Goal: Task Accomplishment & Management: Manage account settings

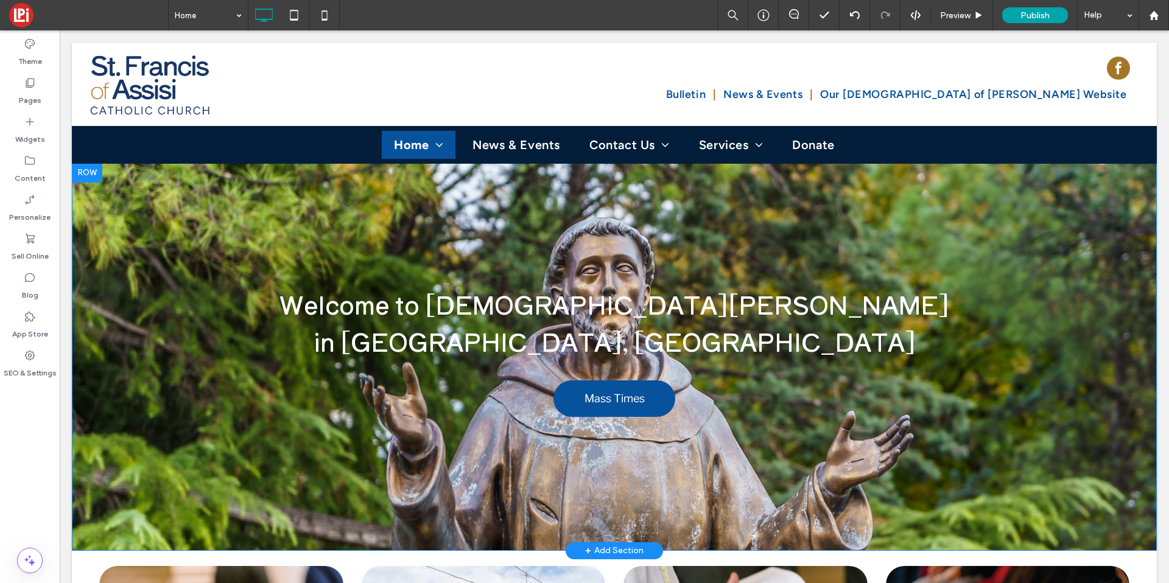
drag, startPoint x: 659, startPoint y: 219, endPoint x: 520, endPoint y: 255, distance: 143.4
click at [653, 219] on div "Welcome to St. Francis of Assisi Catholic Church in Graford, TX Mass Times Clic…" at bounding box center [614, 357] width 1085 height 388
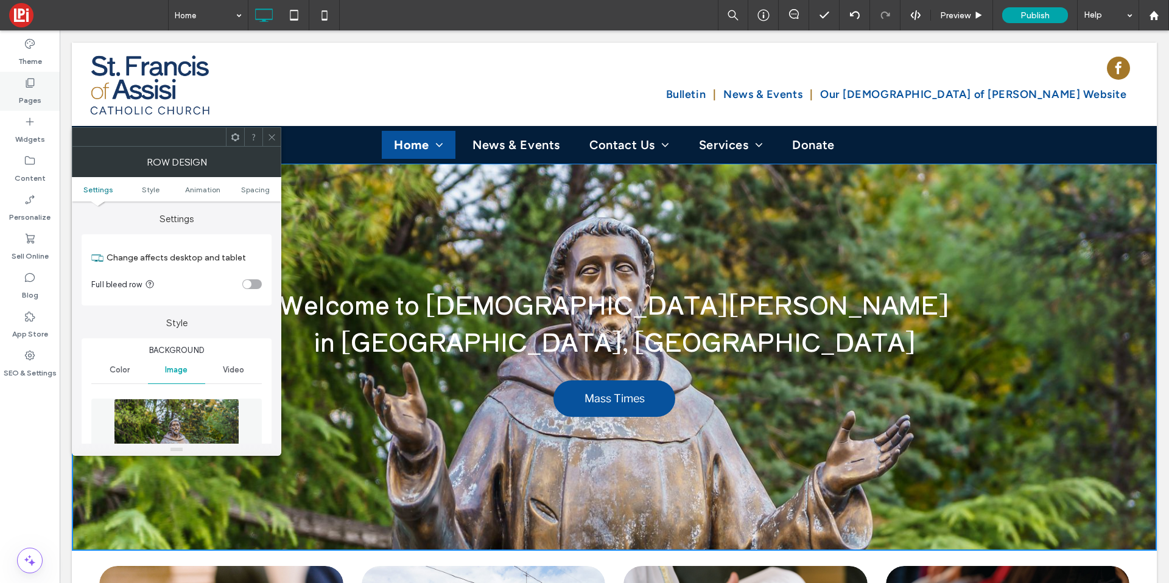
click at [35, 76] on div "Pages" at bounding box center [30, 91] width 60 height 39
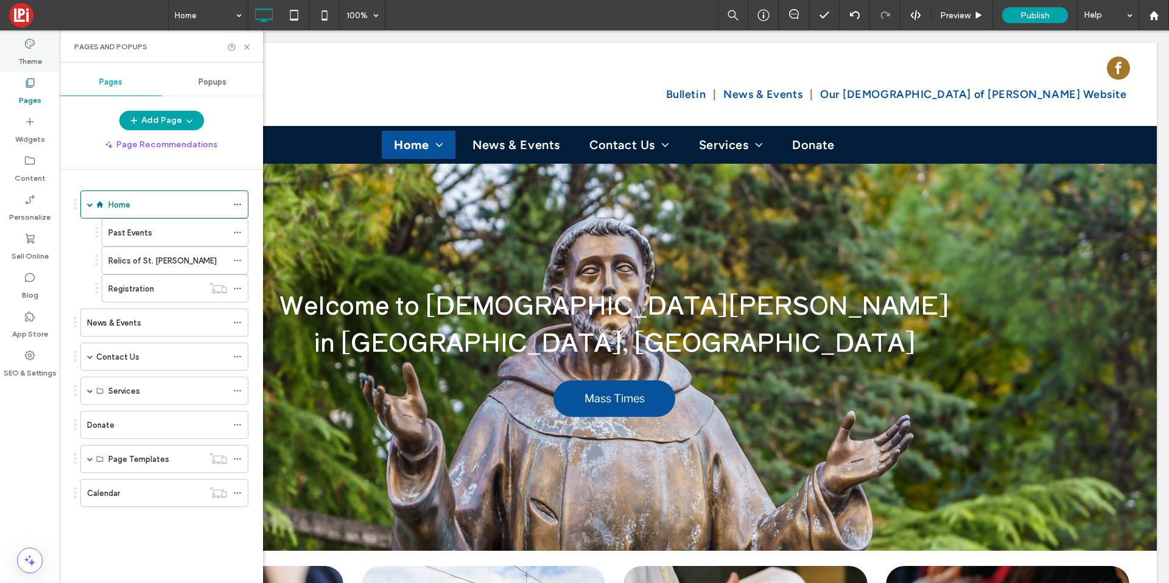
click at [34, 48] on icon at bounding box center [30, 44] width 12 height 12
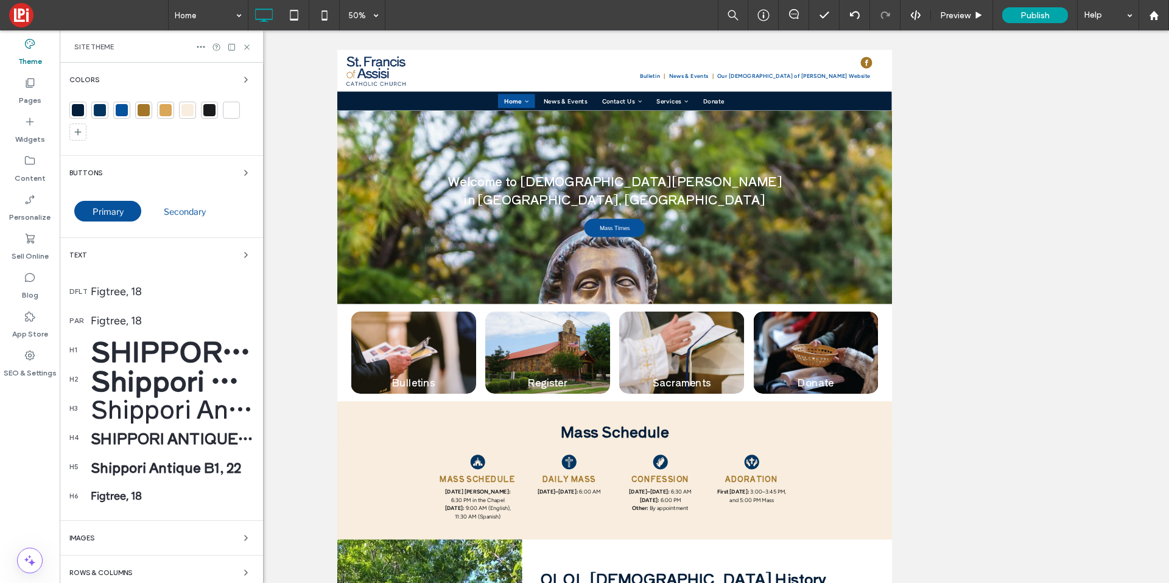
click at [79, 113] on div at bounding box center [78, 110] width 12 height 12
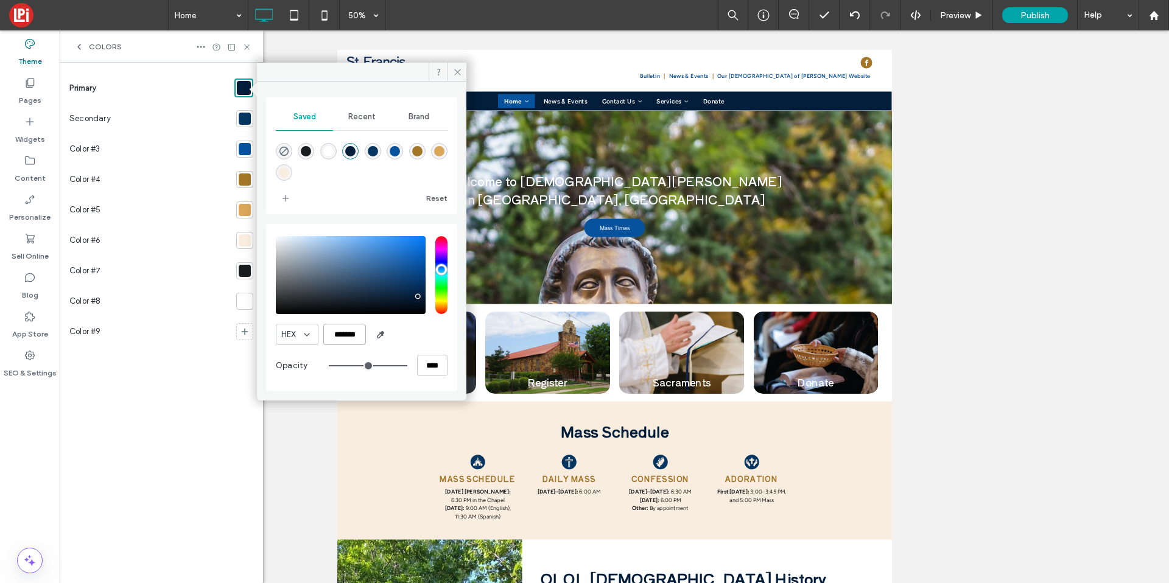
click at [348, 336] on input "*******" at bounding box center [344, 334] width 43 height 21
paste input "color picker textbox"
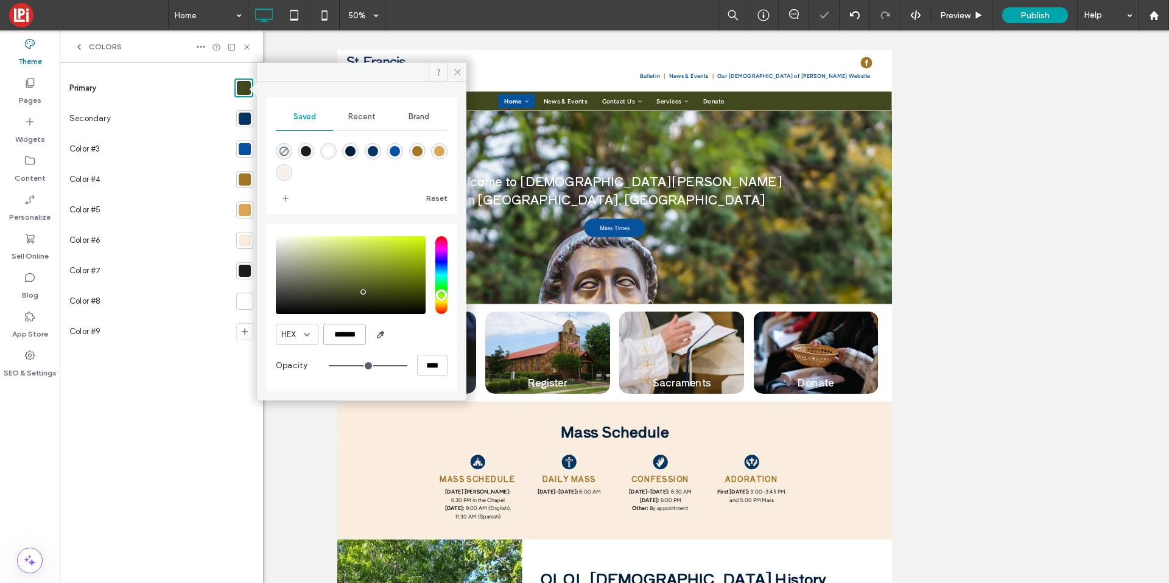
type input "*******"
click at [241, 114] on div at bounding box center [245, 119] width 12 height 12
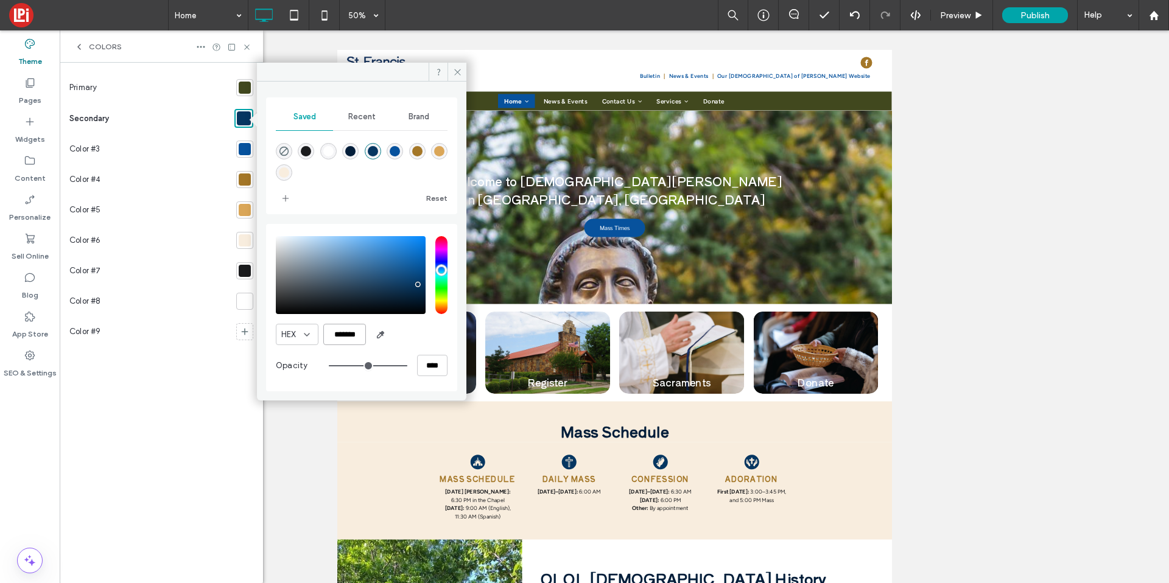
click at [351, 331] on input "*******" at bounding box center [344, 334] width 43 height 21
paste input "color picker textbox"
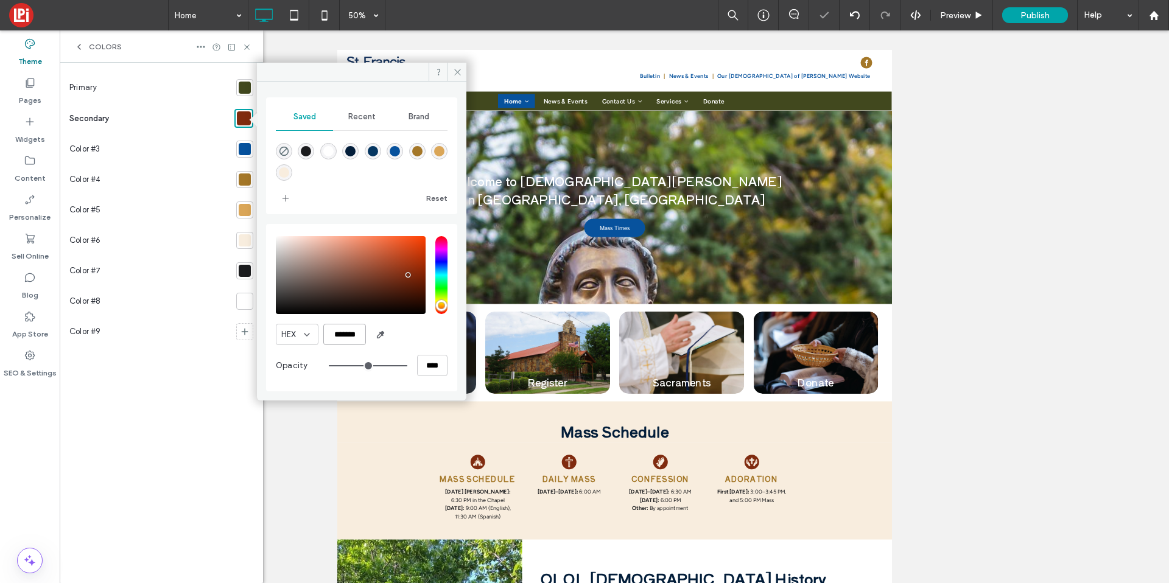
type input "*******"
click at [245, 147] on div at bounding box center [245, 149] width 12 height 12
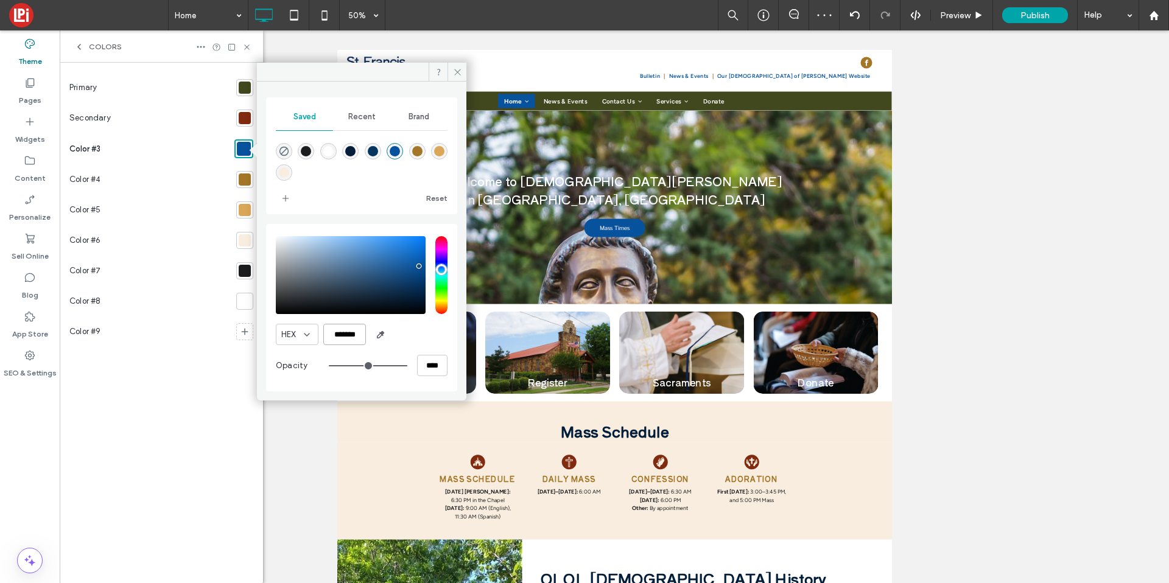
click at [343, 337] on input "*******" at bounding box center [344, 334] width 43 height 21
paste input "color picker textbox"
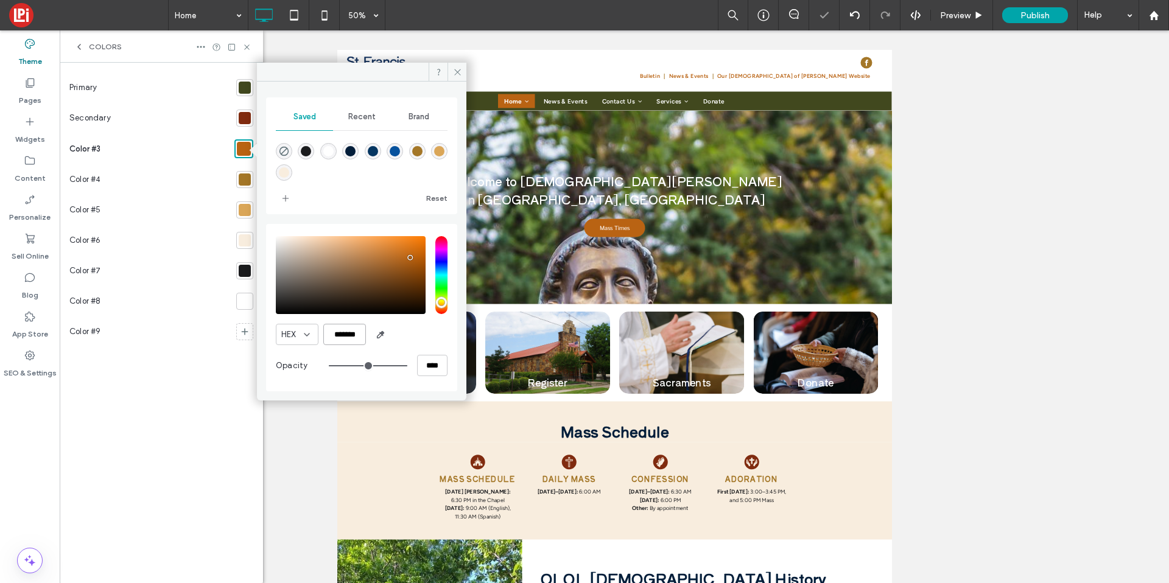
type input "*******"
click at [241, 175] on div at bounding box center [245, 180] width 12 height 12
click at [434, 152] on div "rgba(218,166,88,1)" at bounding box center [439, 151] width 10 height 10
type input "*******"
click at [244, 215] on div at bounding box center [245, 210] width 12 height 12
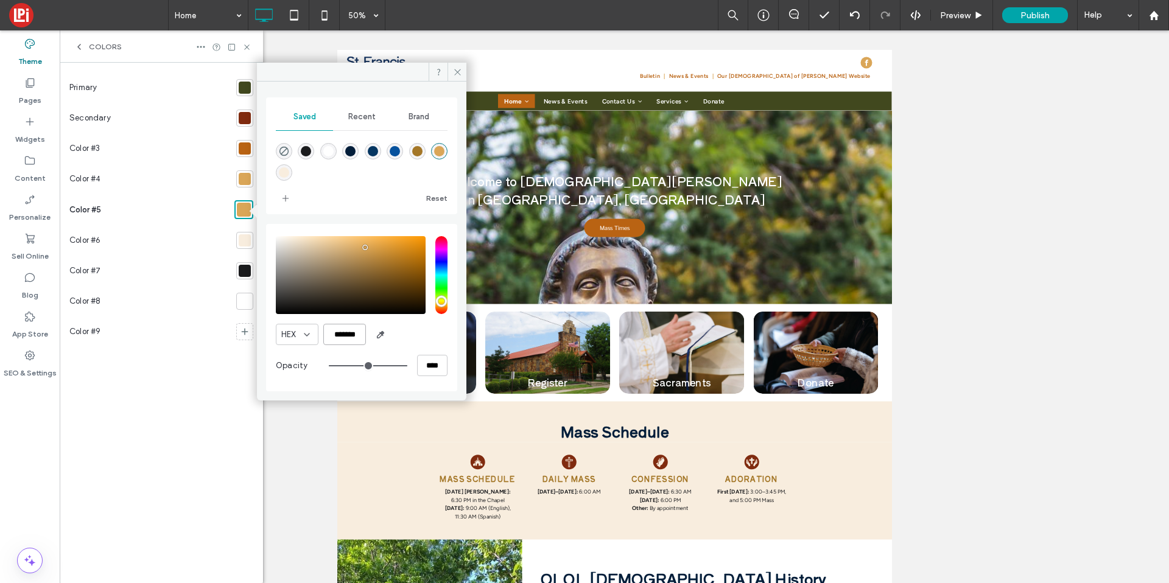
click at [337, 339] on input "*******" at bounding box center [344, 334] width 43 height 21
paste input "color picker textbox"
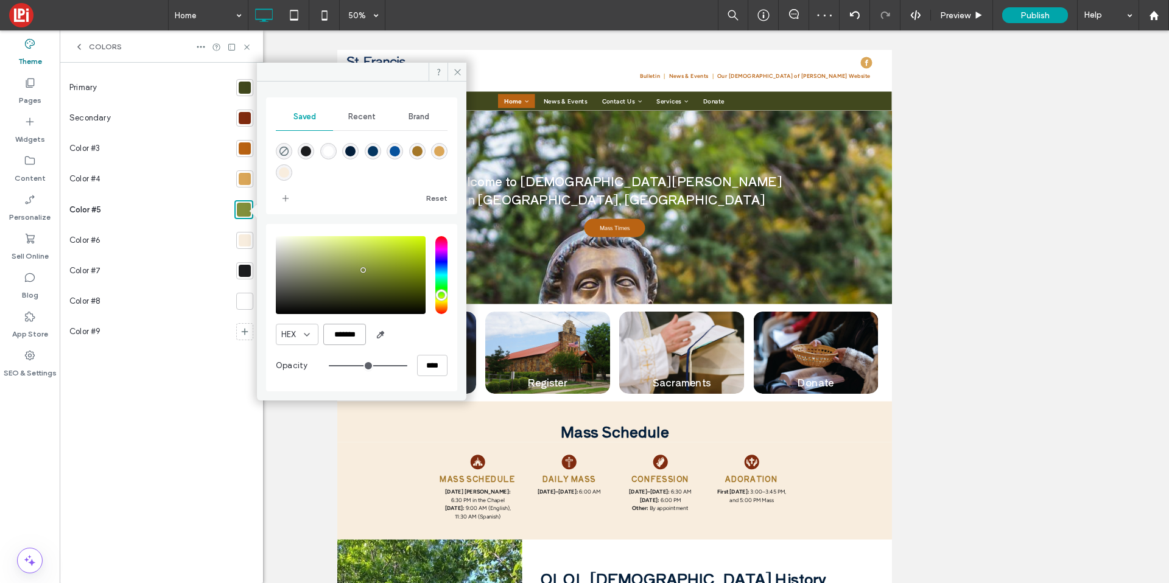
type input "*******"
click at [242, 233] on div at bounding box center [244, 240] width 17 height 17
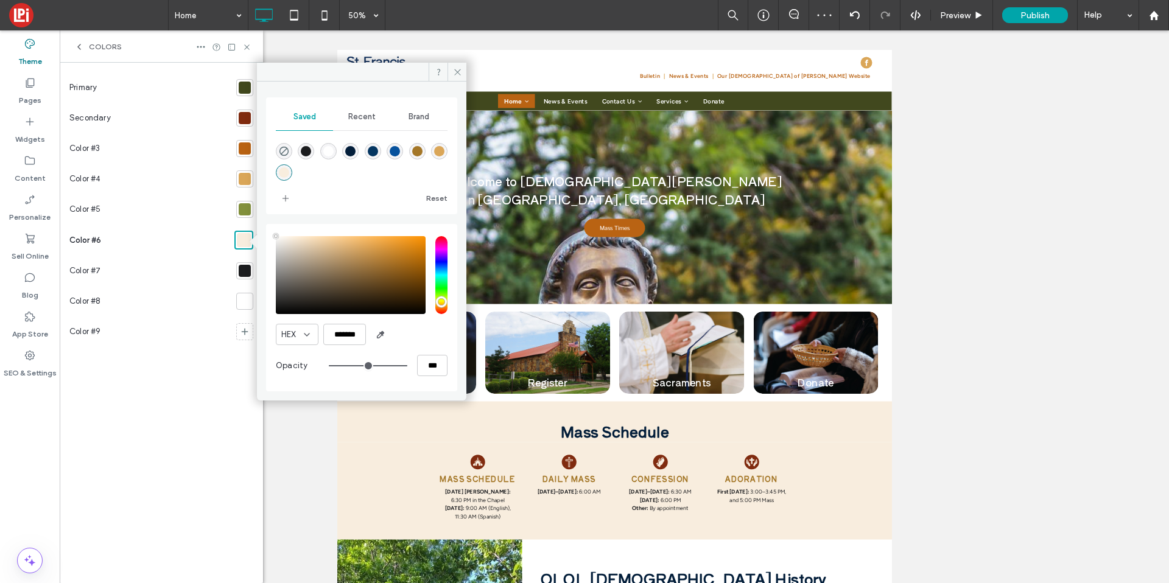
type input "****"
click at [346, 325] on input "*******" at bounding box center [344, 334] width 43 height 21
paste input "color picker textbox"
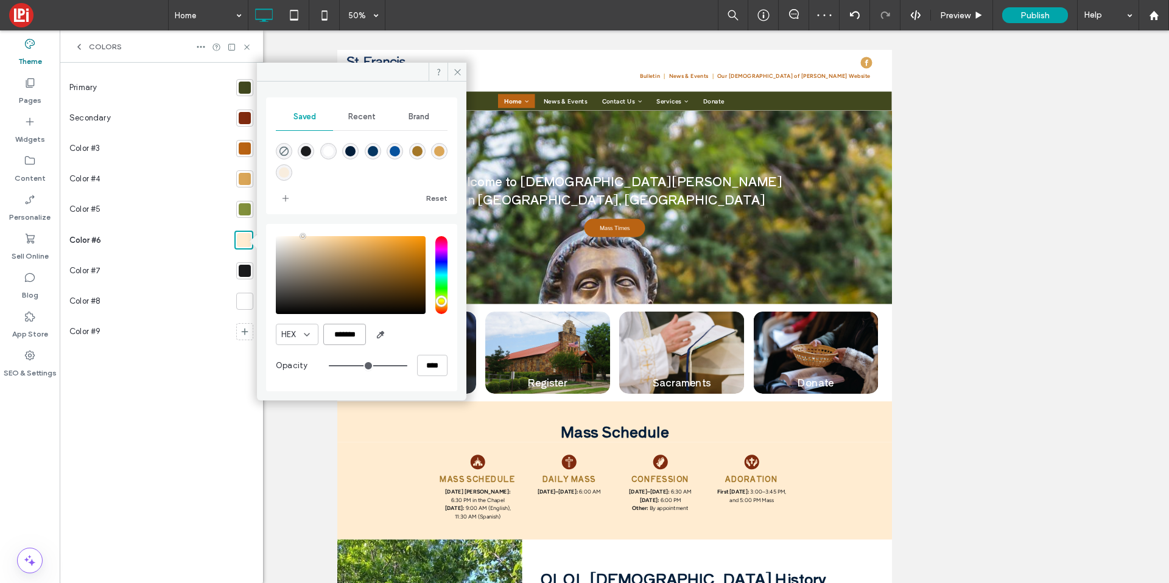
type input "*******"
click at [246, 93] on div at bounding box center [245, 88] width 12 height 12
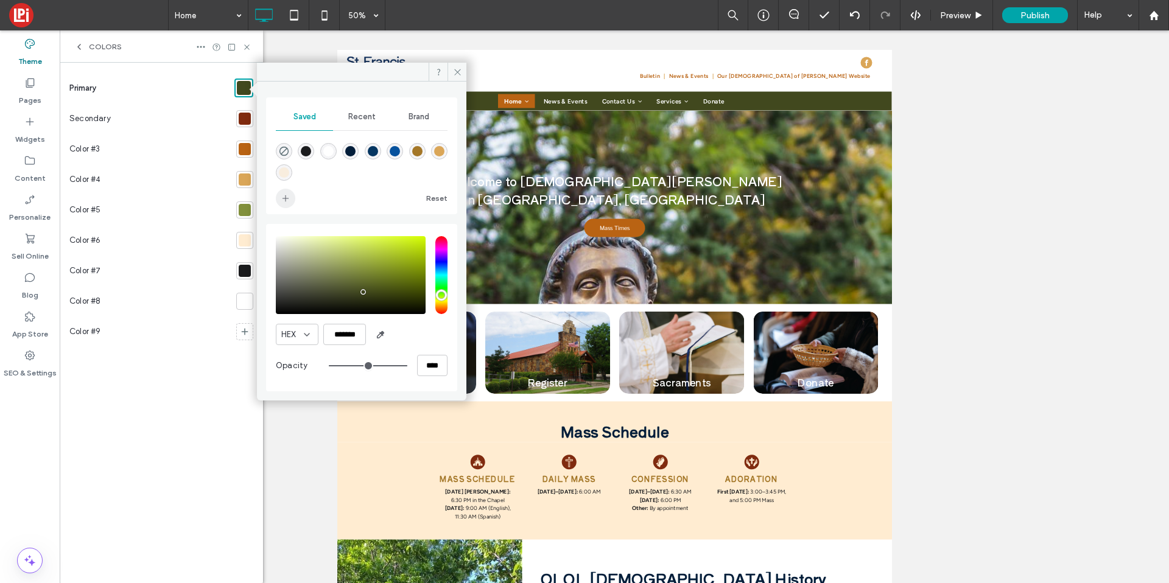
click at [284, 202] on icon "add color" at bounding box center [286, 199] width 10 height 10
click at [244, 119] on div at bounding box center [245, 119] width 12 height 12
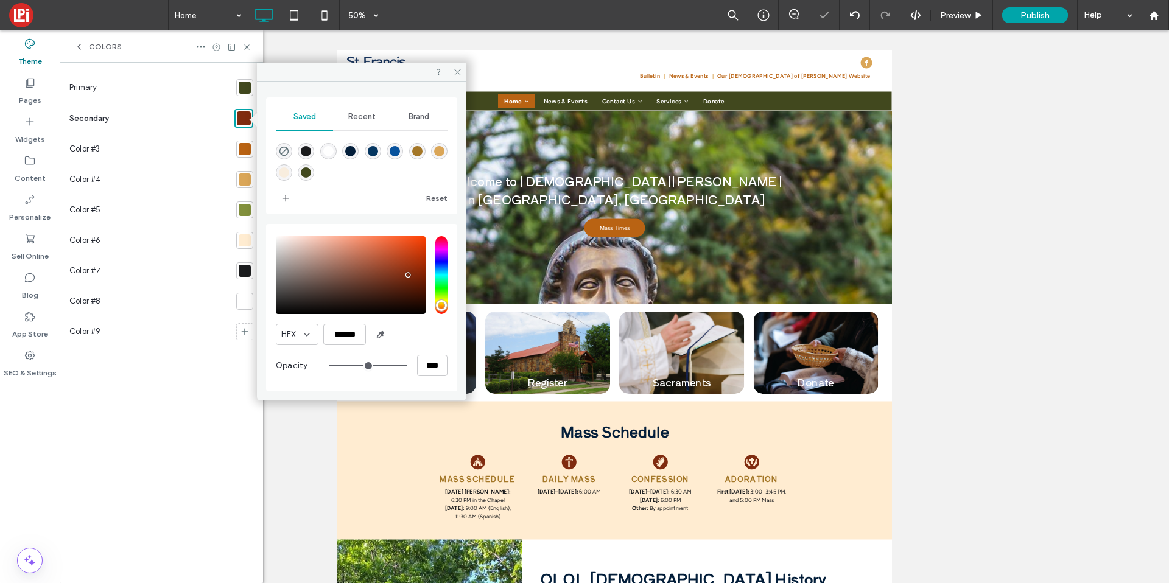
drag, startPoint x: 280, startPoint y: 195, endPoint x: 267, endPoint y: 171, distance: 27.2
click at [280, 195] on span "add color" at bounding box center [285, 198] width 19 height 19
click at [250, 146] on div at bounding box center [245, 149] width 12 height 12
click at [294, 198] on span "add color" at bounding box center [285, 198] width 19 height 19
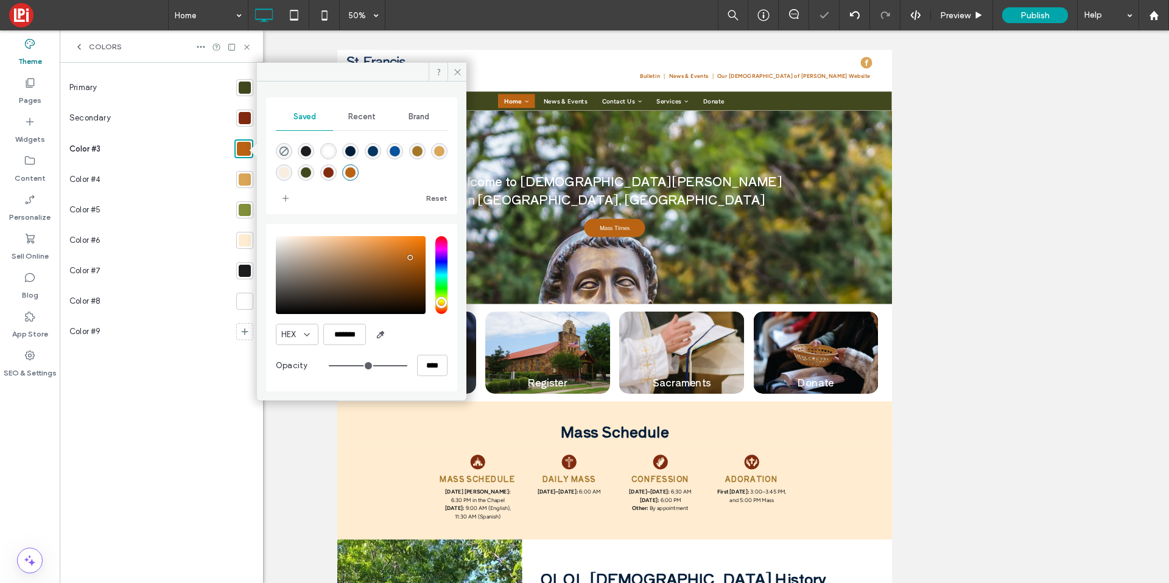
click at [249, 180] on div at bounding box center [245, 180] width 12 height 12
click at [282, 208] on div "Saved Recent Brand Reset" at bounding box center [361, 155] width 191 height 117
click at [283, 206] on span "add color" at bounding box center [285, 198] width 19 height 19
click at [241, 213] on div at bounding box center [245, 210] width 12 height 12
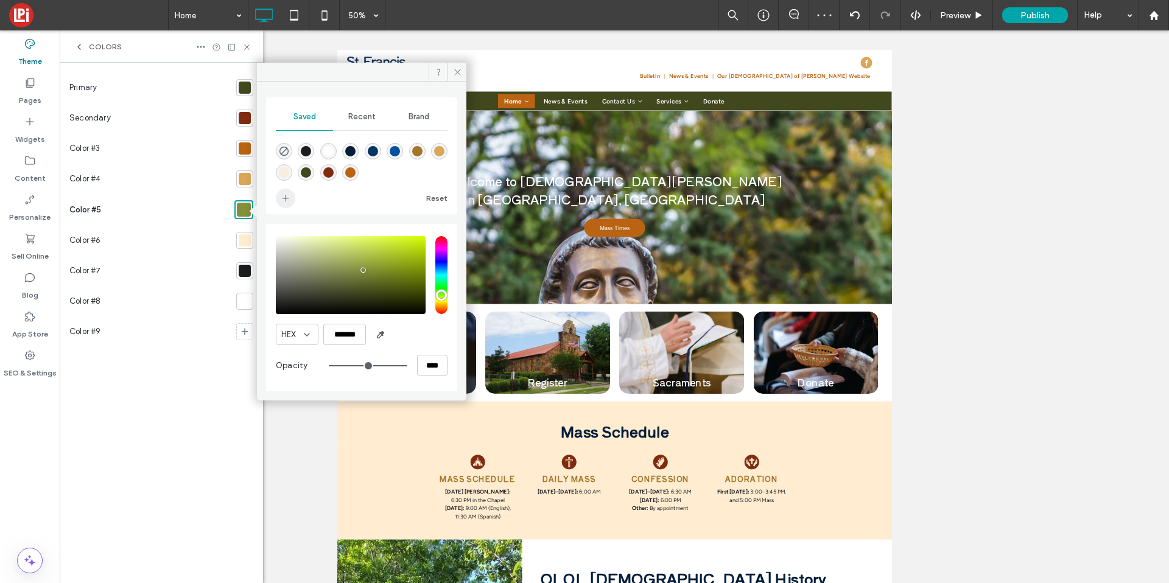
click at [281, 202] on icon "add color" at bounding box center [286, 199] width 10 height 10
click at [244, 241] on div at bounding box center [245, 240] width 12 height 12
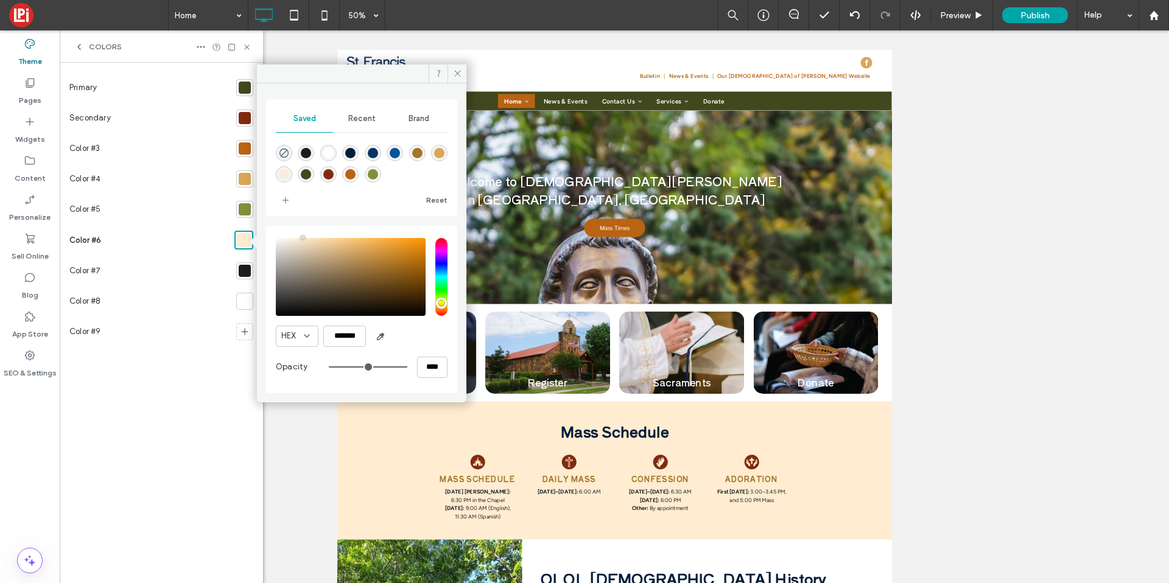
drag, startPoint x: 279, startPoint y: 203, endPoint x: 261, endPoint y: 218, distance: 22.9
click at [279, 203] on span "add color" at bounding box center [285, 200] width 19 height 19
click at [244, 273] on div at bounding box center [245, 271] width 12 height 12
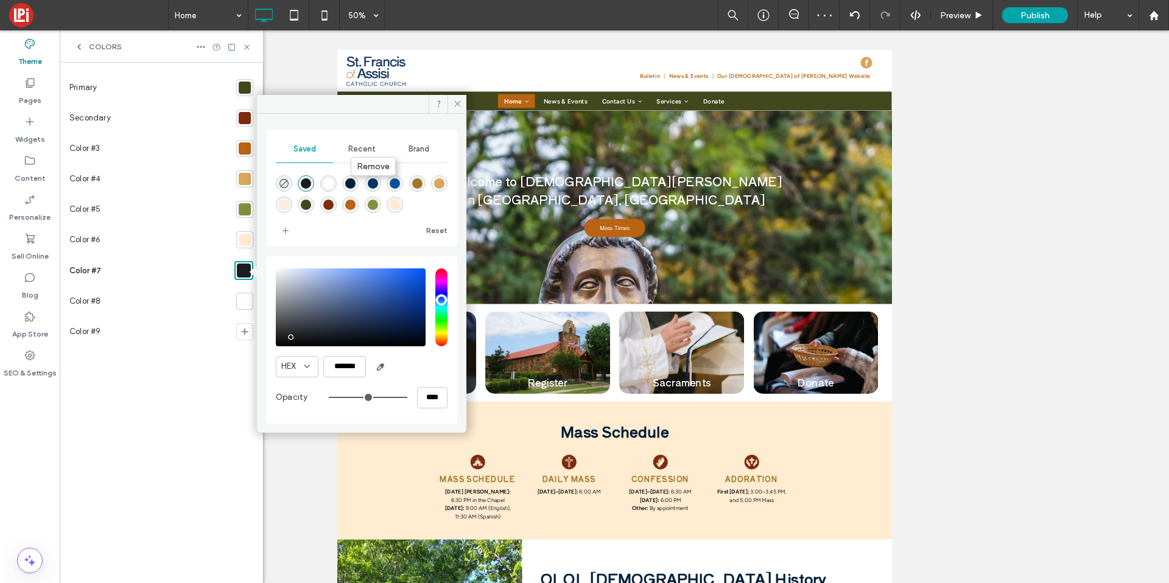
click at [357, 178] on div at bounding box center [350, 183] width 16 height 16
click at [365, 164] on span "Remove" at bounding box center [373, 166] width 33 height 10
click at [362, 175] on div "Remove" at bounding box center [376, 170] width 44 height 18
click at [365, 175] on div "Remove" at bounding box center [376, 170] width 44 height 18
click at [458, 104] on use at bounding box center [457, 104] width 6 height 6
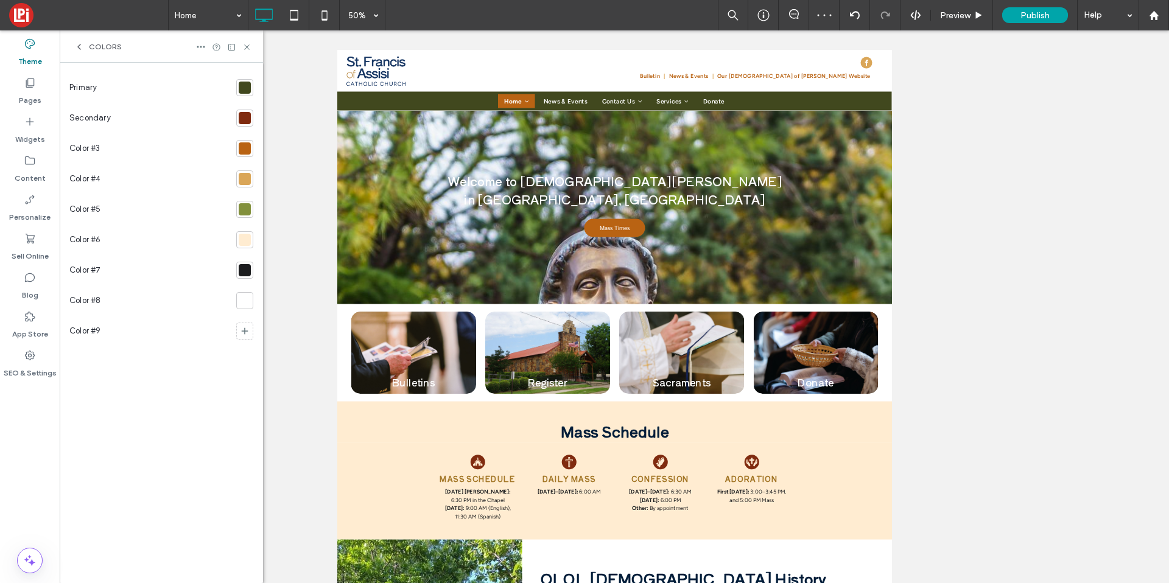
click at [250, 48] on icon at bounding box center [246, 47] width 9 height 9
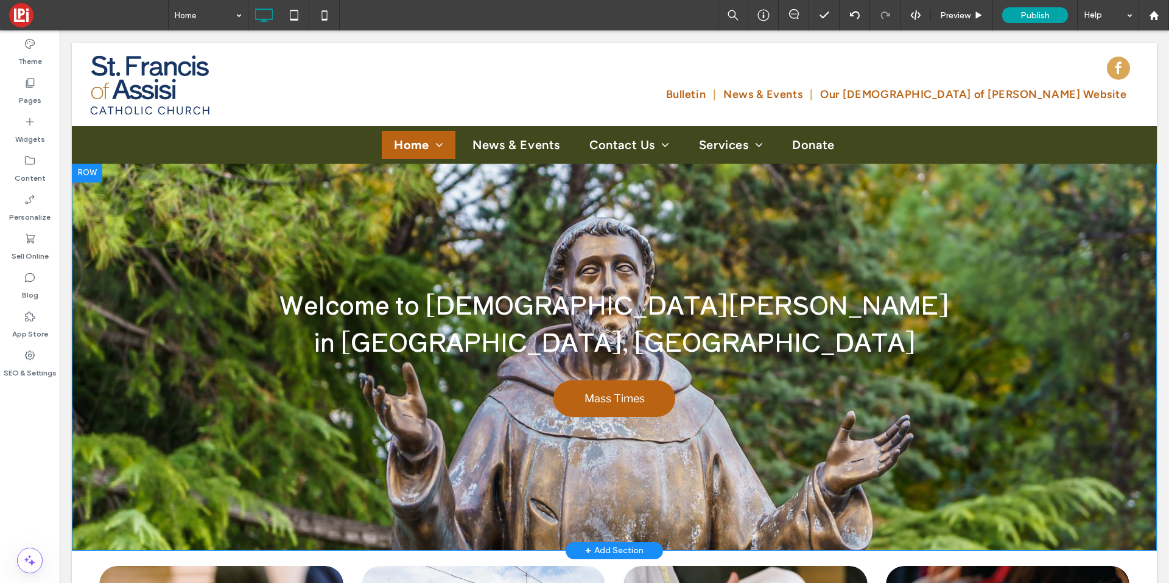
click at [243, 211] on div "Welcome to St. Francis of Assisi Catholic Church in Graford, TX Mass Times Clic…" at bounding box center [614, 357] width 1085 height 388
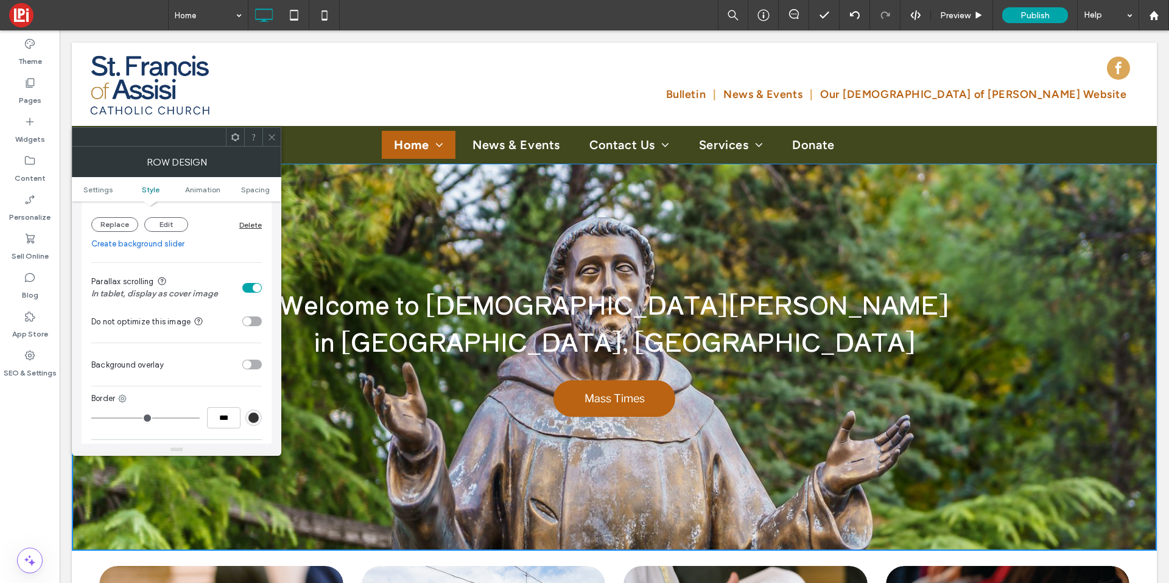
scroll to position [403, 0]
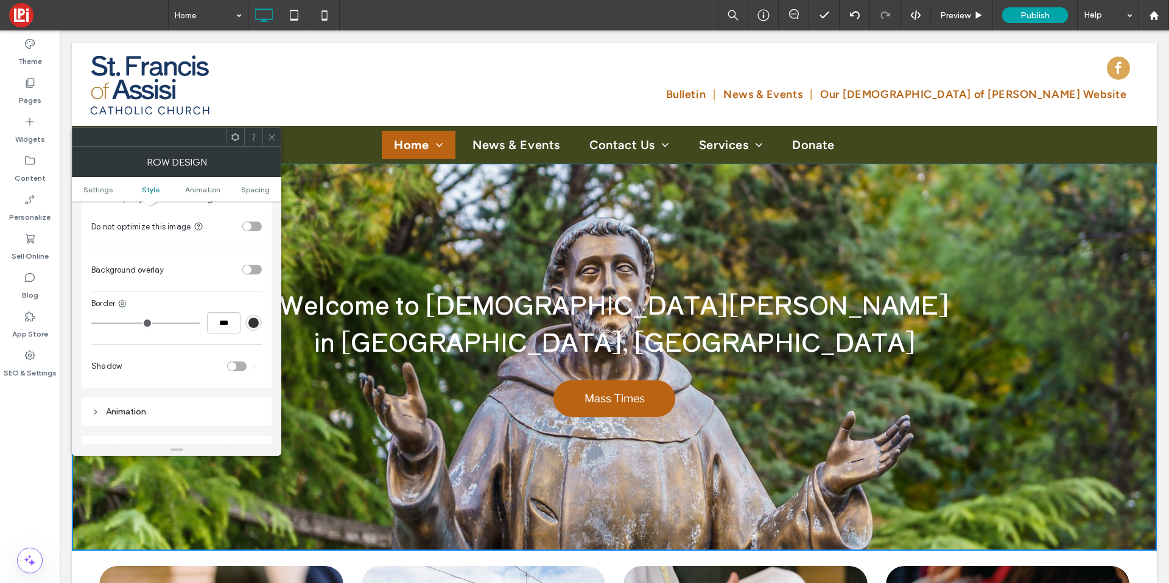
click at [252, 276] on section "Background overlay" at bounding box center [176, 270] width 171 height 30
click at [251, 271] on div "toggle" at bounding box center [251, 270] width 19 height 10
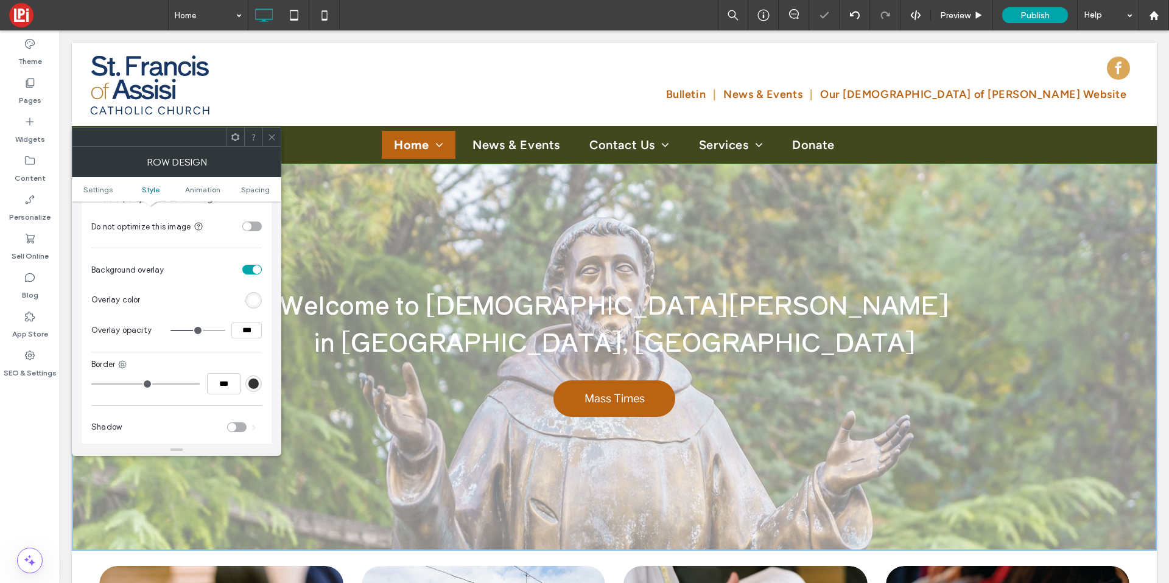
click at [248, 300] on div "rgb(255,255,255)" at bounding box center [253, 300] width 10 height 10
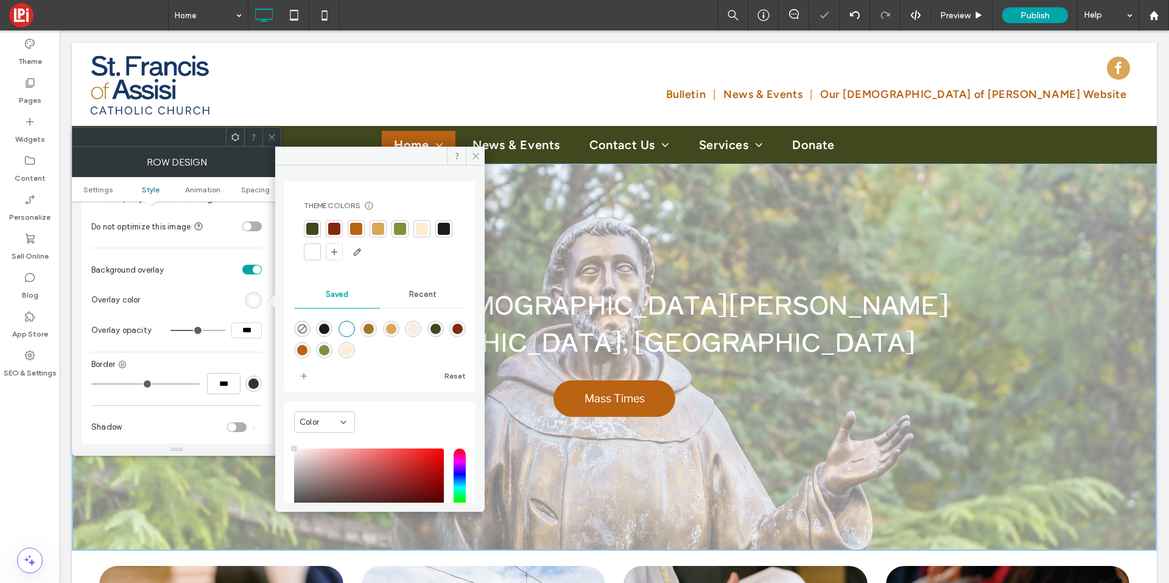
click at [252, 305] on div "rgb(255,255,255)" at bounding box center [253, 300] width 10 height 10
click at [316, 231] on div at bounding box center [312, 229] width 12 height 12
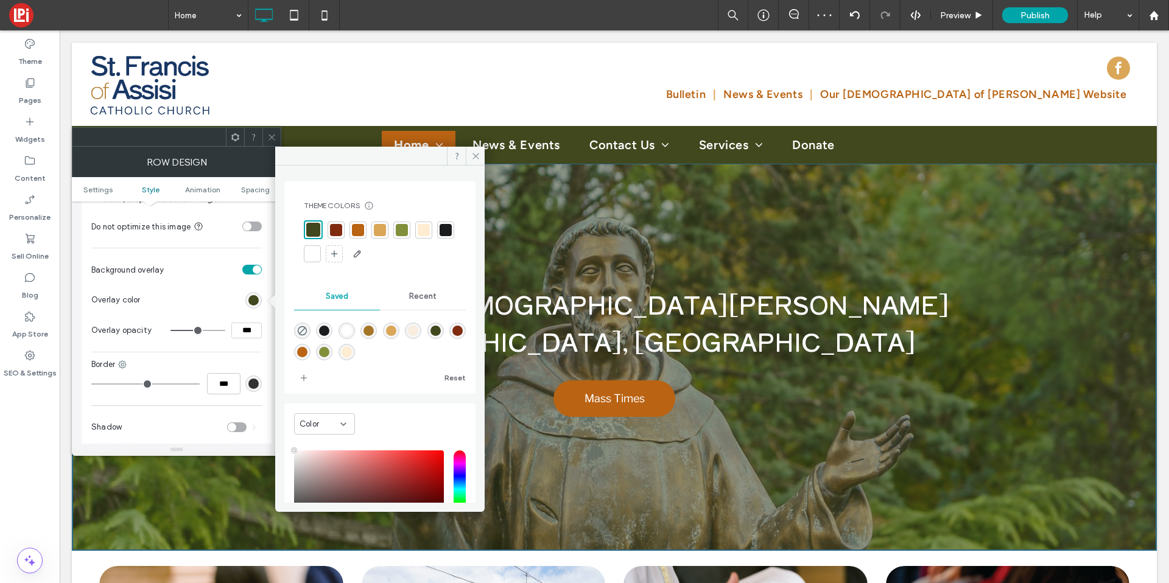
click at [440, 236] on div at bounding box center [446, 230] width 12 height 12
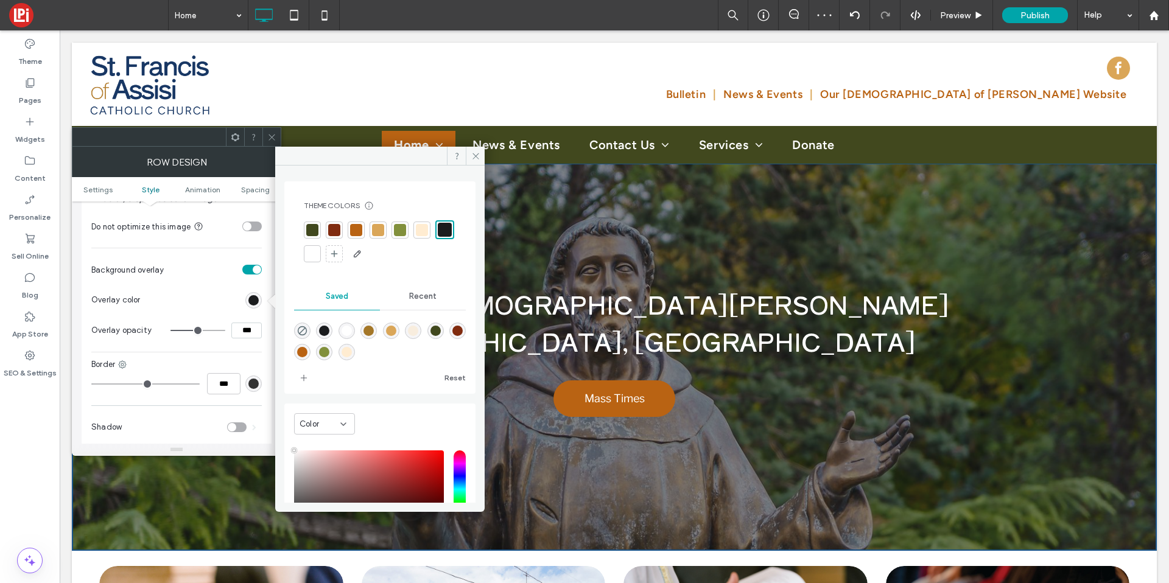
click at [245, 335] on input "***" at bounding box center [246, 331] width 30 height 16
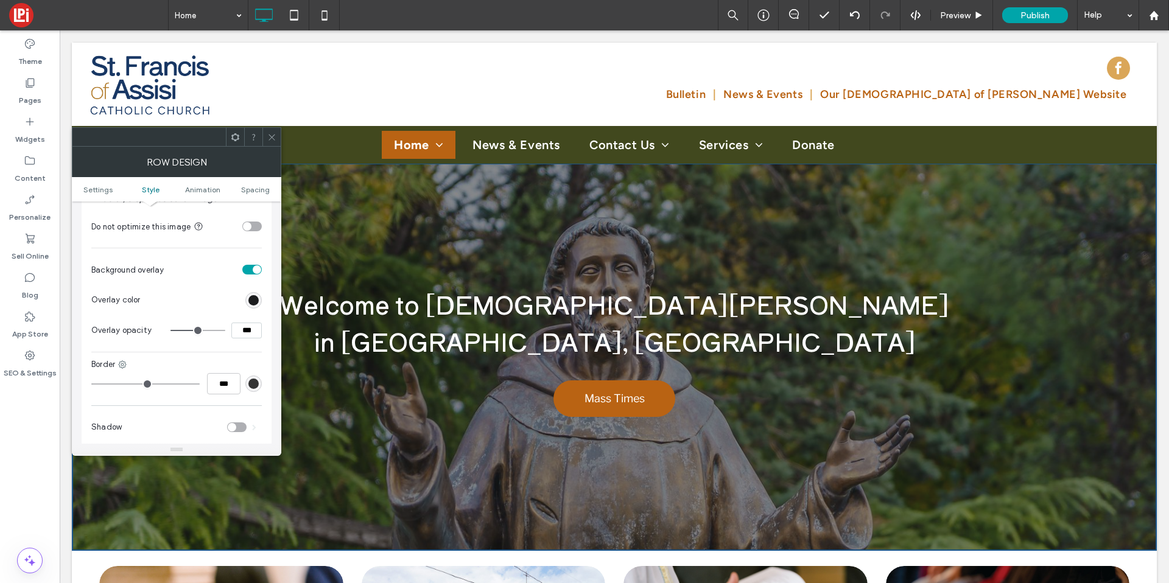
click at [245, 335] on input "***" at bounding box center [246, 331] width 30 height 16
type input "***"
type input "**"
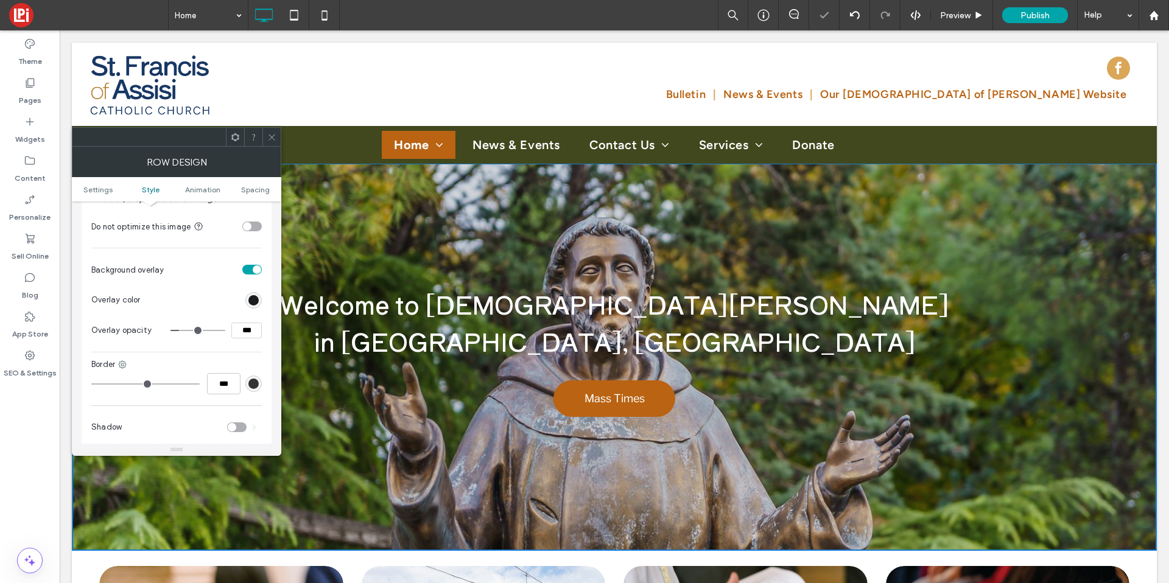
click at [267, 129] on span at bounding box center [271, 137] width 9 height 18
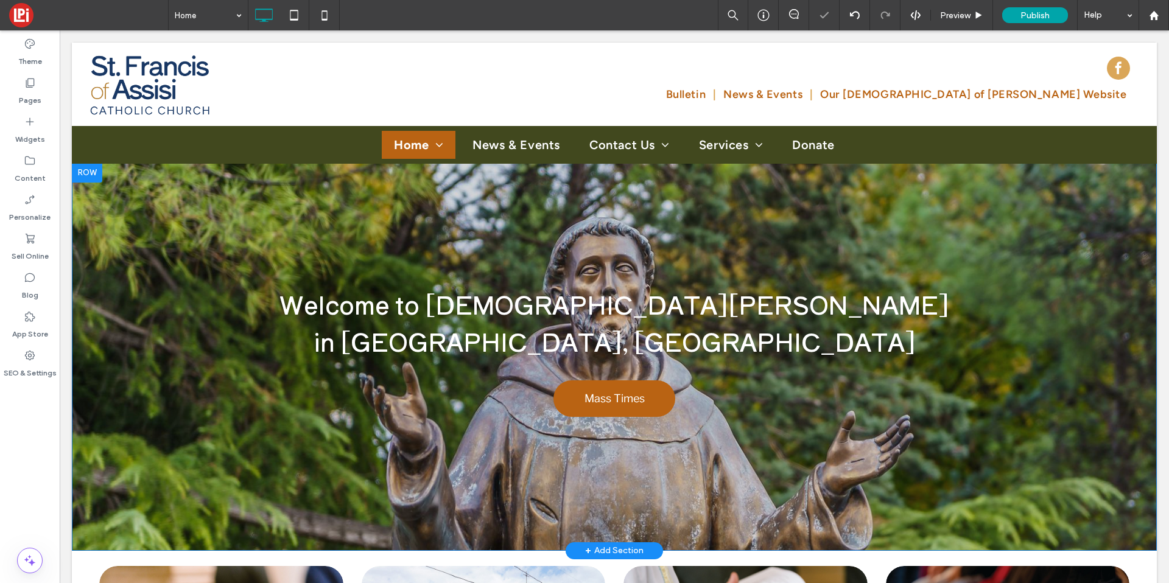
click at [467, 213] on div "Welcome to St. Francis of Assisi Catholic Church in Graford, TX Mass Times Clic…" at bounding box center [614, 357] width 1085 height 388
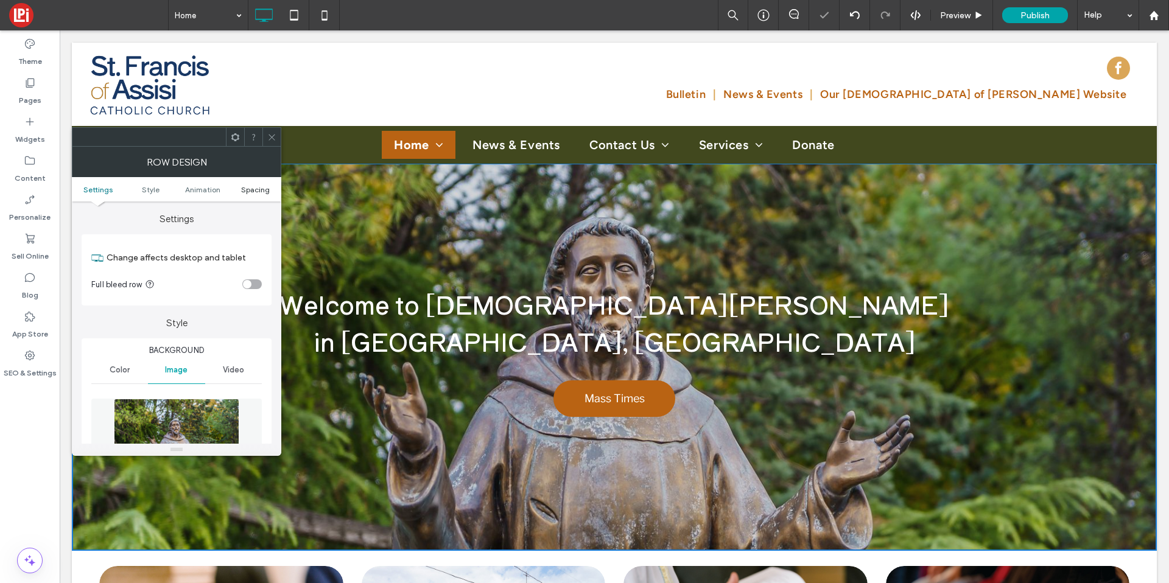
click at [269, 190] on span "Spacing" at bounding box center [255, 189] width 29 height 9
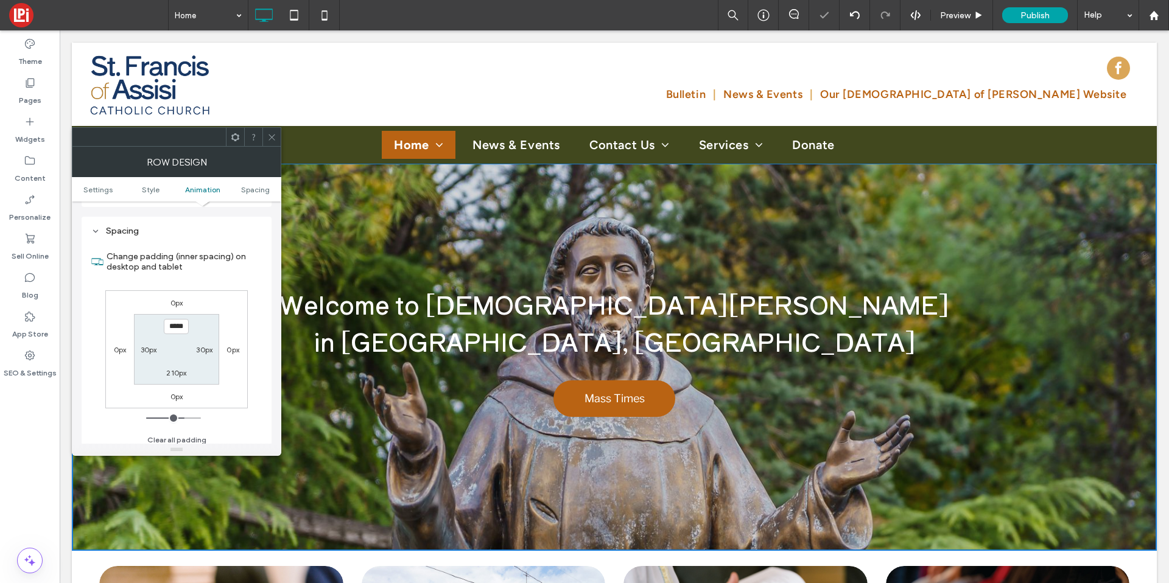
scroll to position [689, 0]
type input "*****"
type input "***"
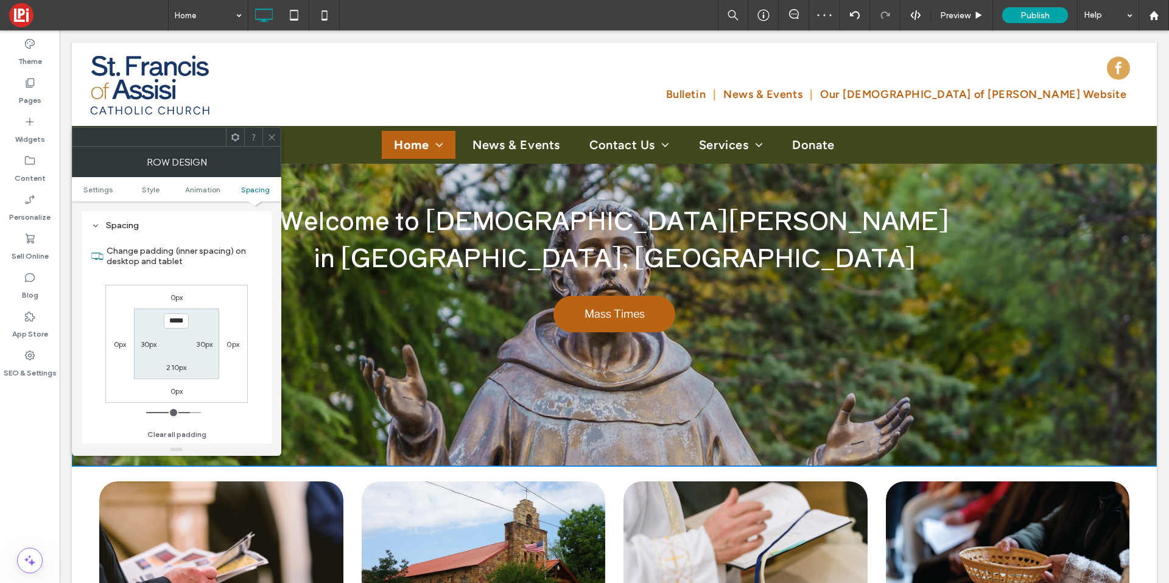
scroll to position [0, 0]
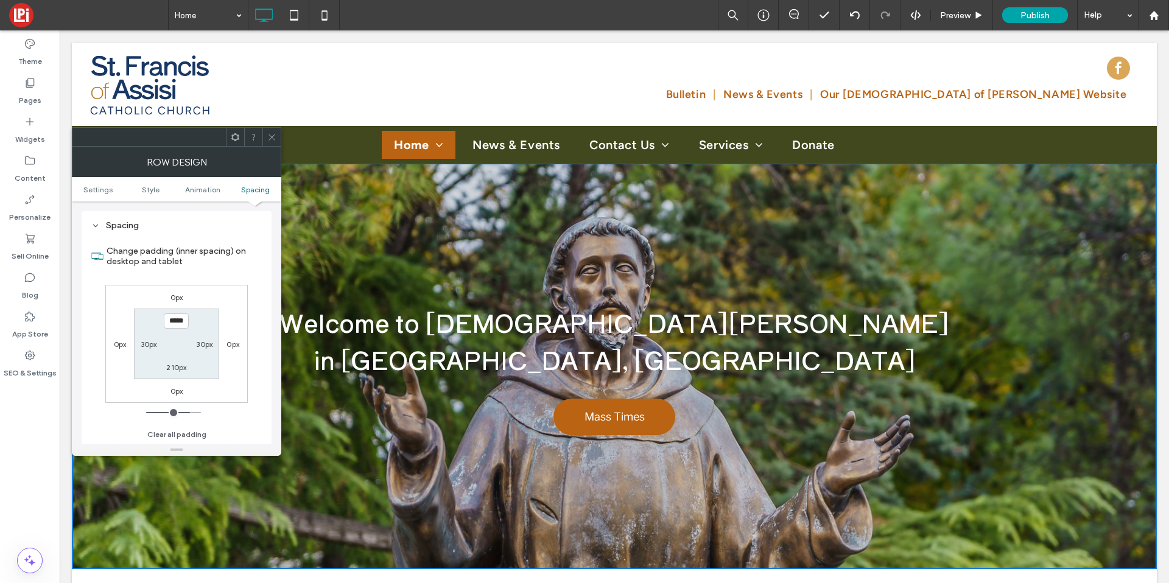
click at [268, 124] on div "Click To Paste Bulletin News & Events Our Lady of Lourdes Website Click To Paste" at bounding box center [614, 84] width 1085 height 83
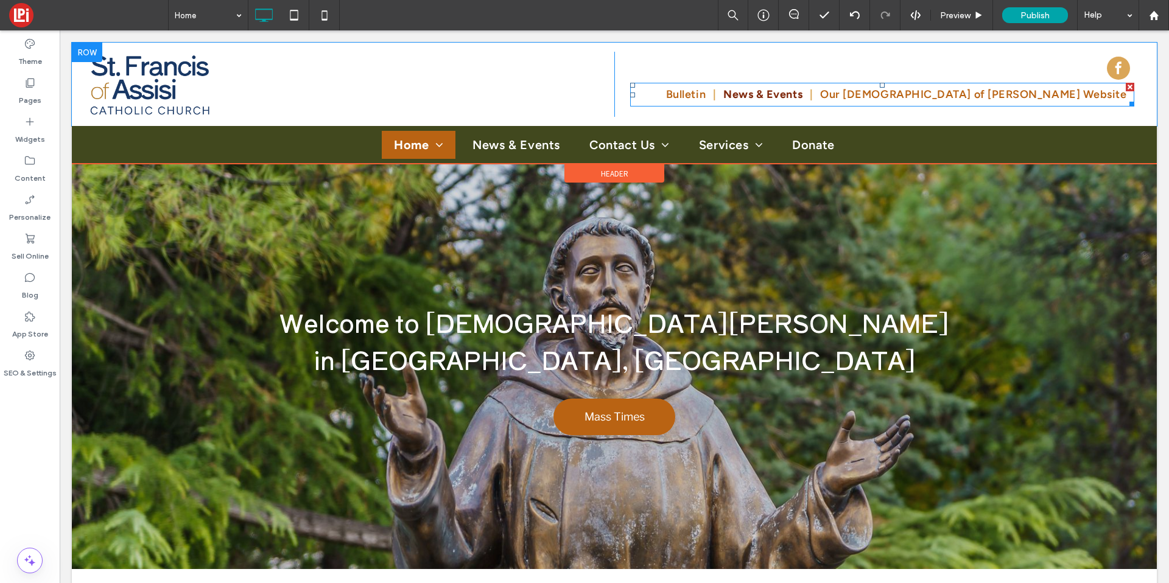
click at [803, 93] on span "News & Events" at bounding box center [763, 94] width 79 height 16
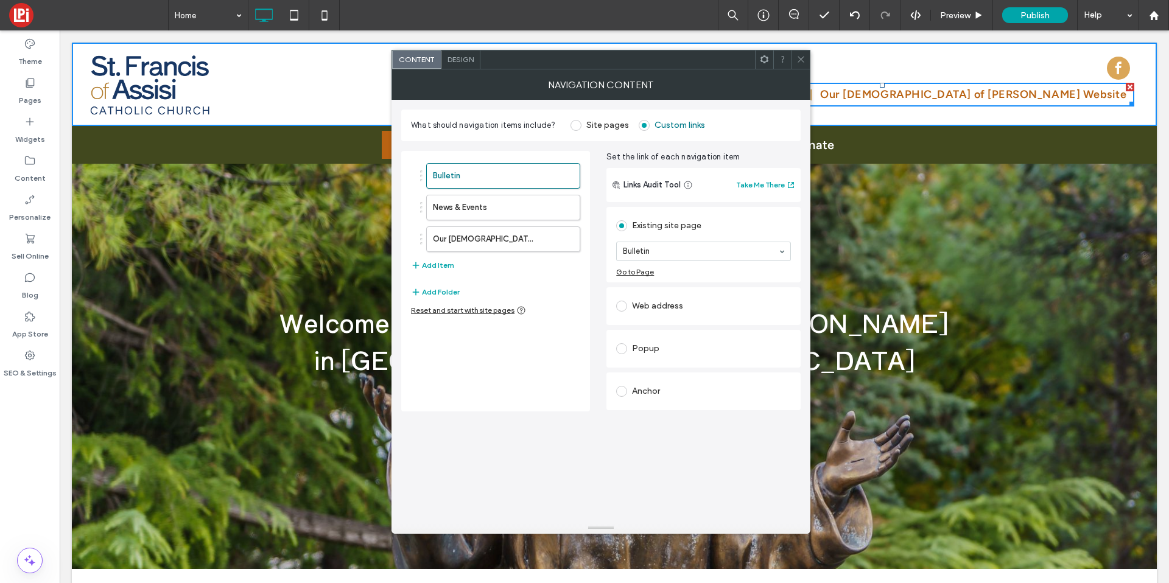
click at [456, 52] on div "Design" at bounding box center [461, 60] width 39 height 18
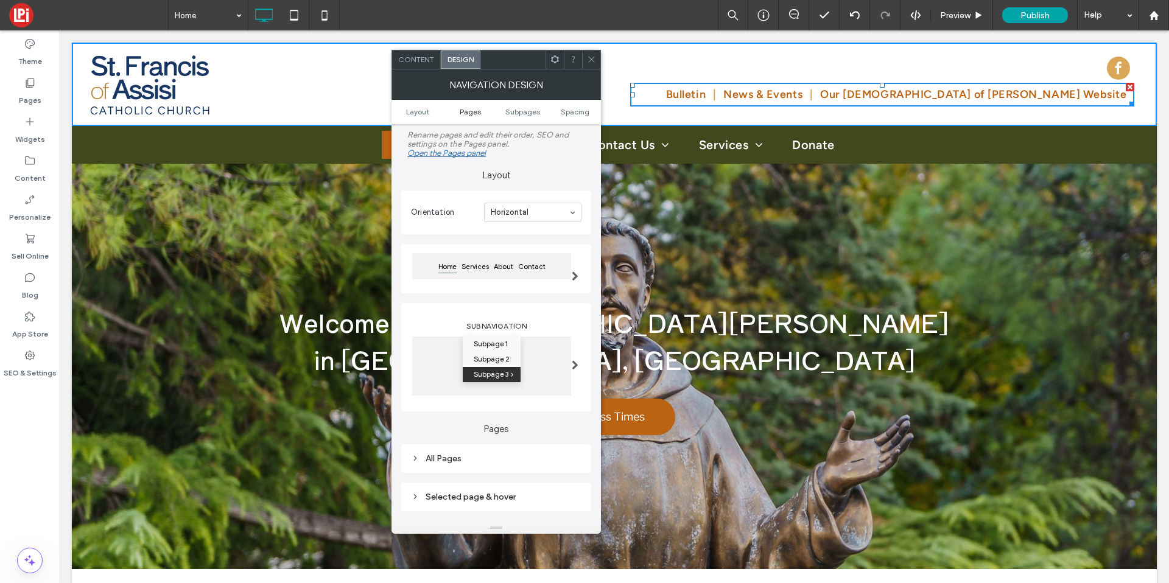
click at [471, 107] on span "Pages" at bounding box center [470, 111] width 21 height 9
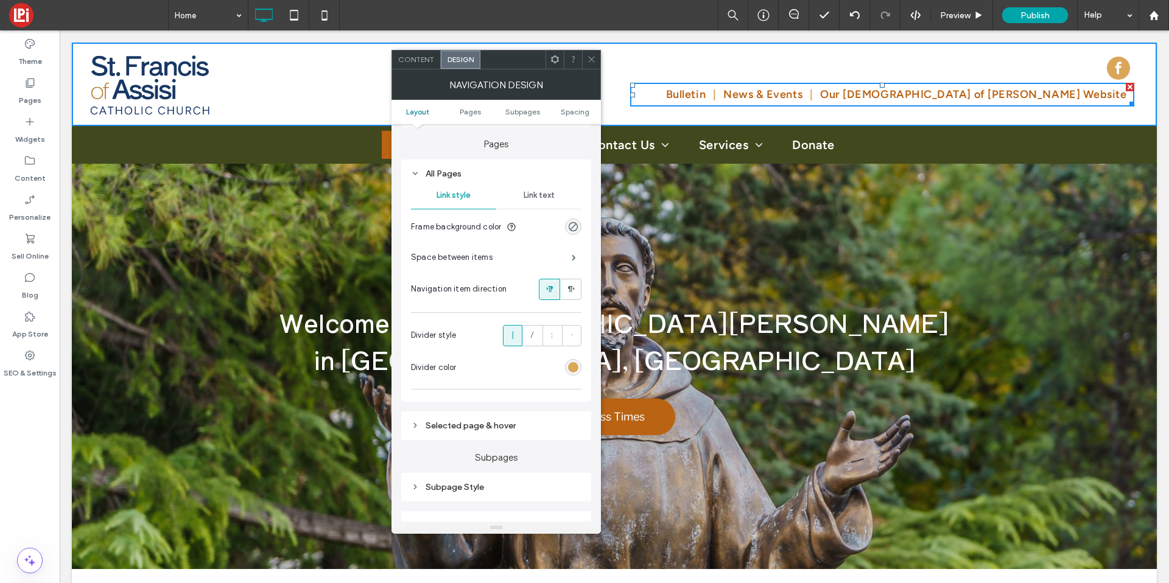
scroll to position [287, 0]
click at [526, 190] on span "Link text" at bounding box center [539, 193] width 31 height 10
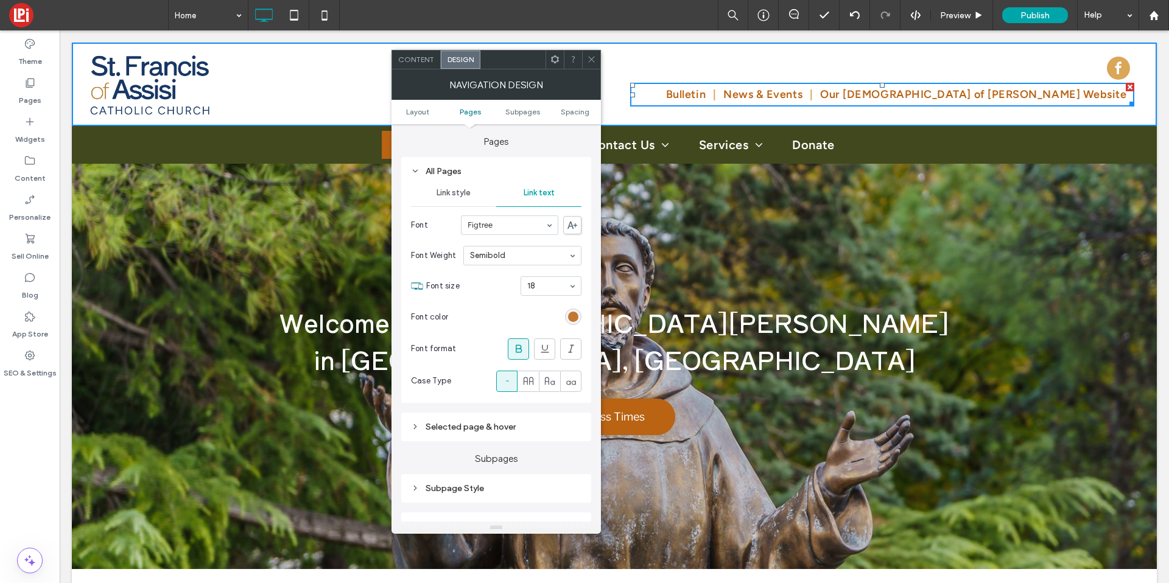
click at [577, 317] on div "rgb(185, 99, 19)" at bounding box center [573, 317] width 10 height 10
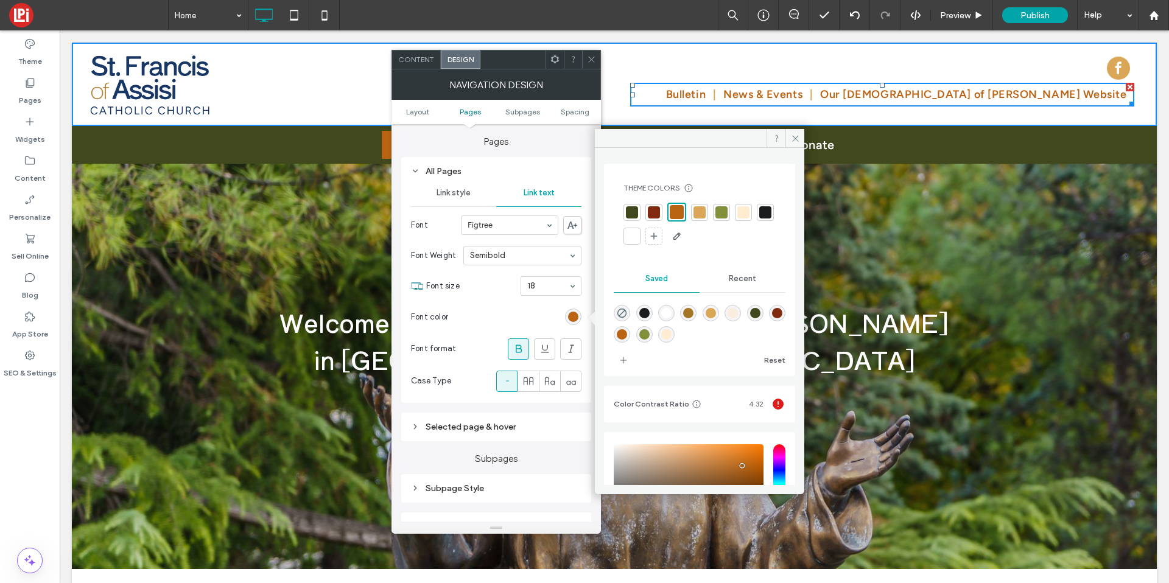
click at [658, 212] on div at bounding box center [654, 212] width 12 height 12
click at [633, 210] on div at bounding box center [632, 212] width 12 height 12
click at [659, 206] on div at bounding box center [656, 212] width 12 height 12
click at [591, 58] on icon at bounding box center [591, 59] width 9 height 9
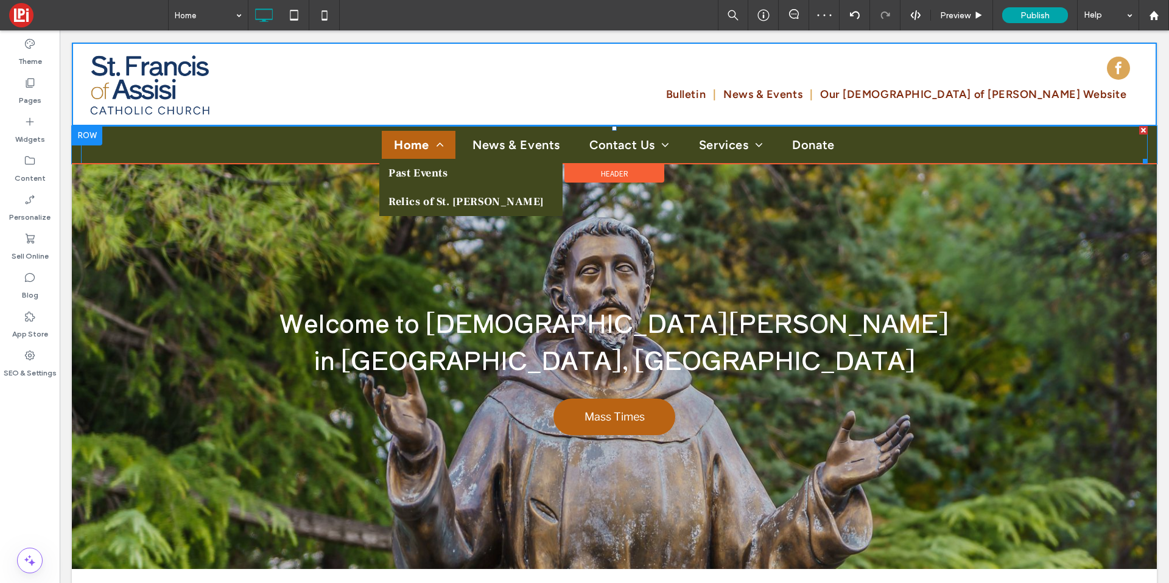
click at [408, 133] on link "Home" at bounding box center [419, 145] width 74 height 28
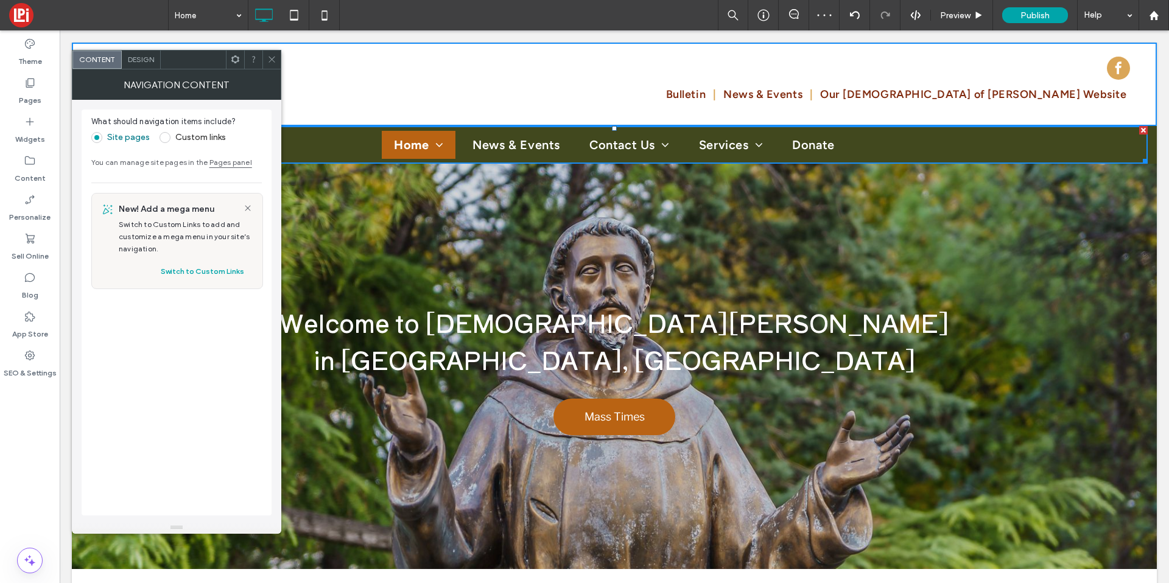
click at [135, 55] on span "Design" at bounding box center [141, 59] width 26 height 9
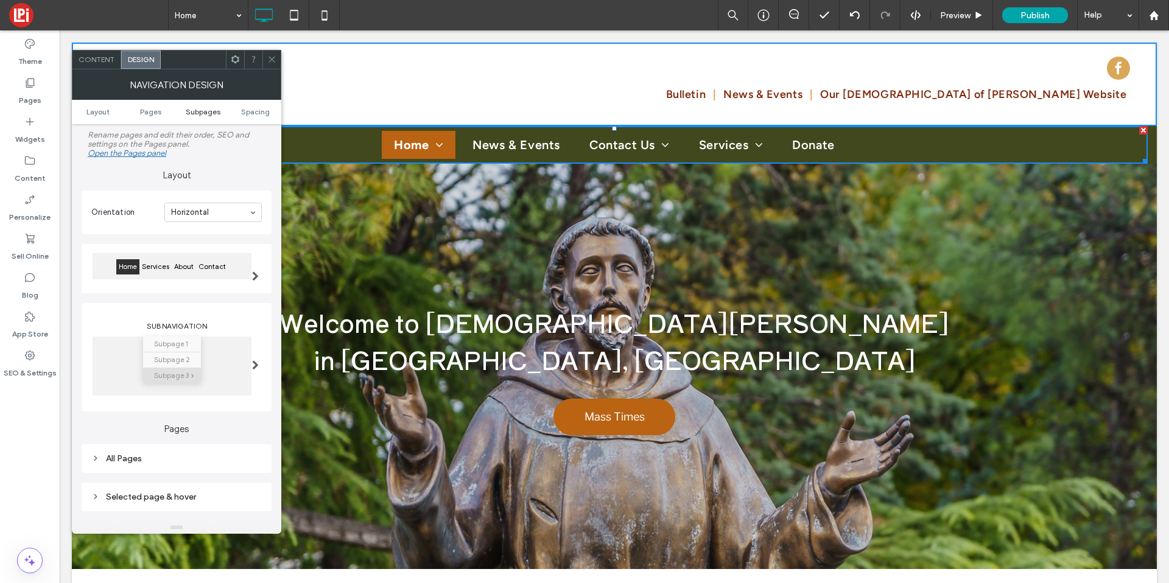
click at [202, 113] on span "Subpages" at bounding box center [203, 111] width 35 height 9
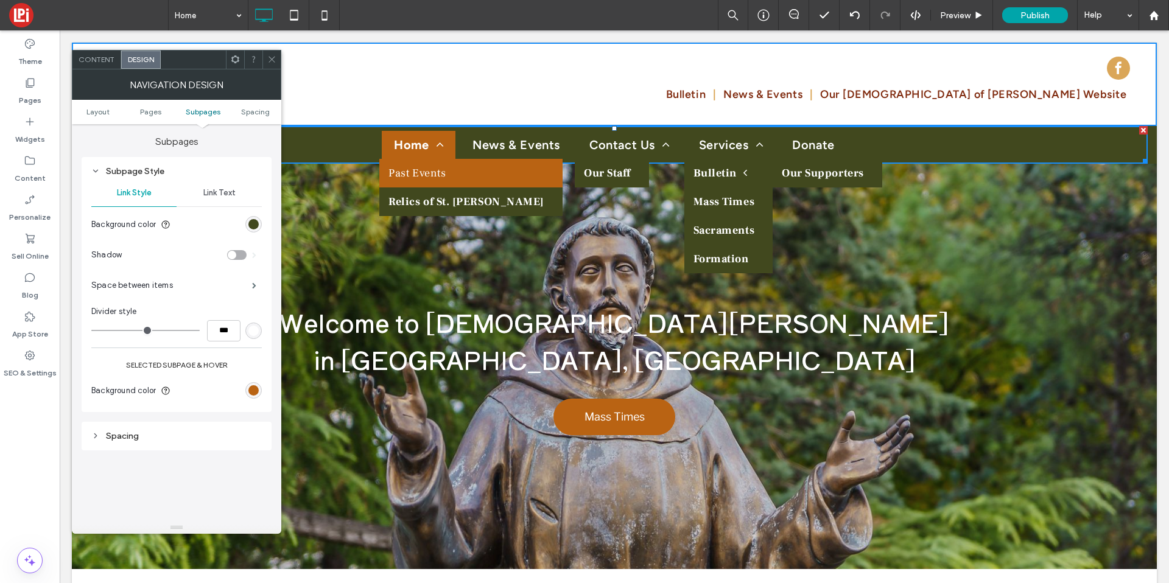
scroll to position [387, 0]
click at [196, 196] on div "Link Text" at bounding box center [219, 193] width 85 height 27
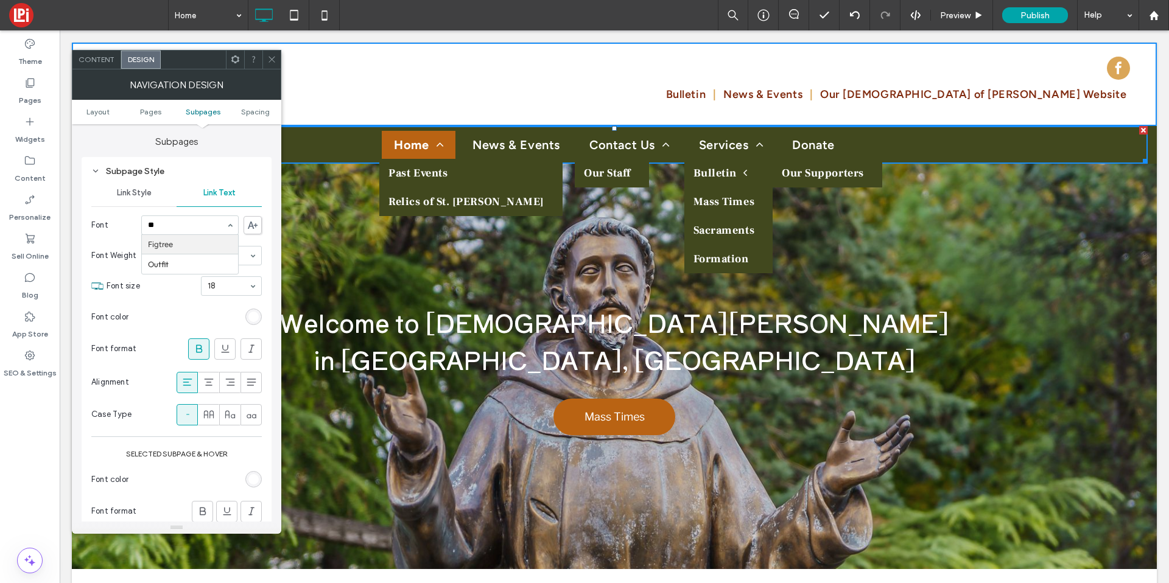
scroll to position [0, 0]
type input "***"
click at [270, 55] on icon at bounding box center [271, 59] width 9 height 9
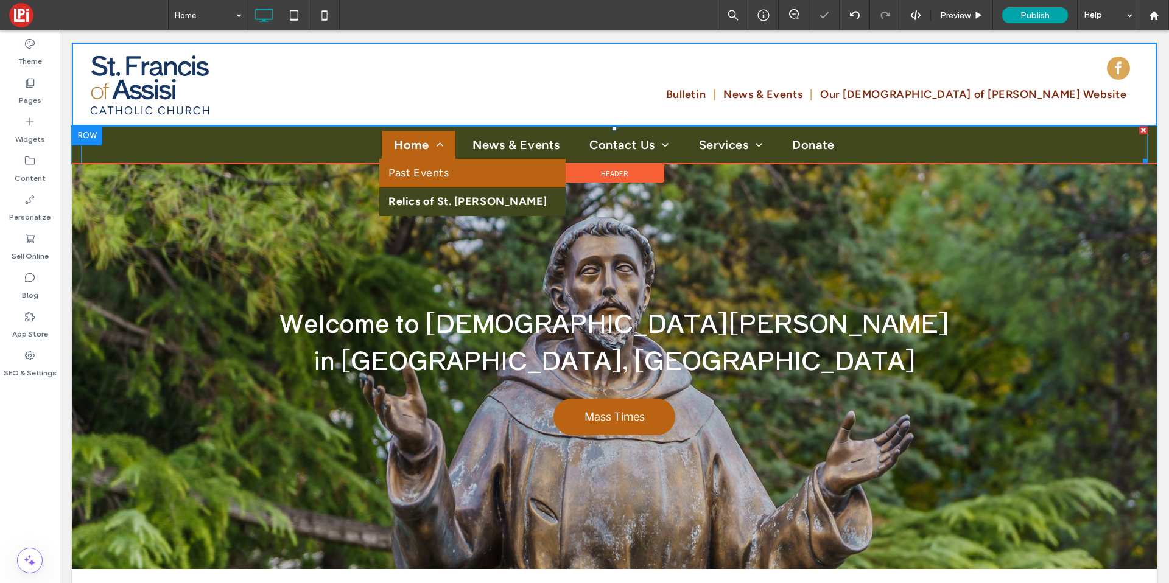
click at [410, 165] on span "Past Events" at bounding box center [419, 173] width 60 height 16
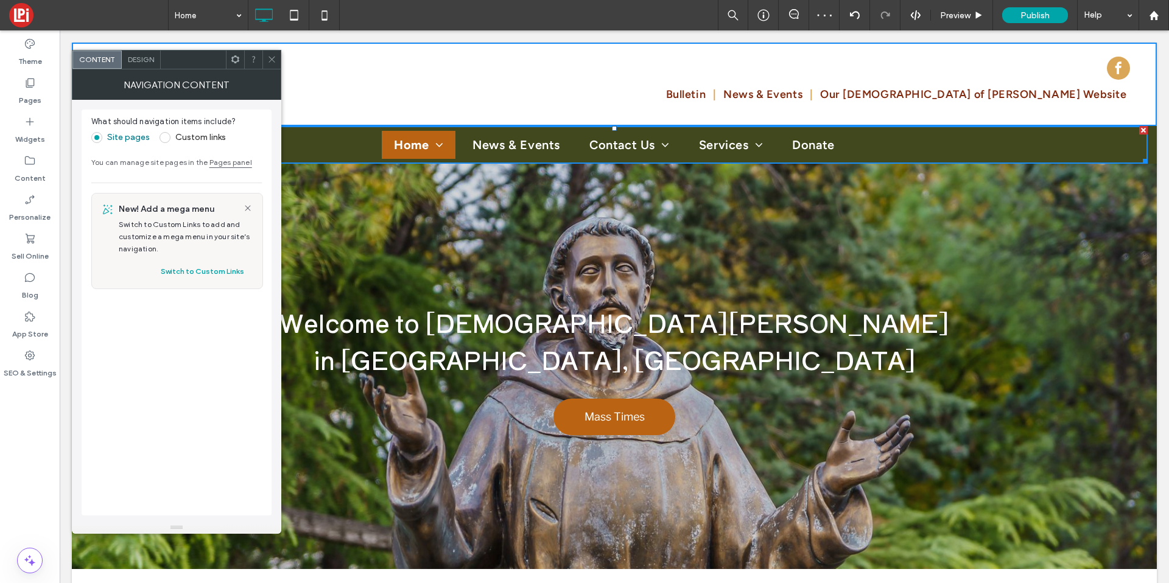
click at [143, 60] on span "Design" at bounding box center [141, 59] width 26 height 9
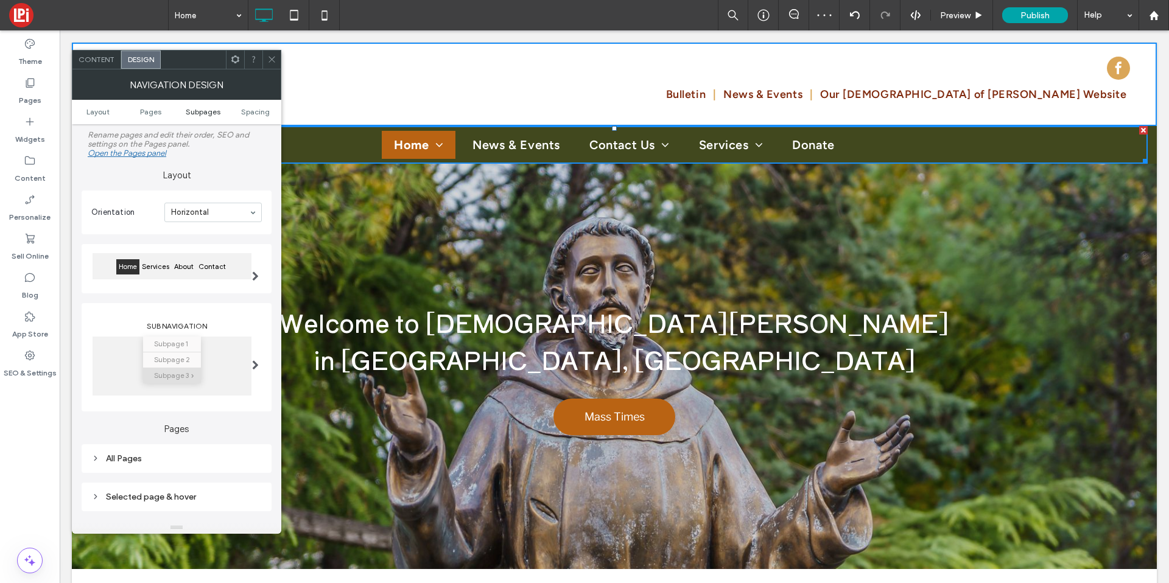
click at [186, 114] on span "Subpages" at bounding box center [203, 111] width 35 height 9
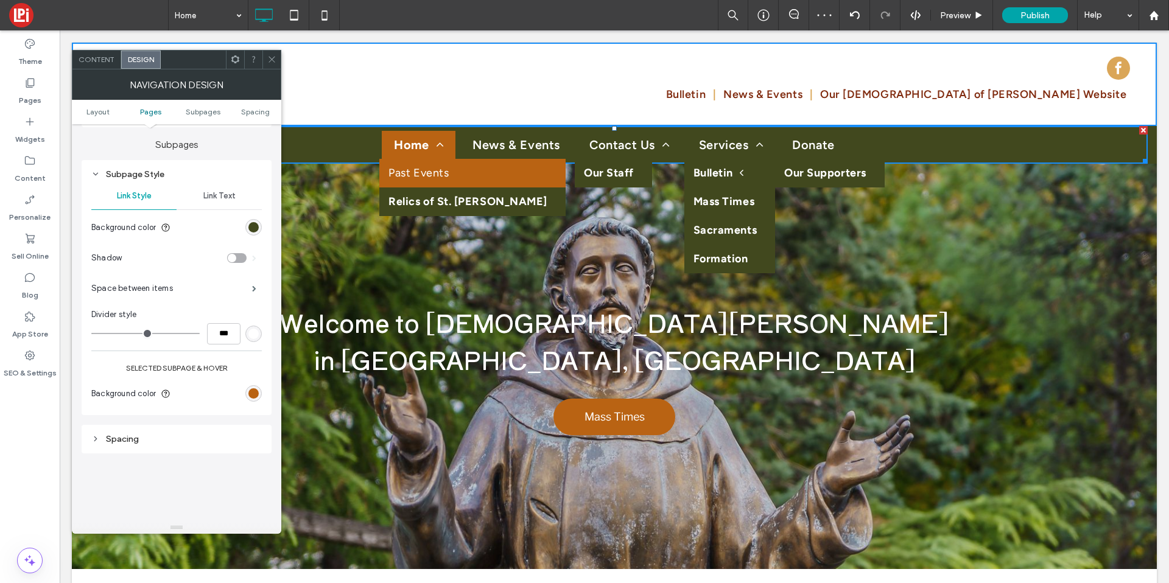
scroll to position [387, 0]
click at [216, 197] on span "Link Text" at bounding box center [219, 193] width 32 height 10
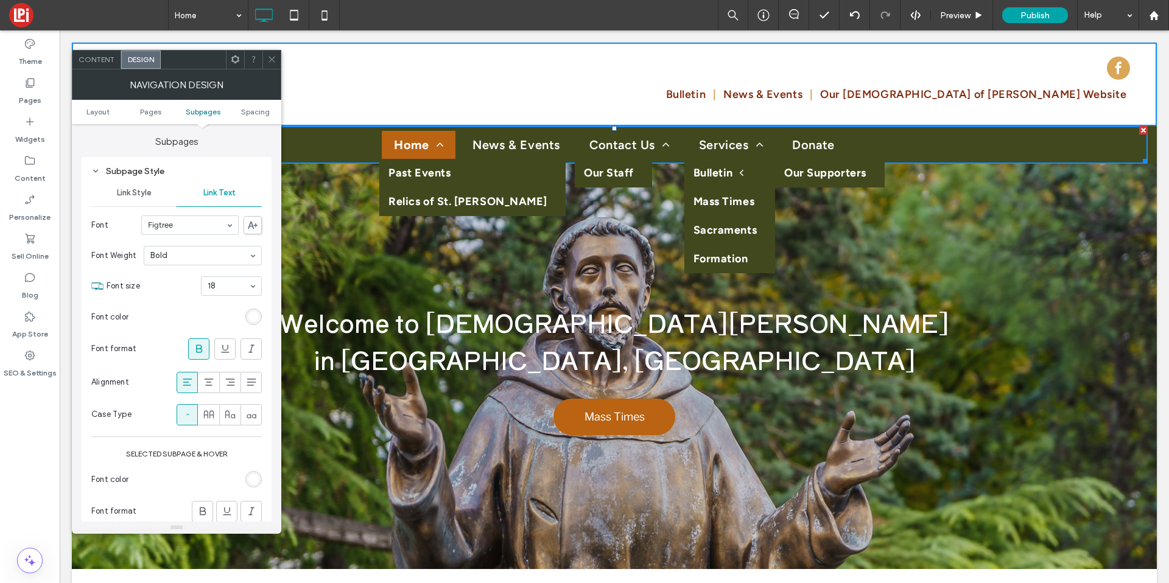
click at [190, 354] on div at bounding box center [199, 349] width 20 height 20
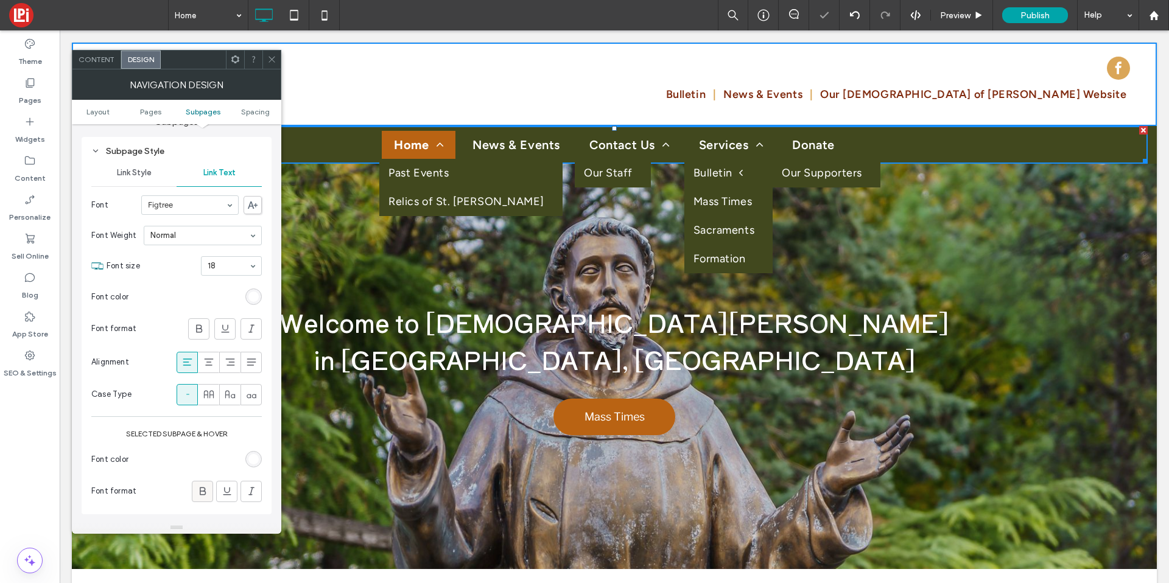
click at [200, 499] on span at bounding box center [203, 492] width 12 height 20
click at [269, 63] on icon at bounding box center [271, 59] width 9 height 9
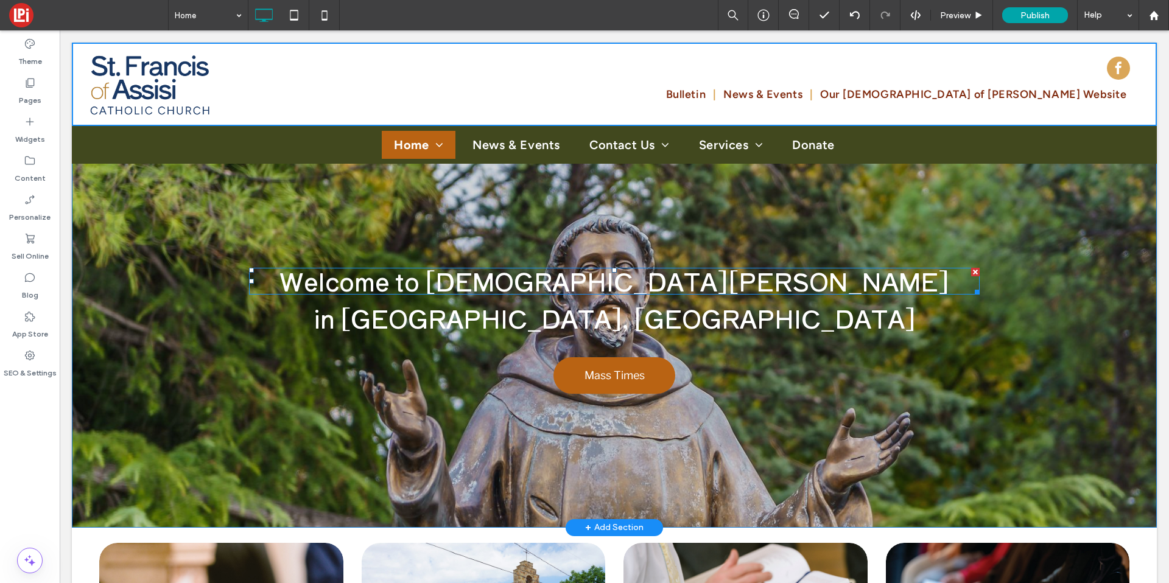
scroll to position [65, 0]
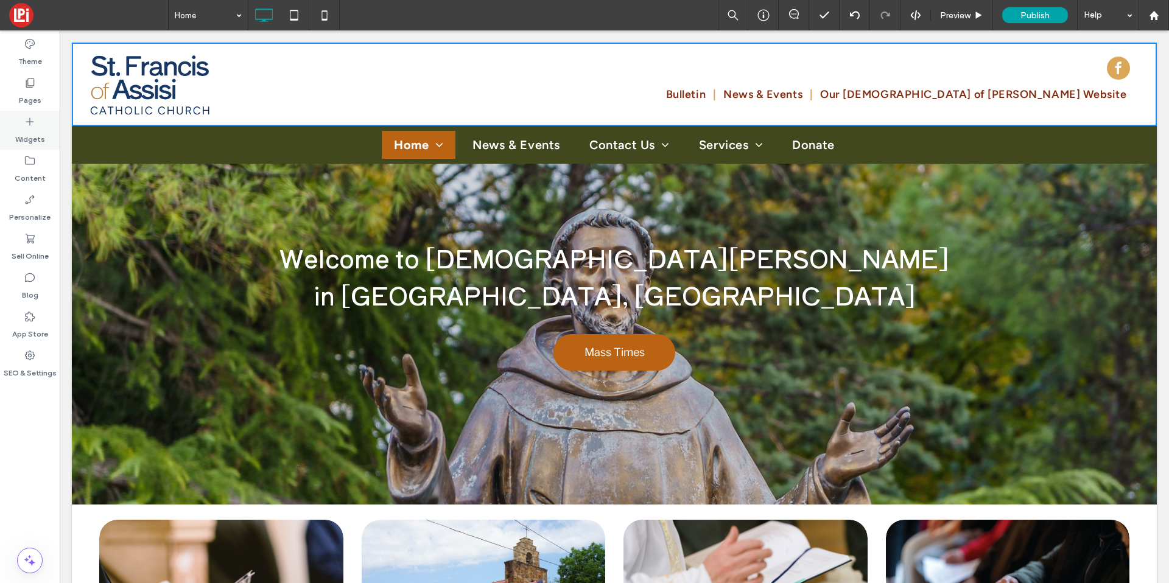
click at [30, 111] on div "Widgets" at bounding box center [30, 130] width 60 height 39
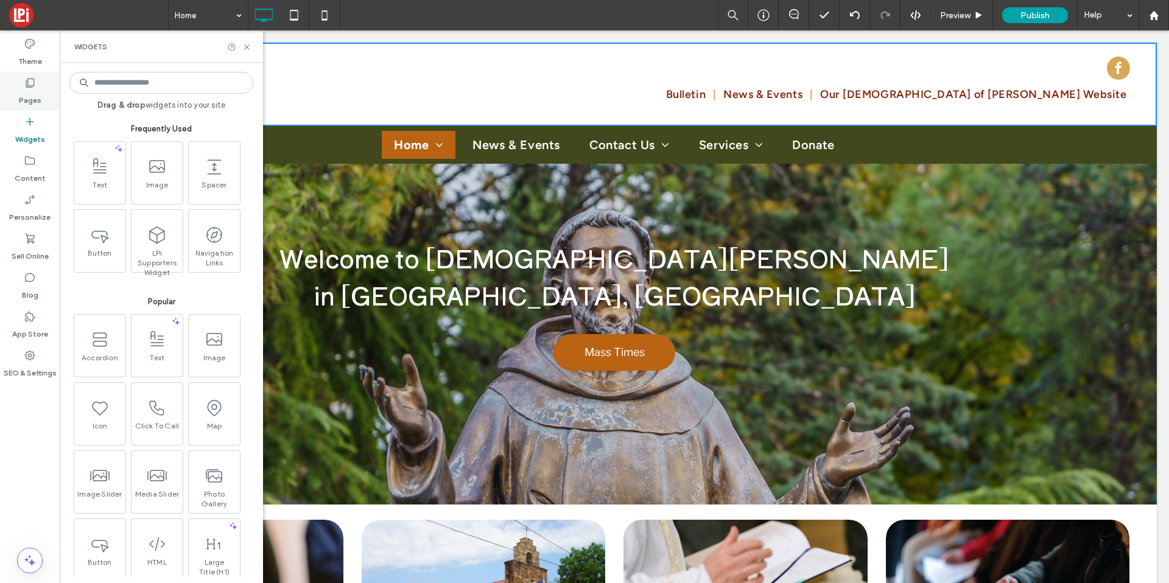
click at [33, 88] on icon at bounding box center [30, 83] width 12 height 12
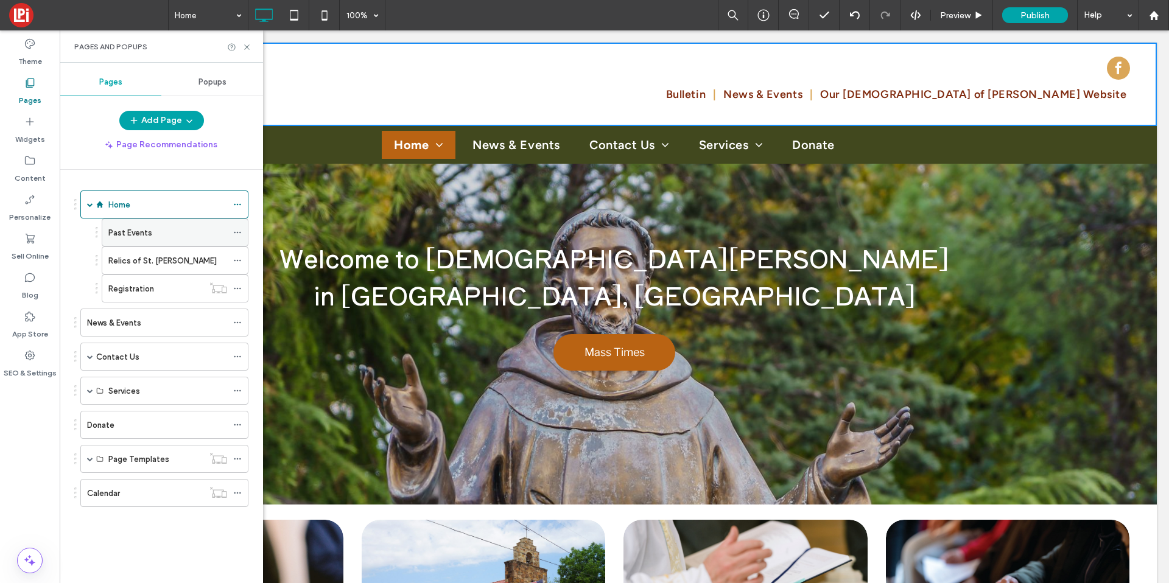
click at [241, 233] on use at bounding box center [237, 233] width 7 height 2
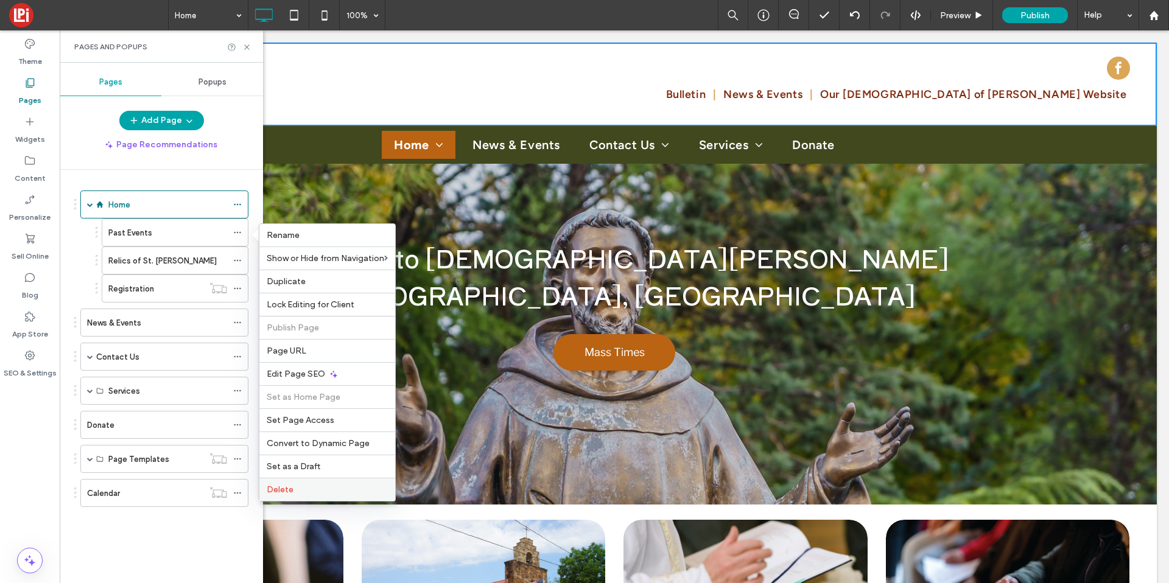
click at [278, 487] on span "Delete" at bounding box center [280, 490] width 27 height 10
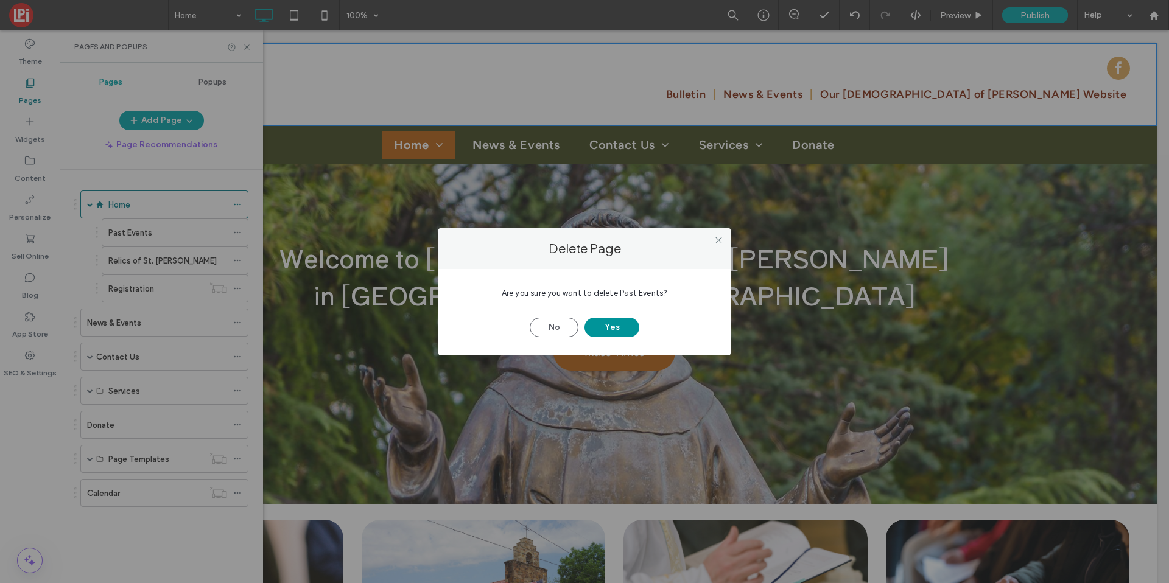
click at [626, 323] on button "Yes" at bounding box center [612, 327] width 55 height 19
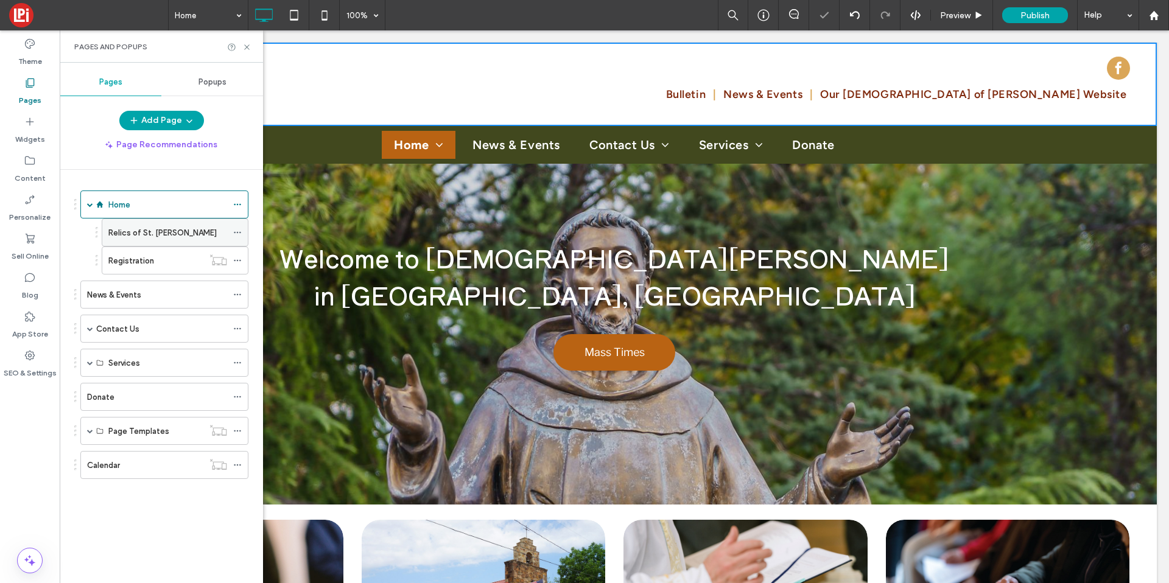
click at [236, 231] on icon at bounding box center [237, 232] width 9 height 9
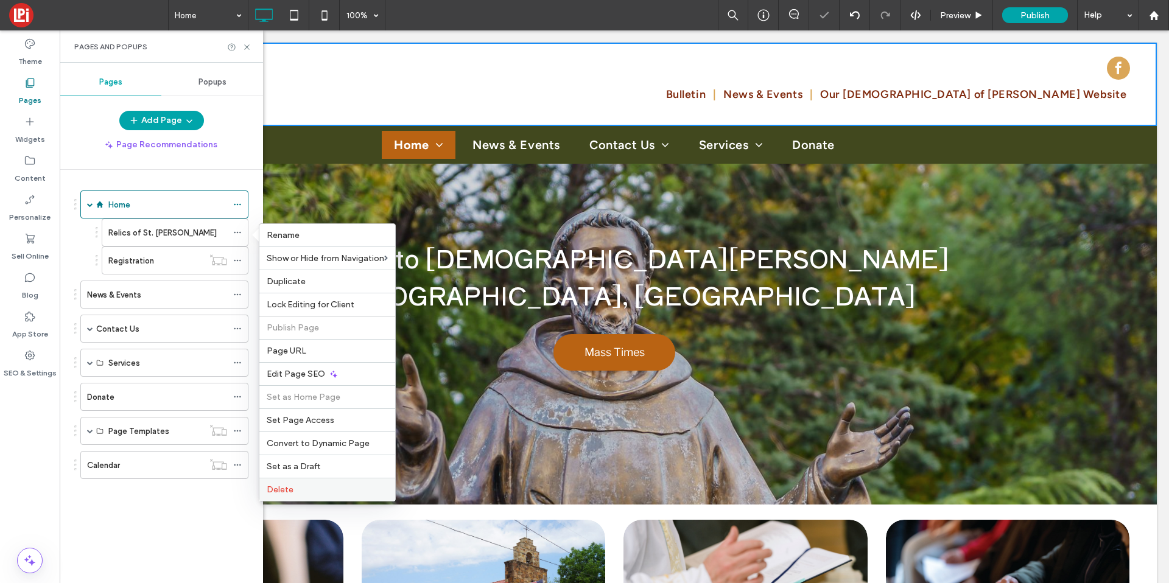
click at [336, 482] on div "Delete" at bounding box center [327, 489] width 136 height 23
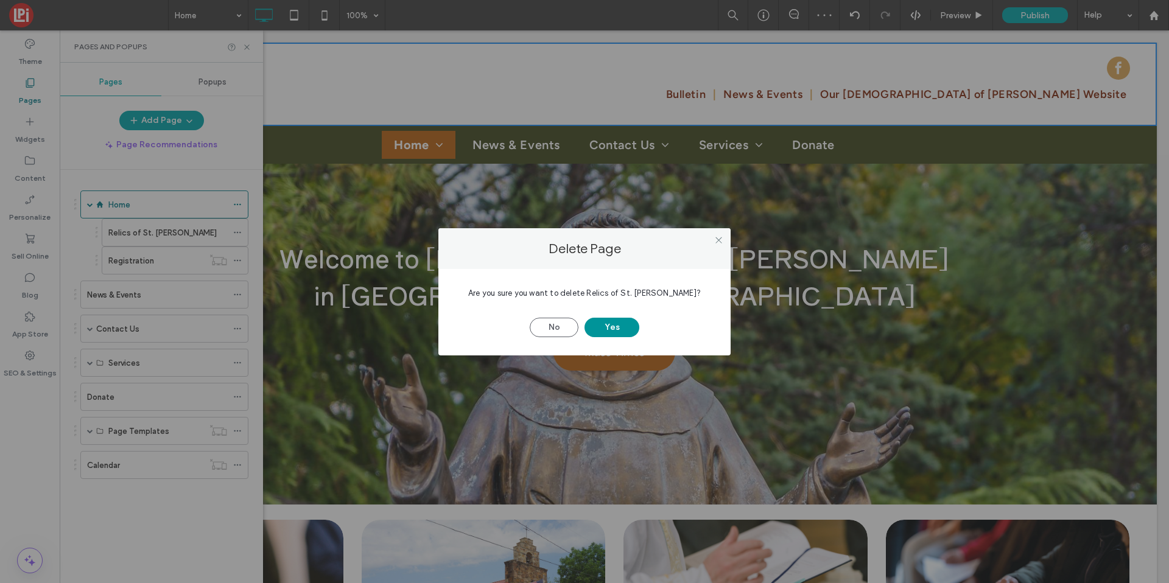
click at [622, 330] on button "Yes" at bounding box center [612, 327] width 55 height 19
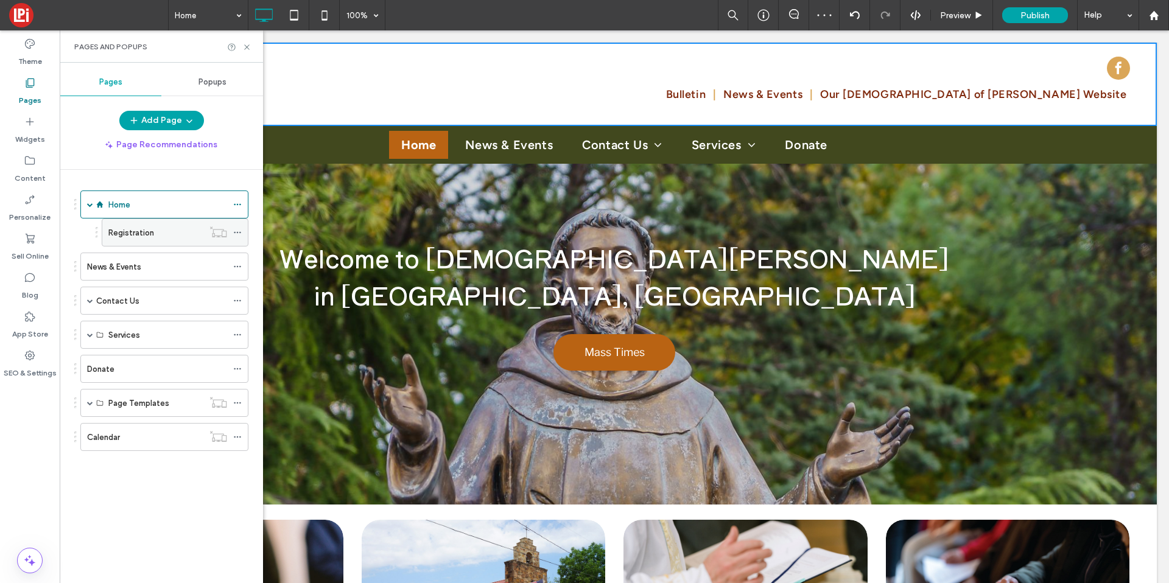
click at [238, 231] on icon at bounding box center [237, 232] width 9 height 9
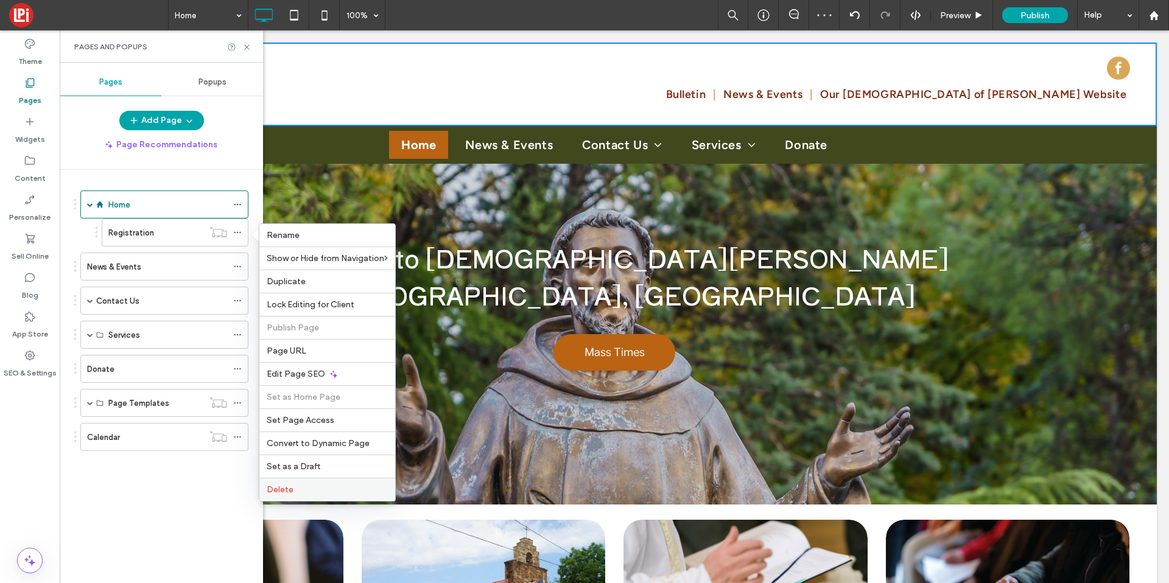
click at [300, 497] on div "Delete" at bounding box center [327, 489] width 136 height 23
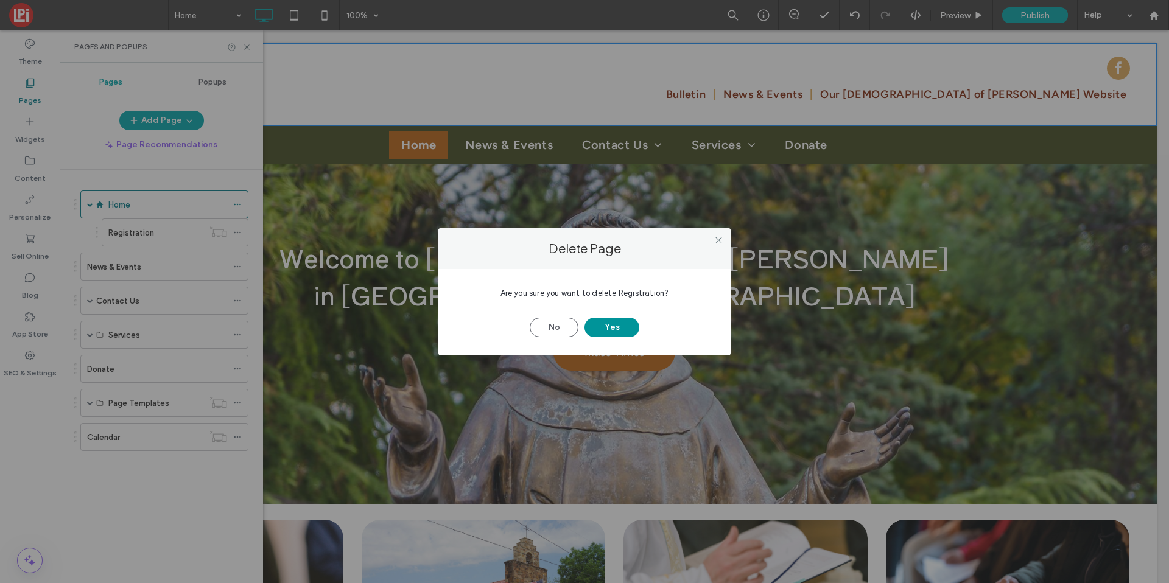
drag, startPoint x: 624, startPoint y: 323, endPoint x: 617, endPoint y: 327, distance: 8.2
click at [624, 323] on button "Yes" at bounding box center [612, 327] width 55 height 19
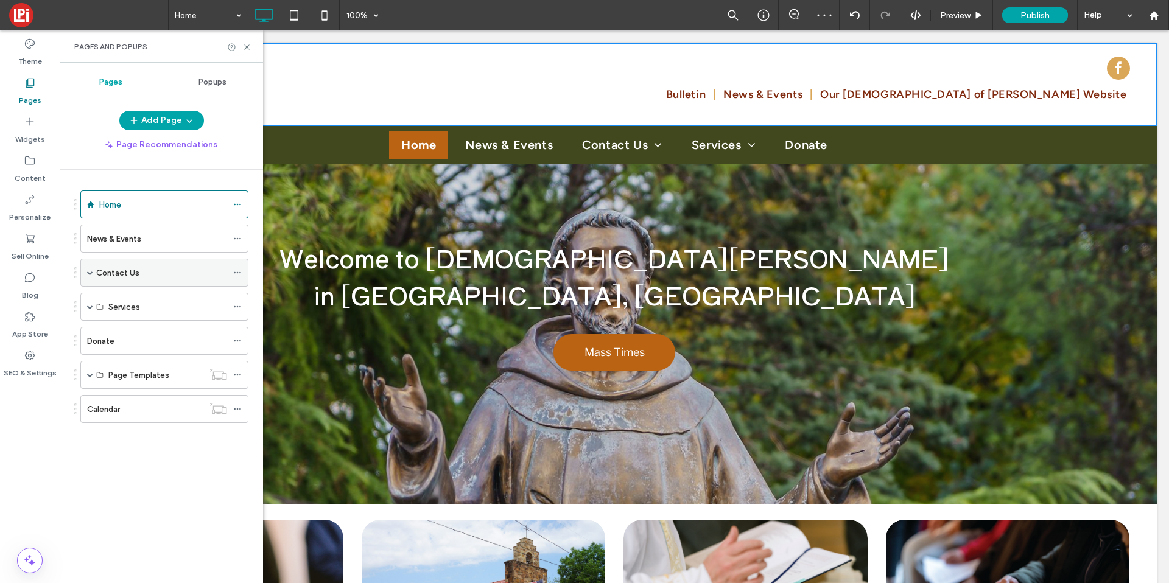
click at [90, 272] on span at bounding box center [90, 273] width 6 height 6
click at [91, 273] on span at bounding box center [90, 273] width 6 height 6
click at [91, 300] on span at bounding box center [90, 307] width 6 height 27
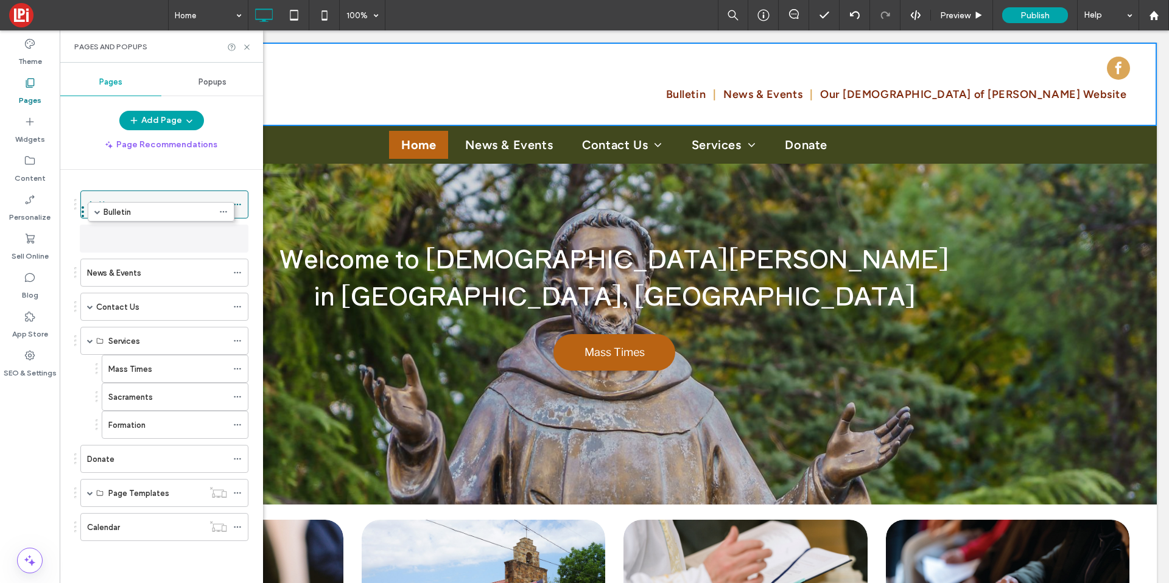
drag, startPoint x: 176, startPoint y: 331, endPoint x: 153, endPoint y: 210, distance: 122.8
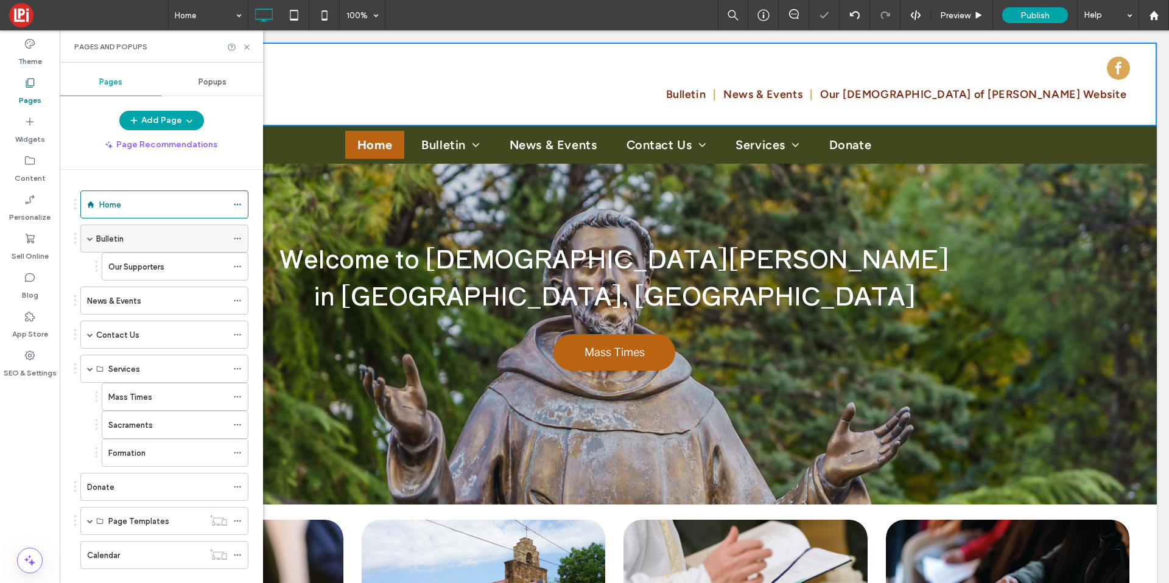
click at [87, 238] on span at bounding box center [90, 239] width 6 height 6
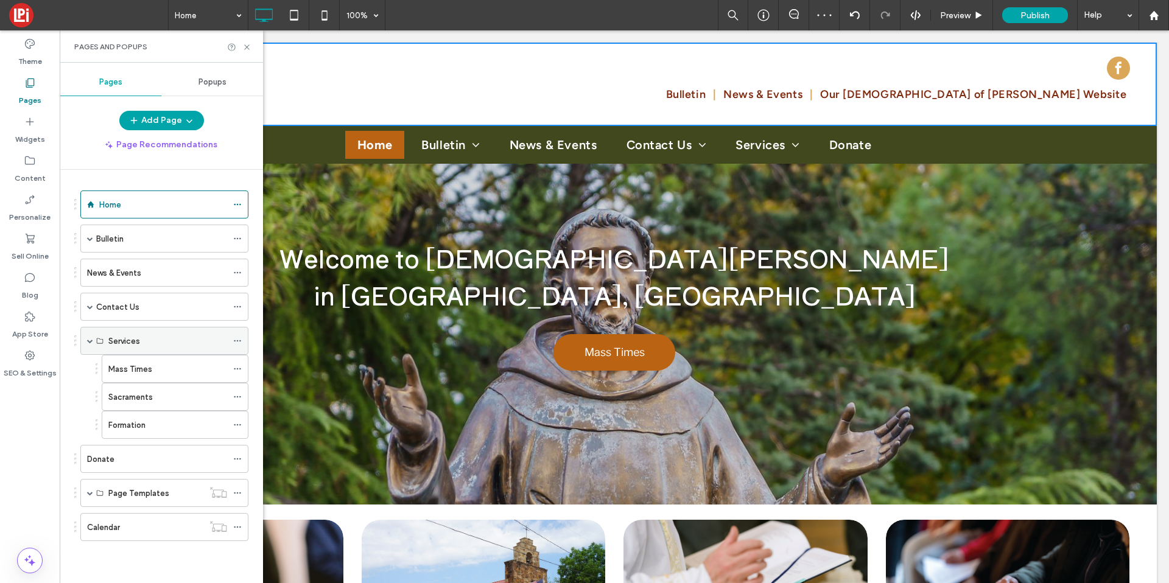
click at [235, 339] on icon at bounding box center [237, 341] width 9 height 9
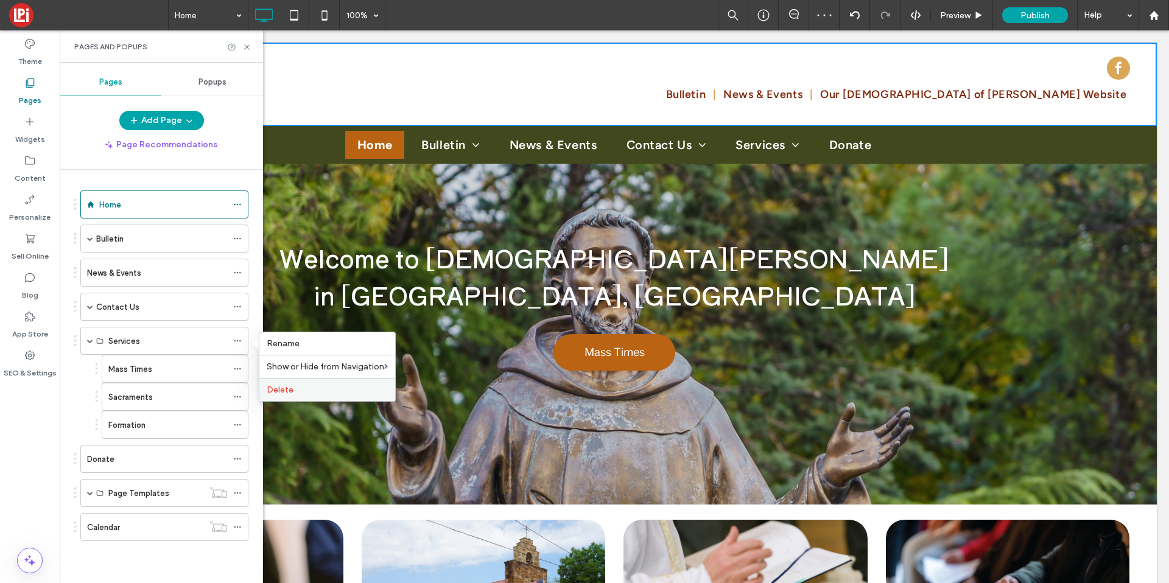
click at [272, 381] on div "Delete" at bounding box center [327, 389] width 136 height 23
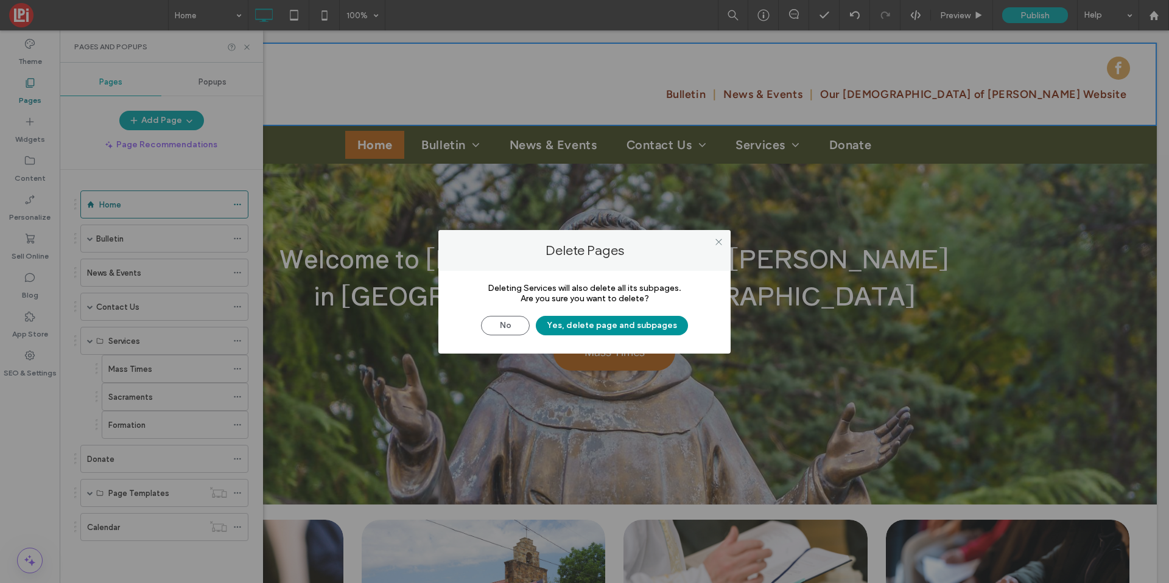
click at [590, 331] on button "Yes, delete page and subpages" at bounding box center [612, 325] width 152 height 19
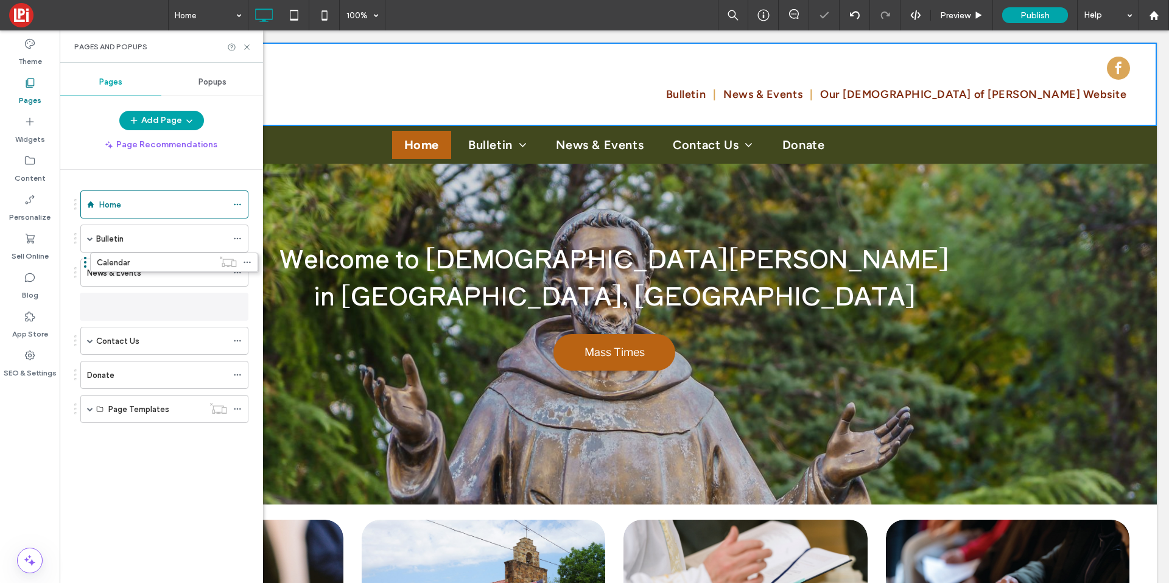
drag, startPoint x: 101, startPoint y: 417, endPoint x: 111, endPoint y: 275, distance: 142.8
click at [240, 305] on icon at bounding box center [237, 307] width 9 height 9
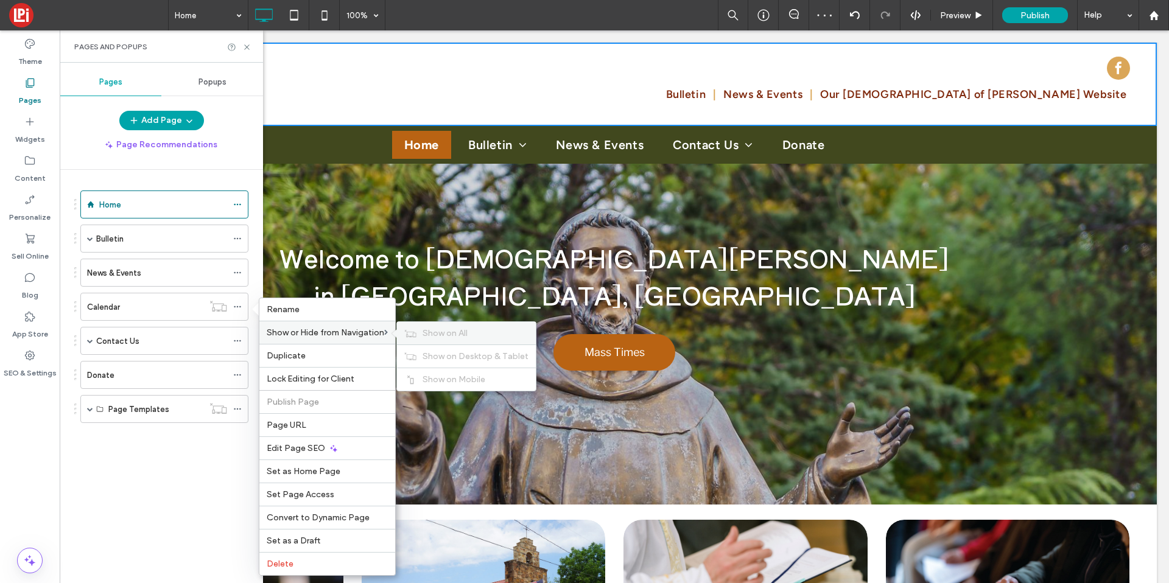
click at [428, 337] on span "Show on All" at bounding box center [445, 333] width 45 height 10
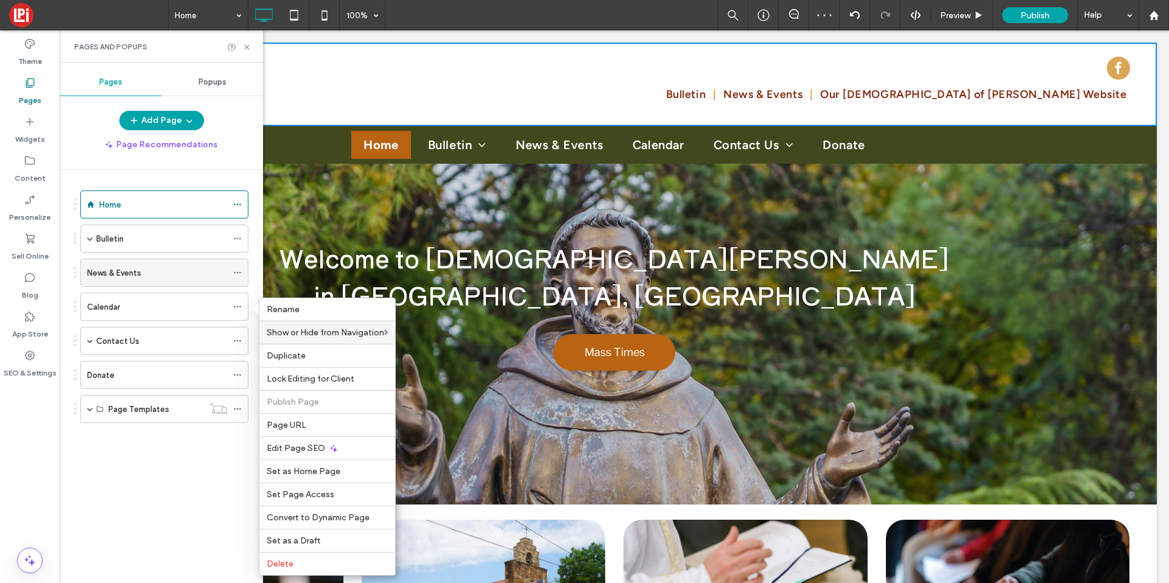
click at [235, 269] on icon at bounding box center [237, 273] width 9 height 9
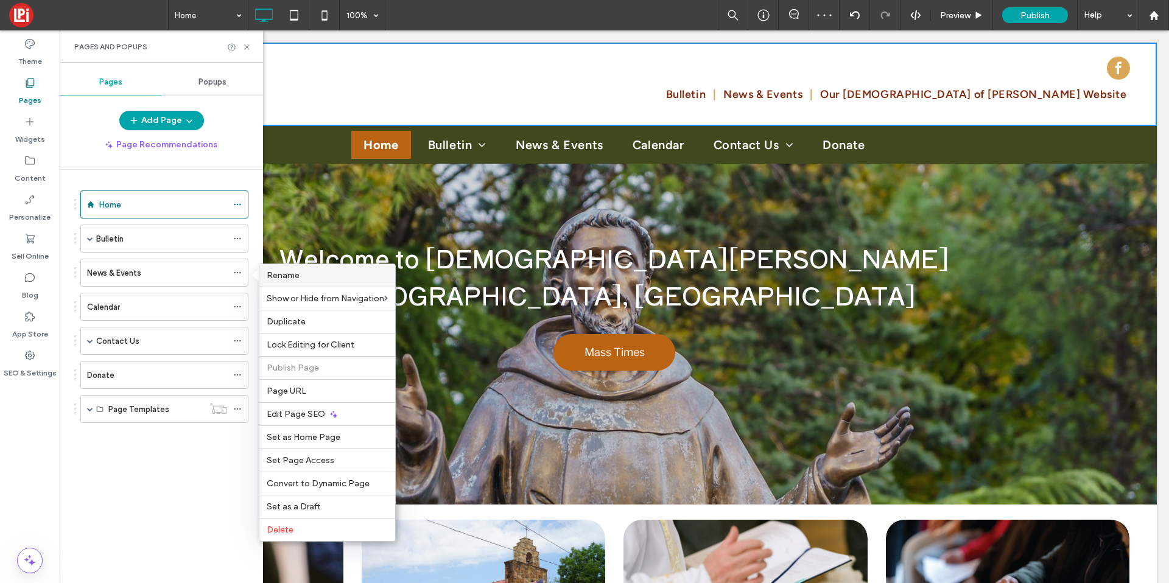
click at [295, 278] on span "Rename" at bounding box center [283, 275] width 33 height 10
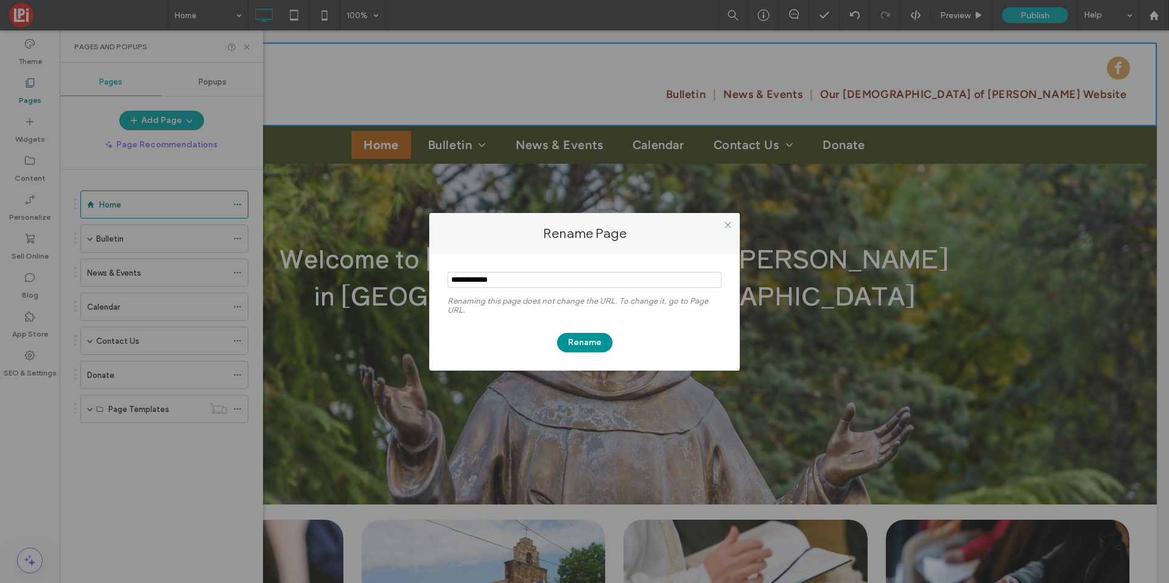
type input "**********"
click at [580, 347] on button "Rename" at bounding box center [584, 342] width 55 height 19
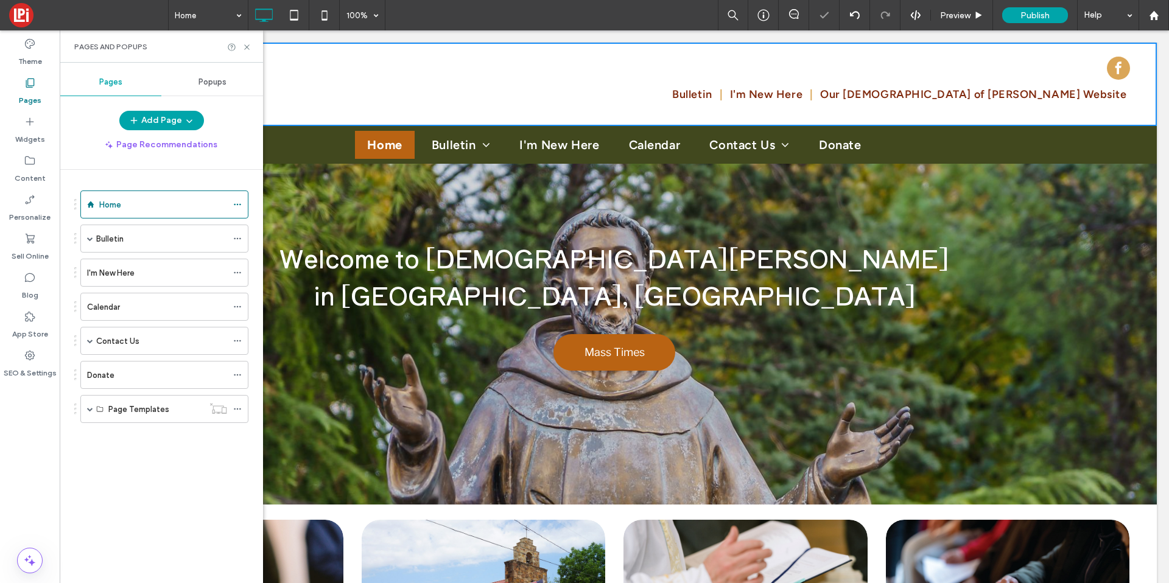
click at [206, 271] on div "I'm New Here" at bounding box center [157, 273] width 140 height 13
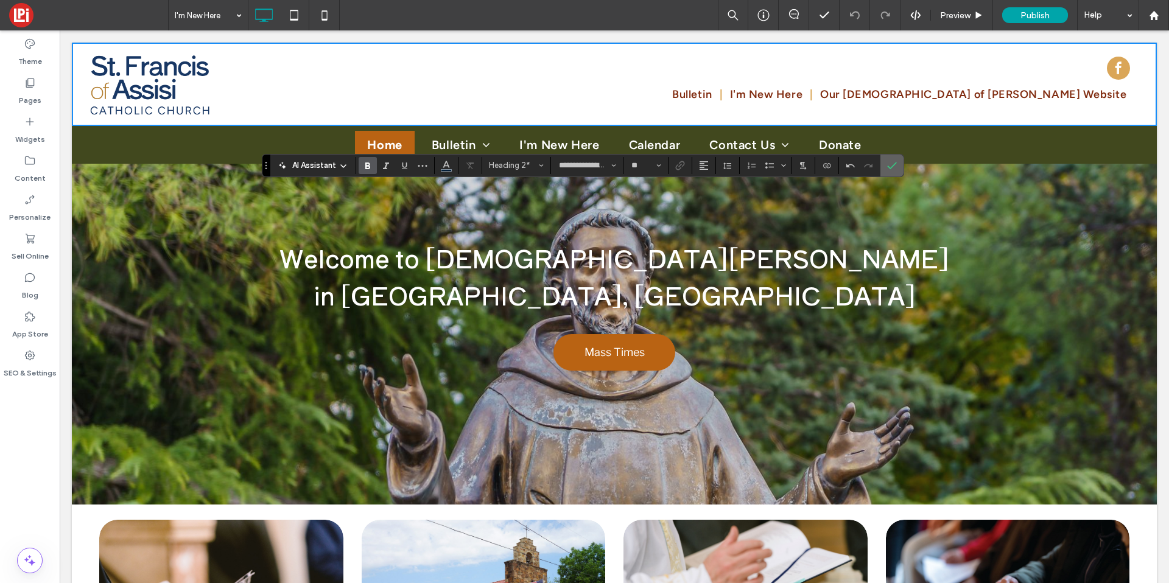
click at [896, 163] on icon "Confirm" at bounding box center [892, 166] width 10 height 10
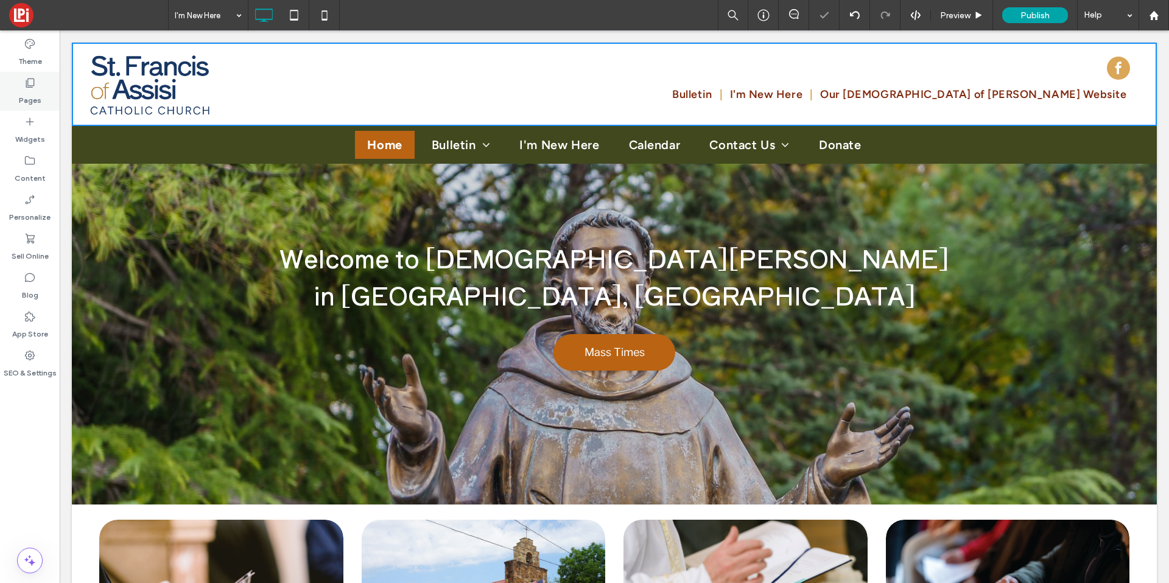
click at [27, 100] on label "Pages" at bounding box center [30, 97] width 23 height 17
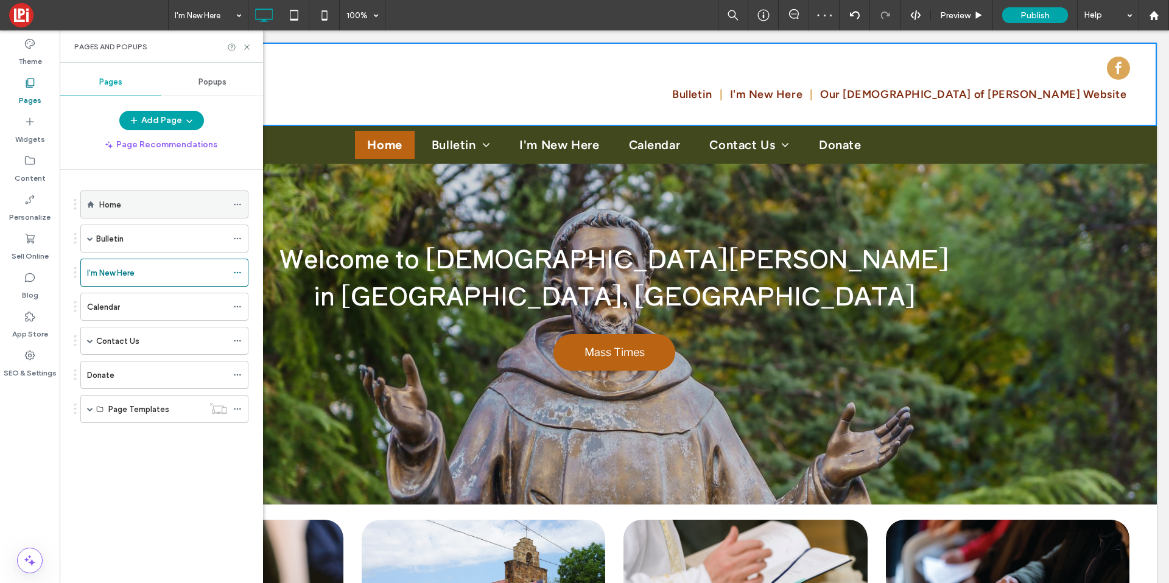
click at [120, 201] on label "Home" at bounding box center [110, 204] width 22 height 21
click at [245, 49] on icon at bounding box center [246, 47] width 9 height 9
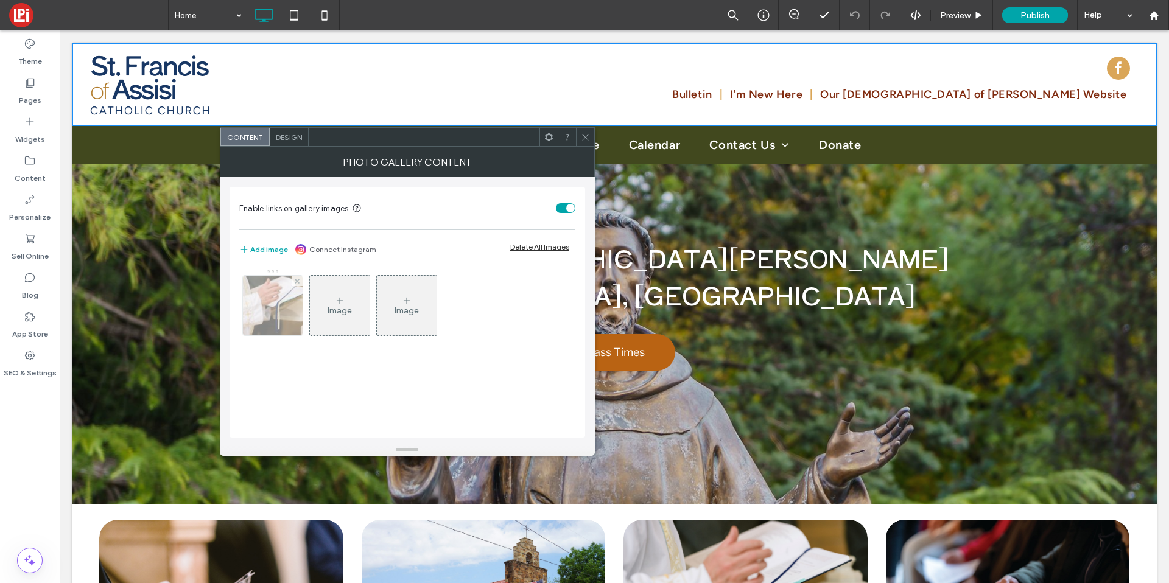
click at [280, 306] on img at bounding box center [273, 306] width 90 height 60
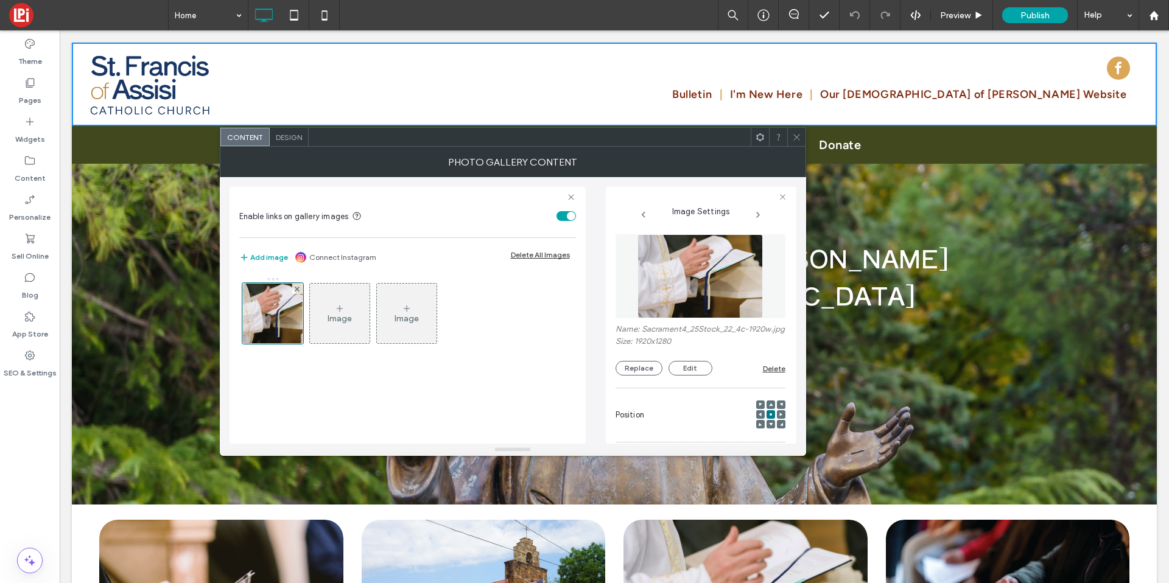
scroll to position [188, 0]
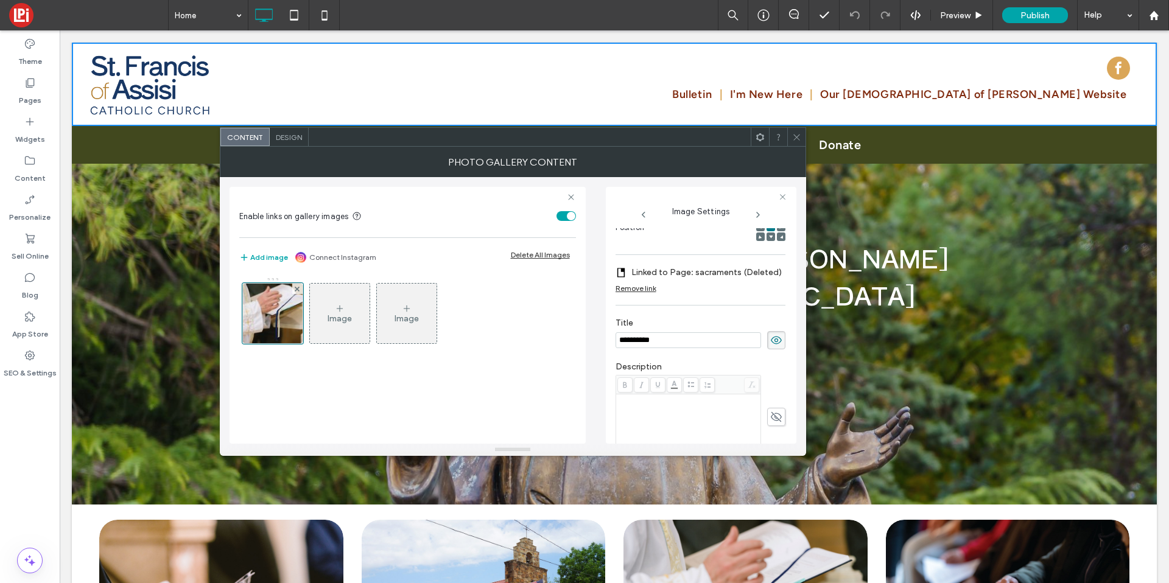
click at [638, 348] on input "**********" at bounding box center [689, 341] width 146 height 16
click at [639, 348] on input "**********" at bounding box center [689, 341] width 146 height 16
type input "********"
click at [703, 284] on label "Linked to Page: sacraments (Deleted)" at bounding box center [707, 272] width 150 height 23
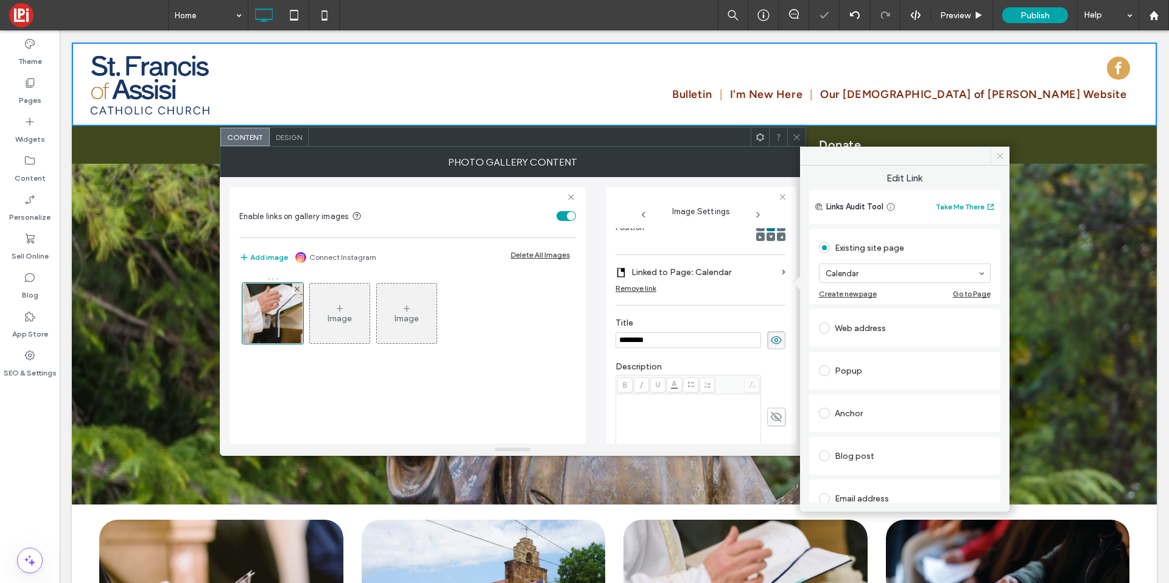
click at [1006, 160] on span at bounding box center [1000, 156] width 19 height 18
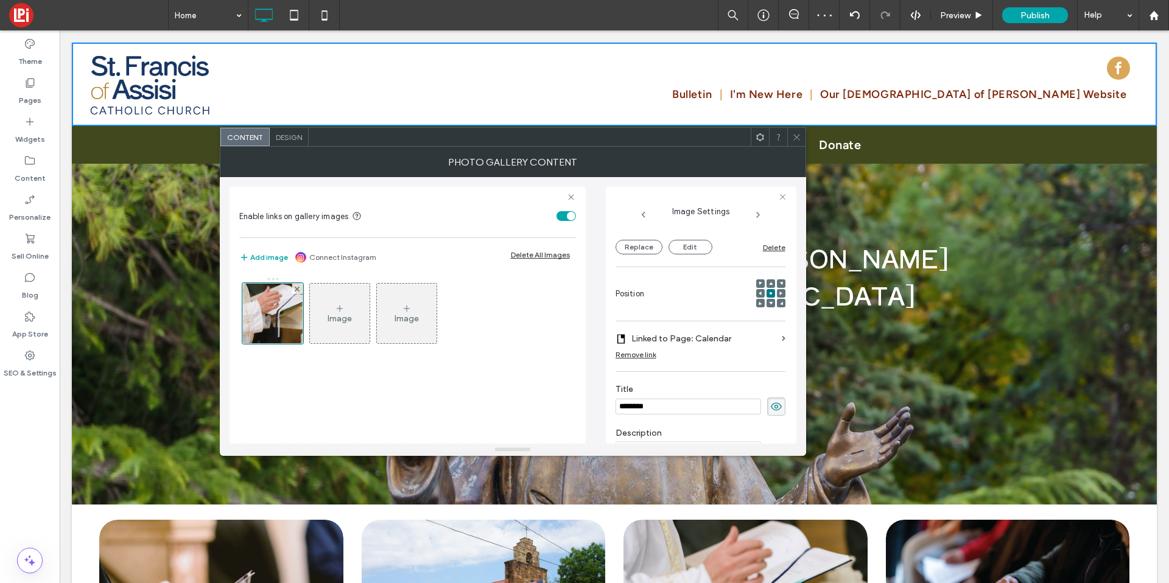
scroll to position [0, 0]
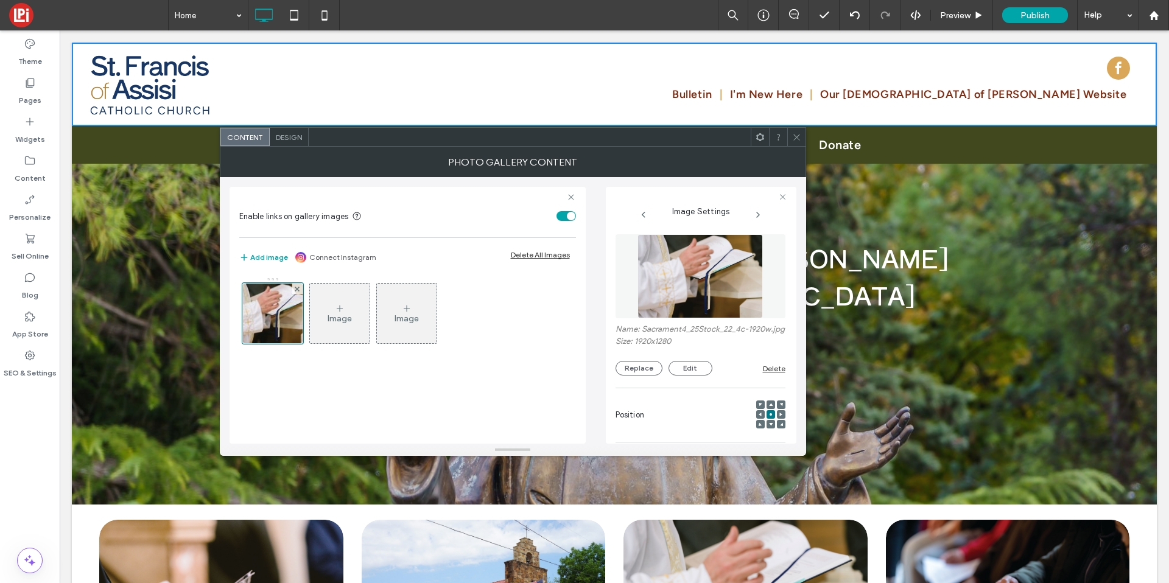
click at [675, 270] on img at bounding box center [700, 276] width 125 height 84
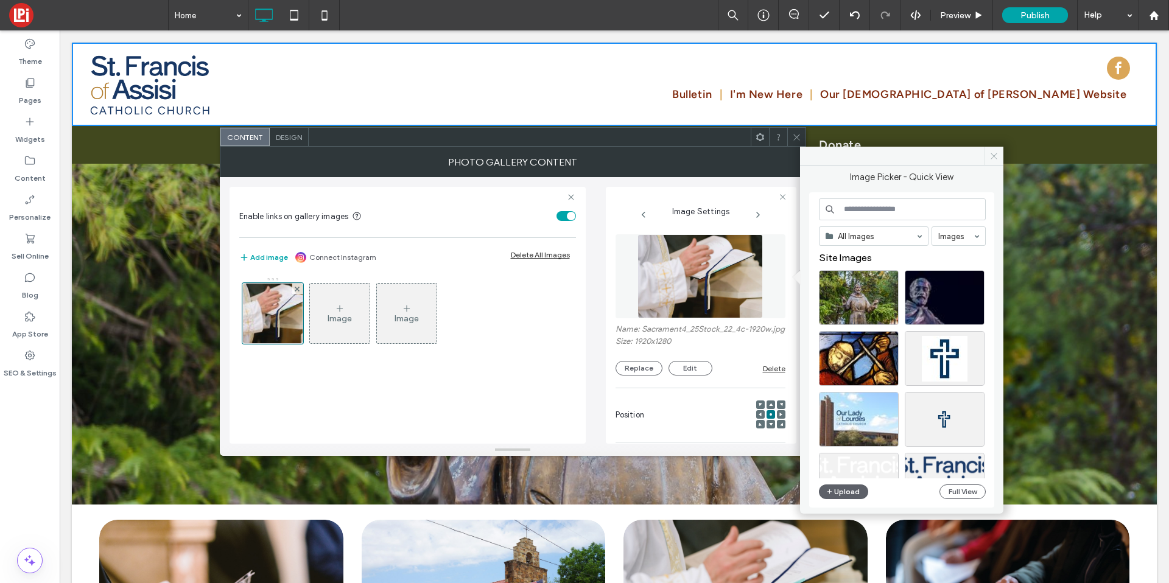
click at [998, 153] on icon at bounding box center [994, 156] width 9 height 9
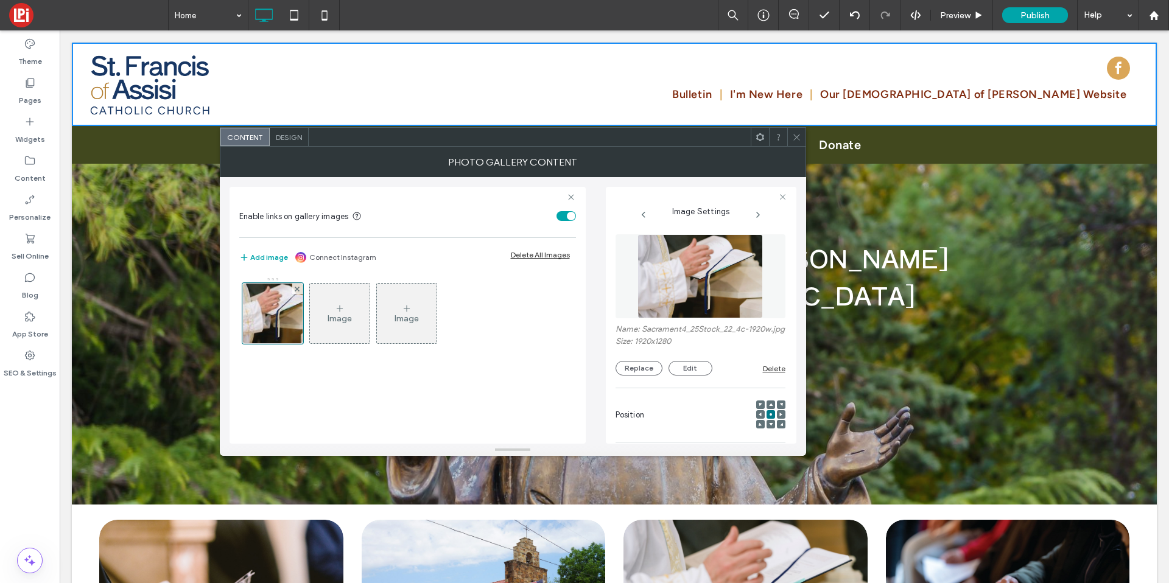
click at [797, 141] on icon at bounding box center [796, 137] width 9 height 9
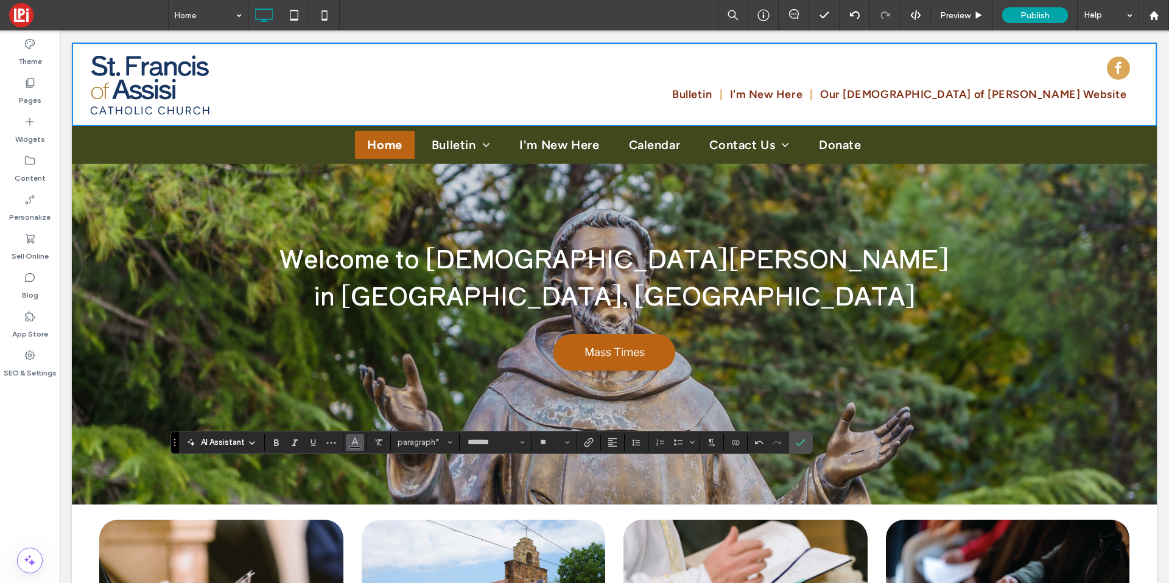
click at [352, 440] on icon "Color" at bounding box center [355, 442] width 10 height 10
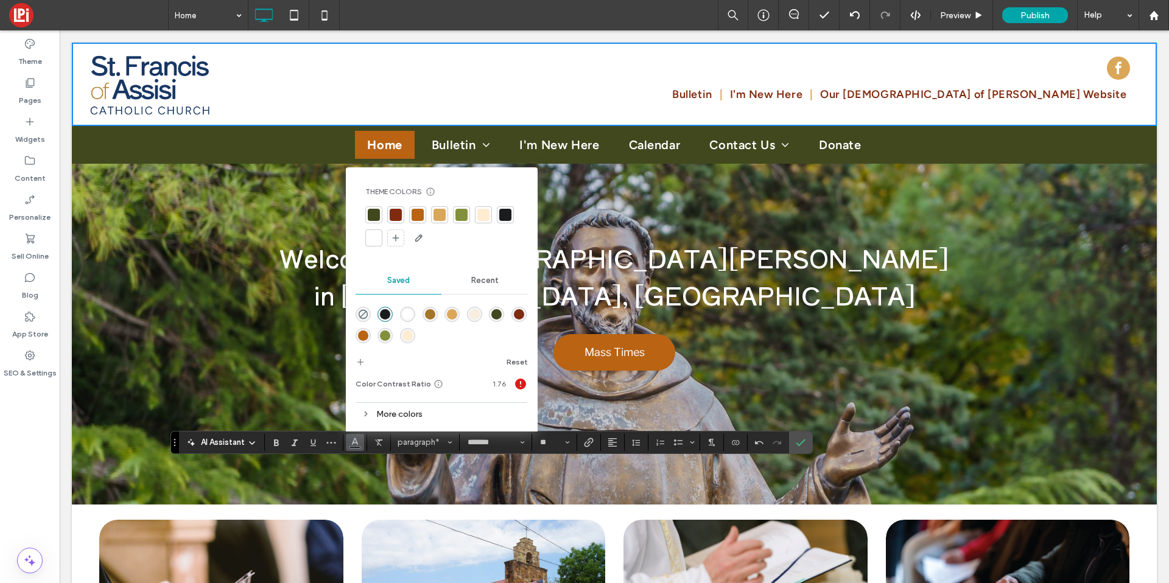
click at [368, 241] on div at bounding box center [374, 238] width 12 height 12
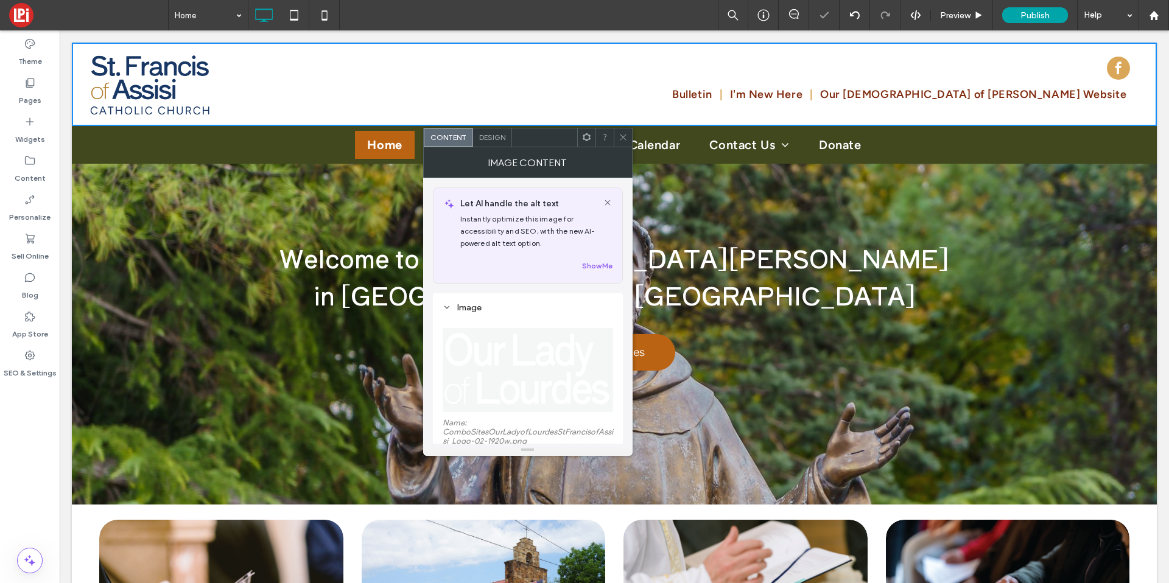
click at [463, 347] on img at bounding box center [529, 370] width 172 height 84
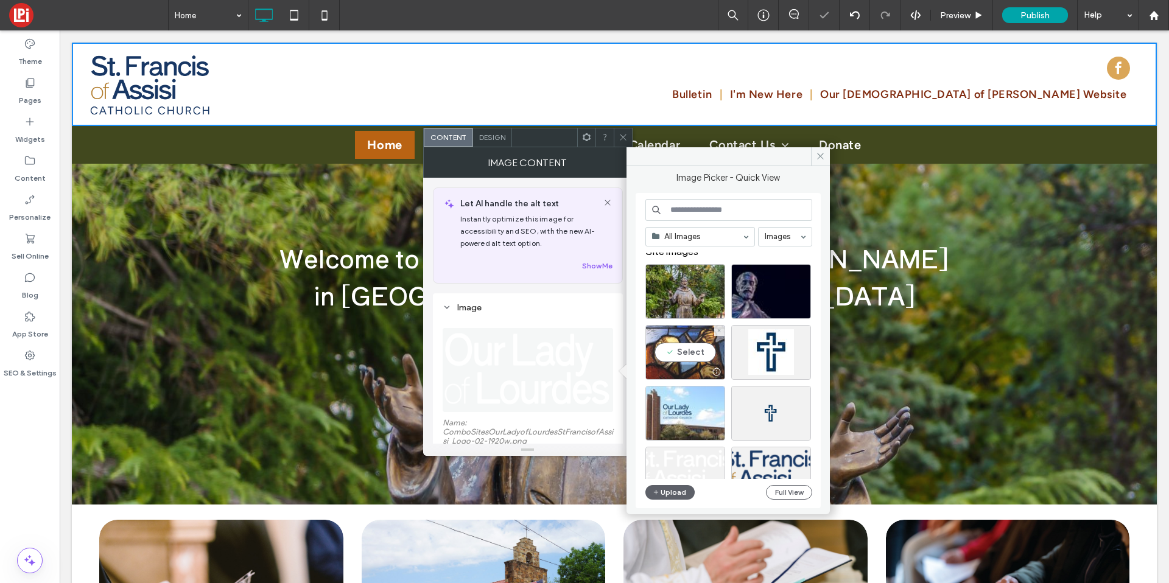
scroll to position [27, 0]
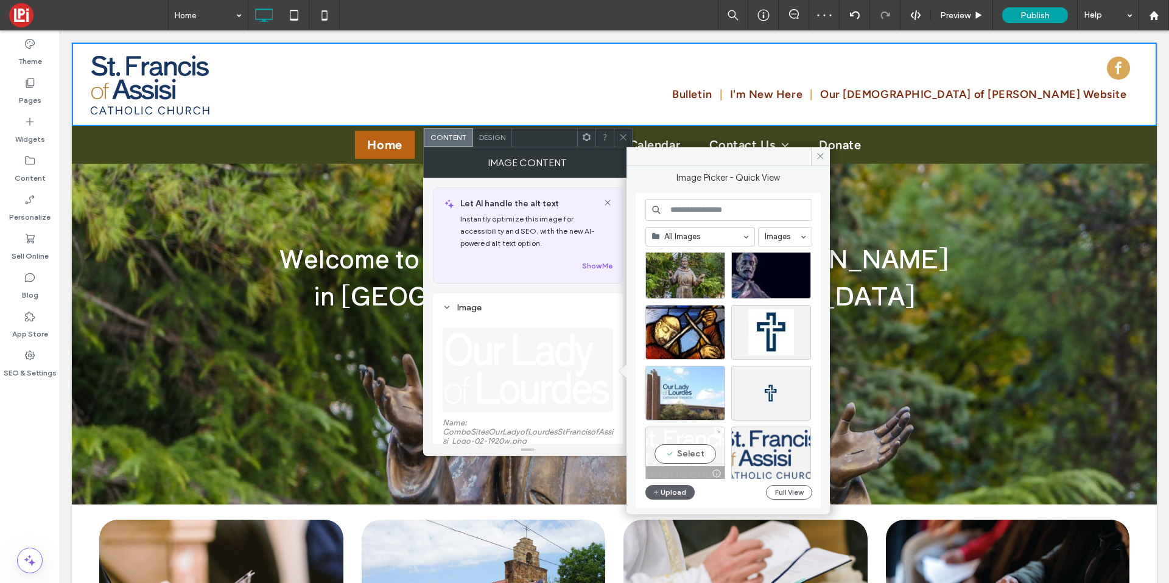
click at [711, 449] on div "Select" at bounding box center [686, 454] width 80 height 55
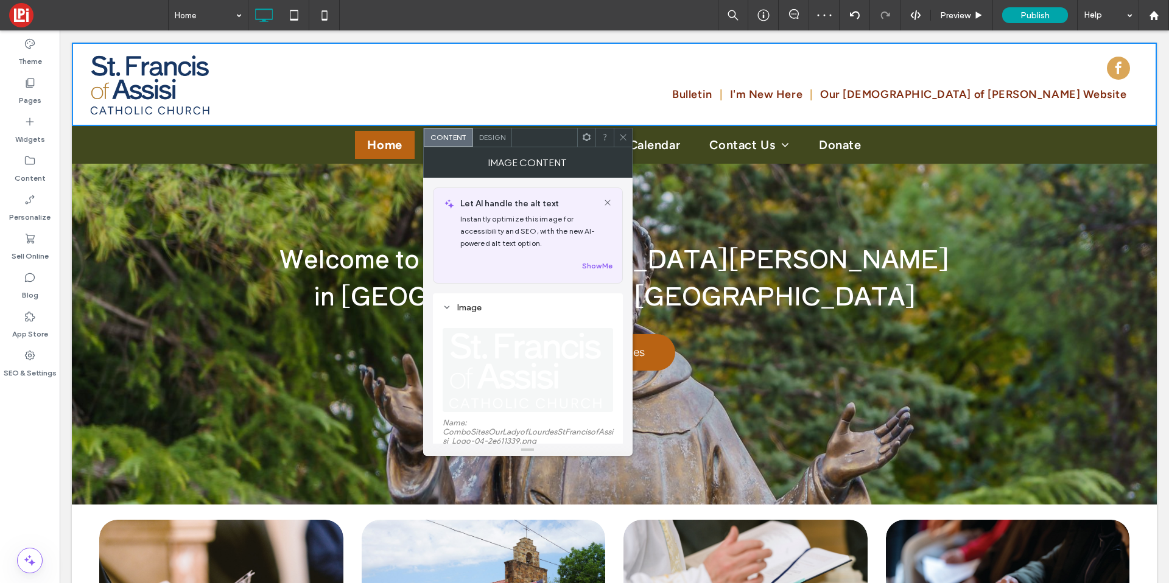
click at [622, 137] on use at bounding box center [623, 138] width 6 height 6
click at [507, 339] on img at bounding box center [527, 370] width 159 height 84
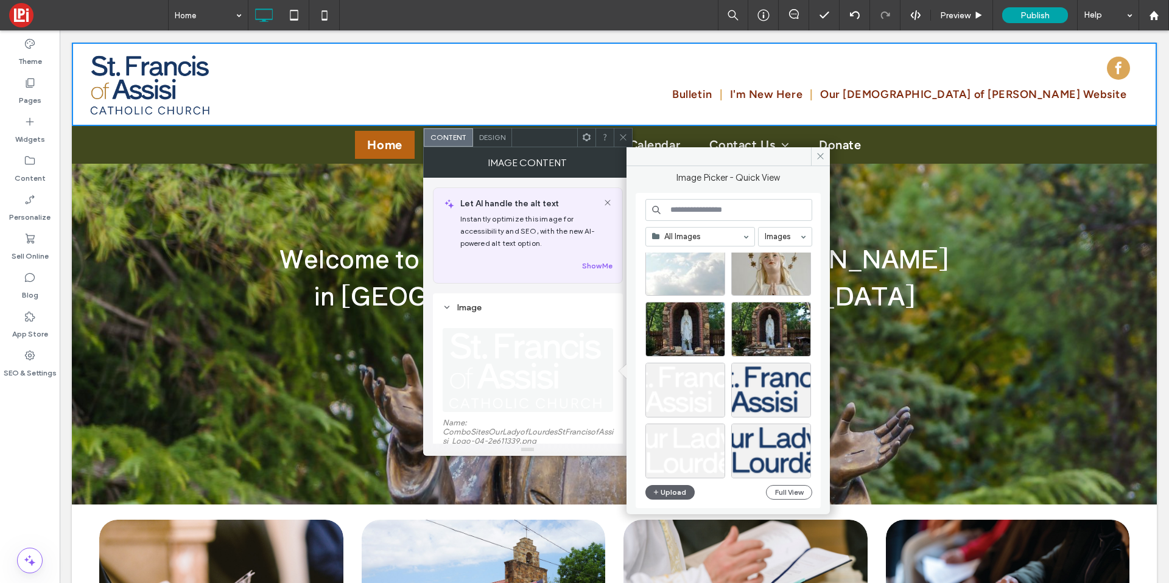
scroll to position [523, 0]
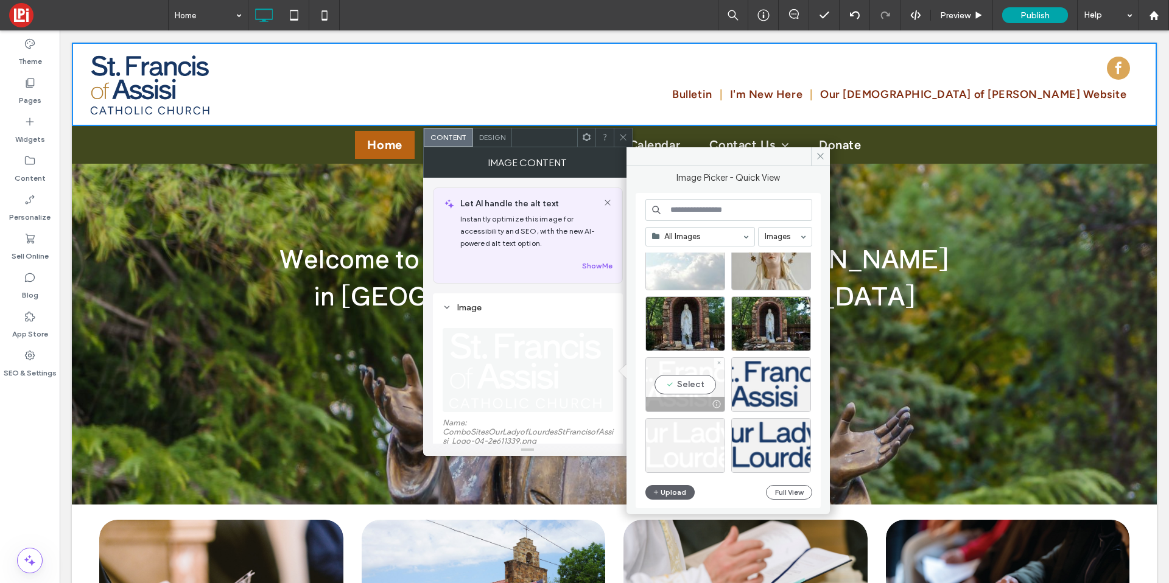
click at [684, 384] on div "Select" at bounding box center [686, 384] width 80 height 55
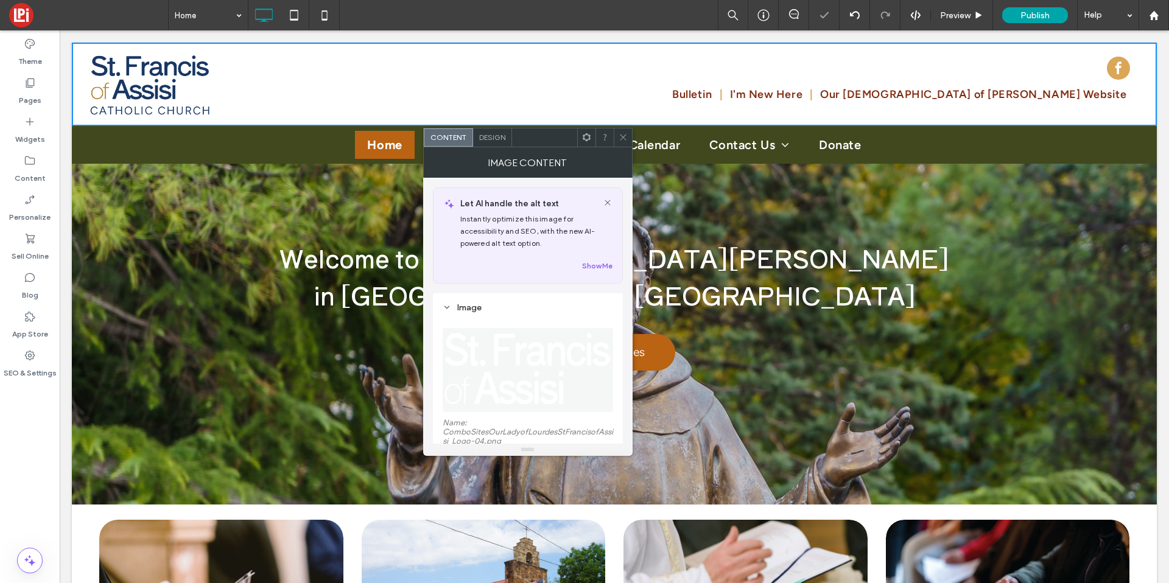
click at [618, 135] on div at bounding box center [623, 138] width 18 height 18
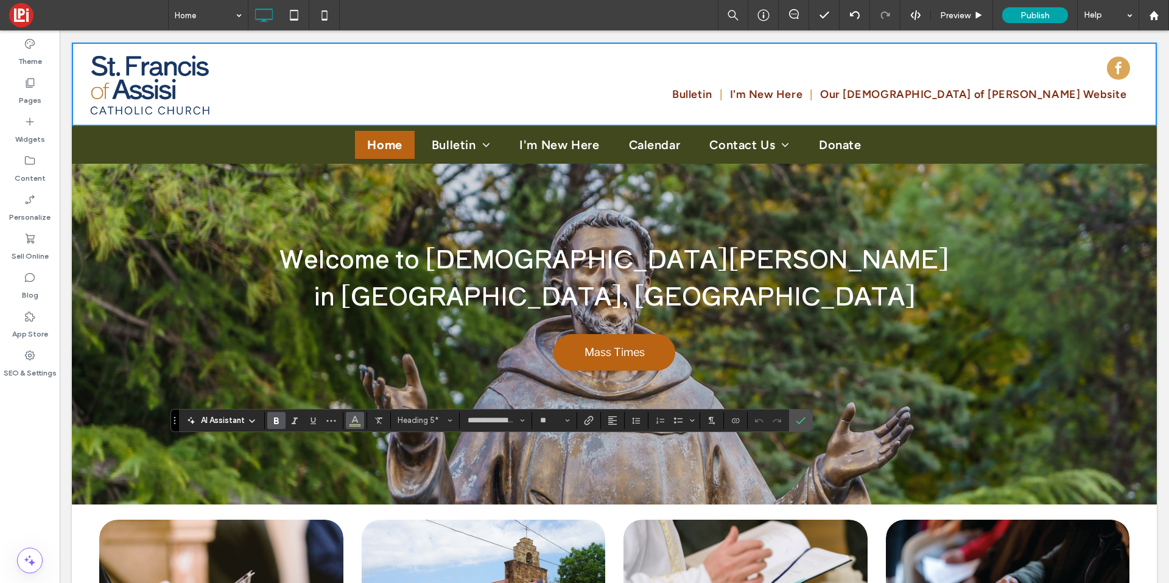
click at [353, 426] on span "Color" at bounding box center [355, 420] width 10 height 16
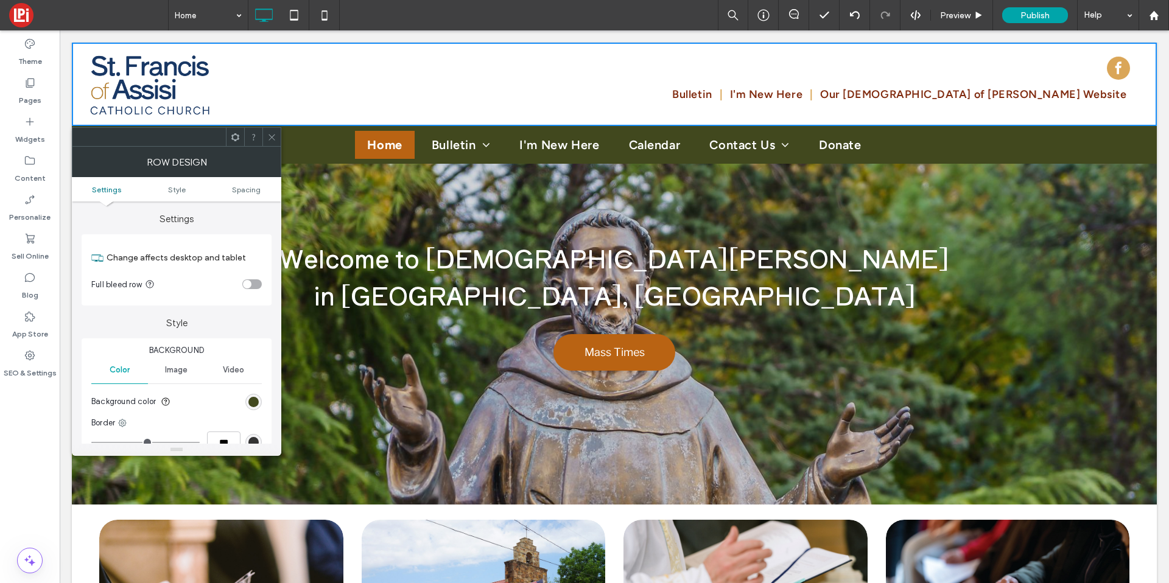
click at [256, 397] on div "rgb(65, 72, 30)" at bounding box center [253, 402] width 10 height 10
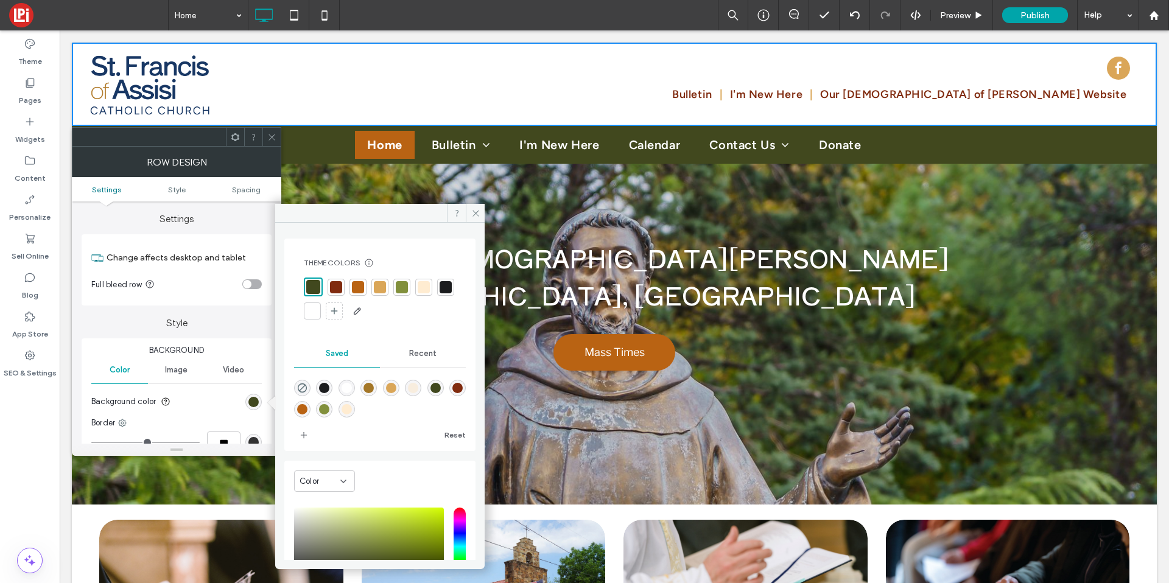
click at [340, 289] on div at bounding box center [336, 287] width 12 height 12
click at [357, 281] on div at bounding box center [358, 287] width 12 height 12
click at [373, 290] on div at bounding box center [380, 287] width 17 height 17
drag, startPoint x: 400, startPoint y: 295, endPoint x: 414, endPoint y: 295, distance: 14.0
click at [400, 295] on div at bounding box center [401, 287] width 17 height 17
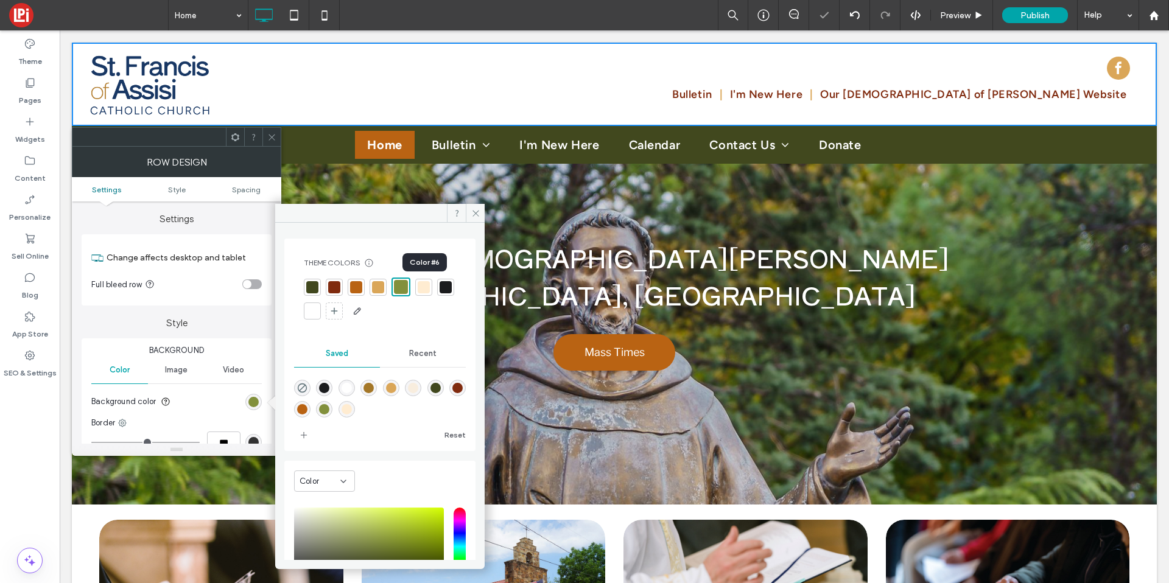
click at [426, 286] on div at bounding box center [424, 287] width 12 height 12
click at [318, 284] on div at bounding box center [312, 287] width 12 height 12
click at [267, 138] on icon at bounding box center [271, 137] width 9 height 9
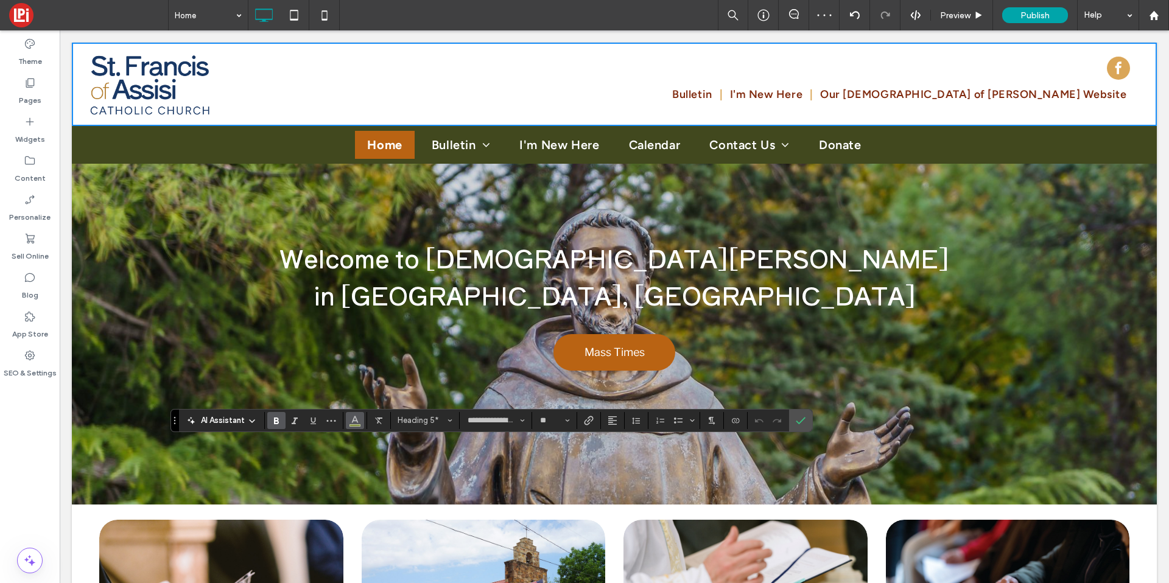
click at [357, 423] on icon "Color" at bounding box center [355, 420] width 10 height 10
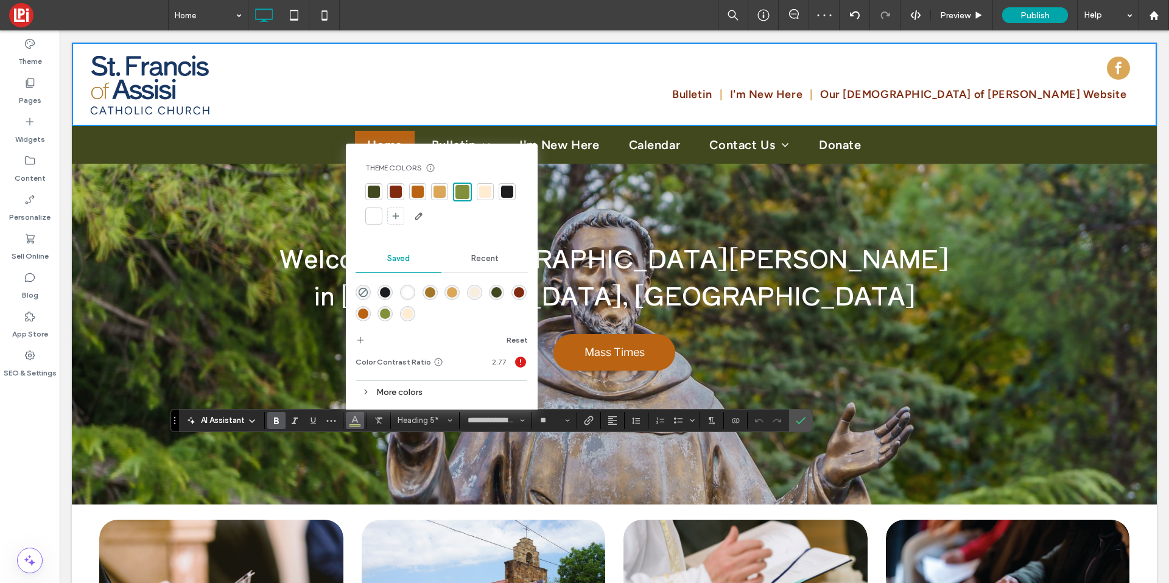
click at [371, 197] on div at bounding box center [374, 192] width 12 height 12
click at [389, 200] on div at bounding box center [395, 193] width 17 height 17
click at [418, 196] on div at bounding box center [418, 193] width 12 height 12
click at [440, 194] on div at bounding box center [440, 193] width 12 height 12
click at [479, 194] on div at bounding box center [483, 193] width 12 height 12
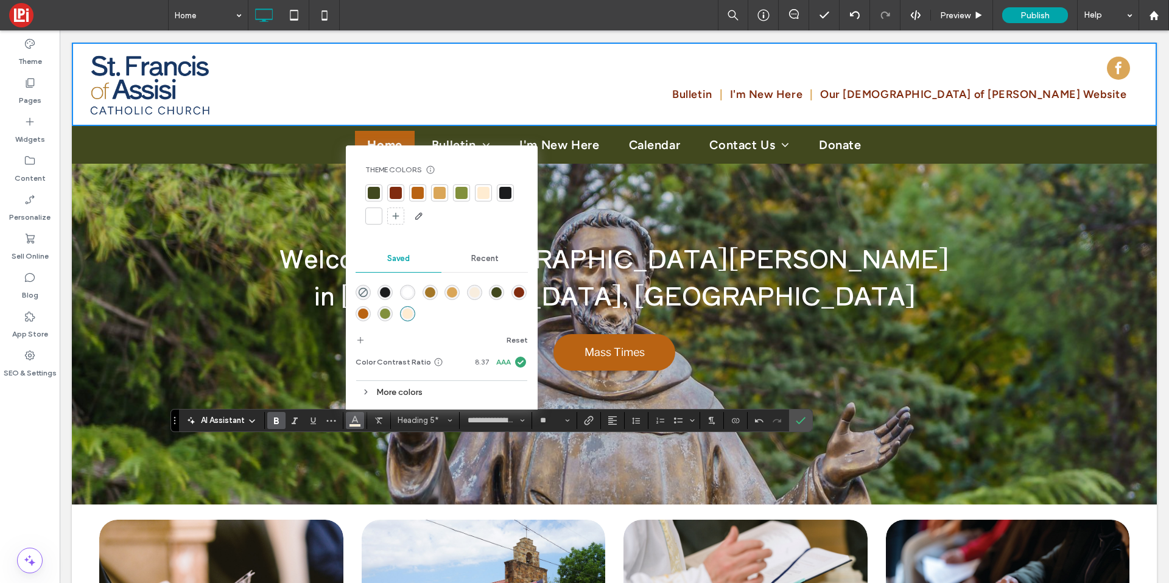
click at [375, 219] on div at bounding box center [374, 216] width 12 height 12
click at [796, 420] on icon "Confirm" at bounding box center [801, 421] width 10 height 10
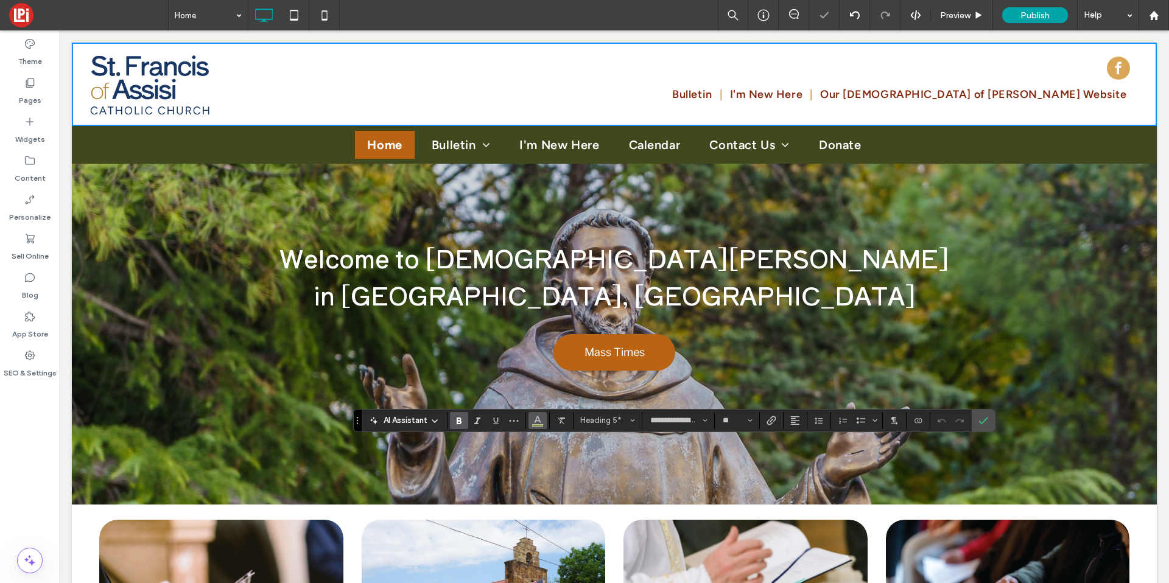
click at [534, 428] on button "Color" at bounding box center [538, 420] width 18 height 17
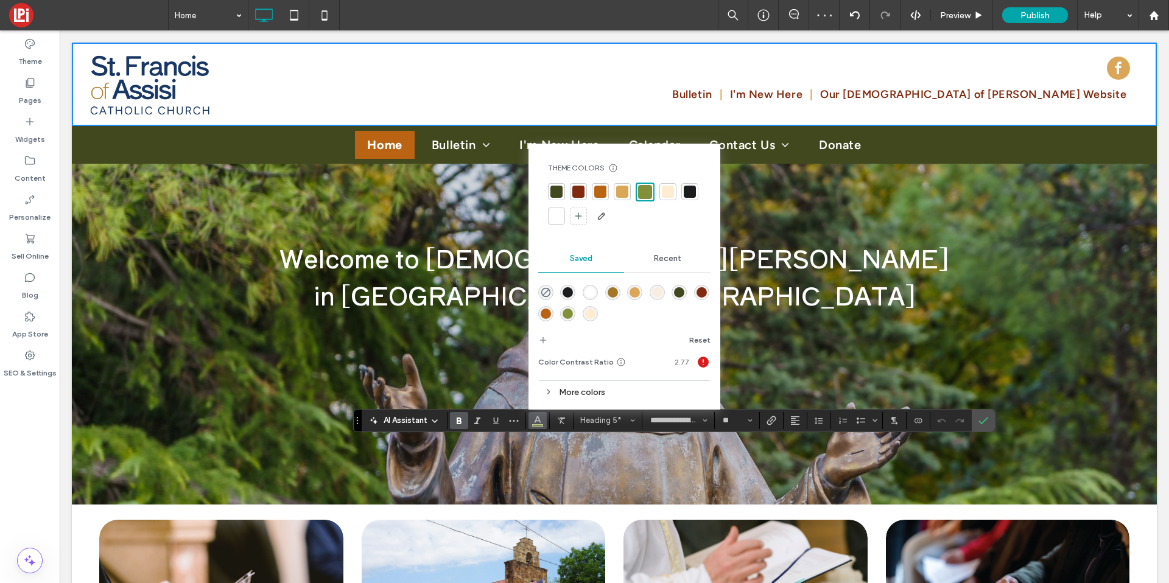
click at [556, 210] on div at bounding box center [557, 216] width 12 height 12
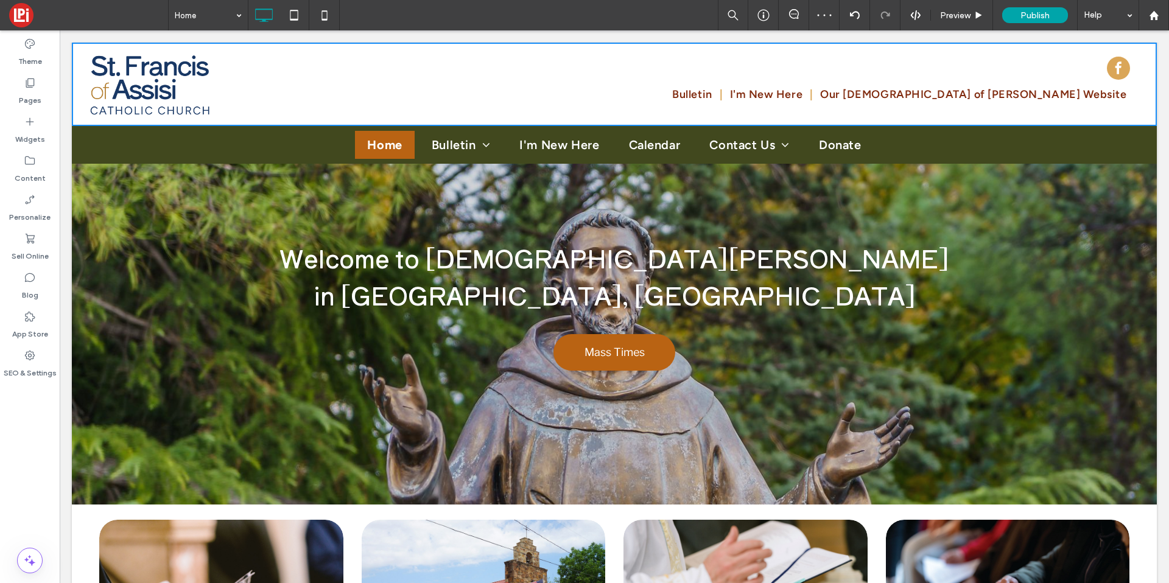
type input "**********"
type input "**"
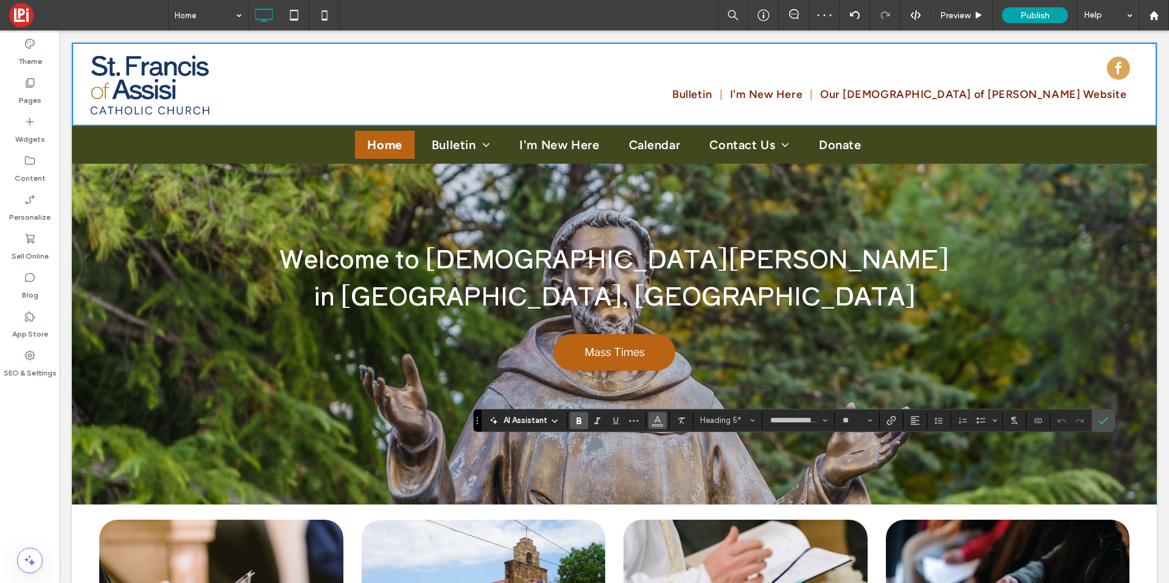
click at [655, 415] on icon "Color" at bounding box center [658, 420] width 10 height 10
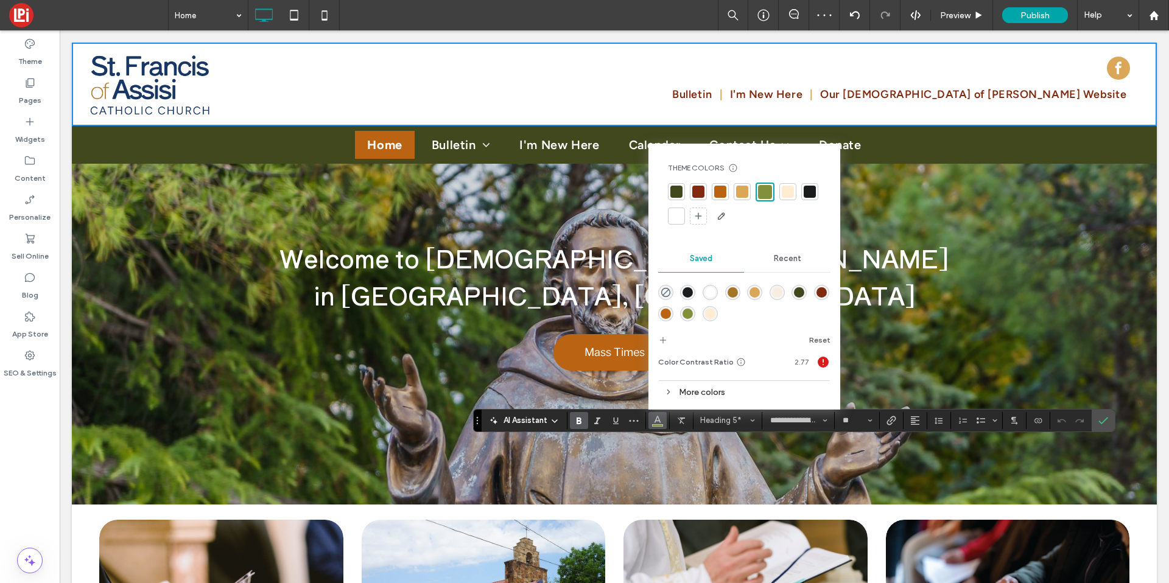
click at [677, 215] on div at bounding box center [677, 216] width 12 height 12
click at [1099, 420] on icon "Confirm" at bounding box center [1104, 421] width 10 height 10
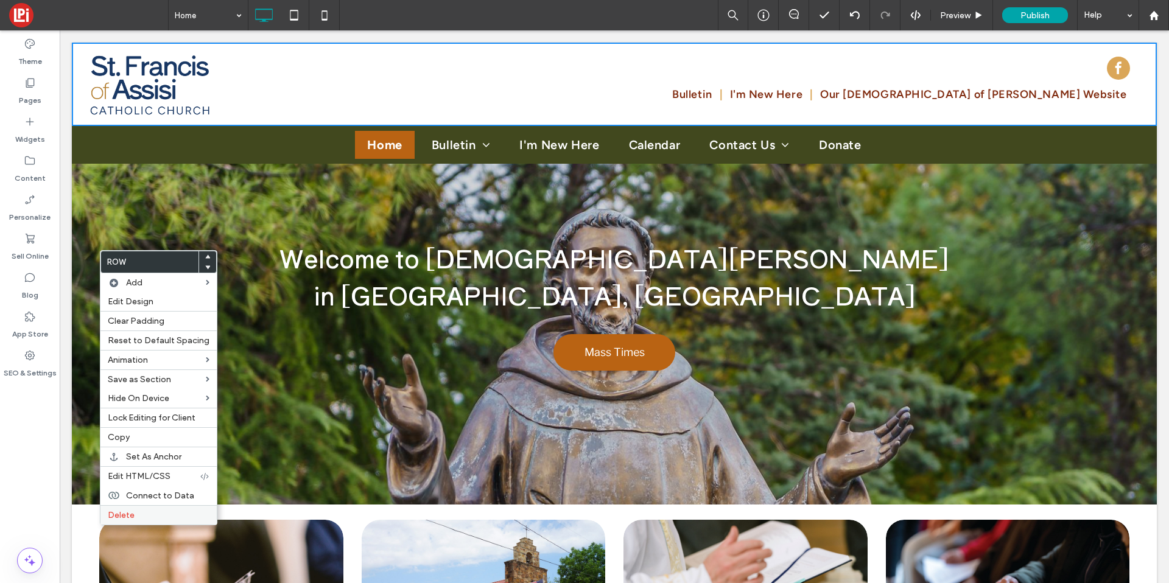
click at [143, 513] on label "Delete" at bounding box center [159, 515] width 102 height 10
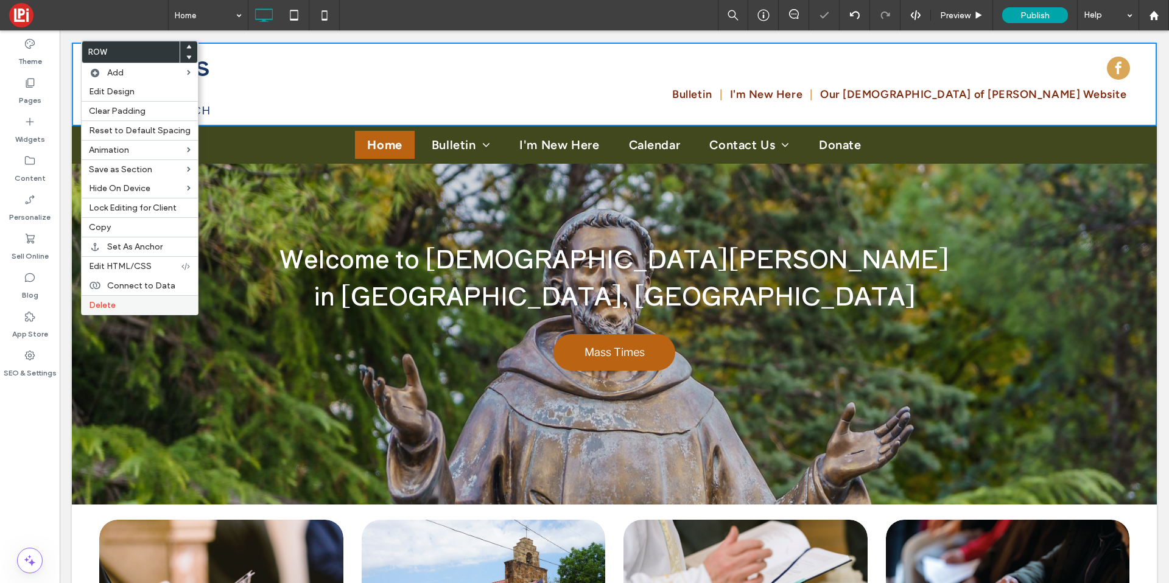
click at [118, 311] on div "Delete" at bounding box center [140, 304] width 116 height 19
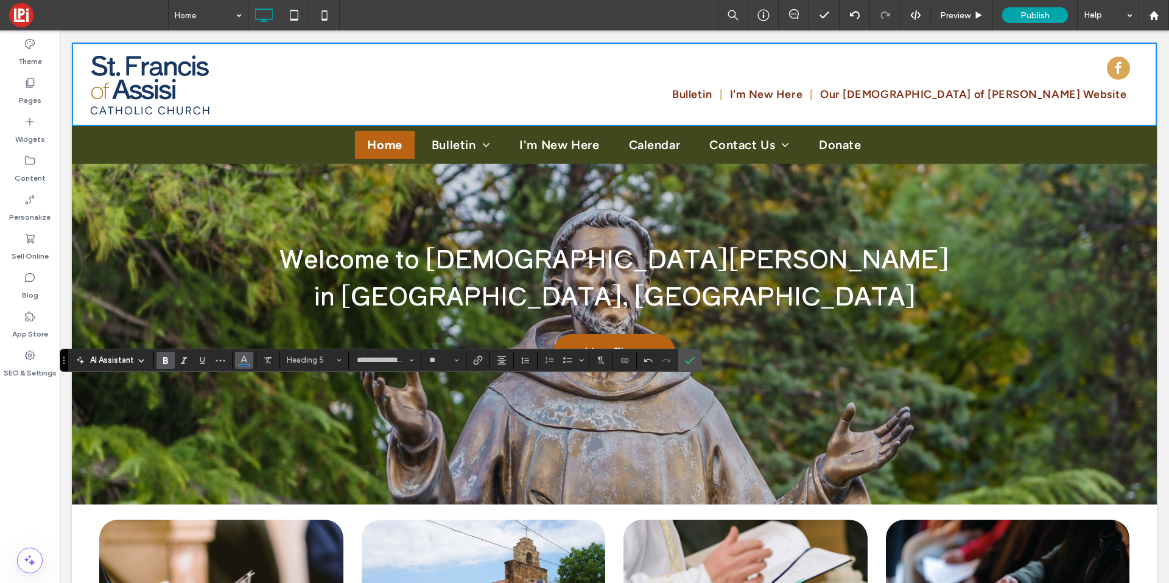
click at [245, 354] on icon "Color" at bounding box center [244, 359] width 10 height 10
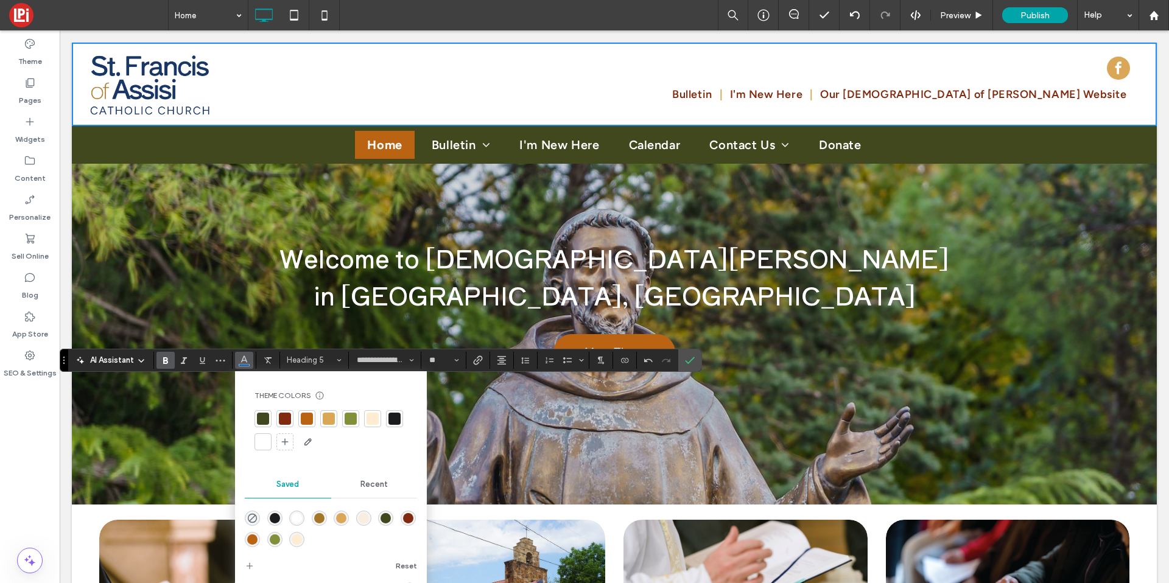
click at [262, 444] on div at bounding box center [263, 442] width 12 height 12
click at [477, 357] on use "Link" at bounding box center [478, 360] width 9 height 9
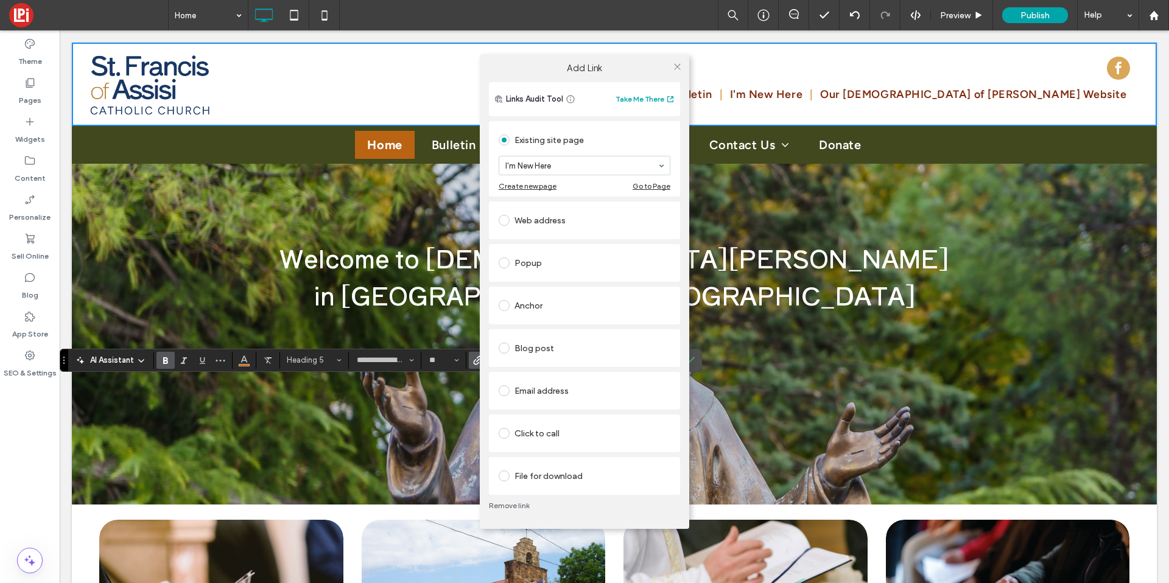
click at [242, 363] on div "Add Link Links Audit Tool Take Me There Existing site page I'm New Here Create …" at bounding box center [584, 291] width 1169 height 583
click at [667, 64] on label "Add Link" at bounding box center [584, 68] width 192 height 11
click at [676, 65] on use at bounding box center [678, 66] width 6 height 6
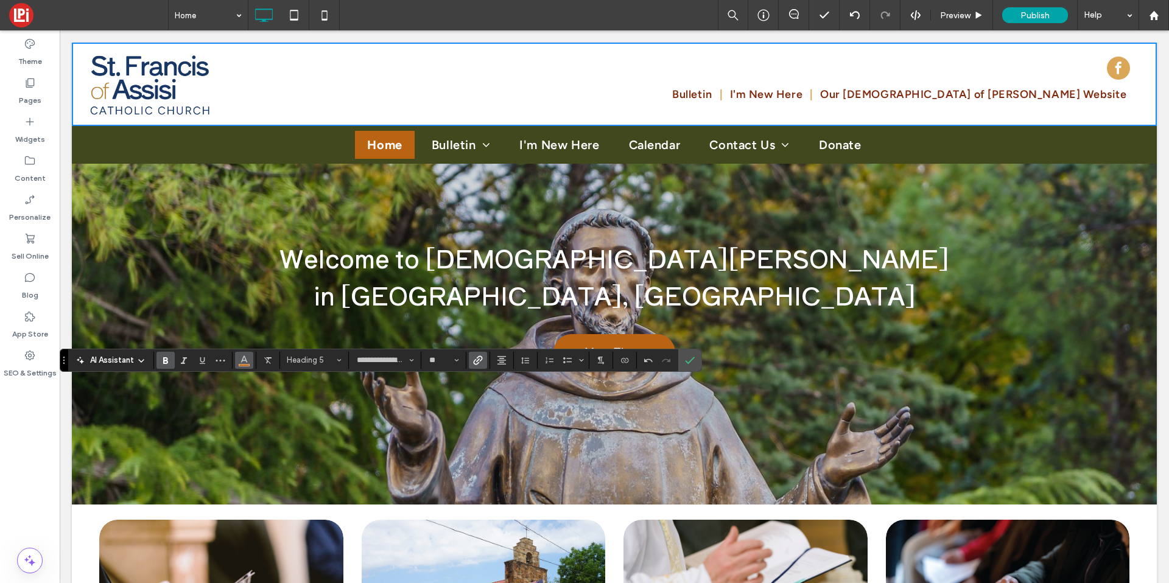
click at [242, 357] on icon "Color" at bounding box center [244, 359] width 10 height 10
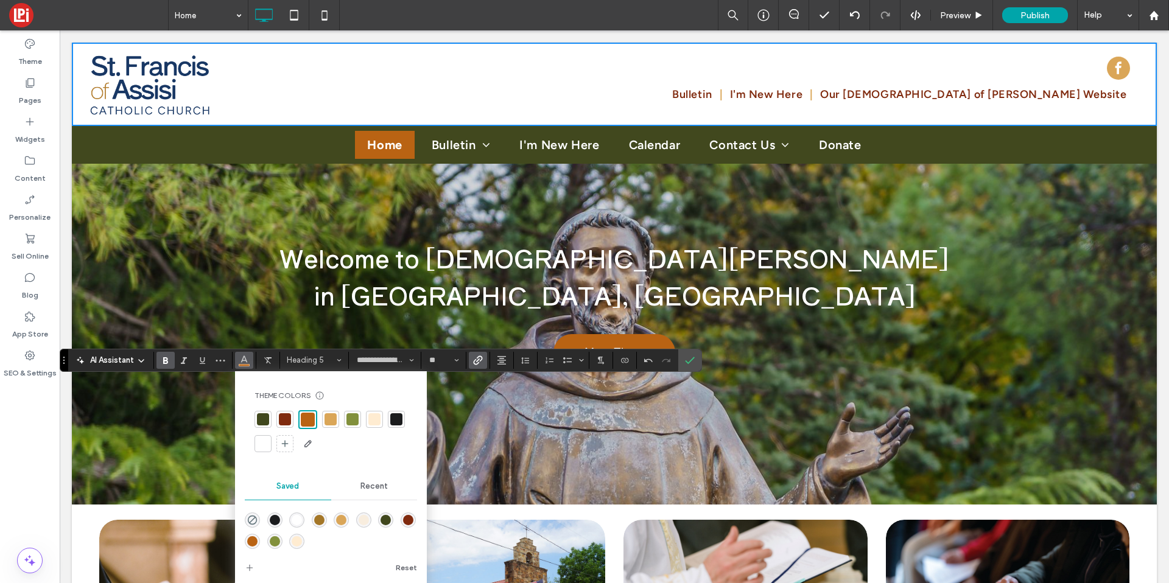
click at [258, 449] on div at bounding box center [263, 444] width 12 height 12
click at [700, 362] on section at bounding box center [689, 361] width 23 height 22
click at [694, 356] on icon "Confirm" at bounding box center [690, 361] width 10 height 10
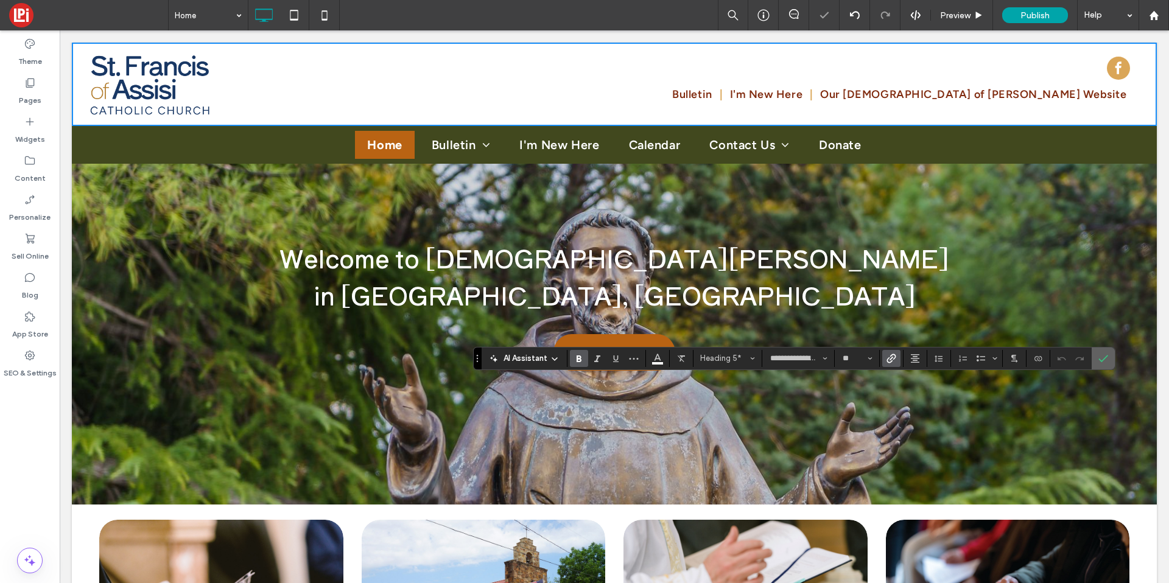
click at [1110, 362] on label "Confirm" at bounding box center [1103, 359] width 18 height 22
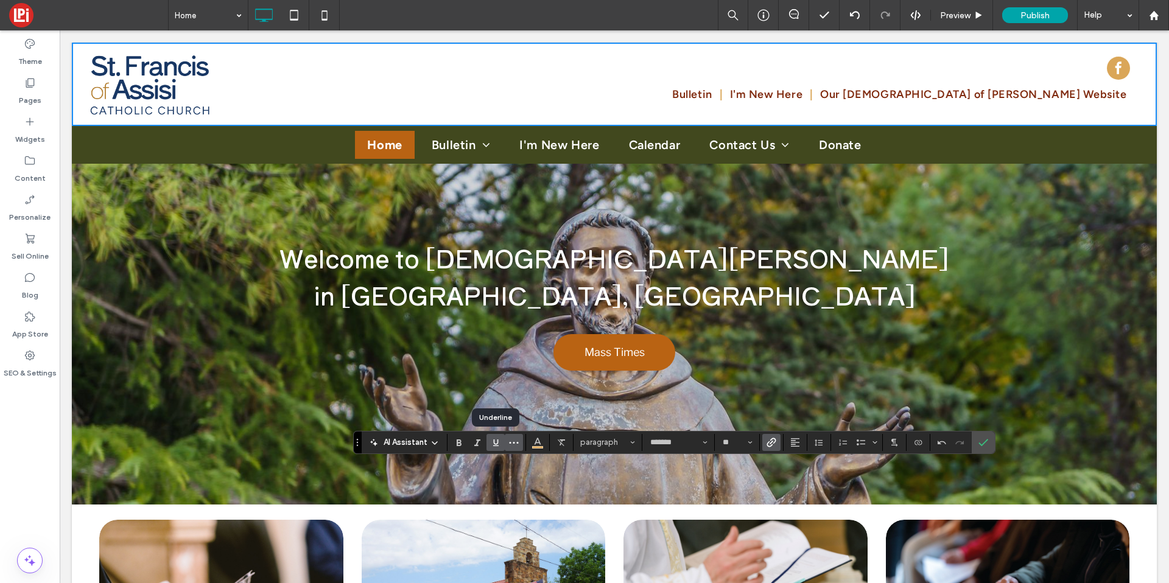
drag, startPoint x: 500, startPoint y: 445, endPoint x: 506, endPoint y: 445, distance: 6.1
click at [500, 445] on icon "Underline" at bounding box center [496, 443] width 10 height 10
click at [549, 443] on section at bounding box center [538, 442] width 24 height 17
click at [533, 445] on icon "Color" at bounding box center [538, 442] width 10 height 10
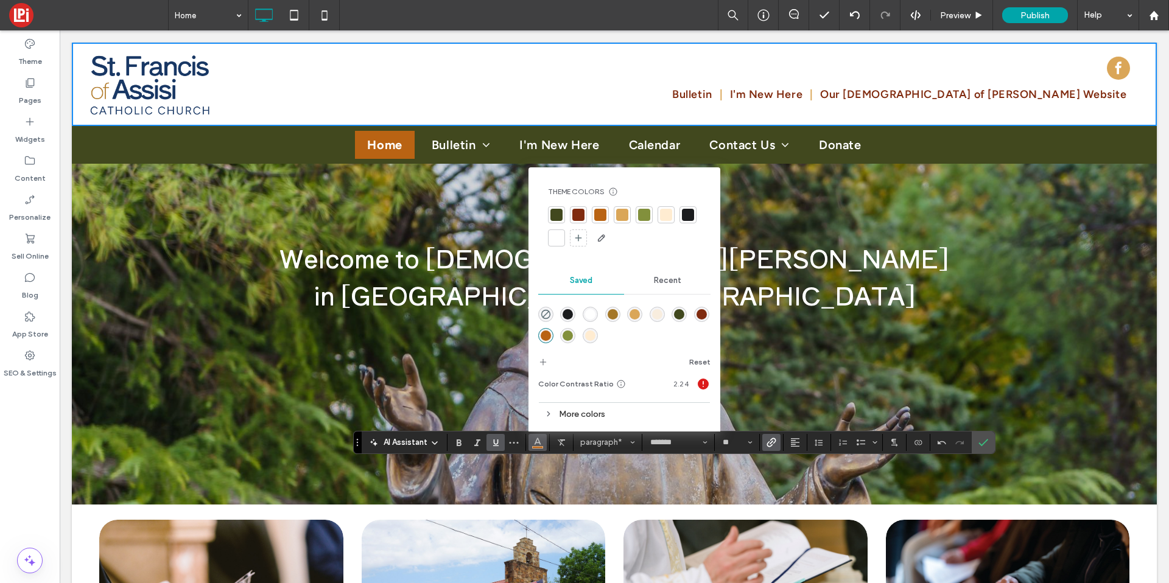
click at [554, 236] on div at bounding box center [557, 238] width 12 height 12
click at [770, 441] on icon "Link" at bounding box center [772, 443] width 10 height 10
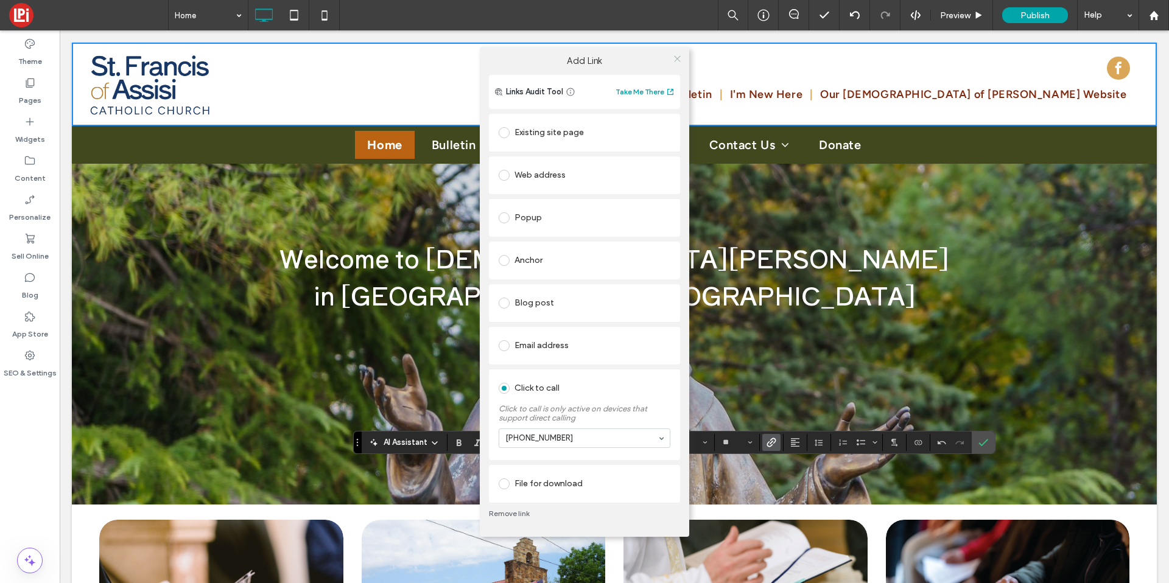
click at [680, 63] on span at bounding box center [677, 59] width 9 height 18
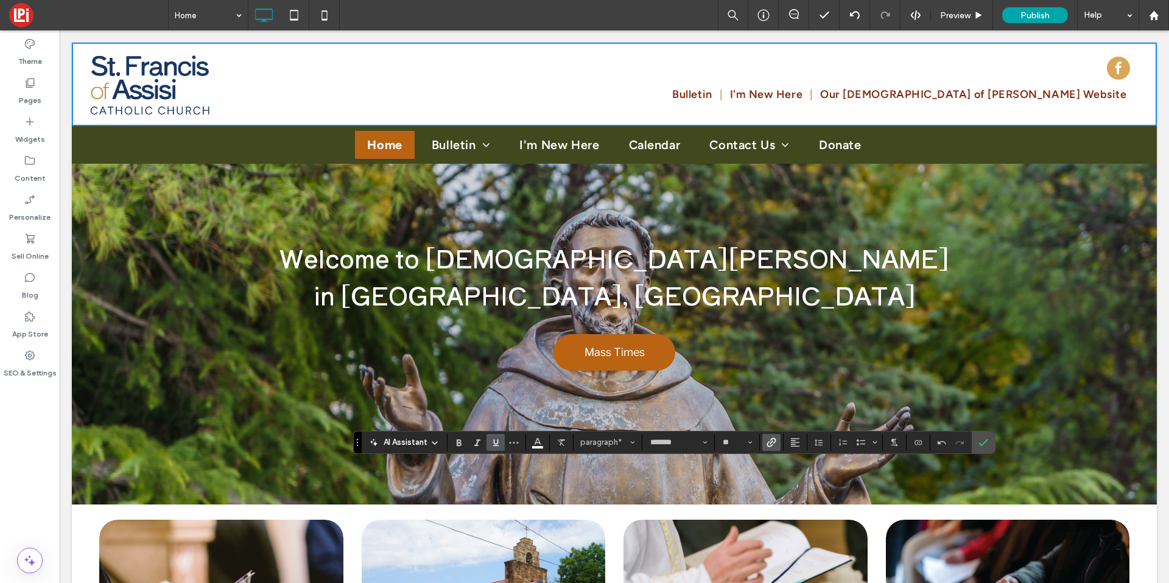
click at [500, 441] on label "Underline" at bounding box center [496, 442] width 18 height 17
click at [980, 438] on icon "Confirm" at bounding box center [984, 443] width 10 height 10
click at [776, 440] on label "Link" at bounding box center [771, 442] width 18 height 17
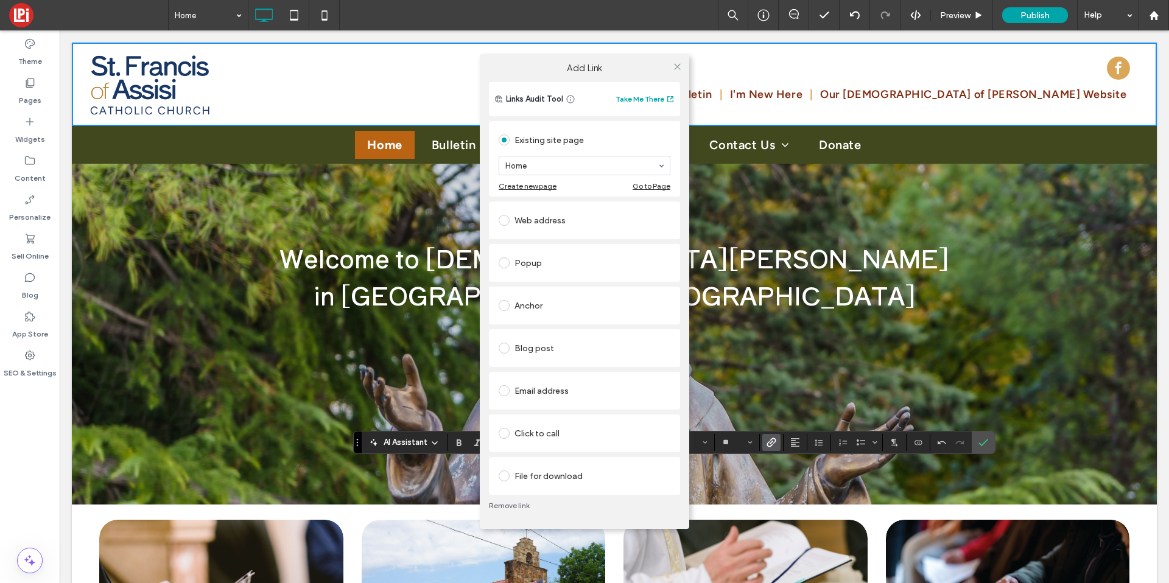
click at [541, 432] on div "Click to call" at bounding box center [585, 433] width 172 height 19
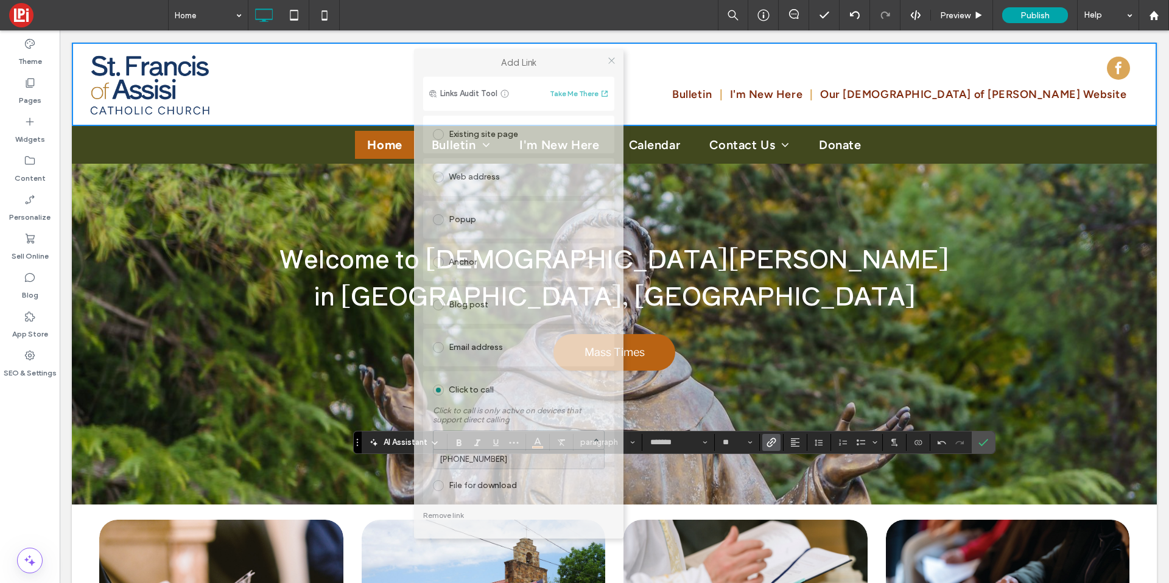
drag, startPoint x: 605, startPoint y: 65, endPoint x: 454, endPoint y: 66, distance: 151.7
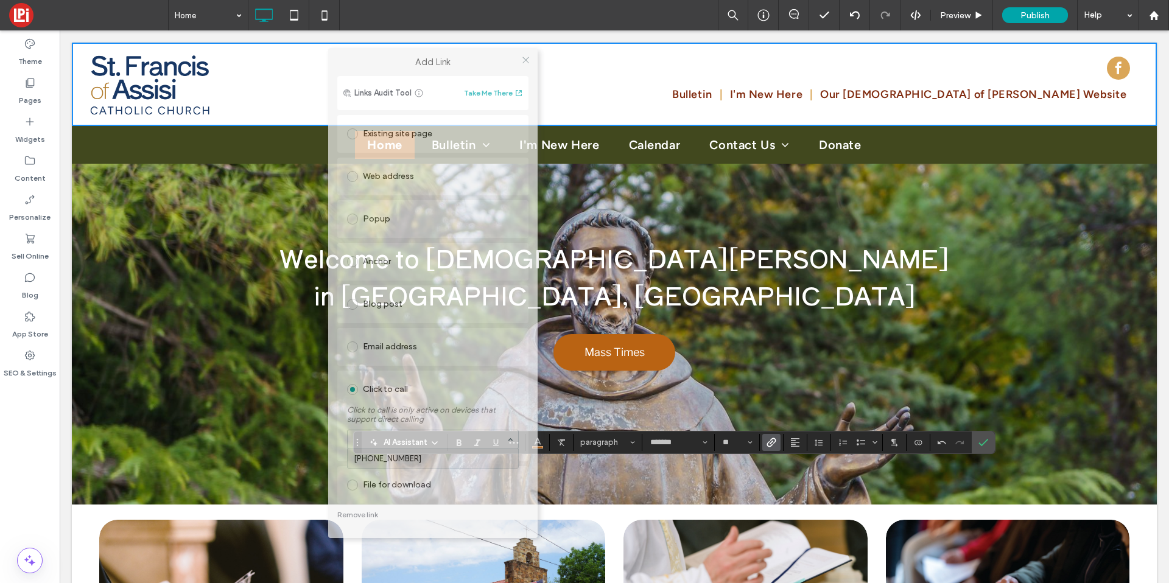
click at [454, 66] on label "Add Link" at bounding box center [433, 62] width 192 height 11
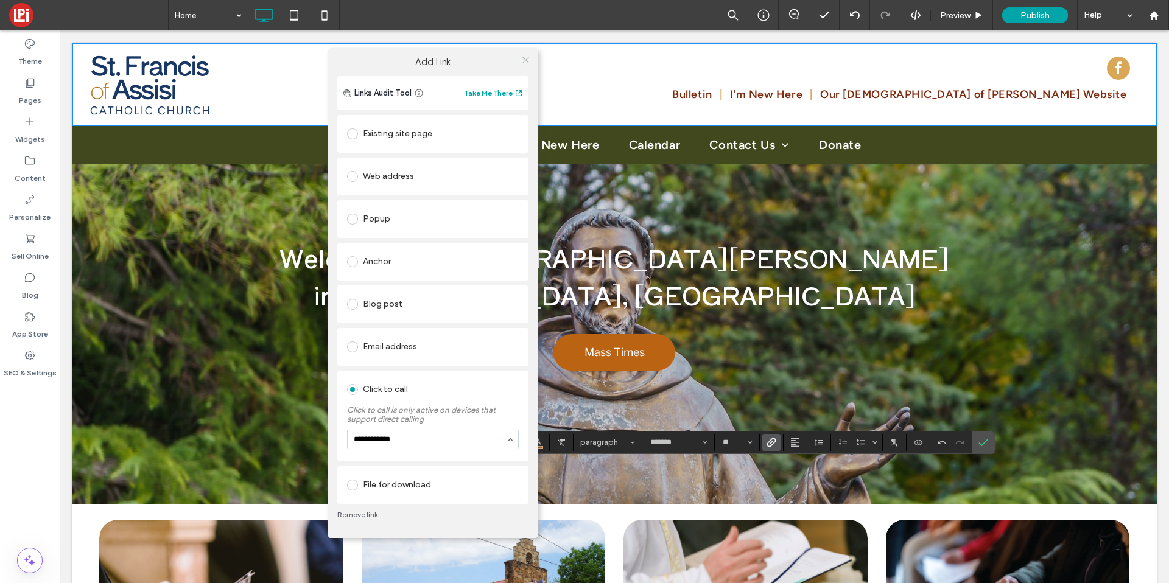
type input "**********"
click at [524, 55] on icon at bounding box center [525, 59] width 9 height 9
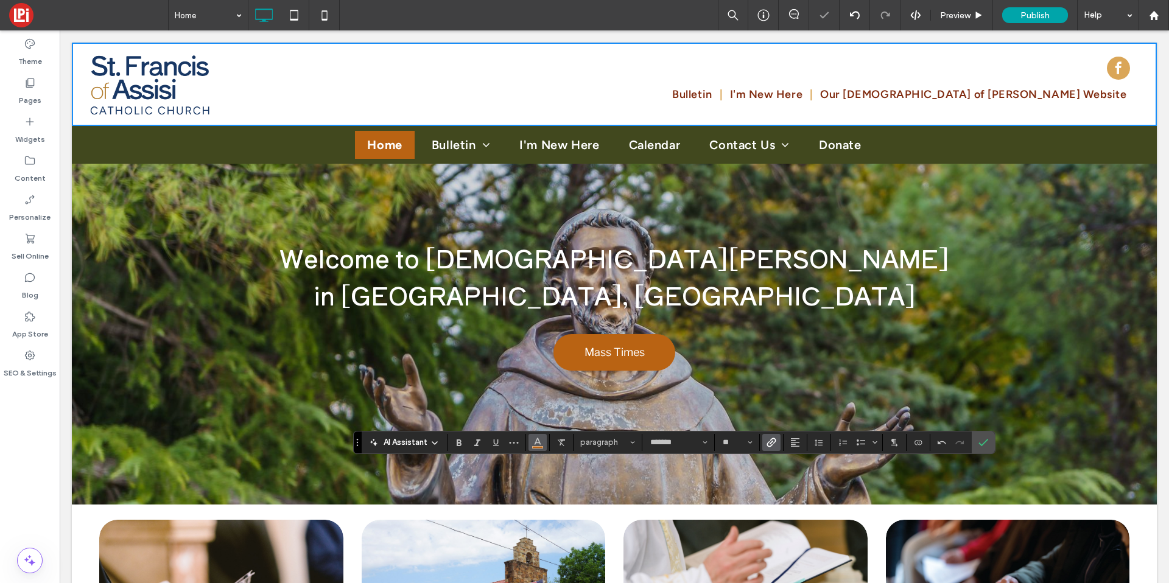
click at [533, 439] on icon "Color" at bounding box center [538, 442] width 10 height 10
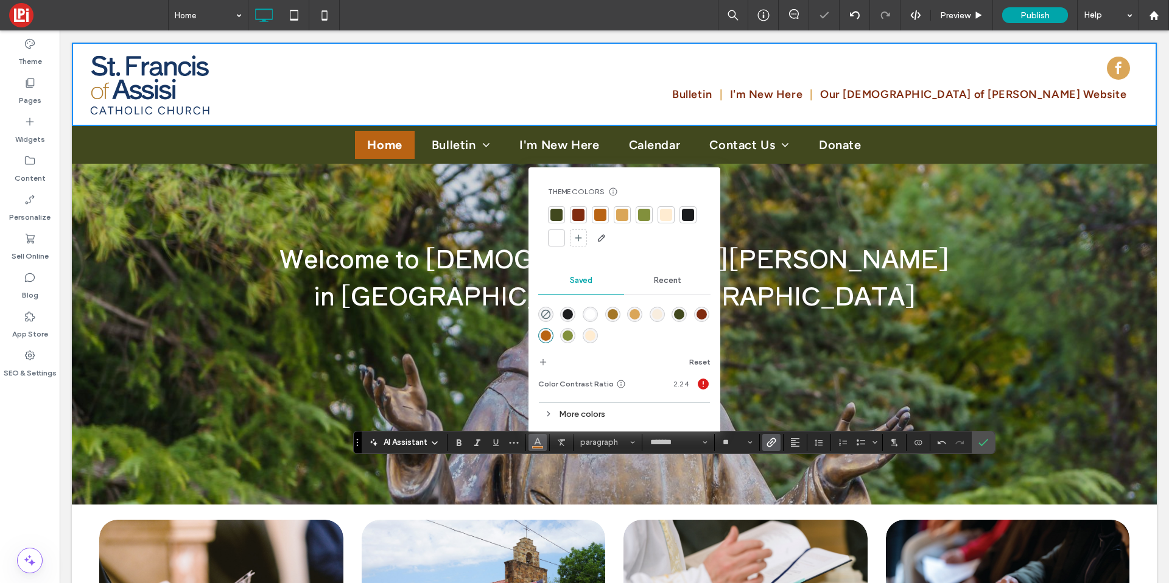
click at [555, 242] on div at bounding box center [557, 238] width 12 height 12
click at [982, 446] on icon "Confirm" at bounding box center [984, 443] width 10 height 10
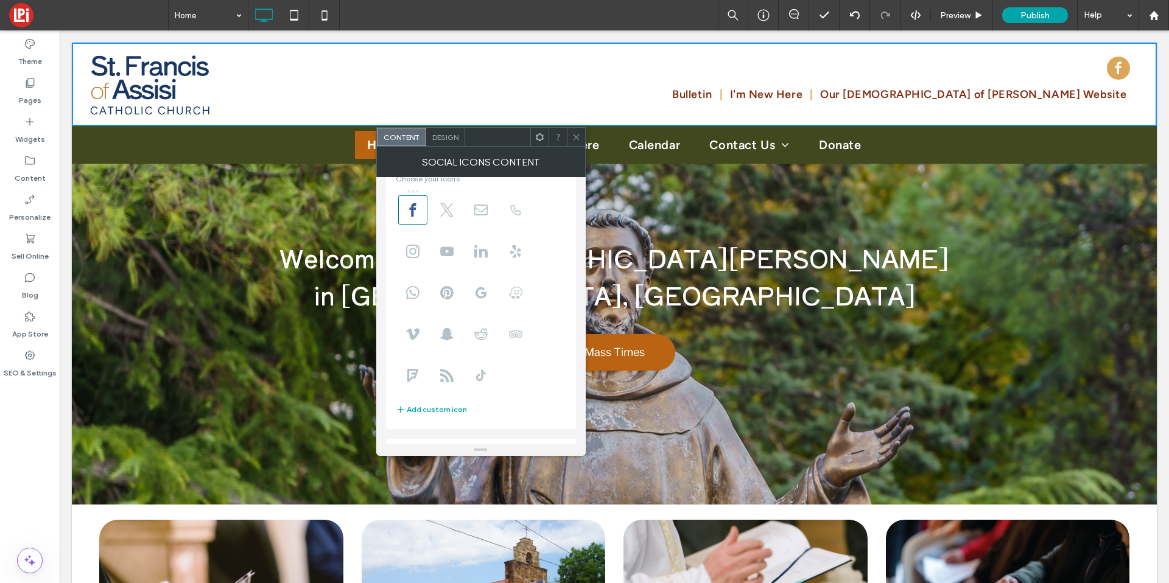
scroll to position [83, 0]
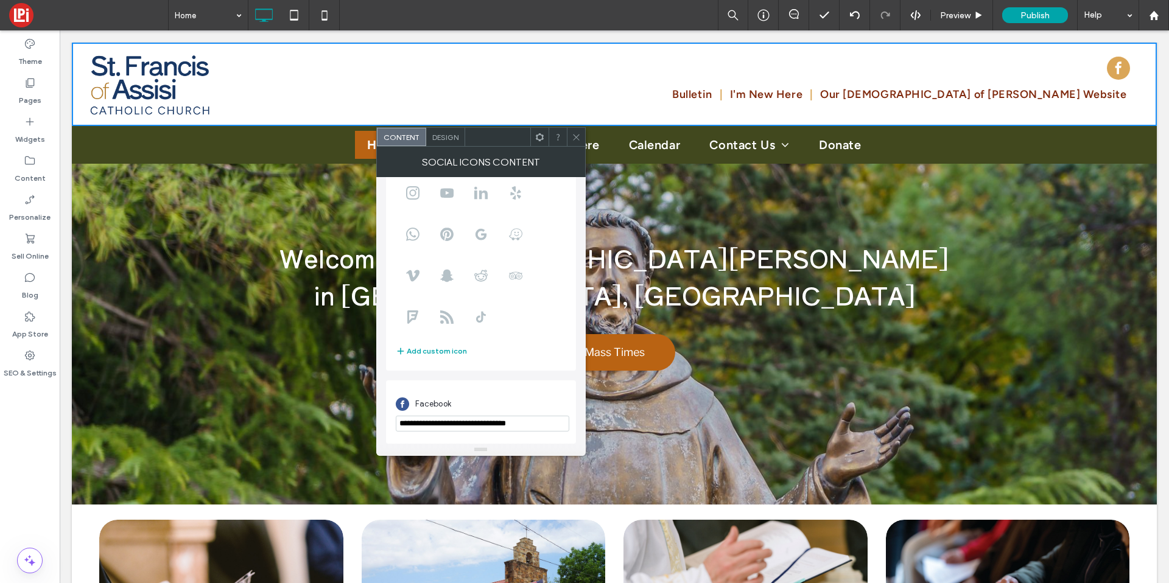
click at [481, 424] on input "**********" at bounding box center [483, 424] width 174 height 16
click at [576, 136] on use at bounding box center [576, 137] width 6 height 6
click at [449, 434] on div "Facebook" at bounding box center [481, 412] width 171 height 51
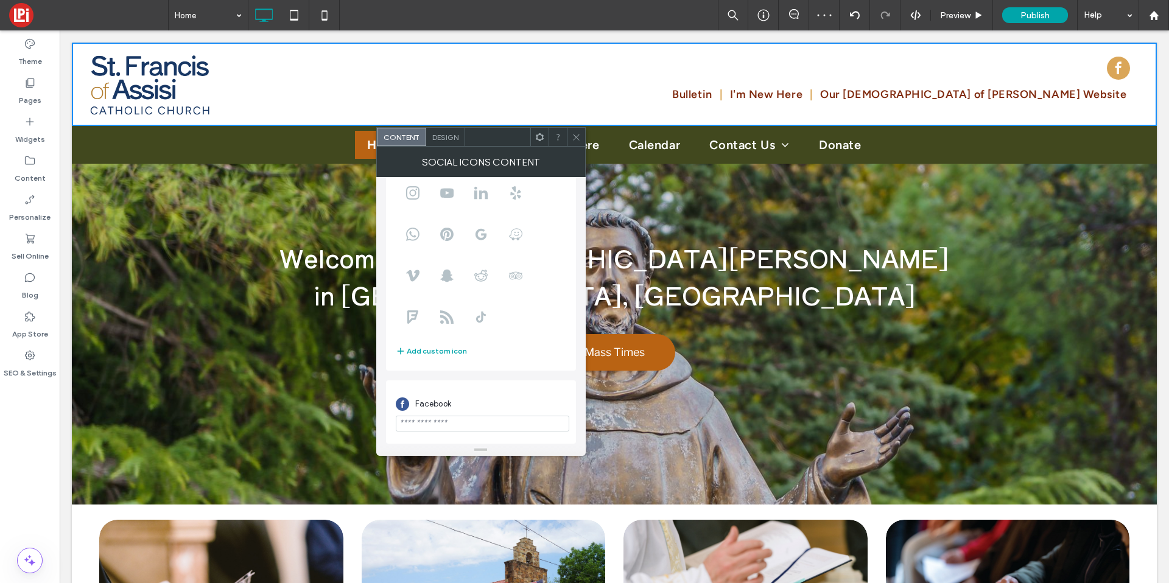
click at [451, 427] on input "url" at bounding box center [483, 424] width 174 height 16
type input "**********"
click at [574, 132] on span at bounding box center [576, 137] width 9 height 18
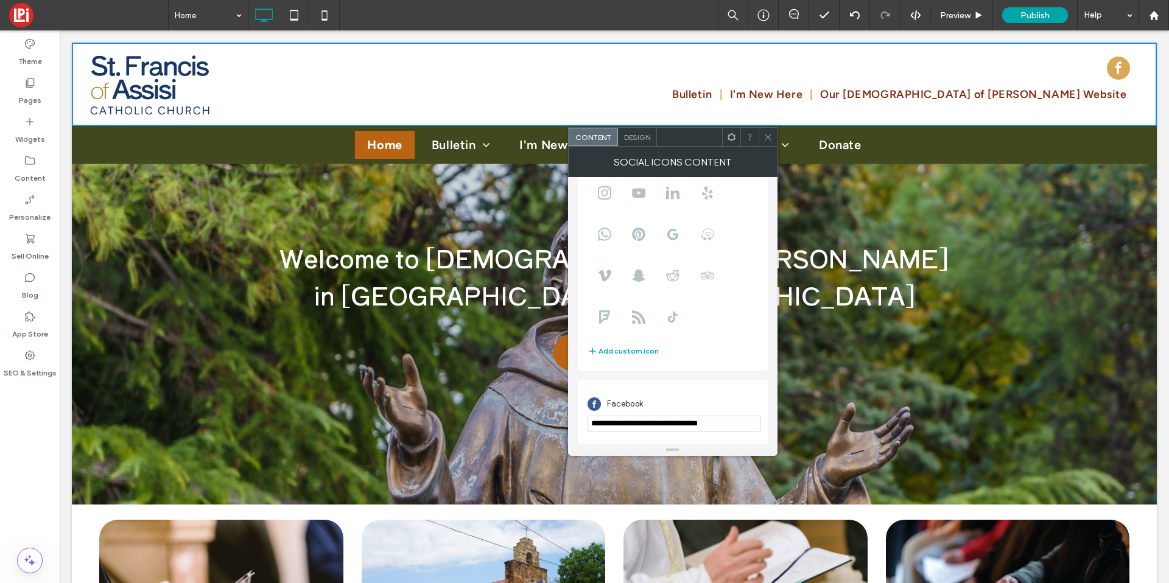
click at [711, 419] on input "**********" at bounding box center [675, 424] width 174 height 16
drag, startPoint x: 693, startPoint y: 423, endPoint x: 758, endPoint y: 412, distance: 65.4
click at [758, 412] on div "**********" at bounding box center [673, 412] width 171 height 51
click at [732, 421] on input "**********" at bounding box center [675, 424] width 174 height 16
drag, startPoint x: 736, startPoint y: 421, endPoint x: 693, endPoint y: 425, distance: 43.4
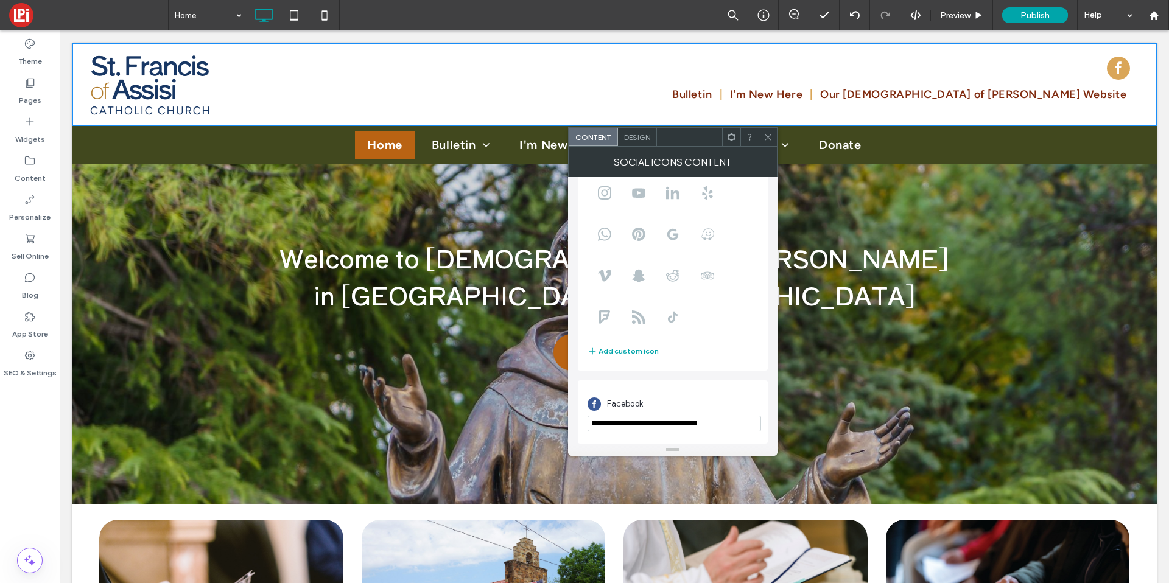
click at [693, 425] on input "**********" at bounding box center [675, 424] width 174 height 16
type input "**********"
click at [764, 137] on icon at bounding box center [768, 137] width 9 height 9
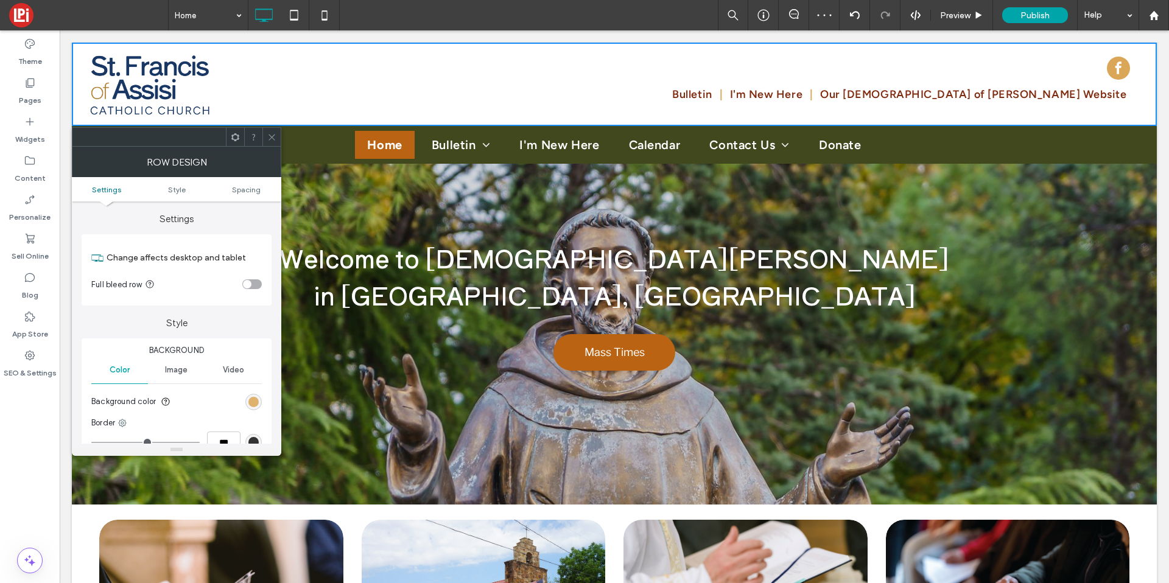
click at [257, 401] on div "rgb(218, 166, 88)" at bounding box center [253, 402] width 10 height 10
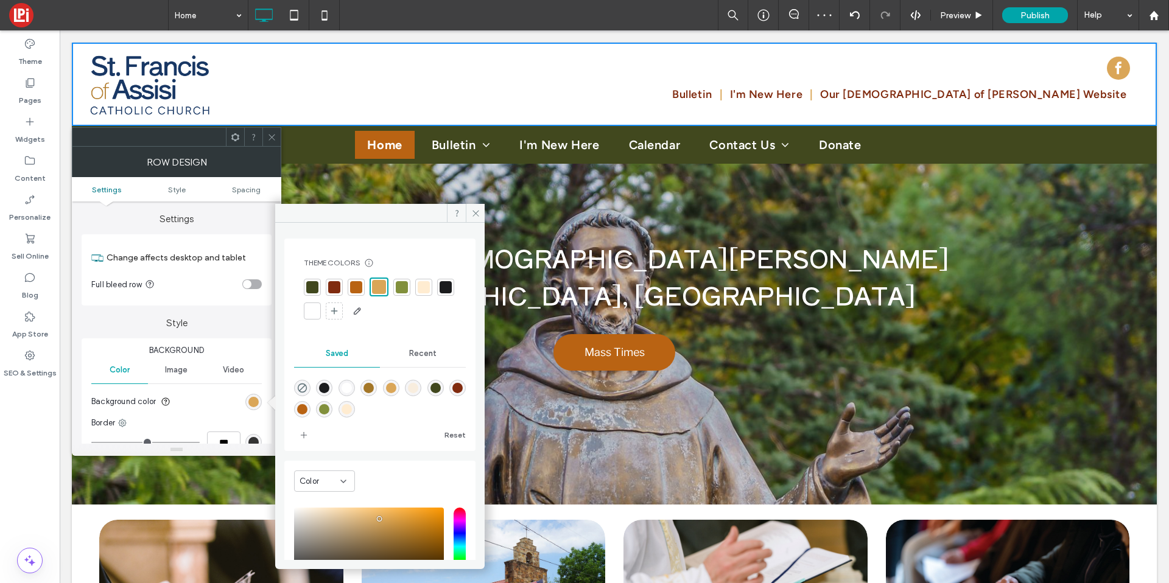
click at [348, 283] on div at bounding box center [356, 287] width 17 height 17
click at [351, 283] on div at bounding box center [357, 287] width 14 height 14
click at [334, 291] on div at bounding box center [334, 287] width 12 height 12
click at [304, 287] on div at bounding box center [312, 287] width 17 height 17
click at [361, 284] on div at bounding box center [358, 287] width 12 height 12
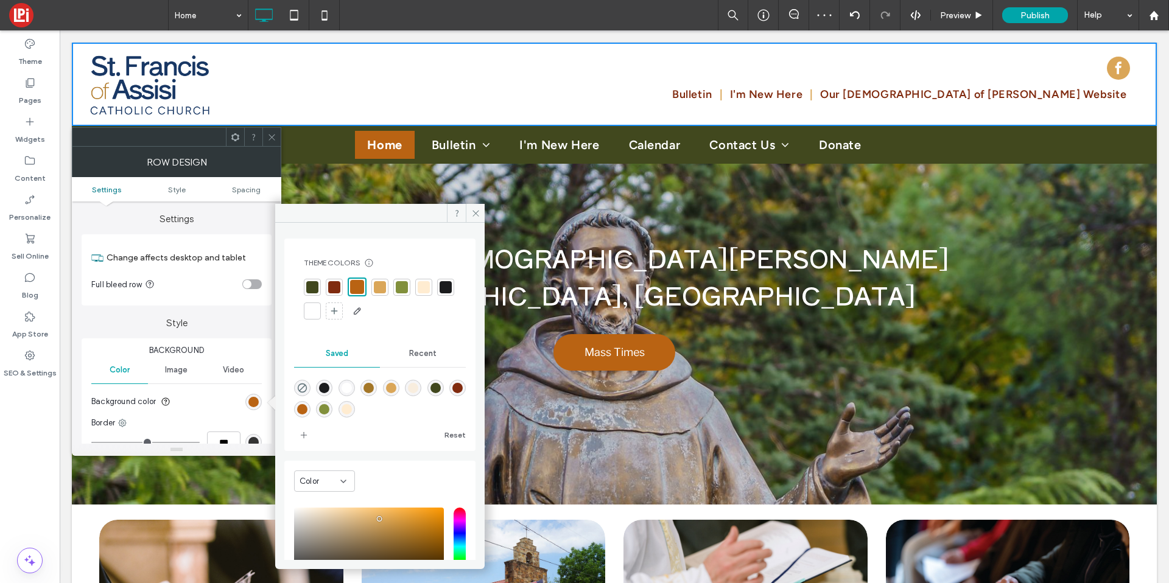
click at [270, 137] on icon at bounding box center [271, 137] width 9 height 9
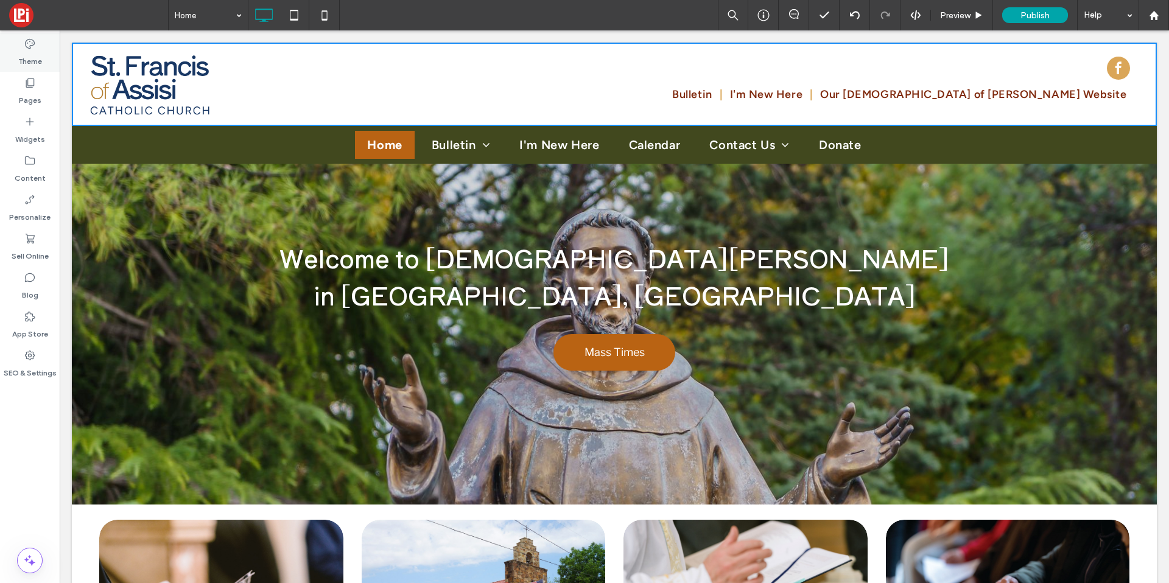
click at [43, 45] on div "Theme" at bounding box center [30, 52] width 60 height 39
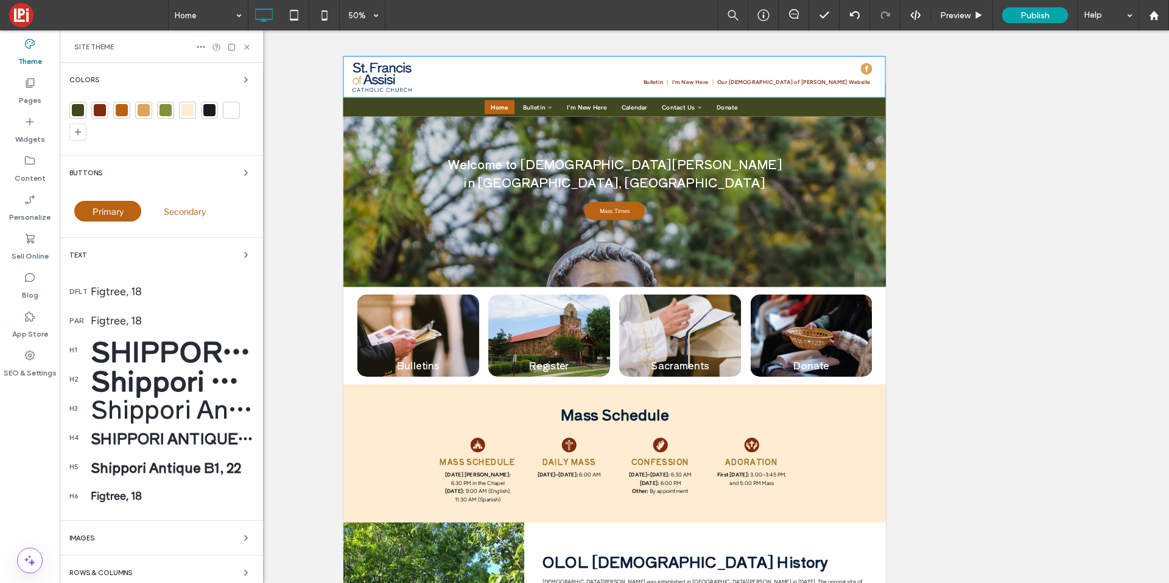
click at [158, 291] on div "Figtree, 18" at bounding box center [172, 291] width 163 height 13
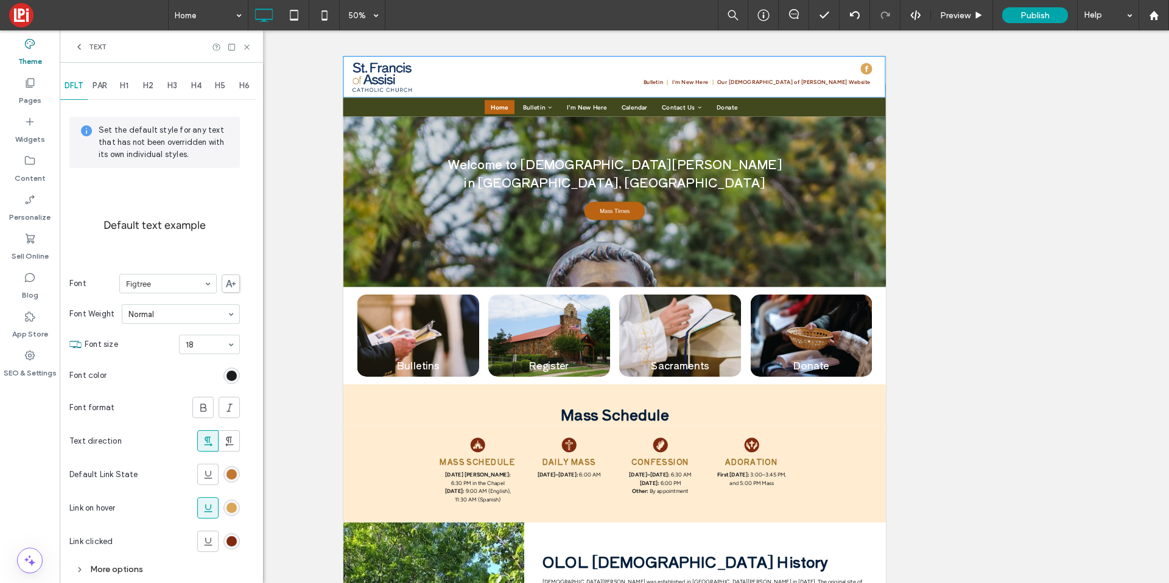
click at [232, 470] on div "rgb(185, 99, 19)" at bounding box center [232, 475] width 10 height 10
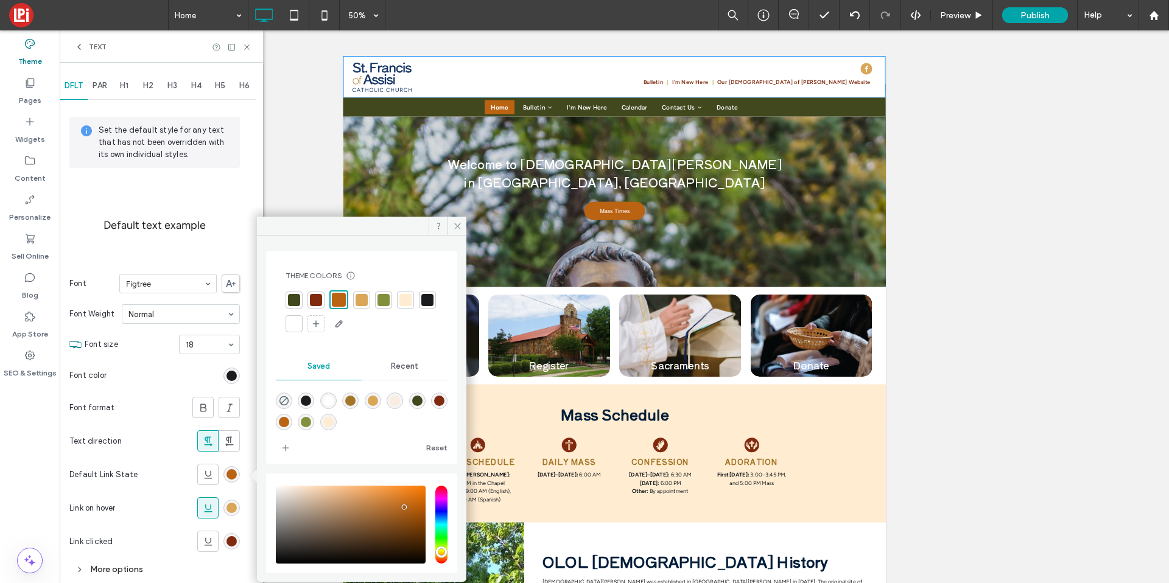
click at [381, 302] on div at bounding box center [384, 300] width 12 height 12
click at [233, 511] on div "rgb(218, 166, 88)" at bounding box center [232, 508] width 10 height 10
click at [296, 301] on div at bounding box center [294, 300] width 12 height 12
click at [234, 542] on div "rgb(128, 43, 15)" at bounding box center [232, 542] width 10 height 10
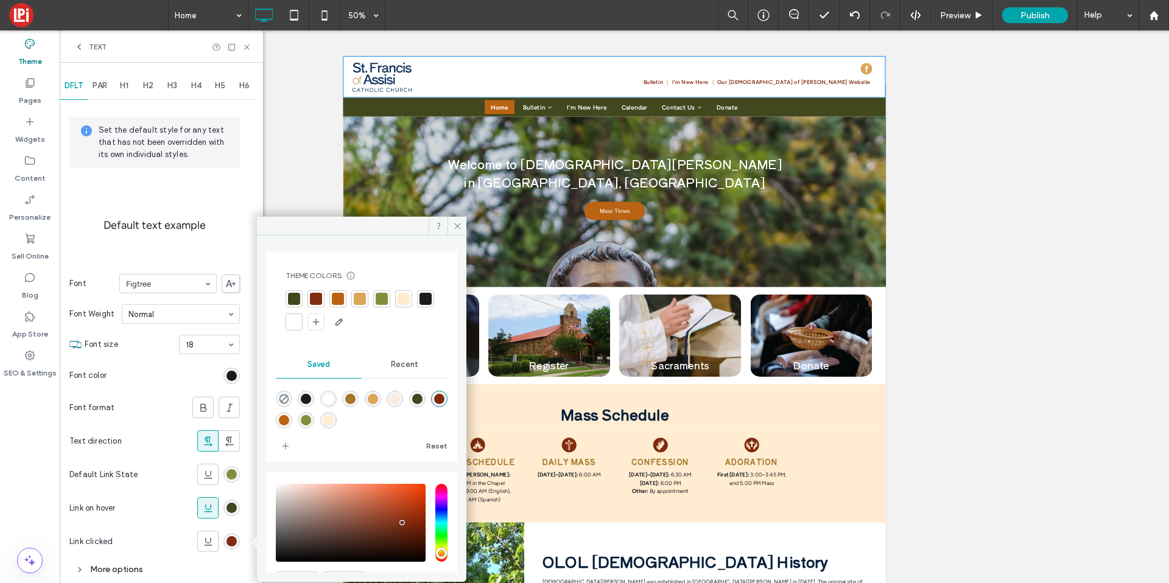
click at [236, 480] on div "rgba(130, 144, 60, 1)" at bounding box center [232, 475] width 16 height 16
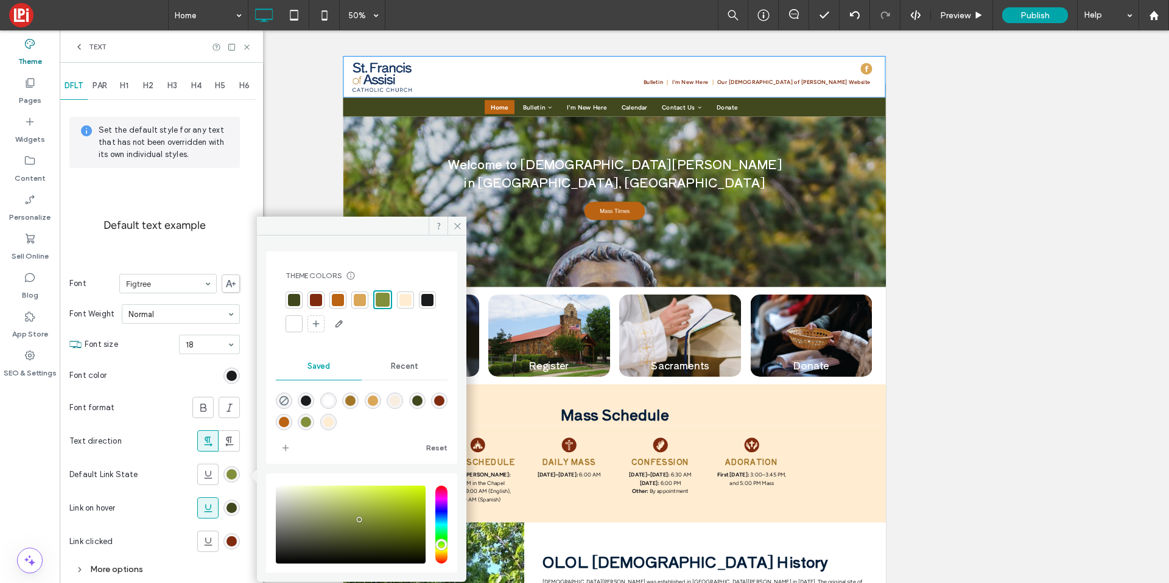
click at [320, 300] on div at bounding box center [316, 300] width 12 height 12
click at [231, 510] on div "rgba(65, 72, 30, 1)" at bounding box center [232, 508] width 10 height 10
click at [340, 298] on div at bounding box center [340, 300] width 12 height 12
click at [231, 535] on div "rgb(128, 43, 15)" at bounding box center [232, 541] width 16 height 16
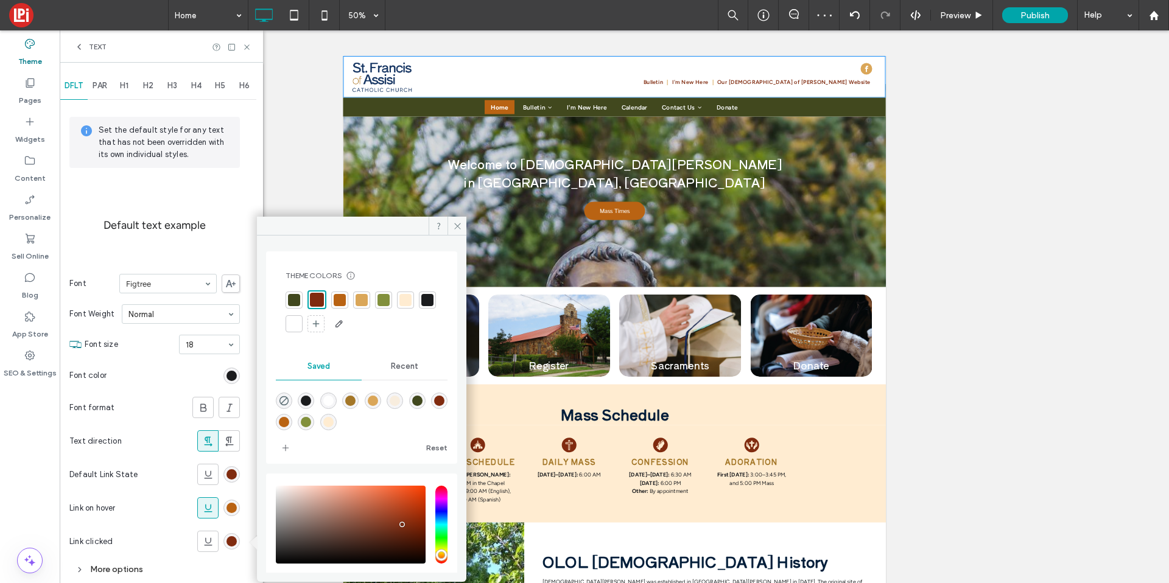
click at [294, 294] on div at bounding box center [294, 300] width 12 height 12
click at [454, 226] on icon at bounding box center [457, 226] width 9 height 9
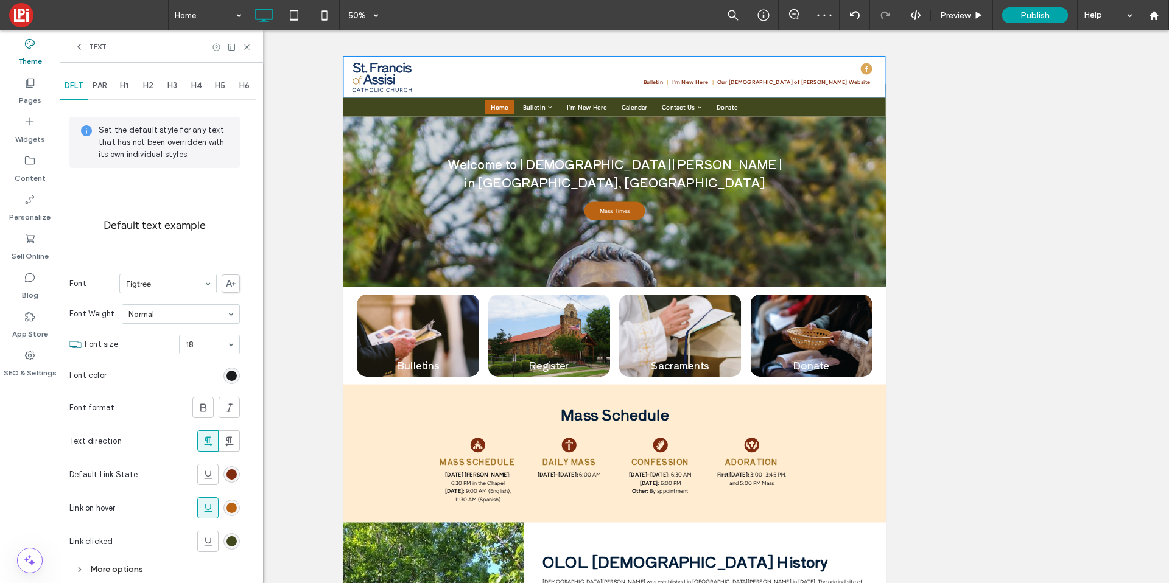
click at [247, 38] on div "Text" at bounding box center [161, 46] width 203 height 32
click at [245, 45] on icon at bounding box center [246, 47] width 9 height 9
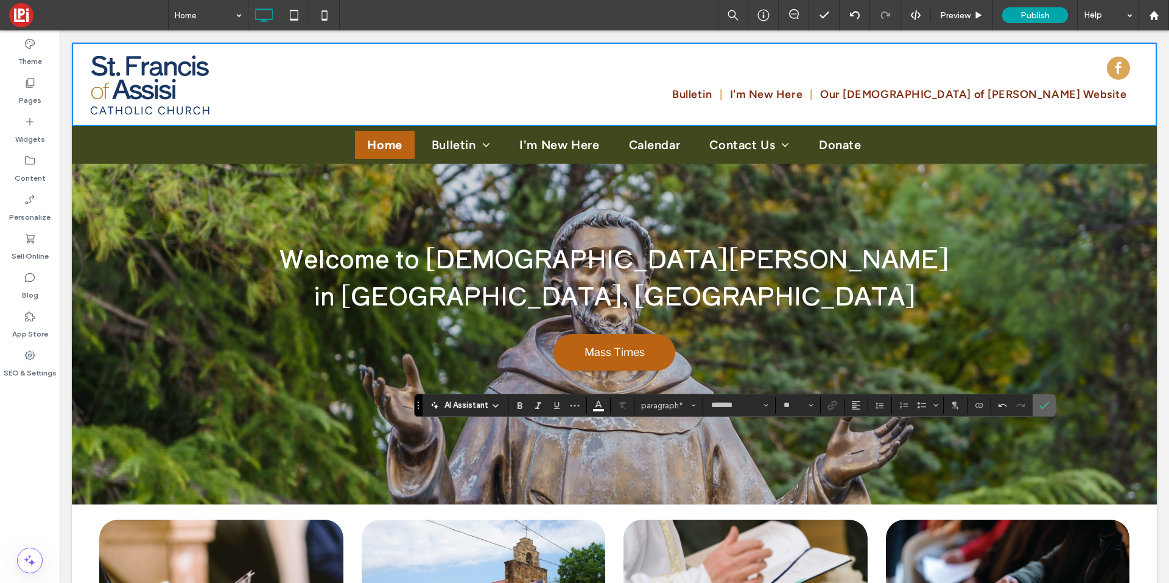
click at [1043, 401] on icon "Confirm" at bounding box center [1045, 406] width 10 height 10
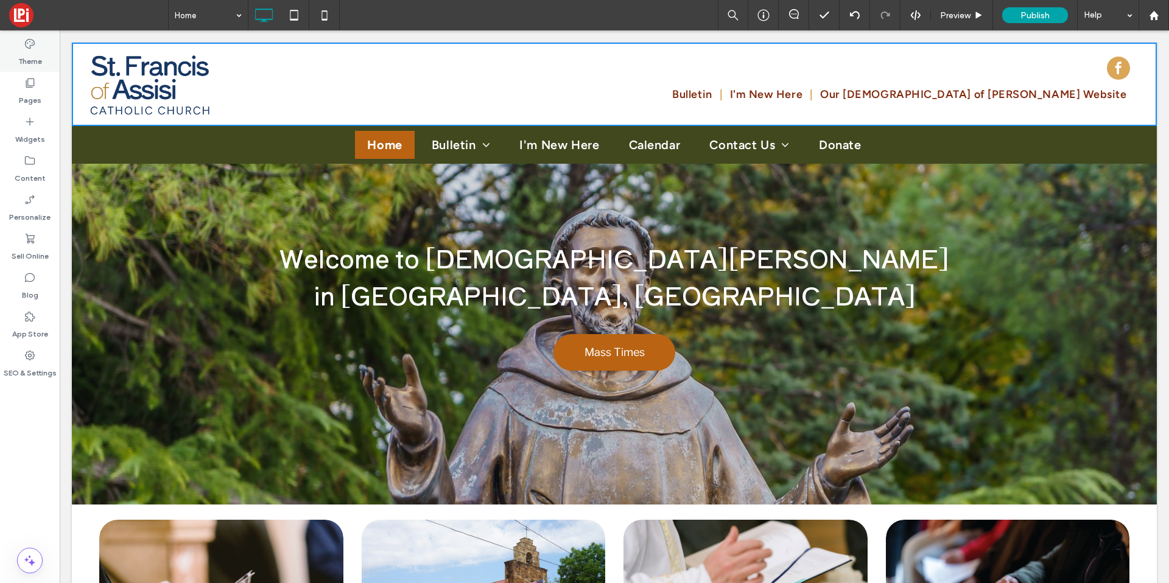
click at [33, 52] on label "Theme" at bounding box center [30, 58] width 24 height 17
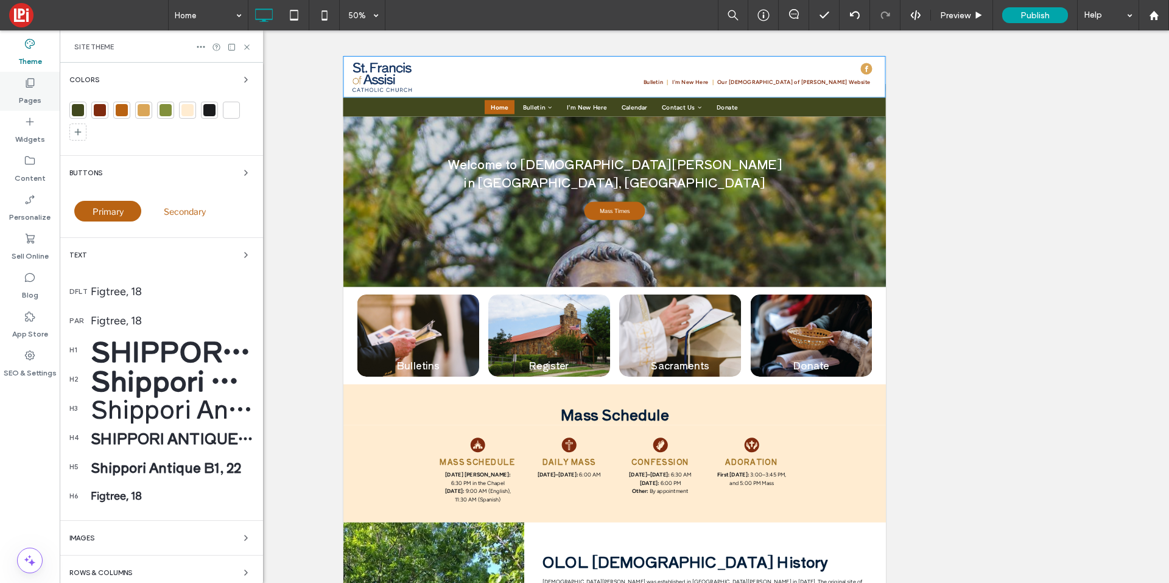
click at [27, 100] on label "Pages" at bounding box center [30, 97] width 23 height 17
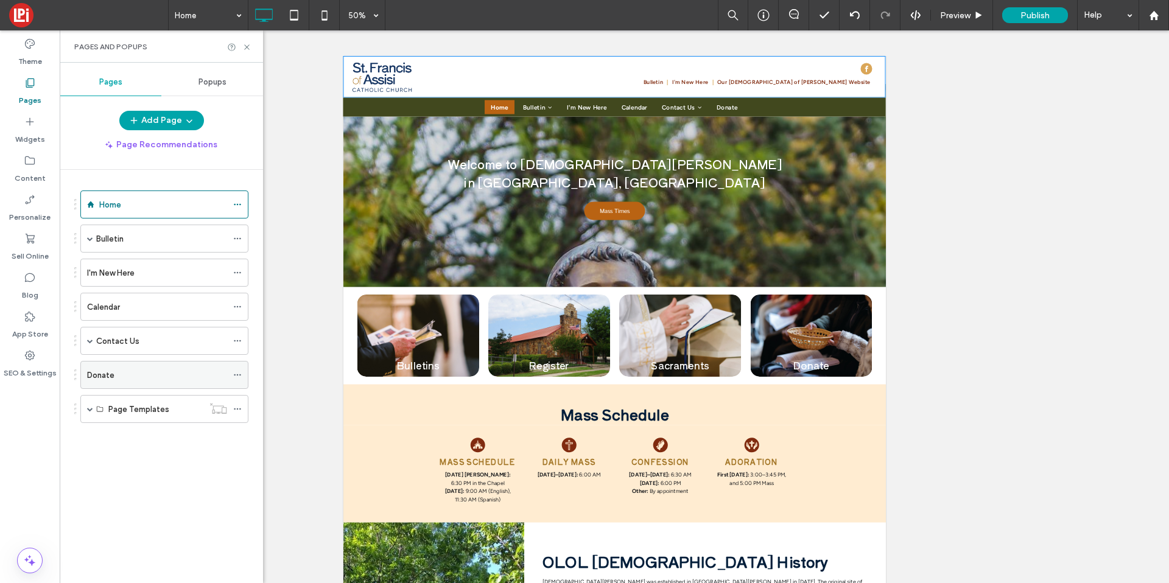
click at [238, 376] on icon at bounding box center [237, 375] width 9 height 9
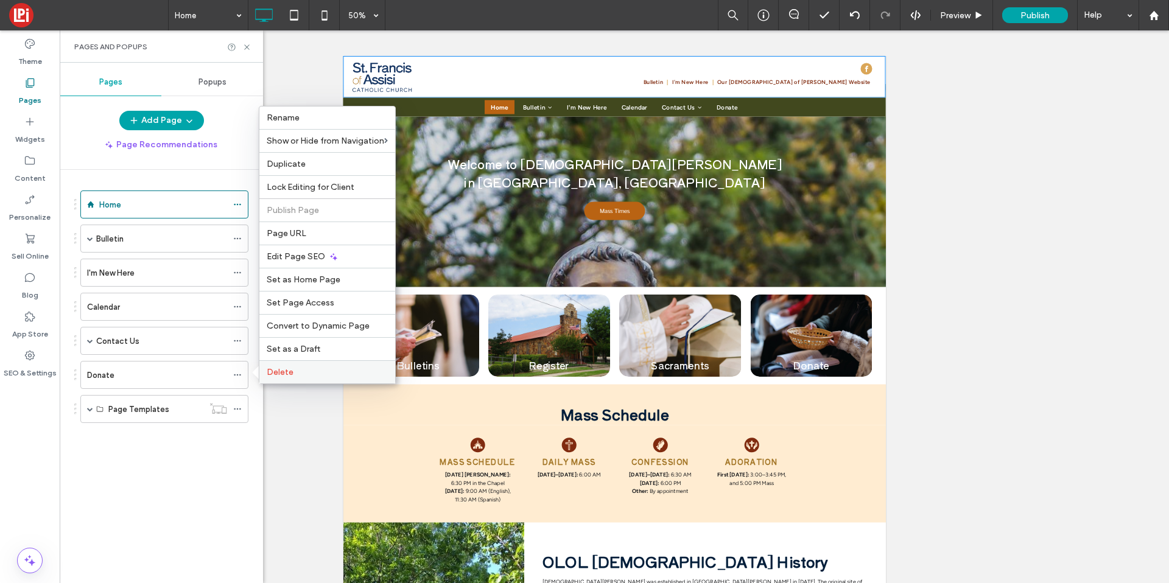
click at [278, 365] on div "Delete" at bounding box center [327, 372] width 136 height 23
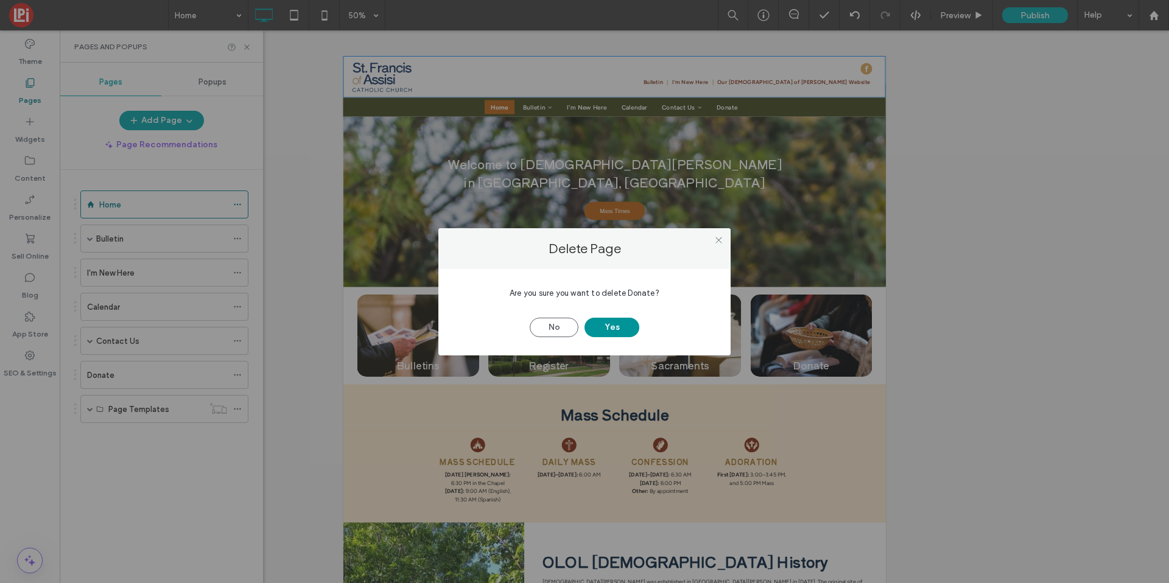
click at [615, 323] on button "Yes" at bounding box center [612, 327] width 55 height 19
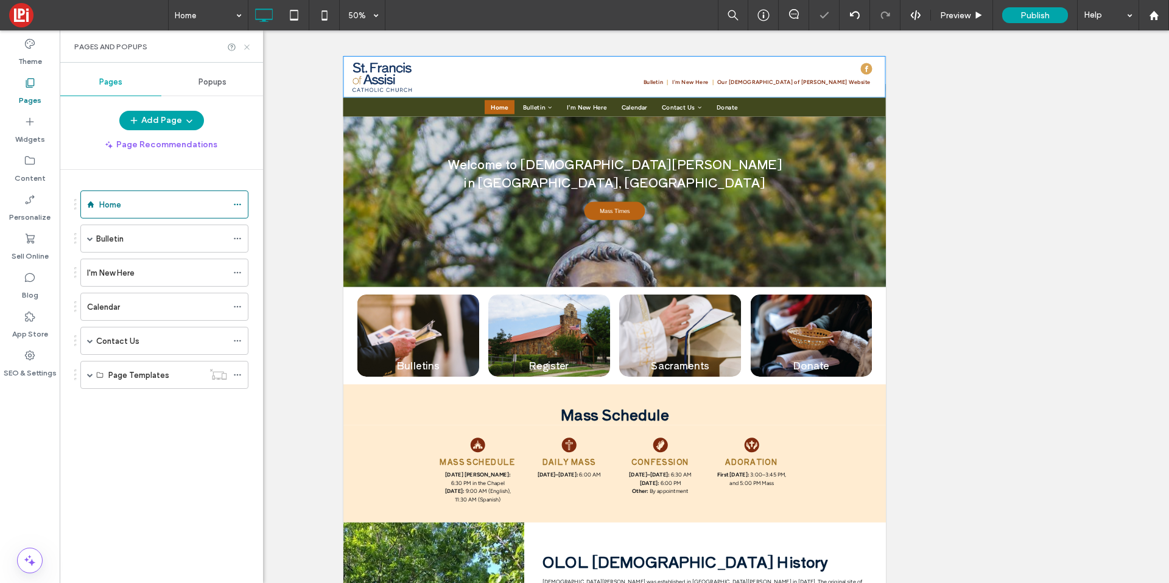
click at [248, 49] on icon at bounding box center [246, 47] width 9 height 9
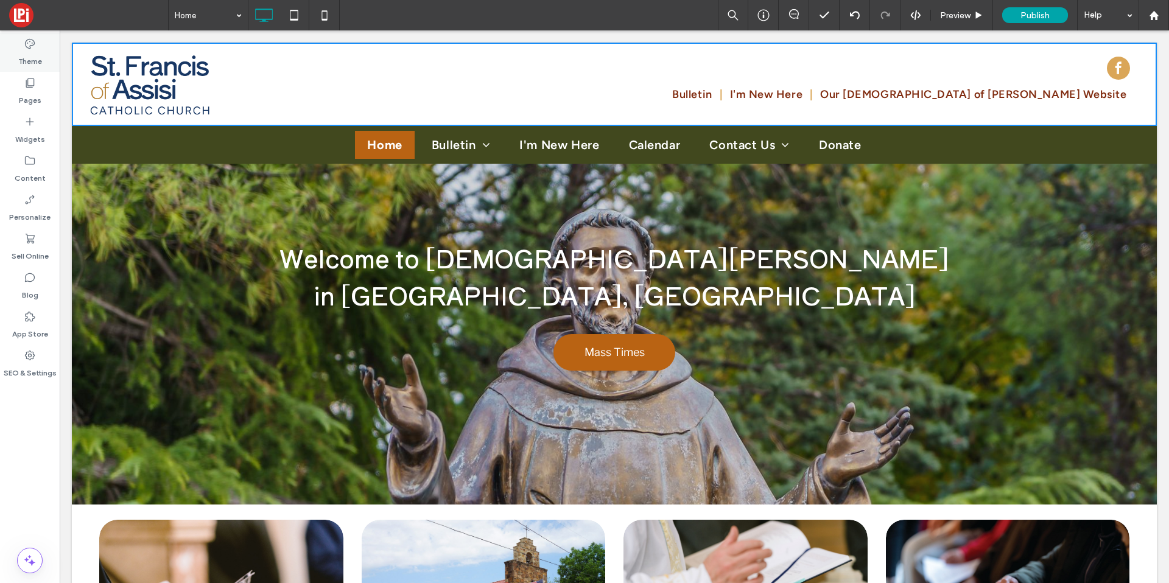
click at [31, 50] on label "Theme" at bounding box center [30, 58] width 24 height 17
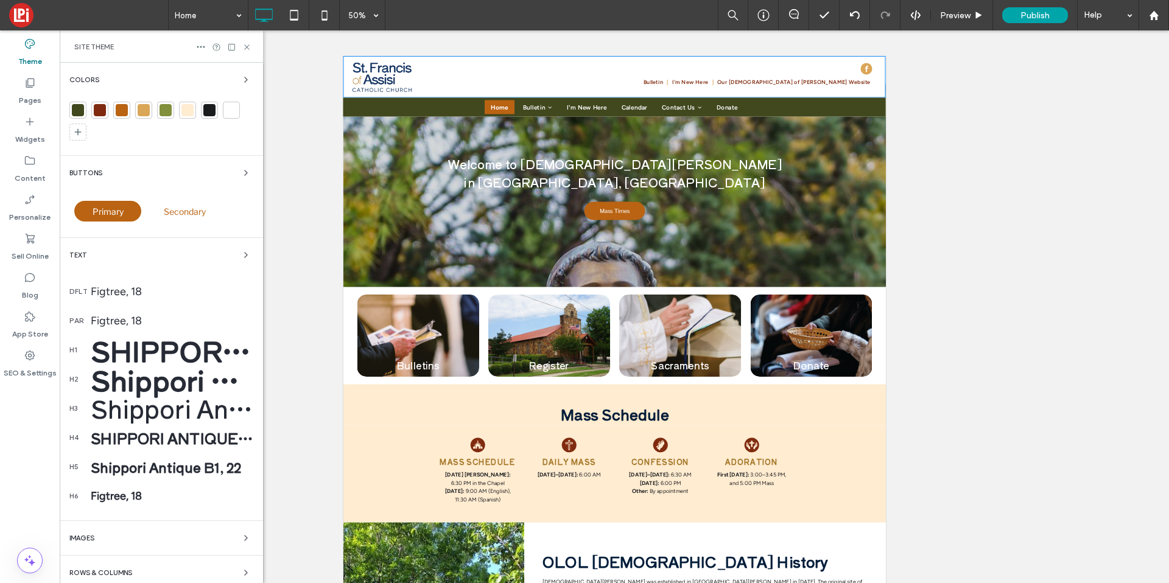
click at [74, 107] on div at bounding box center [78, 110] width 12 height 12
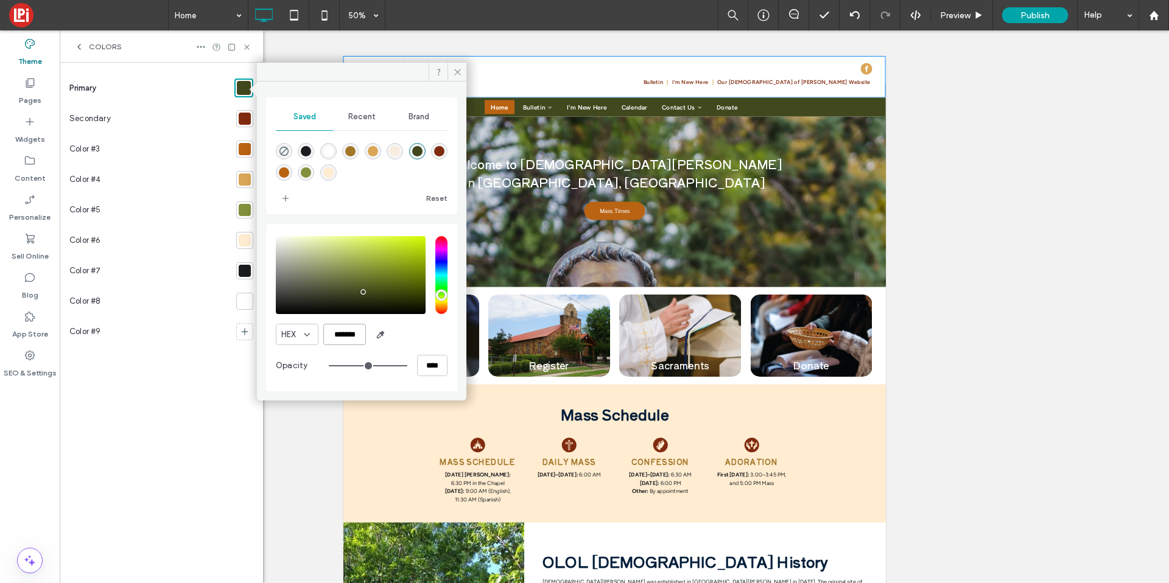
click at [347, 332] on input "*******" at bounding box center [344, 334] width 43 height 21
click at [288, 173] on div "rgba(185,99,19,1)" at bounding box center [284, 172] width 10 height 10
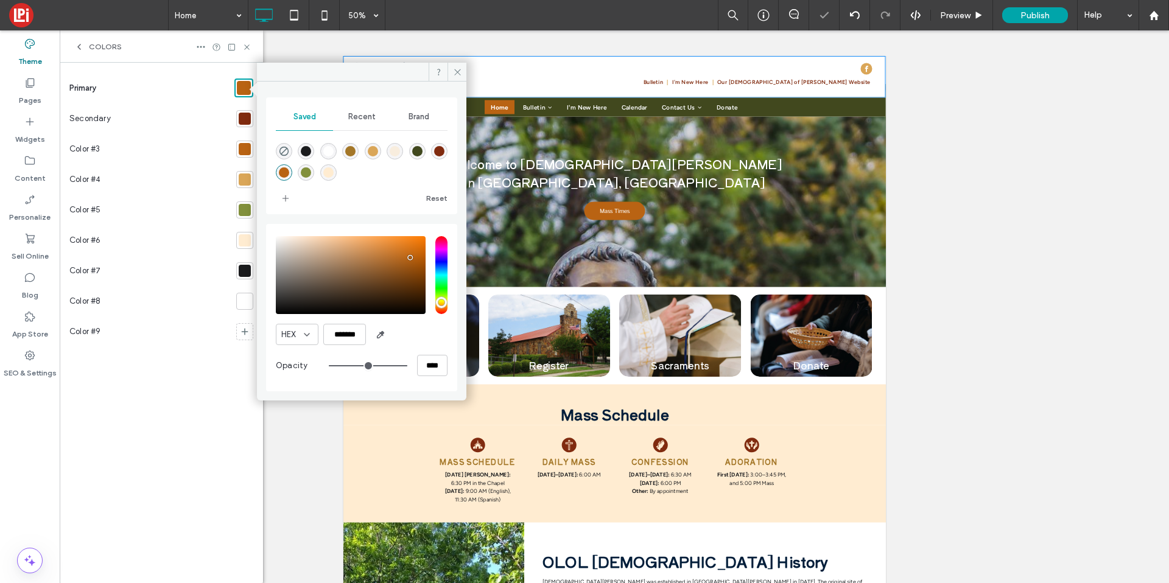
click at [416, 153] on div "rgba(65,72,30,1)" at bounding box center [417, 151] width 10 height 10
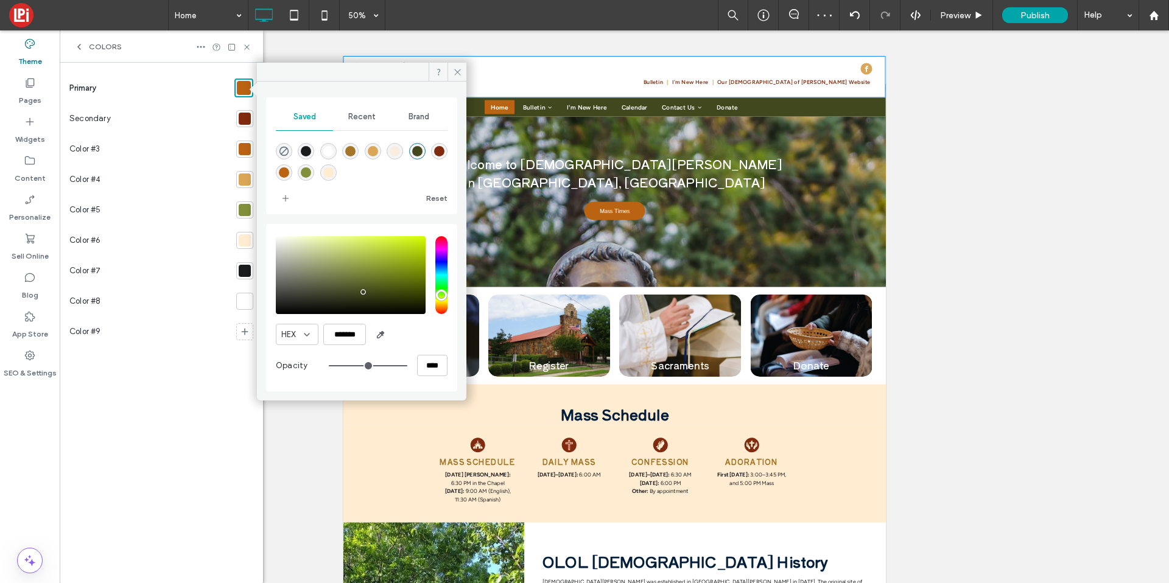
type input "*******"
click at [451, 71] on span at bounding box center [457, 72] width 19 height 18
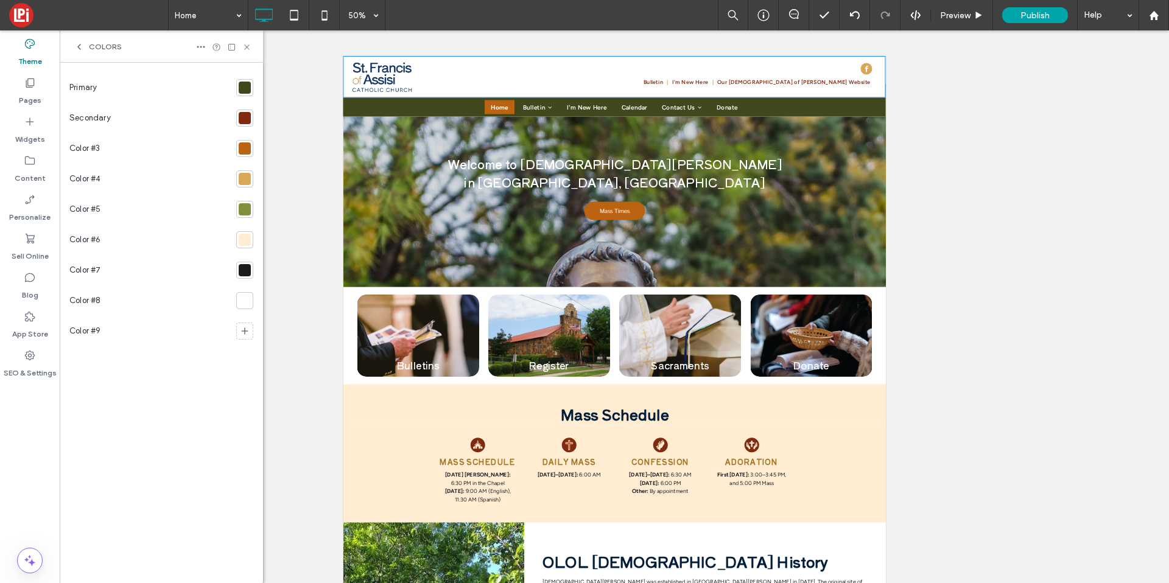
click at [247, 155] on div at bounding box center [244, 148] width 17 height 17
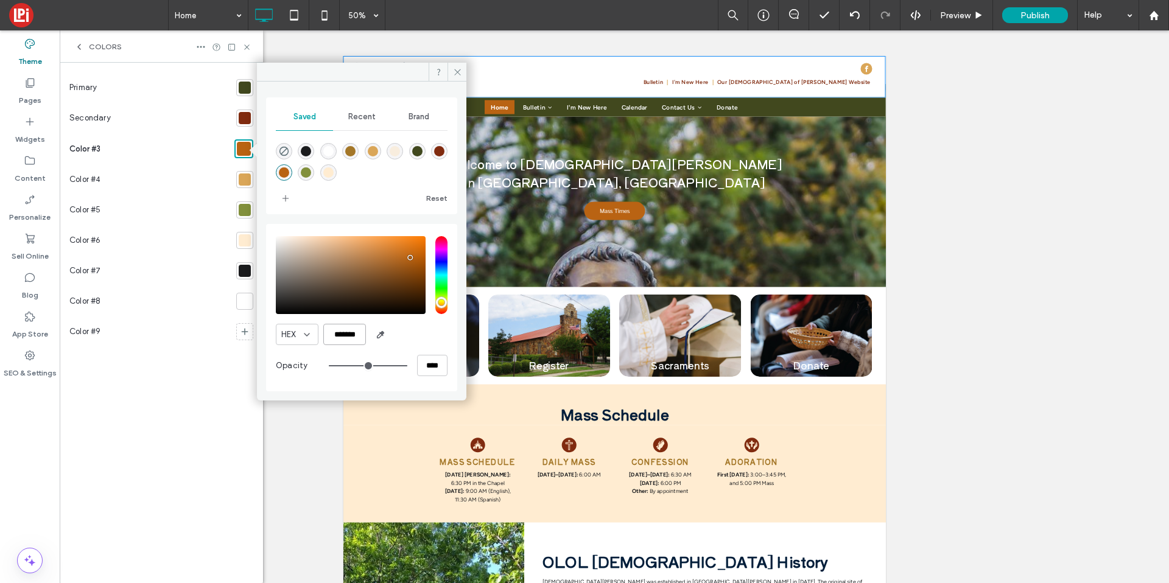
click at [342, 334] on input "*******" at bounding box center [344, 334] width 43 height 21
click at [460, 71] on icon at bounding box center [457, 72] width 9 height 9
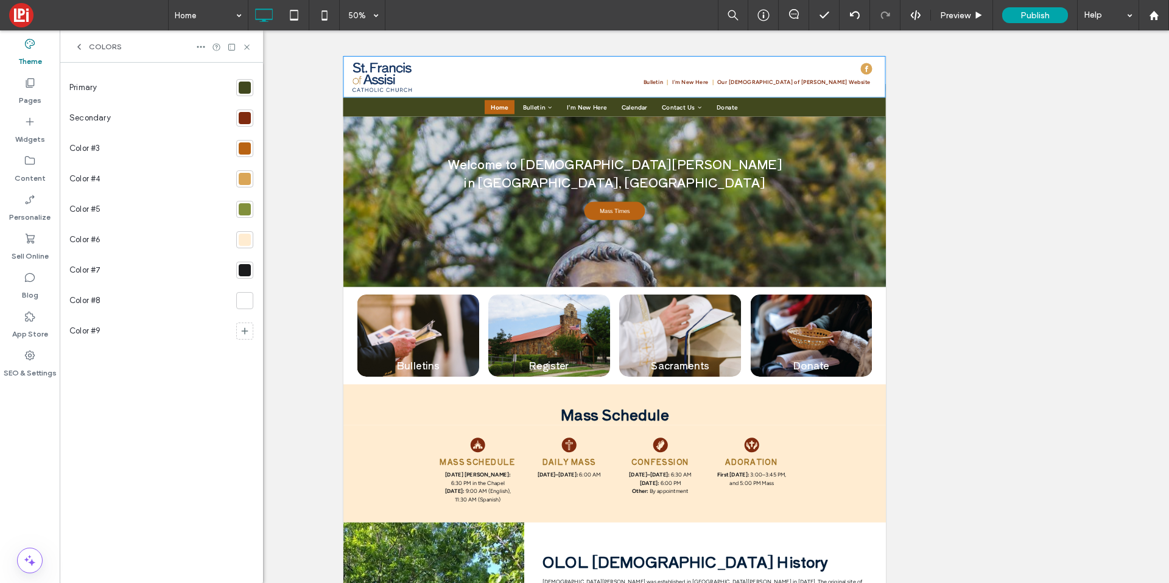
click at [236, 51] on div at bounding box center [223, 47] width 55 height 10
click at [242, 48] on div at bounding box center [223, 47] width 55 height 10
click at [242, 48] on icon at bounding box center [246, 47] width 9 height 9
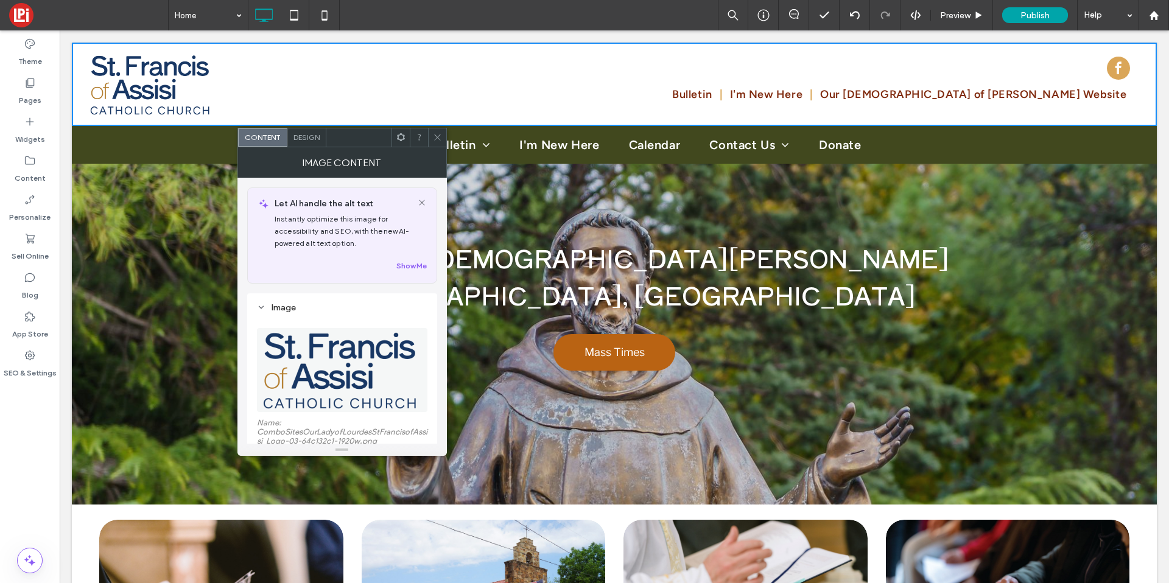
click at [289, 355] on figure at bounding box center [342, 370] width 171 height 84
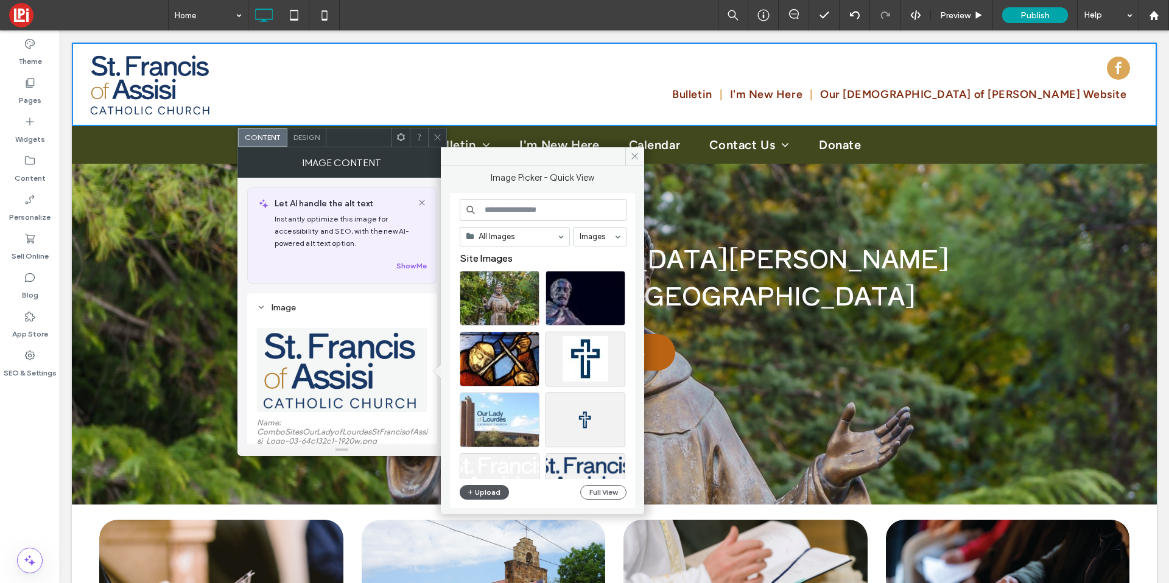
click at [481, 493] on button "Upload" at bounding box center [485, 492] width 50 height 15
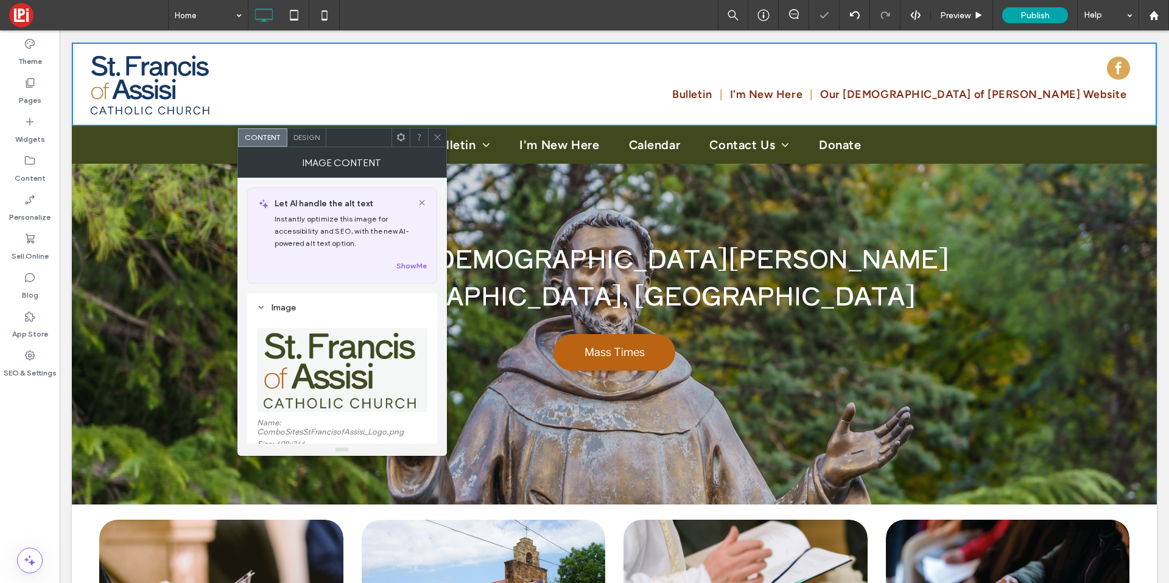
click at [437, 136] on use at bounding box center [437, 138] width 6 height 6
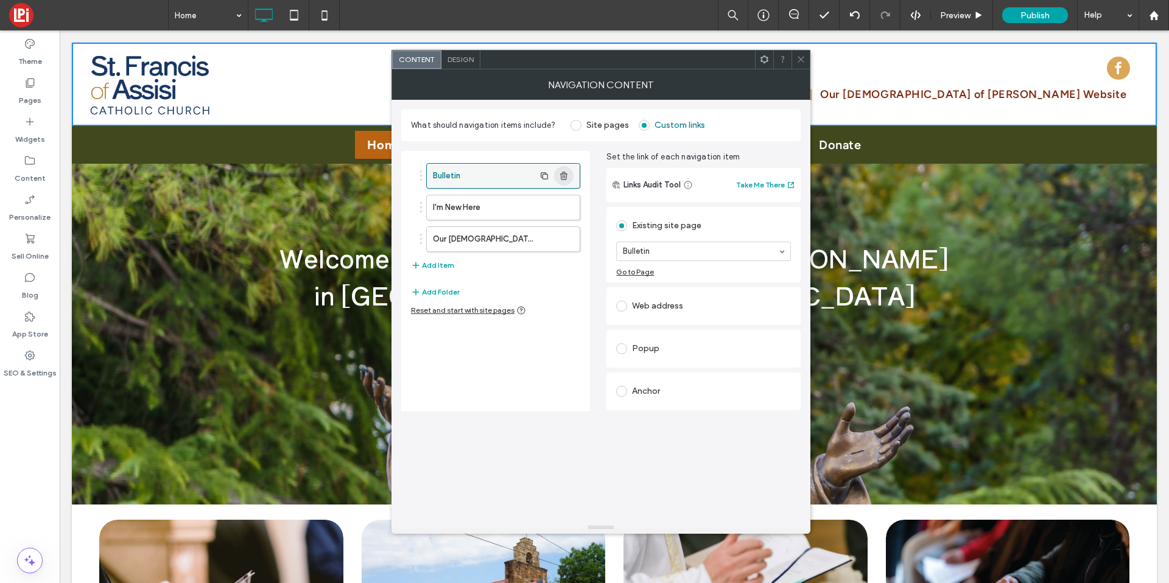
click at [563, 175] on use "button" at bounding box center [563, 176] width 7 height 8
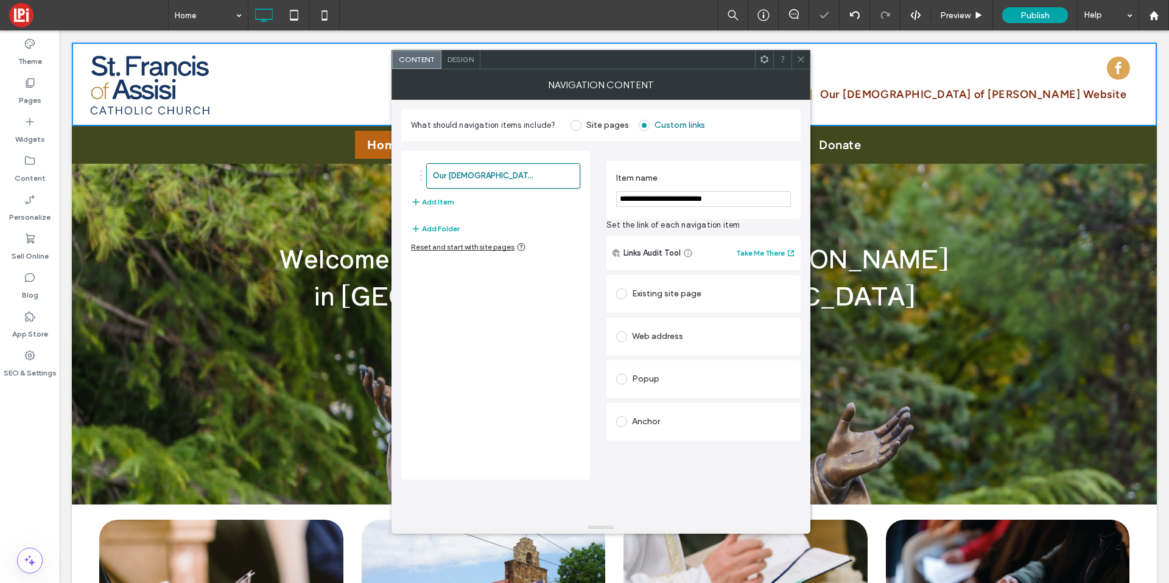
click at [800, 56] on icon at bounding box center [801, 59] width 9 height 9
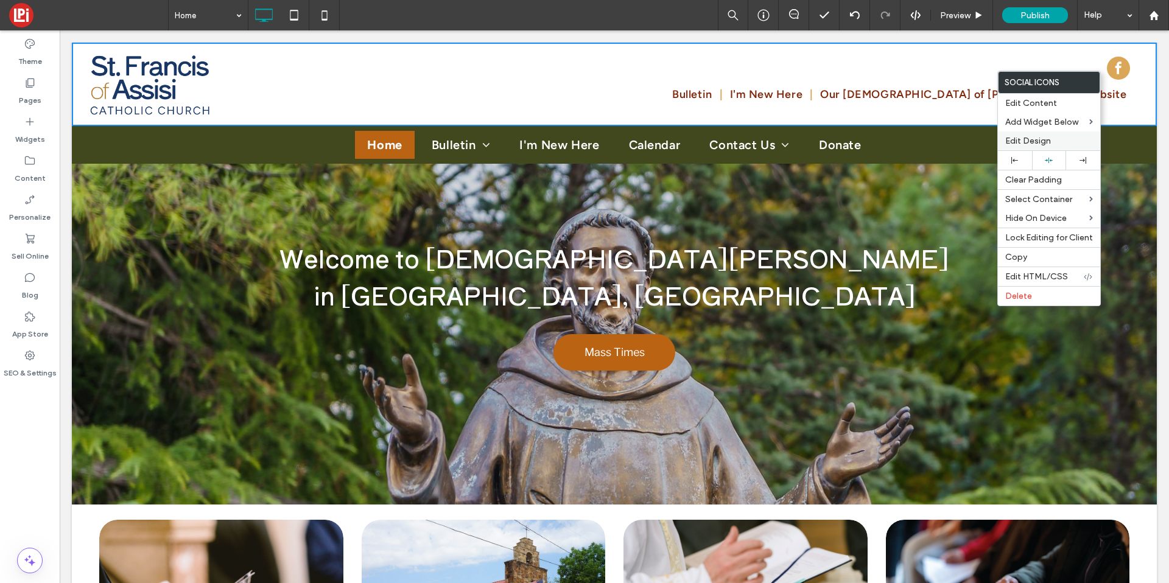
click at [1040, 143] on span "Edit Design" at bounding box center [1028, 141] width 46 height 10
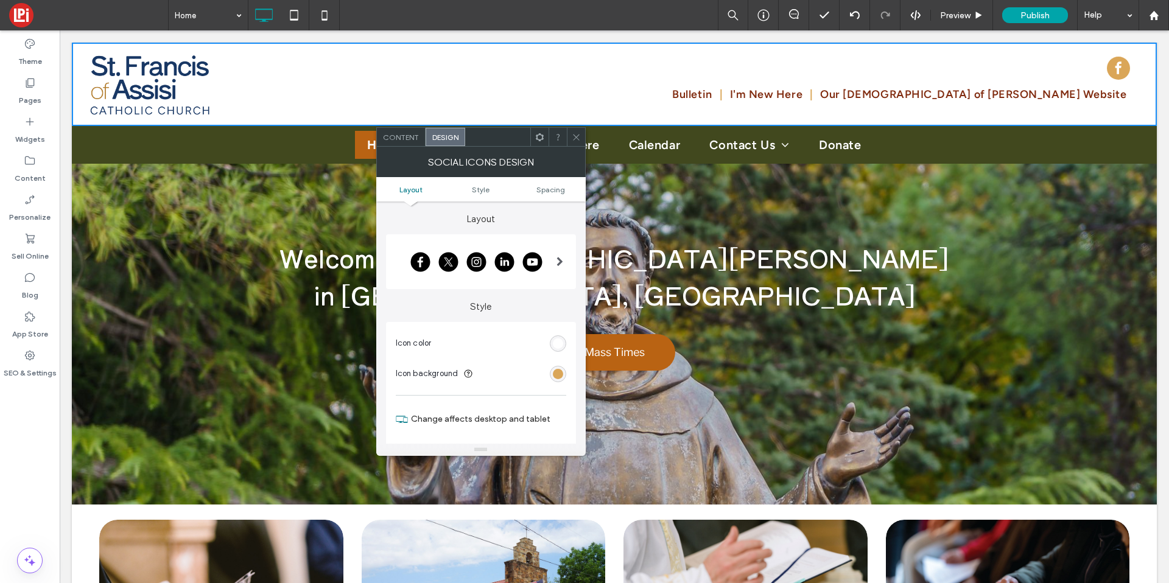
click at [543, 194] on ul "Layout Style Spacing" at bounding box center [481, 189] width 210 height 24
click at [544, 190] on span "Spacing" at bounding box center [551, 189] width 29 height 9
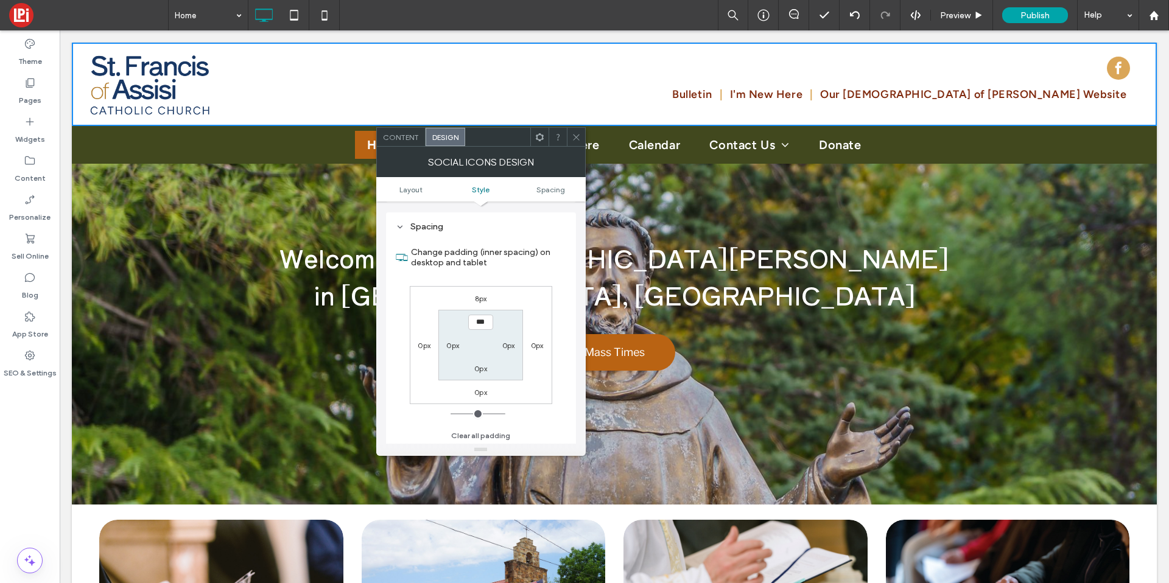
scroll to position [487, 0]
click at [479, 301] on label "8px" at bounding box center [481, 297] width 12 height 9
type input "*"
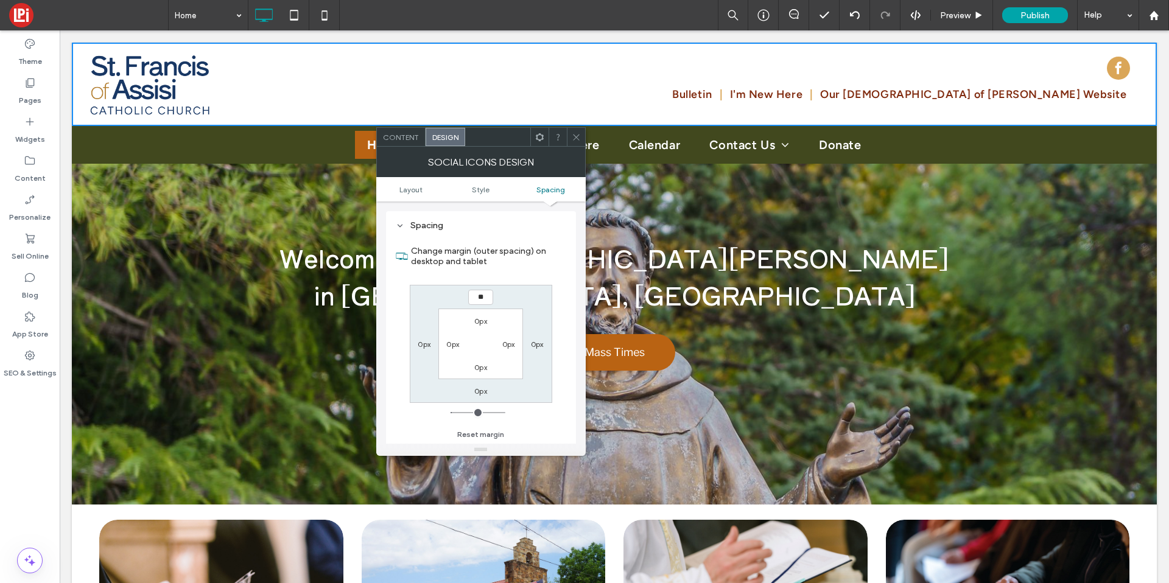
type input "**"
type input "****"
click at [583, 133] on div at bounding box center [576, 137] width 18 height 18
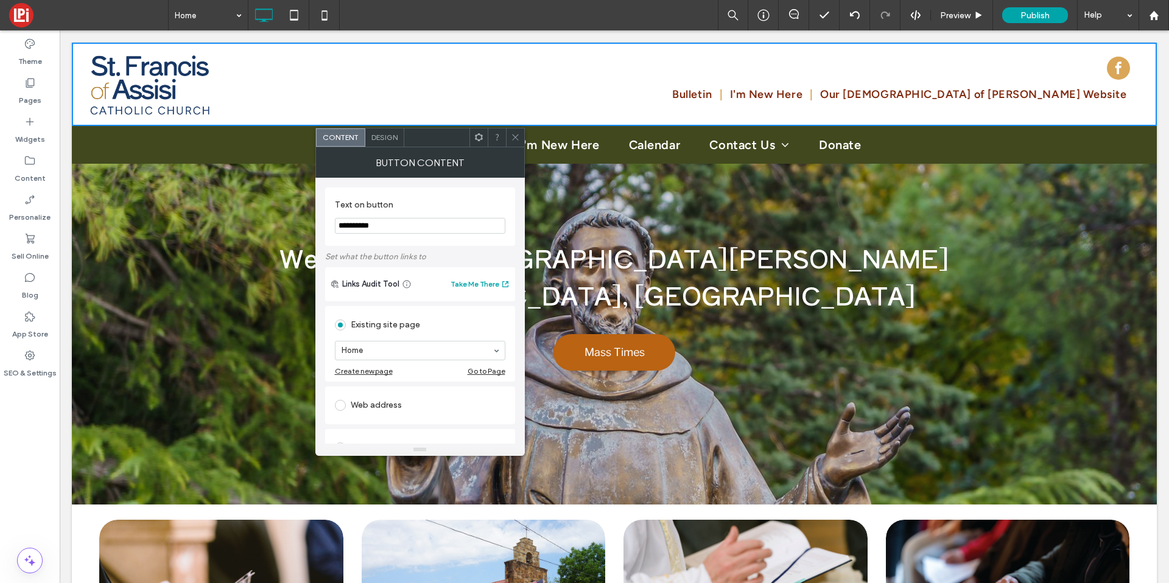
click at [373, 225] on input "**********" at bounding box center [420, 226] width 171 height 16
click at [512, 135] on icon at bounding box center [515, 137] width 9 height 9
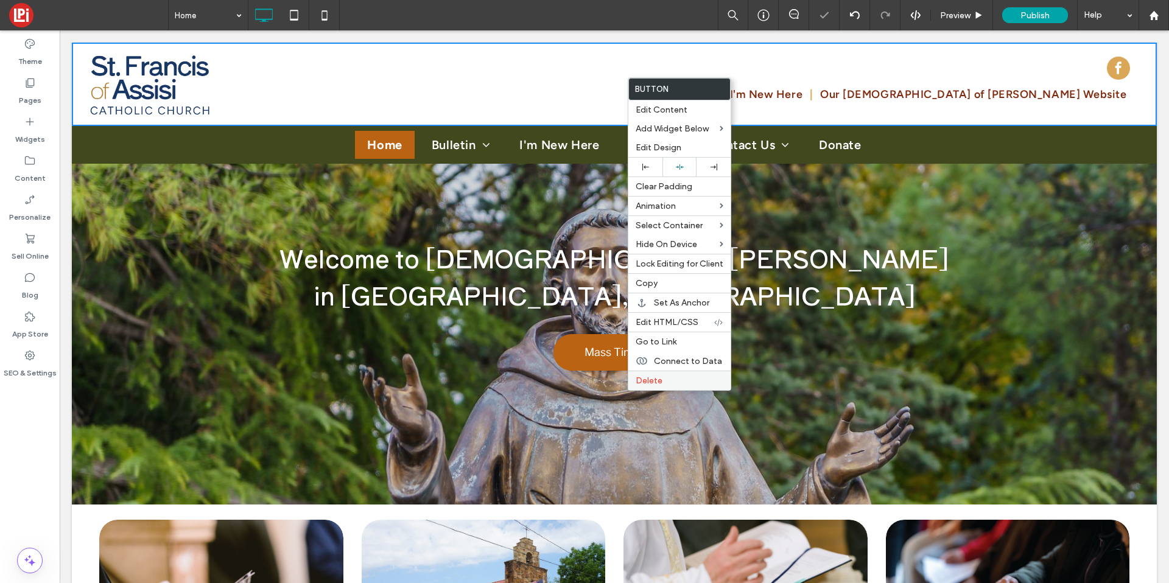
click at [649, 379] on span "Delete" at bounding box center [649, 381] width 27 height 10
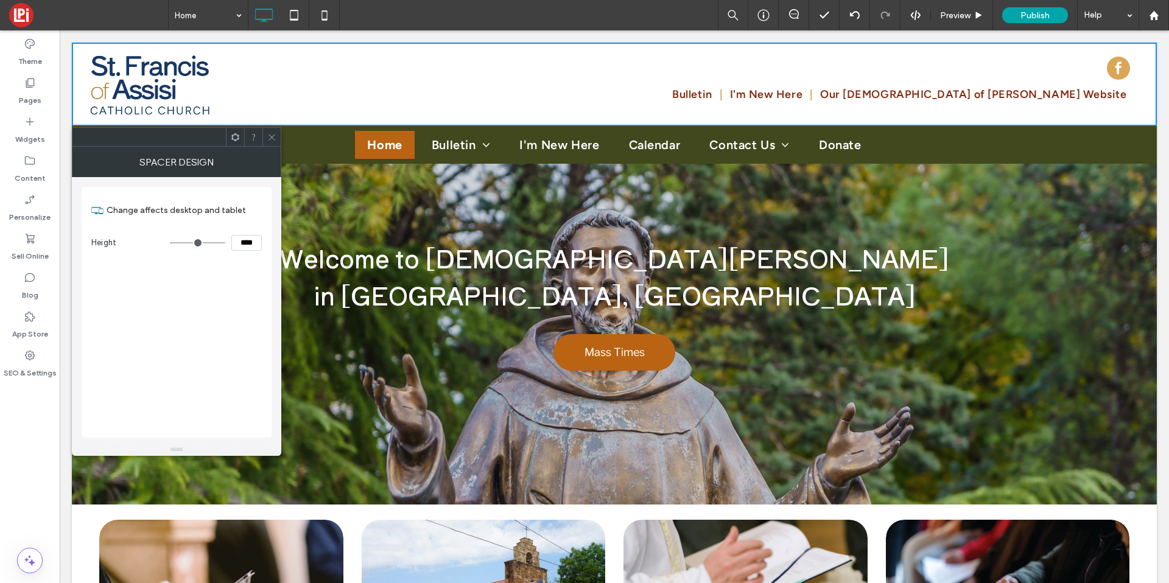
click at [242, 240] on input "****" at bounding box center [246, 243] width 30 height 16
click at [279, 134] on div at bounding box center [271, 137] width 18 height 18
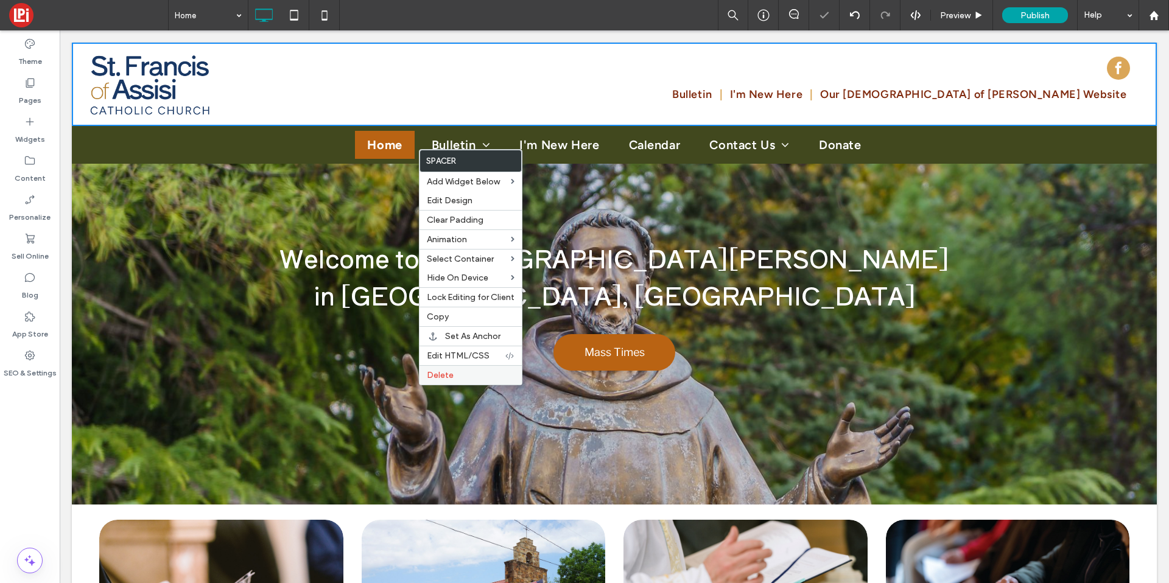
click at [433, 375] on span "Delete" at bounding box center [440, 375] width 27 height 10
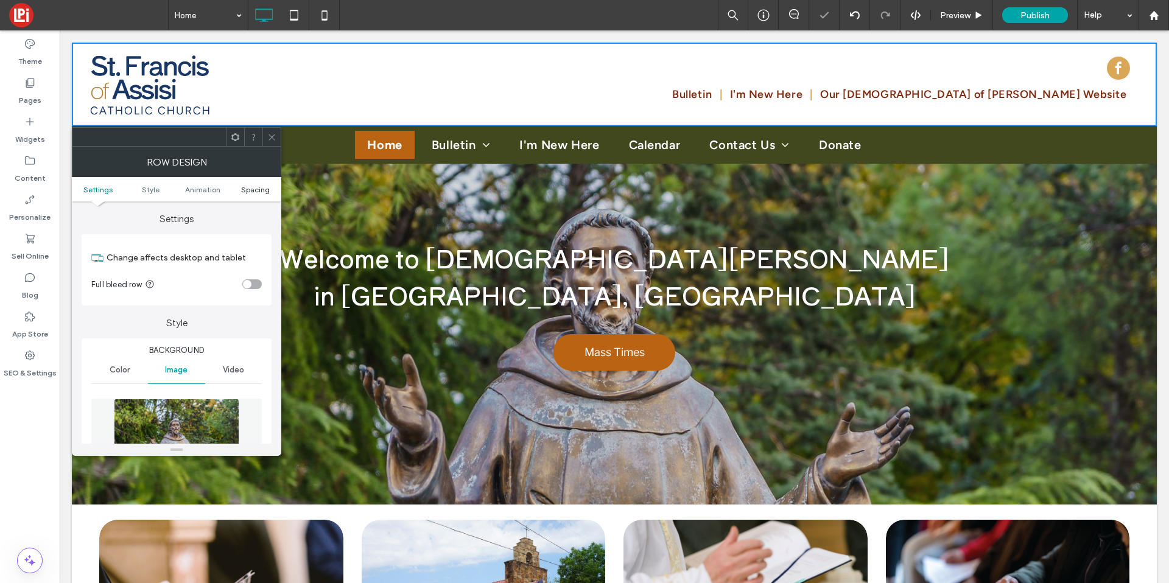
click at [238, 187] on link "Spacing" at bounding box center [255, 189] width 52 height 9
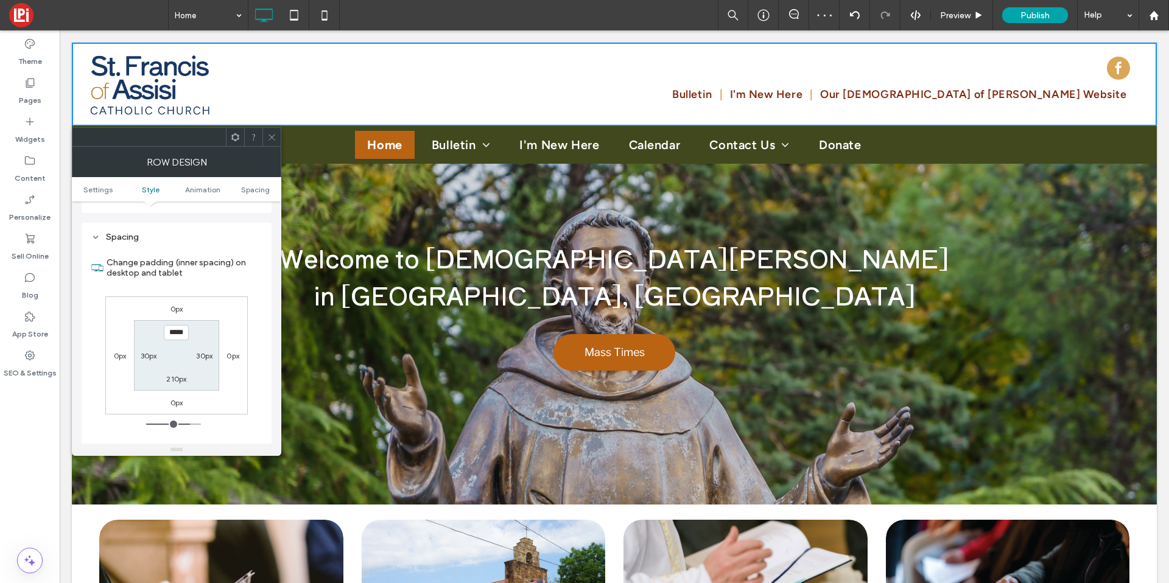
scroll to position [689, 0]
click at [177, 368] on label "210px" at bounding box center [176, 367] width 20 height 9
type input "***"
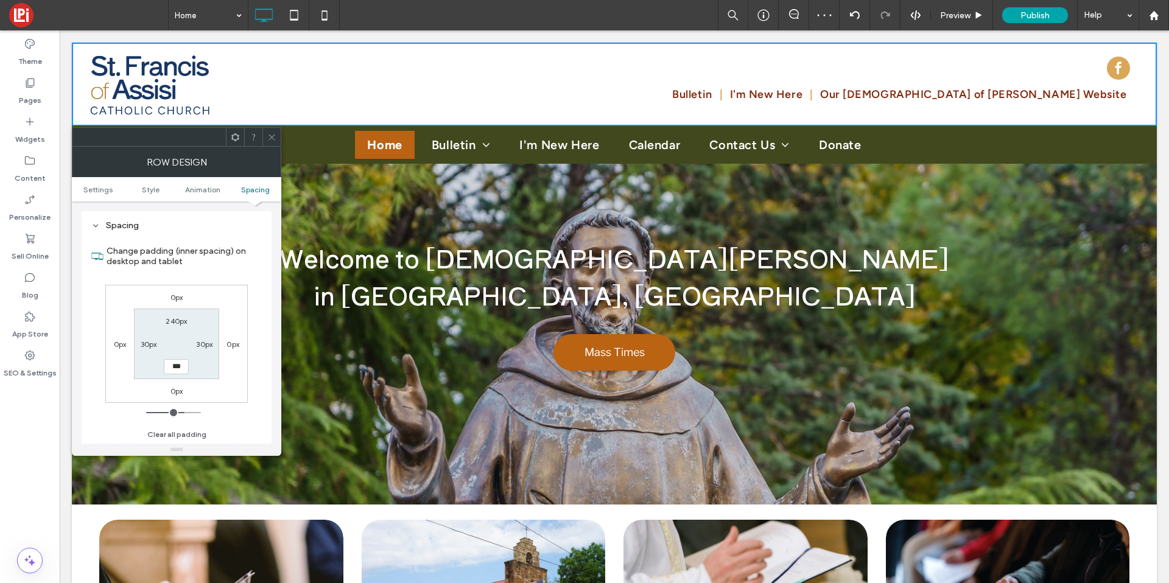
type input "*****"
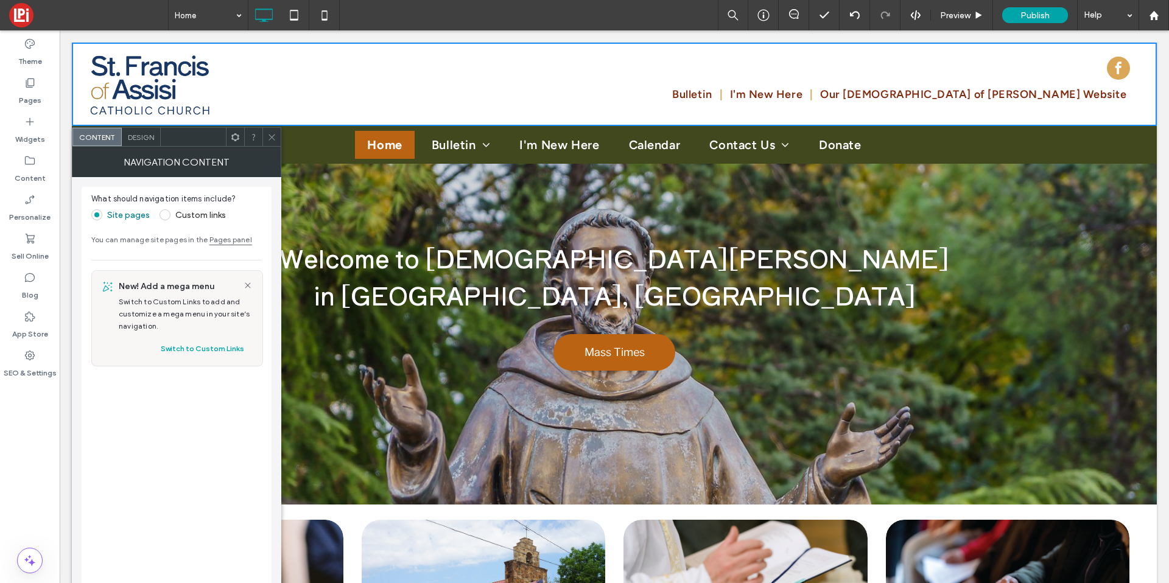
click at [271, 133] on icon at bounding box center [271, 137] width 9 height 9
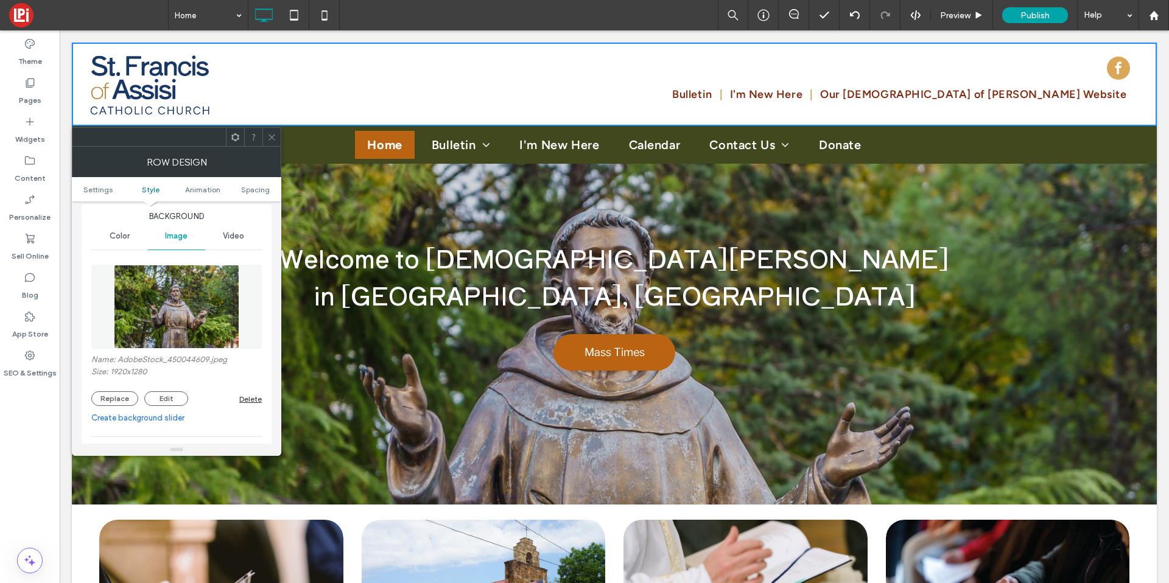
scroll to position [142, 0]
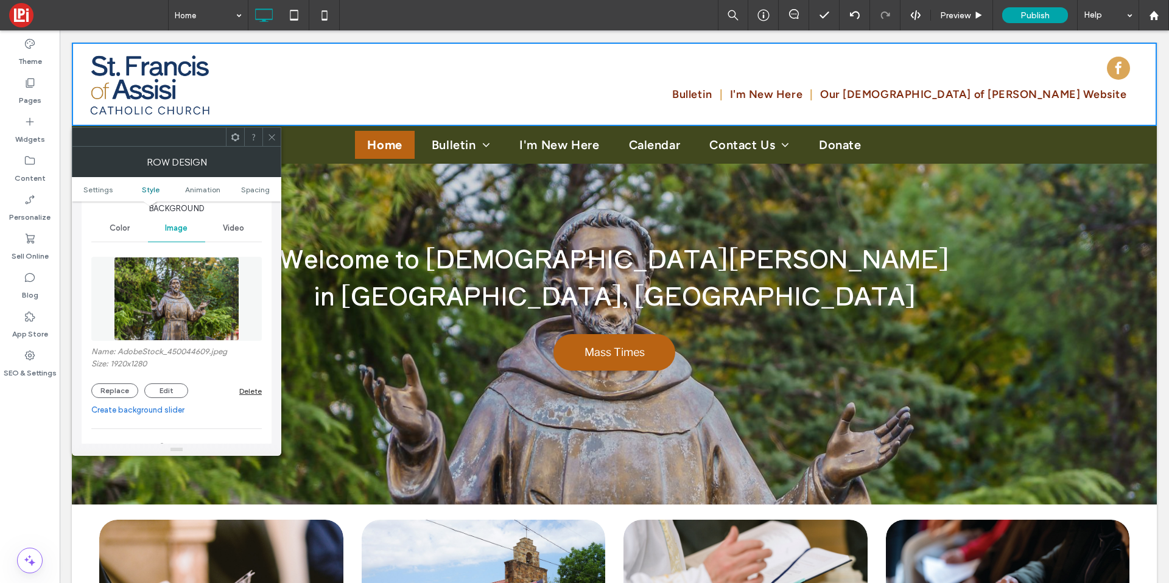
click at [273, 136] on icon at bounding box center [271, 137] width 9 height 9
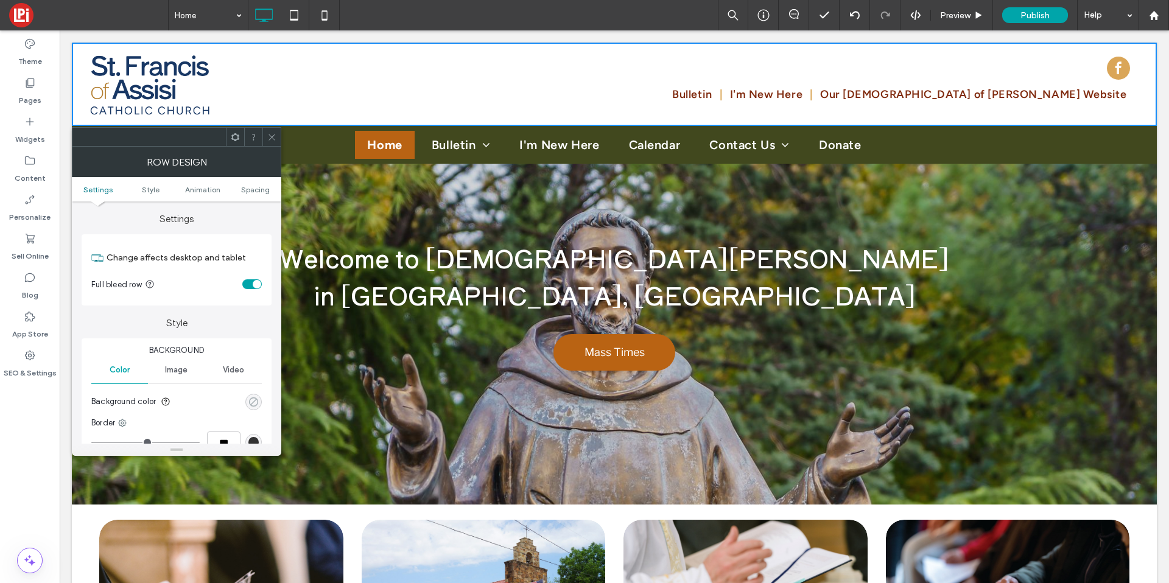
click at [257, 398] on icon "rgba(0, 0, 0, 0)" at bounding box center [253, 402] width 10 height 10
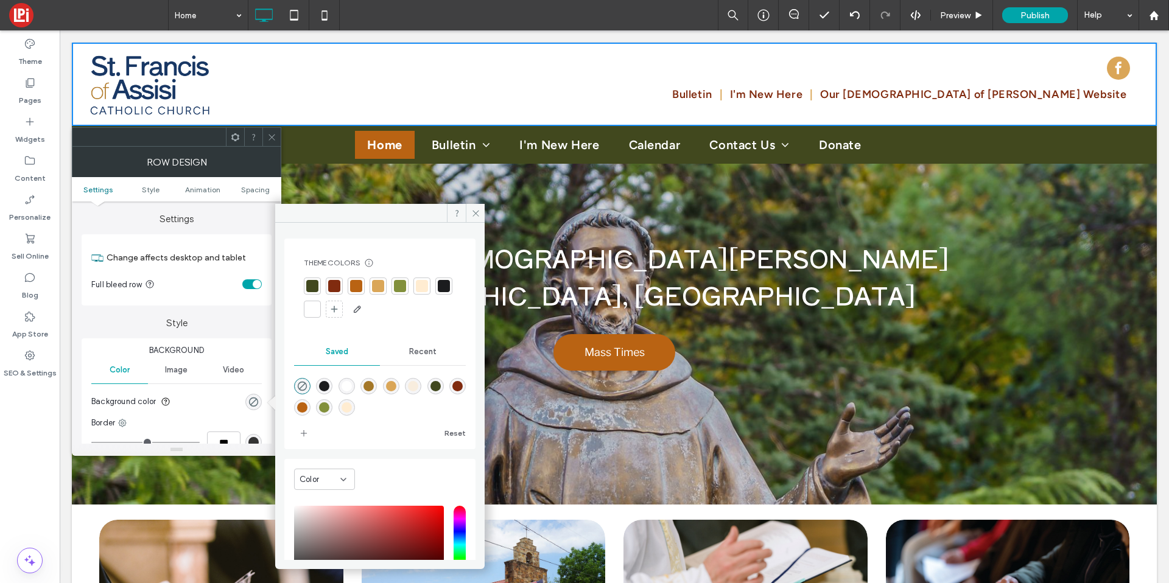
click at [418, 285] on div at bounding box center [422, 286] width 12 height 12
click at [268, 137] on icon at bounding box center [271, 137] width 9 height 9
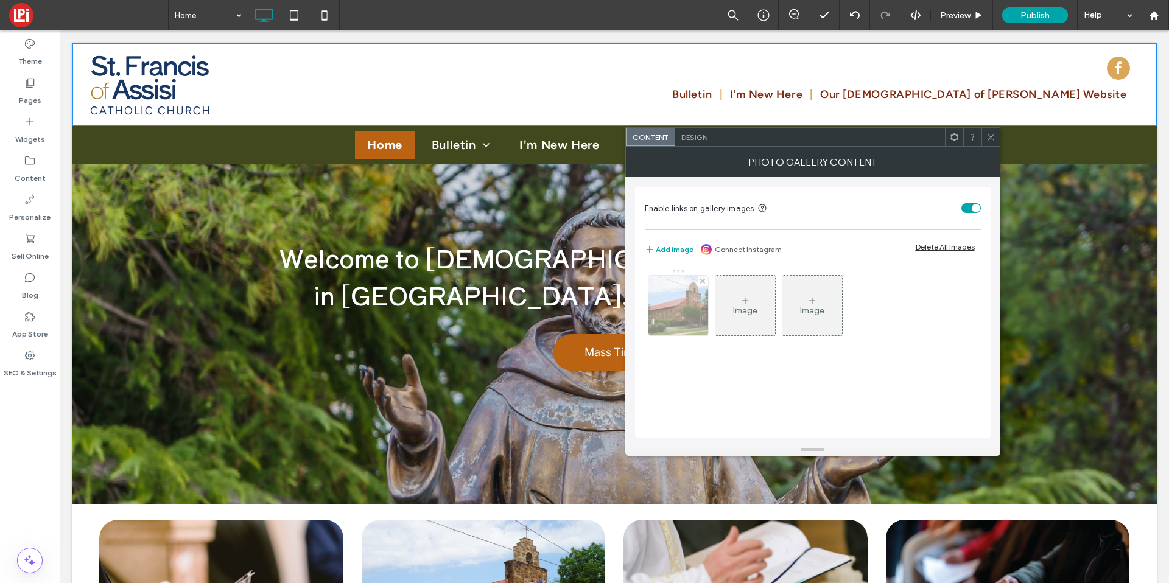
click at [676, 297] on img at bounding box center [678, 306] width 90 height 60
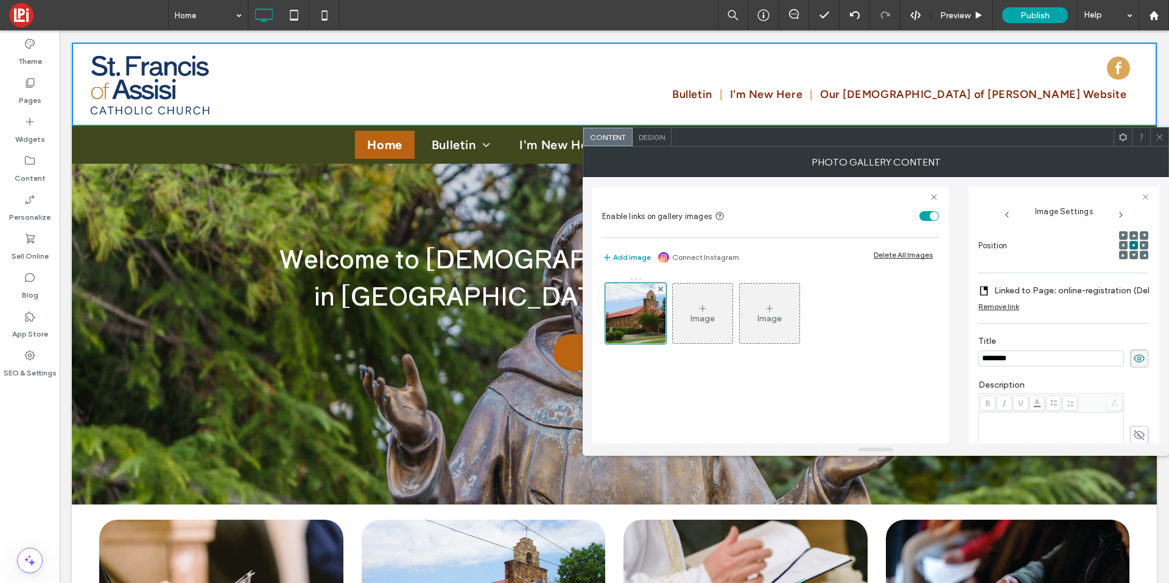
scroll to position [0, 0]
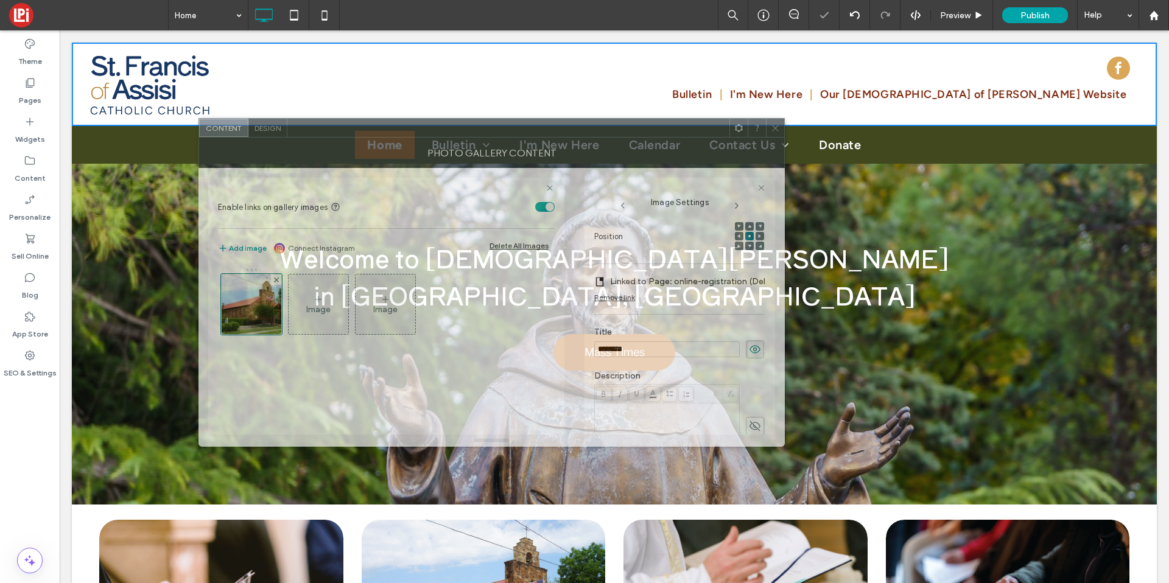
drag, startPoint x: 879, startPoint y: 146, endPoint x: 515, endPoint y: 155, distance: 364.3
click at [495, 138] on div "Photo Gallery Content" at bounding box center [492, 153] width 586 height 30
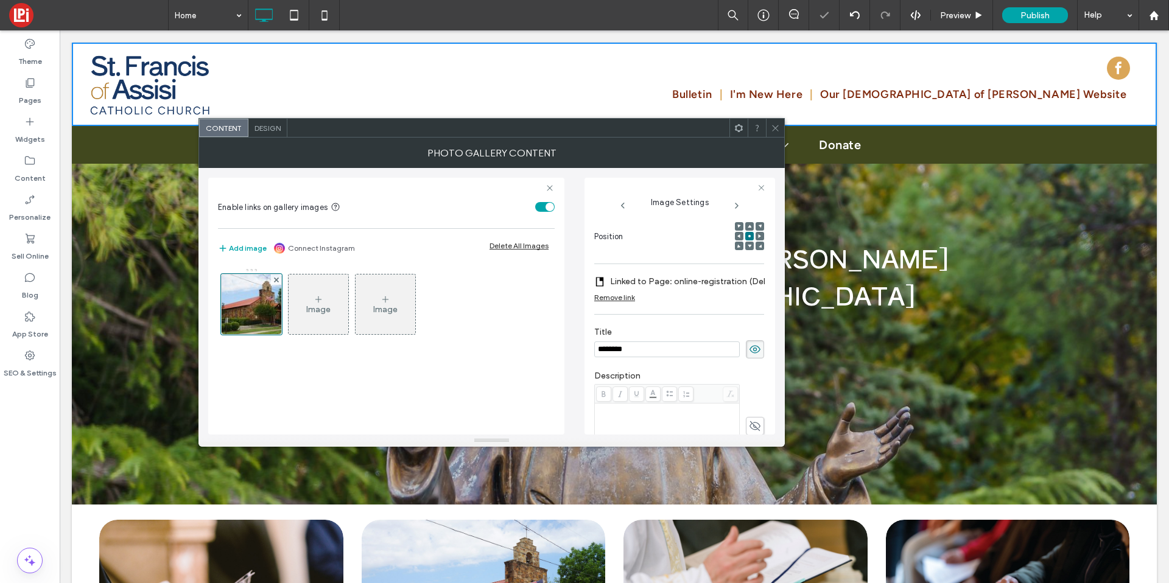
click at [635, 342] on input "********" at bounding box center [667, 350] width 146 height 16
type input "**********"
click at [675, 278] on label "Linked to Page: online-registration (Deleted)" at bounding box center [695, 281] width 170 height 23
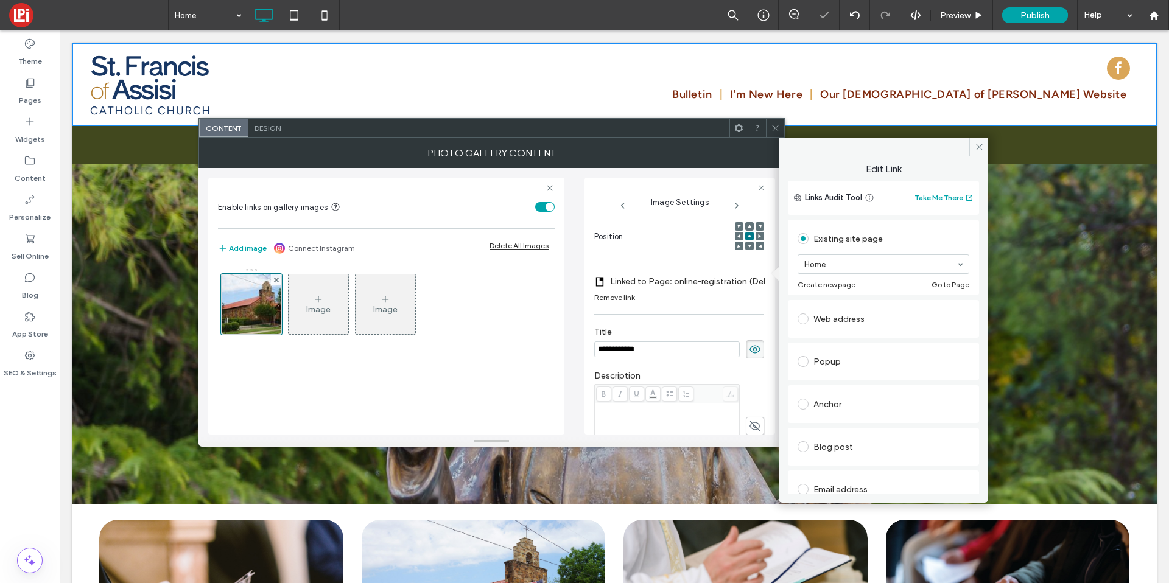
click at [879, 275] on section "Home" at bounding box center [884, 264] width 172 height 32
drag, startPoint x: 836, startPoint y: 337, endPoint x: 885, endPoint y: 289, distance: 68.5
click at [979, 143] on icon at bounding box center [979, 147] width 9 height 9
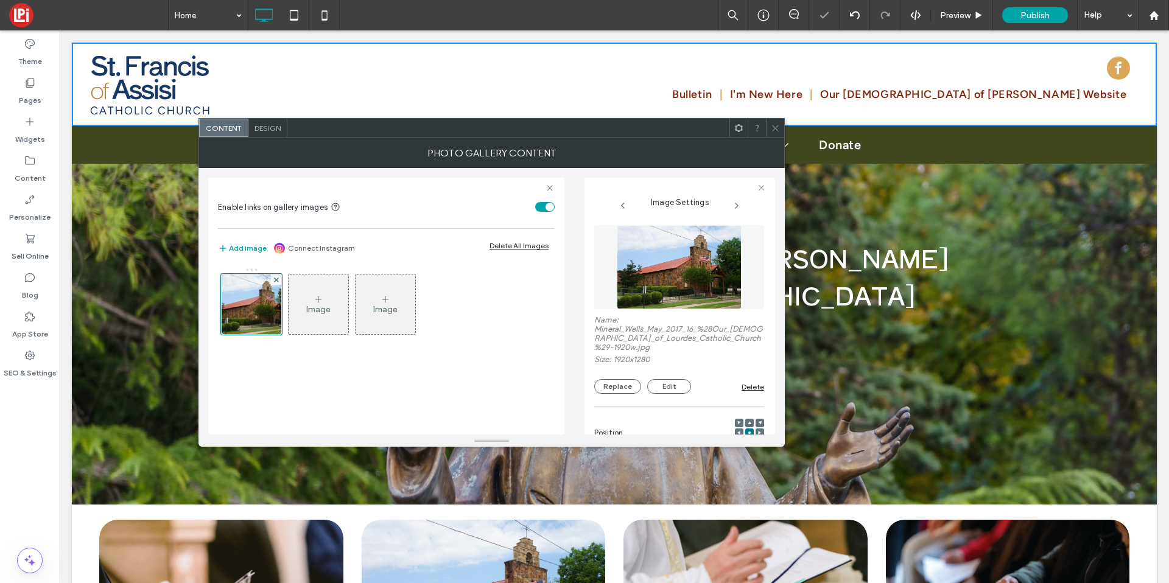
click at [653, 242] on img at bounding box center [679, 267] width 125 height 84
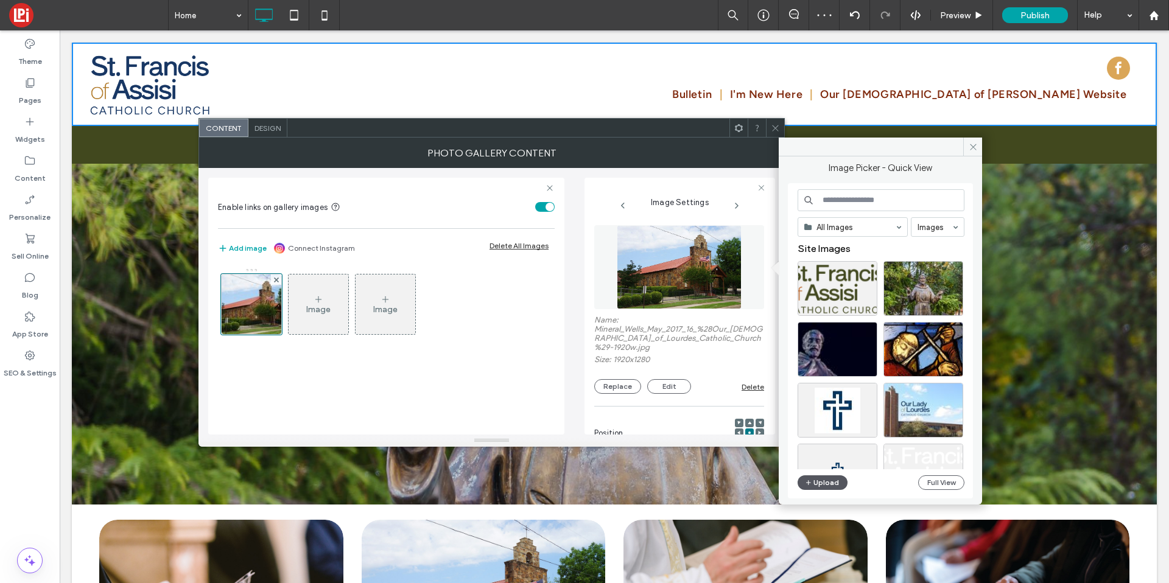
click at [828, 480] on button "Upload" at bounding box center [823, 483] width 50 height 15
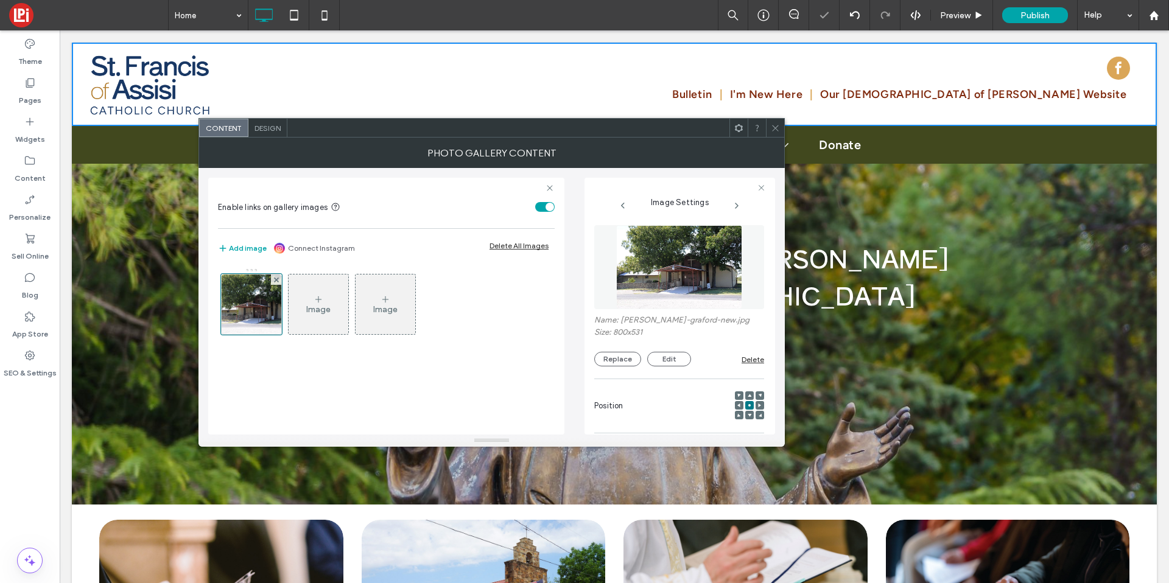
click at [344, 308] on div "Image" at bounding box center [319, 304] width 60 height 57
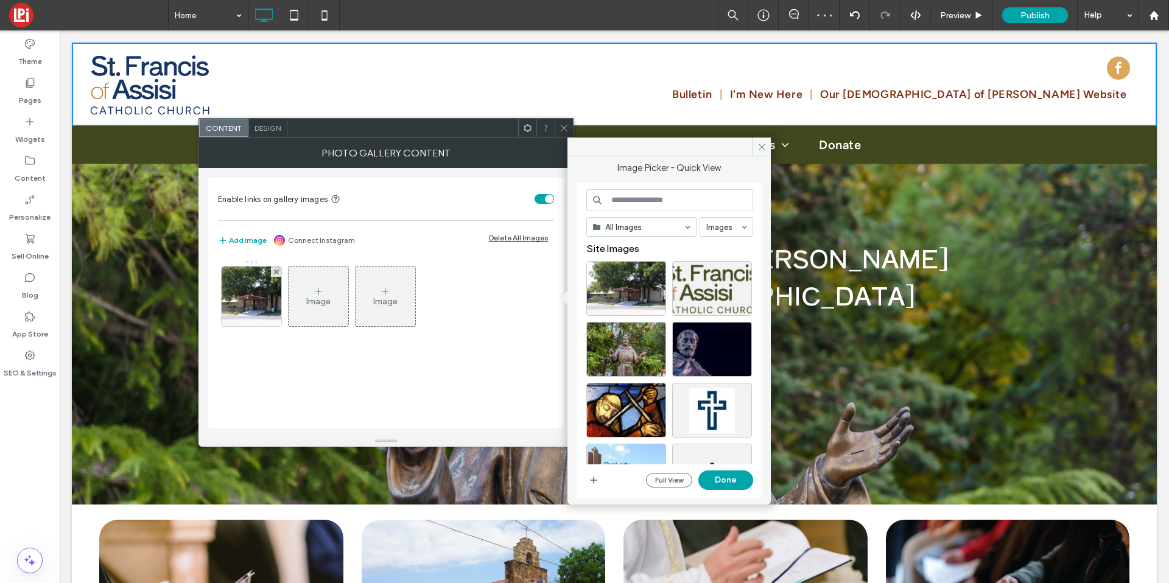
click at [564, 130] on icon at bounding box center [564, 128] width 9 height 9
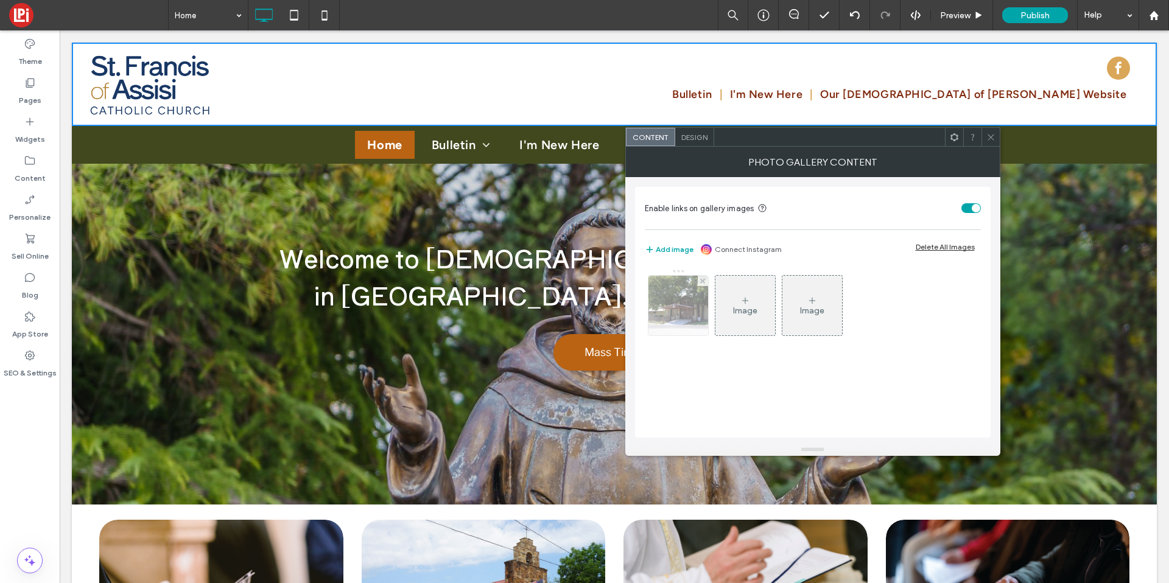
click at [683, 317] on img at bounding box center [678, 306] width 90 height 60
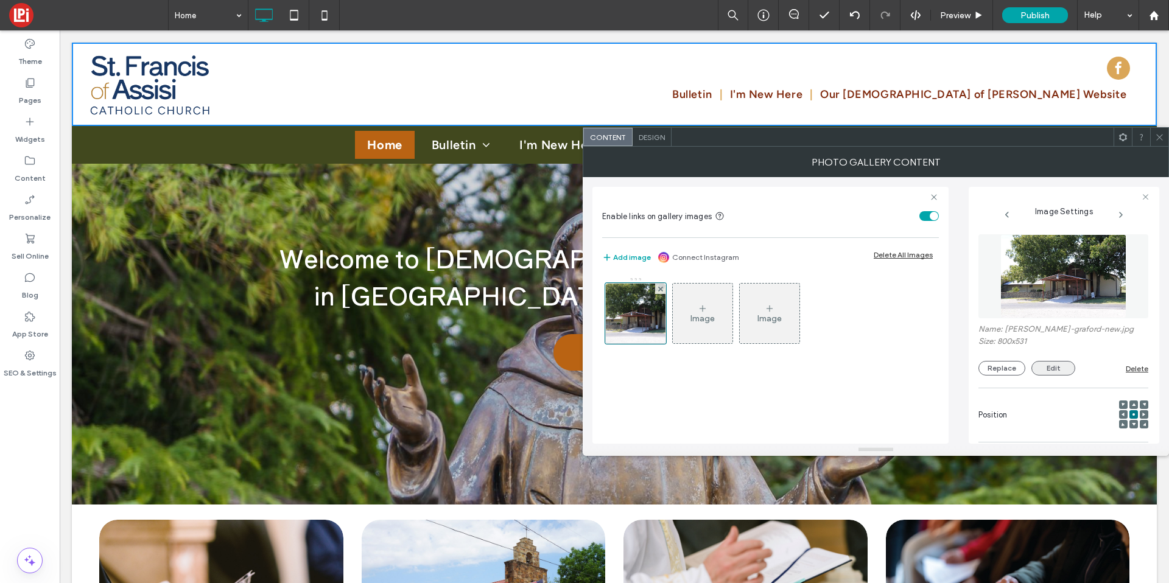
click at [1063, 366] on button "Edit" at bounding box center [1054, 368] width 44 height 15
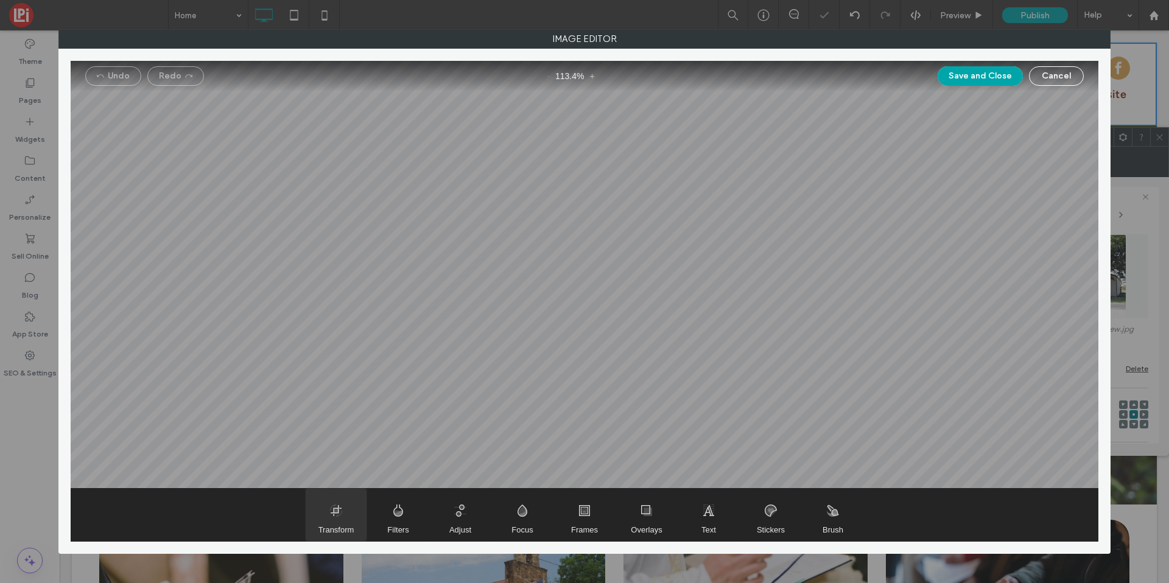
click at [306, 512] on span "Transform" at bounding box center [336, 515] width 61 height 52
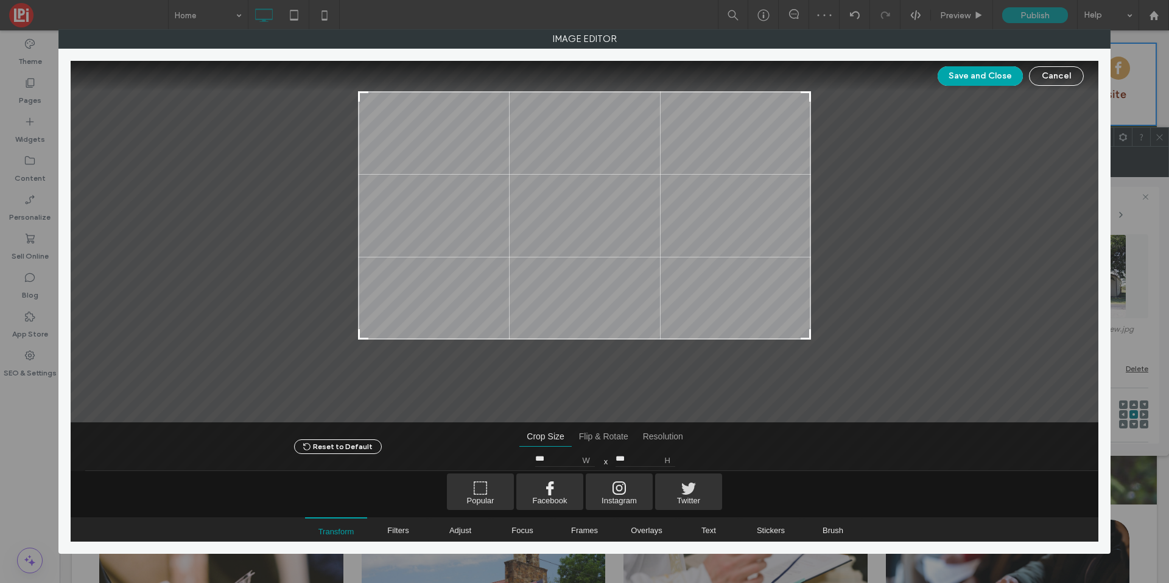
type input "***"
drag, startPoint x: 806, startPoint y: 392, endPoint x: 847, endPoint y: 275, distance: 123.1
click at [824, 336] on div at bounding box center [585, 242] width 1028 height 362
click at [950, 79] on button "Save and Close" at bounding box center [980, 75] width 85 height 19
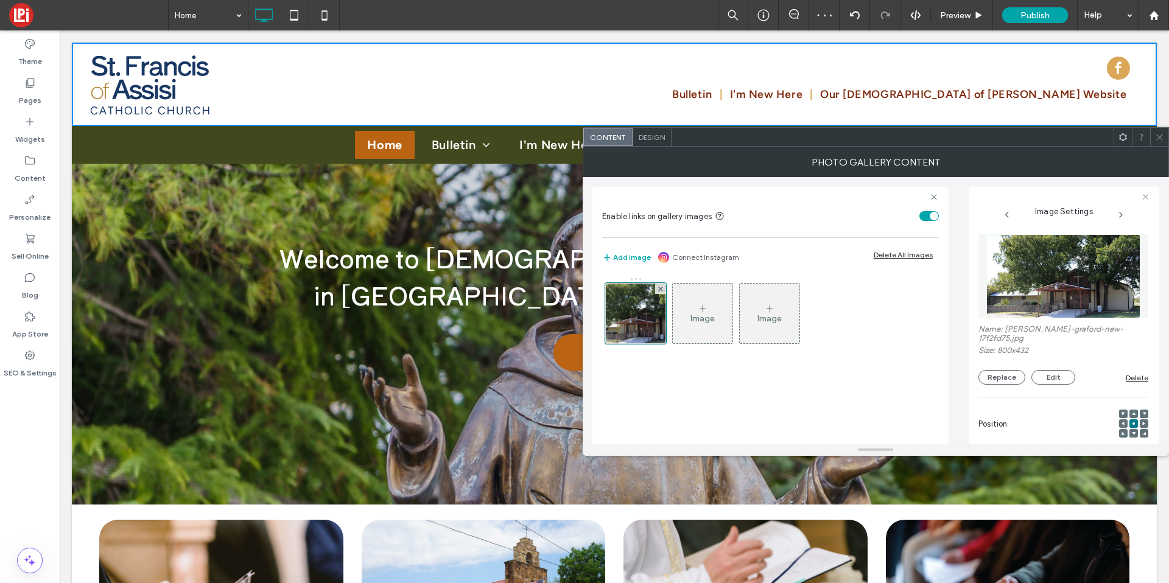
click at [1157, 146] on span at bounding box center [1159, 137] width 9 height 18
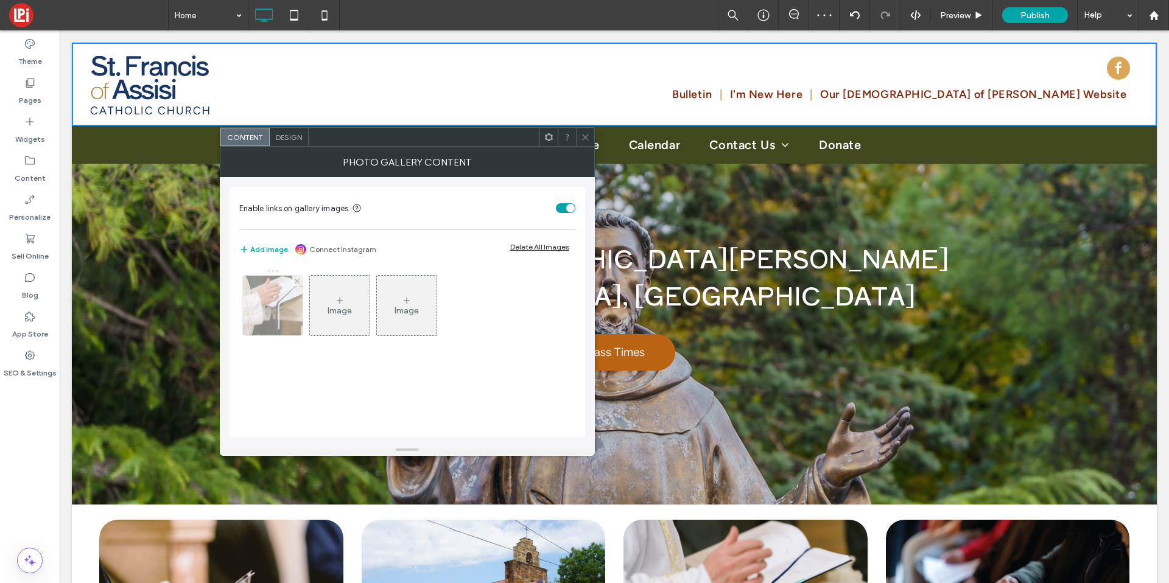
click at [266, 324] on img at bounding box center [273, 306] width 90 height 60
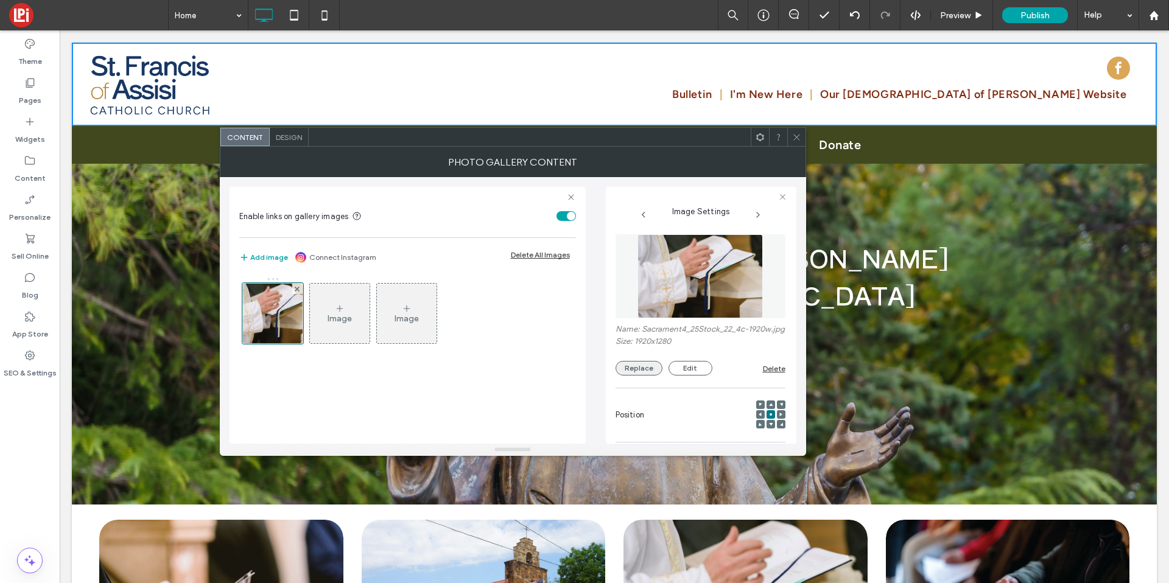
click at [644, 376] on button "Replace" at bounding box center [639, 368] width 47 height 15
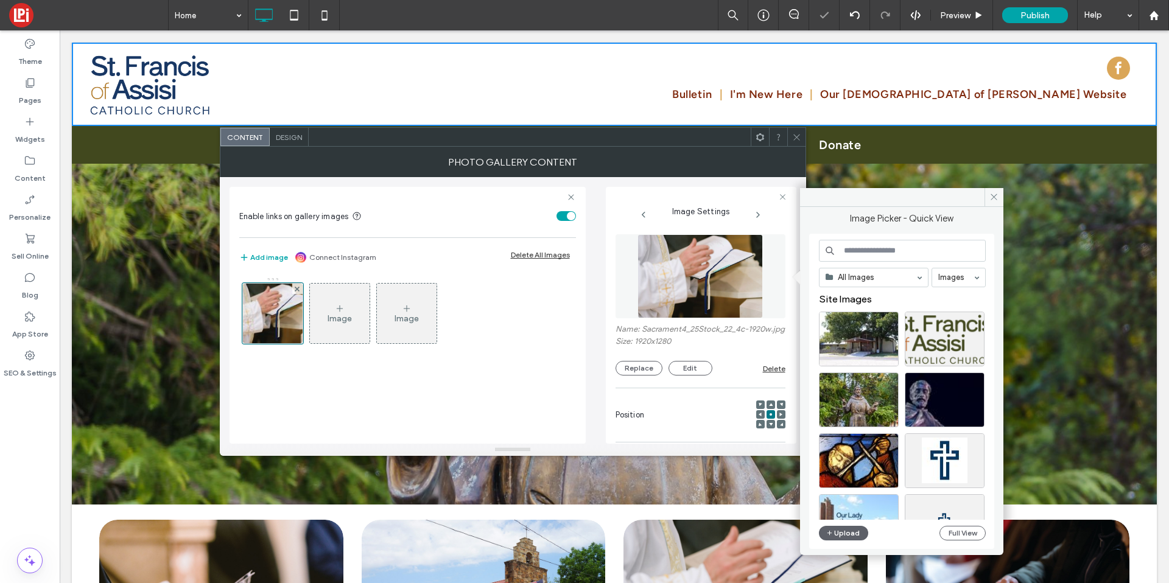
click at [940, 254] on input at bounding box center [902, 251] width 167 height 22
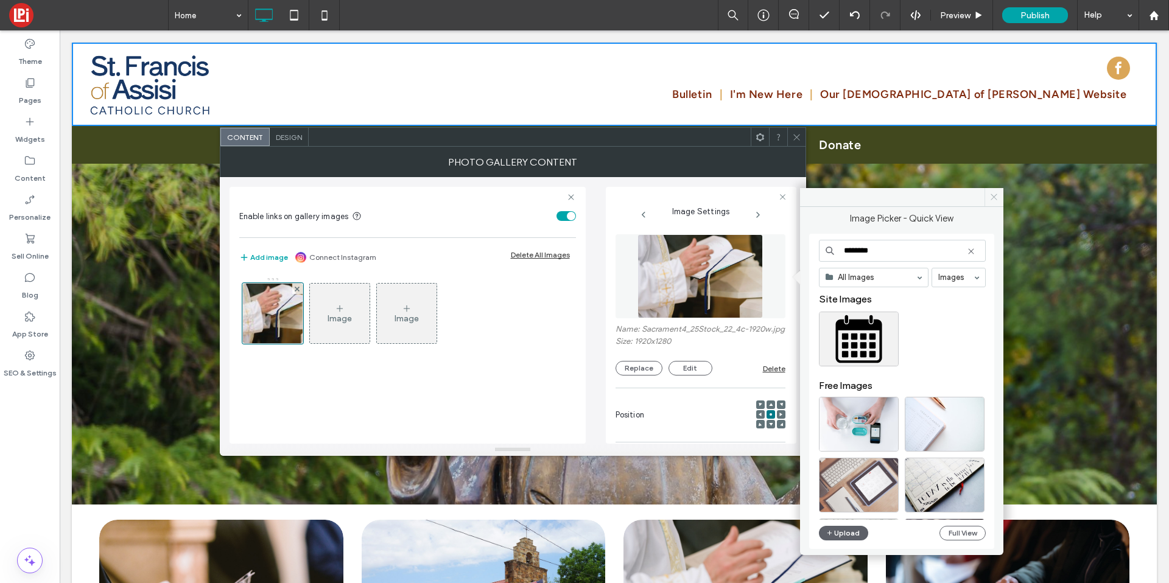
type input "********"
click at [993, 202] on span at bounding box center [994, 197] width 19 height 18
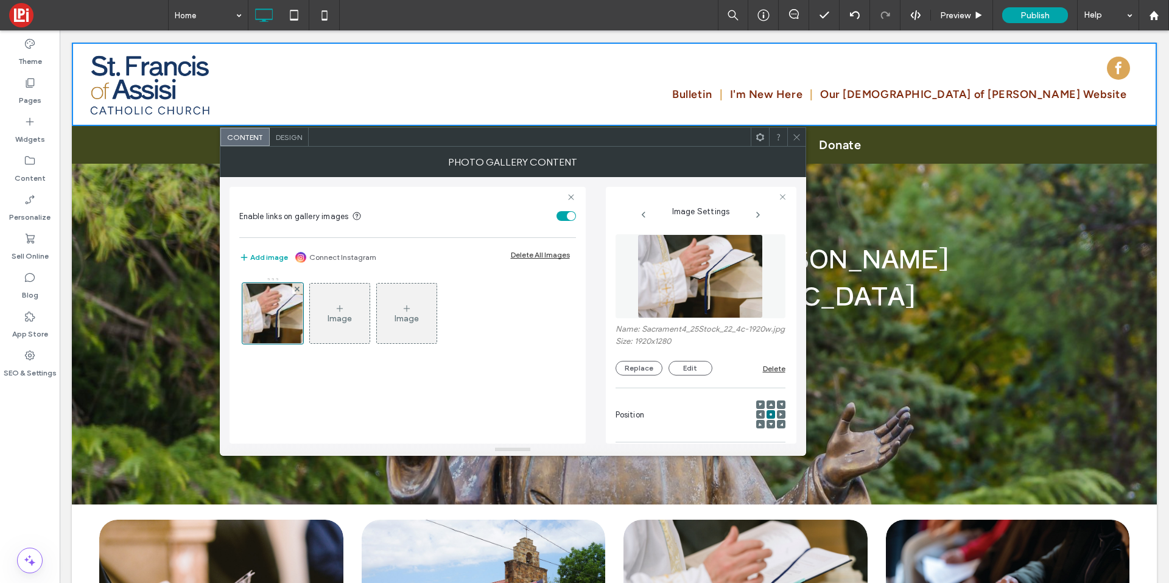
click at [641, 289] on img at bounding box center [700, 276] width 125 height 84
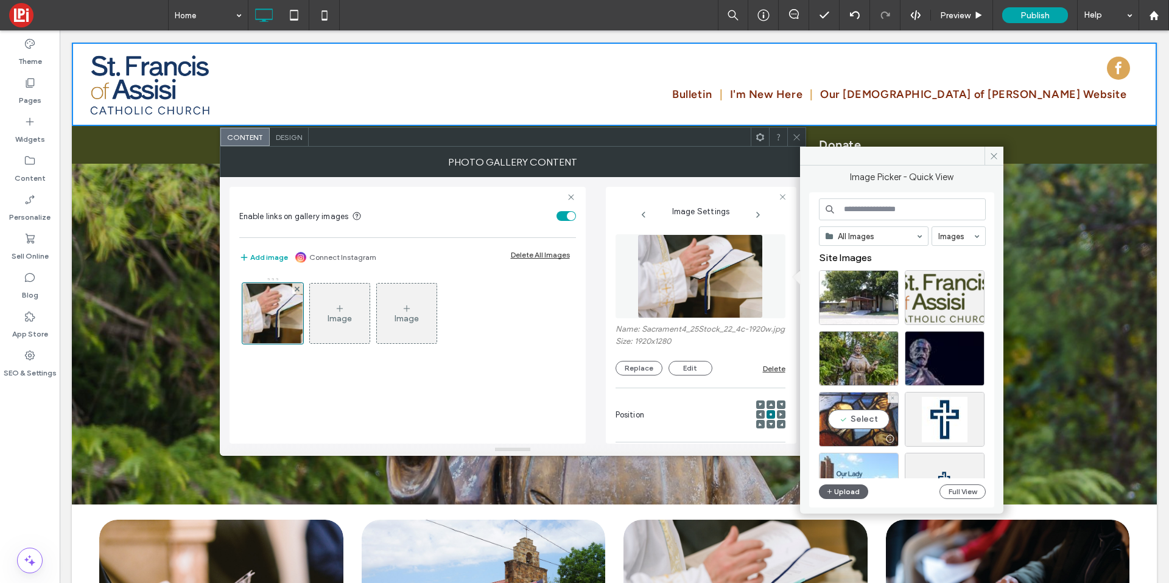
click at [857, 418] on div "Select" at bounding box center [859, 419] width 80 height 55
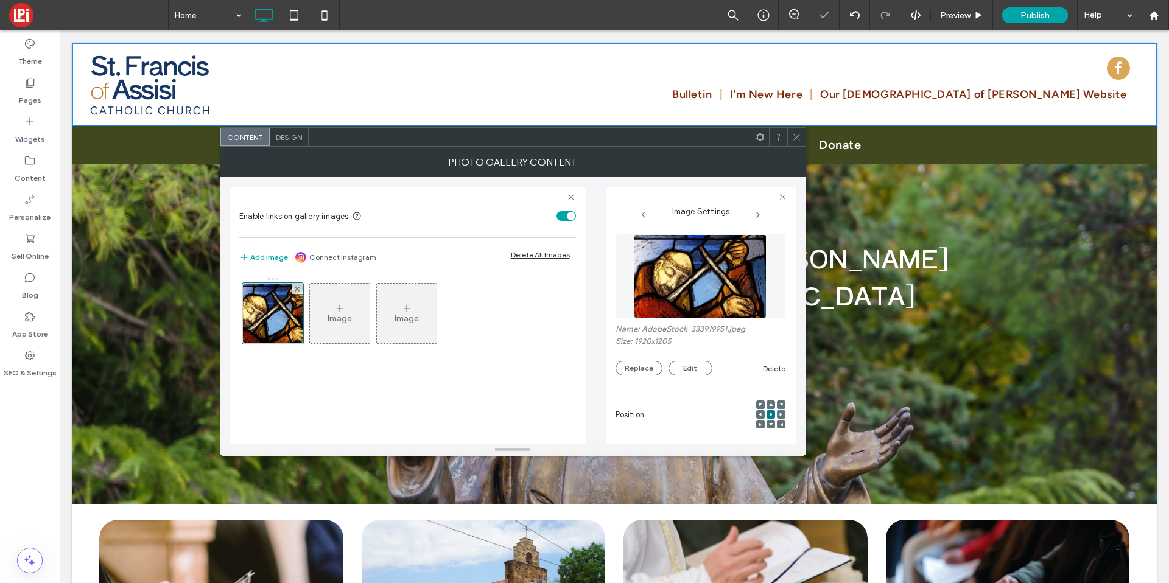
click at [799, 134] on use at bounding box center [797, 137] width 6 height 6
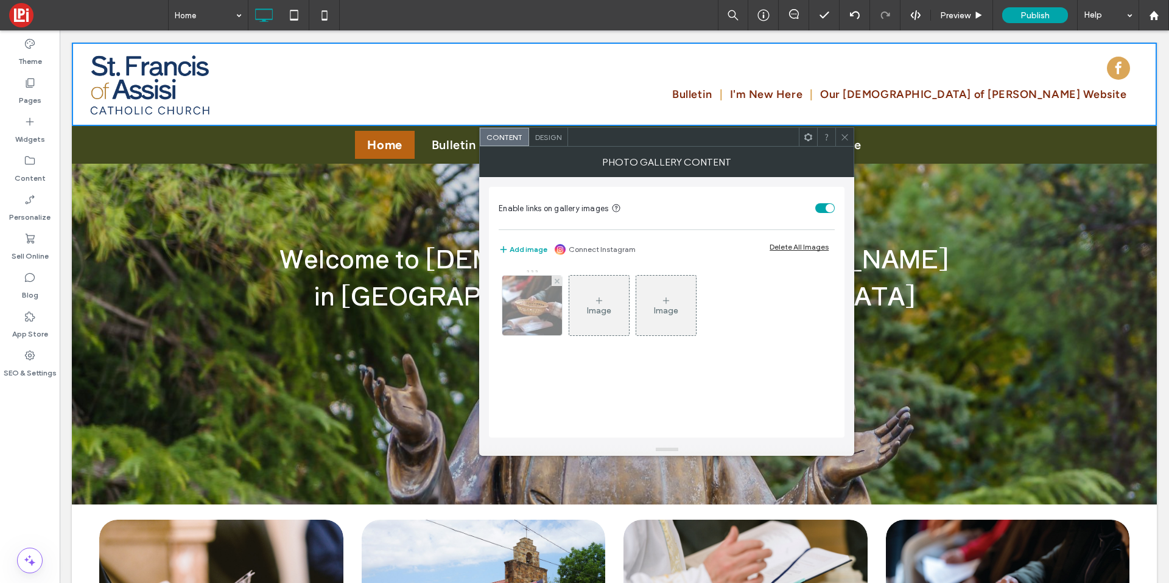
click at [546, 306] on img at bounding box center [533, 306] width 90 height 60
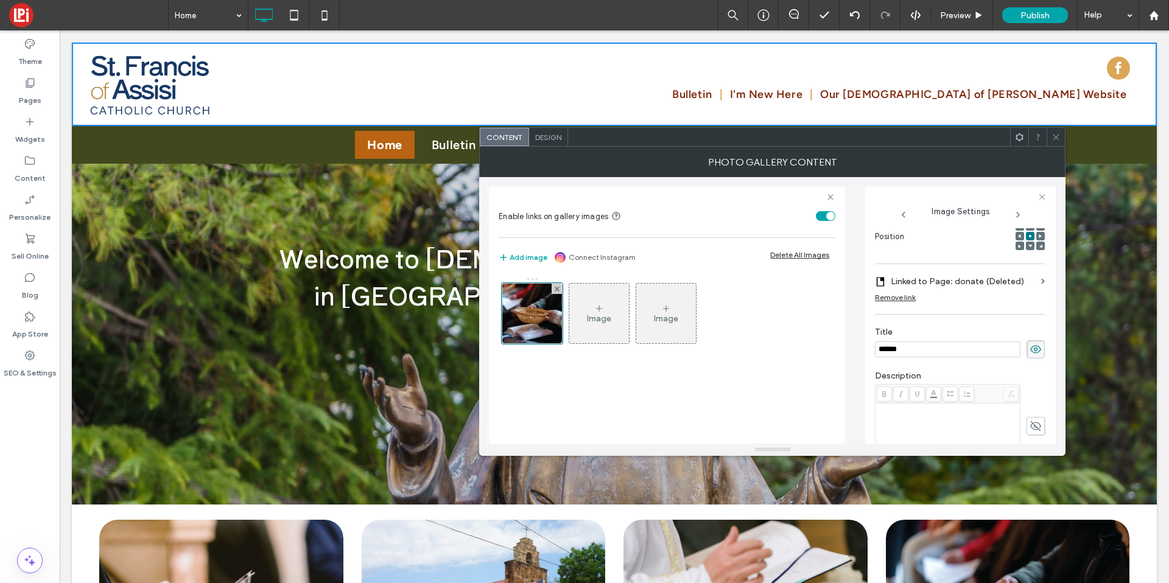
click at [906, 353] on input "******" at bounding box center [948, 350] width 146 height 16
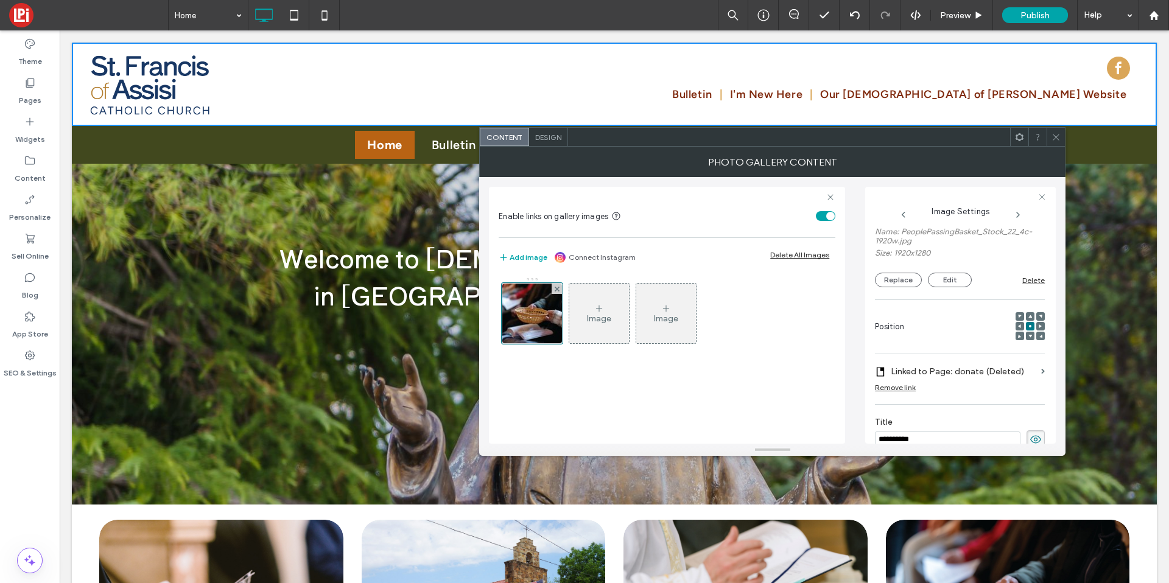
scroll to position [108, 0]
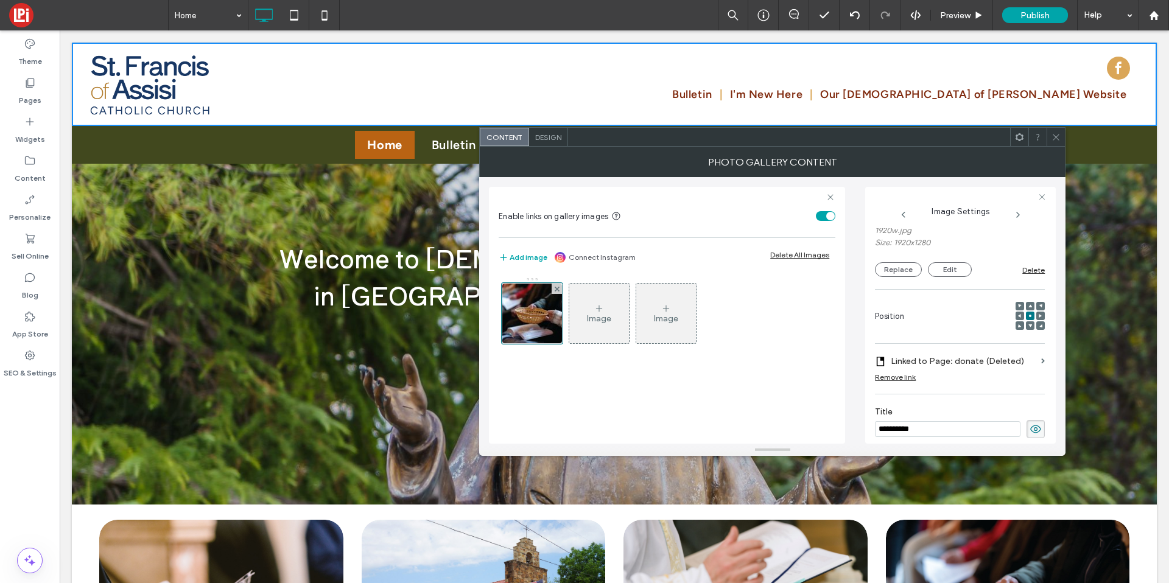
type input "**********"
click at [937, 364] on label "Linked to Page: donate (Deleted)" at bounding box center [964, 361] width 146 height 23
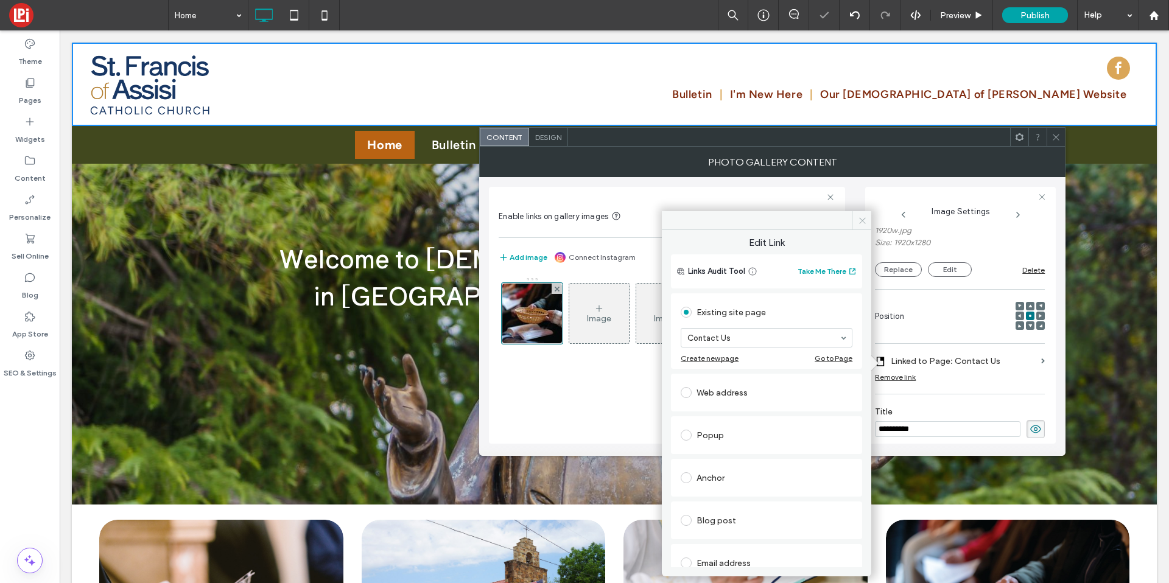
click at [861, 216] on icon at bounding box center [862, 220] width 9 height 9
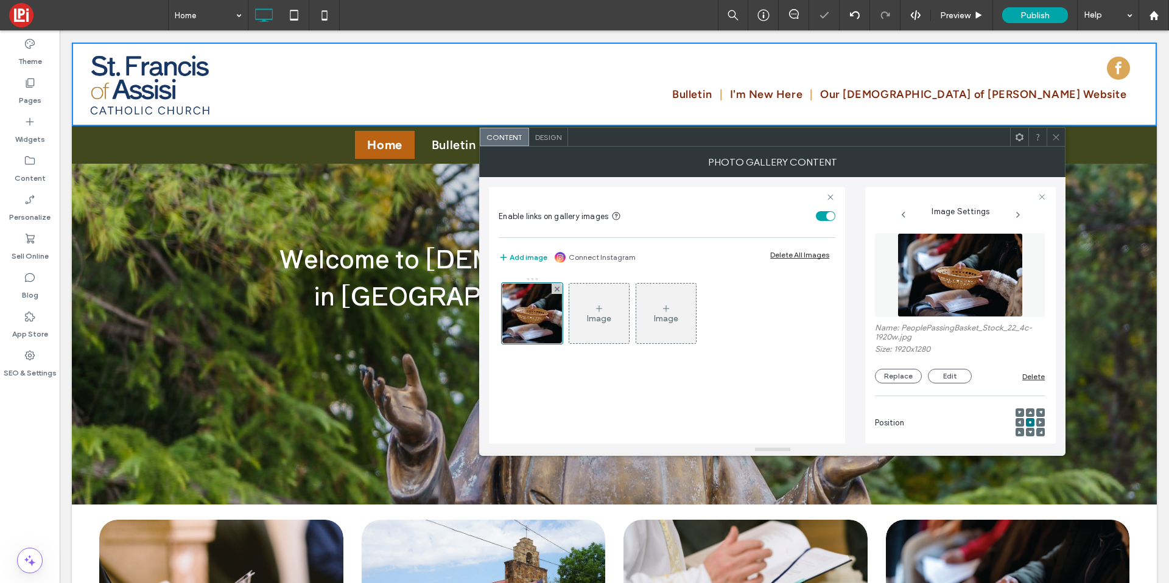
scroll to position [0, 0]
click at [928, 268] on img at bounding box center [960, 276] width 125 height 84
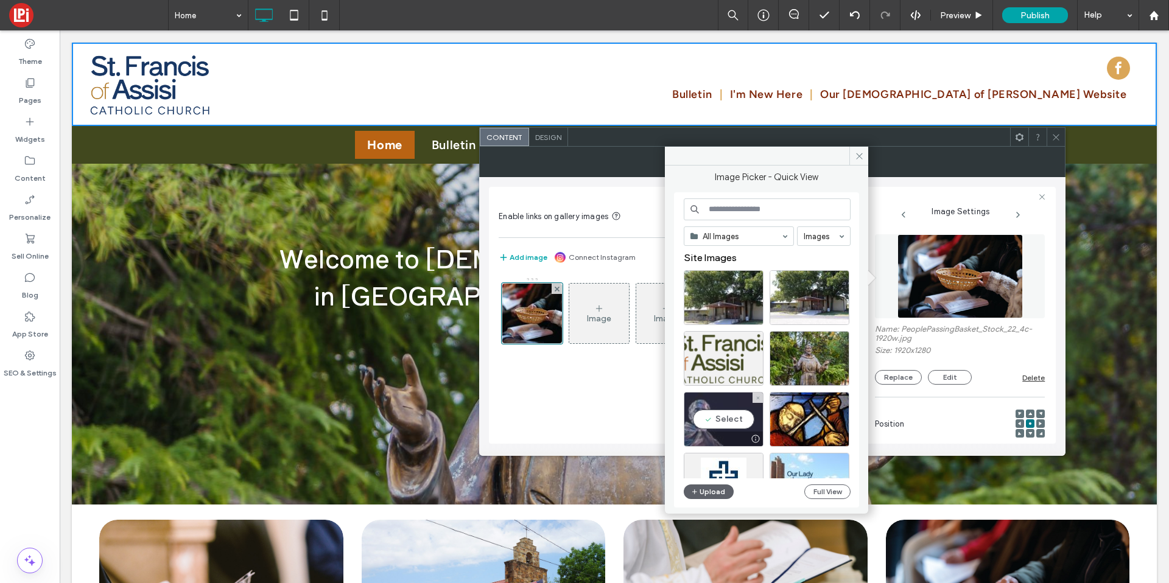
click at [744, 407] on div "Select" at bounding box center [724, 419] width 80 height 55
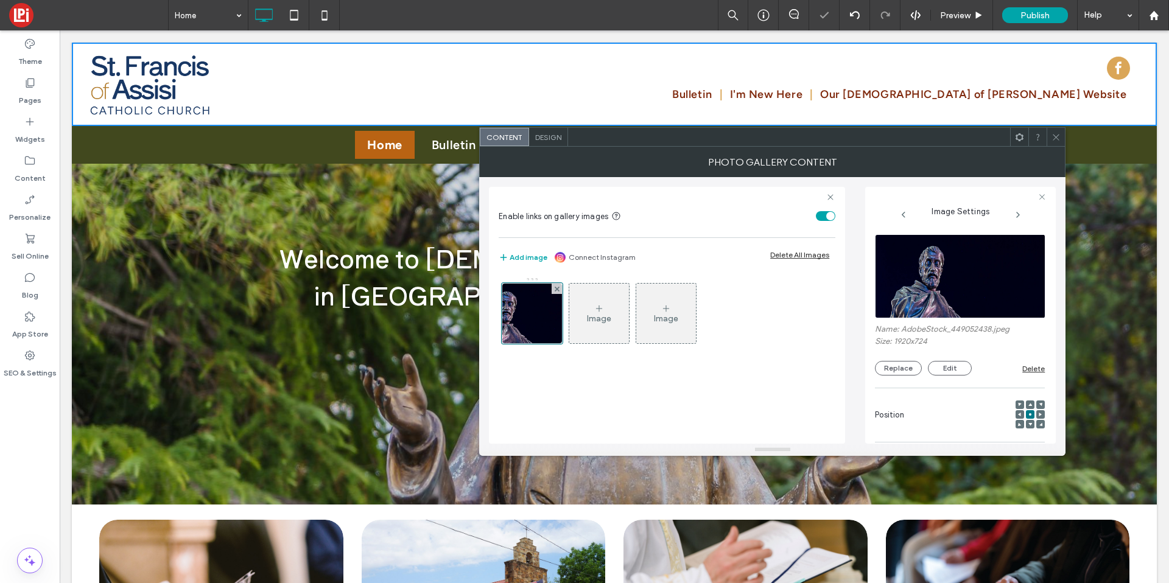
click at [1054, 143] on span at bounding box center [1056, 137] width 9 height 18
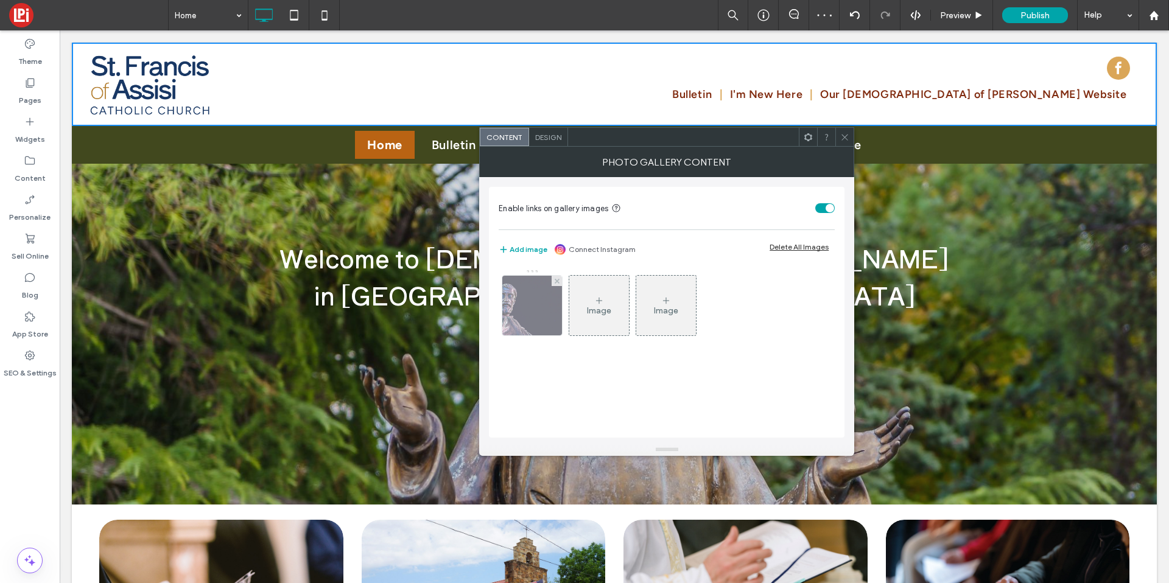
click at [515, 310] on img at bounding box center [532, 306] width 158 height 60
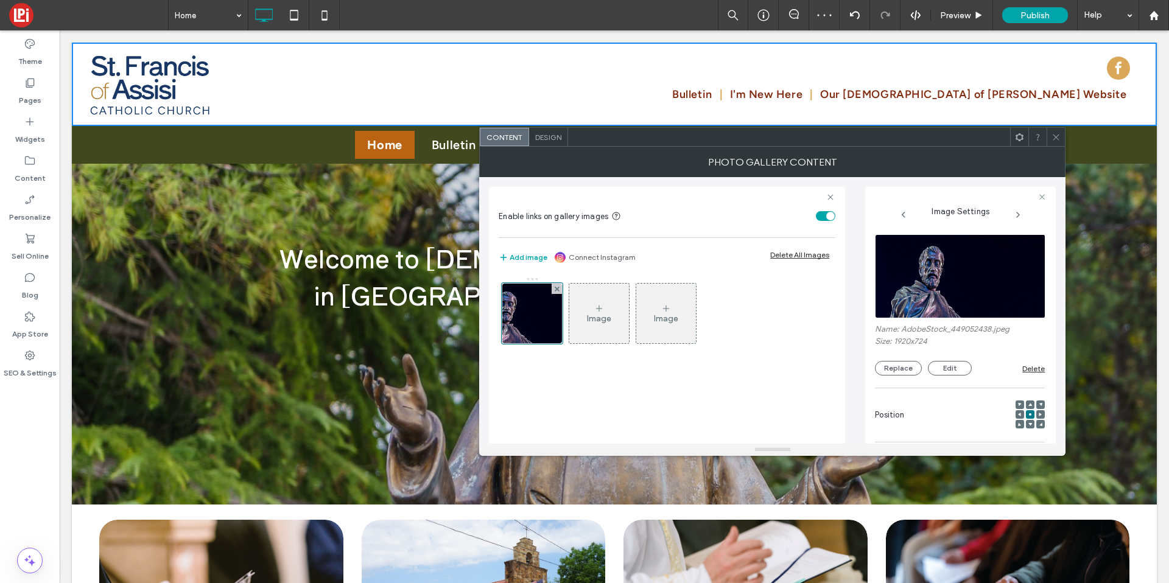
click at [948, 277] on img at bounding box center [960, 276] width 171 height 84
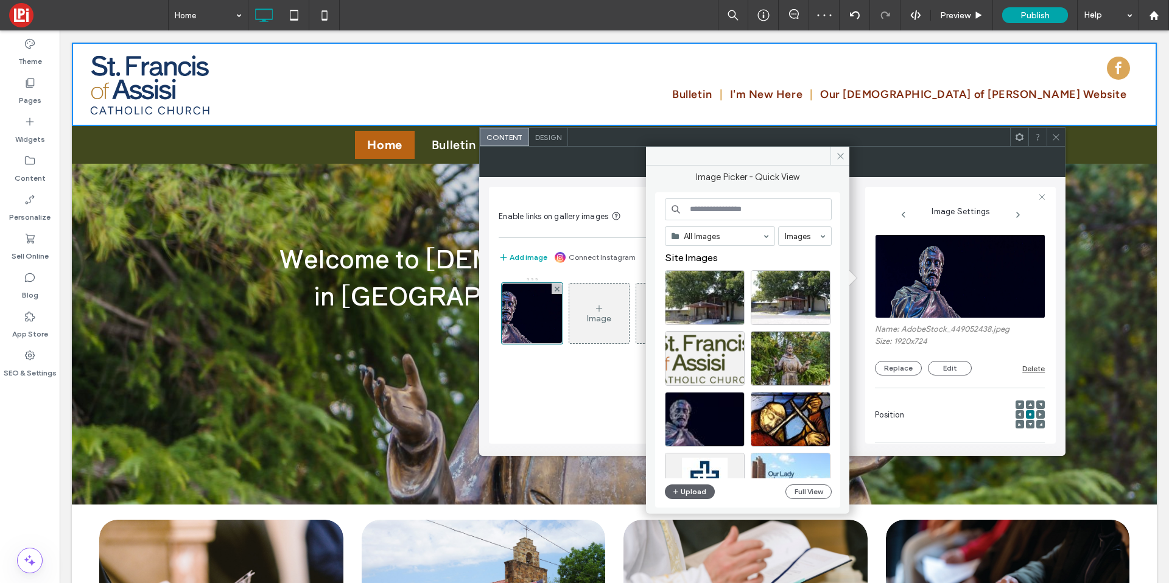
click at [722, 214] on input at bounding box center [748, 210] width 167 height 22
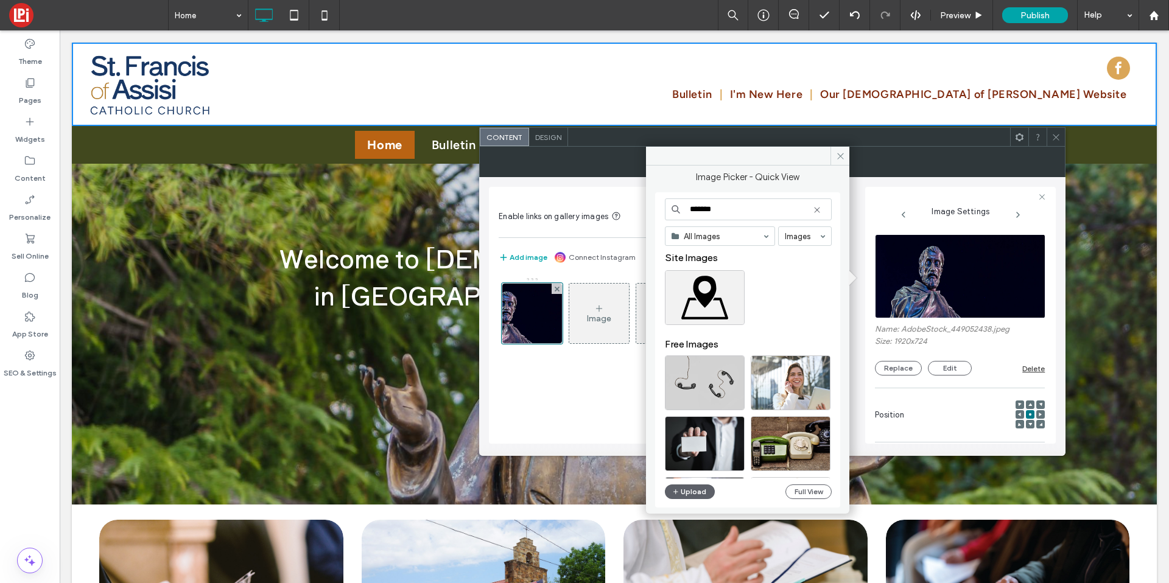
type input "*******"
click at [819, 207] on icon at bounding box center [817, 210] width 10 height 10
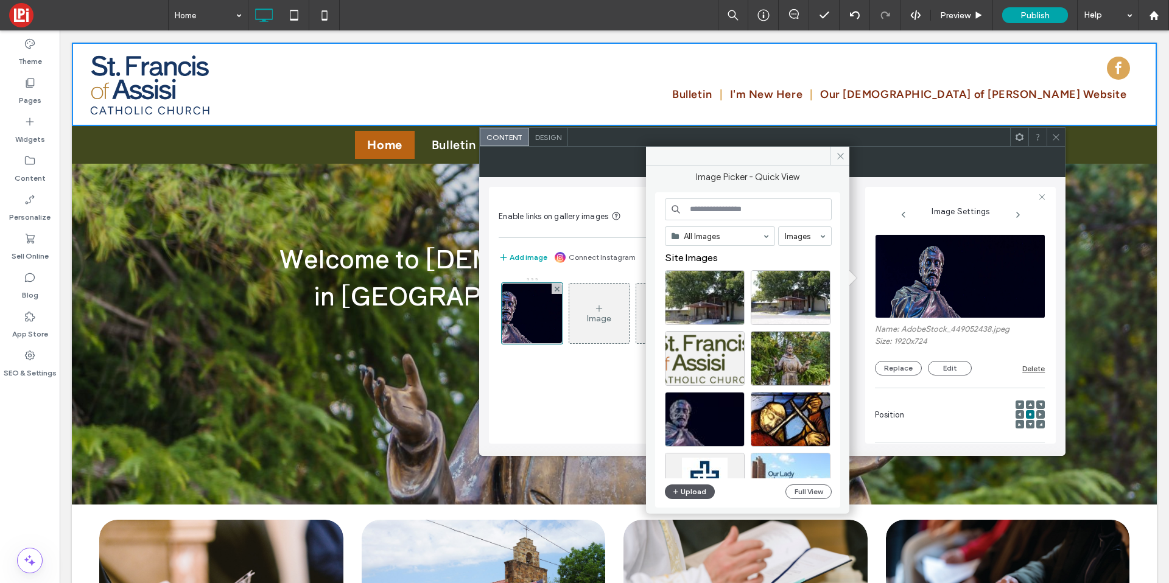
click at [700, 494] on button "Upload" at bounding box center [690, 492] width 50 height 15
click at [696, 488] on button "Upload" at bounding box center [690, 492] width 50 height 15
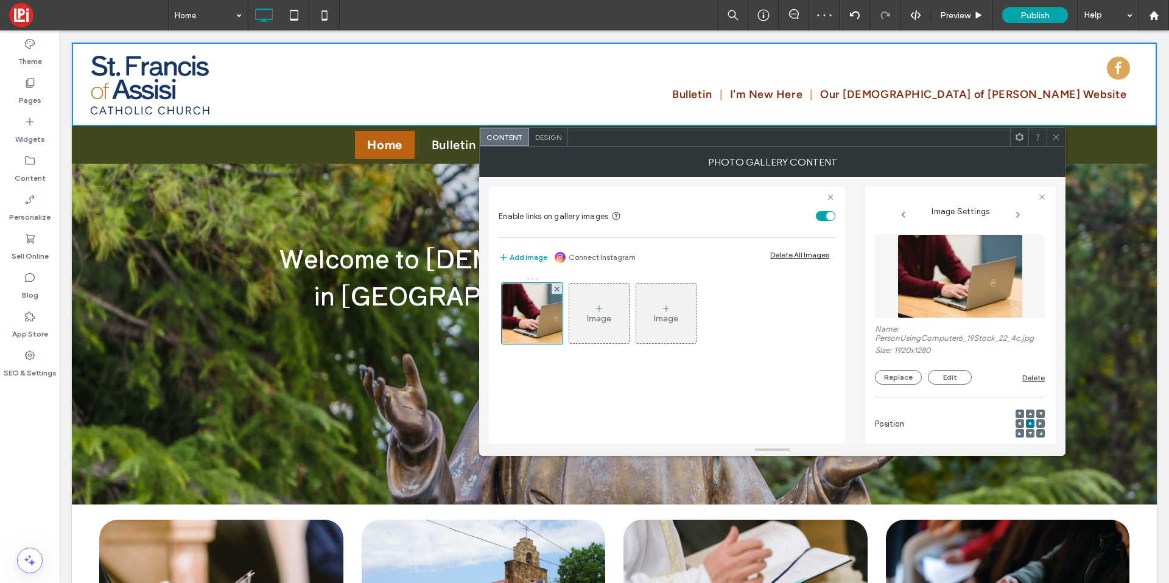
click at [1049, 138] on div at bounding box center [1056, 137] width 18 height 18
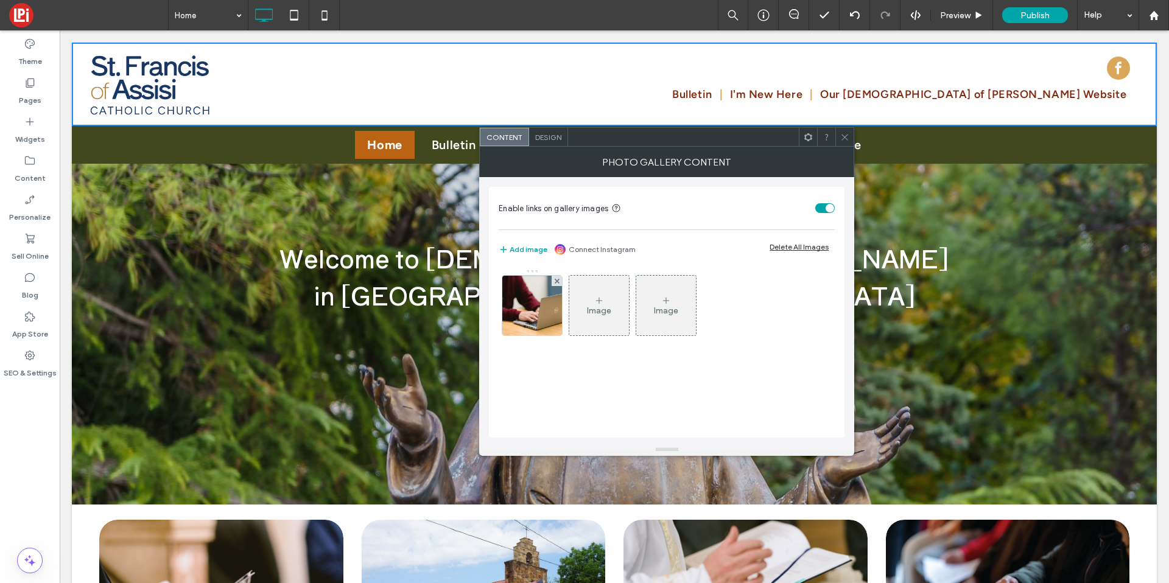
click at [540, 143] on div "Design" at bounding box center [548, 137] width 39 height 18
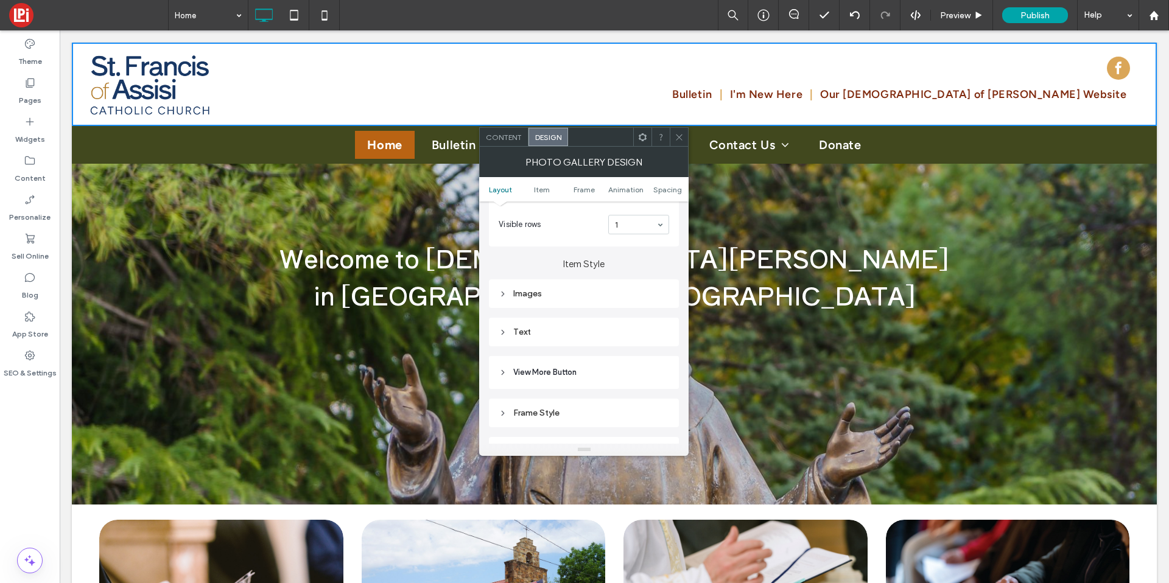
scroll to position [406, 0]
click at [633, 264] on div "Images" at bounding box center [584, 275] width 190 height 29
click at [633, 276] on div "Images" at bounding box center [584, 275] width 171 height 10
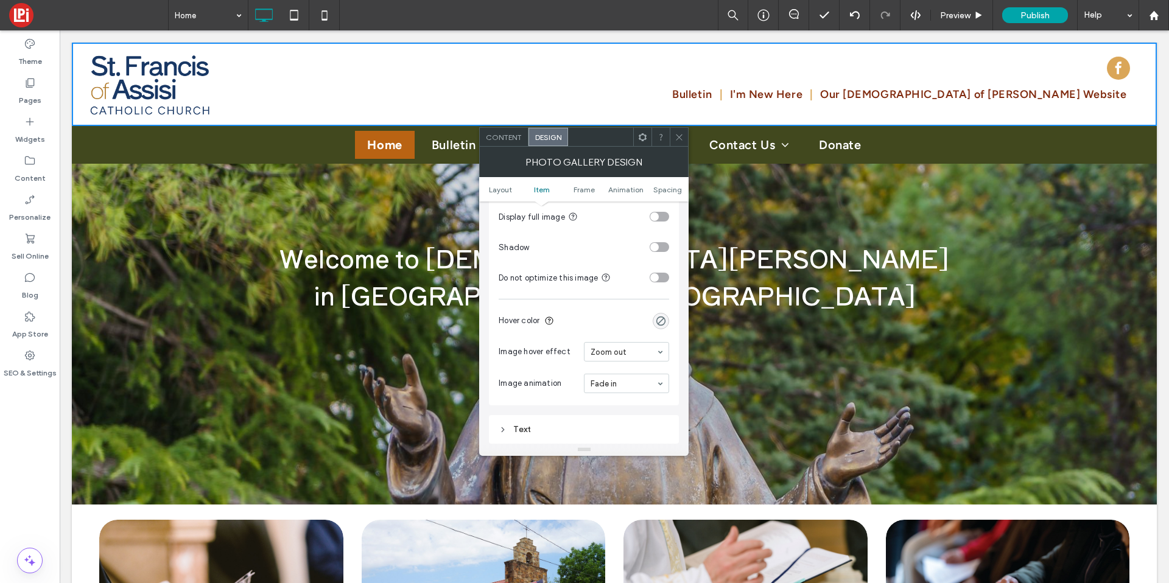
scroll to position [611, 0]
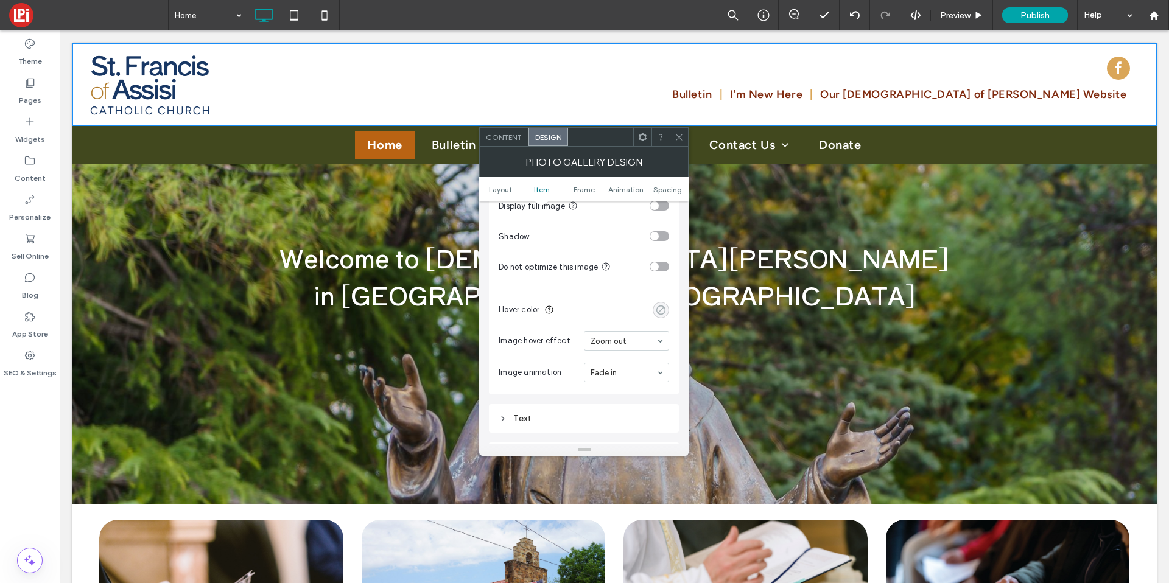
click at [657, 311] on div "rgba(0, 0, 0, 0)" at bounding box center [661, 310] width 10 height 10
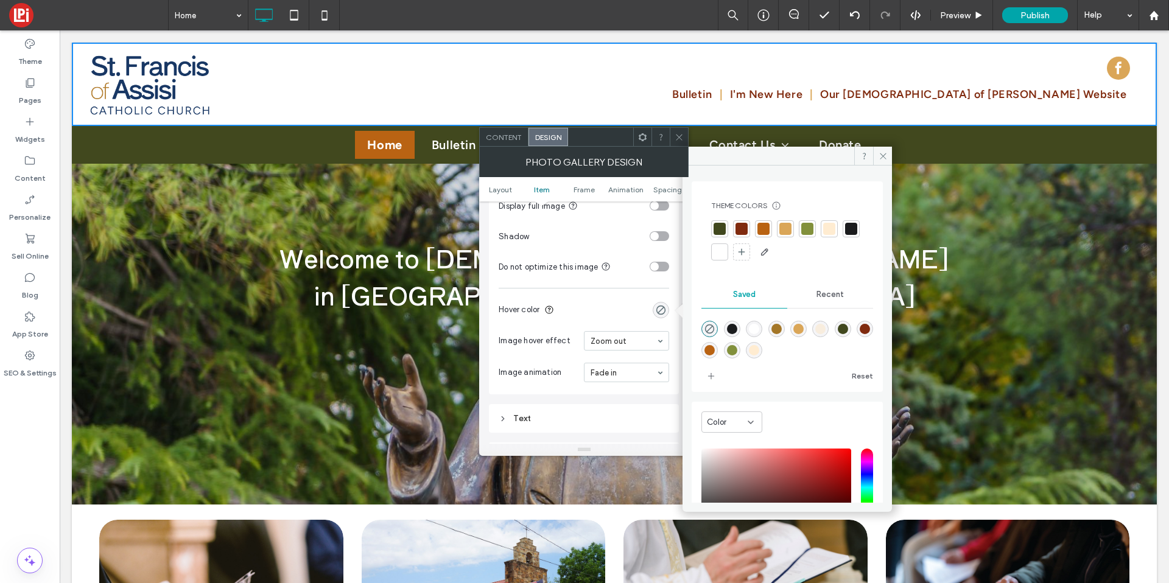
click at [740, 331] on div "rgba(27,28,30,1)" at bounding box center [732, 329] width 16 height 16
type input "*******"
type input "***"
type input "****"
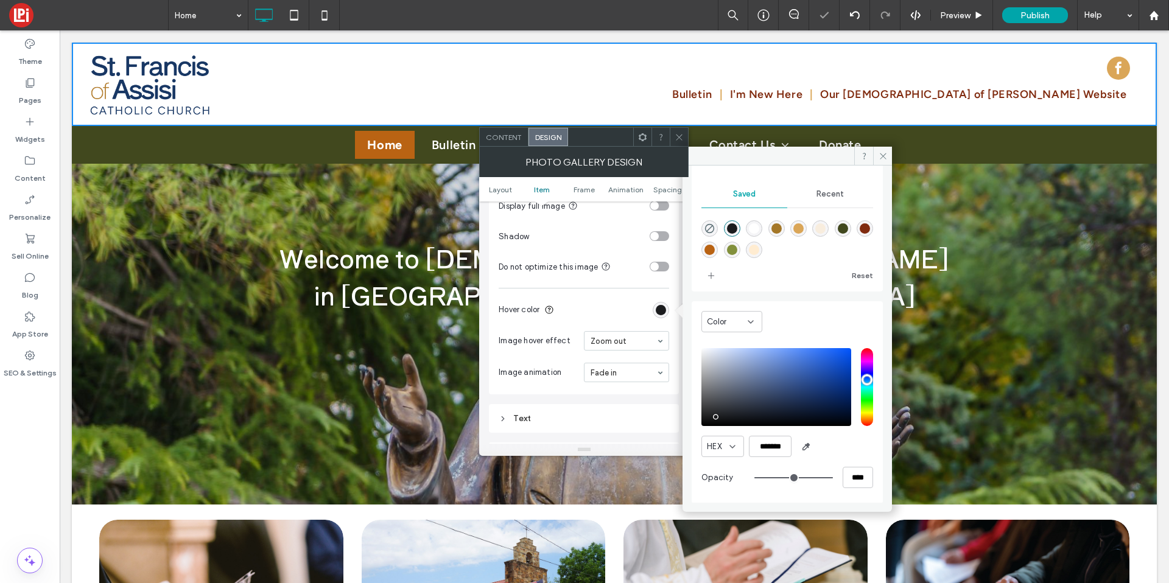
scroll to position [101, 0]
type input "**"
type input "***"
type input "**"
type input "***"
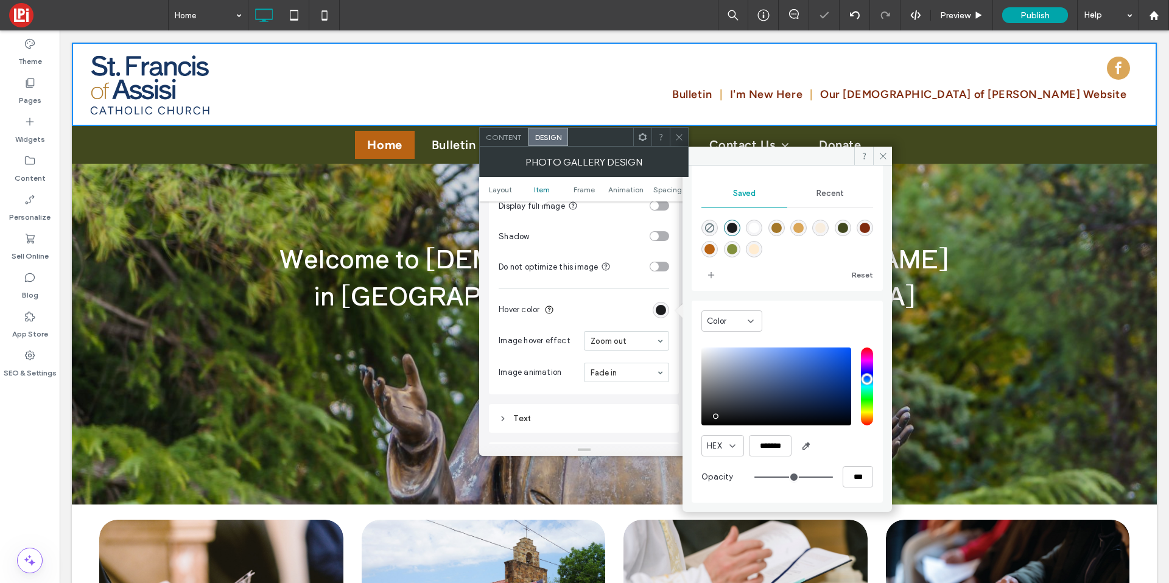
type input "**"
type input "***"
type input "**"
type input "***"
type input "**"
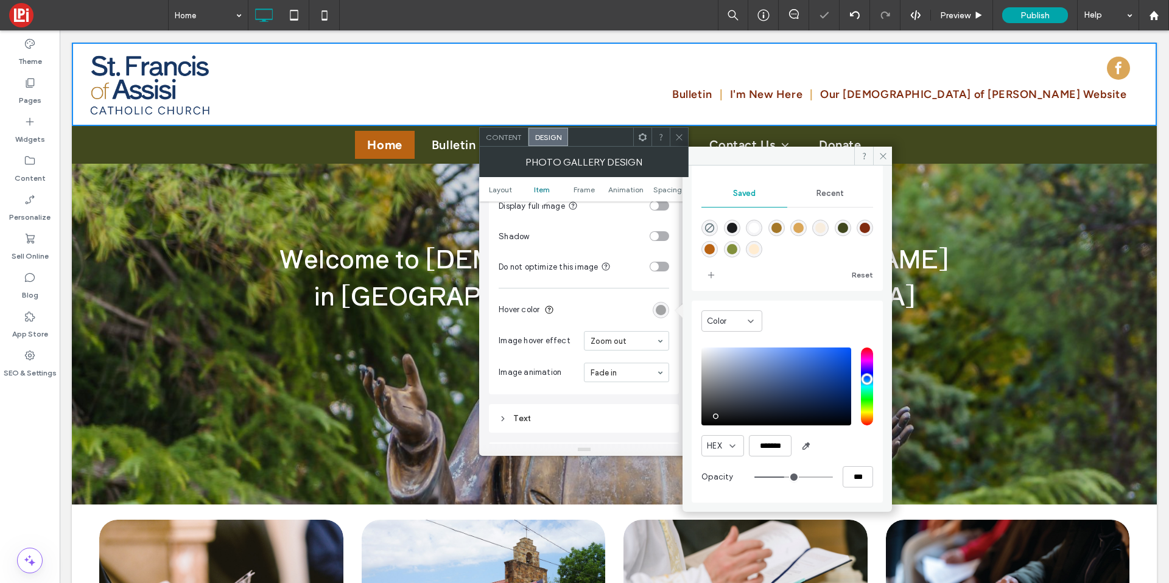
type input "***"
type input "**"
type input "***"
type input "**"
type input "***"
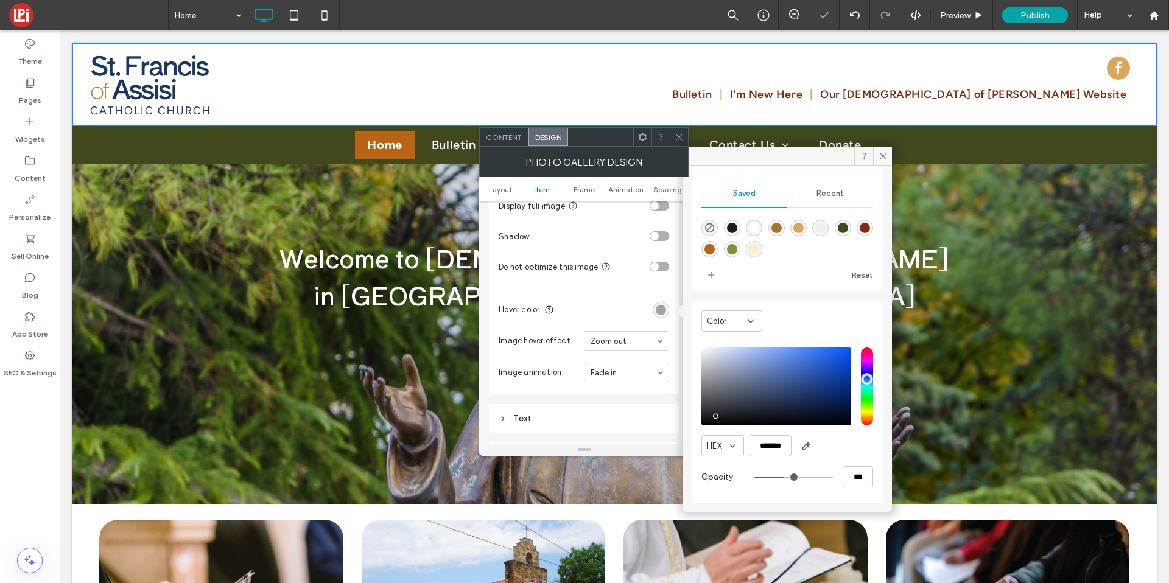
type input "**"
type input "***"
type input "**"
type input "***"
type input "**"
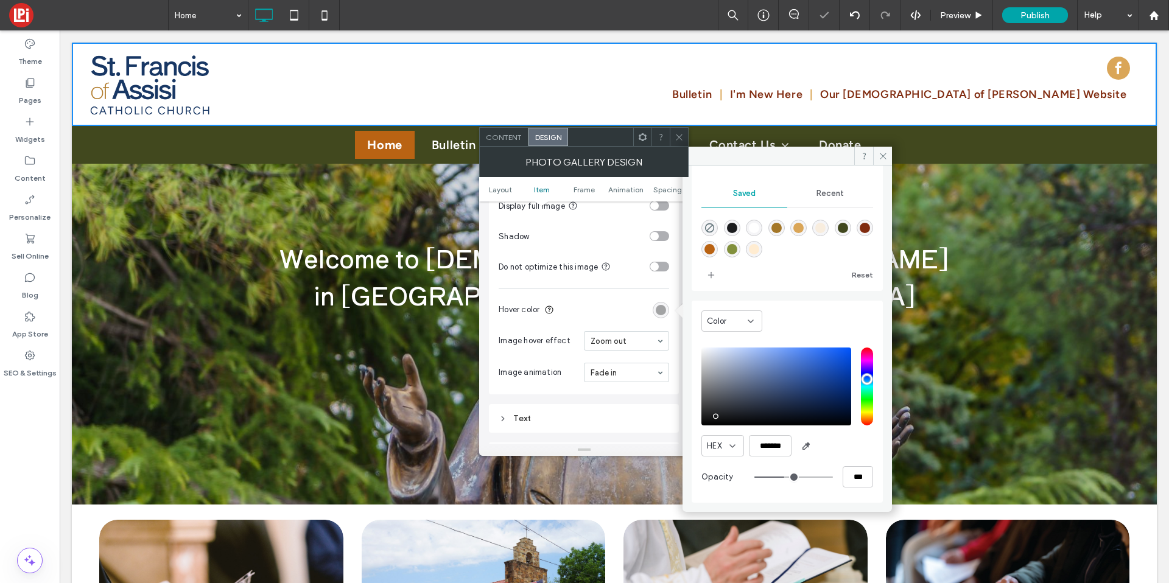
type input "***"
type input "**"
type input "***"
type input "**"
type input "***"
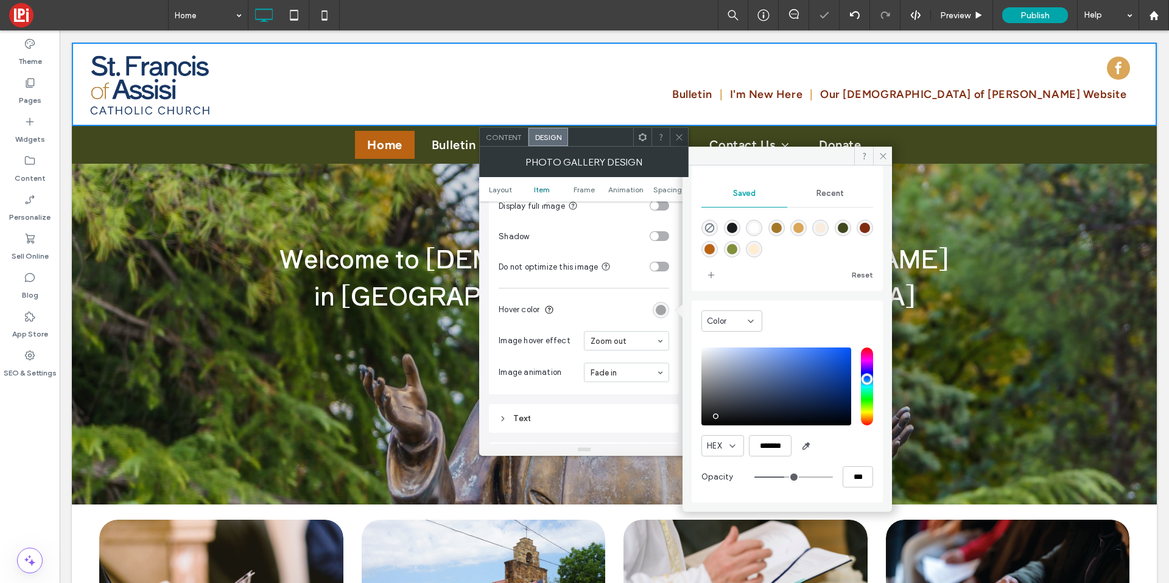
type input "**"
type input "***"
type input "**"
type input "***"
type input "**"
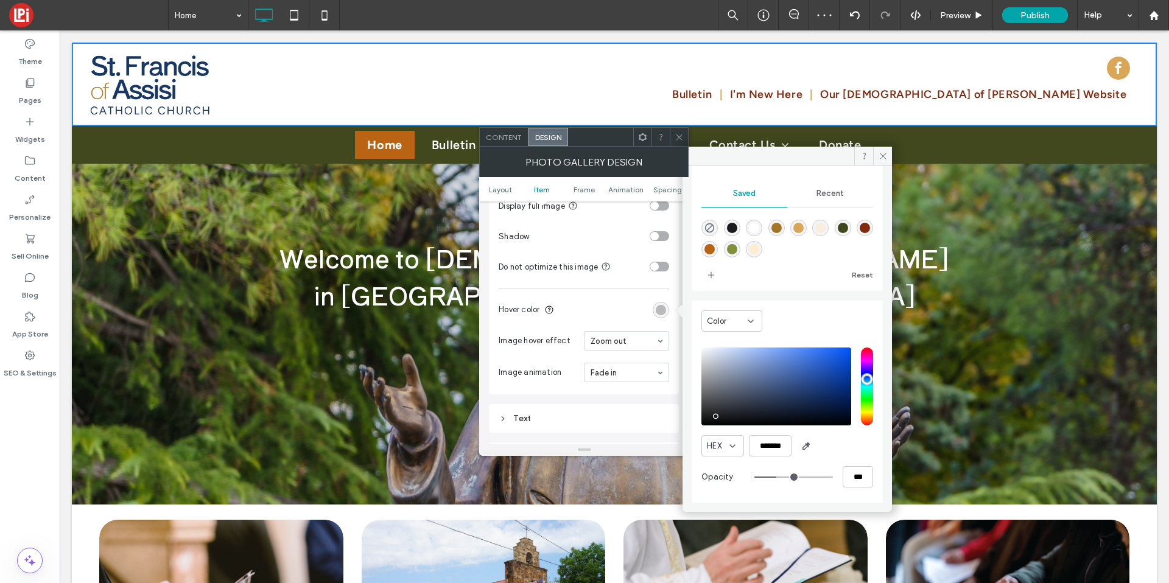
type input "***"
type input "**"
type input "***"
type input "**"
type input "***"
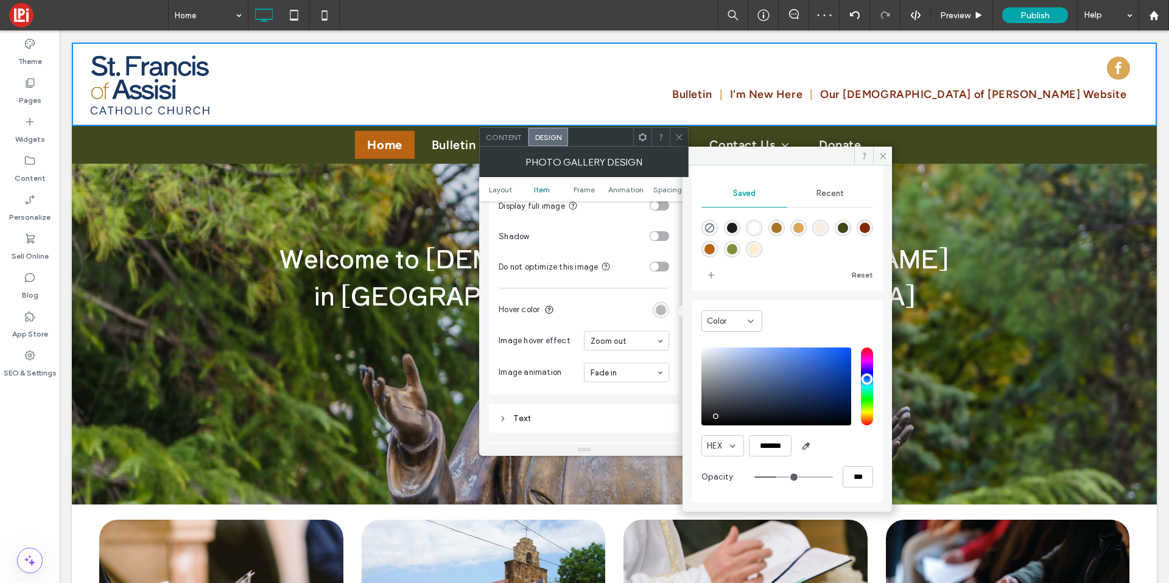
type input "**"
type input "***"
type input "**"
type input "***"
type input "**"
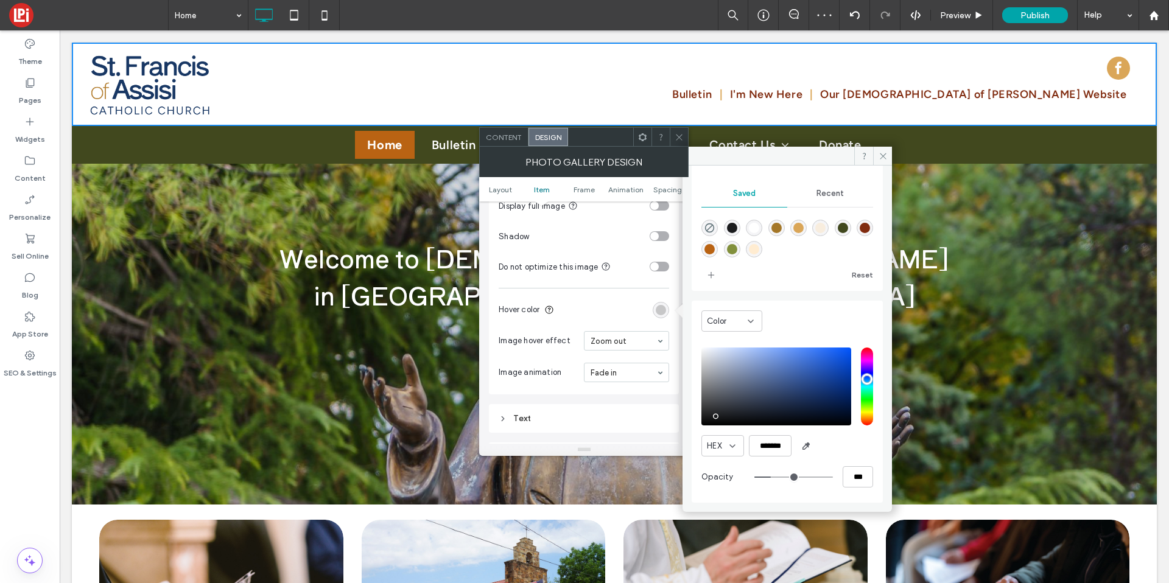
type input "***"
type input "**"
type input "***"
type input "**"
type input "***"
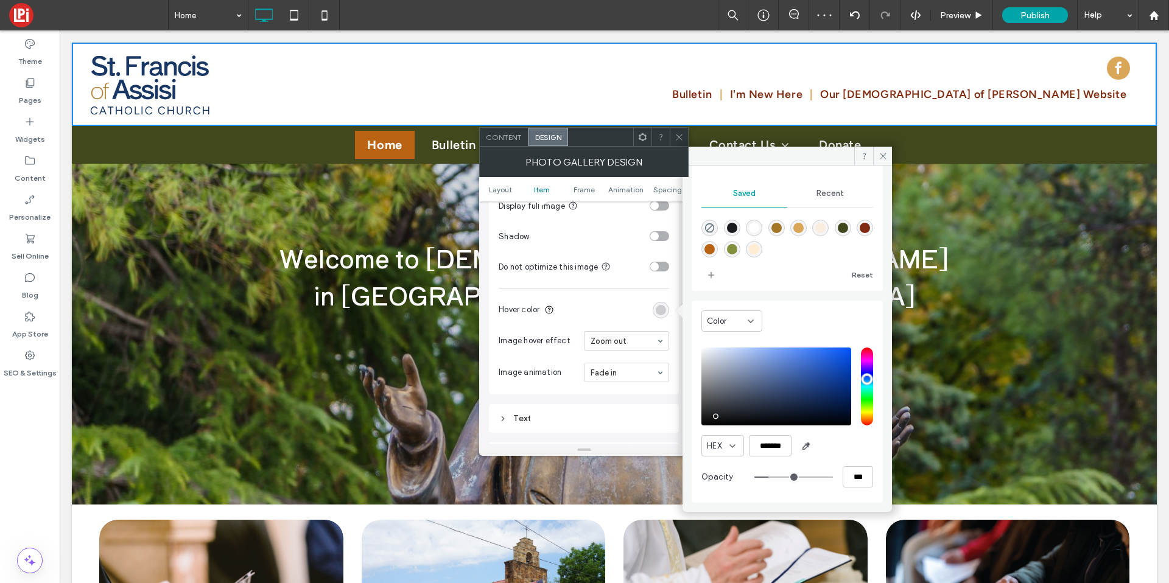
type input "**"
type input "***"
type input "**"
type input "***"
type input "**"
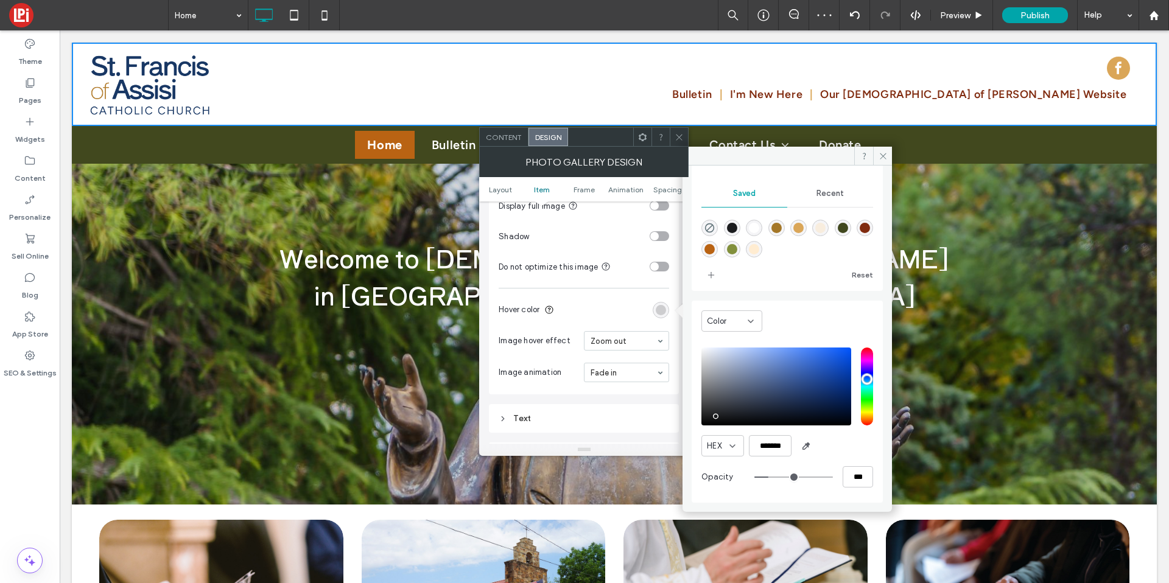
type input "***"
drag, startPoint x: 784, startPoint y: 474, endPoint x: 762, endPoint y: 479, distance: 22.0
type input "**"
click at [762, 478] on input "range" at bounding box center [794, 477] width 79 height 1
click at [891, 149] on span at bounding box center [882, 156] width 19 height 18
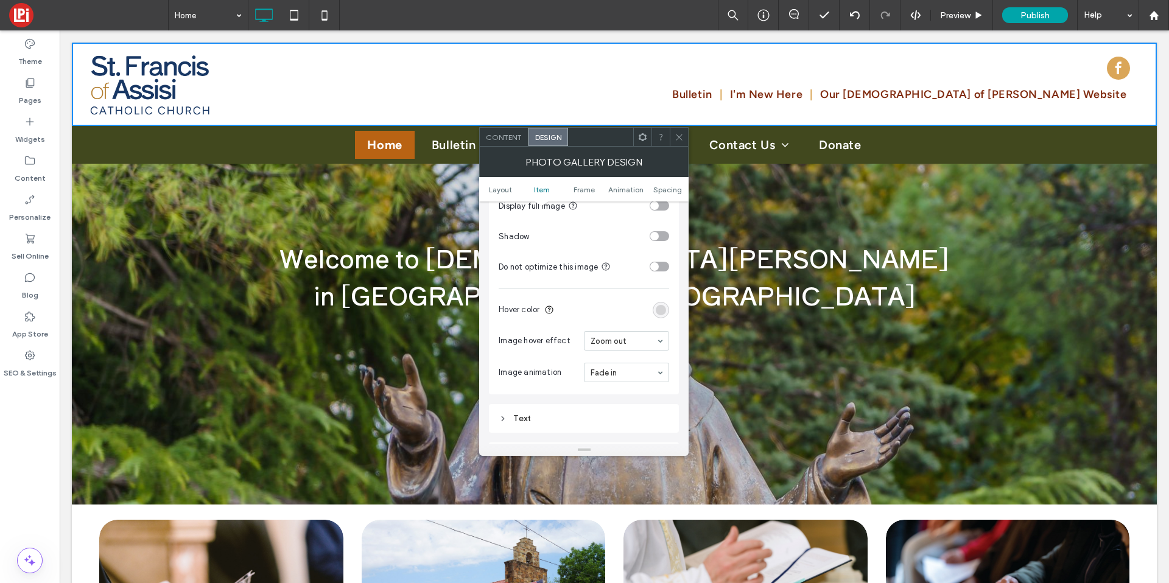
click at [675, 139] on icon at bounding box center [679, 137] width 9 height 9
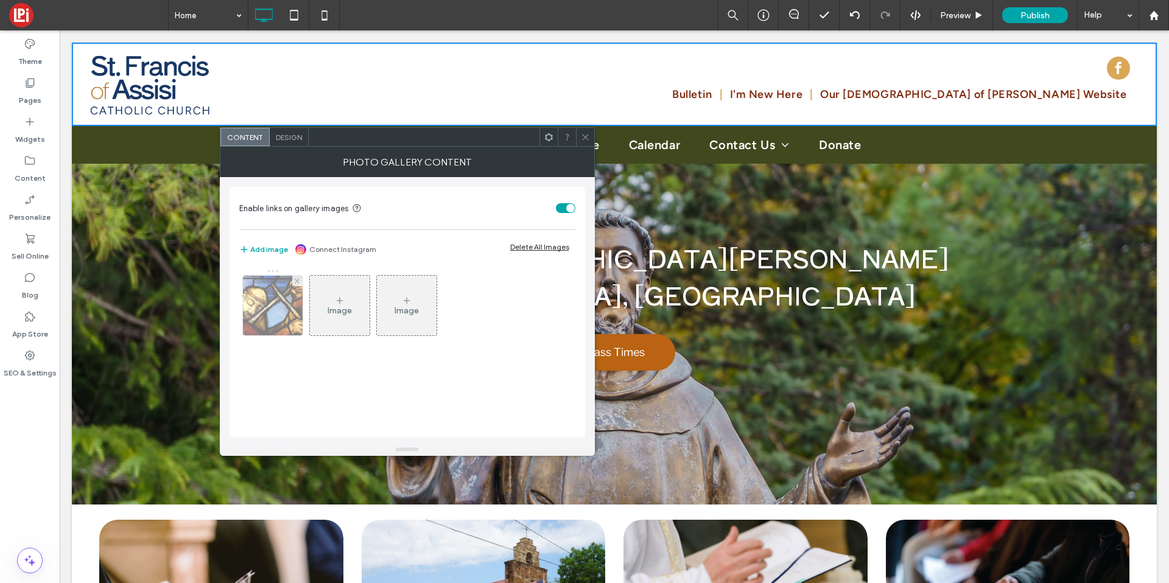
click at [278, 308] on img at bounding box center [272, 306] width 95 height 60
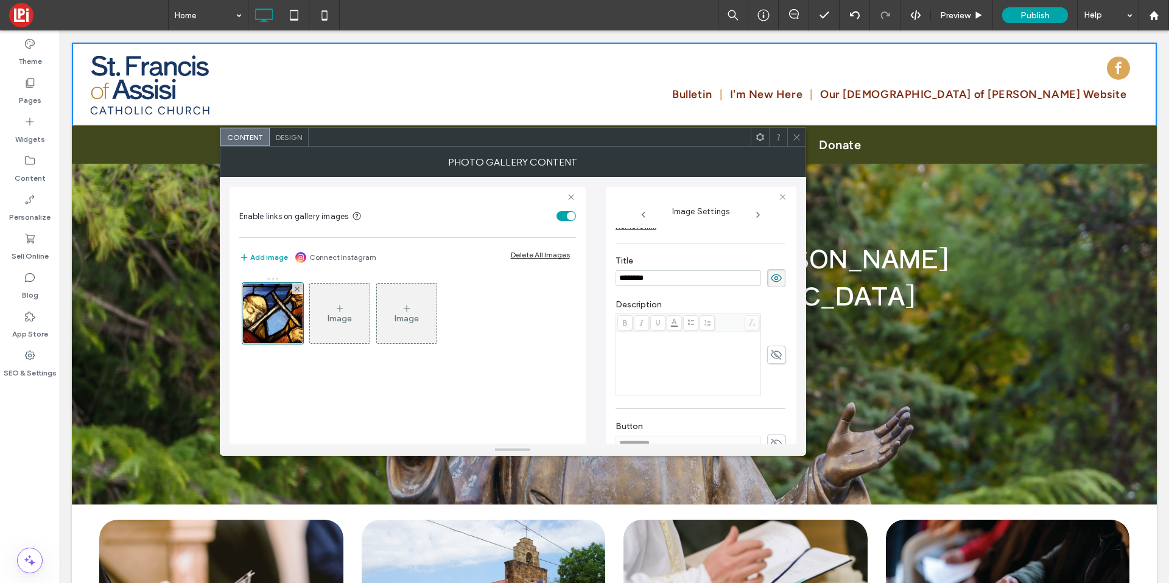
scroll to position [4, 0]
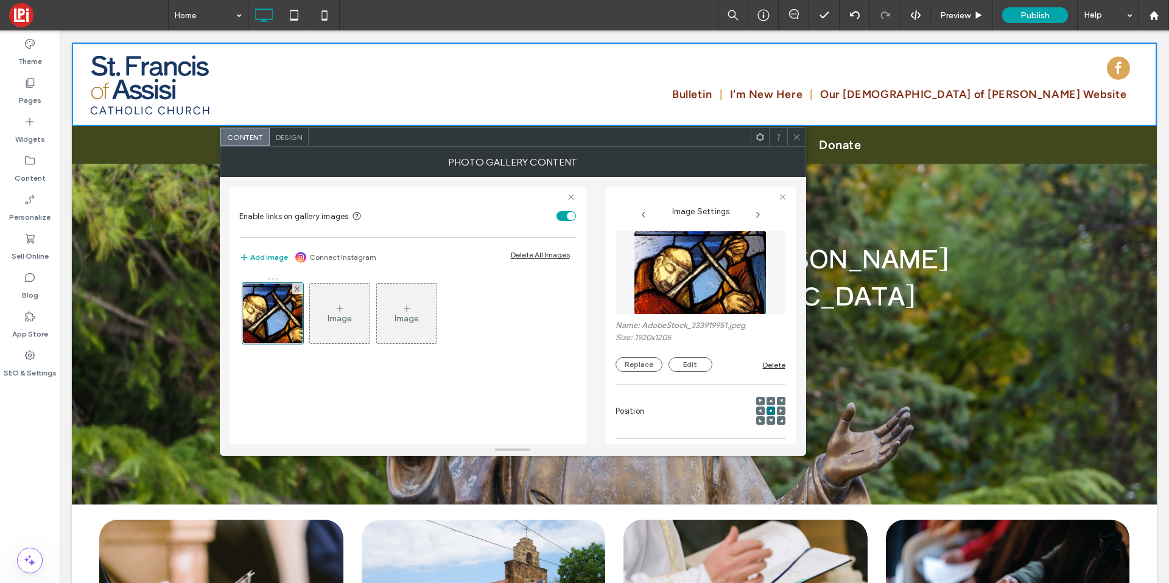
click at [680, 287] on img at bounding box center [700, 273] width 133 height 84
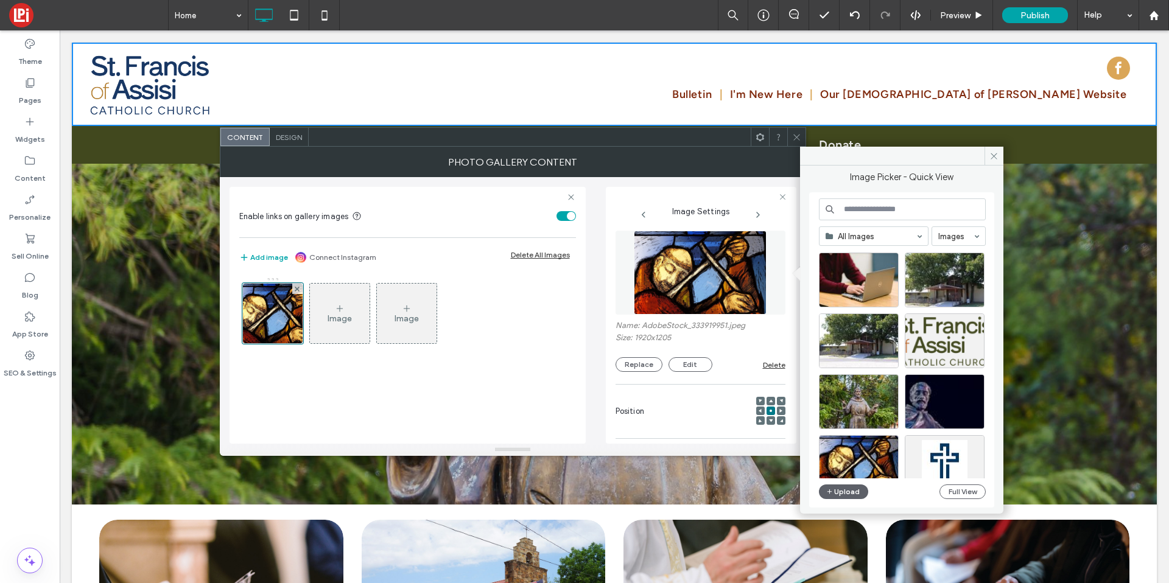
scroll to position [0, 0]
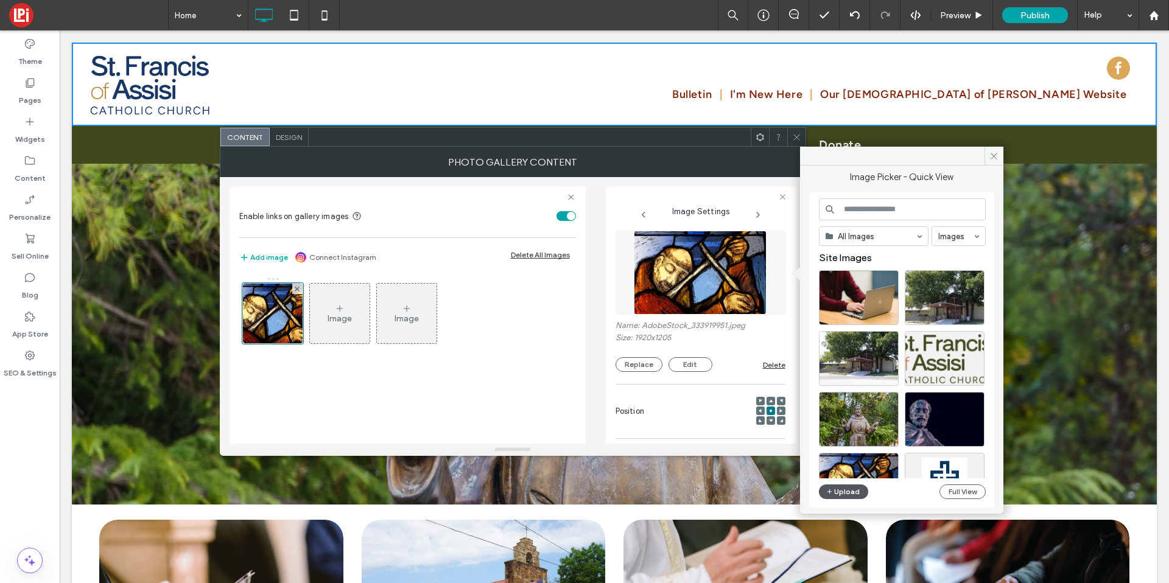
click at [847, 495] on button "Upload" at bounding box center [844, 492] width 50 height 15
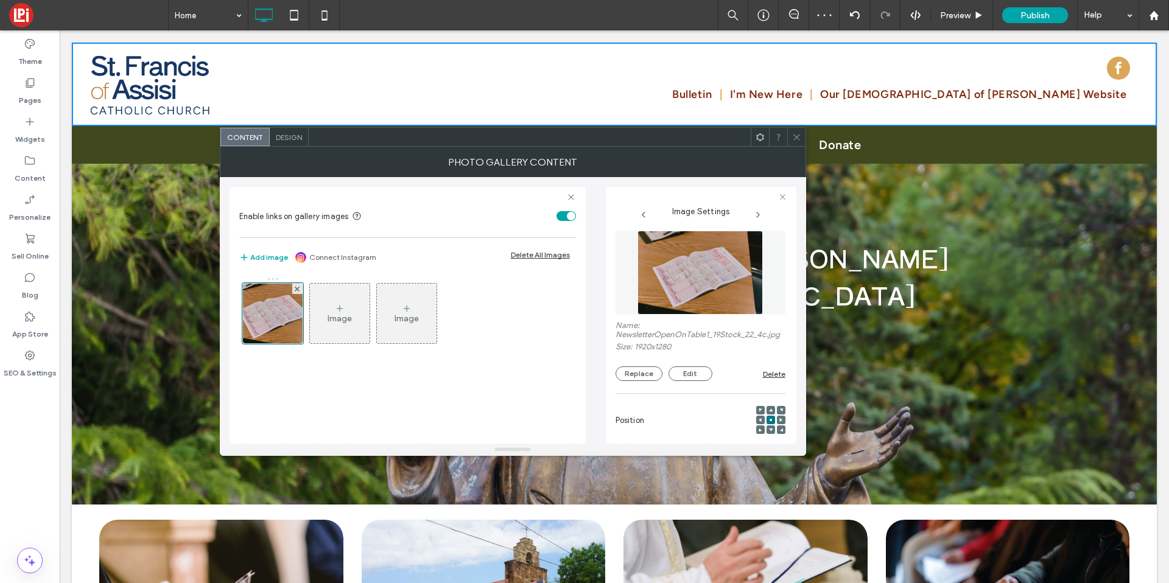
click at [792, 147] on div "Photo Gallery Content" at bounding box center [513, 162] width 586 height 30
click at [802, 136] on div at bounding box center [796, 137] width 18 height 18
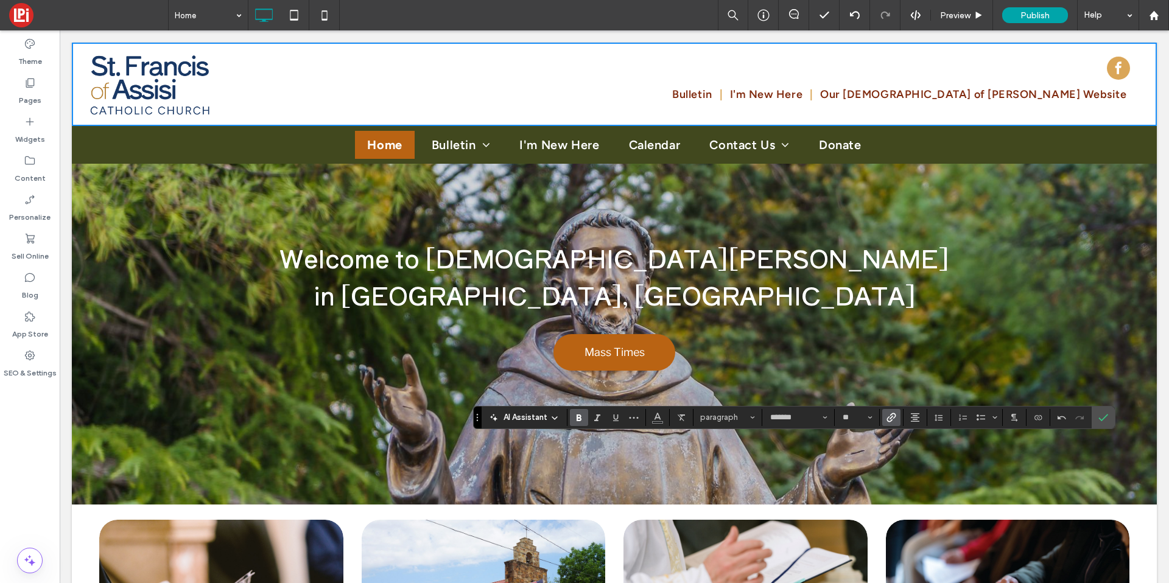
click at [883, 421] on label "Link" at bounding box center [891, 417] width 18 height 17
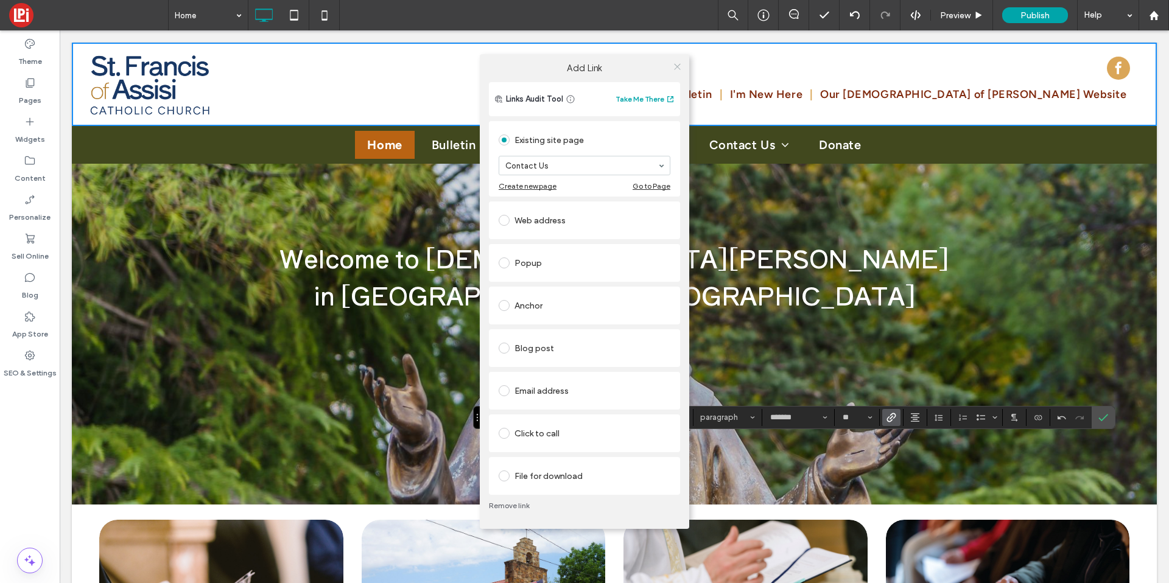
click at [673, 63] on icon at bounding box center [677, 66] width 9 height 9
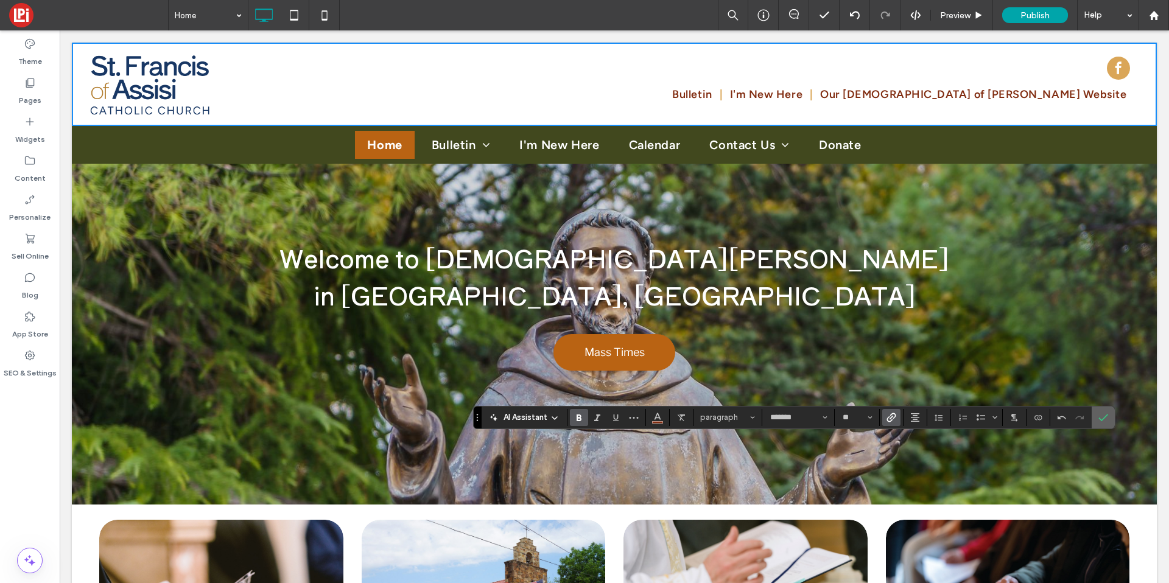
click at [1107, 409] on span "Confirm" at bounding box center [1104, 417] width 10 height 21
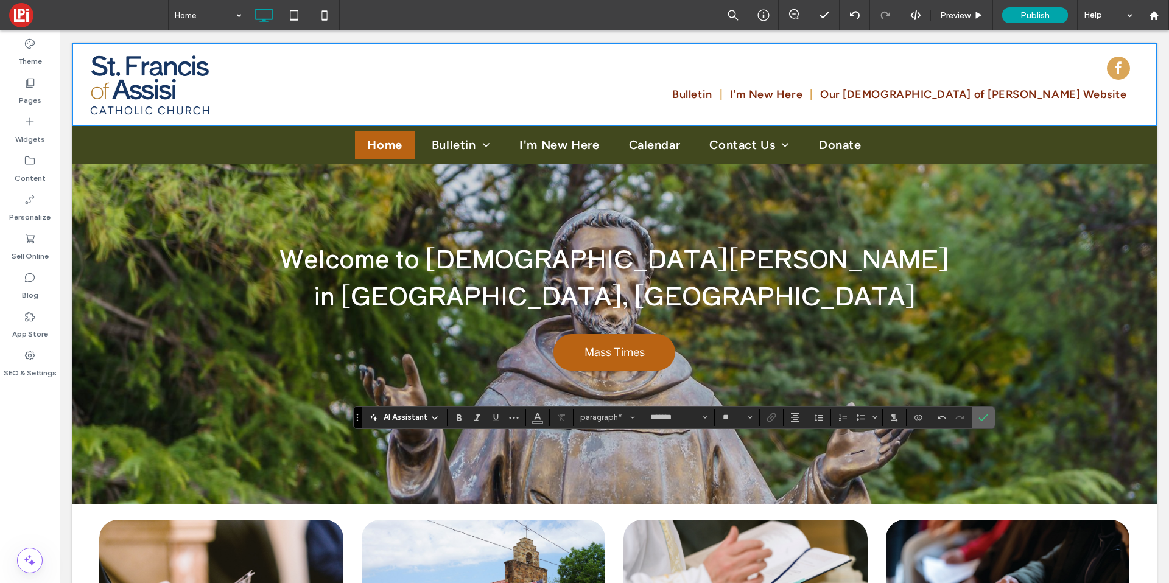
click at [980, 420] on icon "Confirm" at bounding box center [984, 418] width 10 height 10
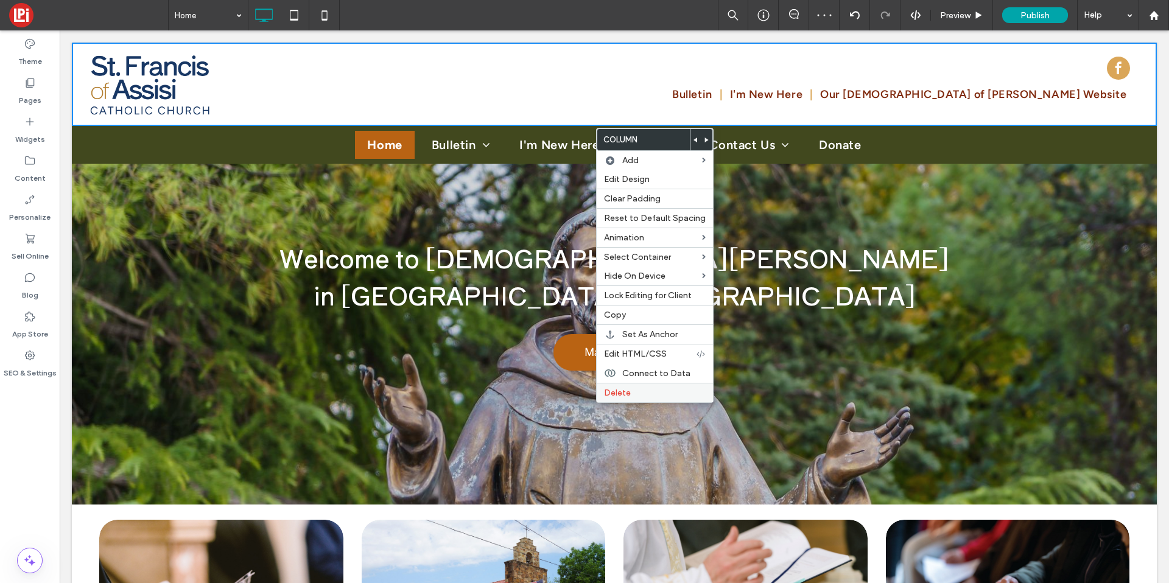
click at [613, 394] on span "Delete" at bounding box center [617, 393] width 27 height 10
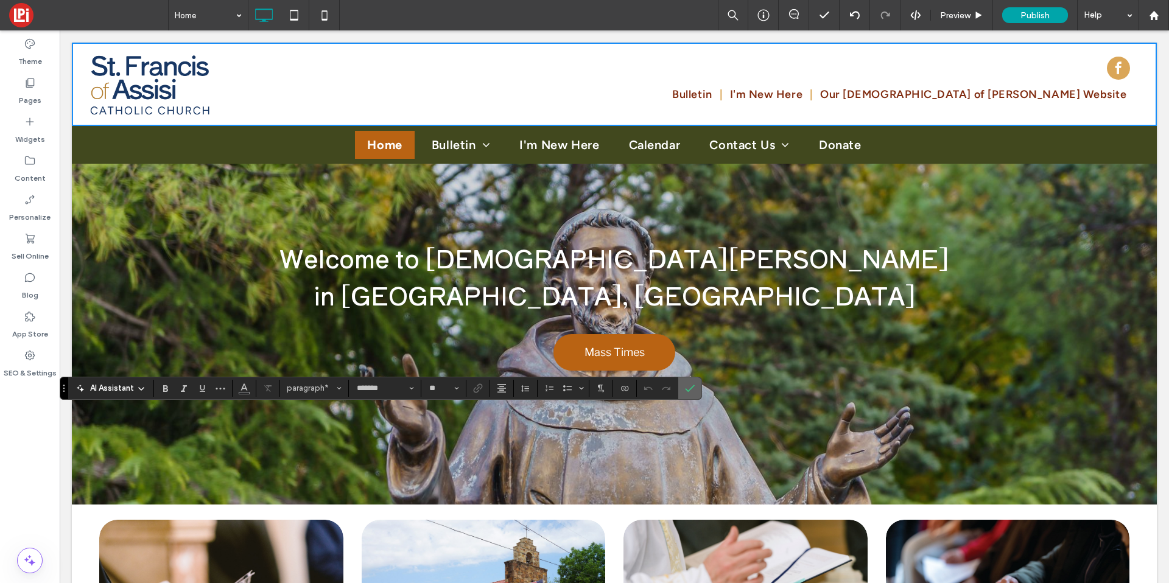
click at [680, 392] on section at bounding box center [689, 389] width 23 height 22
click at [695, 383] on label "Confirm" at bounding box center [690, 389] width 18 height 22
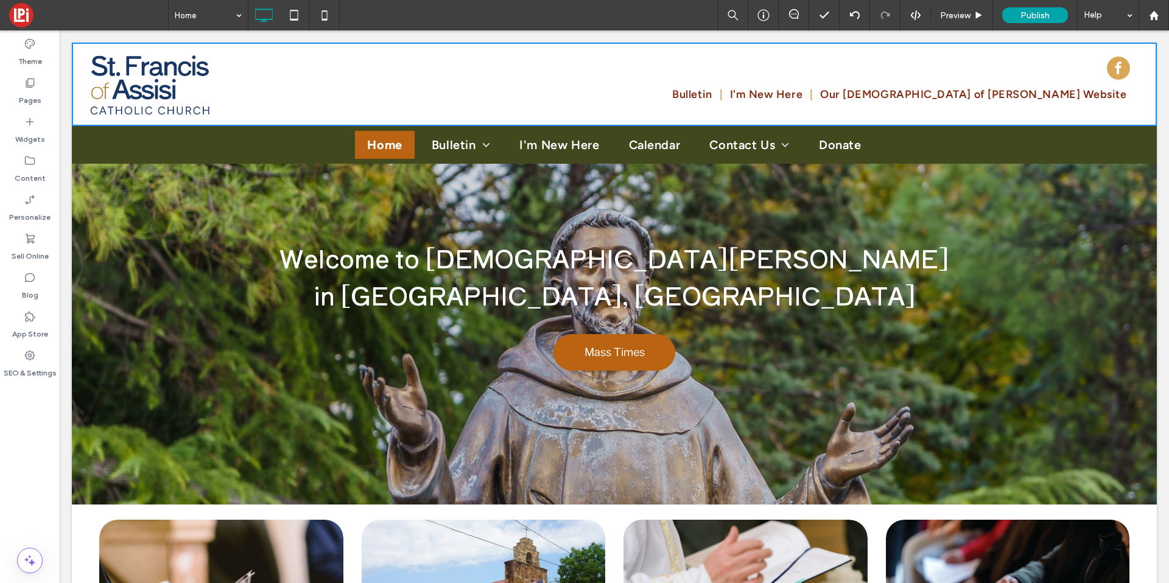
type input "**********"
type input "**"
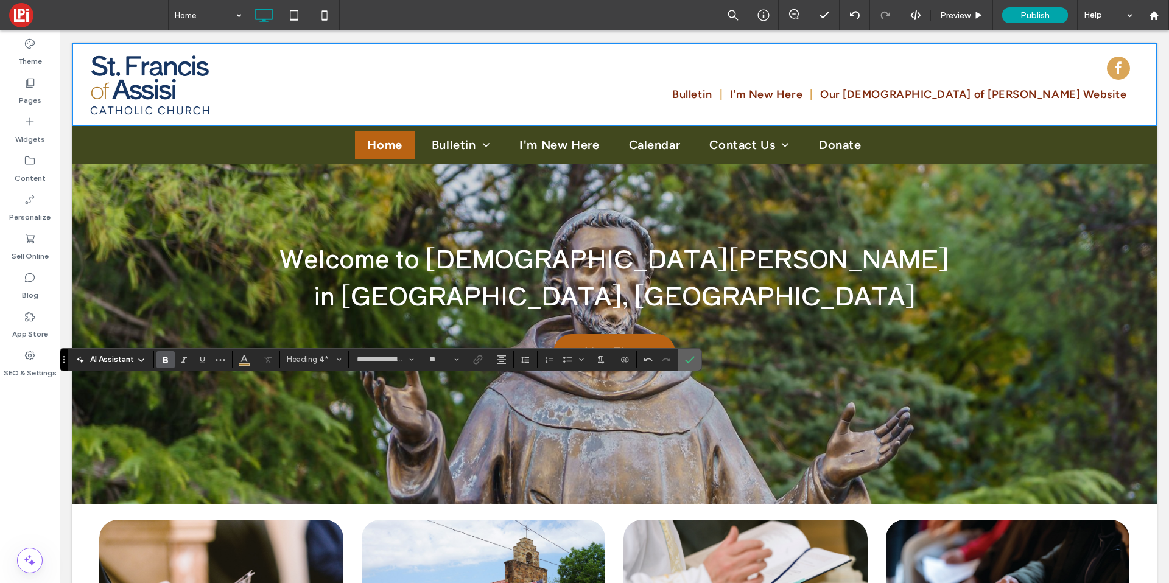
click at [683, 366] on label "Confirm" at bounding box center [690, 360] width 18 height 22
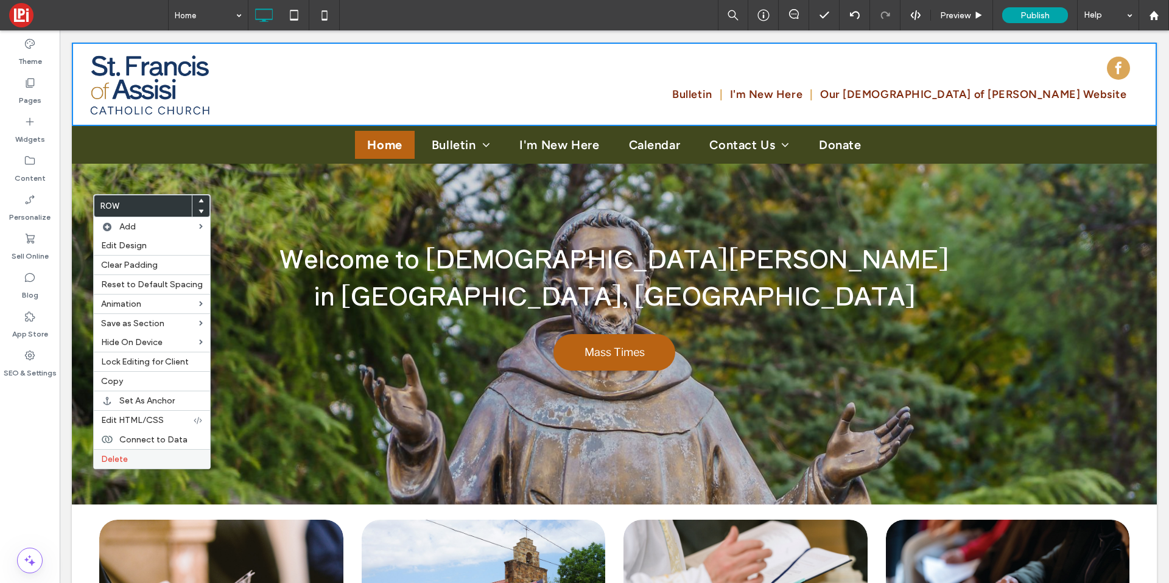
click at [139, 459] on label "Delete" at bounding box center [152, 459] width 102 height 10
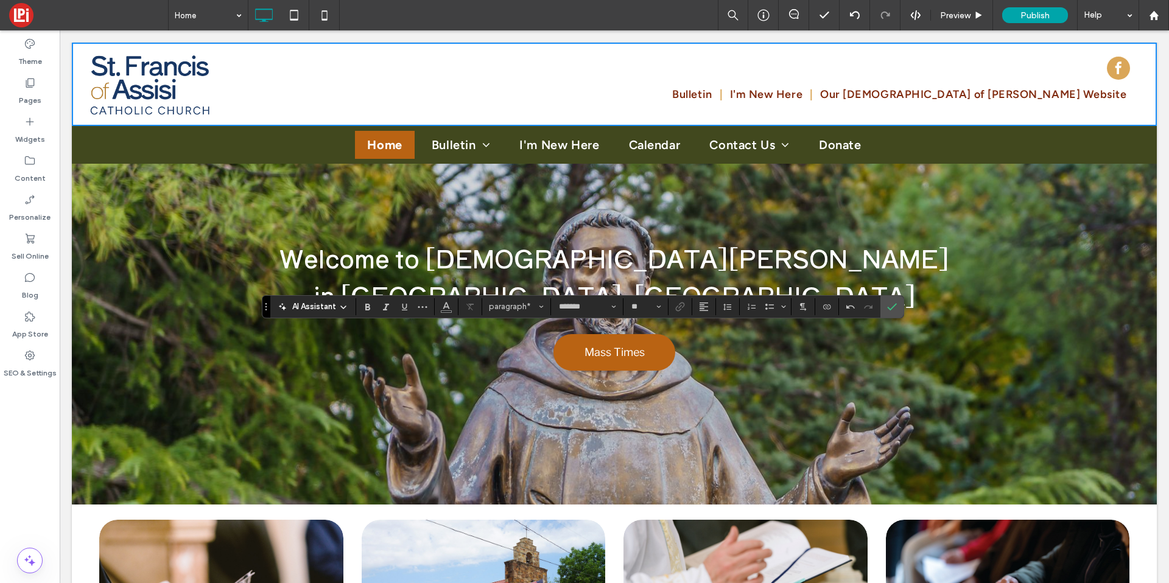
click at [469, 304] on div at bounding box center [470, 306] width 18 height 17
click at [528, 303] on span "paragraph*" at bounding box center [513, 306] width 48 height 9
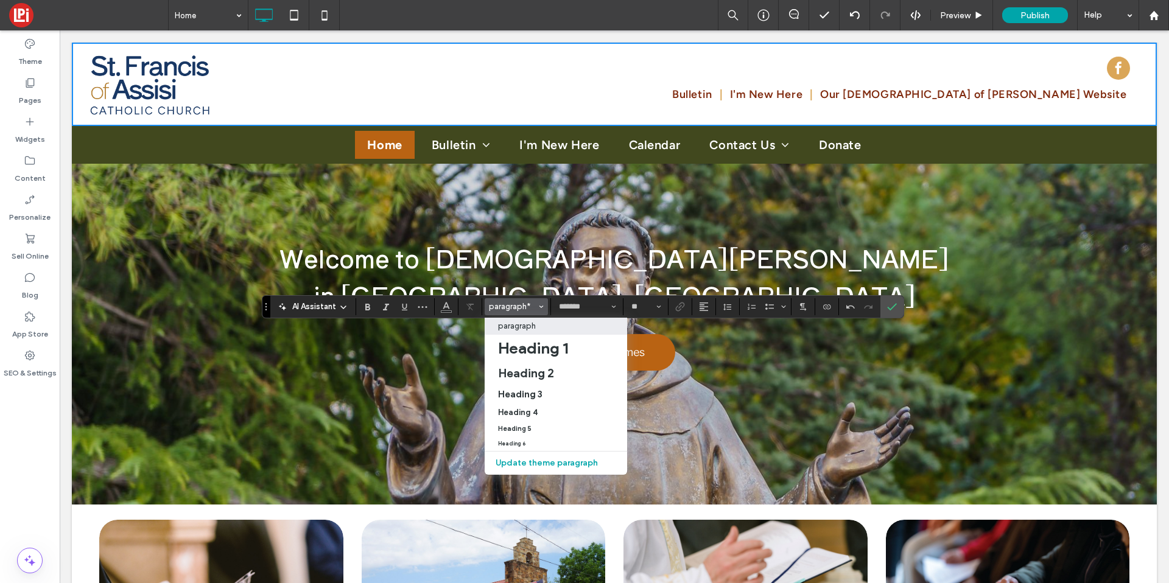
click at [510, 333] on label "paragraph" at bounding box center [556, 326] width 143 height 17
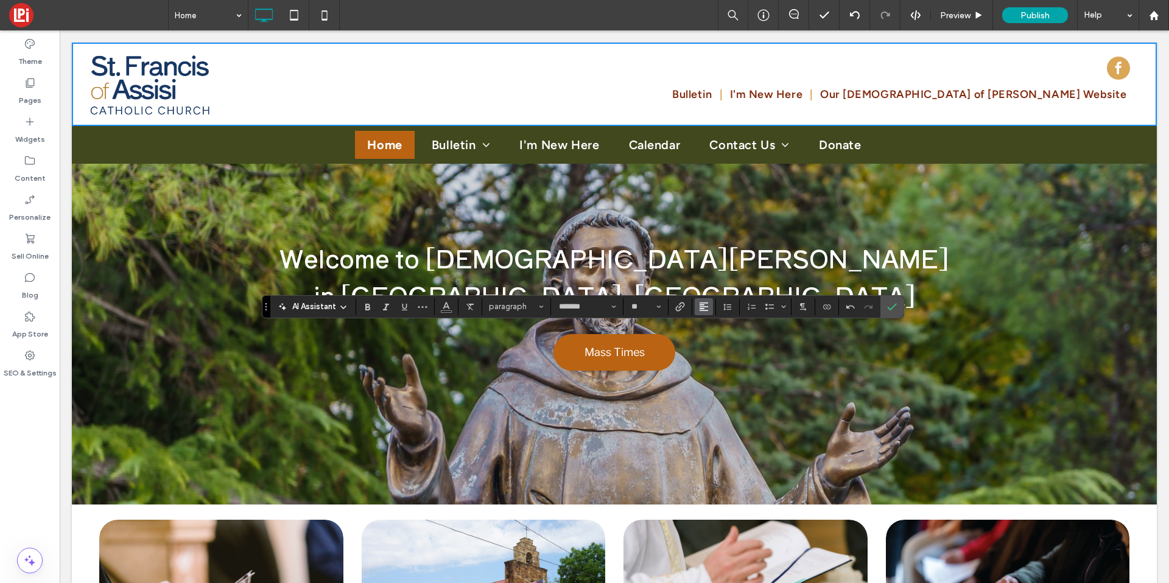
click at [706, 308] on icon "Alignment" at bounding box center [704, 307] width 10 height 10
click at [706, 339] on label "ui.textEditor.alignment.center" at bounding box center [716, 345] width 43 height 18
click at [891, 309] on use "Confirm" at bounding box center [892, 306] width 10 height 7
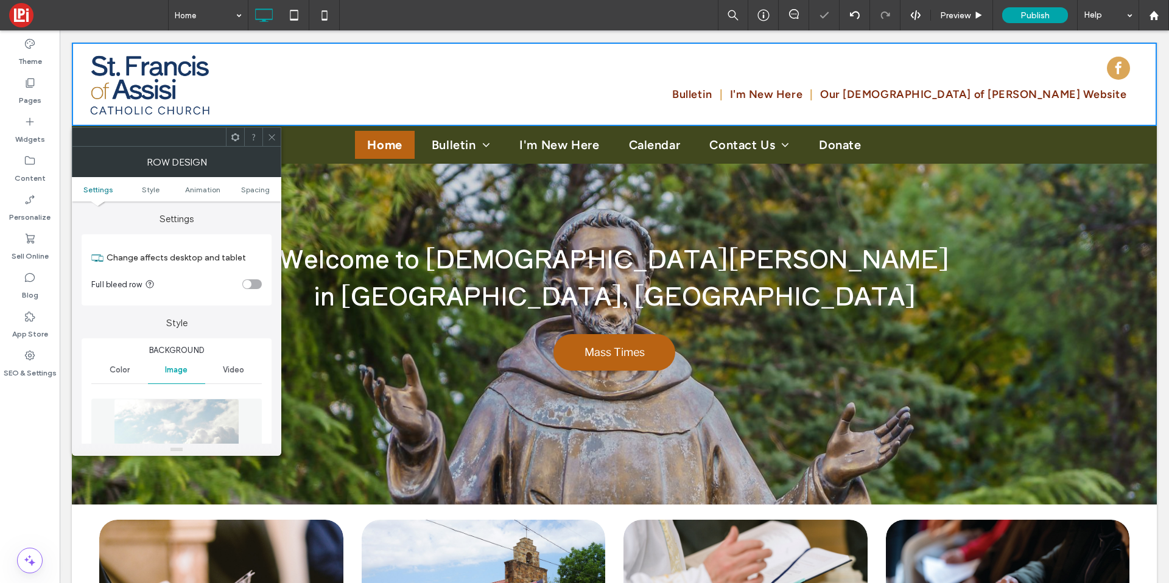
click at [203, 417] on img at bounding box center [176, 441] width 125 height 84
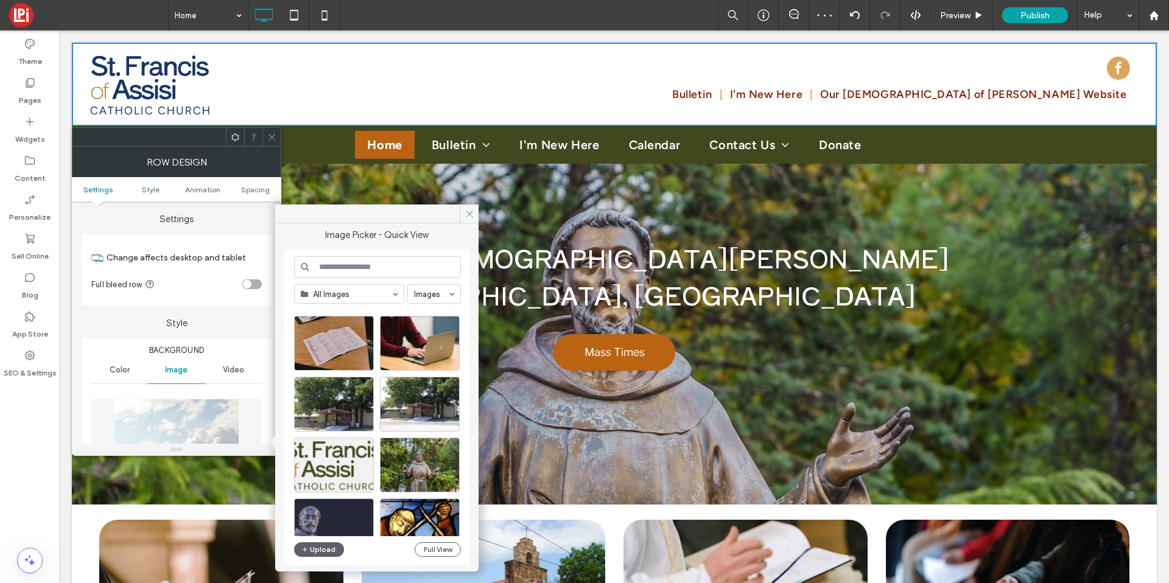
scroll to position [13, 0]
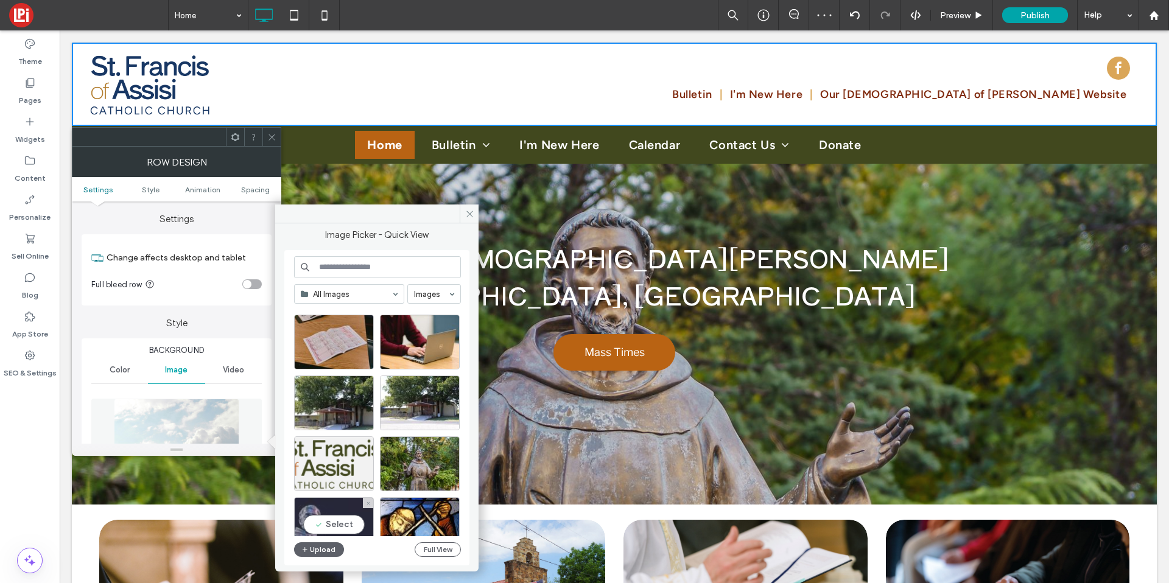
click at [320, 523] on div "Select" at bounding box center [334, 525] width 80 height 55
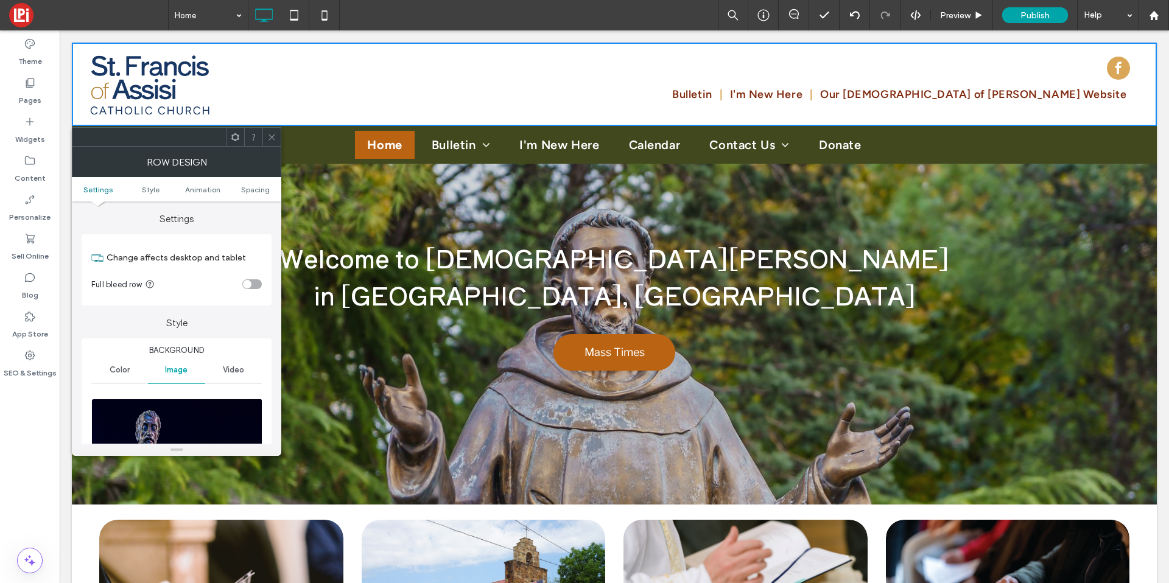
click at [194, 429] on img at bounding box center [177, 441] width 172 height 84
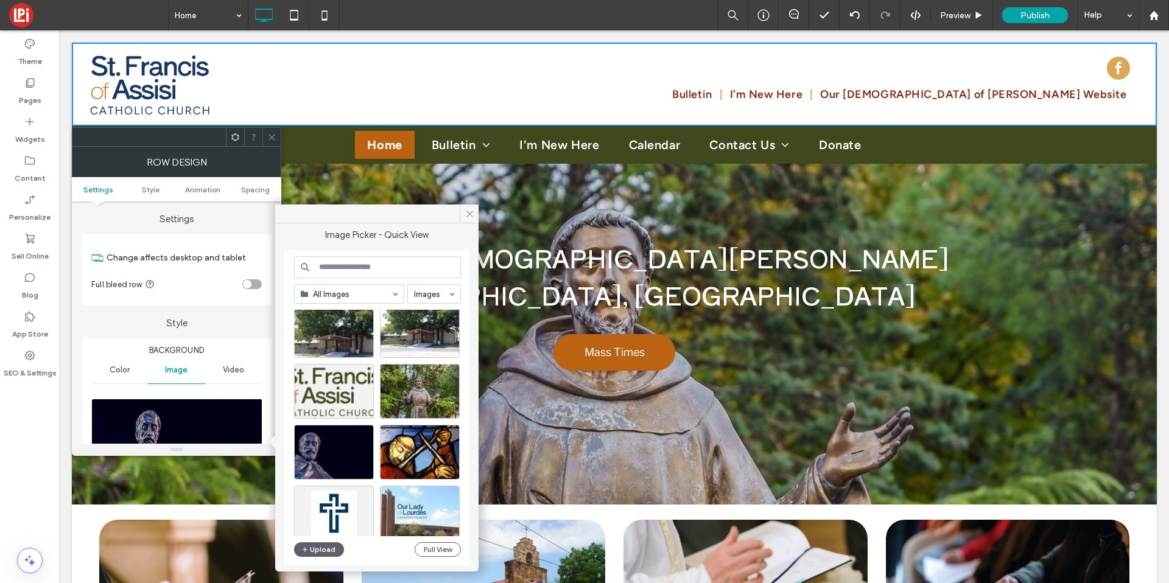
scroll to position [94, 0]
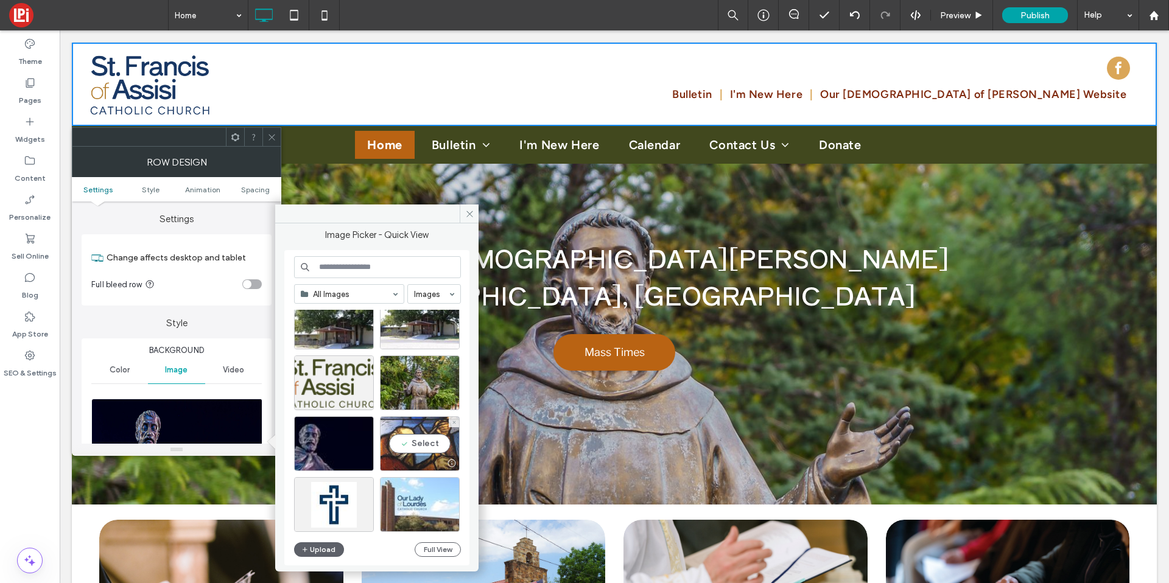
click at [402, 448] on div "Select" at bounding box center [420, 444] width 80 height 55
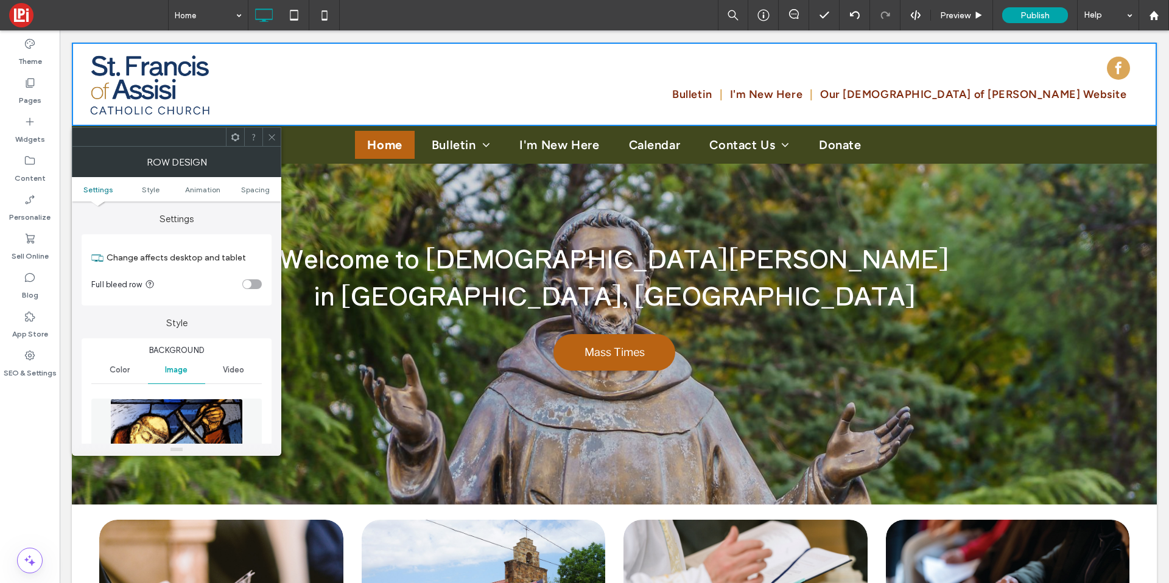
click at [252, 200] on ul "Settings Style Animation Spacing" at bounding box center [177, 189] width 210 height 24
click at [255, 190] on span "Spacing" at bounding box center [255, 189] width 29 height 9
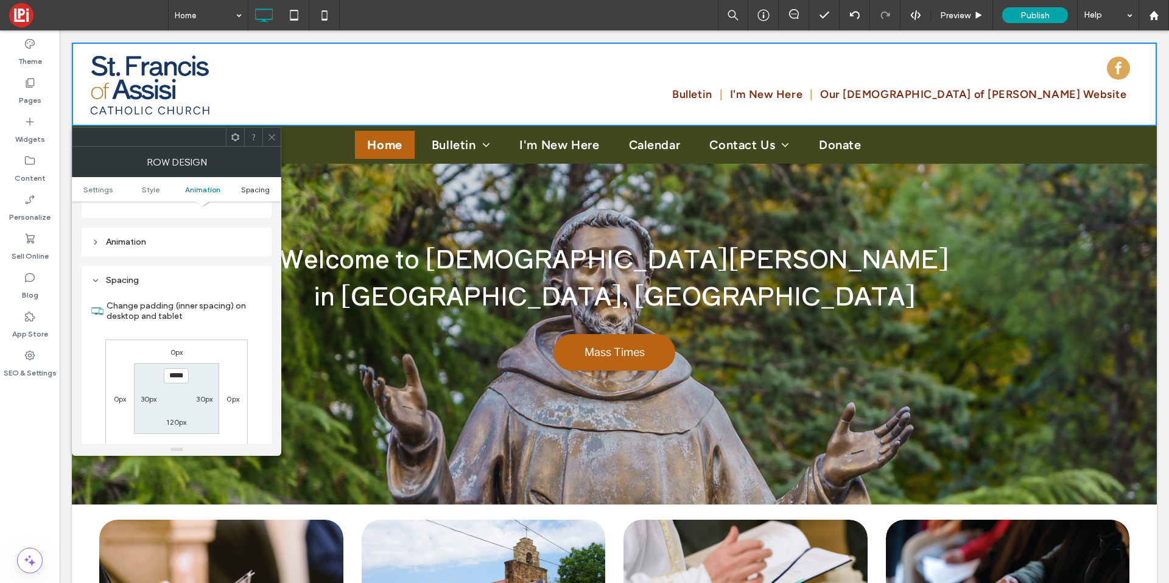
scroll to position [689, 0]
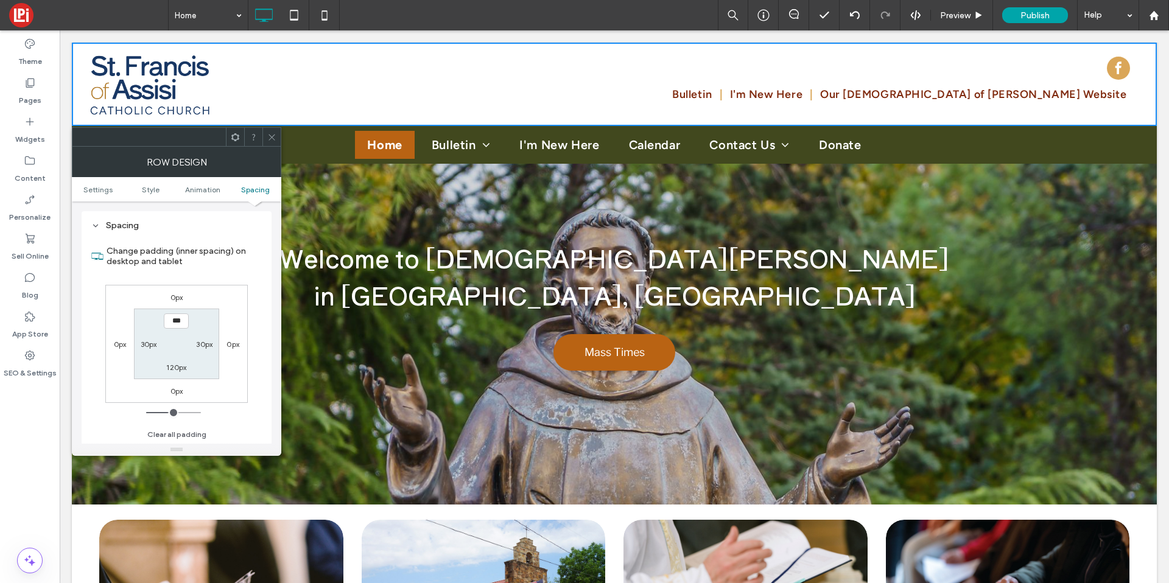
type input "*****"
type input "***"
click at [175, 325] on input "*****" at bounding box center [176, 321] width 25 height 15
type input "*****"
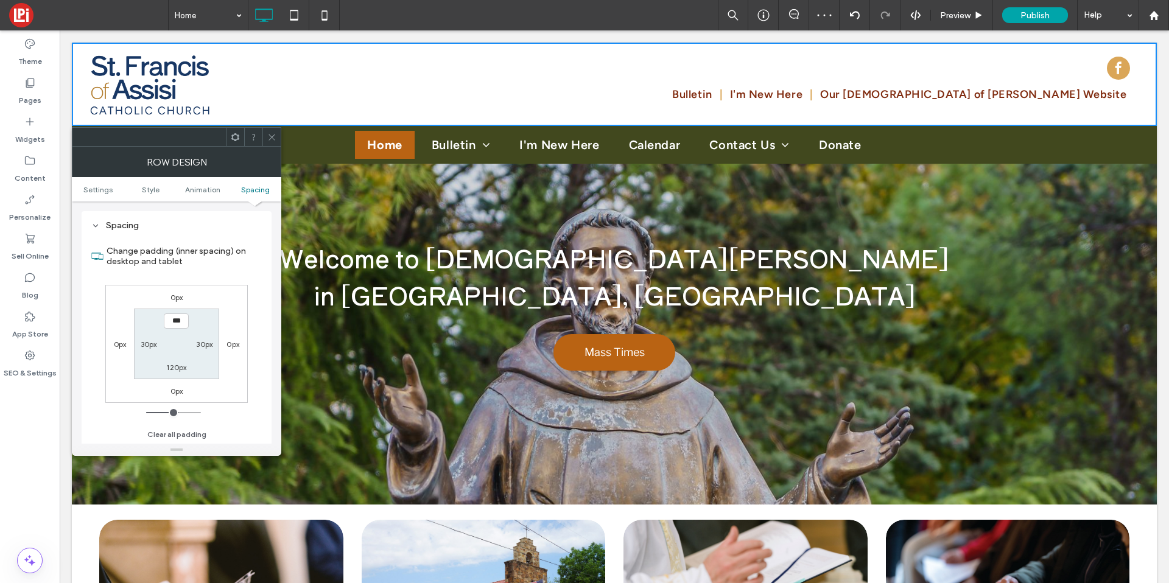
type input "***"
click at [177, 323] on input "*****" at bounding box center [176, 321] width 25 height 15
type input "*****"
click at [174, 370] on label "120px" at bounding box center [176, 367] width 20 height 9
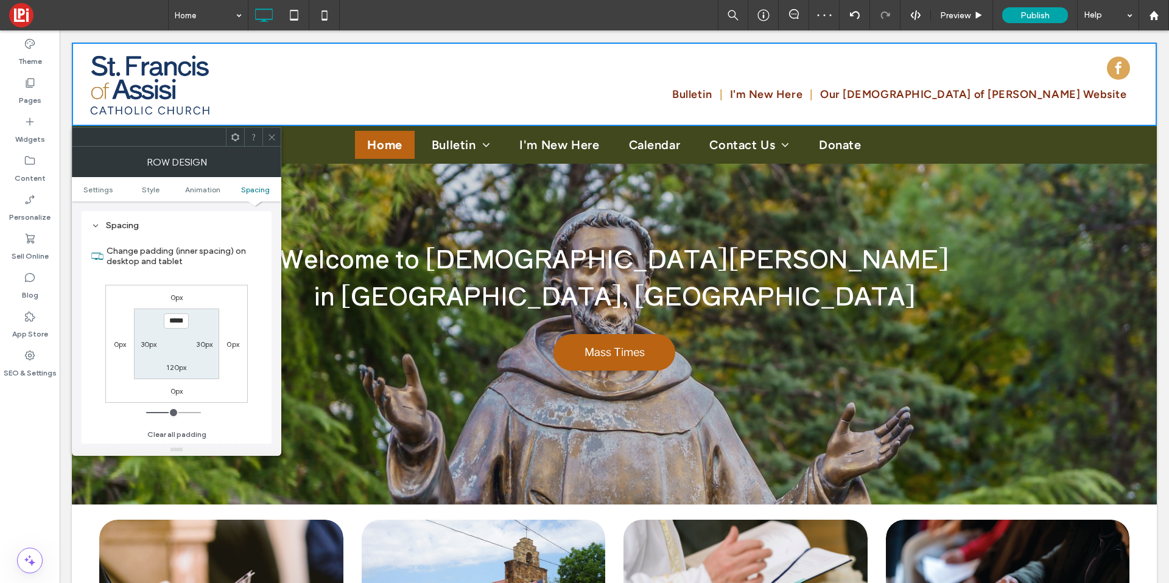
type input "***"
type input "*****"
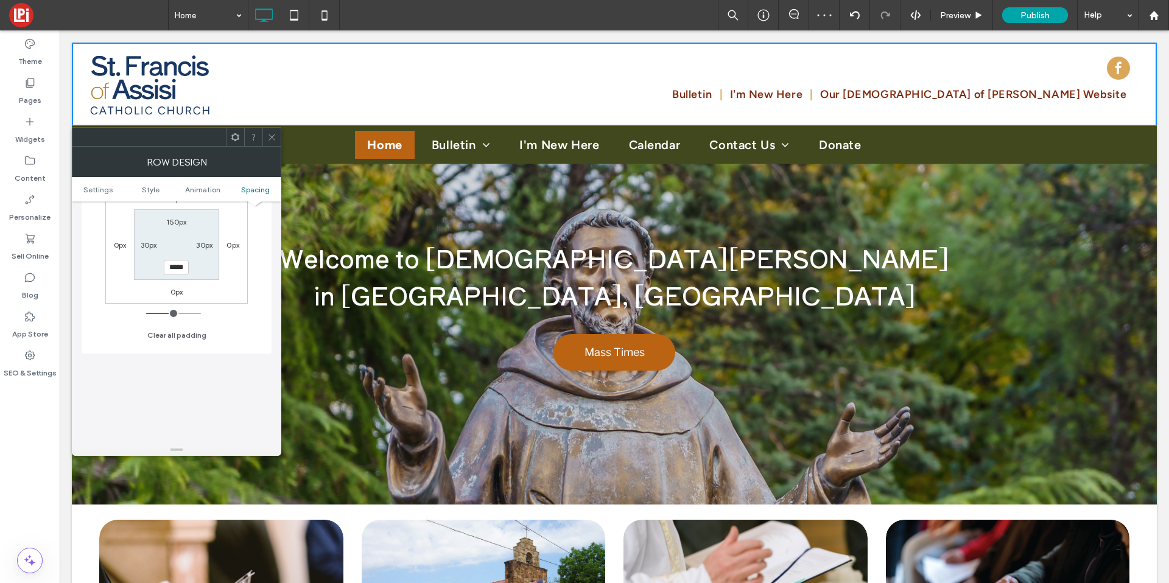
scroll to position [526, 0]
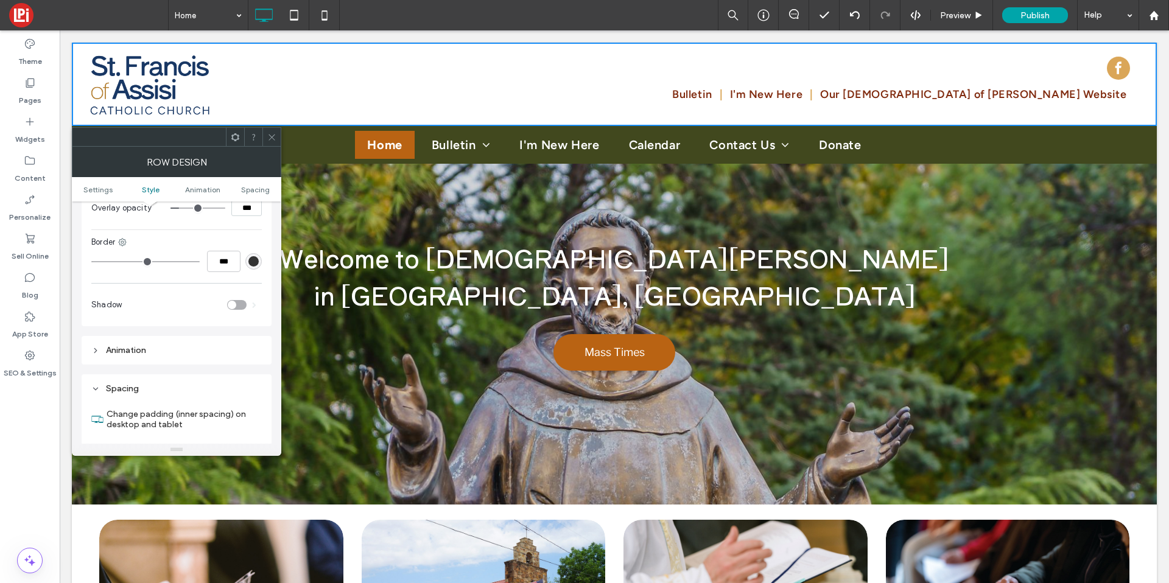
click at [275, 136] on icon at bounding box center [271, 137] width 9 height 9
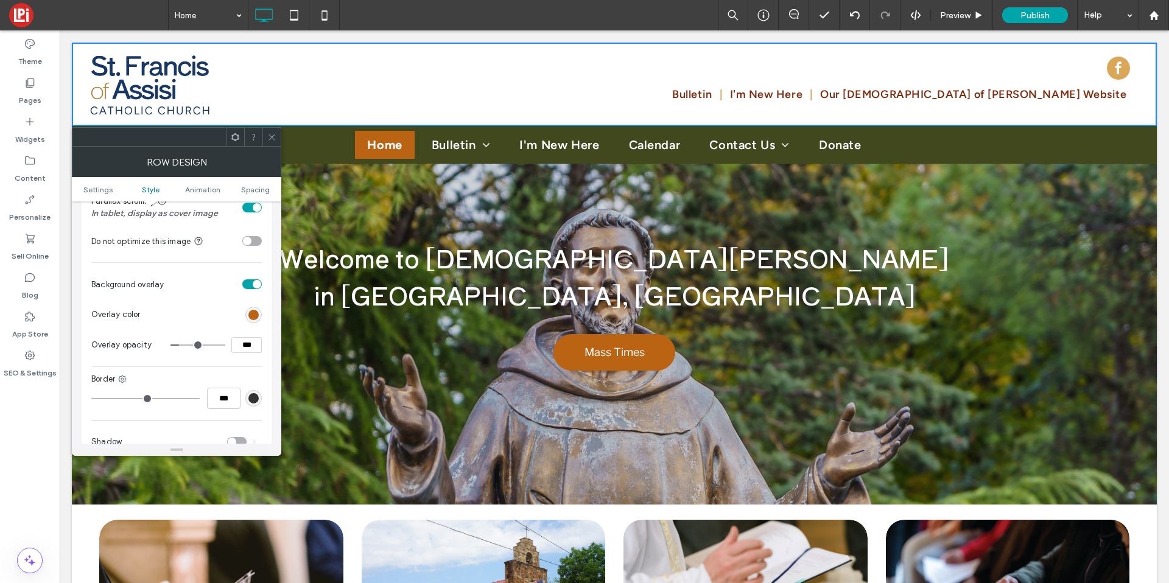
scroll to position [426, 0]
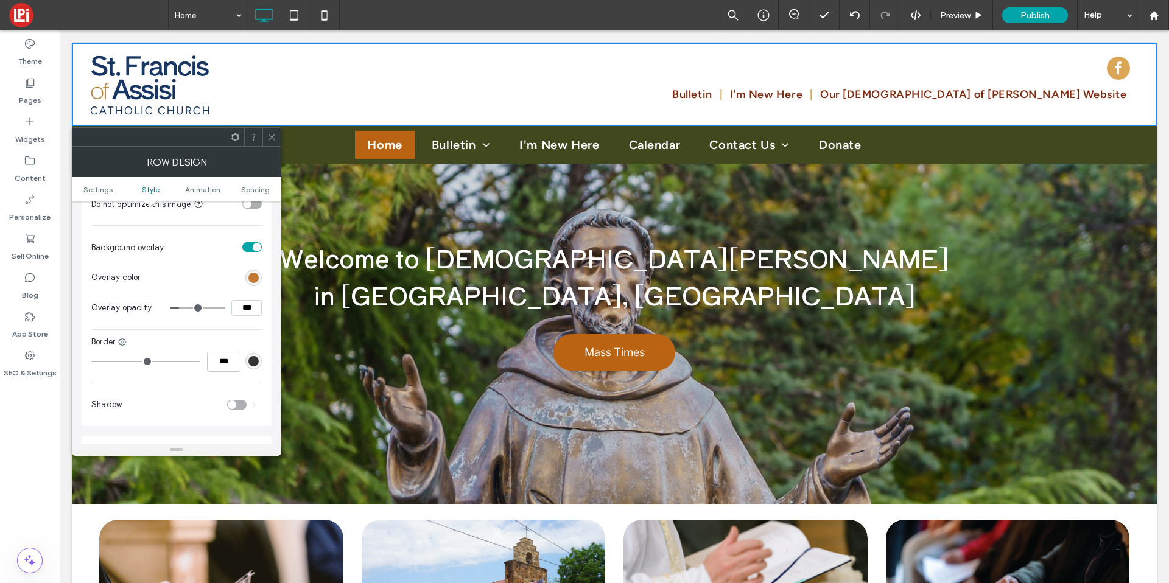
click at [251, 276] on div "rgb(185, 99, 19)" at bounding box center [253, 278] width 10 height 10
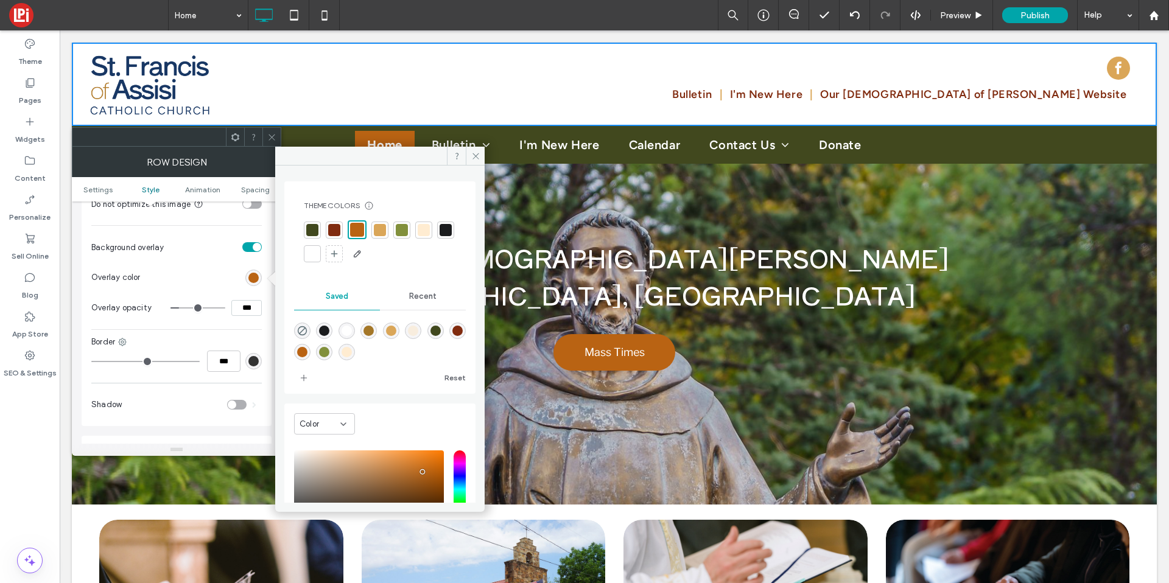
click at [319, 252] on div at bounding box center [312, 254] width 12 height 12
click at [473, 158] on icon at bounding box center [475, 156] width 9 height 9
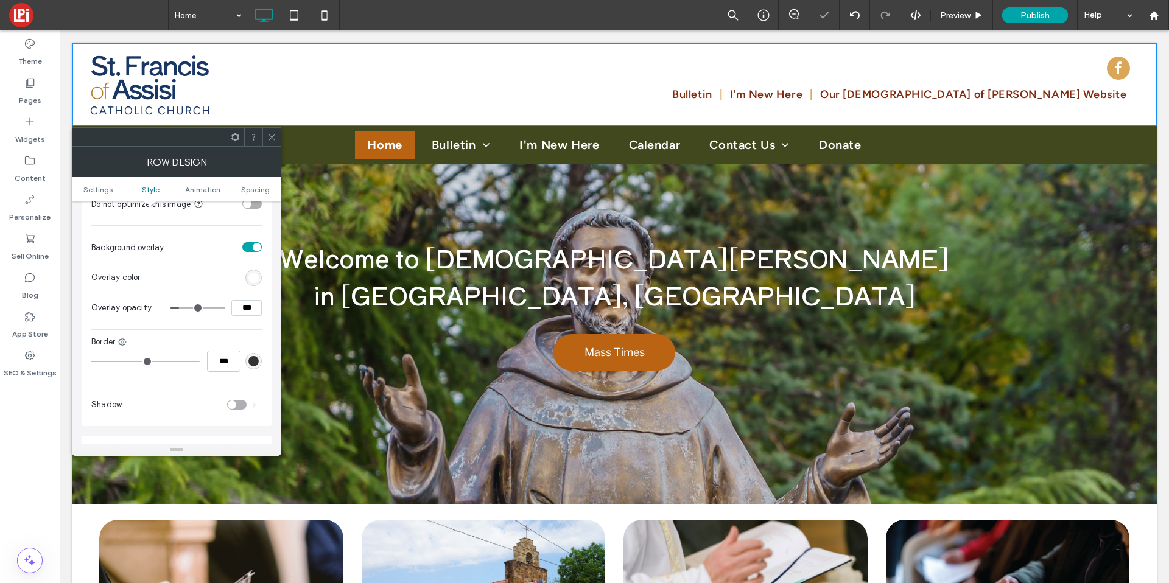
click at [247, 302] on input "***" at bounding box center [246, 308] width 30 height 16
type input "***"
type input "**"
click at [249, 307] on input "***" at bounding box center [246, 308] width 30 height 16
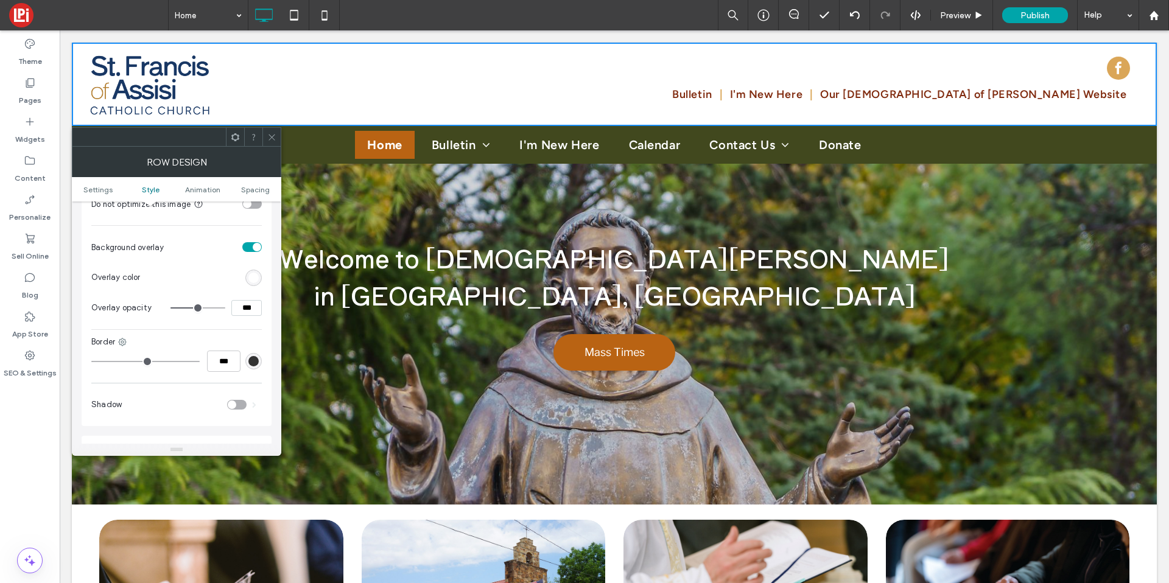
click at [249, 307] on input "***" at bounding box center [246, 308] width 30 height 16
type input "***"
type input "**"
click at [240, 278] on section "Overlay color" at bounding box center [176, 277] width 171 height 30
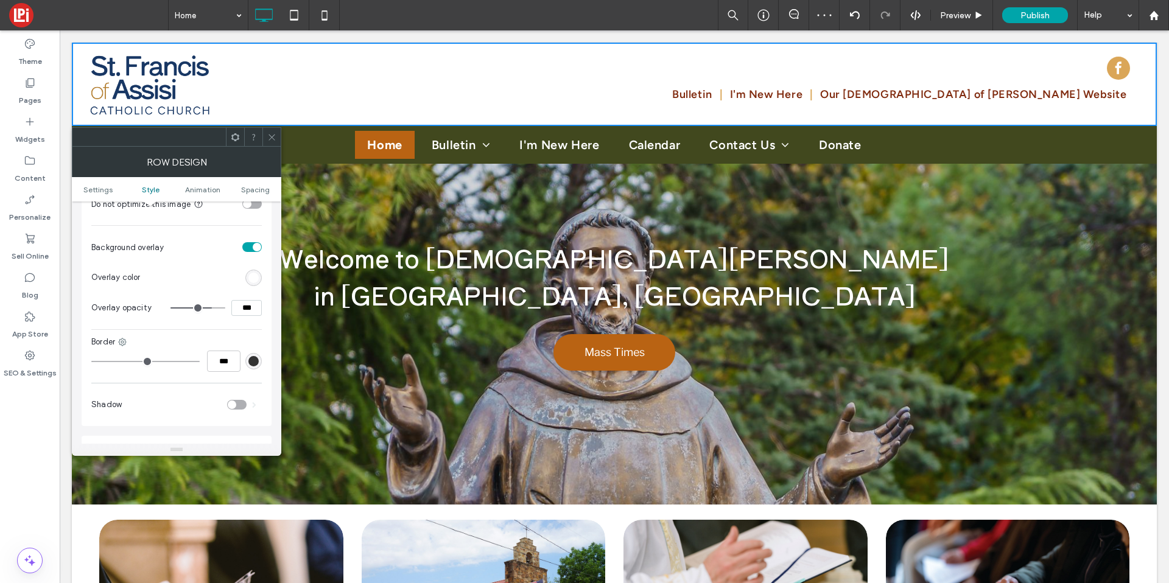
click at [252, 274] on div "rgba(255, 255, 255, 1)" at bounding box center [253, 278] width 10 height 10
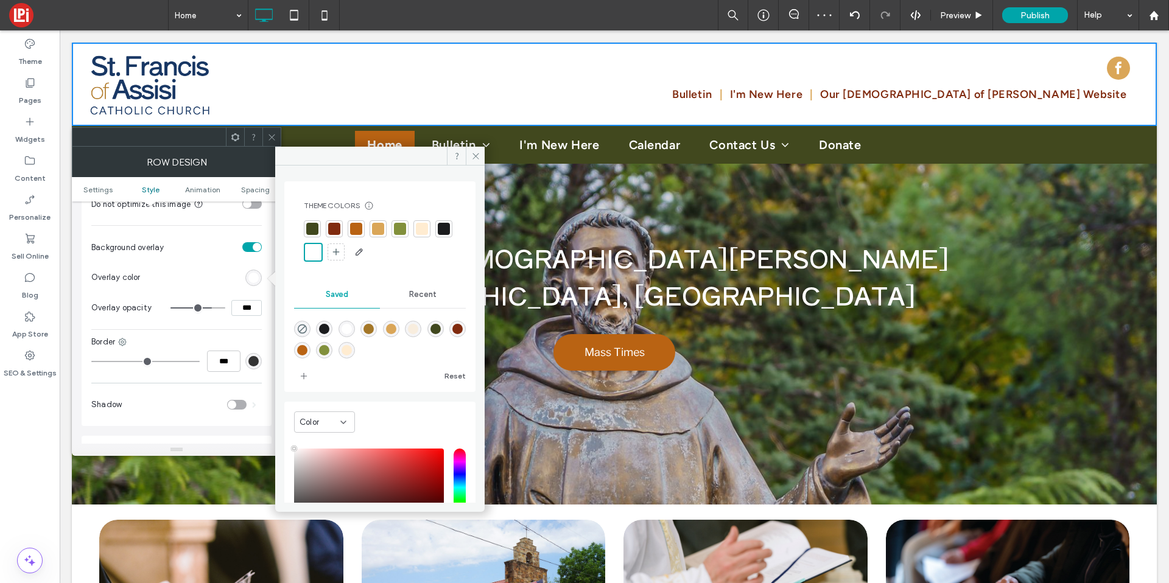
click at [422, 232] on div at bounding box center [422, 229] width 12 height 12
click at [476, 161] on span at bounding box center [475, 156] width 19 height 18
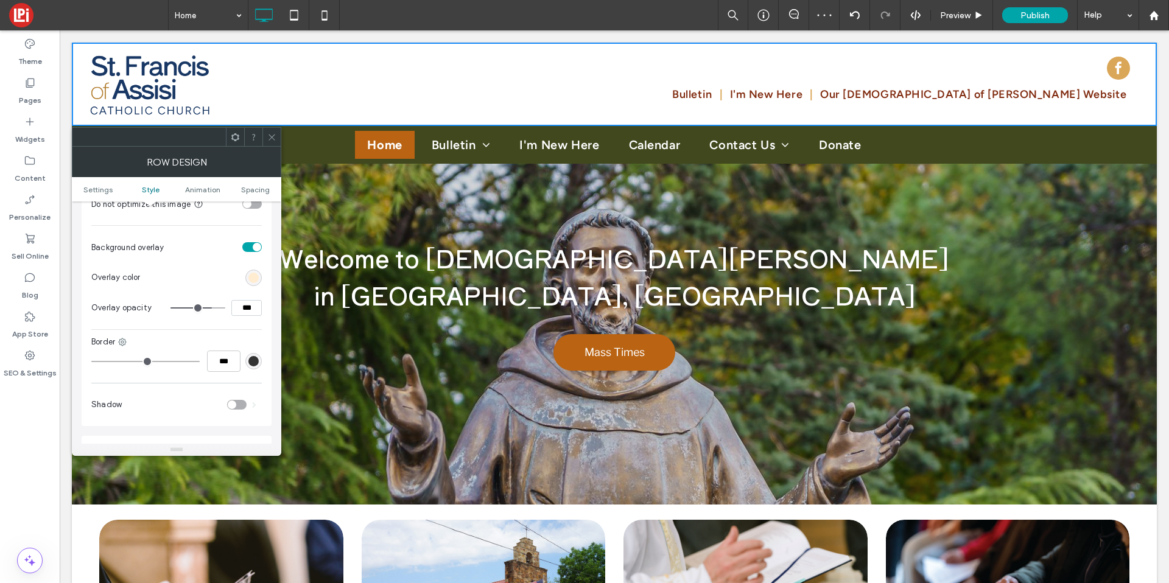
click at [269, 140] on icon at bounding box center [271, 137] width 9 height 9
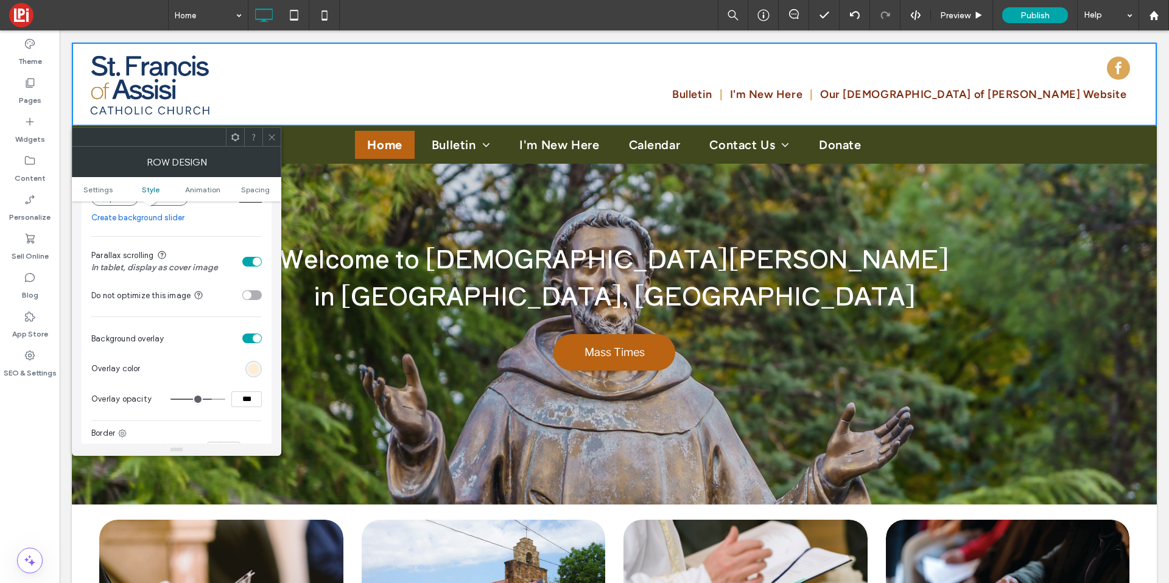
scroll to position [357, 0]
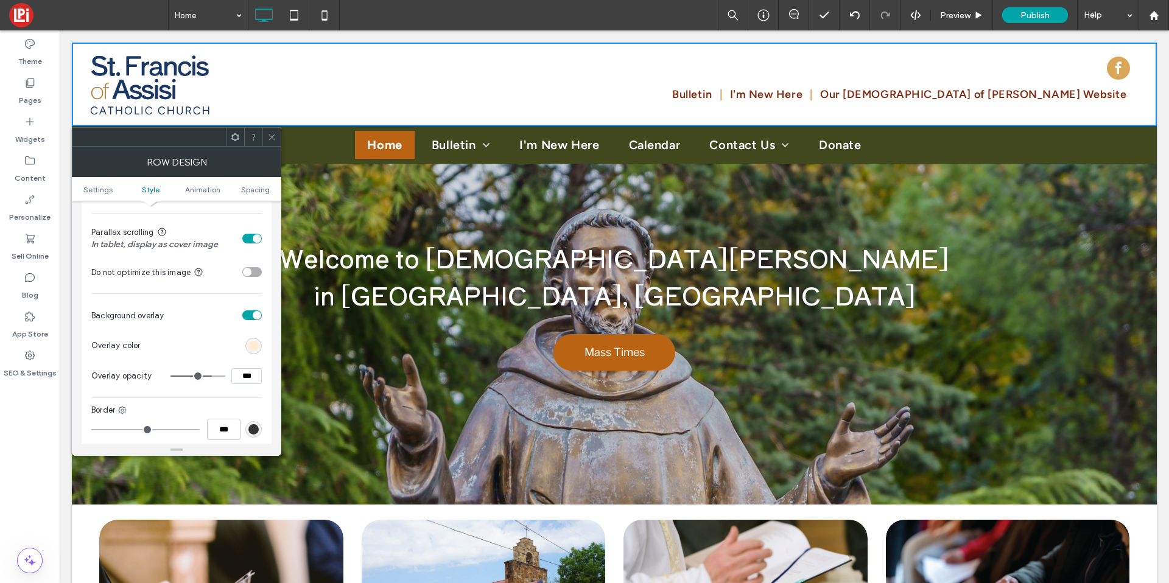
click at [248, 335] on section "Overlay color" at bounding box center [176, 346] width 171 height 30
click at [257, 348] on div "rgb(255, 236, 209)" at bounding box center [253, 346] width 10 height 10
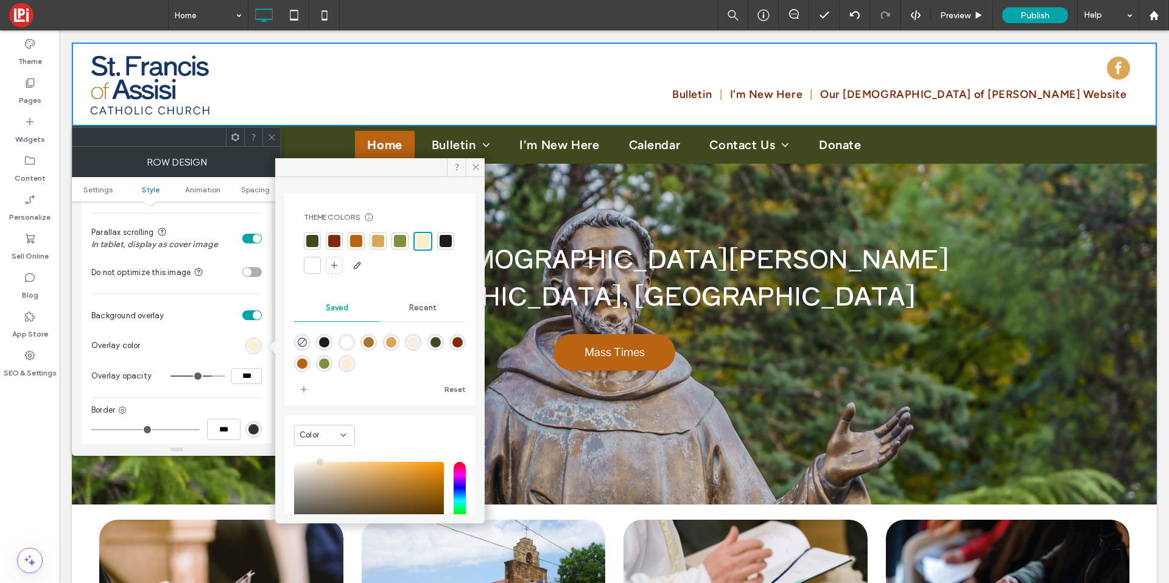
click at [329, 233] on div at bounding box center [334, 241] width 17 height 17
click at [305, 242] on div at bounding box center [312, 241] width 17 height 17
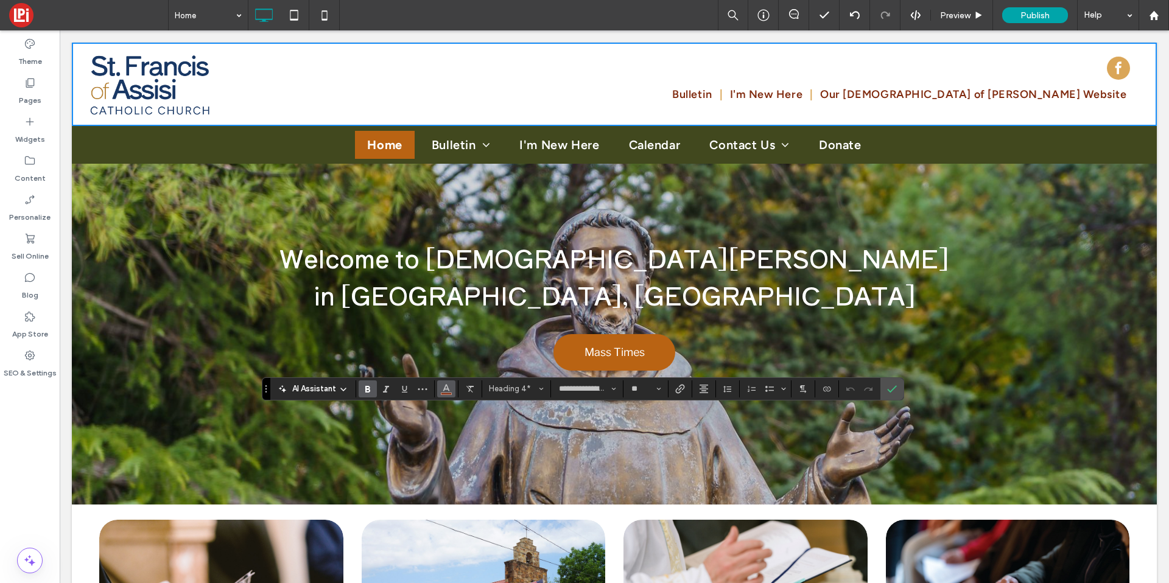
click at [442, 384] on icon "Color" at bounding box center [447, 388] width 10 height 10
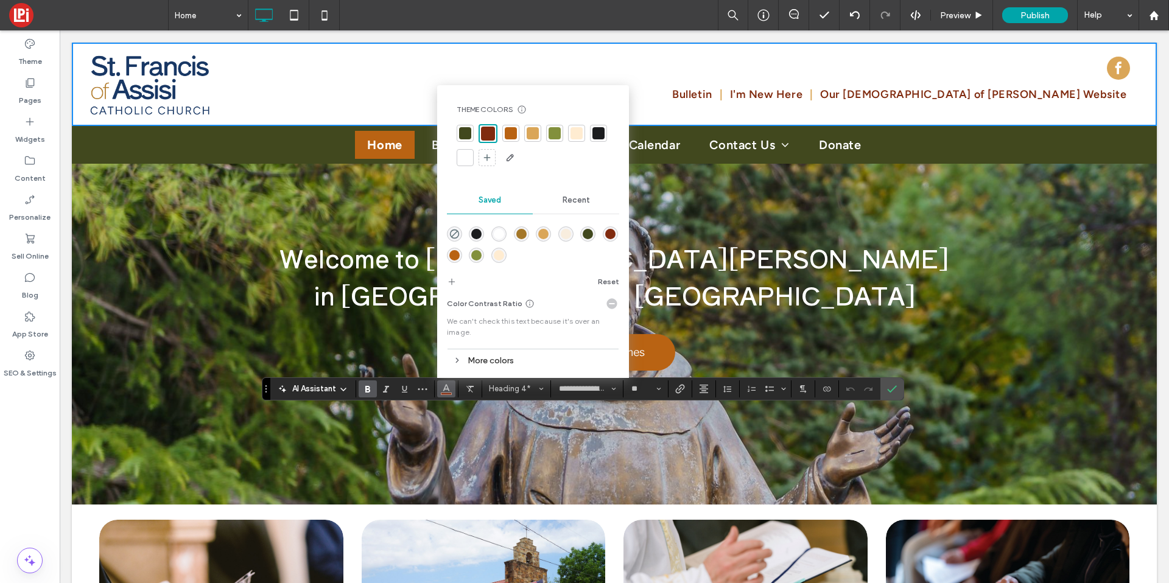
click at [465, 158] on div at bounding box center [465, 158] width 12 height 12
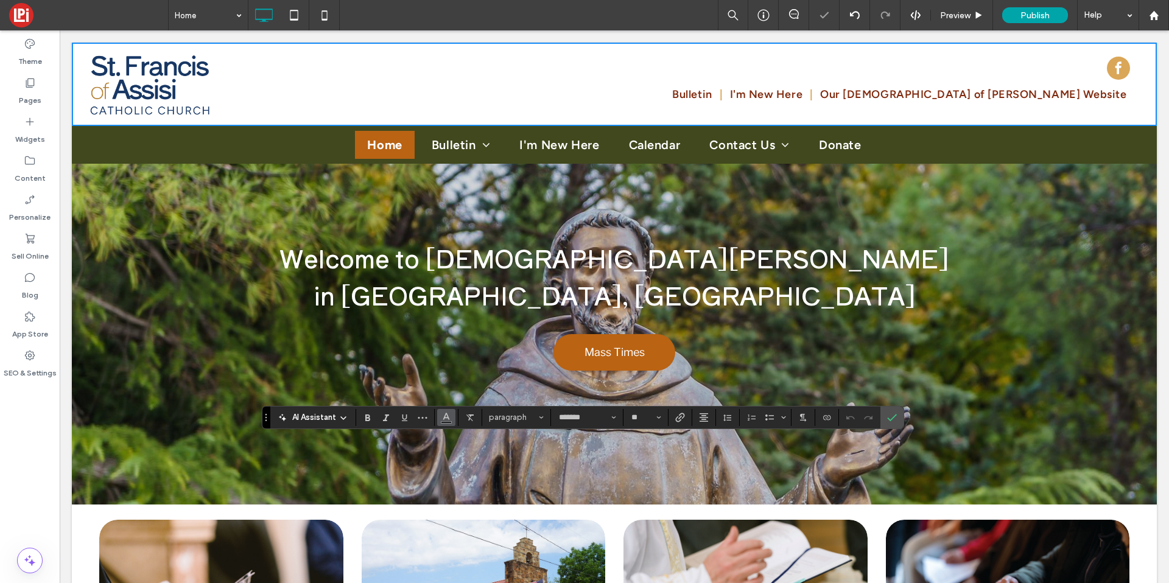
click at [446, 422] on span "Color" at bounding box center [447, 417] width 10 height 16
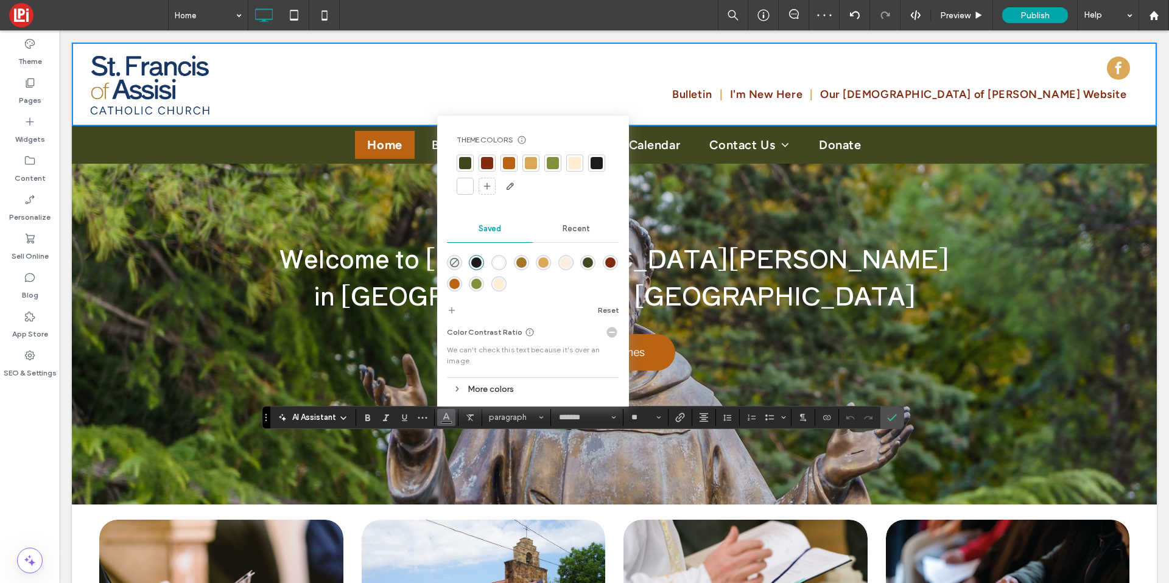
click at [457, 187] on div at bounding box center [465, 186] width 17 height 17
click at [893, 414] on icon "Confirm" at bounding box center [892, 418] width 10 height 10
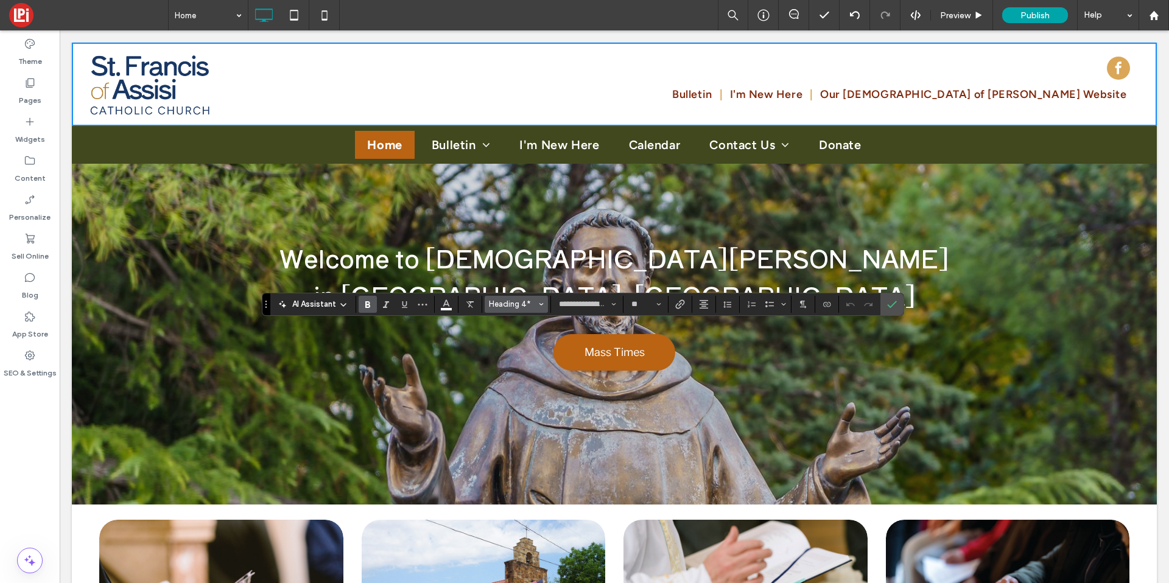
click at [504, 308] on span "Heading 4*" at bounding box center [513, 304] width 48 height 9
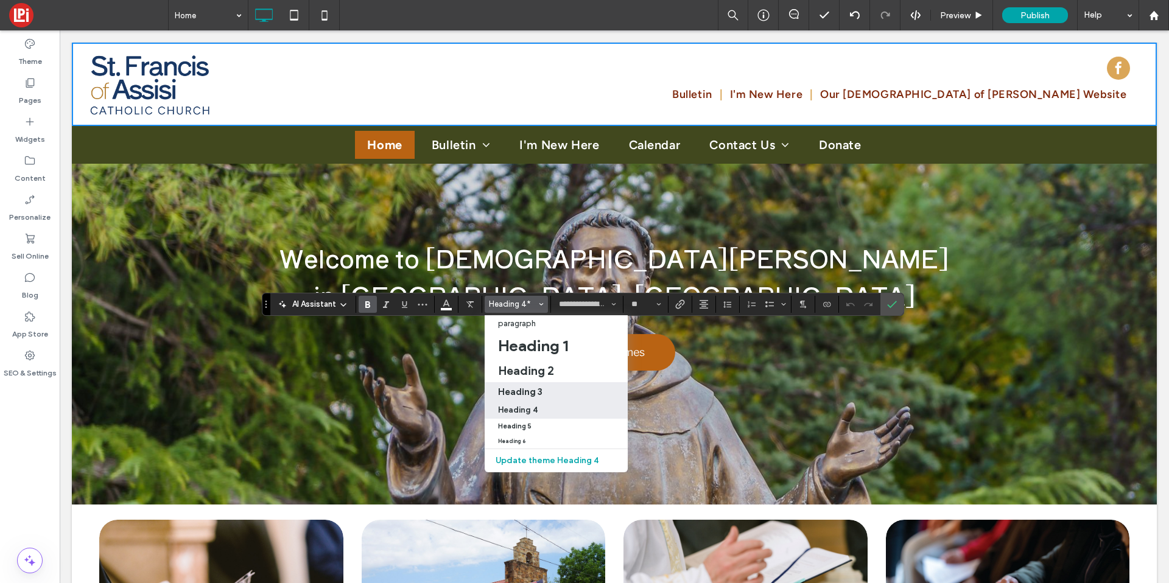
click at [507, 383] on label "Heading 3" at bounding box center [556, 391] width 143 height 19
type input "**"
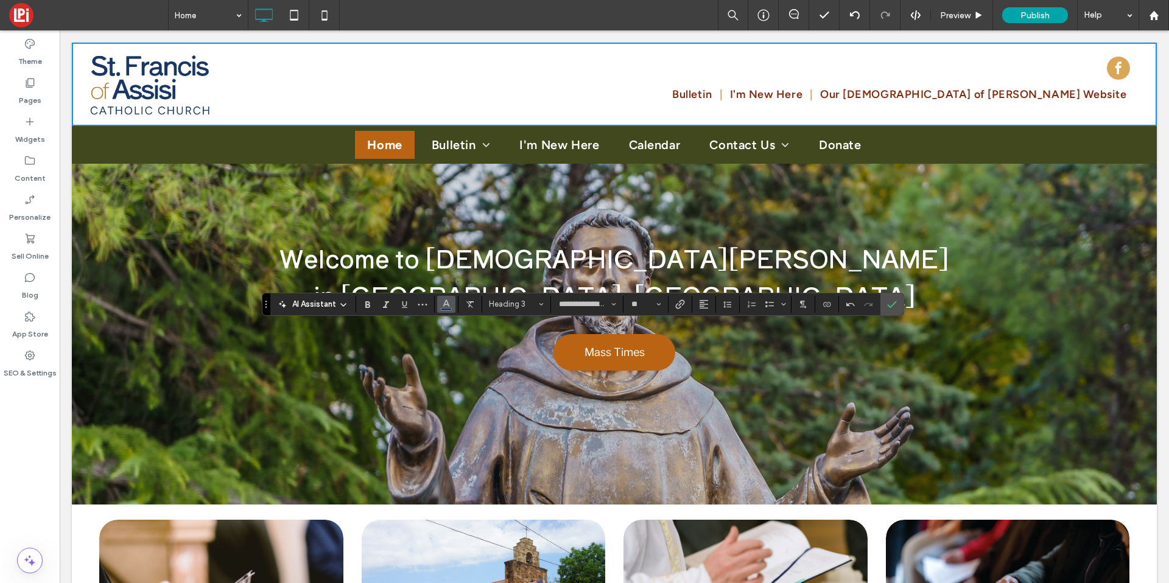
click at [446, 303] on icon "Color" at bounding box center [447, 303] width 10 height 10
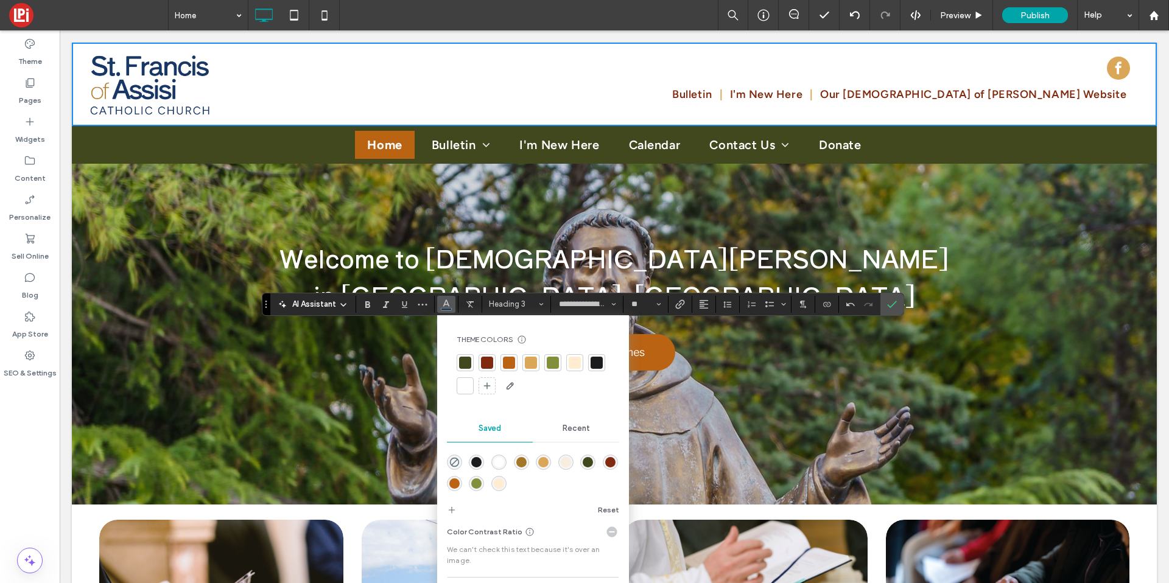
click at [467, 382] on div at bounding box center [465, 386] width 12 height 12
click at [705, 303] on use "Alignment" at bounding box center [704, 304] width 9 height 9
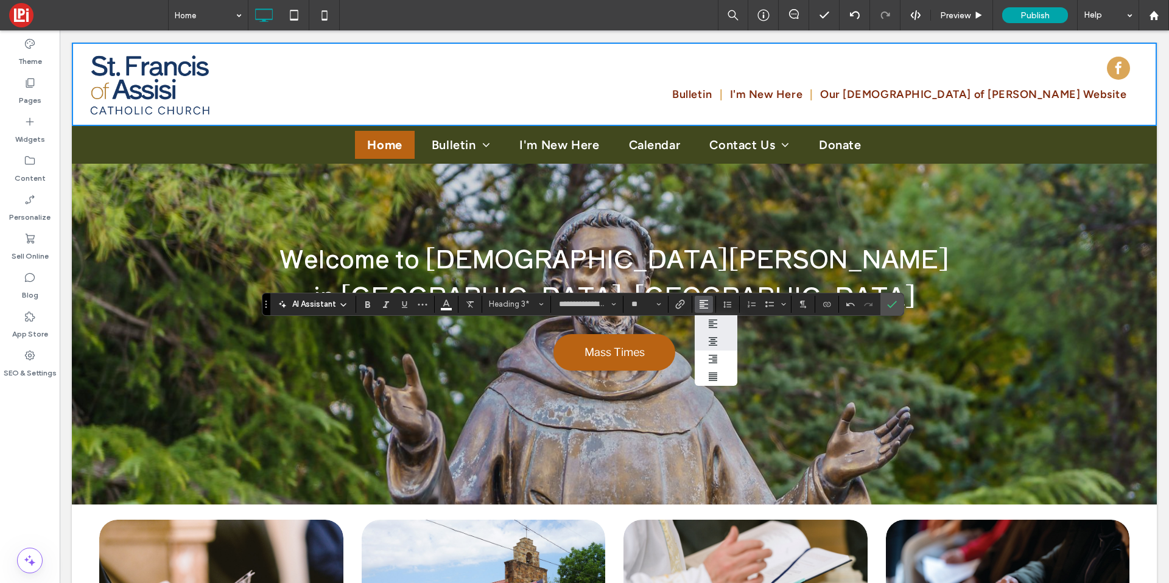
click at [708, 342] on icon "ui.textEditor.alignment.center" at bounding box center [713, 342] width 10 height 10
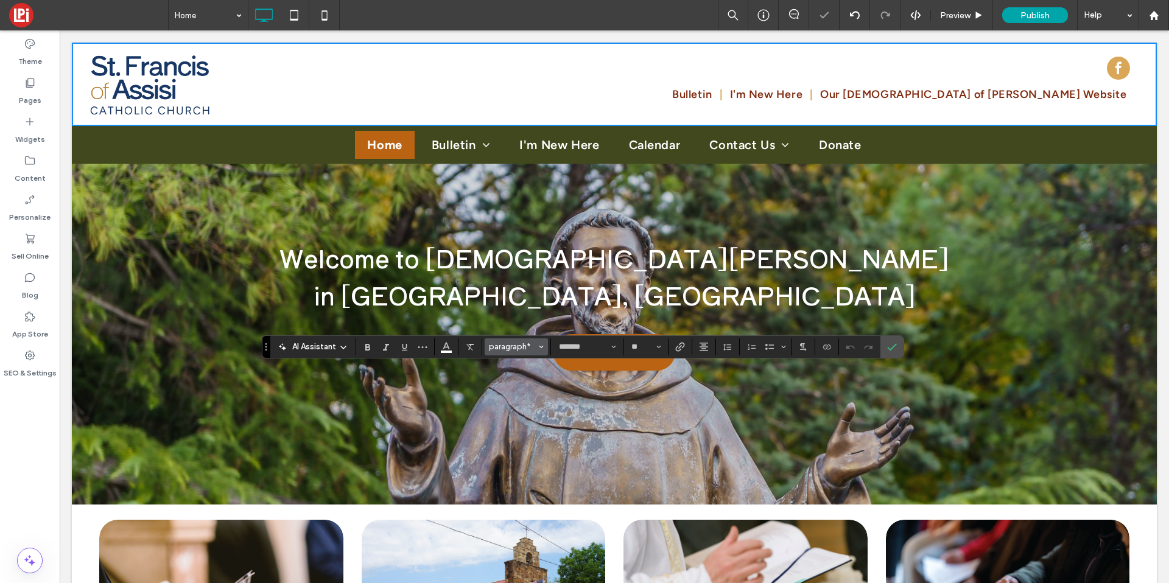
click at [519, 351] on span "paragraph*" at bounding box center [513, 346] width 48 height 9
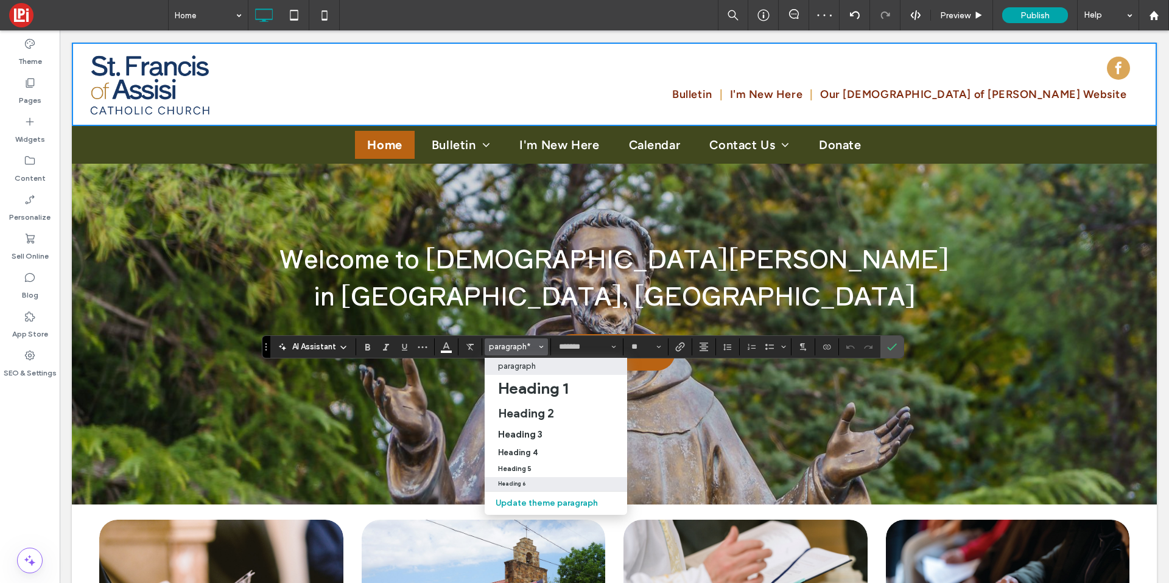
click at [506, 482] on h6 "Heading 6" at bounding box center [511, 484] width 27 height 6
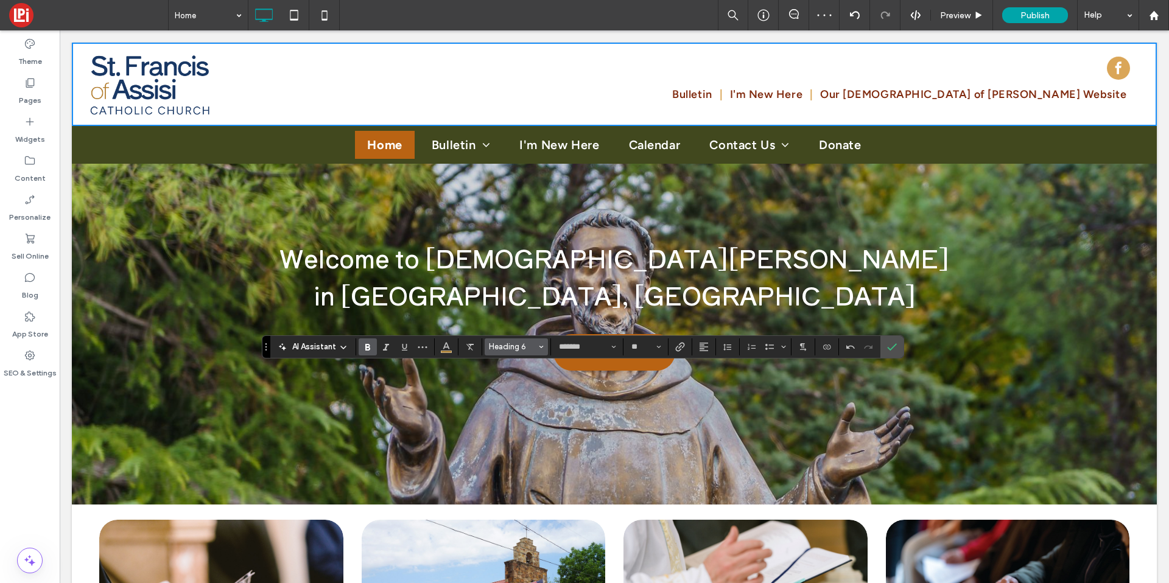
click at [526, 345] on span "Heading 6" at bounding box center [513, 346] width 48 height 9
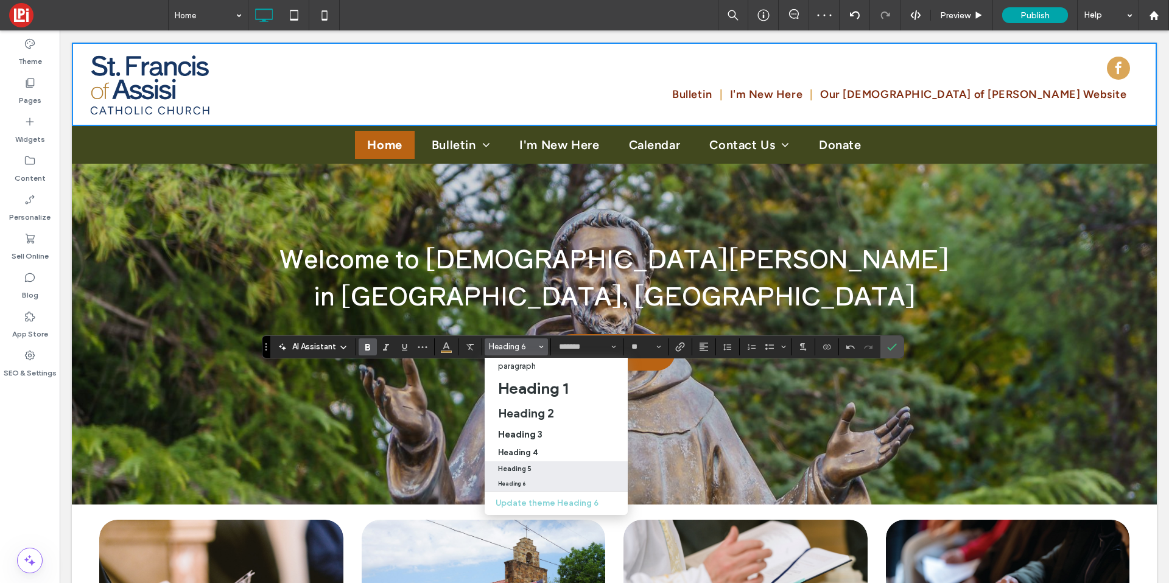
click at [525, 472] on h5 "Heading 5" at bounding box center [514, 469] width 33 height 8
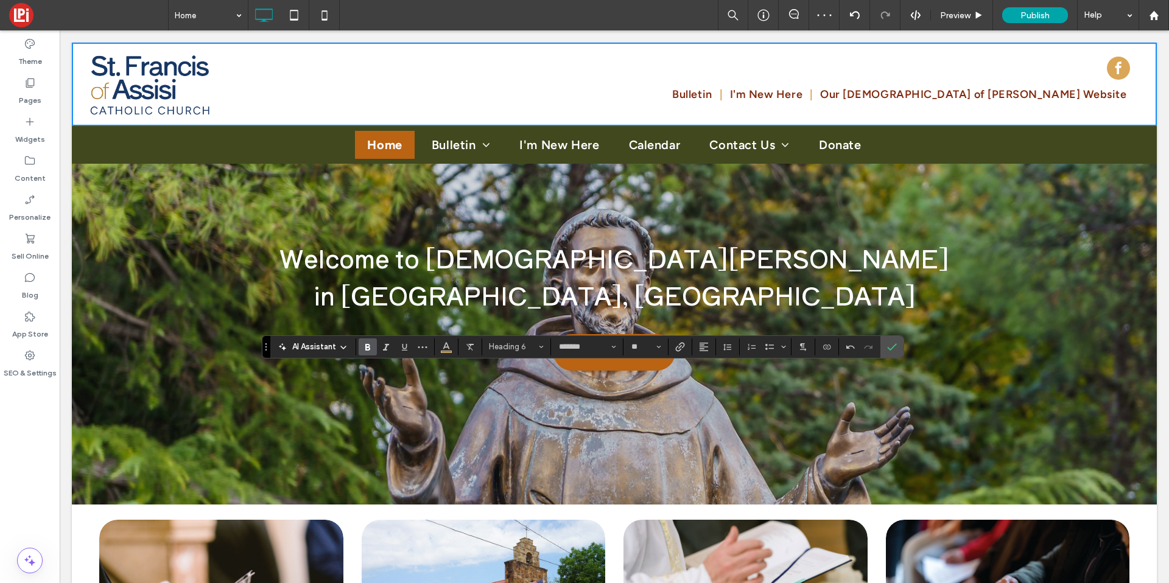
type input "**********"
type input "**"
click at [700, 347] on use "Alignment" at bounding box center [704, 347] width 9 height 9
click at [700, 386] on use "ui.textEditor.alignment.center" at bounding box center [701, 384] width 5 height 4
click at [435, 348] on section at bounding box center [447, 347] width 24 height 17
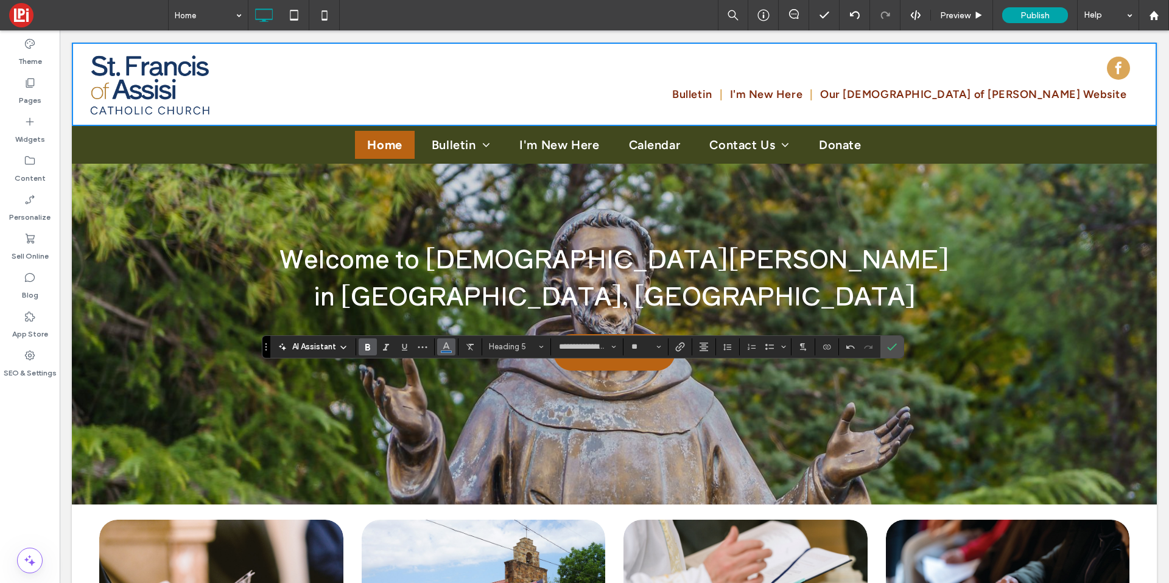
click at [444, 348] on use "Color" at bounding box center [446, 345] width 7 height 7
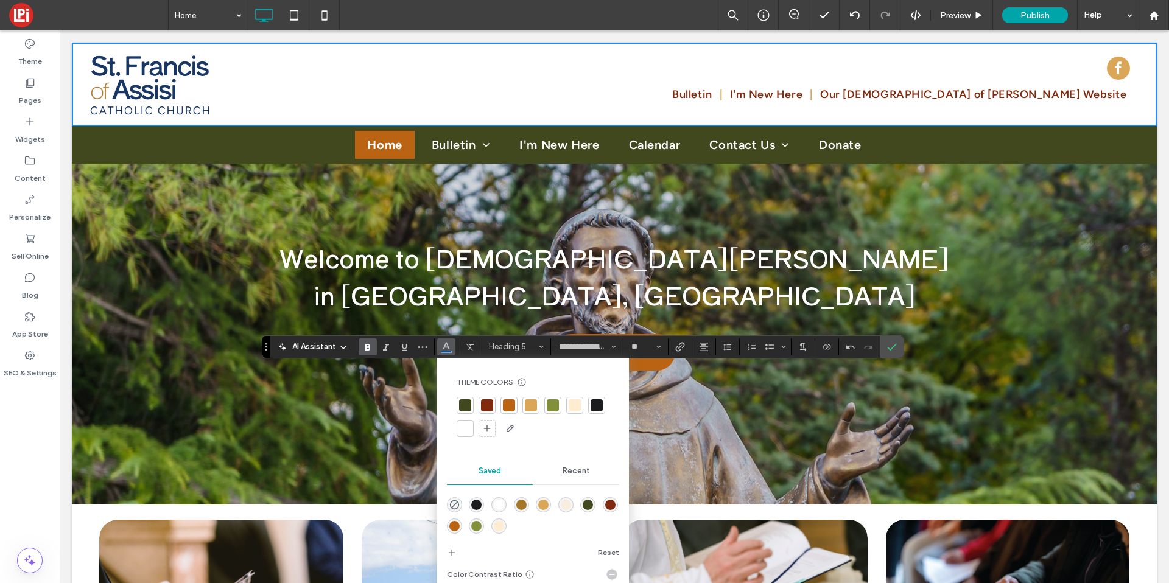
click at [466, 436] on div at bounding box center [465, 428] width 17 height 17
click at [376, 348] on label "Bold" at bounding box center [368, 347] width 18 height 17
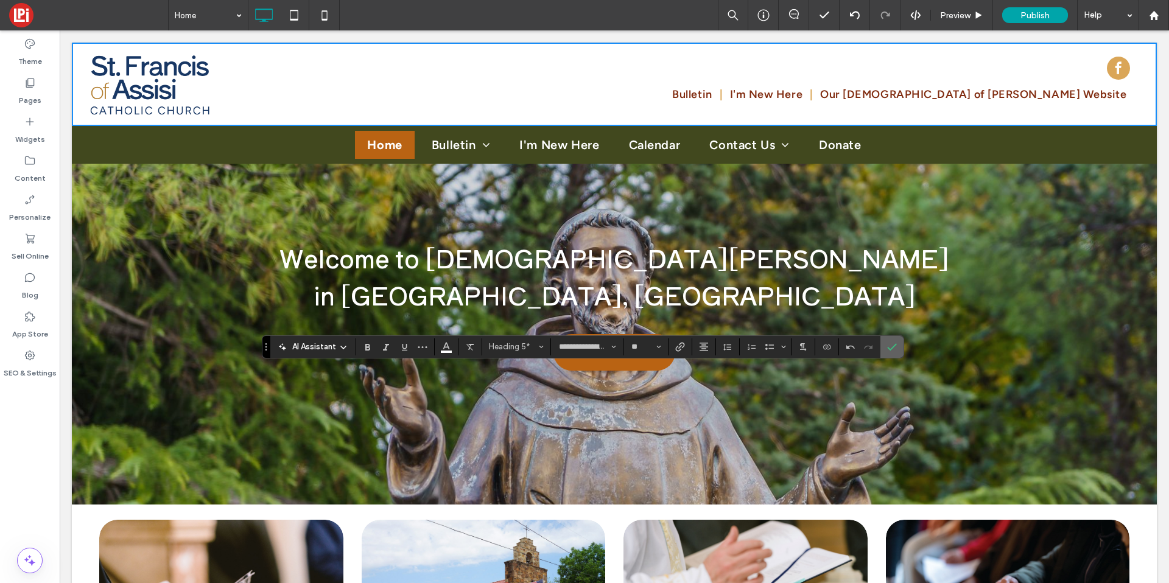
click at [898, 350] on label "Confirm" at bounding box center [892, 347] width 18 height 22
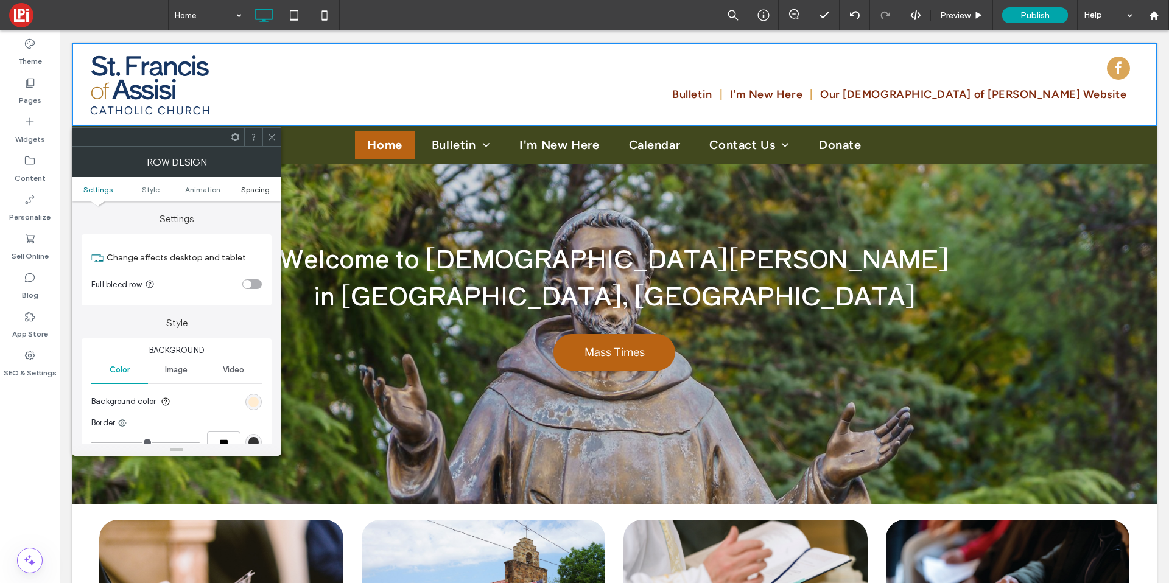
click at [253, 186] on span "Spacing" at bounding box center [255, 189] width 29 height 9
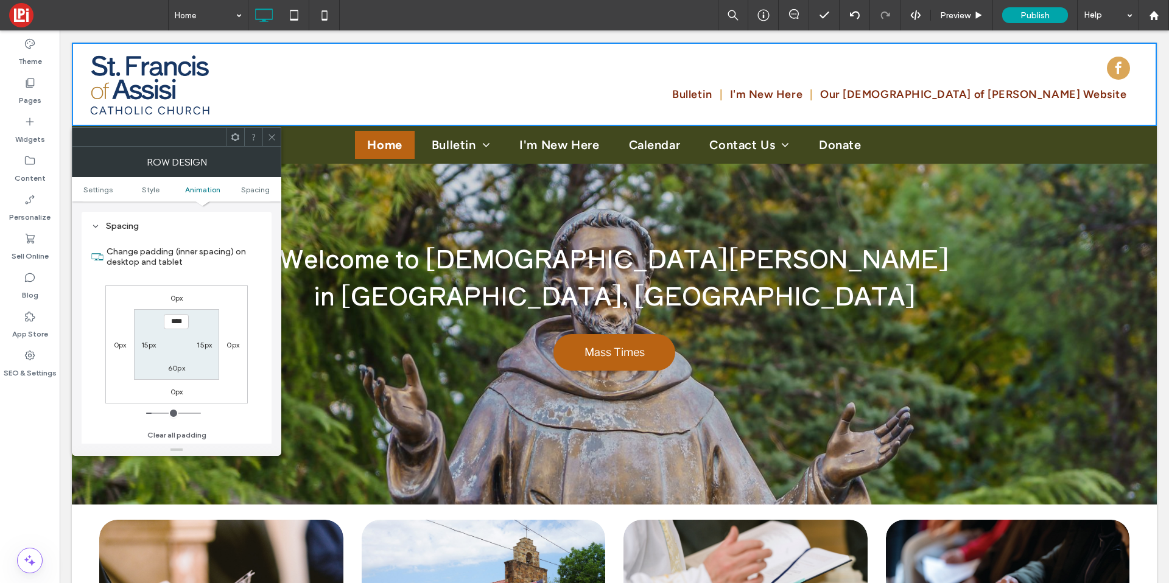
scroll to position [344, 0]
click at [178, 364] on label "60px" at bounding box center [176, 367] width 17 height 9
type input "**"
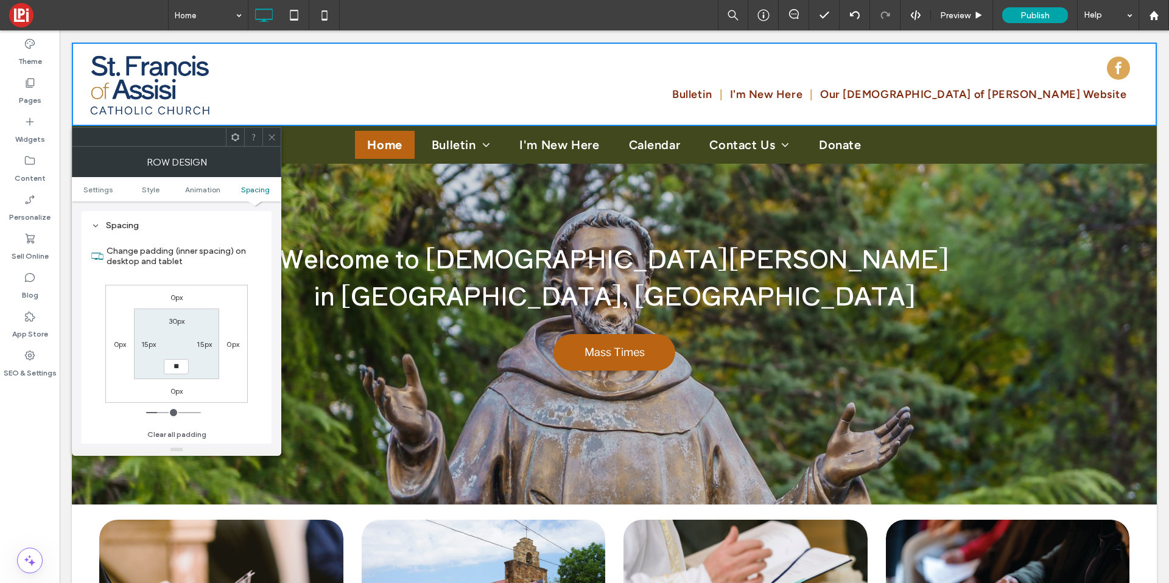
type input "****"
click at [272, 136] on use at bounding box center [272, 137] width 6 height 6
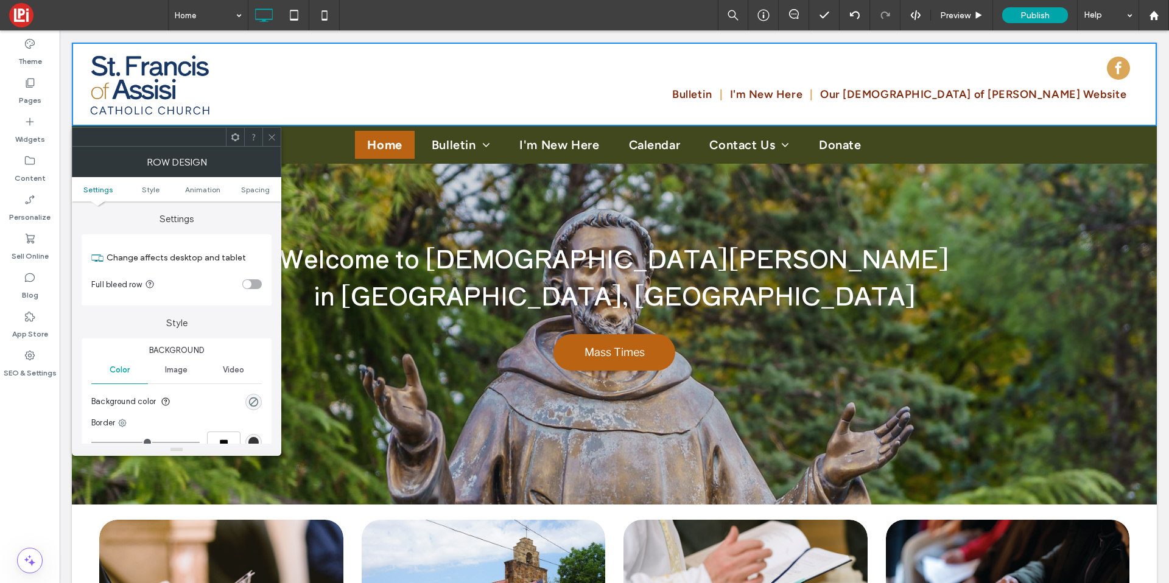
click at [264, 132] on div at bounding box center [271, 137] width 18 height 18
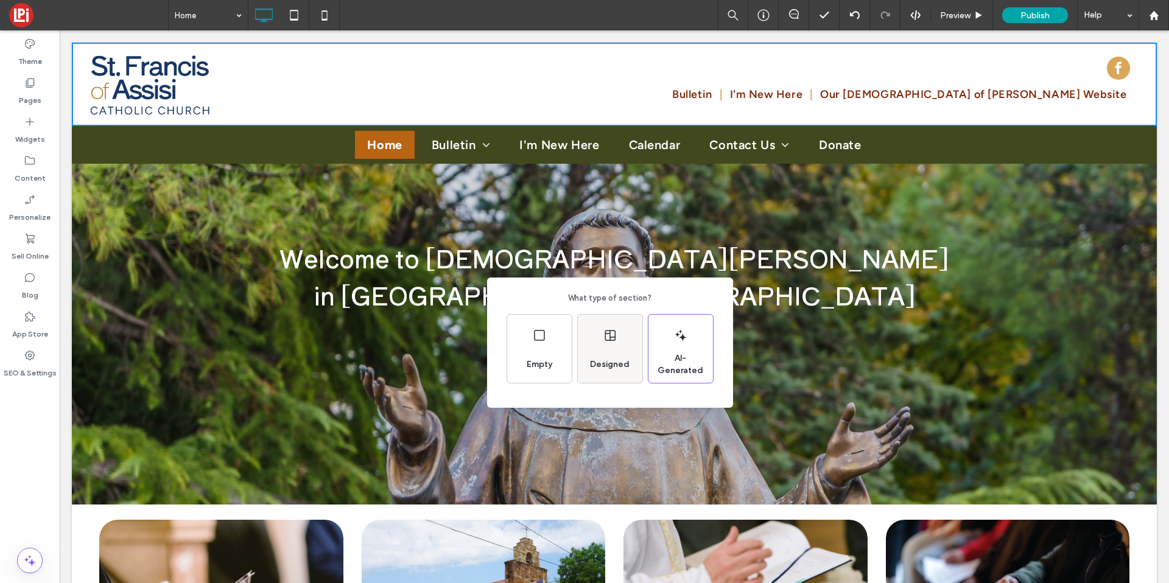
click at [610, 354] on div "Designed" at bounding box center [609, 364] width 49 height 27
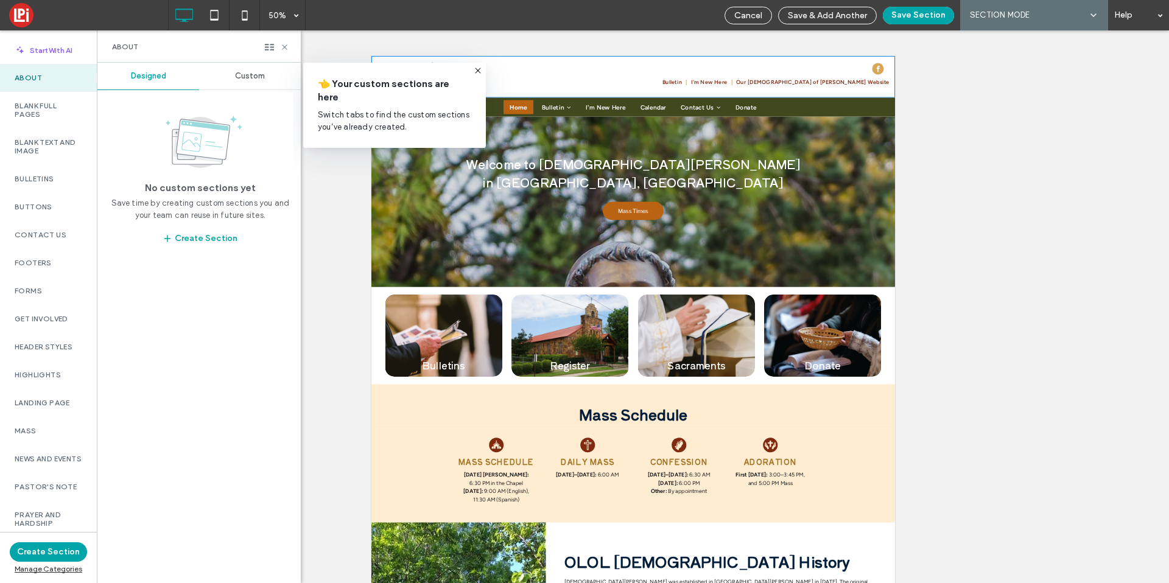
click at [254, 82] on div "Custom" at bounding box center [250, 76] width 102 height 27
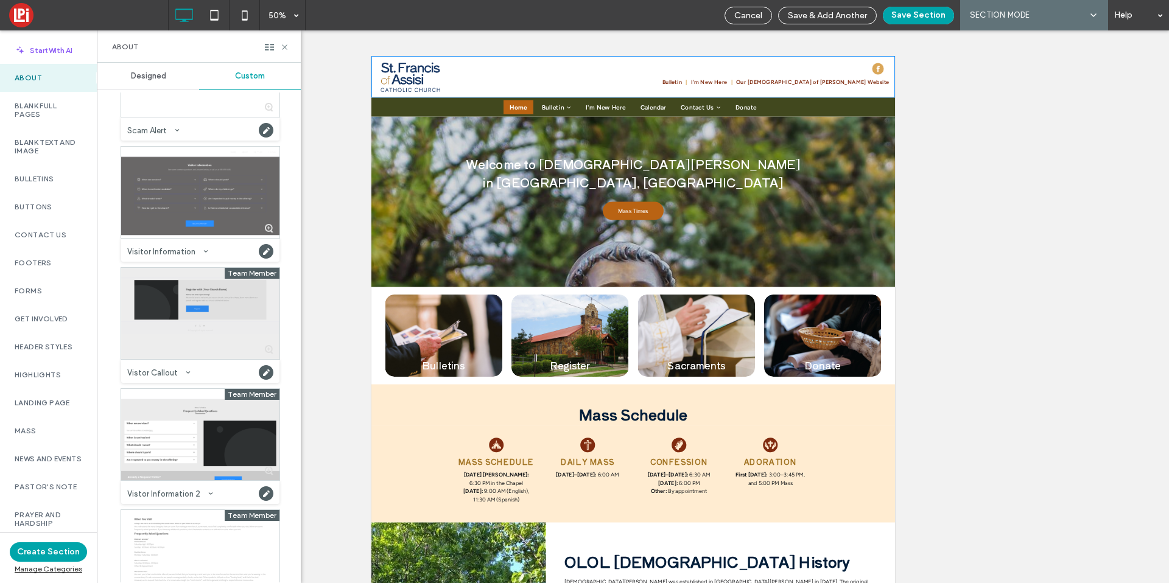
scroll to position [1175, 0]
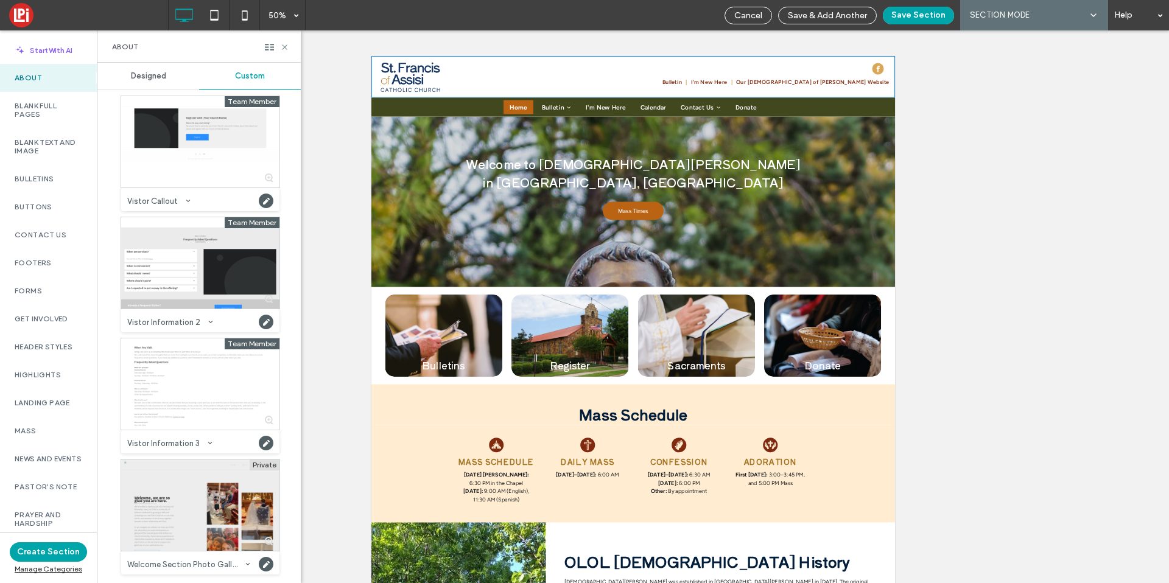
click at [199, 488] on div at bounding box center [200, 505] width 158 height 91
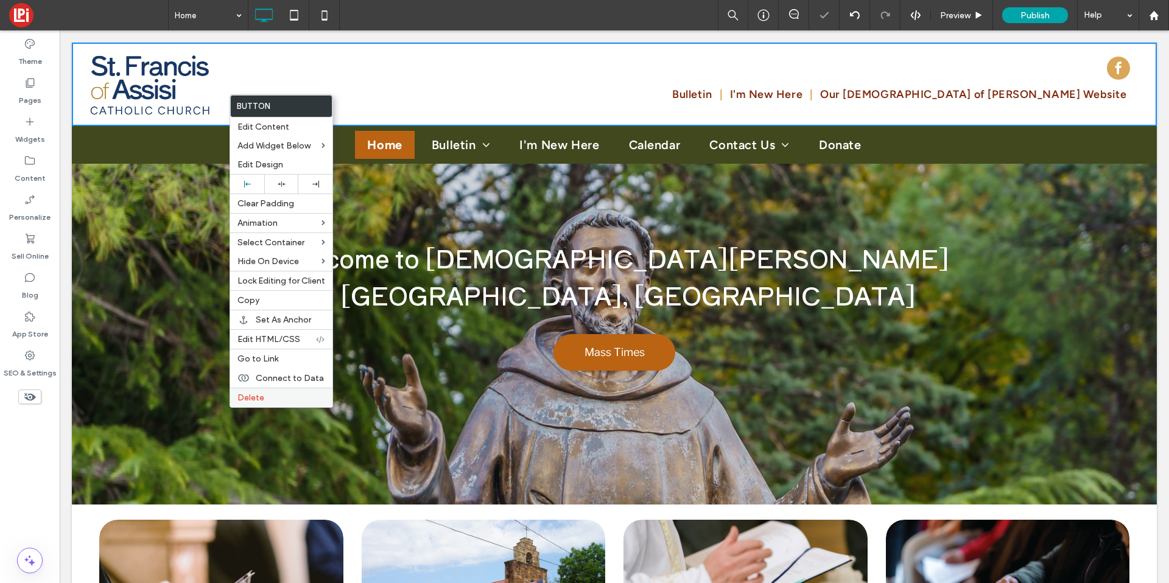
click at [247, 400] on span "Delete" at bounding box center [251, 398] width 27 height 10
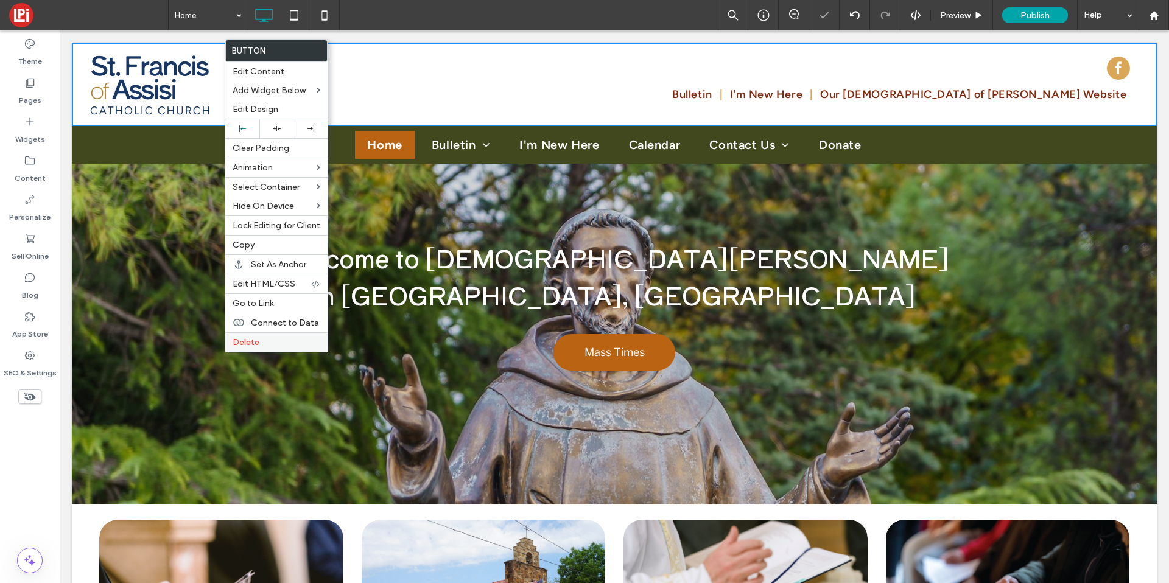
click at [259, 343] on label "Delete" at bounding box center [277, 342] width 88 height 10
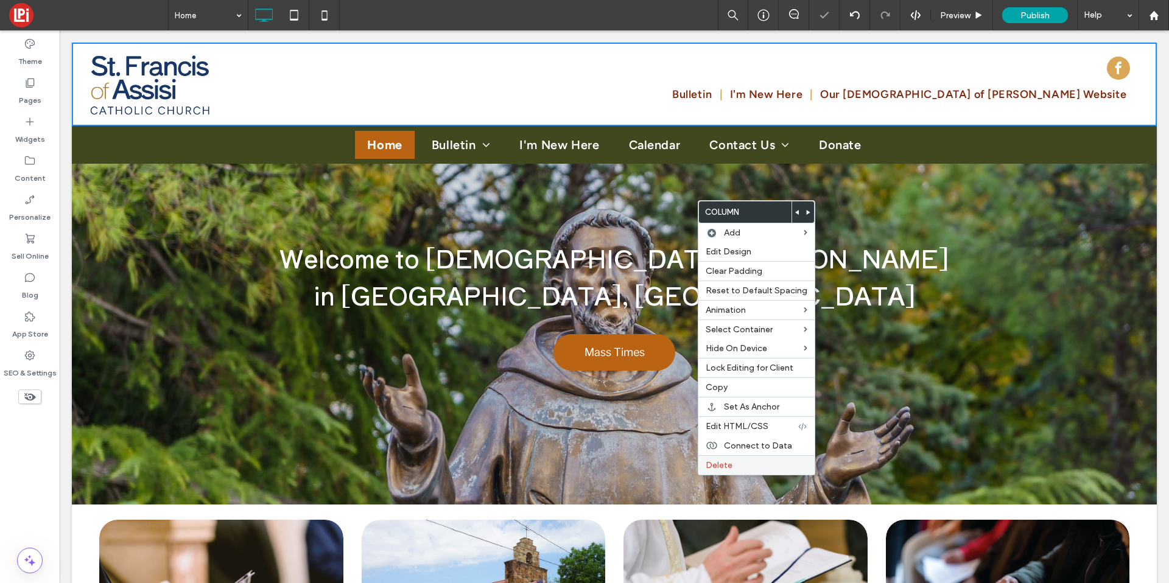
click at [734, 470] on label "Delete" at bounding box center [757, 465] width 102 height 10
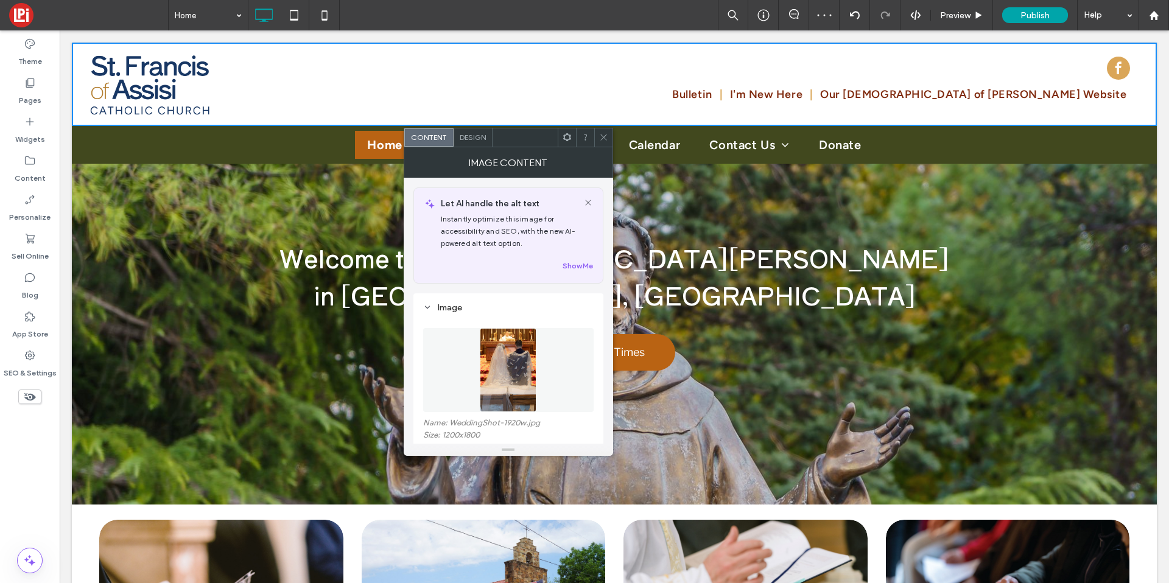
click at [480, 378] on figure at bounding box center [508, 370] width 171 height 84
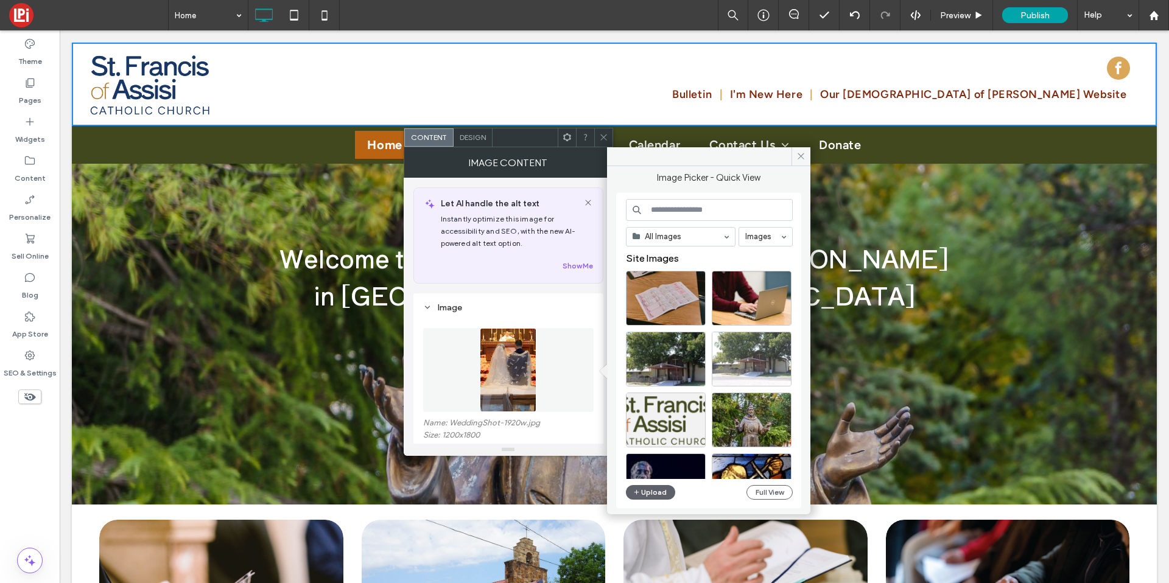
click at [729, 362] on div at bounding box center [752, 359] width 80 height 55
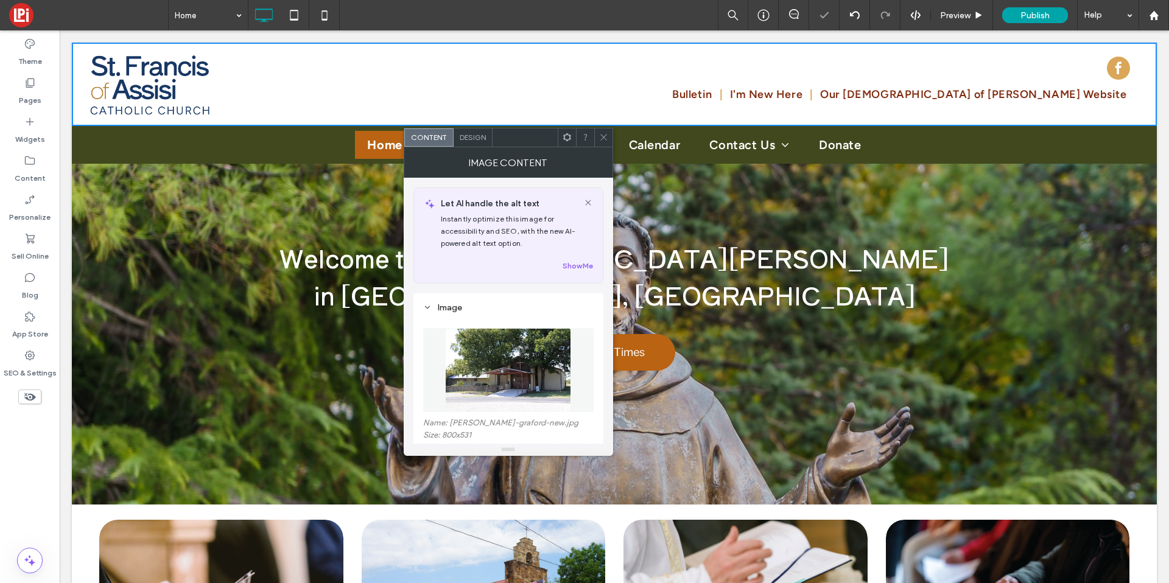
click at [601, 129] on span at bounding box center [603, 138] width 9 height 18
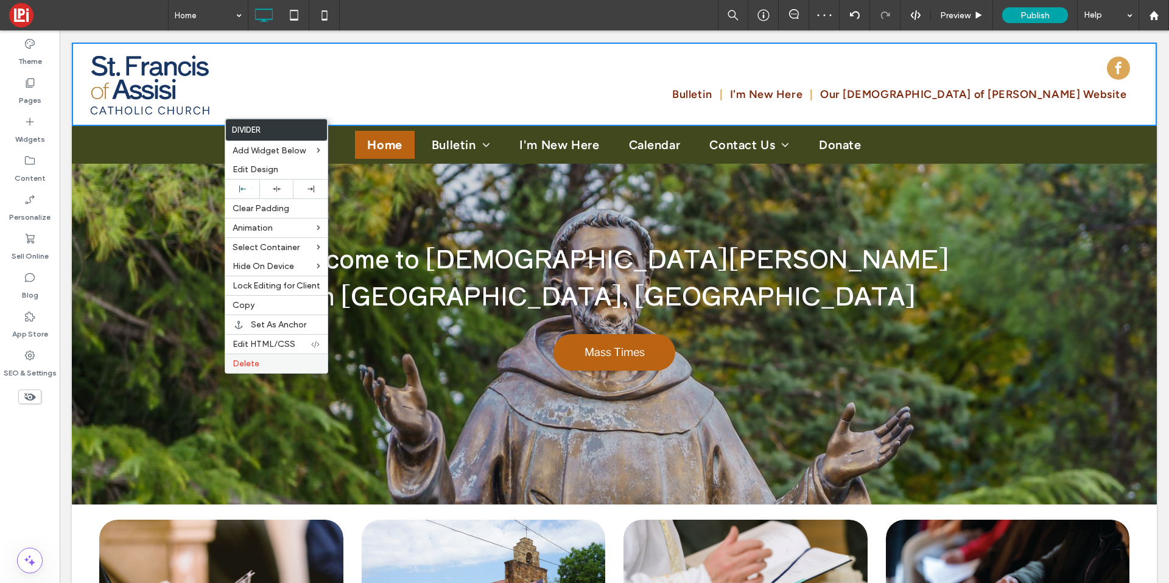
click at [243, 365] on span "Delete" at bounding box center [246, 364] width 27 height 10
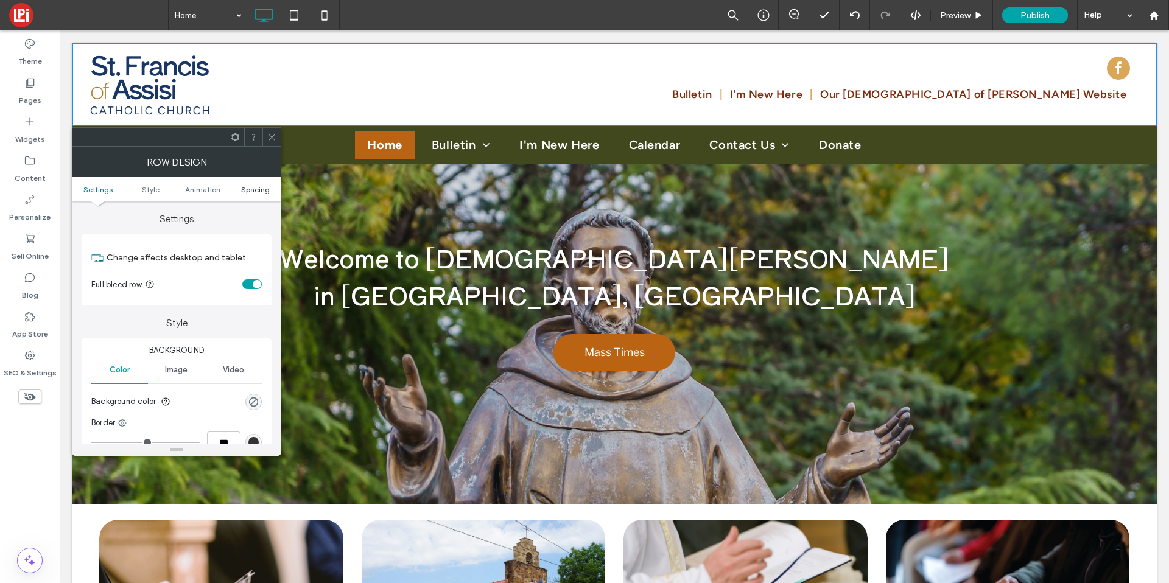
click at [252, 189] on span "Spacing" at bounding box center [255, 189] width 29 height 9
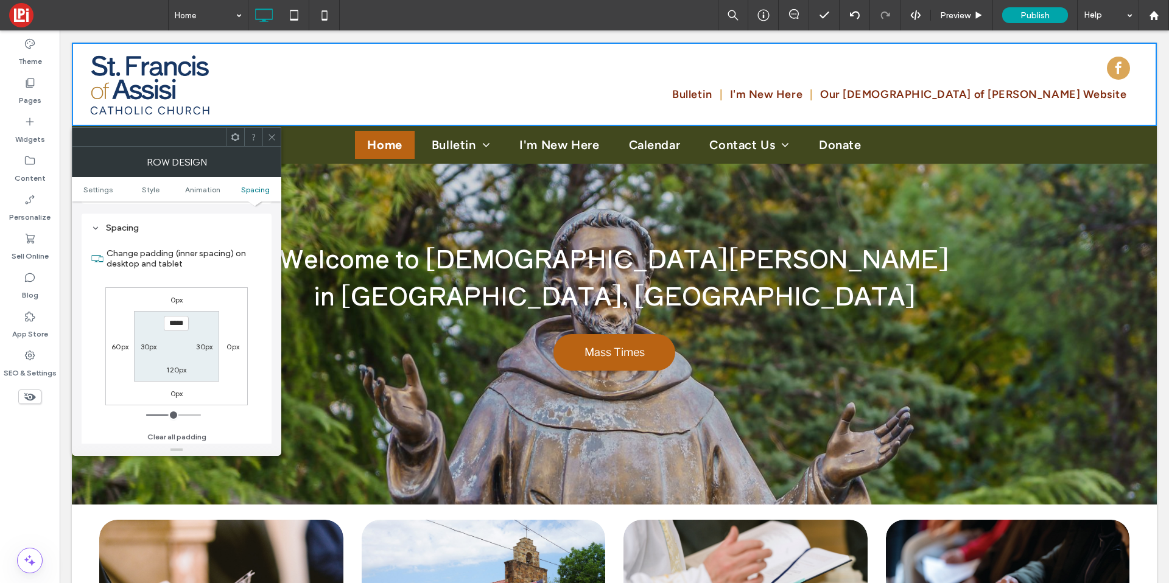
scroll to position [344, 0]
type input "****"
click at [183, 367] on label "120px" at bounding box center [176, 367] width 20 height 9
type input "***"
type input "**"
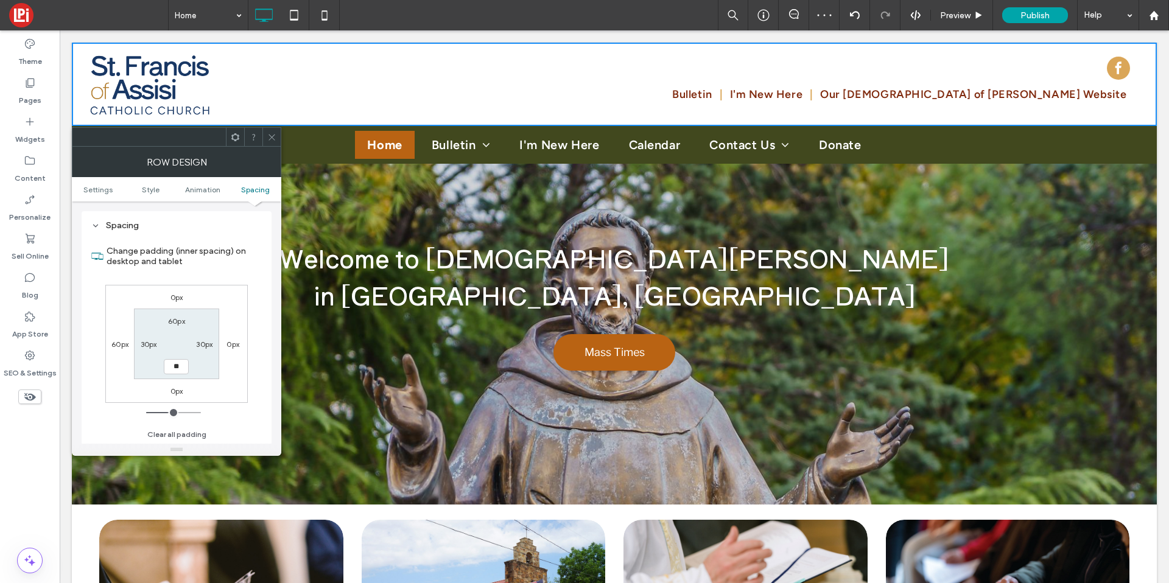
type input "**"
type input "****"
click at [125, 349] on div "60px" at bounding box center [119, 344] width 17 height 12
click at [121, 344] on label "60px" at bounding box center [119, 344] width 17 height 9
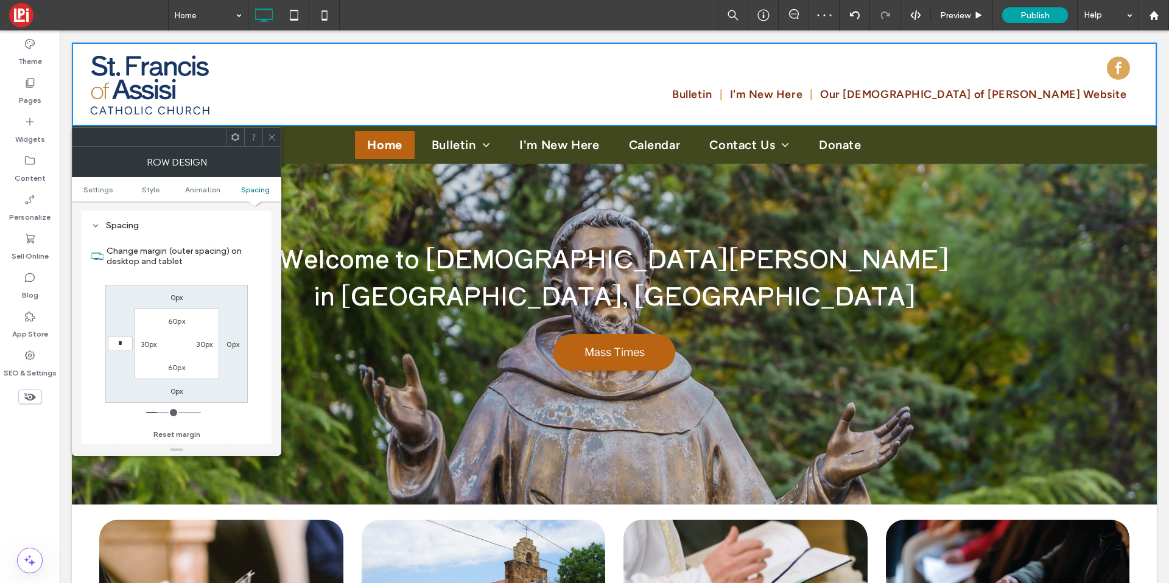
type input "*"
type input "***"
click at [280, 133] on div at bounding box center [271, 137] width 18 height 18
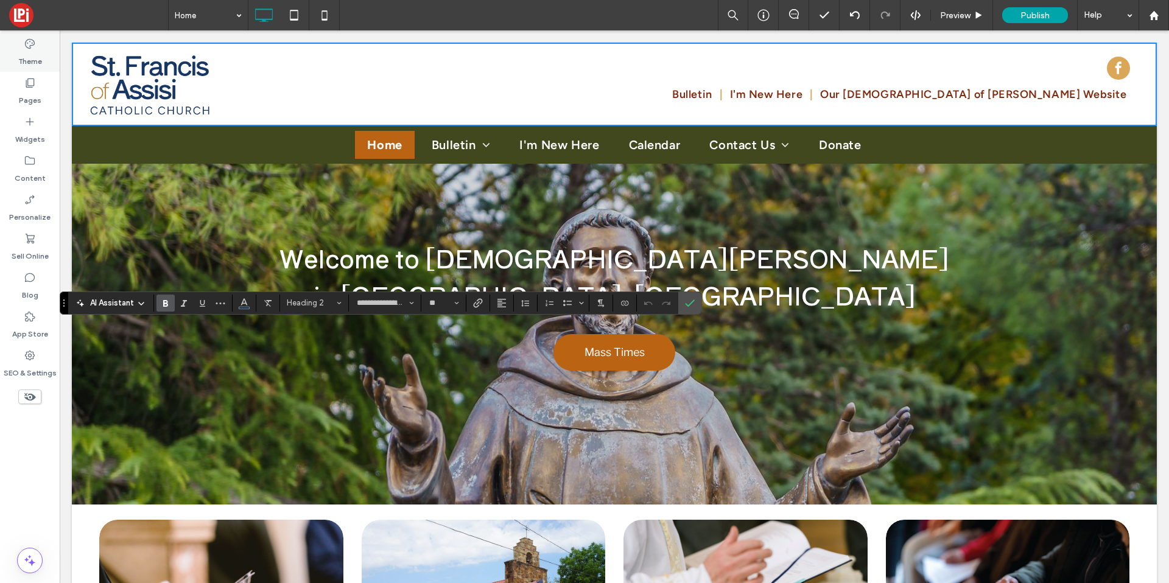
click at [40, 58] on label "Theme" at bounding box center [30, 58] width 24 height 17
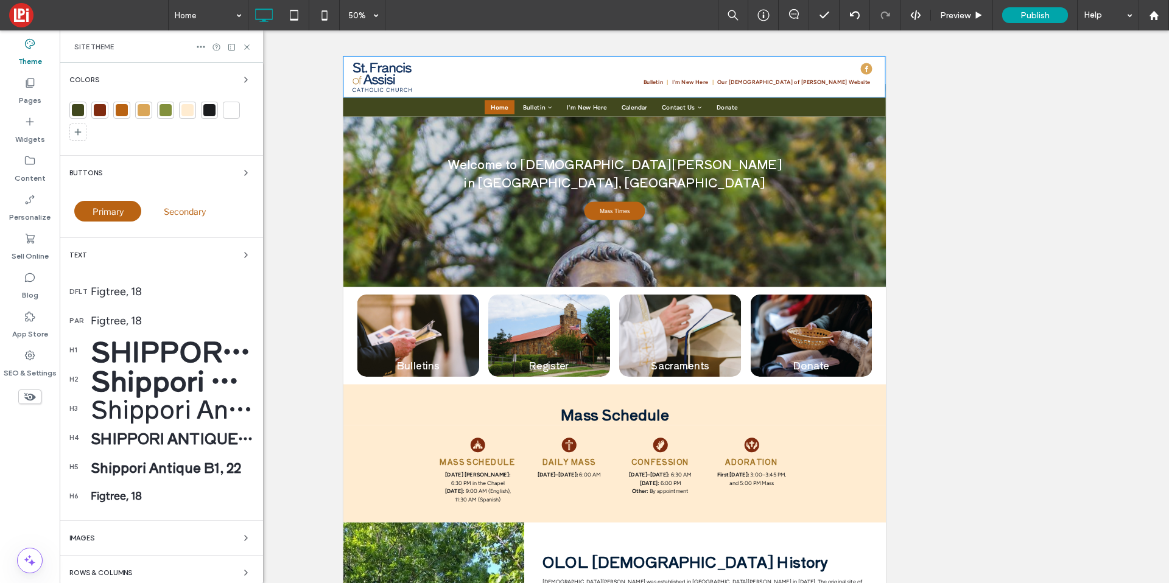
click at [154, 353] on div "Shippori Antique B1, 60" at bounding box center [172, 351] width 163 height 40
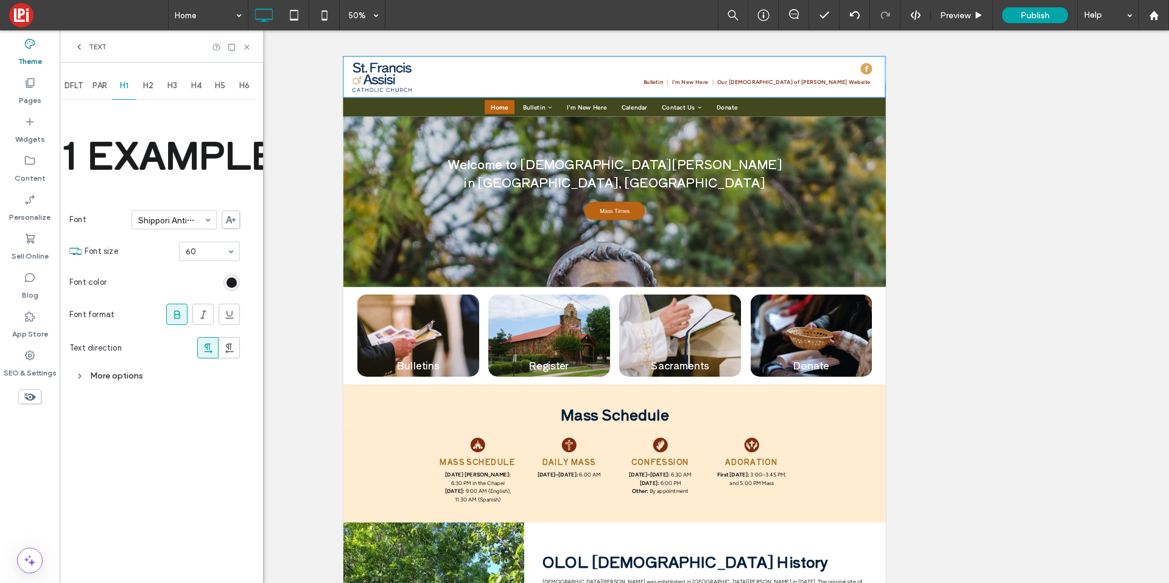
click at [150, 83] on span "H2" at bounding box center [148, 86] width 10 height 10
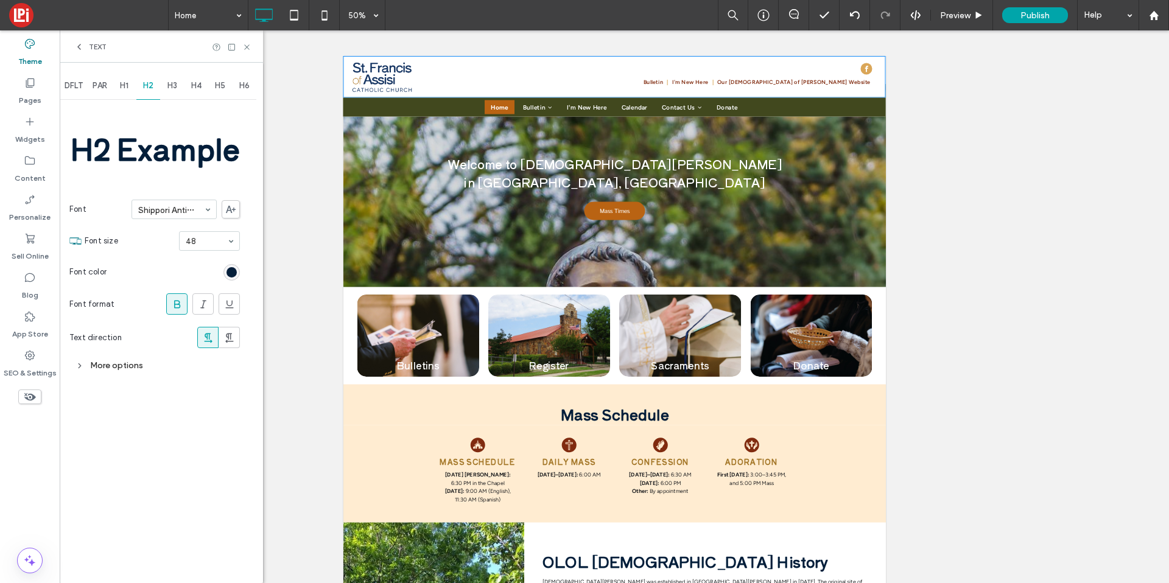
click at [236, 268] on div "rgb(3, 30, 58)" at bounding box center [232, 272] width 10 height 10
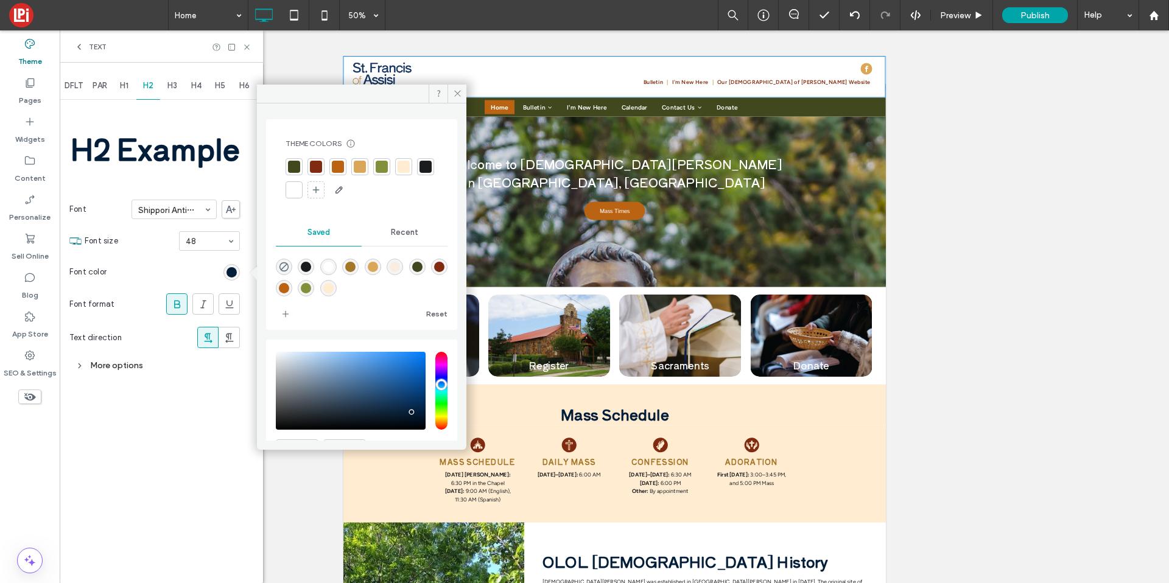
click at [295, 163] on div at bounding box center [294, 167] width 12 height 12
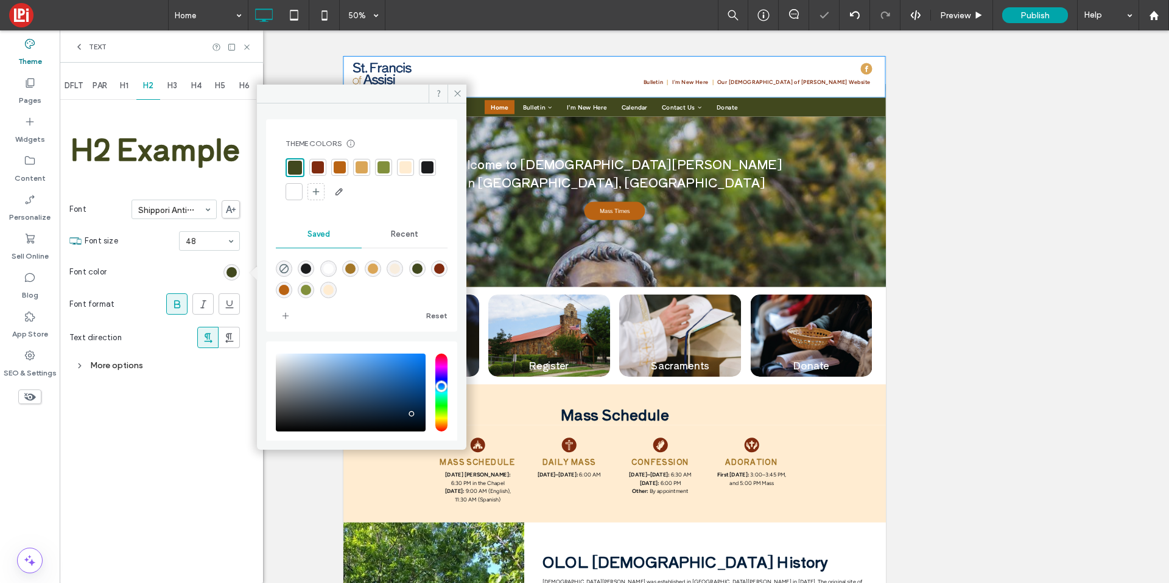
click at [316, 166] on div at bounding box center [318, 167] width 12 height 12
click at [170, 90] on span "H3" at bounding box center [172, 86] width 10 height 10
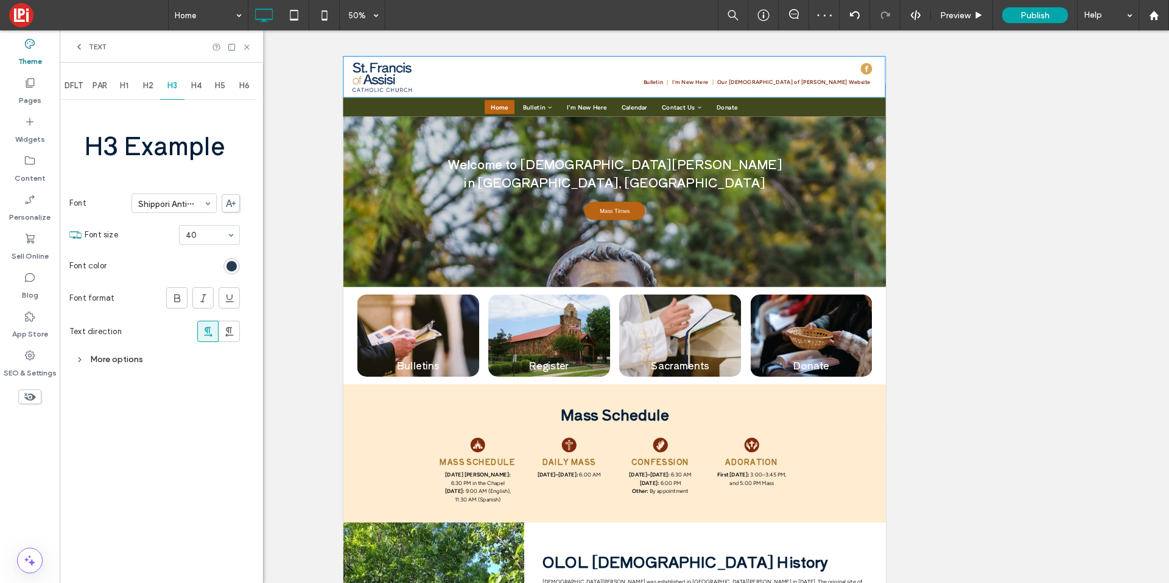
click at [231, 262] on div "rgb(3, 30, 58)" at bounding box center [232, 266] width 10 height 10
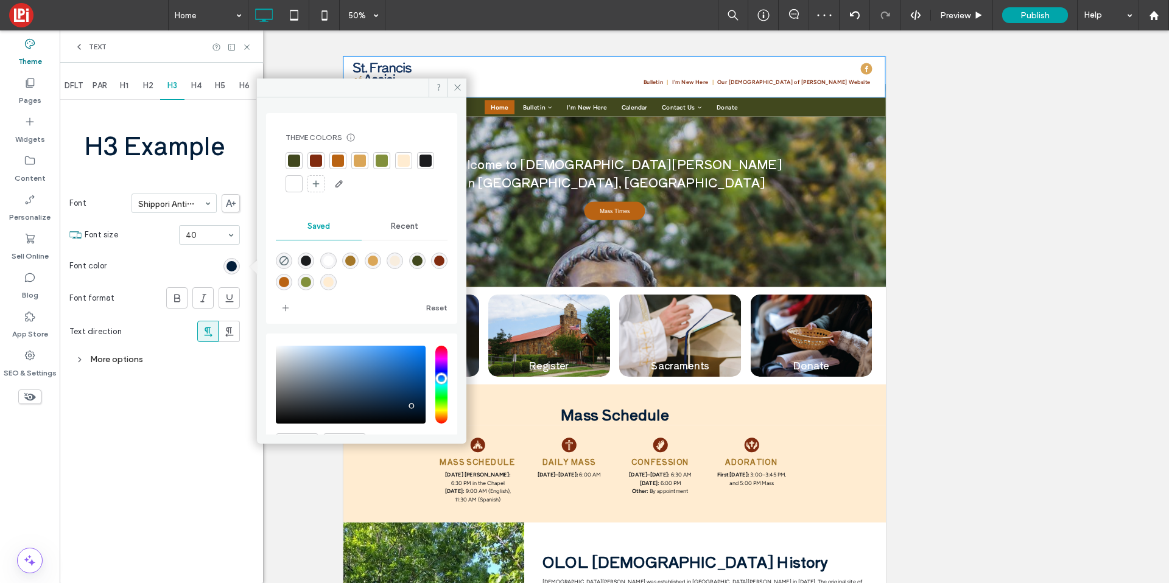
click at [290, 153] on div at bounding box center [294, 160] width 17 height 17
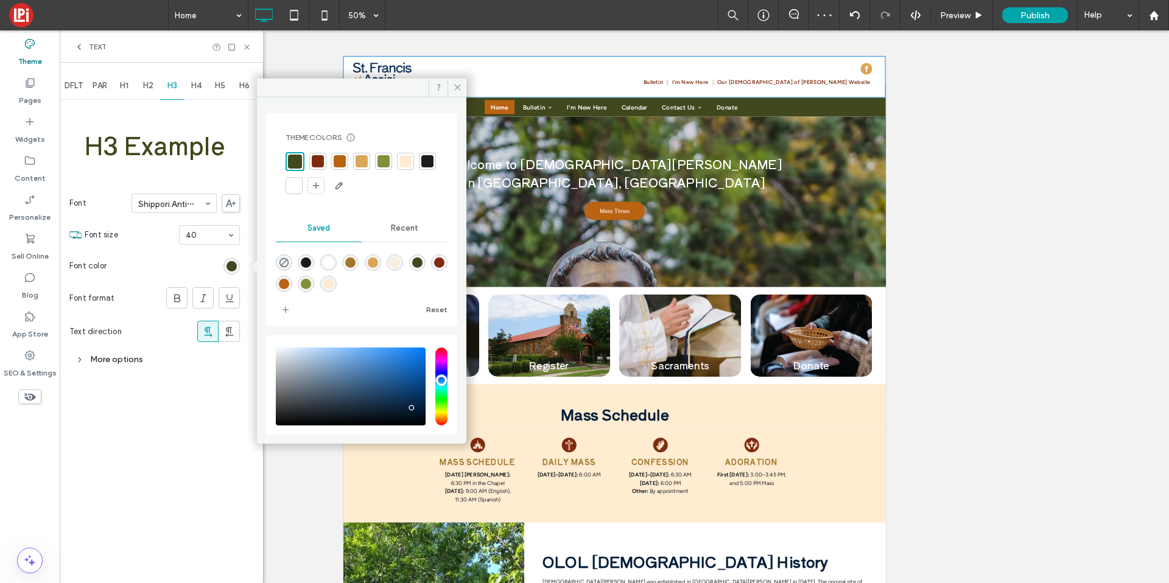
click at [203, 84] on div "H4" at bounding box center [197, 85] width 24 height 27
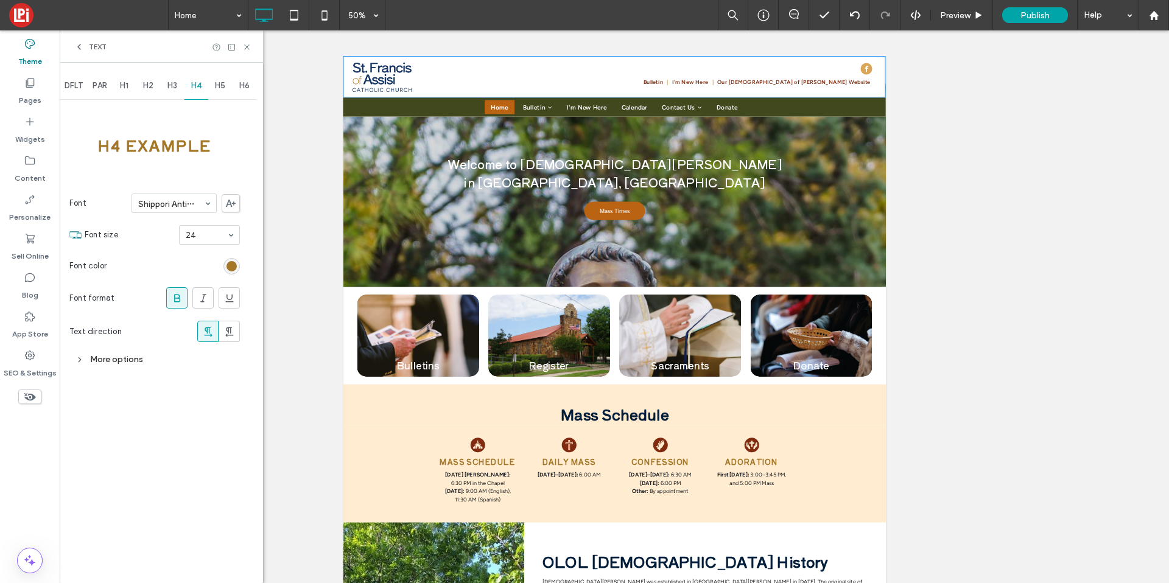
click at [228, 275] on section "Font color" at bounding box center [154, 266] width 171 height 30
click at [230, 264] on div "rgb(164, 119, 40)" at bounding box center [232, 266] width 10 height 10
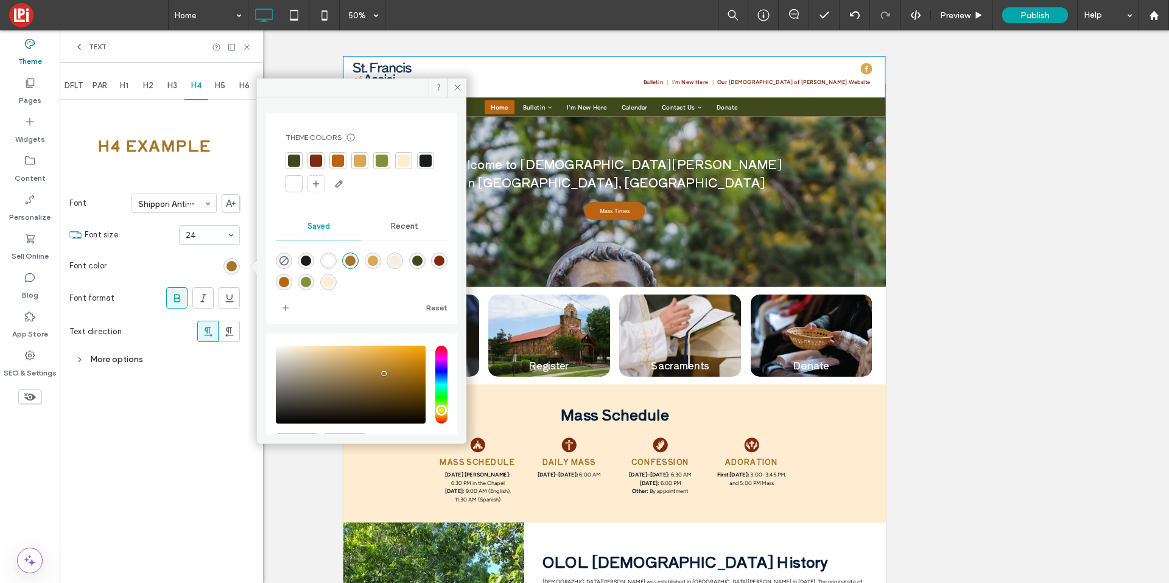
click at [354, 164] on div at bounding box center [360, 161] width 12 height 12
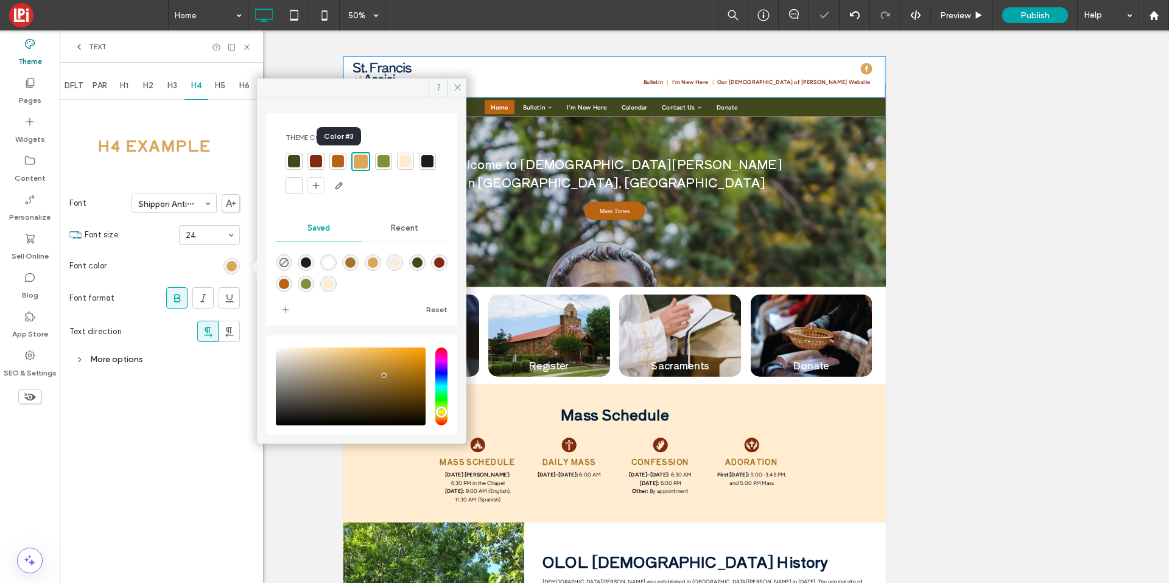
click at [339, 163] on div at bounding box center [338, 161] width 12 height 12
click at [212, 90] on div "H5" at bounding box center [220, 85] width 24 height 27
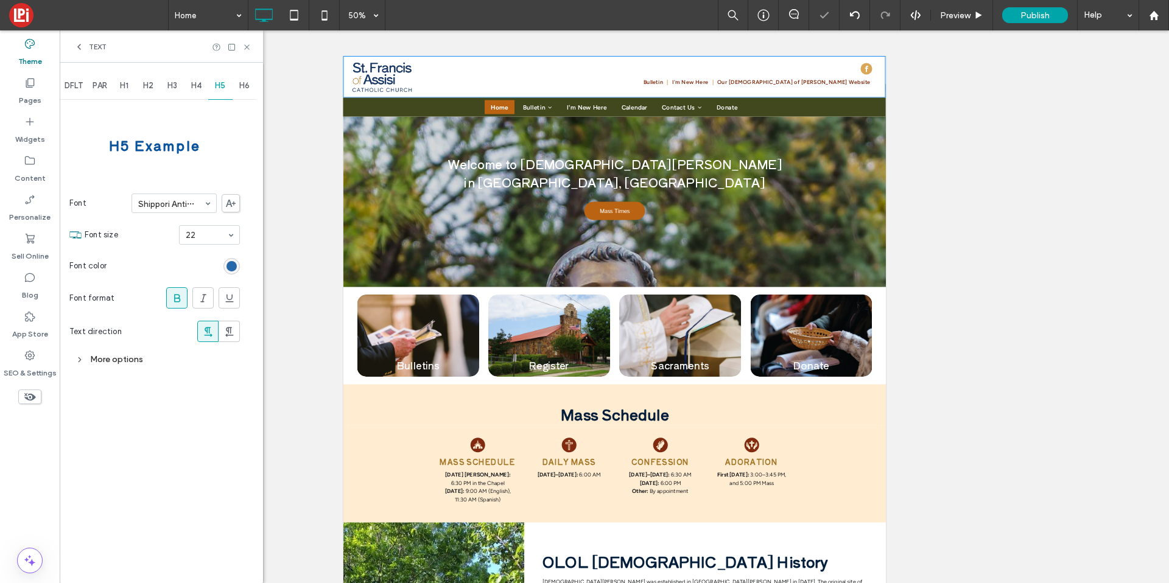
click at [235, 269] on div "rgb(7, 82, 157)" at bounding box center [232, 266] width 10 height 10
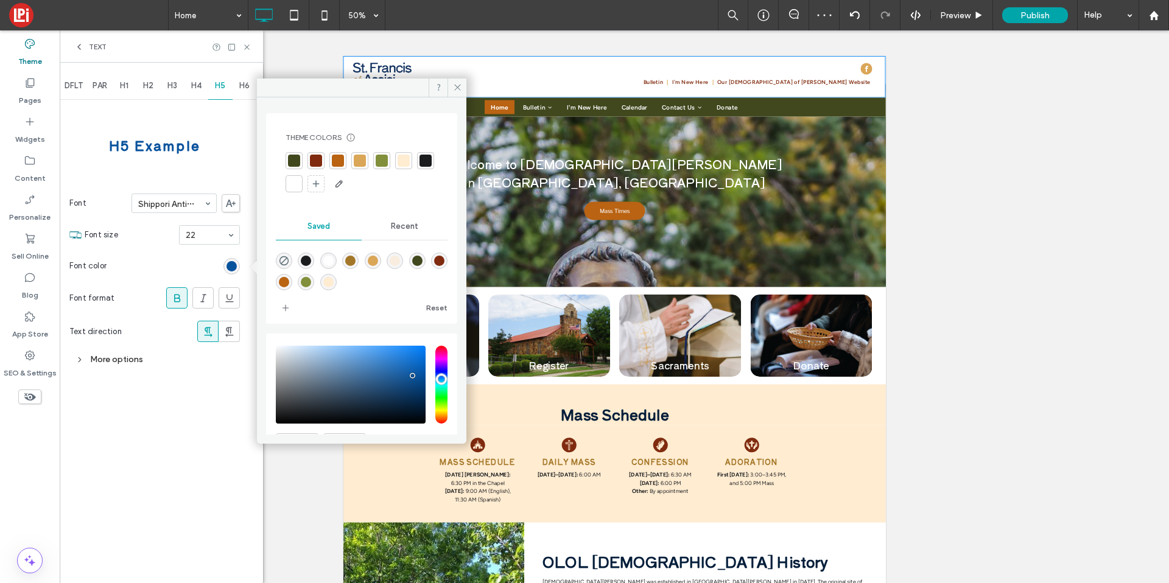
click at [290, 161] on div at bounding box center [294, 161] width 12 height 12
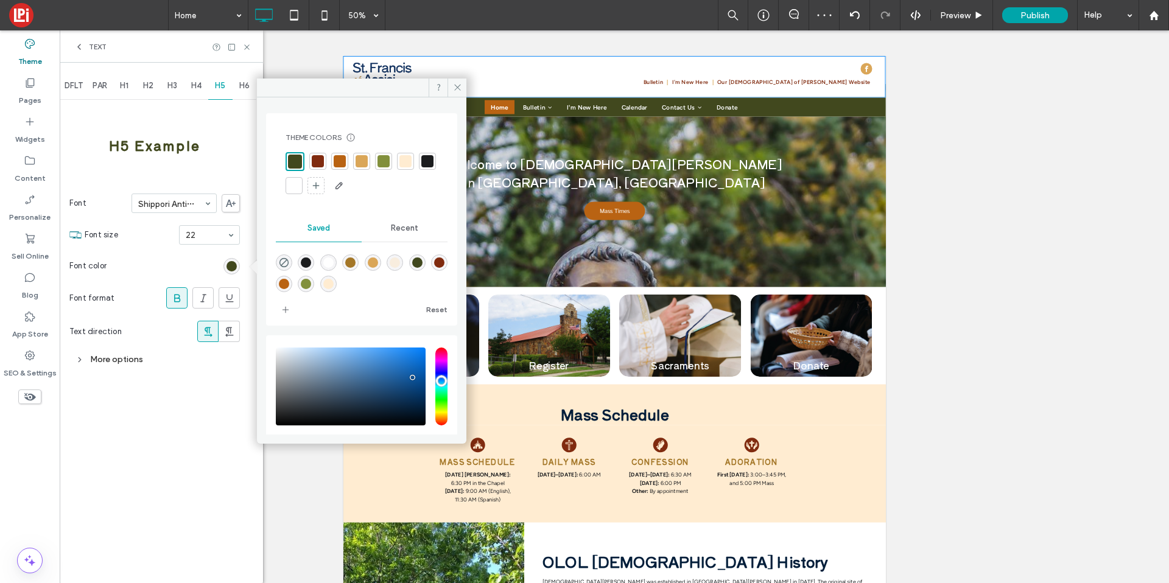
click at [240, 86] on span "H6" at bounding box center [244, 86] width 10 height 10
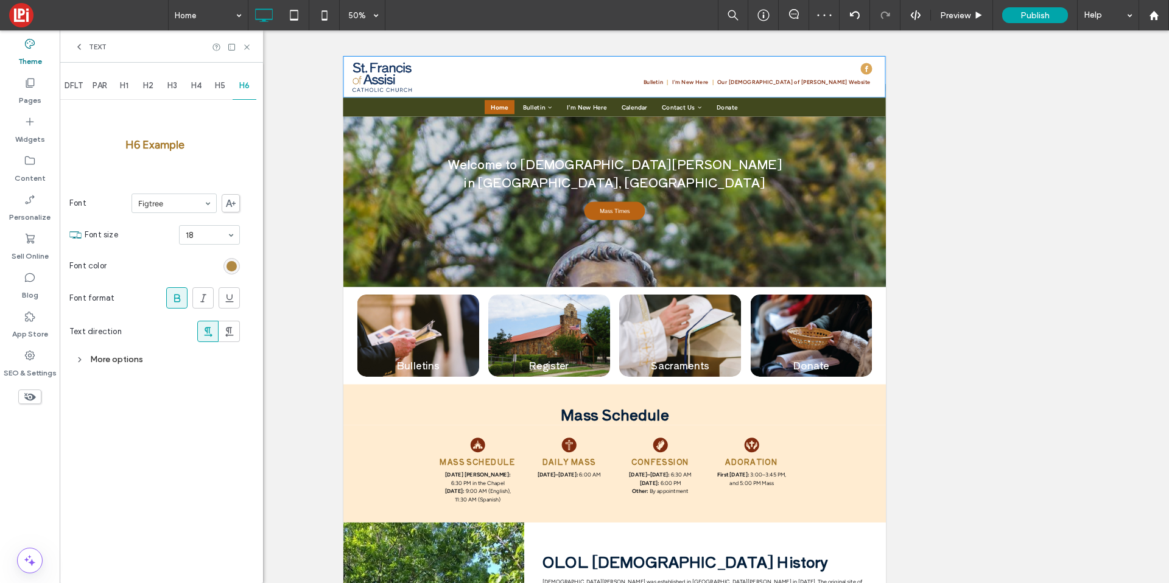
click at [230, 263] on div "rgb(164, 119, 40)" at bounding box center [232, 266] width 10 height 10
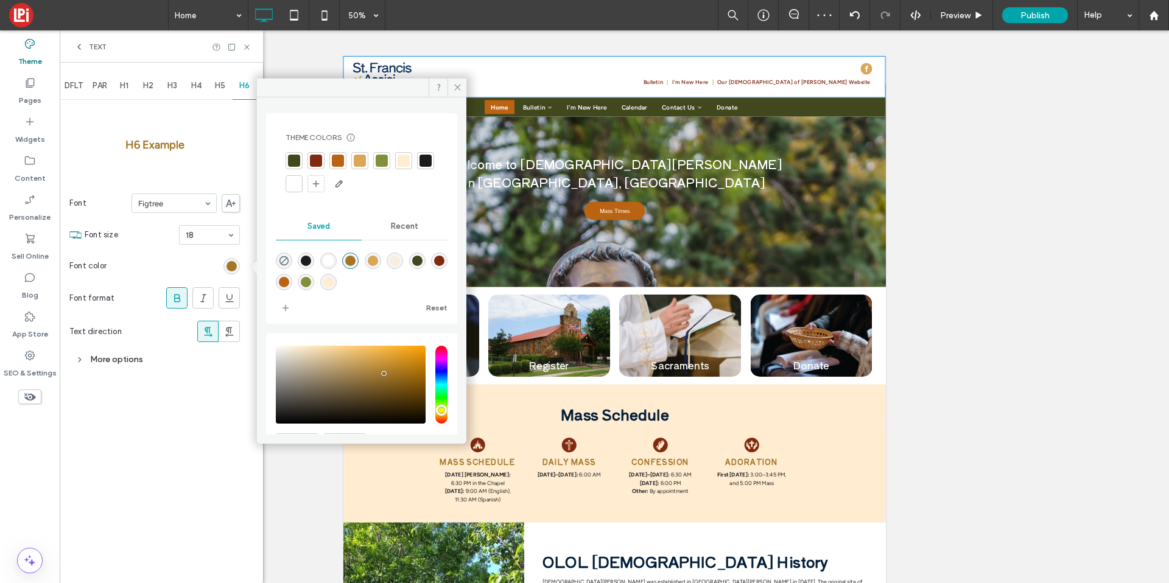
click at [357, 163] on div at bounding box center [360, 161] width 12 height 12
click at [336, 153] on div at bounding box center [337, 161] width 17 height 17
click at [456, 85] on icon at bounding box center [457, 87] width 9 height 9
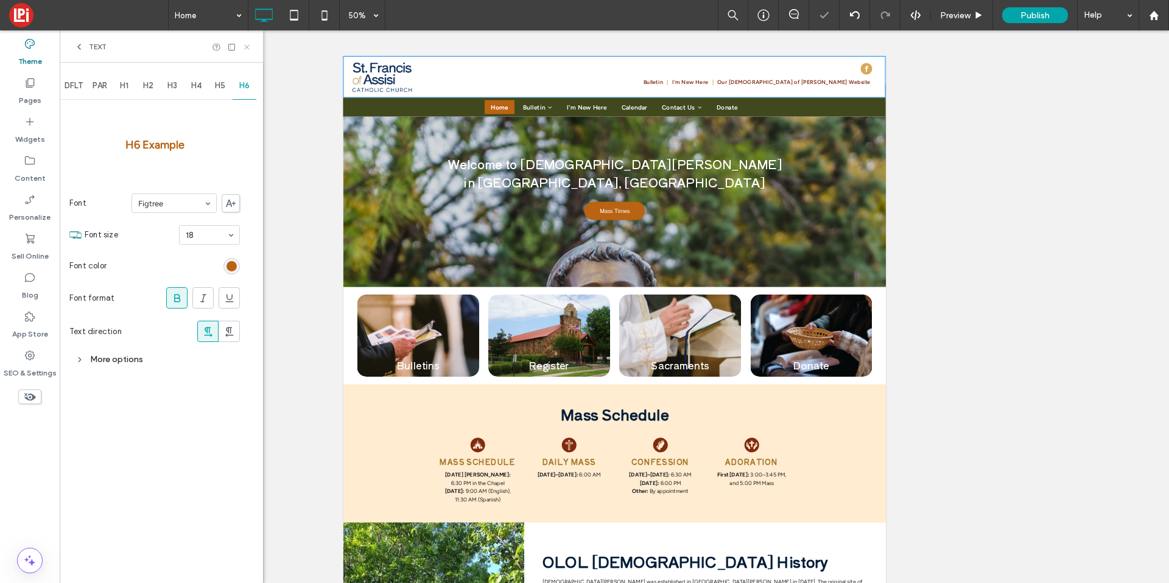
click at [250, 48] on icon at bounding box center [246, 47] width 9 height 9
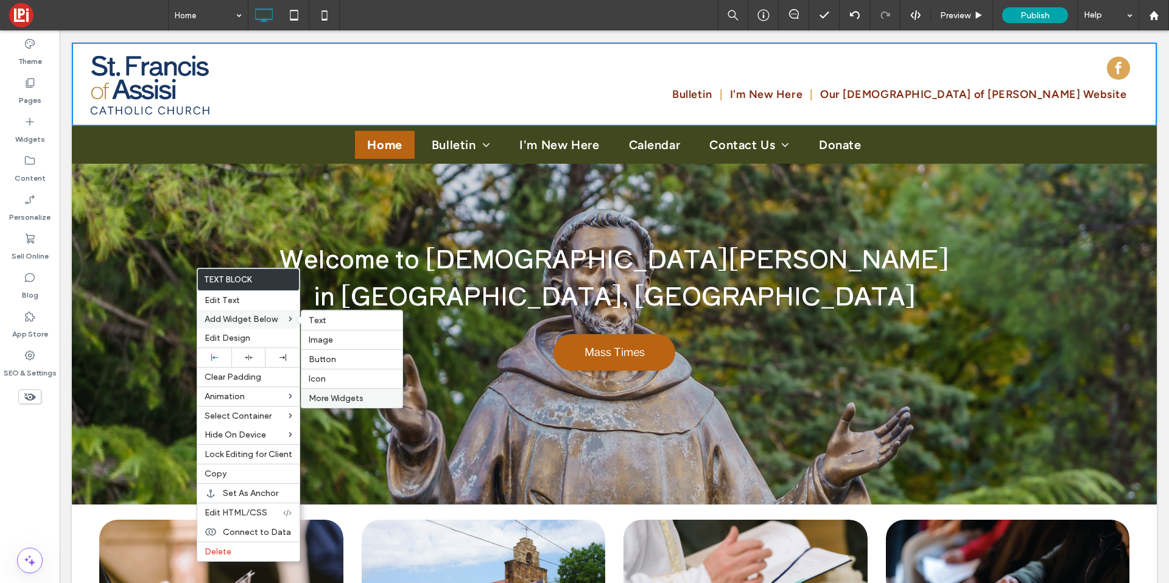
click at [326, 395] on span "More Widgets" at bounding box center [336, 398] width 55 height 10
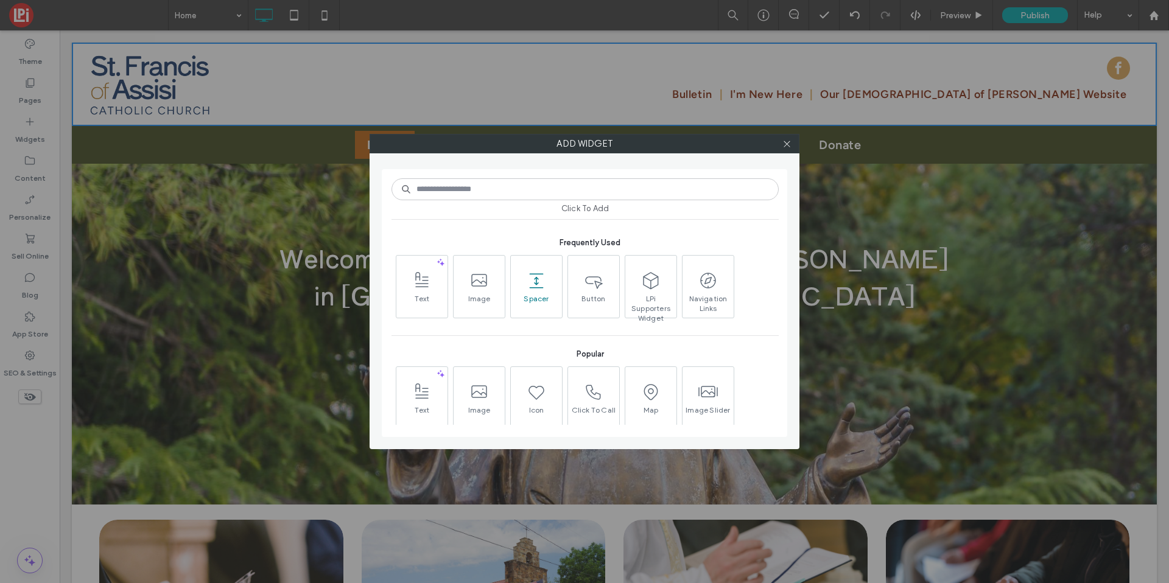
click at [544, 285] on icon at bounding box center [536, 280] width 19 height 19
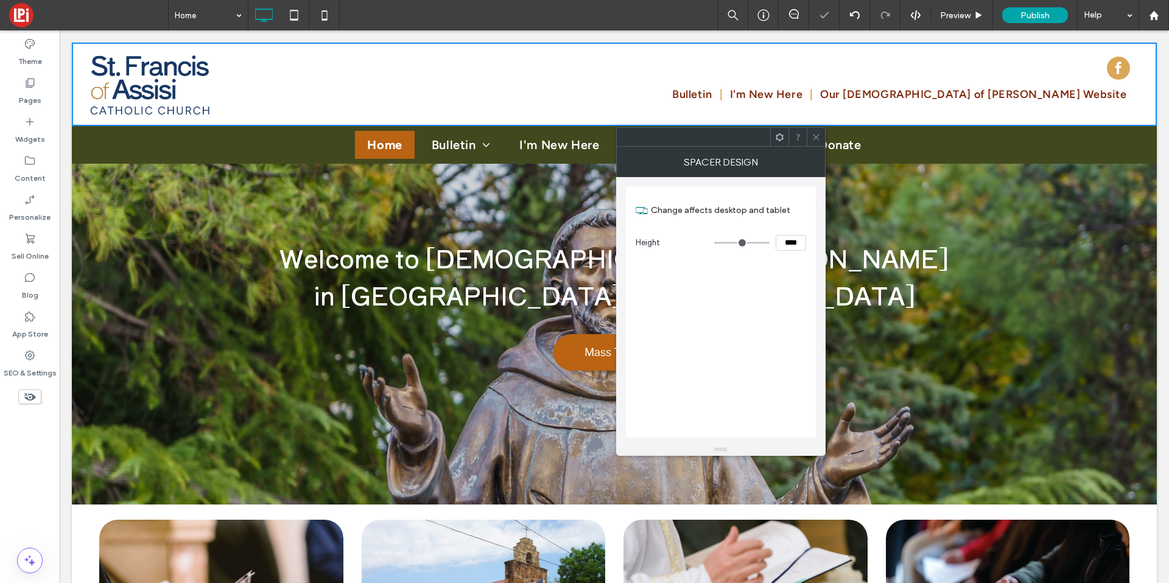
click at [780, 240] on input "****" at bounding box center [791, 243] width 30 height 16
type input "****"
type input "**"
click at [822, 132] on div at bounding box center [816, 137] width 18 height 18
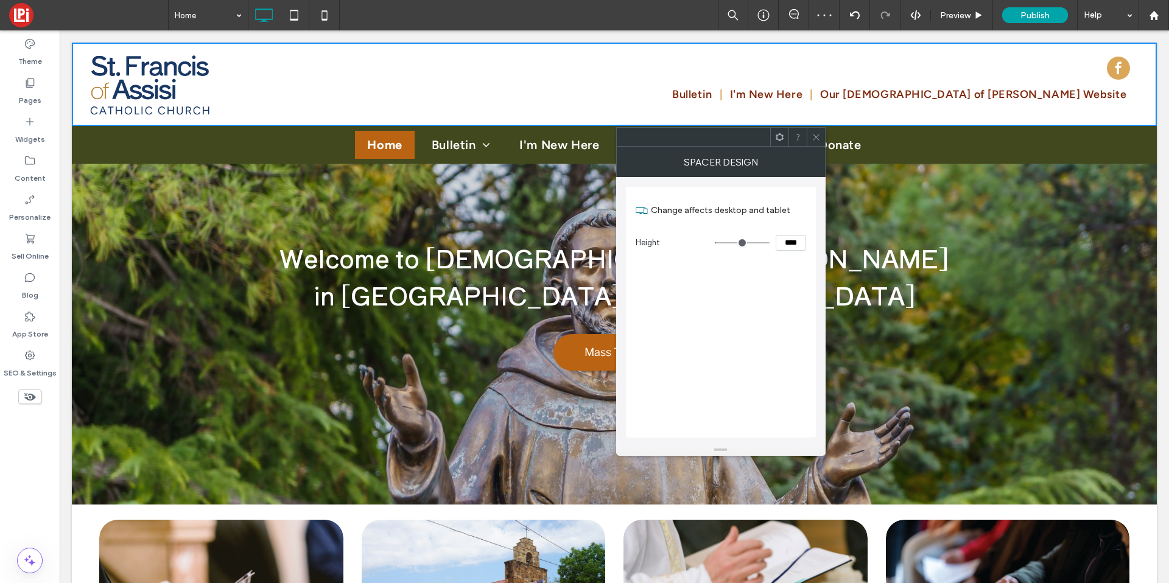
click at [788, 243] on input "****" at bounding box center [791, 243] width 30 height 16
type input "****"
type input "**"
click at [816, 141] on icon at bounding box center [816, 137] width 9 height 9
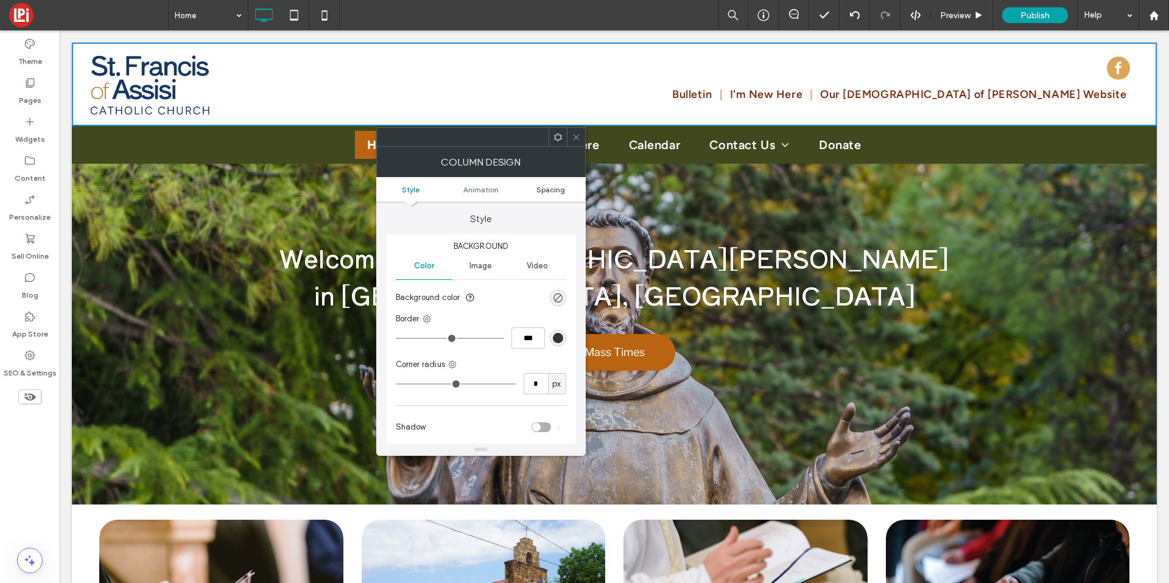
drag, startPoint x: 558, startPoint y: 195, endPoint x: 558, endPoint y: 188, distance: 7.9
click at [558, 195] on ul "Style Animation Spacing" at bounding box center [481, 189] width 210 height 24
click at [558, 188] on span "Spacing" at bounding box center [551, 189] width 29 height 9
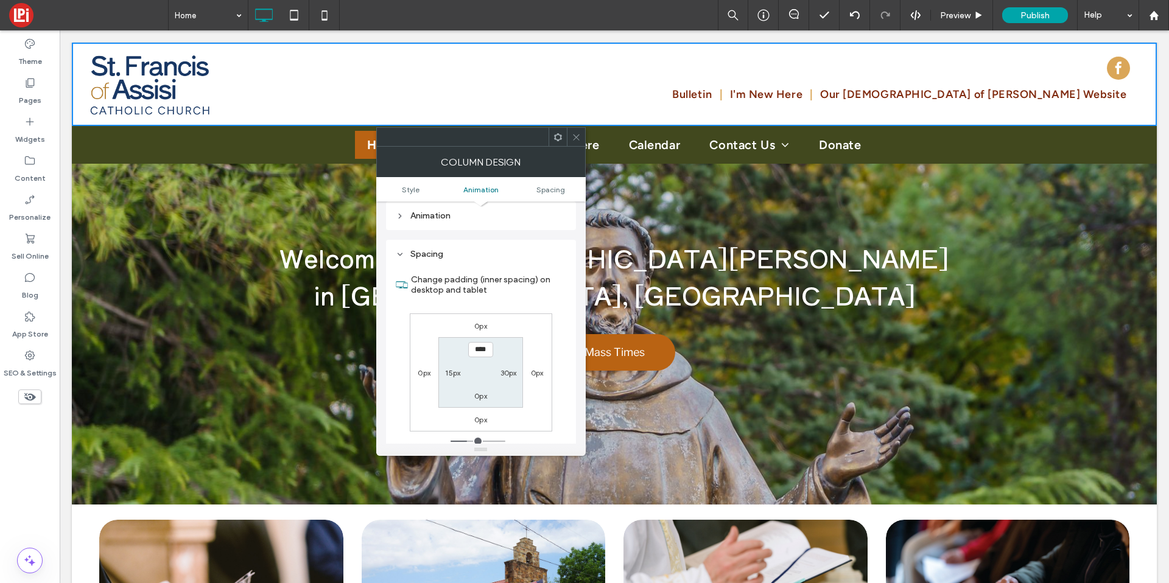
scroll to position [283, 0]
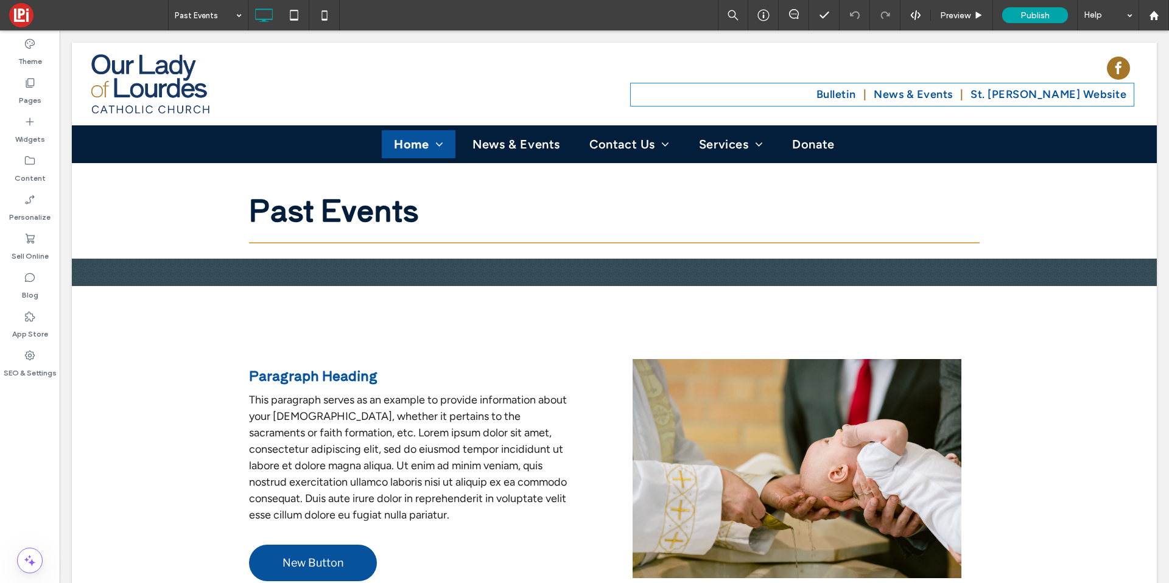
click at [851, 95] on span "Bulletin" at bounding box center [837, 94] width 40 height 16
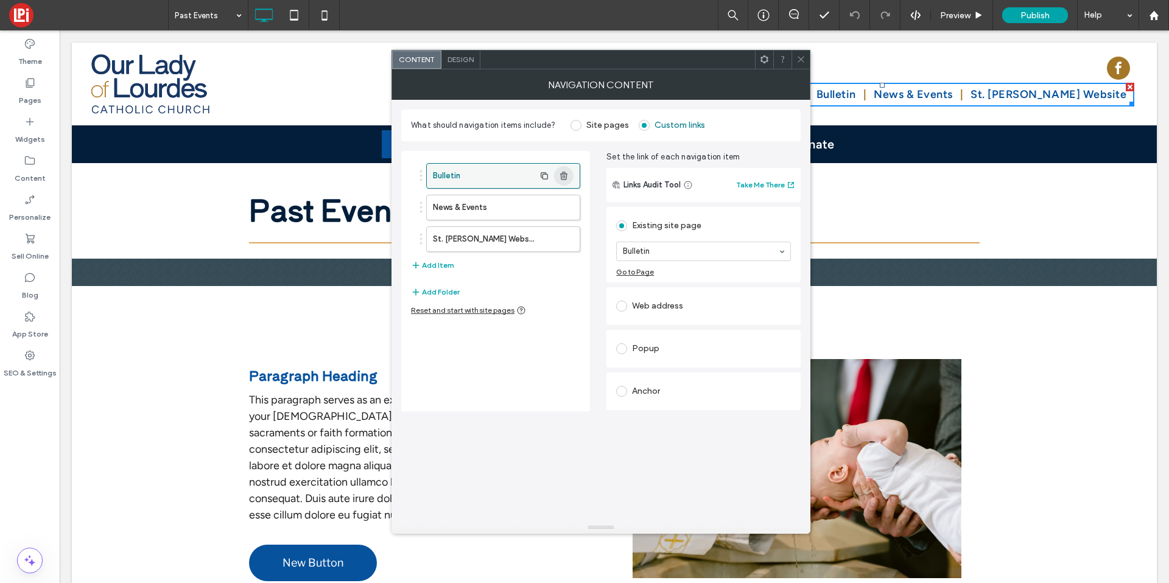
click at [566, 175] on use "button" at bounding box center [563, 176] width 7 height 8
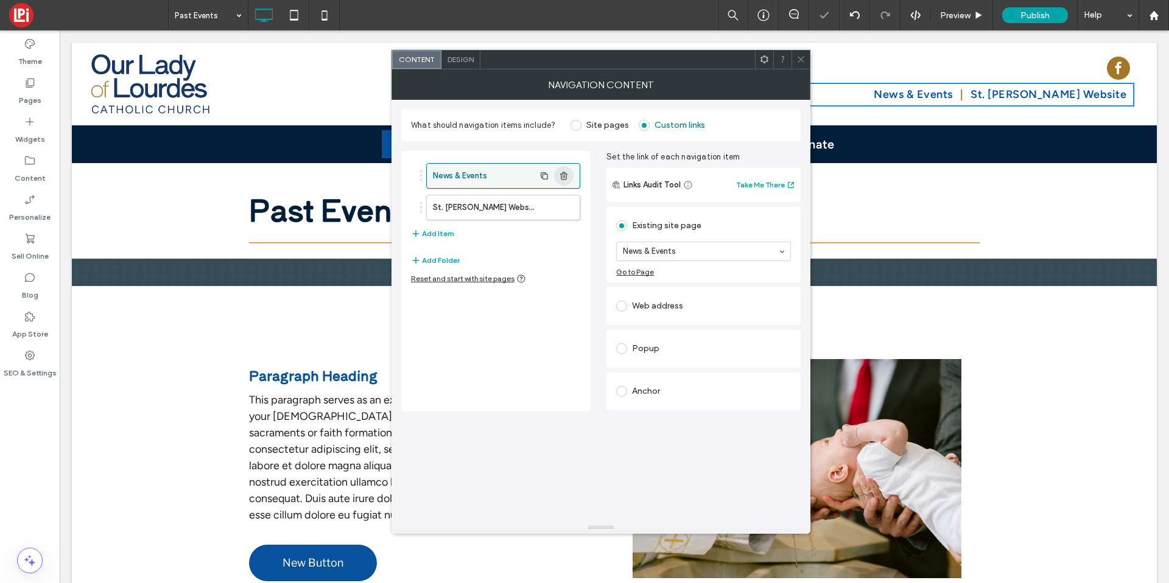
click at [566, 175] on use "button" at bounding box center [563, 176] width 7 height 8
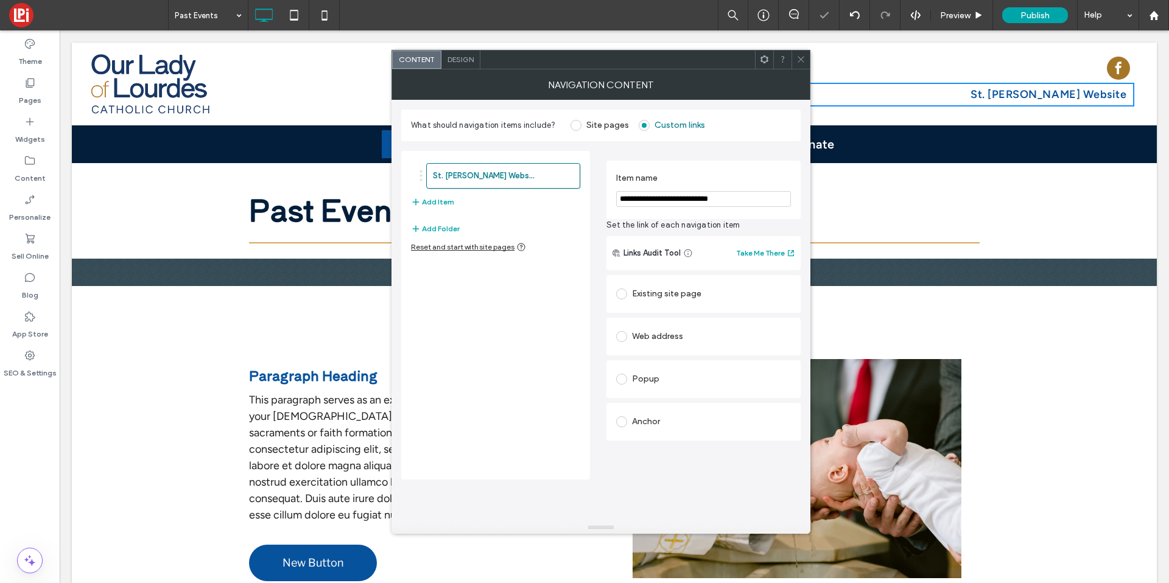
click at [800, 60] on use at bounding box center [801, 60] width 6 height 6
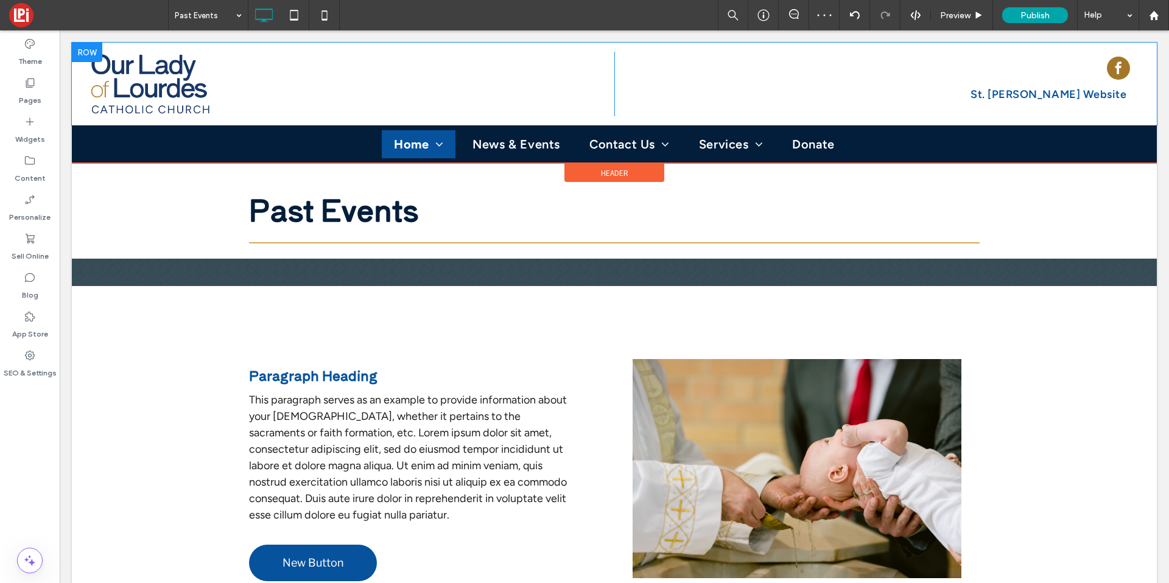
click at [851, 49] on div "Click To Paste St. Francis of Assisi Website Click To Paste" at bounding box center [614, 84] width 1085 height 83
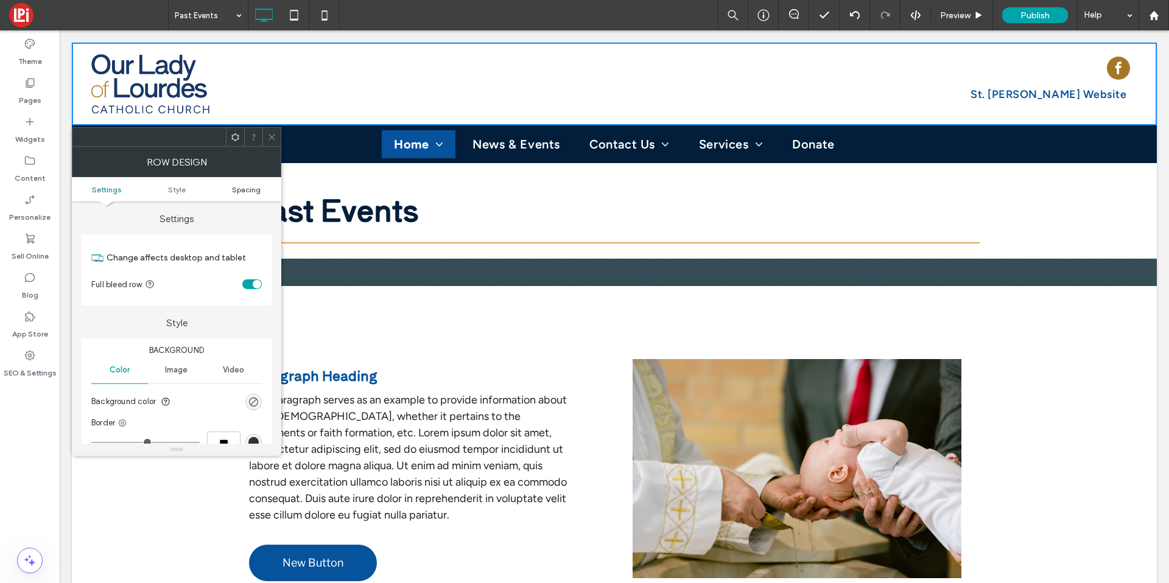
click at [247, 191] on span "Spacing" at bounding box center [246, 189] width 29 height 9
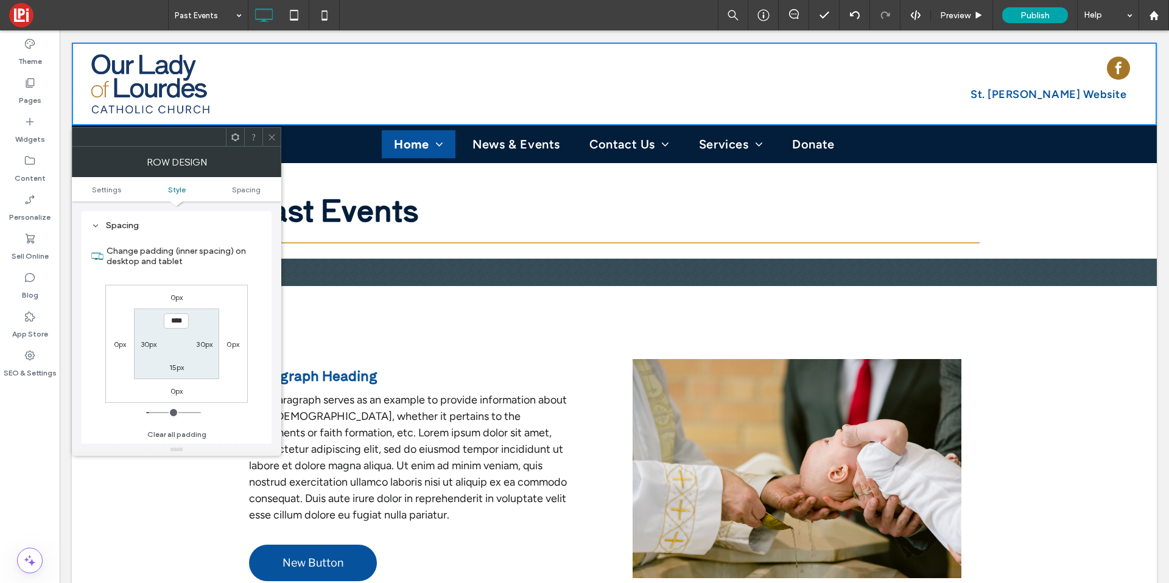
scroll to position [306, 0]
type input "****"
type input "**"
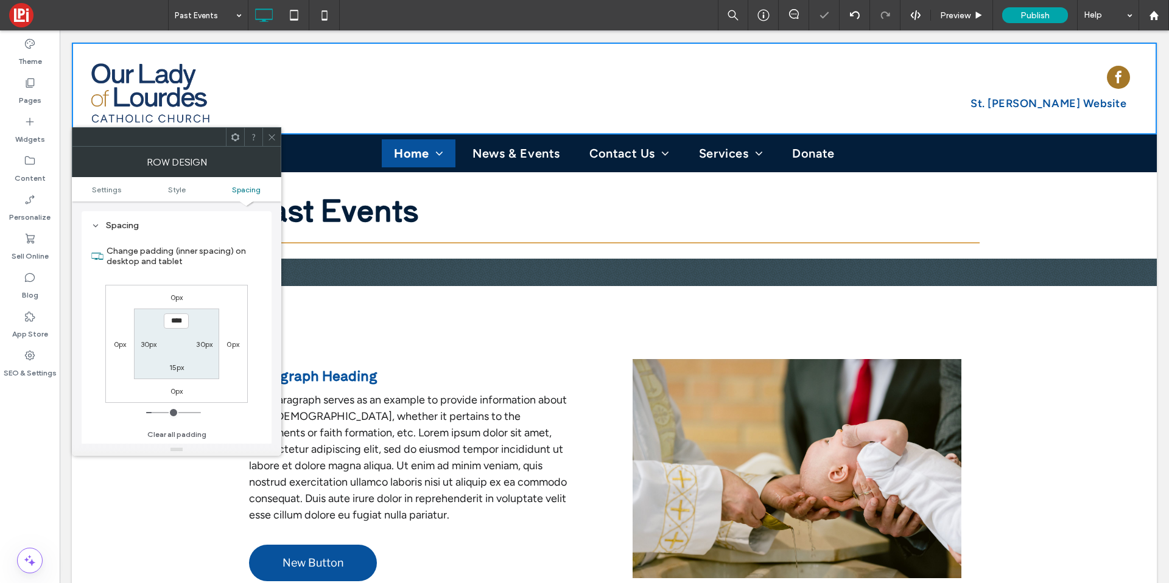
click at [169, 324] on input "****" at bounding box center [176, 321] width 25 height 15
type input "****"
type input "**"
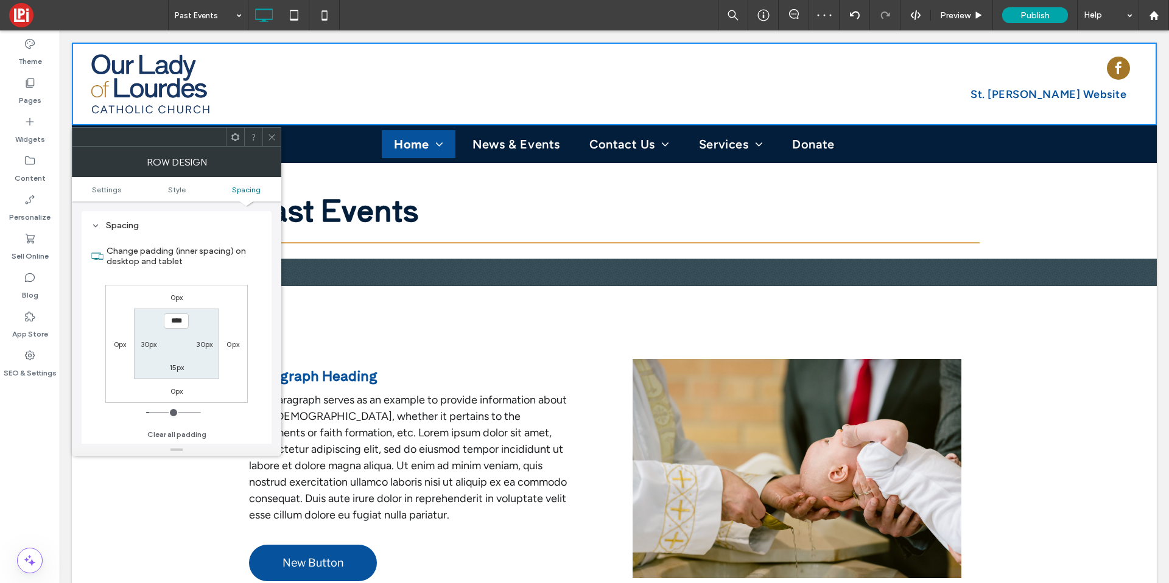
click at [270, 137] on icon at bounding box center [271, 137] width 9 height 9
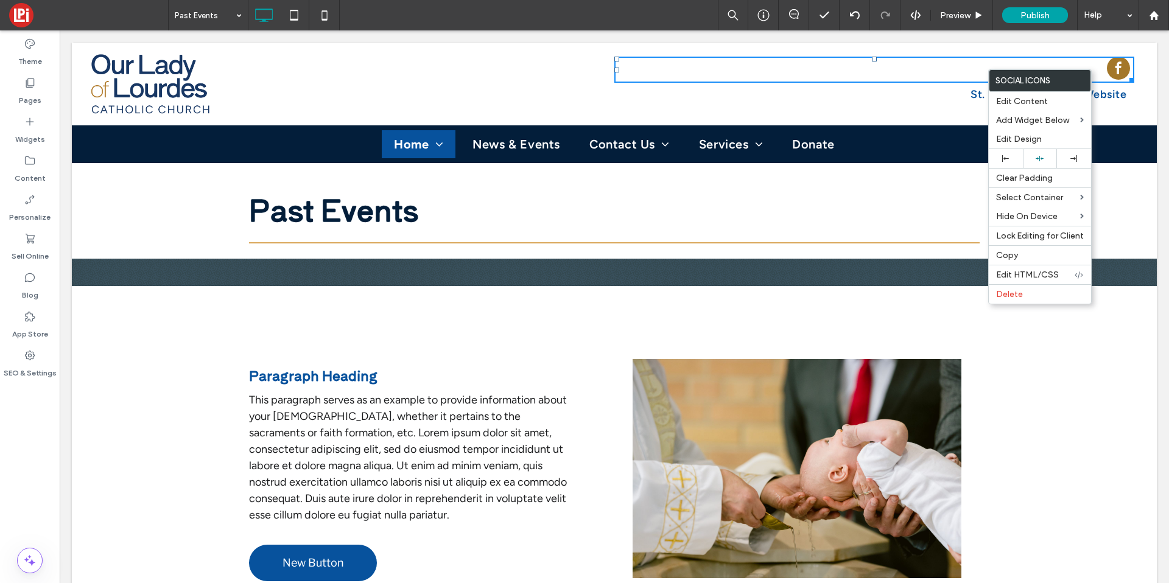
drag, startPoint x: 1090, startPoint y: 69, endPoint x: 1142, endPoint y: 106, distance: 63.7
drag, startPoint x: 1037, startPoint y: 136, endPoint x: 1022, endPoint y: 138, distance: 15.4
click at [1037, 136] on span "Edit Design" at bounding box center [1019, 139] width 46 height 10
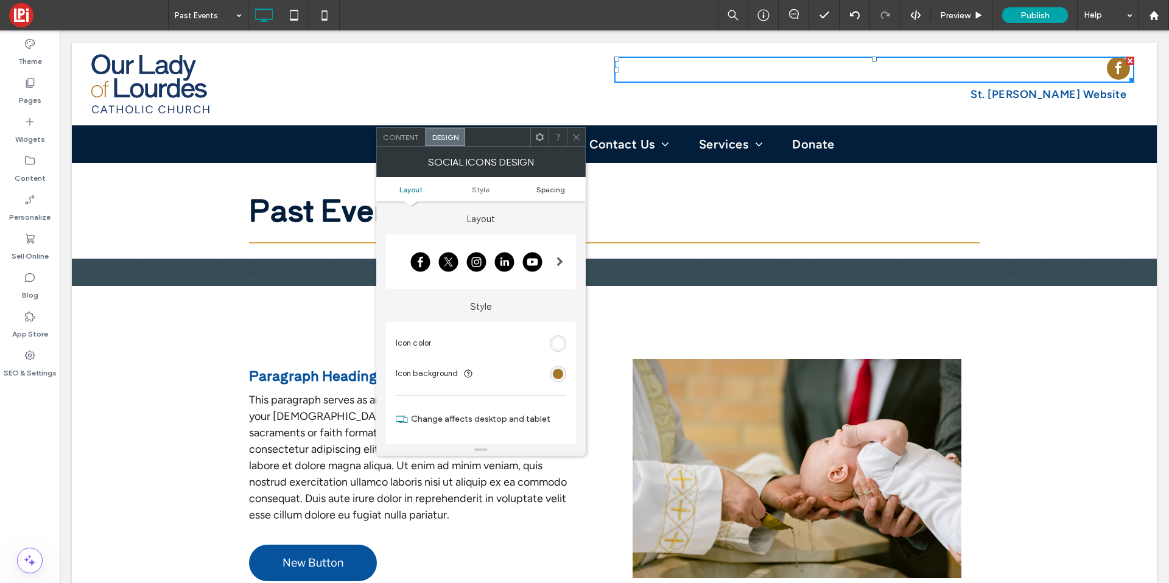
click at [540, 191] on span "Spacing" at bounding box center [551, 189] width 29 height 9
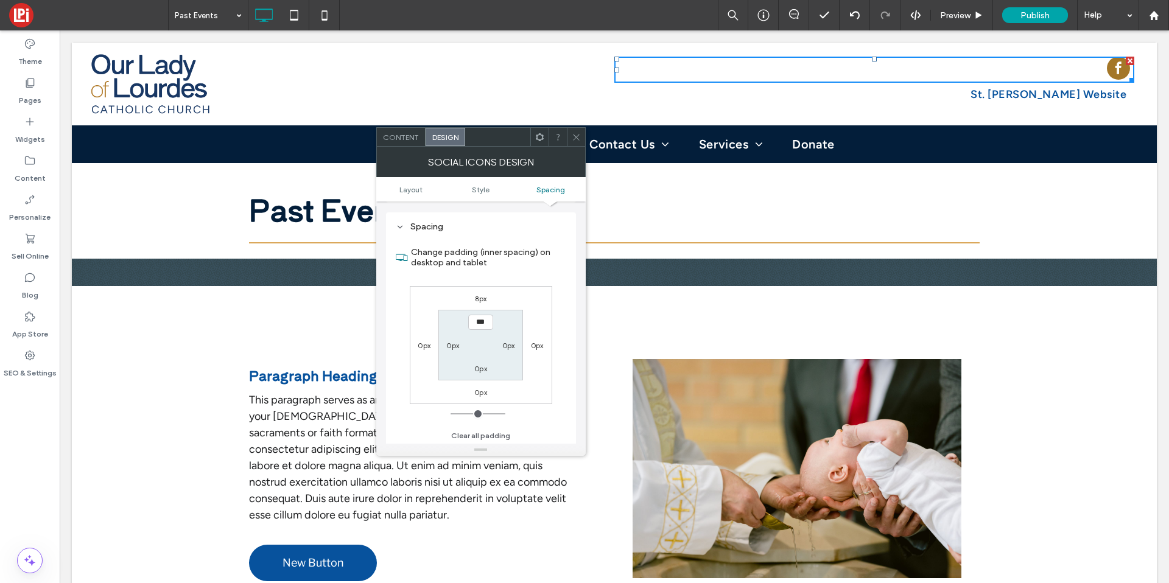
scroll to position [487, 0]
click at [485, 303] on div "8px 0px 0px 0px *** 0px 0px 0px" at bounding box center [481, 344] width 143 height 118
click at [483, 302] on div "8px" at bounding box center [481, 297] width 12 height 12
click at [478, 297] on label "8px" at bounding box center [481, 297] width 12 height 9
type input "*"
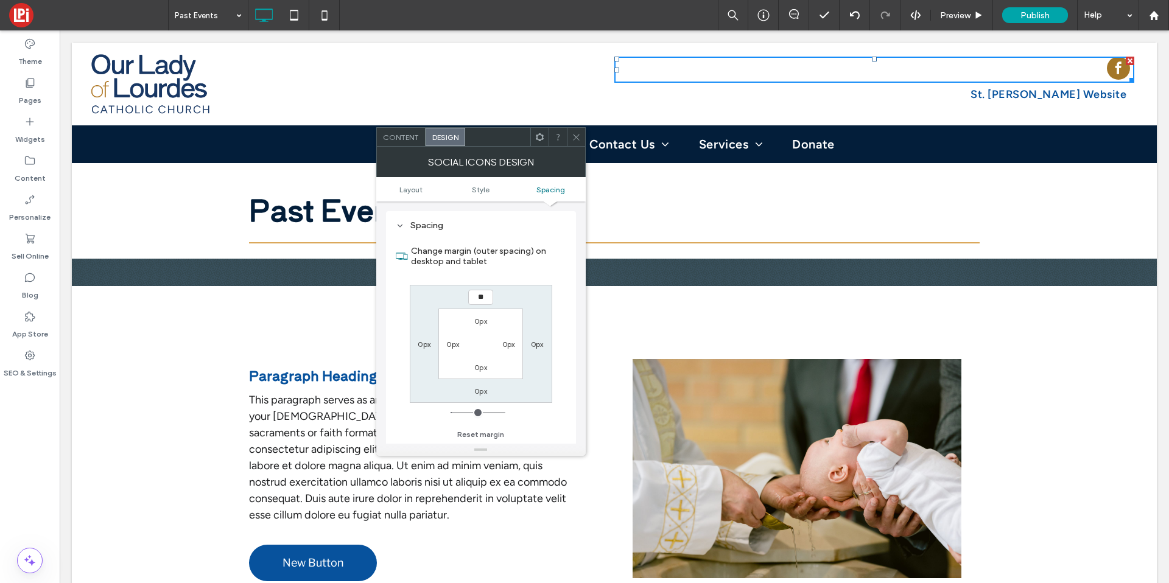
type input "**"
type input "****"
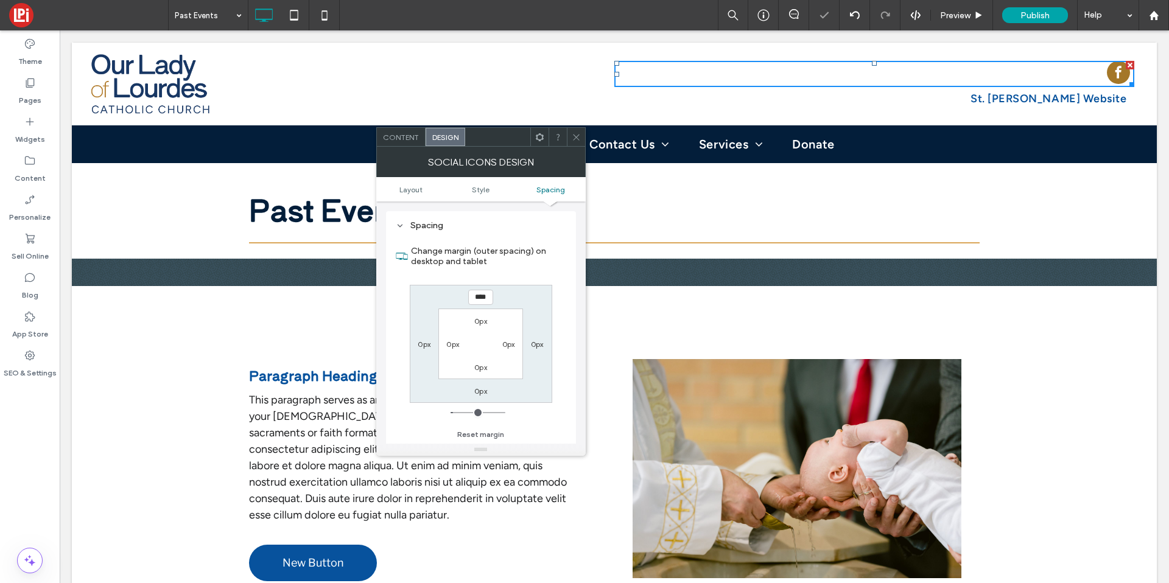
click at [575, 138] on use at bounding box center [576, 137] width 6 height 6
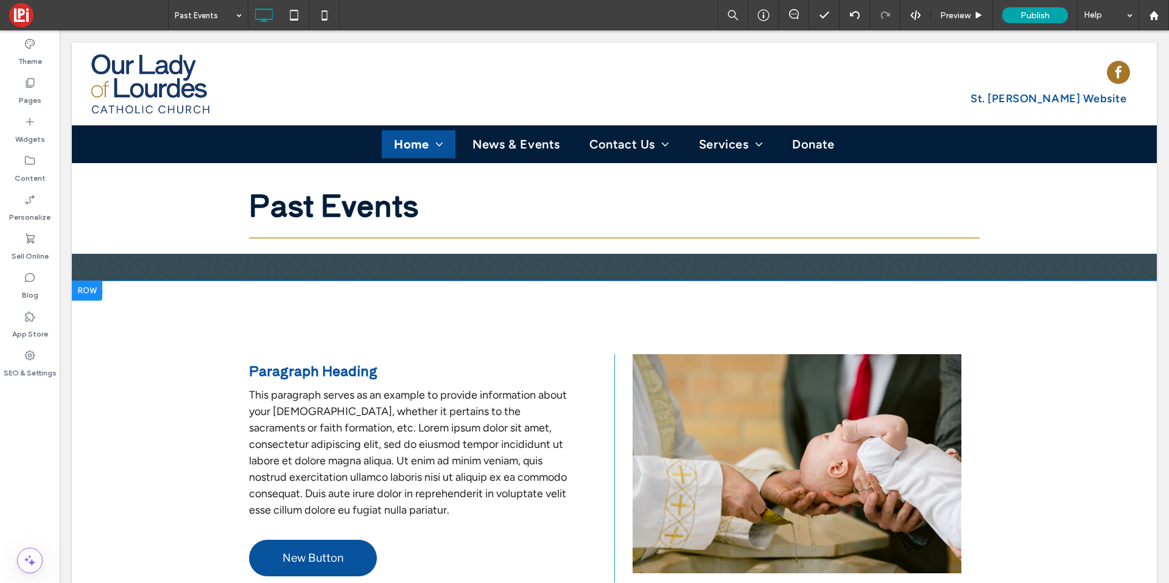
scroll to position [0, 0]
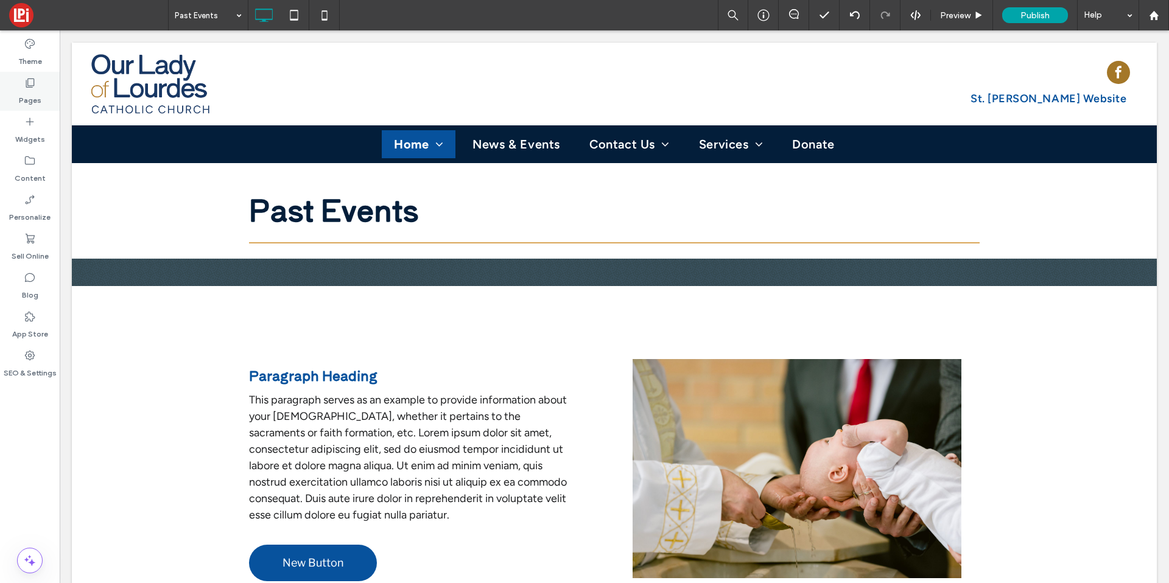
click at [30, 80] on icon at bounding box center [30, 83] width 12 height 12
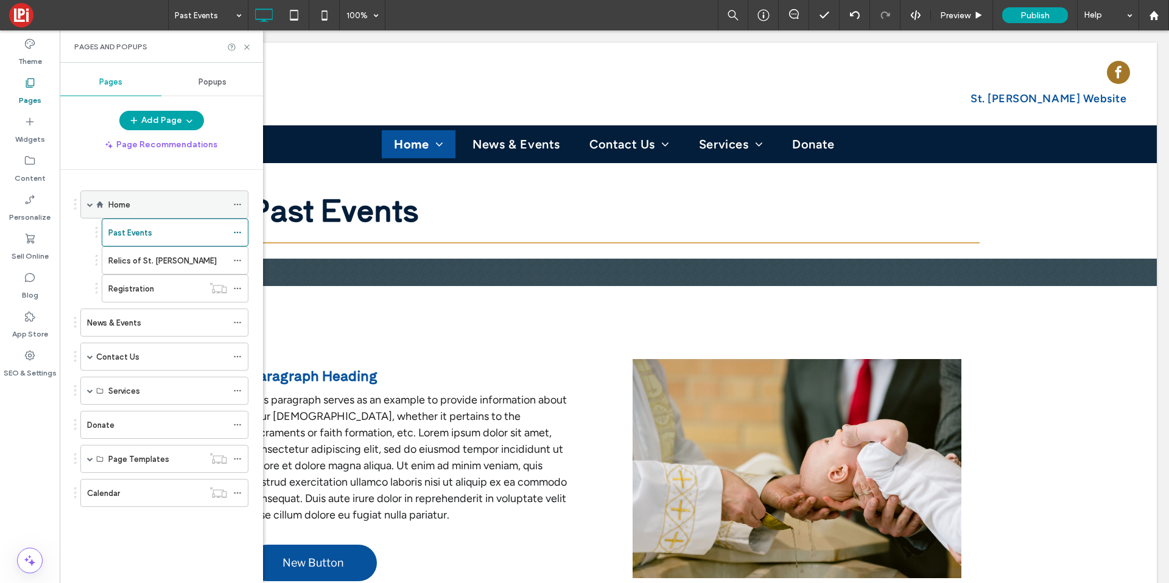
click at [102, 205] on icon at bounding box center [99, 204] width 7 height 7
drag, startPoint x: 114, startPoint y: 209, endPoint x: 123, endPoint y: 191, distance: 20.2
click at [114, 209] on label "Home" at bounding box center [119, 204] width 22 height 21
click at [246, 43] on icon at bounding box center [246, 47] width 9 height 9
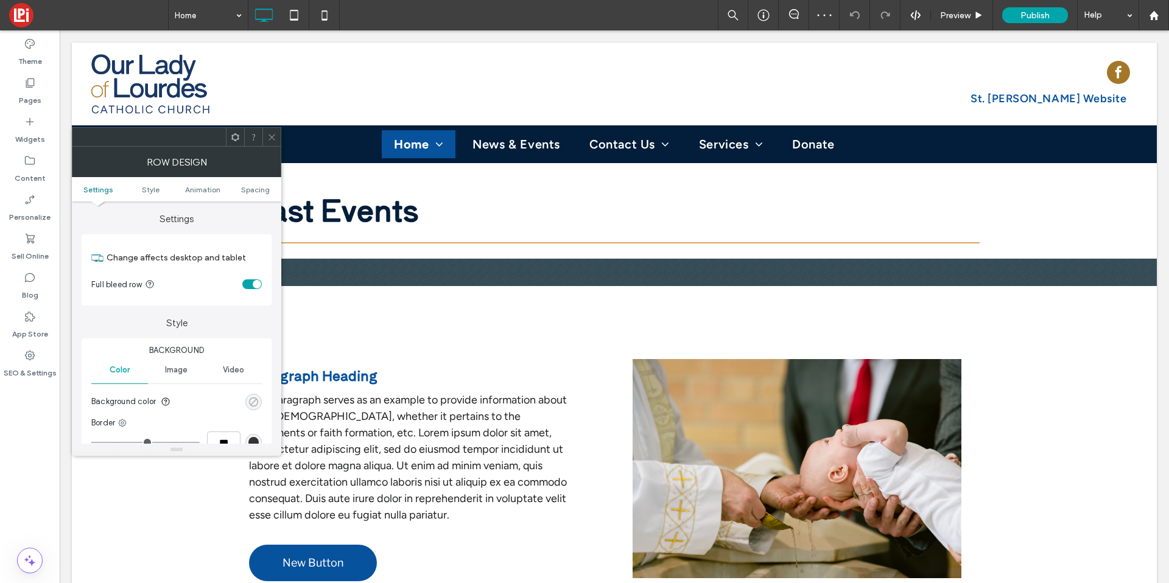
click at [250, 404] on div "rgba(0, 0, 0, 0)" at bounding box center [253, 402] width 10 height 10
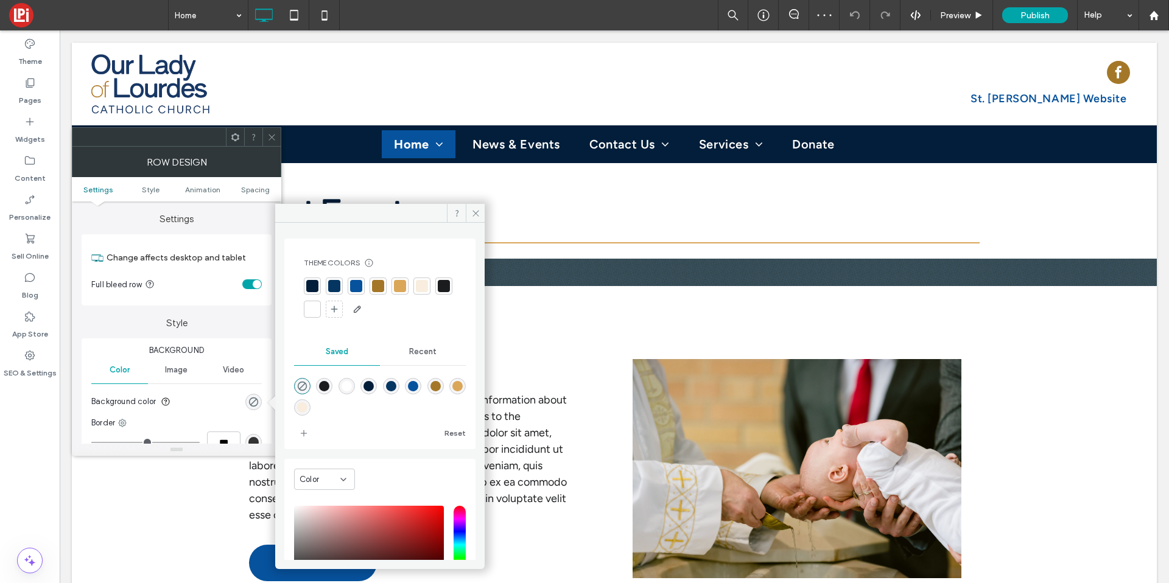
drag, startPoint x: 423, startPoint y: 282, endPoint x: 416, endPoint y: 279, distance: 7.9
click at [423, 282] on div at bounding box center [422, 286] width 12 height 12
click at [265, 139] on div at bounding box center [271, 137] width 18 height 18
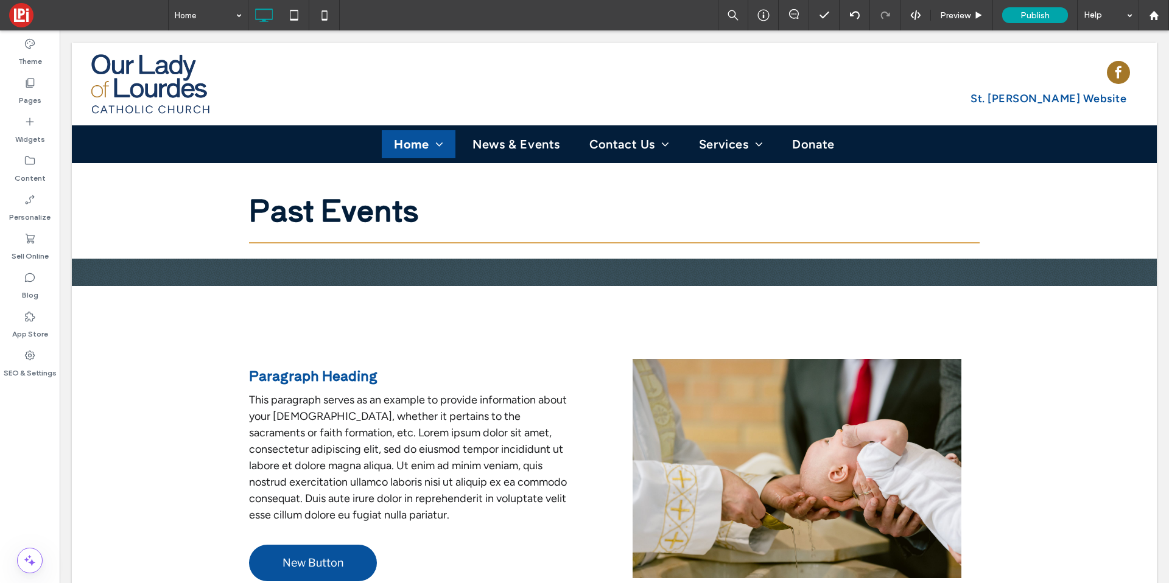
type input "**********"
type input "**"
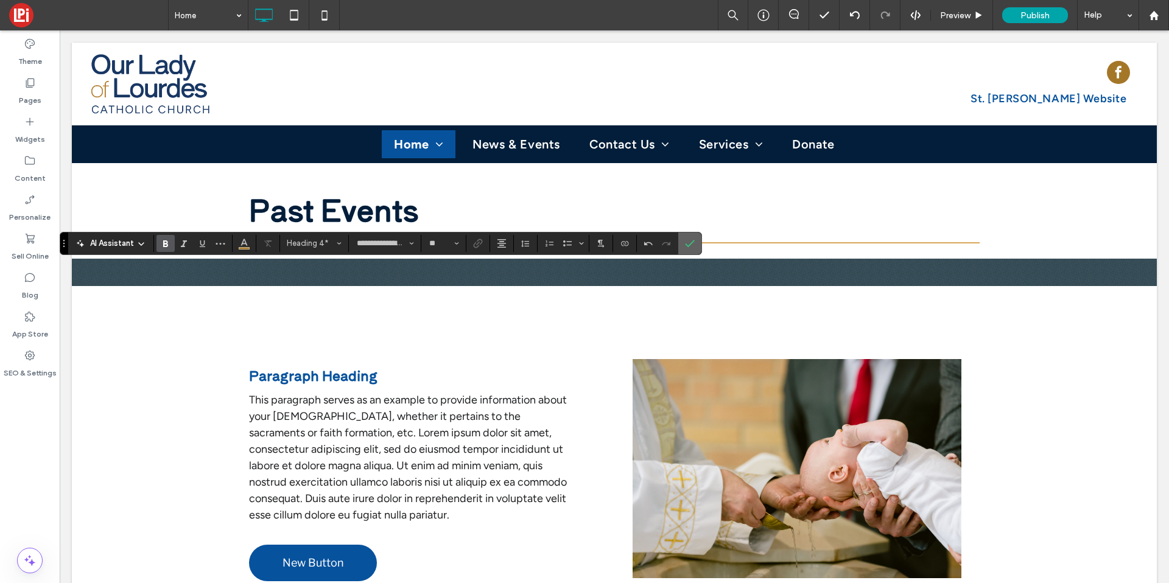
click at [692, 246] on icon "Confirm" at bounding box center [690, 244] width 10 height 10
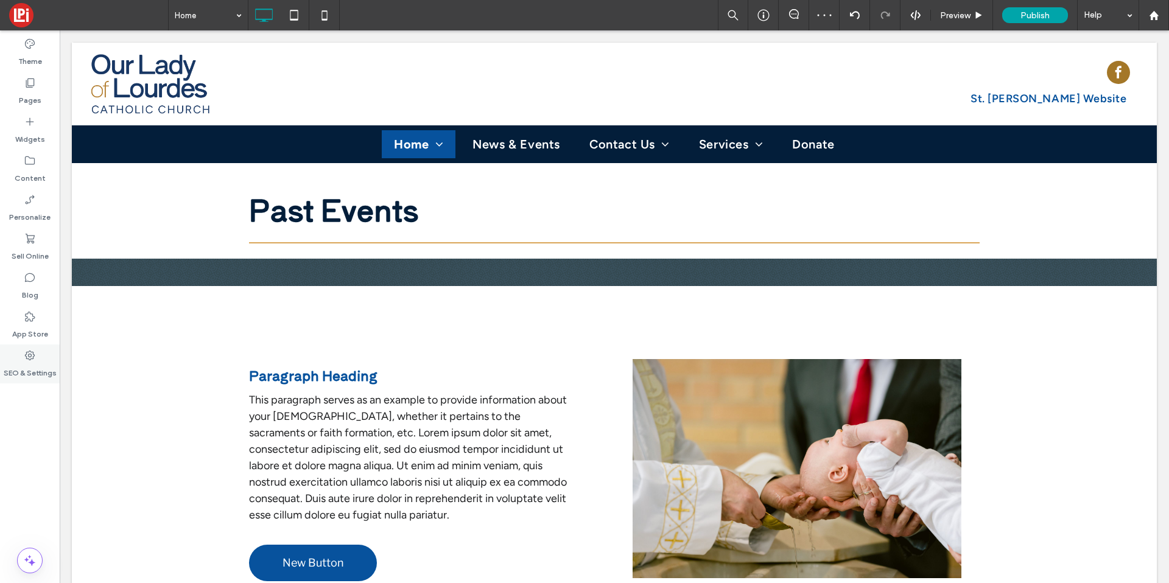
click at [41, 359] on div "SEO & Settings" at bounding box center [30, 364] width 60 height 39
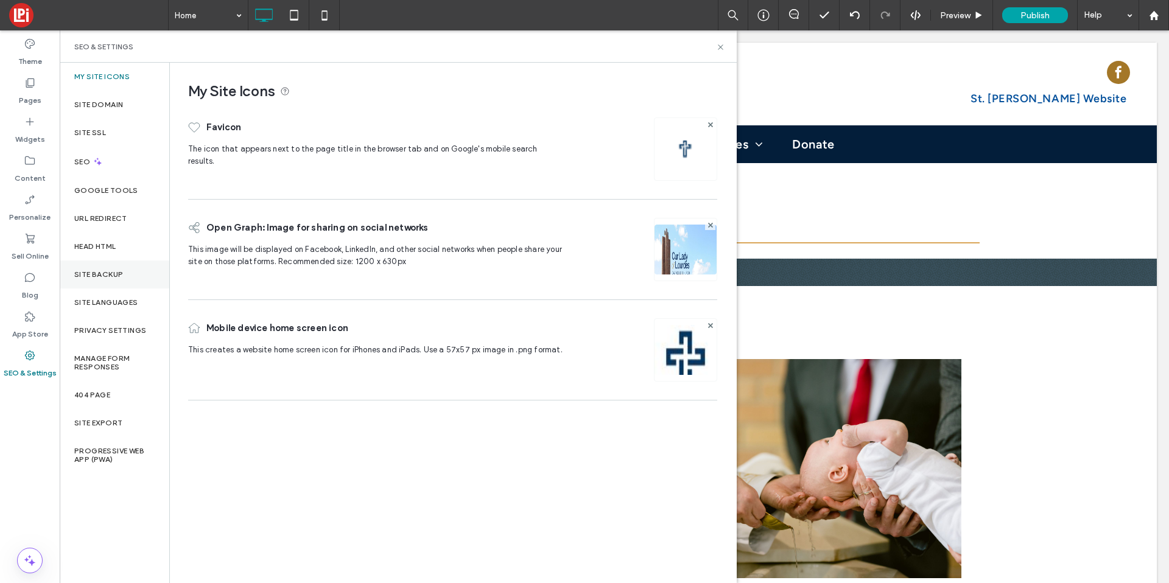
click at [101, 284] on div "Site Backup" at bounding box center [115, 275] width 110 height 28
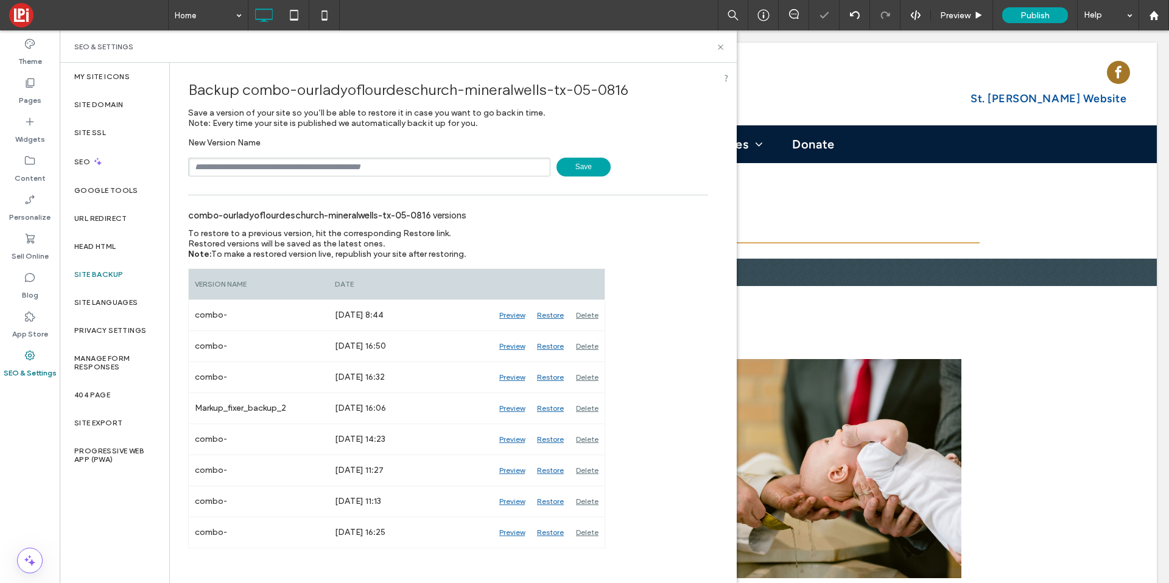
click at [574, 170] on span "Save" at bounding box center [584, 167] width 54 height 19
click at [721, 46] on icon at bounding box center [720, 47] width 9 height 9
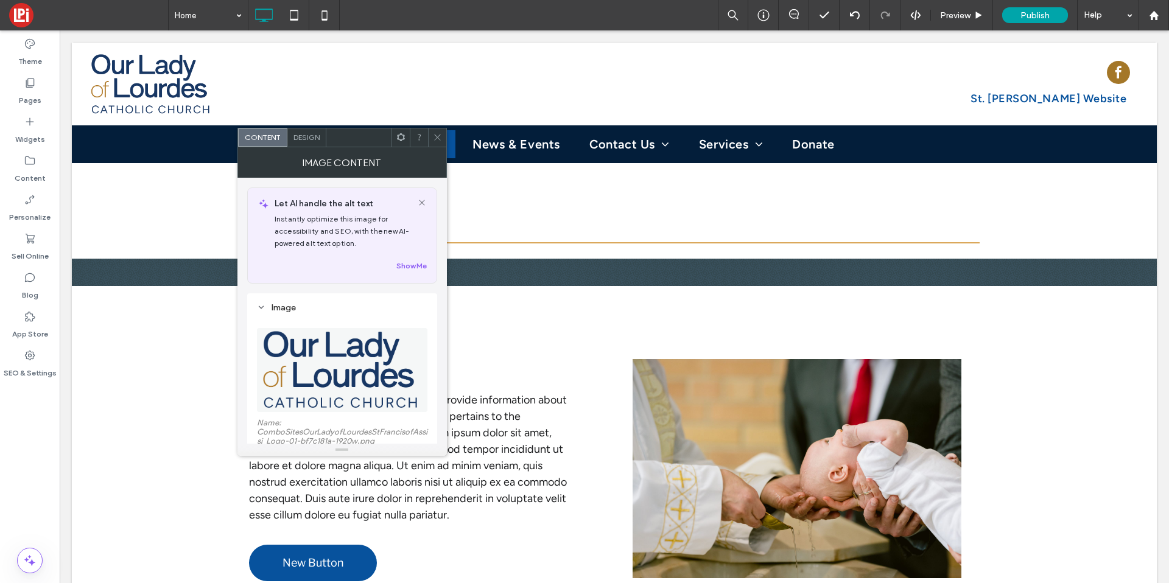
click at [300, 144] on div "Design" at bounding box center [306, 138] width 39 height 18
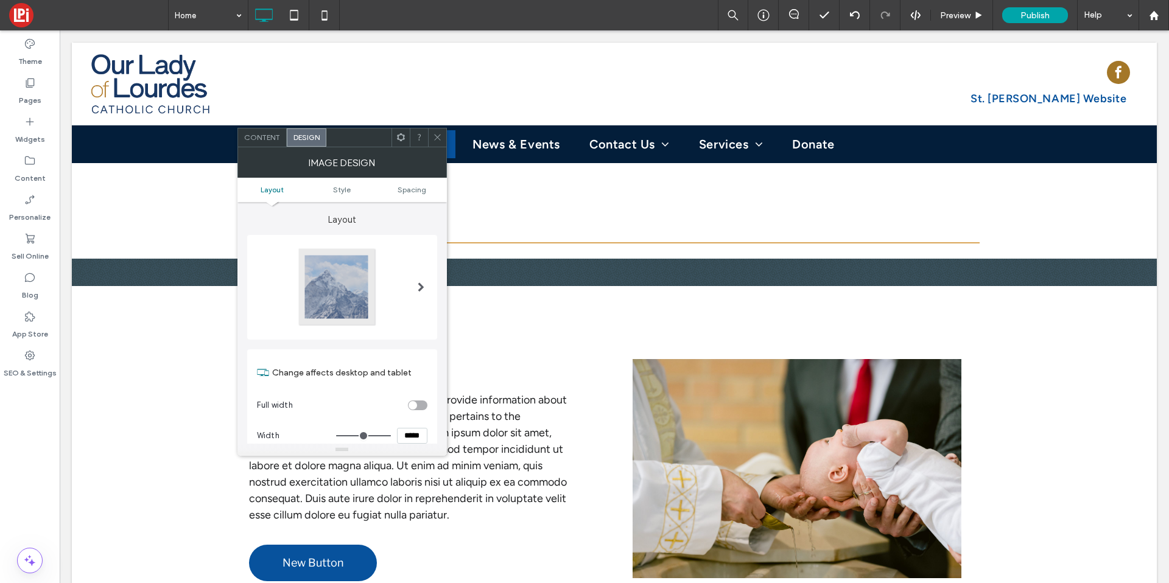
scroll to position [2, 0]
click at [406, 428] on input "*****" at bounding box center [412, 434] width 30 height 16
type input "*****"
type input "***"
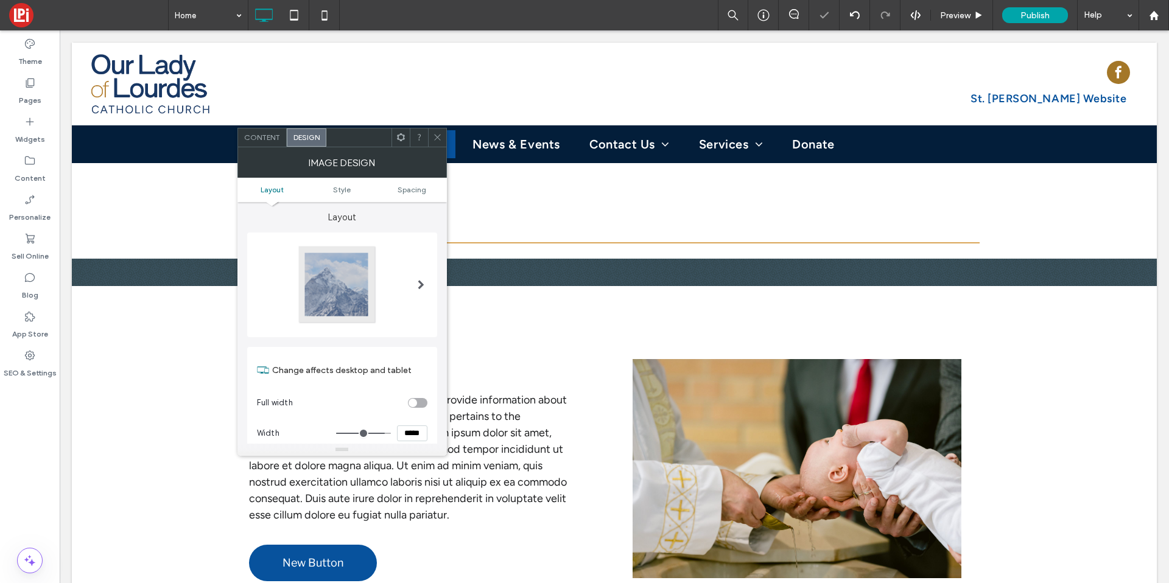
click at [438, 133] on icon at bounding box center [437, 137] width 9 height 9
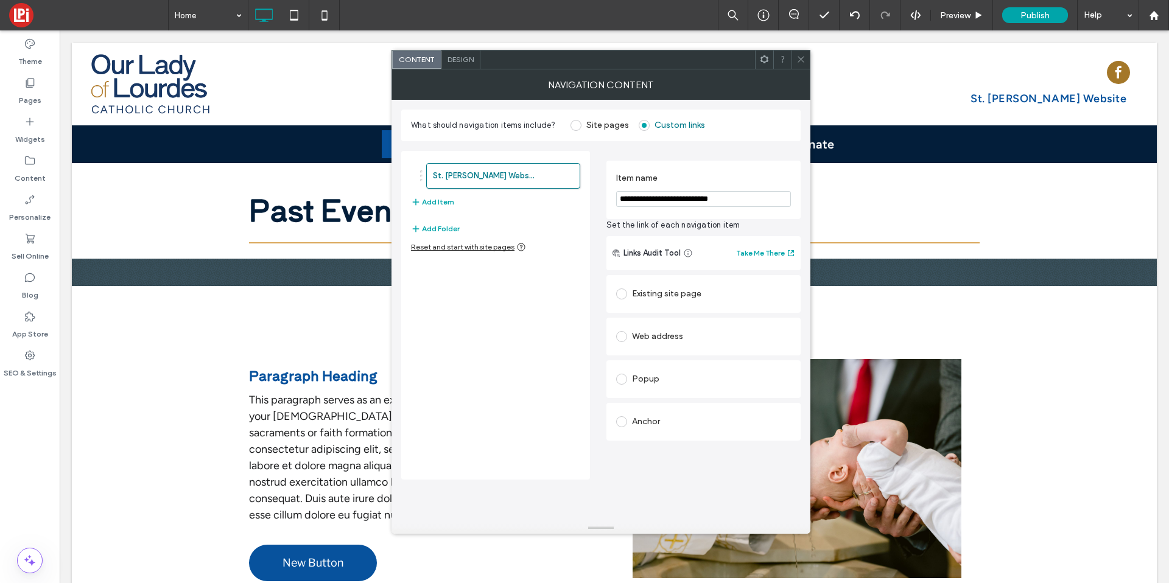
click at [457, 197] on div "St. Francis of Assisi Website Add Item" at bounding box center [495, 186] width 169 height 58
click at [446, 200] on button "Add Item" at bounding box center [432, 202] width 43 height 15
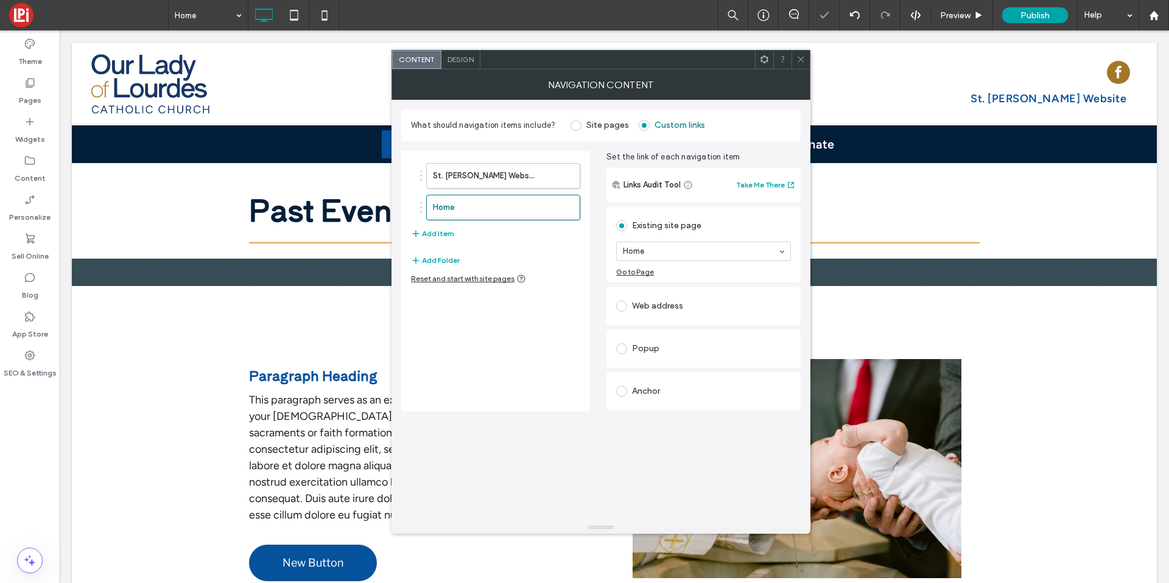
click at [638, 301] on div "Web address" at bounding box center [703, 306] width 175 height 19
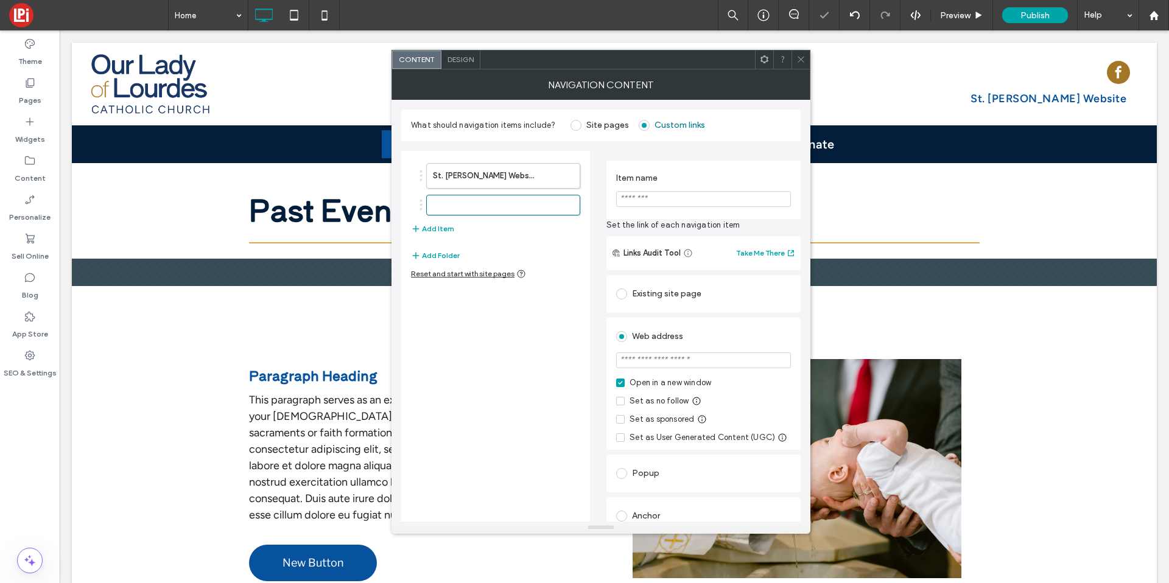
click at [646, 361] on input "url" at bounding box center [703, 361] width 175 height 16
paste input "**********"
type input "**********"
click at [647, 199] on input "******" at bounding box center [703, 199] width 175 height 16
type input "**********"
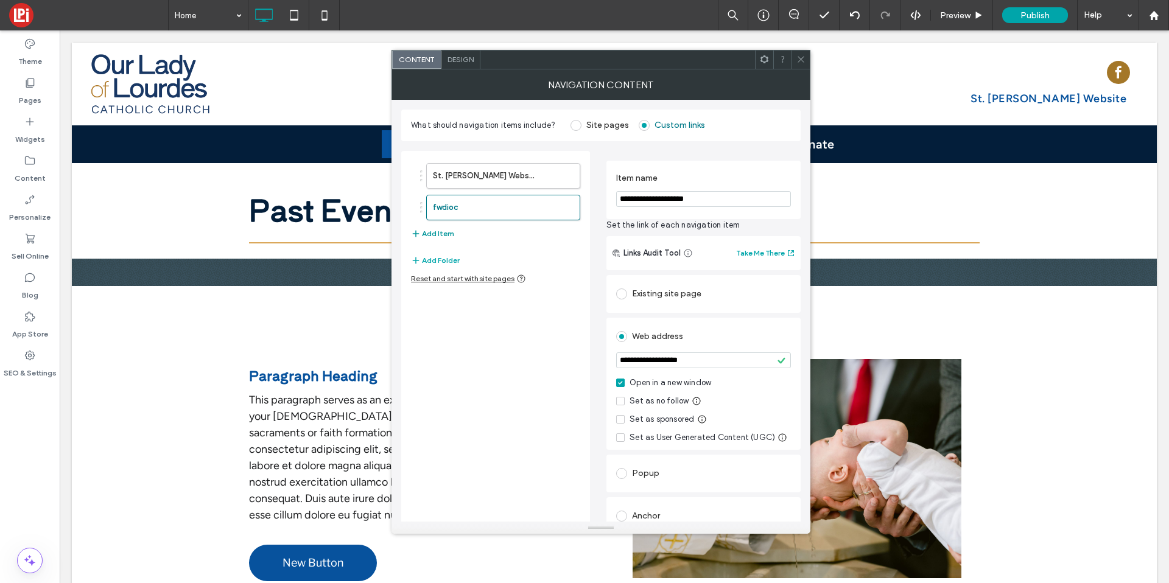
click at [438, 230] on button "Add Item" at bounding box center [432, 234] width 43 height 15
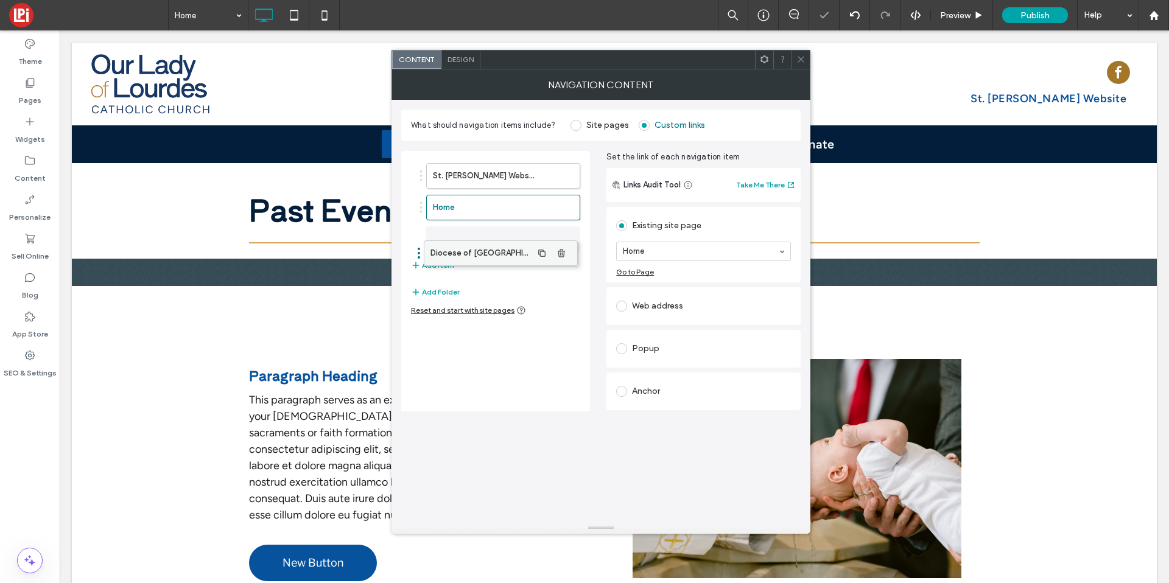
drag, startPoint x: 462, startPoint y: 210, endPoint x: 459, endPoint y: 255, distance: 45.8
click at [465, 202] on label "Home" at bounding box center [484, 207] width 102 height 24
click at [646, 312] on div "Web address" at bounding box center [703, 306] width 175 height 19
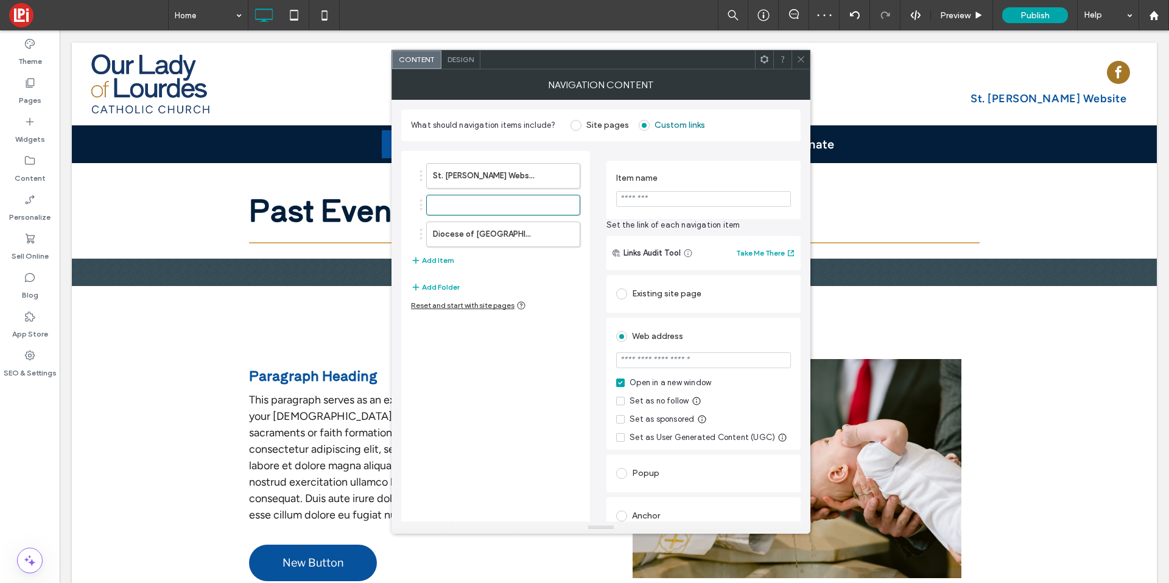
click at [637, 205] on input "Item name" at bounding box center [703, 199] width 175 height 16
type input "**********"
click at [675, 358] on input "url" at bounding box center [703, 361] width 175 height 16
type input "*"
paste input "**********"
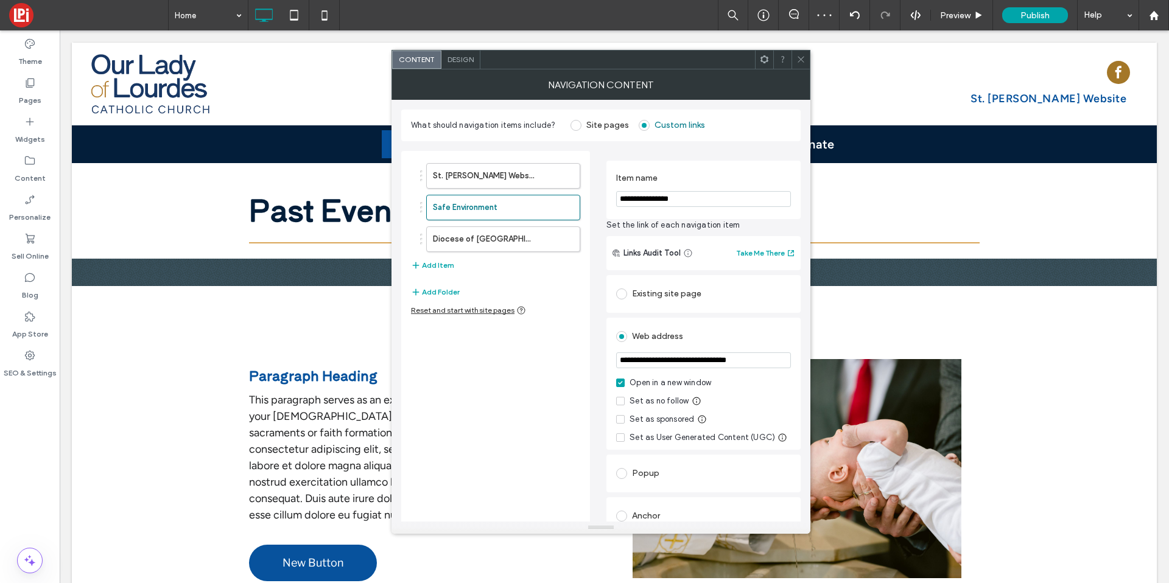
type input "**********"
click at [803, 55] on icon at bounding box center [801, 59] width 9 height 9
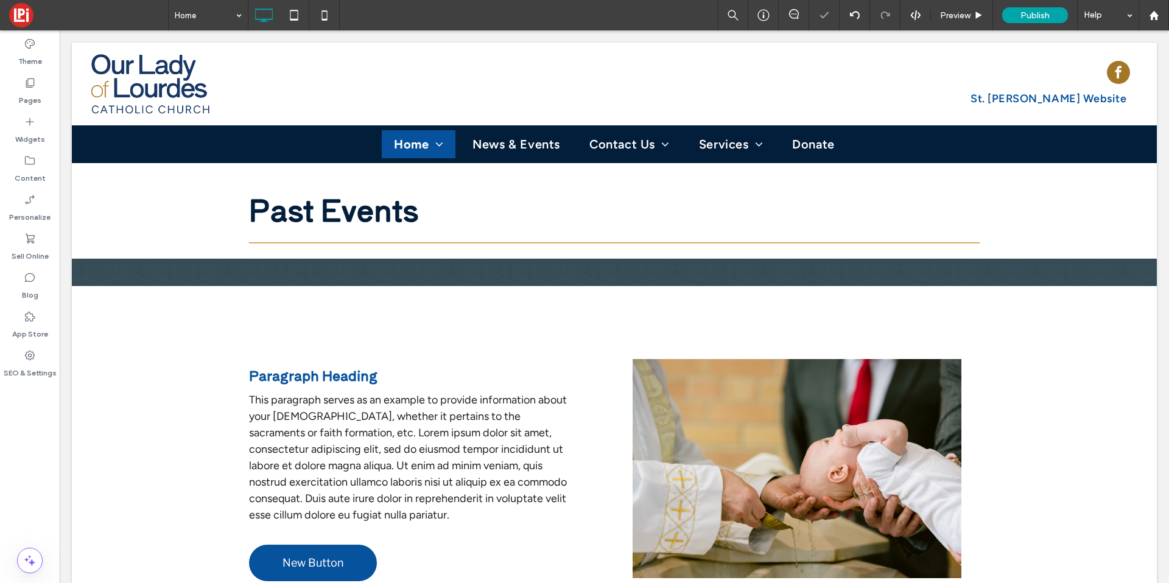
type input "**********"
type input "**"
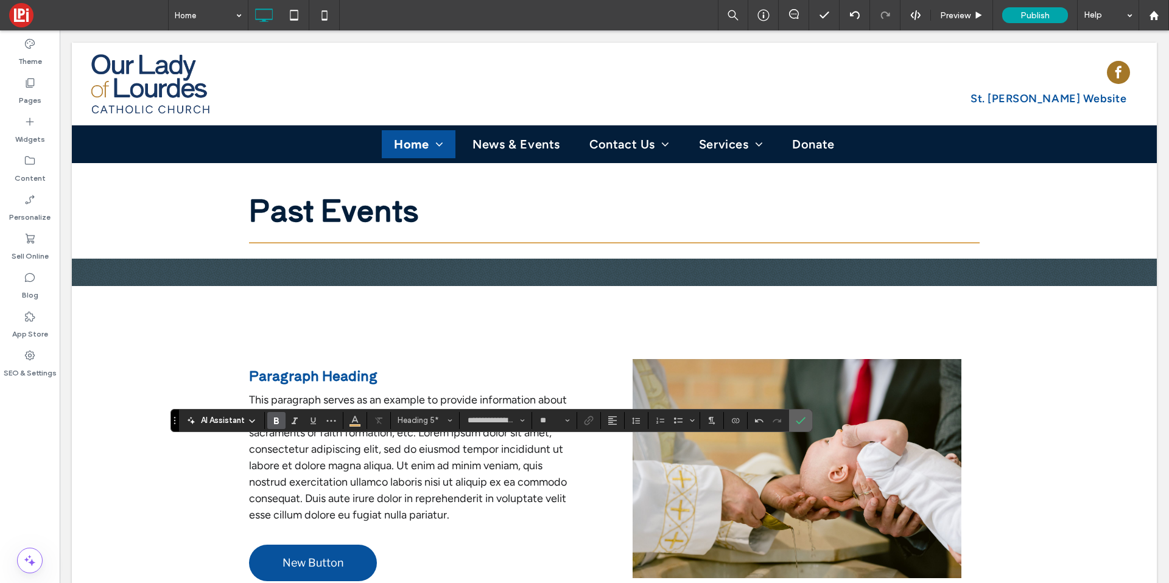
click at [796, 418] on icon "Confirm" at bounding box center [801, 421] width 10 height 10
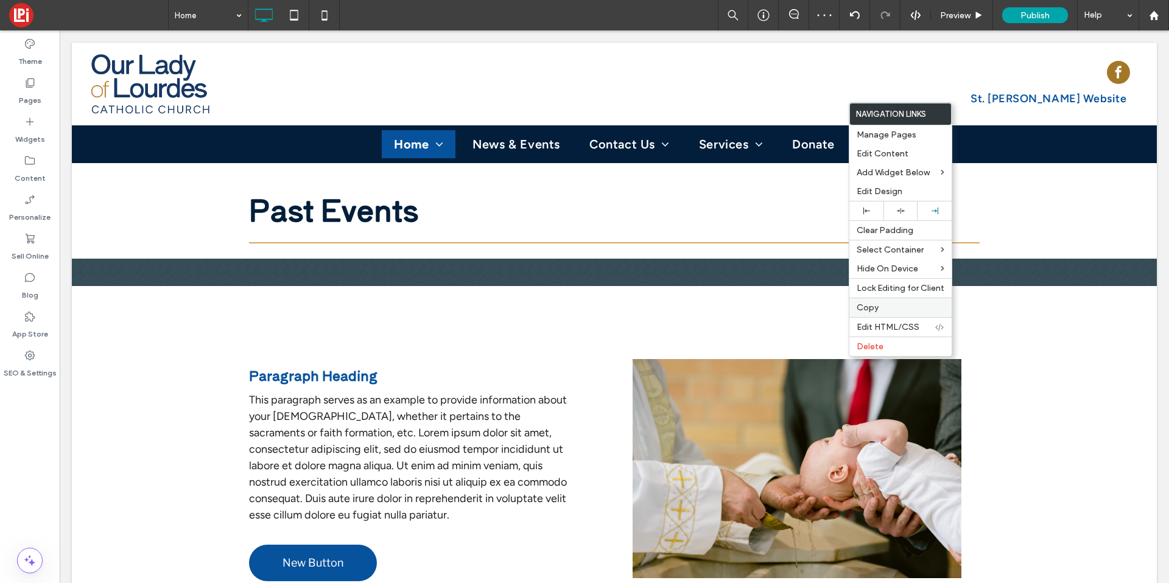
click at [881, 304] on label "Copy" at bounding box center [901, 308] width 88 height 10
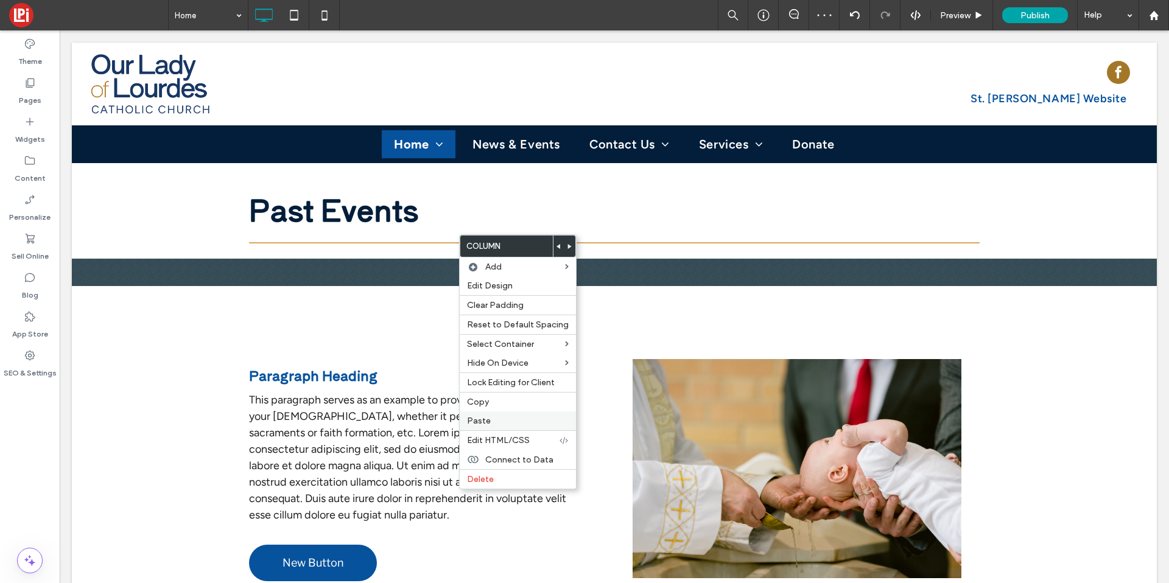
click at [475, 413] on div "Paste" at bounding box center [518, 421] width 116 height 19
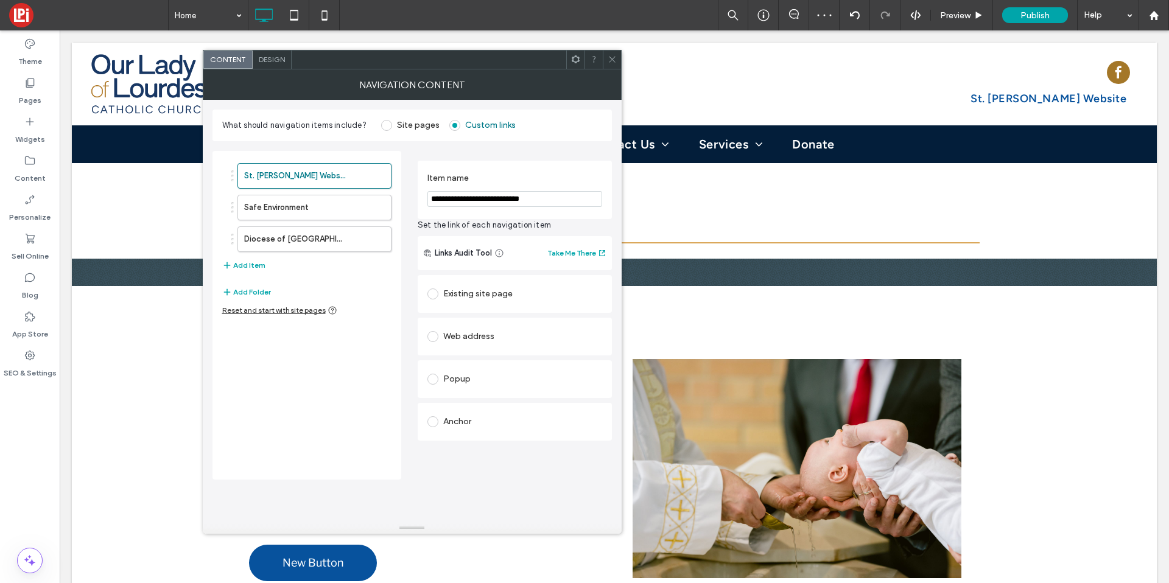
click at [268, 62] on span "Design" at bounding box center [272, 59] width 26 height 9
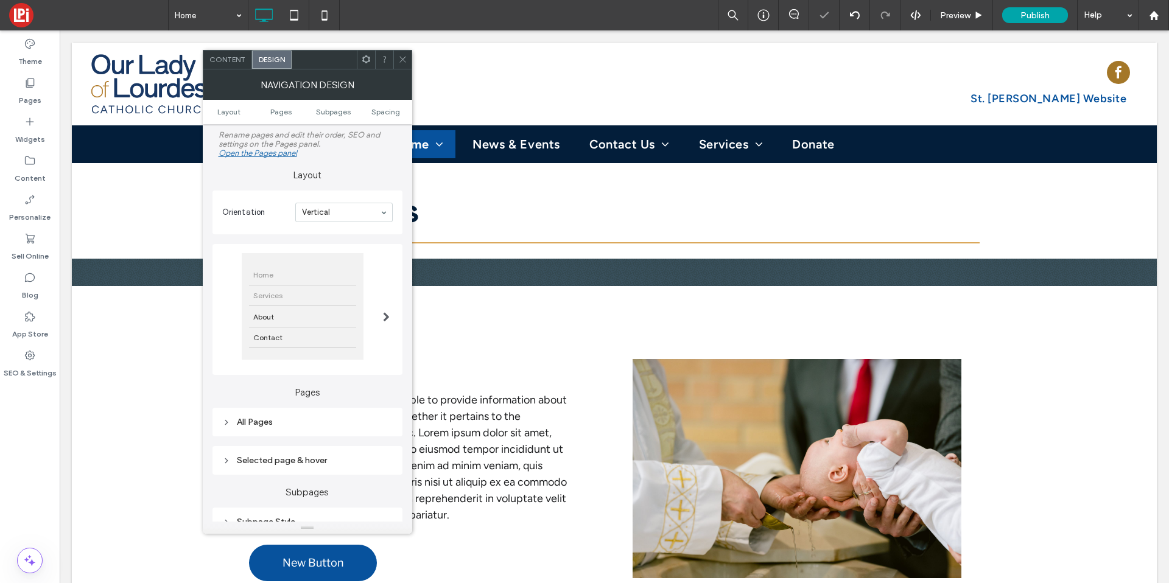
click at [283, 290] on span "Services" at bounding box center [268, 296] width 38 height 20
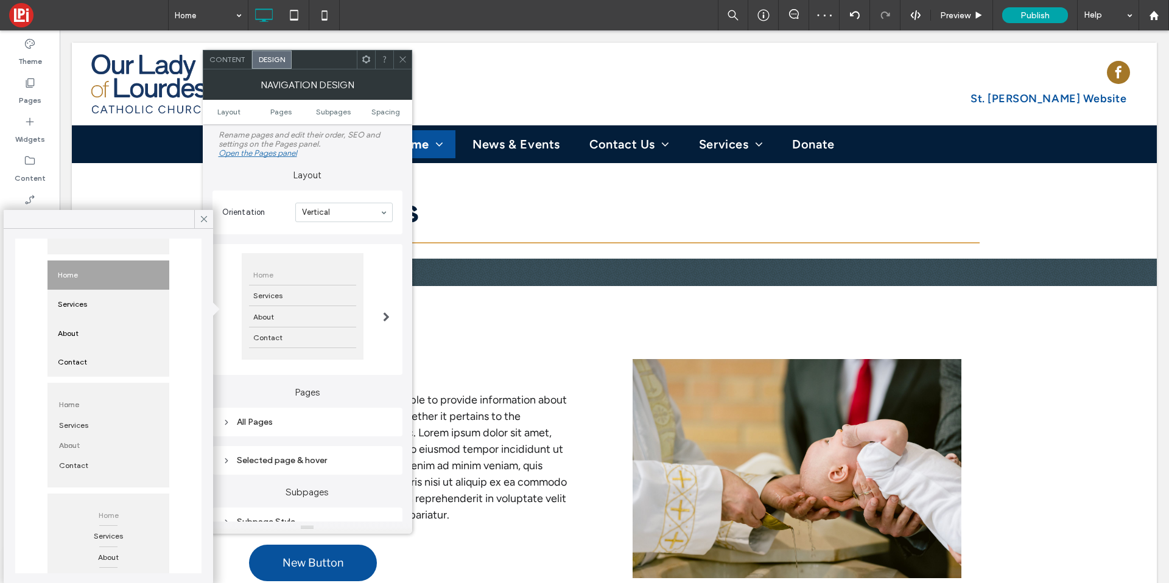
scroll to position [246, 0]
click at [88, 415] on div "Services" at bounding box center [108, 415] width 107 height 20
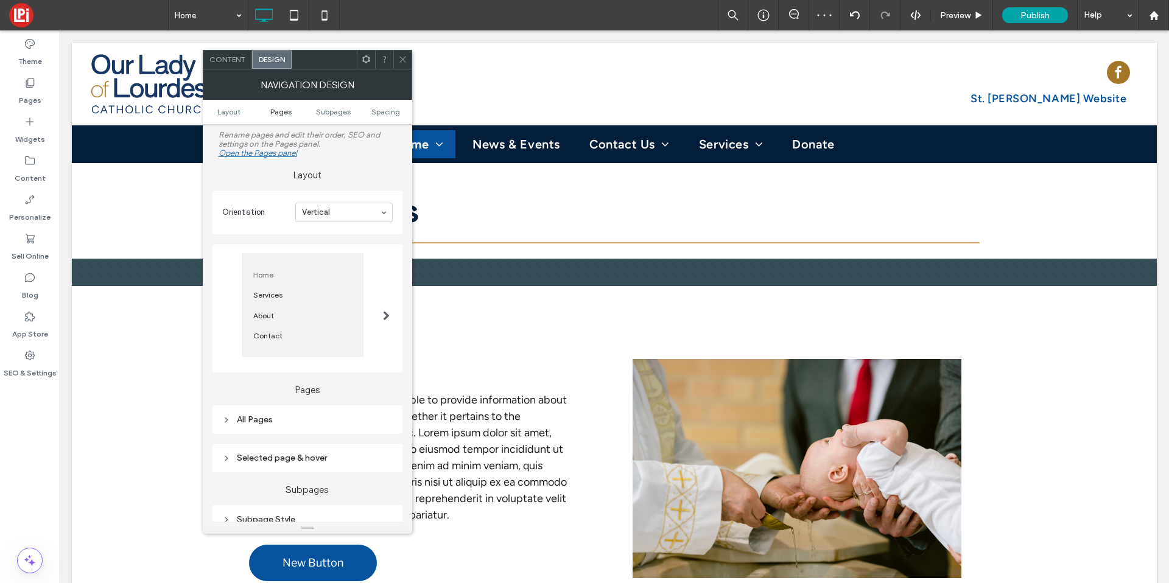
click at [288, 109] on span "Pages" at bounding box center [280, 111] width 21 height 9
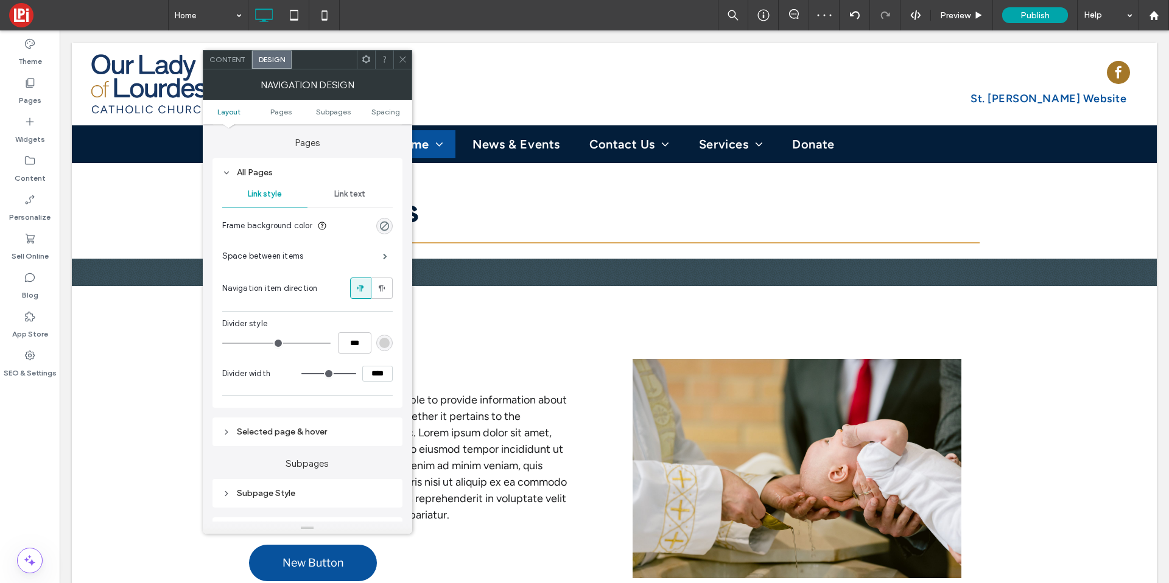
scroll to position [249, 0]
click at [383, 252] on span at bounding box center [385, 255] width 4 height 6
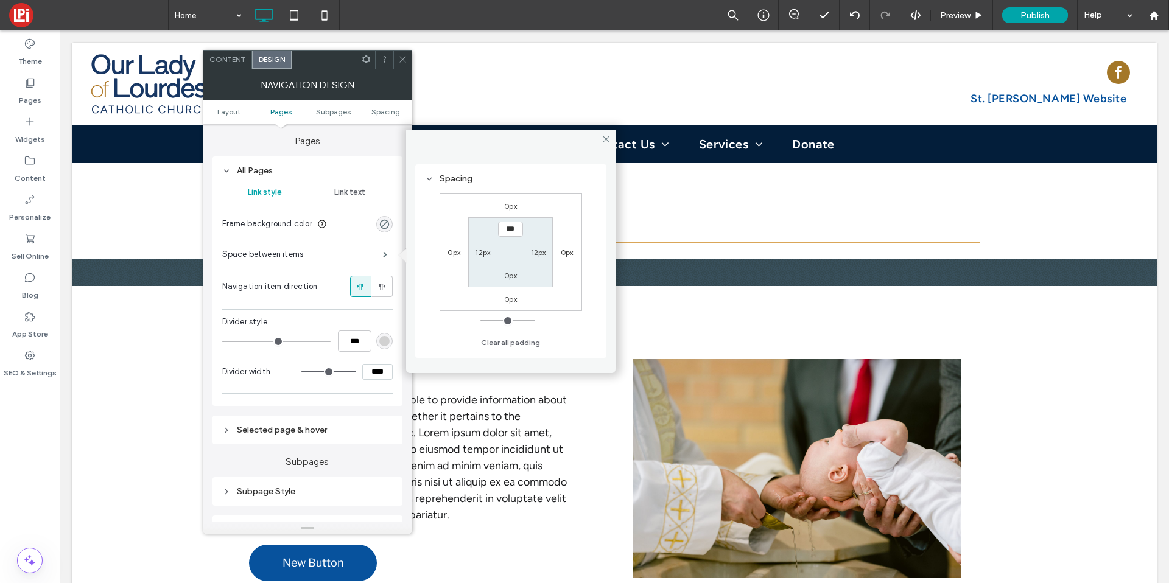
type input "*"
type input "**"
type input "*"
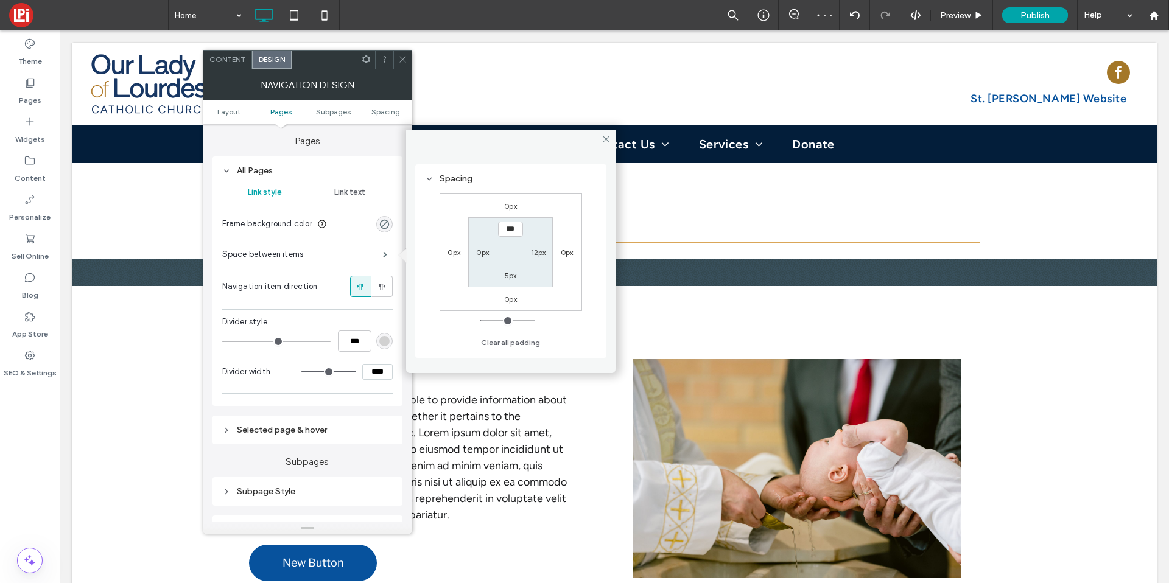
type input "**"
type input "*"
click at [604, 138] on icon at bounding box center [606, 139] width 9 height 9
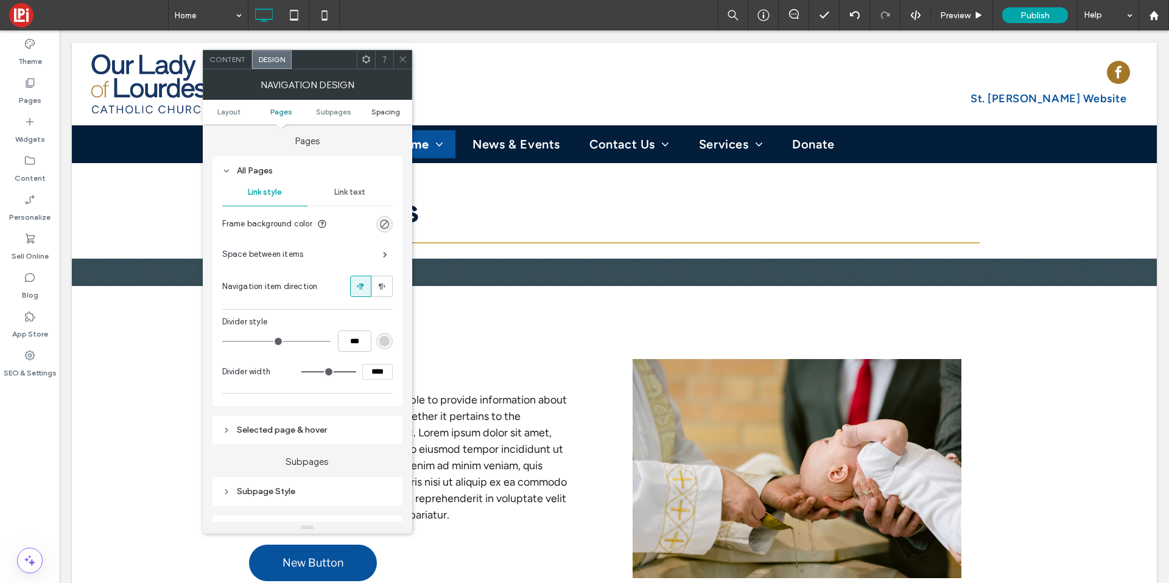
click at [384, 114] on span "Spacing" at bounding box center [386, 111] width 29 height 9
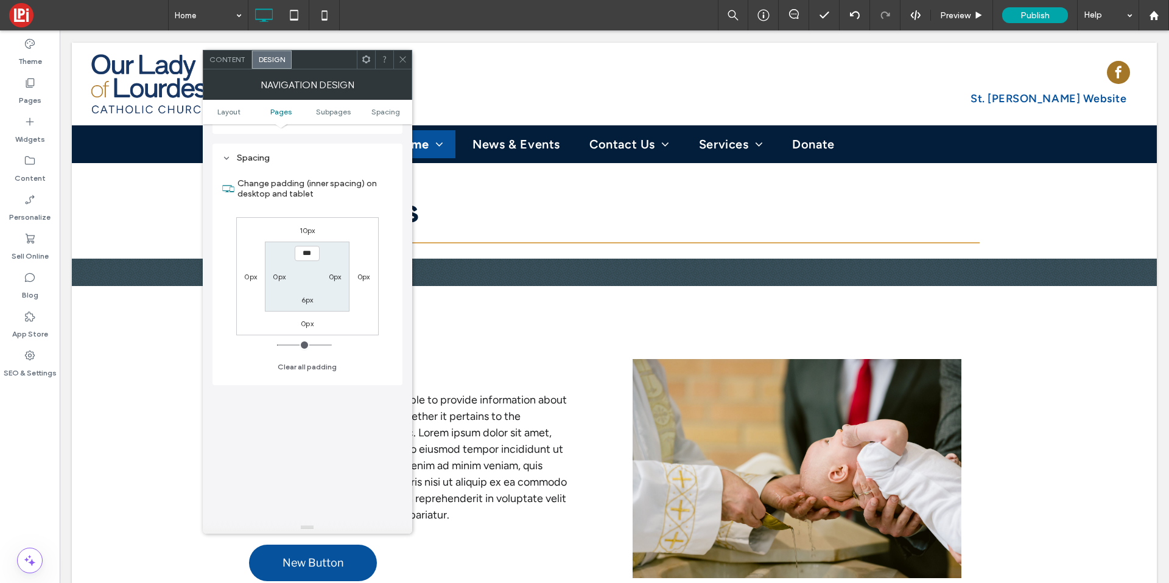
scroll to position [632, 0]
type input "*"
type input "**"
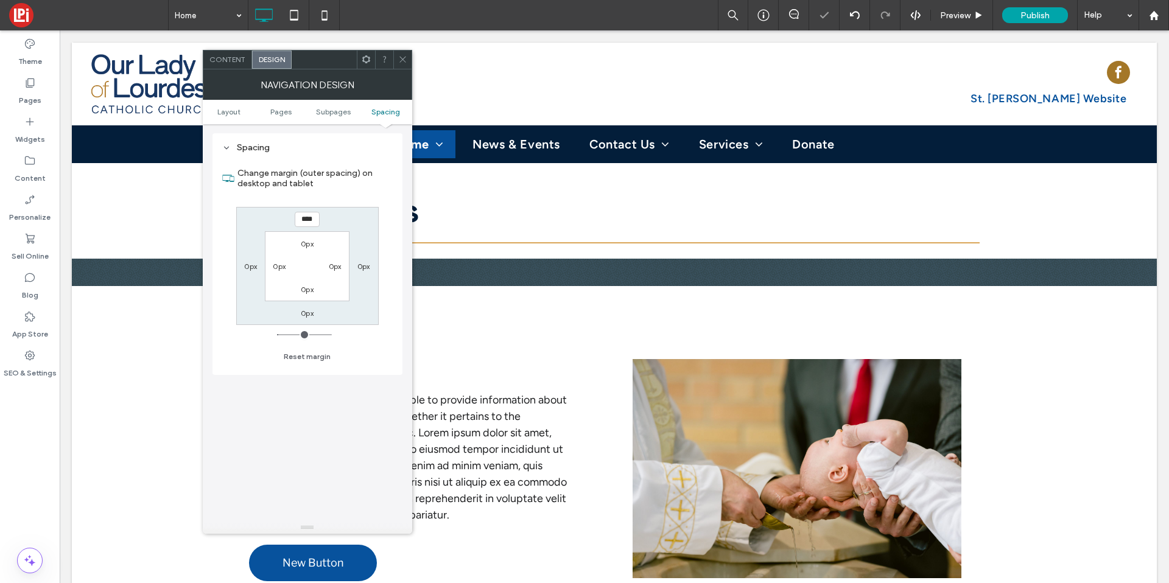
type input "*"
click at [268, 111] on link "Pages" at bounding box center [281, 111] width 52 height 9
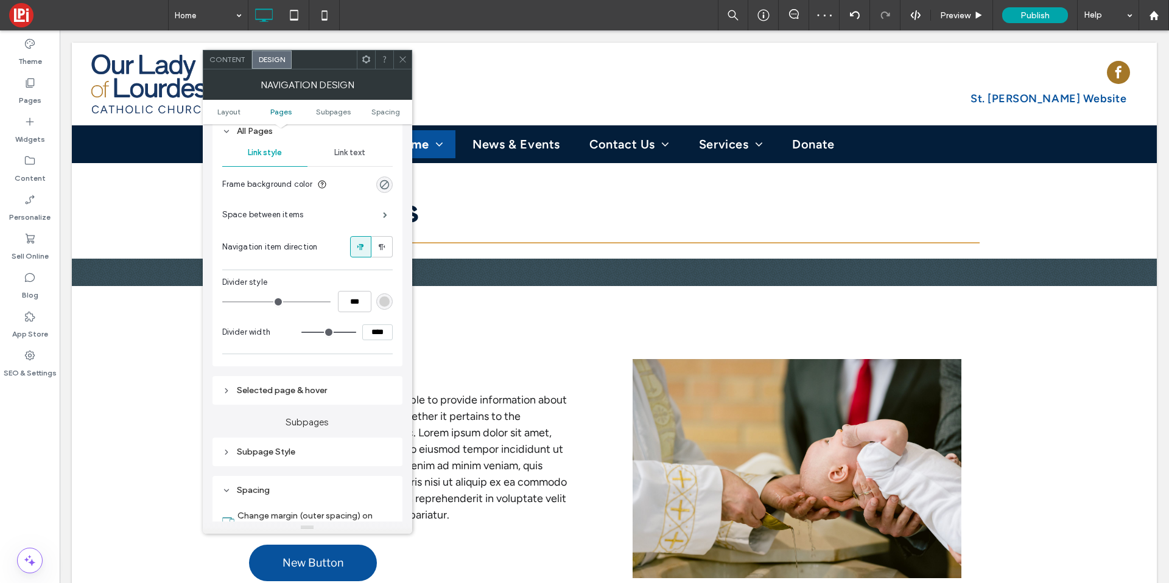
scroll to position [249, 0]
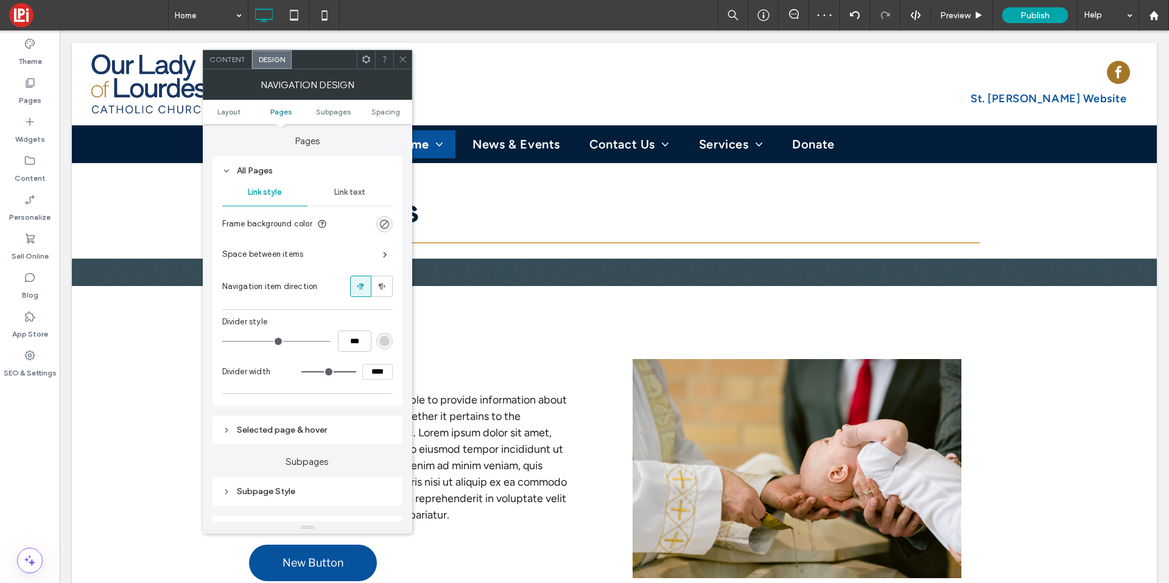
click at [345, 189] on span "Link text" at bounding box center [349, 193] width 31 height 10
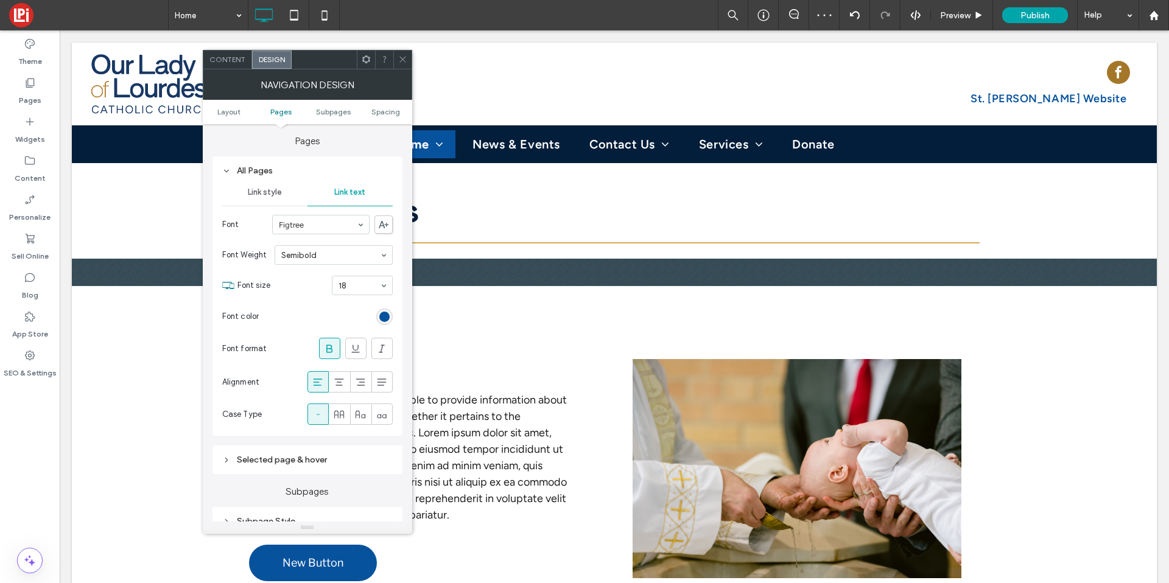
click at [386, 309] on div "rgb(7, 82, 157)" at bounding box center [384, 317] width 16 height 16
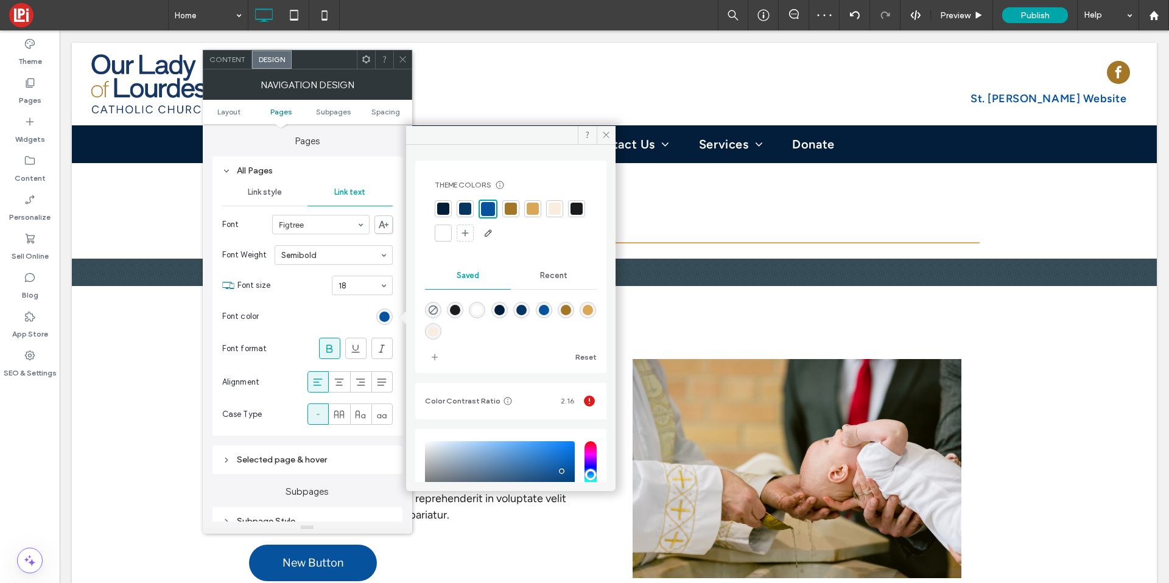
click at [463, 244] on div "Theme Colors Save time with Theme Colors Create a color palette to instantly ad…" at bounding box center [511, 212] width 172 height 82
click at [449, 235] on div at bounding box center [443, 233] width 12 height 12
click at [607, 139] on span at bounding box center [606, 135] width 19 height 18
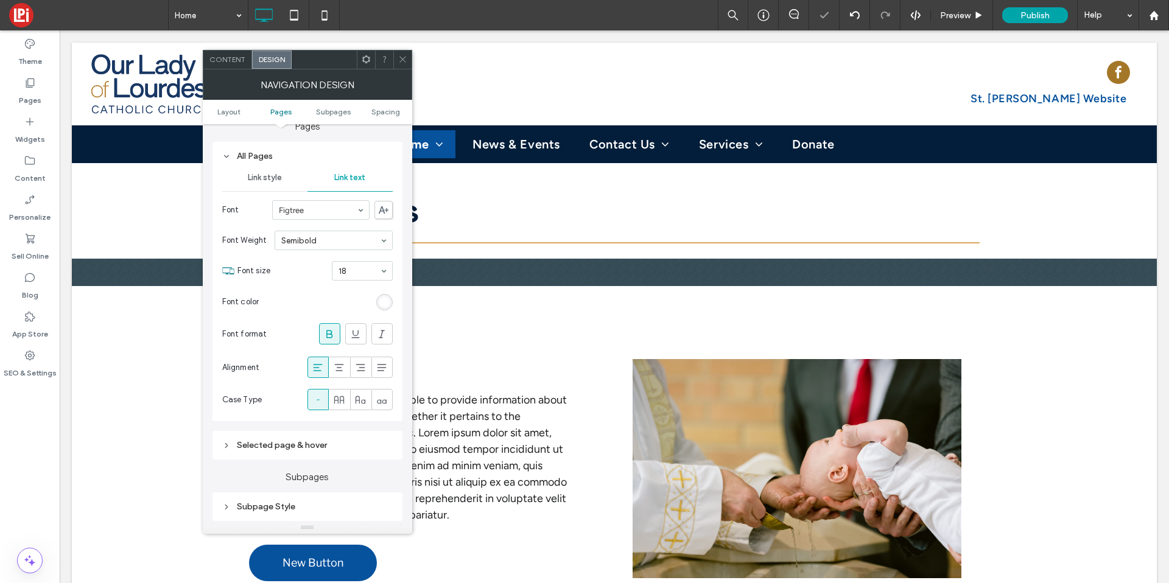
scroll to position [331, 0]
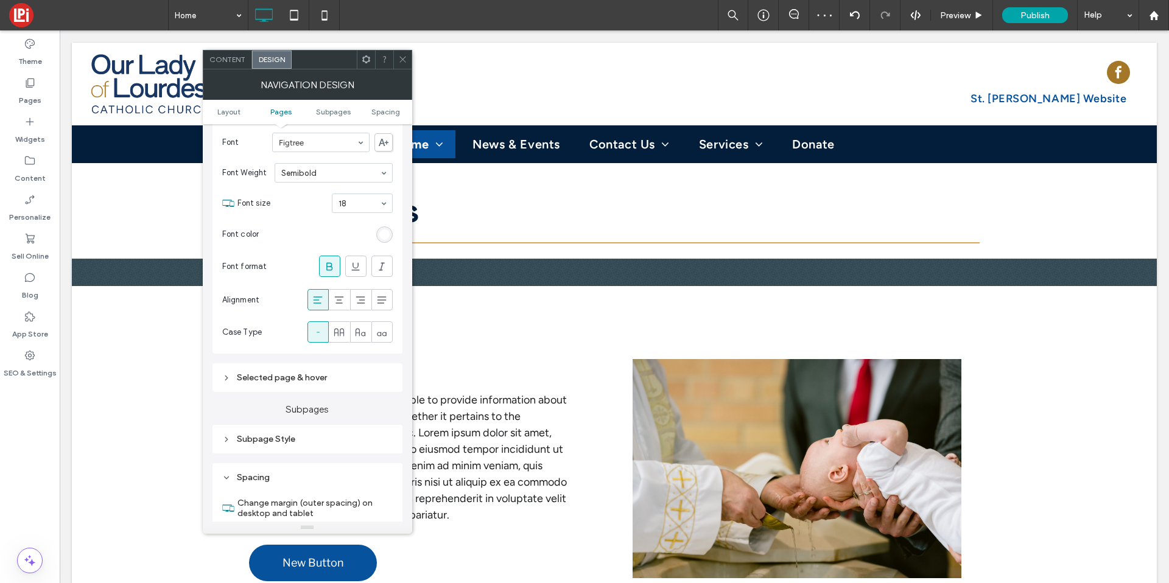
click at [333, 267] on icon at bounding box center [329, 267] width 12 height 12
click at [301, 381] on div "Selected page & hover" at bounding box center [307, 378] width 171 height 10
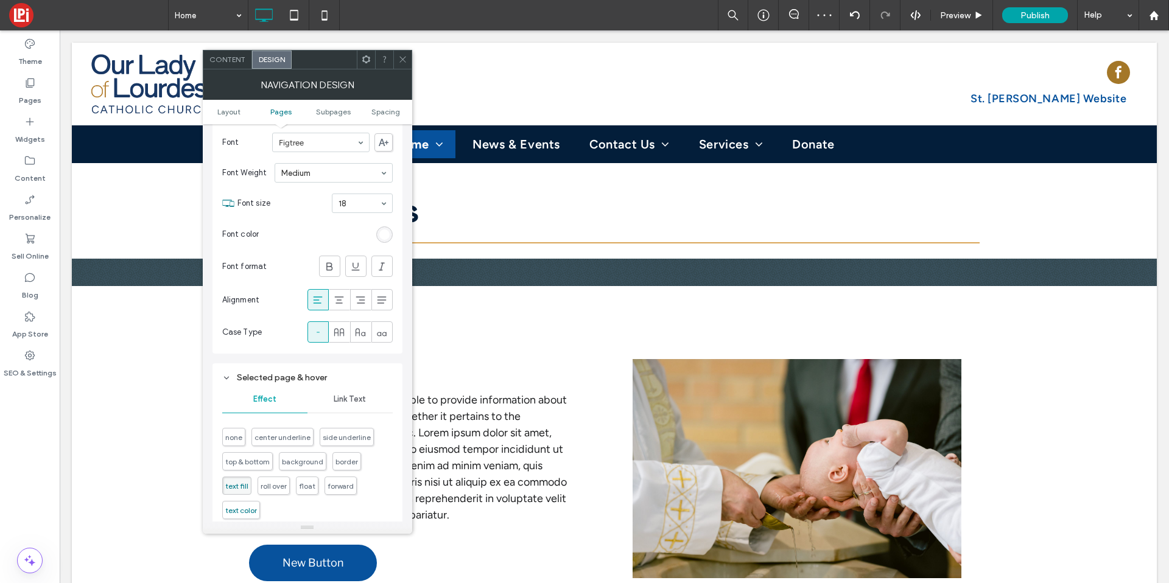
click at [243, 513] on span "text color" at bounding box center [241, 510] width 32 height 9
click at [350, 404] on span "Link Text" at bounding box center [350, 400] width 32 height 10
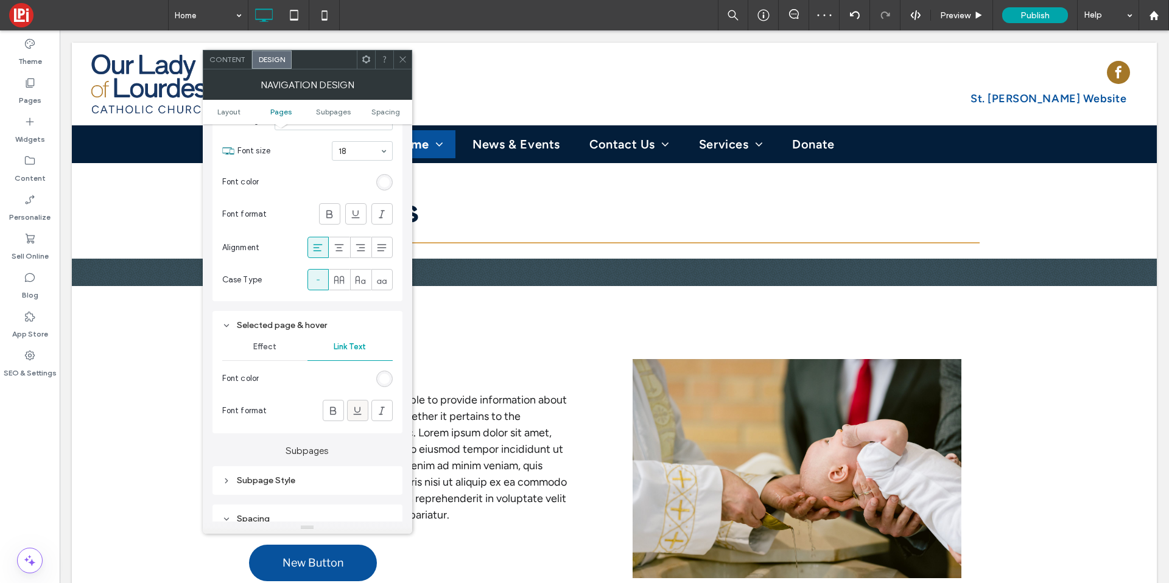
scroll to position [427, 0]
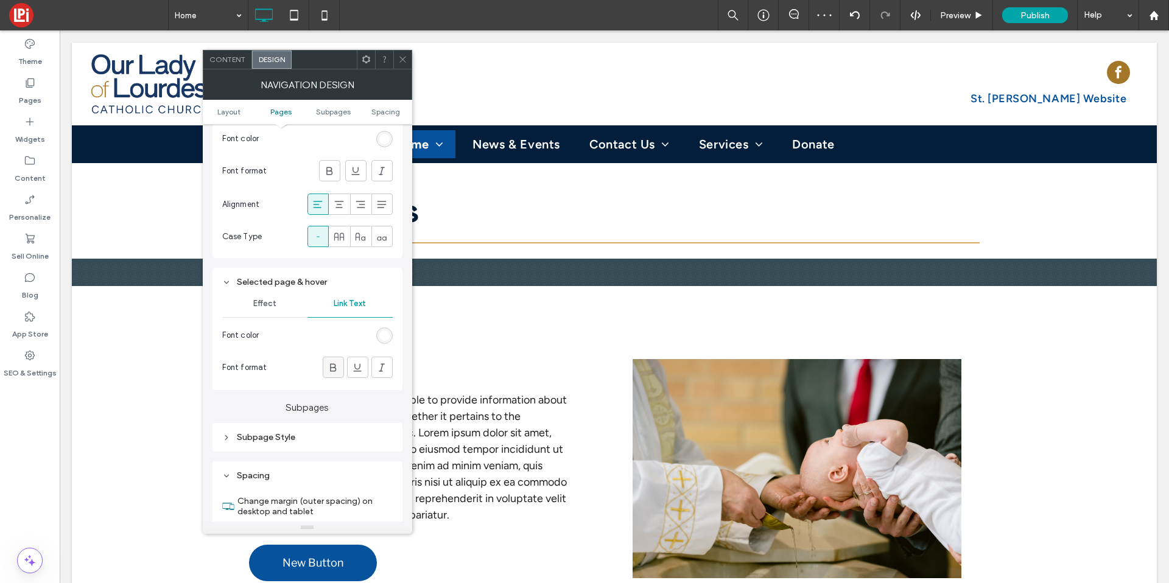
click at [331, 360] on span at bounding box center [333, 367] width 12 height 20
click at [383, 336] on div "rgb(255, 255, 255)" at bounding box center [384, 336] width 10 height 10
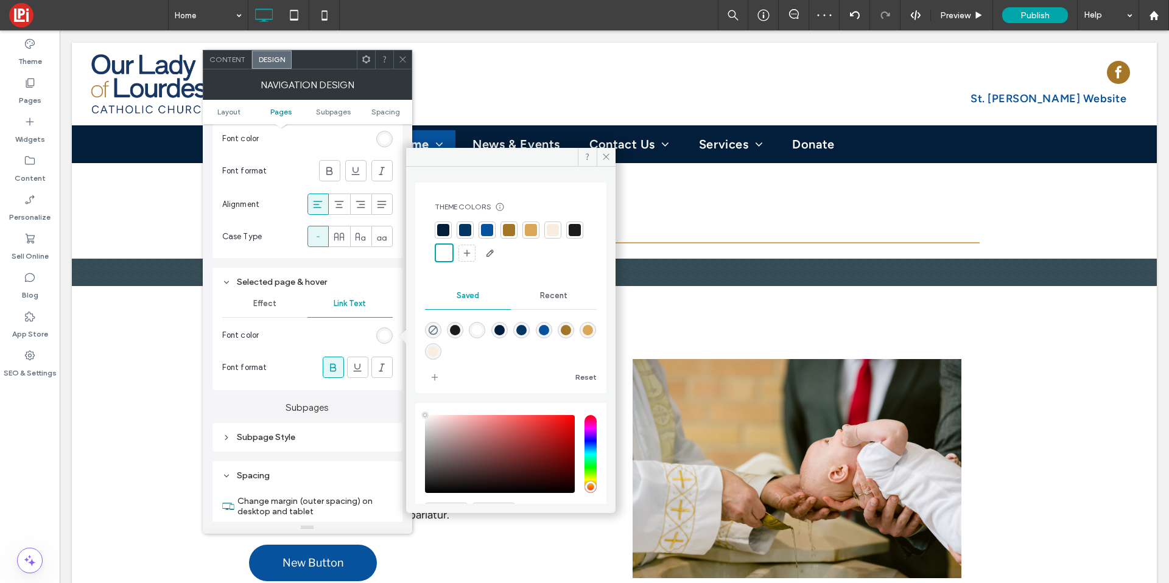
click at [526, 228] on div at bounding box center [531, 230] width 12 height 12
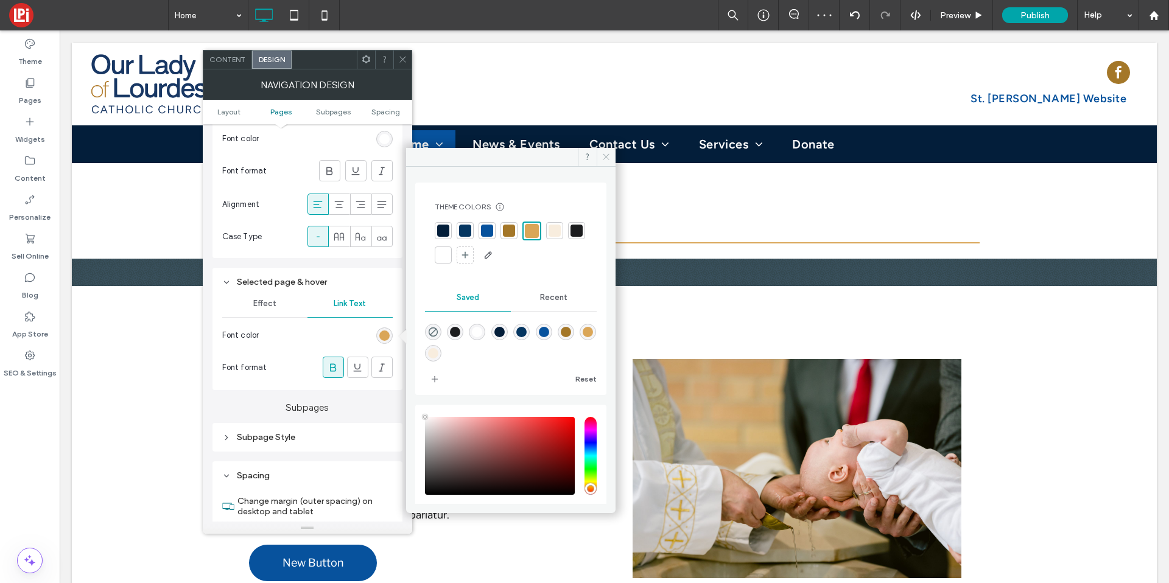
click at [606, 159] on icon at bounding box center [606, 156] width 9 height 9
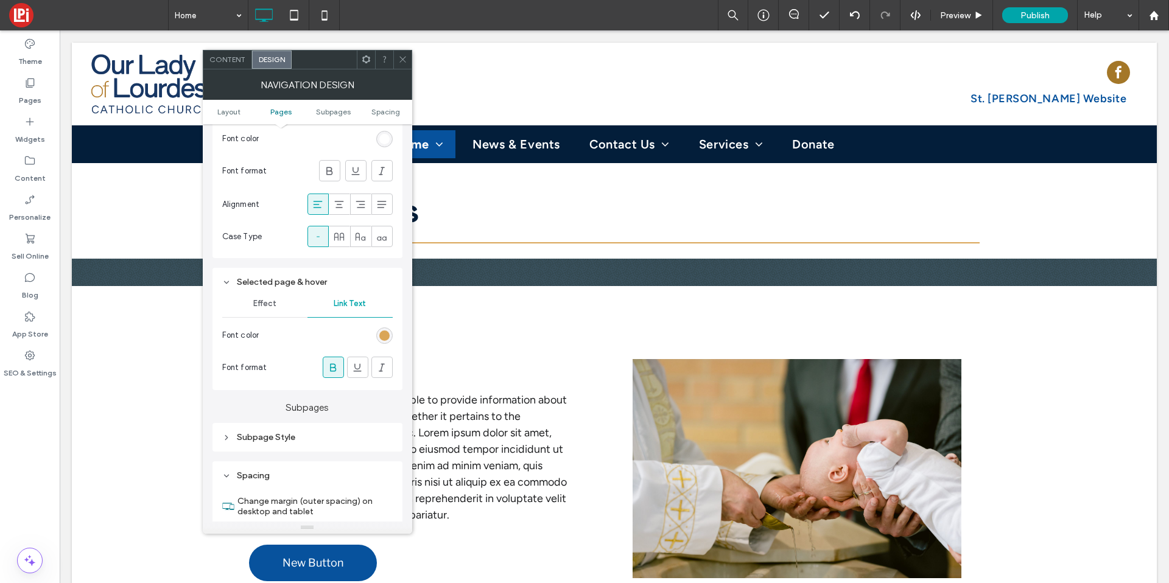
click at [402, 60] on use at bounding box center [403, 60] width 6 height 6
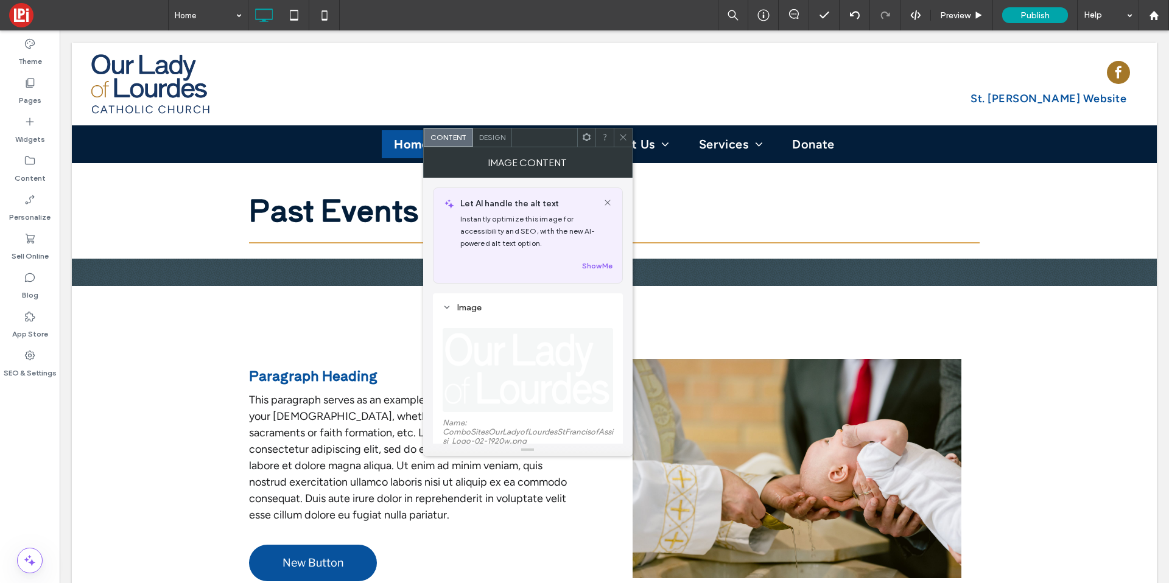
drag, startPoint x: 490, startPoint y: 354, endPoint x: 496, endPoint y: 357, distance: 7.1
click at [490, 354] on img at bounding box center [529, 370] width 172 height 84
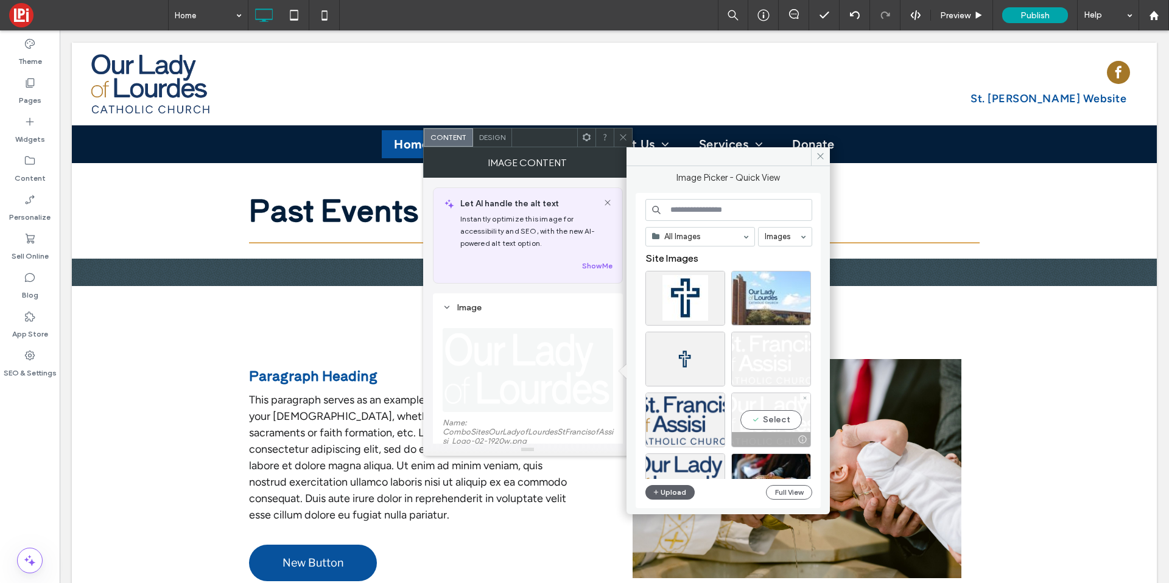
click at [766, 421] on div "Select" at bounding box center [771, 420] width 80 height 55
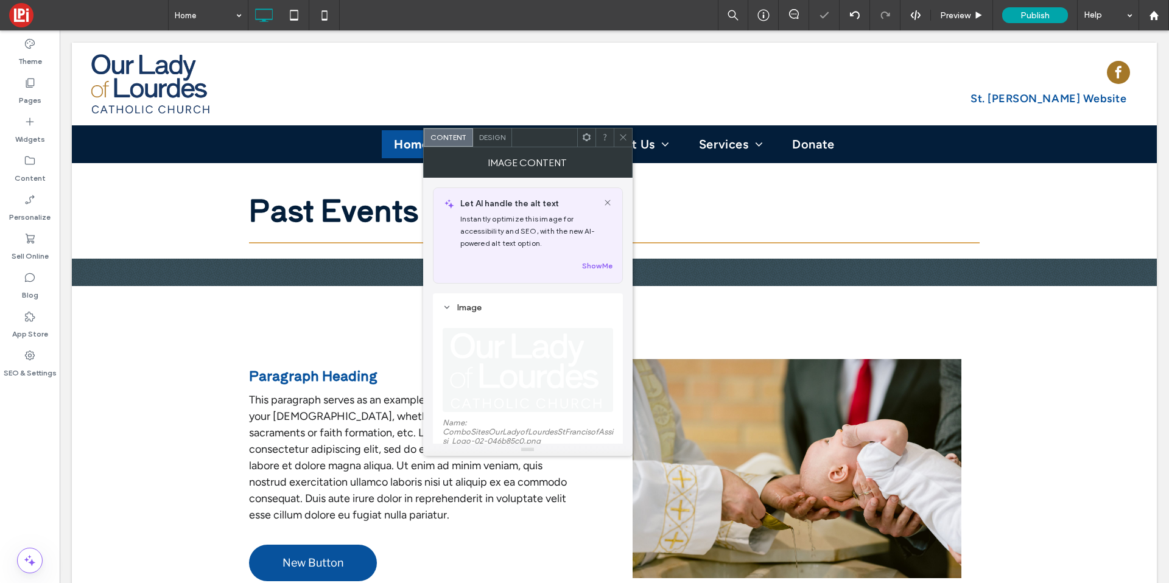
click at [621, 138] on icon at bounding box center [623, 137] width 9 height 9
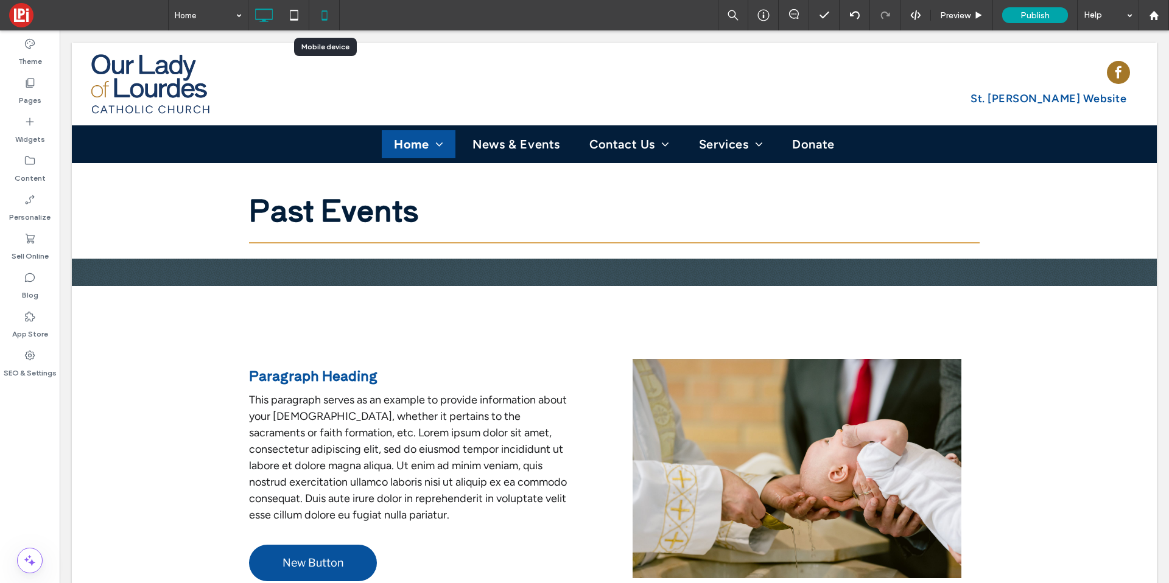
click at [323, 15] on icon at bounding box center [324, 15] width 24 height 24
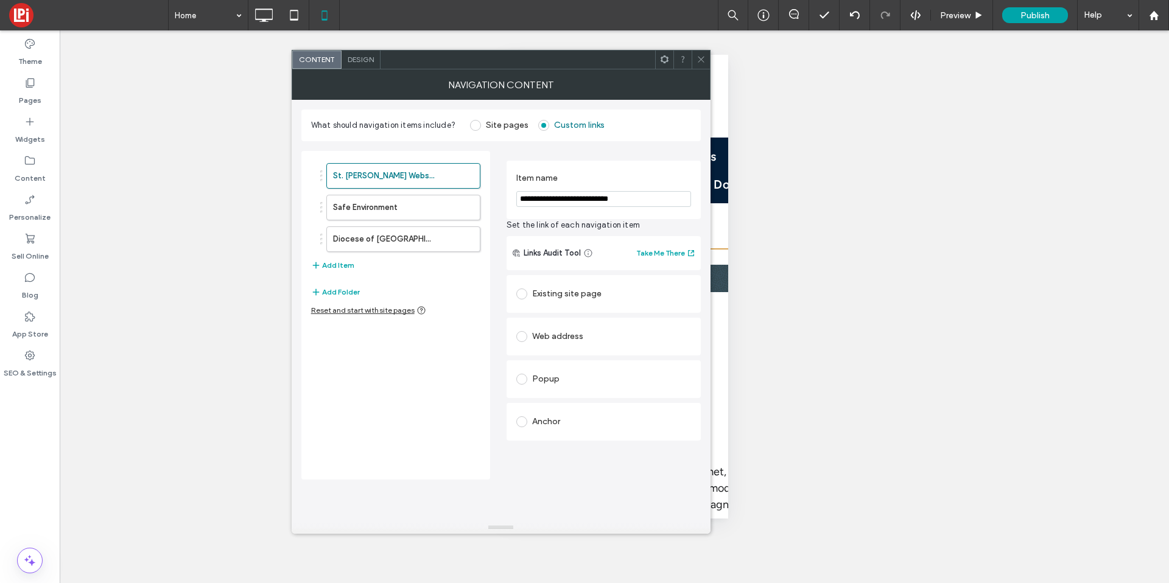
click at [358, 58] on span "Design" at bounding box center [361, 59] width 26 height 9
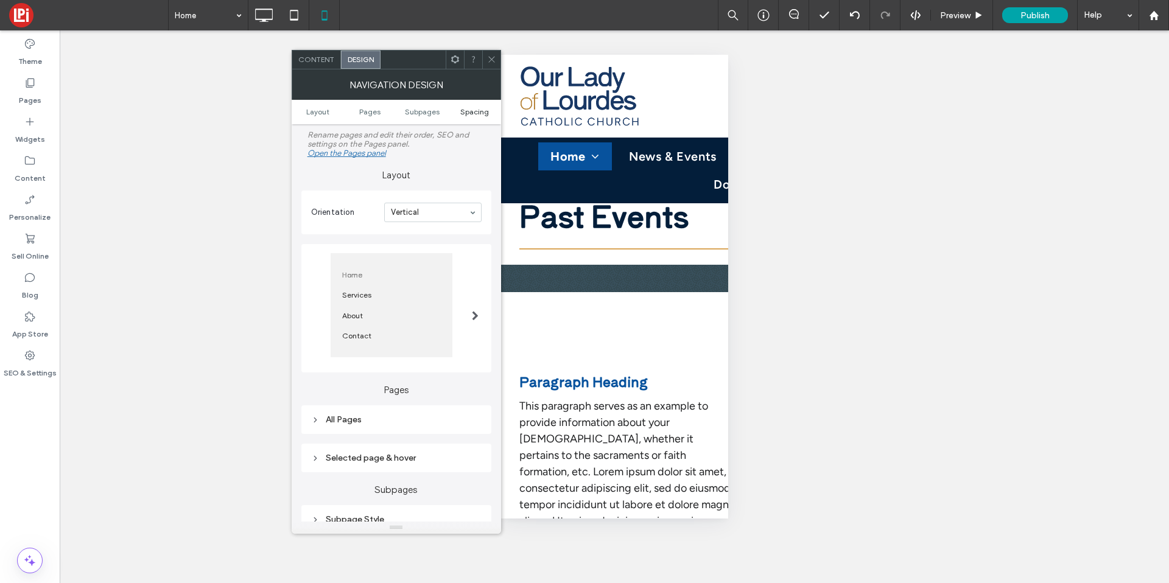
click at [478, 111] on span "Spacing" at bounding box center [474, 111] width 29 height 9
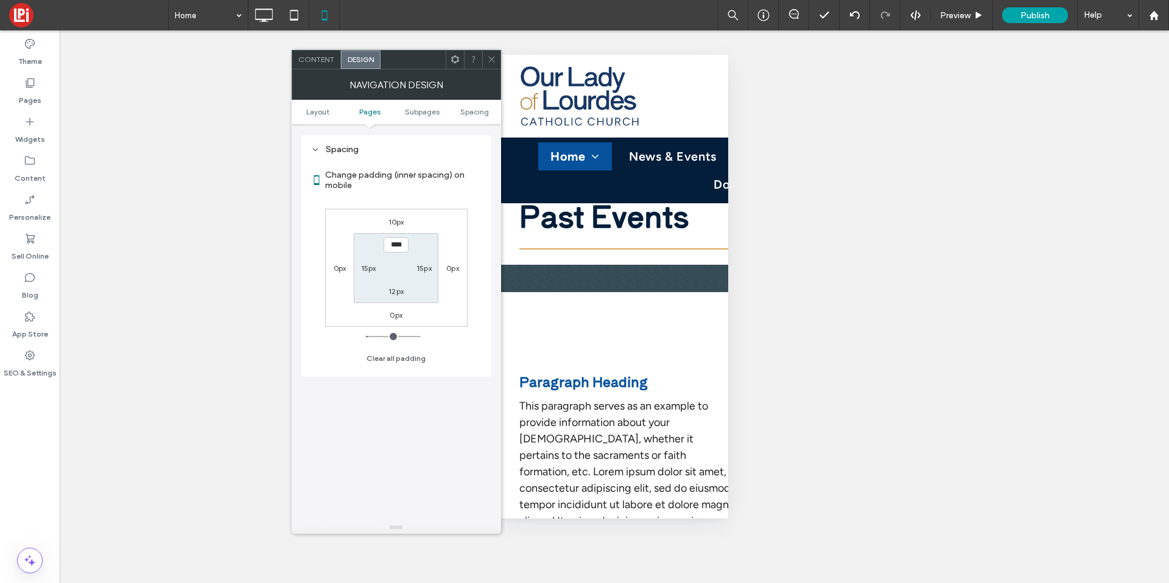
scroll to position [410, 0]
type input "*"
type input "**"
type input "*"
type input "**"
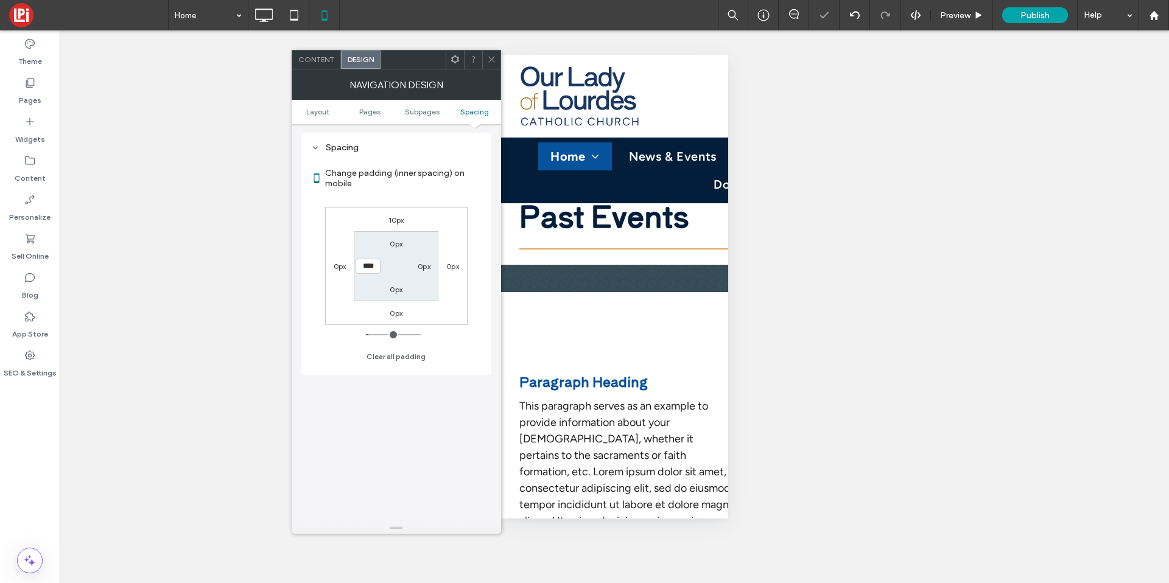
type input "*"
type input "**"
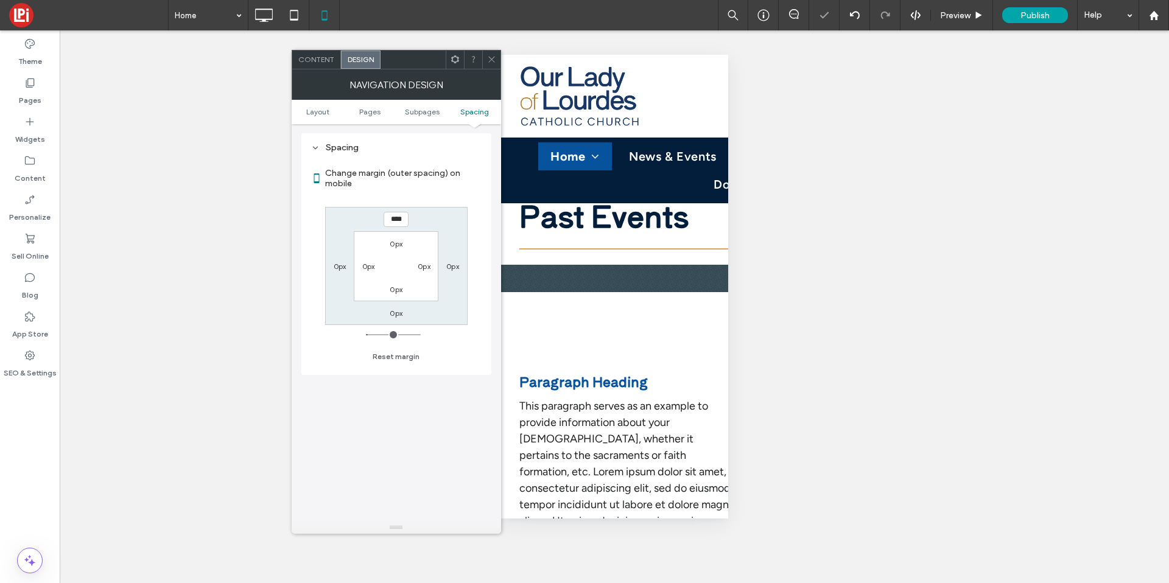
type input "*"
click at [496, 63] on div at bounding box center [491, 60] width 18 height 18
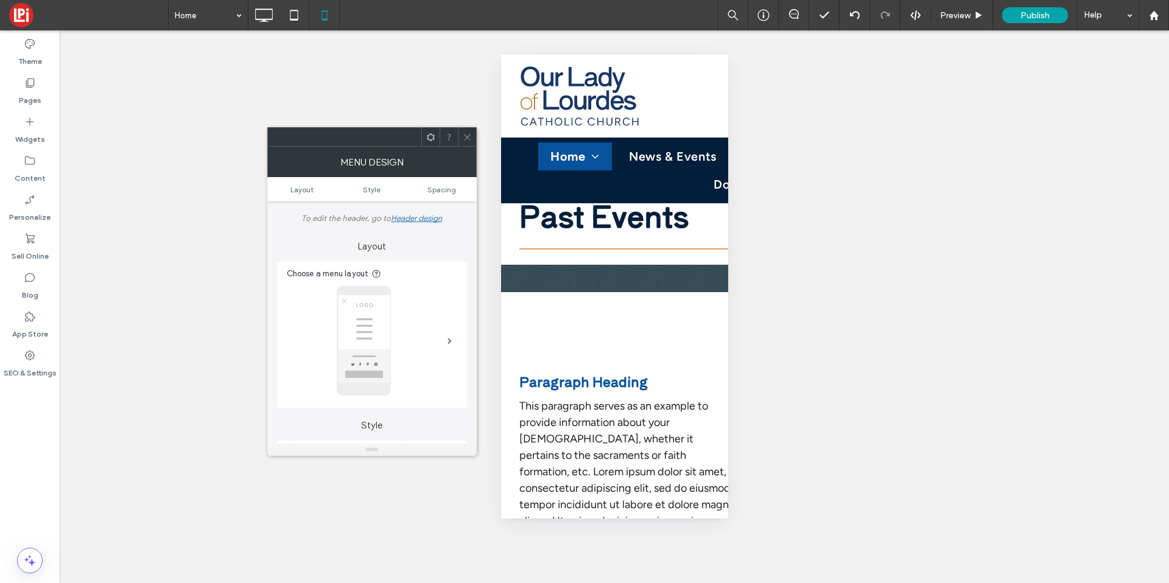
click at [471, 139] on icon at bounding box center [467, 137] width 9 height 9
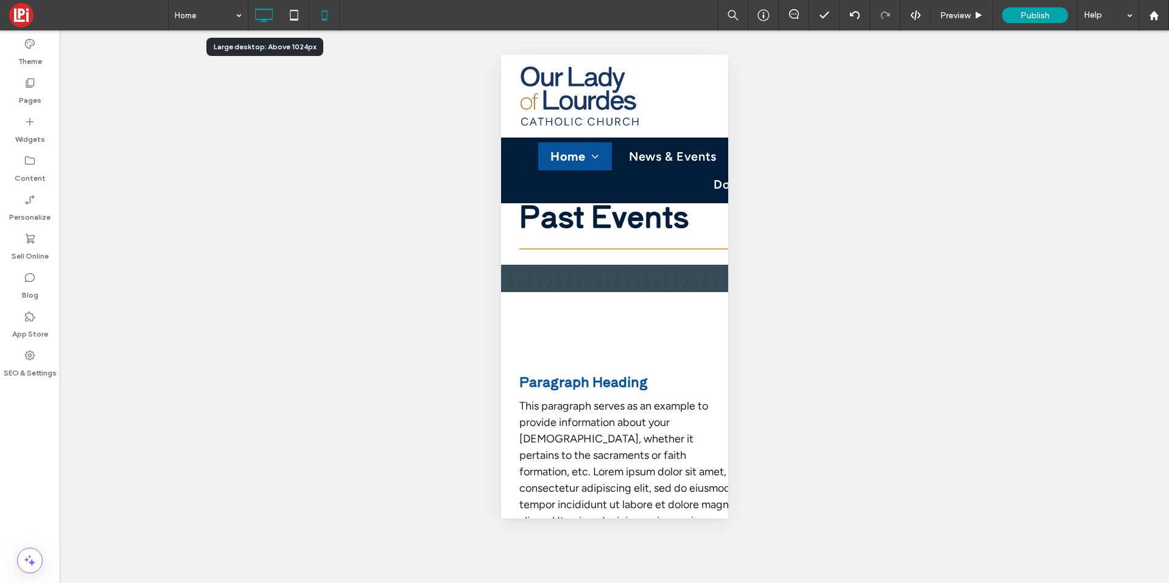
click at [269, 9] on use at bounding box center [265, 15] width 18 height 13
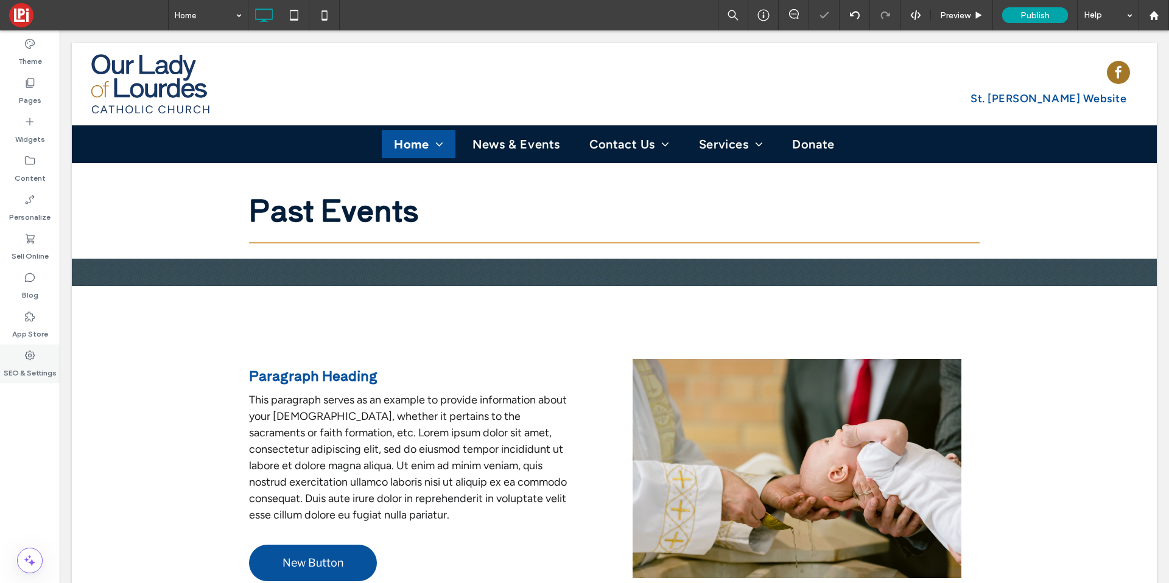
click at [25, 362] on label "SEO & Settings" at bounding box center [30, 370] width 53 height 17
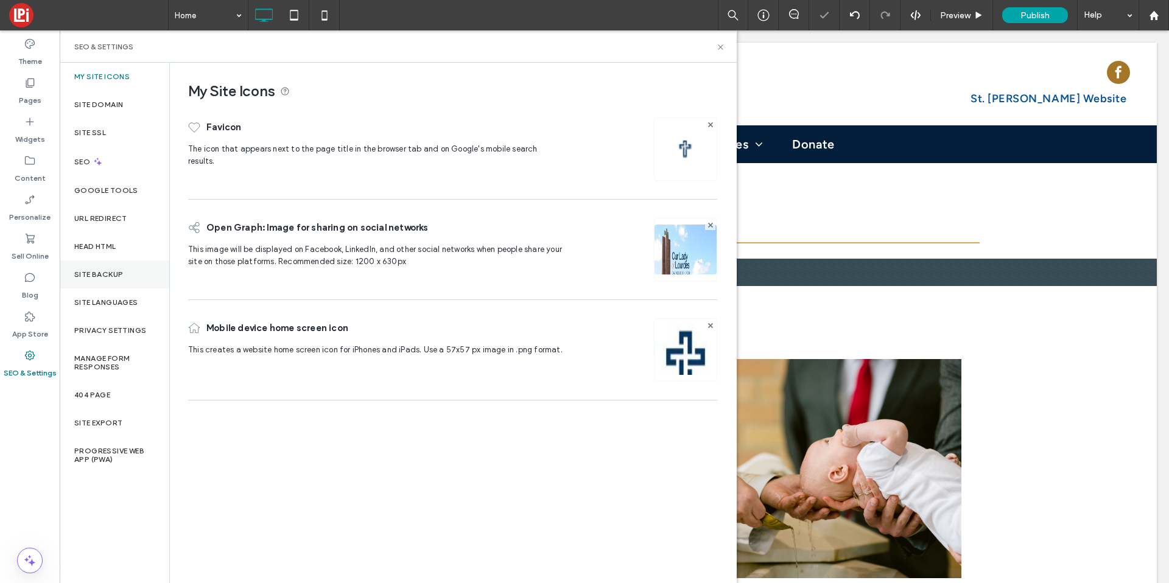
click at [91, 280] on div "Site Backup" at bounding box center [115, 275] width 110 height 28
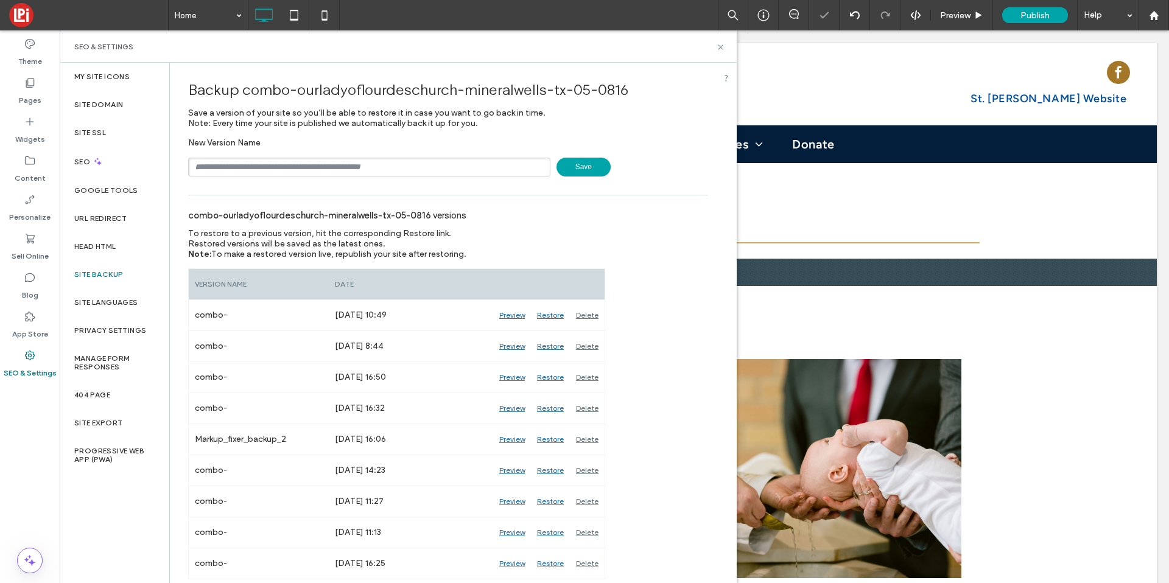
click at [573, 167] on span "Save" at bounding box center [584, 167] width 54 height 19
click at [724, 48] on icon at bounding box center [720, 47] width 9 height 9
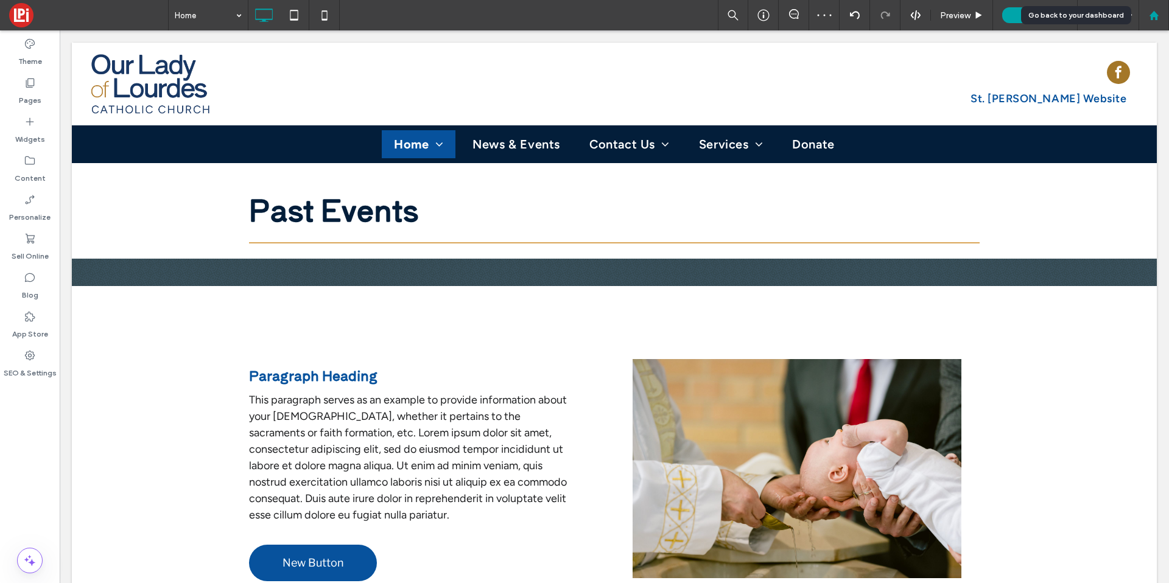
click at [1158, 17] on icon at bounding box center [1154, 15] width 10 height 10
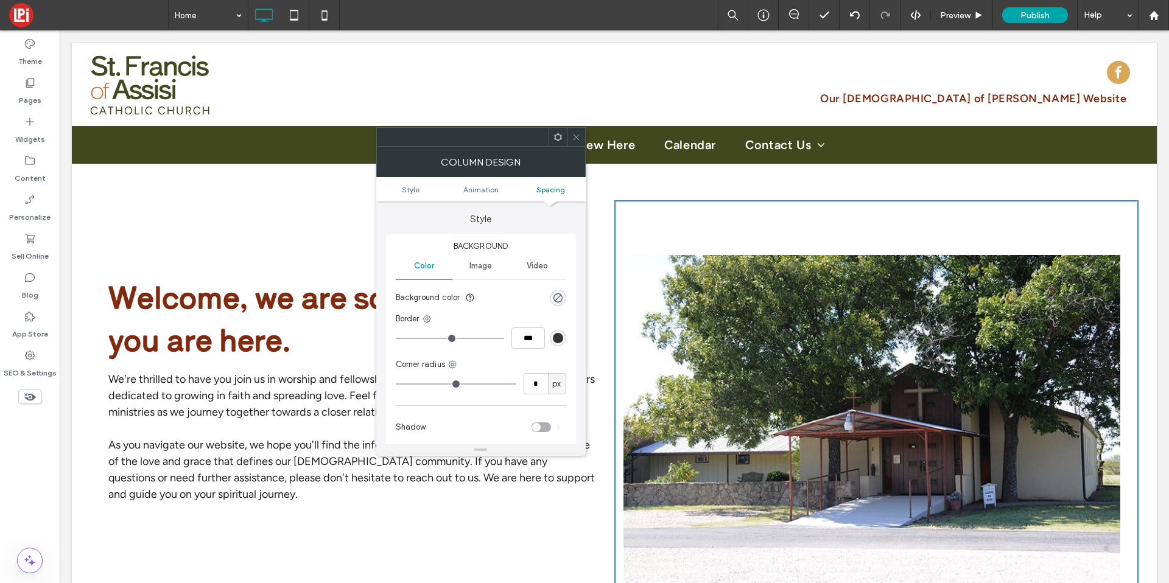
scroll to position [286, 0]
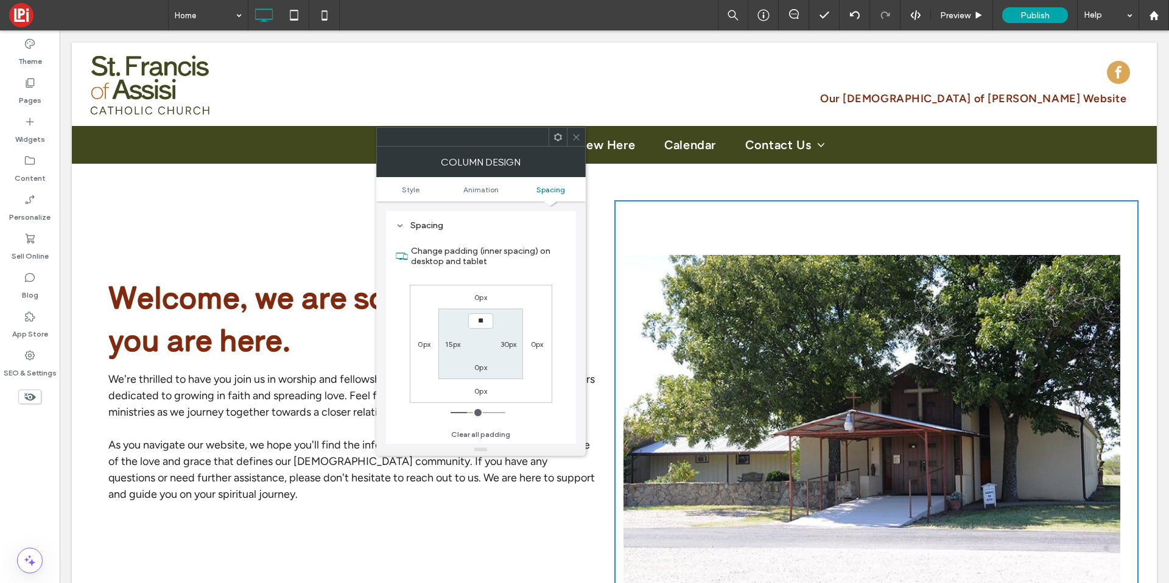
type input "****"
type input "**"
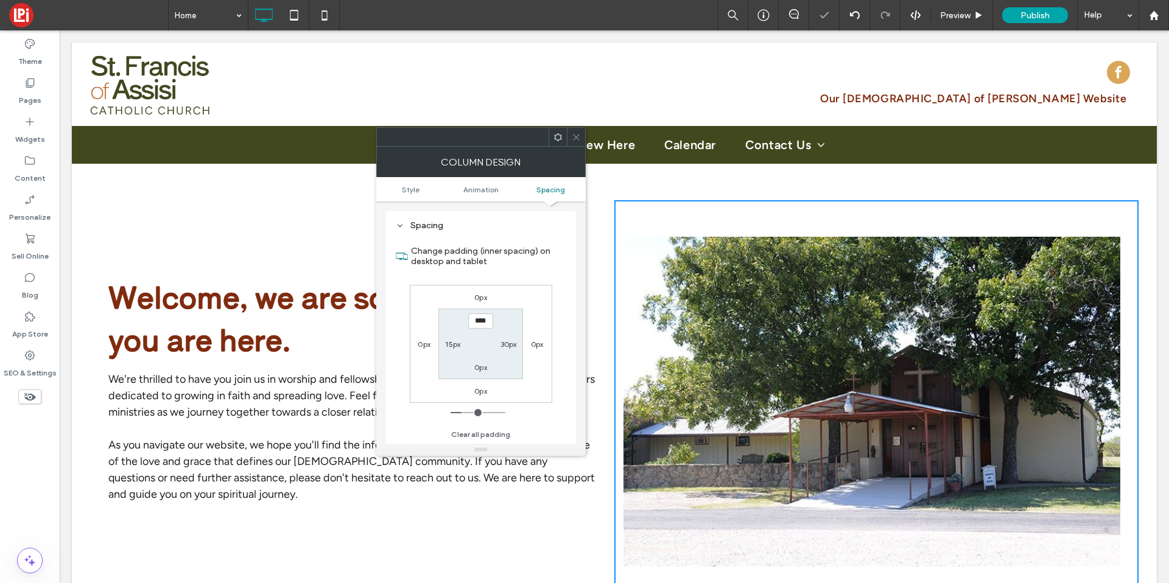
click at [576, 135] on icon at bounding box center [576, 137] width 9 height 9
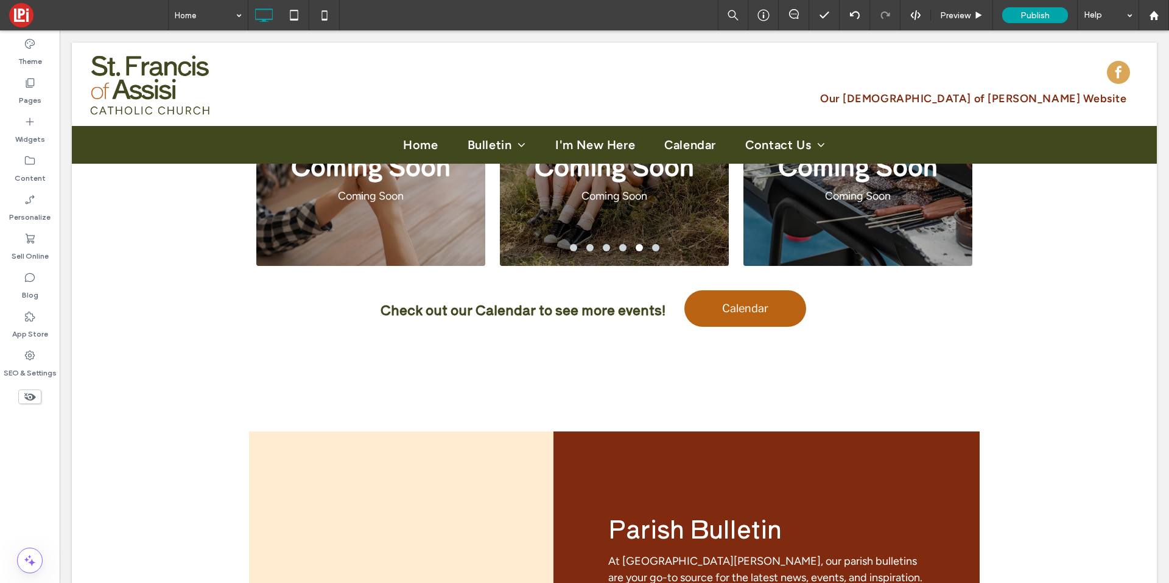
scroll to position [1376, 0]
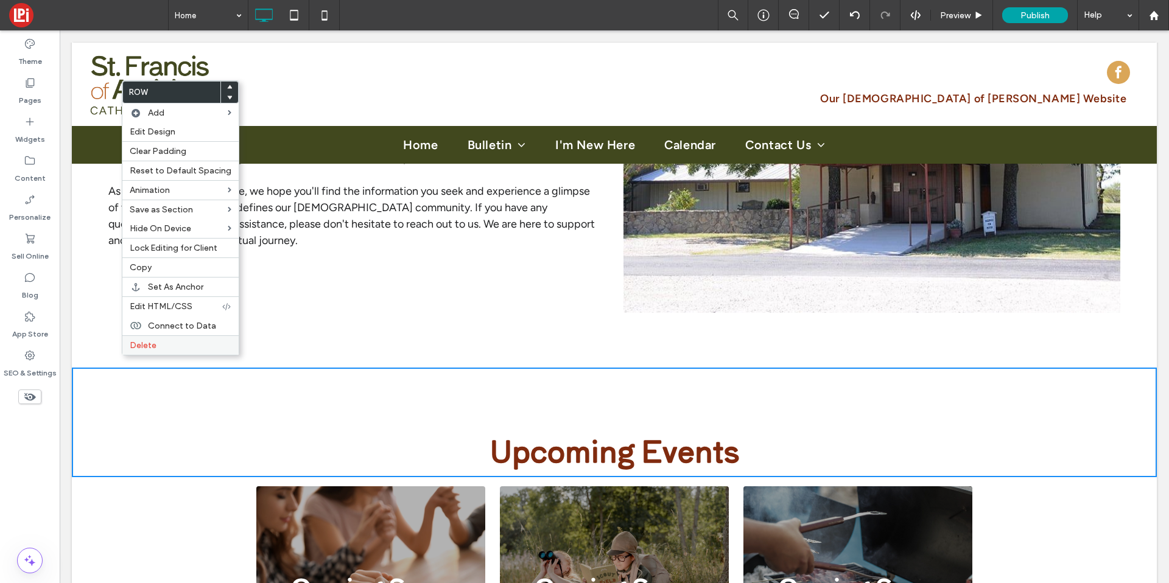
click at [145, 344] on span "Delete" at bounding box center [143, 345] width 27 height 10
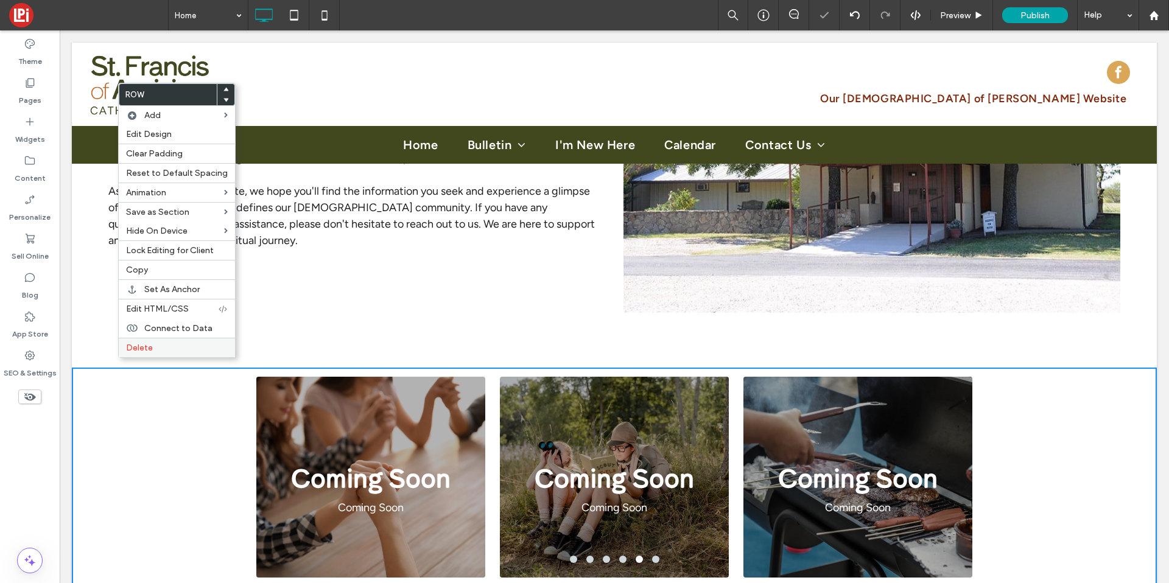
click at [142, 355] on div "Delete" at bounding box center [177, 347] width 116 height 19
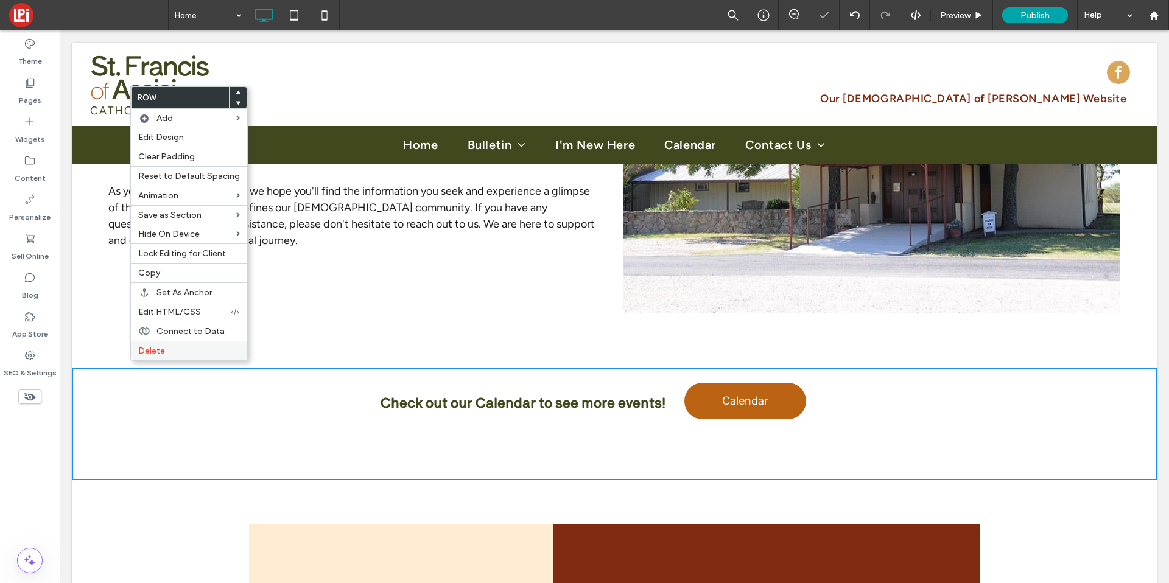
click at [145, 356] on div "Delete" at bounding box center [189, 350] width 116 height 19
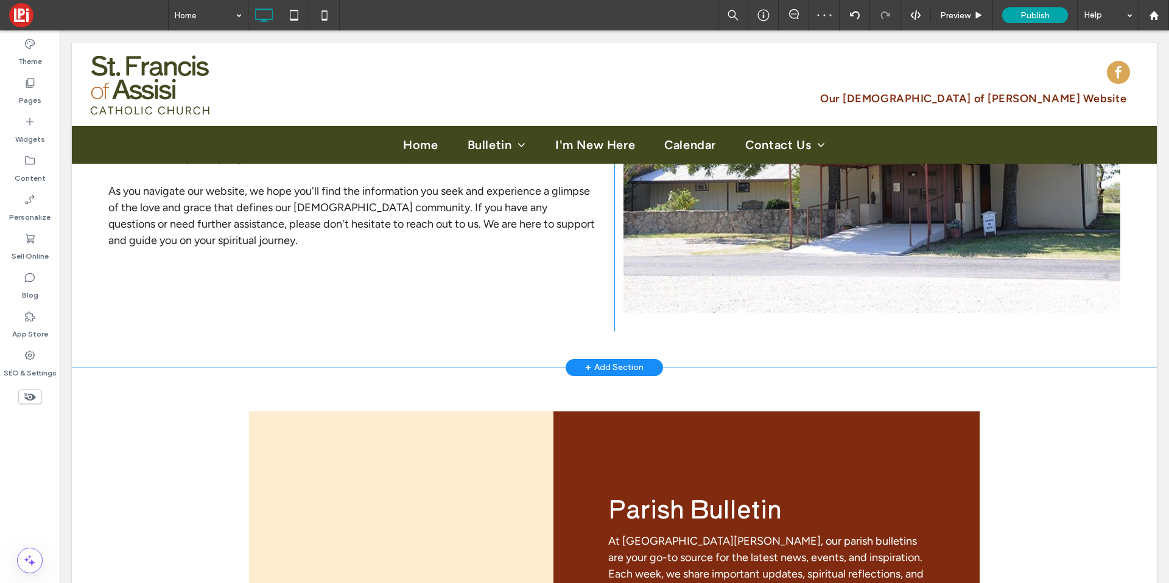
click at [599, 361] on div "+ Add Section" at bounding box center [614, 367] width 58 height 13
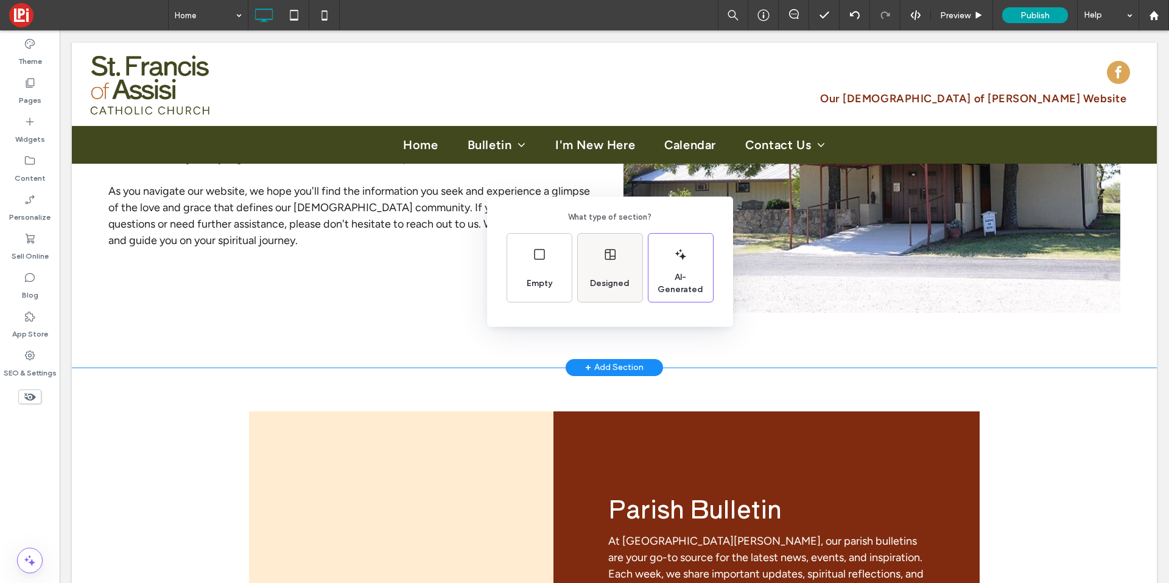
click at [588, 270] on div "Designed" at bounding box center [609, 283] width 49 height 27
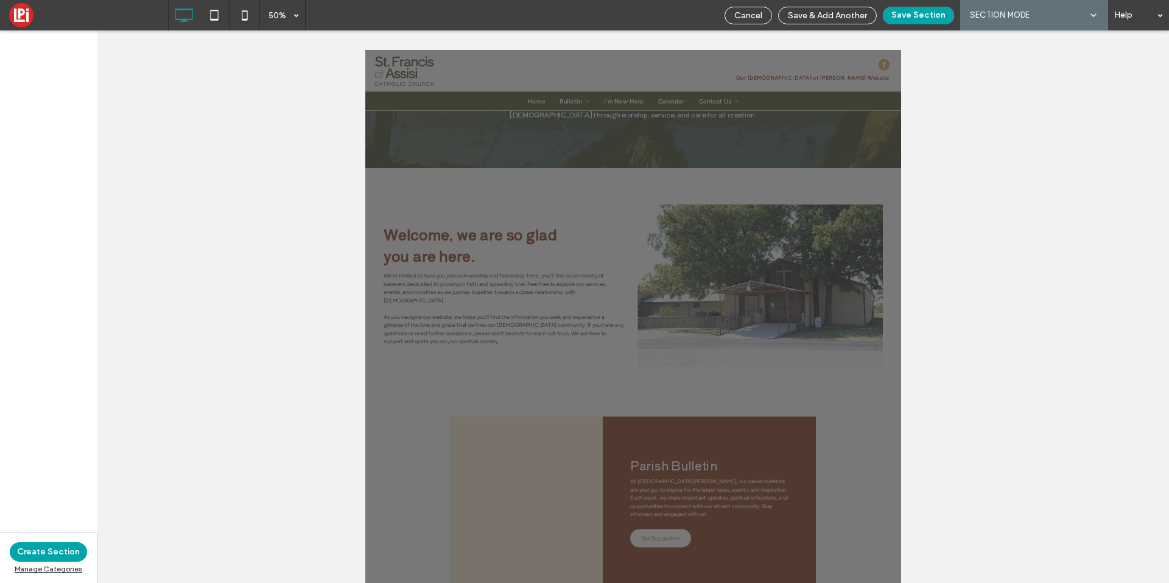
scroll to position [1010, 0]
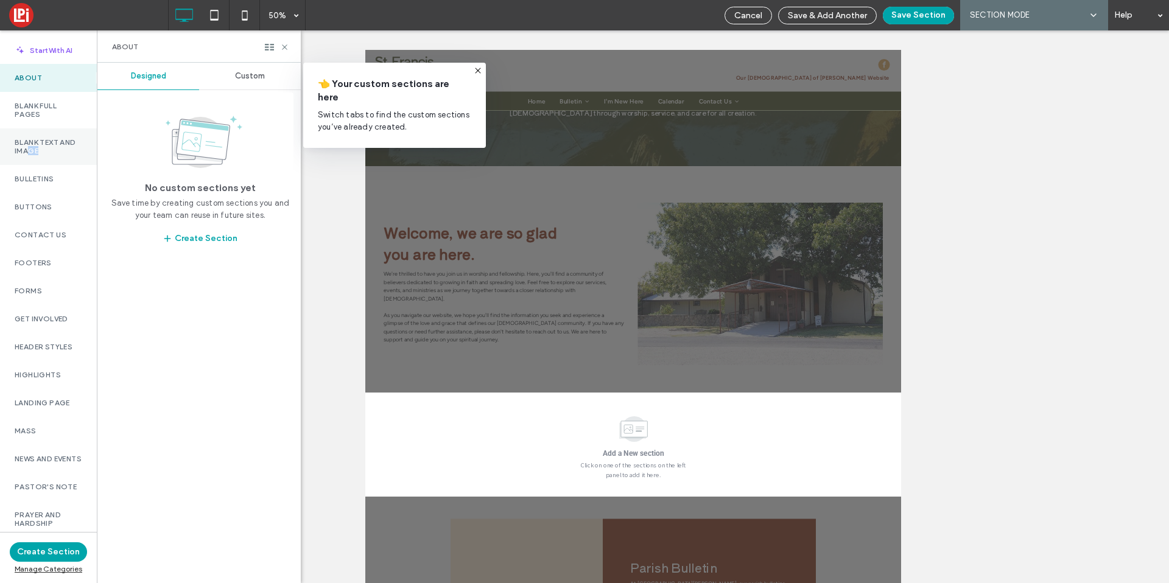
click at [45, 155] on div "Blank Text and Image" at bounding box center [48, 147] width 97 height 37
click at [254, 76] on span "Custom" at bounding box center [250, 76] width 30 height 10
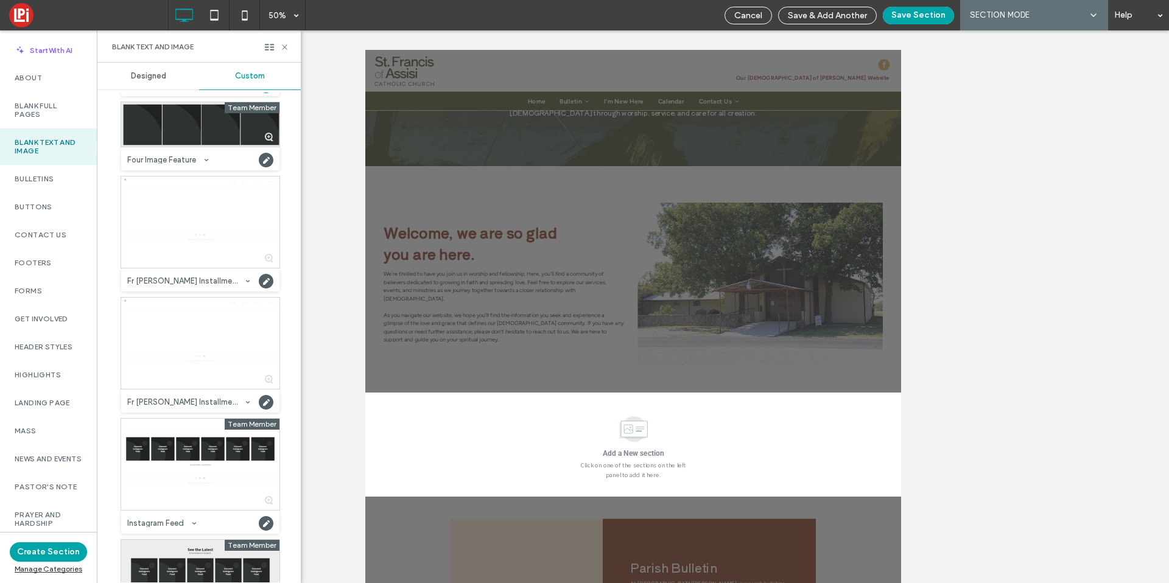
scroll to position [1393, 0]
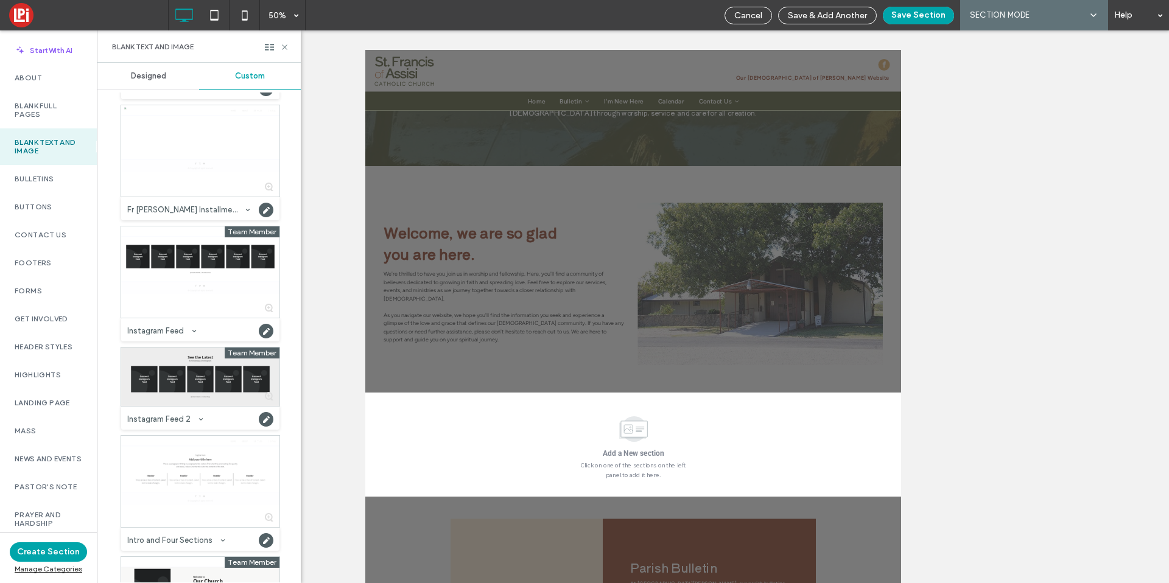
click at [197, 366] on div at bounding box center [200, 377] width 158 height 58
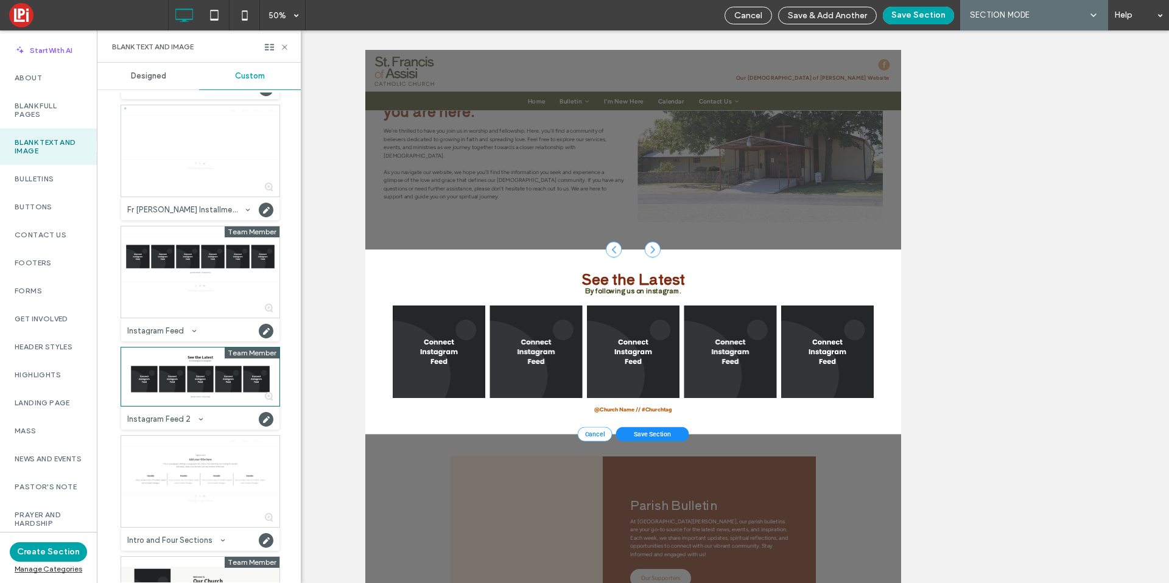
scroll to position [1364, 0]
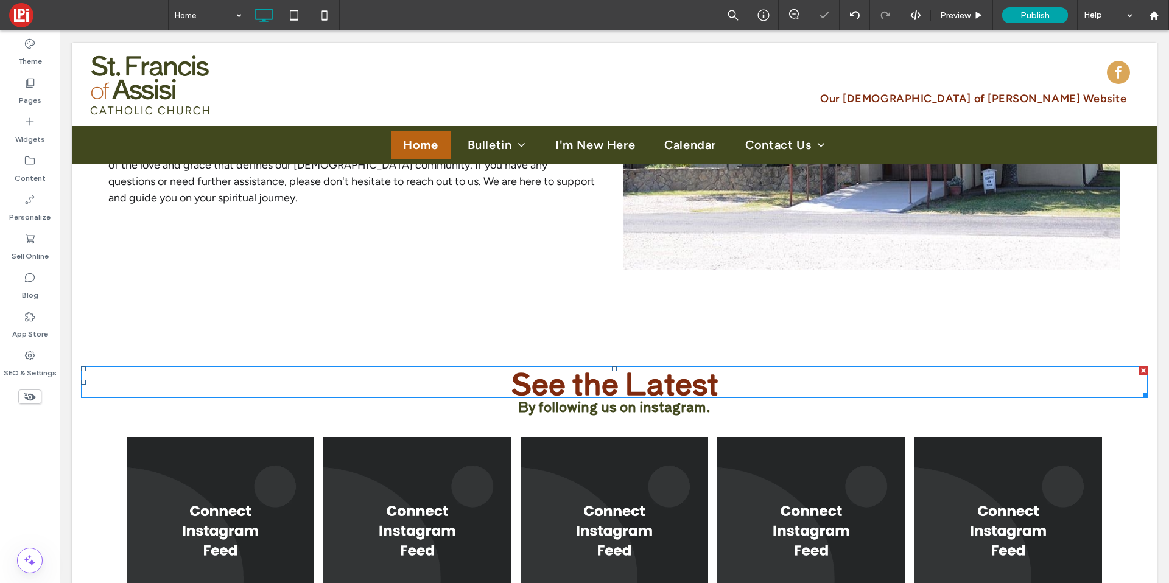
scroll to position [1716, 0]
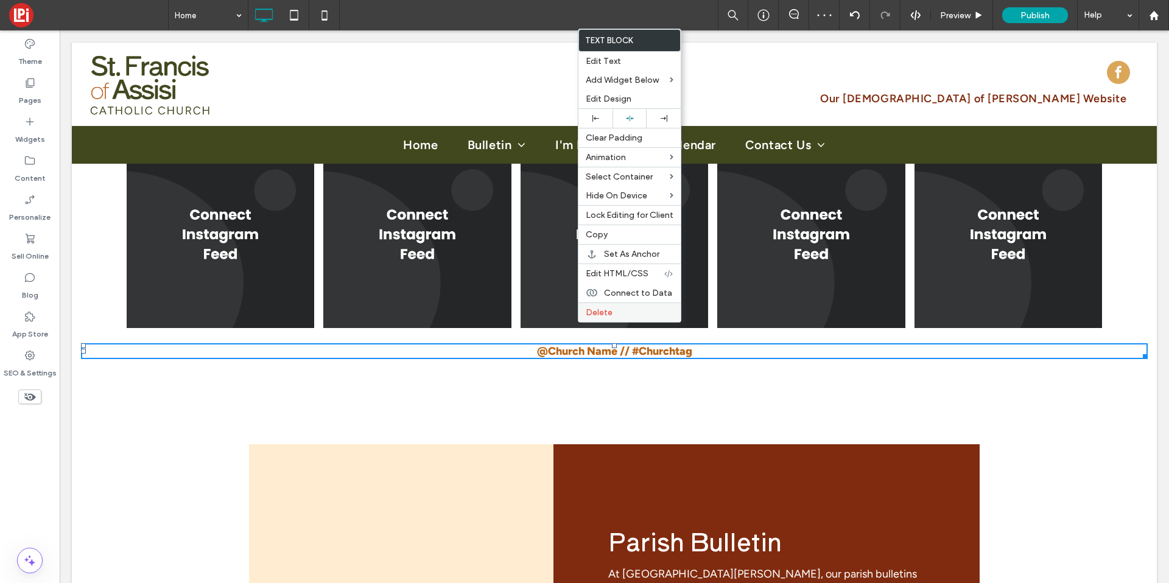
click at [601, 313] on span "Delete" at bounding box center [599, 313] width 27 height 10
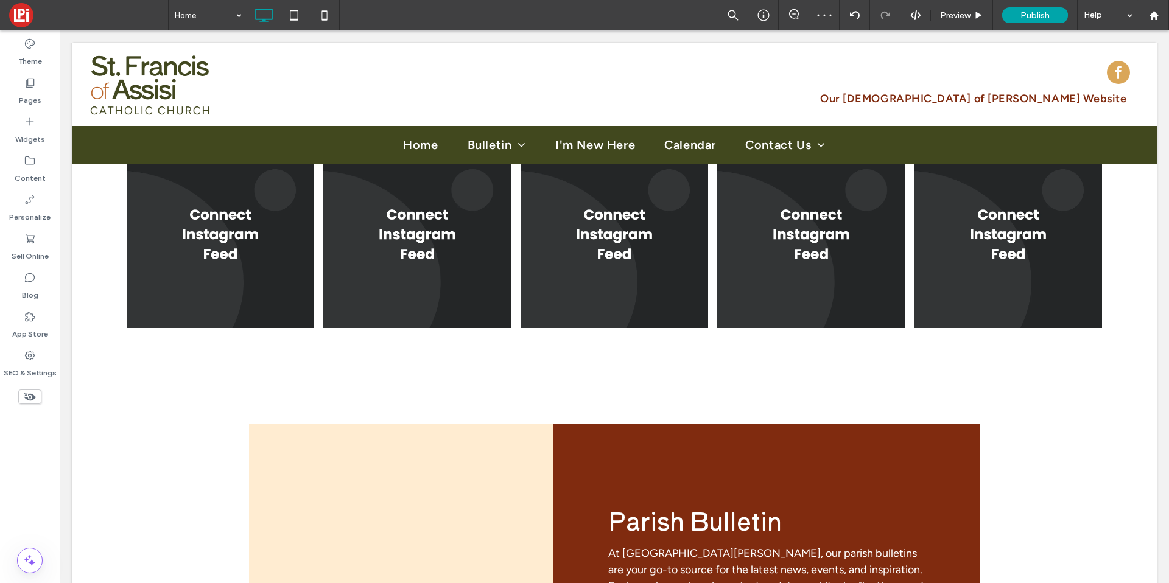
scroll to position [1307, 0]
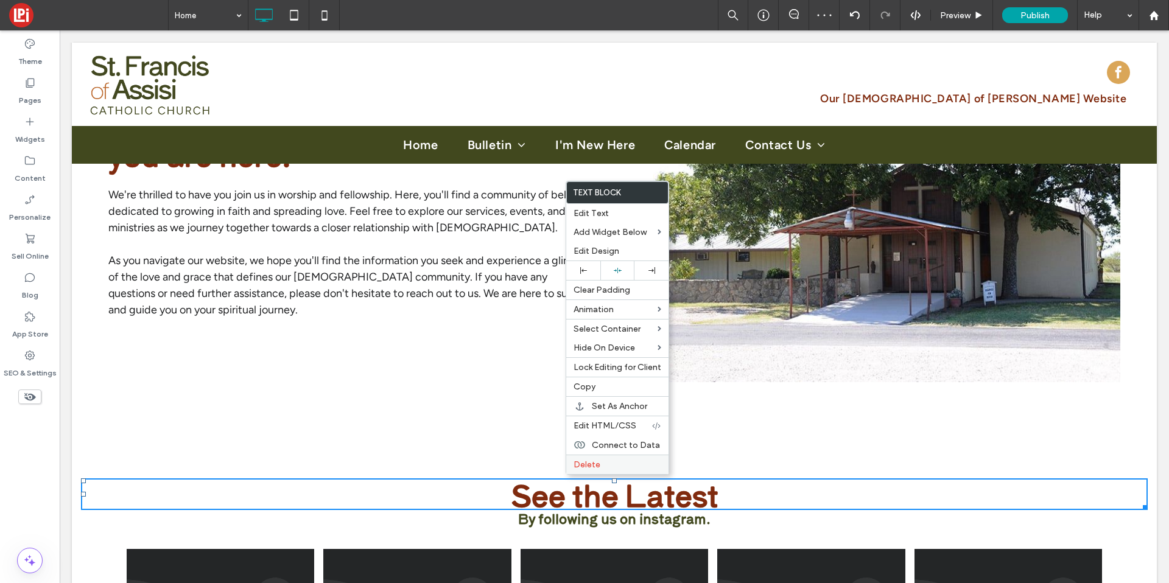
click at [582, 462] on span "Delete" at bounding box center [587, 465] width 27 height 10
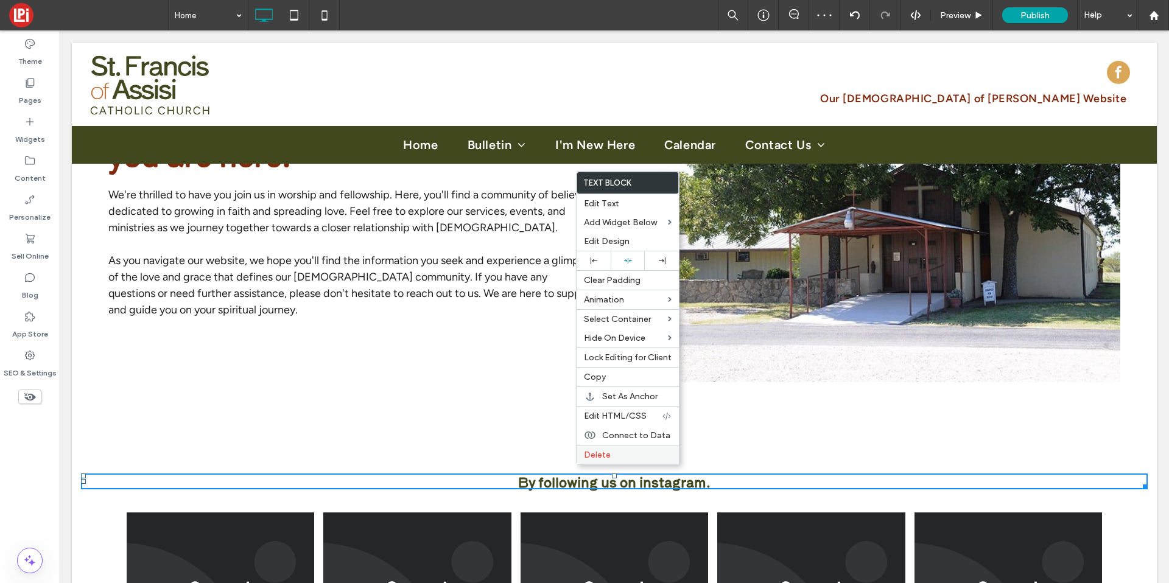
click at [591, 453] on span "Delete" at bounding box center [597, 455] width 27 height 10
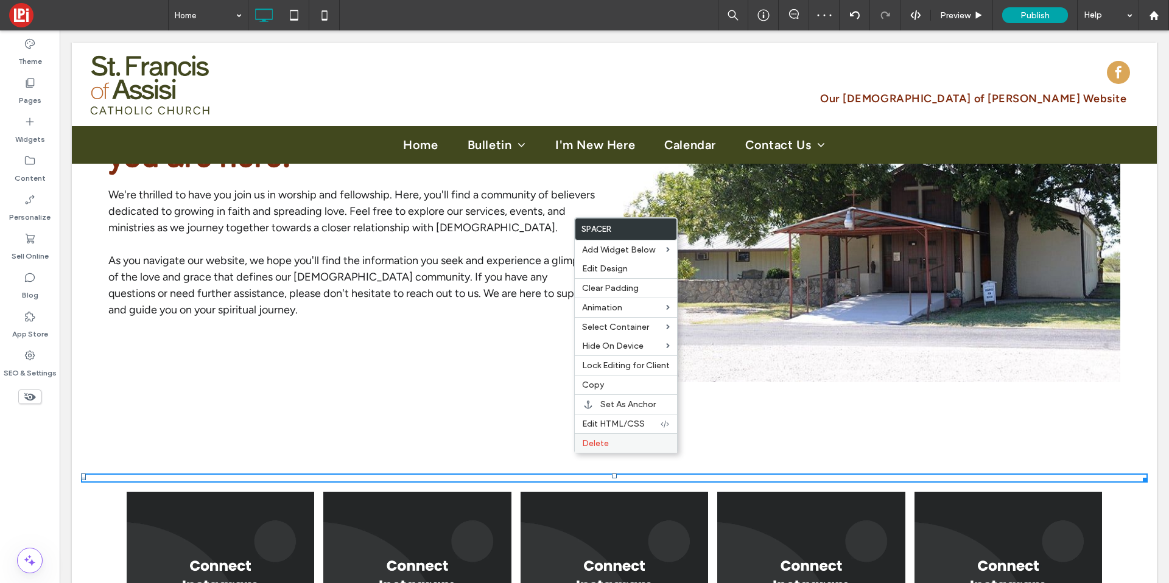
click at [590, 447] on span "Delete" at bounding box center [595, 443] width 27 height 10
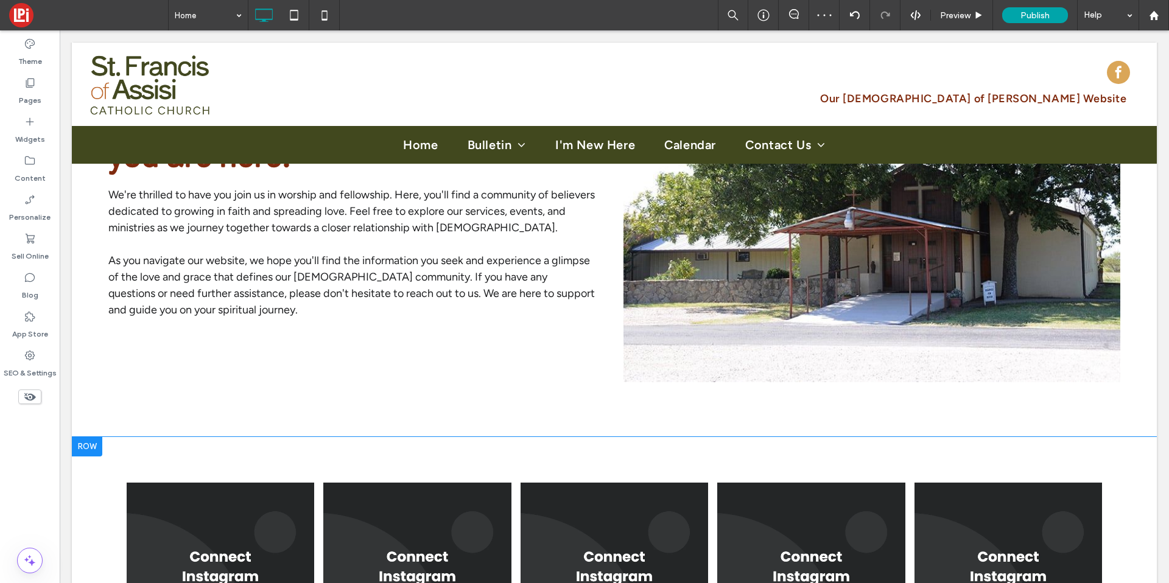
click at [461, 437] on div "Button Button Button Button Button Click To Paste Row + Add Section" at bounding box center [614, 579] width 1085 height 285
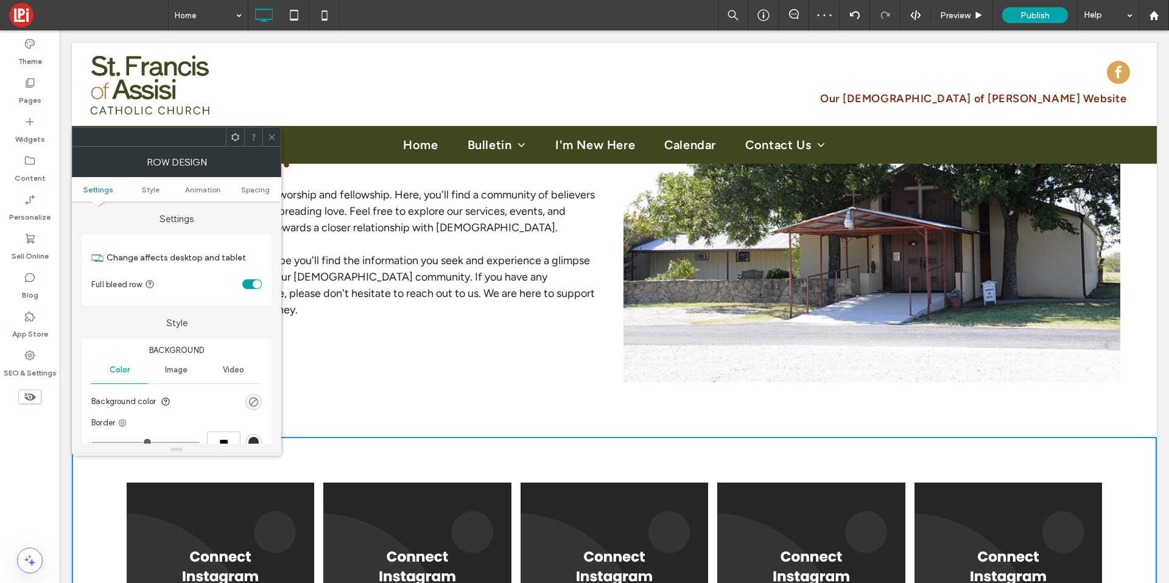
click at [249, 397] on div "rgba(0, 0, 0, 0)" at bounding box center [253, 402] width 10 height 10
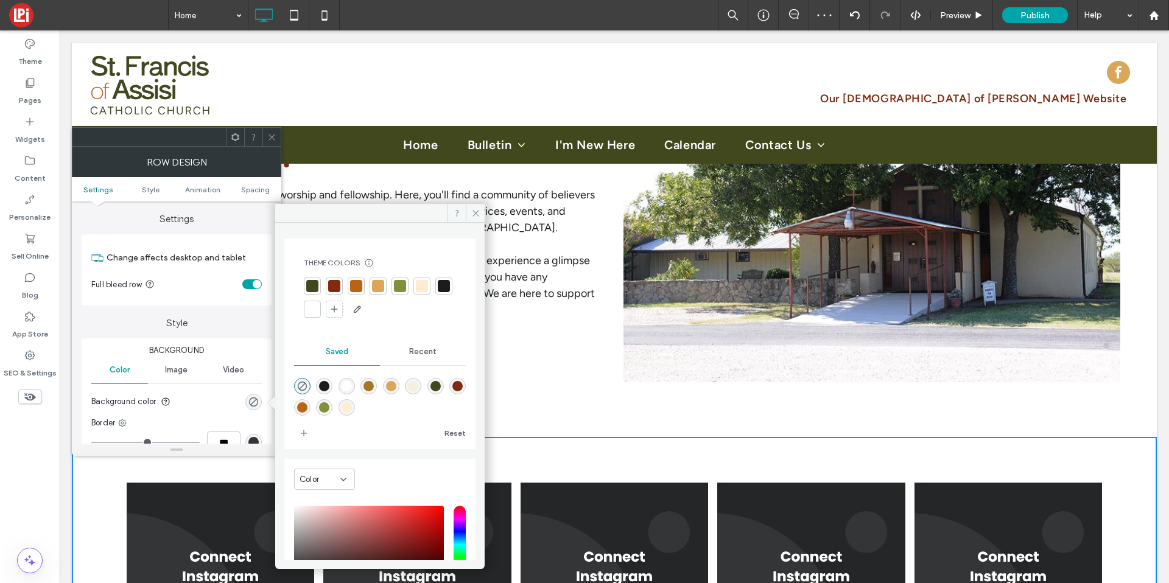
click at [414, 284] on div at bounding box center [422, 286] width 17 height 17
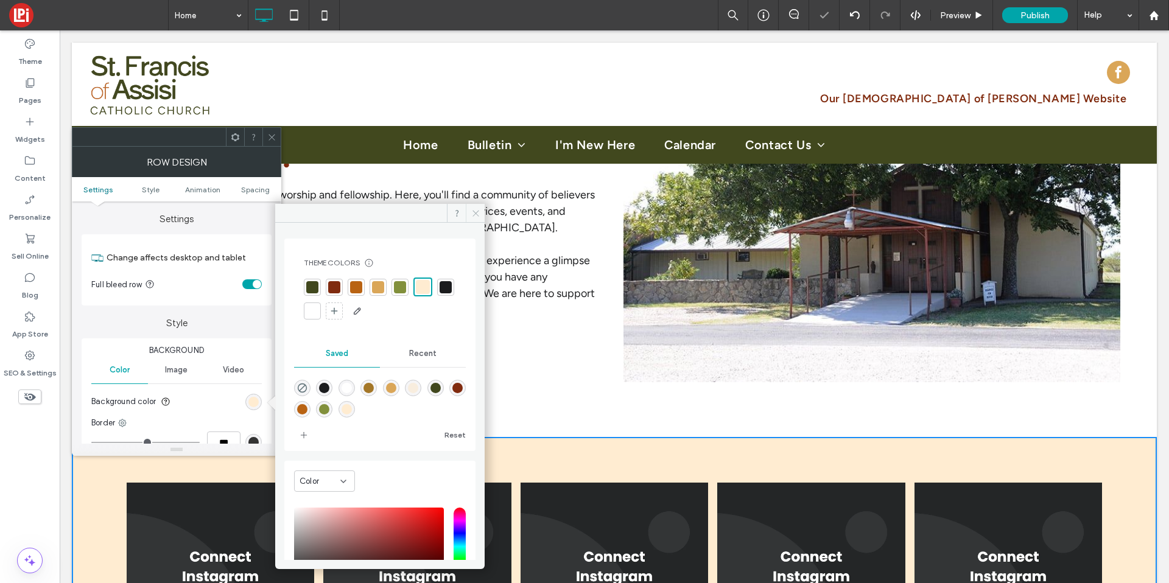
click at [474, 217] on icon at bounding box center [475, 213] width 9 height 9
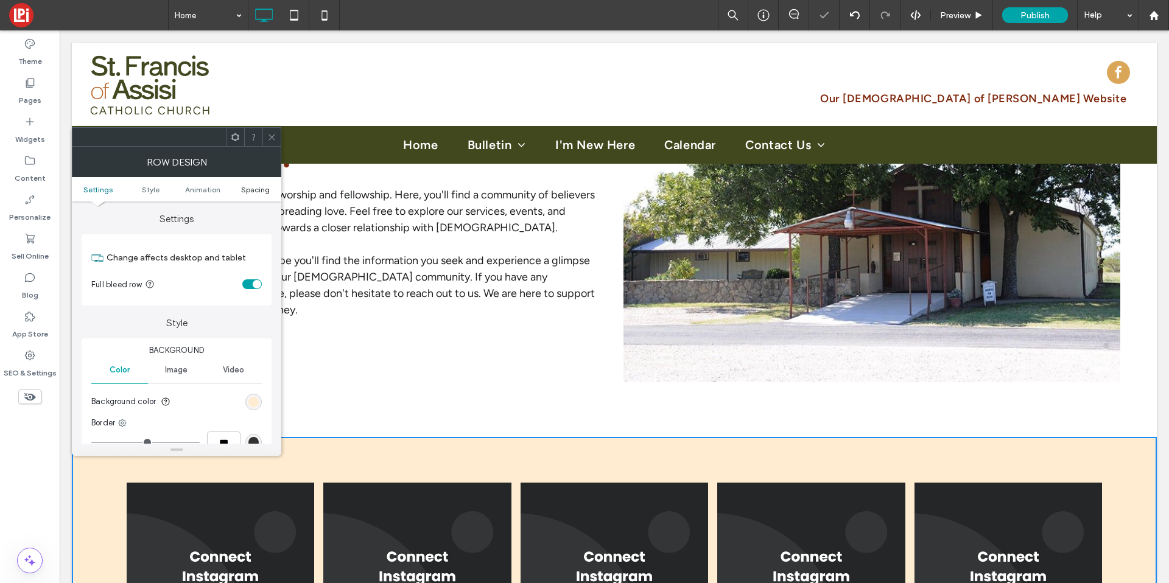
click at [271, 193] on link "Spacing" at bounding box center [255, 189] width 52 height 9
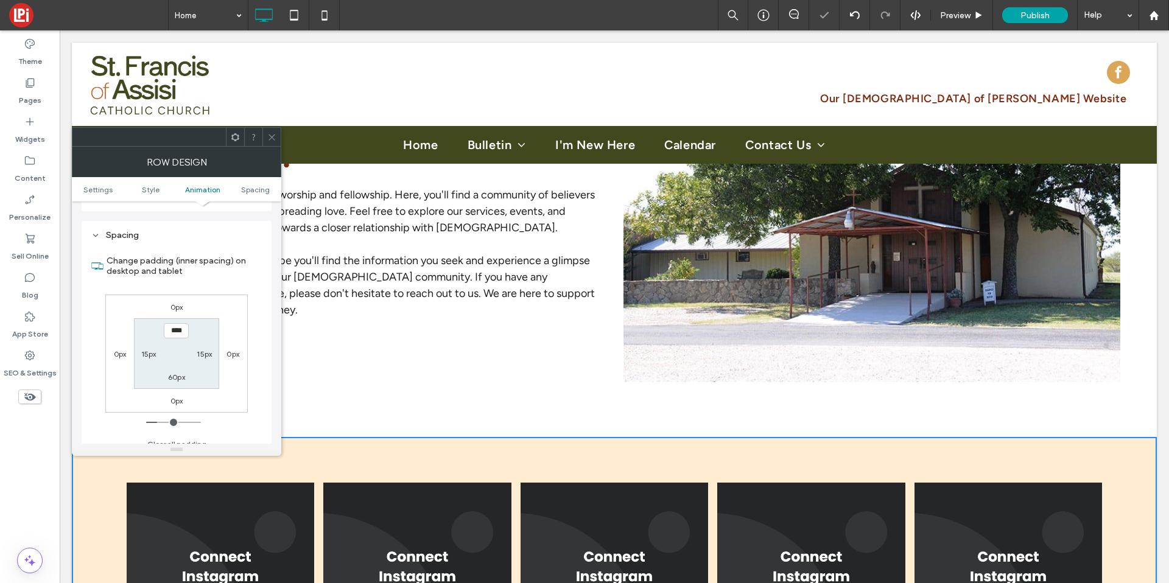
scroll to position [344, 0]
type input "**"
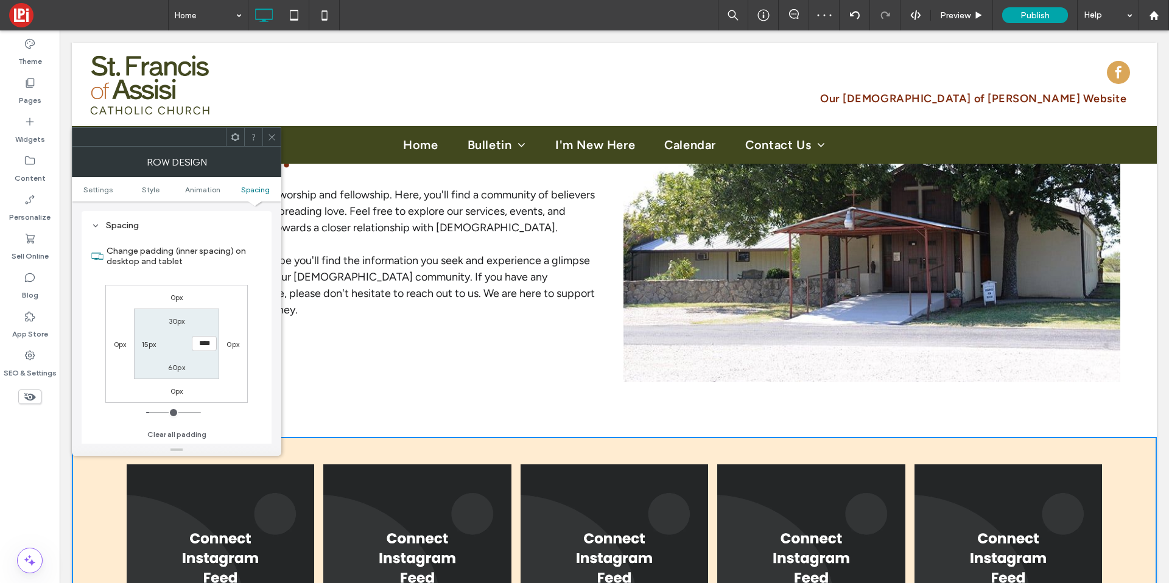
type input "**"
click at [267, 135] on icon at bounding box center [271, 137] width 9 height 9
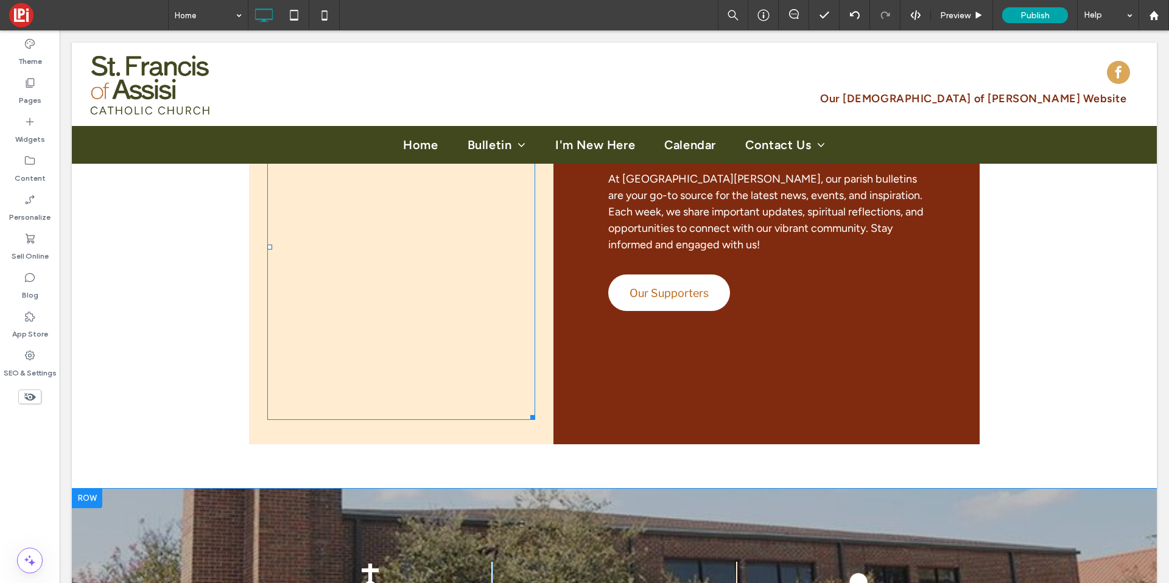
scroll to position [2020, 0]
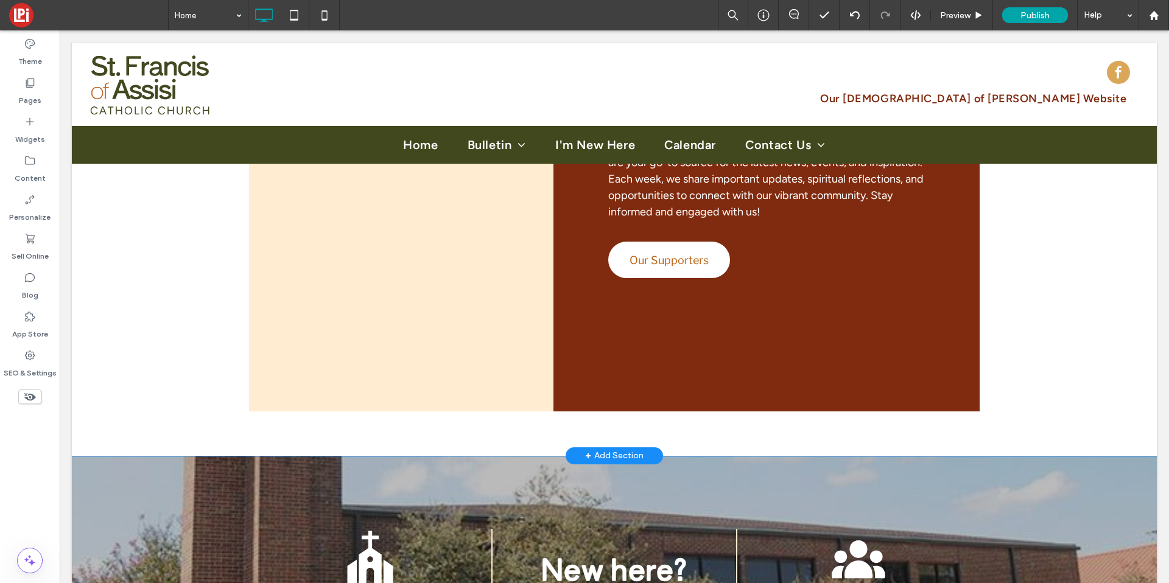
click at [595, 449] on div "+ Add Section" at bounding box center [614, 455] width 58 height 13
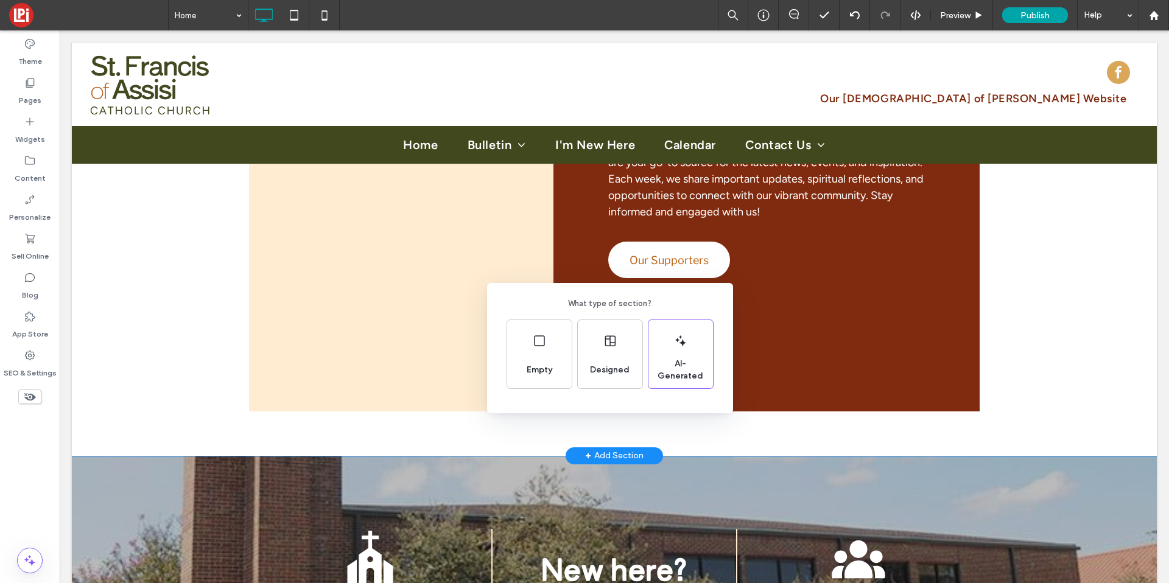
click at [484, 450] on div "What type of section? Empty Designed AI-Generated" at bounding box center [584, 321] width 1169 height 643
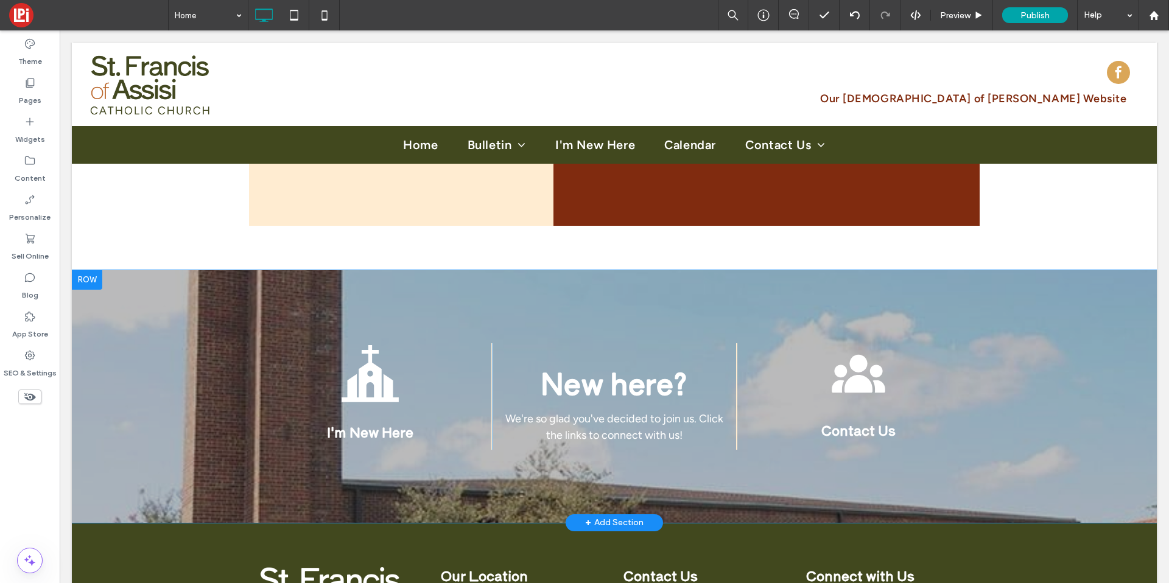
scroll to position [2228, 0]
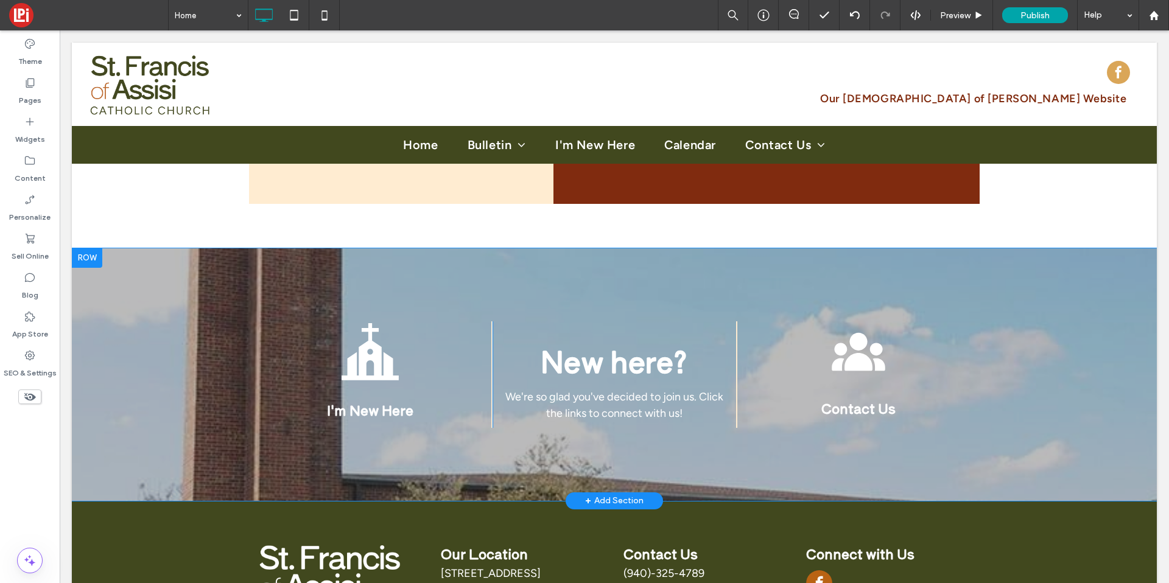
click at [606, 495] on div "+ Add Section" at bounding box center [614, 501] width 58 height 13
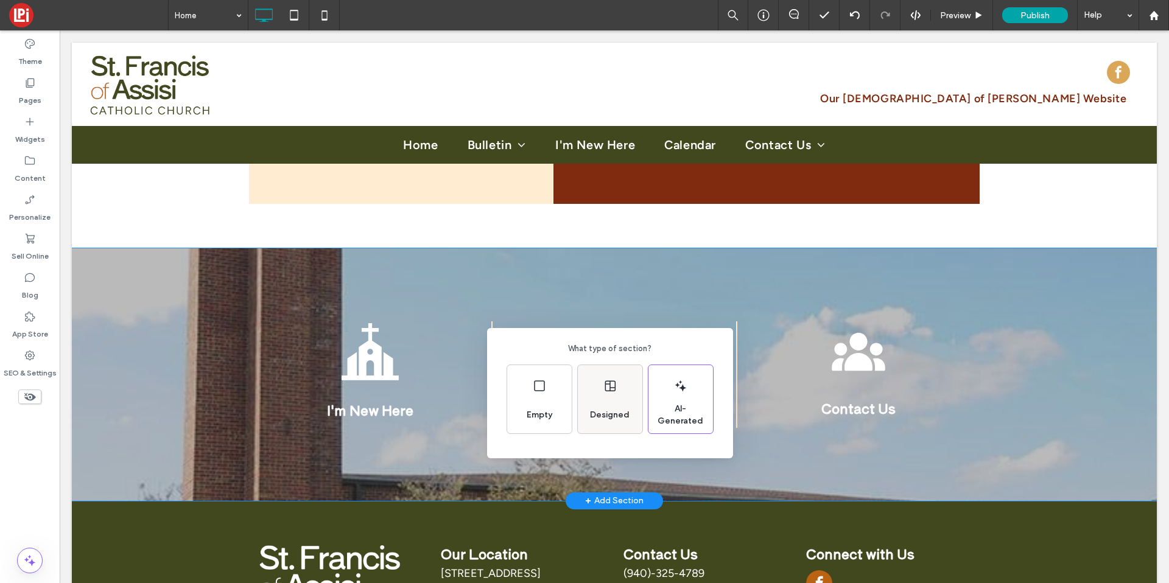
click at [607, 401] on div "Designed" at bounding box center [610, 399] width 65 height 68
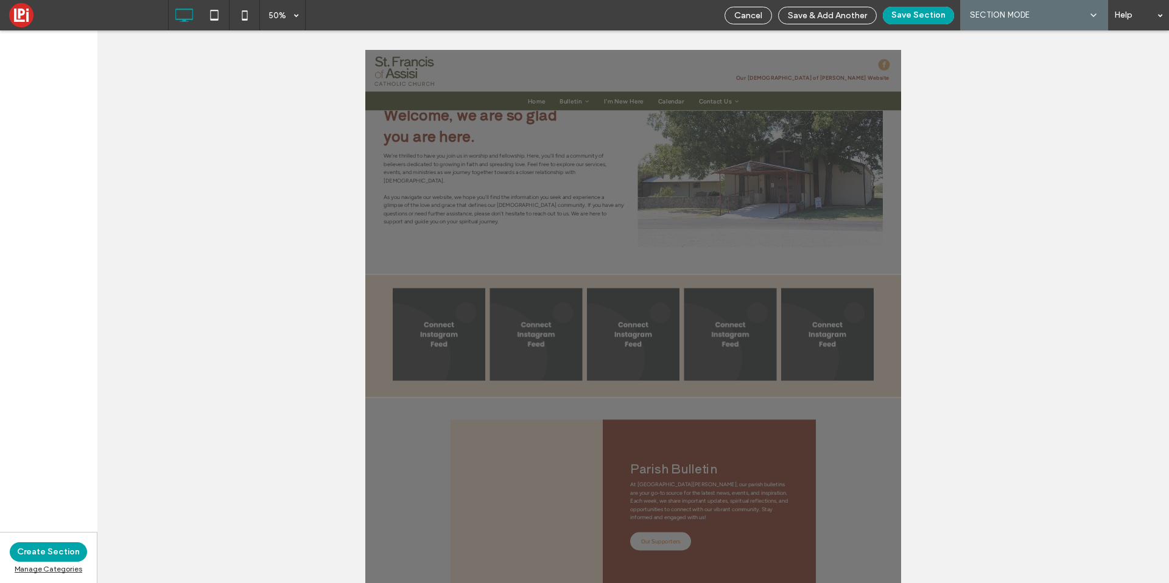
scroll to position [1259, 0]
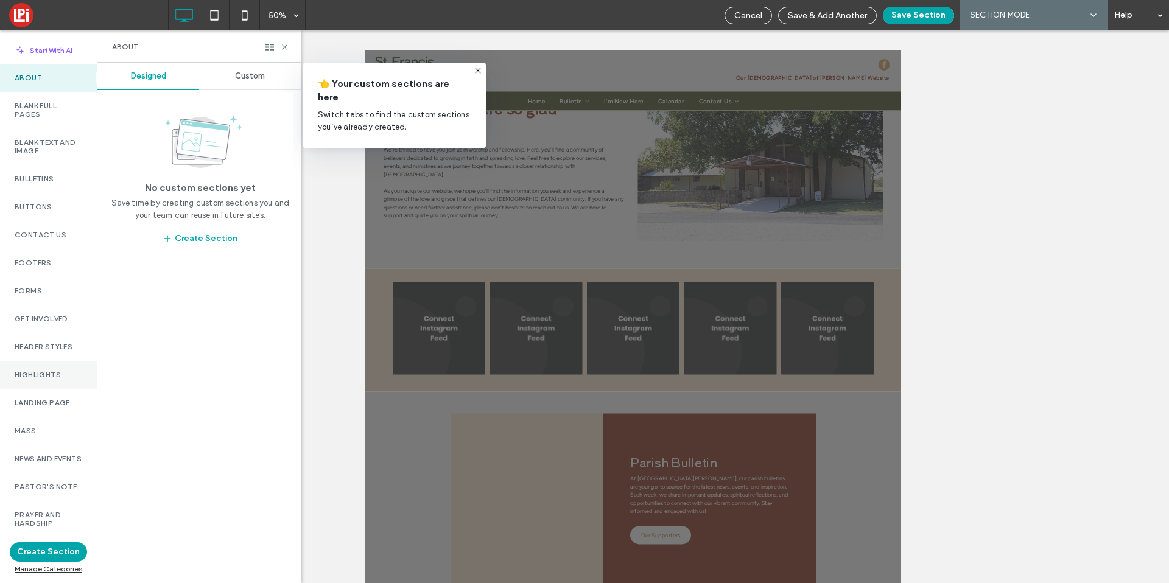
click at [49, 364] on div "Highlights" at bounding box center [48, 375] width 97 height 28
click at [246, 82] on div "Custom" at bounding box center [250, 76] width 102 height 27
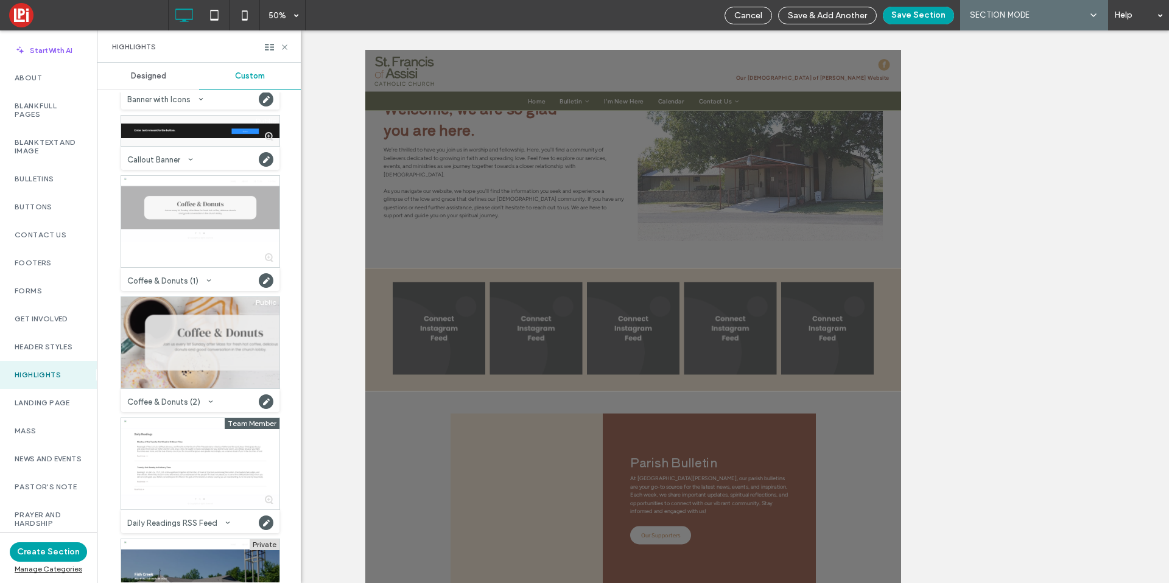
scroll to position [74, 0]
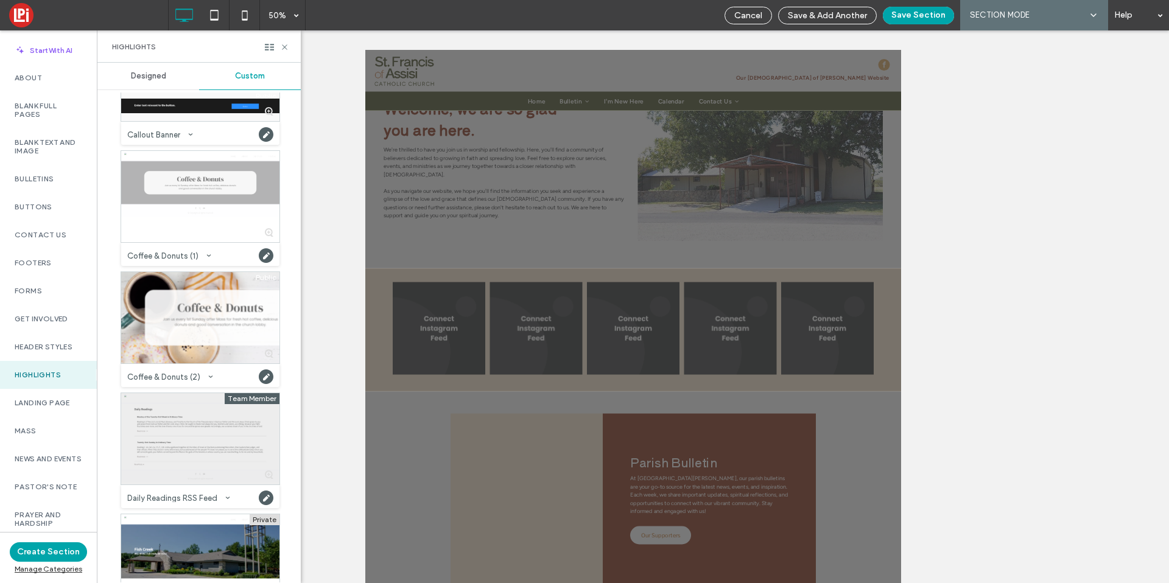
click at [194, 430] on div at bounding box center [200, 438] width 158 height 91
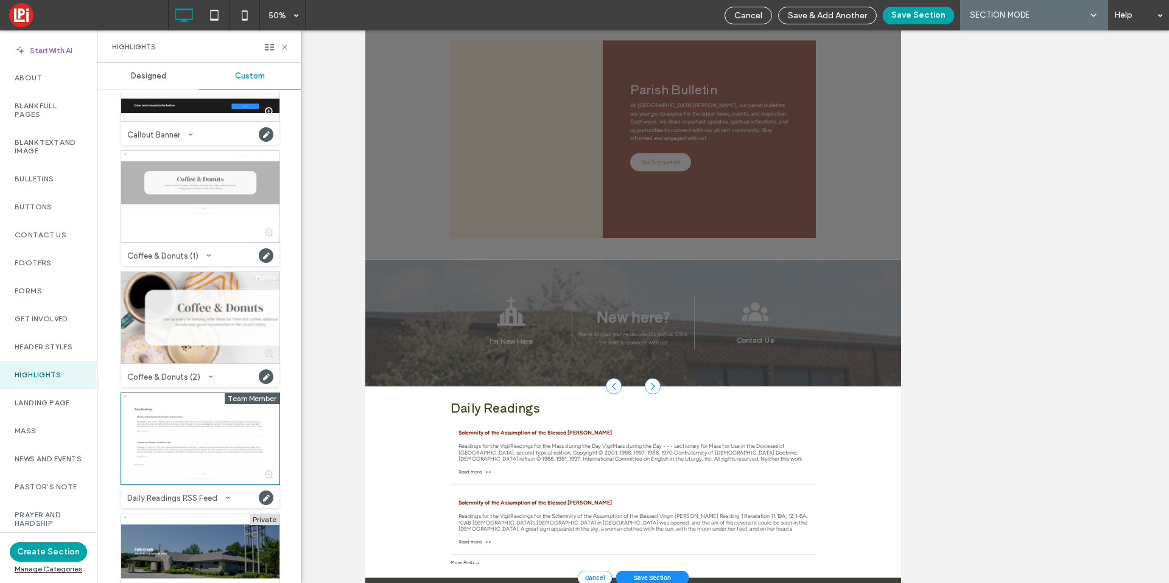
scroll to position [197, 0]
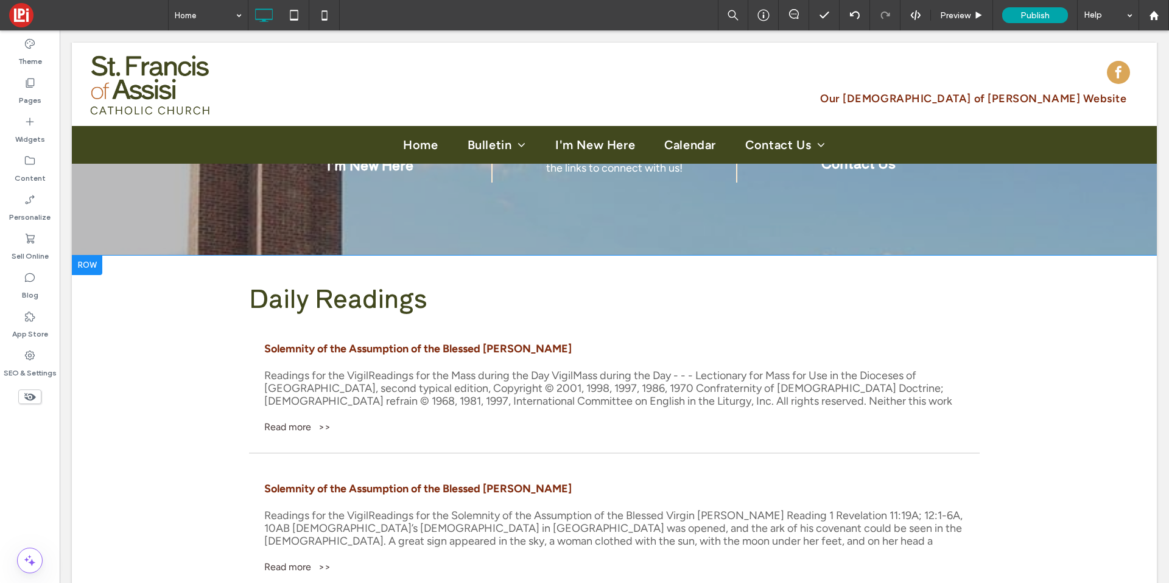
scroll to position [2499, 0]
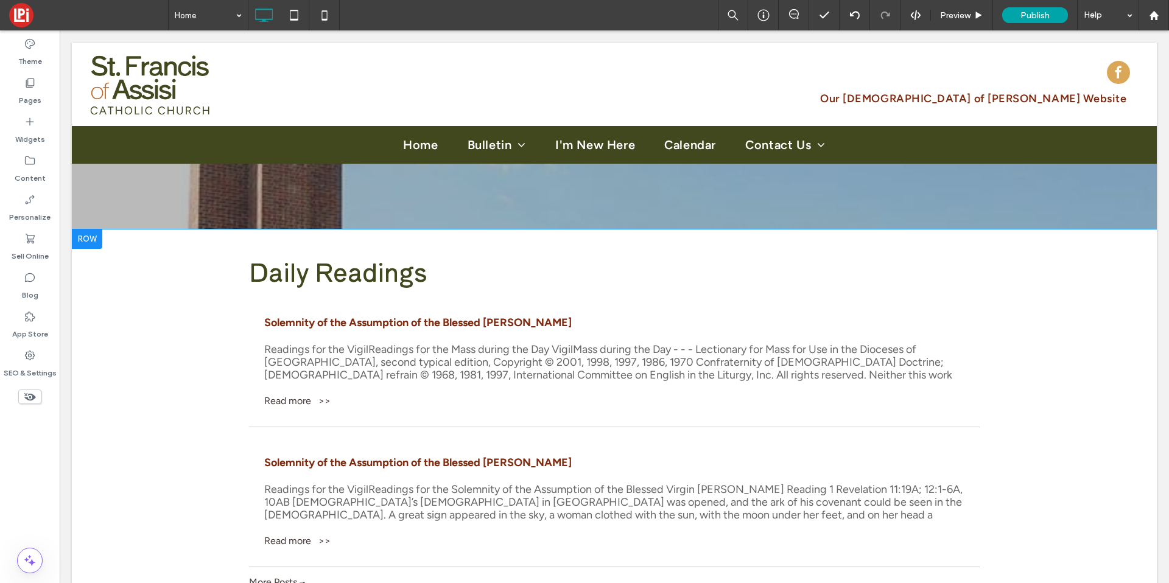
click at [242, 236] on div "Daily Readings AUG 15 Solemnity of the Assumption of the Blessed Virgin Mary By…" at bounding box center [614, 422] width 1085 height 384
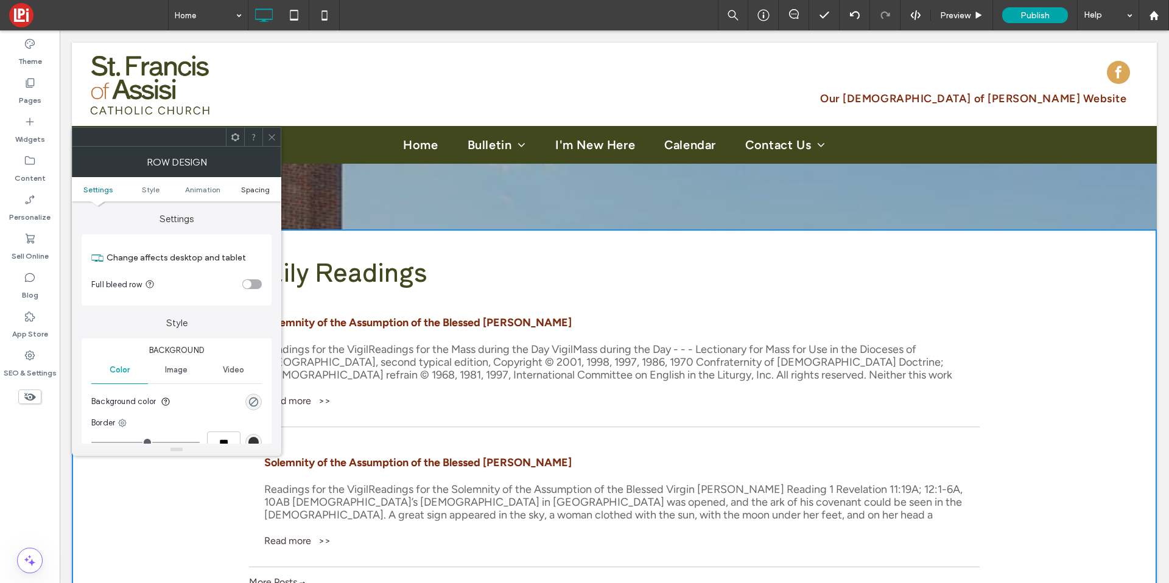
click at [247, 192] on span "Spacing" at bounding box center [255, 189] width 29 height 9
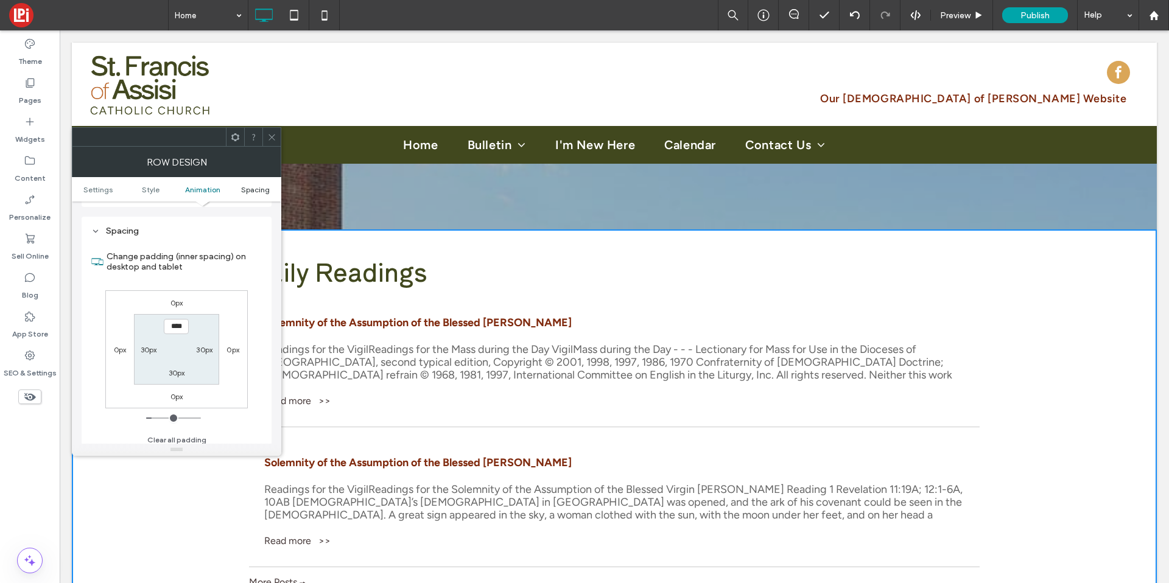
scroll to position [344, 0]
type input "****"
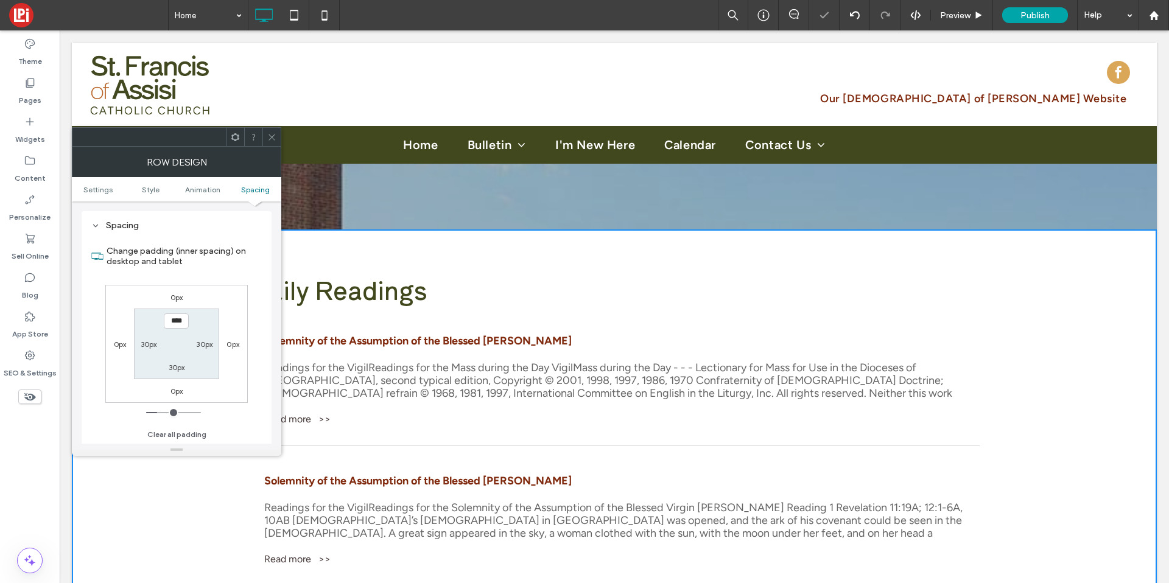
click at [173, 368] on label "30px" at bounding box center [177, 367] width 16 height 9
type input "**"
type input "****"
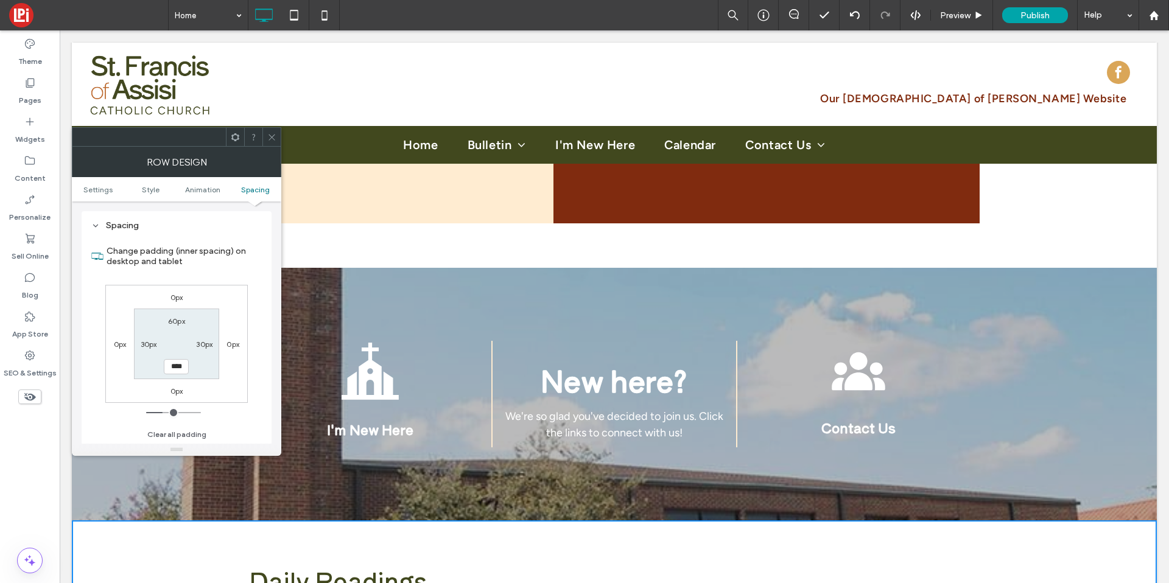
click at [268, 136] on icon at bounding box center [271, 137] width 9 height 9
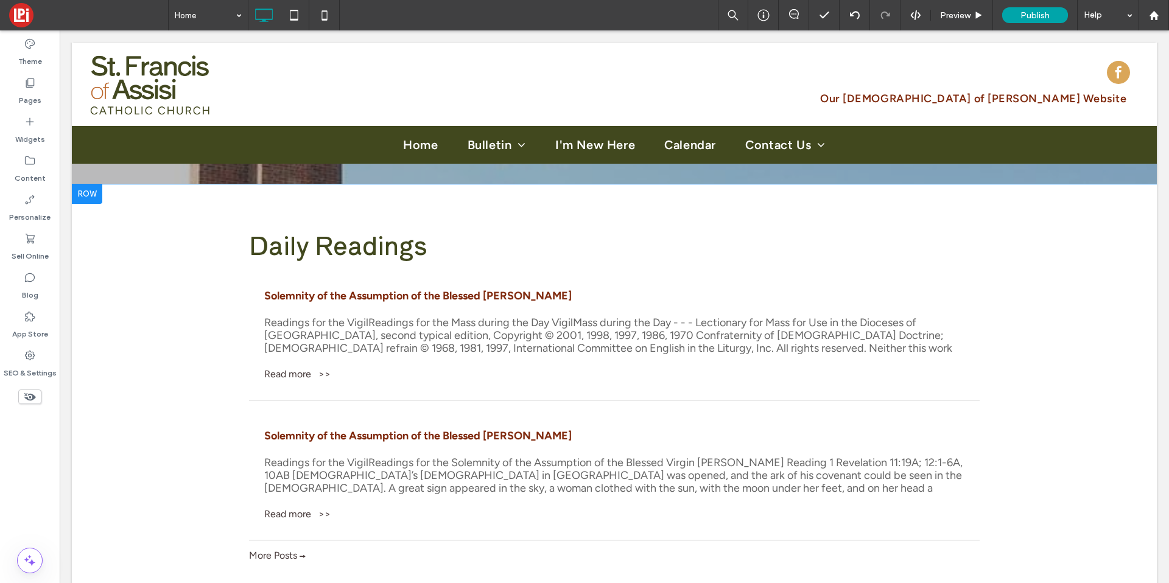
scroll to position [2537, 0]
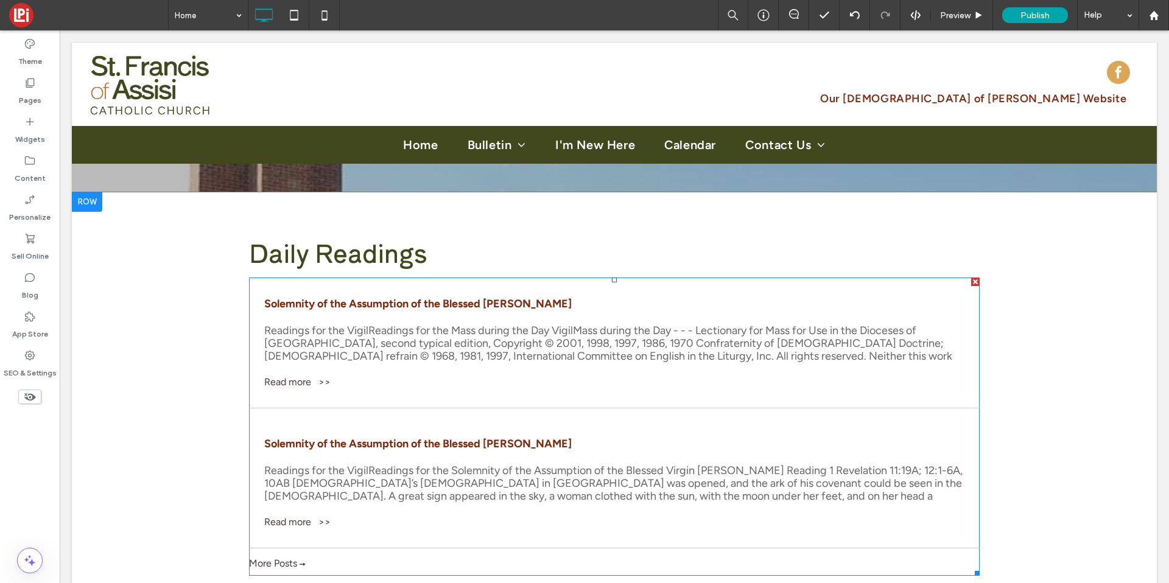
click at [283, 325] on div "Readings for the VigilReadings for the Mass during the Day VigilMass during the…" at bounding box center [614, 344] width 700 height 38
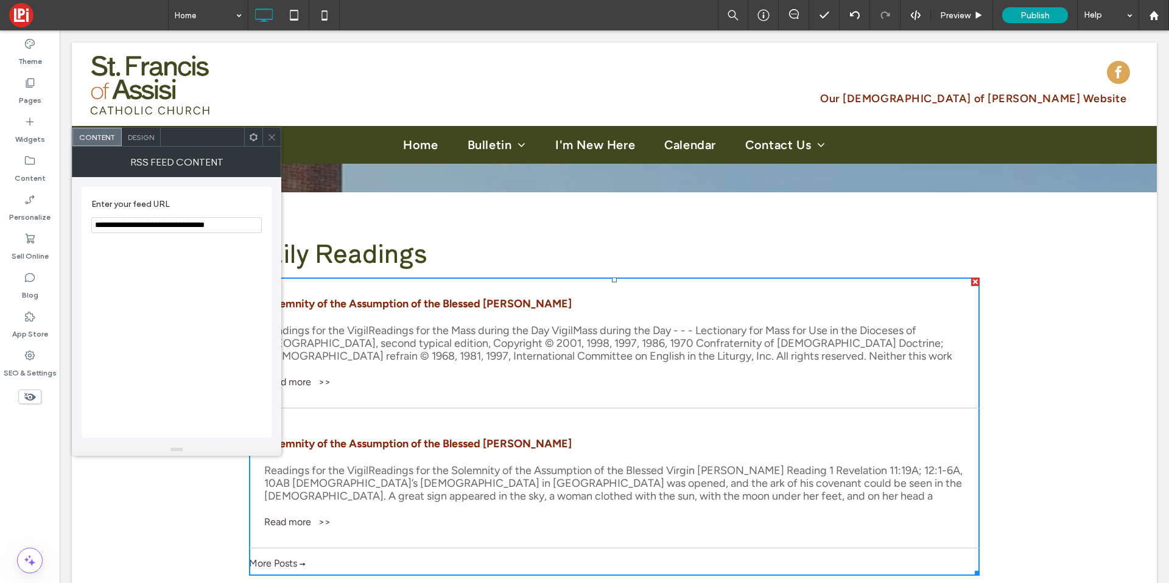
click at [133, 138] on span "Design" at bounding box center [141, 137] width 26 height 9
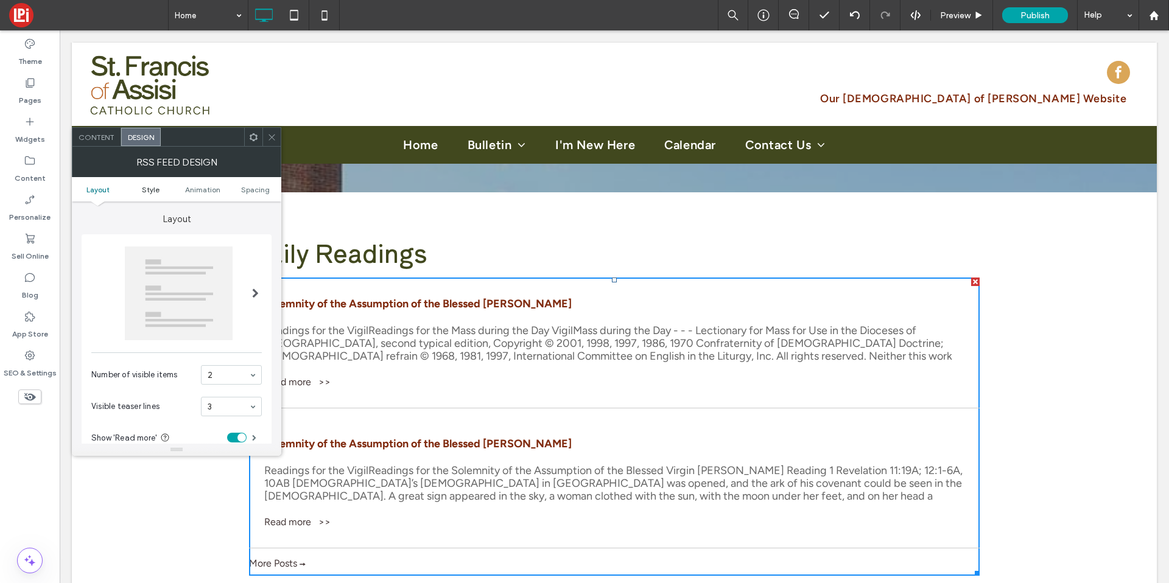
click at [147, 189] on span "Style" at bounding box center [151, 189] width 18 height 9
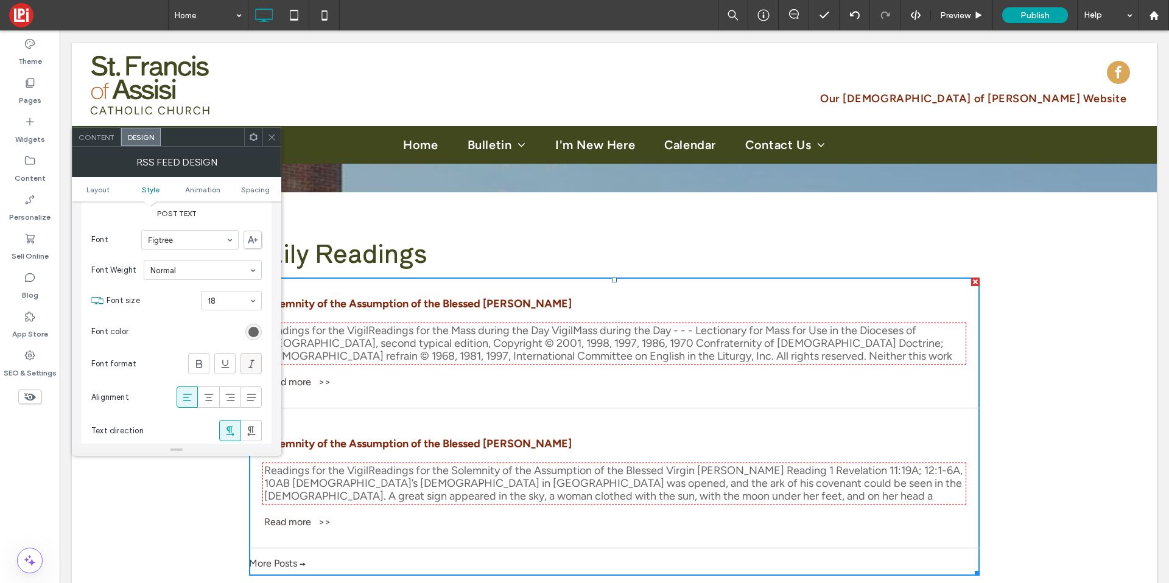
scroll to position [362, 0]
click at [257, 333] on div "rgb(102, 102, 102)" at bounding box center [253, 330] width 10 height 10
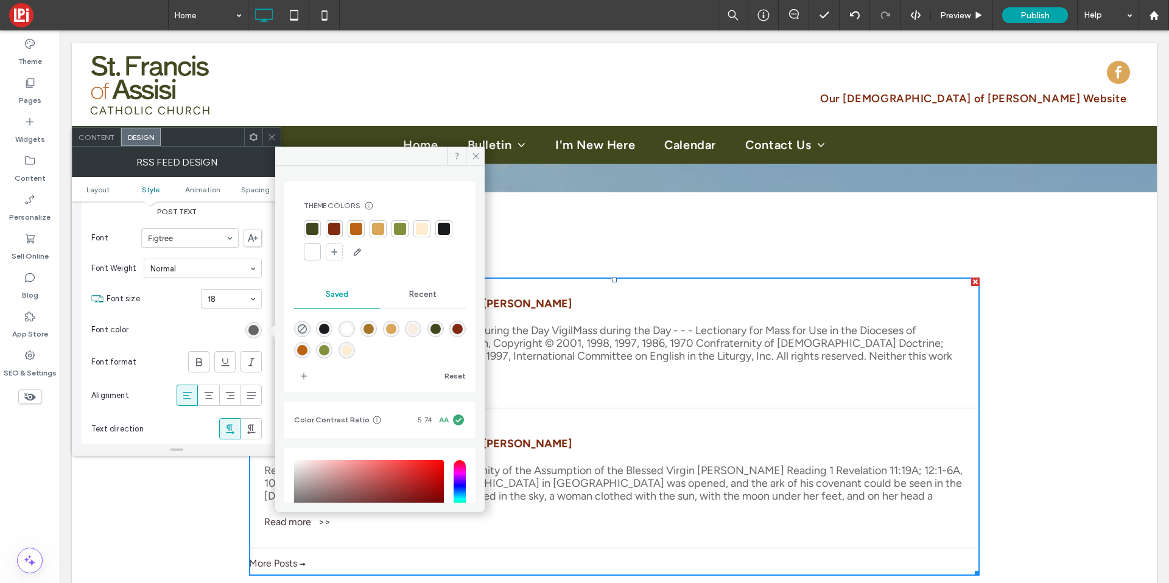
click at [438, 235] on div at bounding box center [444, 229] width 12 height 12
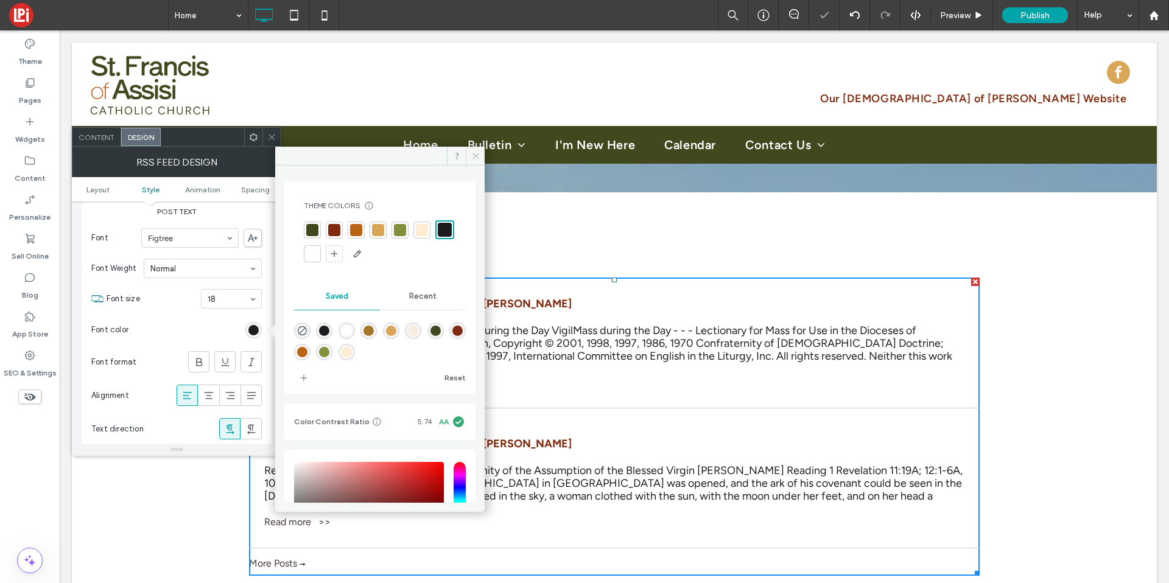
click at [471, 153] on icon at bounding box center [475, 156] width 9 height 9
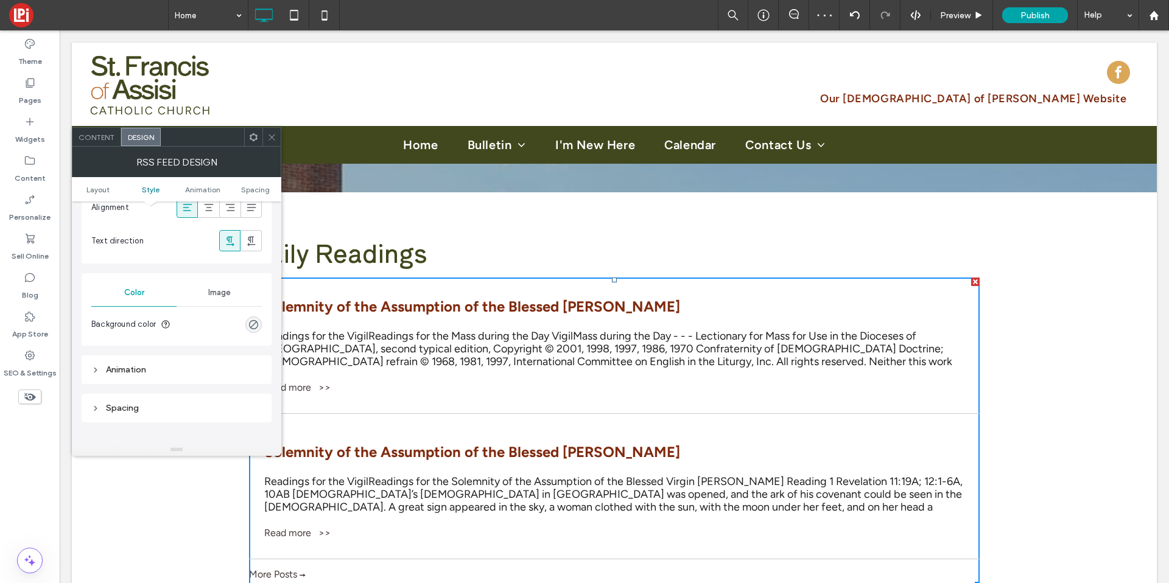
scroll to position [837, 0]
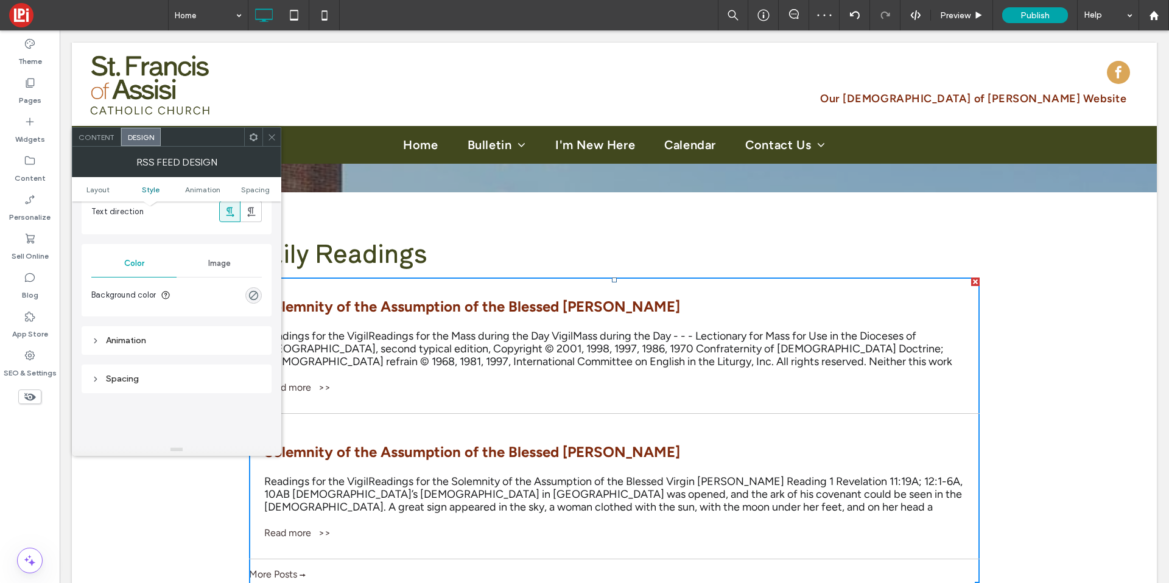
drag, startPoint x: 268, startPoint y: 135, endPoint x: 262, endPoint y: 142, distance: 9.5
click at [268, 135] on icon at bounding box center [271, 137] width 9 height 9
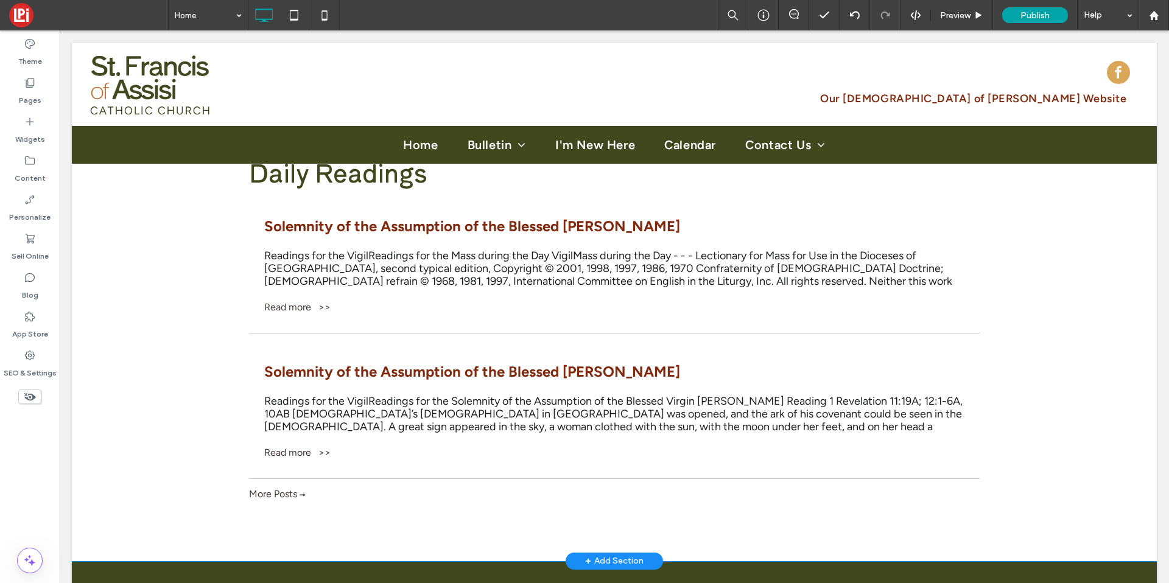
scroll to position [2702, 0]
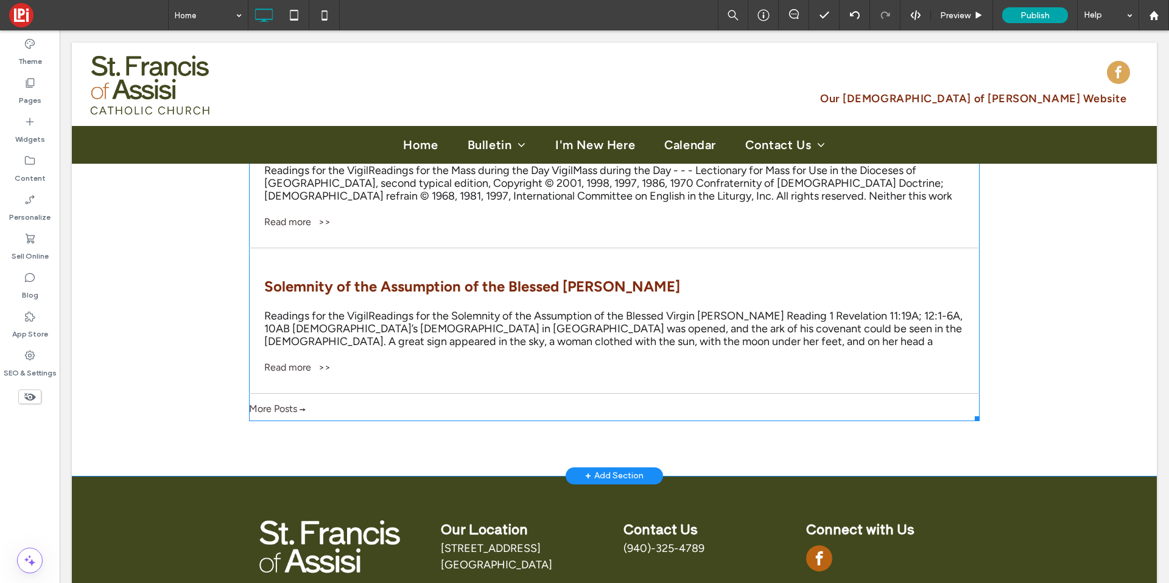
click at [249, 403] on div "More Posts" at bounding box center [614, 409] width 731 height 12
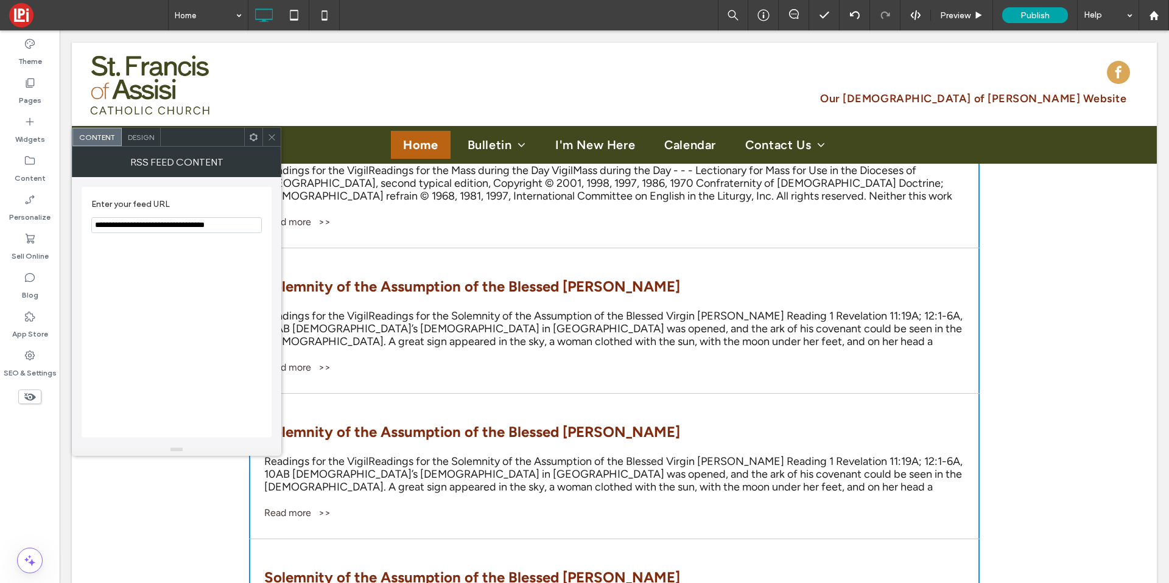
click at [133, 128] on div "Design" at bounding box center [141, 137] width 39 height 18
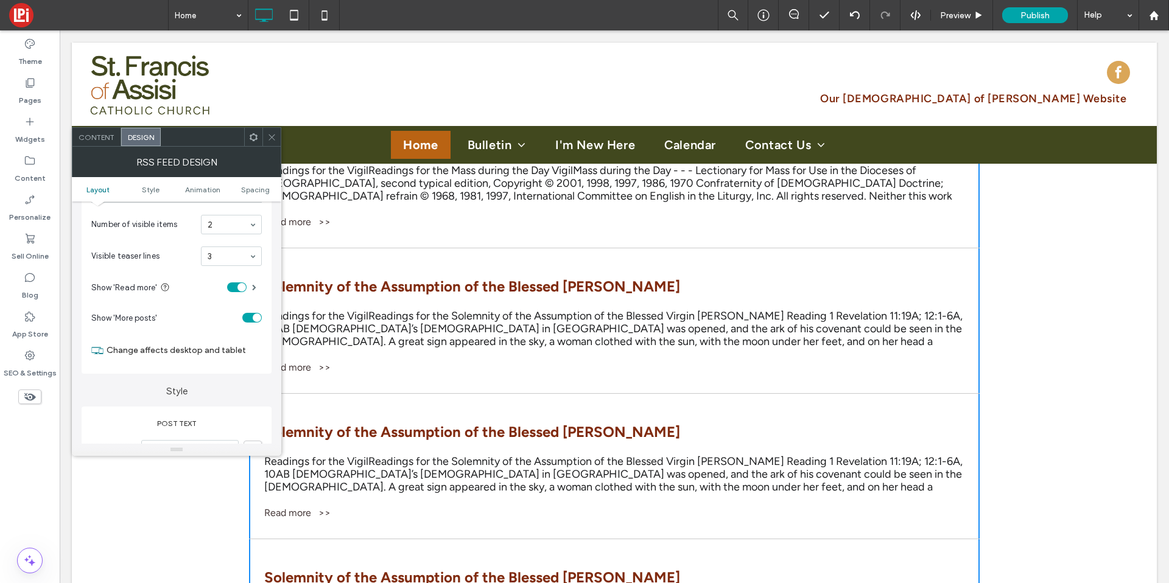
scroll to position [153, 0]
click at [245, 315] on div "toggle" at bounding box center [251, 316] width 19 height 10
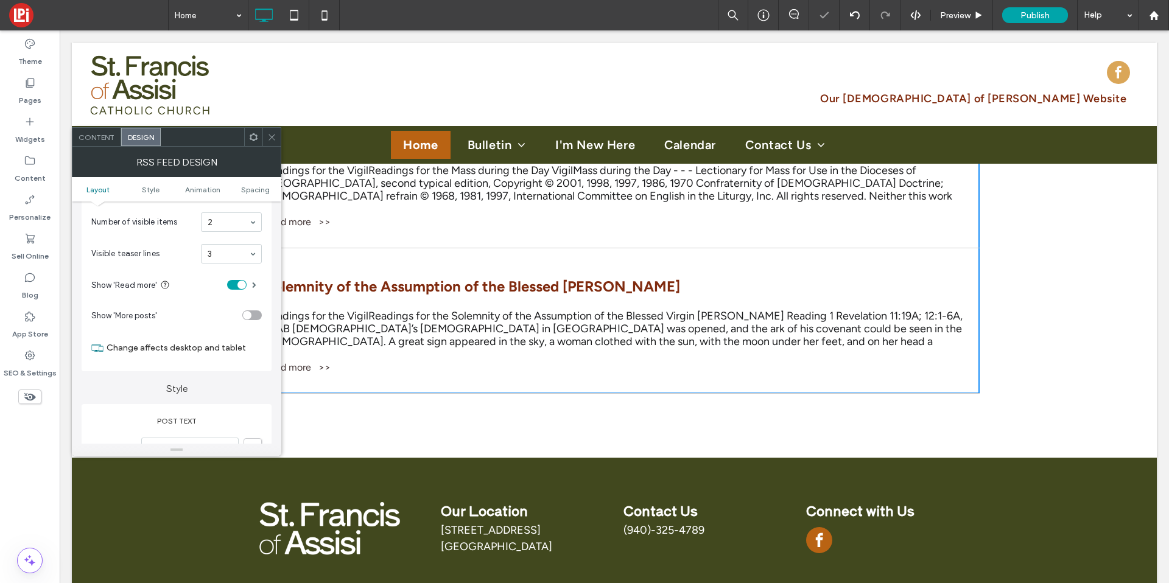
click at [270, 141] on icon at bounding box center [271, 137] width 9 height 9
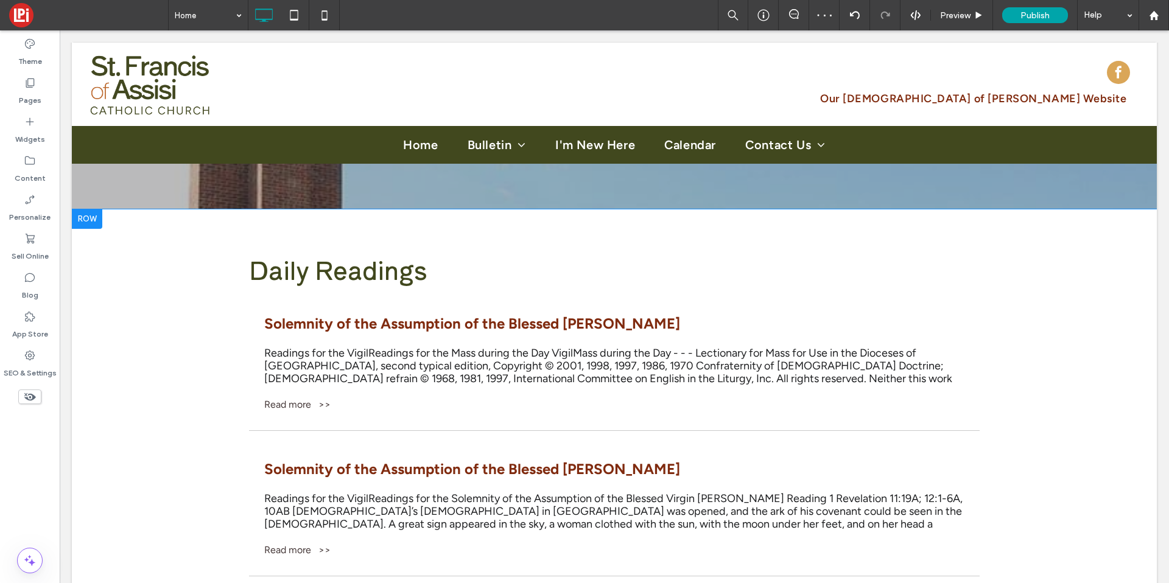
scroll to position [2499, 0]
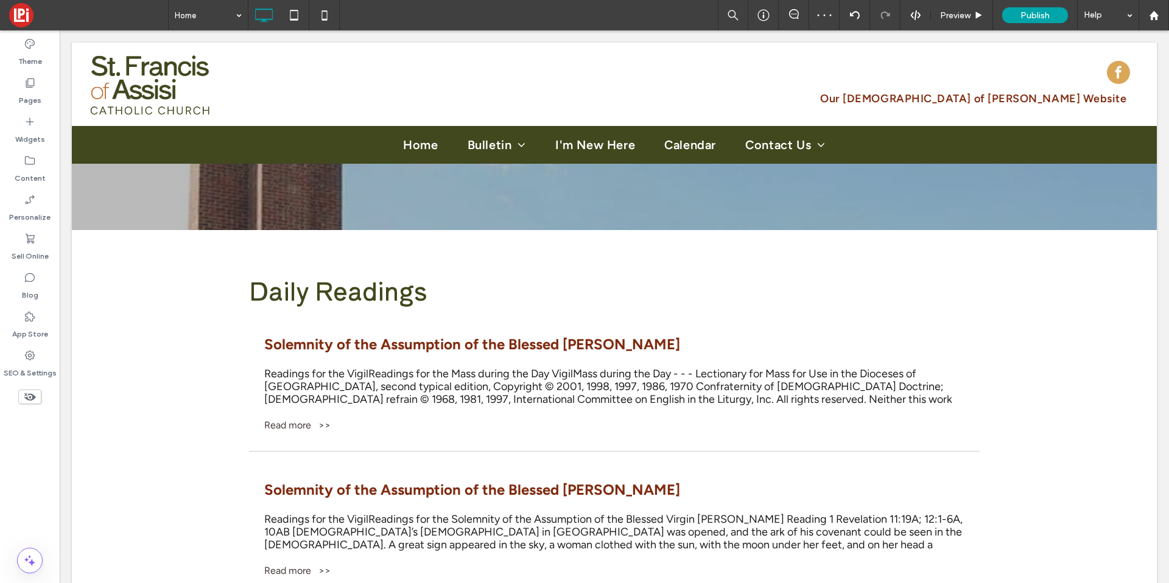
click at [264, 370] on div "Readings for the VigilReadings for the Mass during the Day VigilMass during the…" at bounding box center [614, 387] width 700 height 38
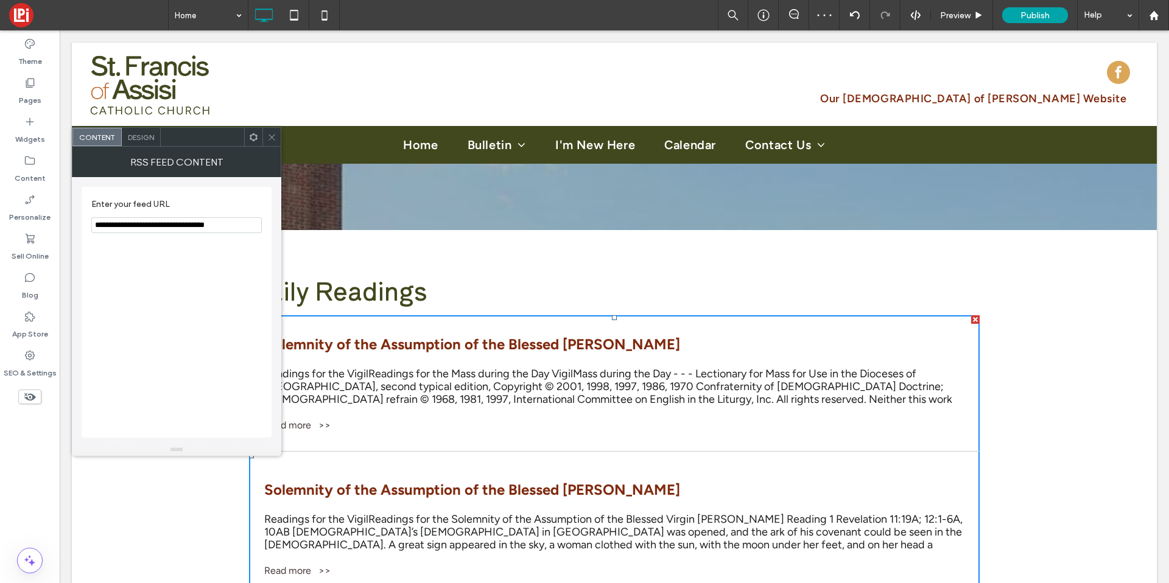
click at [132, 143] on div "Design" at bounding box center [141, 137] width 39 height 18
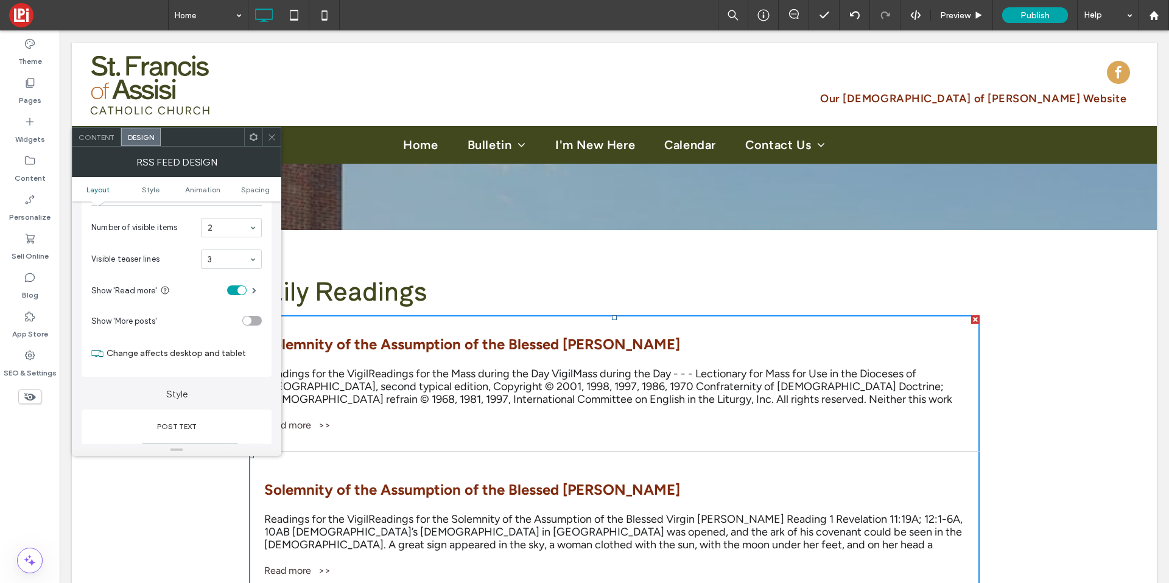
scroll to position [132, 0]
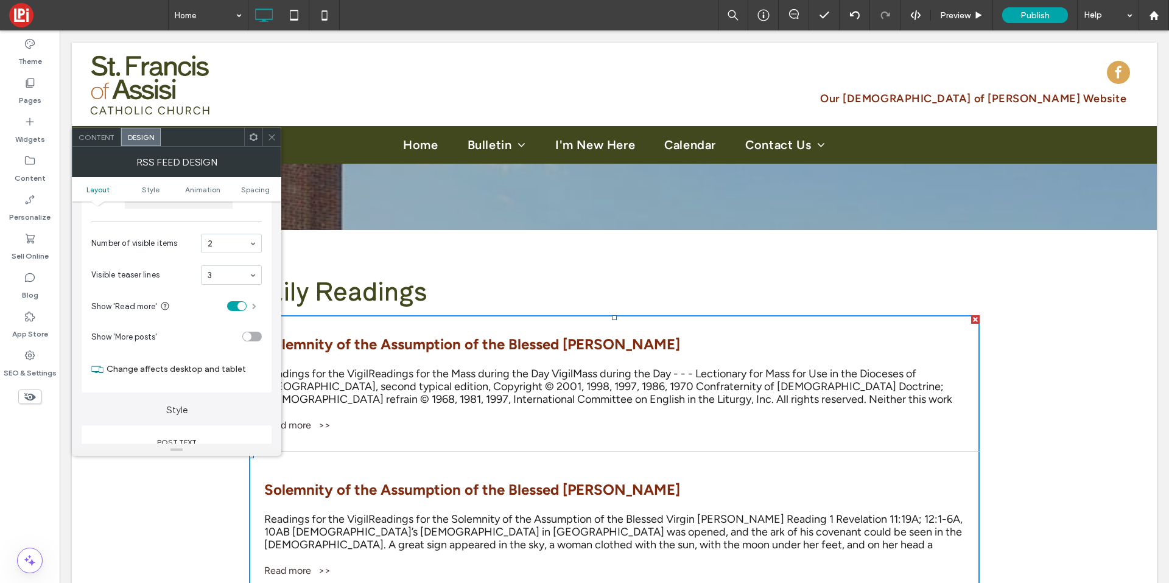
click at [254, 303] on span at bounding box center [254, 306] width 4 height 6
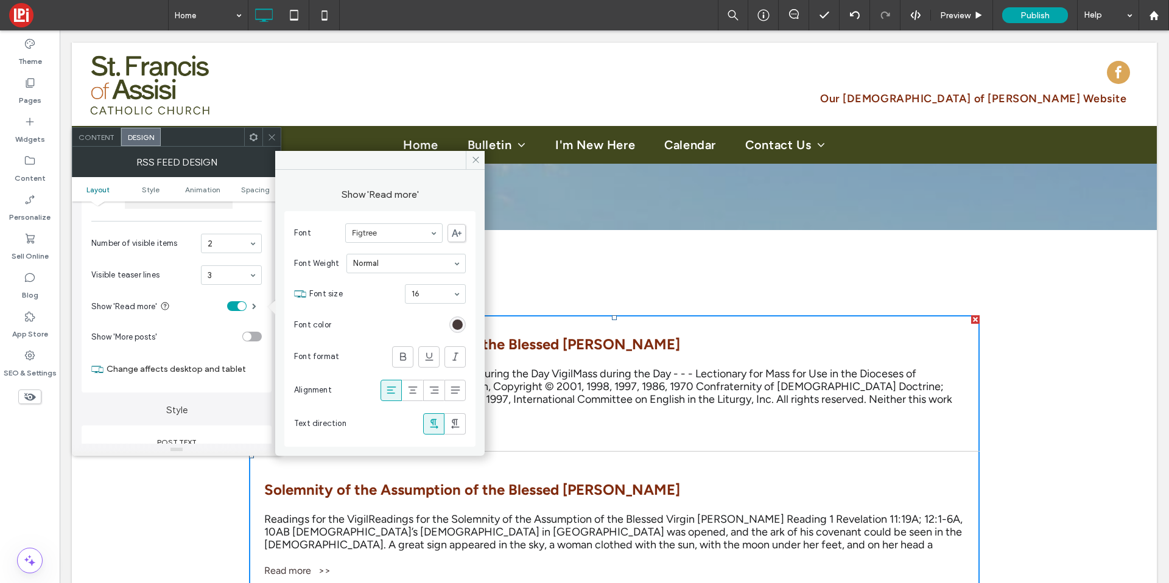
click at [466, 327] on div "Font Figtree Font Weight Normal Font size 16 Font color Font format Alignment T…" at bounding box center [379, 329] width 191 height 236
click at [460, 326] on div "rgb(70, 57, 57)" at bounding box center [458, 325] width 10 height 10
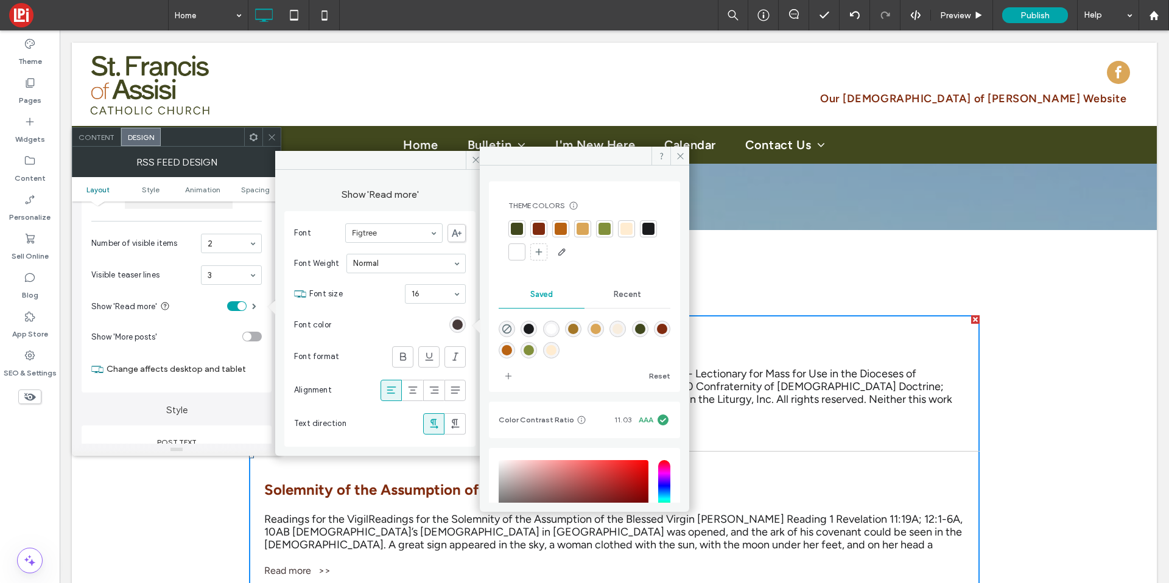
click at [640, 238] on div at bounding box center [648, 228] width 17 height 17
click at [681, 149] on span at bounding box center [680, 156] width 19 height 18
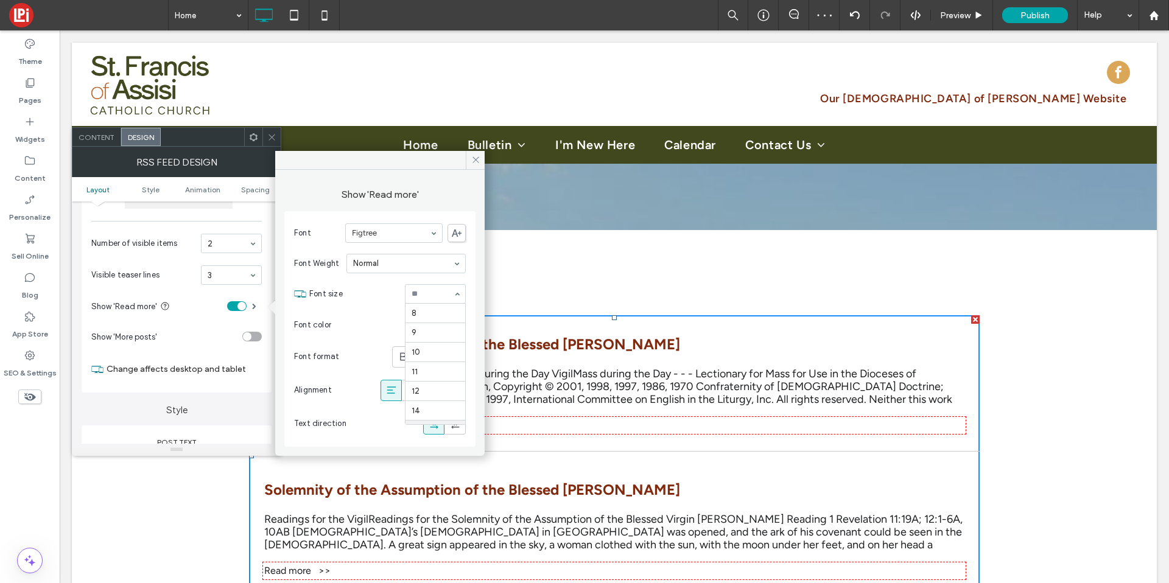
scroll to position [117, 0]
click at [401, 345] on div "Font format" at bounding box center [380, 356] width 172 height 33
click at [400, 351] on icon at bounding box center [403, 357] width 12 height 12
click at [403, 347] on div at bounding box center [429, 357] width 74 height 21
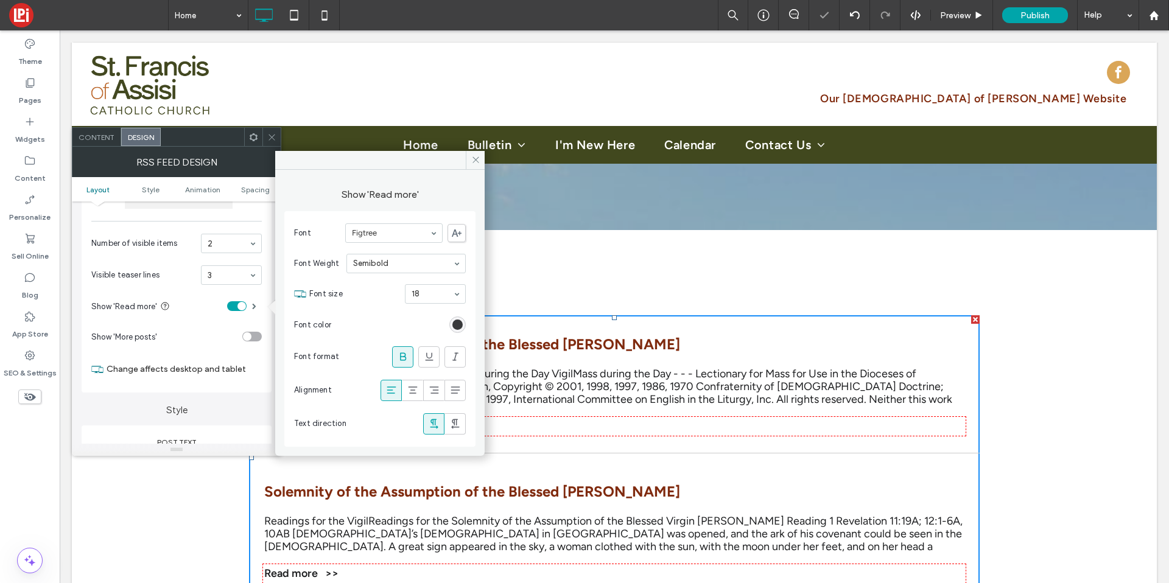
click at [456, 320] on div "rgba(27,28,30,1)" at bounding box center [458, 325] width 10 height 10
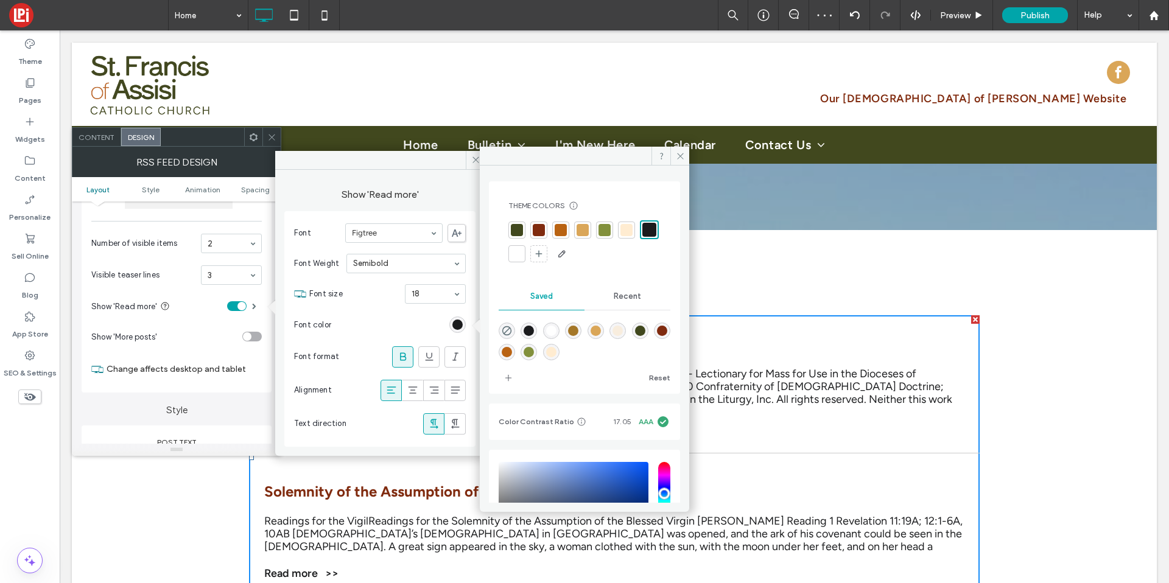
click at [540, 227] on div at bounding box center [539, 230] width 12 height 12
click at [683, 155] on icon at bounding box center [680, 156] width 9 height 9
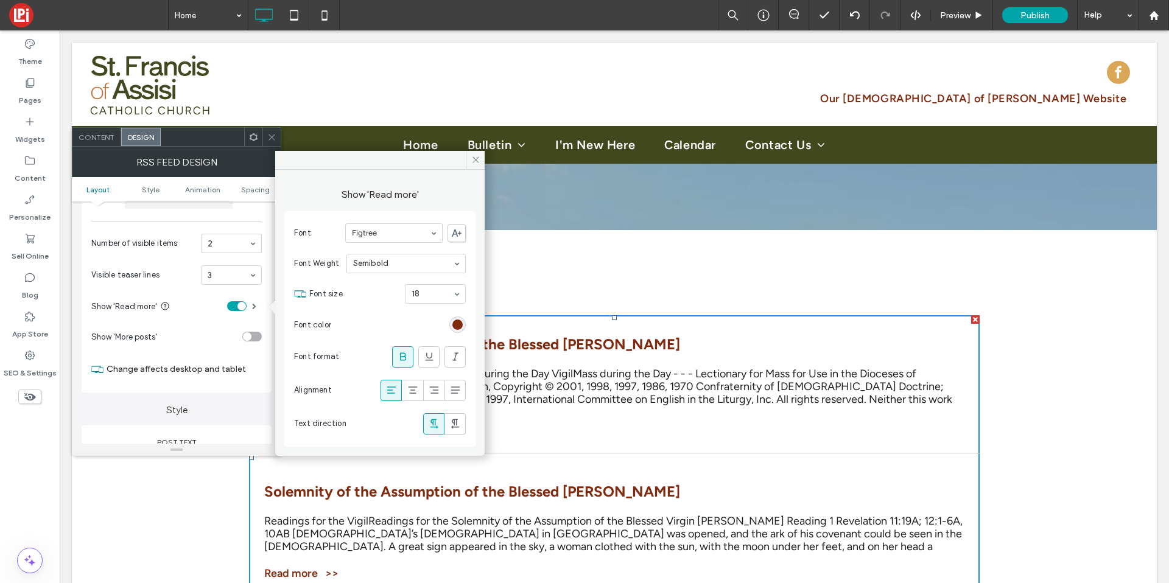
click at [220, 323] on section "Show 'More posts'" at bounding box center [176, 337] width 171 height 30
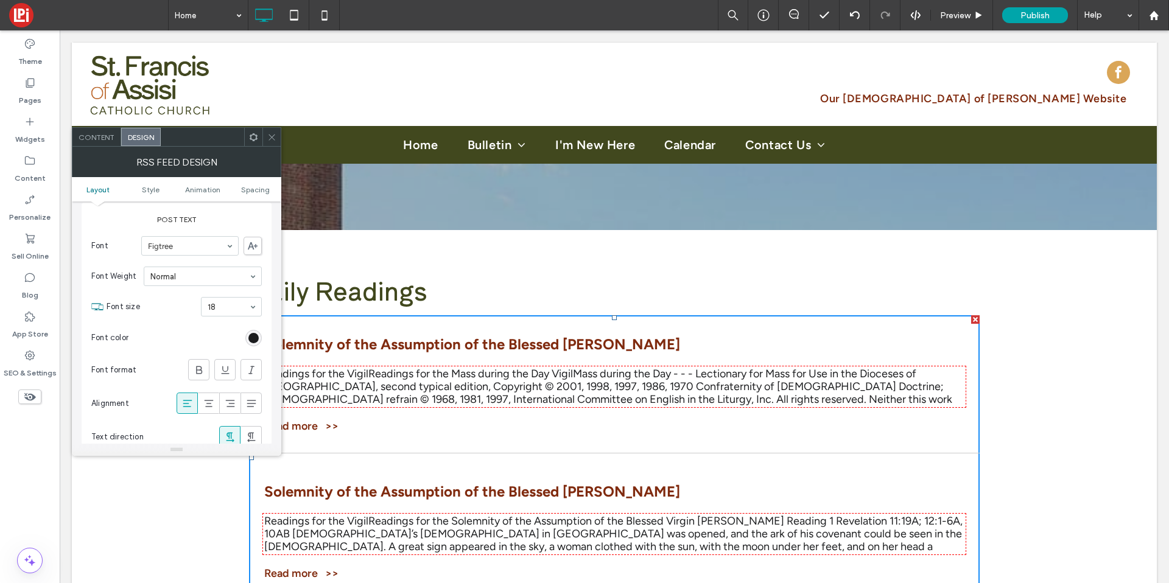
scroll to position [369, 0]
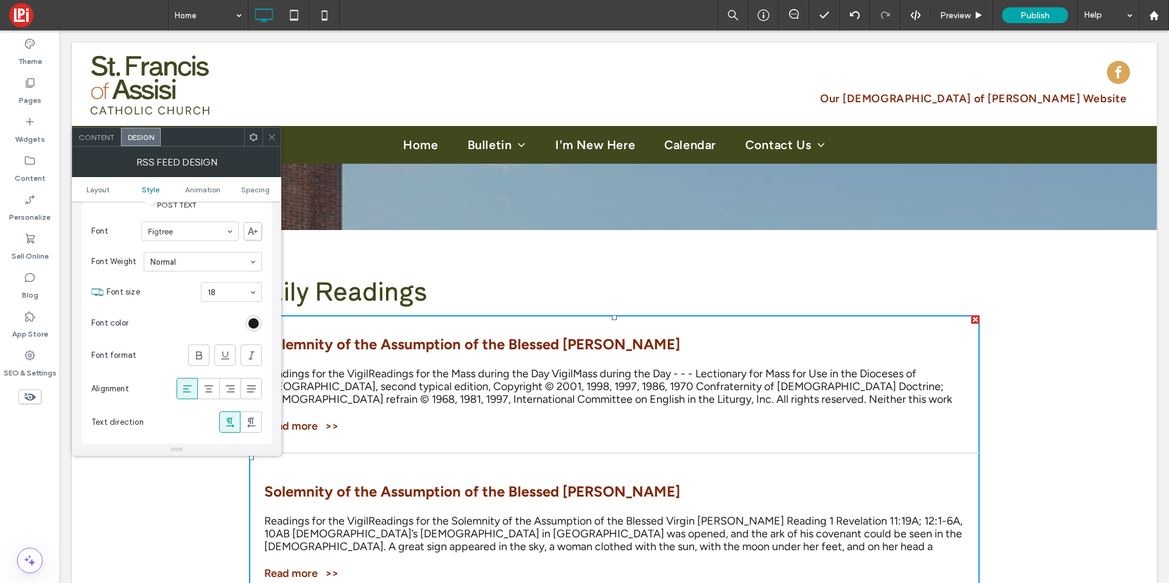
click at [274, 140] on icon at bounding box center [271, 137] width 9 height 9
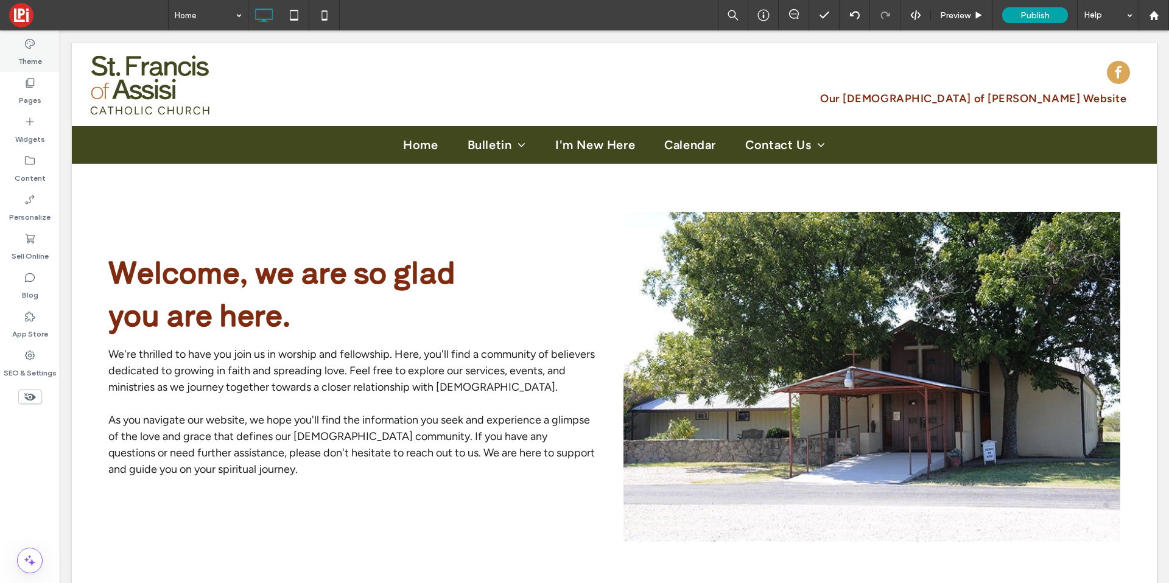
scroll to position [1077, 0]
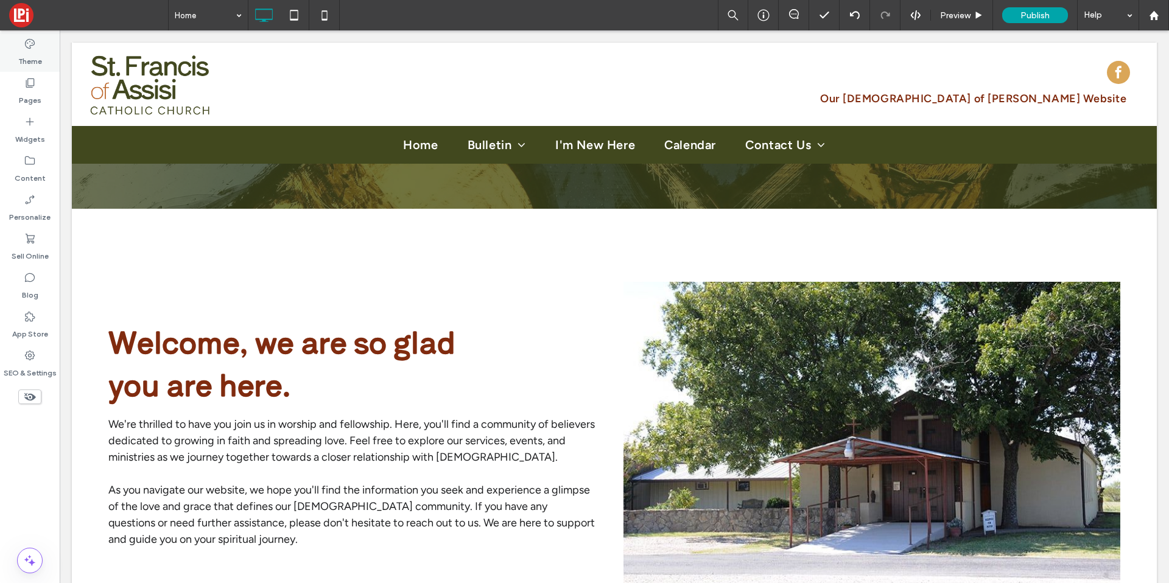
click at [19, 52] on label "Theme" at bounding box center [30, 58] width 24 height 17
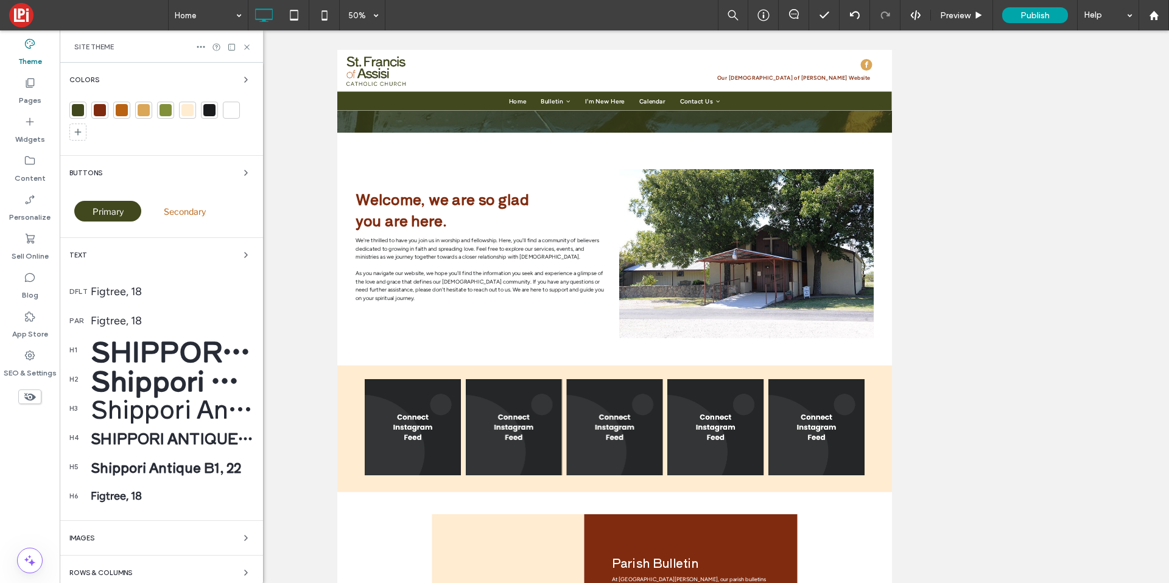
click at [87, 213] on div "Primary" at bounding box center [107, 211] width 67 height 21
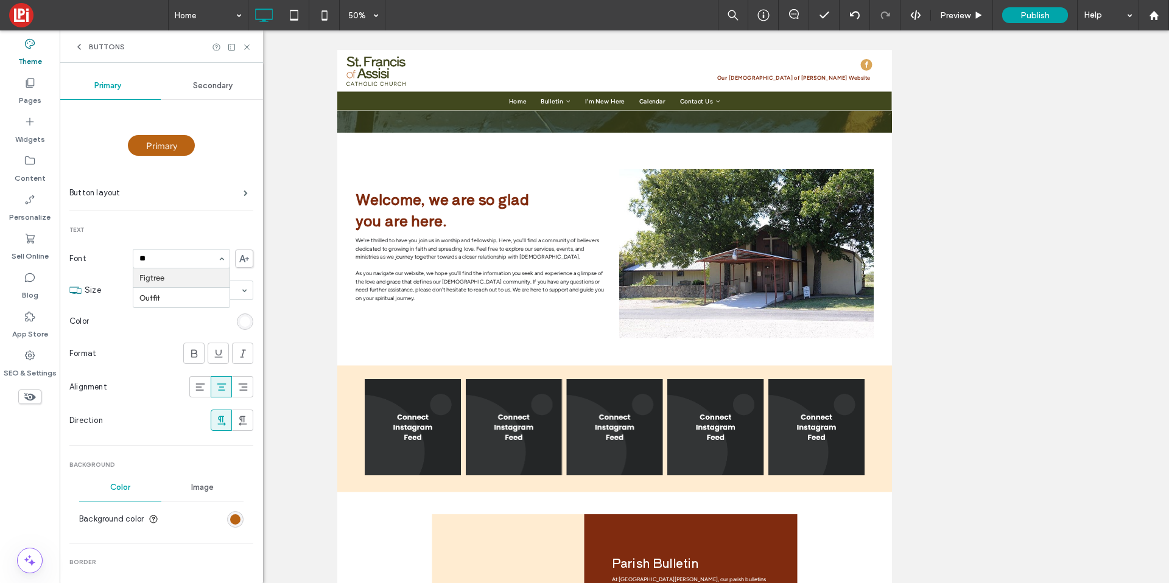
scroll to position [0, 0]
type input "***"
click at [193, 79] on div "Secondary" at bounding box center [213, 85] width 105 height 27
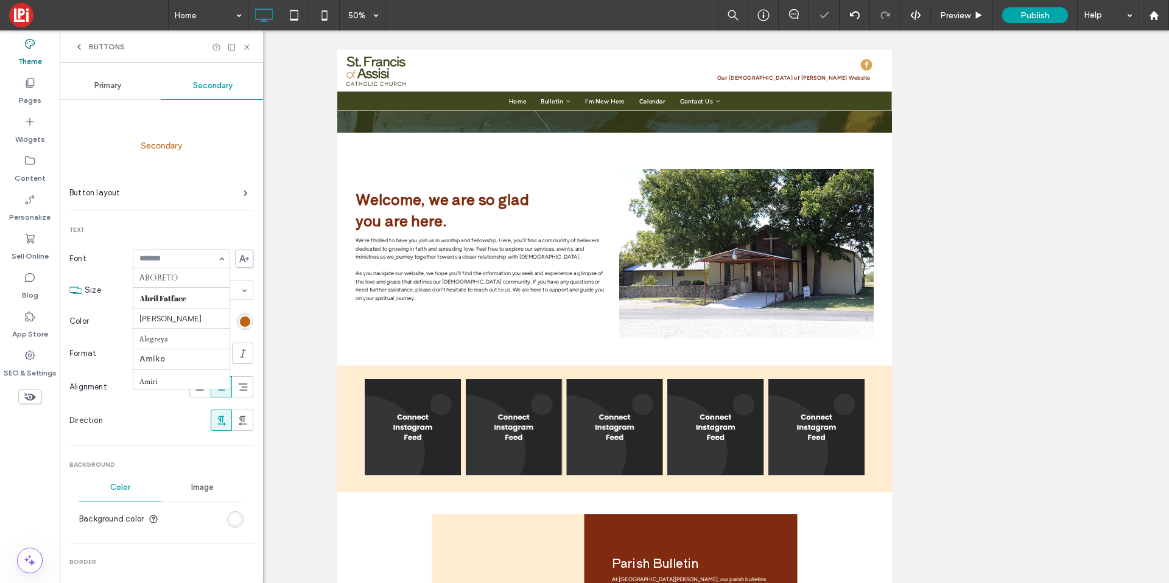
scroll to position [386, 0]
click at [98, 85] on span "Primary" at bounding box center [107, 86] width 27 height 10
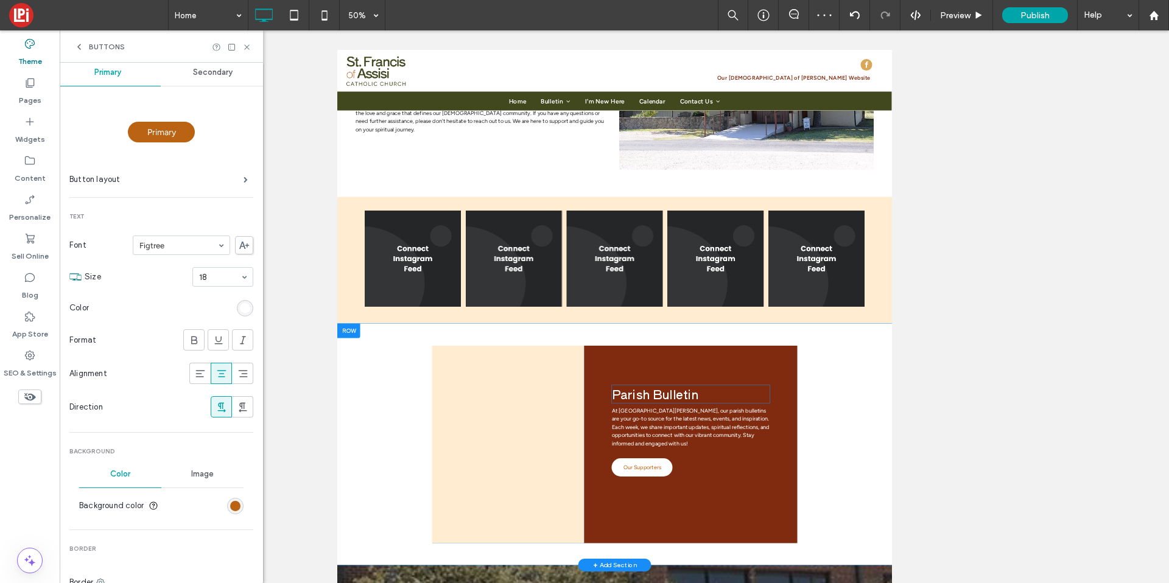
scroll to position [1417, 0]
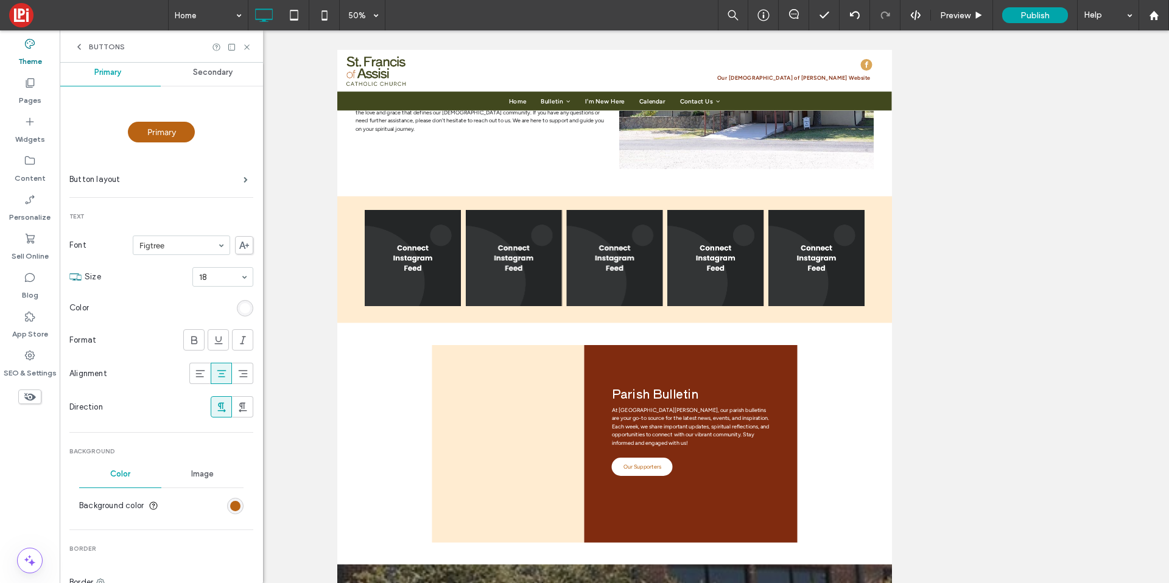
click at [236, 509] on section "Background color" at bounding box center [161, 506] width 164 height 30
click at [236, 509] on div "rgb(185, 99, 19)" at bounding box center [235, 506] width 16 height 16
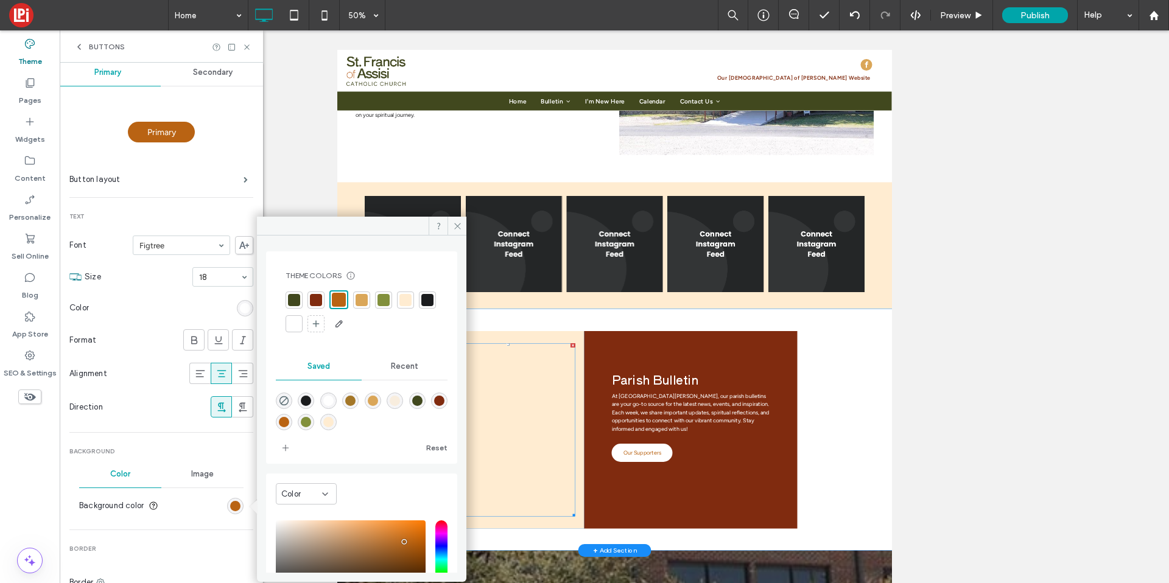
scroll to position [1696, 0]
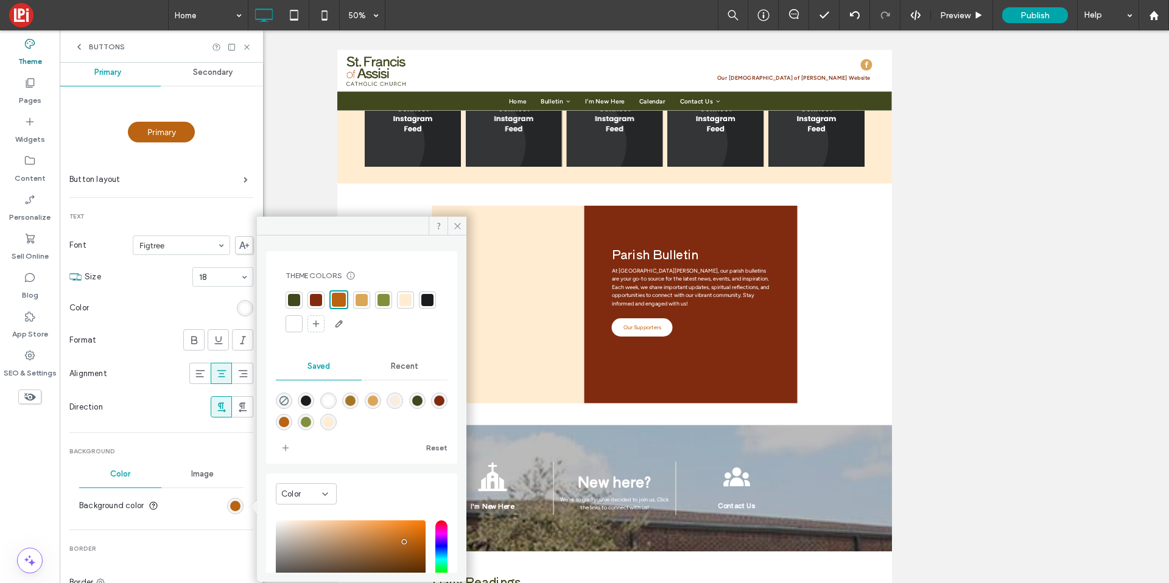
click at [194, 66] on div "Secondary" at bounding box center [213, 72] width 105 height 27
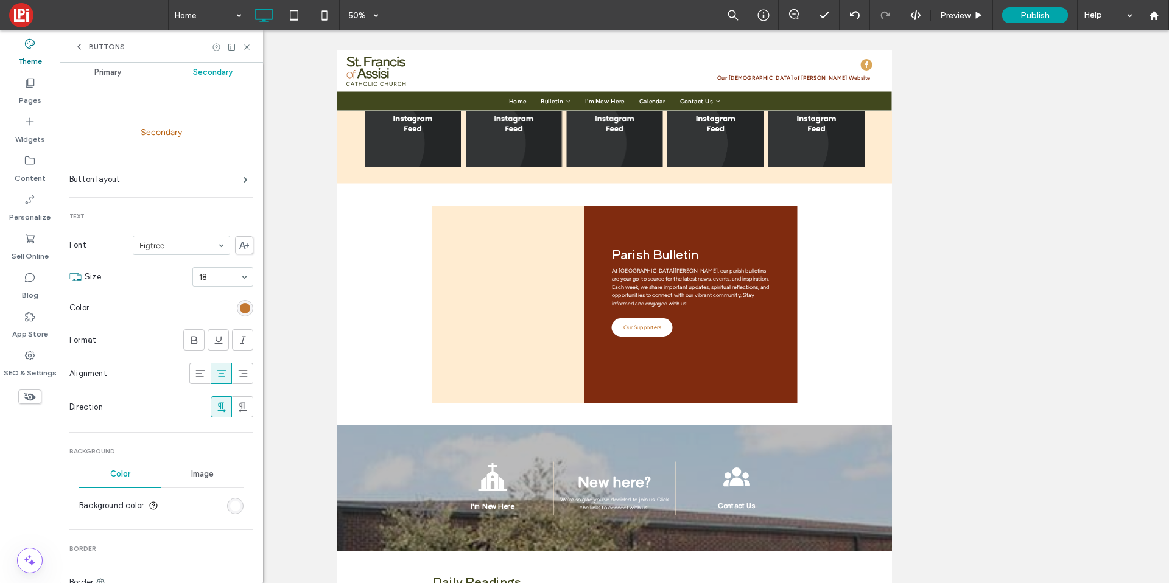
click at [240, 303] on div "rgb(185, 99, 19)" at bounding box center [245, 308] width 10 height 10
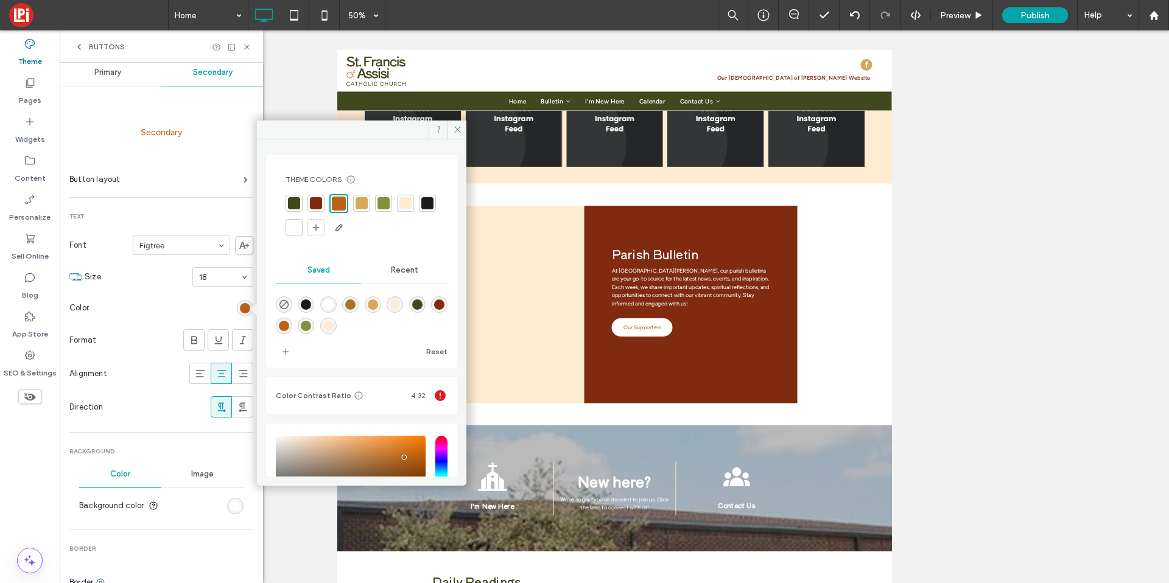
click at [292, 203] on div at bounding box center [294, 203] width 12 height 12
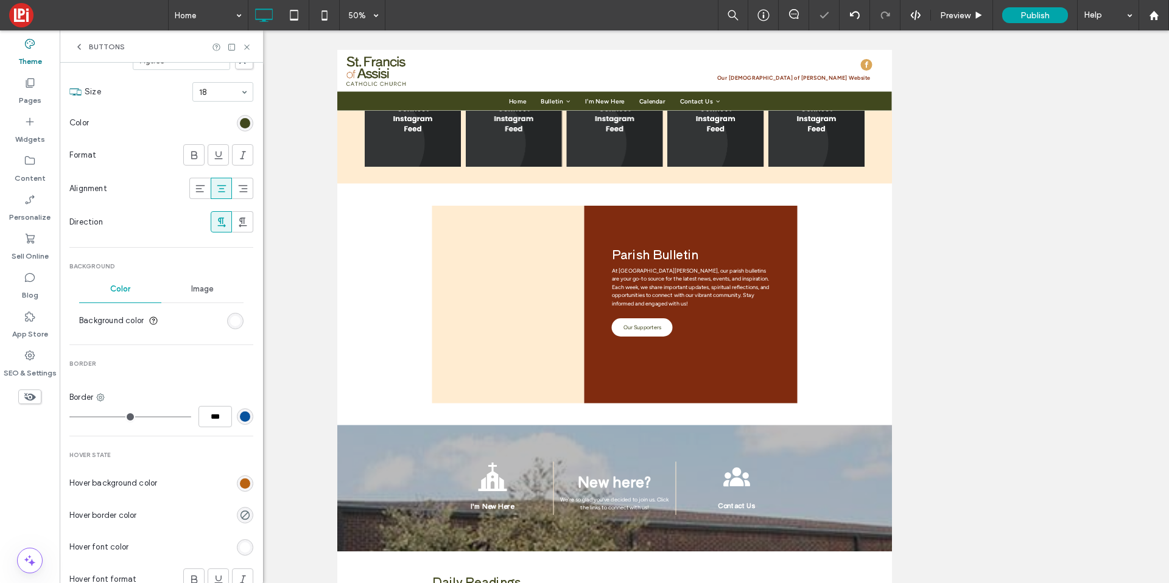
scroll to position [277, 0]
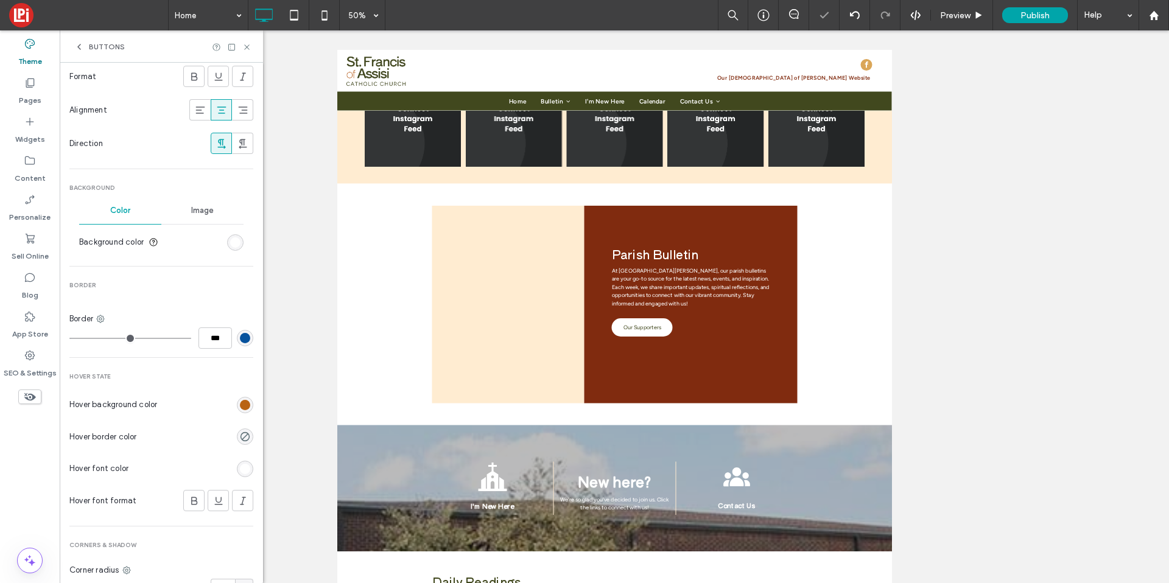
click at [240, 396] on section "Hover background color" at bounding box center [161, 405] width 184 height 30
click at [240, 407] on div "rgb(185, 99, 19)" at bounding box center [245, 405] width 10 height 10
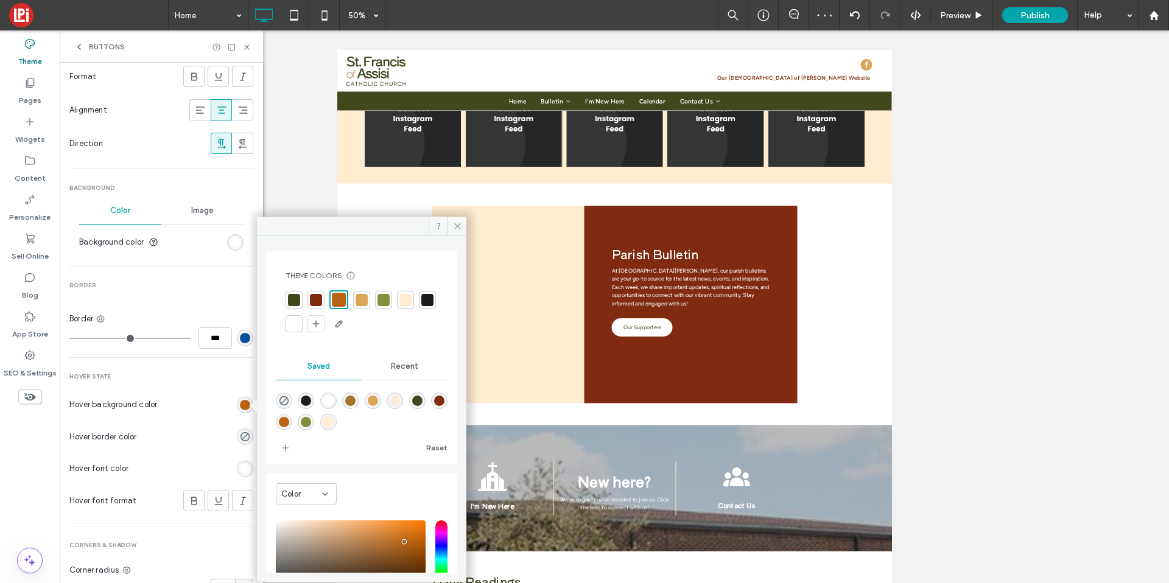
click at [291, 298] on div at bounding box center [294, 300] width 12 height 12
click at [458, 223] on icon at bounding box center [457, 226] width 9 height 9
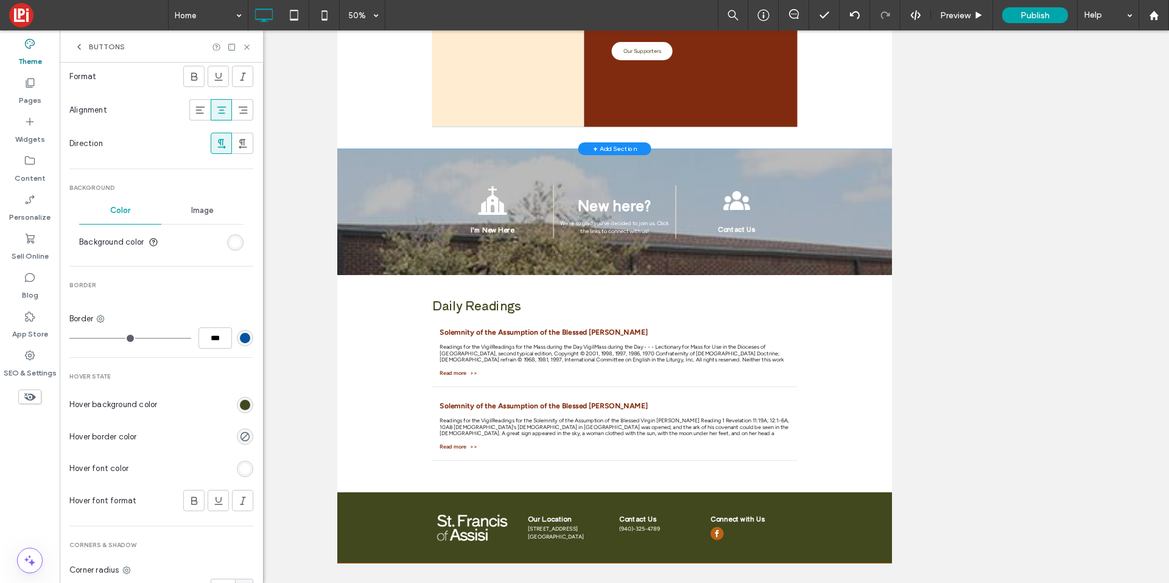
scroll to position [1346, 0]
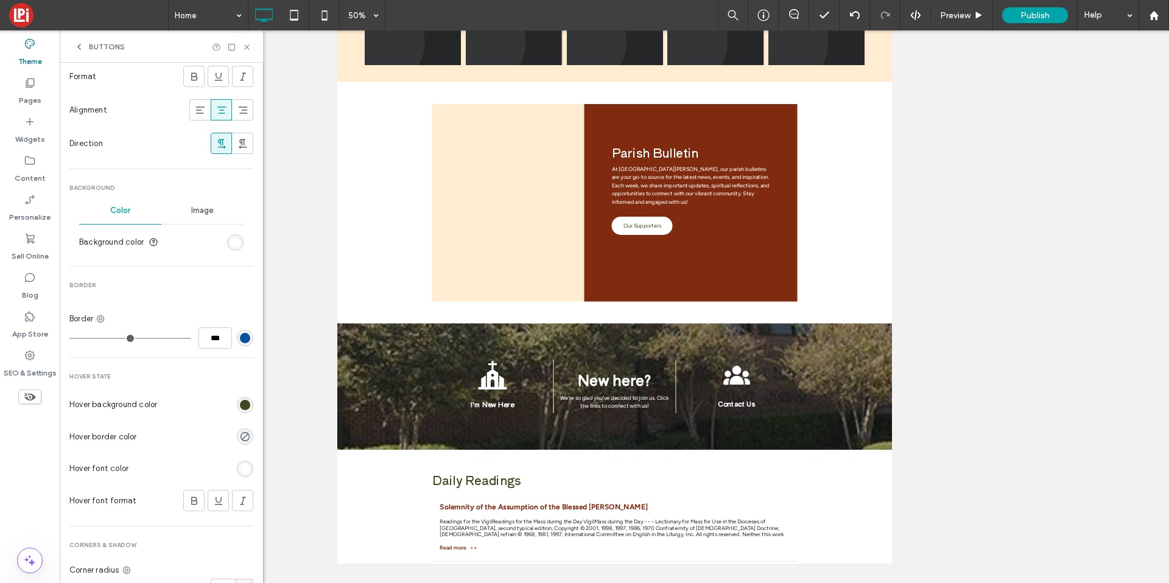
click at [241, 48] on div at bounding box center [232, 47] width 40 height 9
click at [242, 48] on icon at bounding box center [246, 47] width 9 height 9
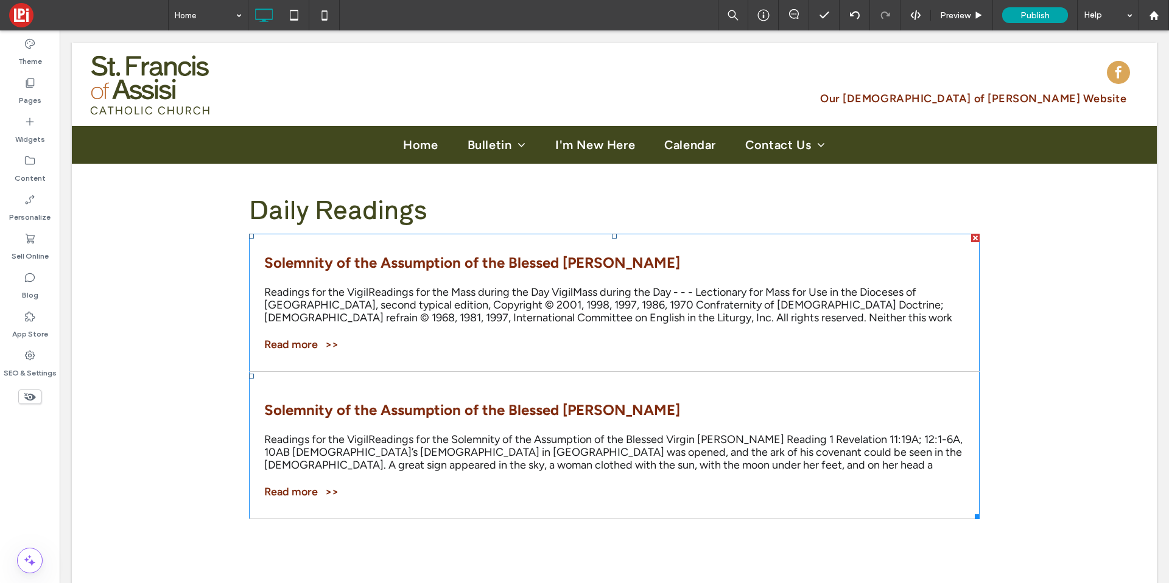
scroll to position [2187, 0]
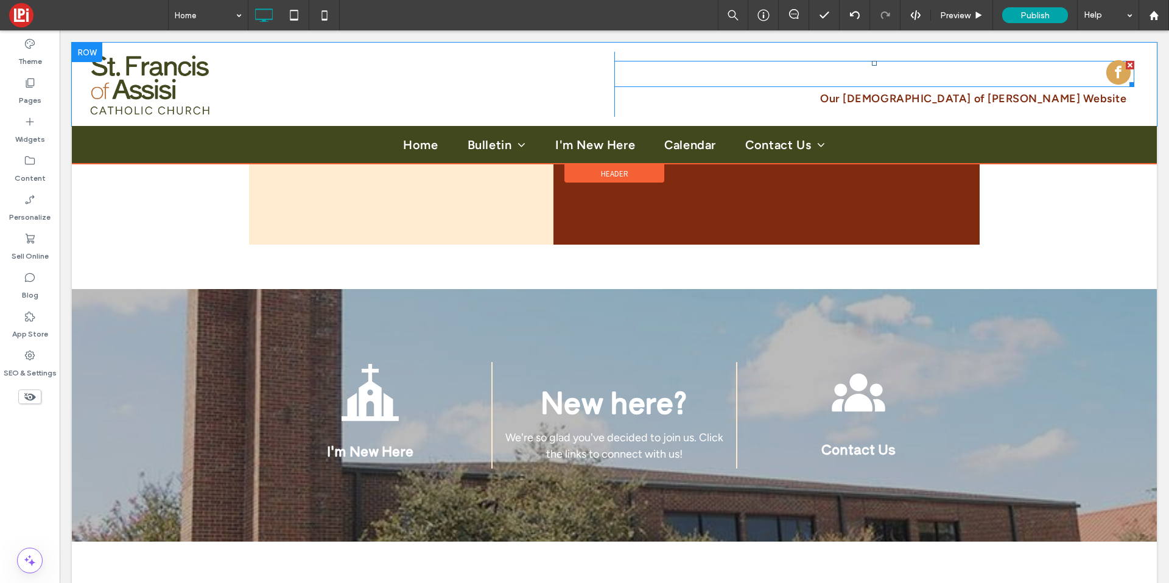
click at [1115, 65] on span "facebook" at bounding box center [1118, 72] width 24 height 24
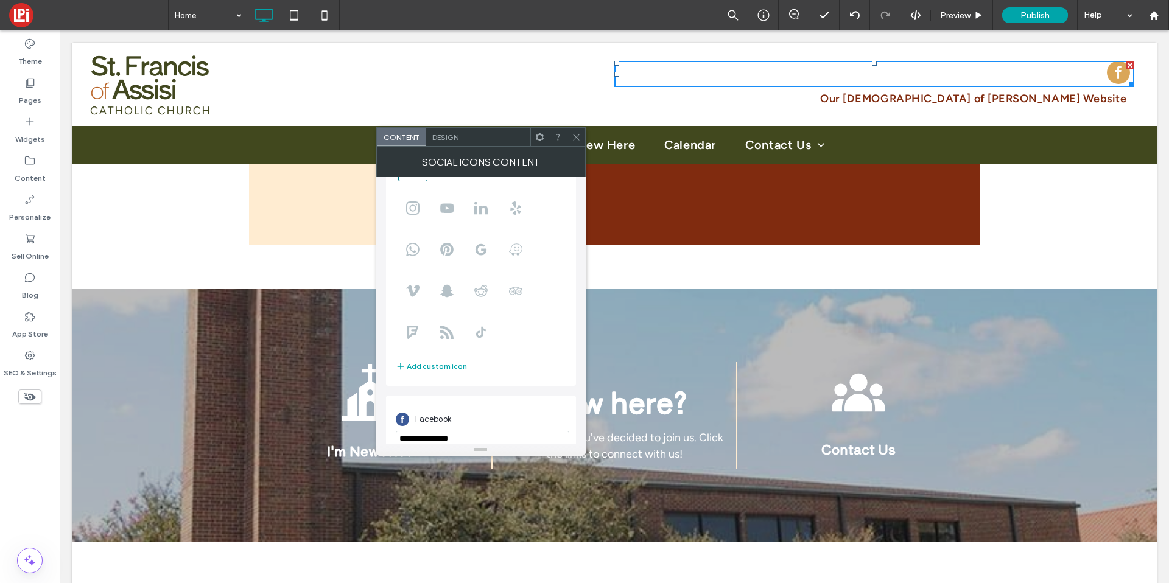
scroll to position [83, 0]
click at [442, 141] on span "Design" at bounding box center [445, 137] width 26 height 9
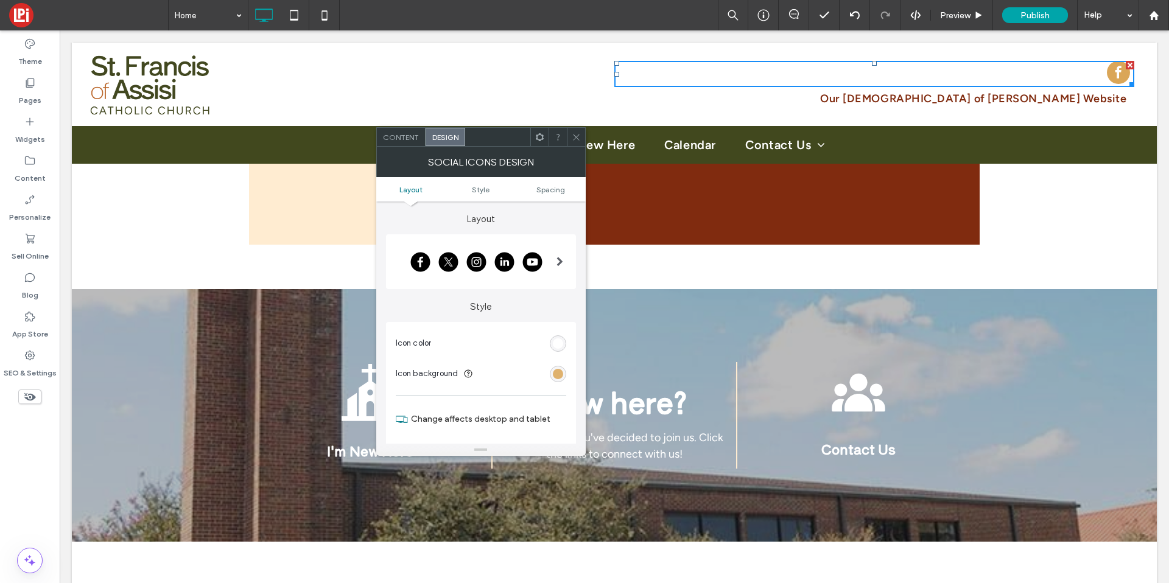
click at [559, 372] on div "rgb(218, 166, 88)" at bounding box center [558, 374] width 10 height 10
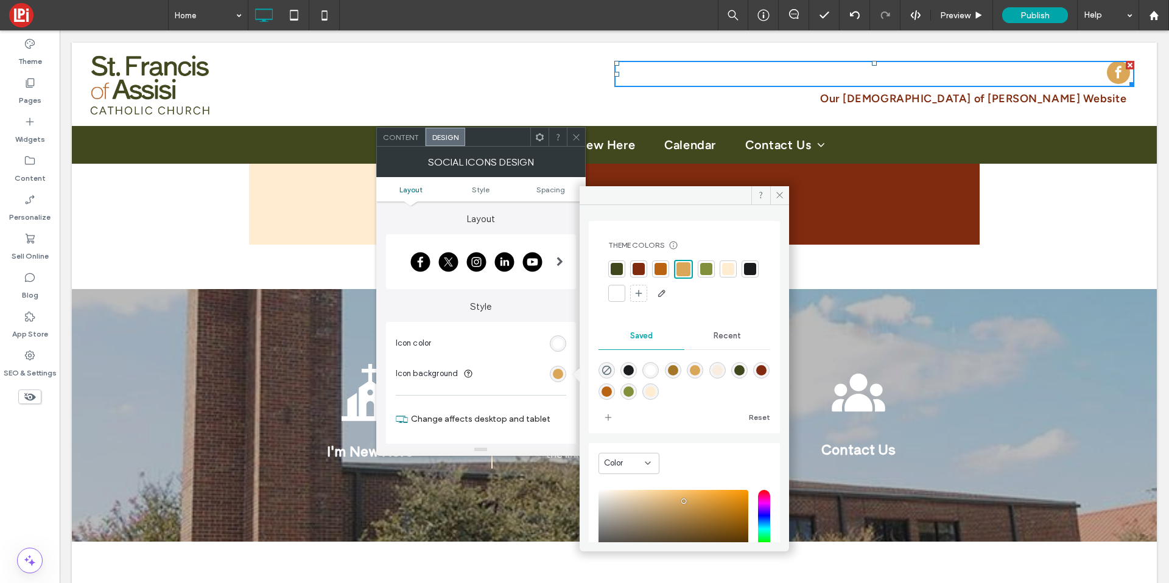
click at [616, 265] on div at bounding box center [617, 269] width 12 height 12
click at [642, 273] on div at bounding box center [641, 269] width 12 height 12
click at [671, 270] on div at bounding box center [684, 281] width 152 height 43
click at [659, 270] on div at bounding box center [663, 269] width 12 height 12
click at [577, 147] on div "Social Icons Design" at bounding box center [481, 162] width 210 height 30
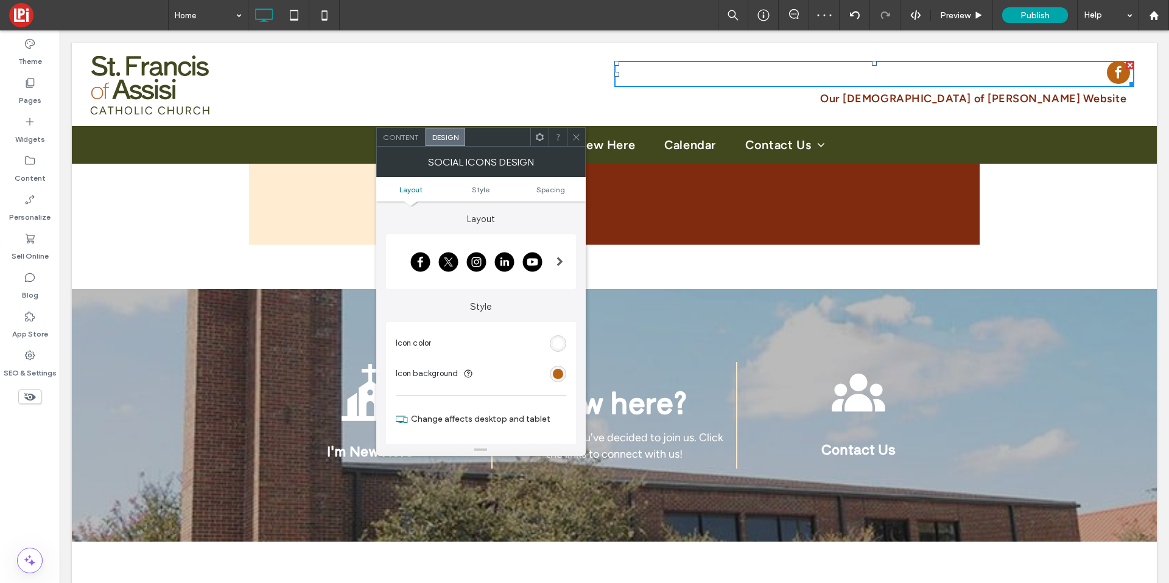
click at [569, 139] on div at bounding box center [576, 137] width 18 height 18
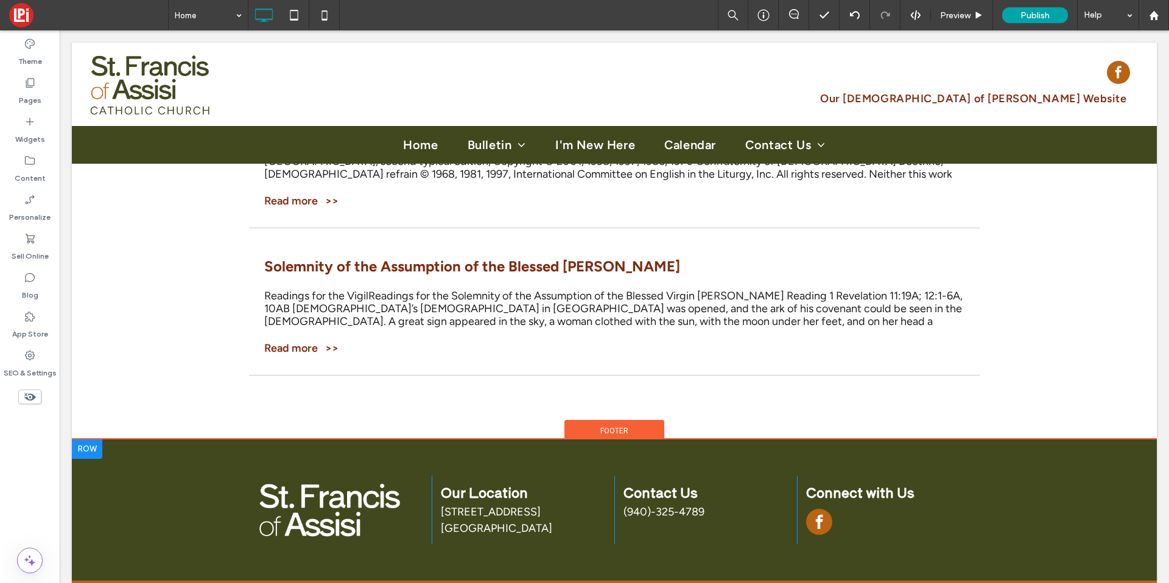
scroll to position [2739, 0]
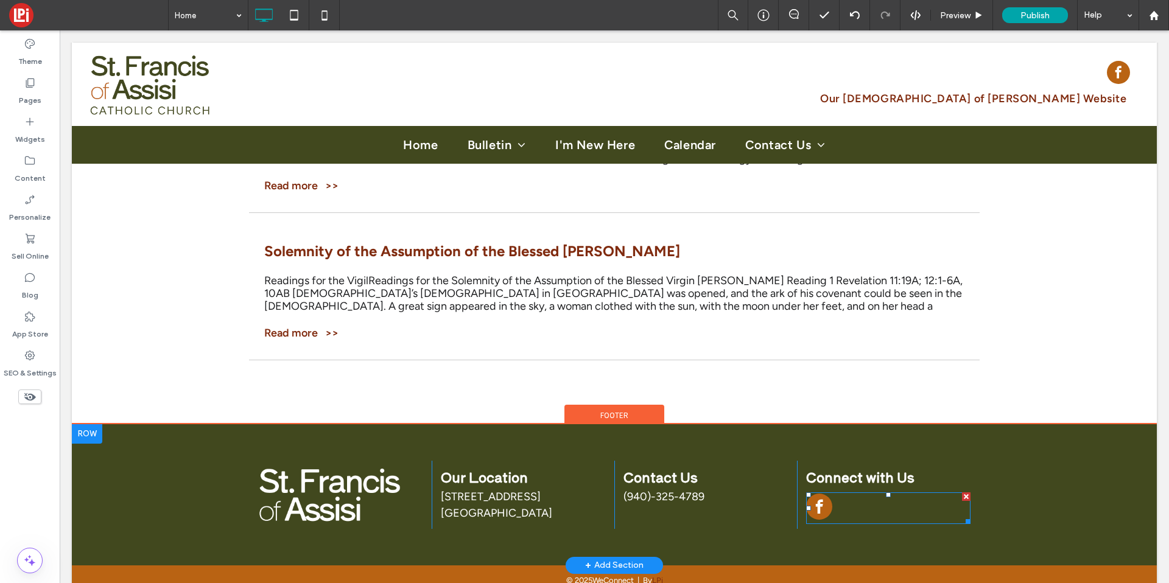
click at [816, 494] on span "facebook" at bounding box center [819, 507] width 26 height 26
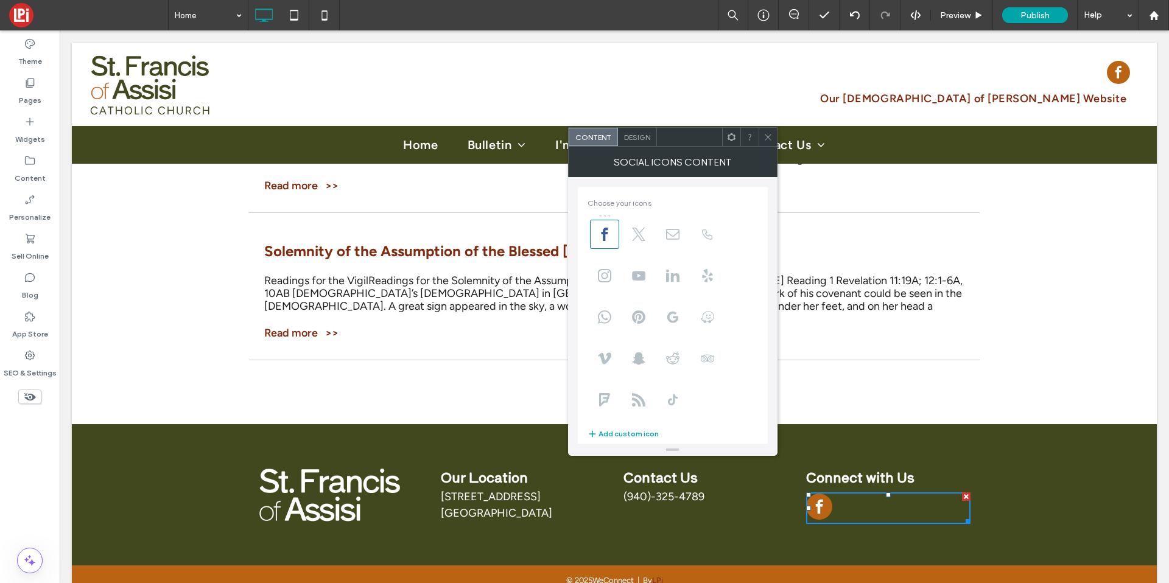
click at [762, 136] on div at bounding box center [768, 137] width 18 height 18
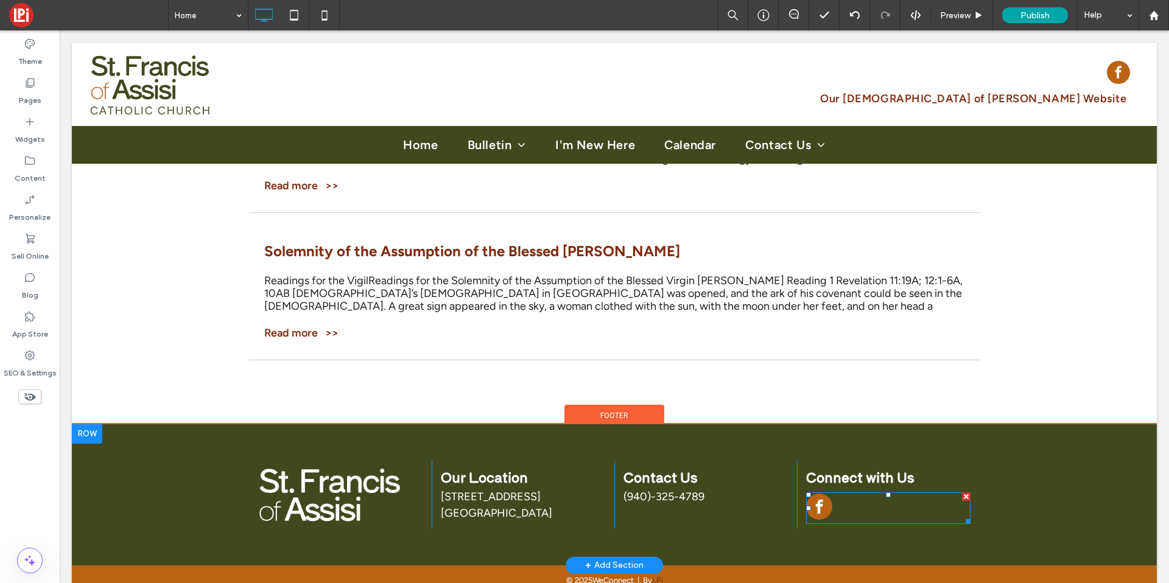
click at [811, 494] on span "facebook" at bounding box center [819, 507] width 26 height 26
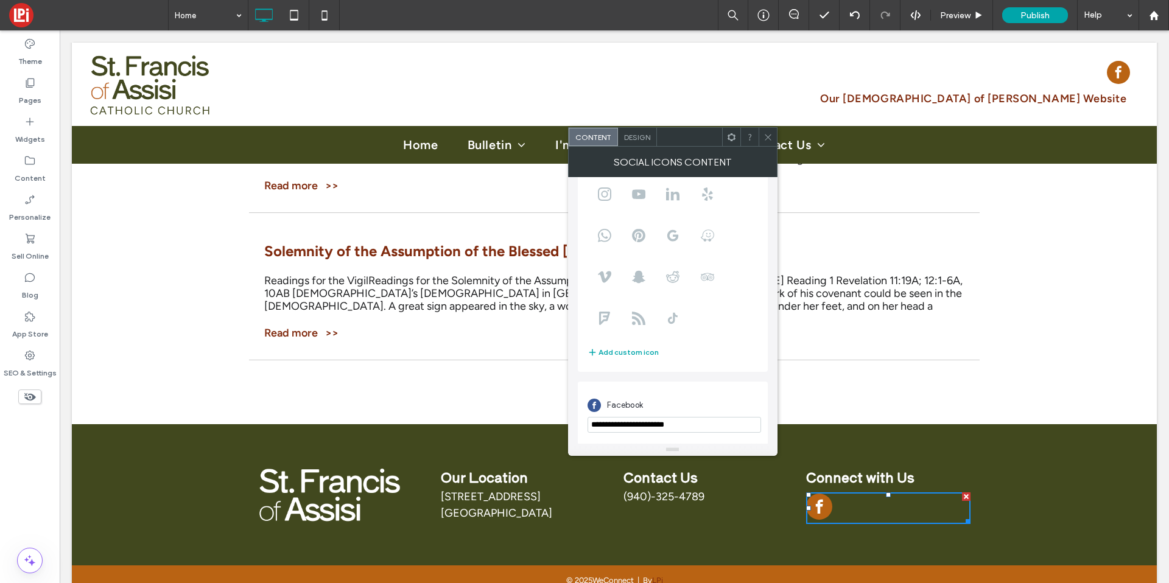
scroll to position [83, 0]
click at [768, 133] on icon at bounding box center [768, 137] width 9 height 9
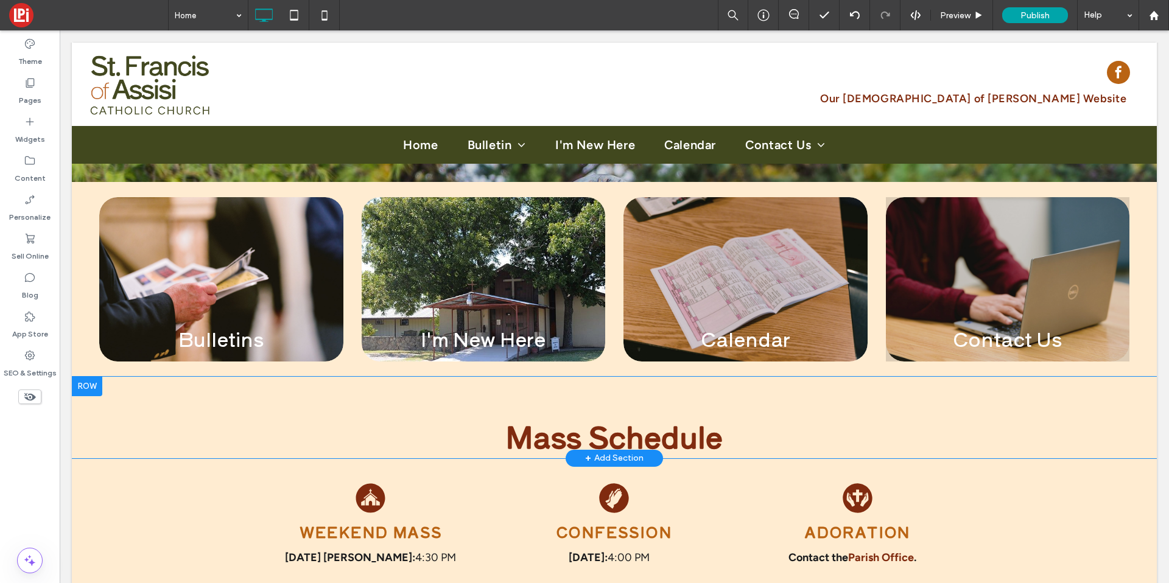
scroll to position [370, 0]
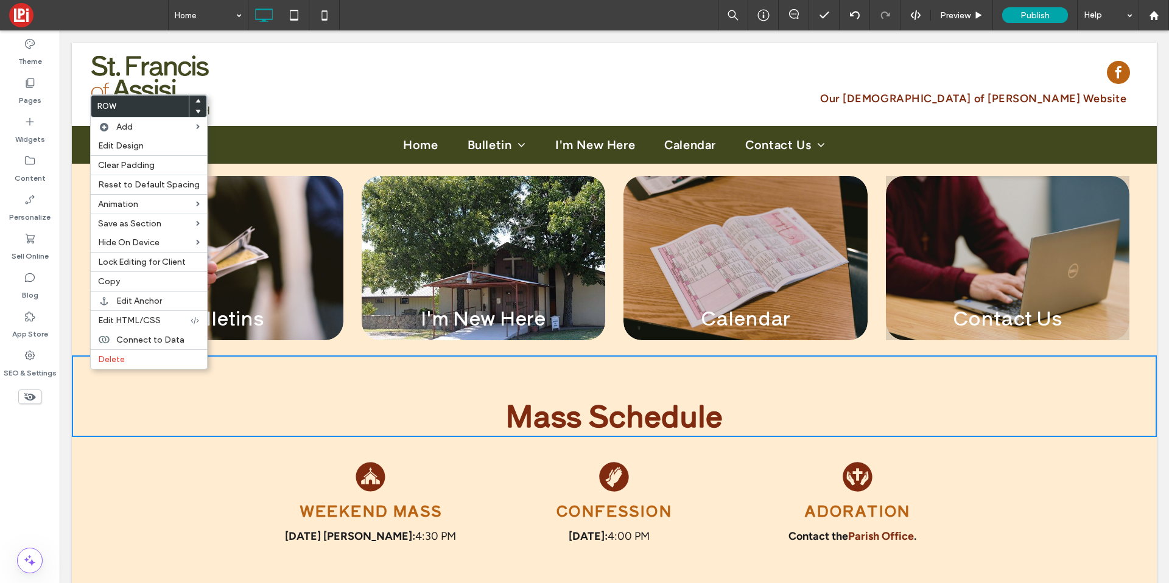
click at [195, 99] on icon at bounding box center [197, 101] width 5 height 5
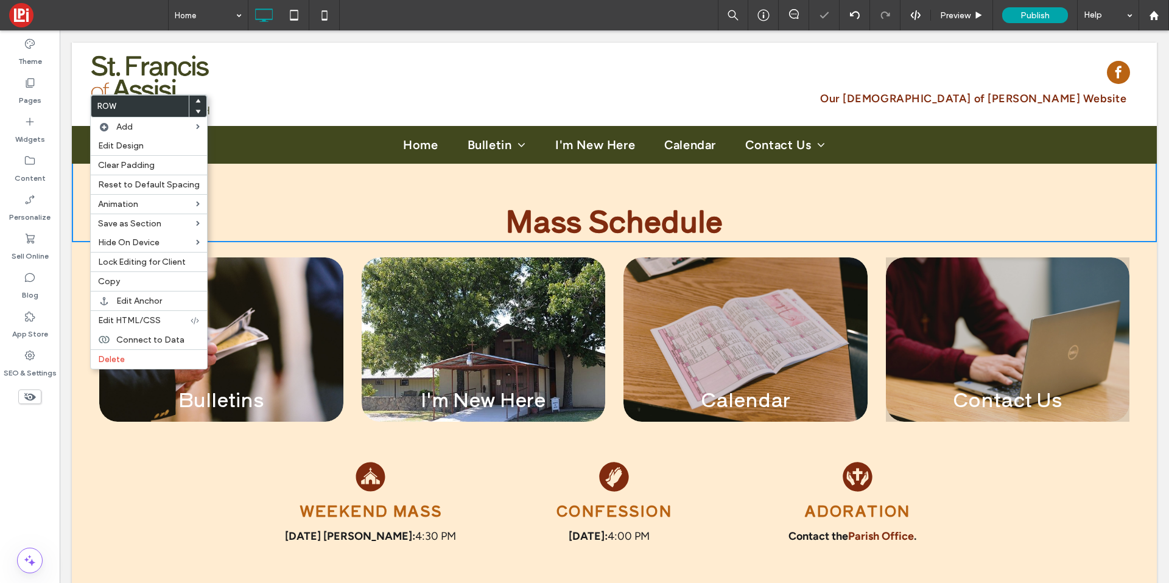
click at [205, 457] on div "Weekend Mass Saturday Vigil: 4:30 PM Click To Paste Click To Paste Click To Pas…" at bounding box center [614, 519] width 1085 height 164
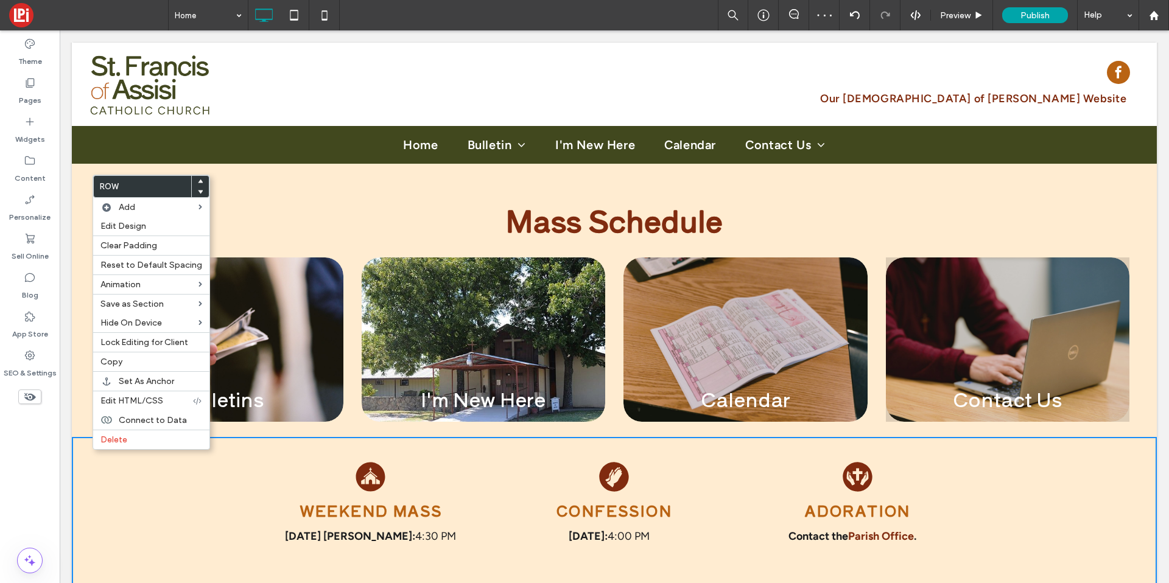
click at [198, 177] on span at bounding box center [200, 181] width 5 height 11
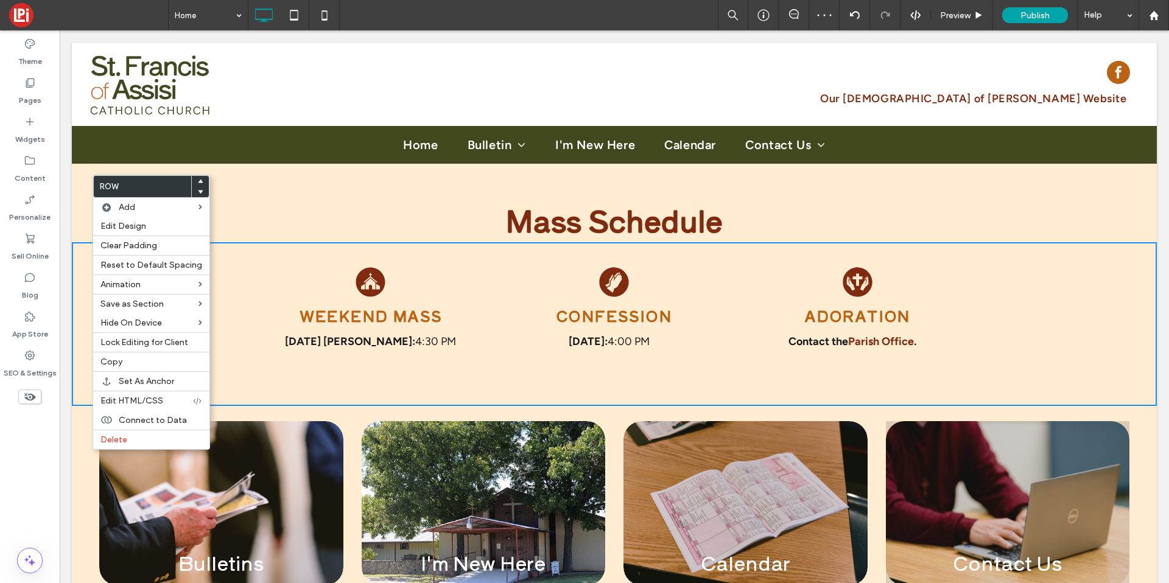
click at [328, 411] on div "Bulletins LEARN MORE View more Click To Paste Click To Paste Click To Paste Cli…" at bounding box center [221, 503] width 262 height 195
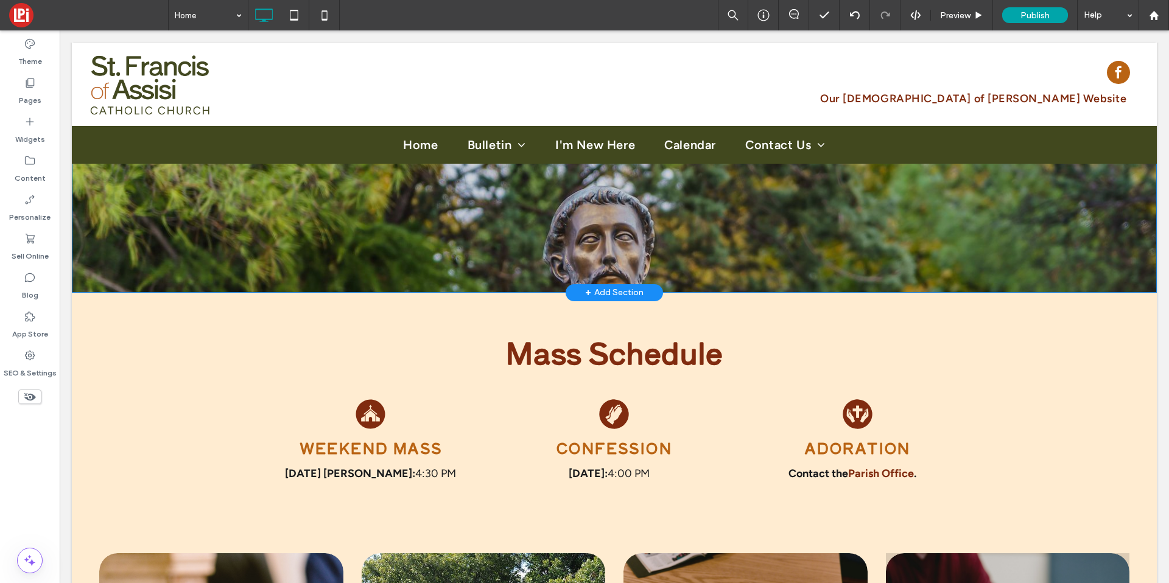
scroll to position [276, 0]
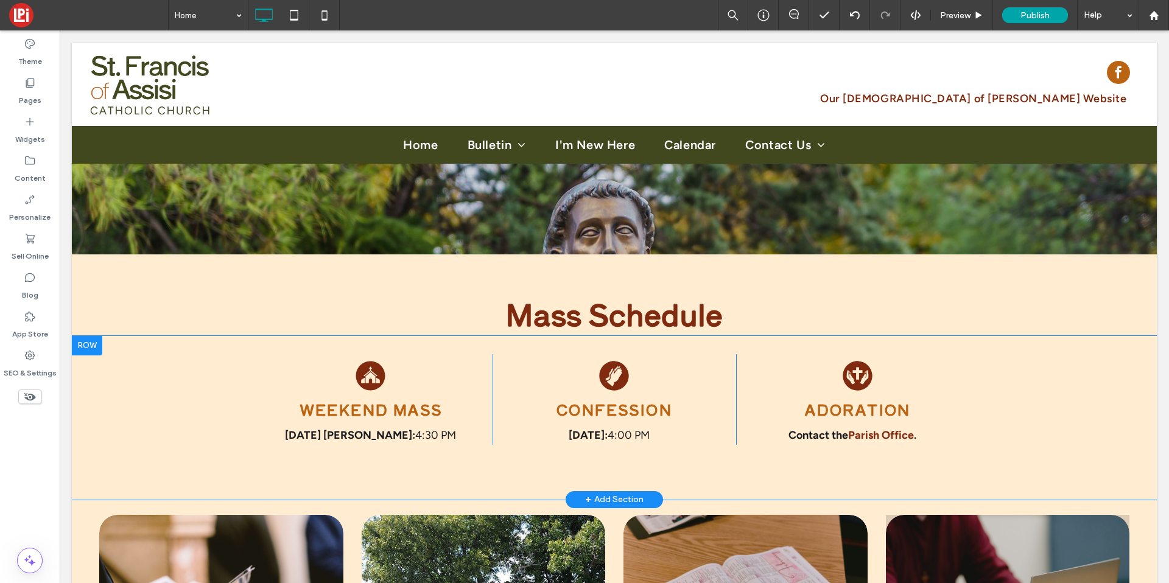
click at [112, 389] on div "Weekend Mass Saturday Vigil: 4:30 PM Click To Paste Click To Paste Click To Pas…" at bounding box center [614, 418] width 1085 height 164
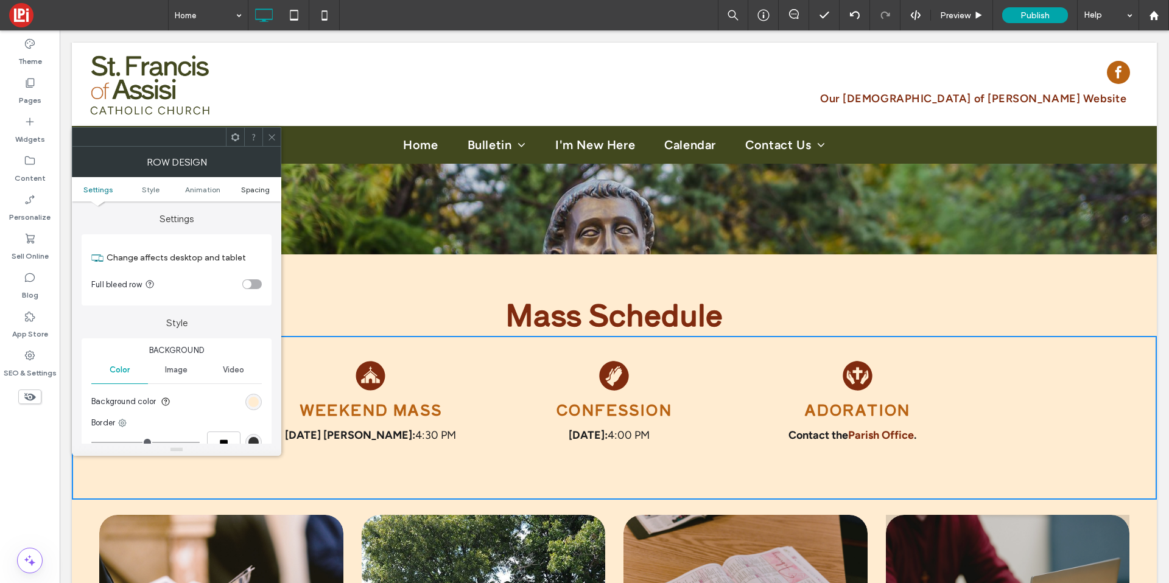
click at [253, 185] on span "Spacing" at bounding box center [255, 189] width 29 height 9
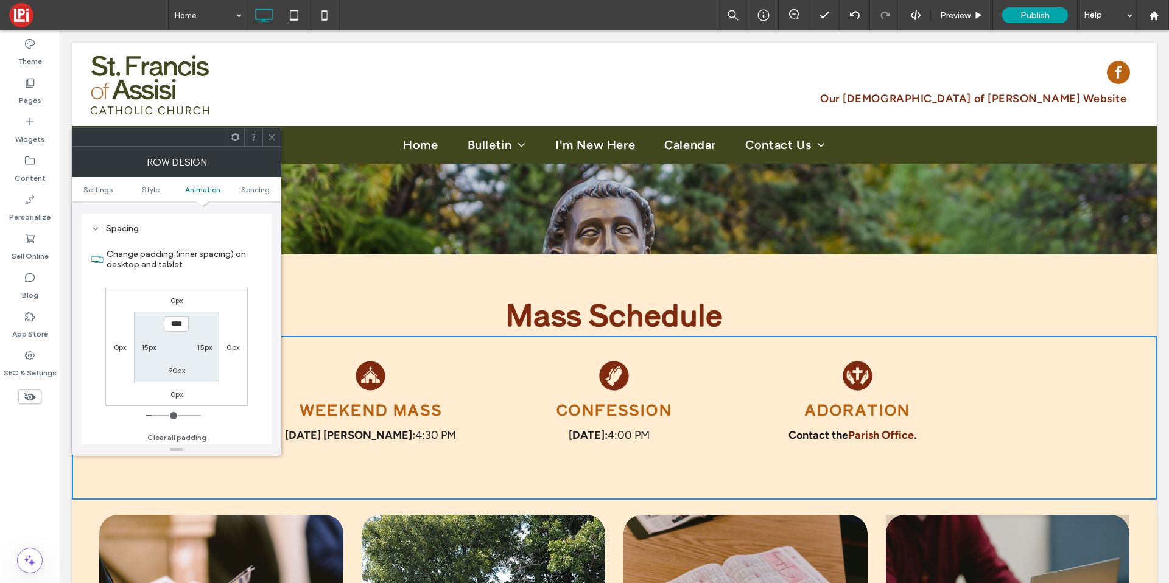
scroll to position [344, 0]
click at [175, 372] on label "90px" at bounding box center [176, 367] width 17 height 9
type input "**"
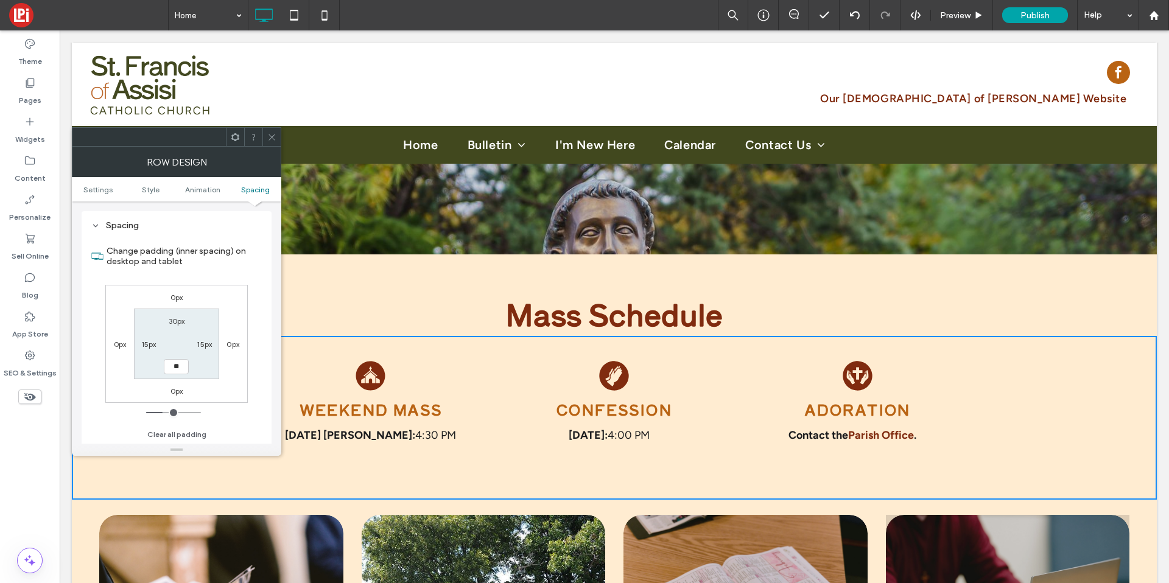
type input "****"
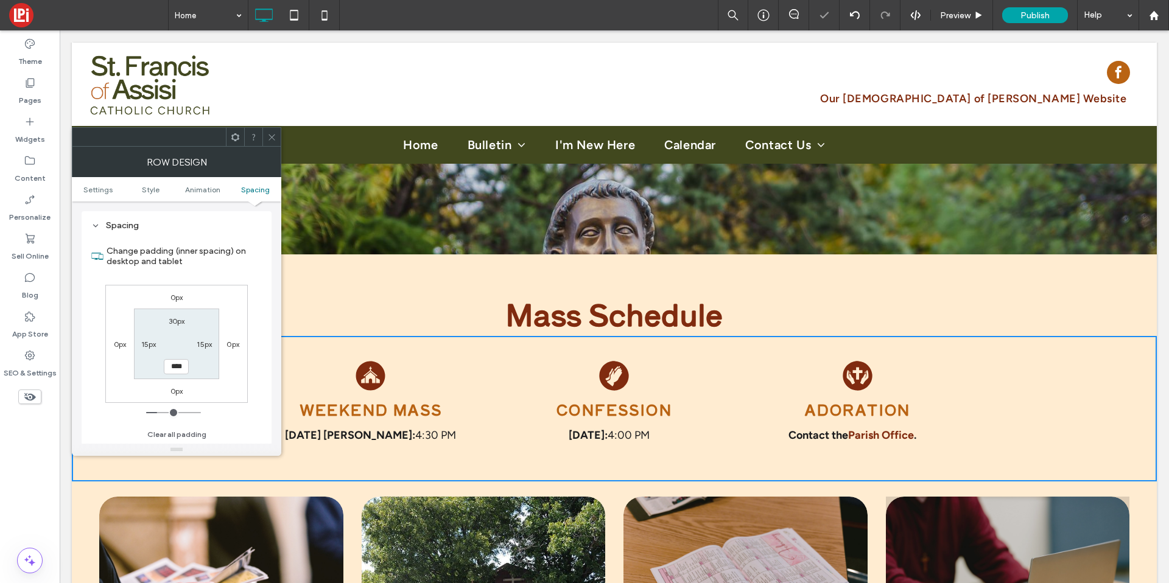
click at [276, 138] on icon at bounding box center [271, 137] width 9 height 9
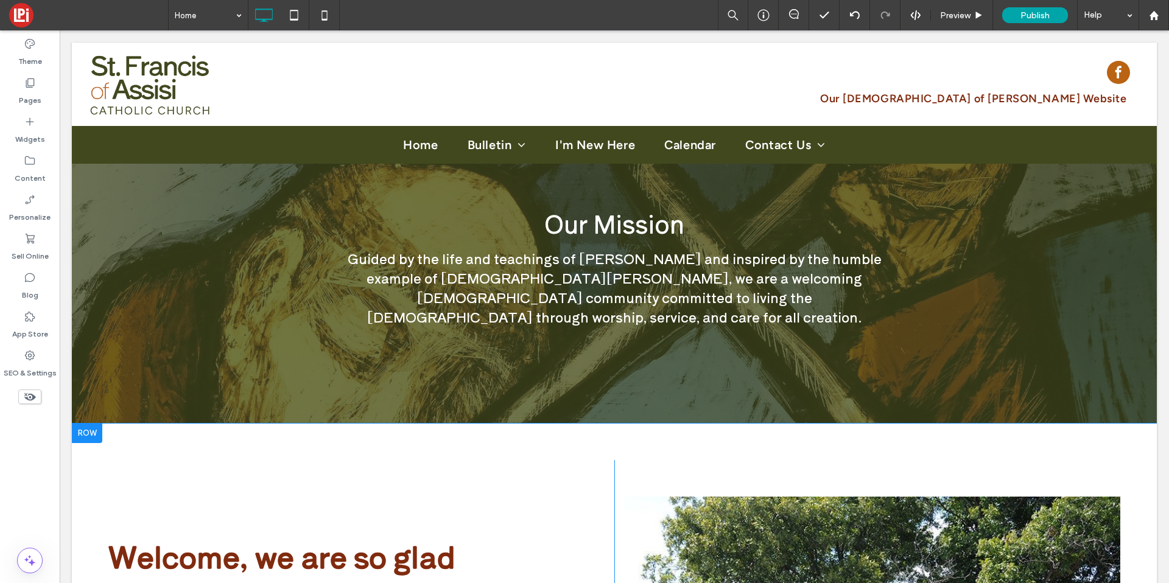
scroll to position [999, 0]
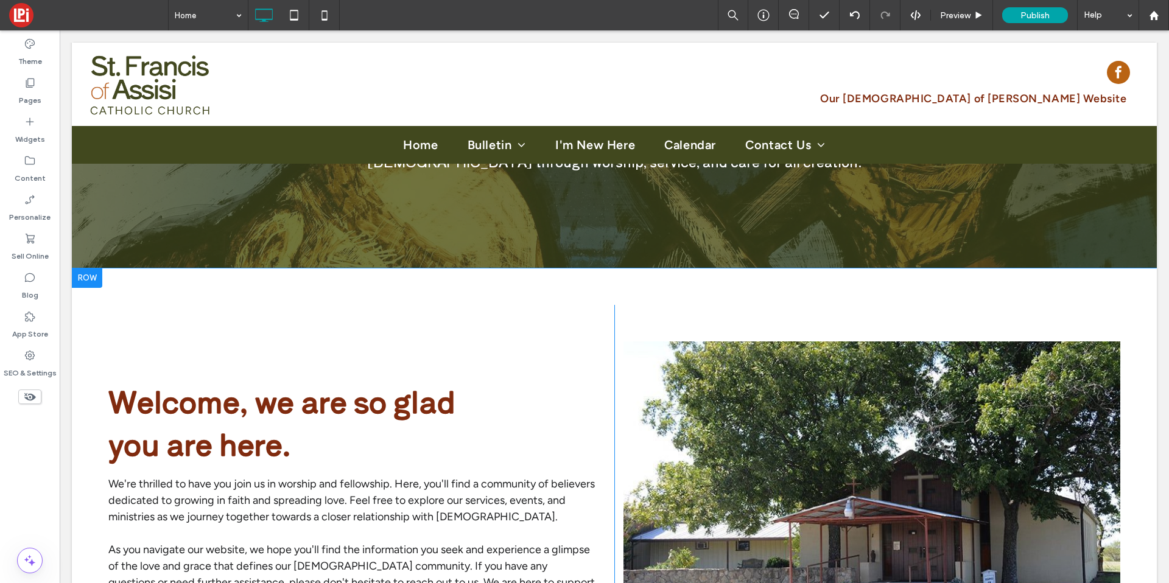
click at [202, 305] on div "Welcome, we are so glad you are here. We're thrilled to have you join us in wor…" at bounding box center [352, 497] width 524 height 385
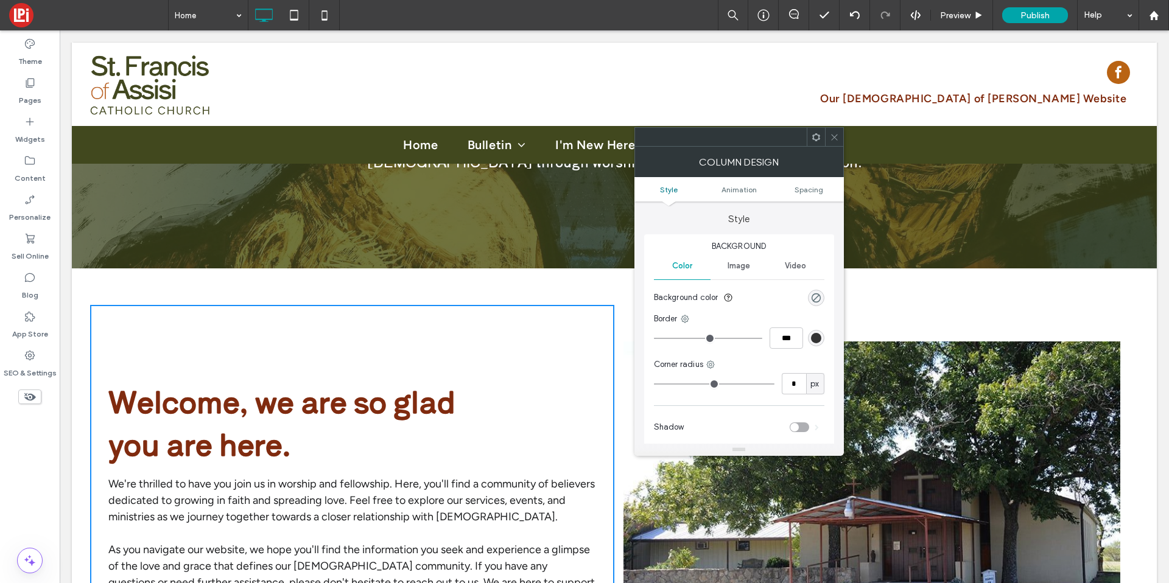
click at [334, 269] on div "Welcome, we are so glad you are here. We're thrilled to have you join us in wor…" at bounding box center [614, 498] width 1085 height 458
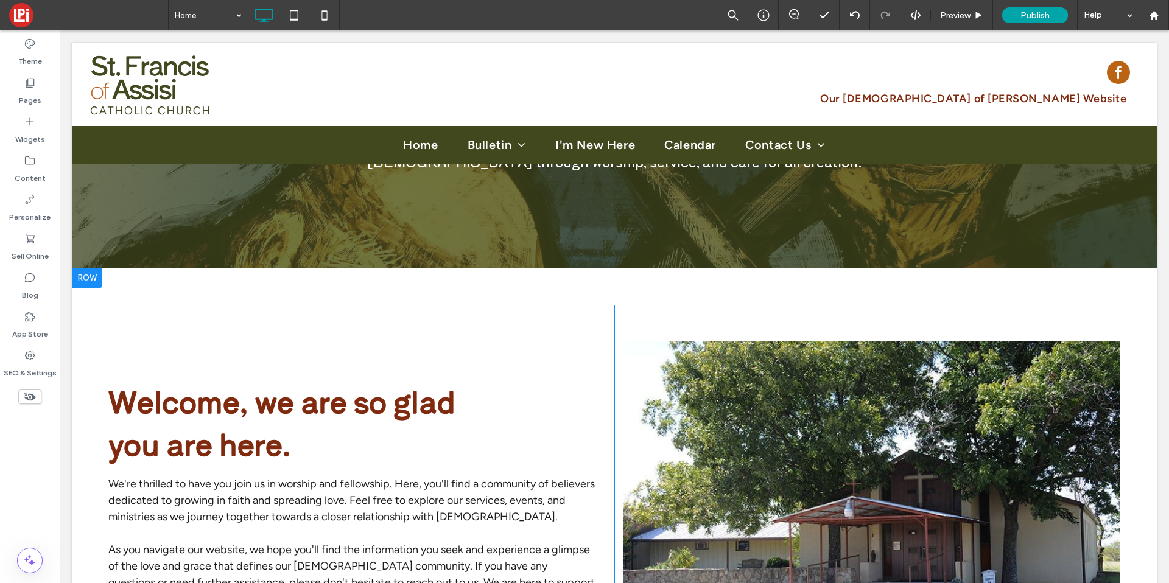
click at [251, 269] on div "Welcome, we are so glad you are here. We're thrilled to have you join us in wor…" at bounding box center [614, 498] width 1085 height 458
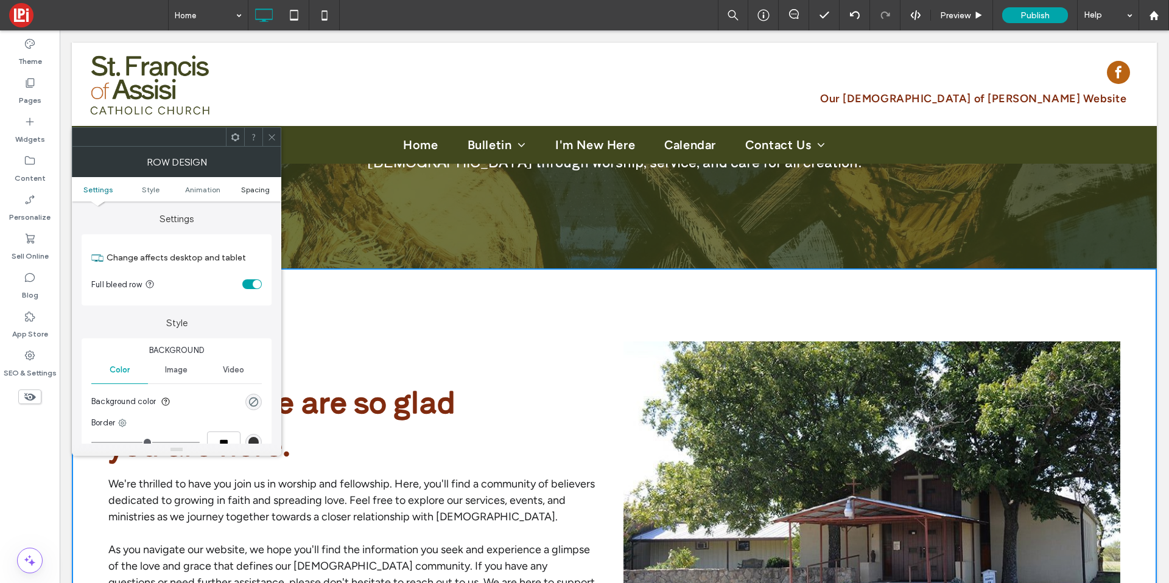
click at [253, 189] on span "Spacing" at bounding box center [255, 189] width 29 height 9
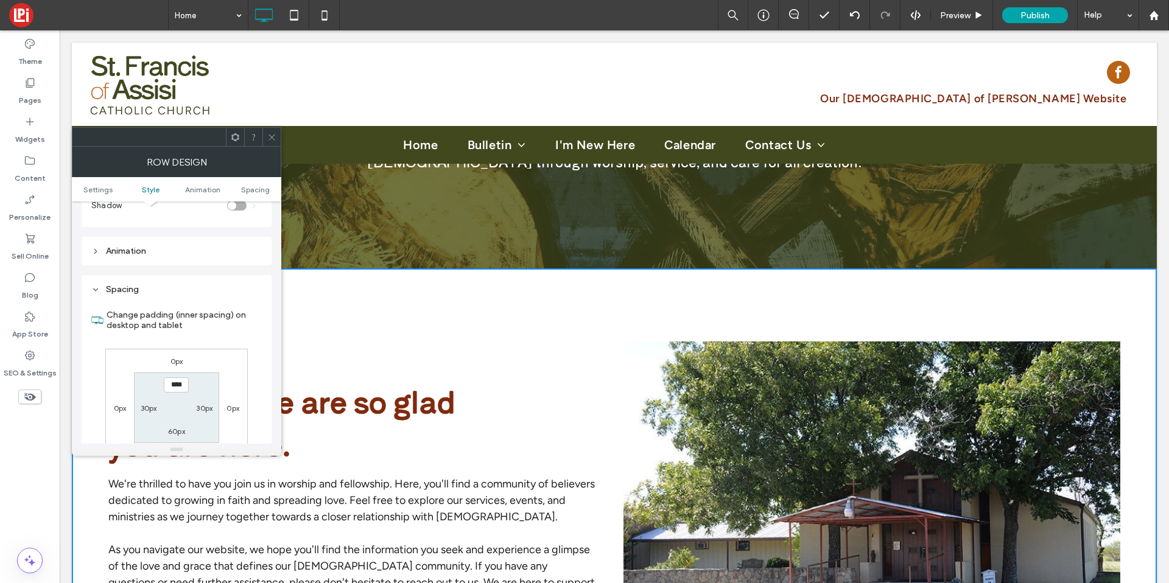
scroll to position [344, 0]
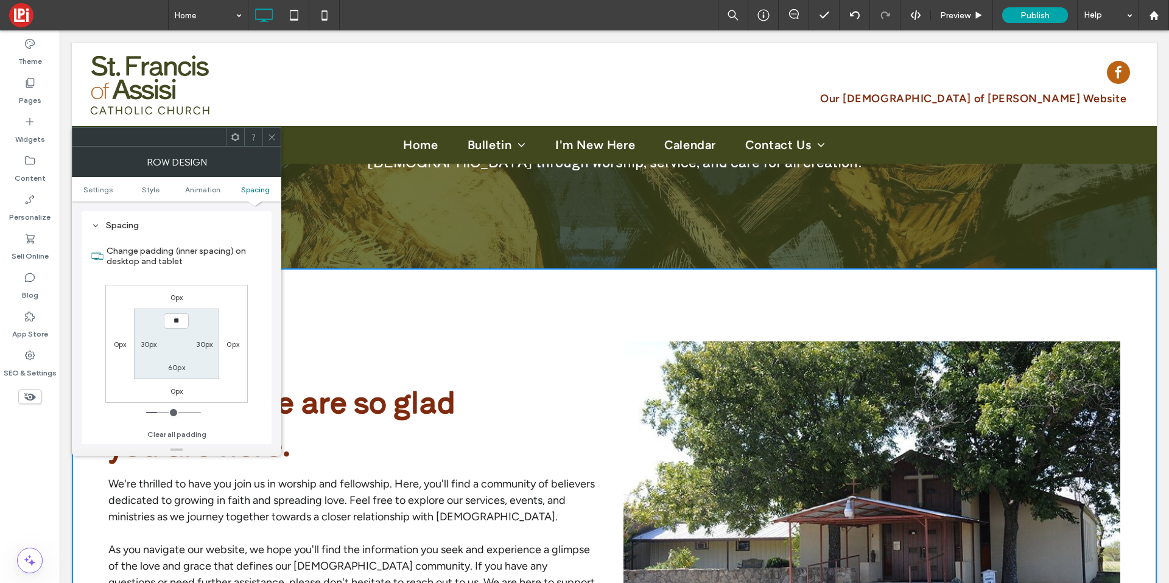
type input "****"
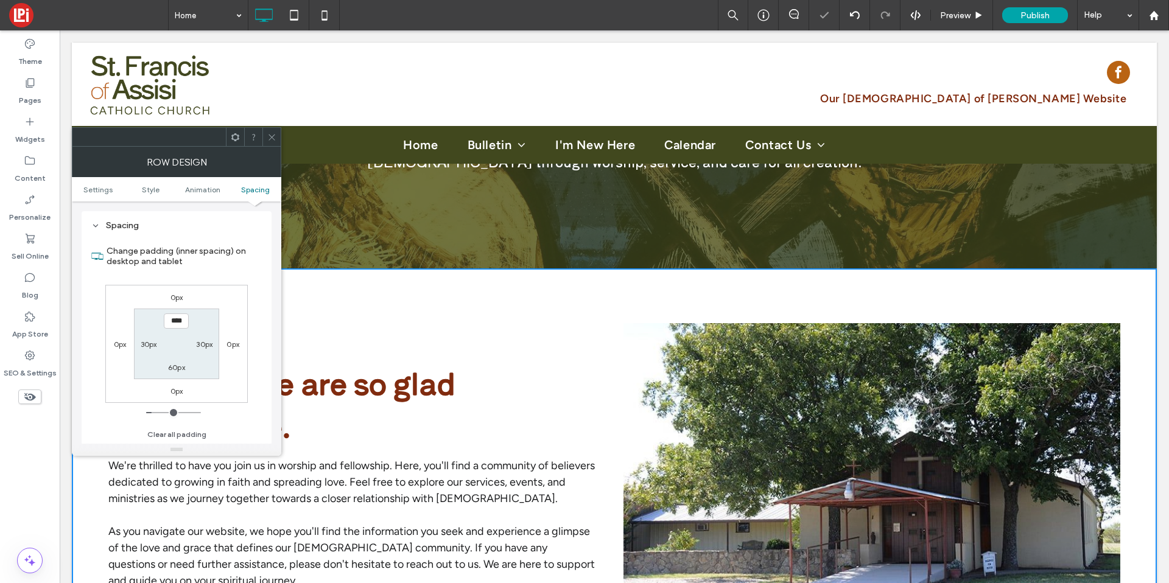
click at [178, 367] on label "60px" at bounding box center [176, 367] width 17 height 9
type input "**"
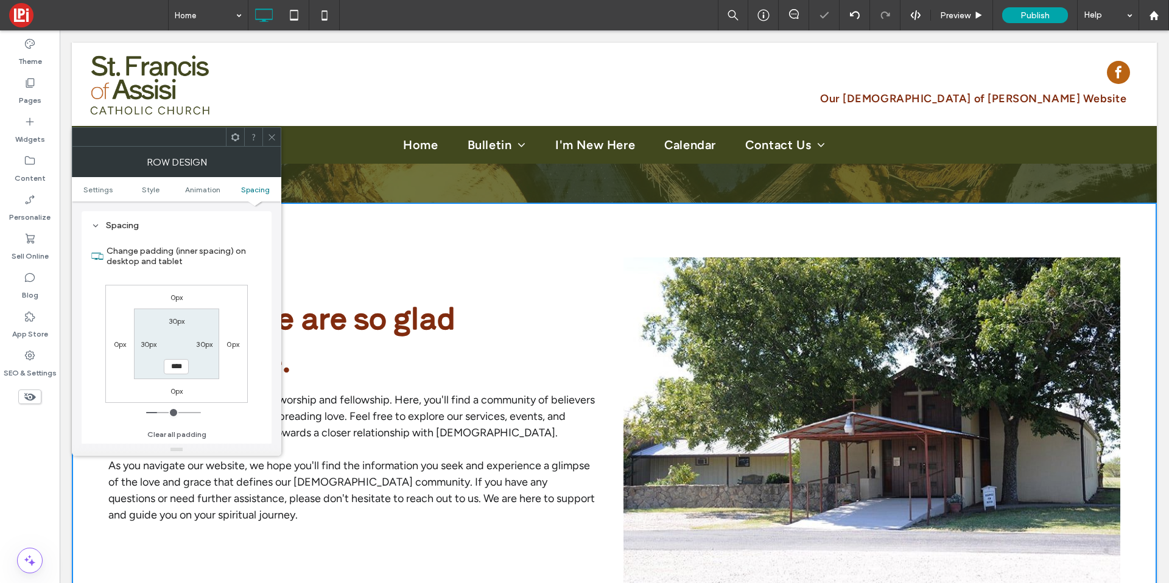
scroll to position [1222, 0]
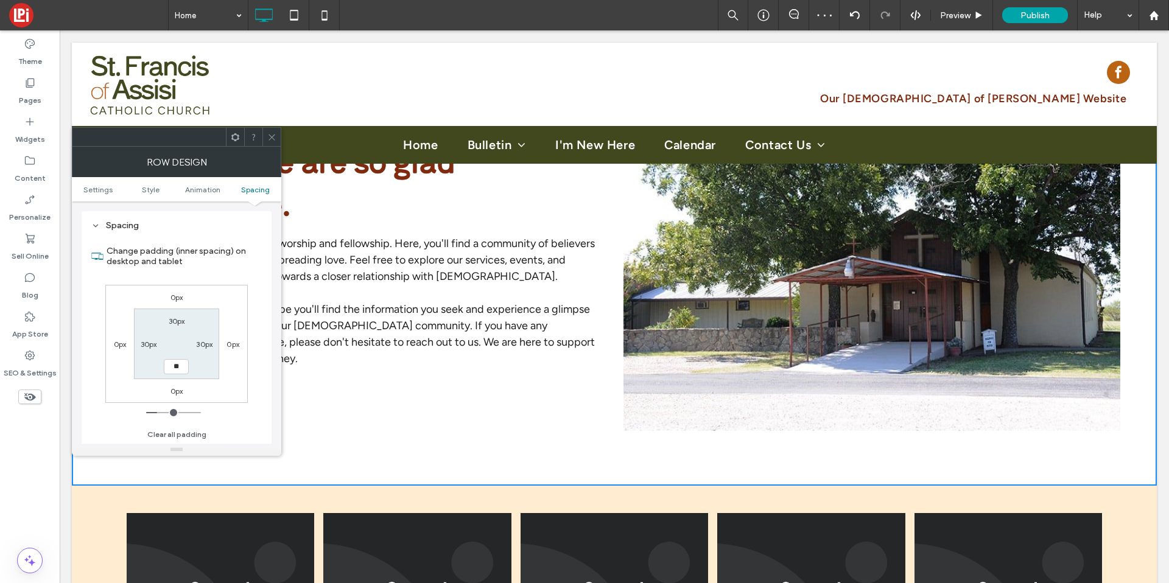
type input "**"
type input "****"
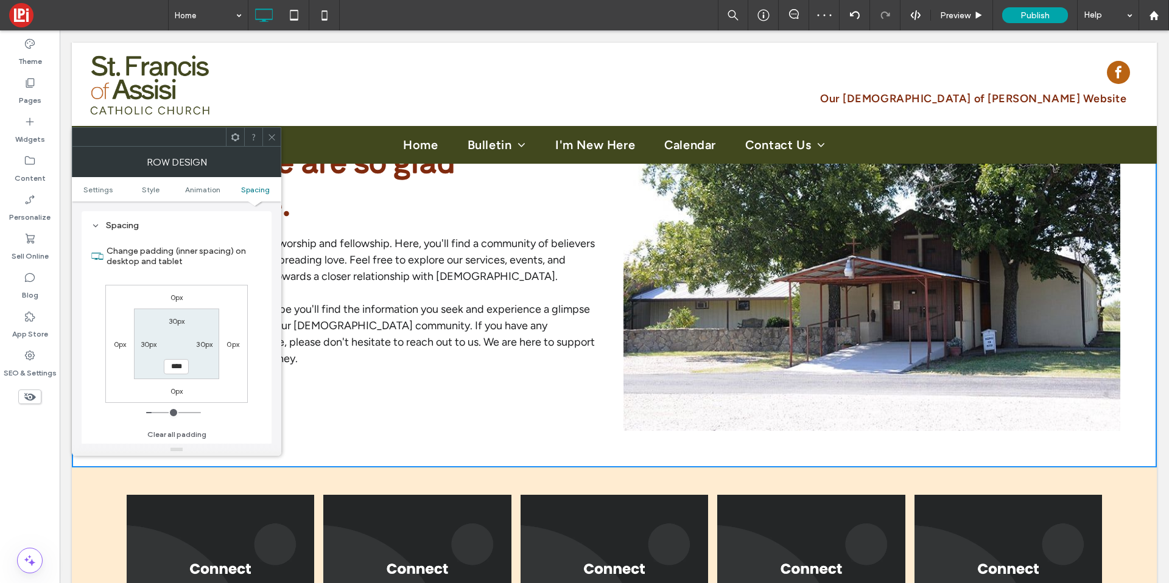
click at [272, 143] on span at bounding box center [271, 137] width 9 height 18
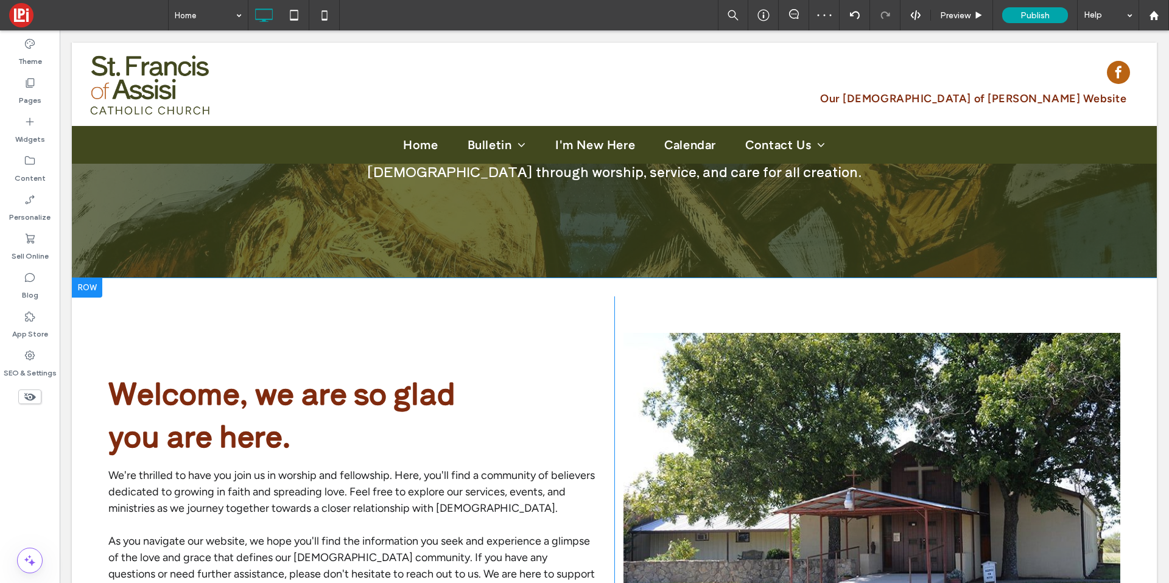
scroll to position [986, 0]
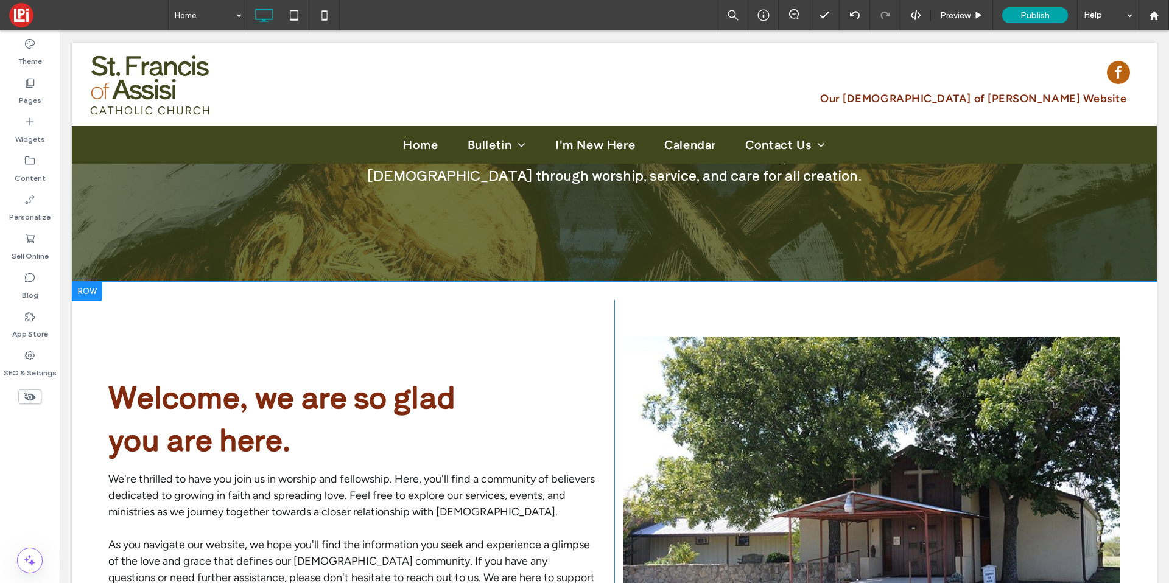
click at [637, 307] on div "Click To Paste Click To Paste Click To Paste" at bounding box center [876, 492] width 524 height 385
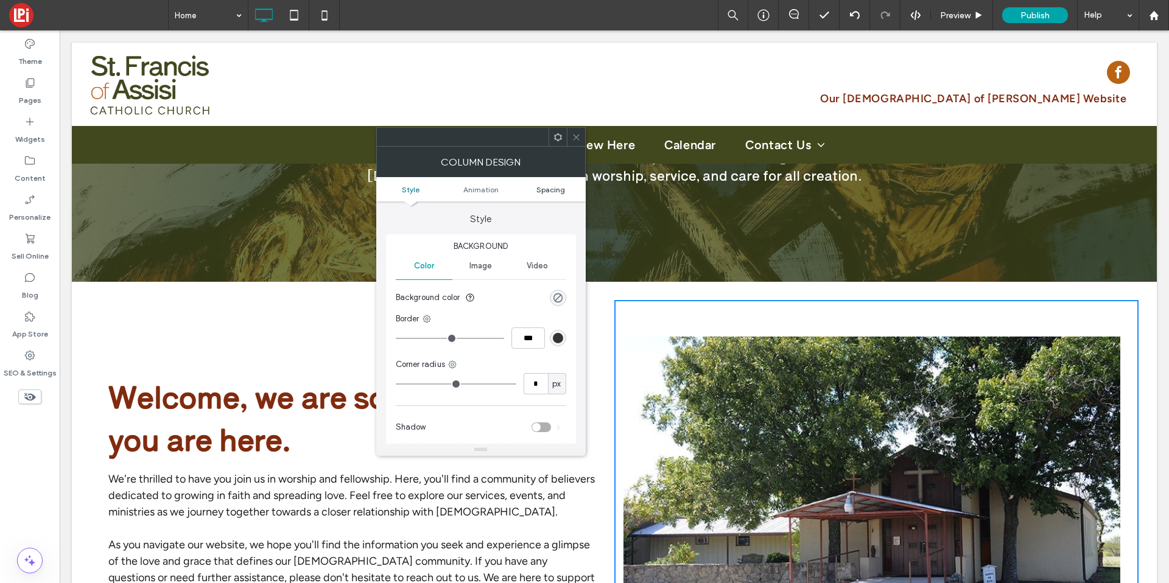
click at [548, 188] on span "Spacing" at bounding box center [551, 189] width 29 height 9
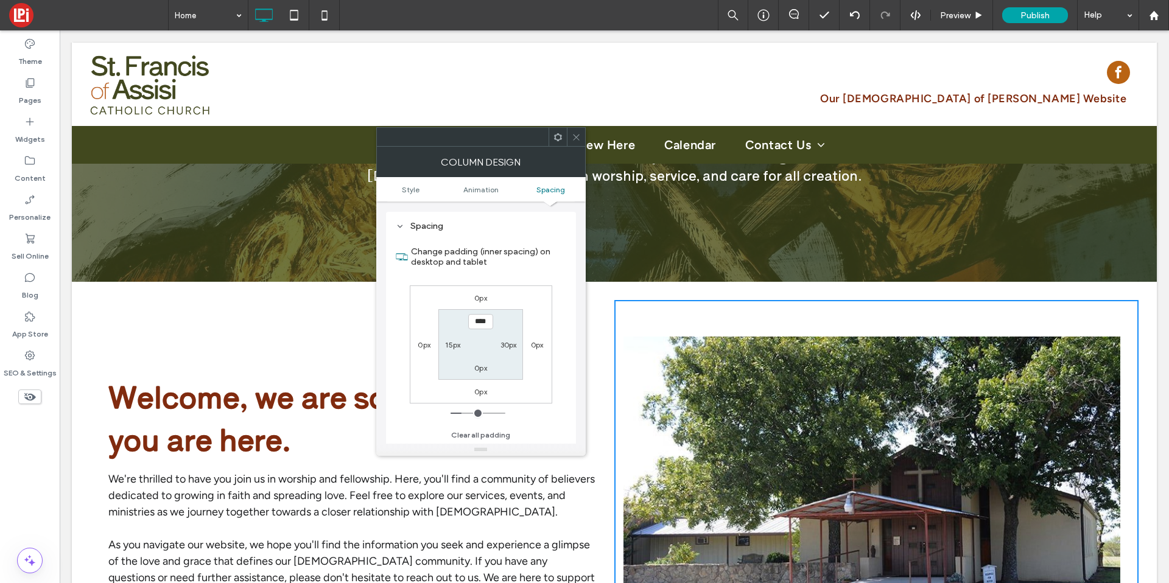
scroll to position [286, 0]
type input "****"
type input "**"
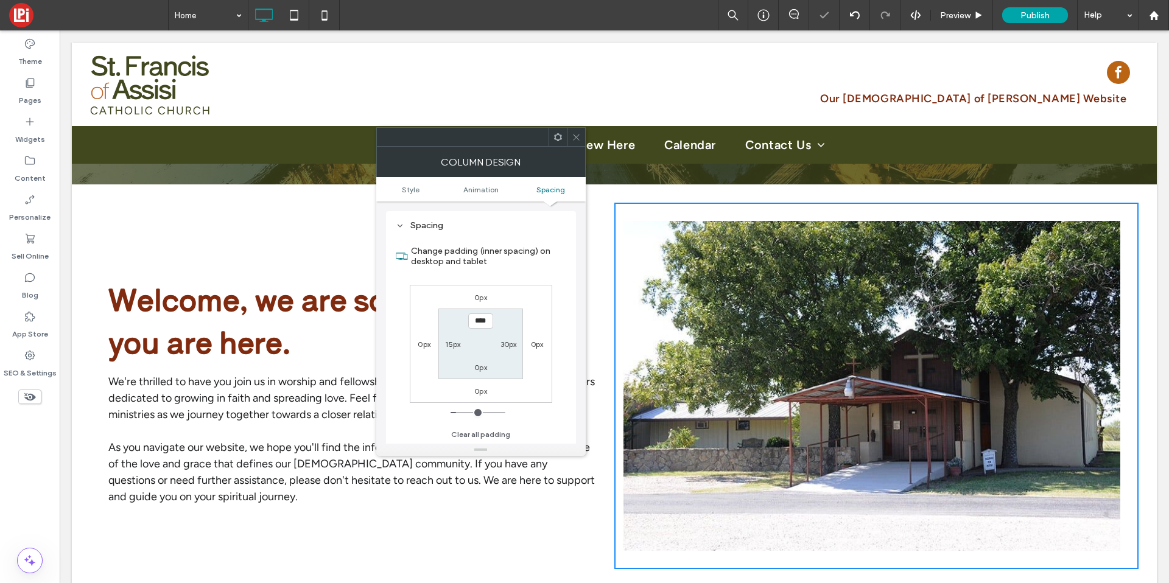
scroll to position [1086, 0]
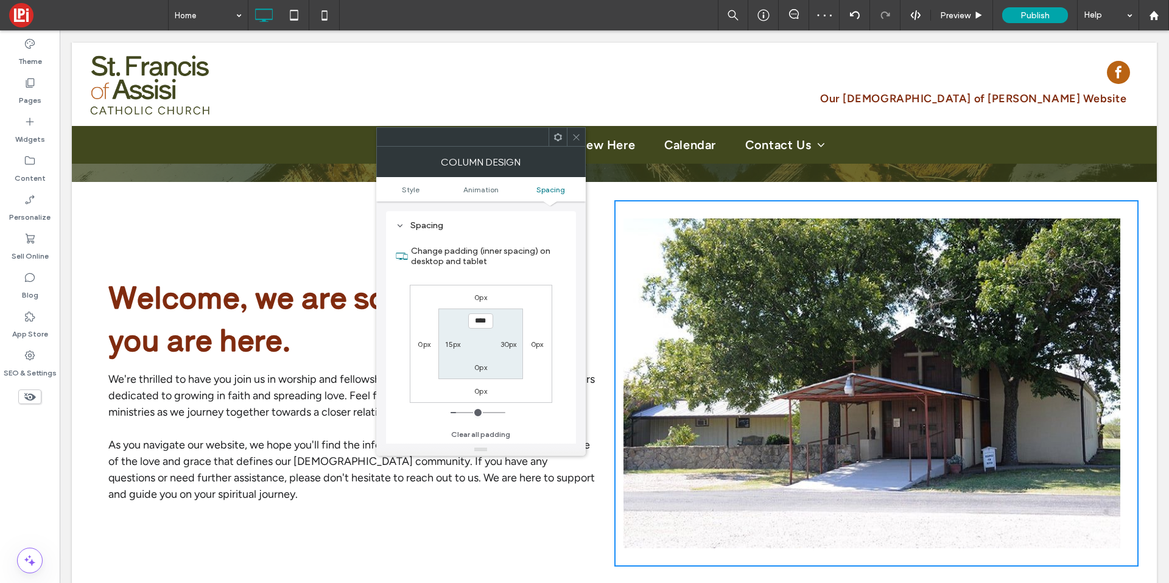
click at [574, 142] on span at bounding box center [576, 137] width 9 height 18
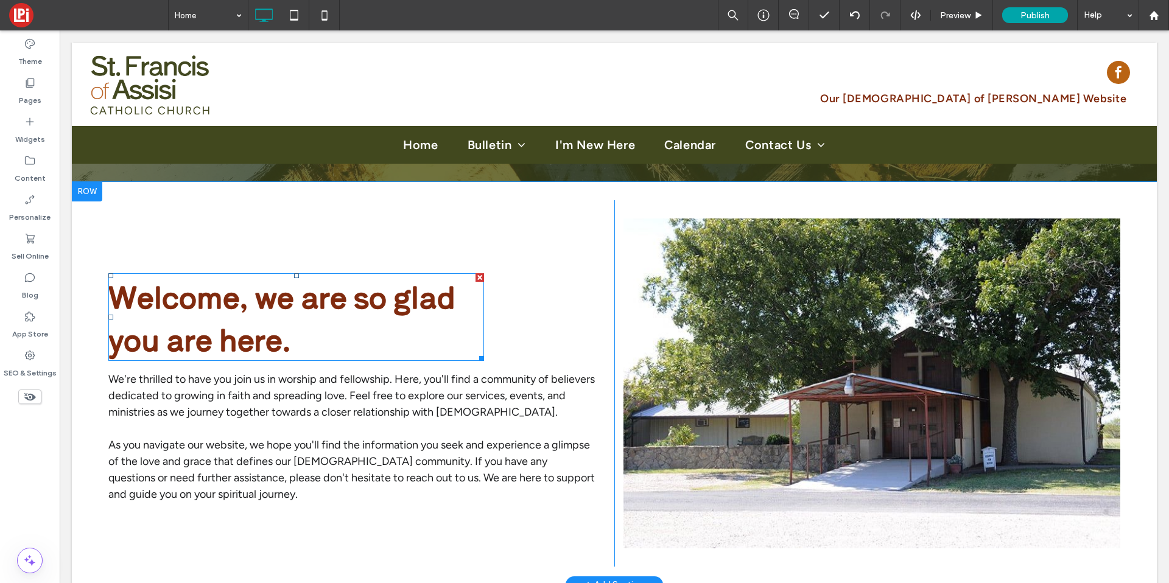
click at [308, 234] on div "Welcome, we are so glad you are here. We're thrilled to have you join us in wor…" at bounding box center [352, 383] width 524 height 367
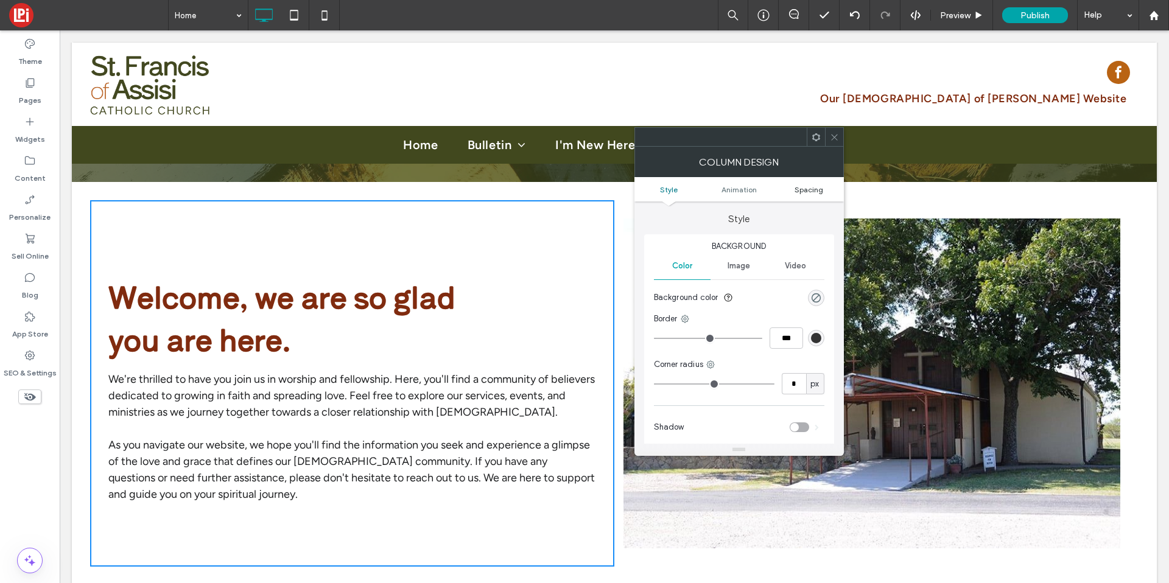
click at [806, 194] on ul "Style Animation Spacing" at bounding box center [740, 189] width 210 height 24
click at [805, 189] on span "Spacing" at bounding box center [809, 189] width 29 height 9
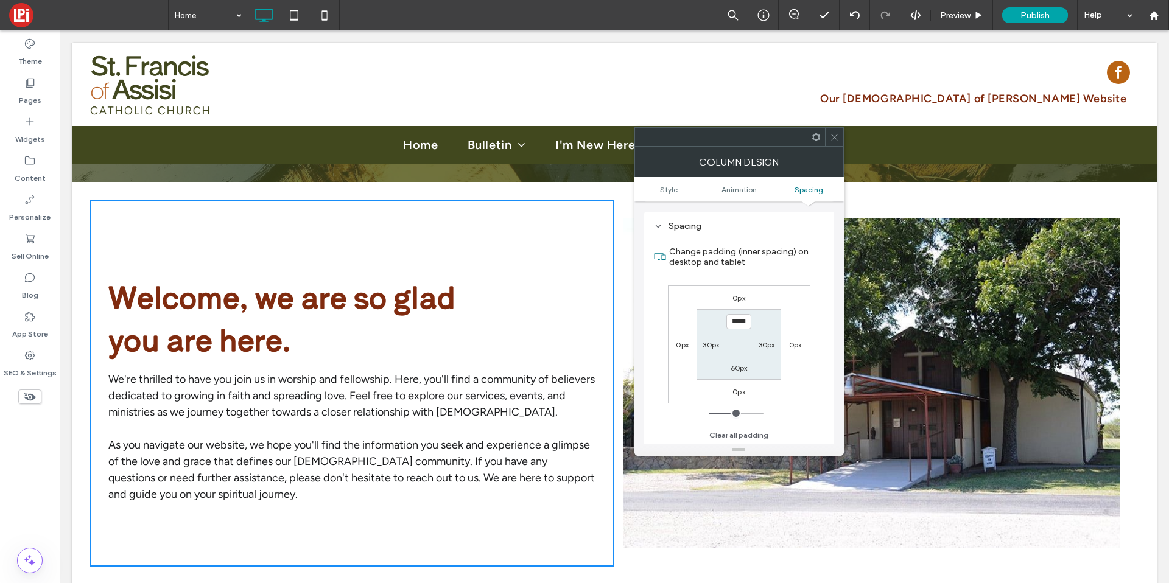
scroll to position [286, 0]
type input "****"
type input "**"
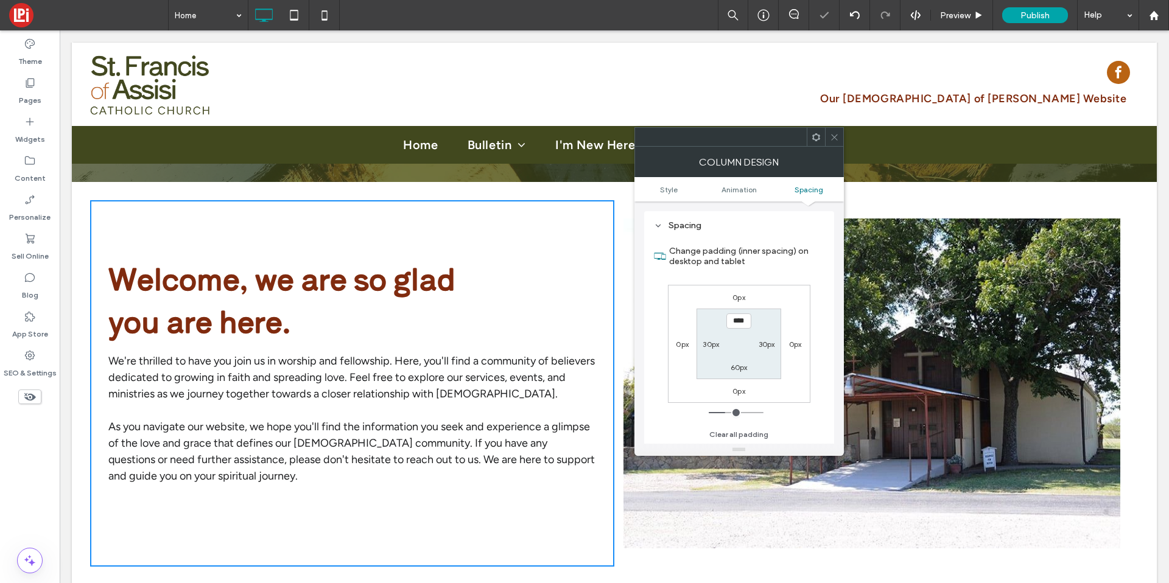
click at [830, 144] on span at bounding box center [834, 137] width 9 height 18
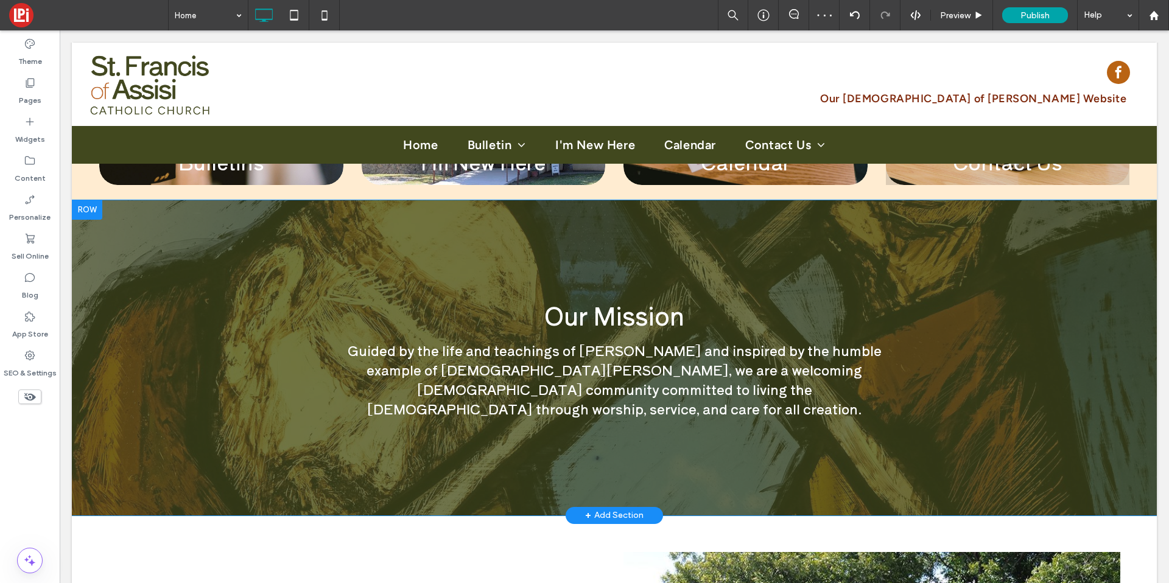
scroll to position [749, 0]
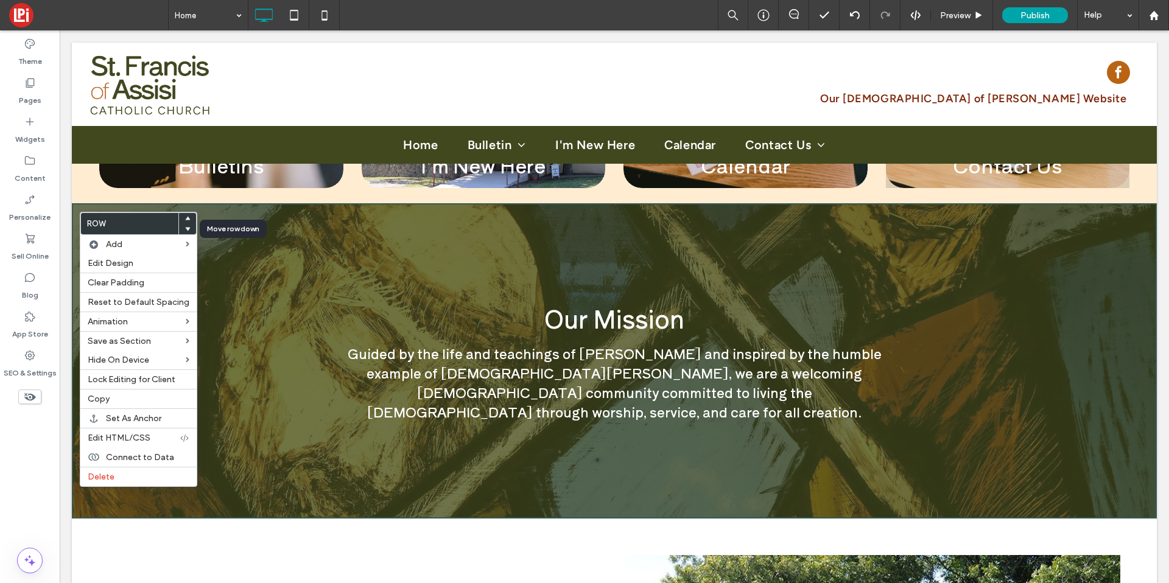
click at [185, 227] on icon at bounding box center [187, 229] width 5 height 5
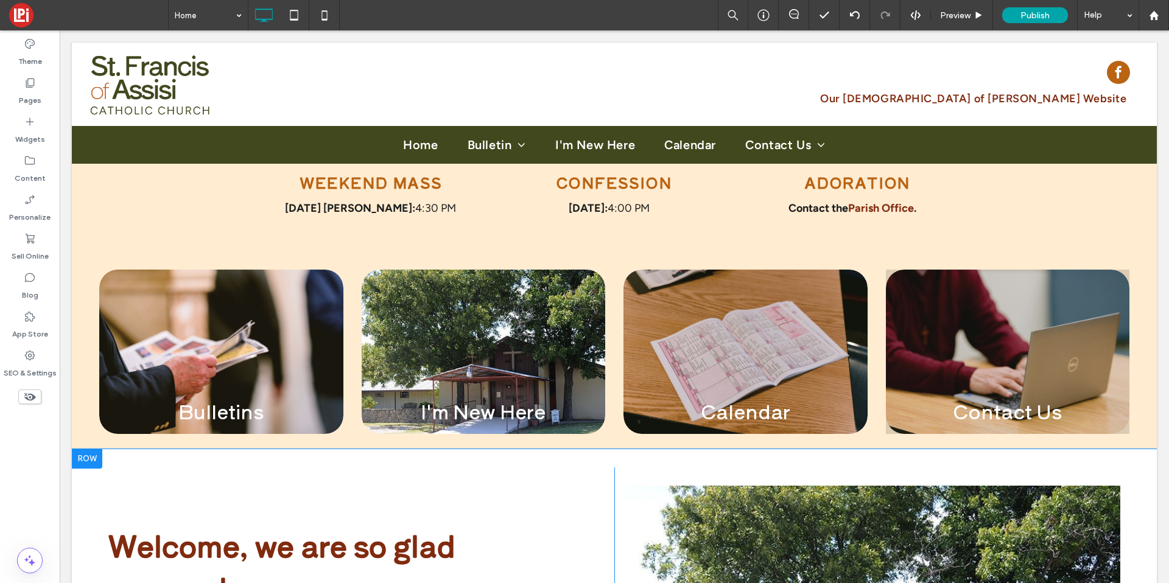
scroll to position [500, 0]
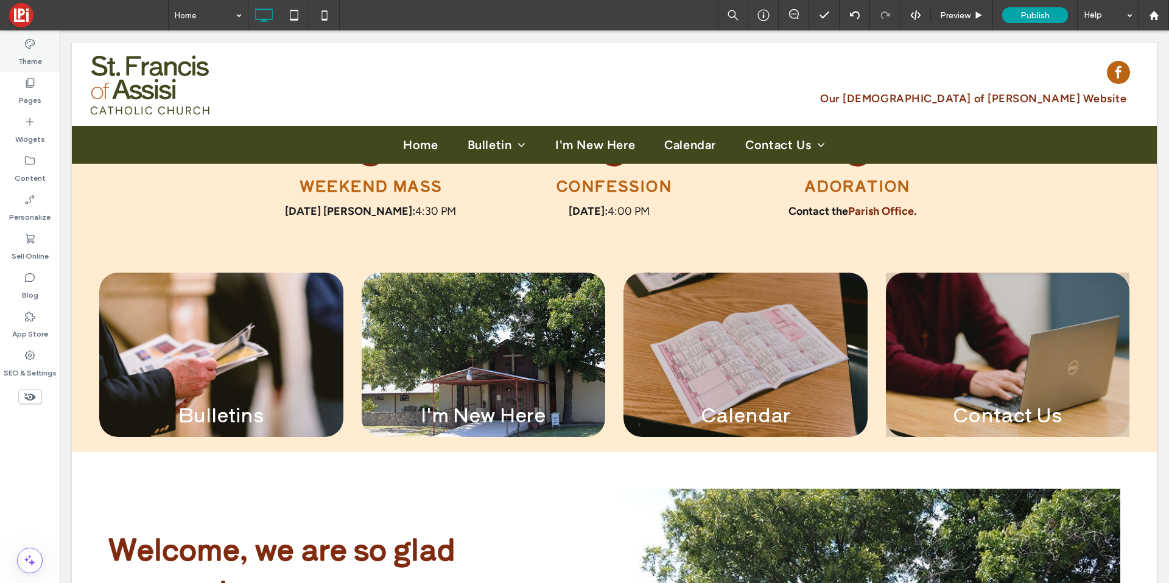
drag, startPoint x: 33, startPoint y: 56, endPoint x: 48, endPoint y: 68, distance: 18.6
click at [33, 56] on label "Theme" at bounding box center [30, 58] width 24 height 17
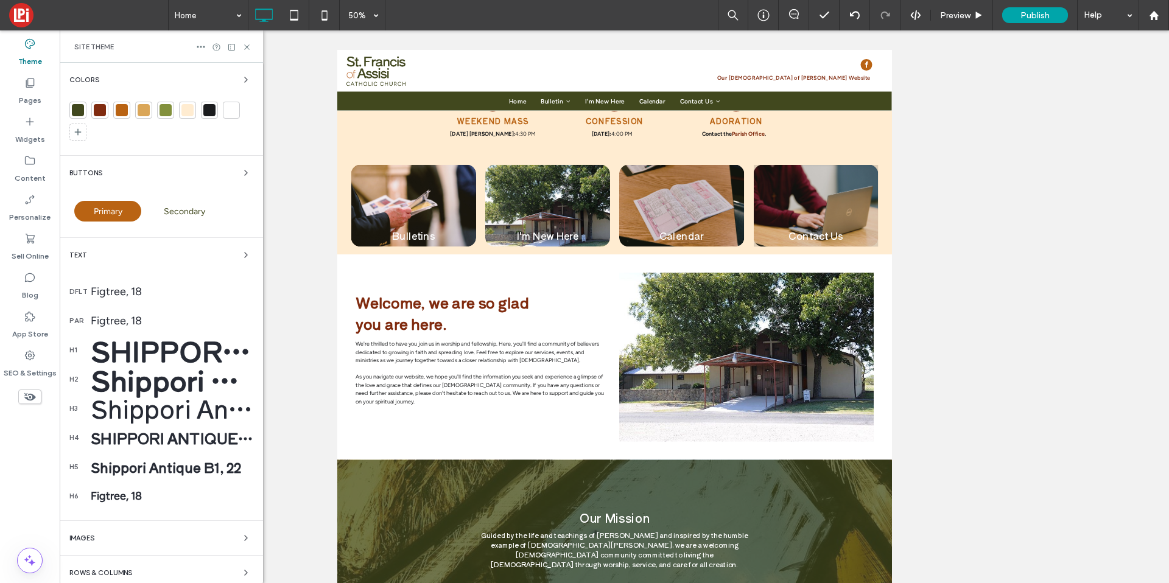
click at [188, 116] on div at bounding box center [187, 110] width 12 height 12
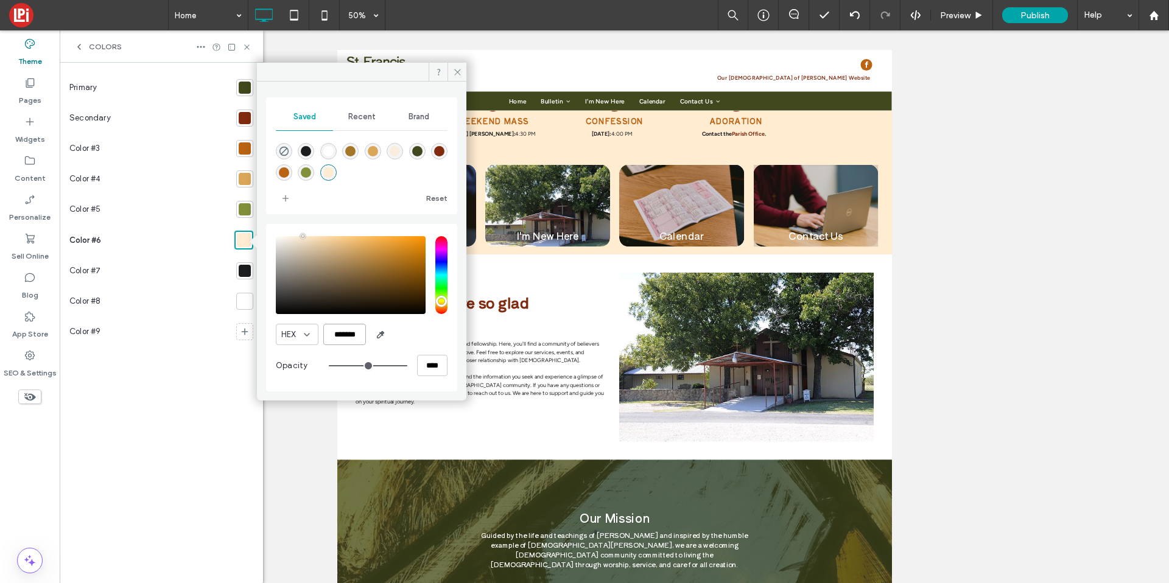
click at [351, 334] on input "*******" at bounding box center [344, 334] width 43 height 21
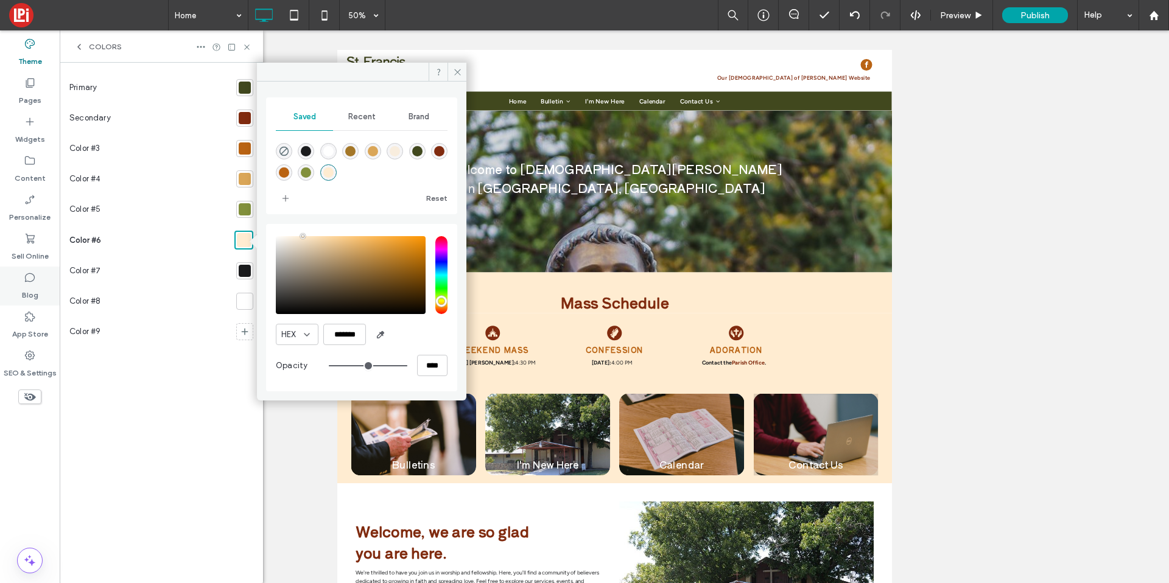
scroll to position [0, 0]
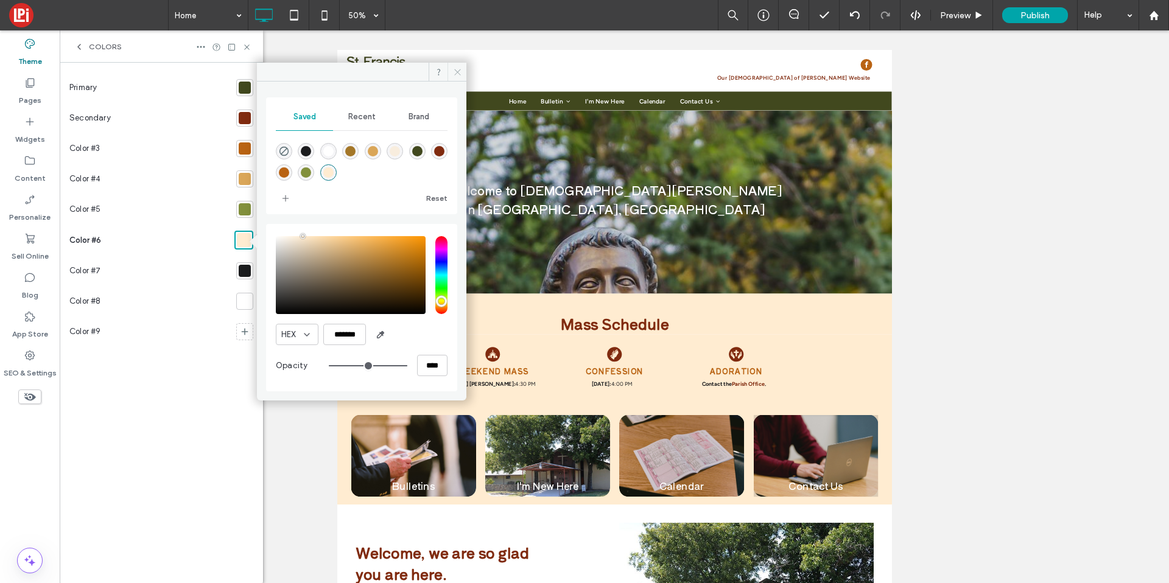
click at [461, 75] on icon at bounding box center [457, 72] width 9 height 9
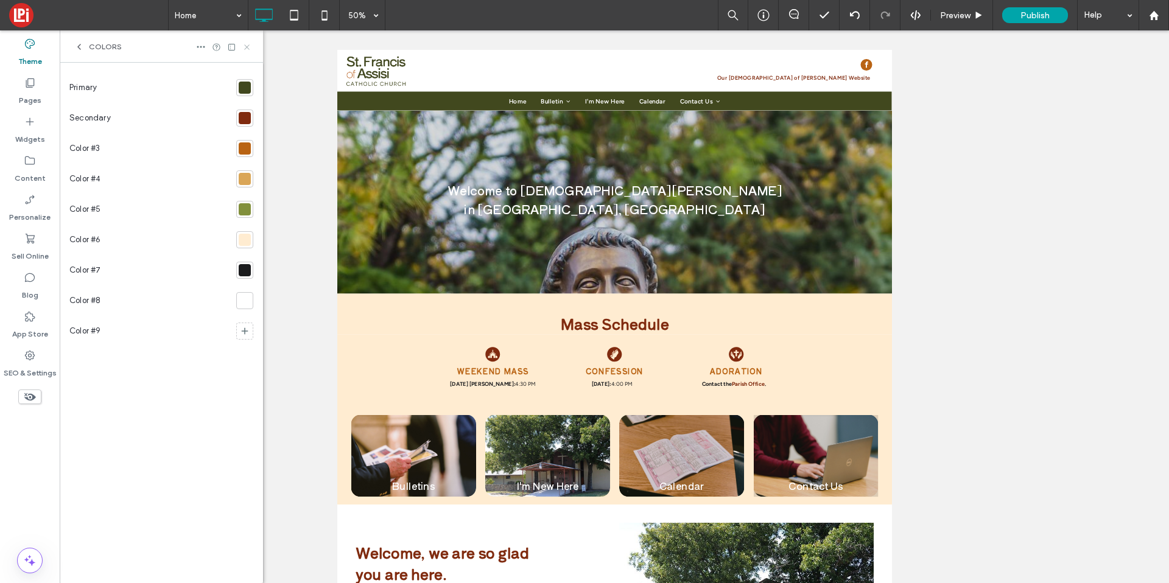
click at [247, 45] on icon at bounding box center [246, 47] width 9 height 9
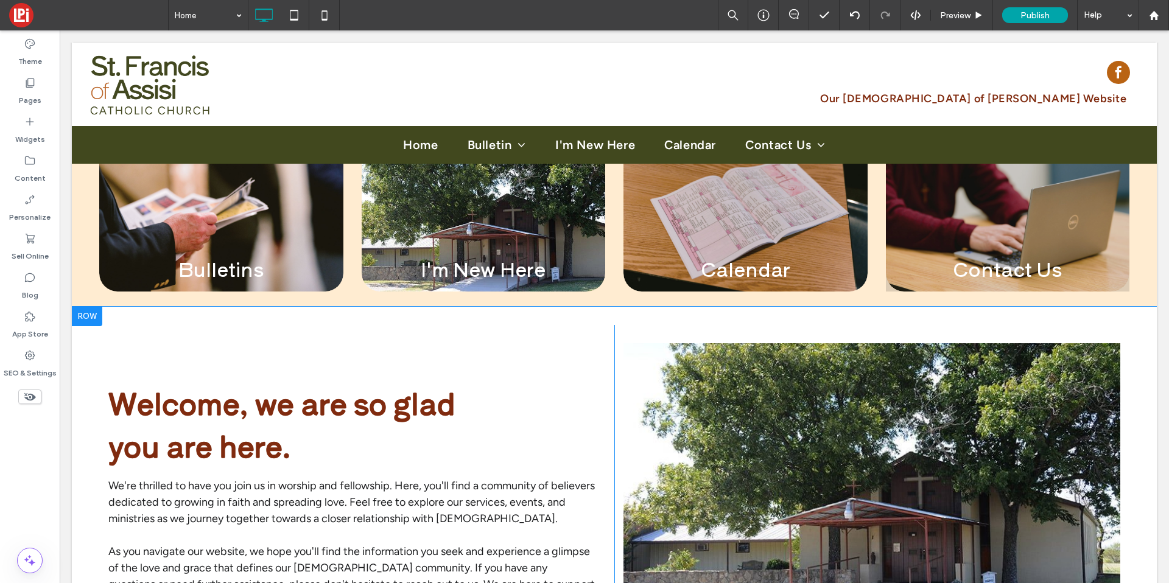
scroll to position [652, 0]
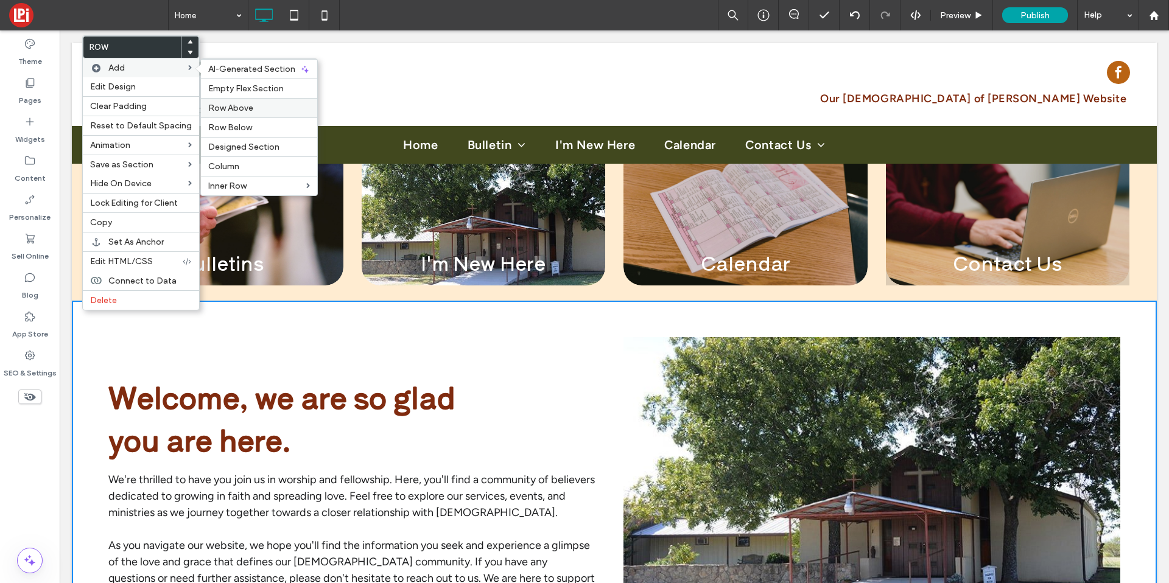
click at [230, 107] on span "Row Above" at bounding box center [230, 108] width 45 height 10
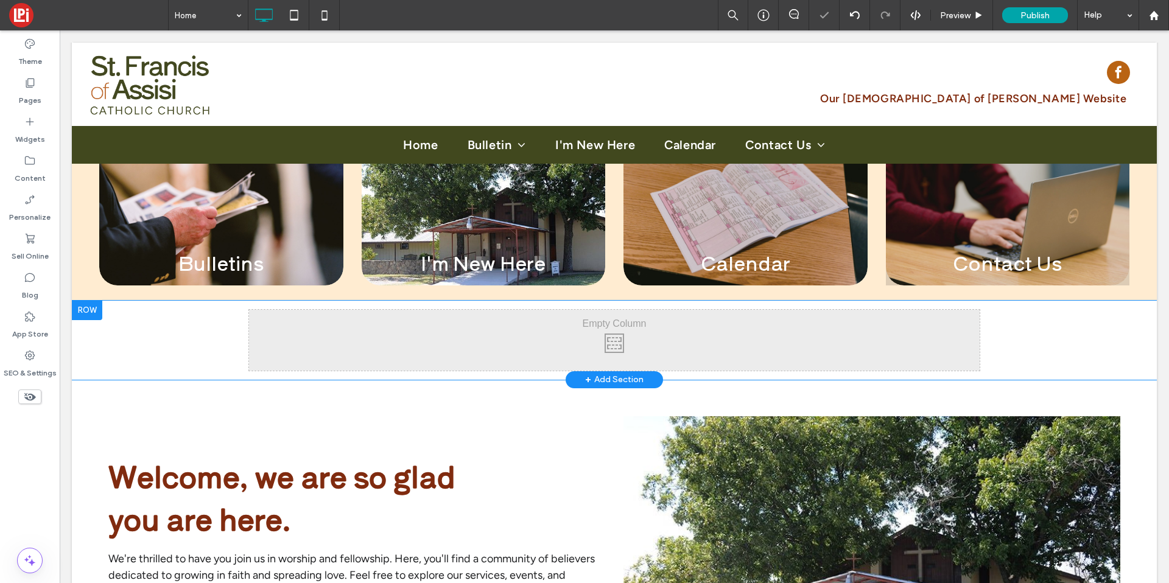
click at [147, 348] on div "Click To Paste Click To Paste Row + Add Section" at bounding box center [614, 340] width 1085 height 79
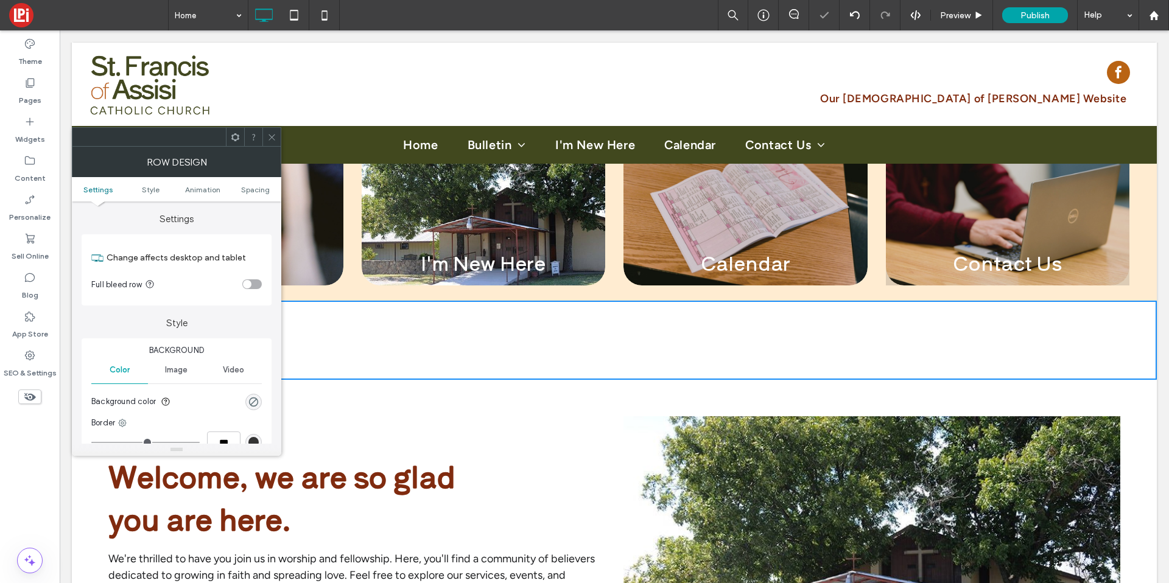
click at [178, 368] on span "Image" at bounding box center [176, 370] width 23 height 10
click at [171, 421] on div "Add multiple images for a background slider" at bounding box center [176, 435] width 169 height 80
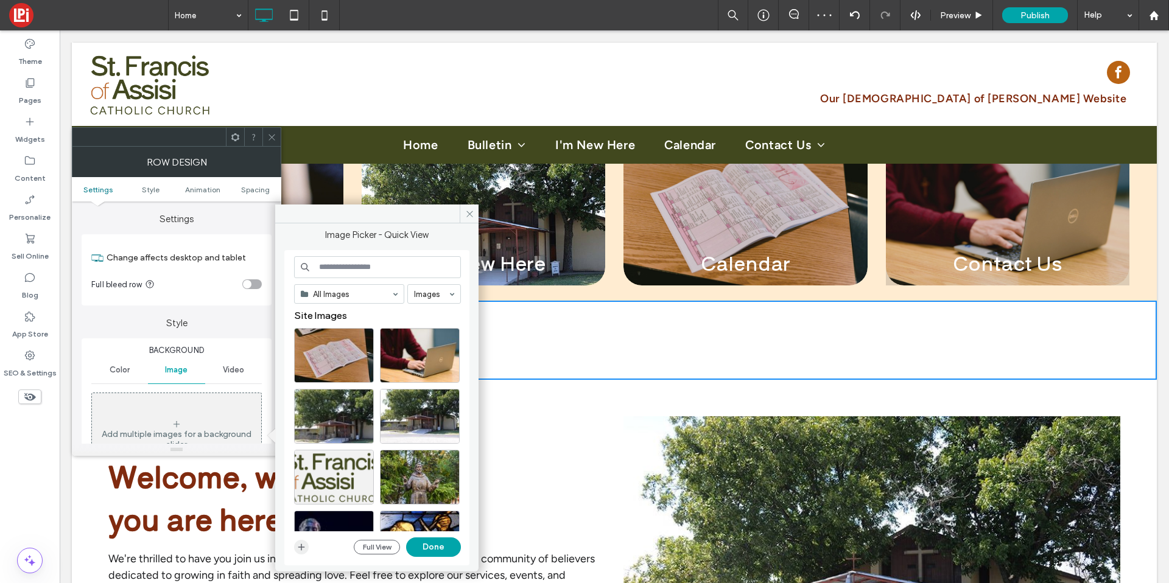
click at [300, 552] on span "button" at bounding box center [301, 547] width 15 height 15
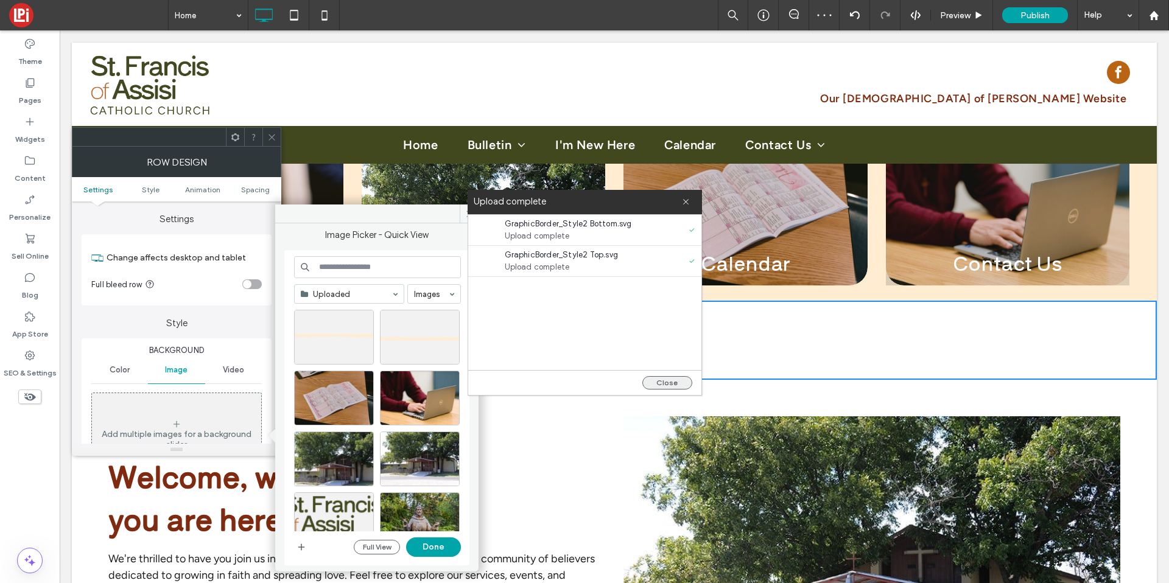
click at [674, 384] on button "Close" at bounding box center [668, 382] width 50 height 13
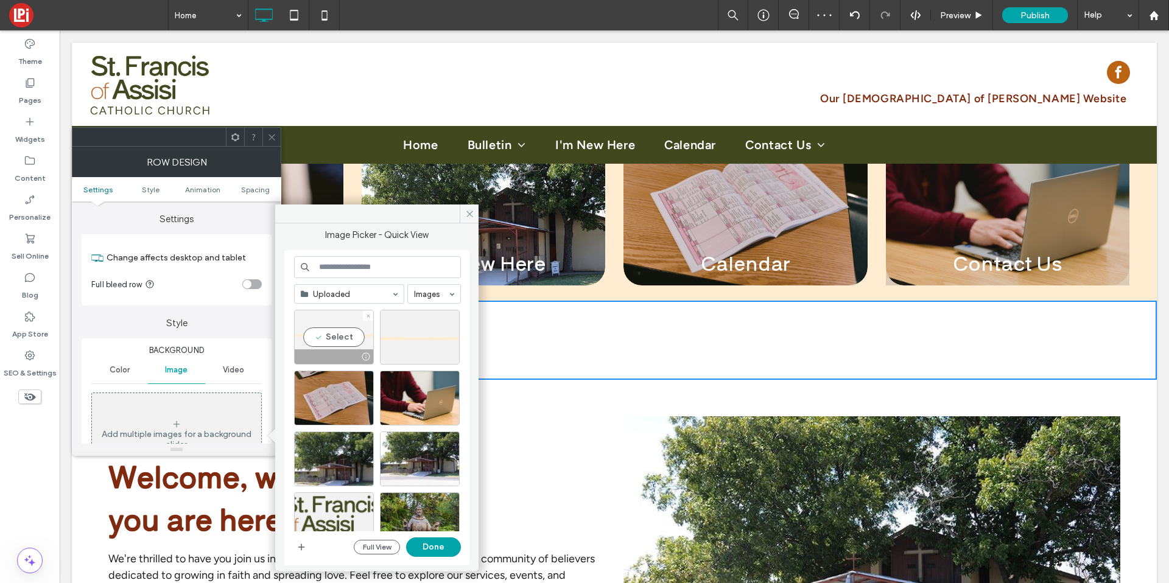
click at [305, 326] on div "Select" at bounding box center [334, 337] width 80 height 55
click at [451, 553] on button "Done" at bounding box center [433, 547] width 55 height 19
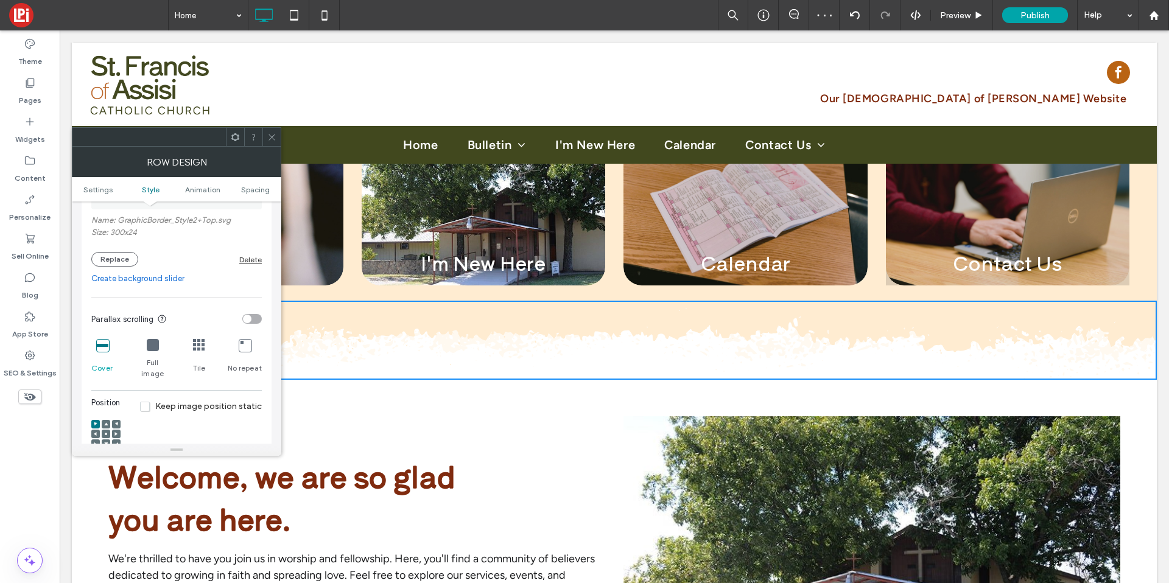
scroll to position [297, 0]
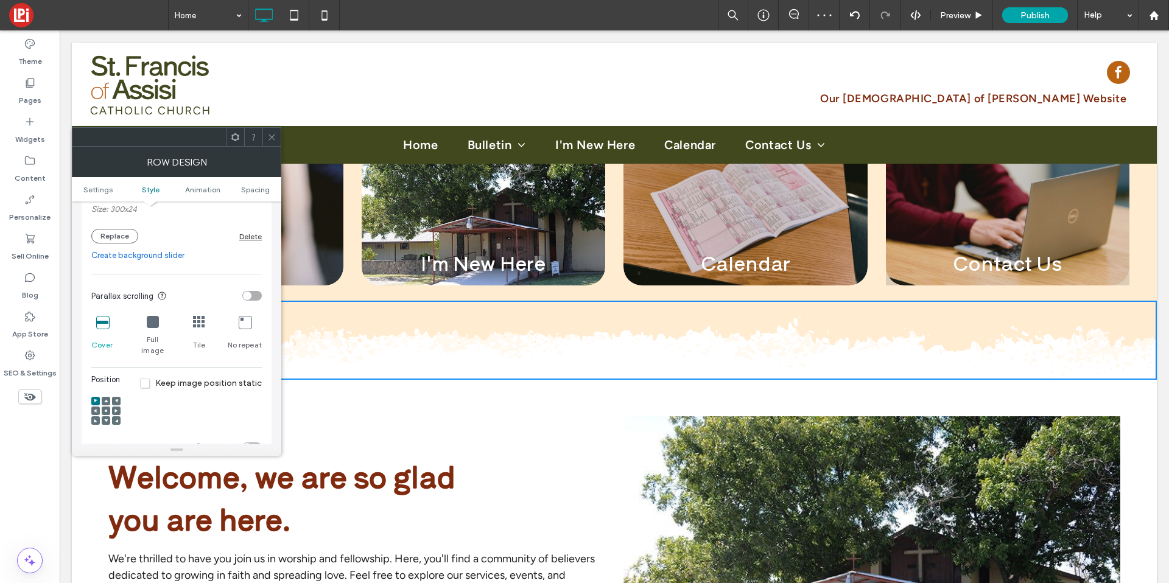
click at [107, 400] on icon at bounding box center [106, 402] width 4 height 4
click at [107, 407] on span at bounding box center [106, 411] width 4 height 9
click at [106, 420] on use at bounding box center [106, 421] width 4 height 3
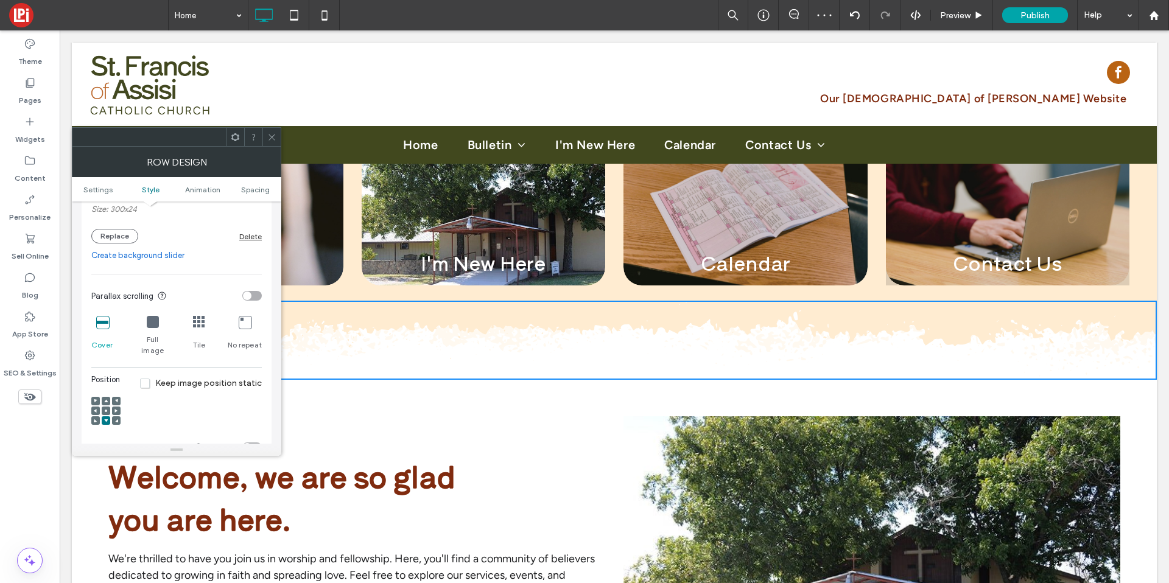
click at [272, 128] on span at bounding box center [271, 137] width 9 height 18
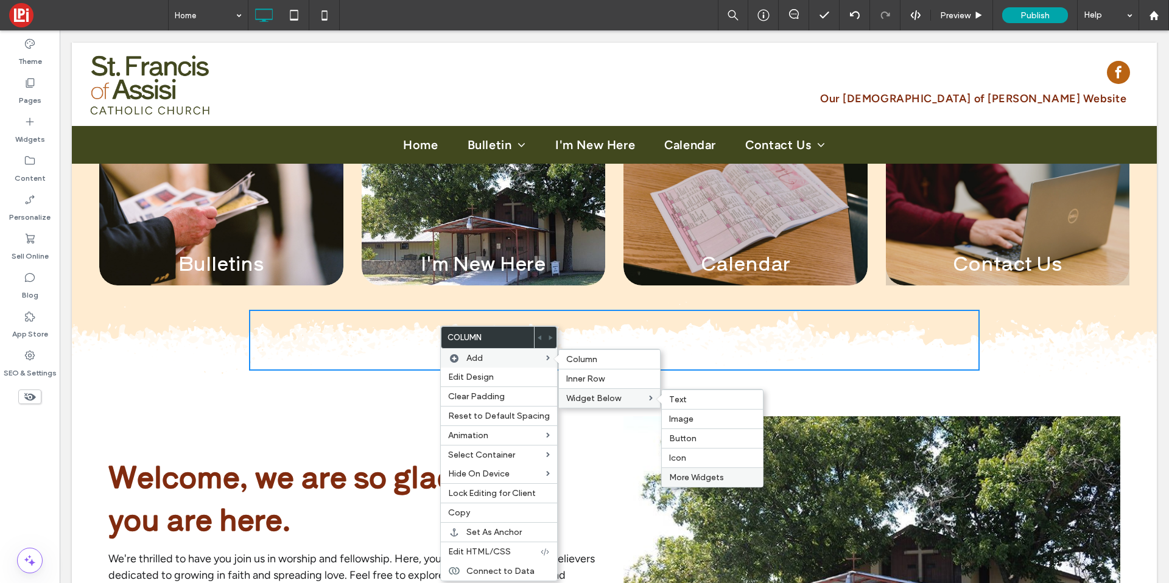
click at [696, 475] on span "More Widgets" at bounding box center [696, 478] width 55 height 10
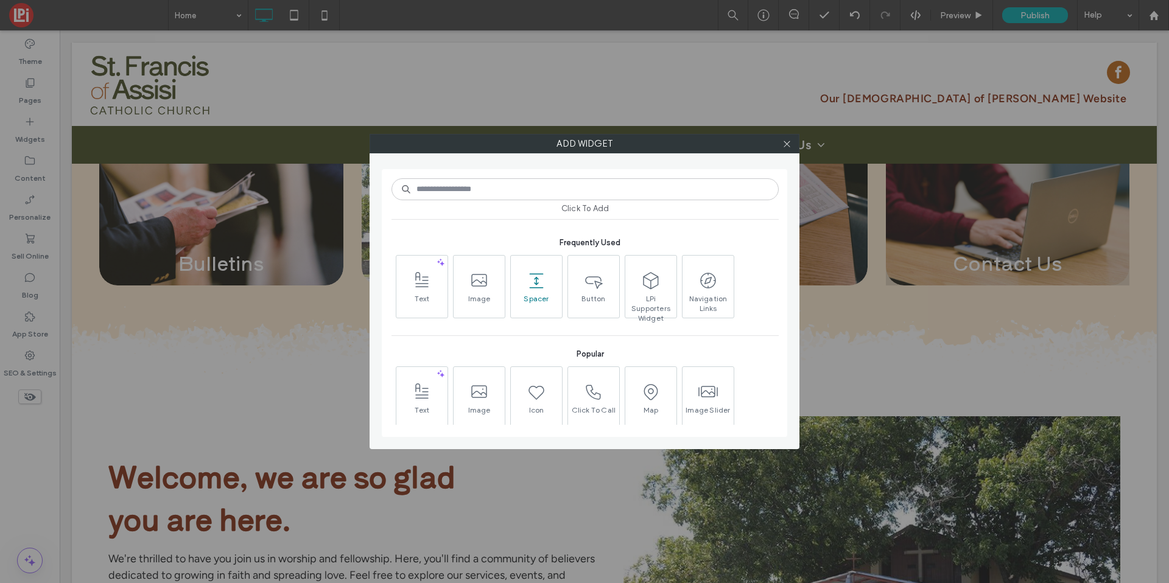
click at [544, 295] on span "Spacer" at bounding box center [536, 302] width 51 height 17
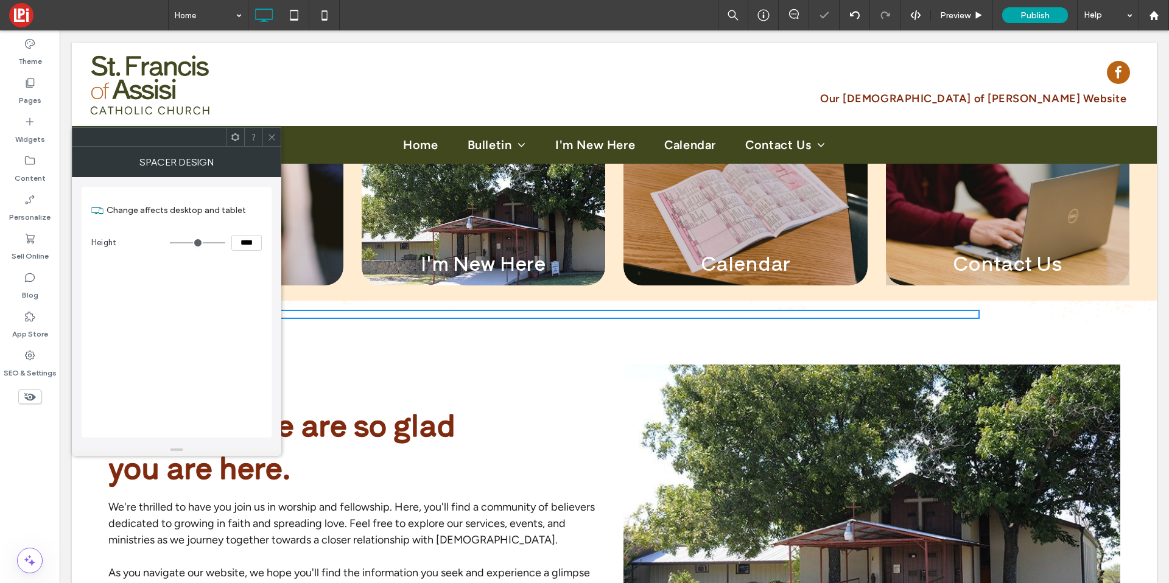
click at [239, 238] on input "****" at bounding box center [246, 243] width 30 height 16
type input "****"
type input "**"
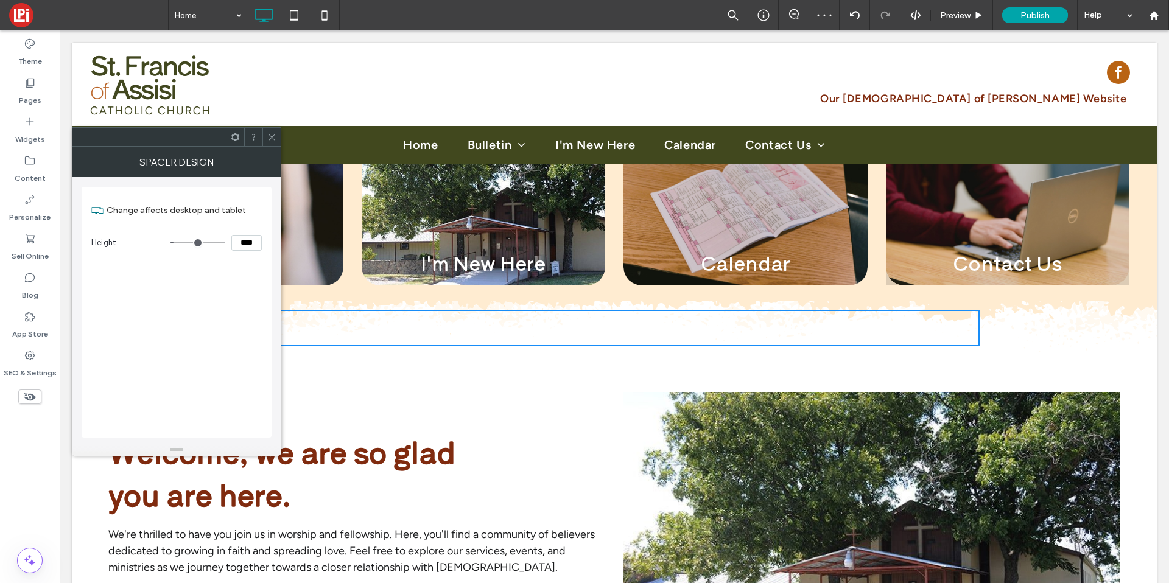
click at [246, 243] on input "****" at bounding box center [246, 243] width 30 height 16
type input "****"
type input "**"
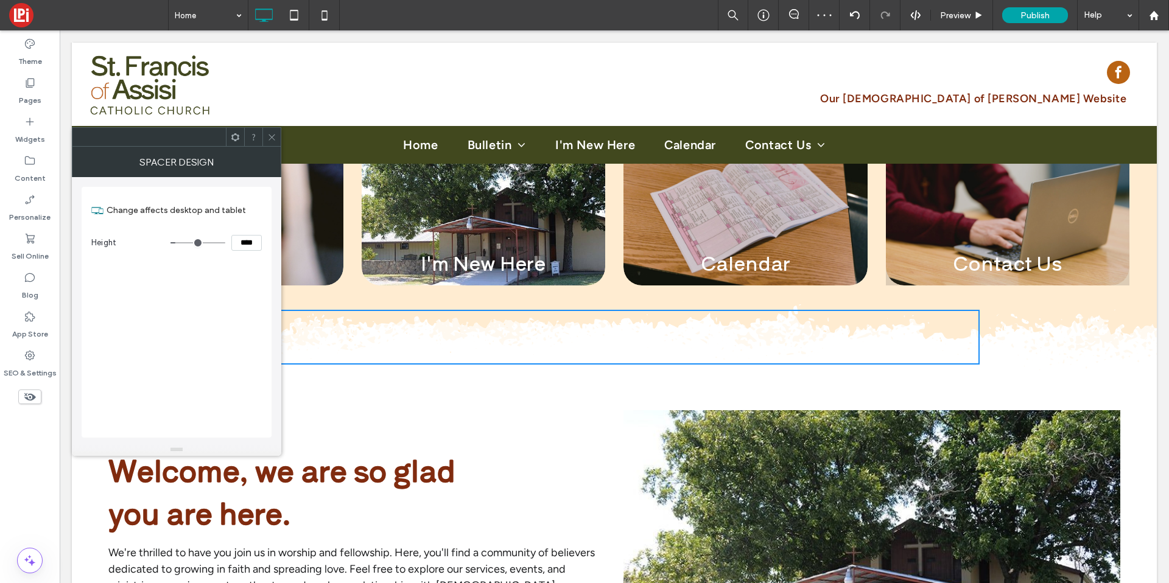
click at [271, 136] on icon at bounding box center [271, 137] width 9 height 9
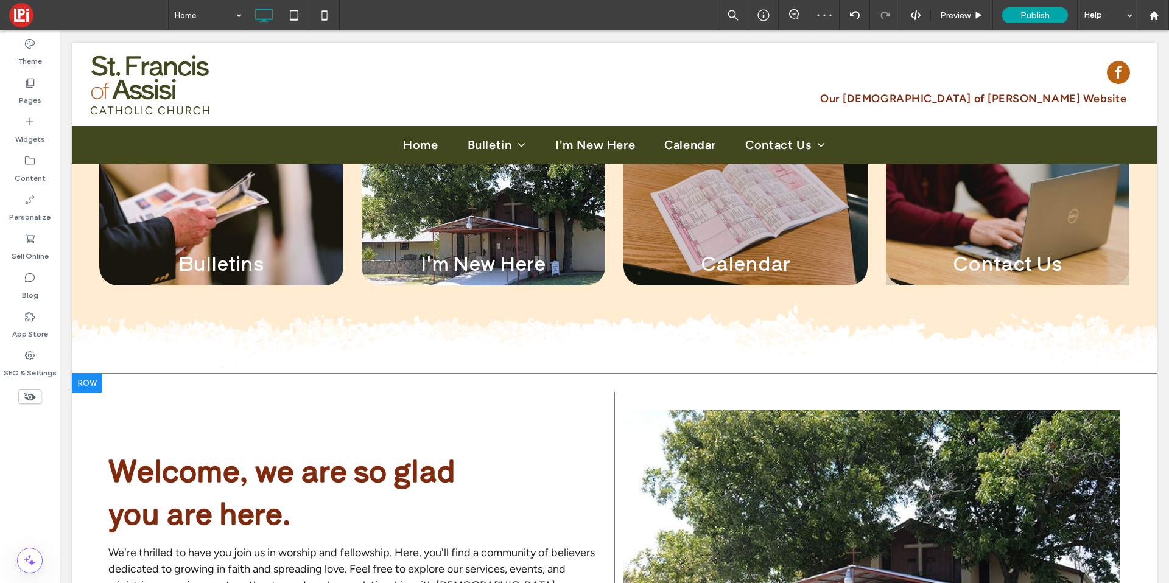
click at [125, 394] on div "Welcome, we are so glad you are here. We're thrilled to have you join us in wor…" at bounding box center [352, 575] width 524 height 367
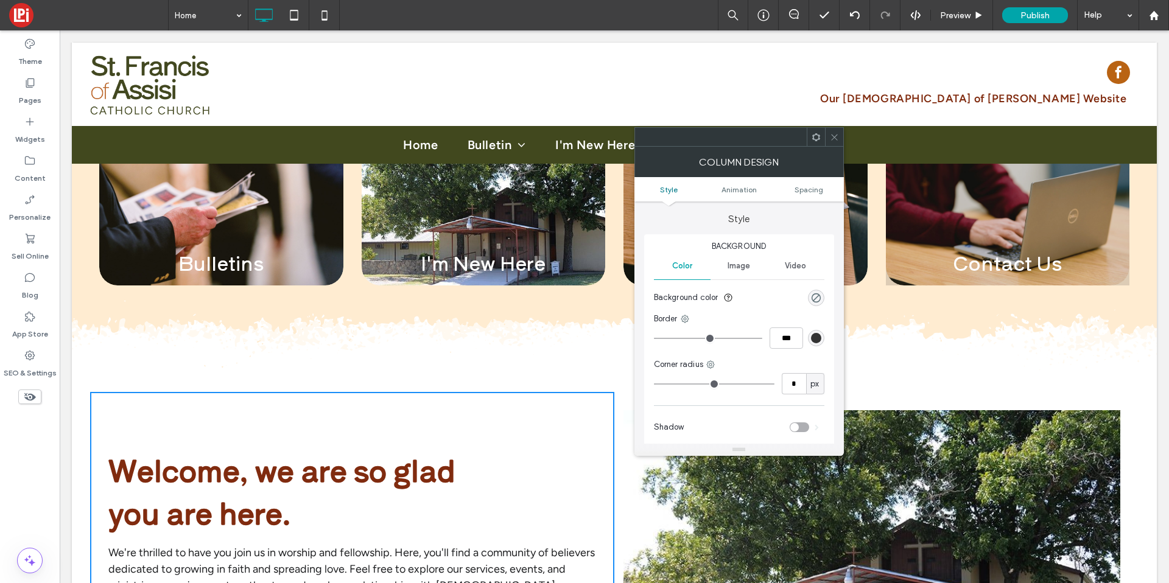
click at [837, 138] on icon at bounding box center [834, 137] width 9 height 9
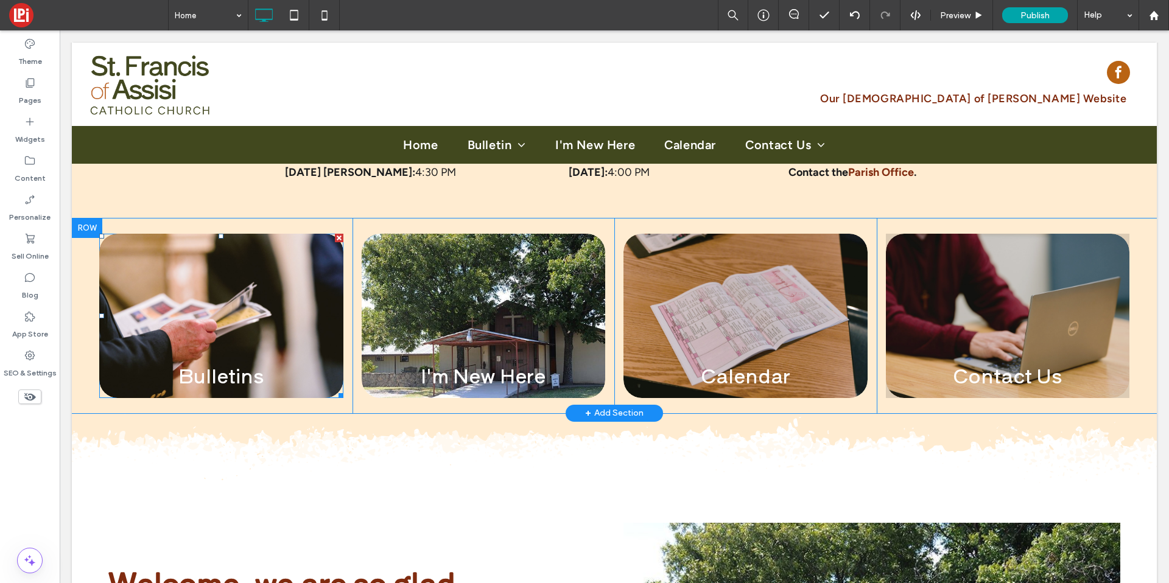
scroll to position [538, 0]
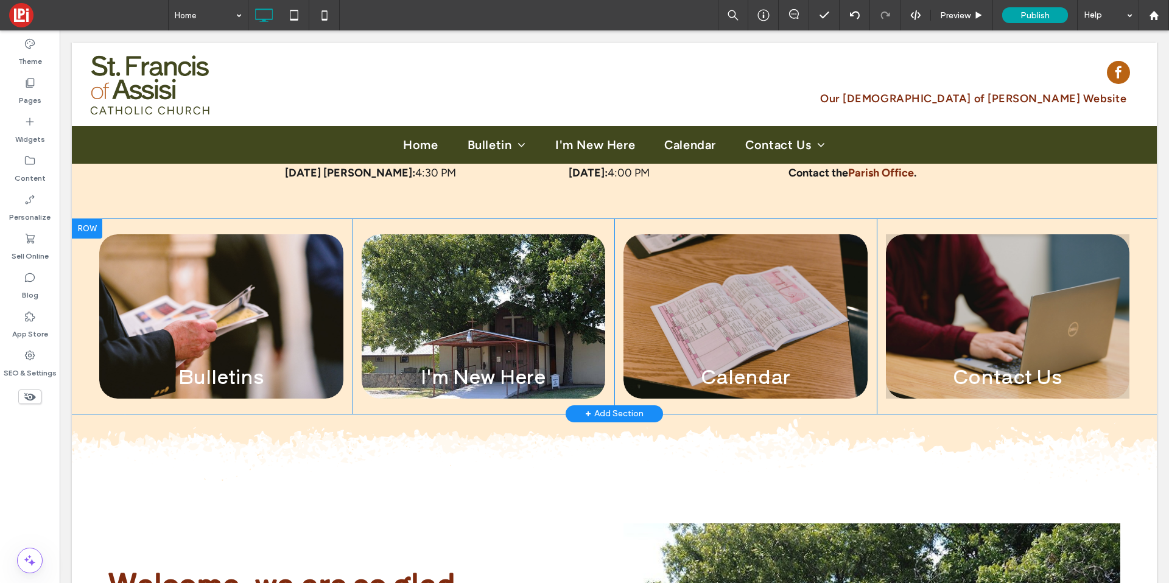
click at [140, 225] on div "Bulletins LEARN MORE View more Click To Paste Click To Paste Click To Paste Cli…" at bounding box center [221, 316] width 262 height 195
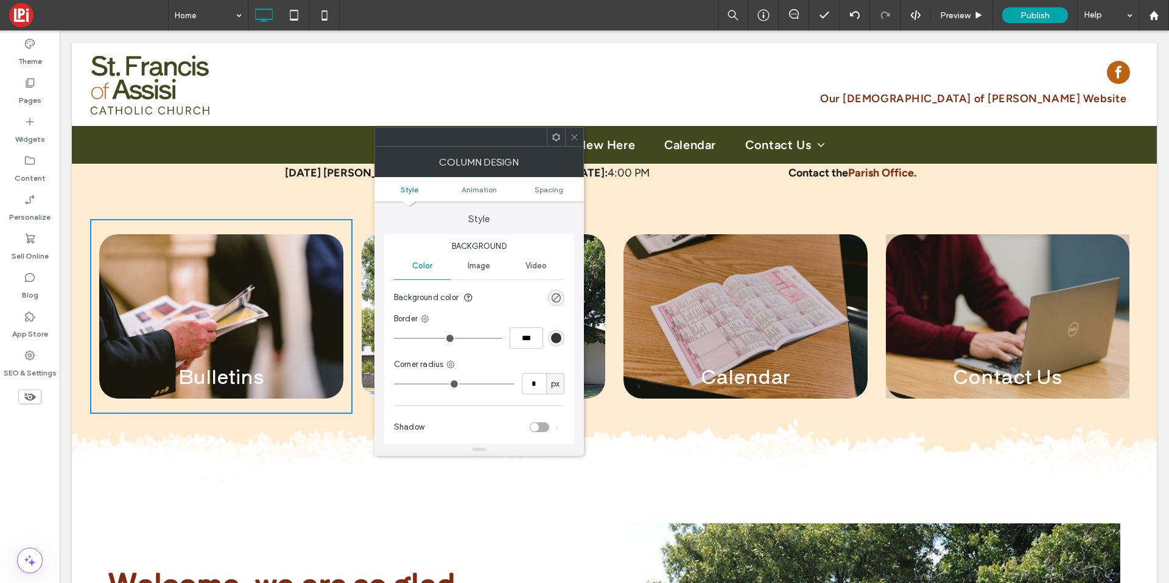
click at [573, 124] on div "Click To Paste Click To Paste Click To Paste Click To Paste Our Lady of Lourdes…" at bounding box center [614, 84] width 1085 height 83
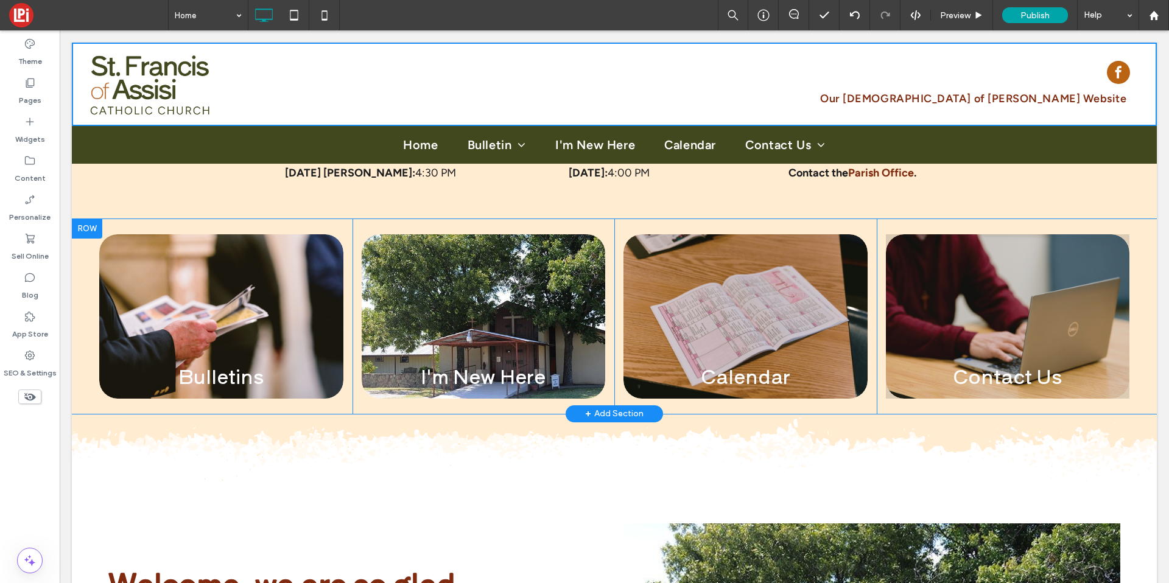
click at [84, 232] on div at bounding box center [87, 228] width 30 height 19
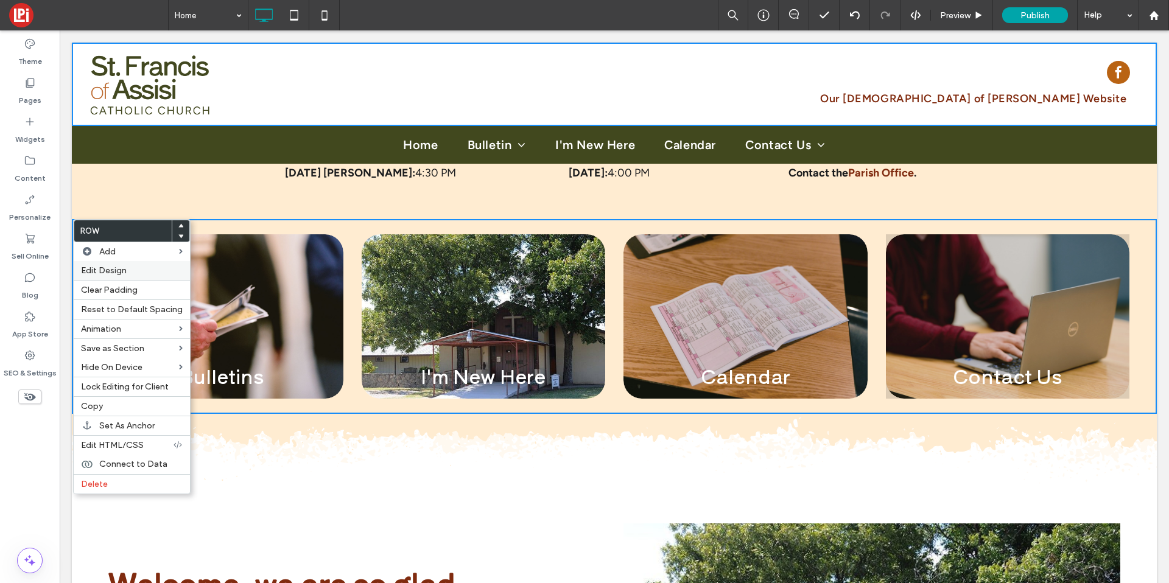
click at [95, 266] on span "Edit Design" at bounding box center [104, 271] width 46 height 10
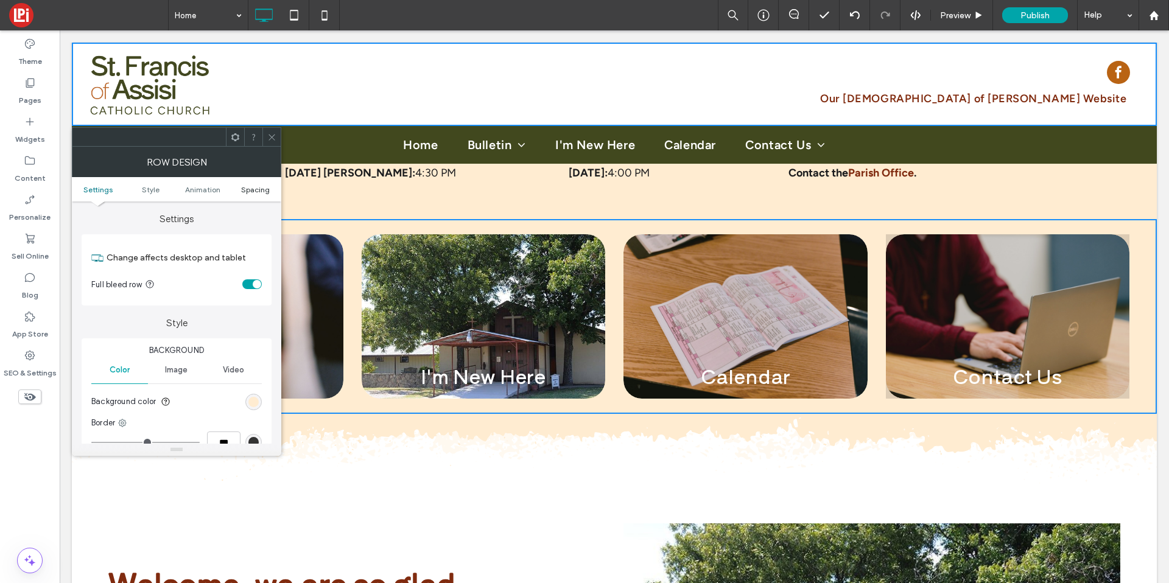
click at [258, 188] on span "Spacing" at bounding box center [255, 189] width 29 height 9
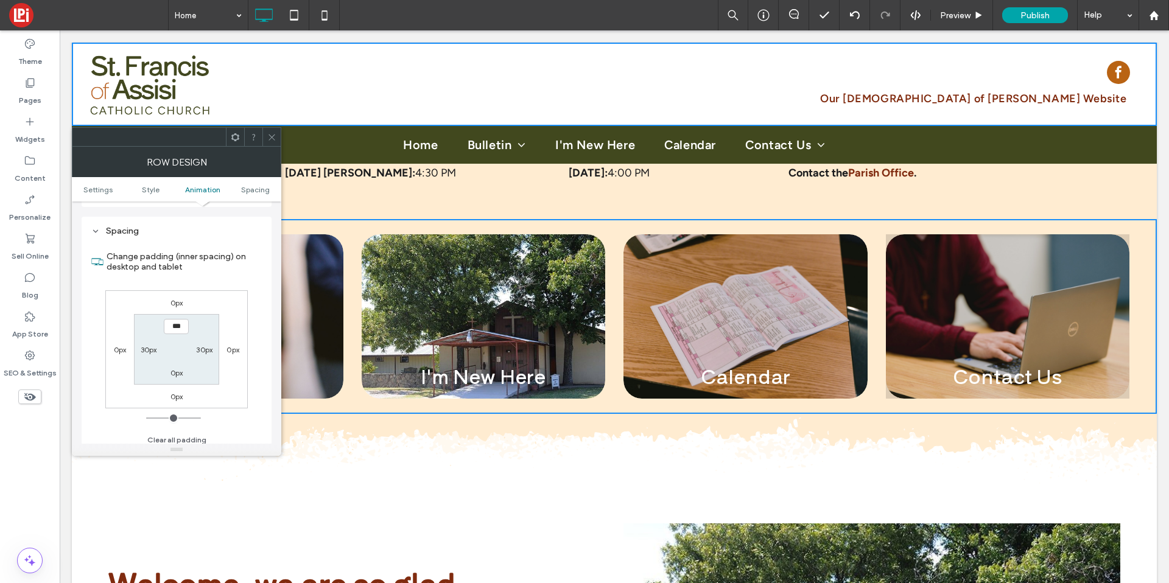
scroll to position [344, 0]
click at [175, 370] on label "0px" at bounding box center [177, 367] width 13 height 9
type input "**"
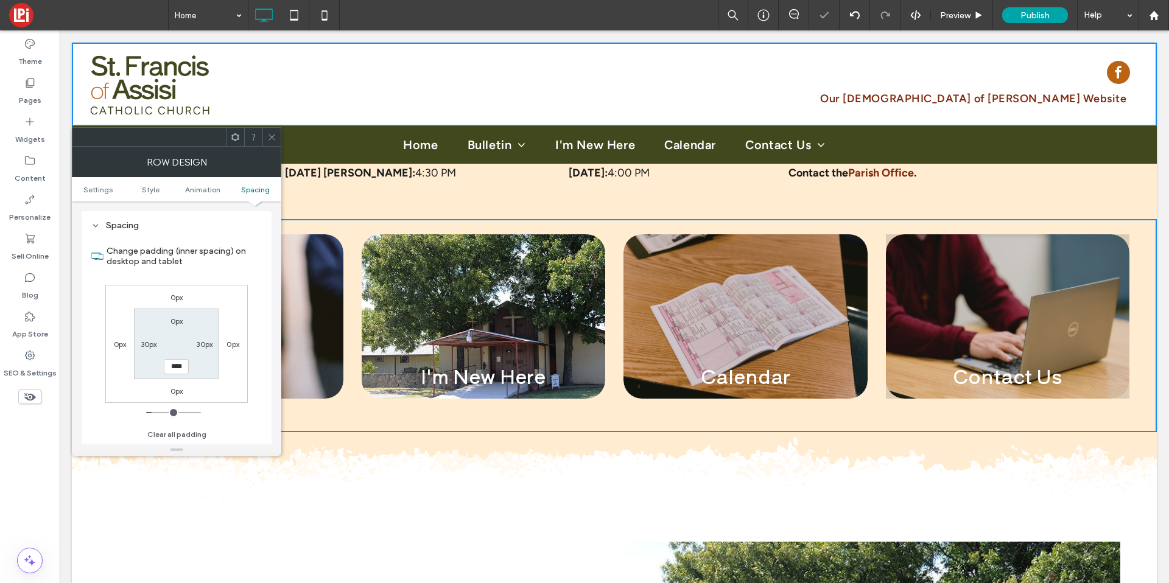
click at [170, 372] on input "****" at bounding box center [176, 366] width 25 height 15
click at [170, 373] on input "****" at bounding box center [176, 366] width 25 height 15
type input "**"
type input "****"
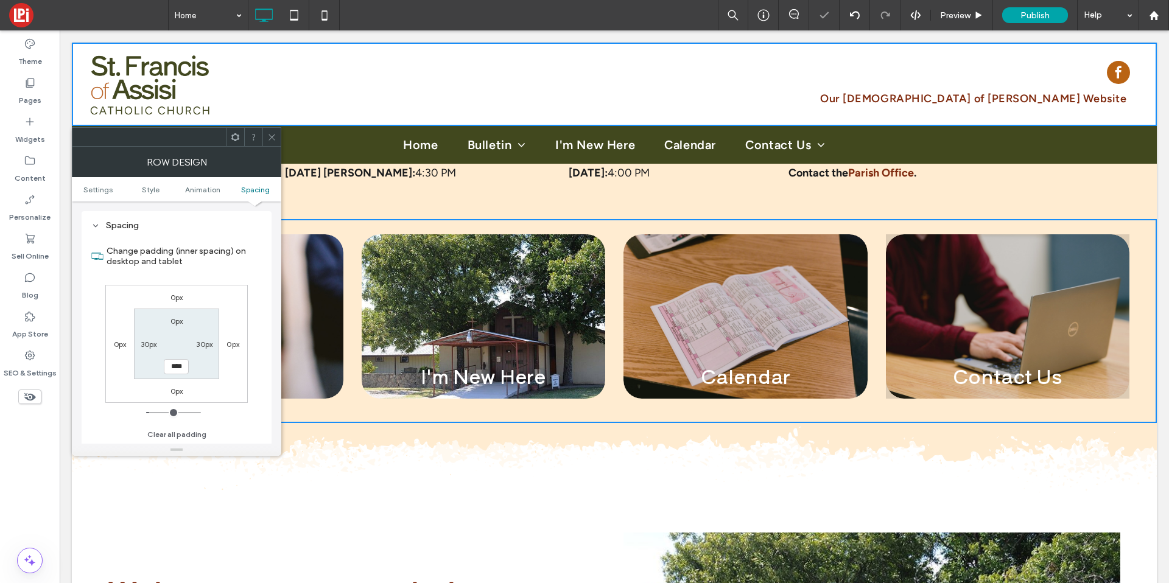
click at [271, 129] on span at bounding box center [271, 137] width 9 height 18
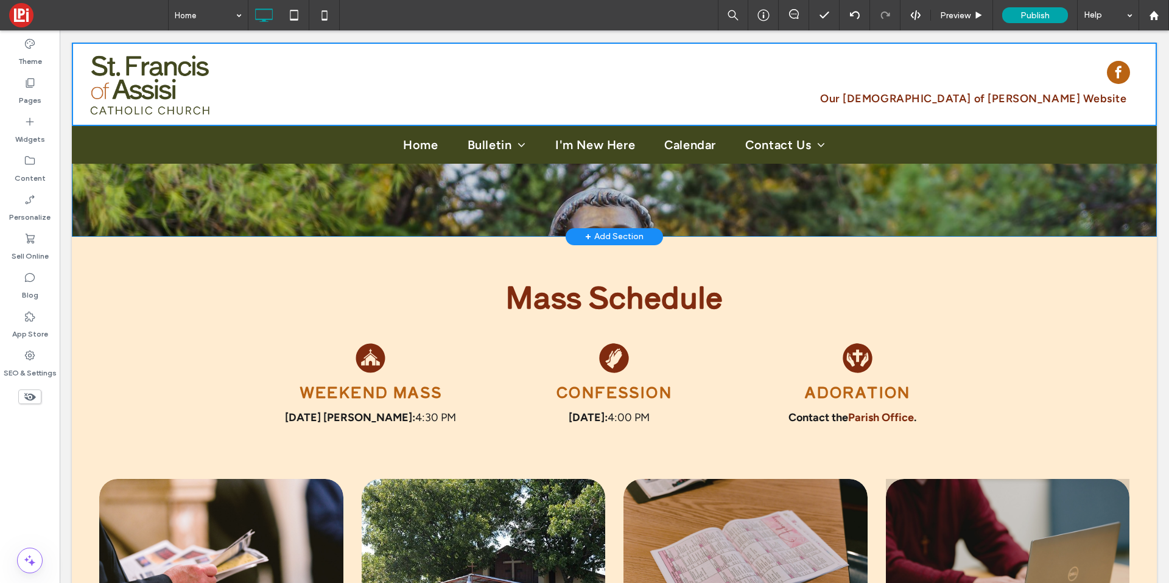
scroll to position [160, 0]
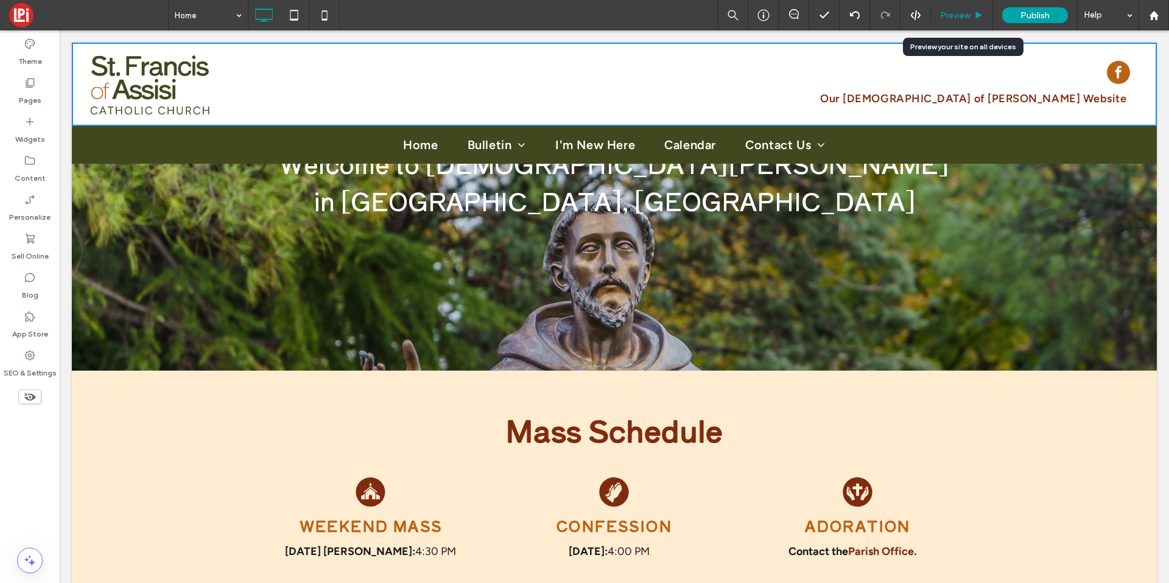
click at [971, 17] on div "Preview" at bounding box center [962, 15] width 62 height 10
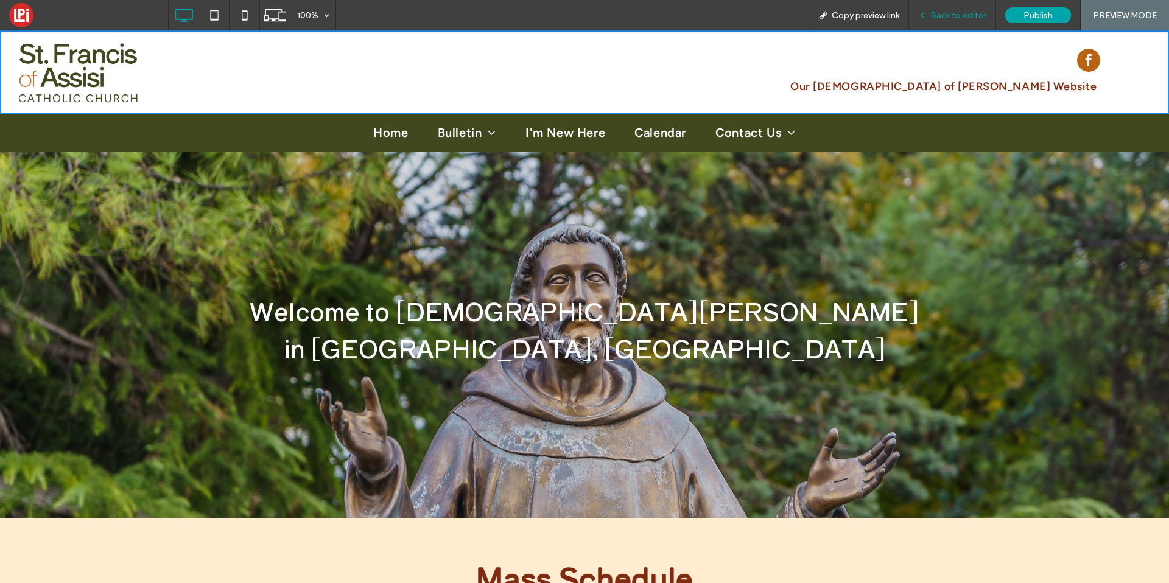
click at [960, 16] on span "Back to editor" at bounding box center [959, 15] width 56 height 10
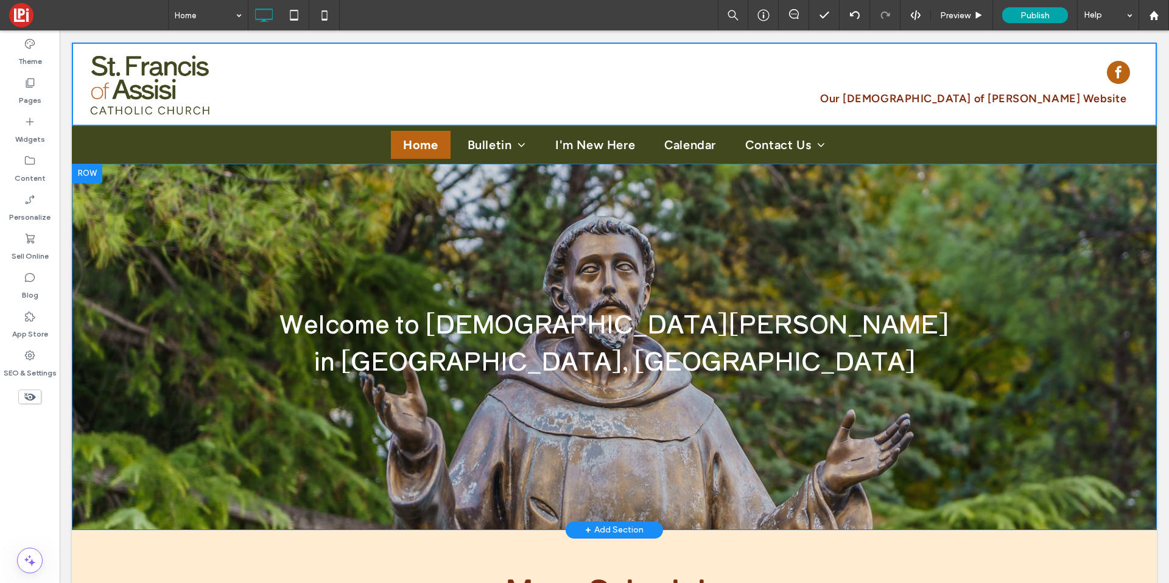
click at [560, 245] on div "Welcome to St. Francis of Assisi Catholic Church in Graford, TX Click To Paste …" at bounding box center [614, 347] width 1085 height 367
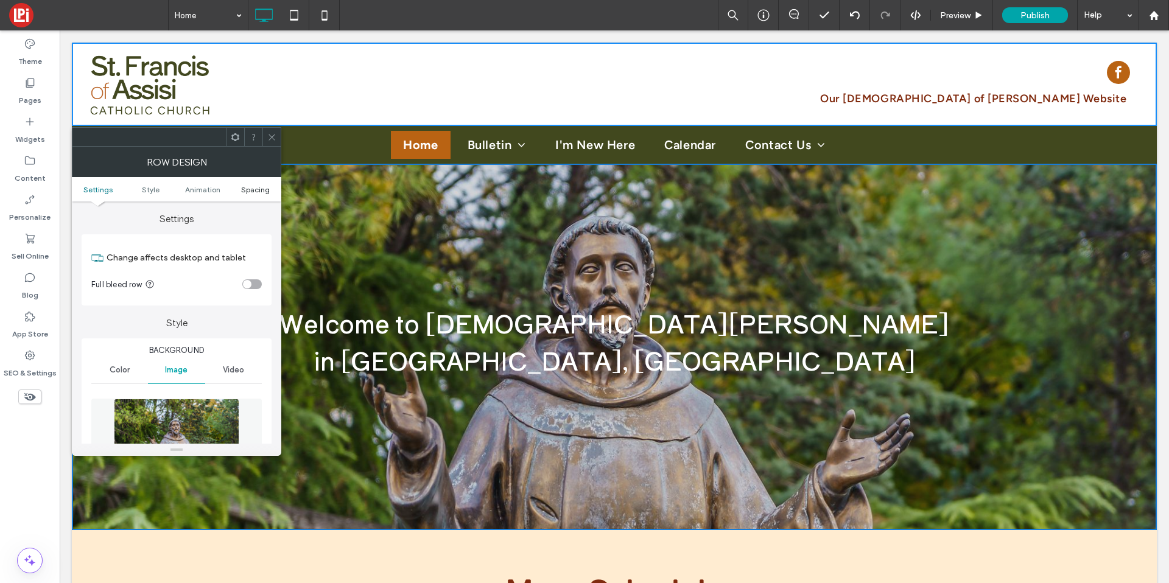
click at [242, 190] on span "Spacing" at bounding box center [255, 189] width 29 height 9
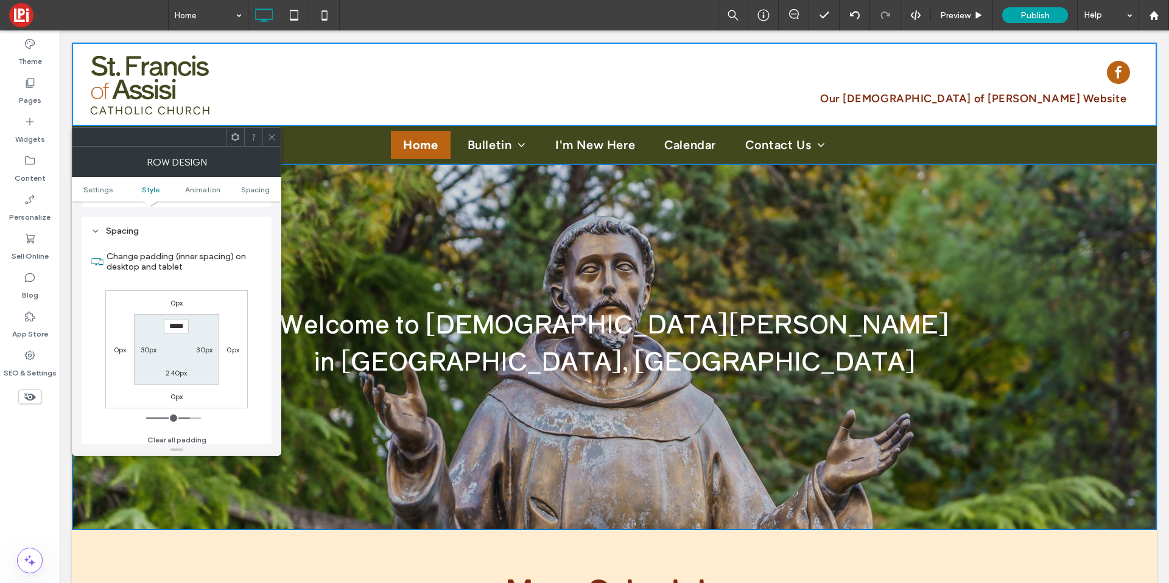
scroll to position [689, 0]
type input "*****"
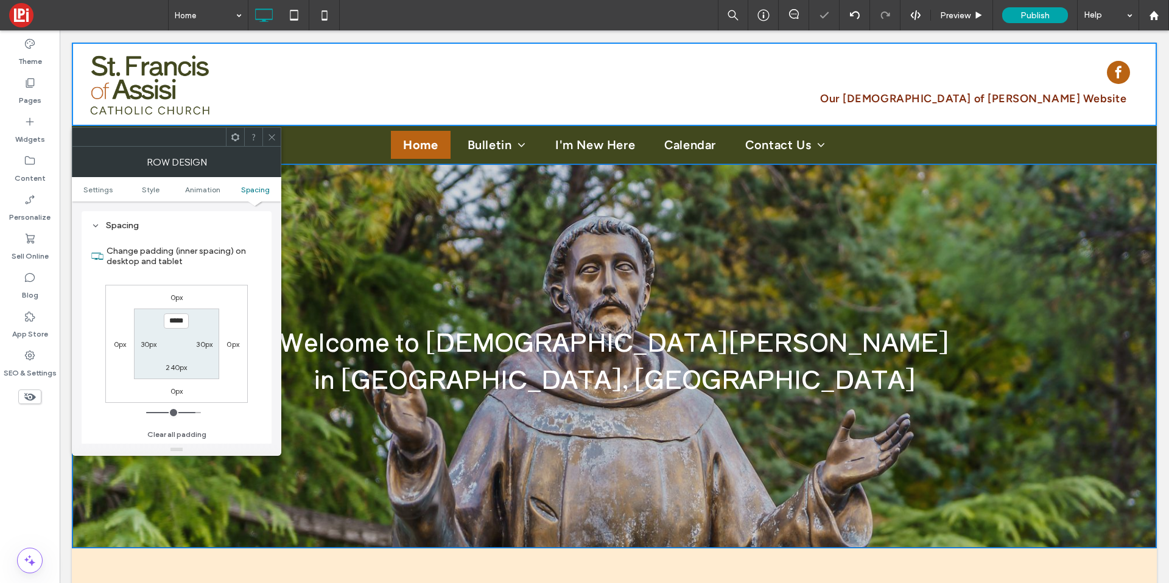
click at [171, 367] on label "240px" at bounding box center [176, 367] width 21 height 9
type input "***"
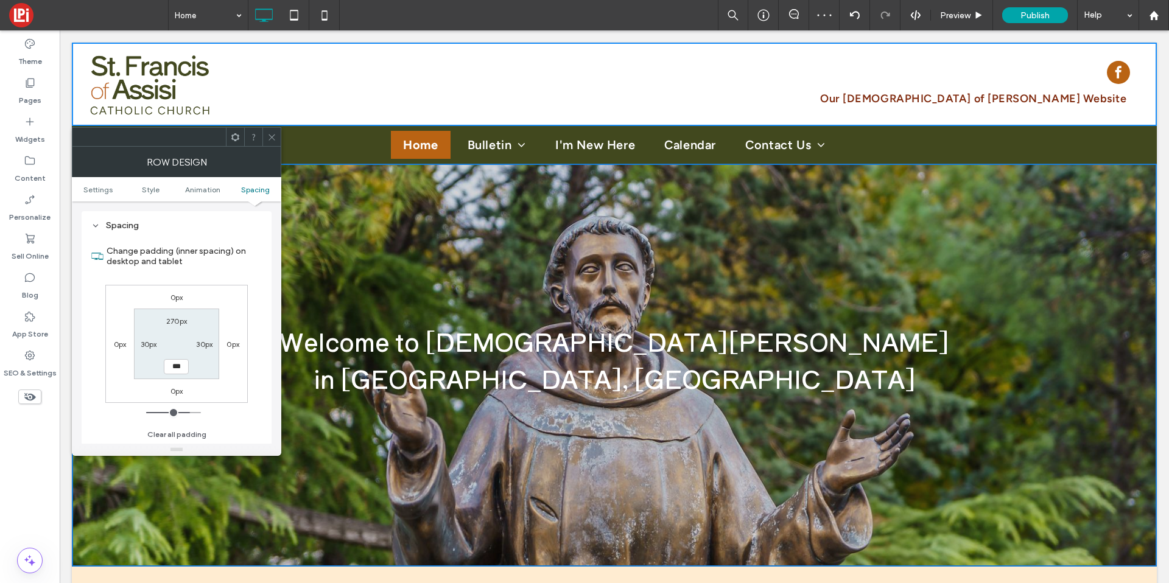
type input "***"
type input "*****"
click at [170, 322] on label "270px" at bounding box center [176, 321] width 21 height 9
type input "***"
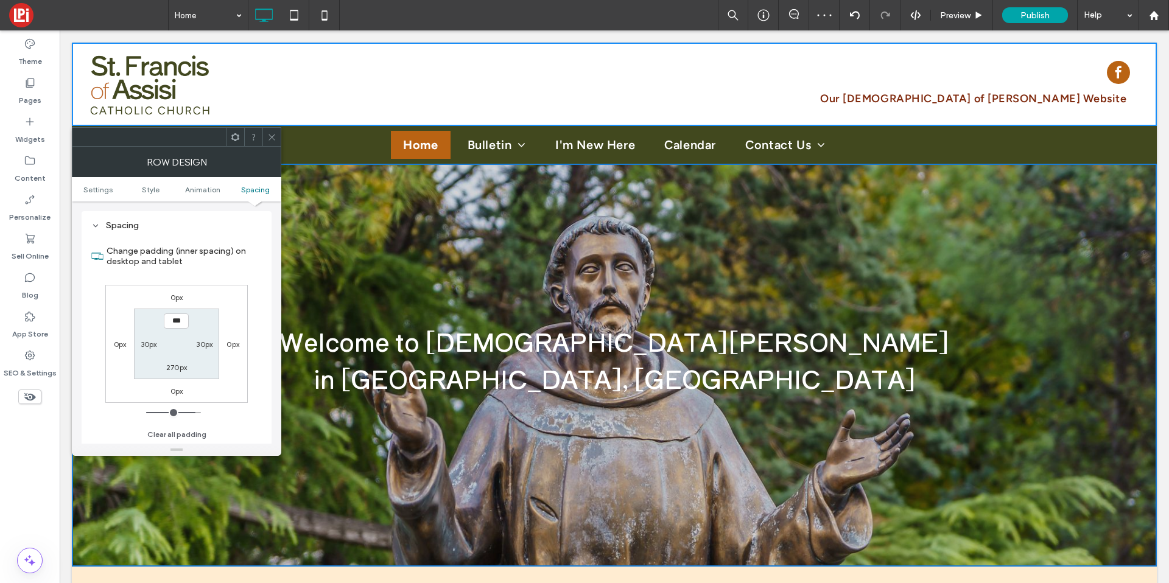
type input "*****"
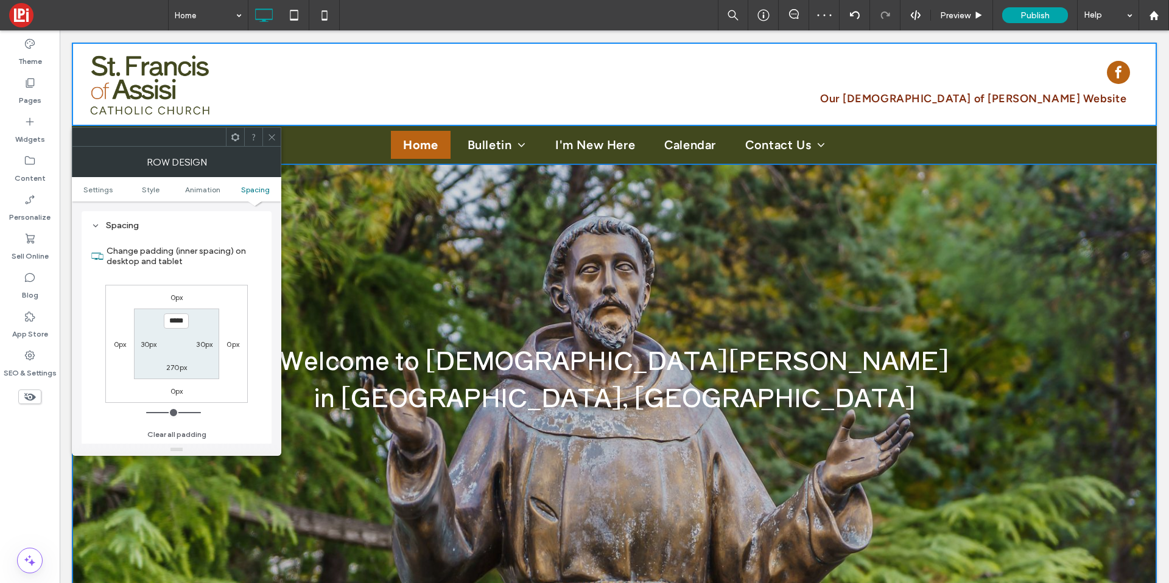
click at [274, 126] on nav "Home Bulletin Our Supporters I'm New Here Calendar Contact Us Our Staff" at bounding box center [614, 145] width 1067 height 38
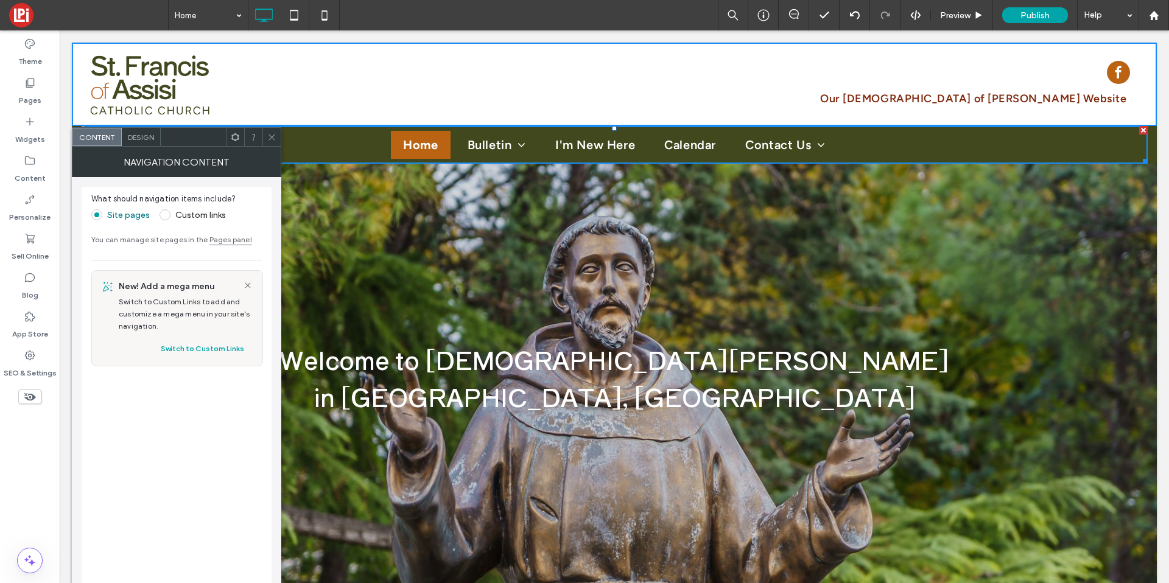
click at [271, 136] on icon at bounding box center [271, 137] width 9 height 9
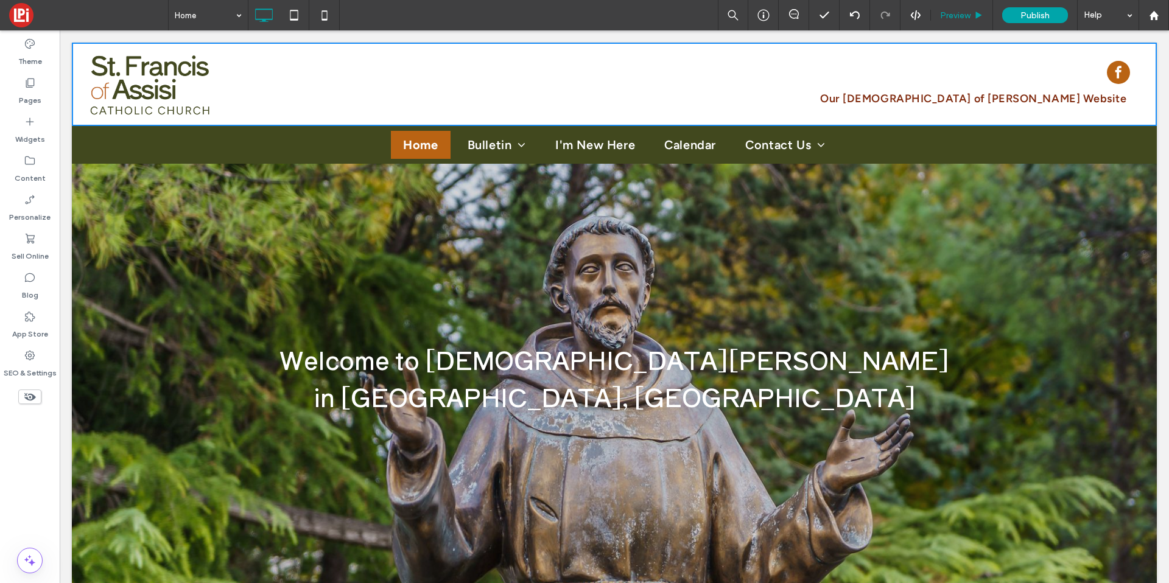
click at [956, 22] on div "Preview" at bounding box center [962, 15] width 62 height 30
click at [950, 11] on span "Preview" at bounding box center [955, 15] width 30 height 10
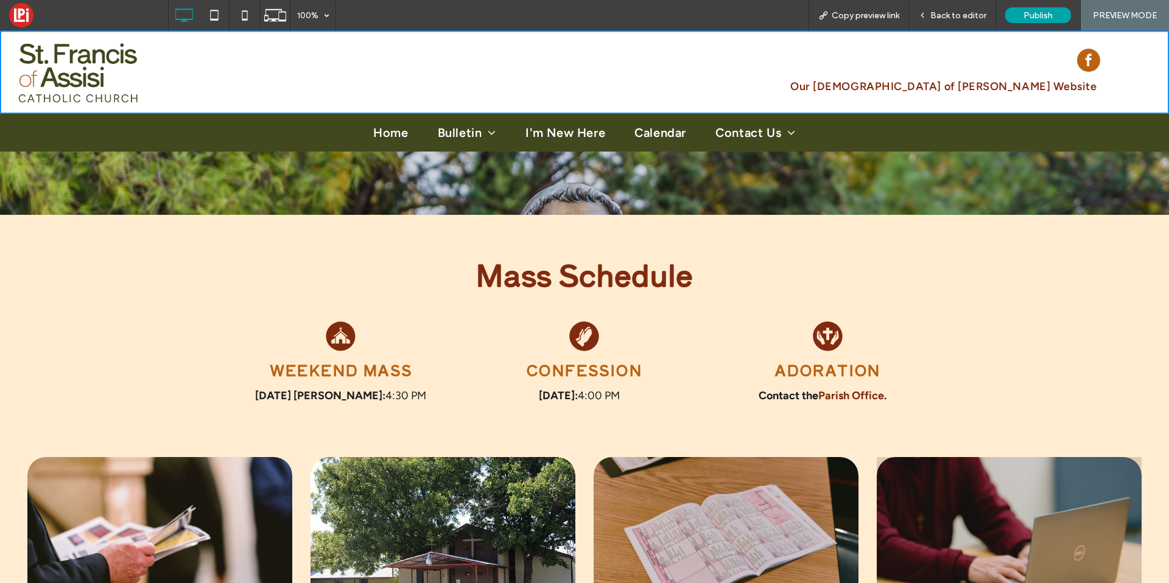
scroll to position [362, 0]
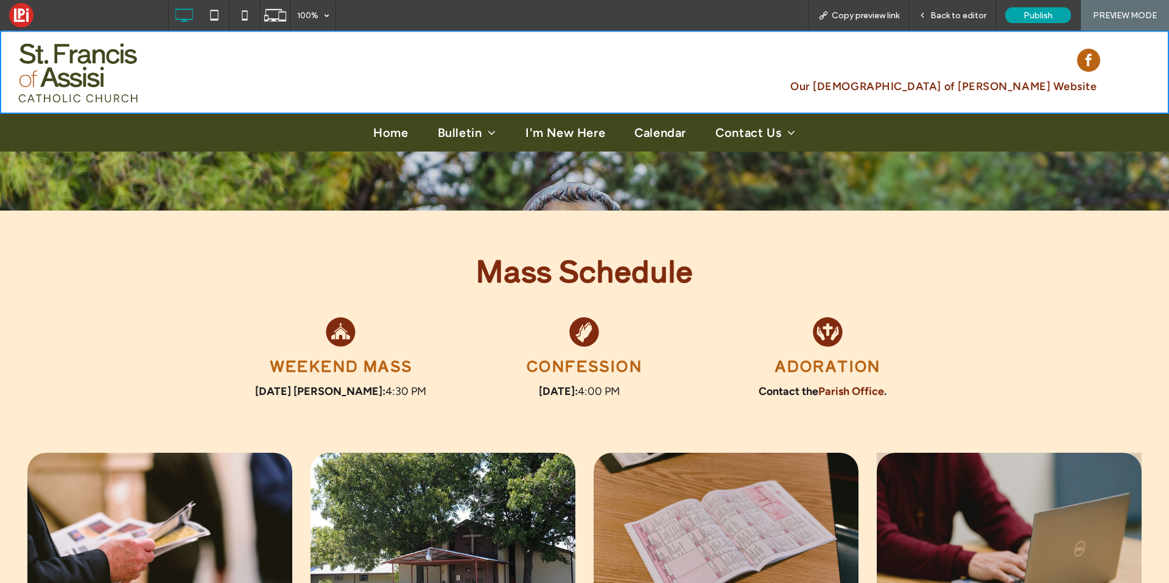
click at [540, 373] on span "Confession" at bounding box center [585, 365] width 116 height 21
click at [314, 364] on span "Weekend Mass" at bounding box center [341, 365] width 143 height 21
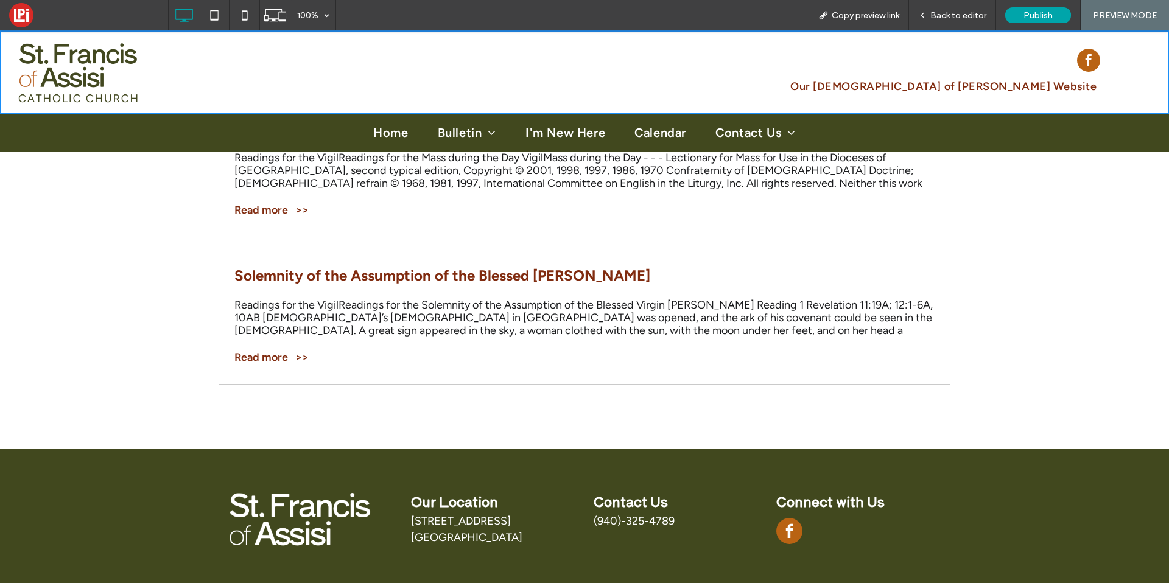
scroll to position [2797, 0]
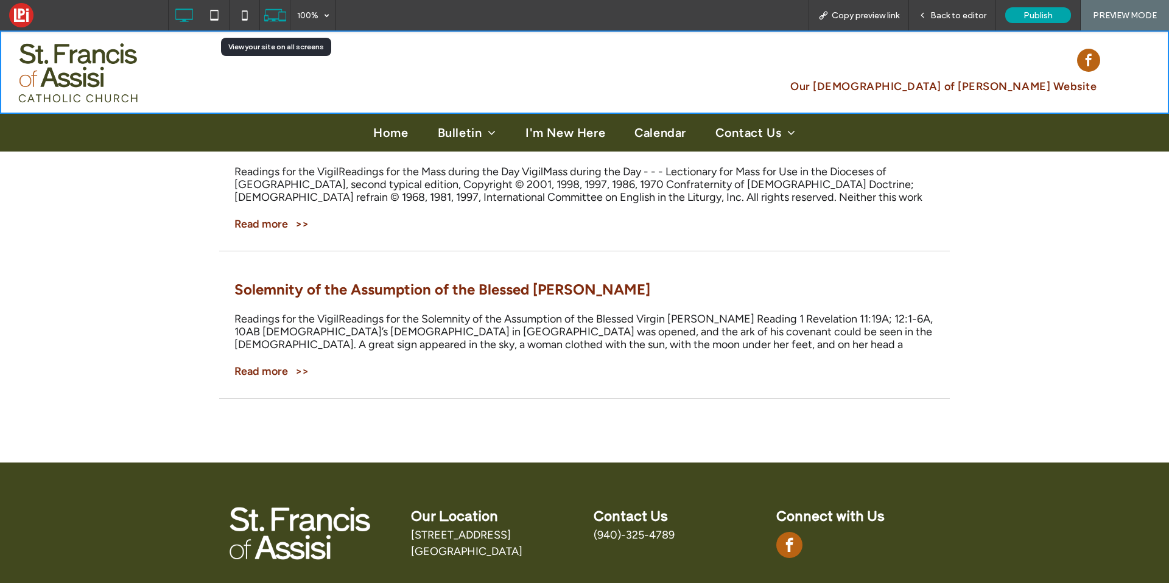
click at [277, 24] on icon at bounding box center [275, 15] width 23 height 23
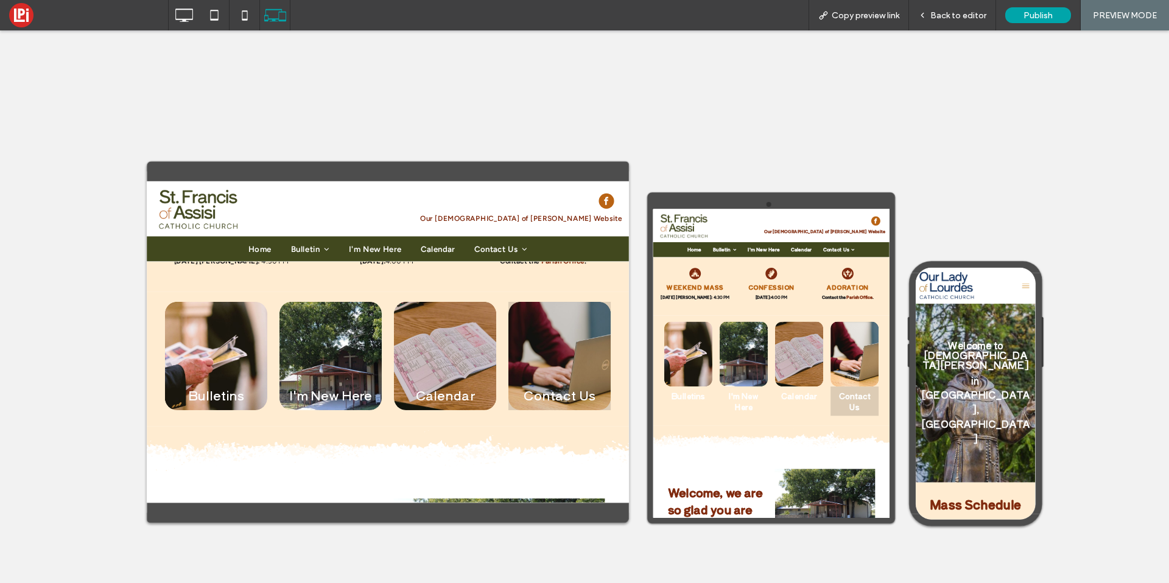
scroll to position [605, 0]
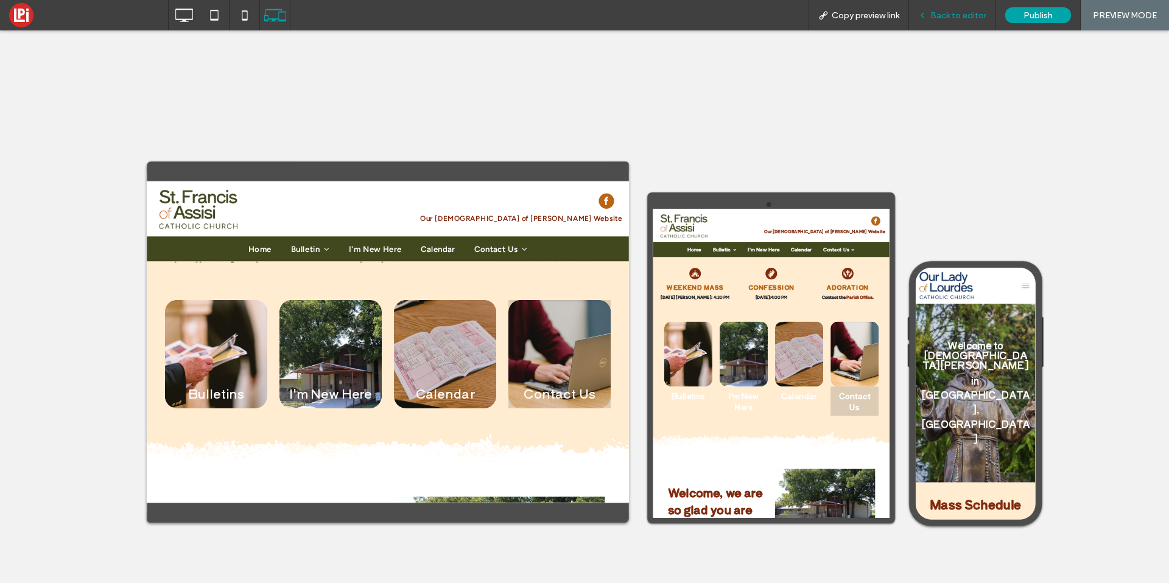
click at [957, 16] on span "Back to editor" at bounding box center [959, 15] width 56 height 10
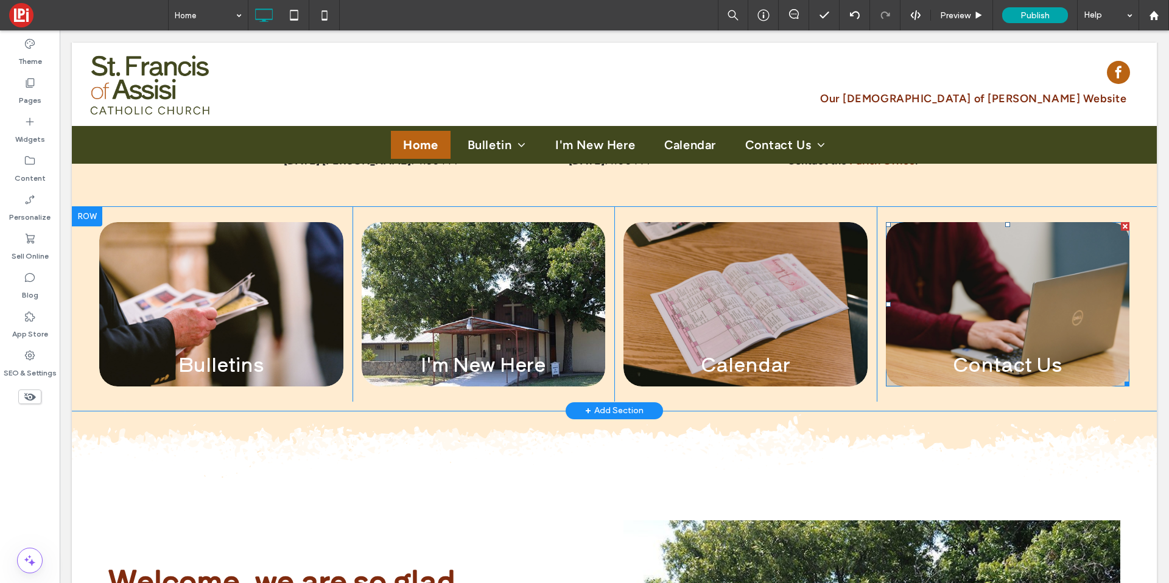
click at [938, 279] on link at bounding box center [1007, 304] width 259 height 174
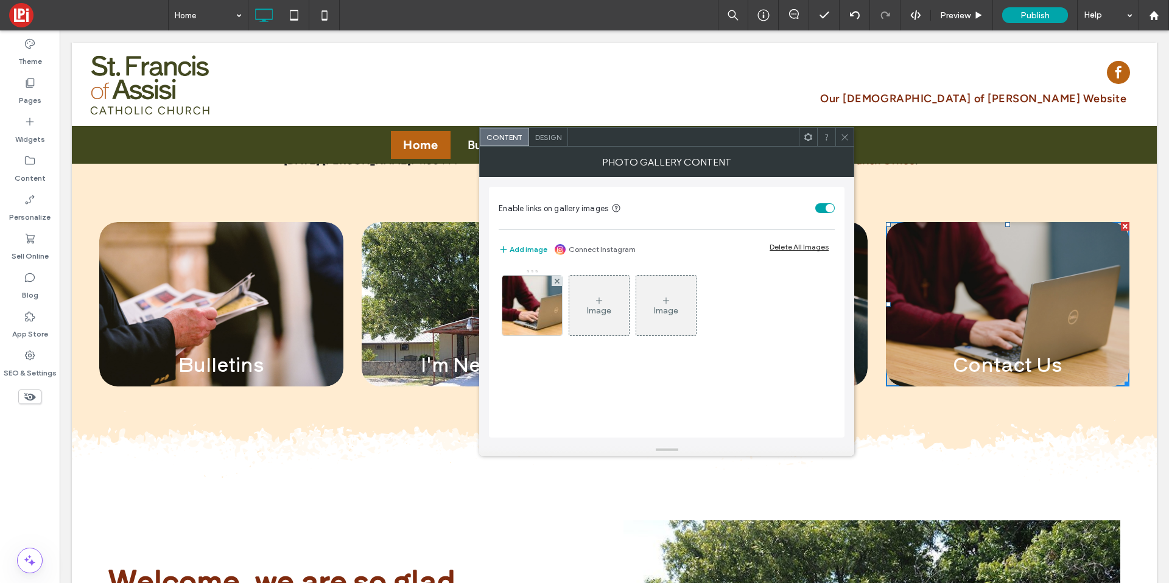
click at [546, 141] on span "Design" at bounding box center [548, 137] width 26 height 9
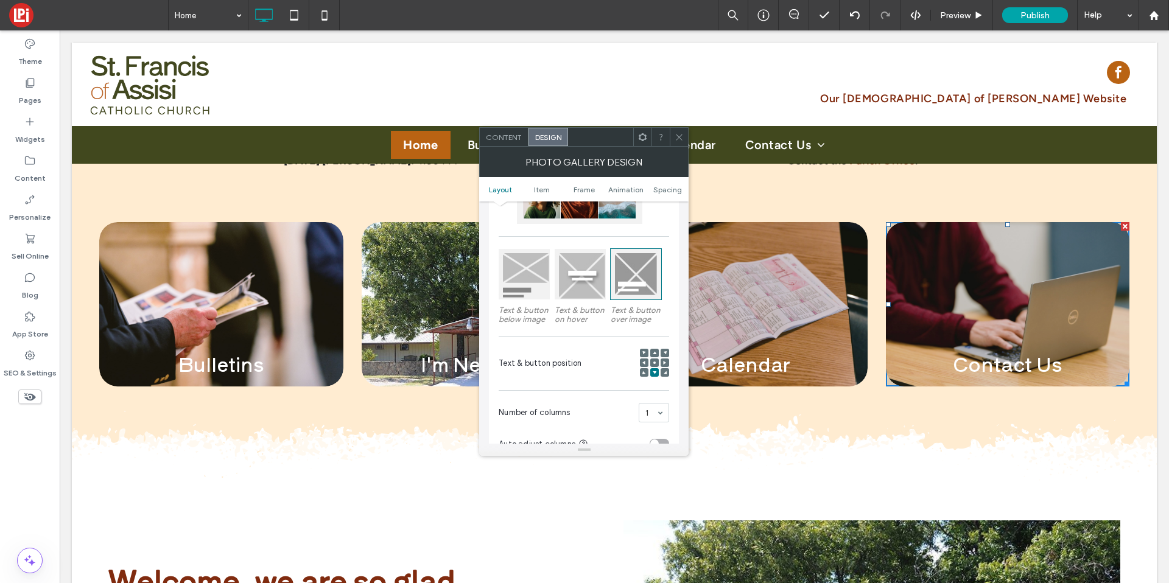
scroll to position [319, 0]
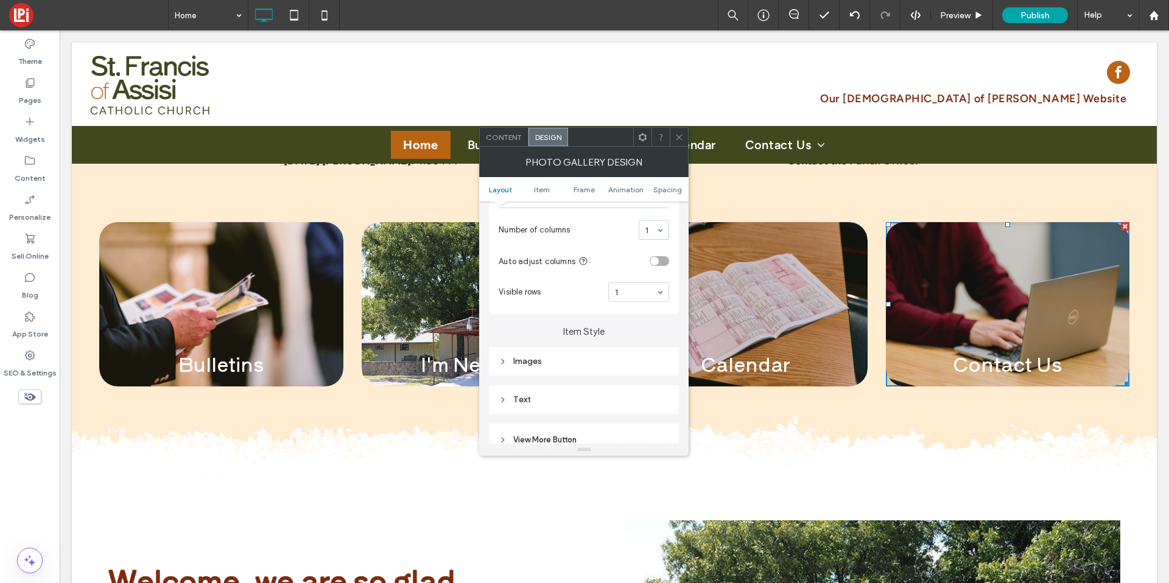
click at [568, 372] on div "Images" at bounding box center [584, 361] width 190 height 29
click at [614, 347] on div "Images" at bounding box center [584, 361] width 190 height 29
click at [608, 355] on div "Images" at bounding box center [584, 361] width 171 height 16
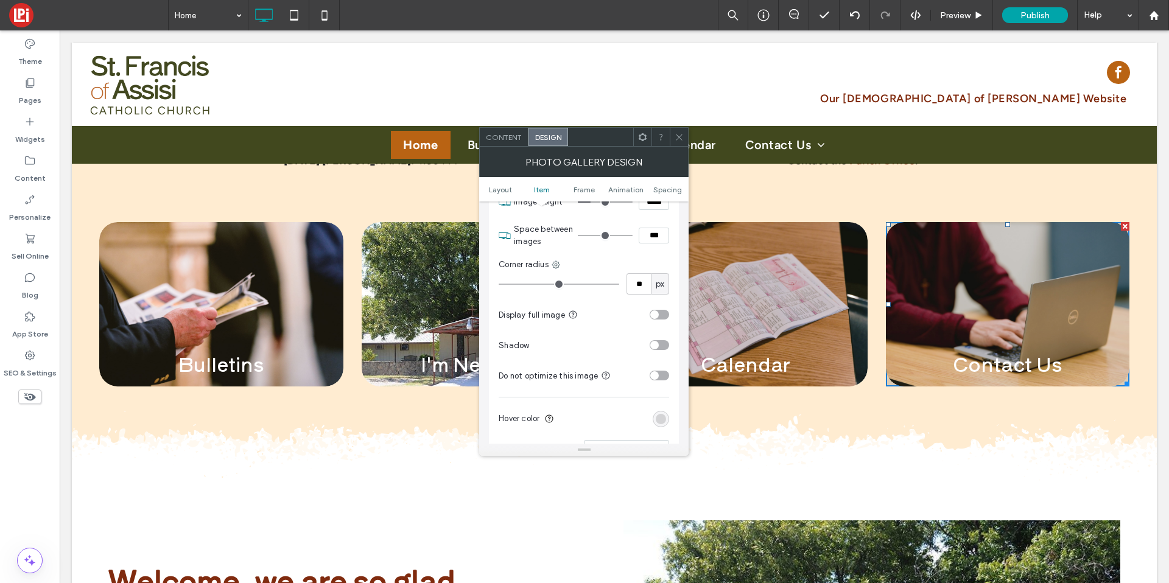
scroll to position [542, 0]
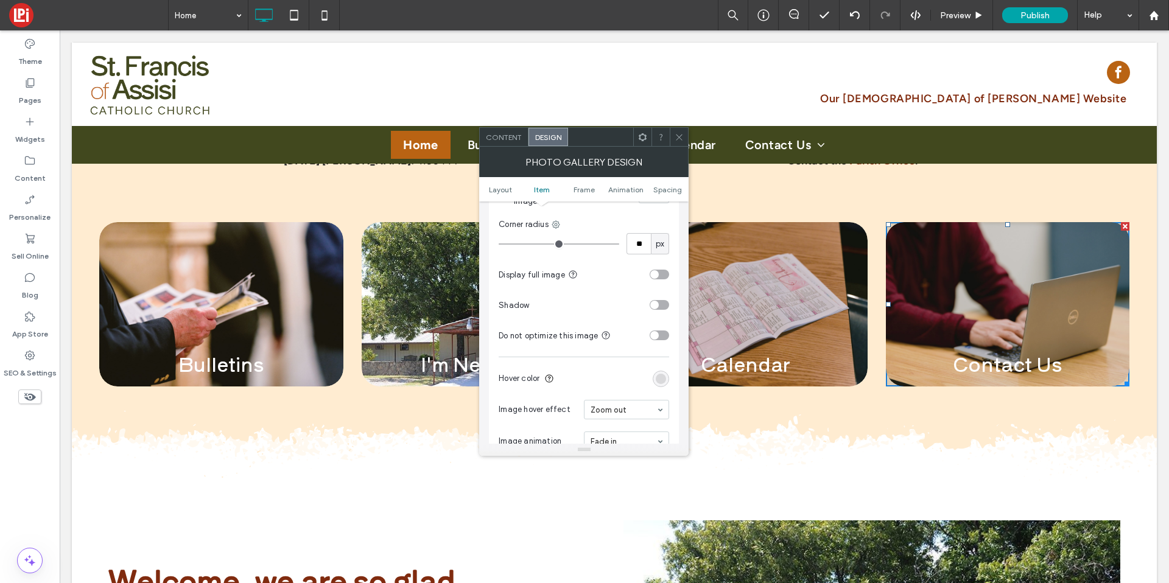
click at [657, 378] on div "rgba(27, 28, 30, 0.15)" at bounding box center [661, 379] width 10 height 10
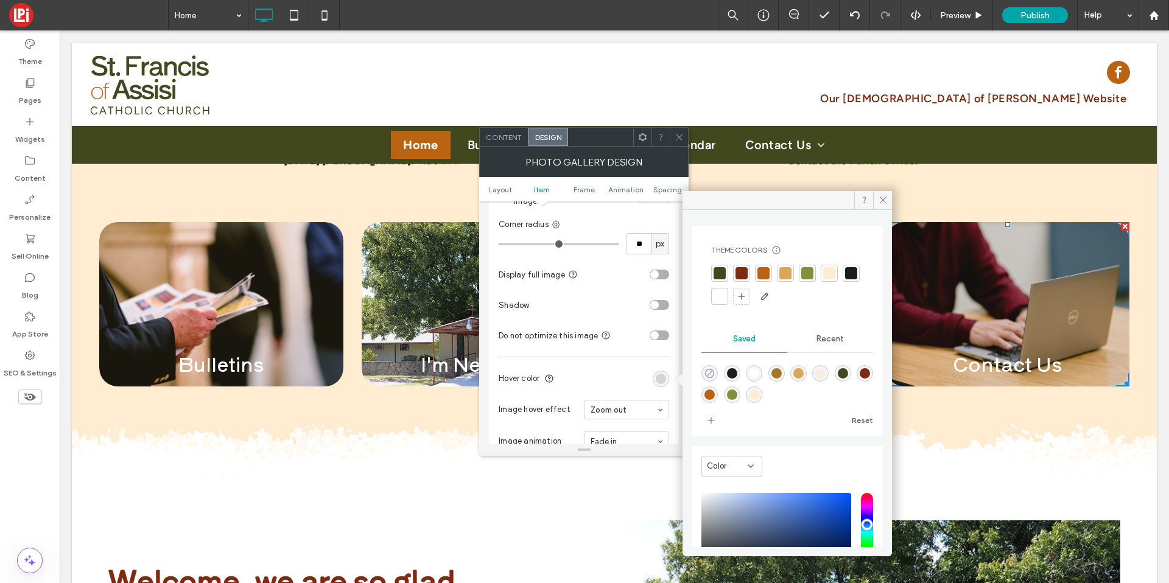
click at [713, 375] on icon "rgba(0,0,0,0)" at bounding box center [710, 373] width 10 height 10
type input "*******"
type input "*"
type input "**"
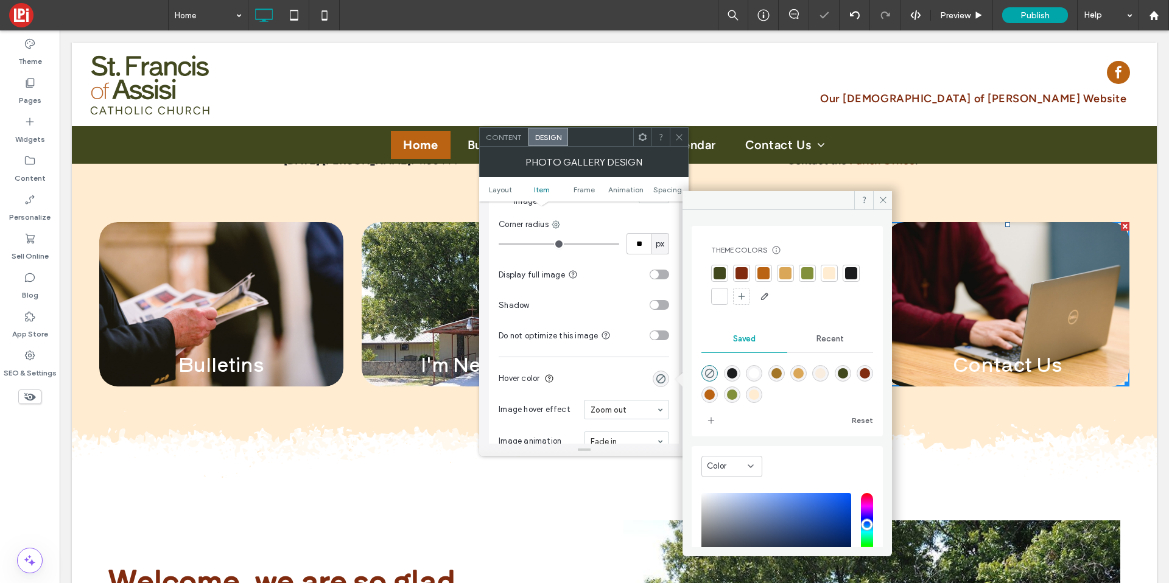
click at [677, 129] on span at bounding box center [679, 137] width 9 height 18
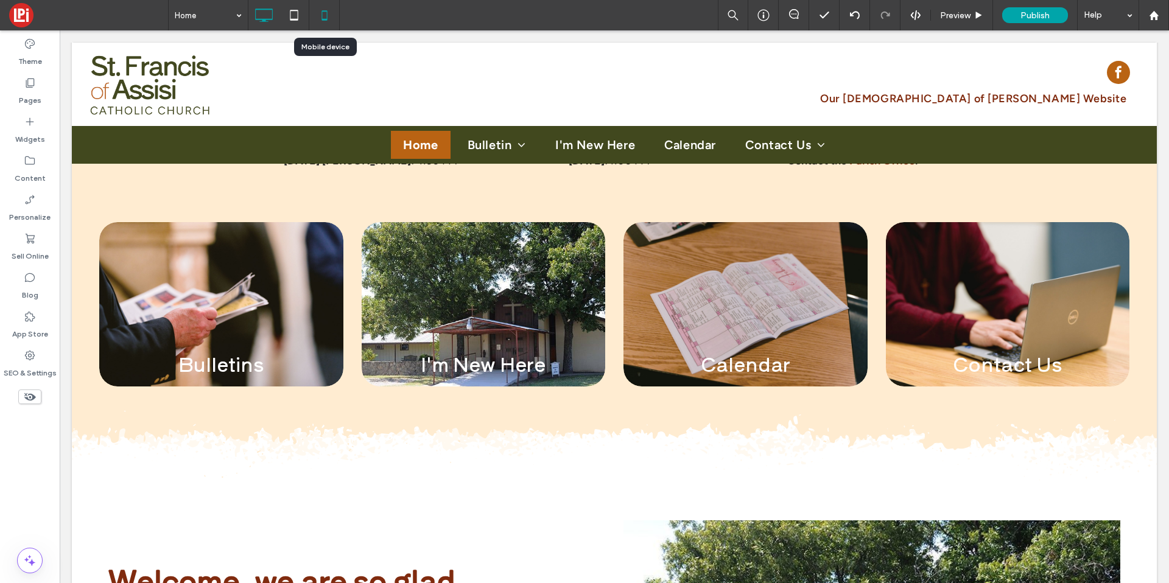
click at [323, 13] on icon at bounding box center [324, 15] width 24 height 24
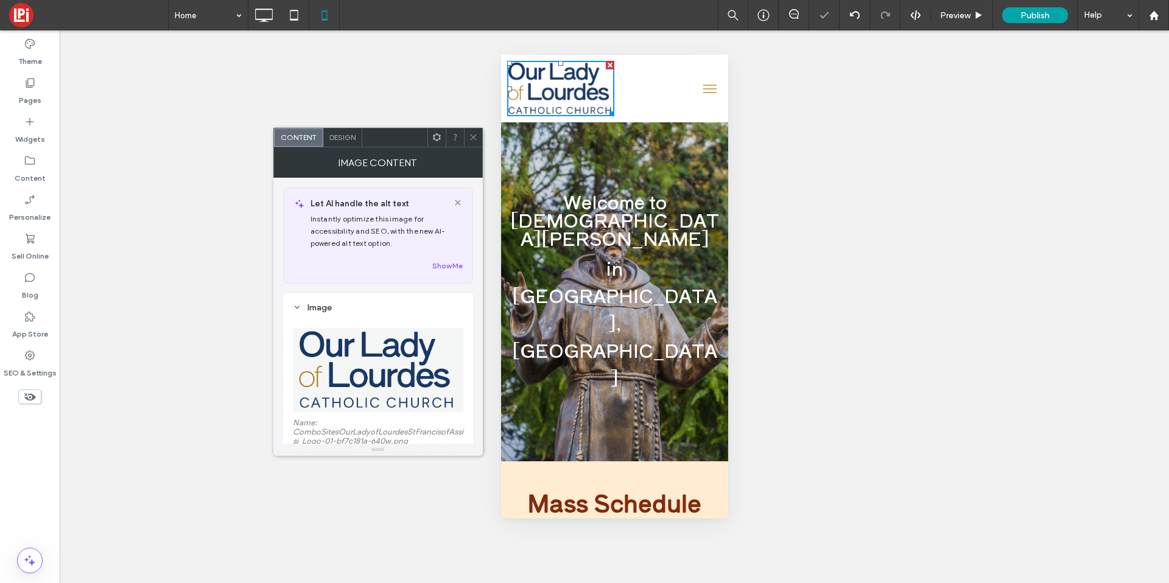
scroll to position [0, 0]
click at [378, 335] on img at bounding box center [377, 370] width 161 height 84
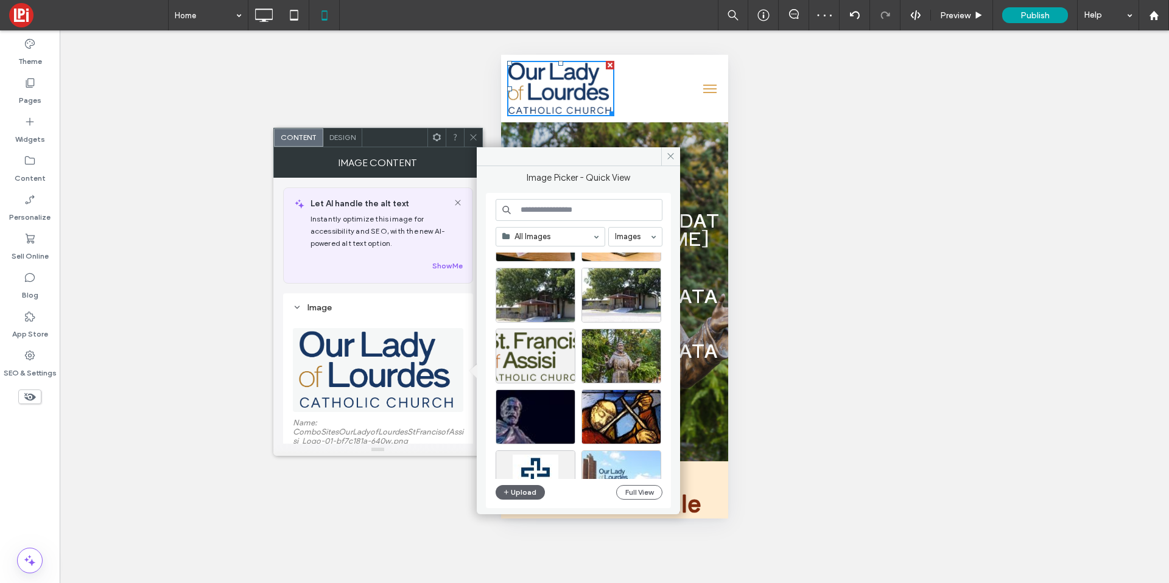
scroll to position [190, 0]
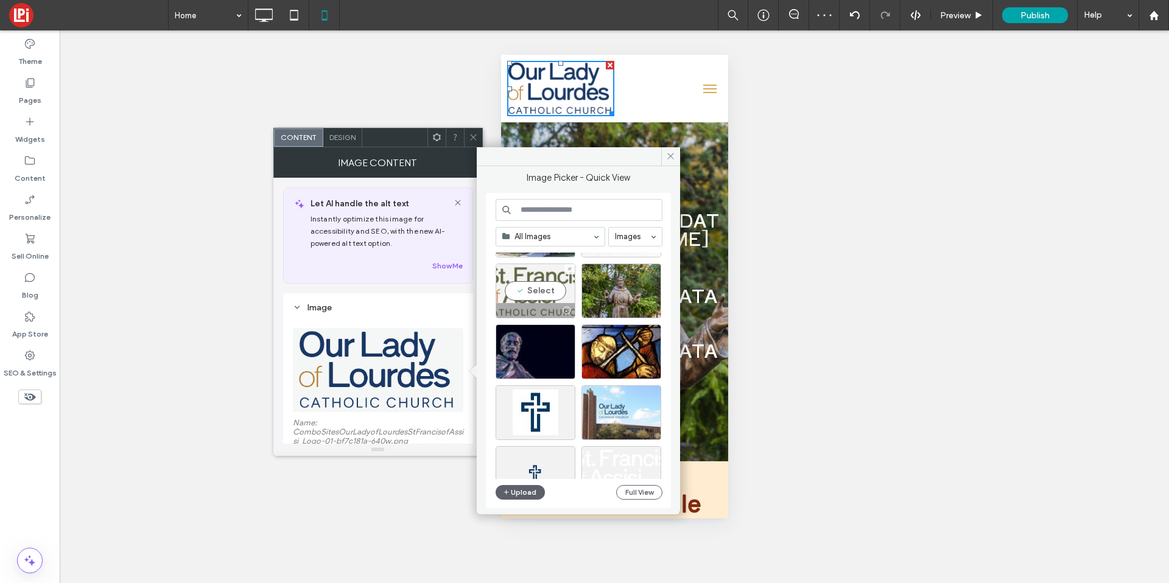
click at [533, 282] on div "Select" at bounding box center [536, 291] width 80 height 55
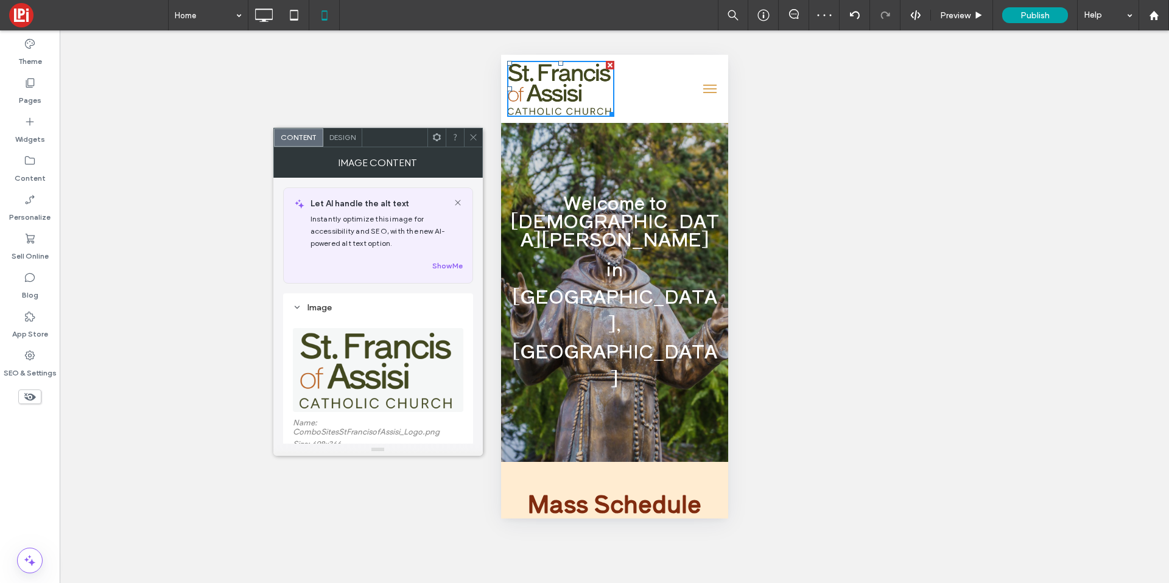
click at [472, 137] on icon at bounding box center [473, 137] width 9 height 9
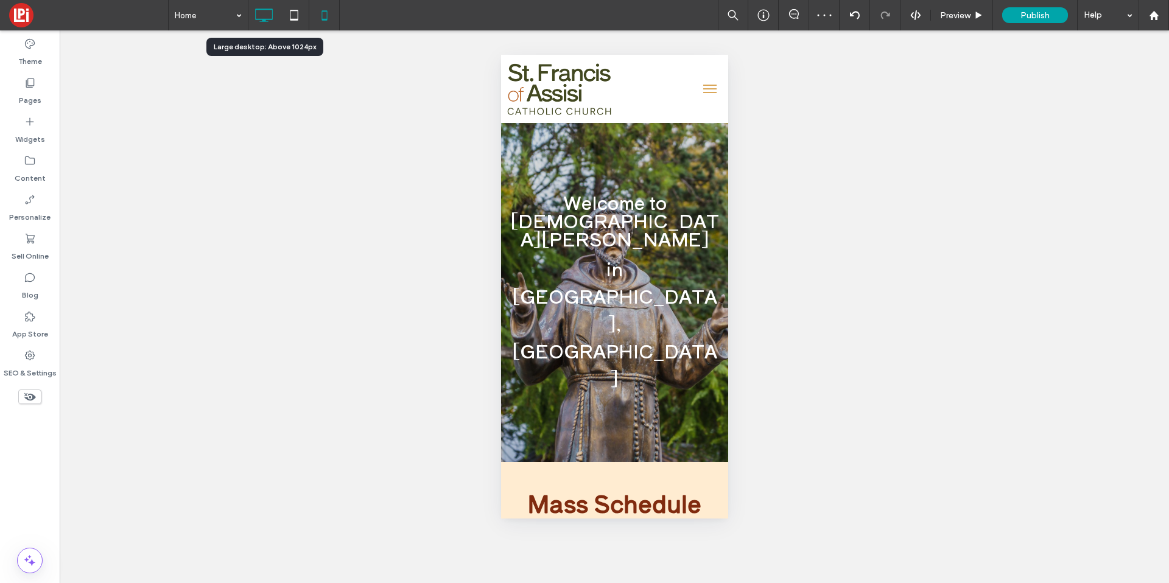
click at [276, 25] on div at bounding box center [263, 15] width 30 height 24
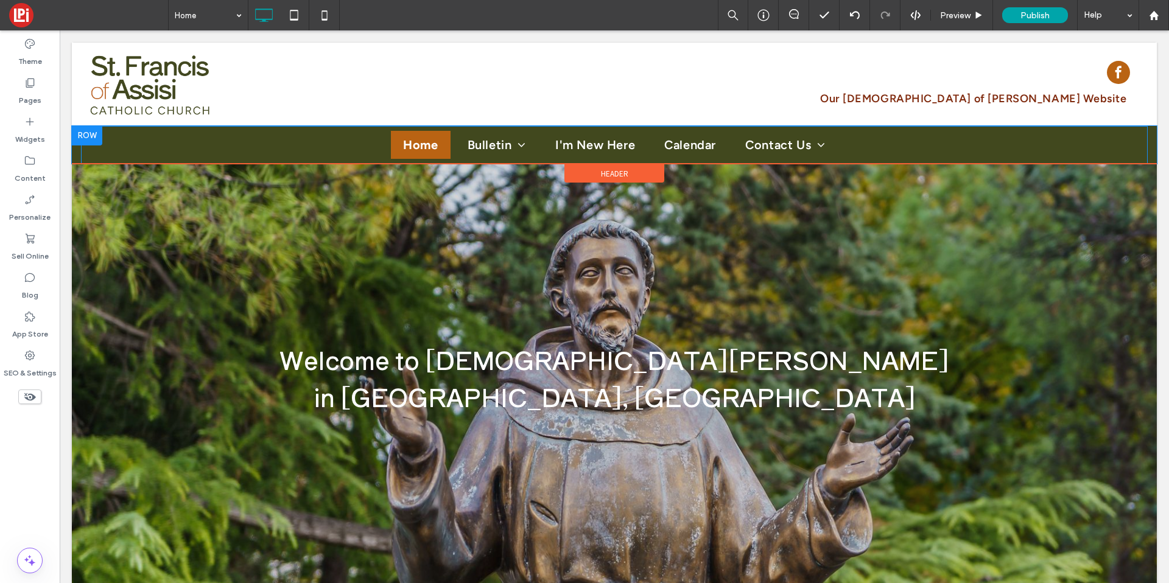
scroll to position [0, 0]
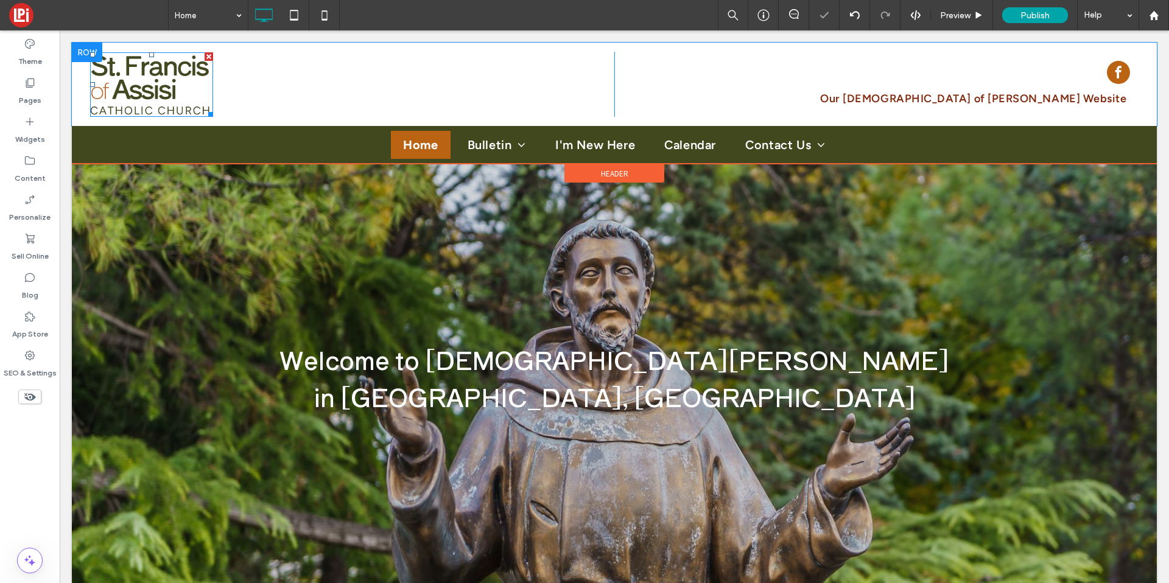
click at [194, 101] on img at bounding box center [151, 84] width 123 height 65
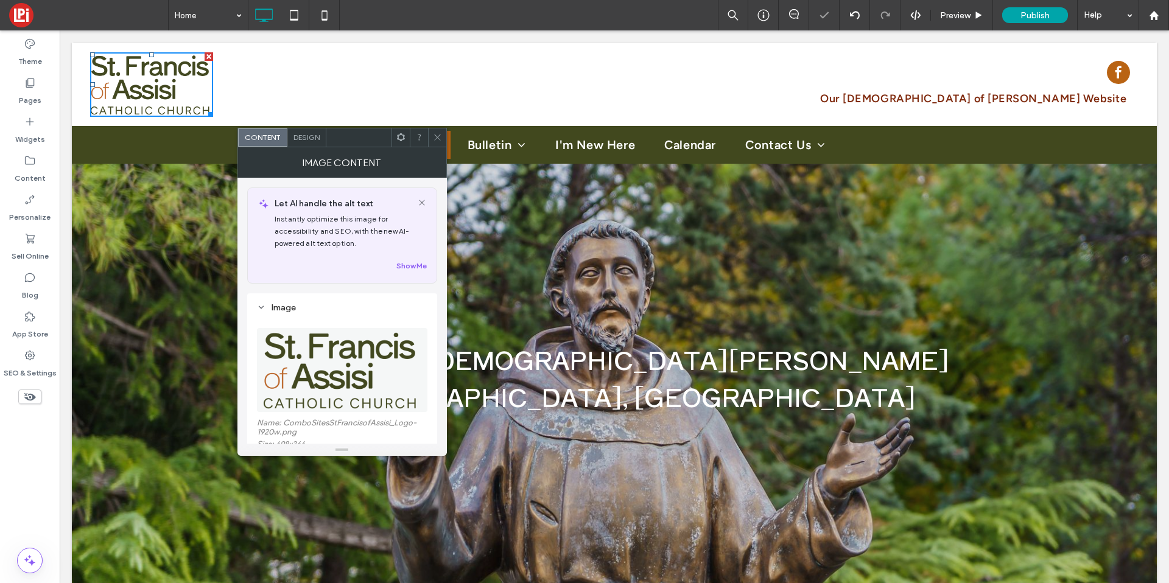
click at [305, 139] on span "Design" at bounding box center [307, 137] width 26 height 9
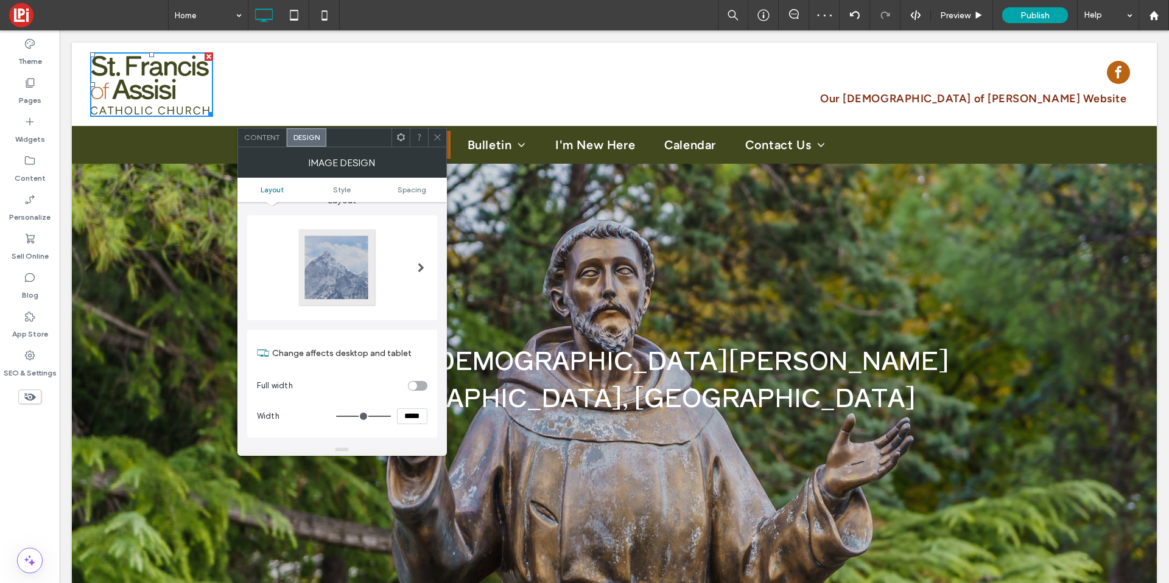
scroll to position [20, 0]
click at [405, 412] on input "*****" at bounding box center [412, 416] width 30 height 16
type input "*****"
type input "***"
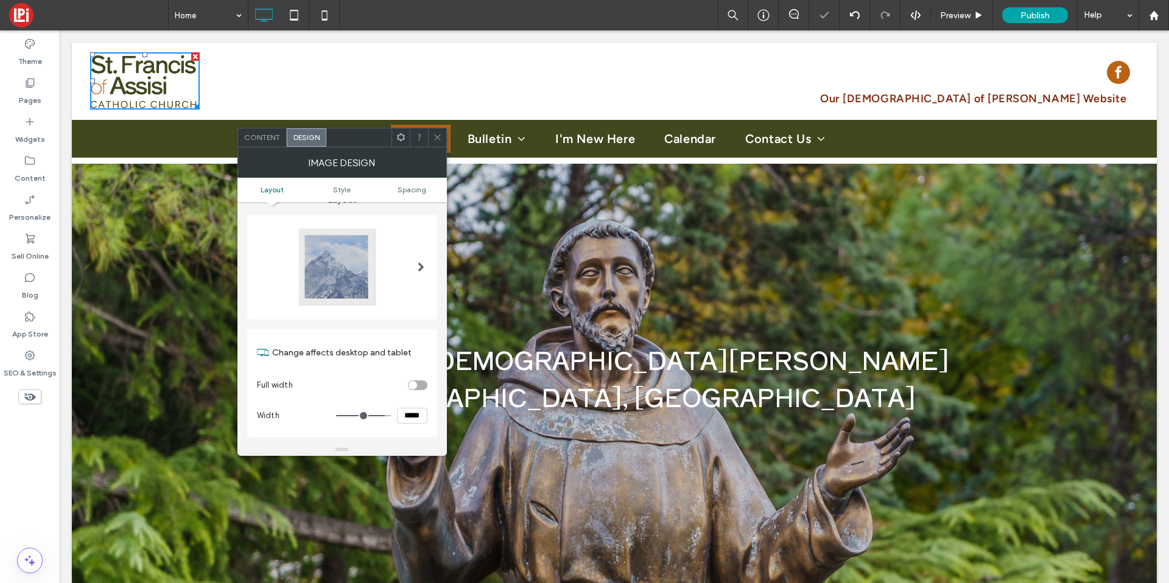
click at [433, 138] on icon at bounding box center [437, 137] width 9 height 9
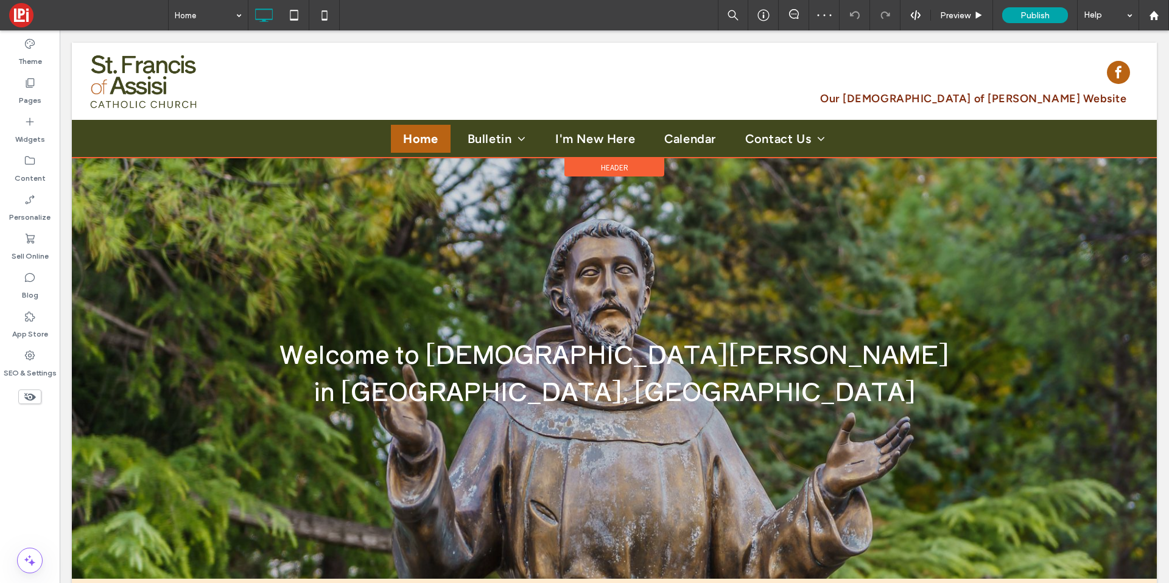
click at [590, 165] on div "Header" at bounding box center [615, 167] width 100 height 18
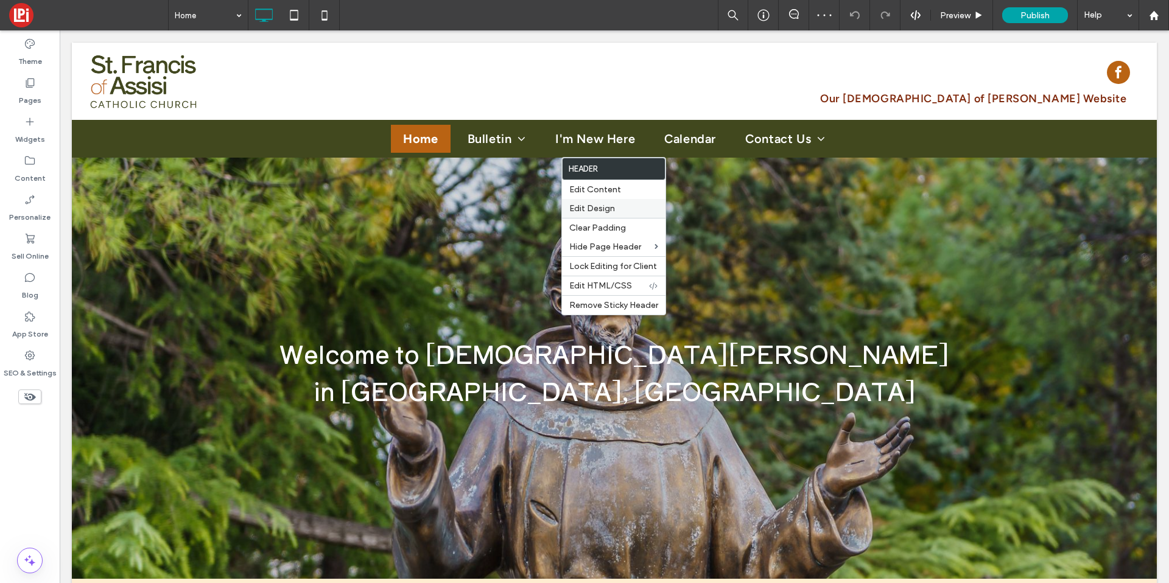
click at [604, 205] on span "Edit Design" at bounding box center [592, 208] width 46 height 10
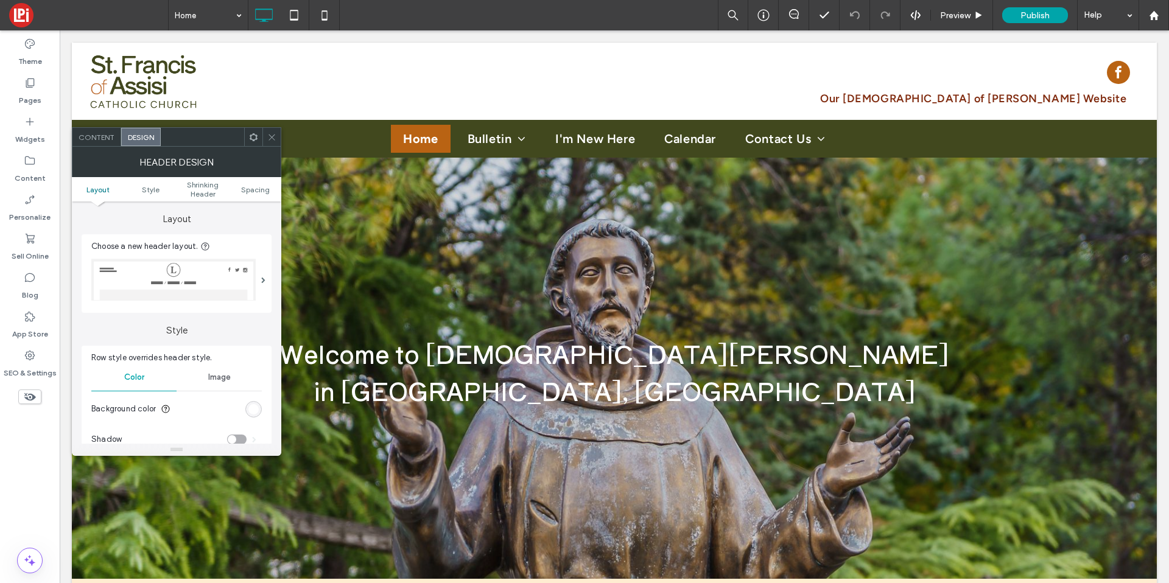
click at [211, 200] on ul "Layout Style Shrinking Header Spacing" at bounding box center [177, 189] width 210 height 24
click at [206, 190] on span "Shrinking Header" at bounding box center [203, 189] width 52 height 18
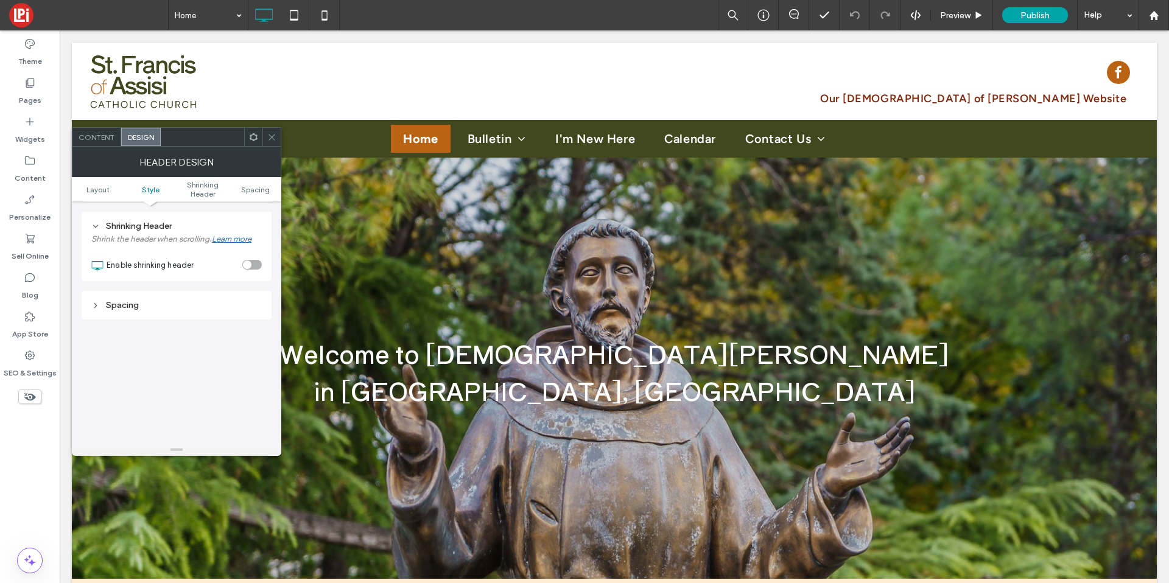
scroll to position [378, 0]
click at [272, 129] on span at bounding box center [271, 137] width 9 height 18
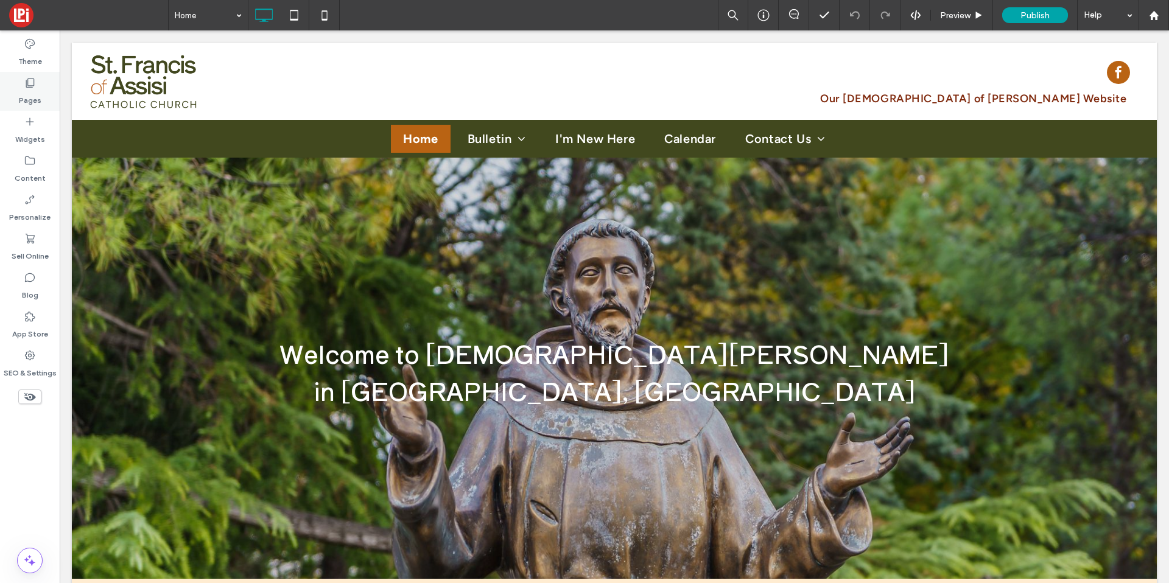
click at [23, 101] on label "Pages" at bounding box center [30, 97] width 23 height 17
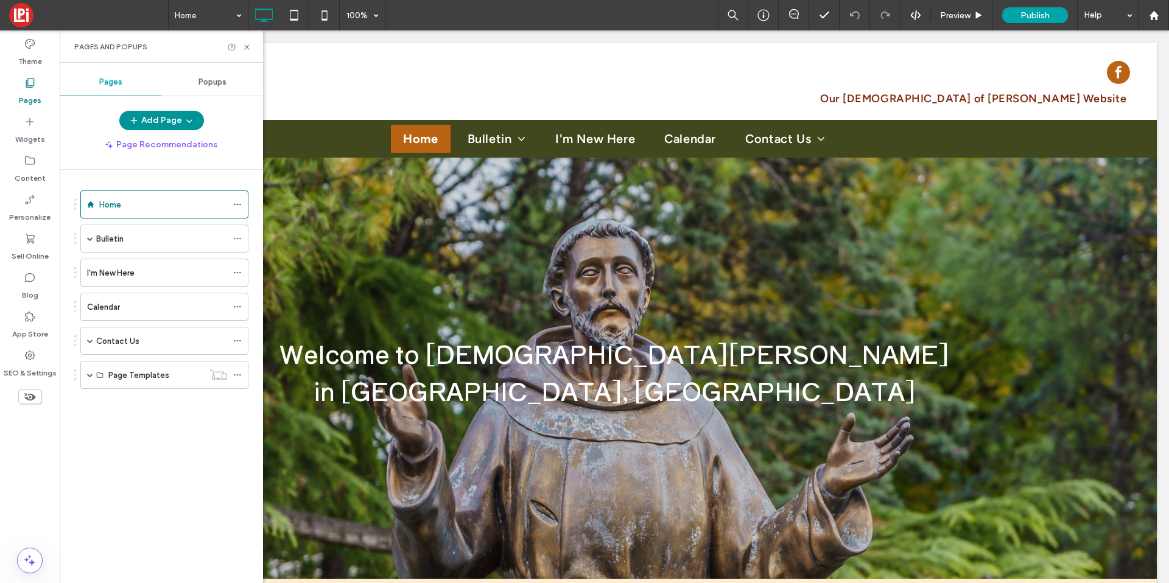
click at [157, 122] on button "Add Page" at bounding box center [161, 120] width 85 height 19
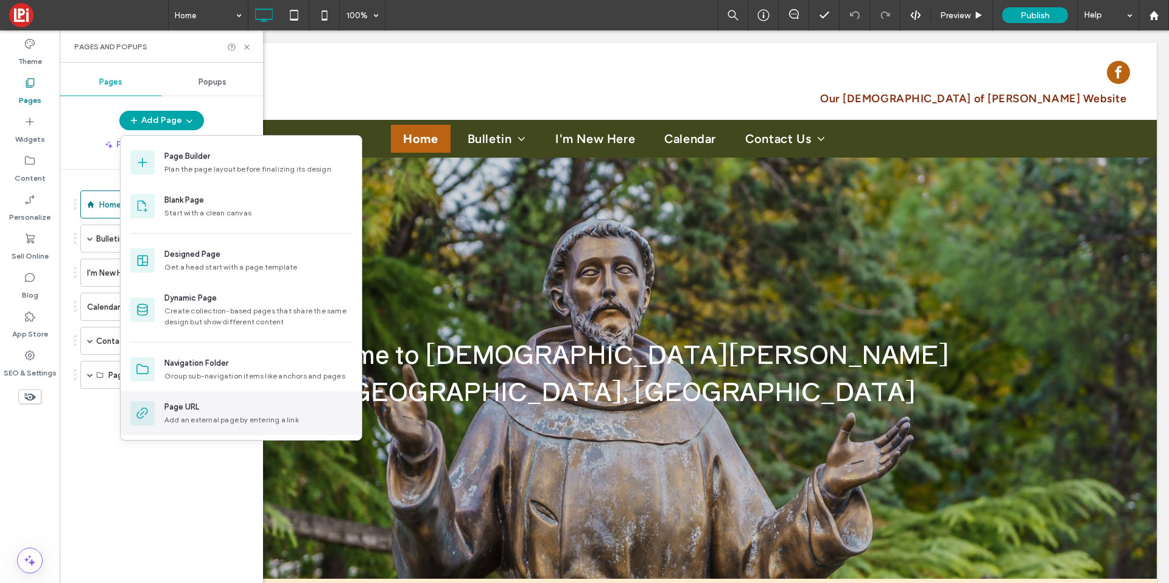
click at [194, 410] on div "Page URL" at bounding box center [181, 407] width 35 height 12
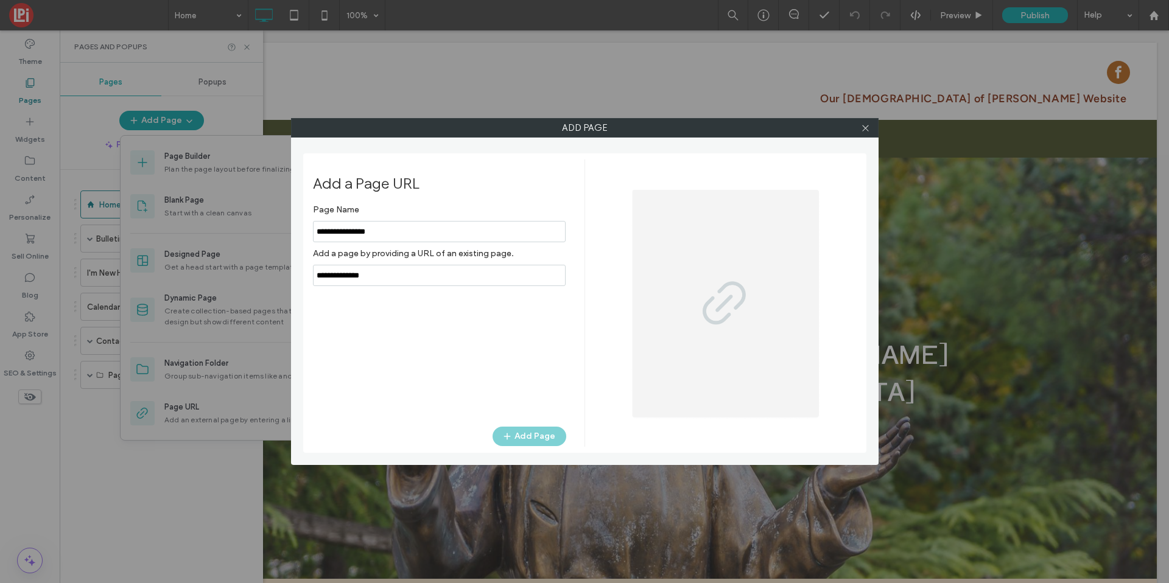
type input "**********"
click at [340, 271] on input "notEmpty,url" at bounding box center [439, 275] width 253 height 21
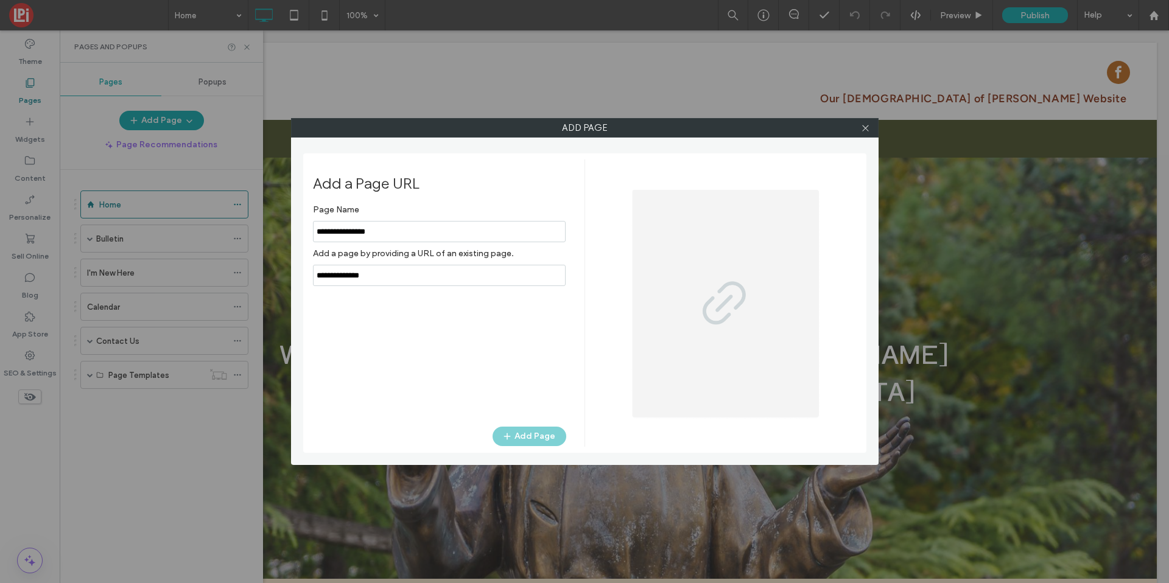
click at [340, 271] on input "notEmpty,url" at bounding box center [439, 275] width 253 height 21
paste input "**********"
type input "**********"
click at [531, 427] on button "Add Page" at bounding box center [530, 436] width 74 height 19
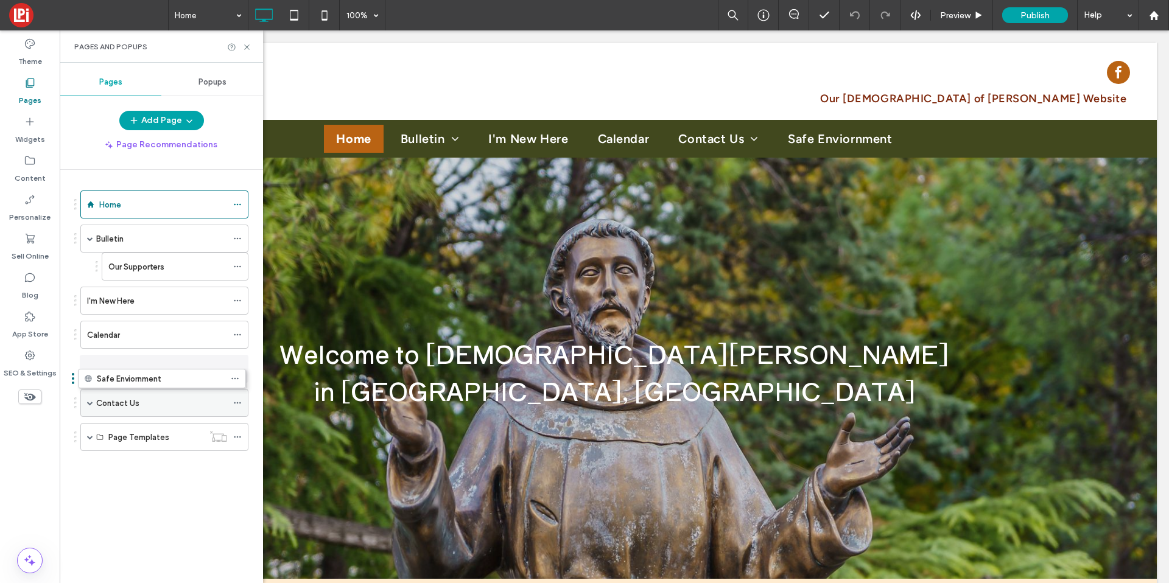
drag, startPoint x: 147, startPoint y: 406, endPoint x: 145, endPoint y: 380, distance: 25.7
click at [240, 48] on div at bounding box center [239, 47] width 24 height 9
click at [250, 48] on icon at bounding box center [246, 47] width 9 height 9
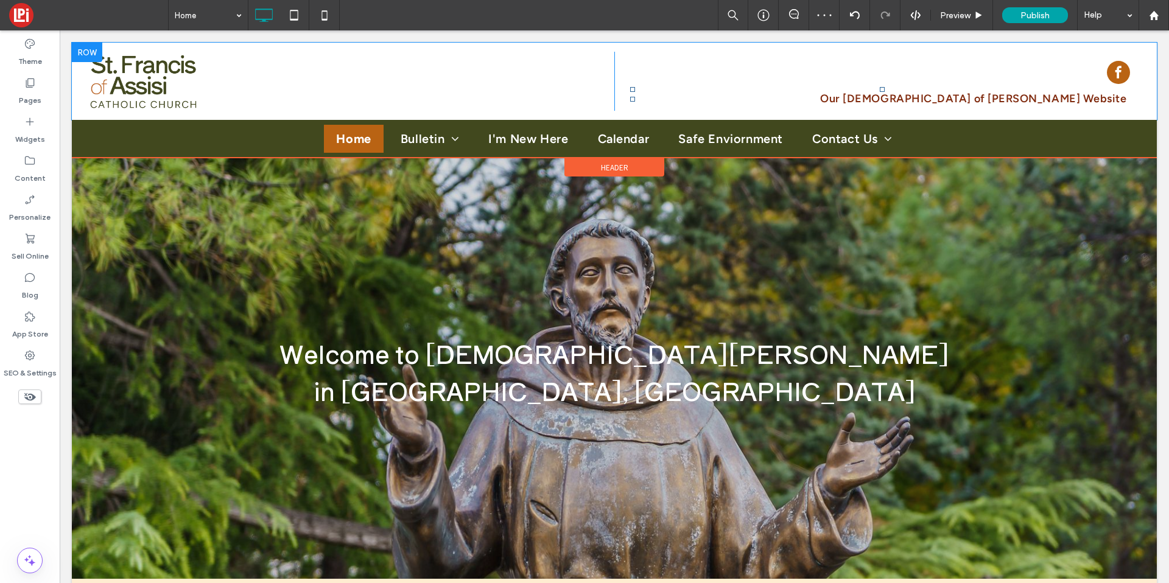
click at [954, 93] on nav "Our [DEMOGRAPHIC_DATA] of [PERSON_NAME] Website" at bounding box center [882, 99] width 504 height 24
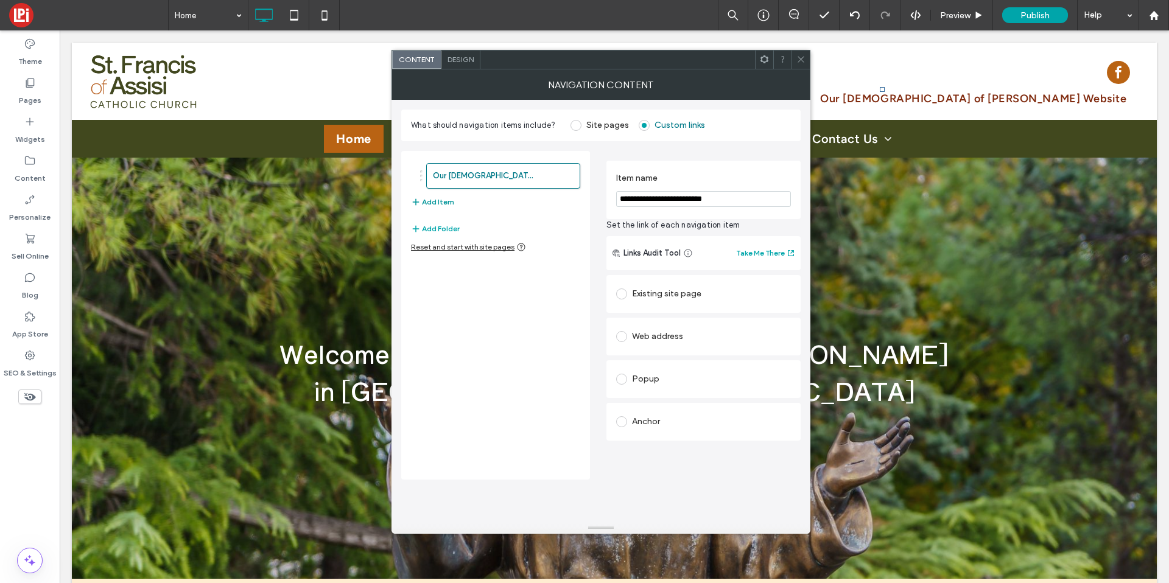
click at [431, 201] on button "Add Item" at bounding box center [432, 202] width 43 height 15
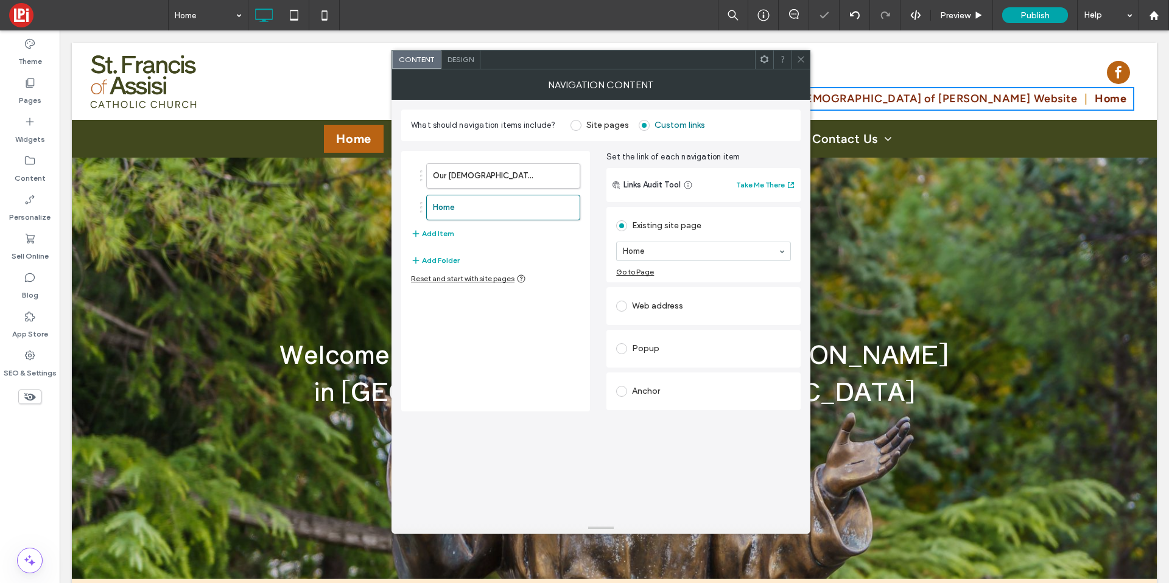
click at [646, 306] on div "Web address" at bounding box center [703, 306] width 175 height 19
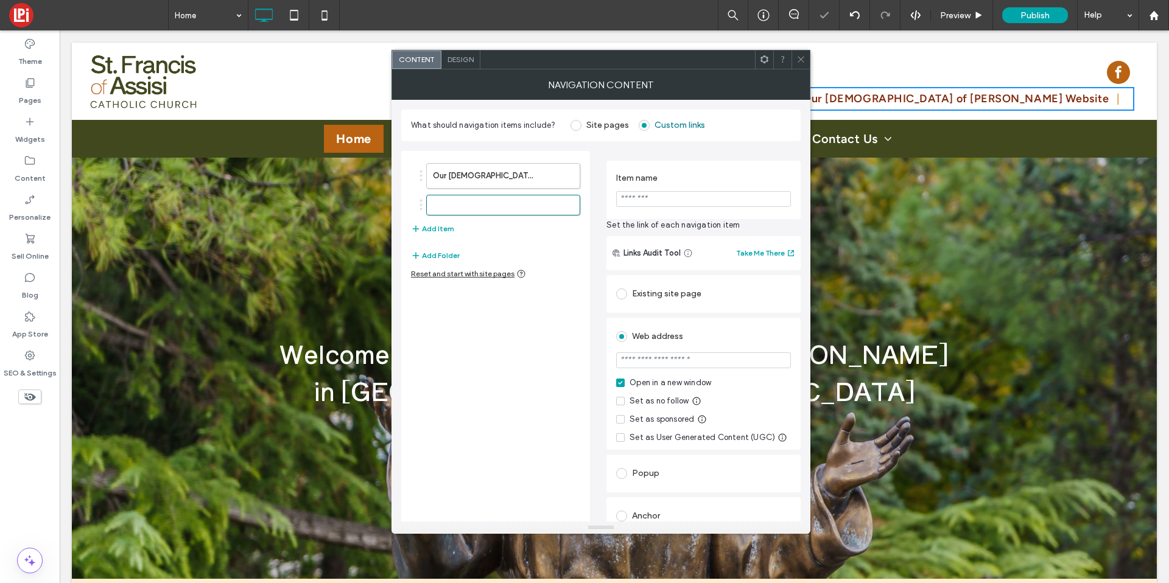
click at [644, 367] on input "url" at bounding box center [703, 361] width 175 height 16
paste input "**********"
type input "**********"
click at [641, 202] on input "******" at bounding box center [703, 199] width 175 height 16
type input "**********"
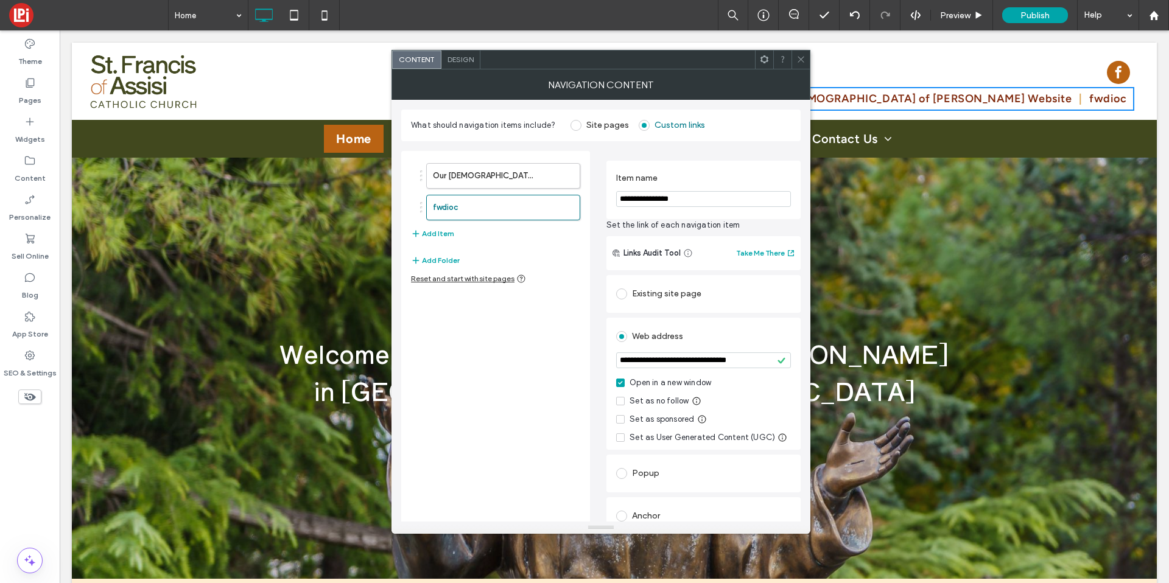
click at [801, 66] on span at bounding box center [801, 60] width 9 height 18
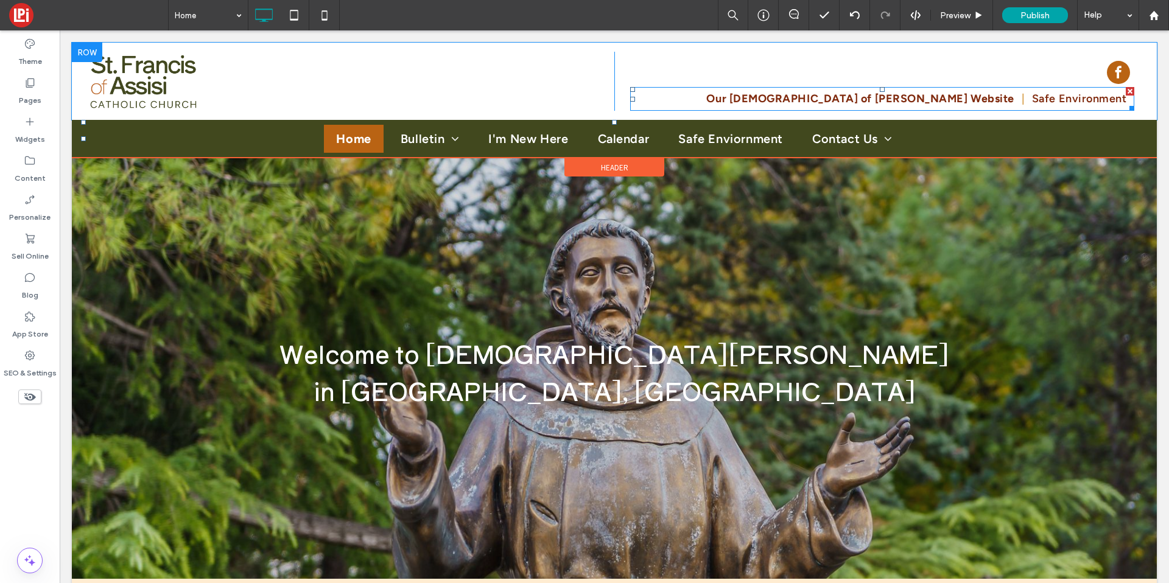
click at [981, 97] on span "Our [DEMOGRAPHIC_DATA] of [PERSON_NAME] Website" at bounding box center [860, 99] width 308 height 16
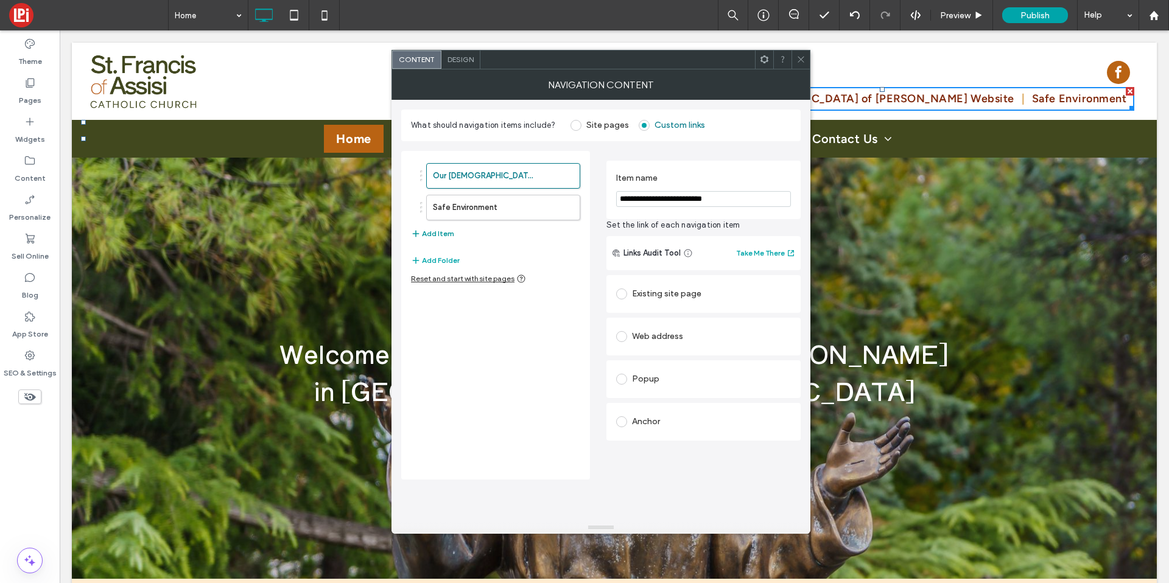
click at [434, 230] on button "Add Item" at bounding box center [432, 234] width 43 height 15
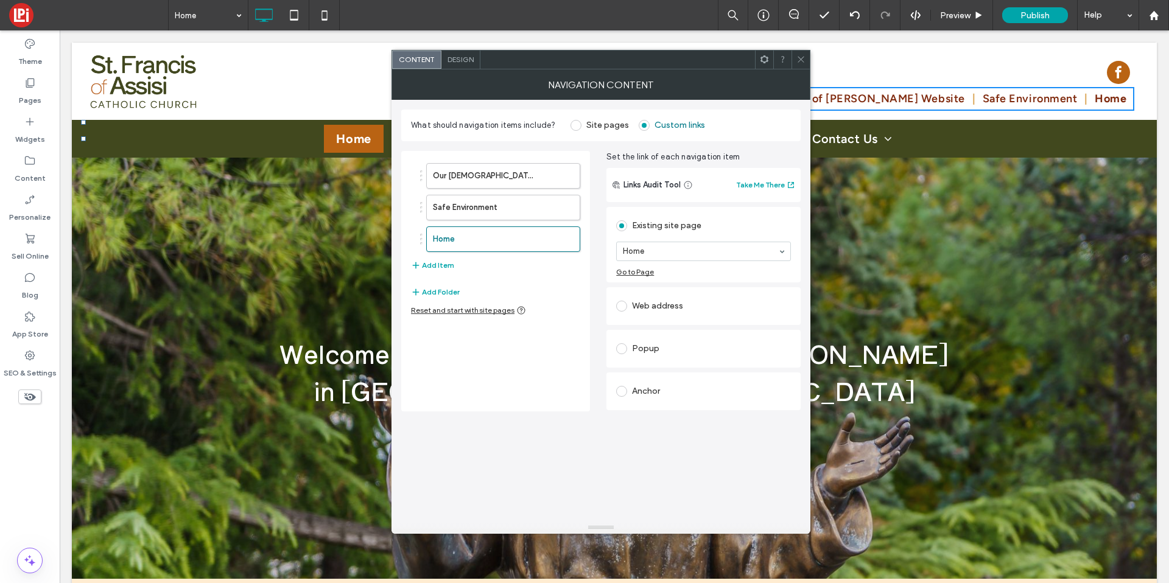
click at [648, 297] on div "Web address" at bounding box center [703, 306] width 175 height 19
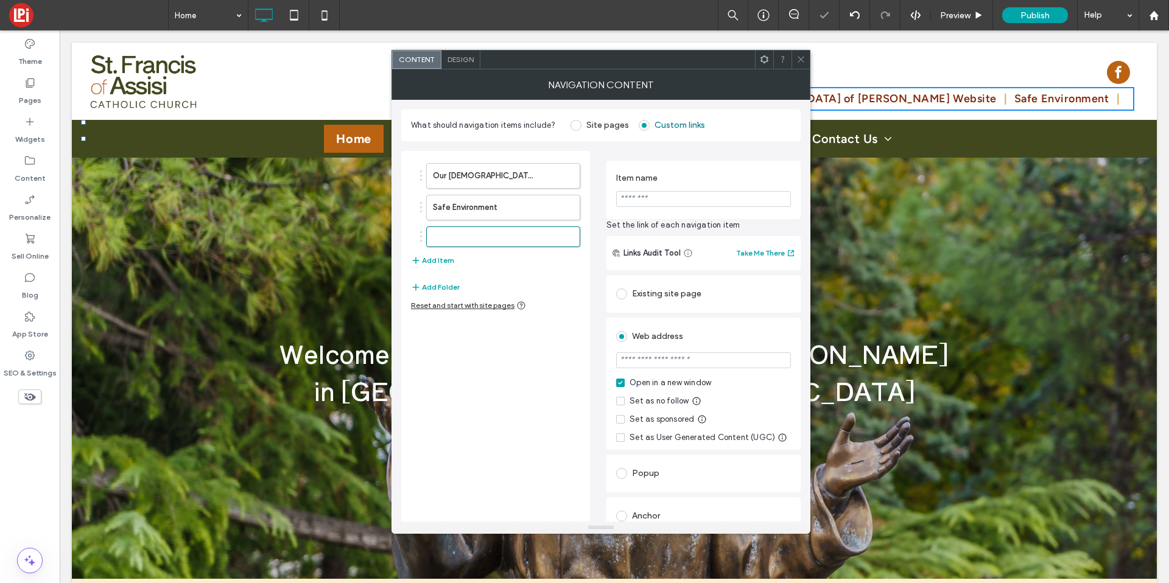
click at [646, 357] on input "url" at bounding box center [703, 361] width 175 height 16
paste input "**********"
type input "**********"
click at [646, 191] on input "******" at bounding box center [703, 199] width 175 height 16
type input "**********"
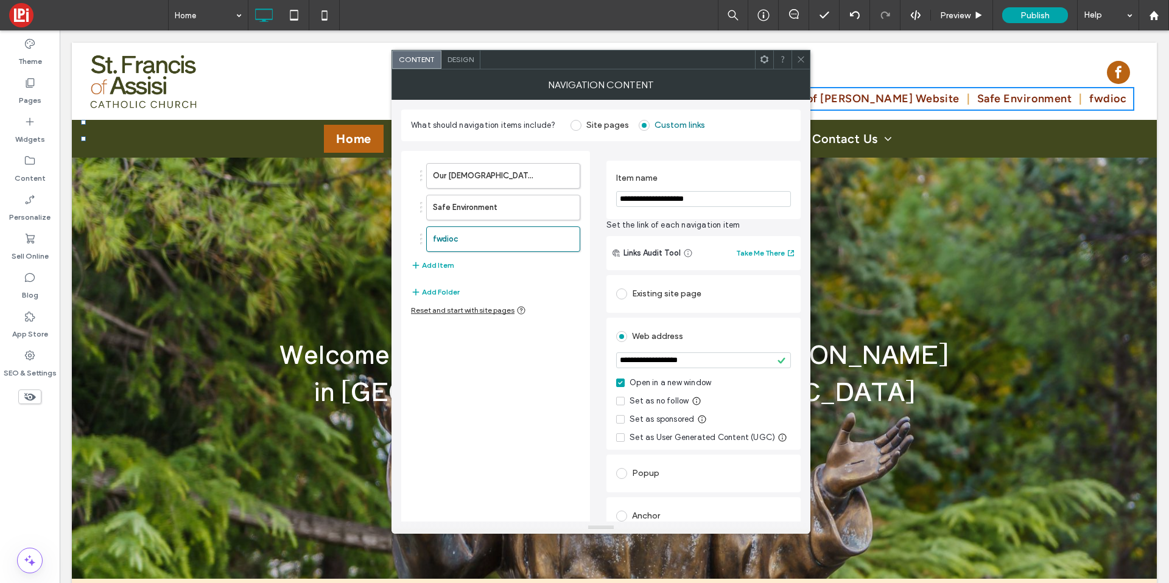
click at [803, 59] on icon at bounding box center [801, 59] width 9 height 9
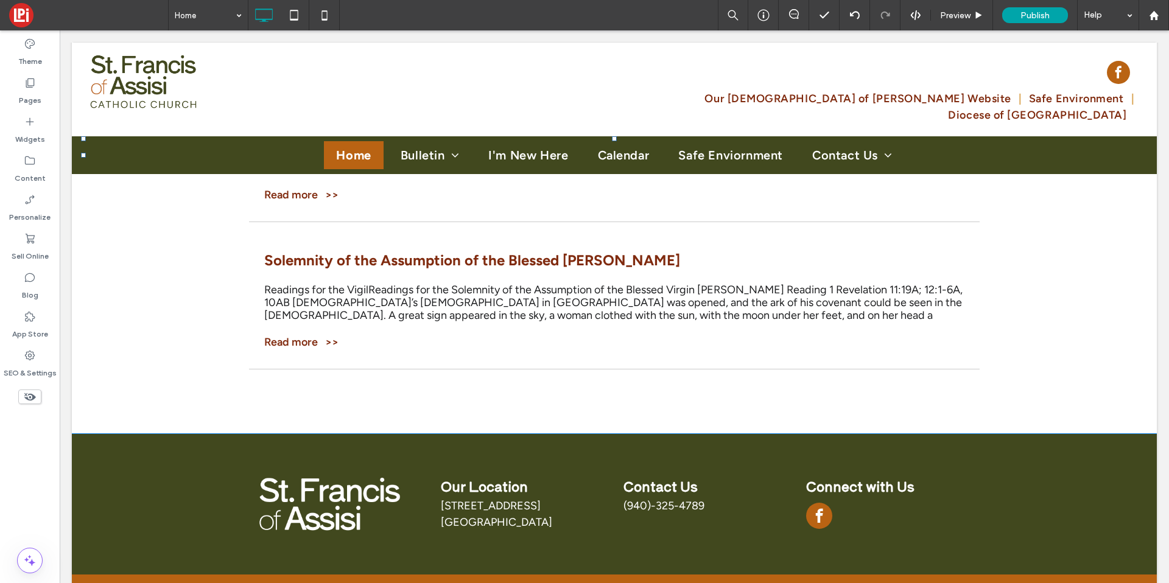
scroll to position [2870, 0]
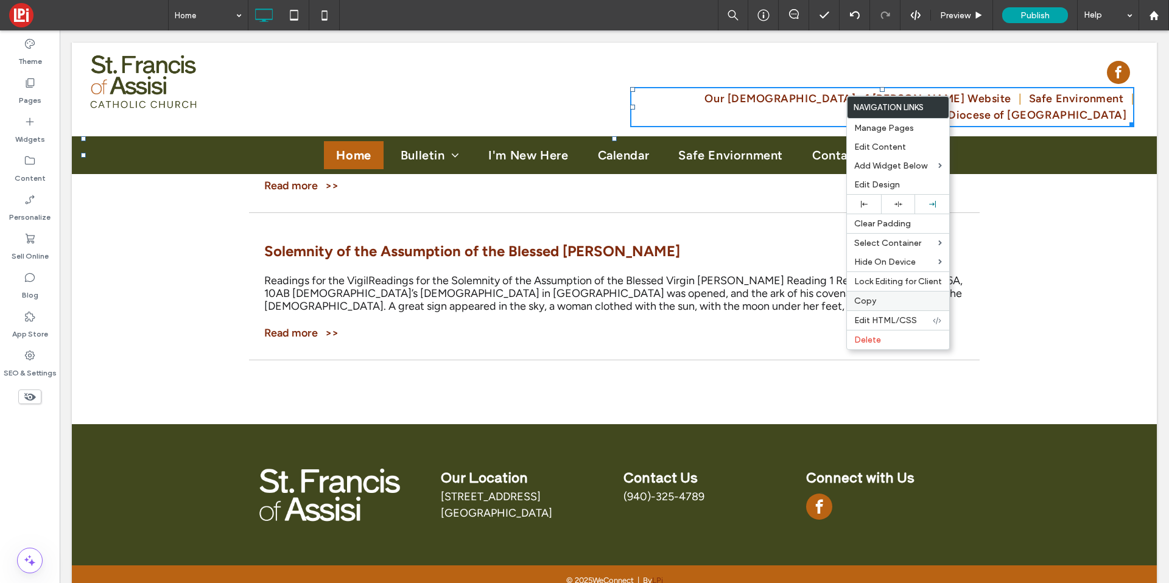
click at [871, 296] on span "Copy" at bounding box center [865, 301] width 22 height 10
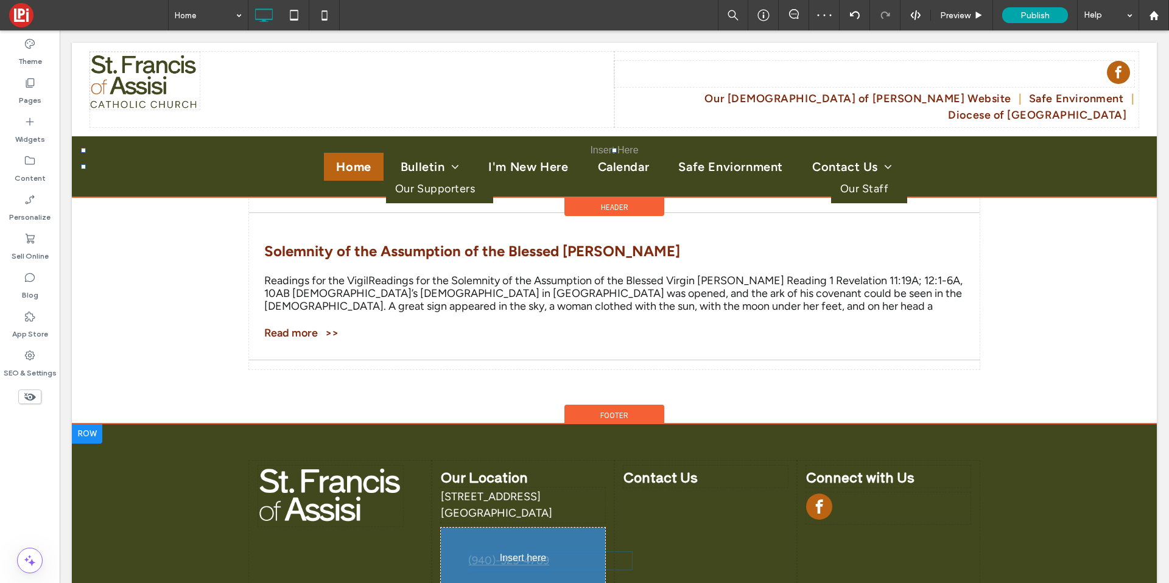
drag, startPoint x: 649, startPoint y: 474, endPoint x: 479, endPoint y: 538, distance: 181.6
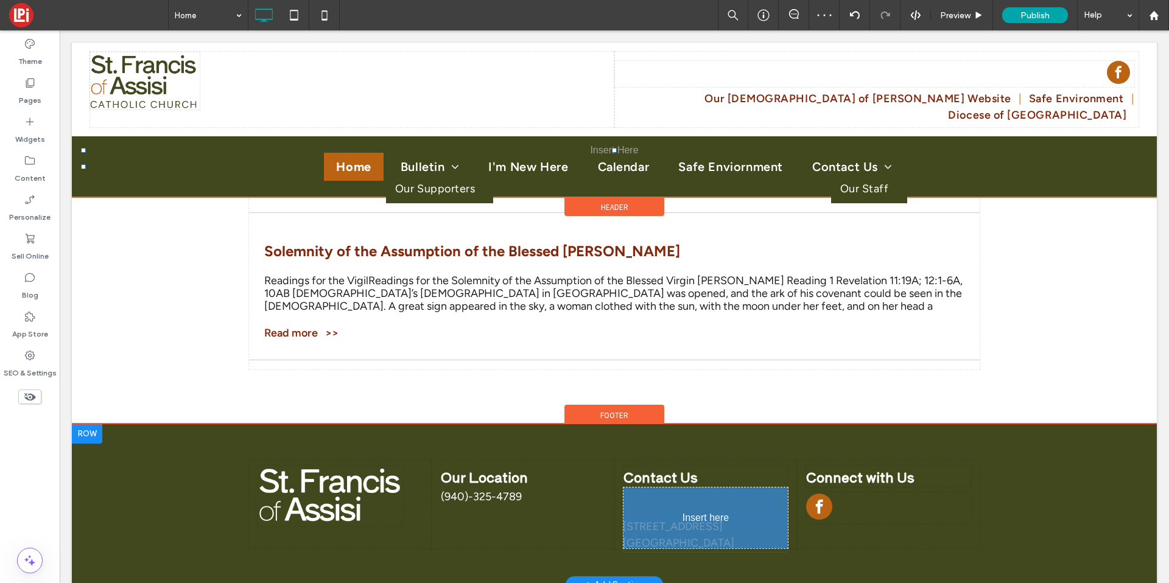
drag, startPoint x: 469, startPoint y: 482, endPoint x: 636, endPoint y: 511, distance: 169.3
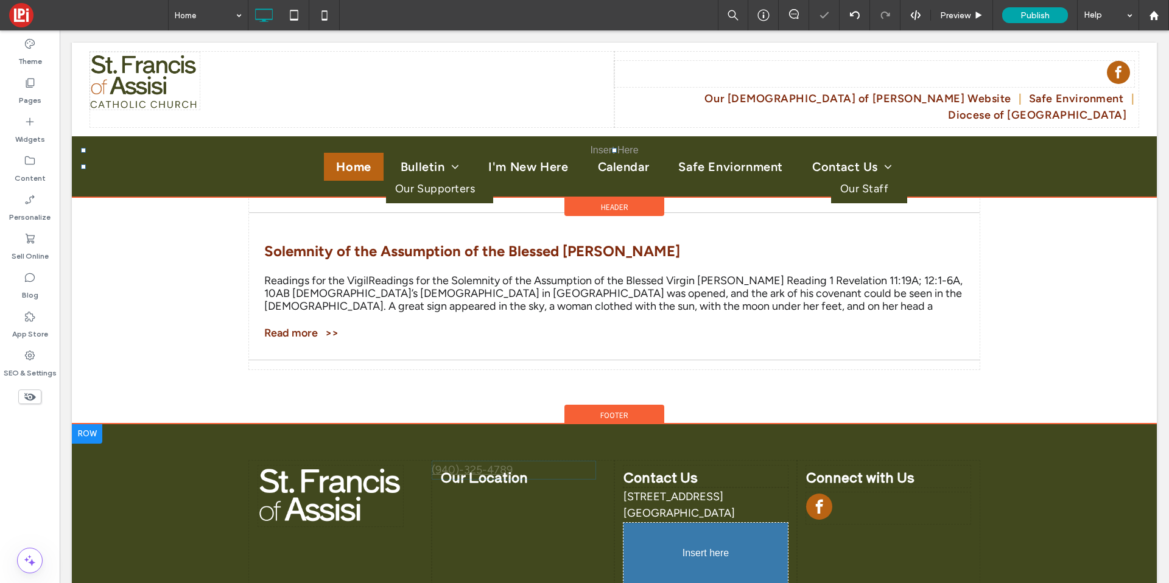
drag, startPoint x: 463, startPoint y: 477, endPoint x: 699, endPoint y: 567, distance: 252.1
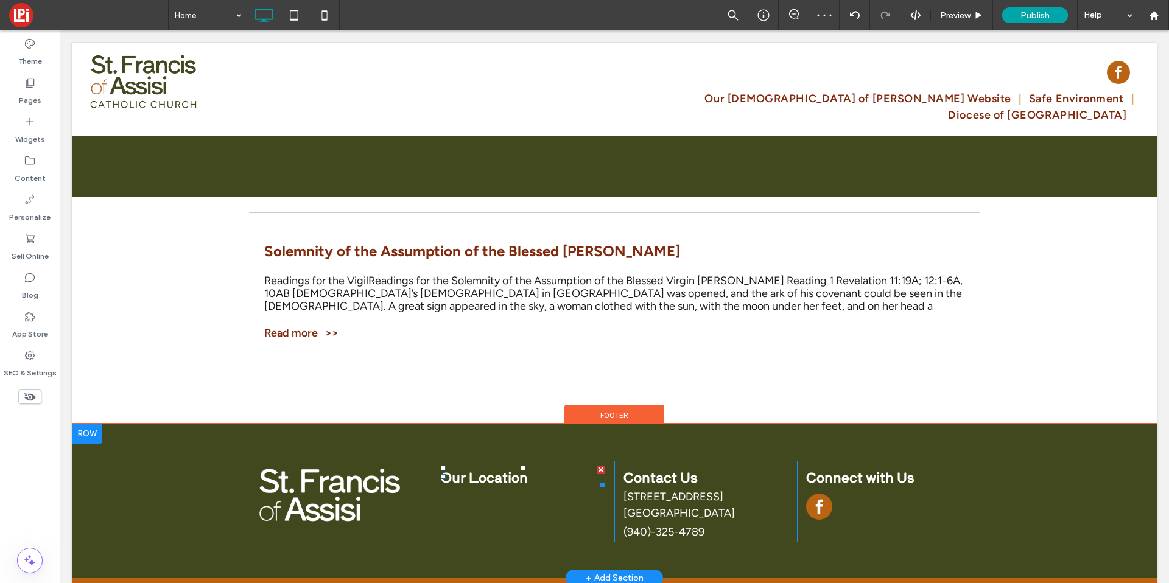
click at [477, 467] on span "Our Location" at bounding box center [484, 476] width 87 height 19
type input "**********"
type input "**"
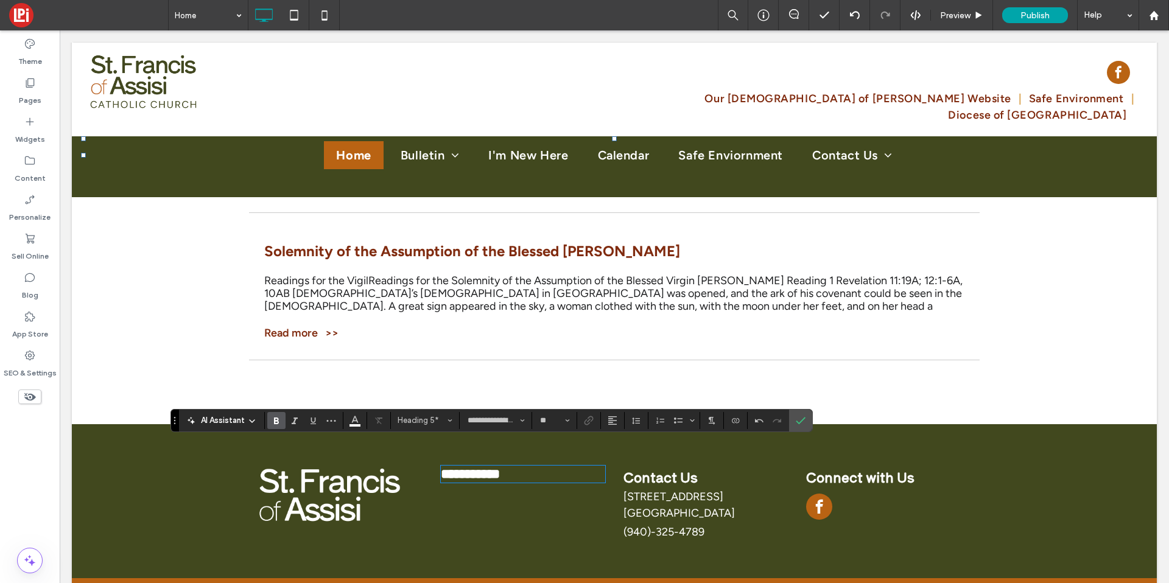
click at [468, 485] on div "**********" at bounding box center [523, 501] width 183 height 81
click at [798, 415] on label "Confirm" at bounding box center [801, 421] width 18 height 22
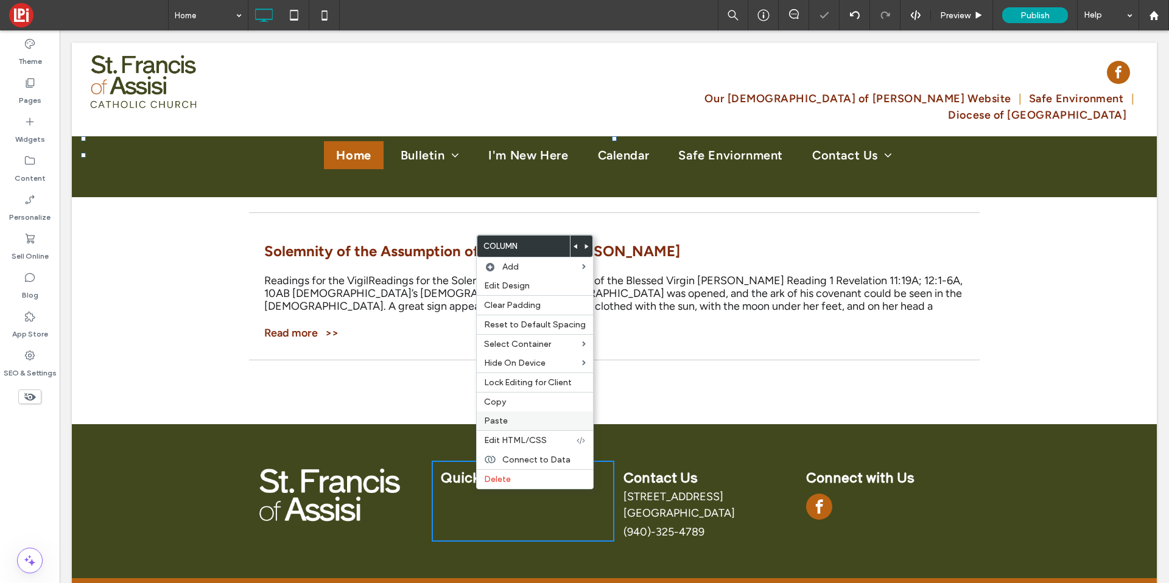
click at [502, 422] on span "Paste" at bounding box center [496, 421] width 24 height 10
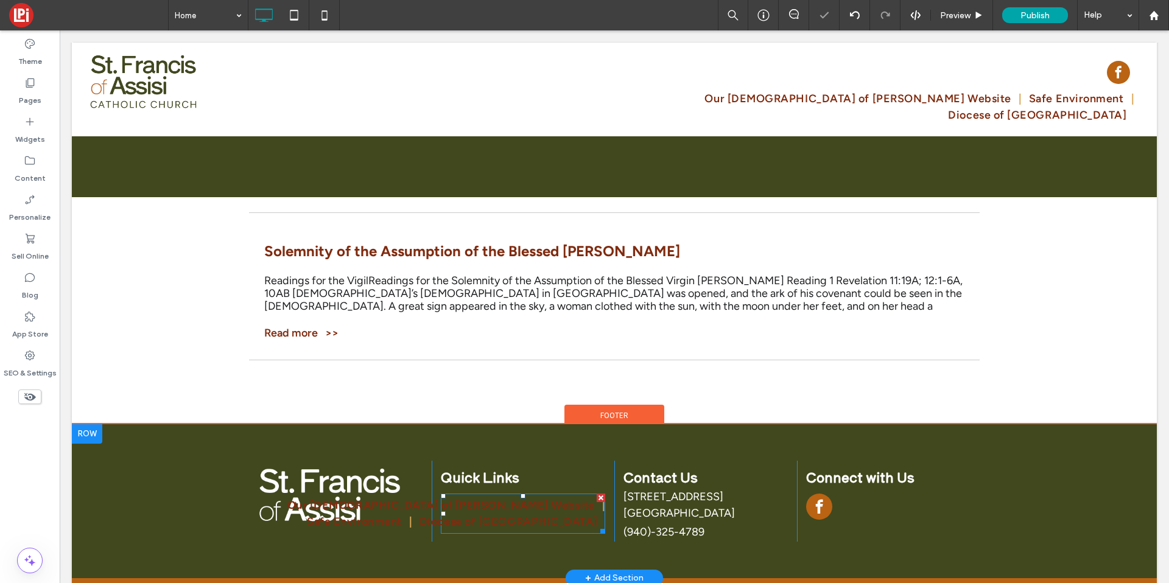
click at [512, 498] on span "Our [DEMOGRAPHIC_DATA] of [PERSON_NAME] Website" at bounding box center [441, 506] width 308 height 16
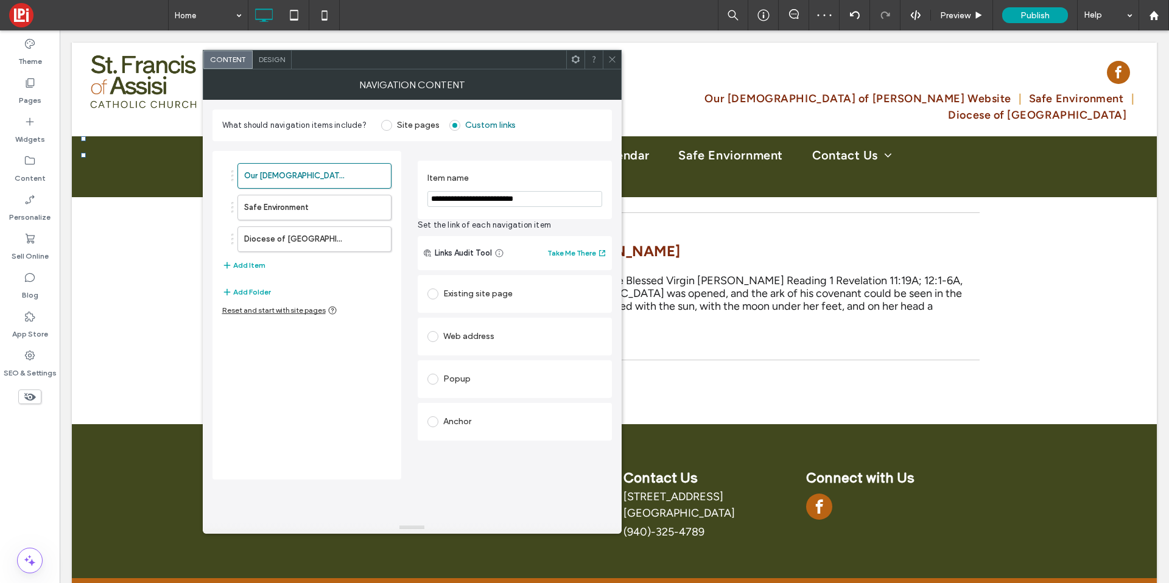
click at [279, 66] on div "Design" at bounding box center [272, 60] width 39 height 18
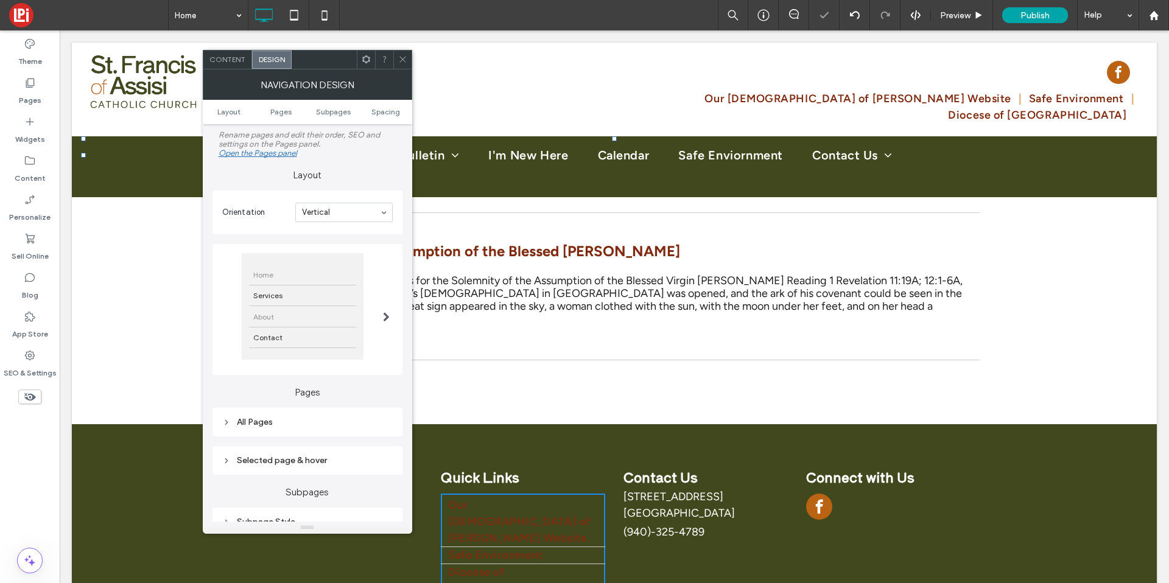
click at [300, 323] on div "About" at bounding box center [302, 316] width 107 height 21
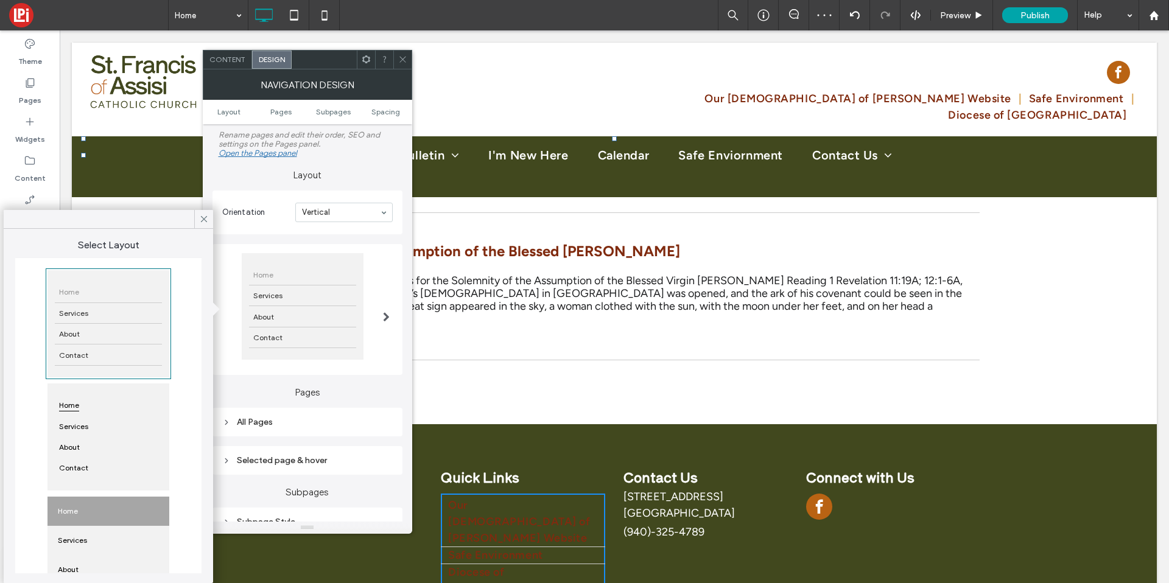
click at [116, 403] on div "Home" at bounding box center [108, 405] width 107 height 21
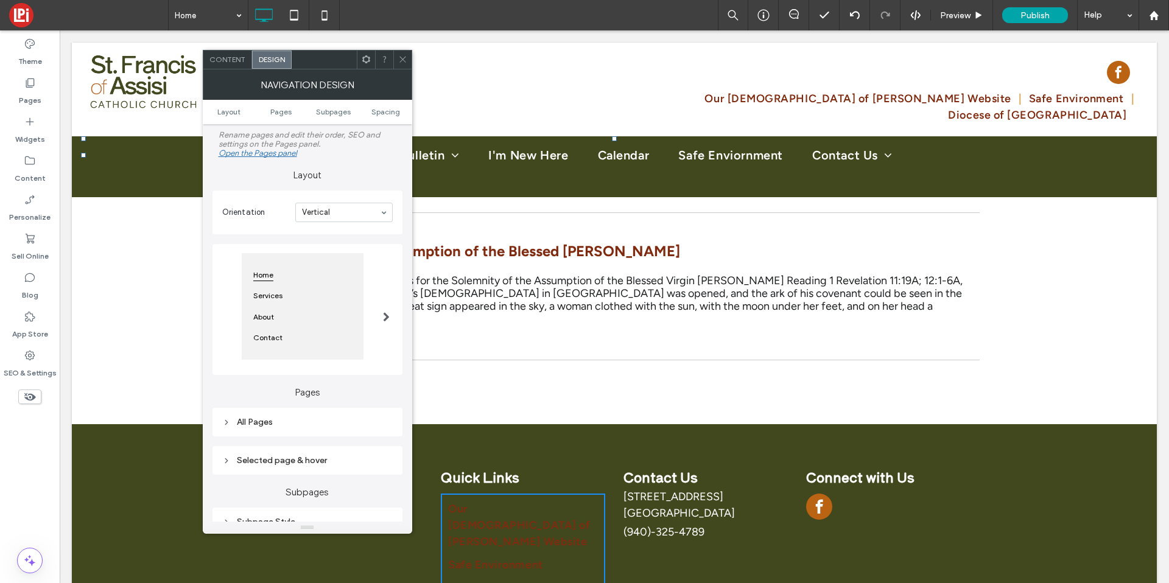
click at [297, 420] on div "All Pages" at bounding box center [307, 422] width 171 height 10
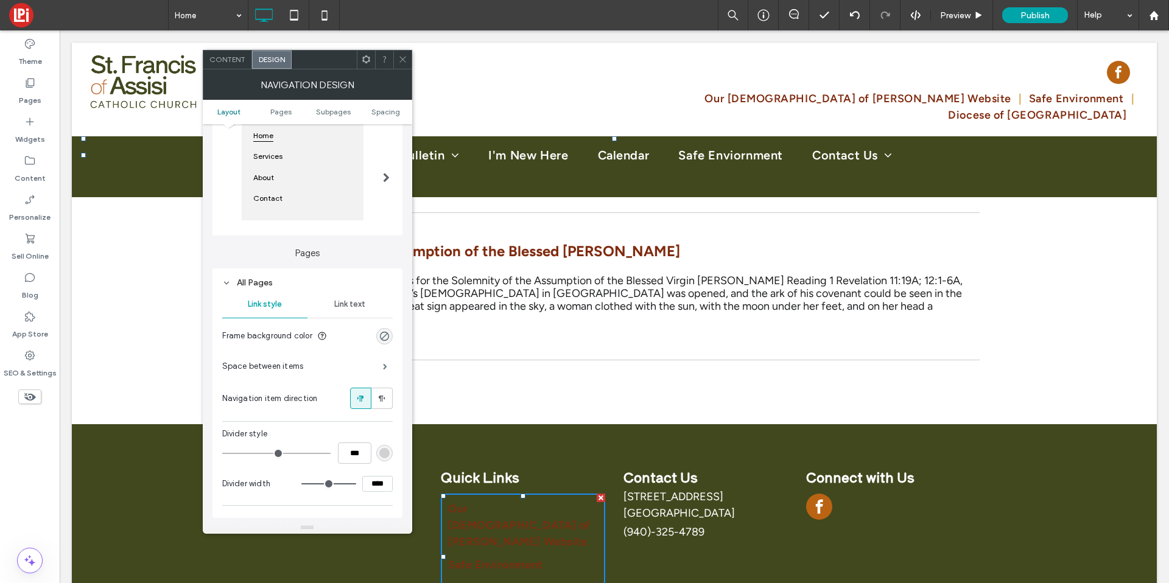
scroll to position [142, 0]
click at [387, 362] on span at bounding box center [385, 364] width 4 height 6
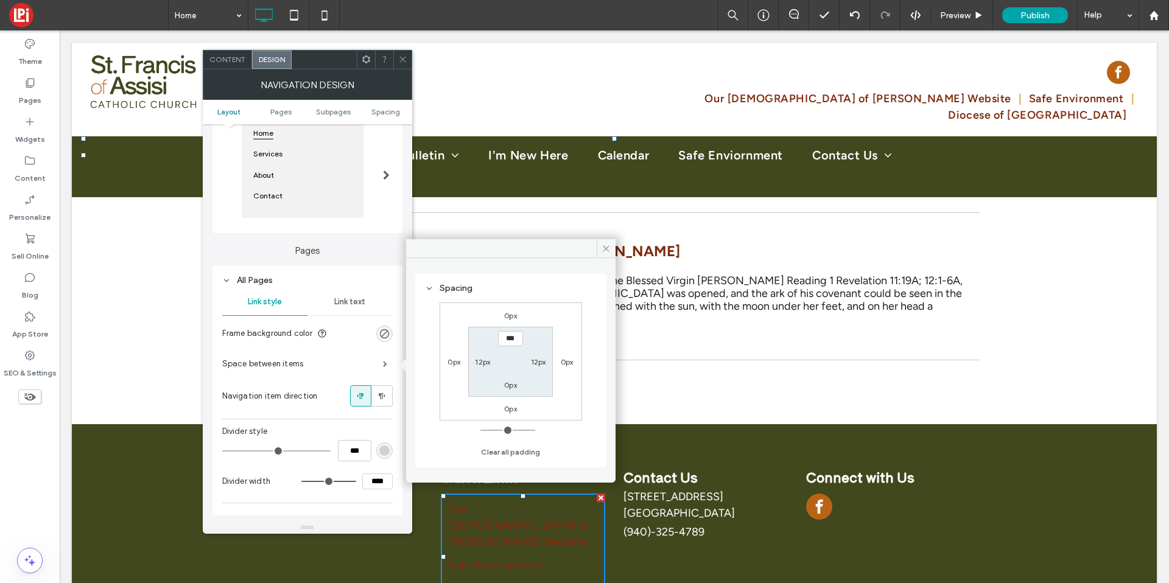
type input "*"
type input "**"
click at [608, 244] on icon at bounding box center [606, 248] width 9 height 9
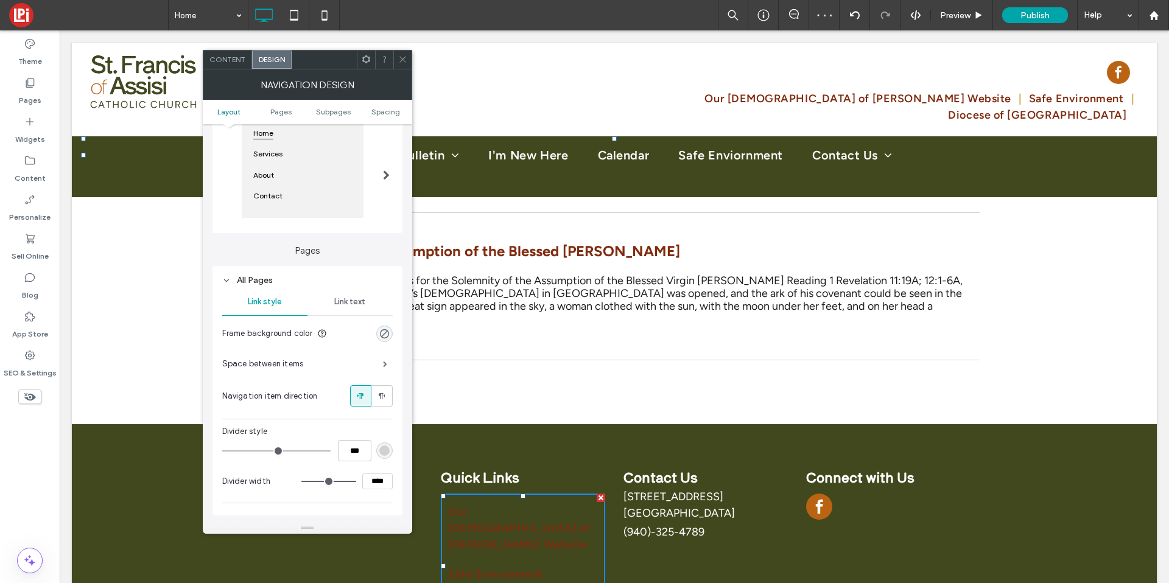
click at [350, 302] on span "Link text" at bounding box center [349, 302] width 31 height 10
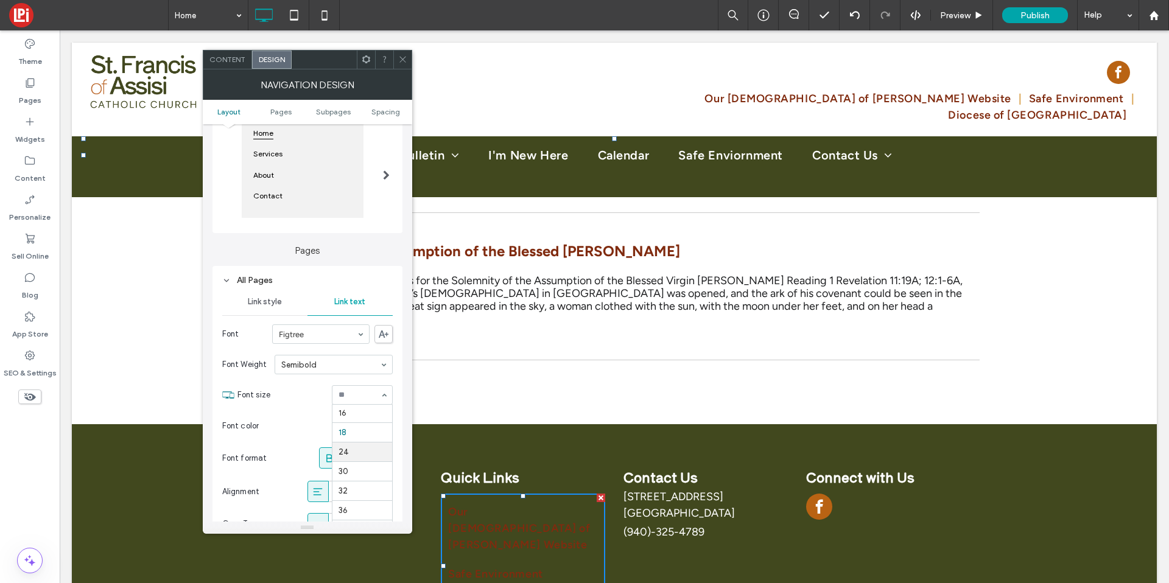
scroll to position [117, 0]
click at [384, 424] on div "rgb(128, 43, 15)" at bounding box center [384, 426] width 10 height 10
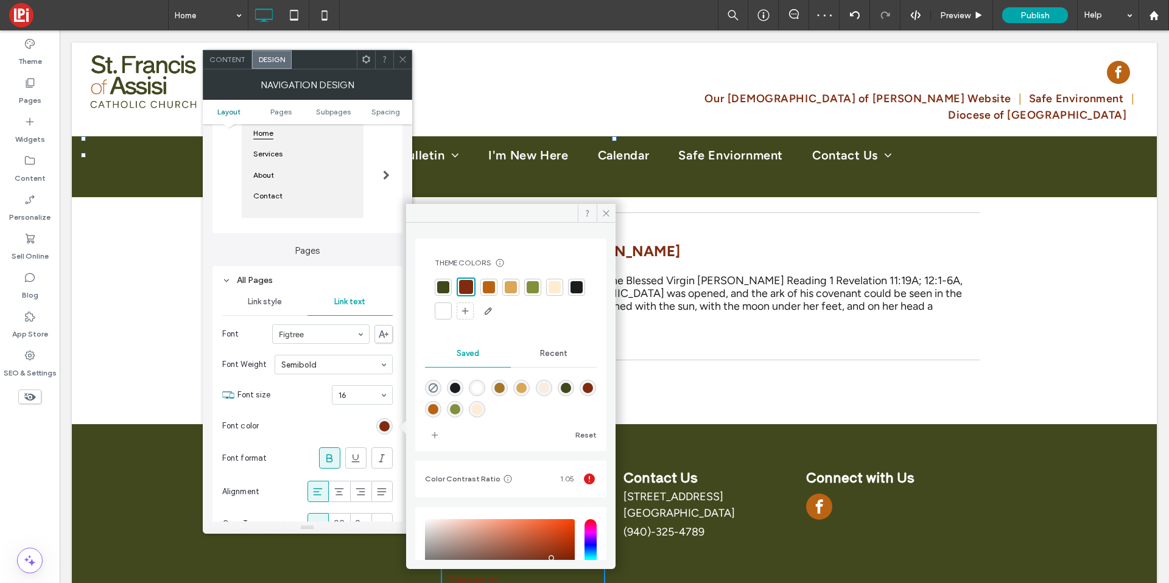
click at [449, 314] on div at bounding box center [443, 311] width 12 height 12
click at [613, 222] on span at bounding box center [606, 213] width 19 height 18
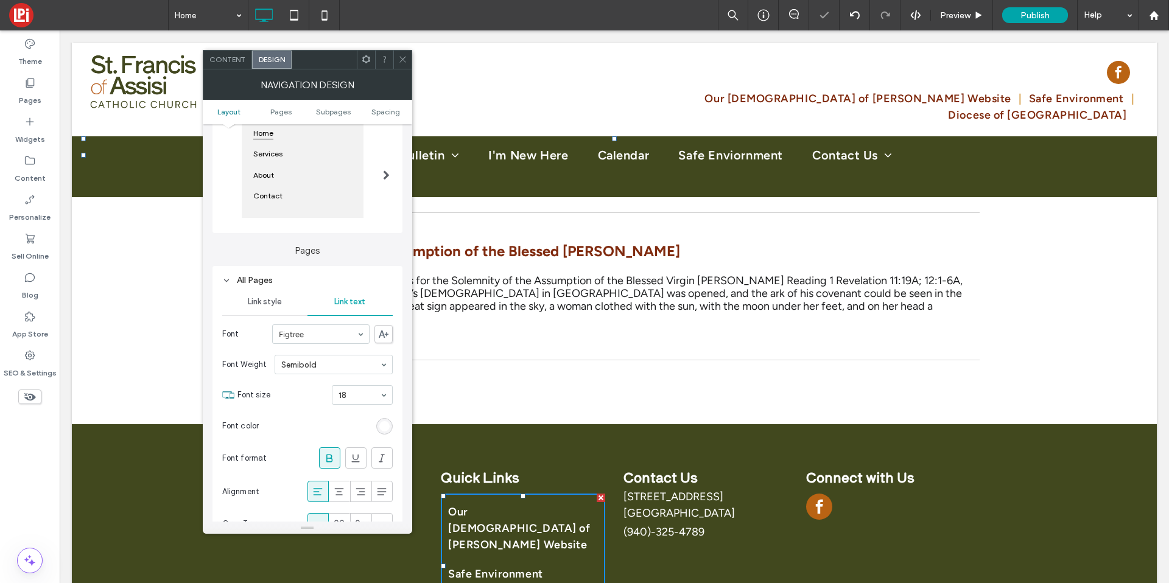
click at [275, 301] on span "Link style" at bounding box center [265, 302] width 34 height 10
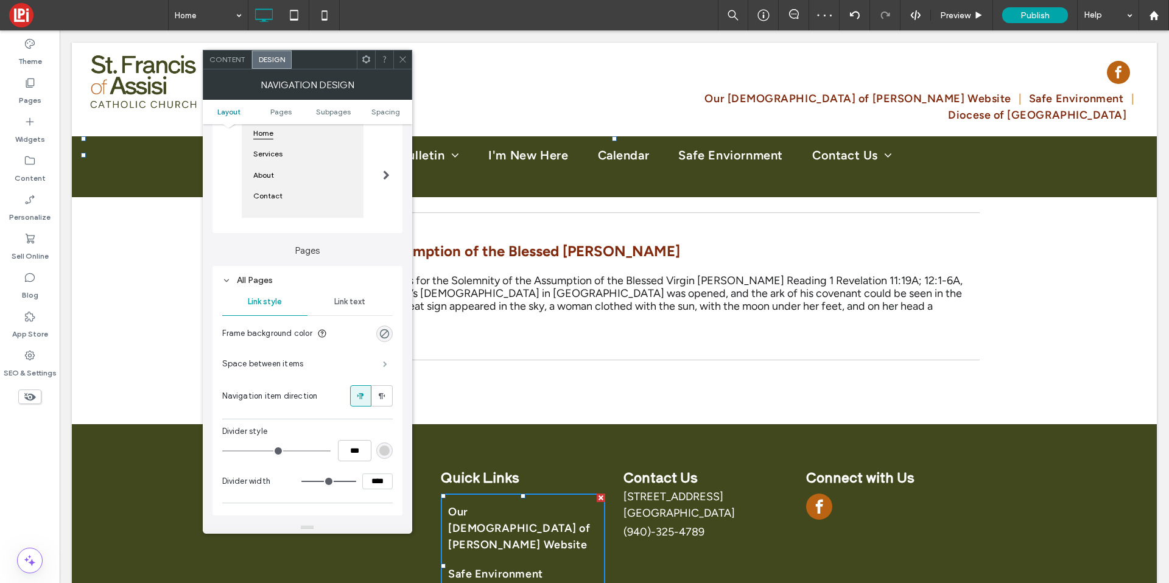
click at [383, 363] on span at bounding box center [385, 364] width 4 height 6
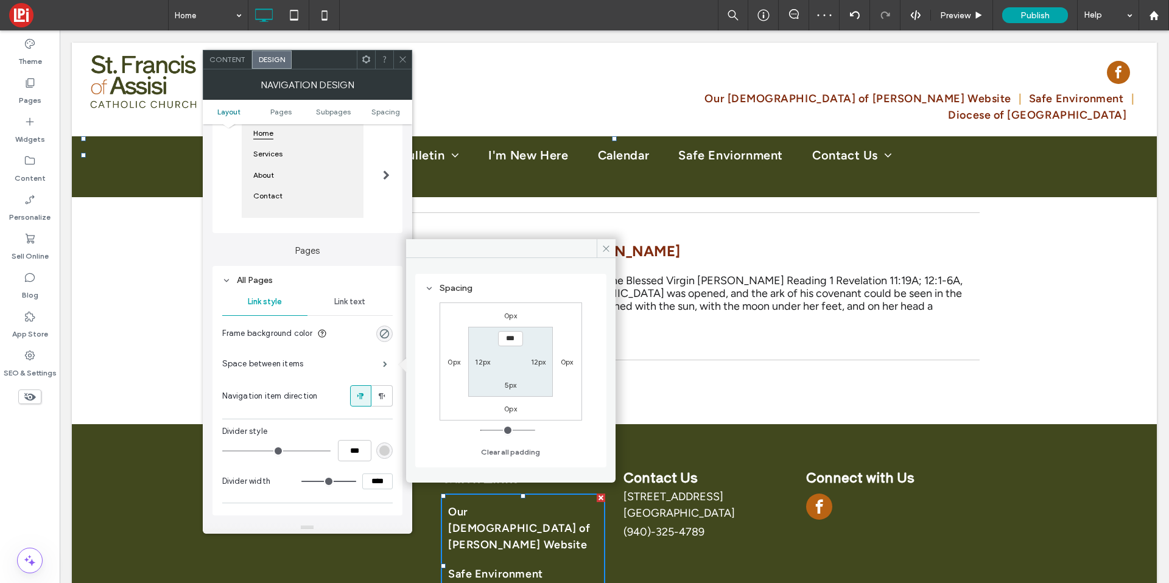
type input "*"
click at [512, 338] on label "3px" at bounding box center [511, 339] width 12 height 9
type input "*"
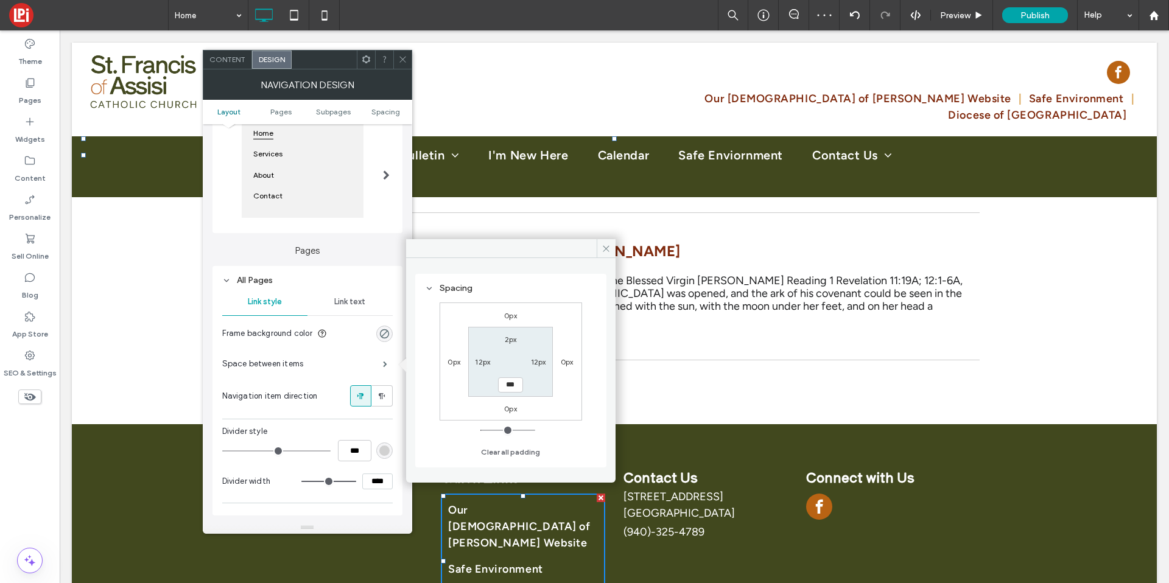
type input "*"
type input "**"
click at [604, 244] on icon at bounding box center [606, 248] width 9 height 9
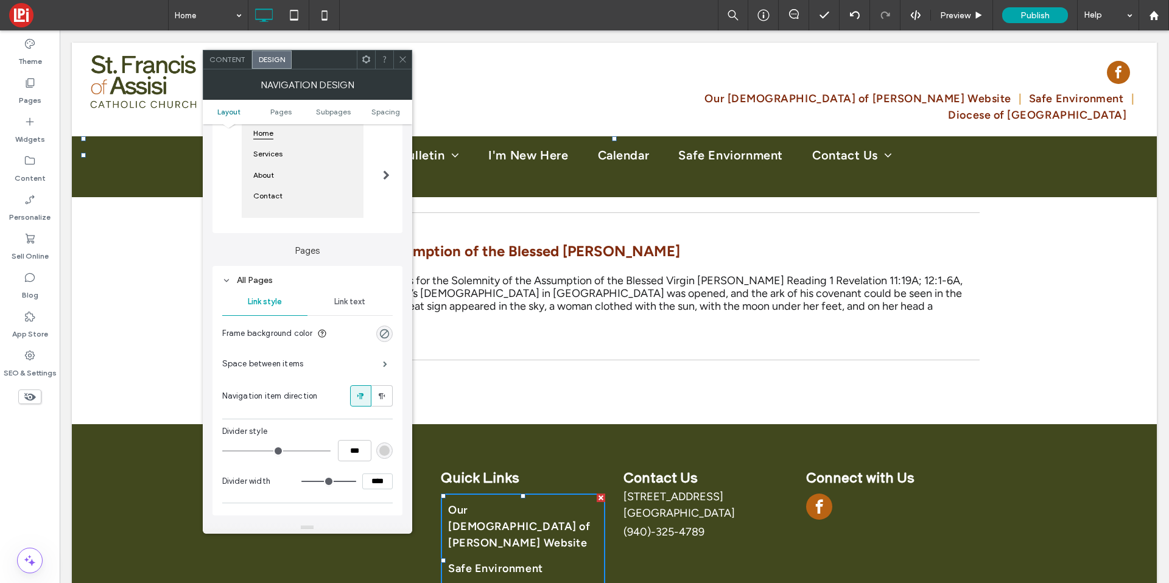
click at [406, 58] on icon at bounding box center [402, 59] width 9 height 9
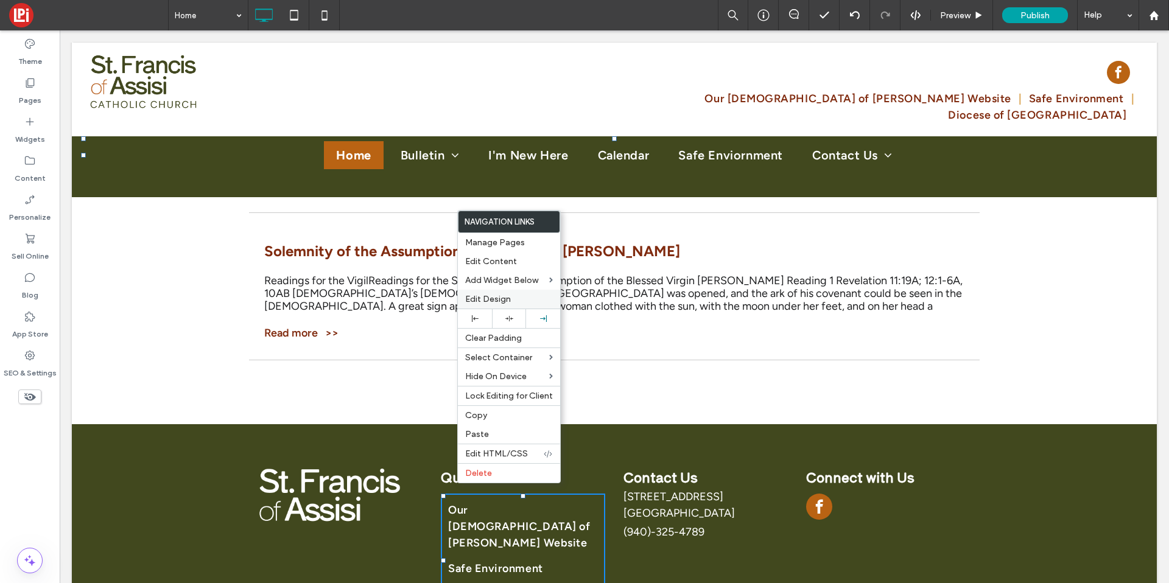
drag, startPoint x: 487, startPoint y: 298, endPoint x: 479, endPoint y: 294, distance: 8.7
click at [487, 298] on span "Edit Design" at bounding box center [488, 299] width 46 height 10
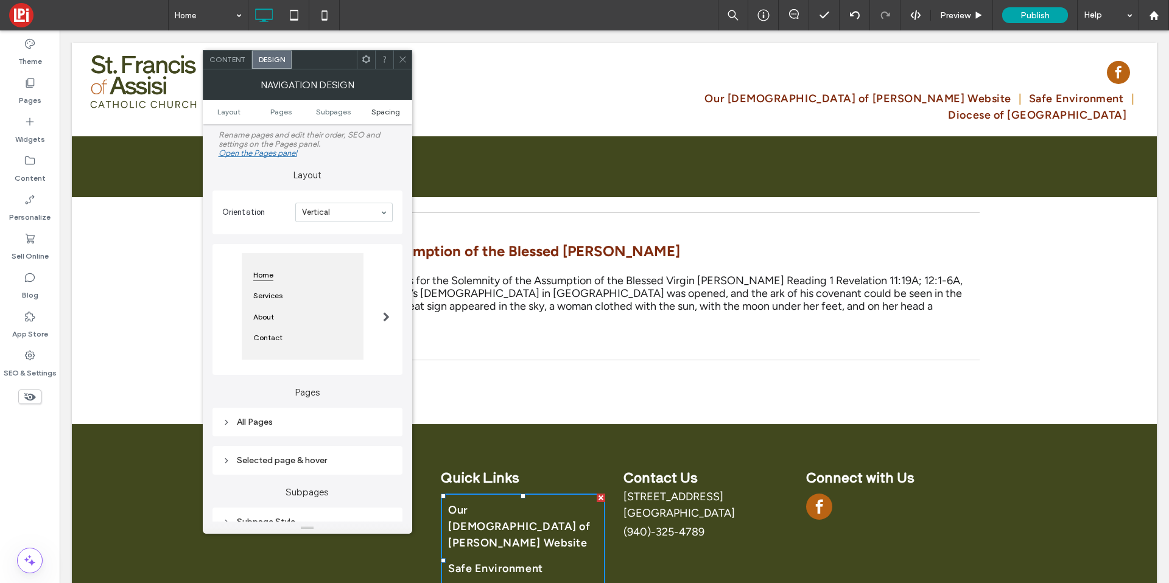
click at [373, 113] on span "Spacing" at bounding box center [386, 111] width 29 height 9
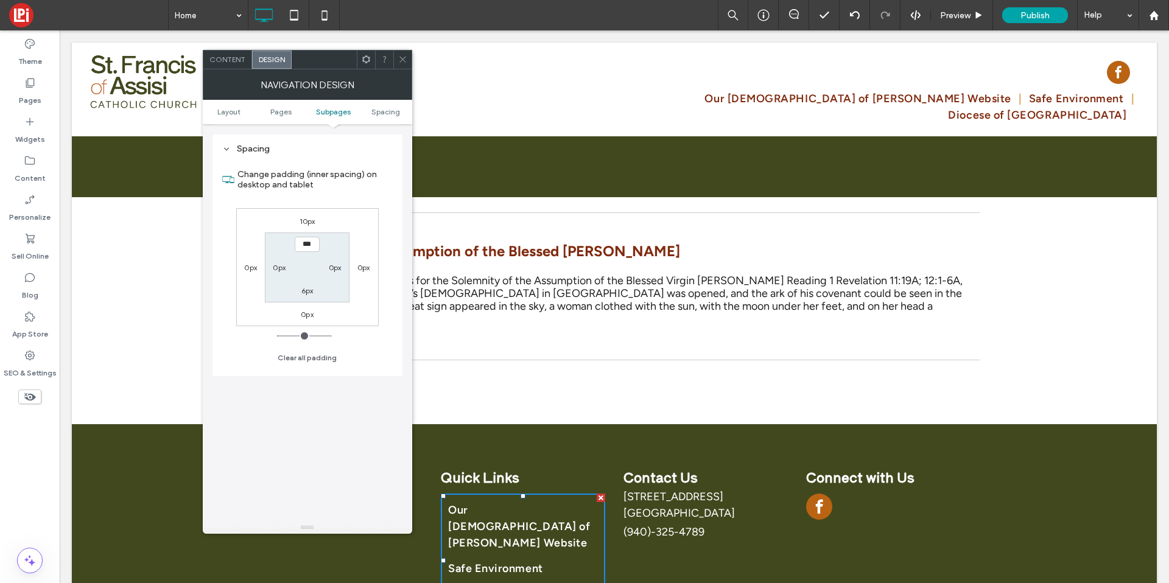
scroll to position [413, 0]
type input "*"
type input "**"
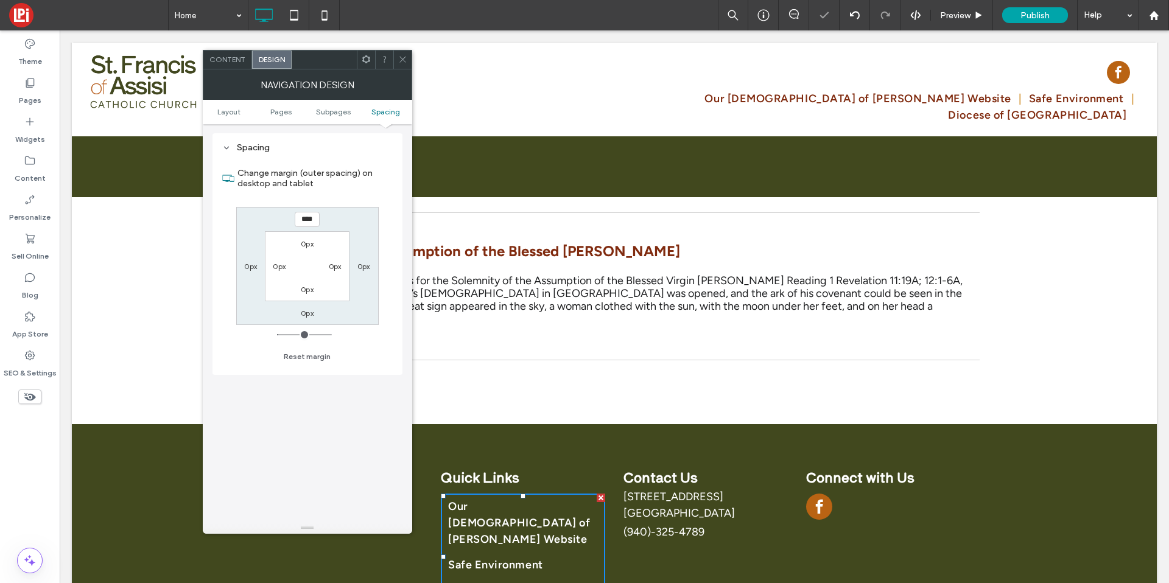
type input "*"
click at [291, 110] on link "Pages" at bounding box center [281, 111] width 52 height 9
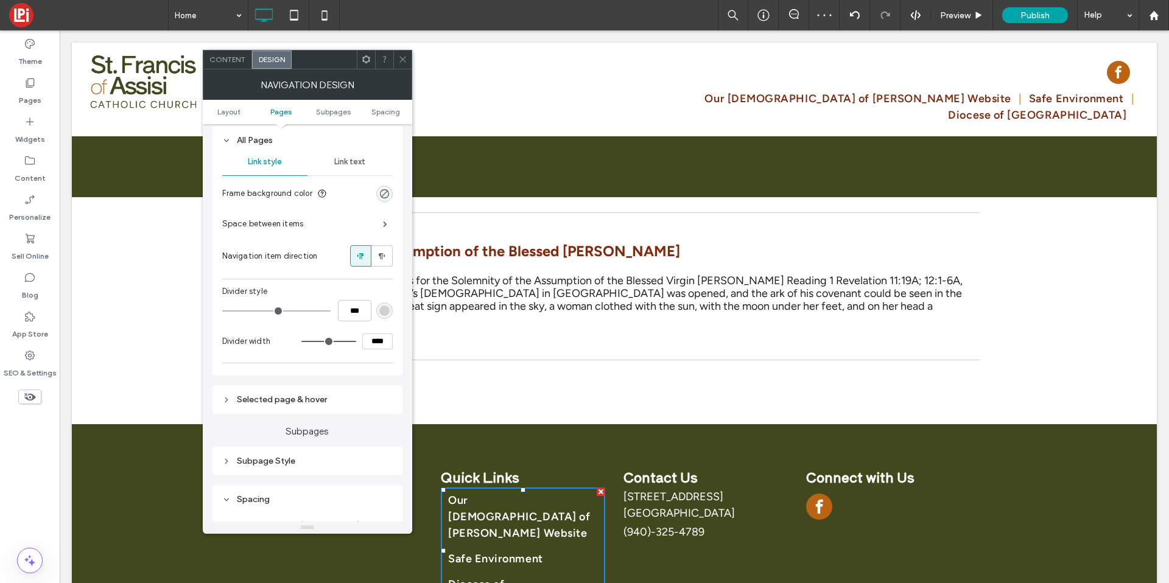
scroll to position [252, 0]
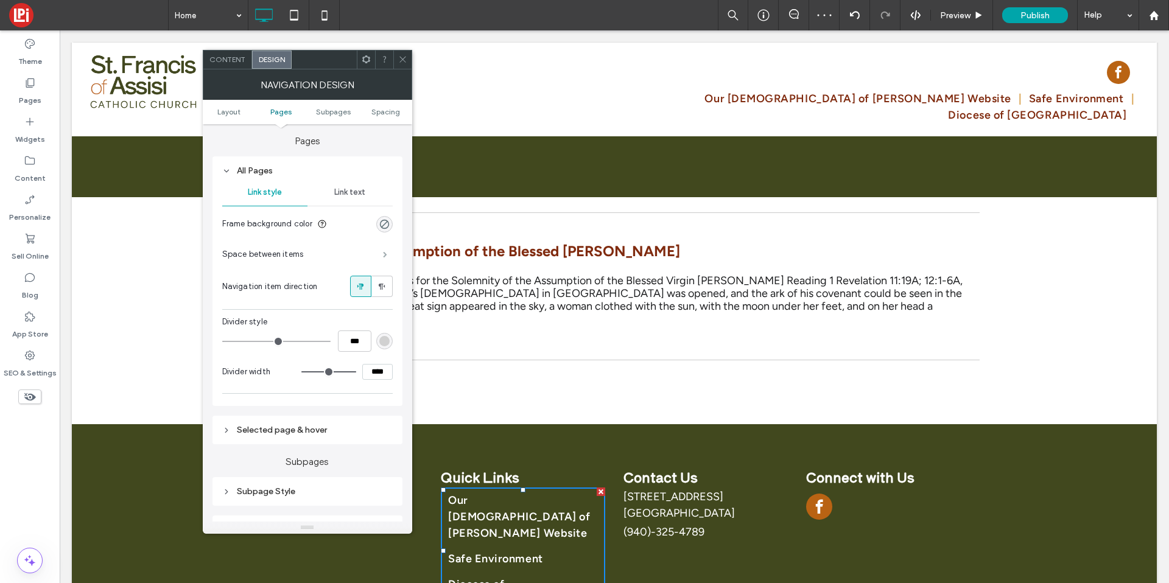
click at [387, 258] on span at bounding box center [385, 255] width 4 height 6
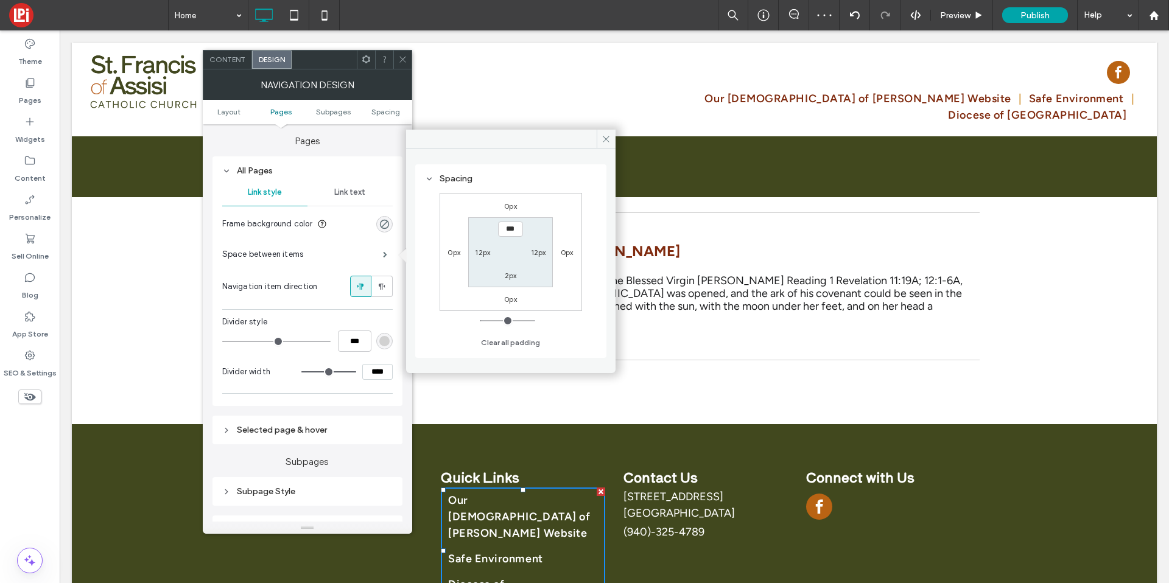
click at [479, 249] on label "12px" at bounding box center [482, 252] width 15 height 9
type input "**"
type input "*"
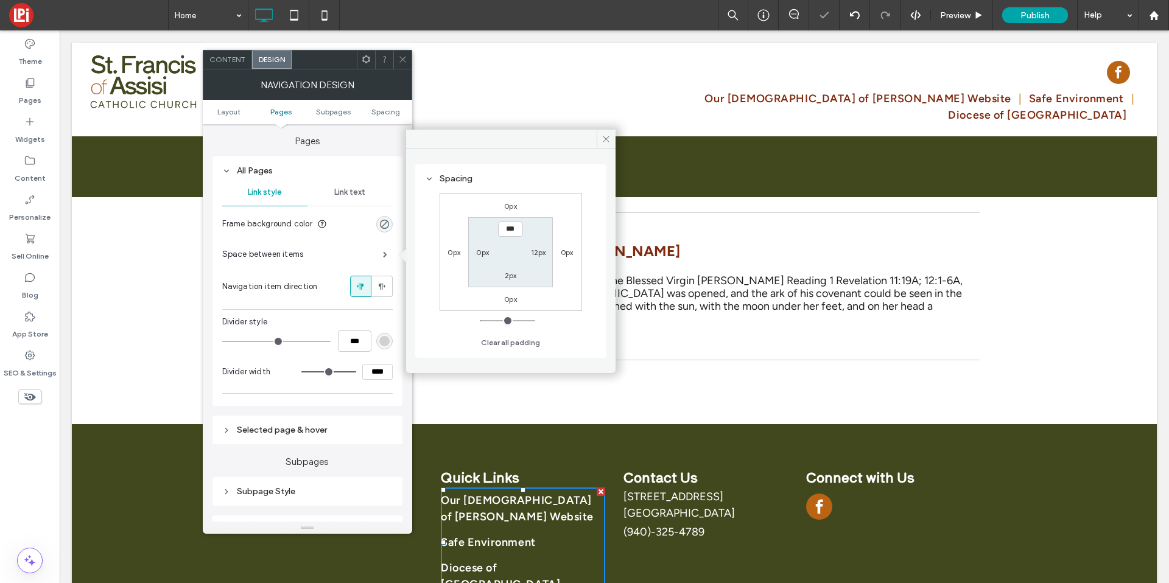
type input "**"
type input "*"
click at [602, 140] on icon at bounding box center [606, 139] width 9 height 9
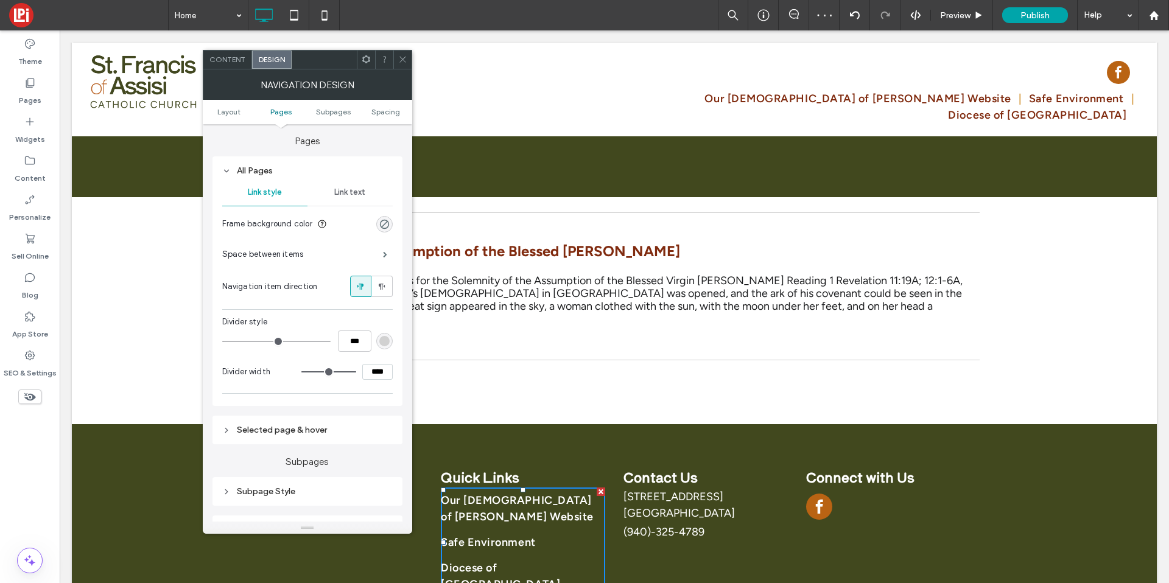
click at [407, 60] on div at bounding box center [402, 60] width 18 height 18
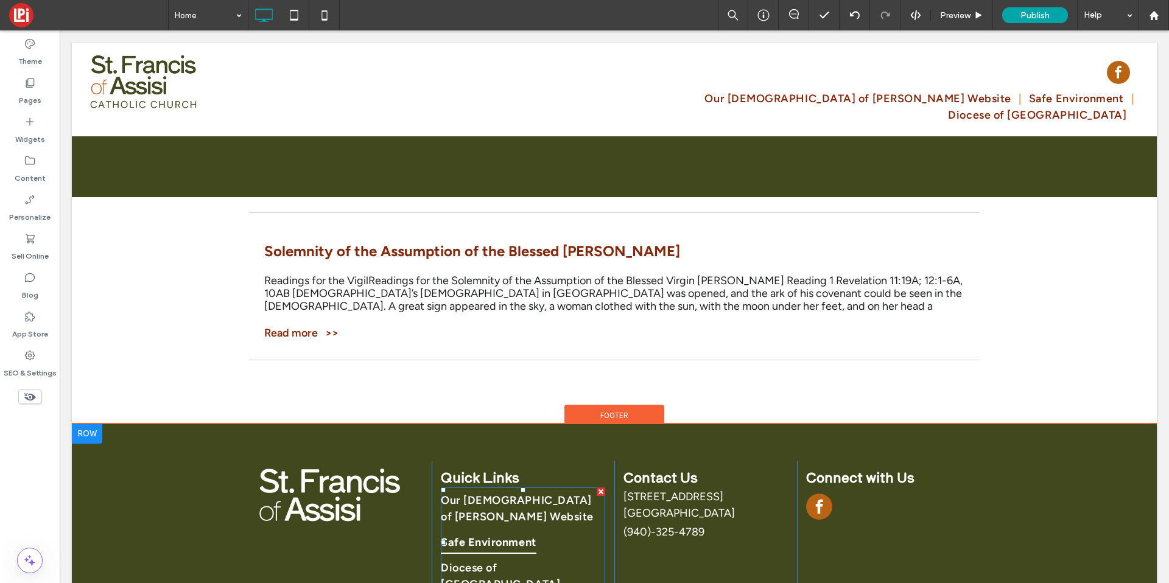
click at [482, 531] on span "Safe Environment" at bounding box center [489, 542] width 96 height 23
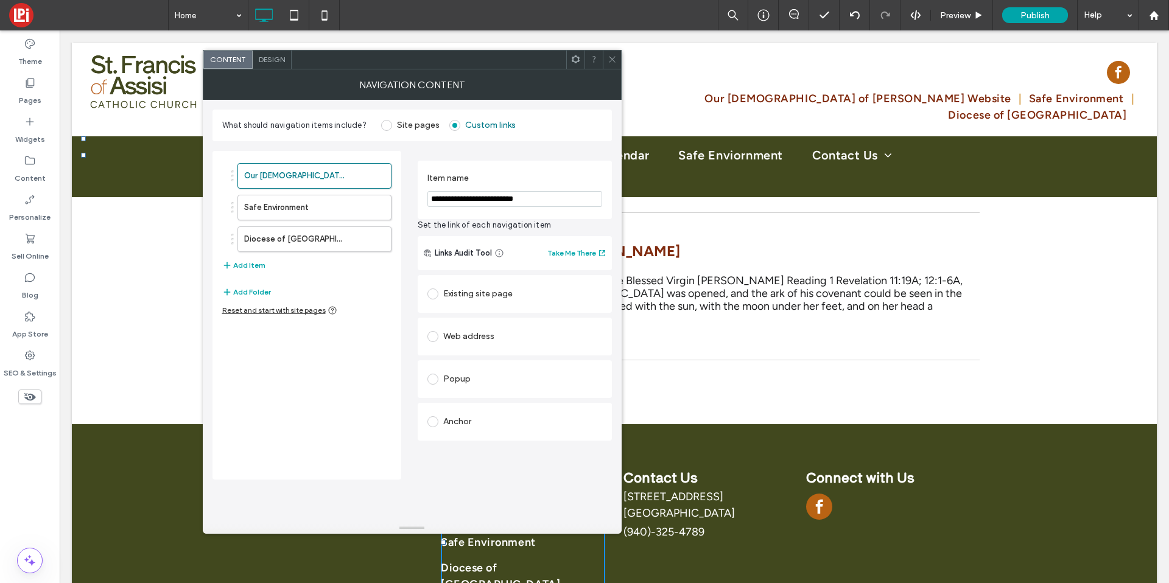
drag, startPoint x: 270, startPoint y: 70, endPoint x: 269, endPoint y: 80, distance: 10.4
click at [269, 70] on div "NAVIGATION CONTENT" at bounding box center [412, 84] width 419 height 30
click at [272, 58] on span "Design" at bounding box center [271, 59] width 26 height 9
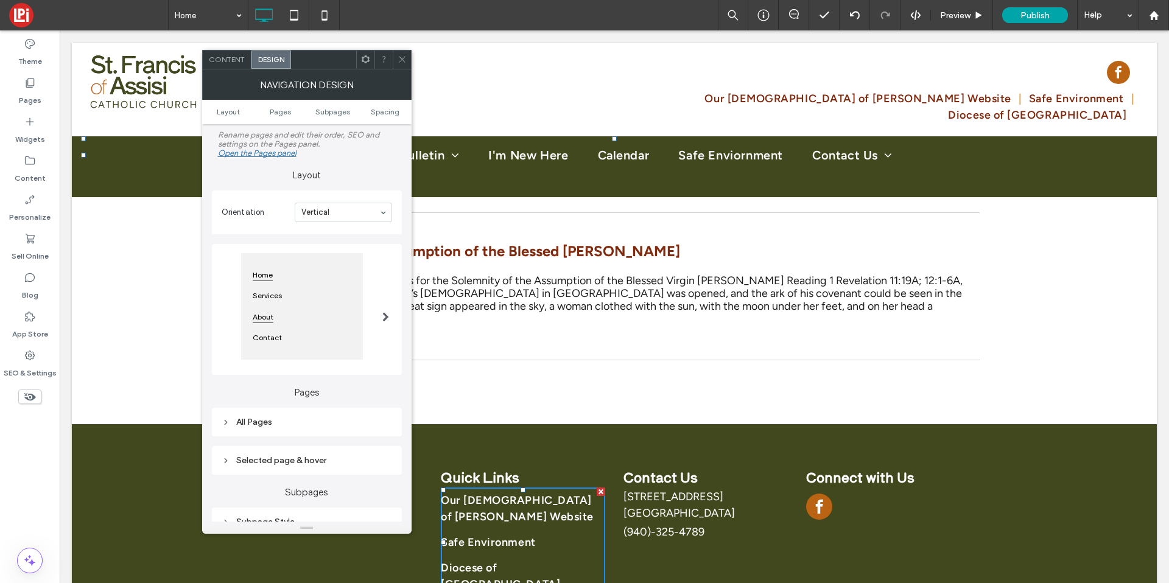
click at [279, 311] on div "About" at bounding box center [301, 316] width 107 height 21
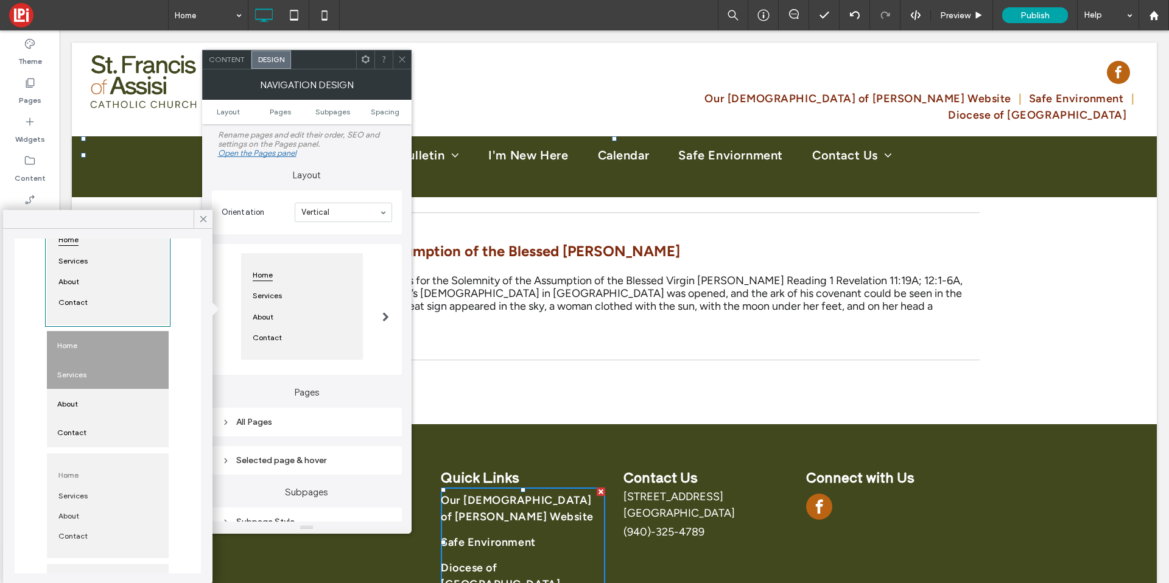
scroll to position [242, 0]
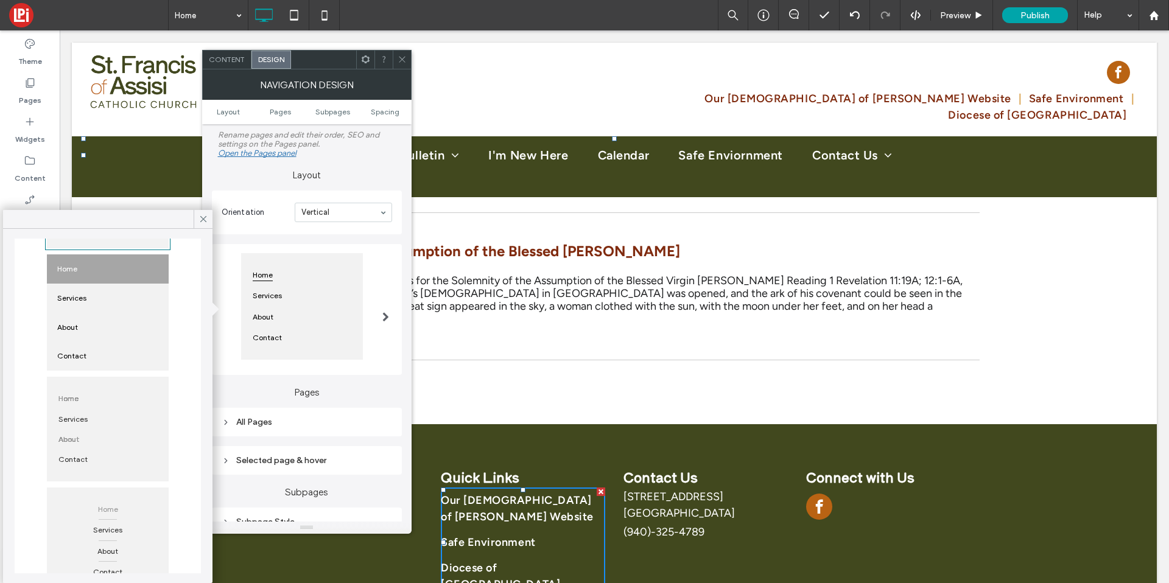
click at [93, 440] on div "About" at bounding box center [107, 439] width 107 height 20
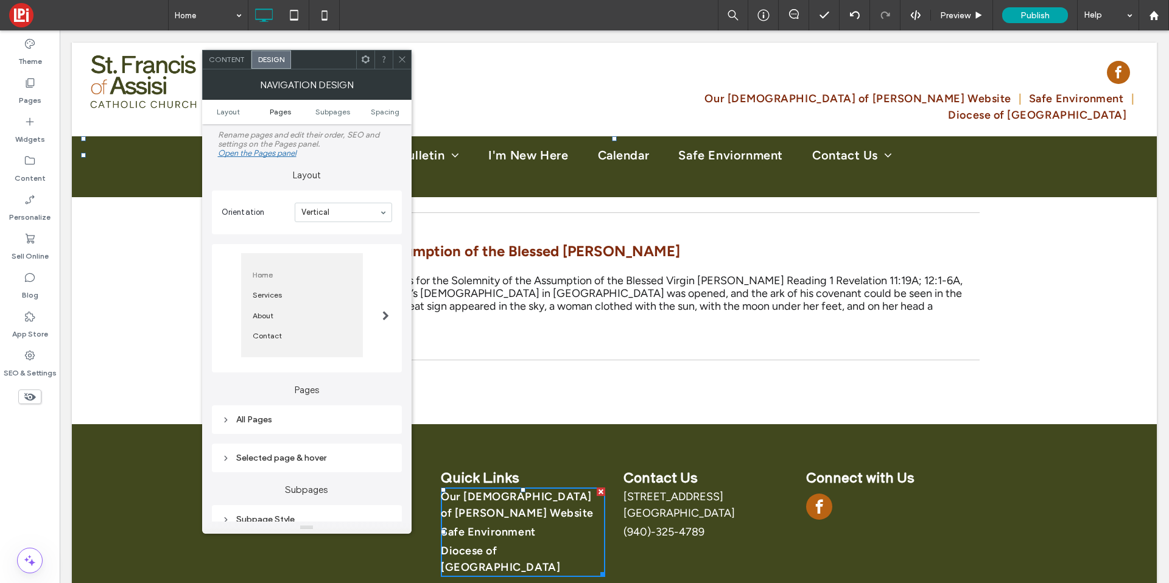
click at [275, 116] on span "Pages" at bounding box center [280, 111] width 21 height 9
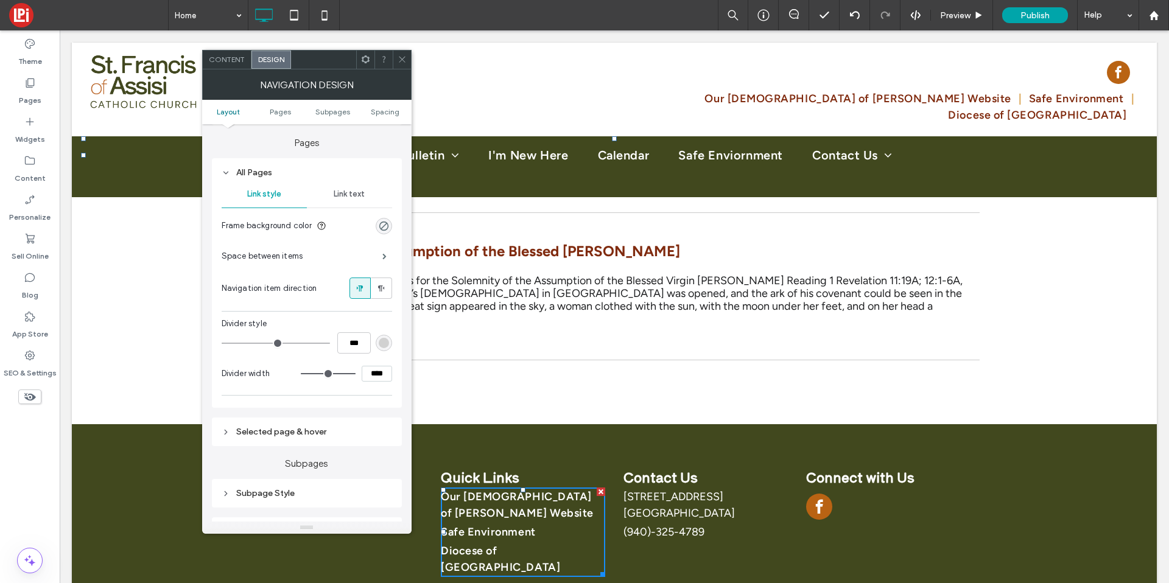
scroll to position [249, 0]
click at [387, 253] on span at bounding box center [384, 255] width 4 height 6
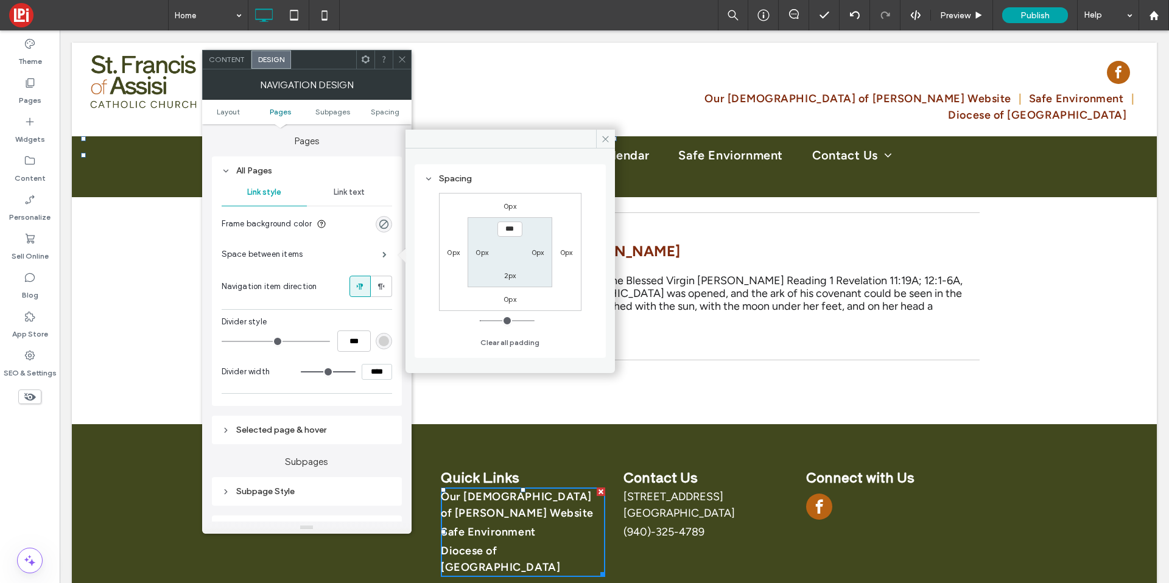
type input "*"
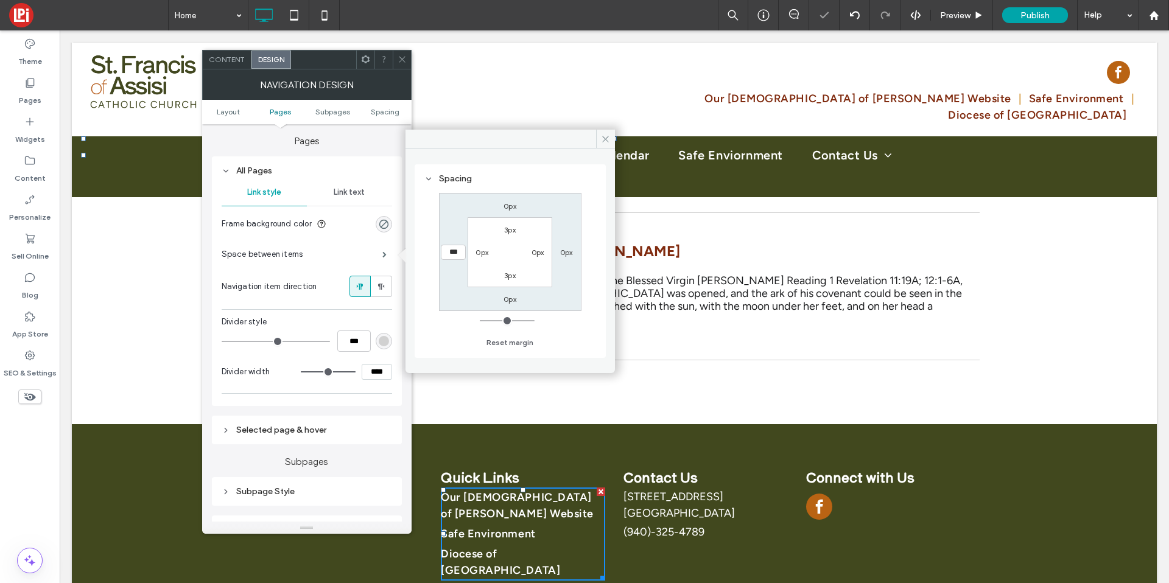
type input "*"
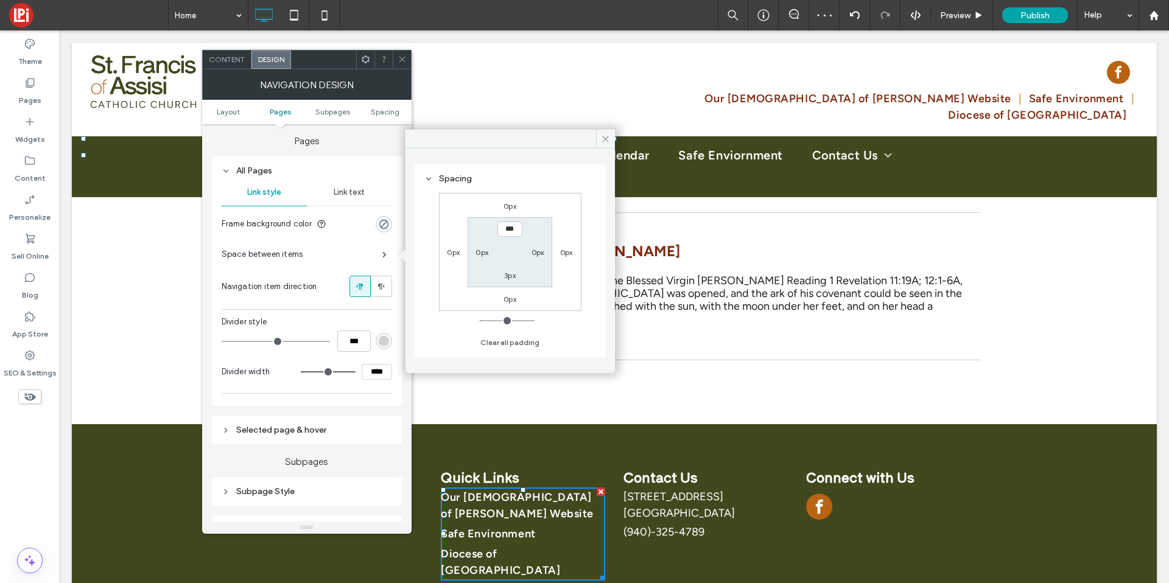
type input "*"
type input "***"
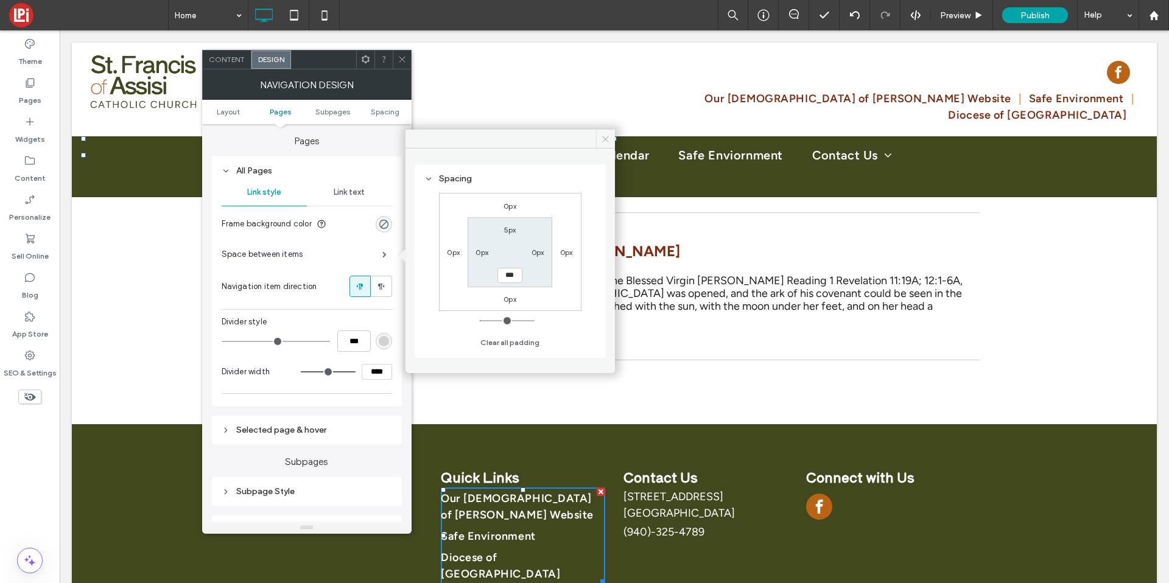
click at [600, 144] on span at bounding box center [605, 139] width 19 height 18
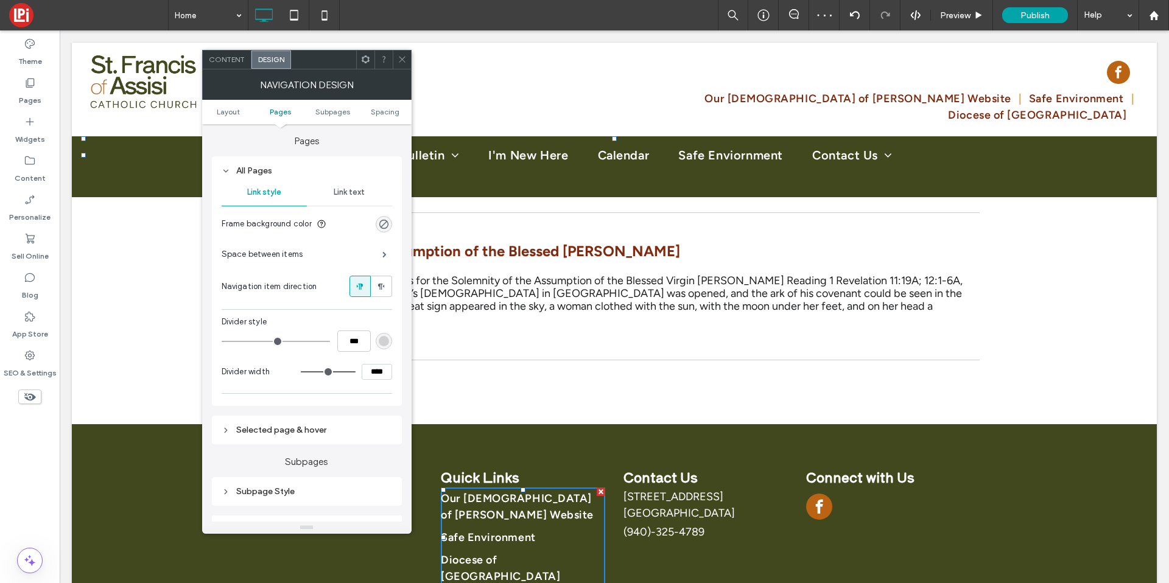
click at [356, 192] on span "Link text" at bounding box center [349, 193] width 31 height 10
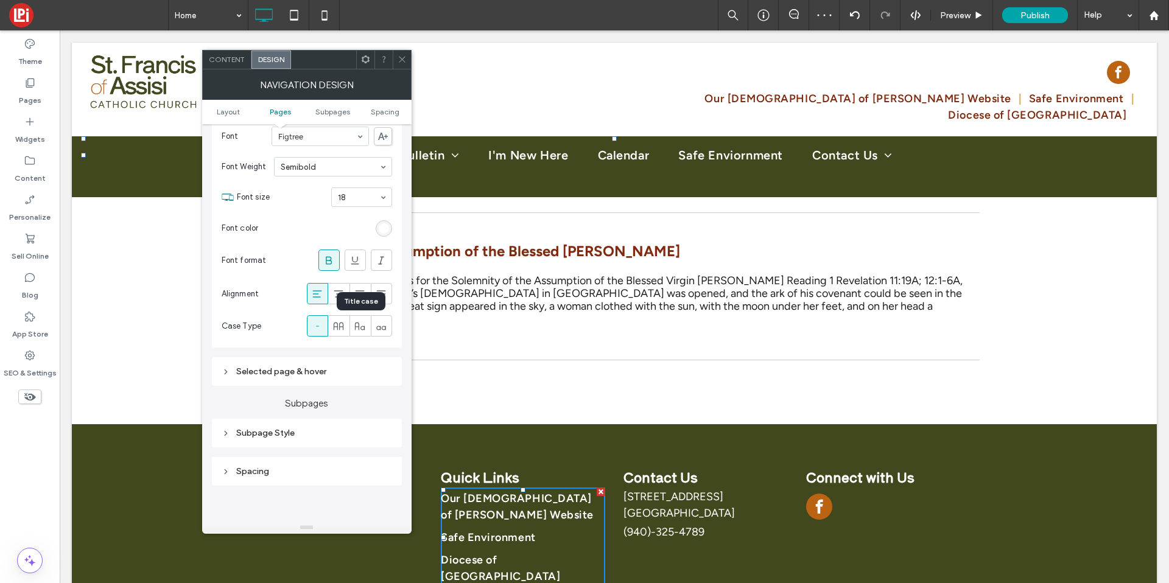
scroll to position [338, 0]
click at [326, 258] on use at bounding box center [329, 260] width 6 height 8
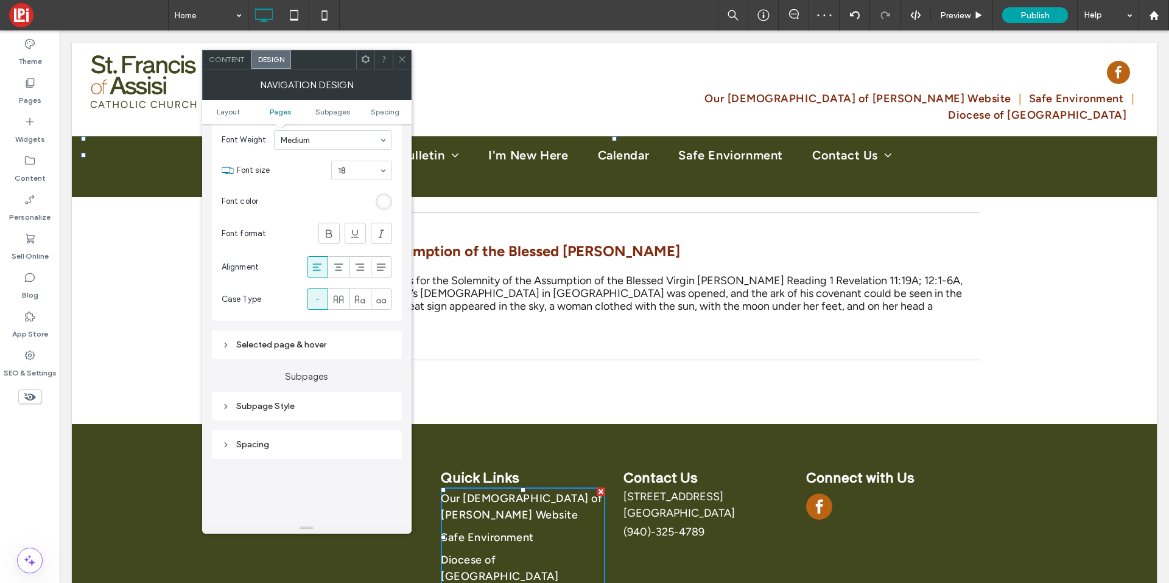
click at [325, 348] on div "Selected page & hover" at bounding box center [307, 345] width 171 height 10
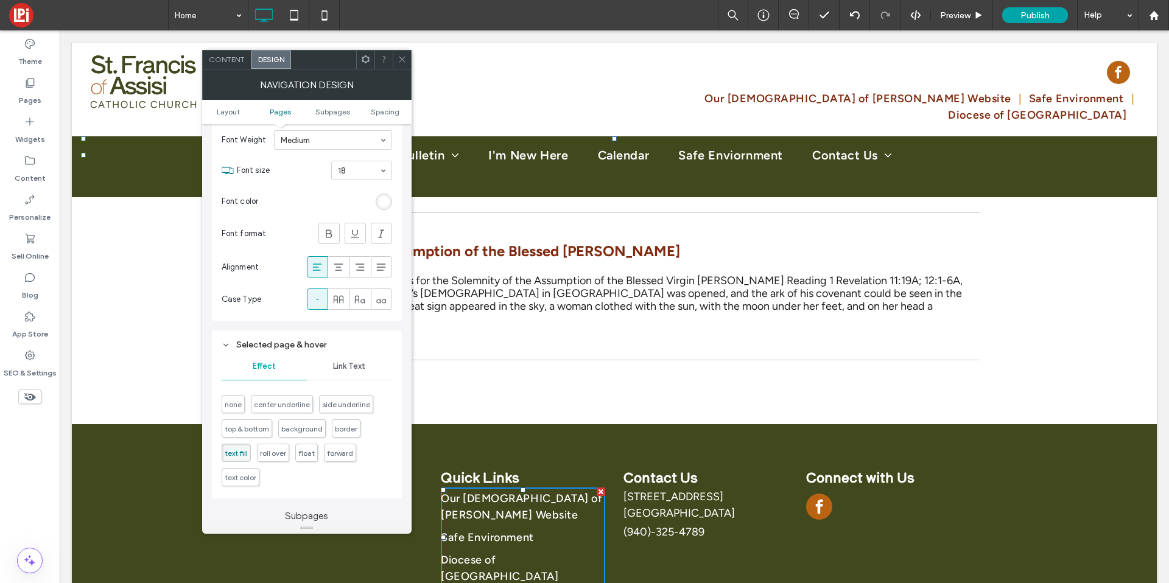
click at [342, 372] on div "Link Text" at bounding box center [349, 366] width 85 height 27
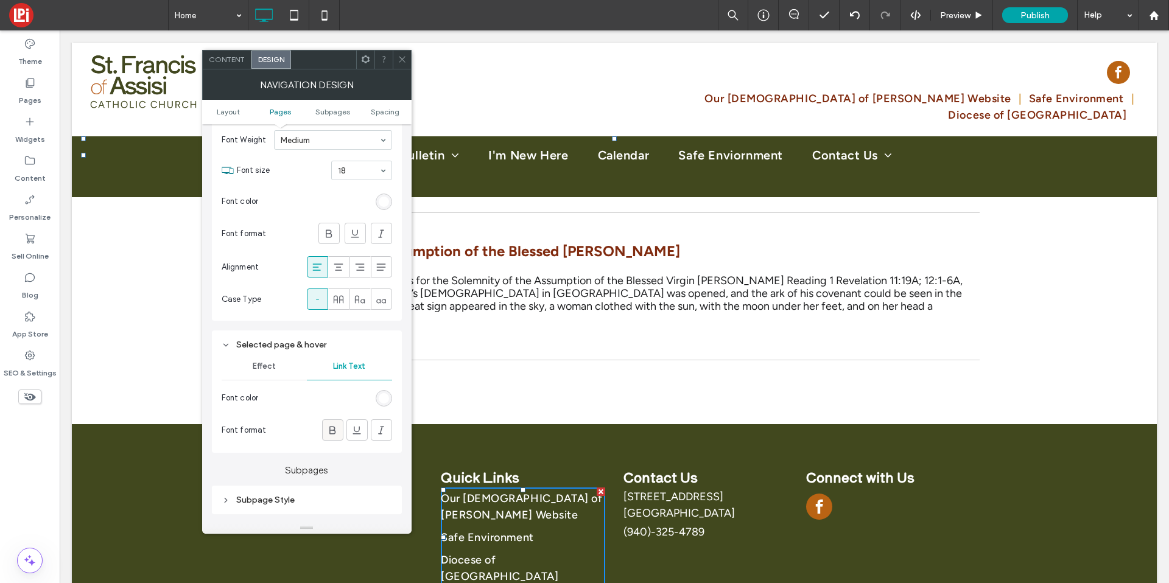
click at [336, 431] on icon at bounding box center [332, 430] width 12 height 12
click at [382, 400] on div "rgb(255, 255, 255)" at bounding box center [384, 398] width 10 height 10
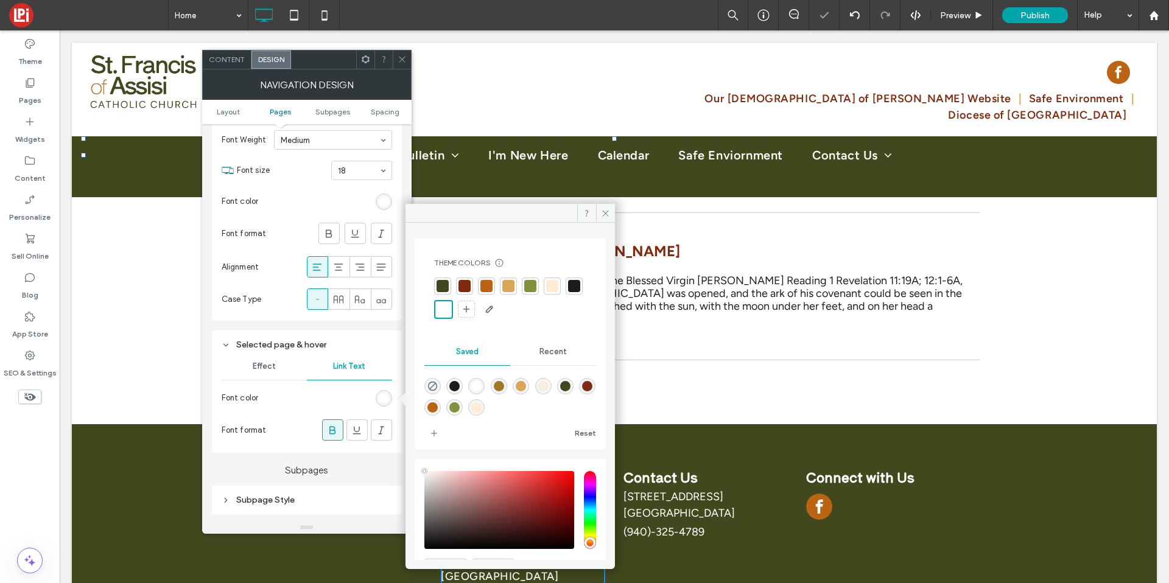
click at [503, 289] on div at bounding box center [508, 286] width 12 height 12
click at [608, 219] on span at bounding box center [605, 213] width 19 height 18
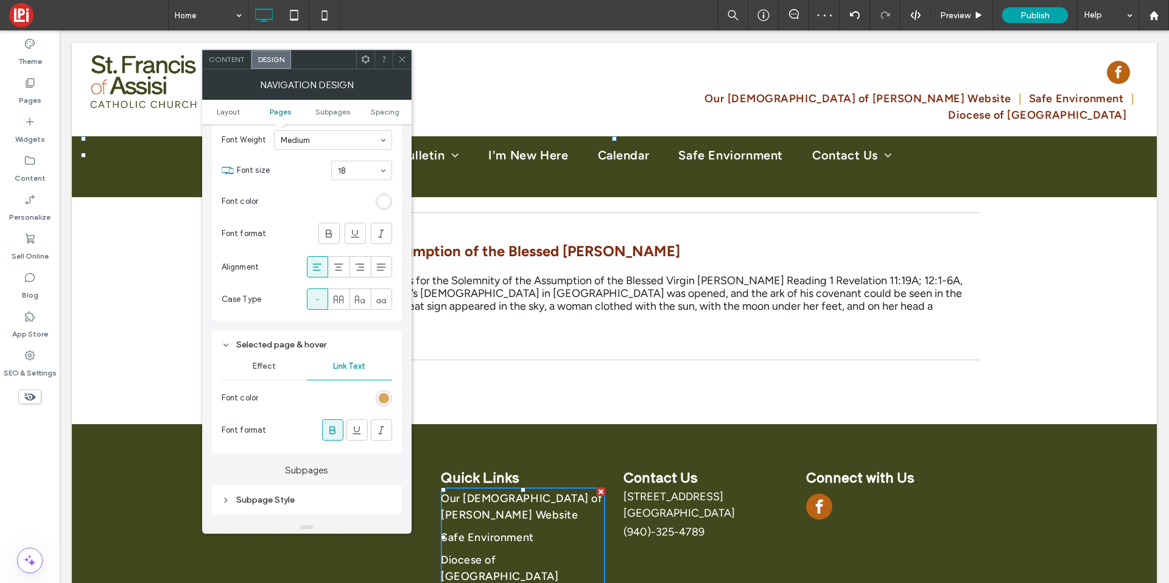
click at [272, 363] on span "Effect" at bounding box center [264, 367] width 23 height 10
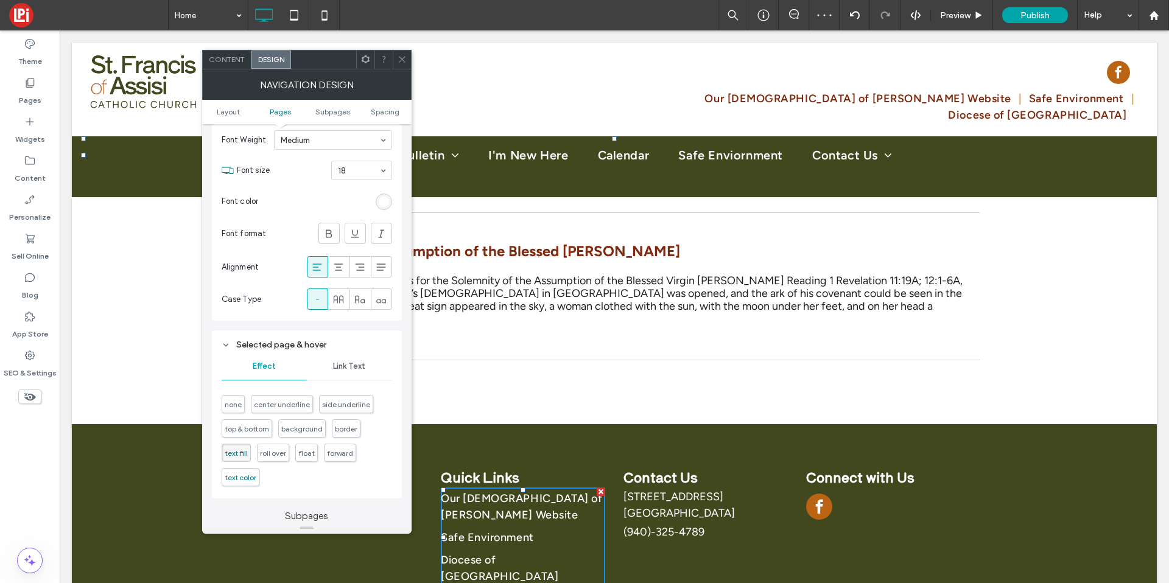
click at [249, 473] on span "text color" at bounding box center [241, 477] width 32 height 9
click at [356, 367] on span "Link Text" at bounding box center [349, 367] width 32 height 10
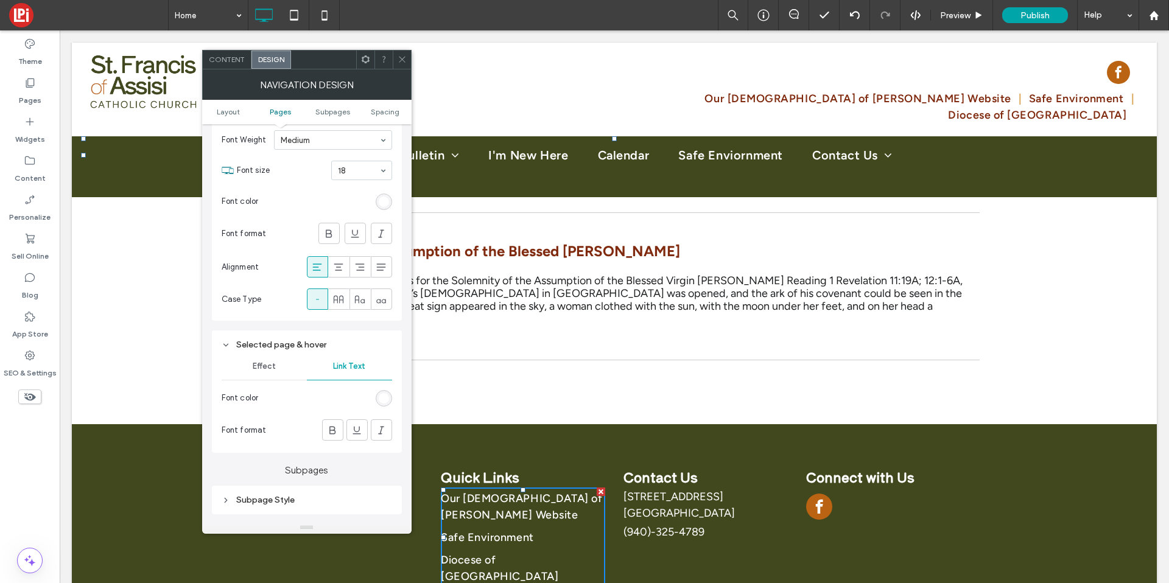
click at [381, 398] on div "rgb(255, 255, 255)" at bounding box center [384, 398] width 10 height 10
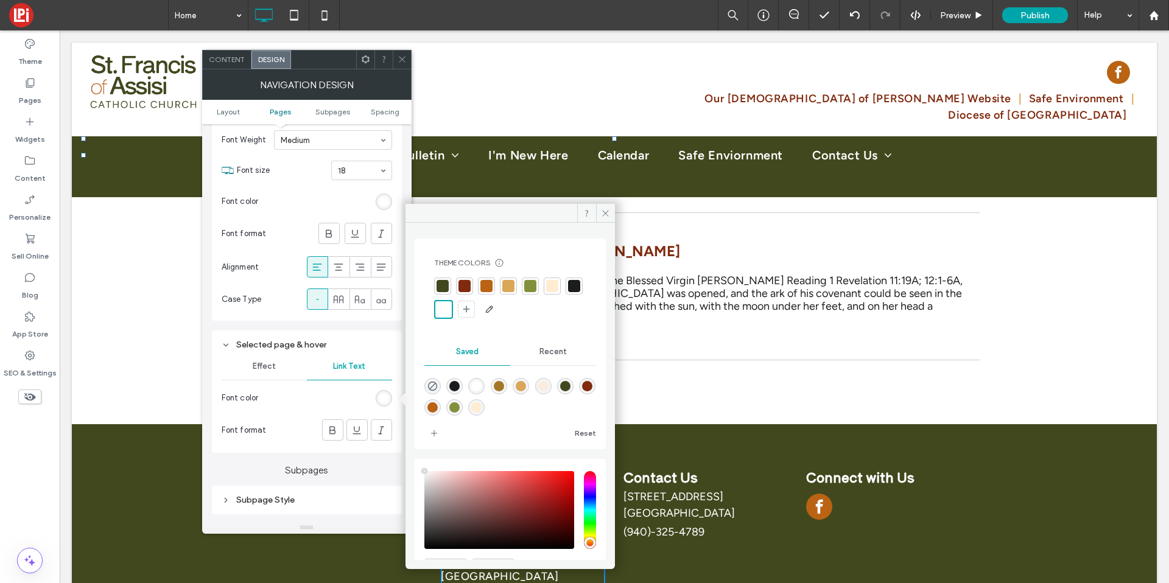
drag, startPoint x: 510, startPoint y: 286, endPoint x: 504, endPoint y: 291, distance: 7.3
click at [510, 286] on div at bounding box center [508, 286] width 12 height 12
click at [341, 426] on div at bounding box center [333, 430] width 20 height 20
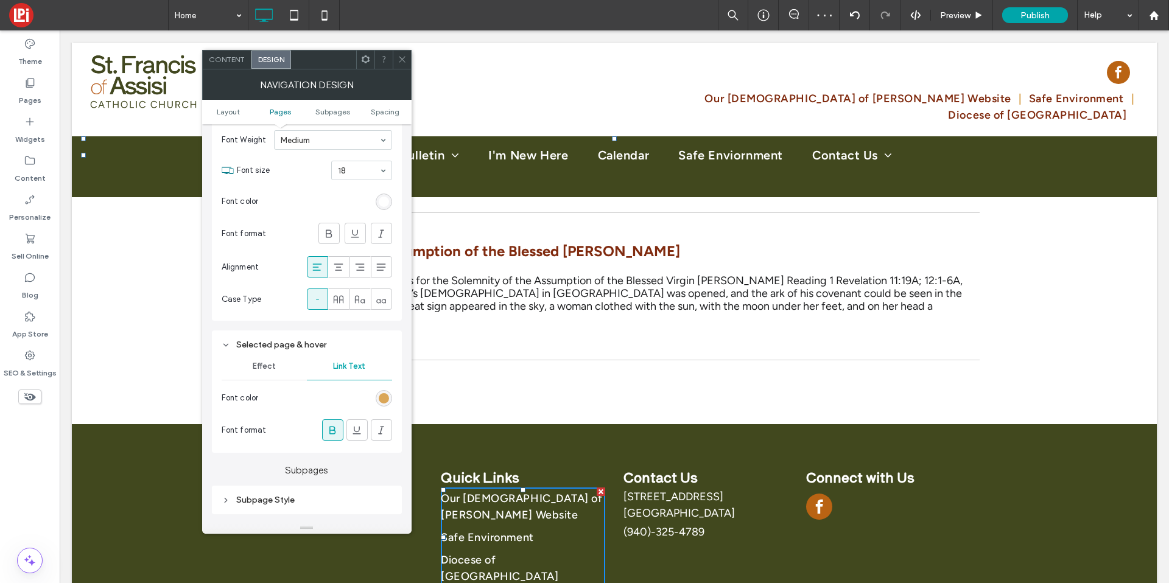
click at [402, 63] on icon at bounding box center [402, 59] width 9 height 9
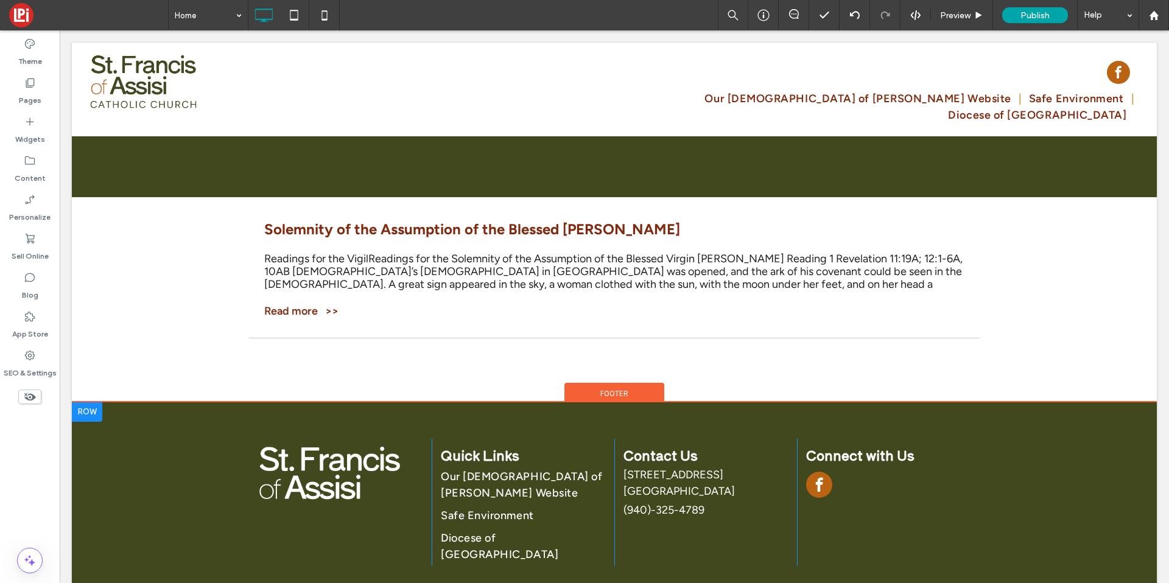
scroll to position [2896, 0]
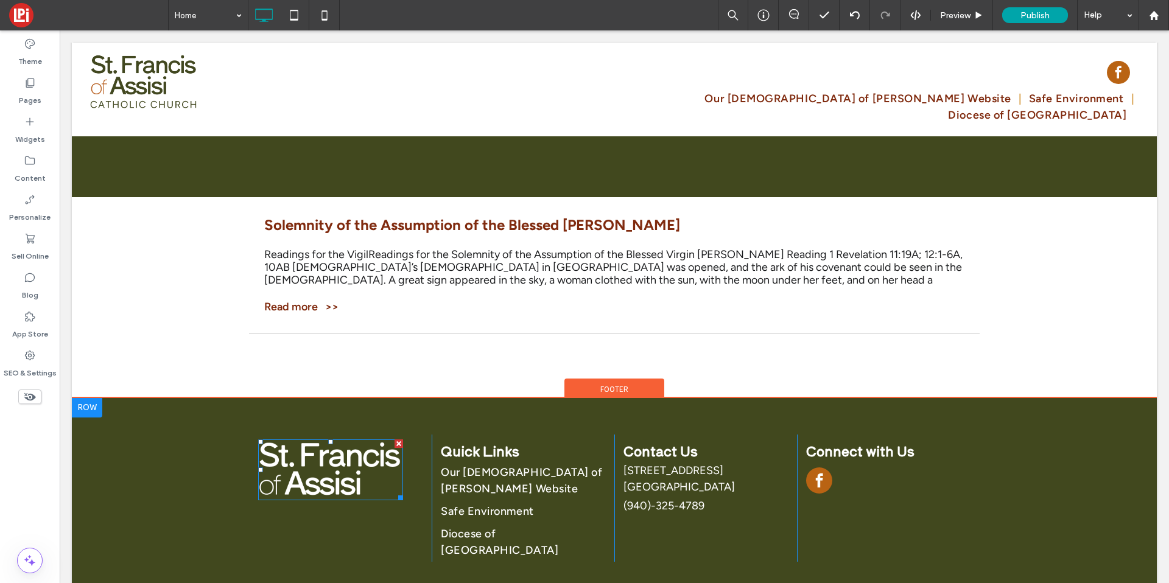
click at [325, 440] on img at bounding box center [330, 470] width 145 height 61
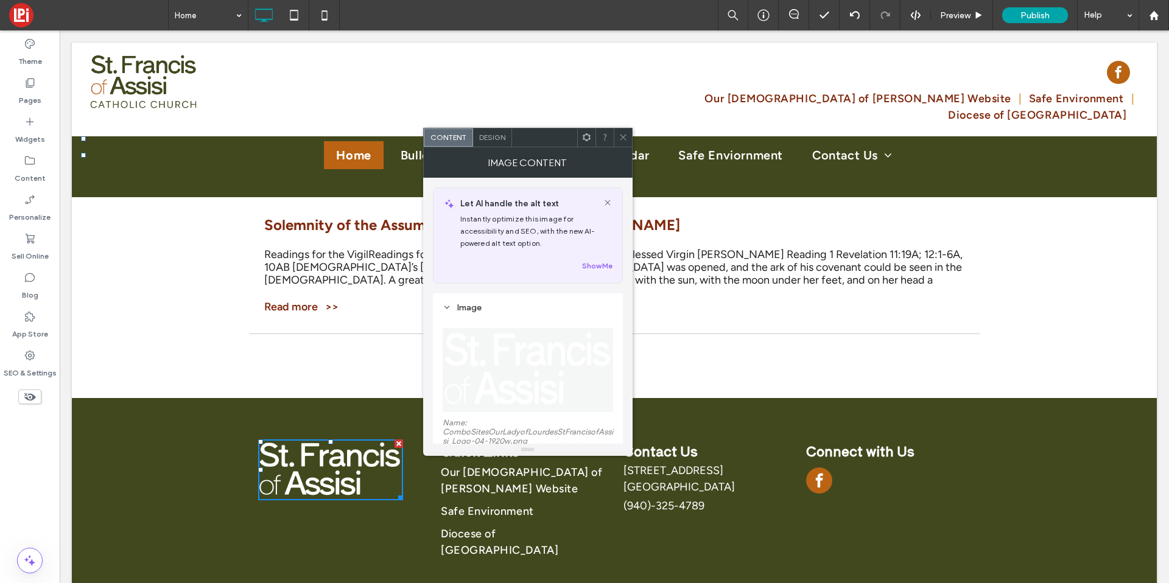
click at [515, 376] on img at bounding box center [529, 370] width 172 height 84
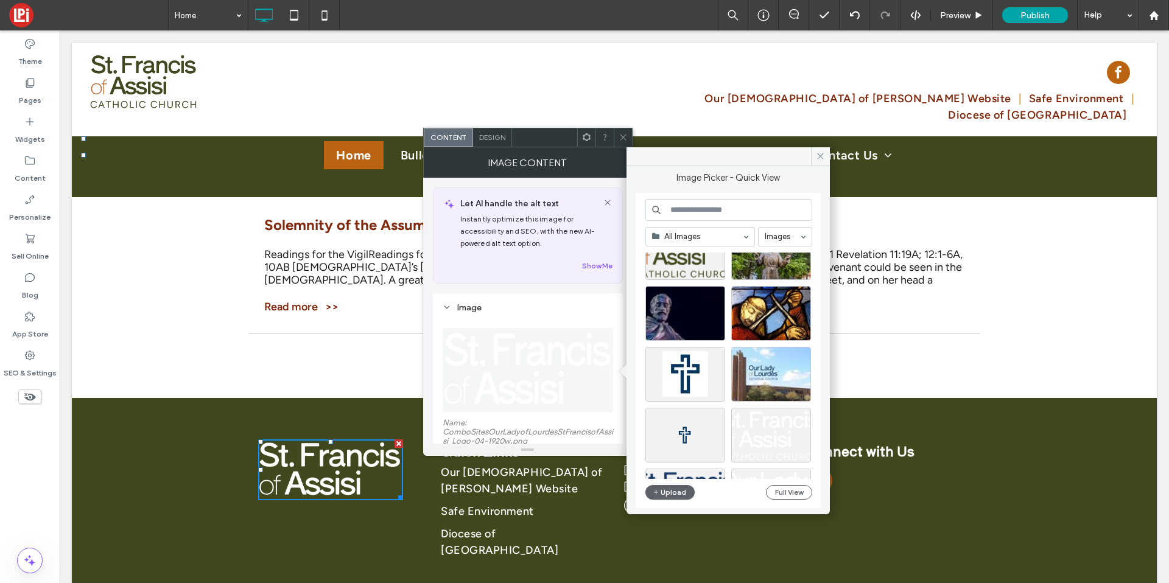
scroll to position [250, 0]
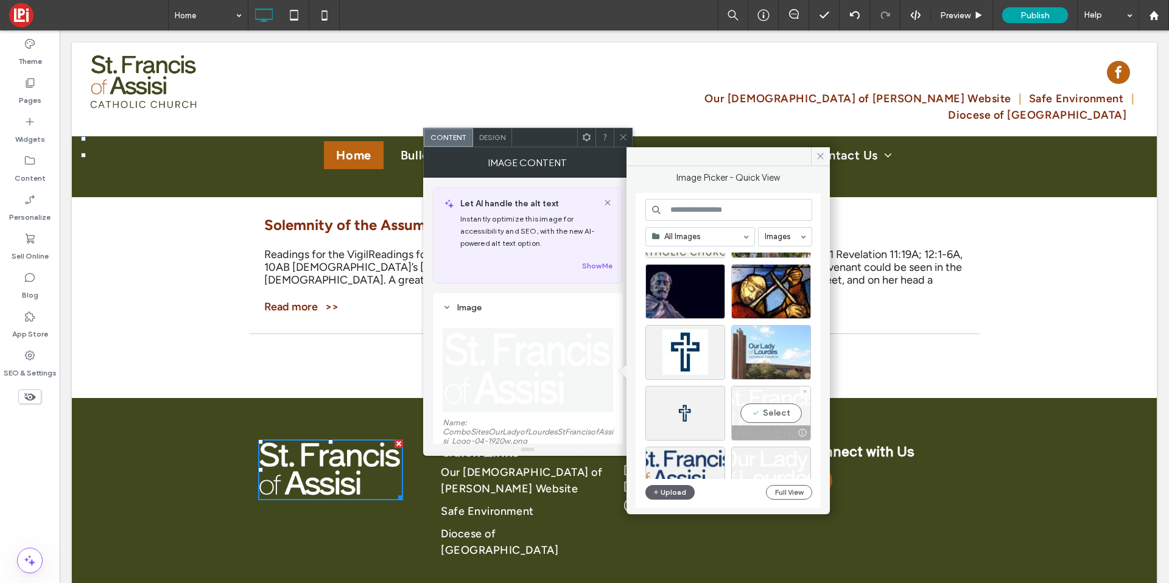
click at [740, 418] on div "Select" at bounding box center [771, 413] width 80 height 55
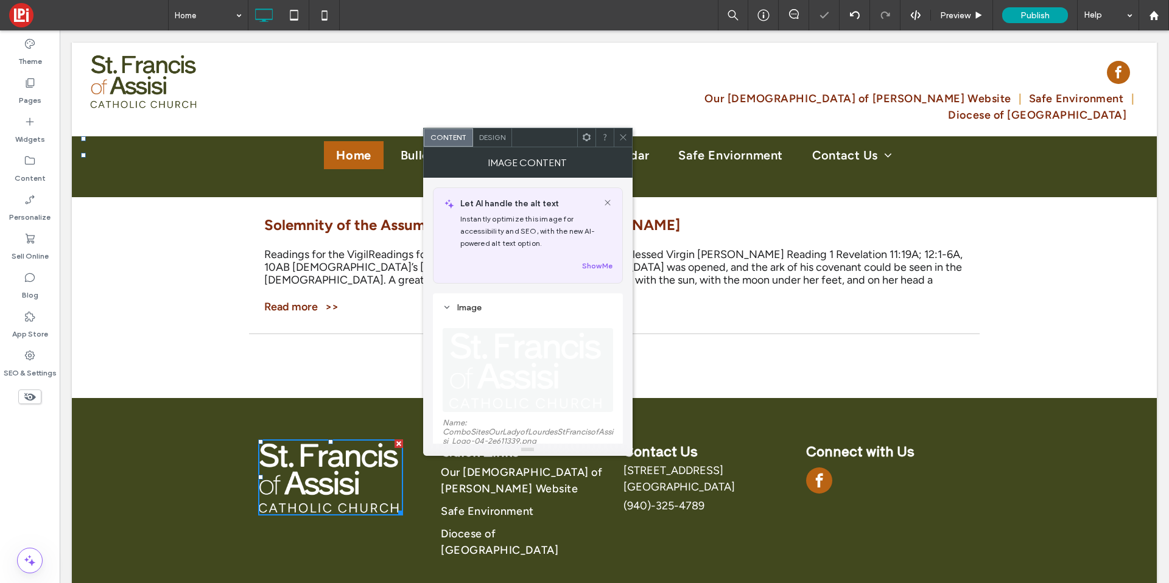
click at [624, 141] on icon at bounding box center [623, 137] width 9 height 9
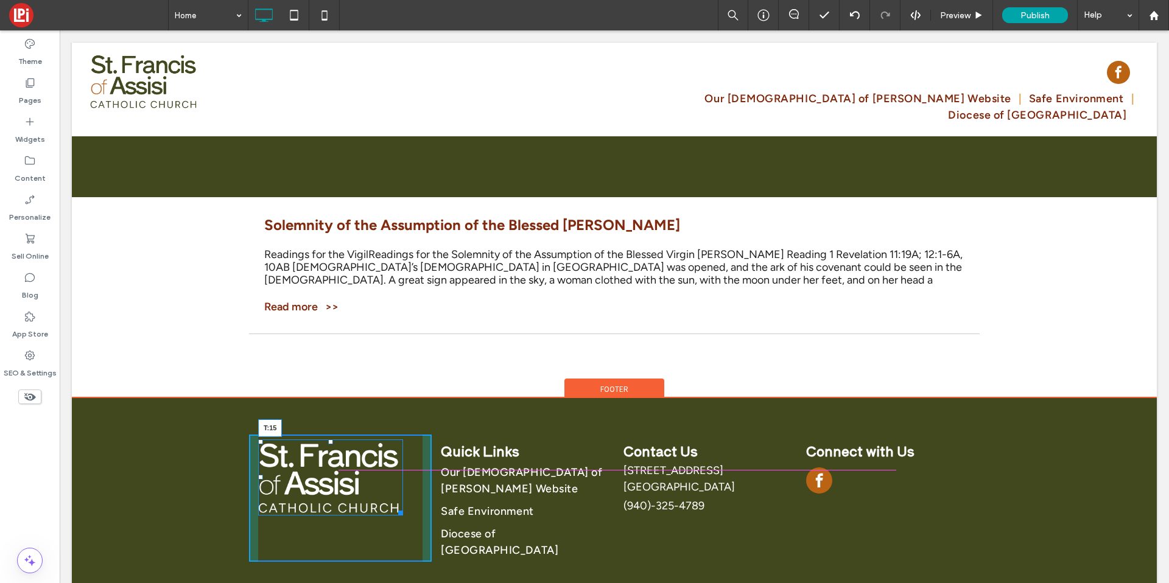
click at [328, 440] on div at bounding box center [330, 442] width 5 height 5
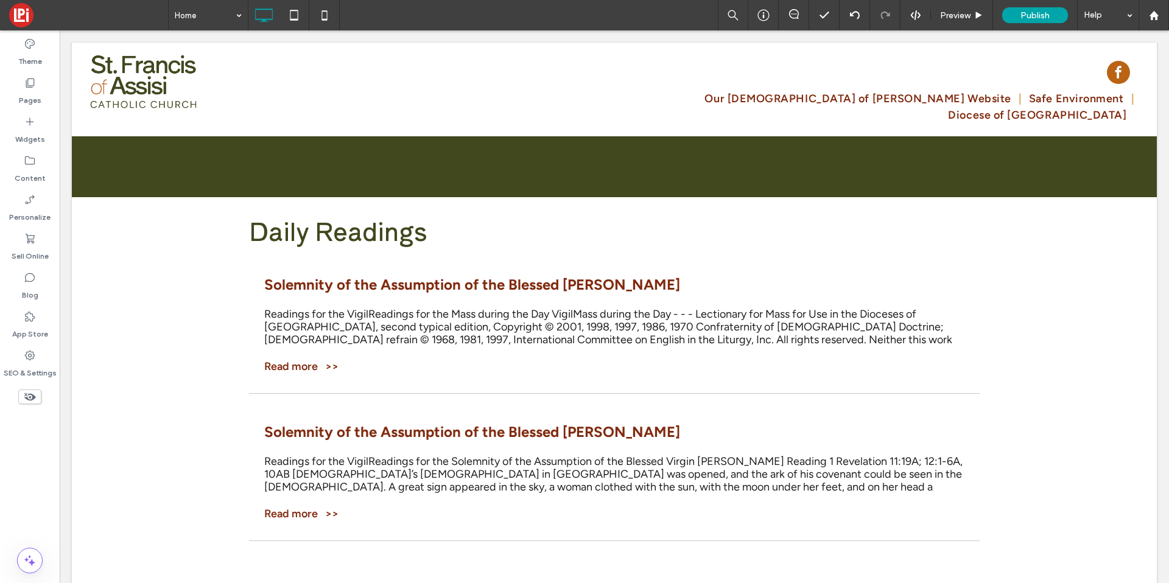
scroll to position [2153, 0]
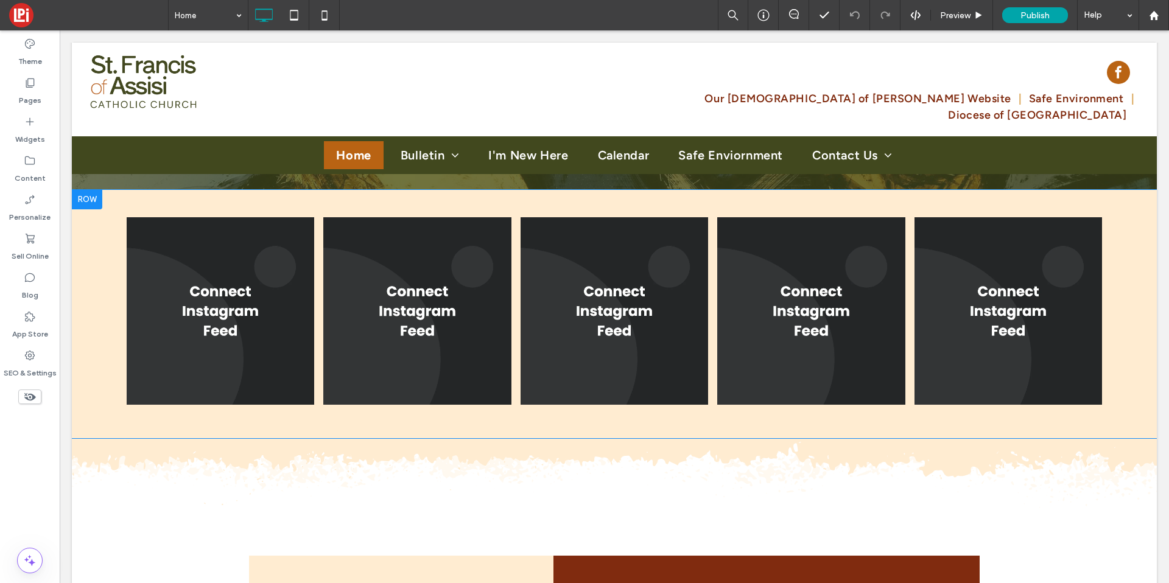
scroll to position [1608, 0]
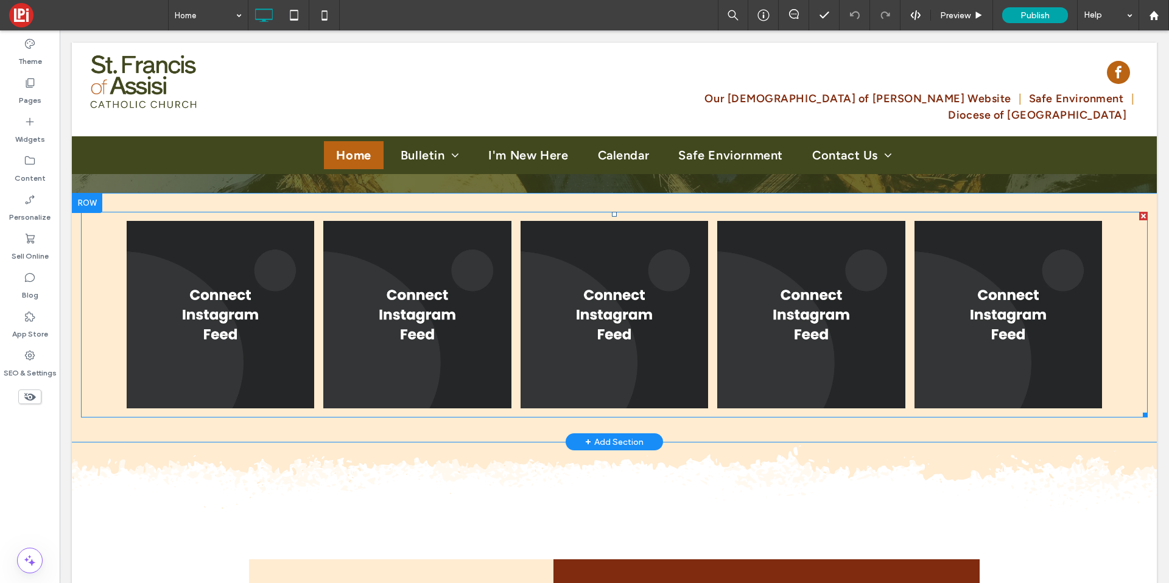
click at [205, 323] on link at bounding box center [221, 315] width 188 height 188
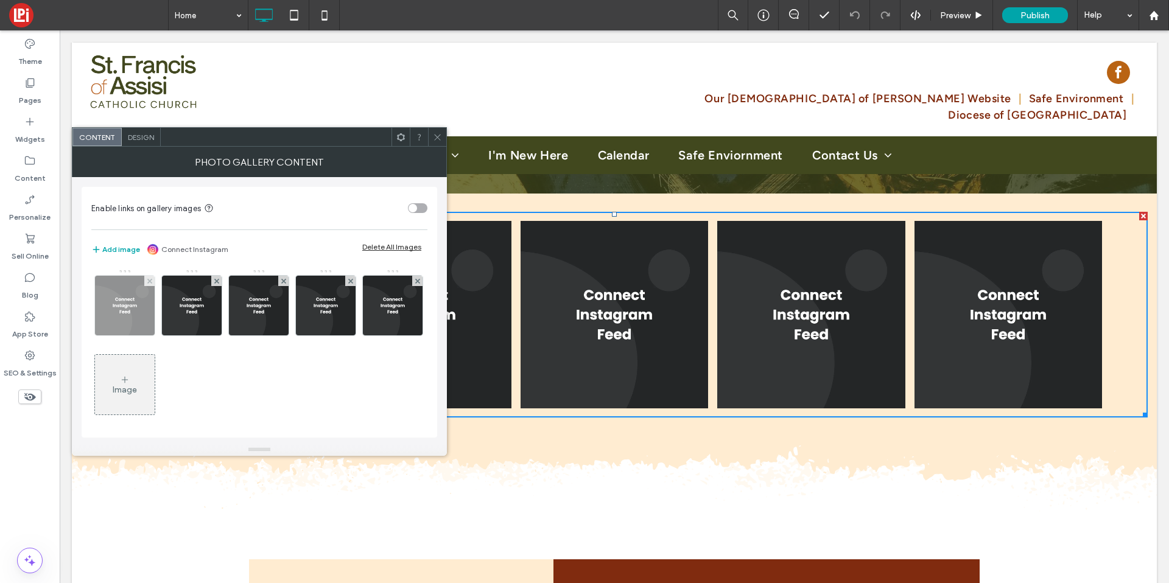
click at [147, 312] on img at bounding box center [125, 306] width 60 height 60
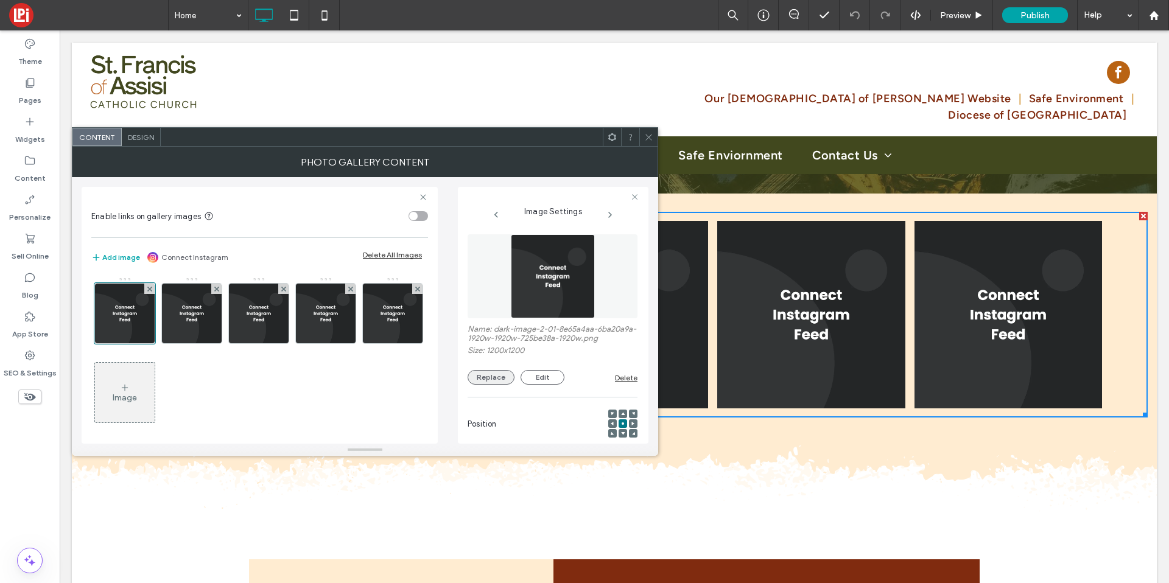
click at [474, 385] on button "Replace" at bounding box center [491, 377] width 47 height 15
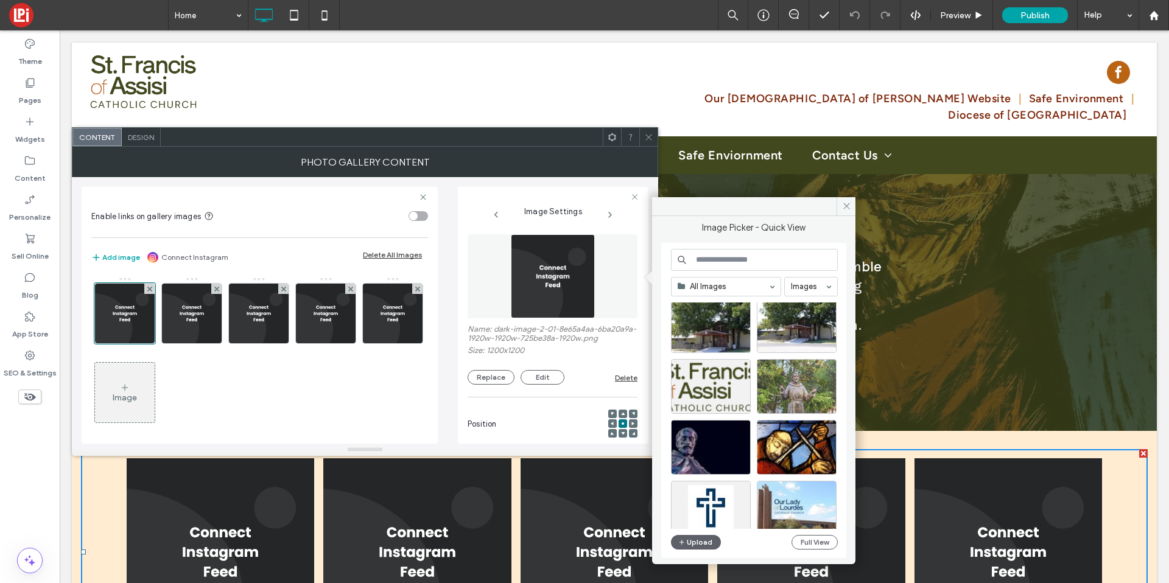
scroll to position [1467, 0]
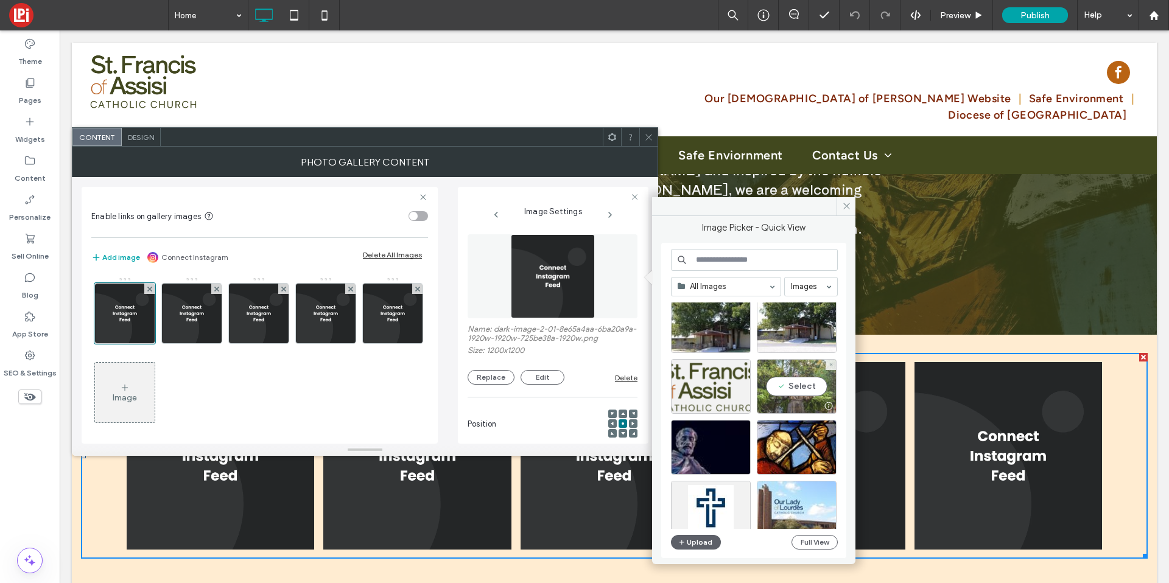
click at [808, 385] on div "Select" at bounding box center [797, 386] width 80 height 55
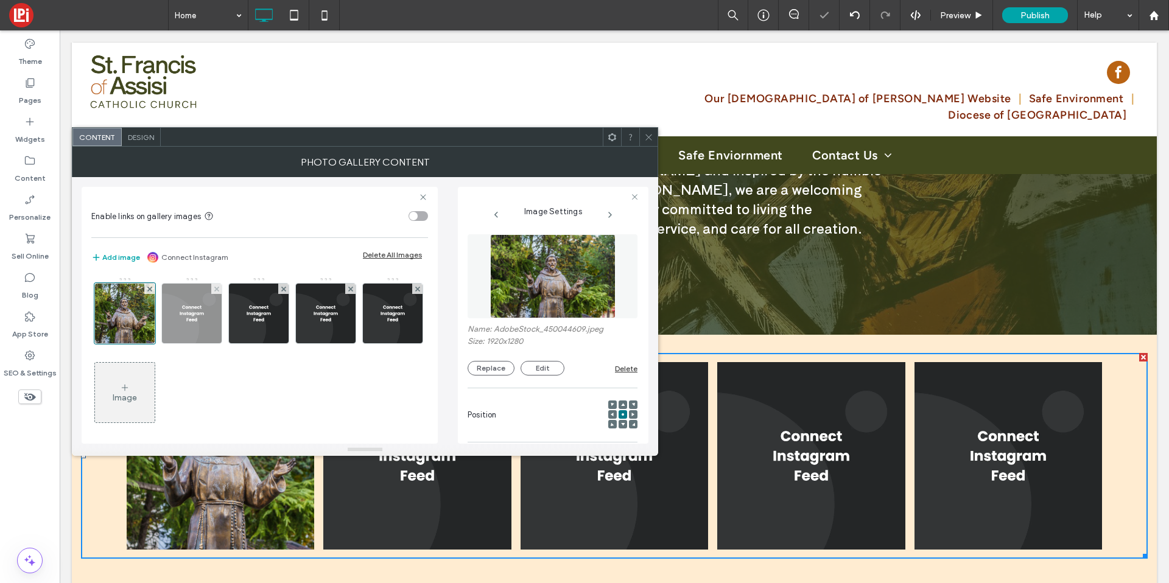
click at [172, 318] on img at bounding box center [192, 314] width 60 height 60
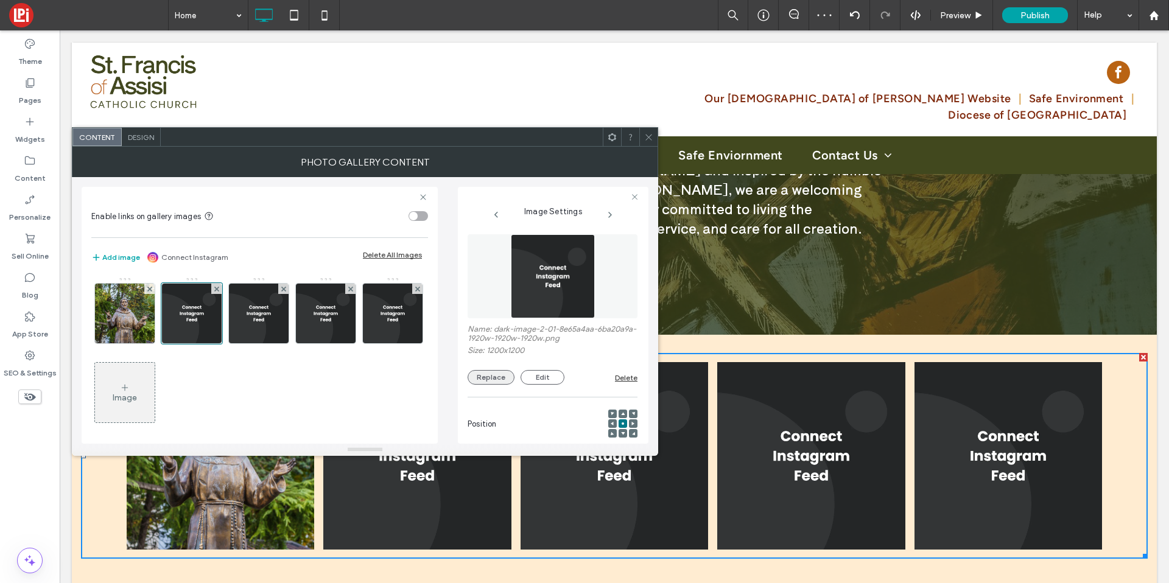
click at [479, 376] on button "Replace" at bounding box center [491, 377] width 47 height 15
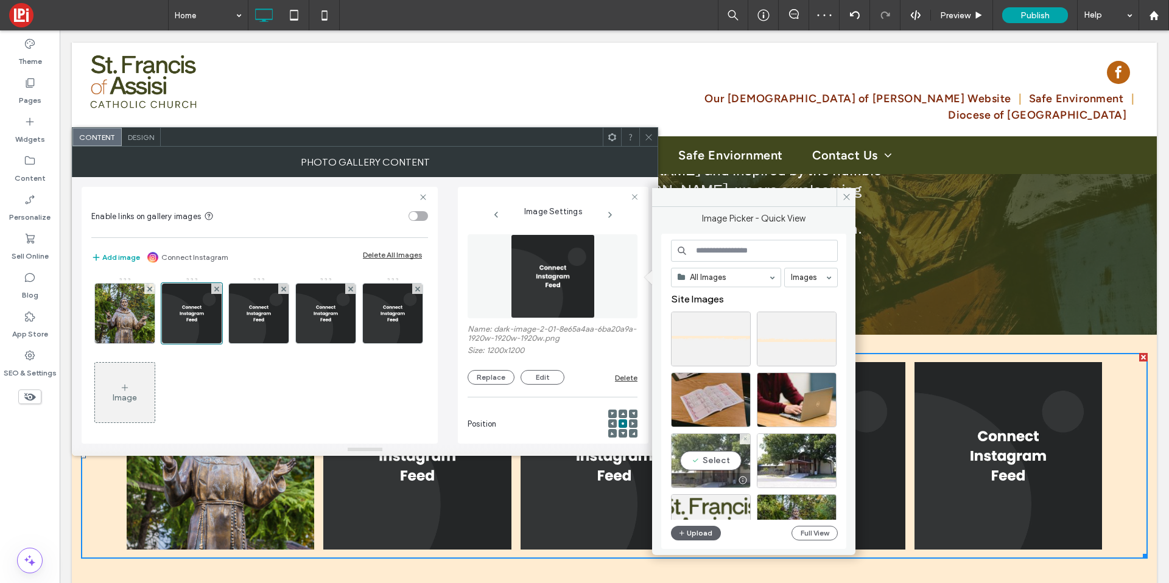
click at [730, 463] on div "Select" at bounding box center [711, 461] width 80 height 55
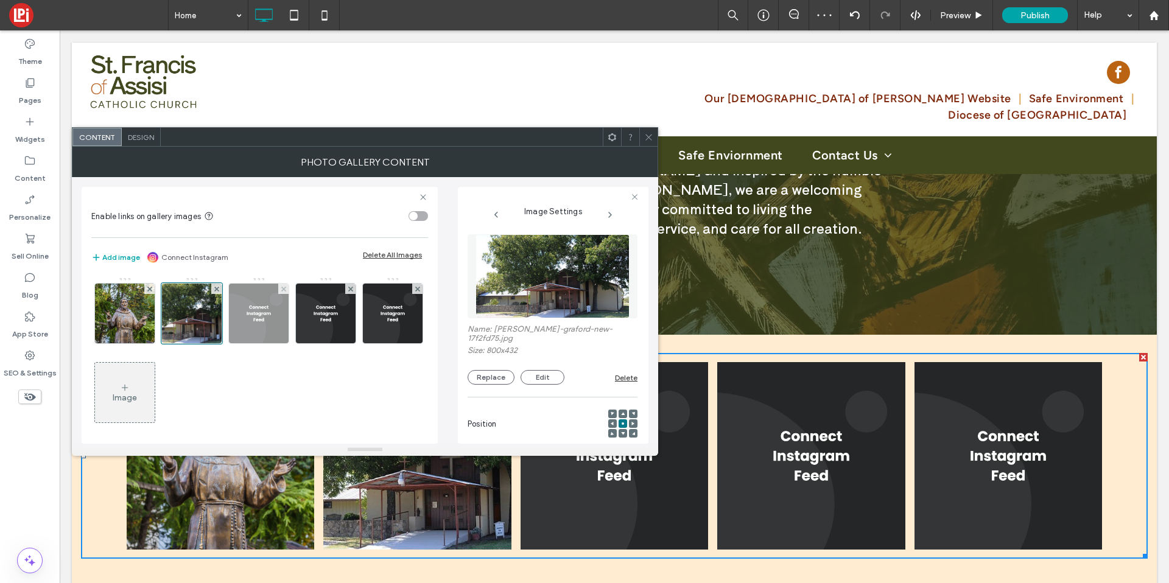
click at [266, 325] on img at bounding box center [259, 314] width 60 height 60
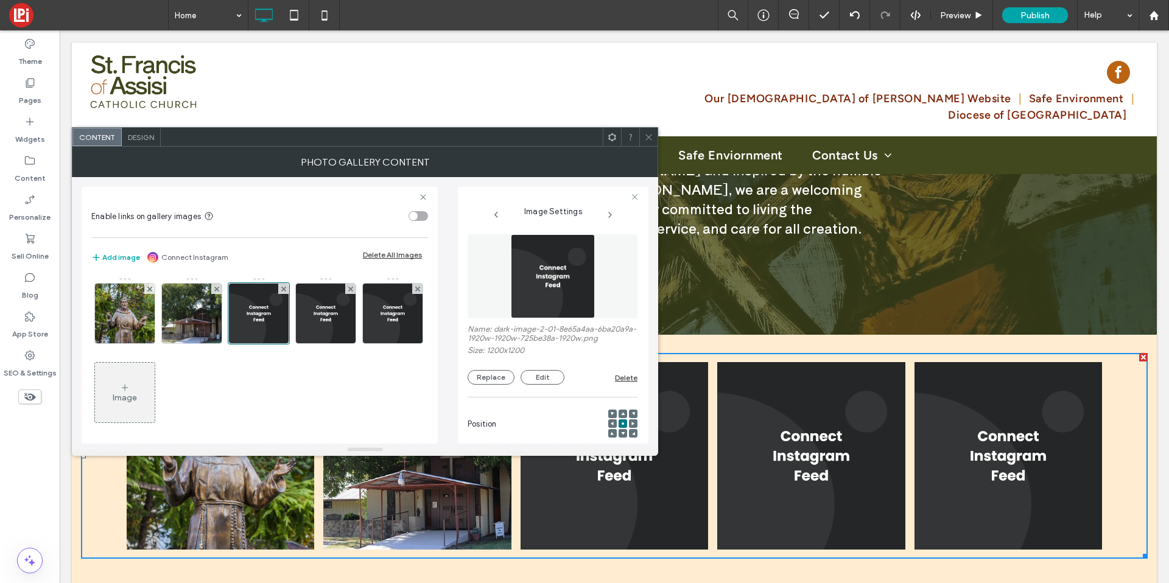
click at [501, 391] on div "Name: dark-image-2-01-8e65a4aa-6ba20a9a-1920w-1920w-725be38a-1920w.png Size: 12…" at bounding box center [553, 309] width 170 height 163
click at [491, 376] on div "Name: dark-image-2-01-8e65a4aa-6ba20a9a-1920w-1920w-725be38a-1920w.png Size: 12…" at bounding box center [553, 355] width 170 height 60
click at [499, 385] on button "Replace" at bounding box center [491, 377] width 47 height 15
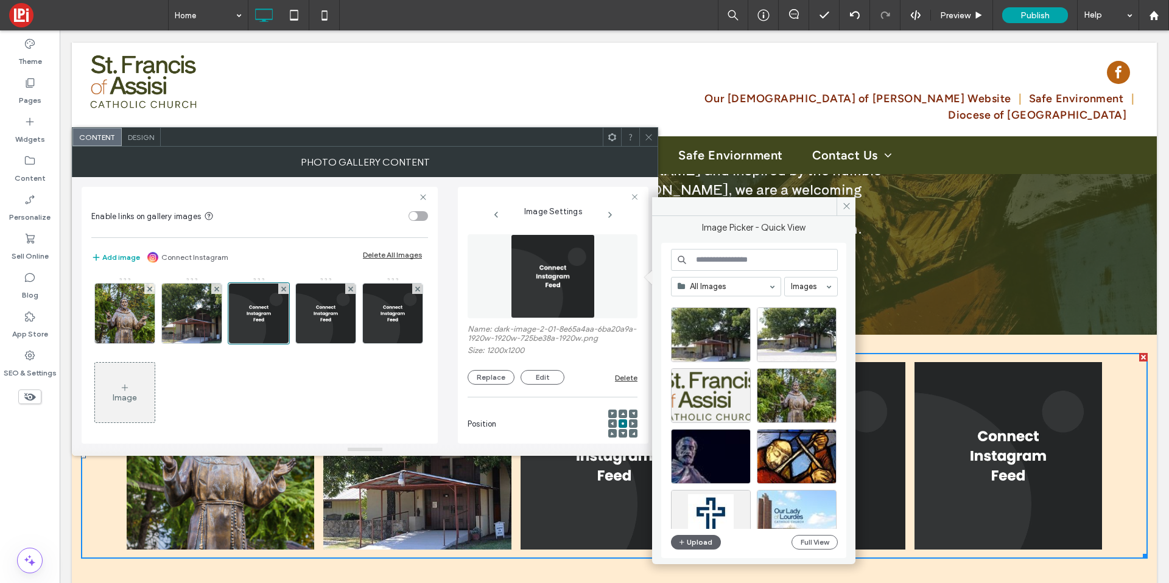
scroll to position [148, 0]
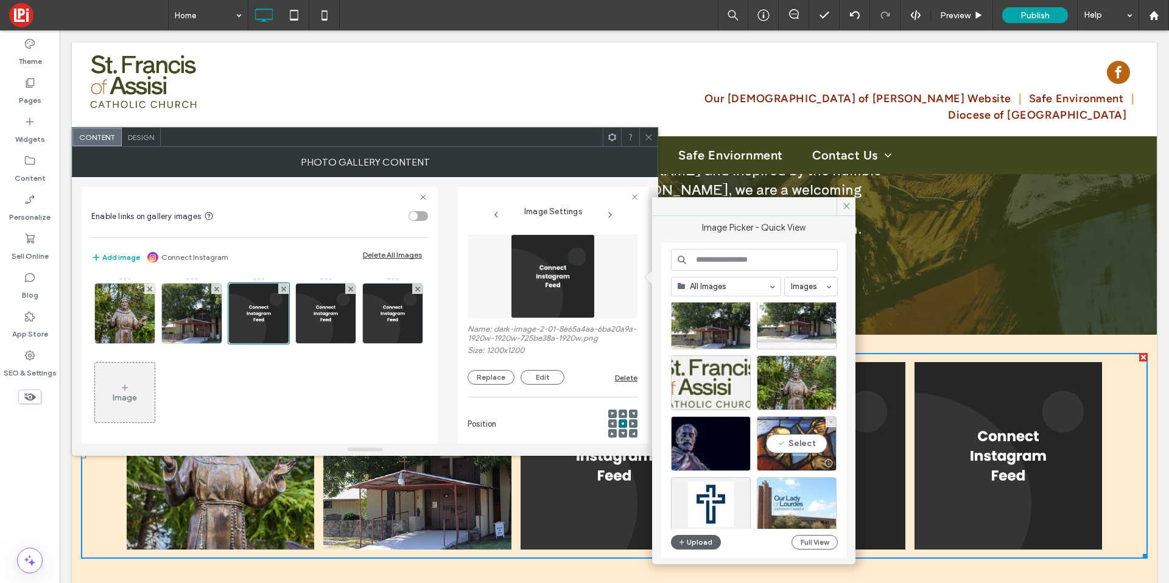
click at [791, 434] on div "Select" at bounding box center [797, 444] width 80 height 55
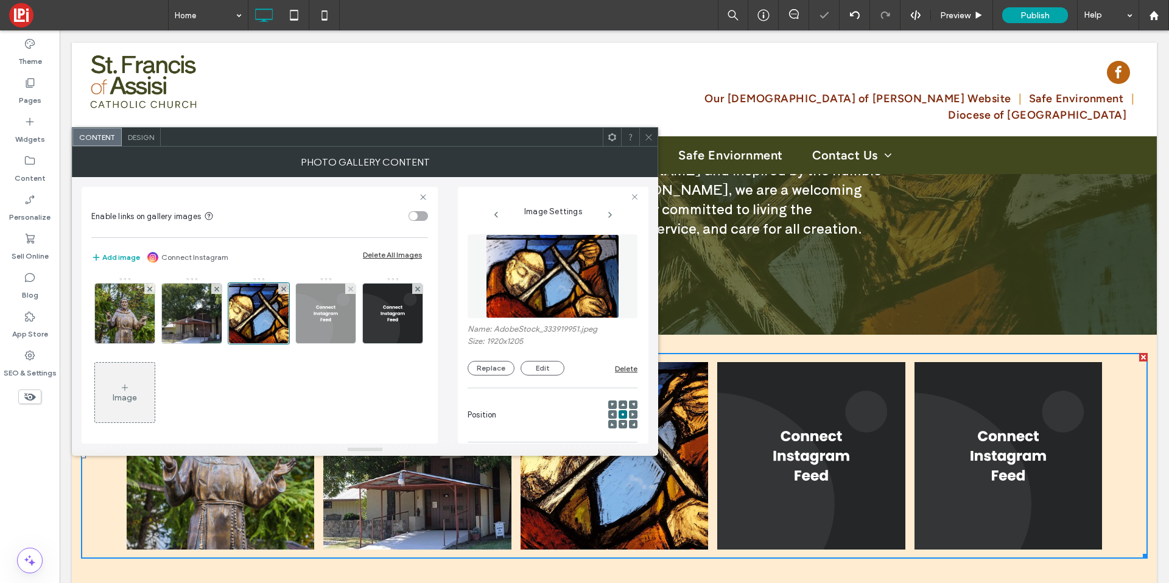
click at [310, 319] on img at bounding box center [326, 314] width 60 height 60
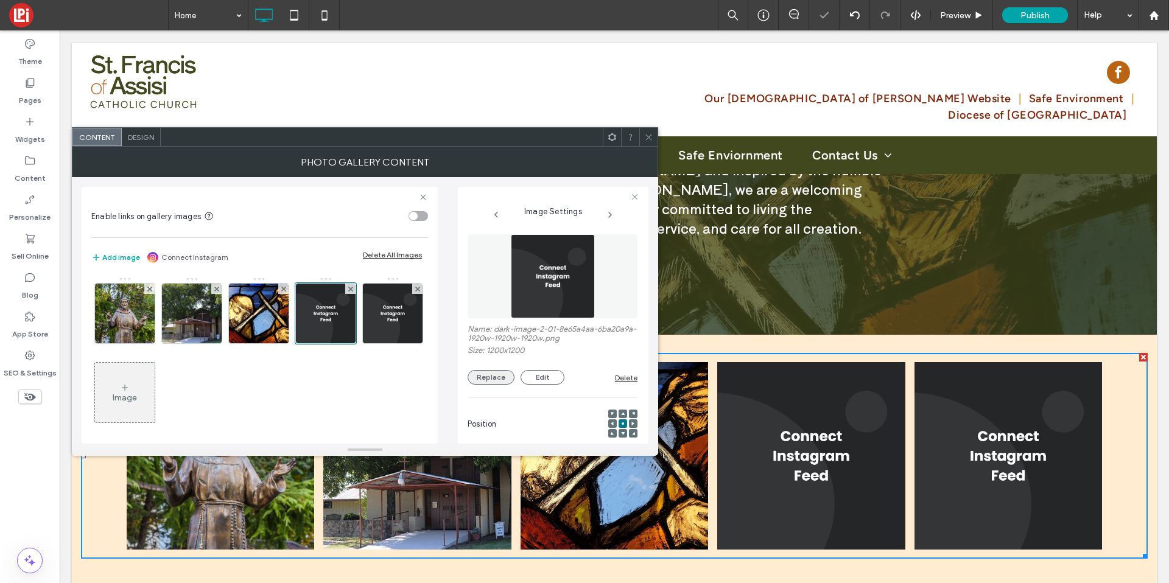
click at [487, 376] on button "Replace" at bounding box center [491, 377] width 47 height 15
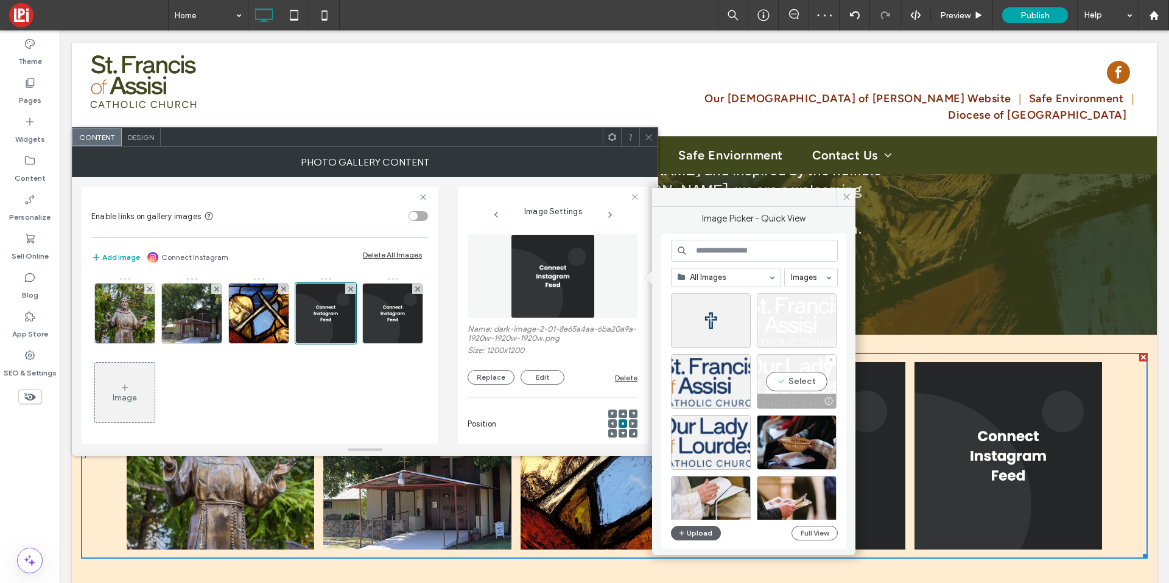
scroll to position [0, 0]
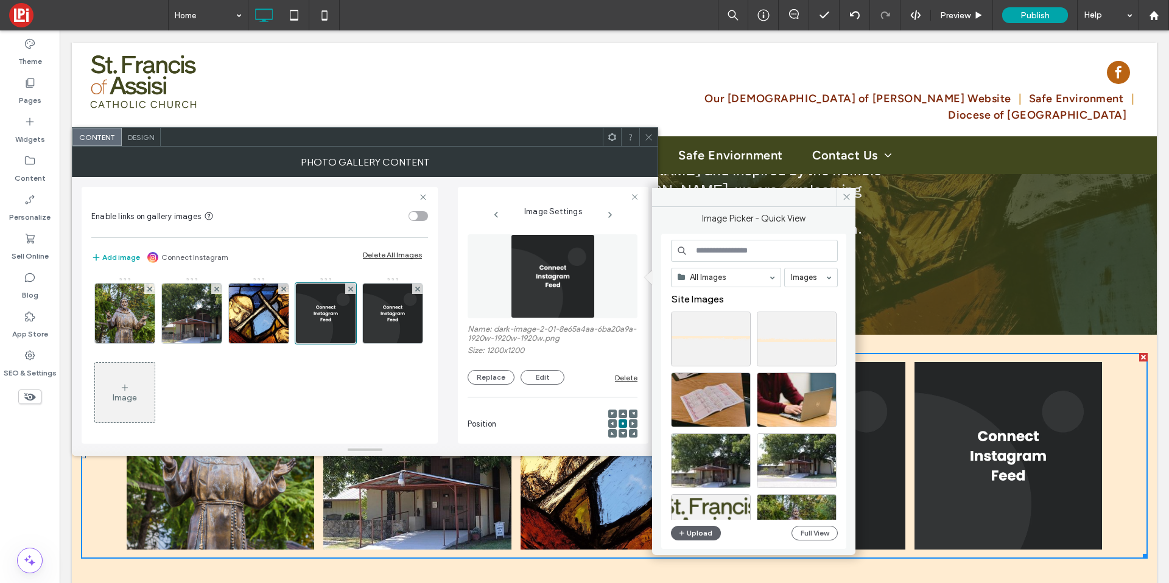
click at [753, 249] on input at bounding box center [754, 251] width 167 height 22
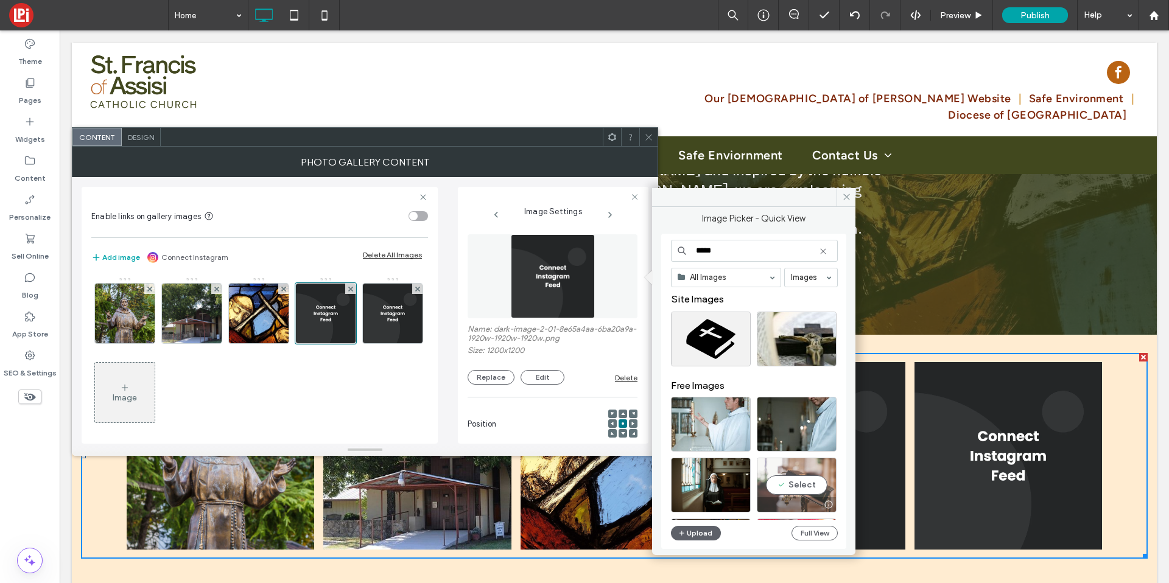
type input "*****"
click at [814, 482] on div "Select" at bounding box center [797, 485] width 80 height 55
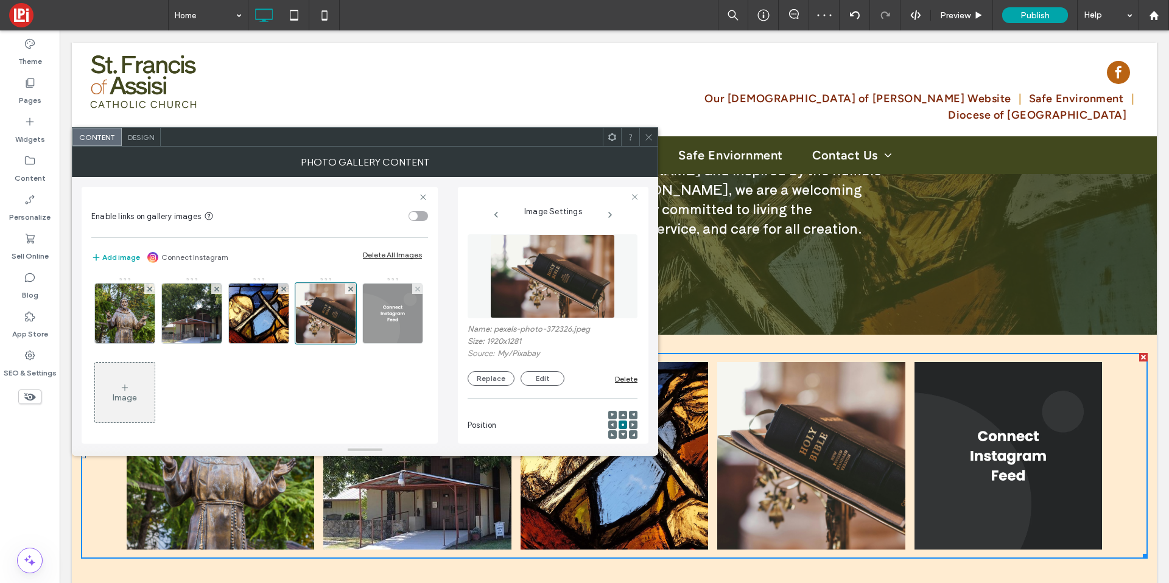
click at [363, 343] on img at bounding box center [393, 314] width 60 height 60
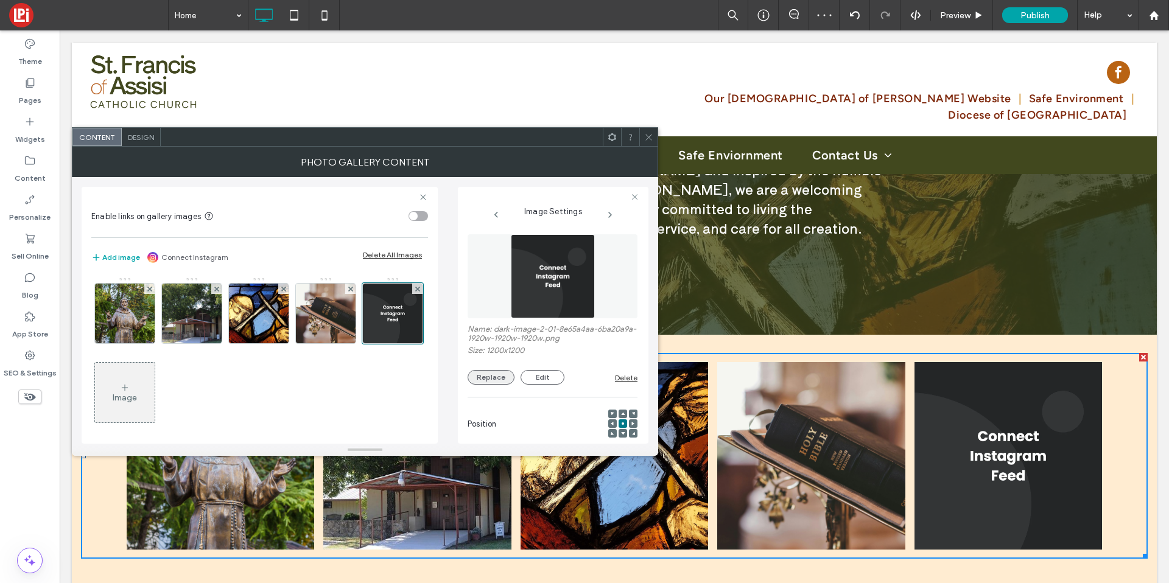
click at [477, 373] on button "Replace" at bounding box center [491, 377] width 47 height 15
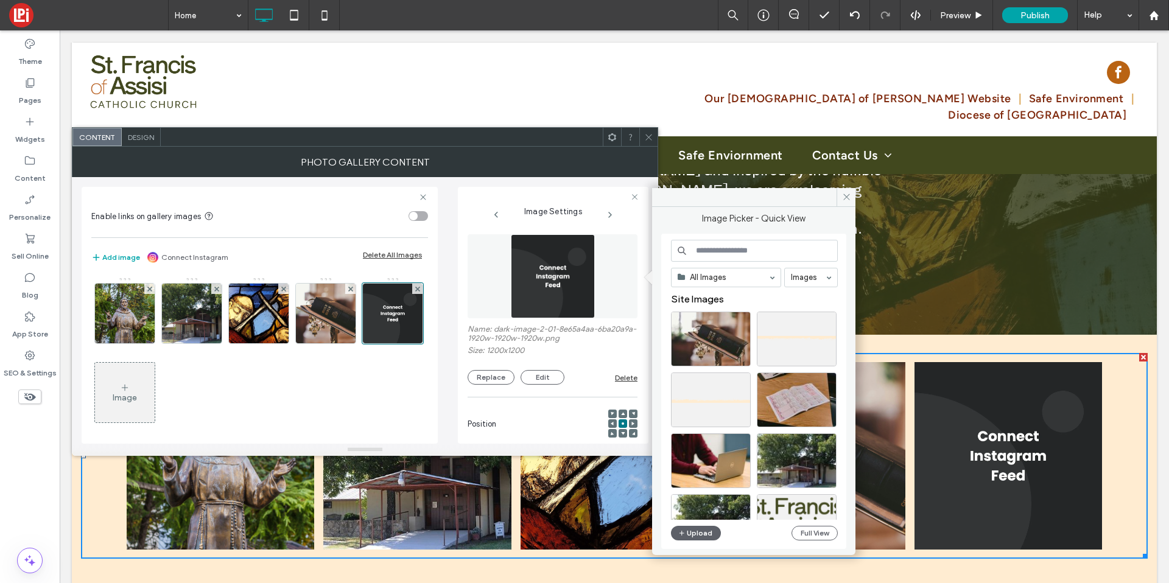
click at [730, 257] on input at bounding box center [754, 251] width 167 height 22
click at [690, 532] on button "Upload" at bounding box center [696, 533] width 50 height 15
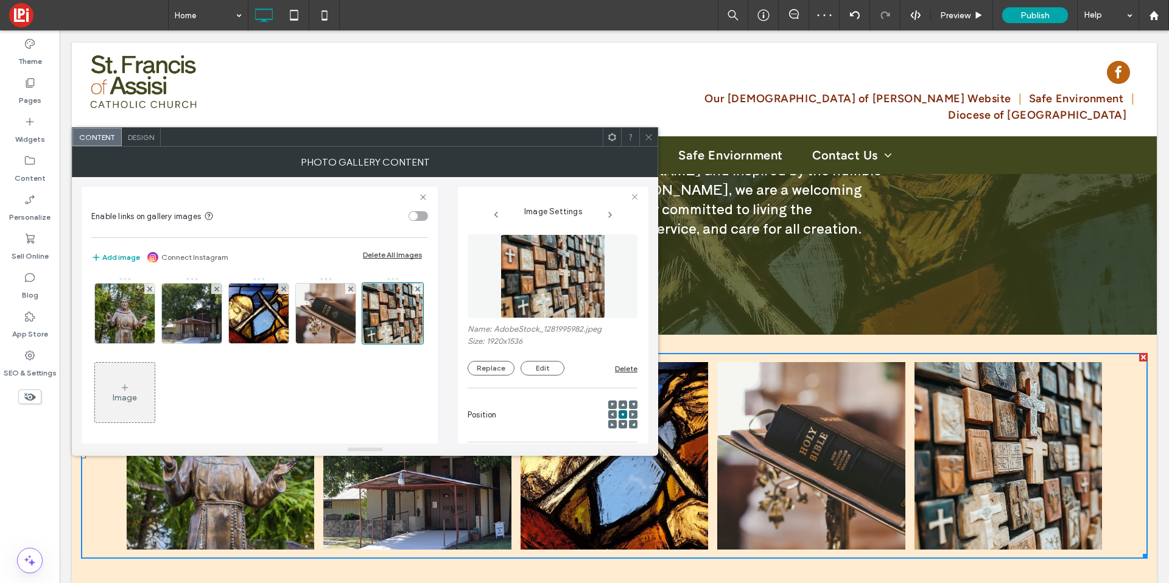
click at [642, 136] on div at bounding box center [648, 137] width 18 height 18
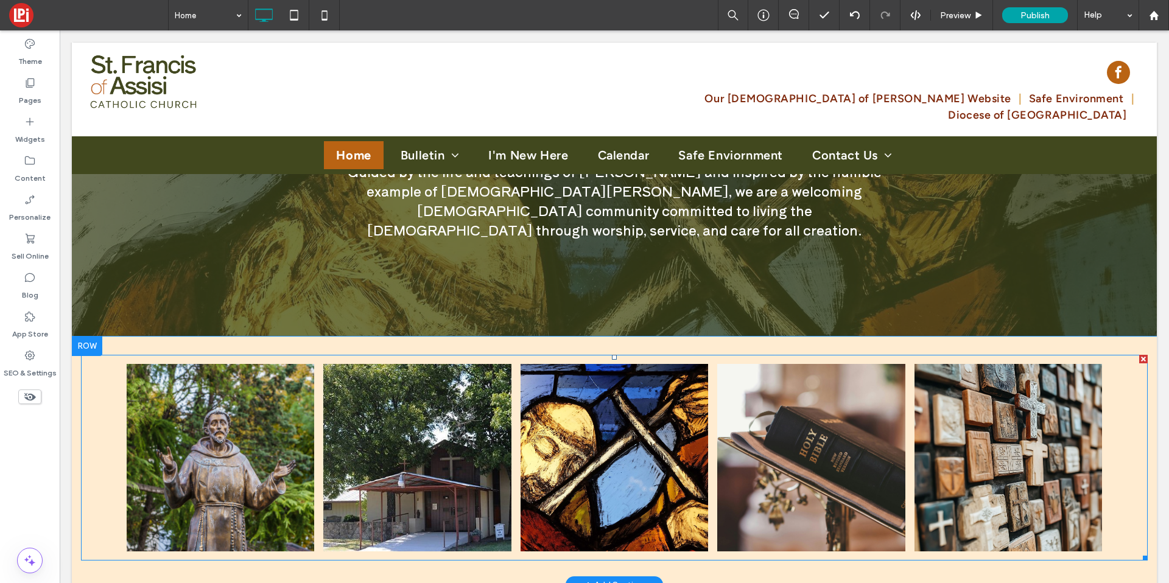
scroll to position [1465, 0]
click at [394, 412] on link at bounding box center [417, 459] width 188 height 188
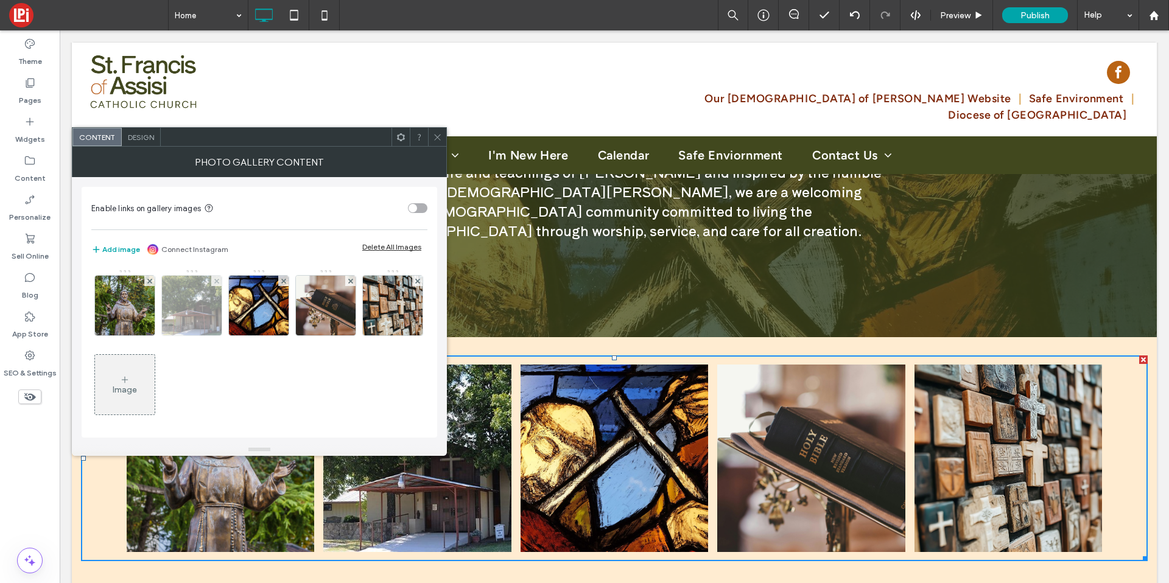
click at [191, 316] on img at bounding box center [191, 306] width 110 height 60
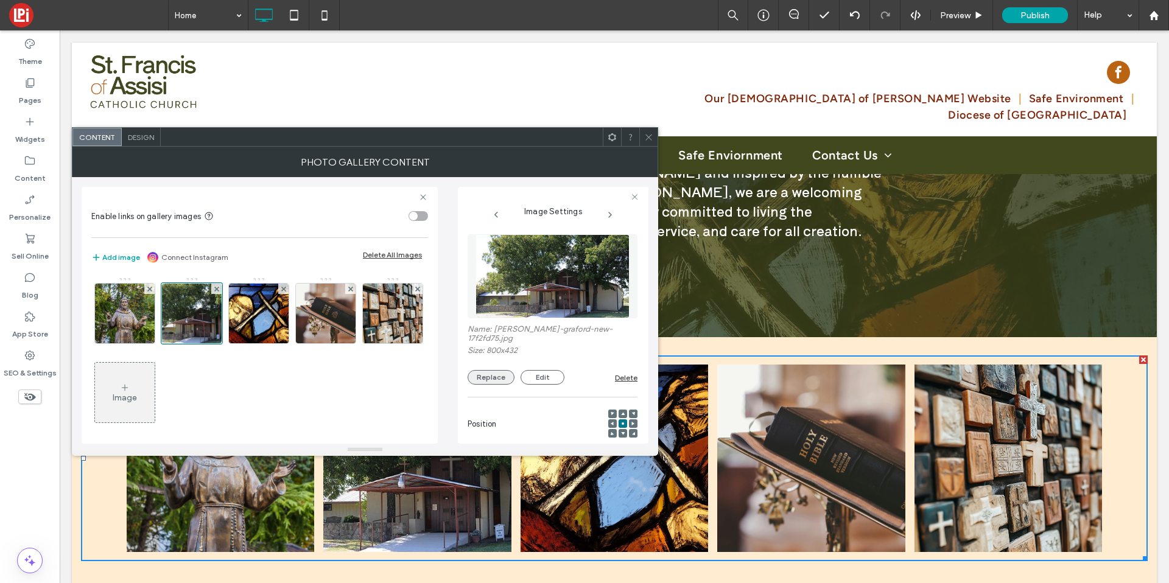
click at [488, 373] on button "Replace" at bounding box center [491, 377] width 47 height 15
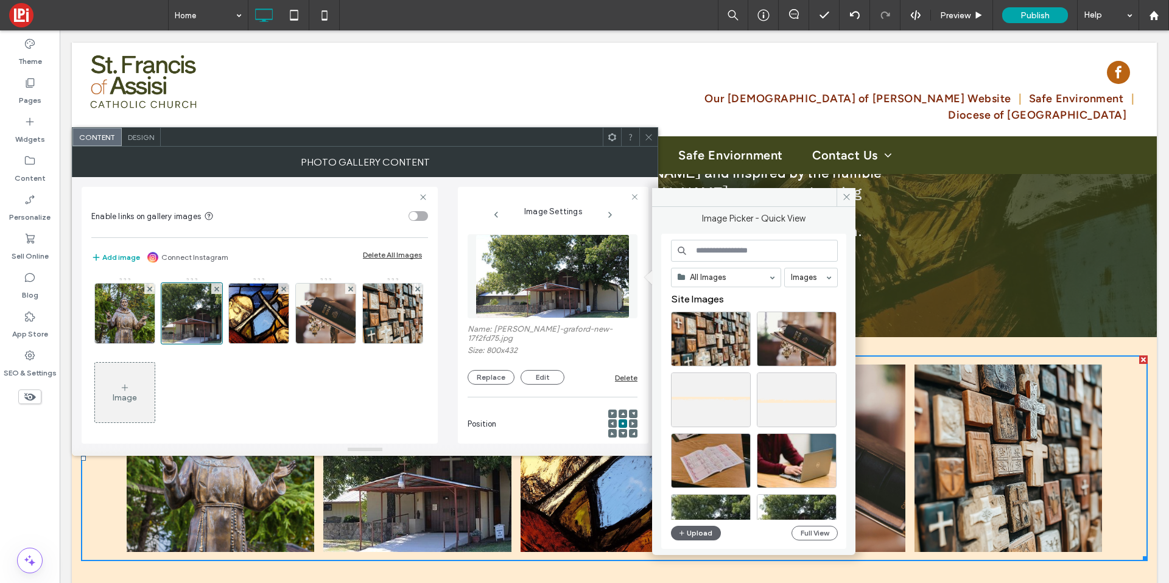
click at [720, 256] on input at bounding box center [754, 251] width 167 height 22
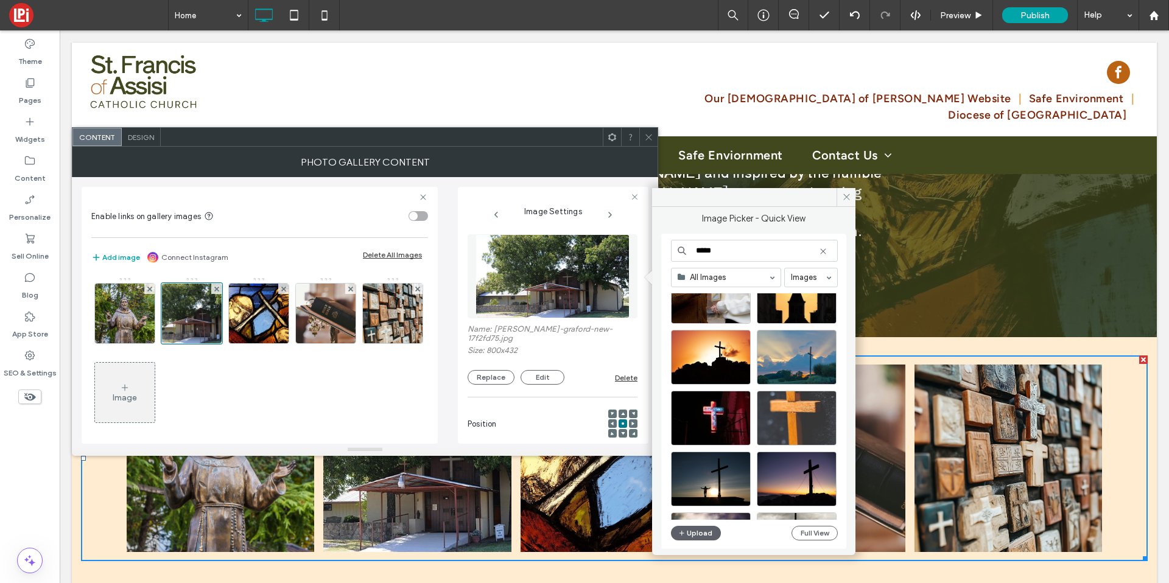
scroll to position [255, 0]
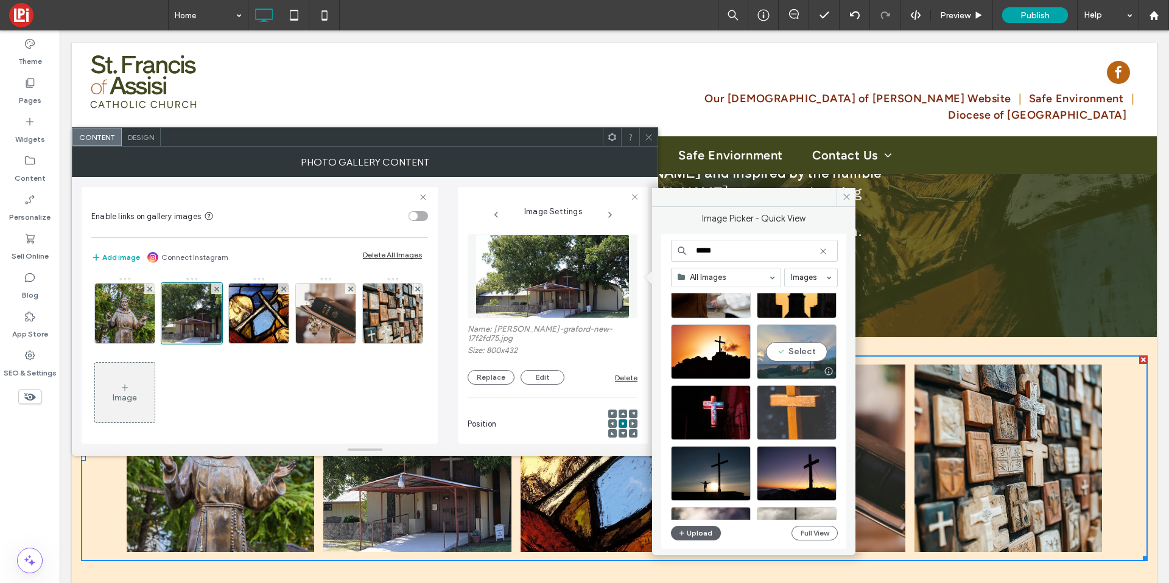
type input "*****"
click at [784, 354] on div "Select" at bounding box center [797, 352] width 80 height 55
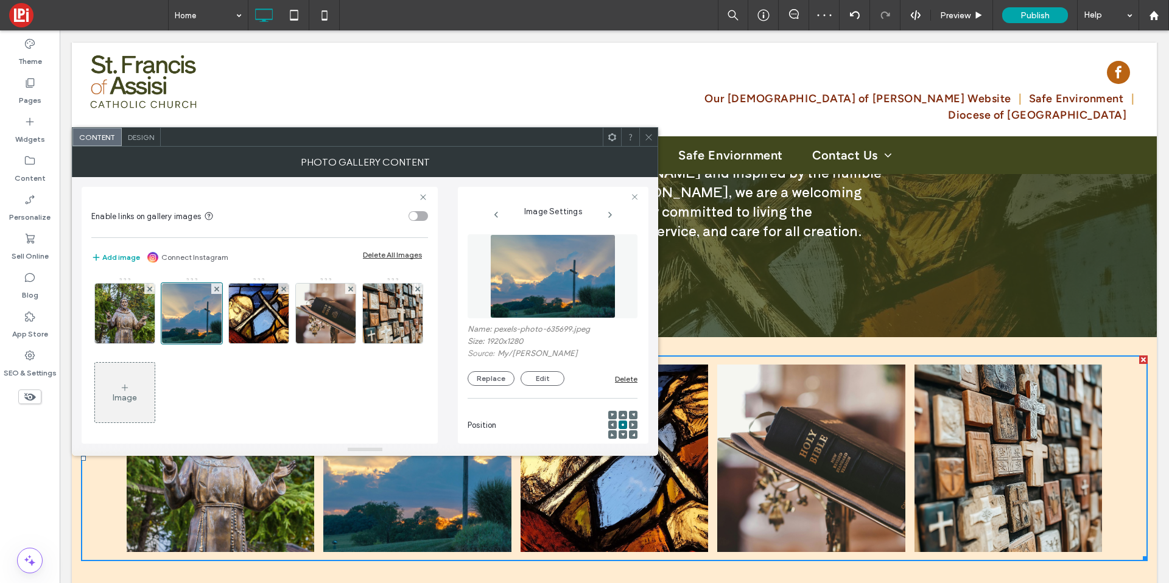
click at [647, 136] on use at bounding box center [649, 137] width 6 height 6
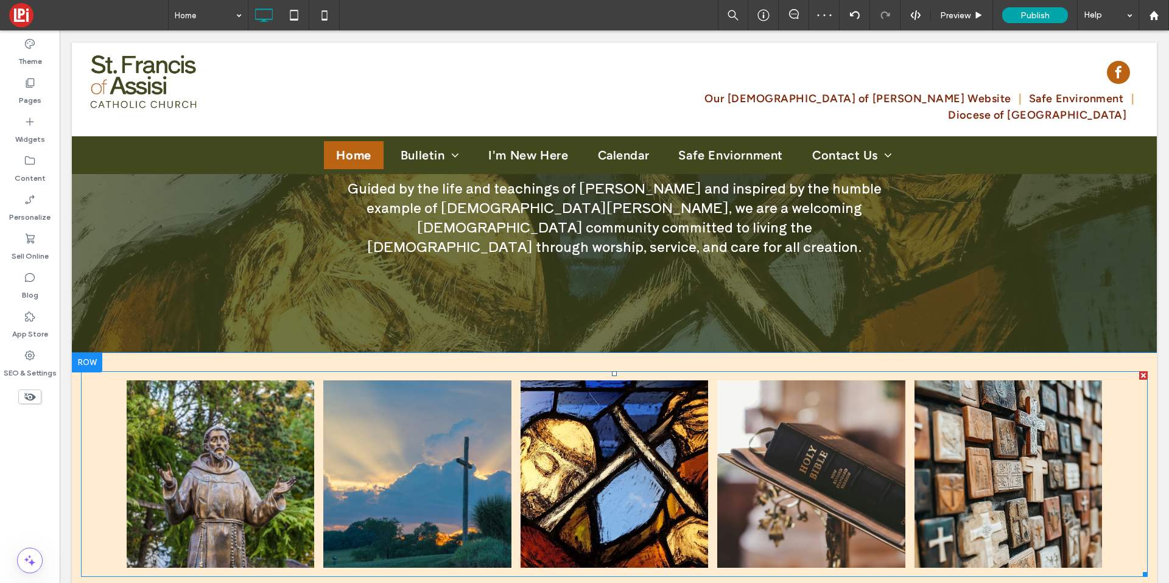
scroll to position [1444, 0]
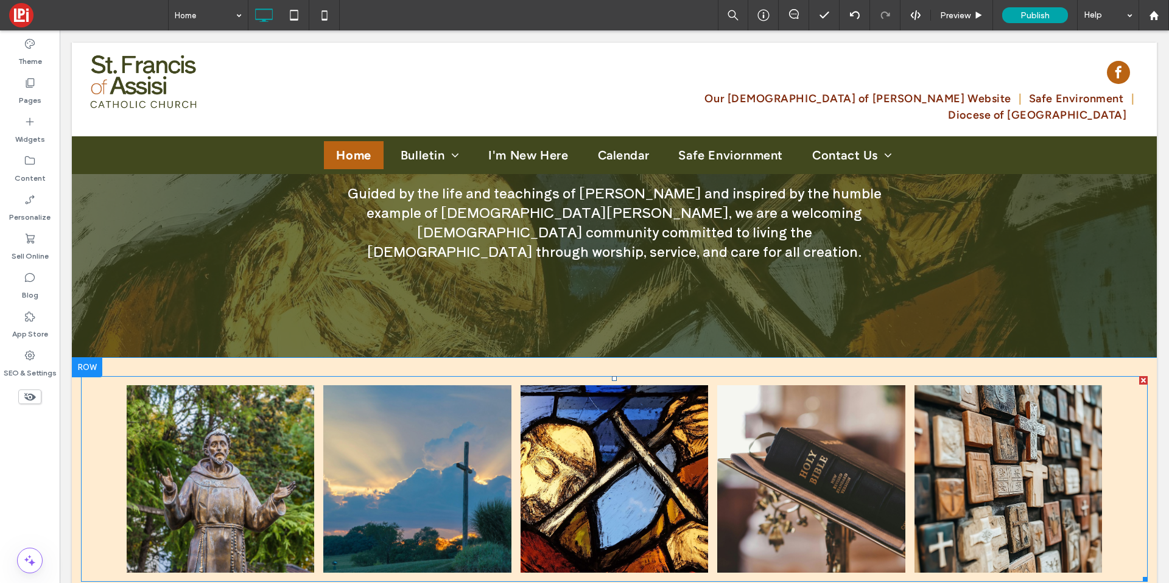
click at [102, 411] on div "Button Button Button Button Button" at bounding box center [614, 479] width 1067 height 206
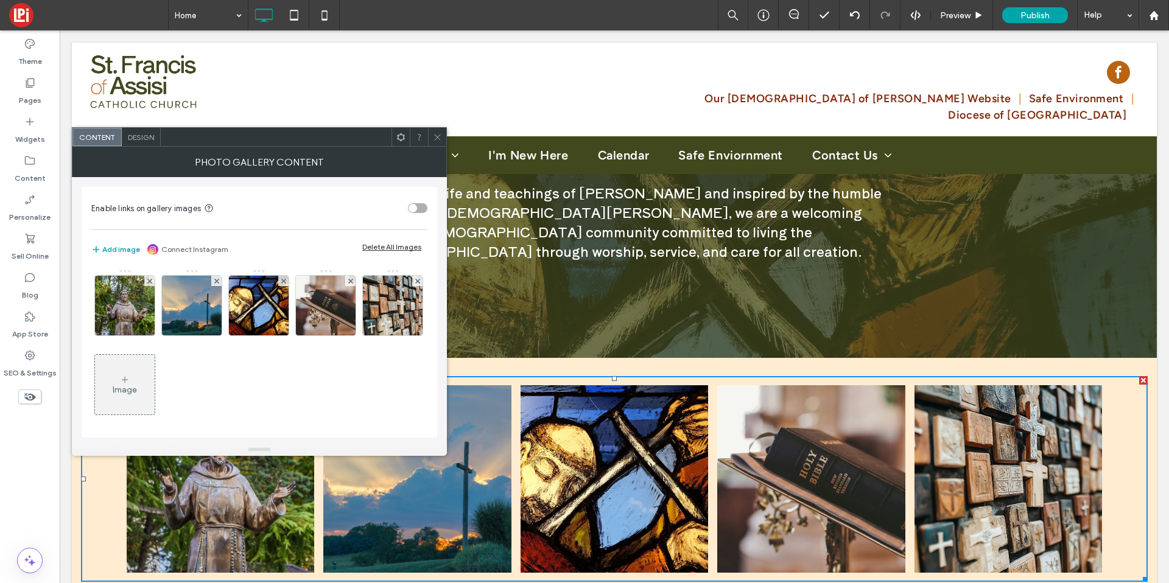
click at [149, 136] on span "Design" at bounding box center [141, 137] width 26 height 9
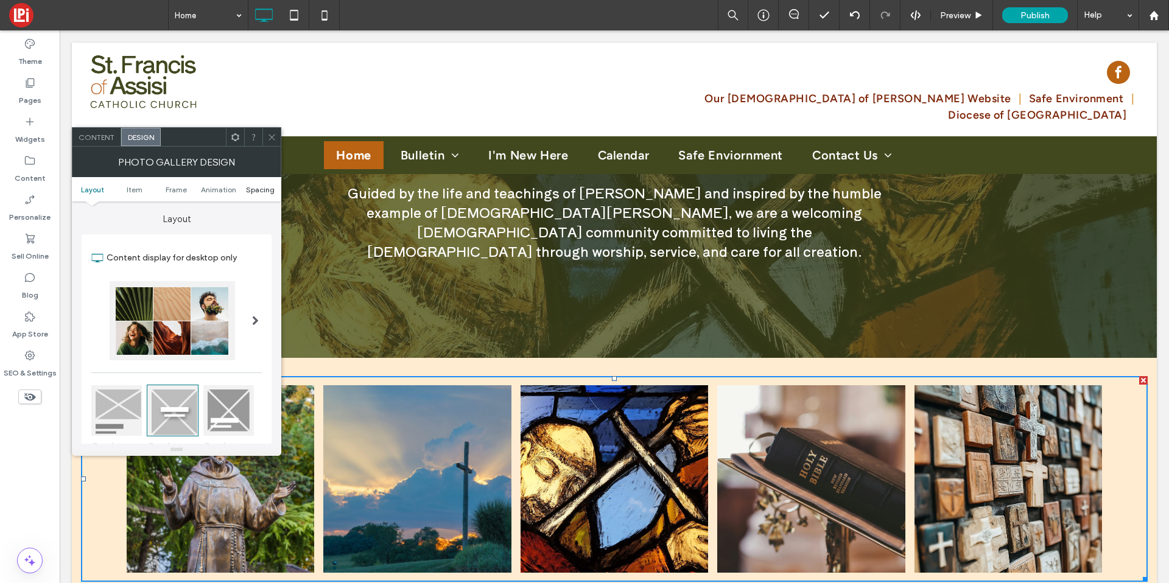
click at [255, 188] on span "Spacing" at bounding box center [260, 189] width 29 height 9
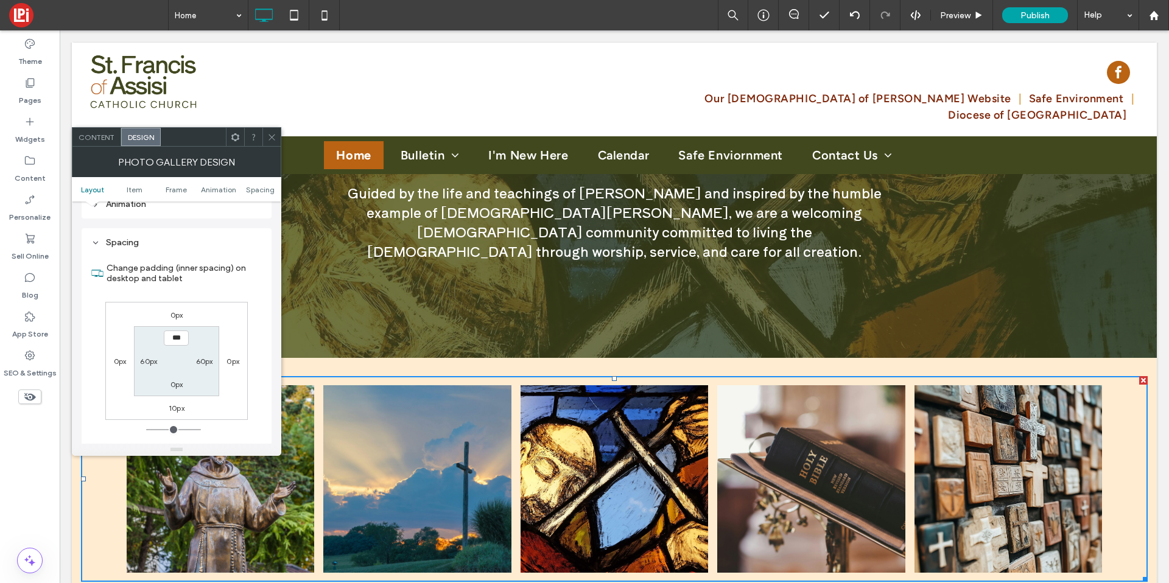
scroll to position [613, 0]
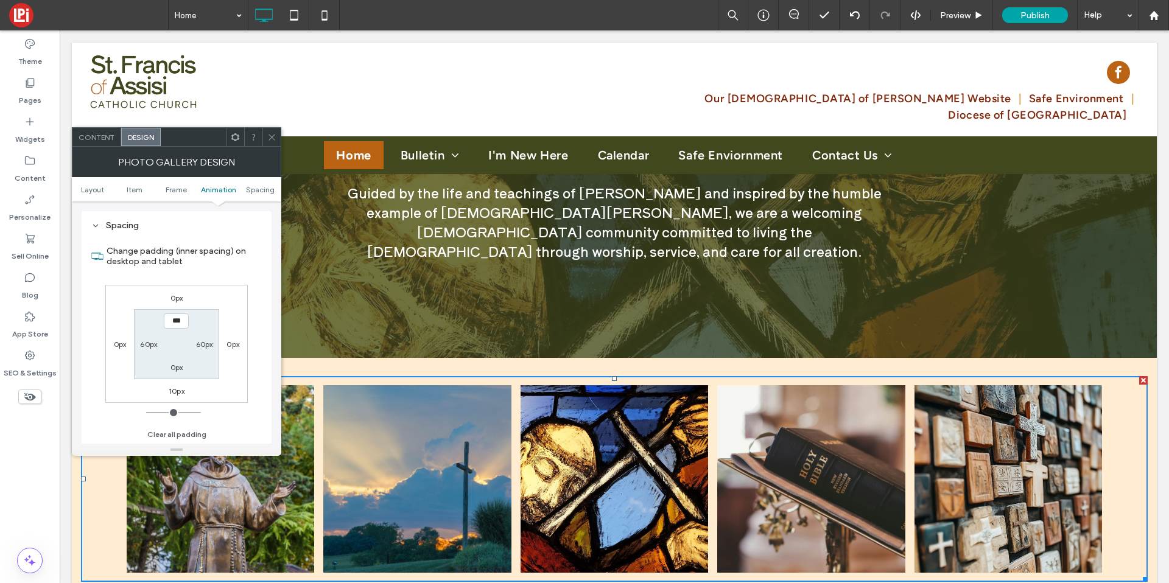
click at [146, 340] on label "60px" at bounding box center [148, 344] width 17 height 9
type input "**"
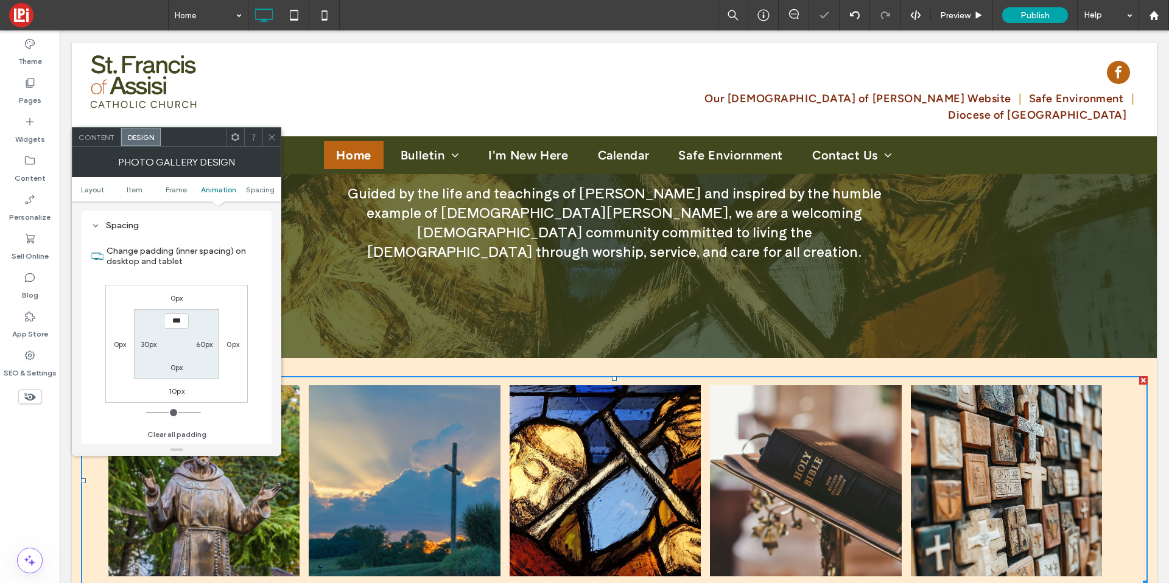
type input "**"
type input "****"
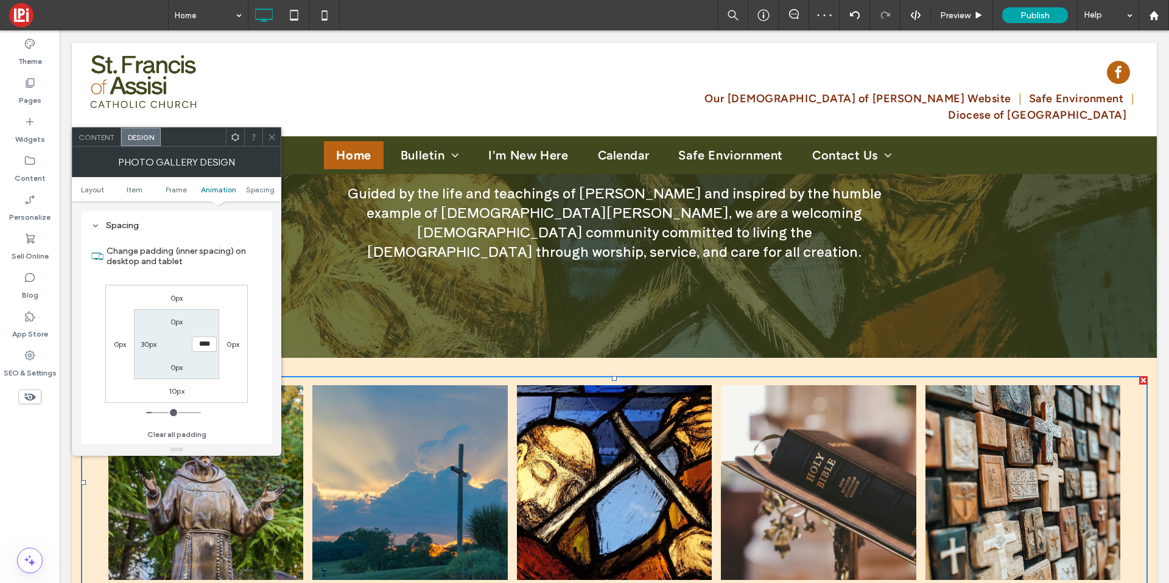
click at [269, 137] on icon at bounding box center [271, 137] width 9 height 9
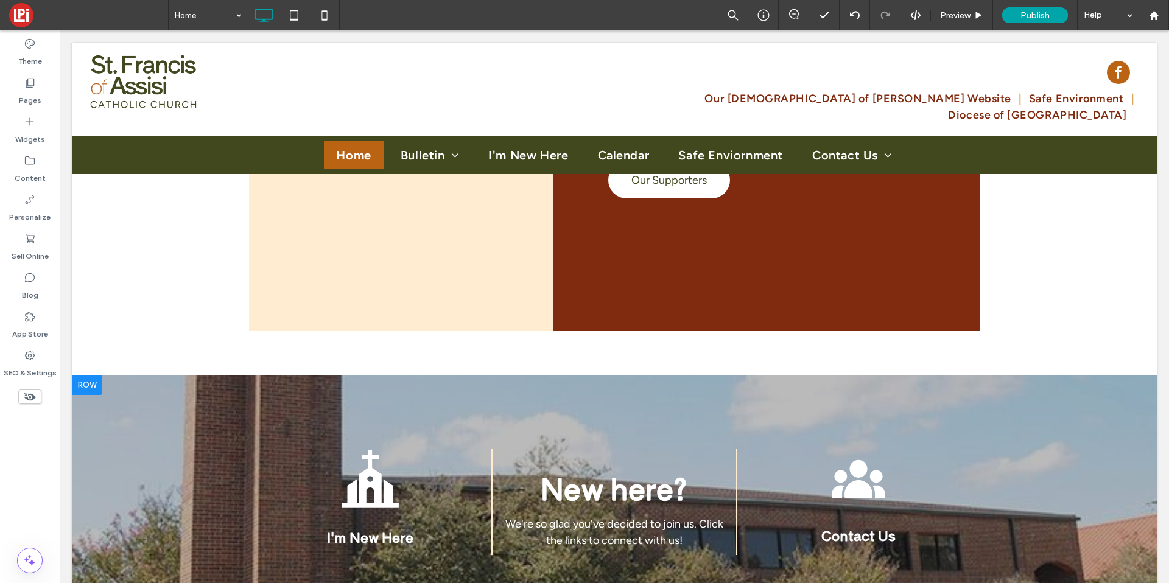
scroll to position [2258, 0]
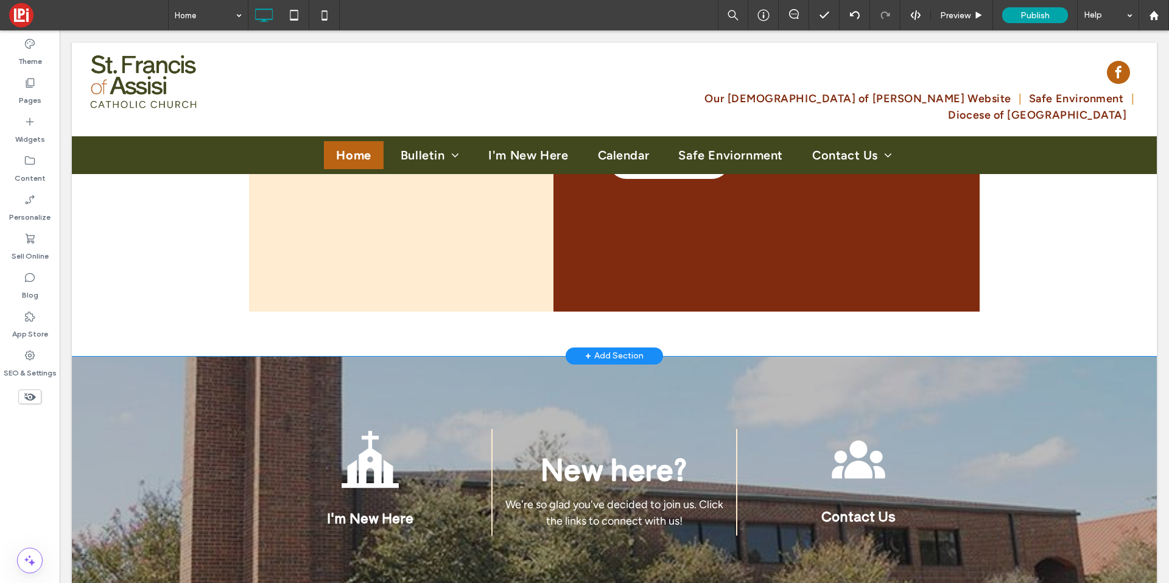
click at [568, 272] on div "Parish Bulletin At St. Francis of Assisi, our parish bulletins are your go-to s…" at bounding box center [767, 114] width 426 height 395
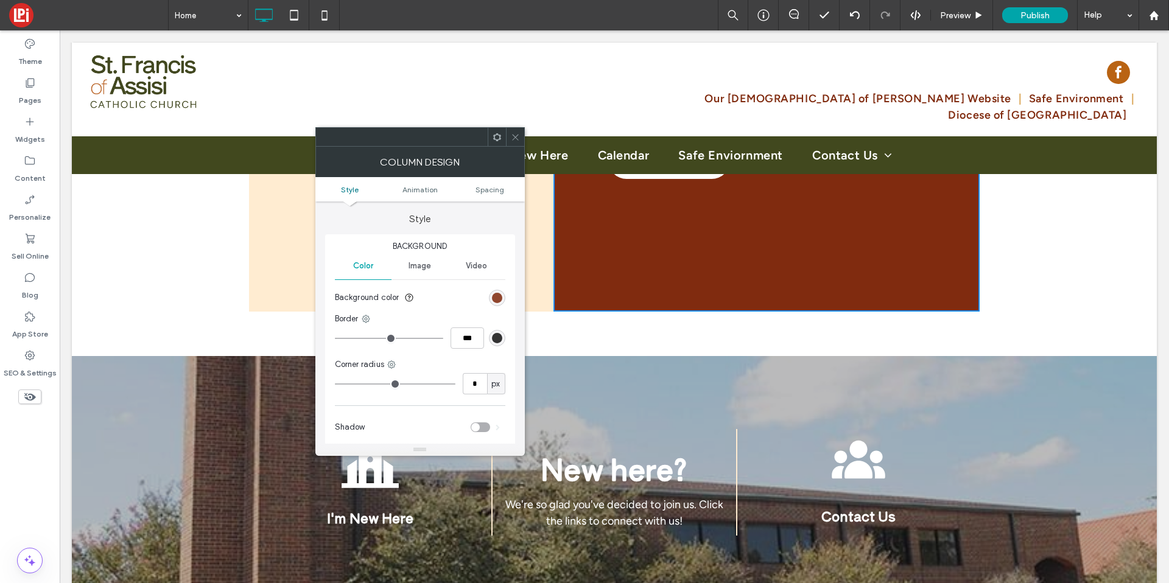
click at [502, 300] on div "rgb(128, 43, 15)" at bounding box center [497, 298] width 10 height 10
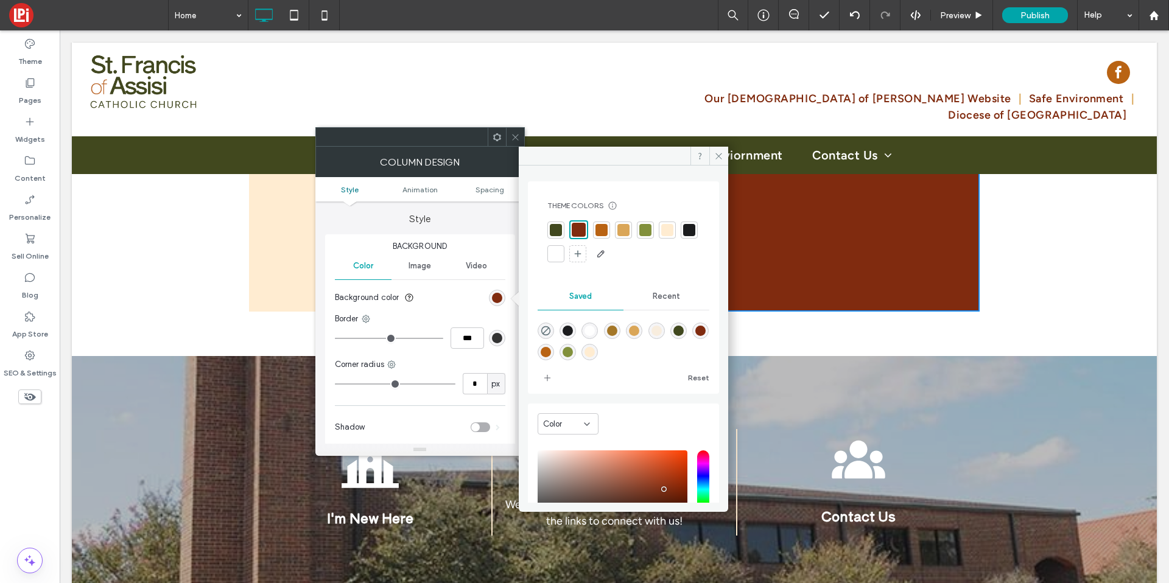
click at [641, 225] on div at bounding box center [645, 230] width 12 height 12
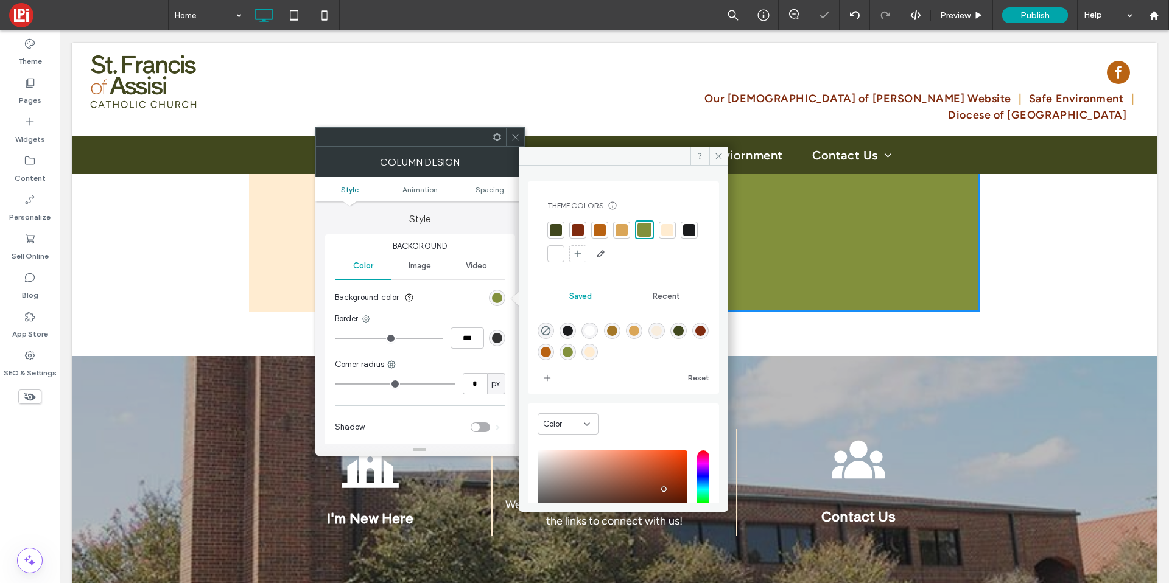
click at [562, 227] on div at bounding box center [556, 230] width 17 height 17
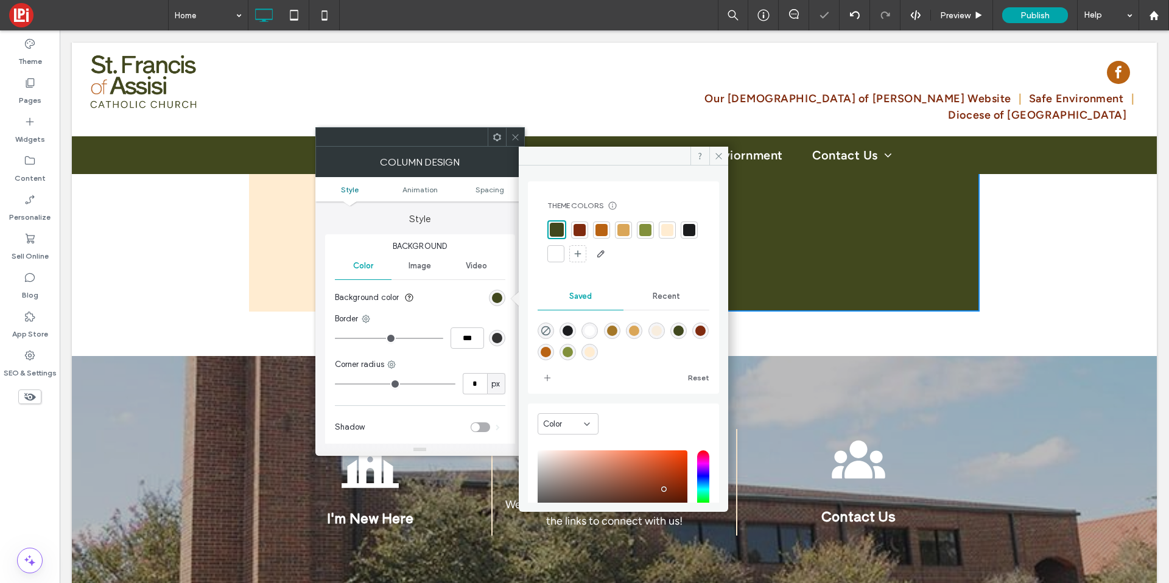
click at [582, 231] on div at bounding box center [580, 230] width 12 height 12
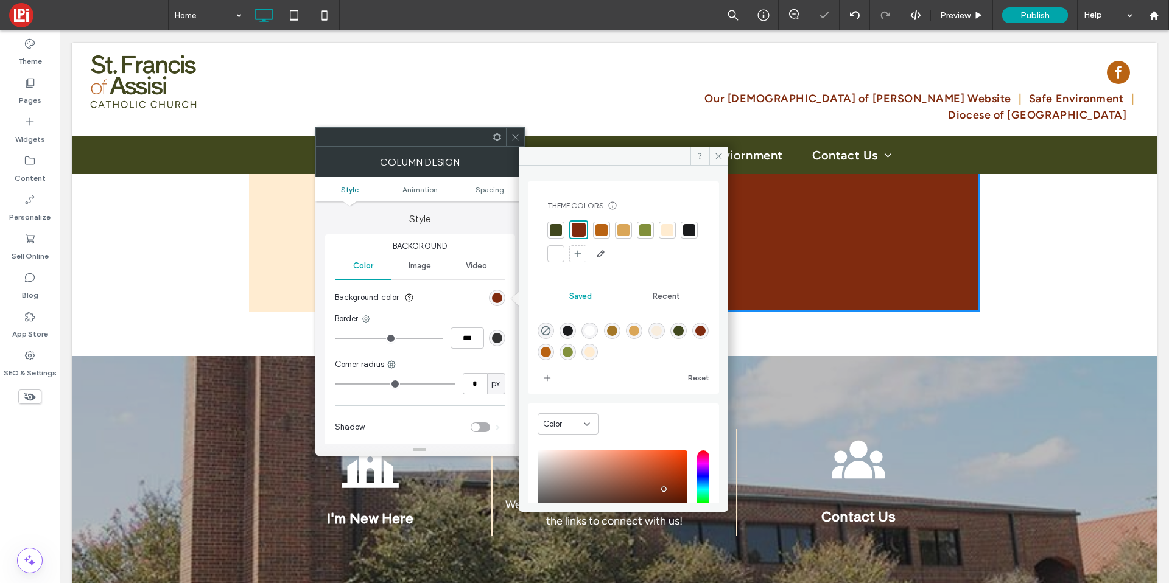
click at [516, 138] on icon at bounding box center [515, 137] width 9 height 9
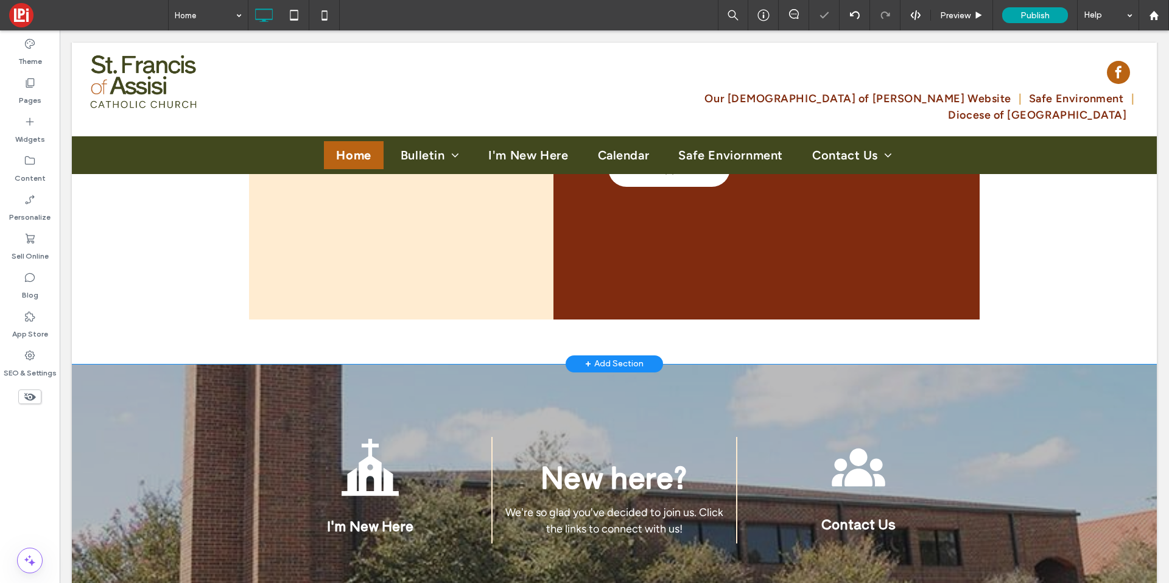
scroll to position [2062, 0]
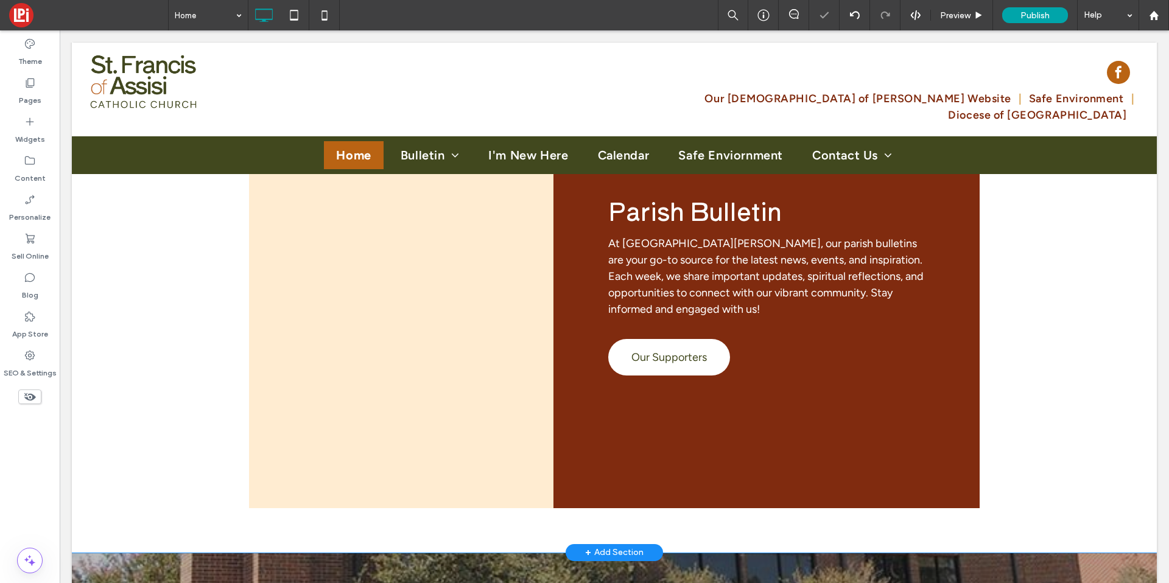
click at [257, 324] on div "Click To Paste" at bounding box center [401, 311] width 305 height 395
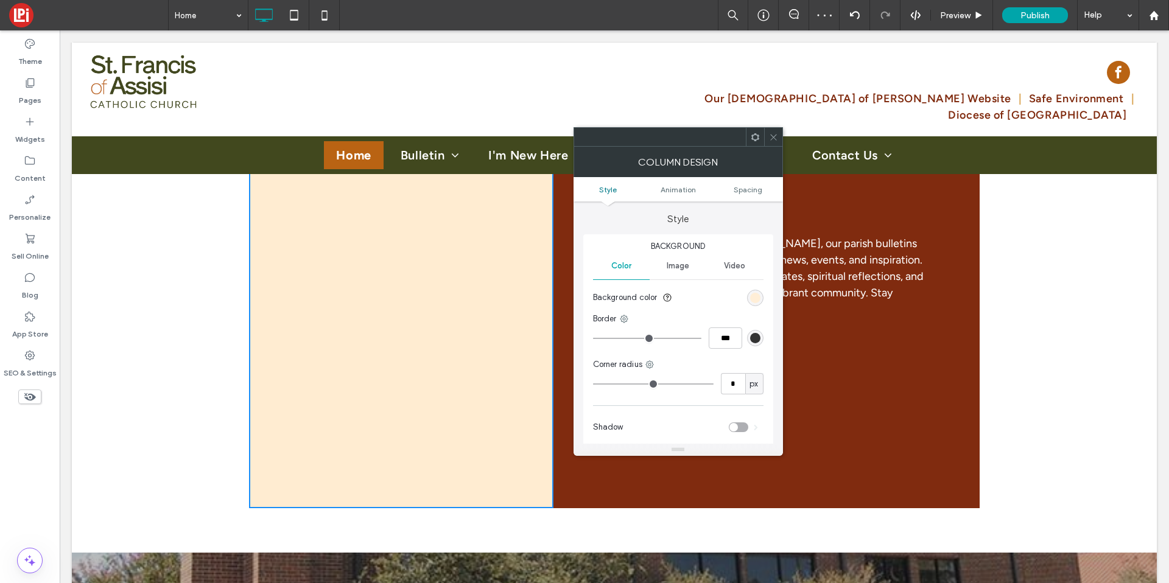
click at [750, 298] on div "rgb(255, 236, 209)" at bounding box center [755, 298] width 10 height 10
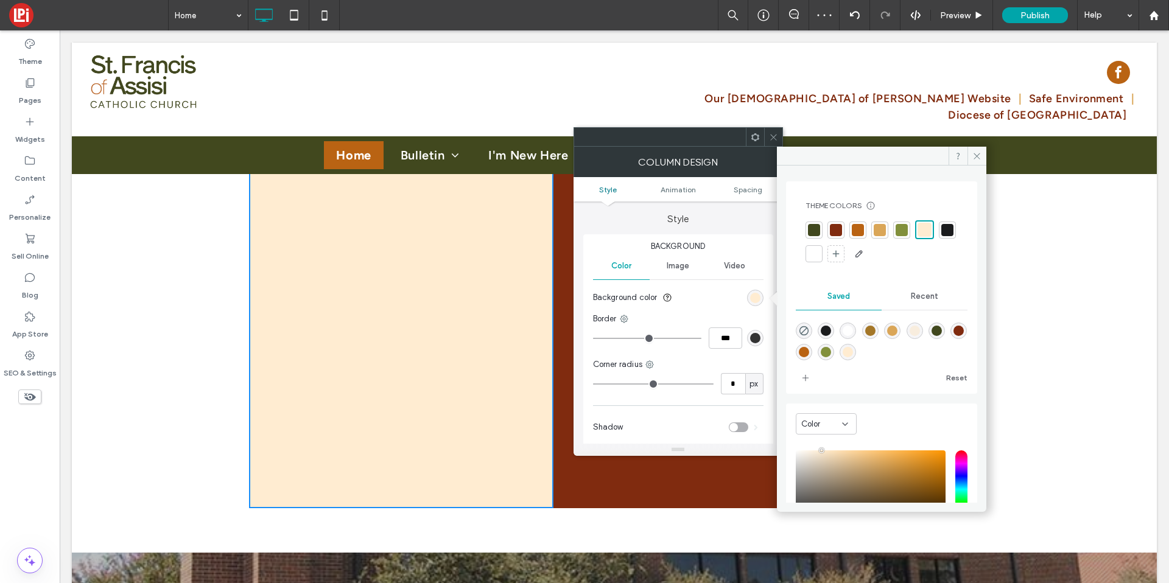
click at [906, 227] on div at bounding box center [902, 230] width 12 height 12
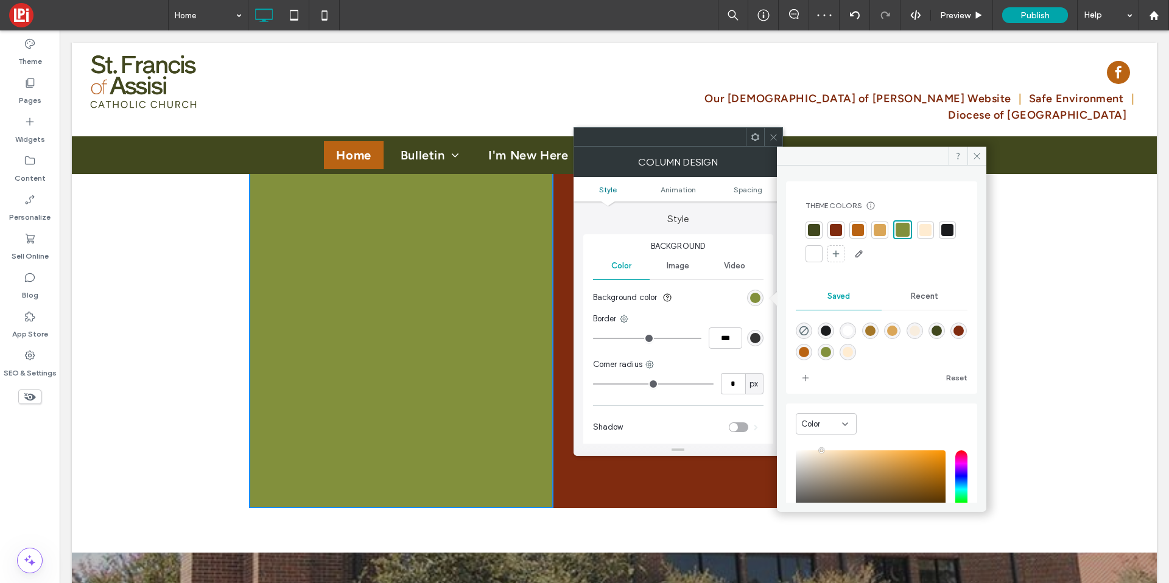
click at [774, 136] on use at bounding box center [773, 137] width 6 height 6
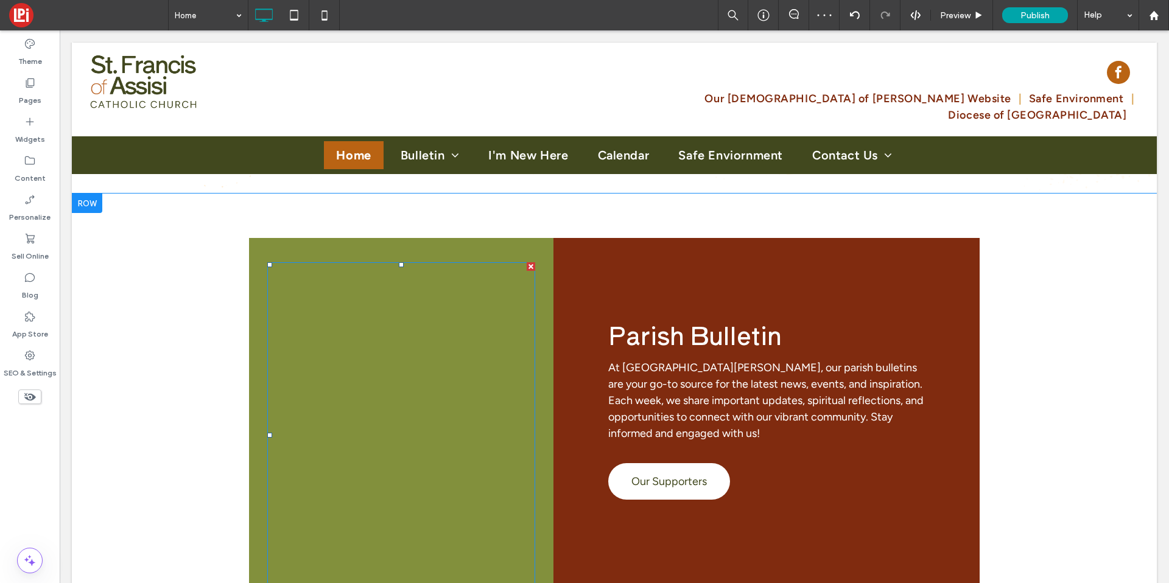
scroll to position [1935, 0]
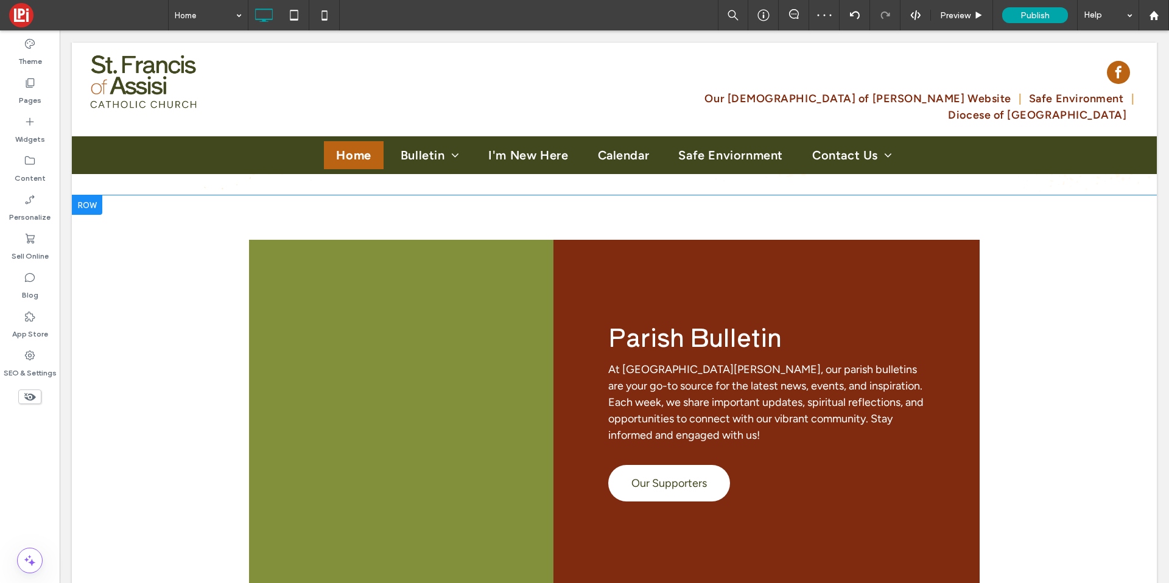
click at [568, 252] on div "Parish Bulletin At St. Francis of Assisi, our parish bulletins are your go-to s…" at bounding box center [767, 437] width 426 height 395
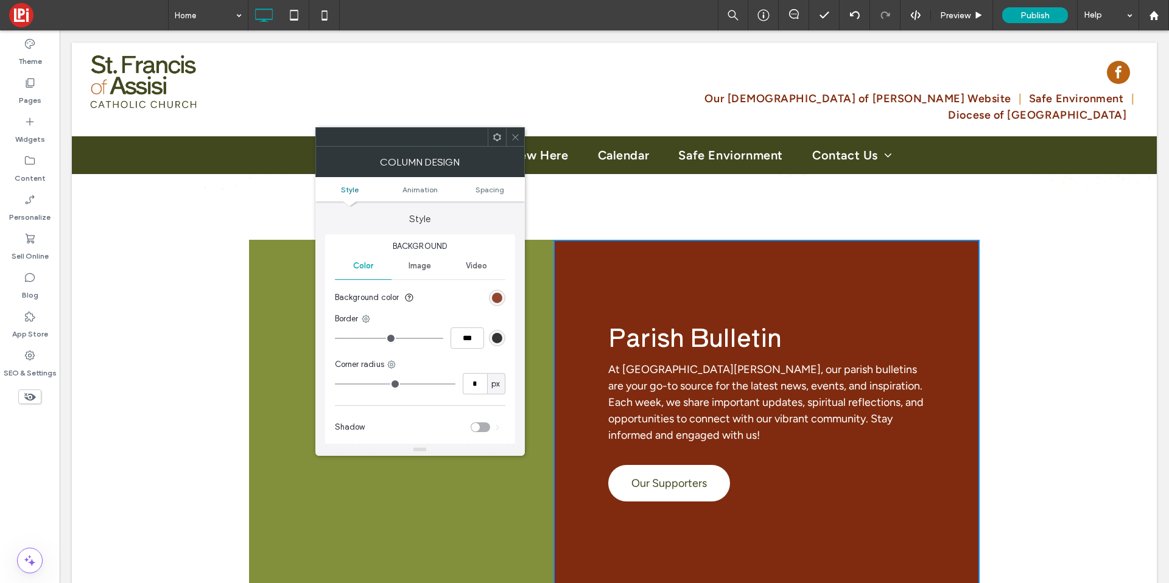
click at [501, 298] on div "rgb(128, 43, 15)" at bounding box center [497, 298] width 10 height 10
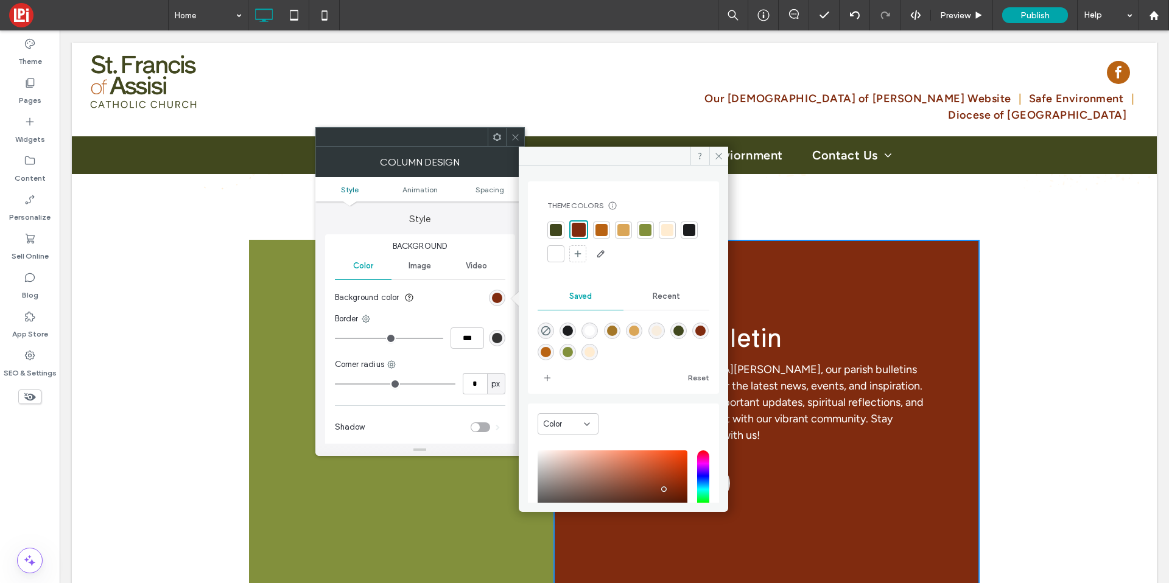
click at [556, 230] on div at bounding box center [556, 230] width 12 height 12
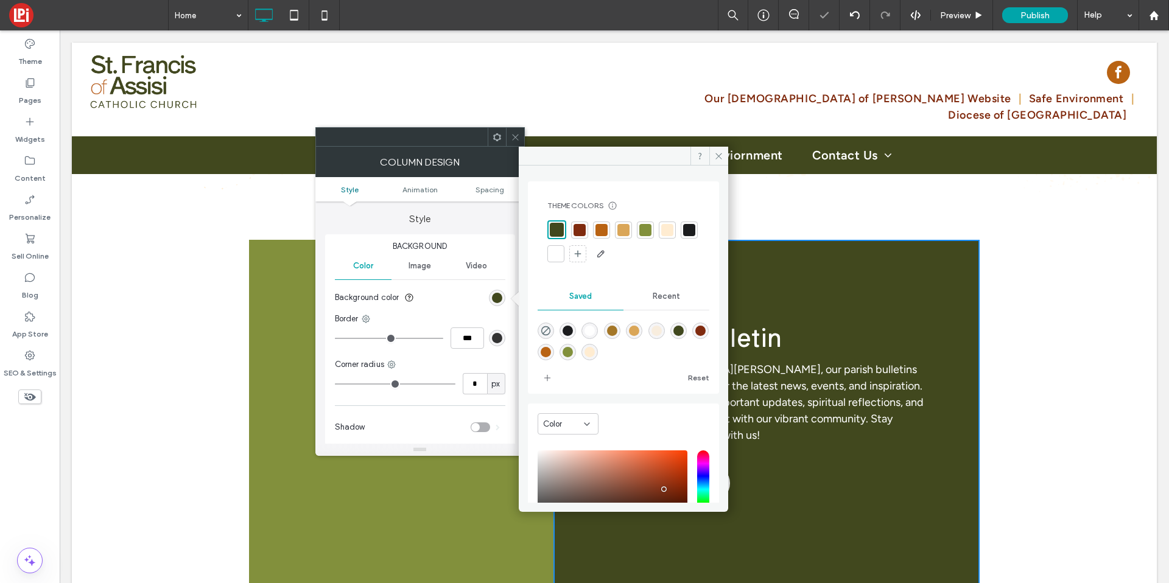
click at [507, 135] on div at bounding box center [515, 137] width 18 height 18
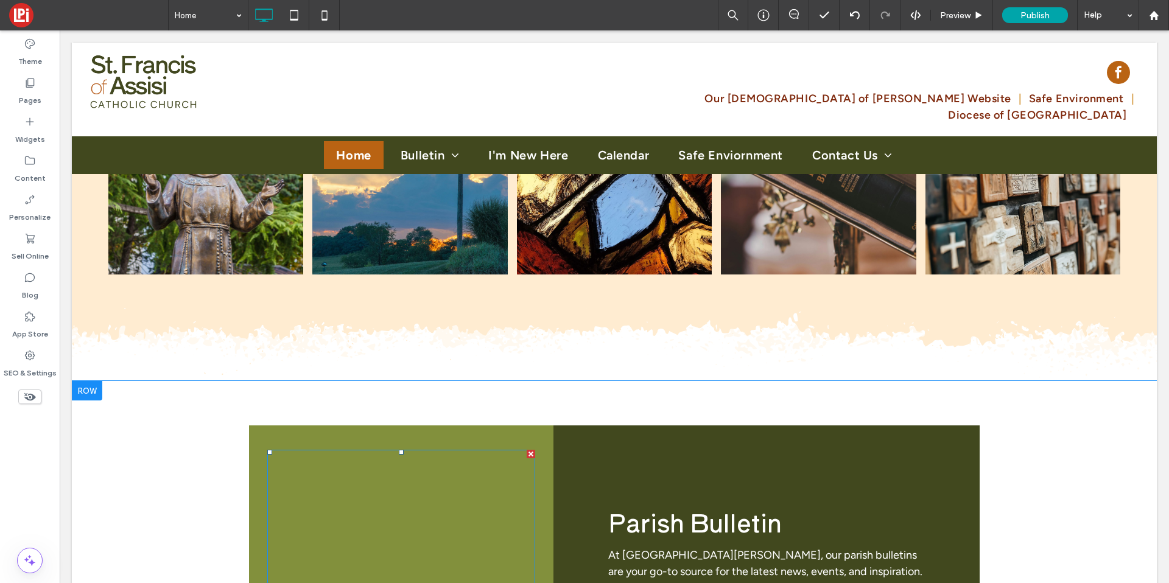
scroll to position [1966, 0]
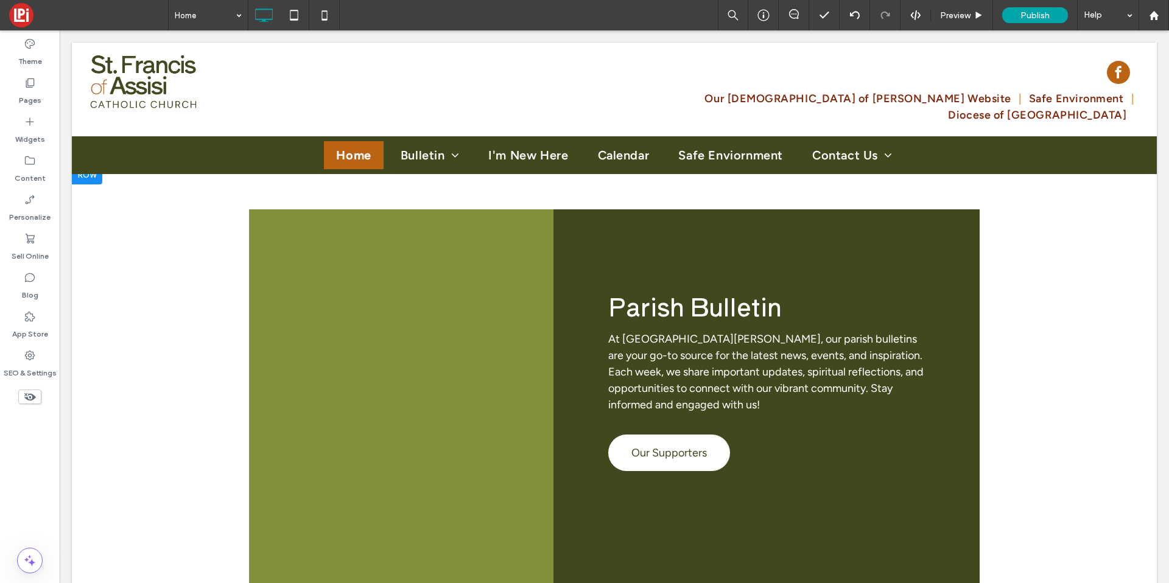
click at [629, 257] on div "Parish Bulletin At St. Francis of Assisi, our parish bulletins are your go-to s…" at bounding box center [767, 407] width 426 height 395
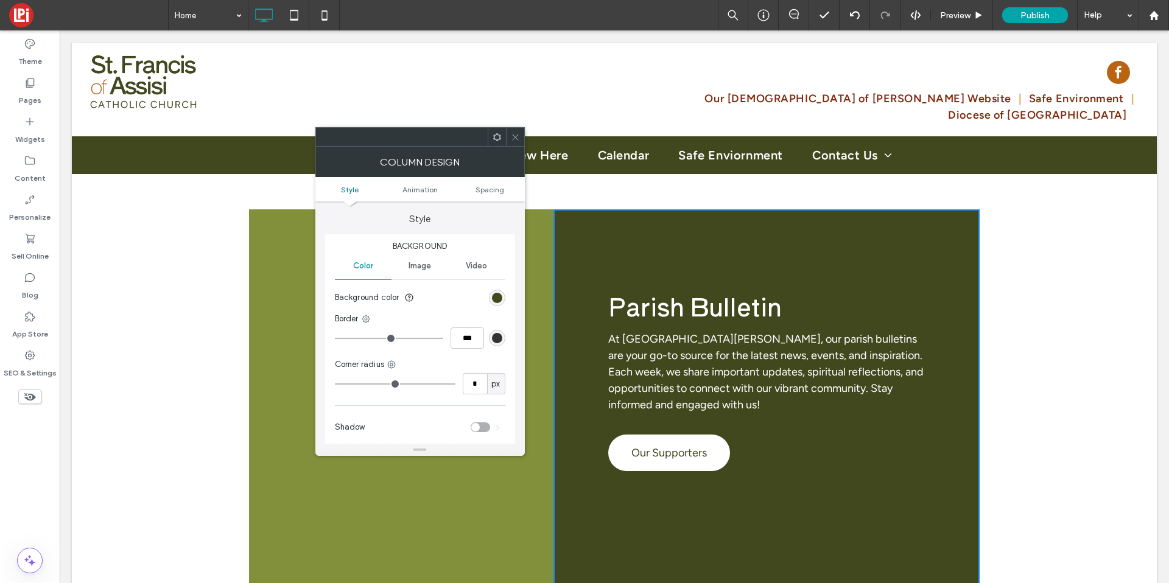
click at [515, 140] on icon at bounding box center [515, 137] width 9 height 9
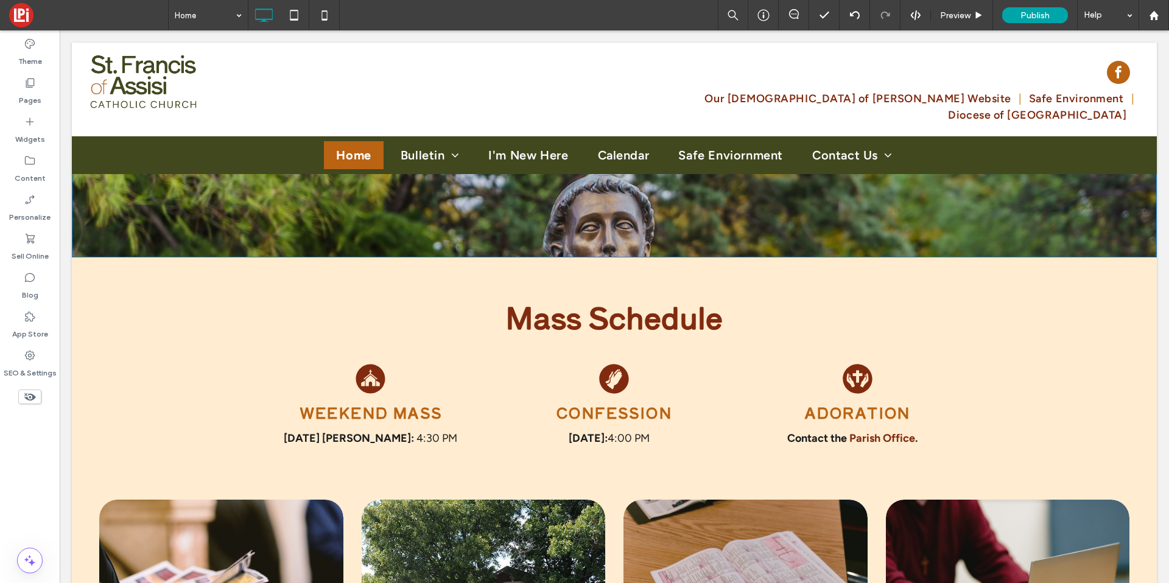
scroll to position [0, 0]
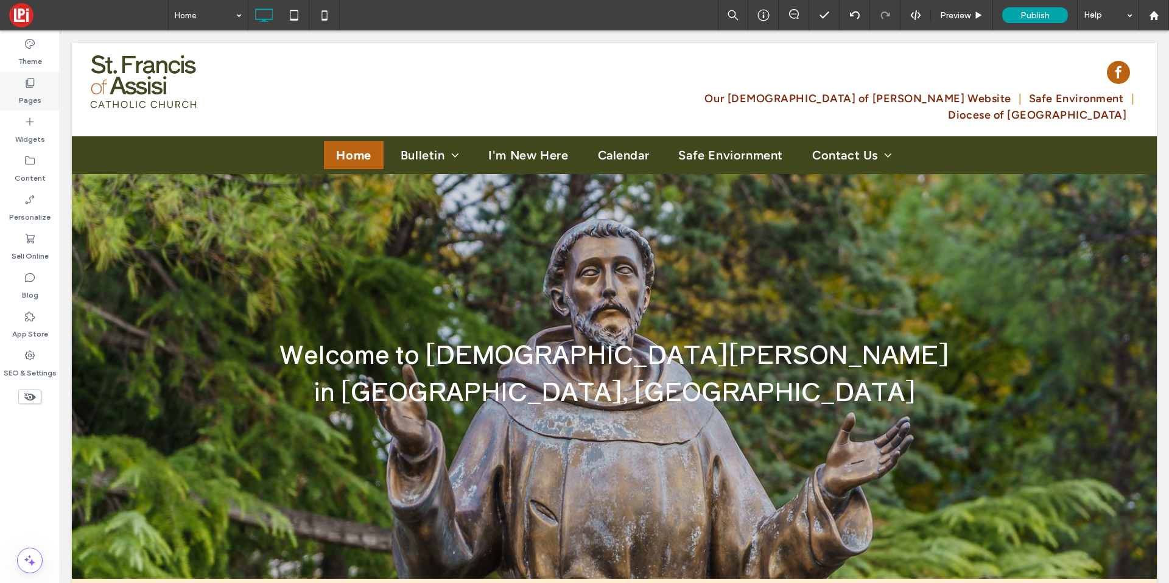
click at [36, 93] on label "Pages" at bounding box center [30, 97] width 23 height 17
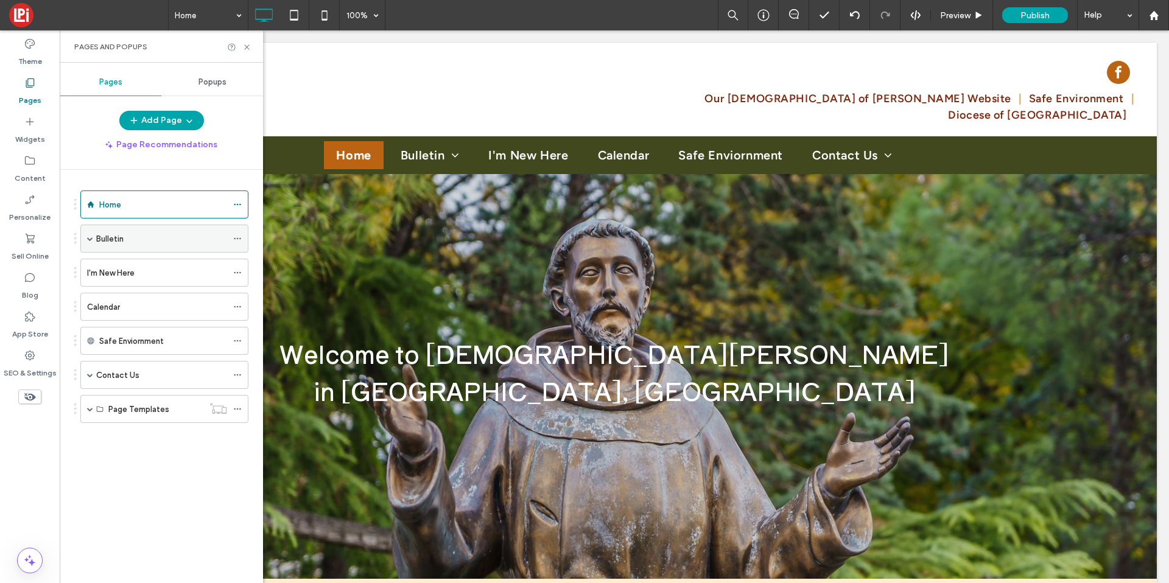
click at [118, 235] on label "Bulletin" at bounding box center [109, 238] width 27 height 21
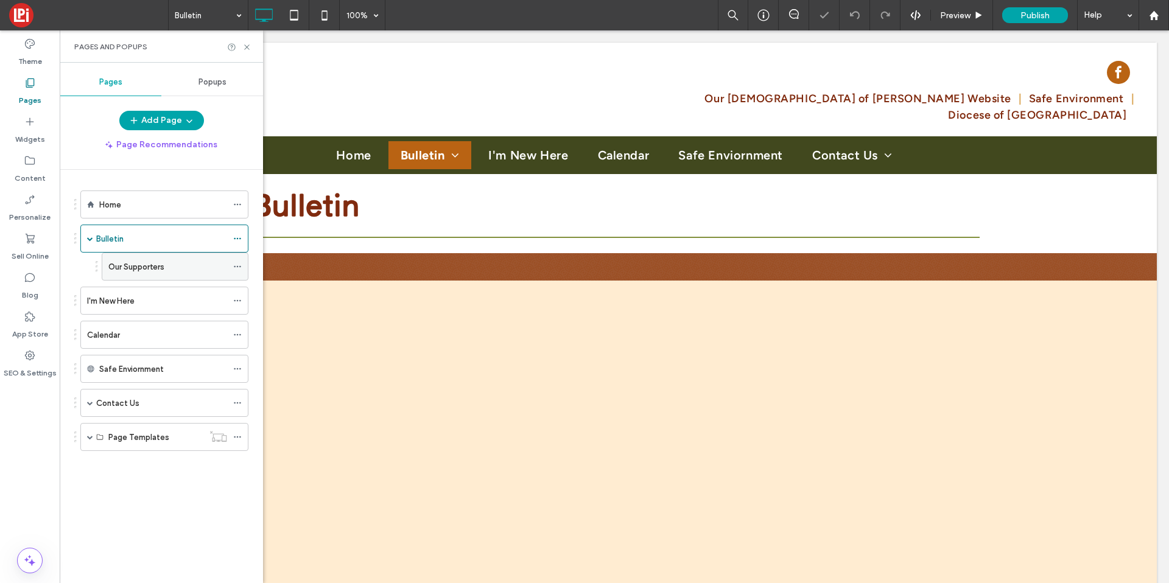
click at [241, 266] on icon at bounding box center [237, 266] width 9 height 9
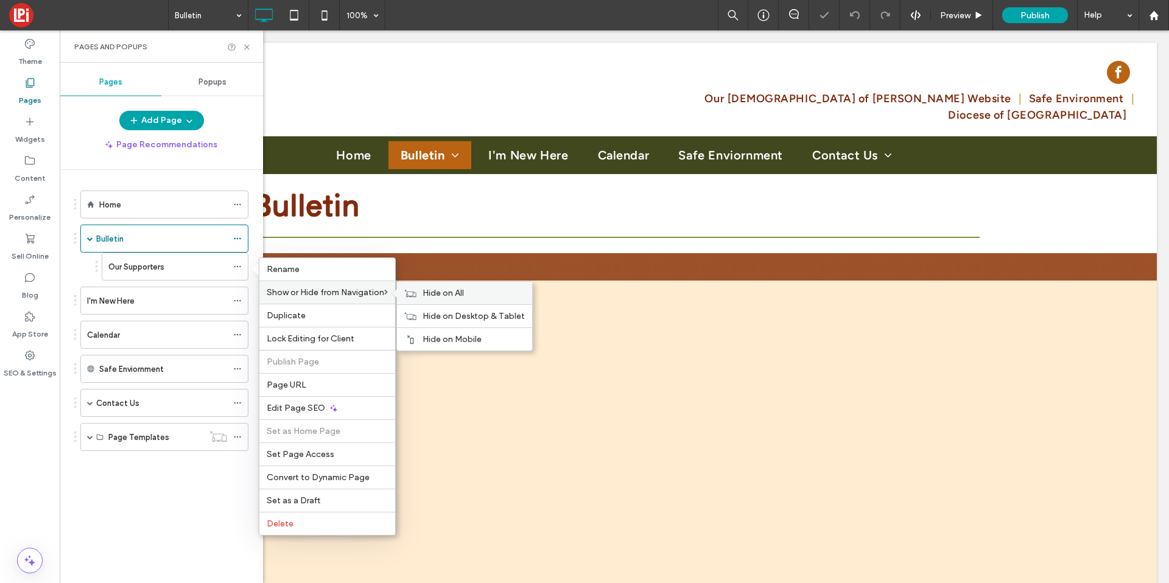
click at [462, 292] on span "Hide on All" at bounding box center [443, 293] width 41 height 10
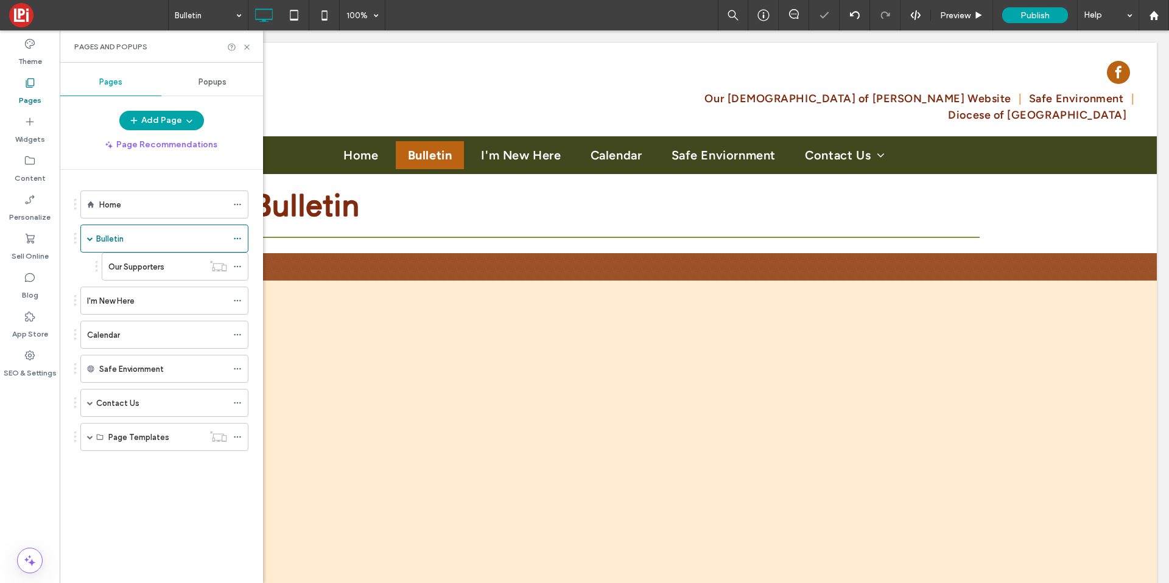
click at [164, 189] on div "Home Bulletin Our Supporters I'm New Here Calendar Safe Enviornment Contact Us …" at bounding box center [156, 318] width 183 height 267
drag, startPoint x: 164, startPoint y: 193, endPoint x: 173, endPoint y: 174, distance: 21.0
click at [164, 193] on div "Home" at bounding box center [163, 204] width 128 height 27
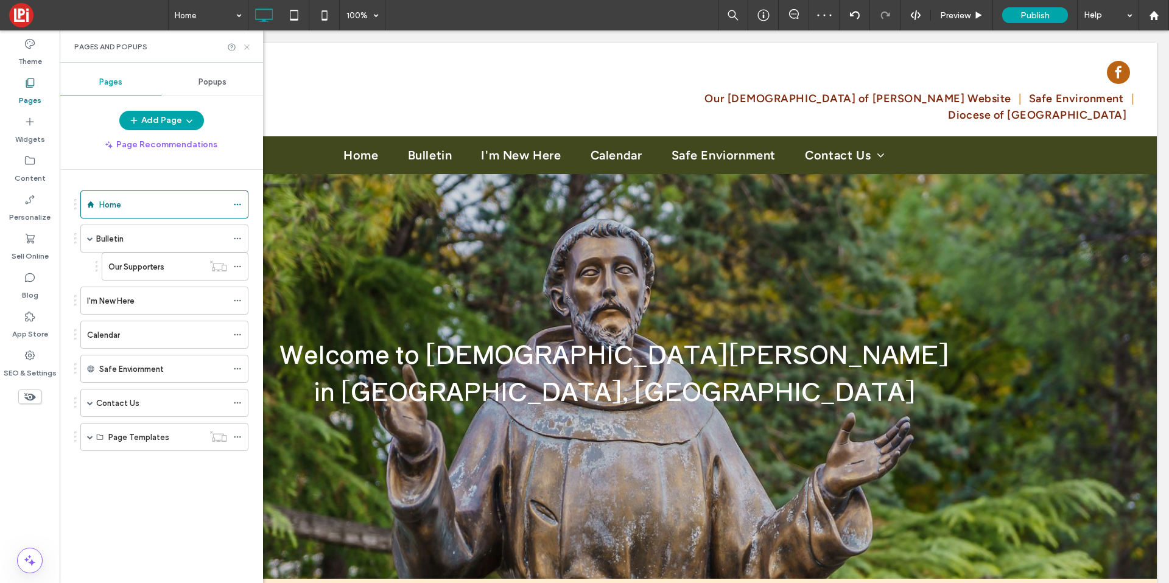
click at [247, 46] on use at bounding box center [246, 46] width 5 height 5
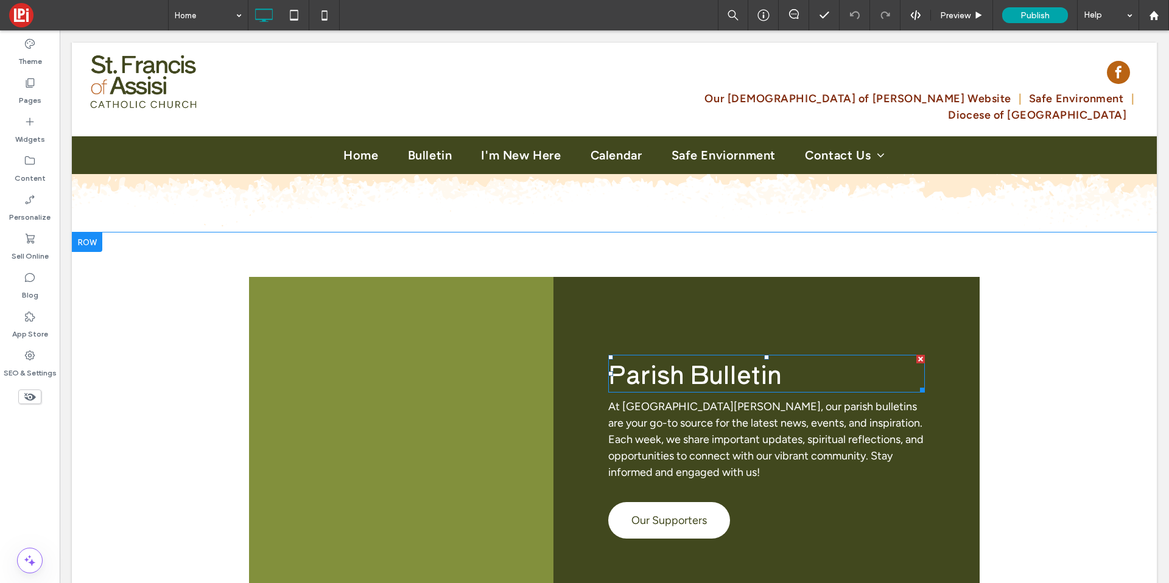
scroll to position [1966, 0]
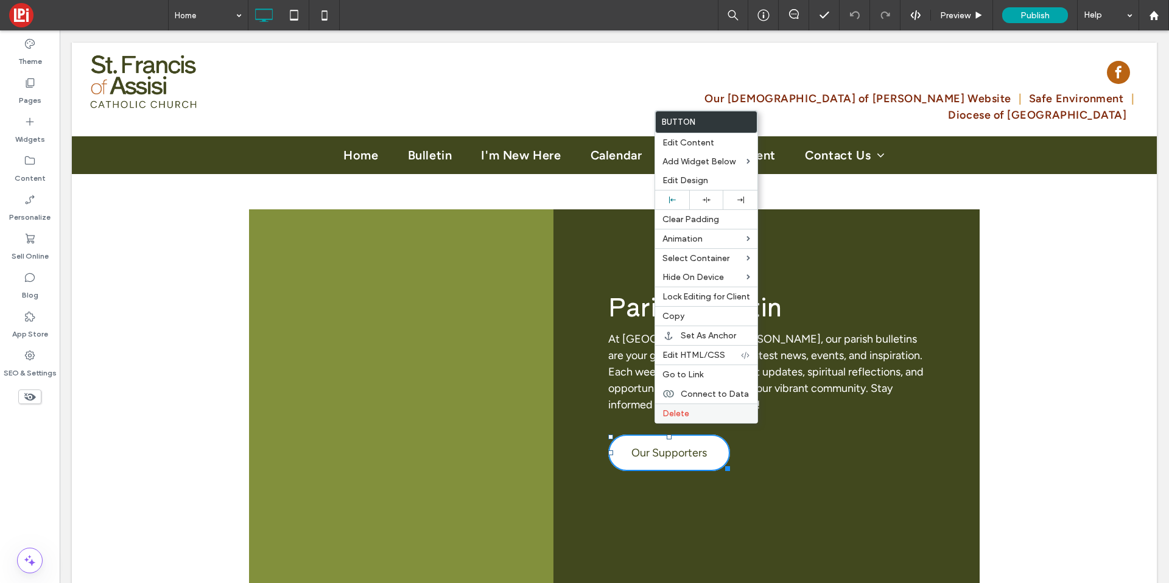
click at [678, 416] on span "Delete" at bounding box center [676, 414] width 27 height 10
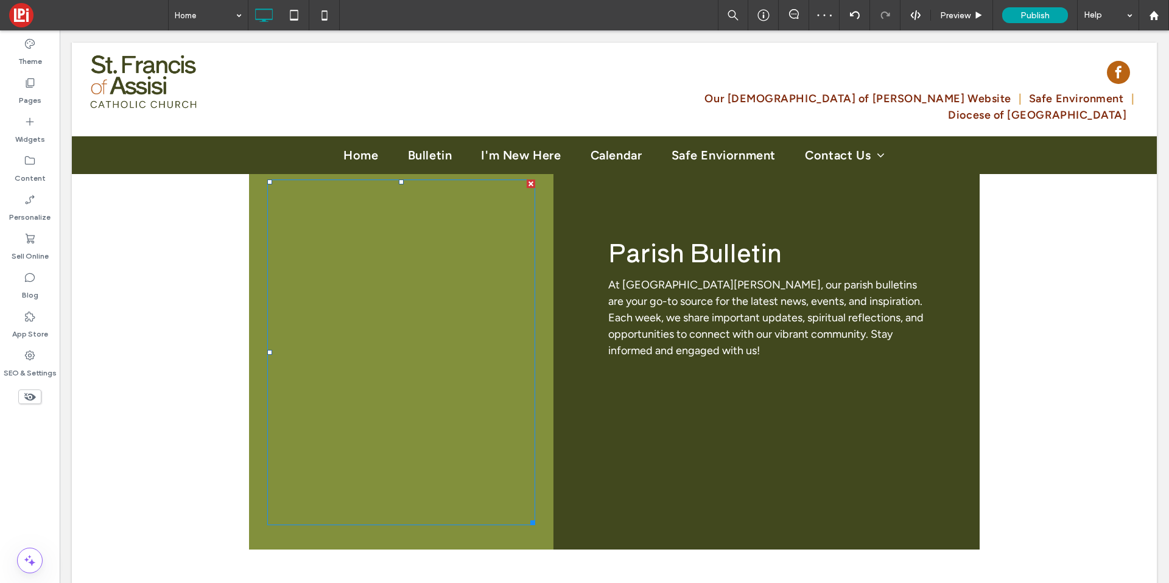
scroll to position [2043, 0]
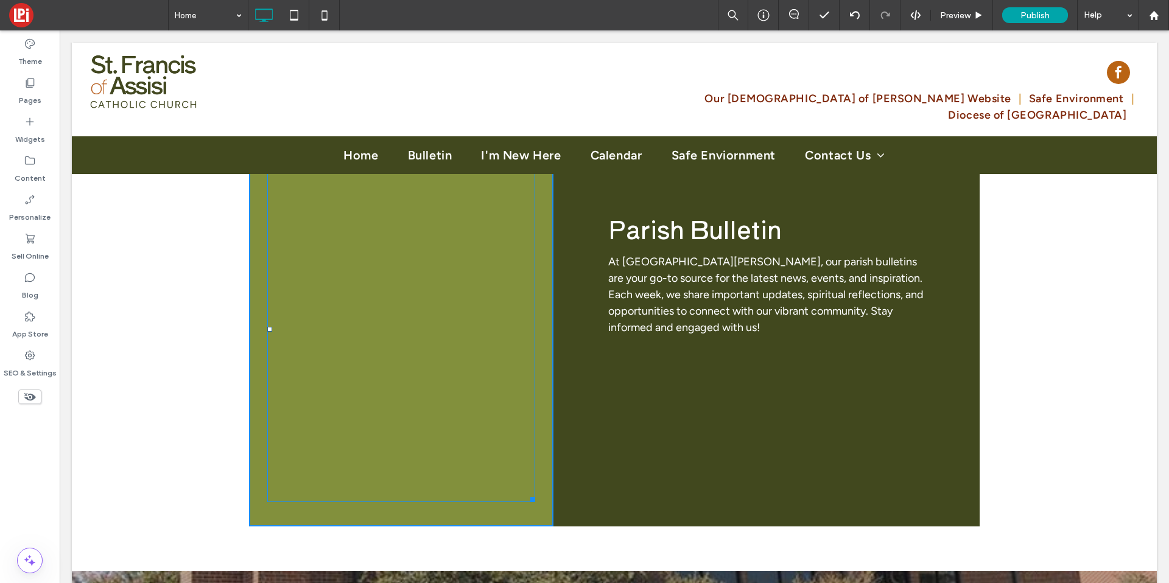
drag, startPoint x: 524, startPoint y: 457, endPoint x: 561, endPoint y: 470, distance: 39.5
click at [561, 470] on div "W:440 H:566.938 Click To Paste Parish Bulletin At St. Francis of Assisi, our pa…" at bounding box center [614, 329] width 731 height 395
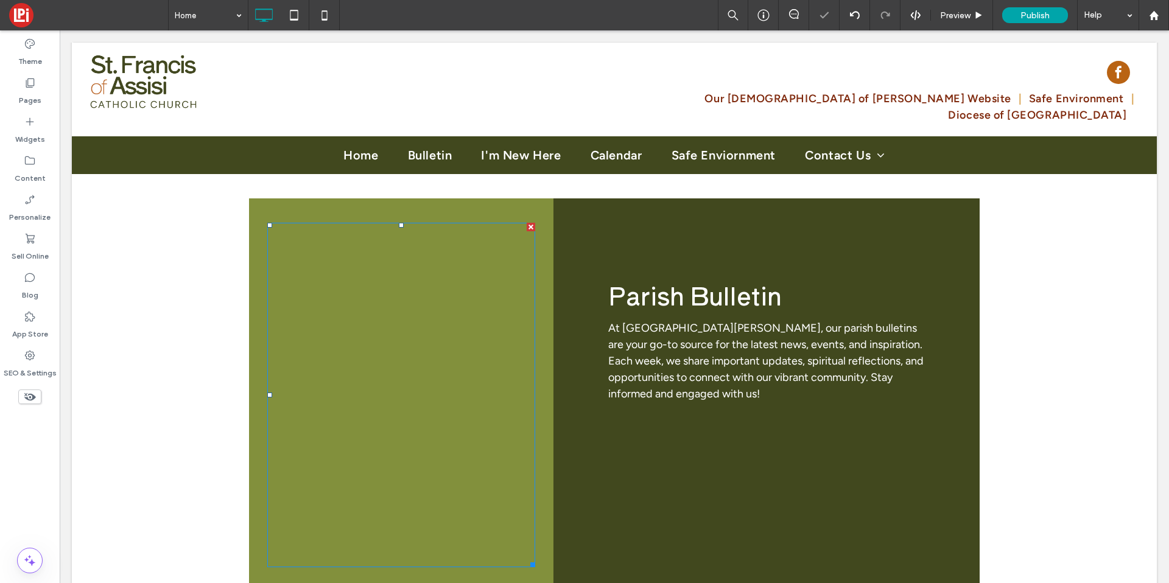
scroll to position [1965, 0]
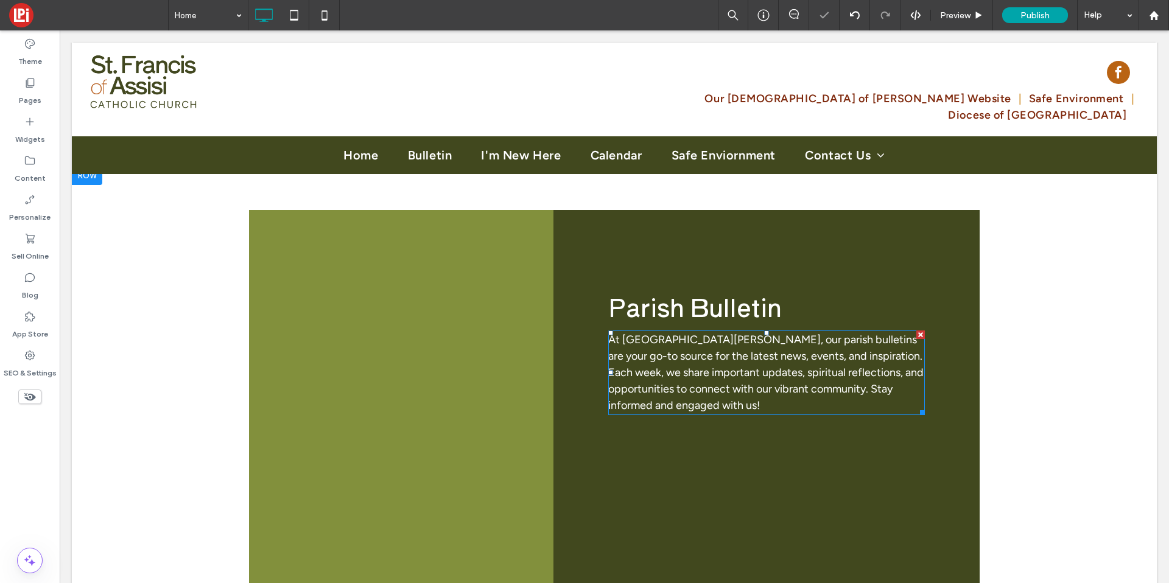
click at [654, 350] on span "At St. Francis of Assisi, our parish bulletins are your go-to source for the la…" at bounding box center [765, 372] width 315 height 79
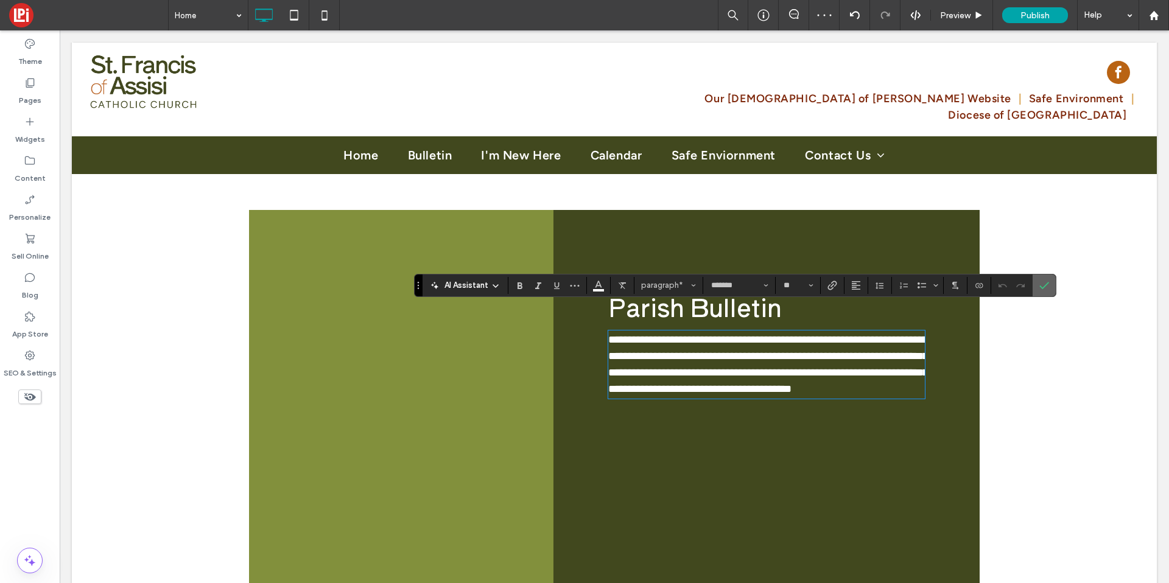
click at [1040, 290] on span "Confirm" at bounding box center [1042, 286] width 5 height 22
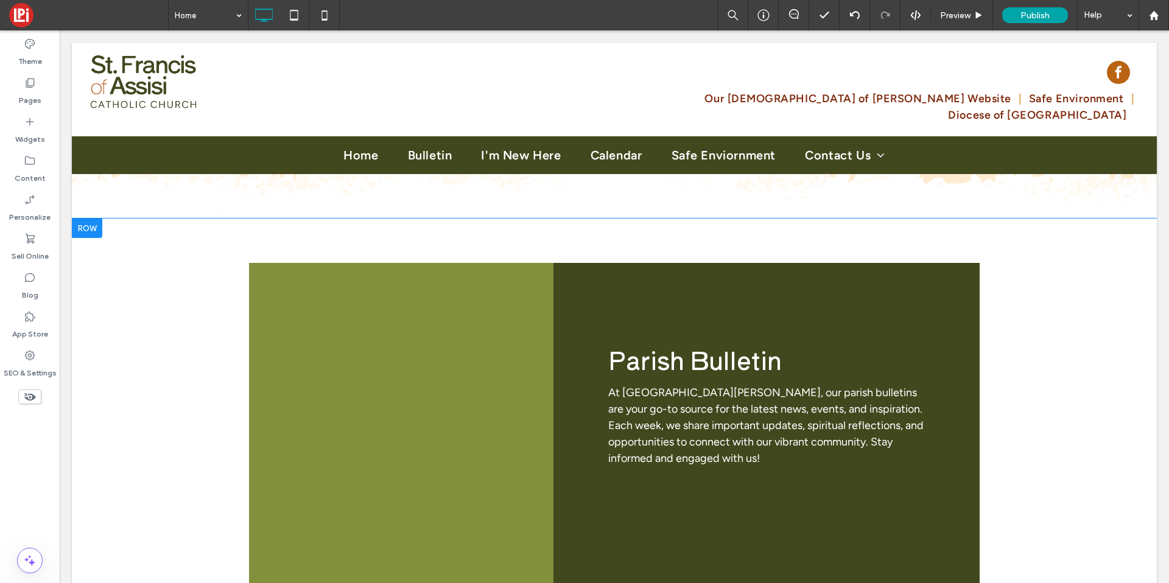
scroll to position [1883, 0]
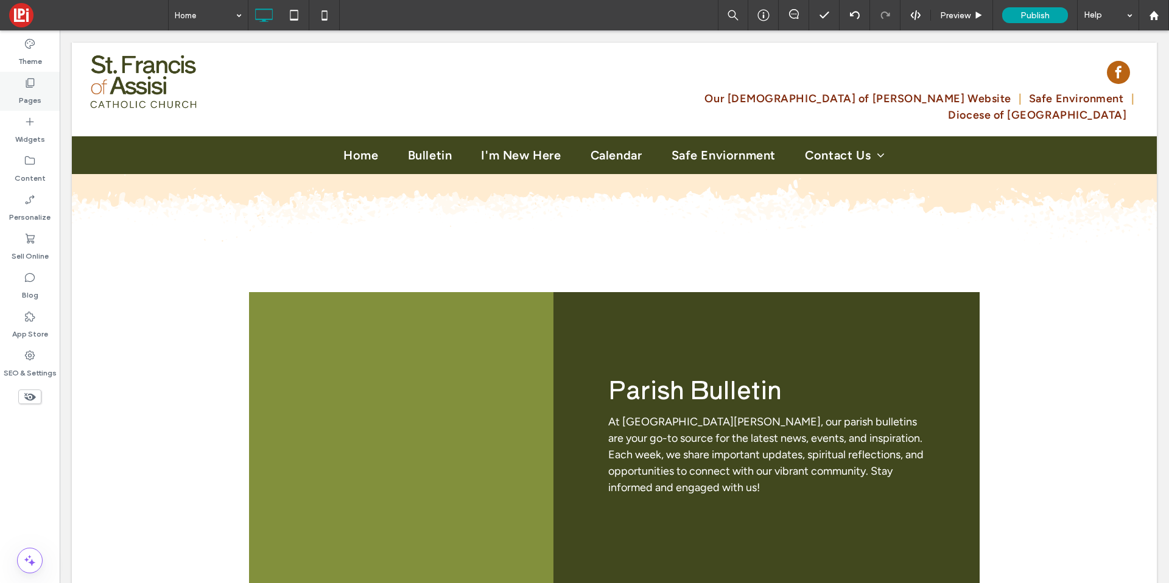
click at [43, 91] on div "Pages" at bounding box center [30, 91] width 60 height 39
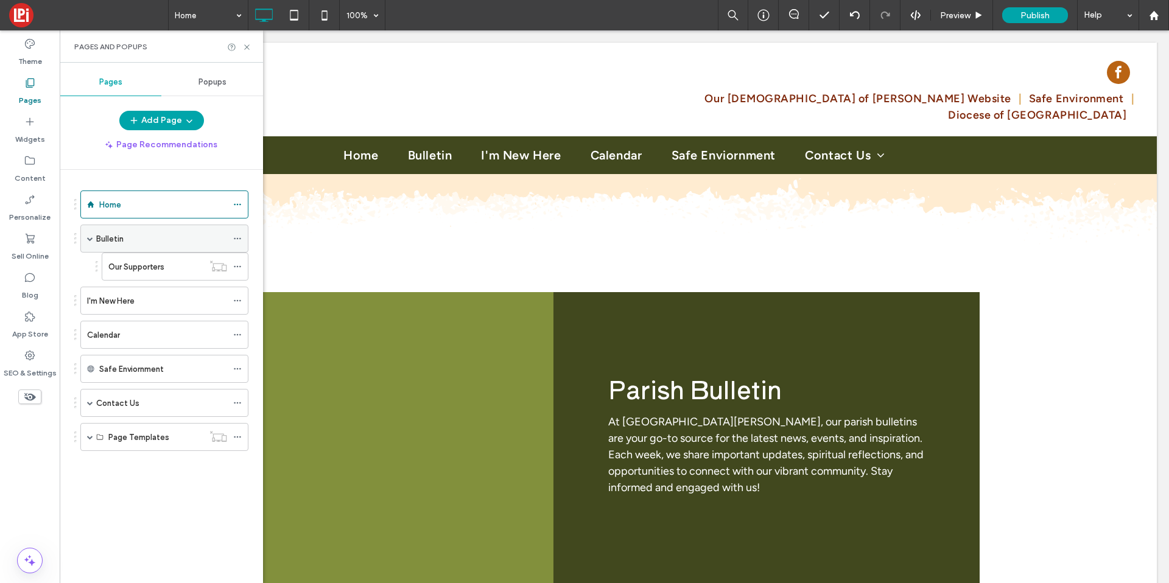
click at [174, 239] on div "Bulletin" at bounding box center [161, 239] width 131 height 13
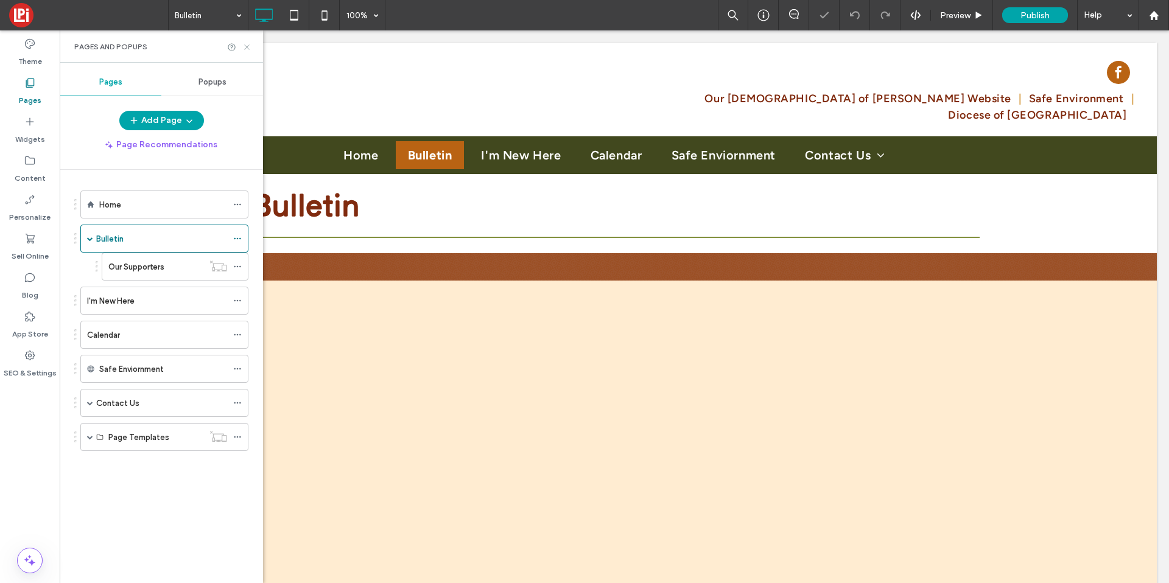
drag, startPoint x: 246, startPoint y: 47, endPoint x: 229, endPoint y: 180, distance: 133.9
click at [246, 47] on use at bounding box center [246, 46] width 5 height 5
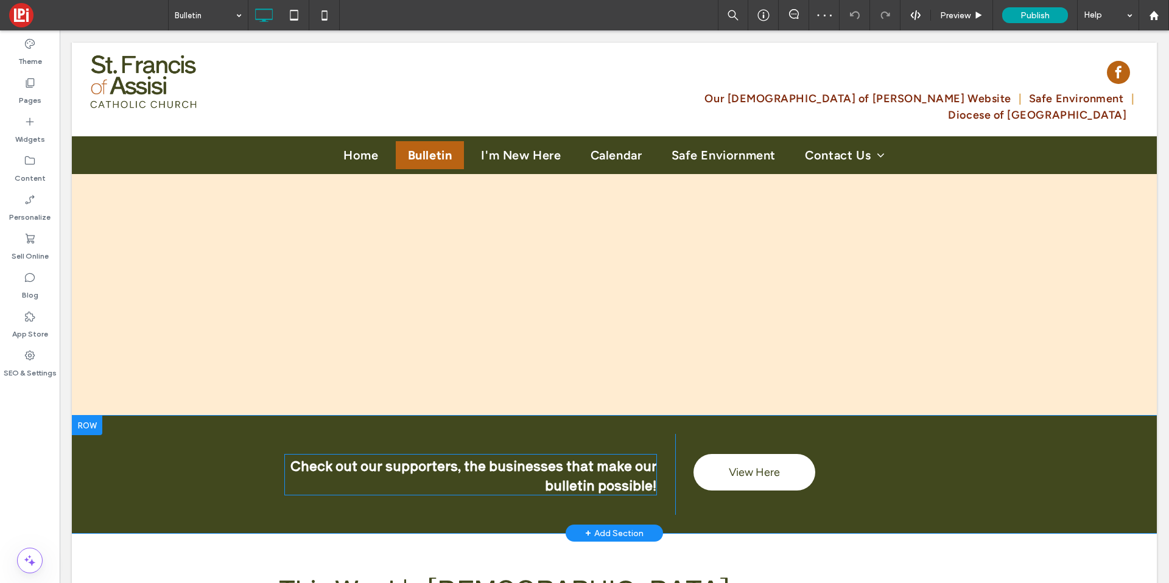
scroll to position [300, 0]
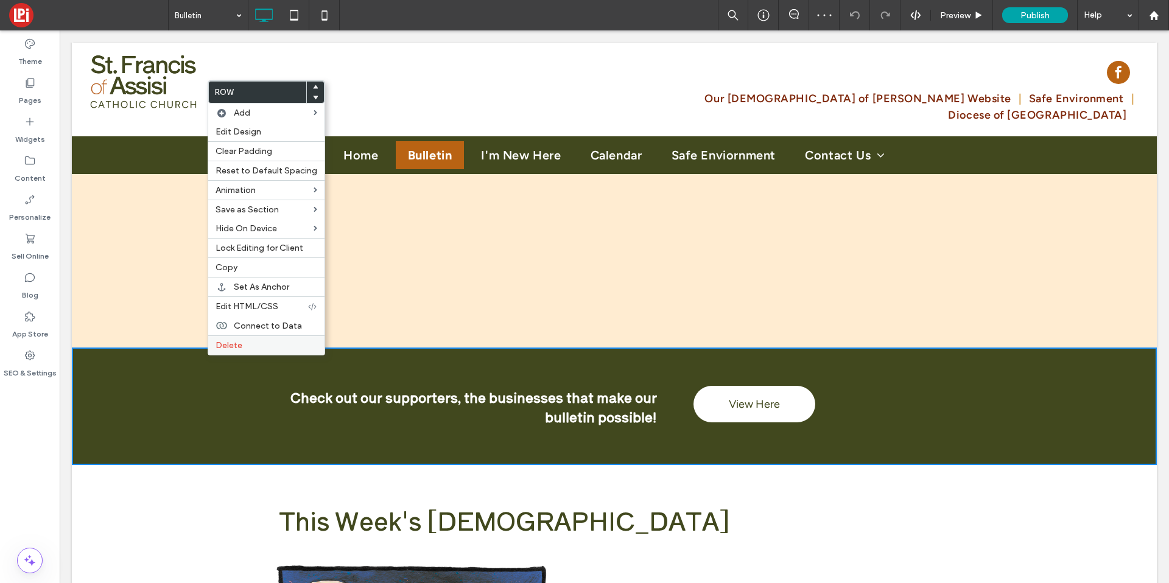
click at [249, 337] on div "Delete" at bounding box center [266, 345] width 116 height 19
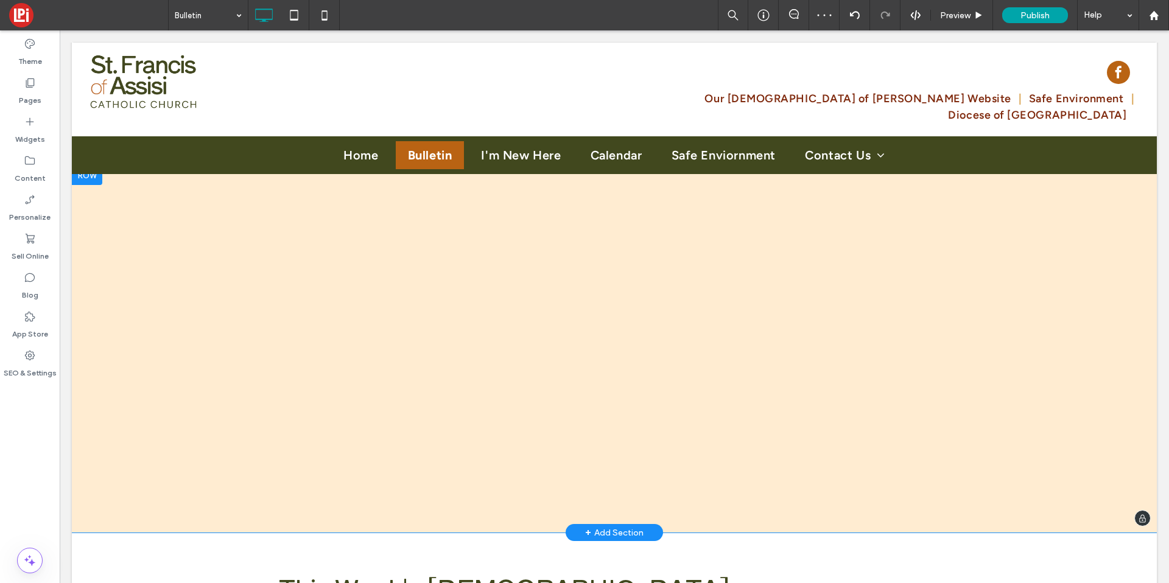
scroll to position [203, 0]
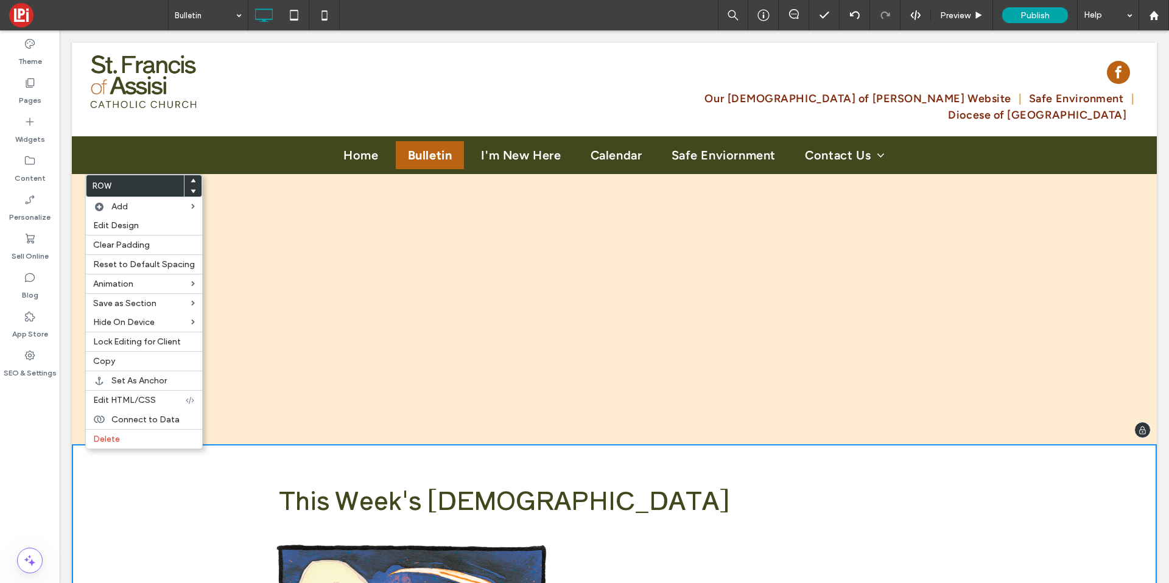
click at [262, 224] on div "Click To Paste" at bounding box center [614, 261] width 731 height 294
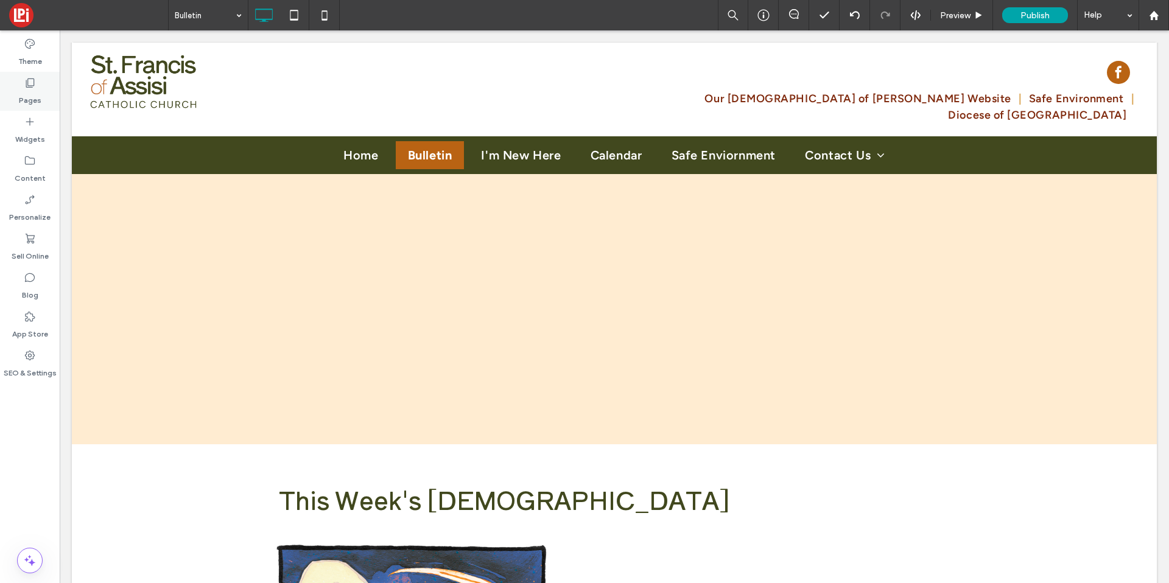
click at [44, 90] on div "Pages" at bounding box center [30, 91] width 60 height 39
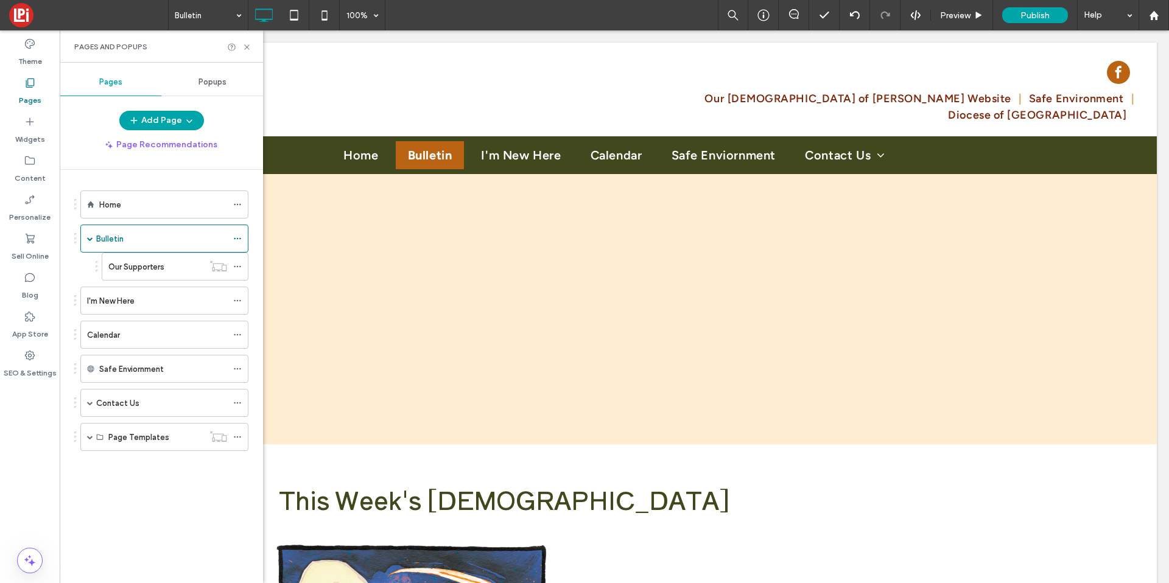
click at [124, 213] on div "Home" at bounding box center [163, 204] width 128 height 27
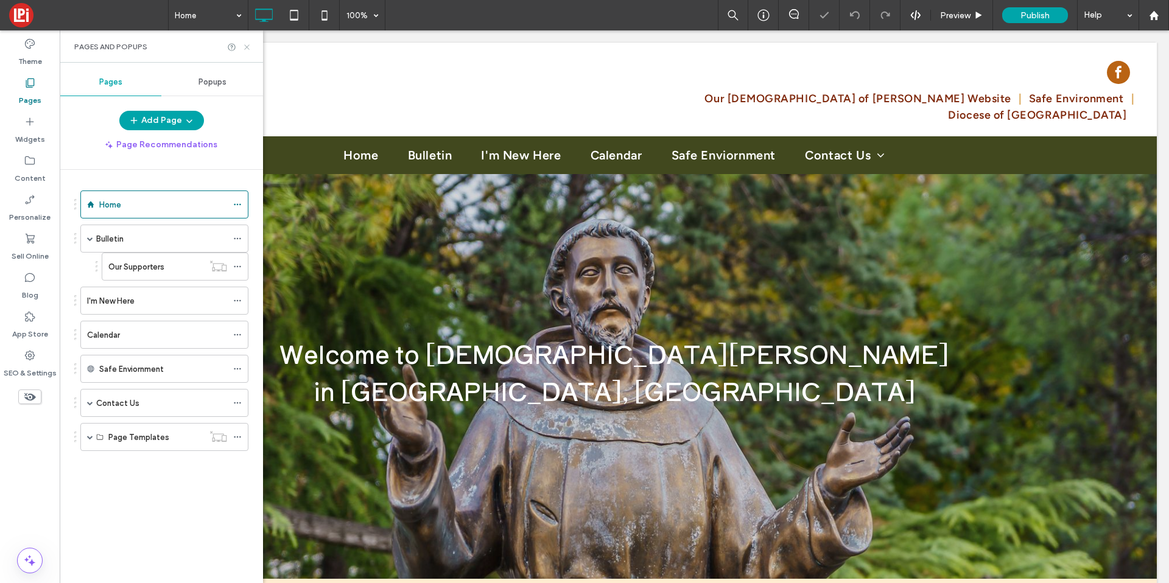
click at [249, 49] on icon at bounding box center [246, 47] width 9 height 9
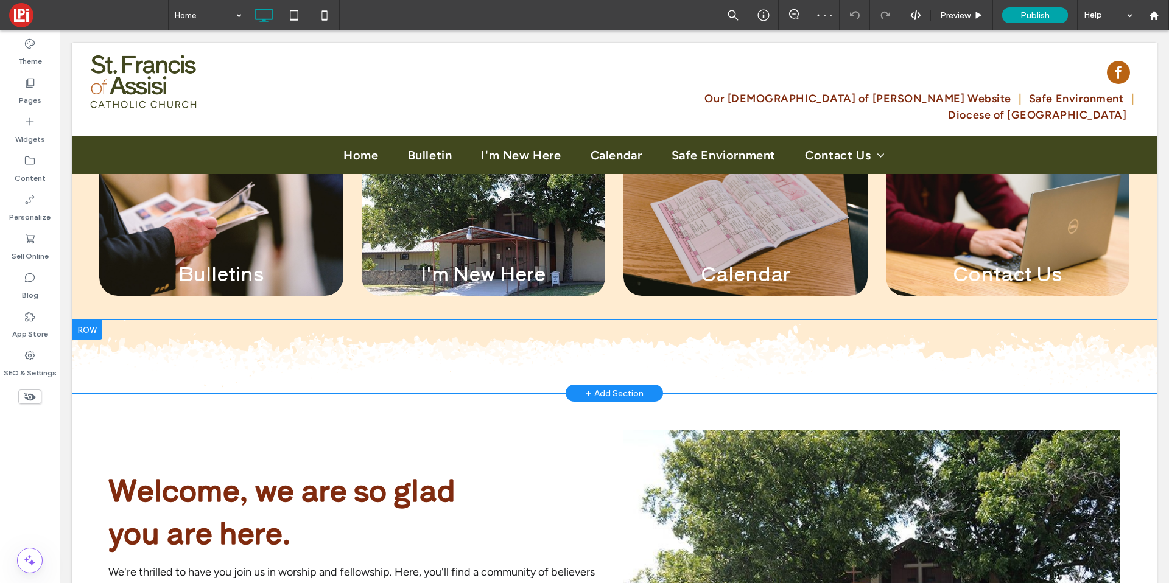
scroll to position [691, 0]
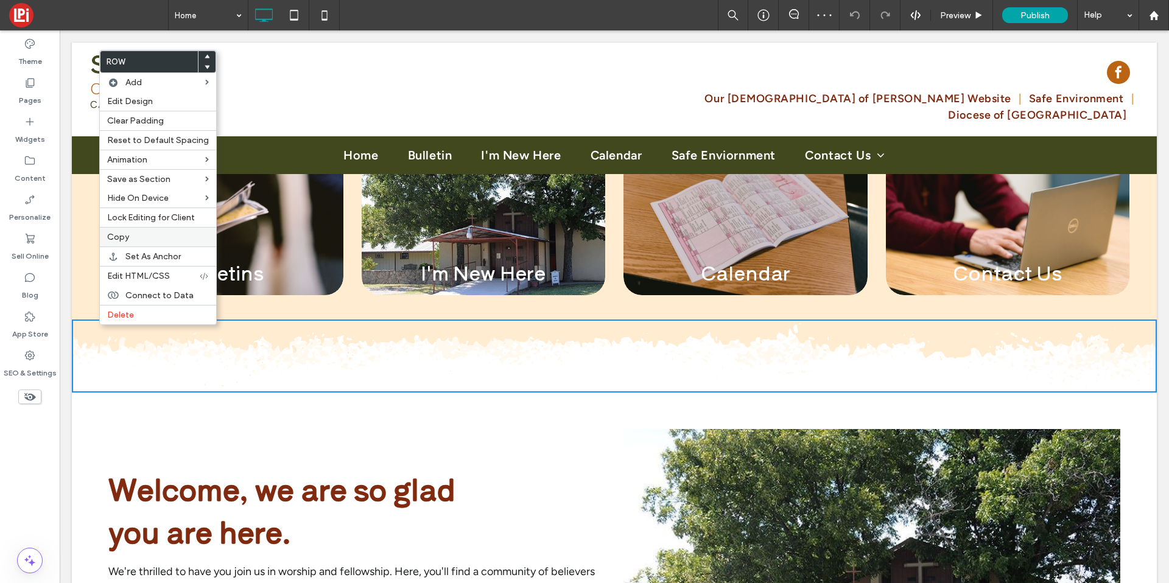
click at [121, 236] on span "Copy" at bounding box center [118, 237] width 22 height 10
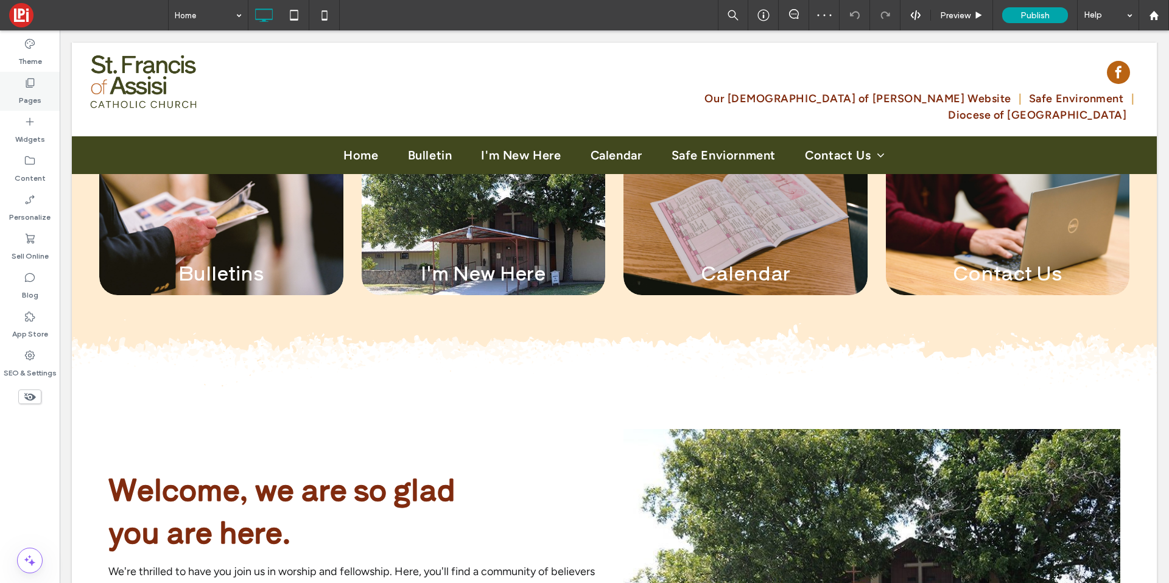
click at [17, 86] on div "Pages" at bounding box center [30, 91] width 60 height 39
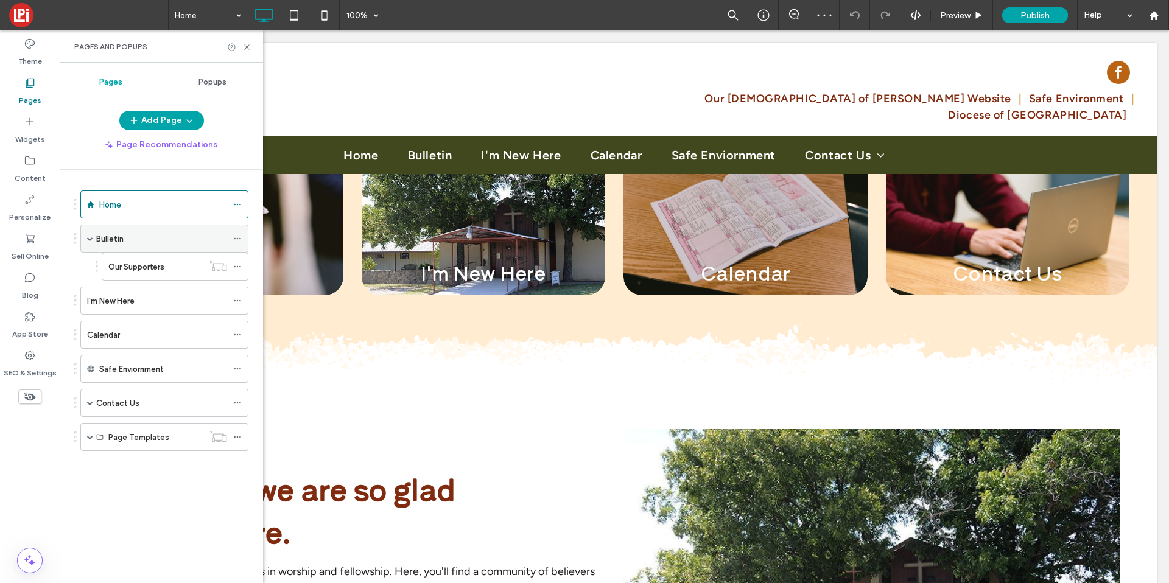
click at [117, 248] on div "Bulletin" at bounding box center [161, 238] width 131 height 27
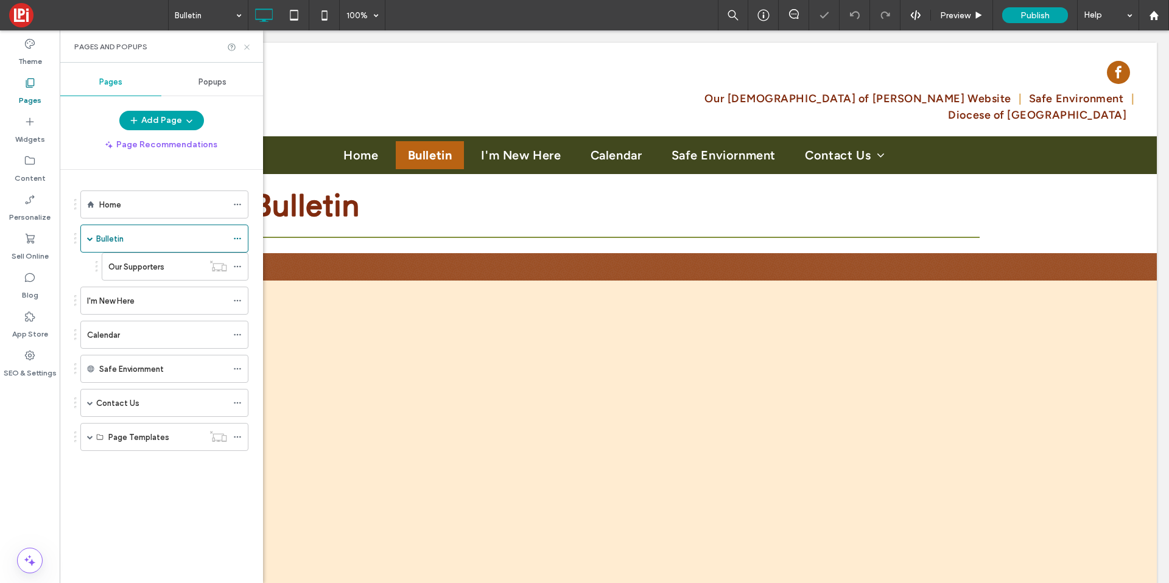
click at [251, 47] on icon at bounding box center [246, 47] width 9 height 9
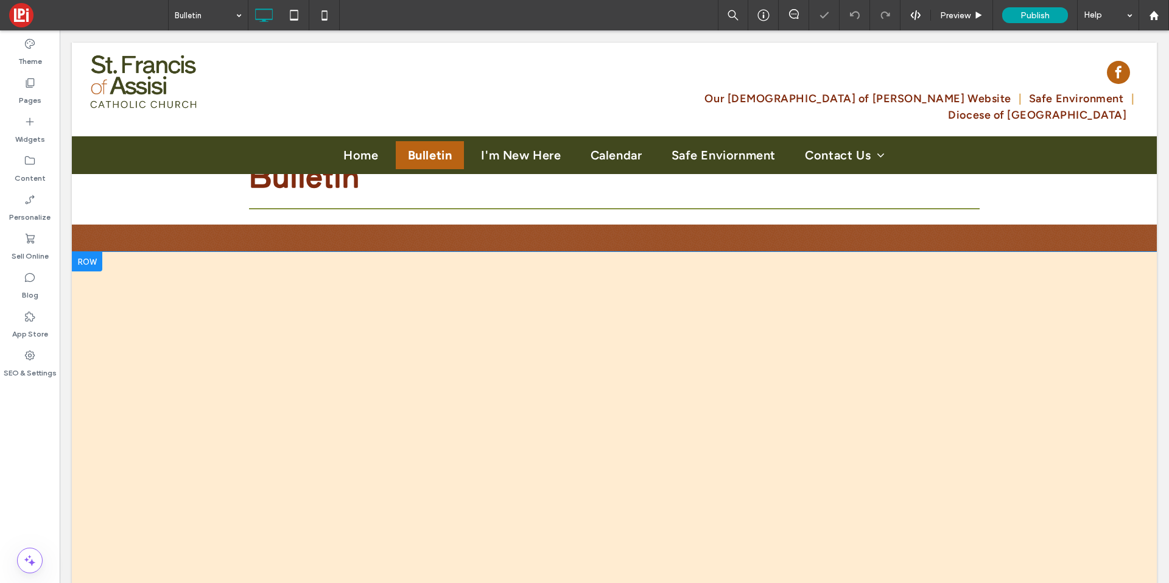
scroll to position [347, 0]
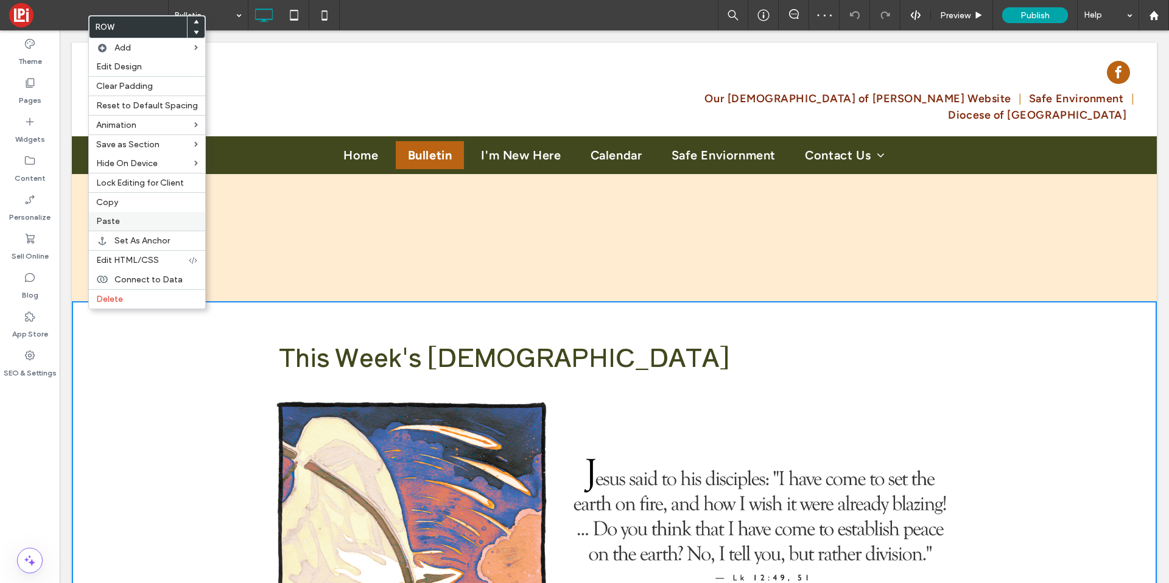
click at [117, 217] on span "Paste" at bounding box center [108, 221] width 24 height 10
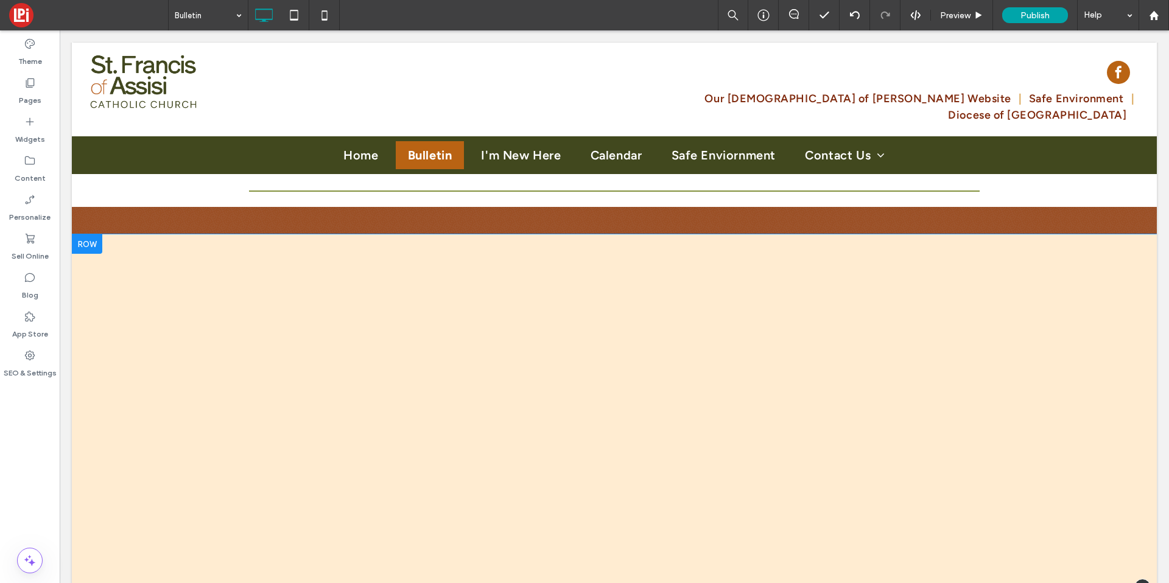
scroll to position [82, 0]
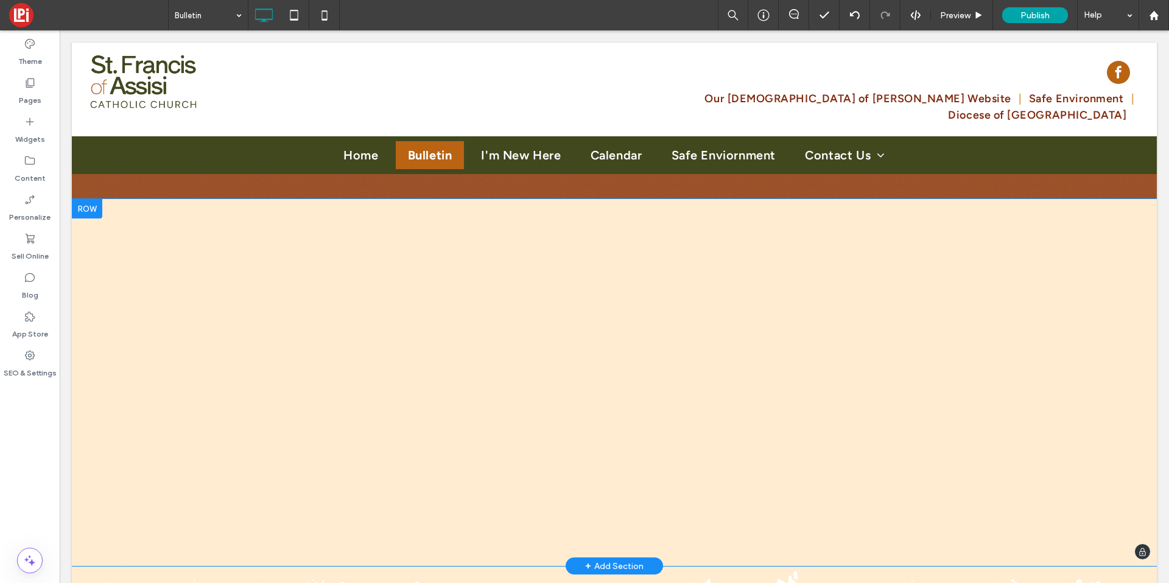
click at [594, 562] on div "+ Add Section" at bounding box center [614, 566] width 58 height 13
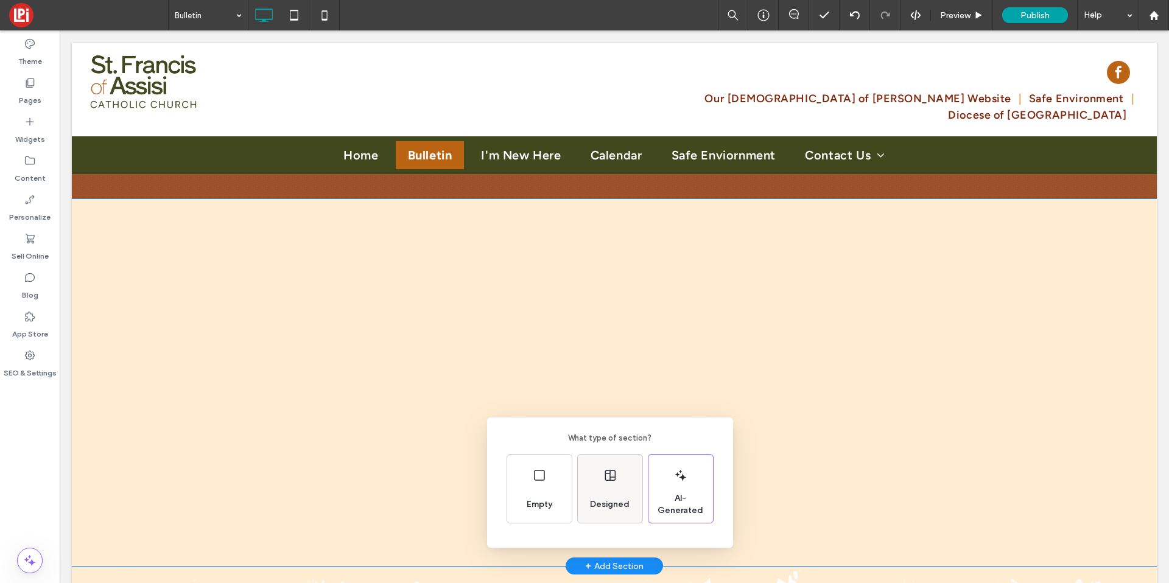
click at [608, 502] on span "Designed" at bounding box center [609, 505] width 49 height 12
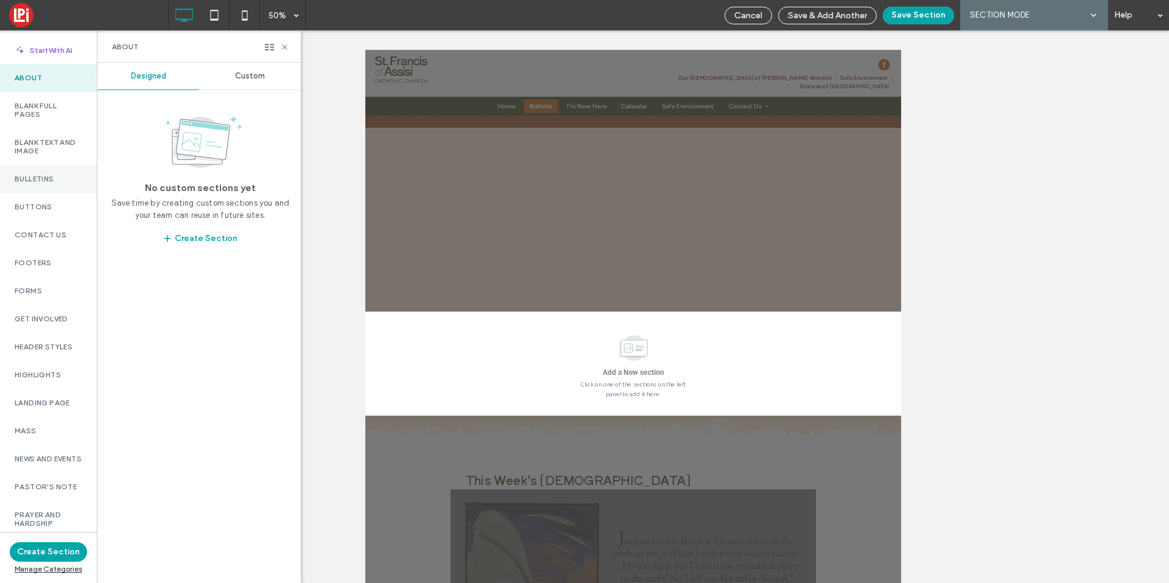
click at [44, 179] on label "Bulletins" at bounding box center [49, 179] width 68 height 9
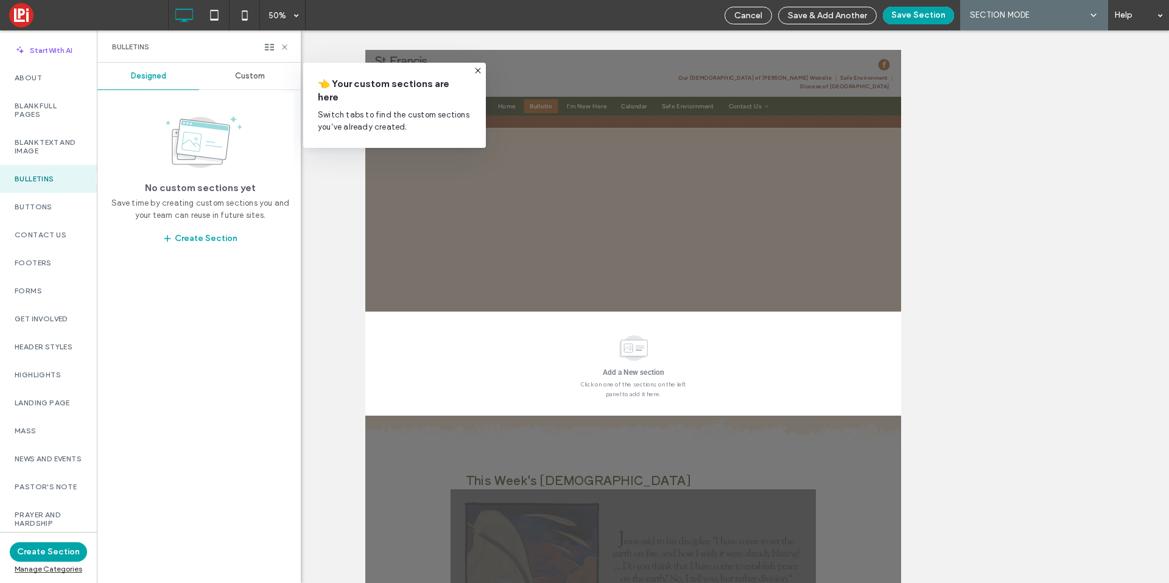
click at [239, 80] on span "Custom" at bounding box center [250, 76] width 30 height 10
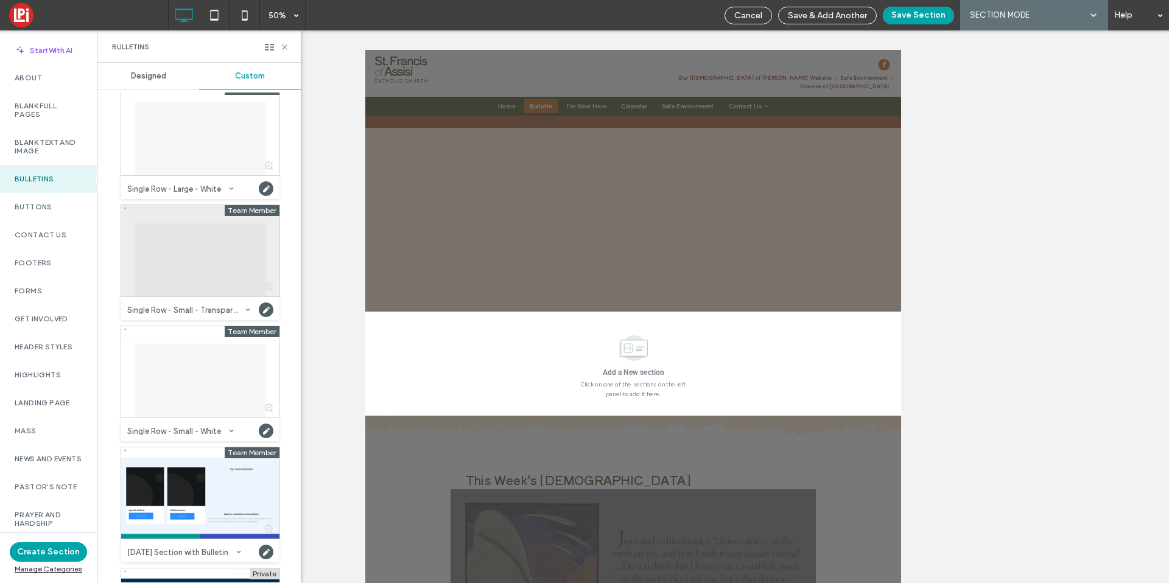
scroll to position [1777, 0]
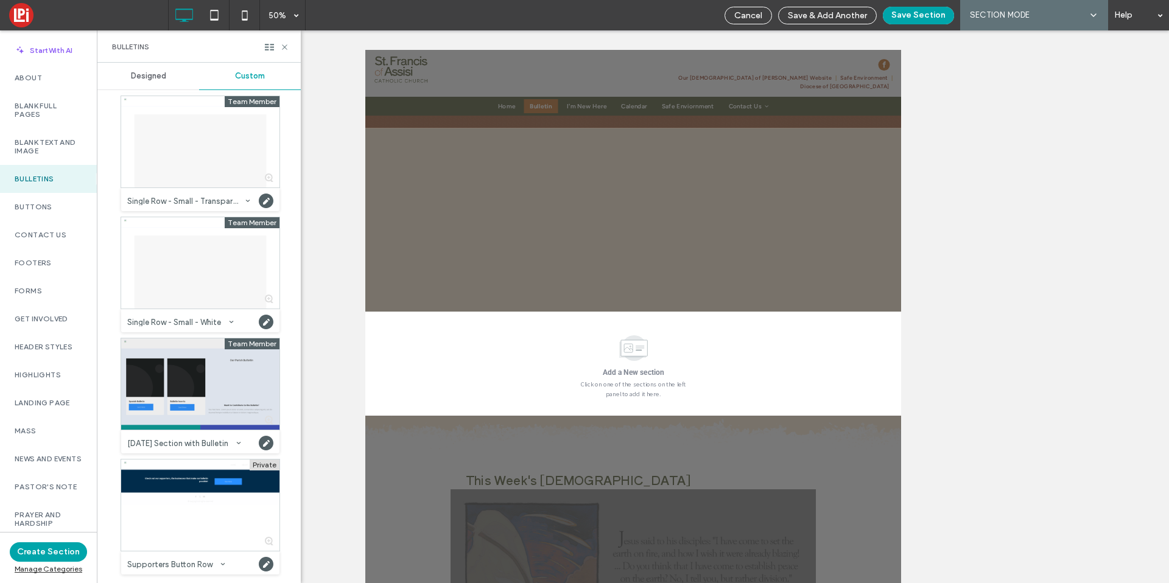
click at [214, 392] on div at bounding box center [200, 384] width 158 height 91
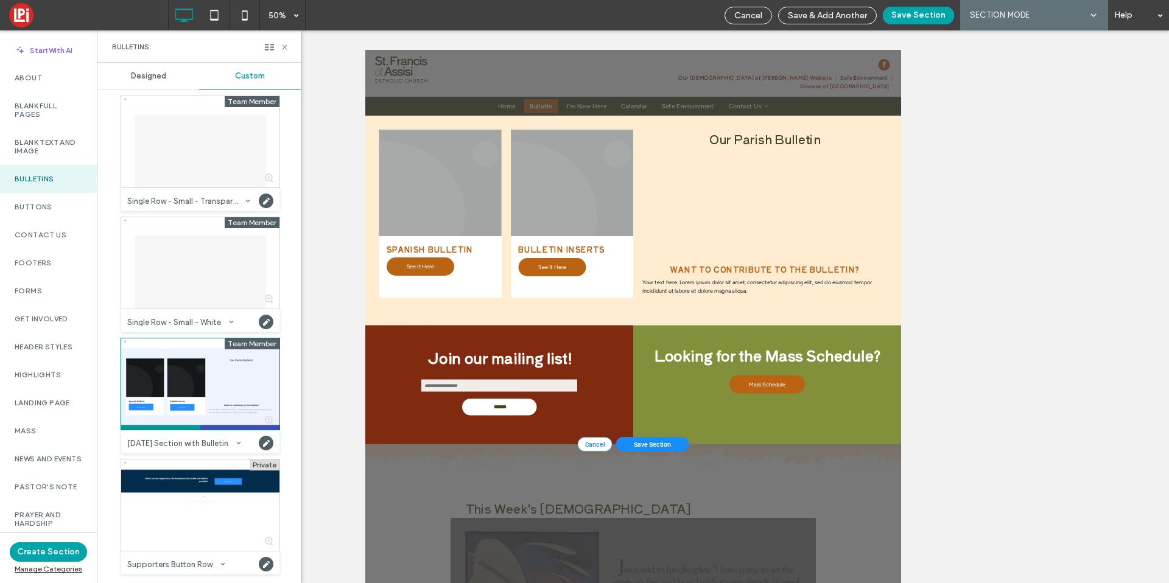
scroll to position [508, 0]
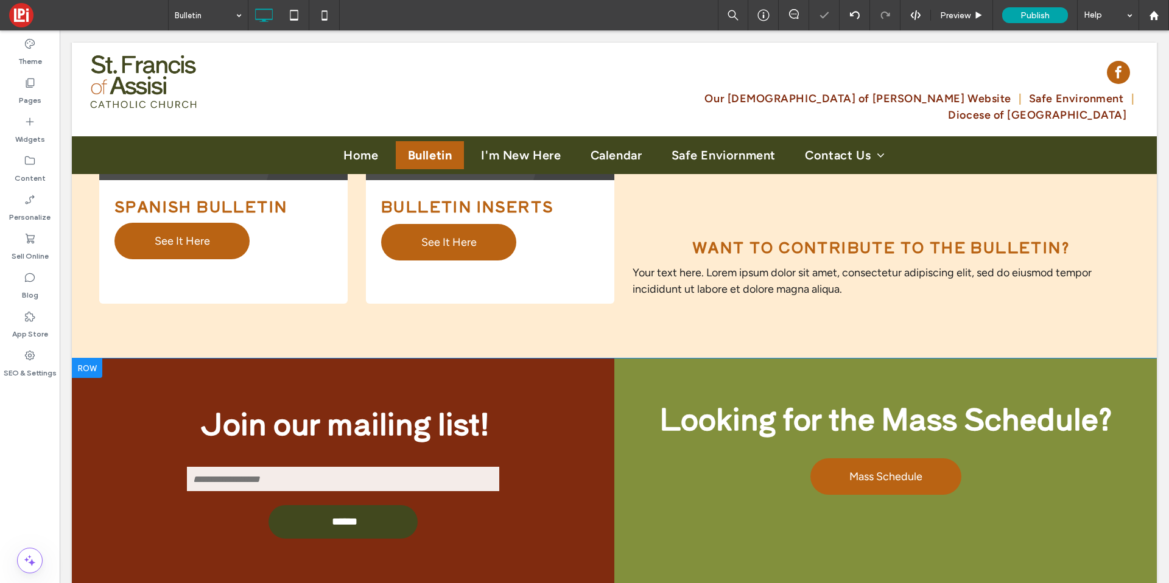
scroll to position [839, 0]
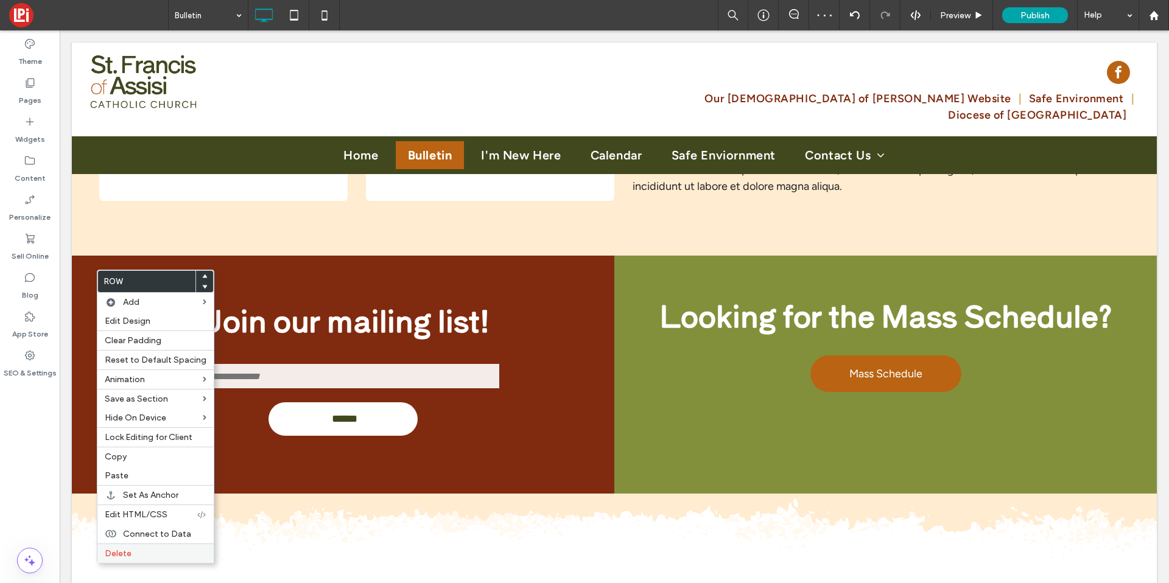
click at [147, 551] on label "Delete" at bounding box center [156, 554] width 102 height 10
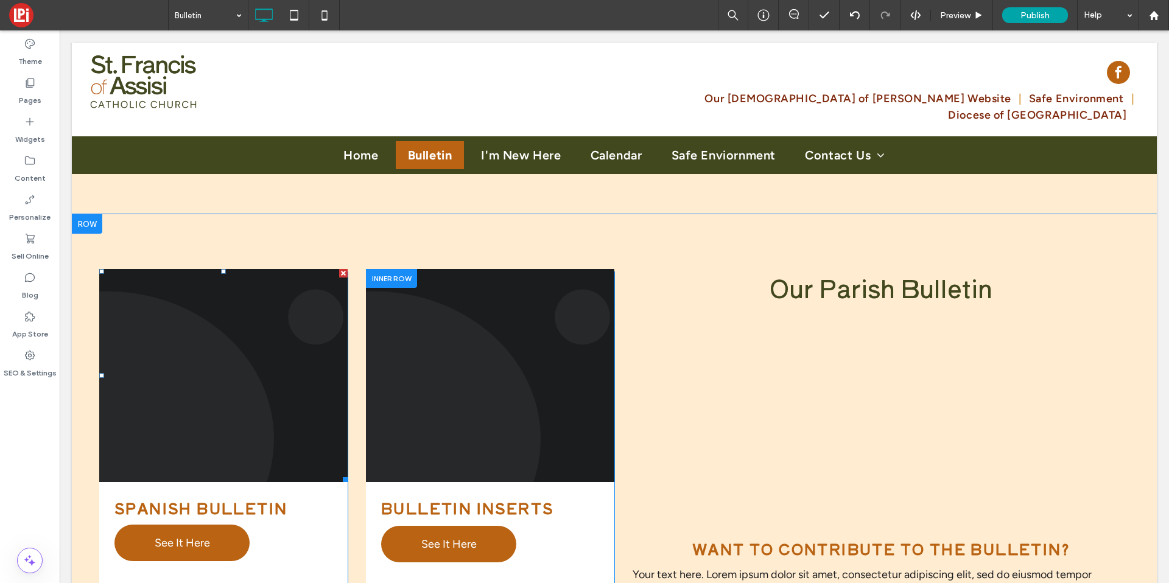
scroll to position [437, 0]
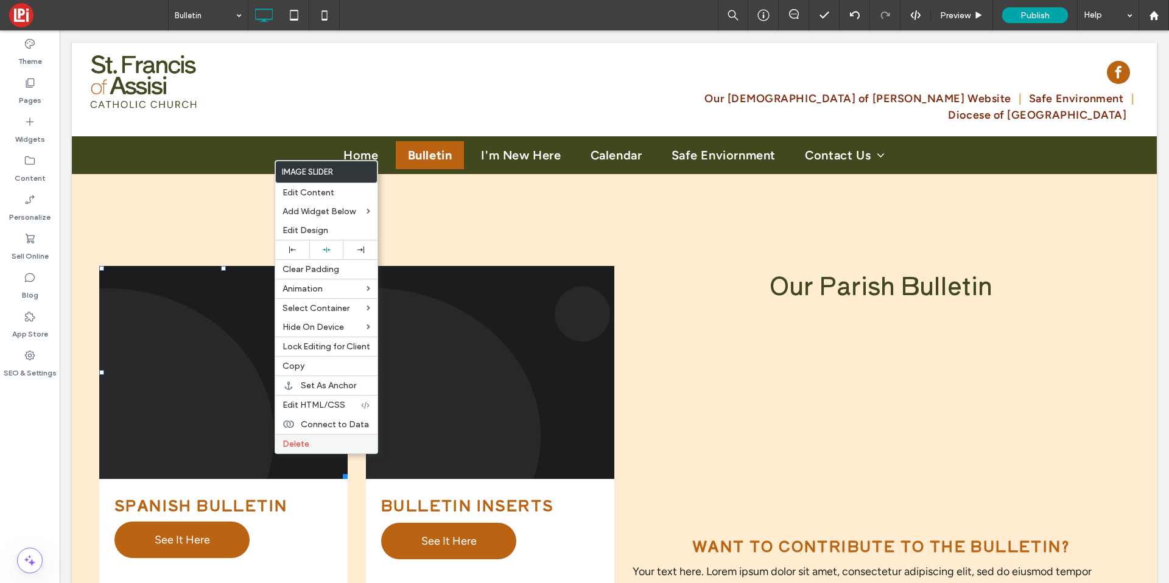
click at [289, 448] on span "Delete" at bounding box center [296, 444] width 27 height 10
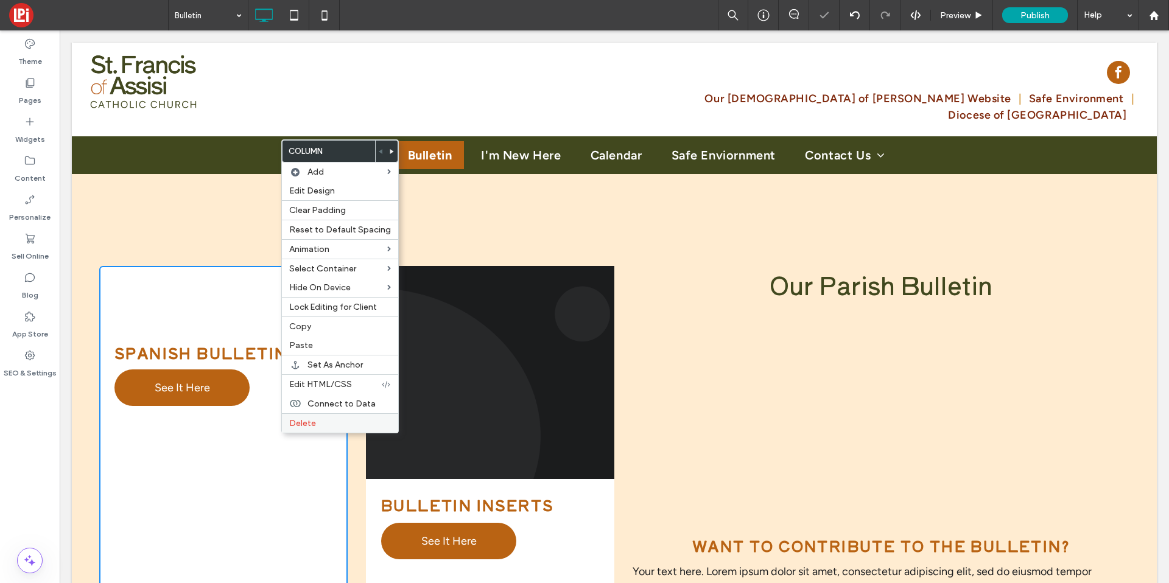
click at [295, 426] on span "Delete" at bounding box center [302, 423] width 27 height 10
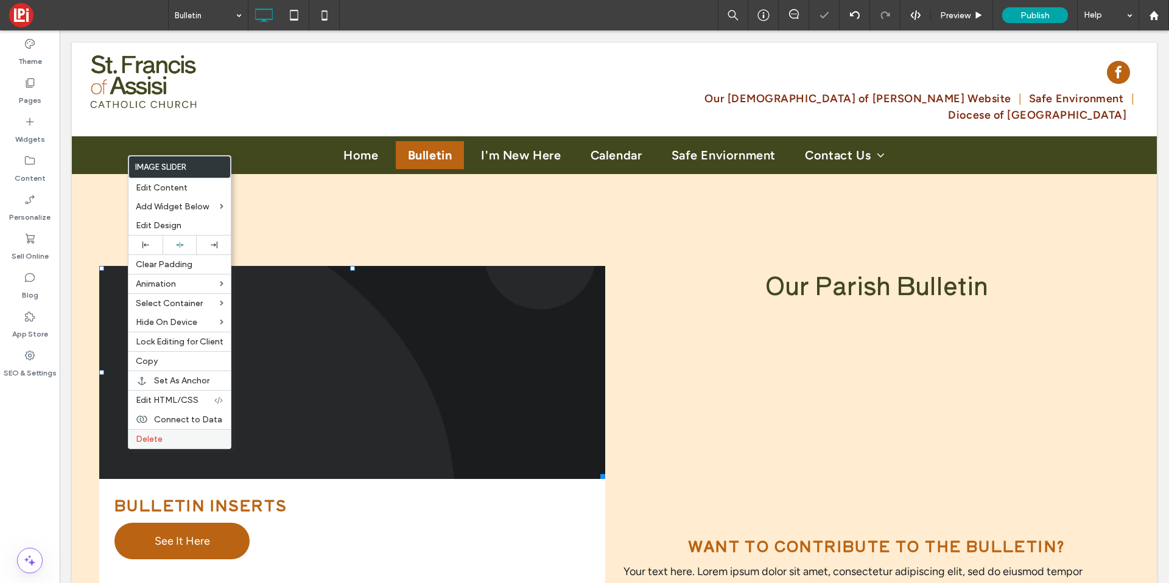
click at [164, 435] on label "Delete" at bounding box center [180, 439] width 88 height 10
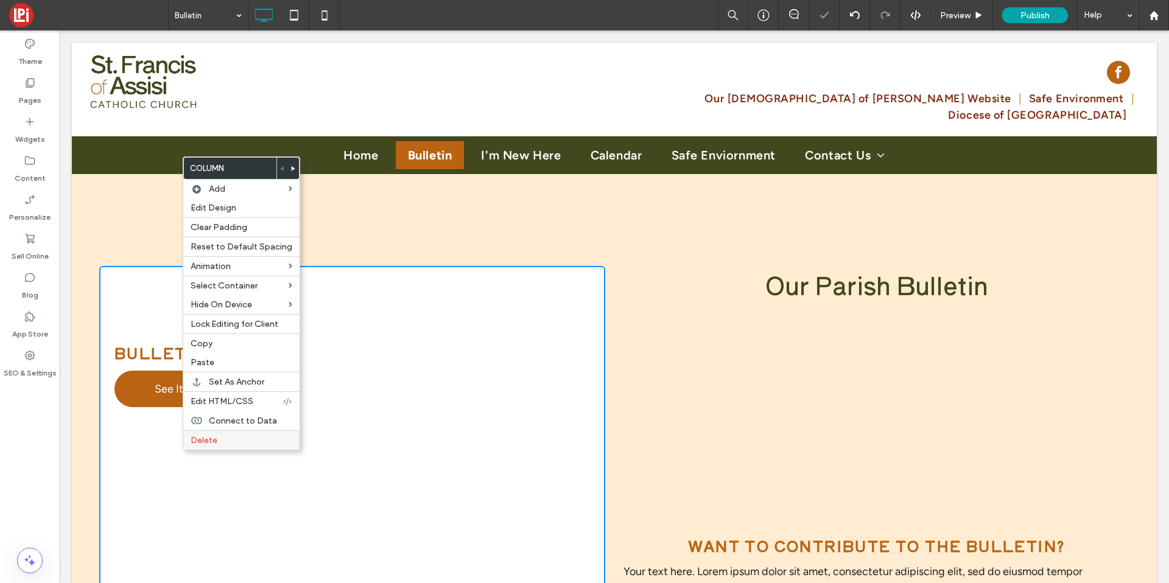
click at [203, 442] on span "Delete" at bounding box center [204, 440] width 27 height 10
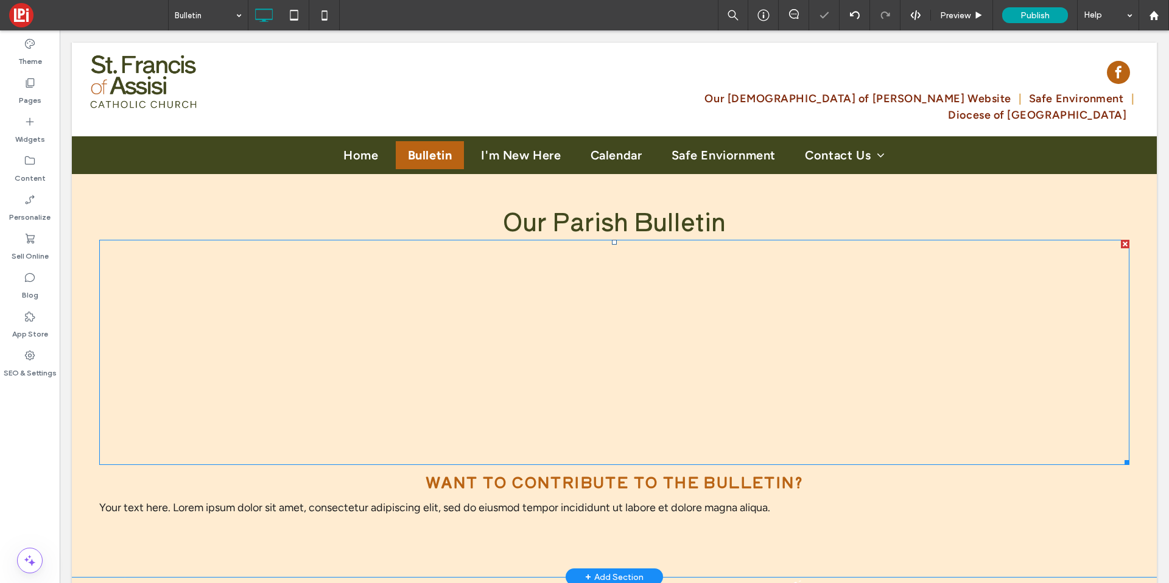
scroll to position [511, 0]
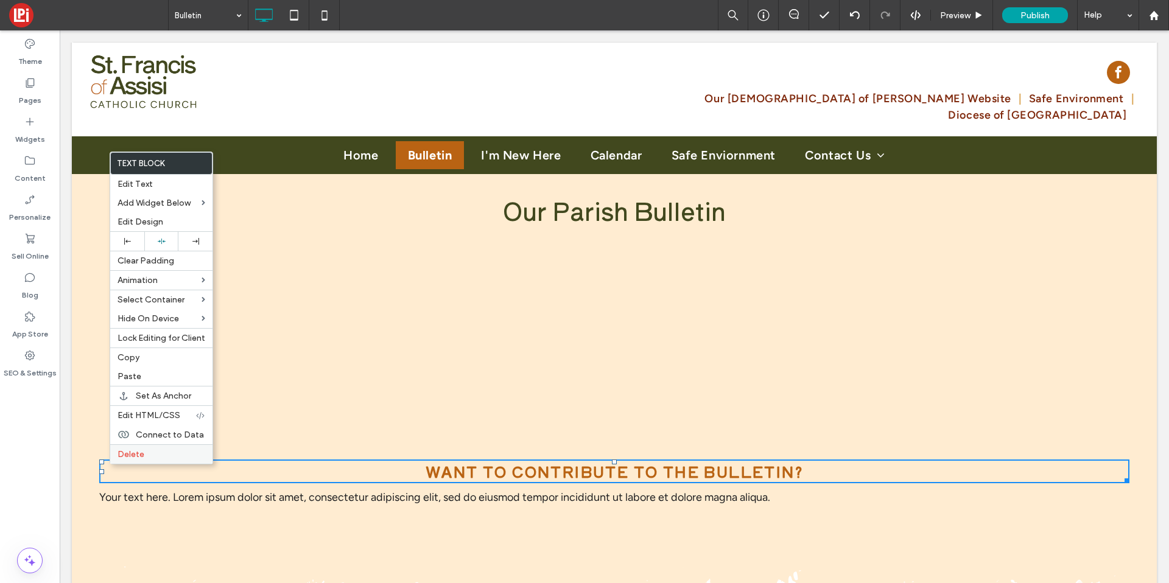
click at [121, 457] on span "Delete" at bounding box center [131, 454] width 27 height 10
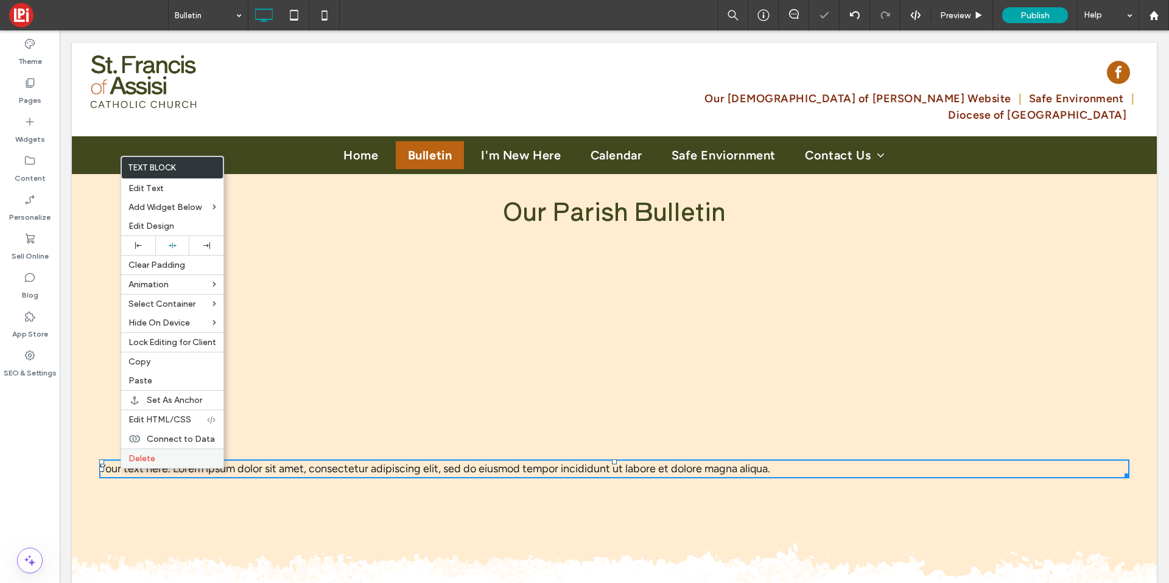
click at [147, 452] on div "Delete" at bounding box center [172, 458] width 102 height 19
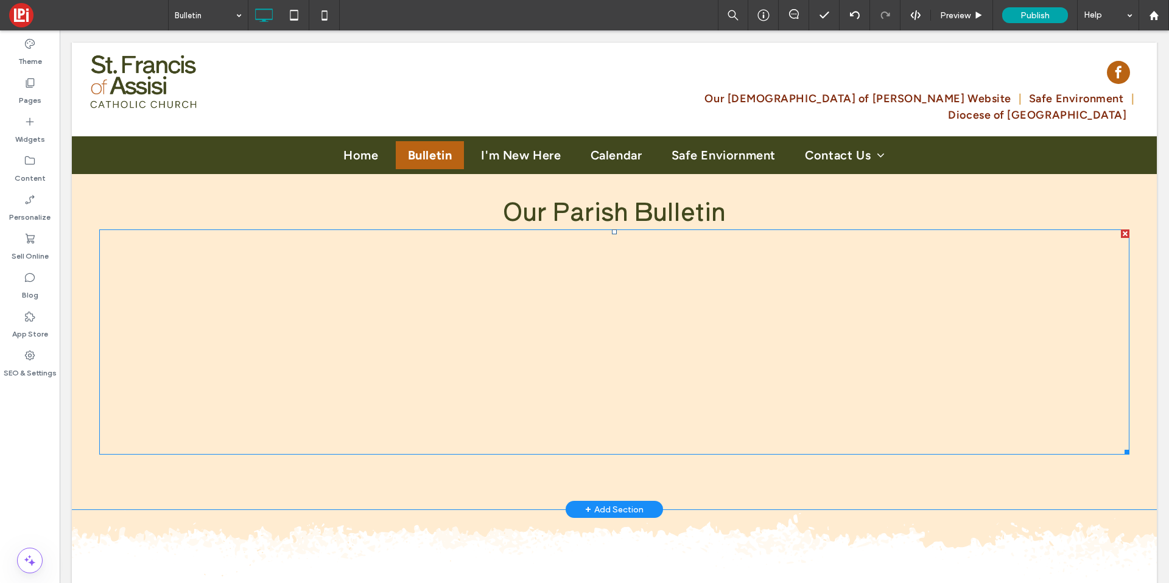
click at [186, 382] on span at bounding box center [614, 342] width 1030 height 225
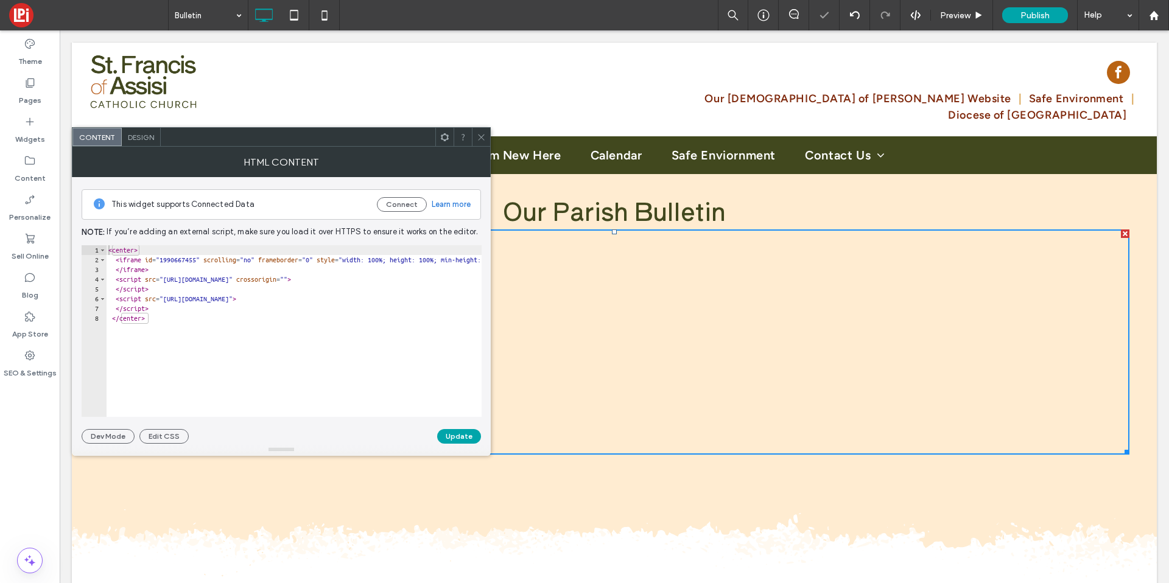
click at [484, 141] on span at bounding box center [481, 137] width 9 height 18
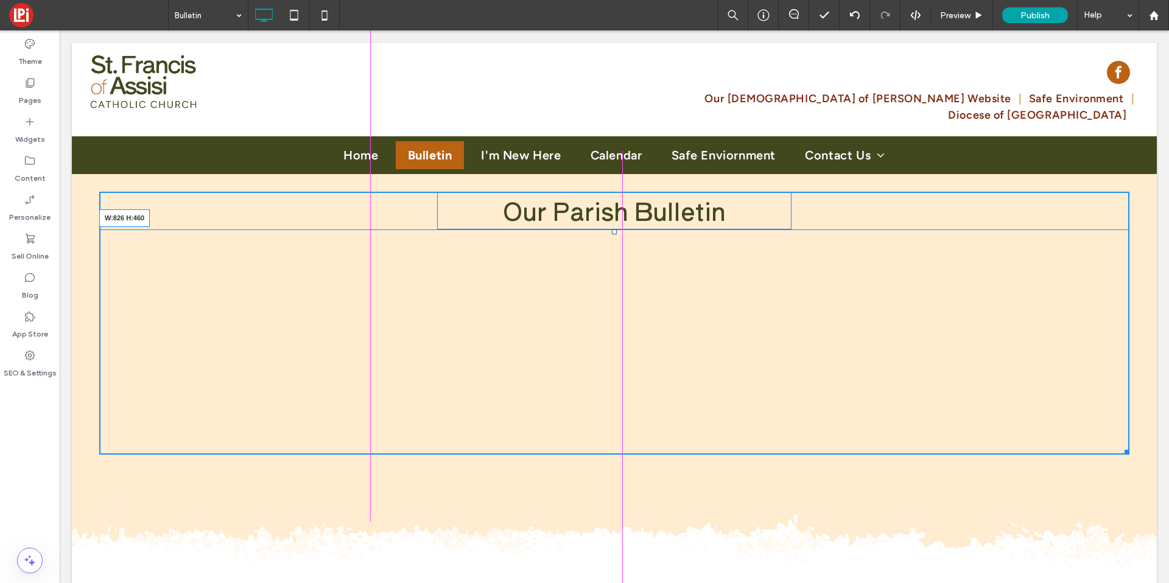
drag, startPoint x: 1113, startPoint y: 453, endPoint x: 856, endPoint y: 507, distance: 262.8
click at [1121, 455] on div at bounding box center [1125, 450] width 9 height 9
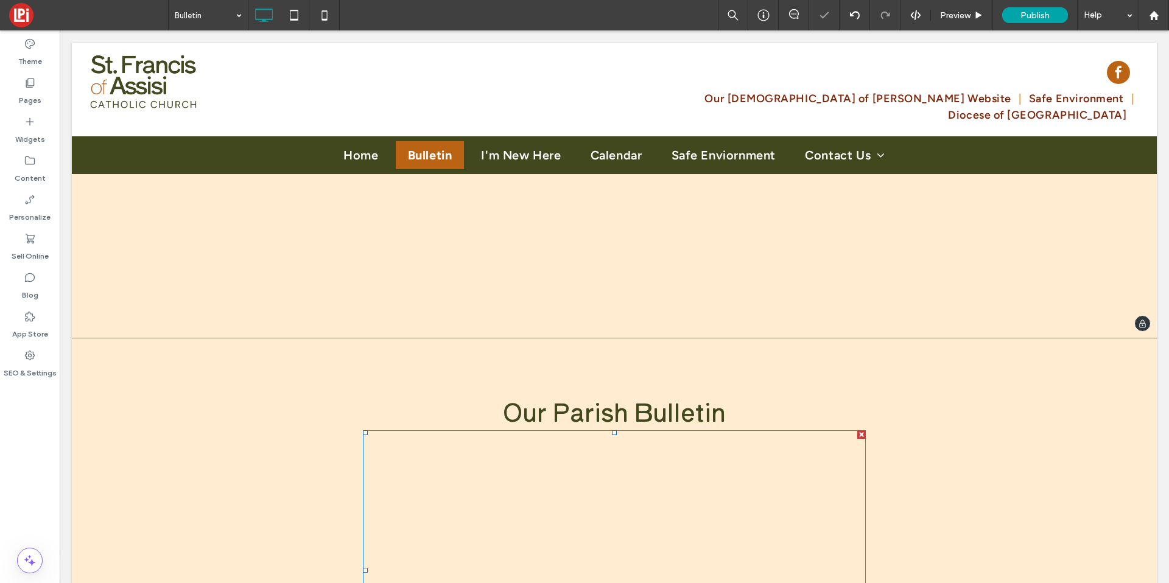
scroll to position [199, 0]
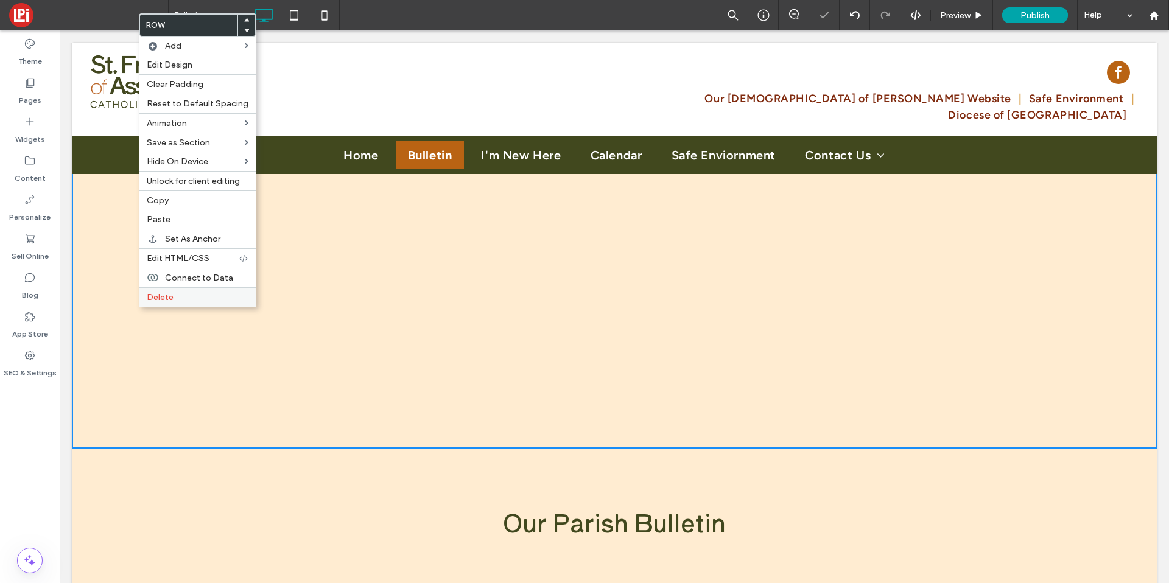
click at [185, 303] on div "Delete" at bounding box center [197, 296] width 116 height 19
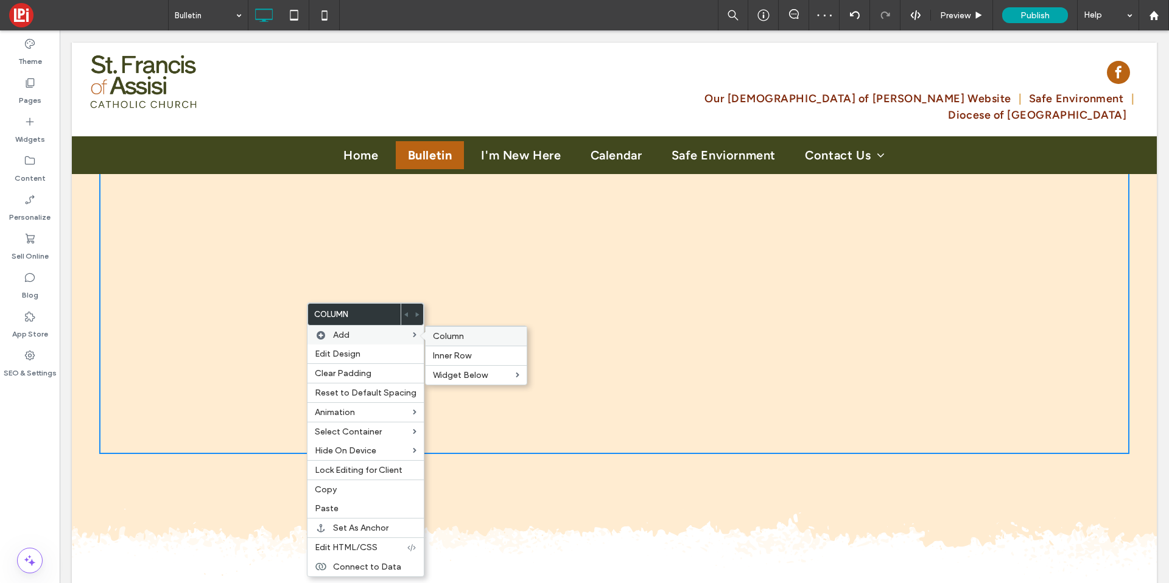
click at [436, 330] on div "Column" at bounding box center [476, 335] width 101 height 19
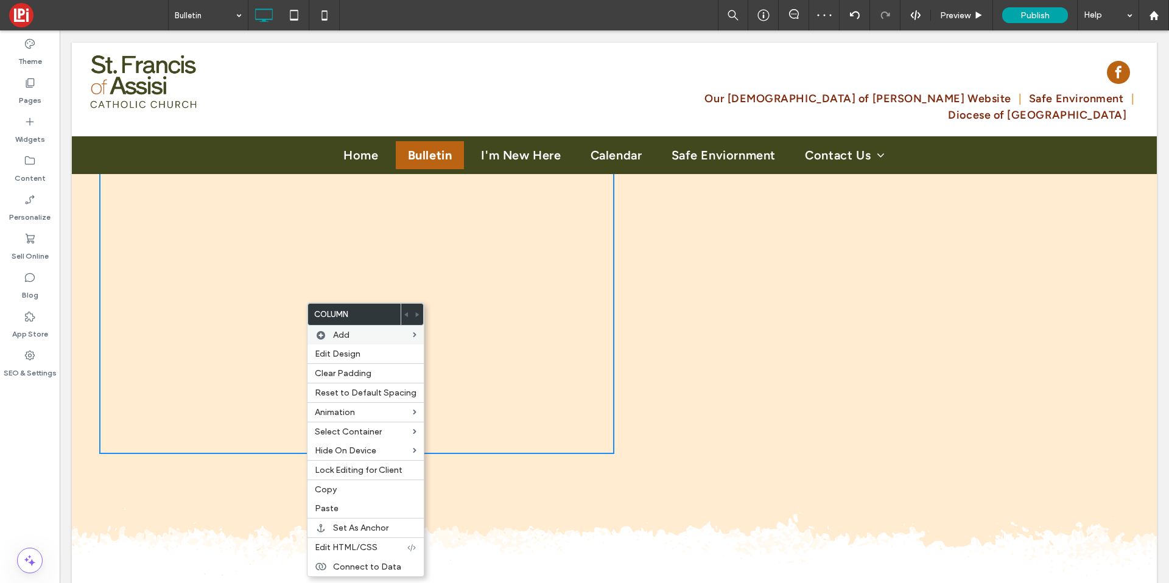
click at [744, 264] on div "Click To Paste Click To Paste" at bounding box center [881, 295] width 515 height 318
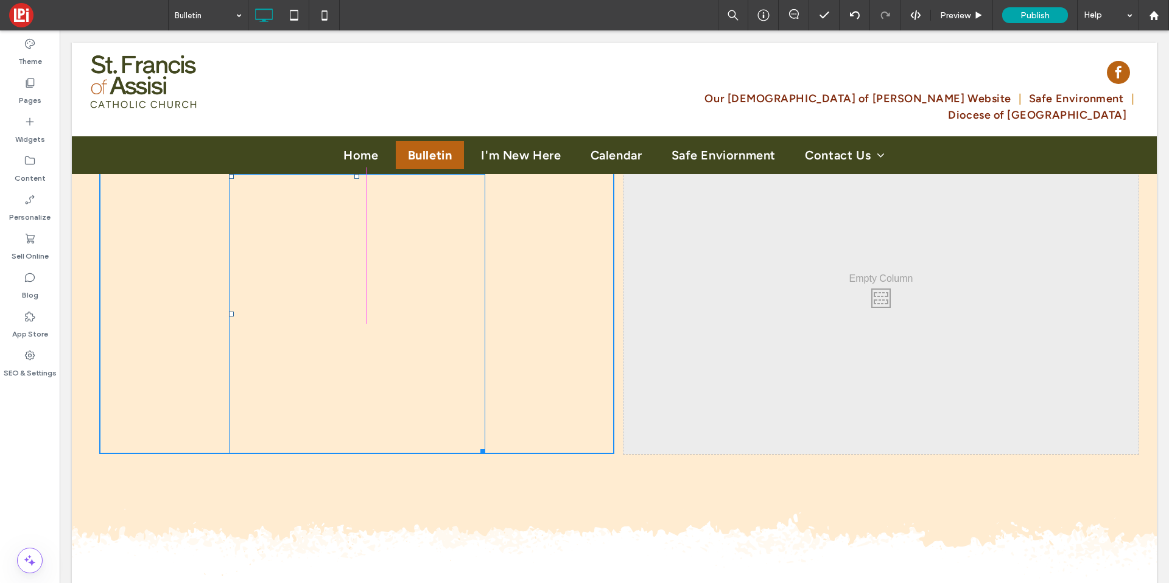
drag, startPoint x: 479, startPoint y: 451, endPoint x: 588, endPoint y: 446, distance: 108.5
click at [485, 446] on div at bounding box center [480, 449] width 9 height 9
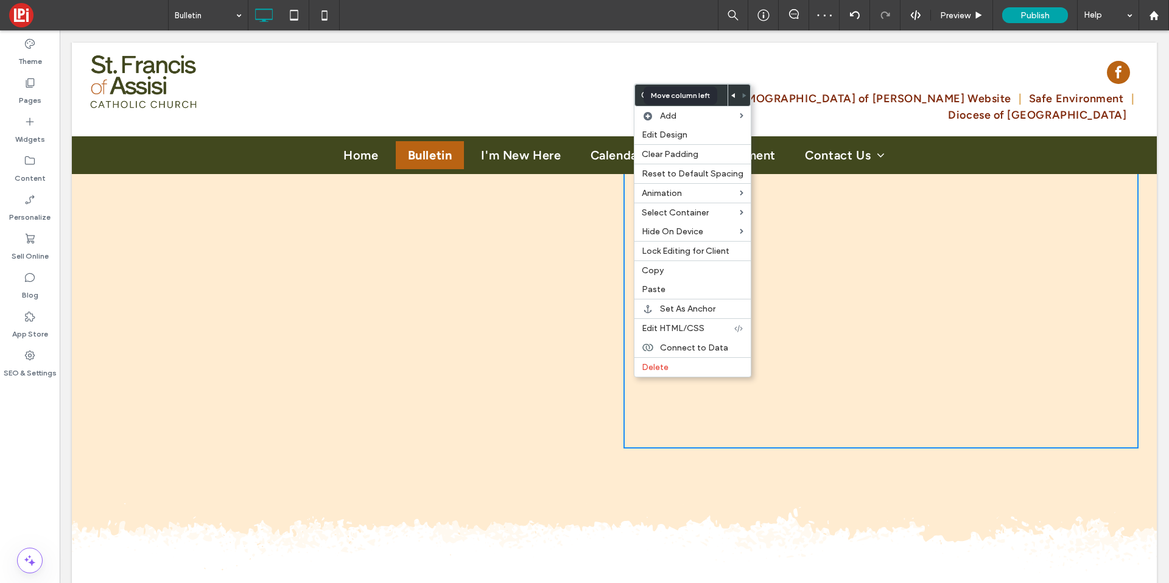
click at [731, 93] on icon at bounding box center [733, 95] width 5 height 5
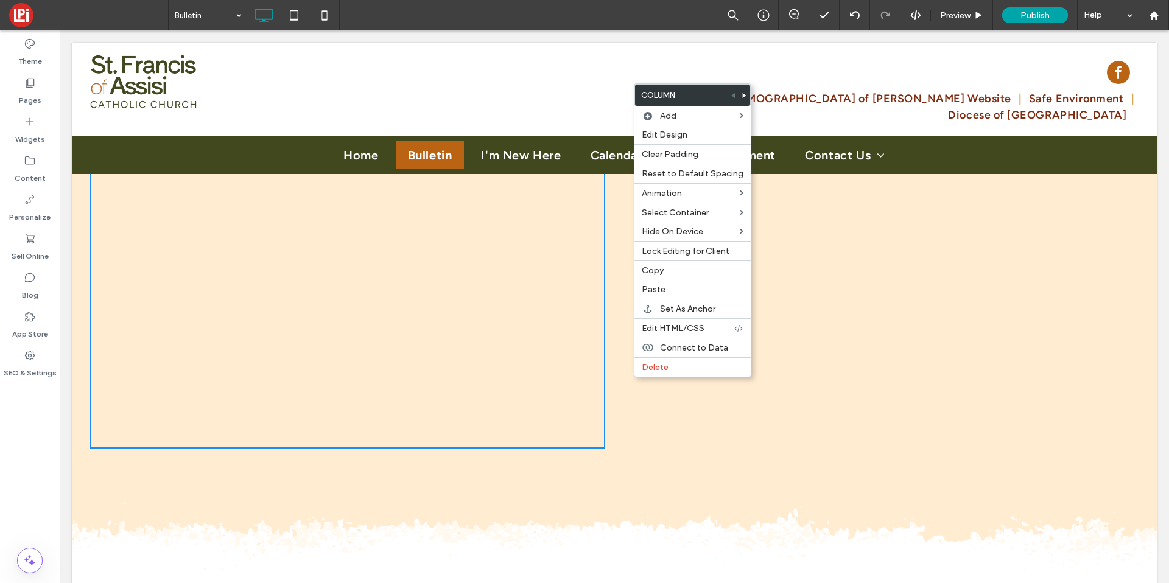
click at [614, 366] on div "Our Parish Bulletin Click To Paste" at bounding box center [871, 292] width 515 height 312
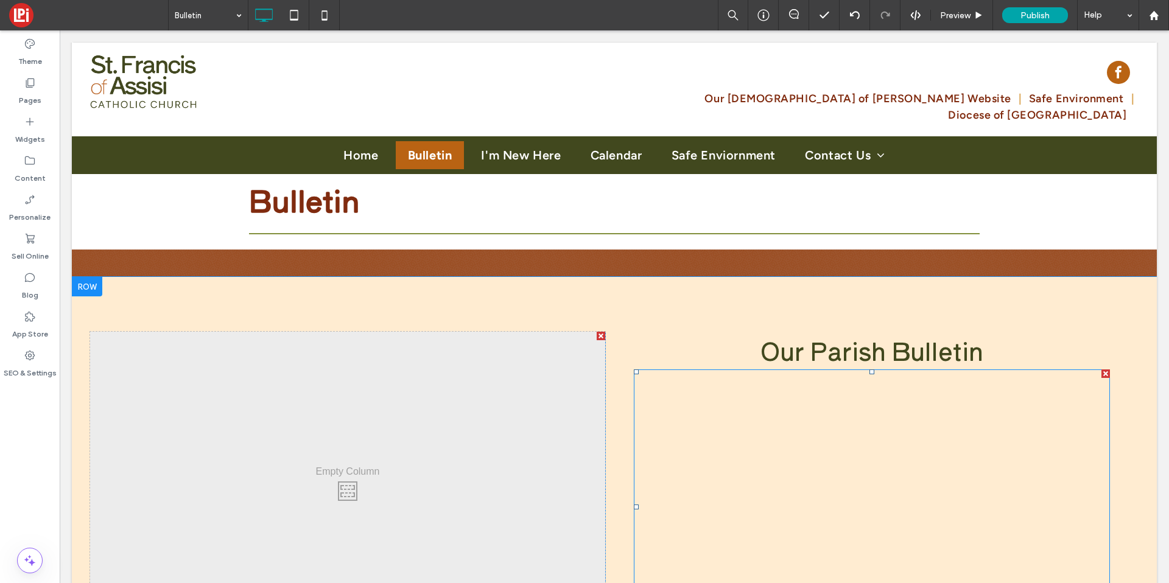
scroll to position [0, 0]
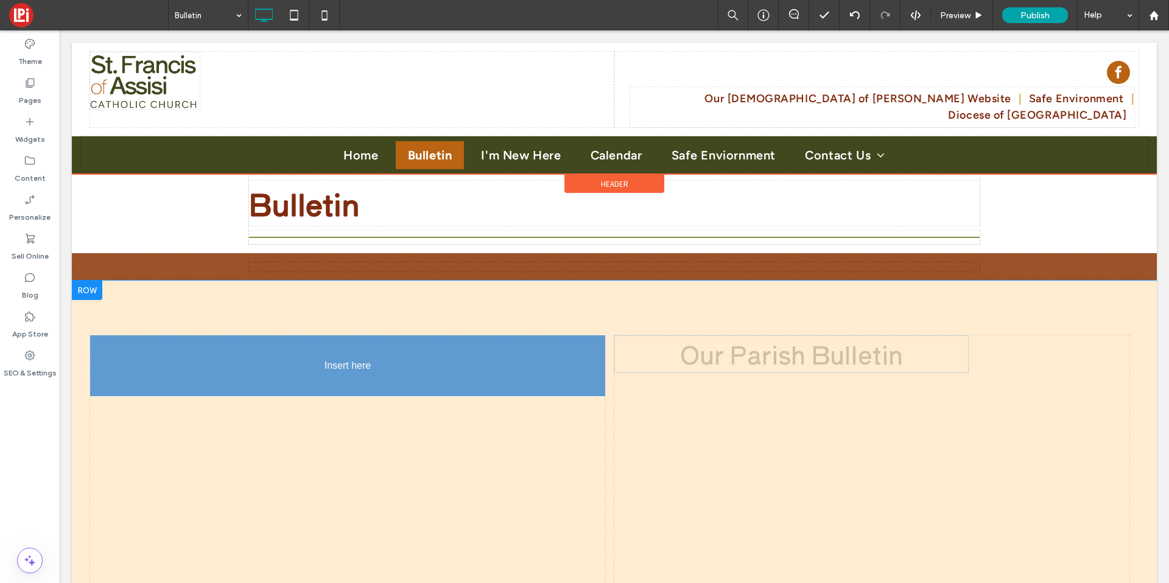
drag, startPoint x: 801, startPoint y: 348, endPoint x: 393, endPoint y: 397, distance: 411.0
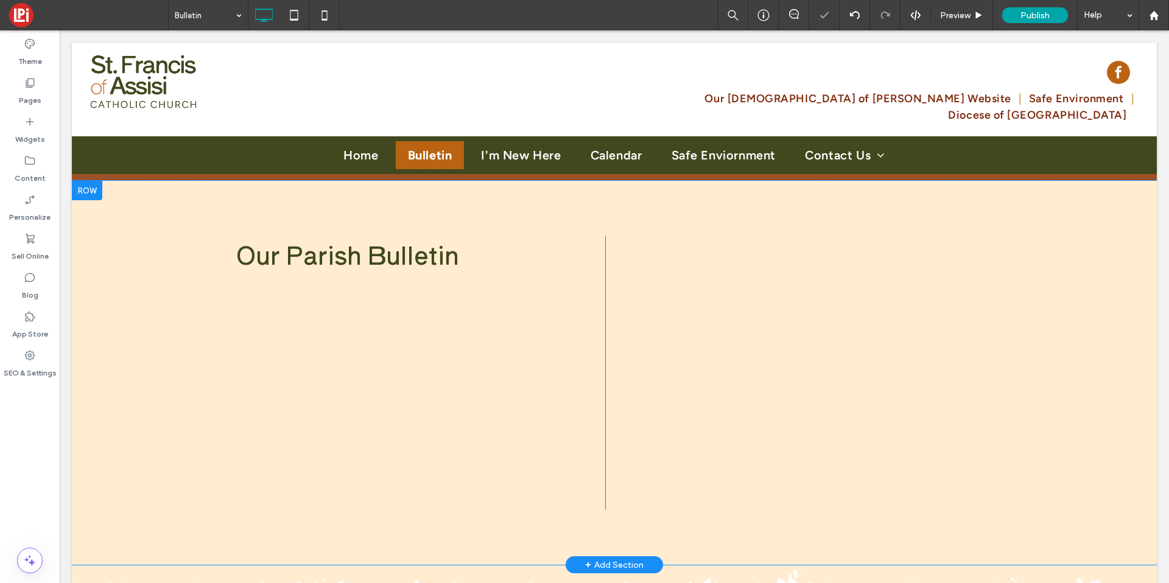
scroll to position [102, 0]
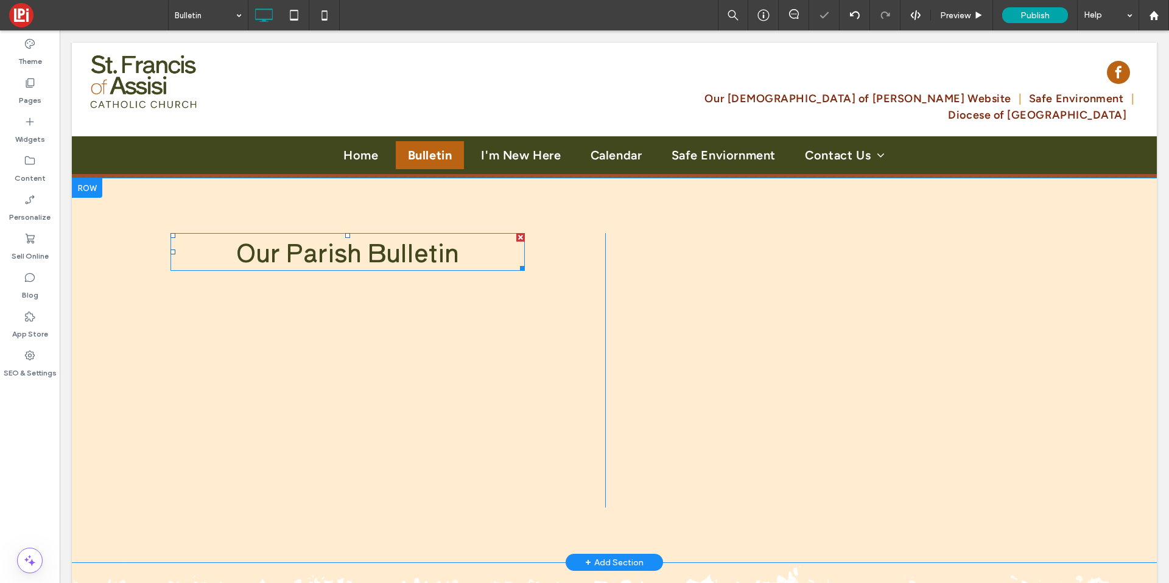
click at [326, 256] on span "Our Parish Bulletin" at bounding box center [347, 251] width 223 height 35
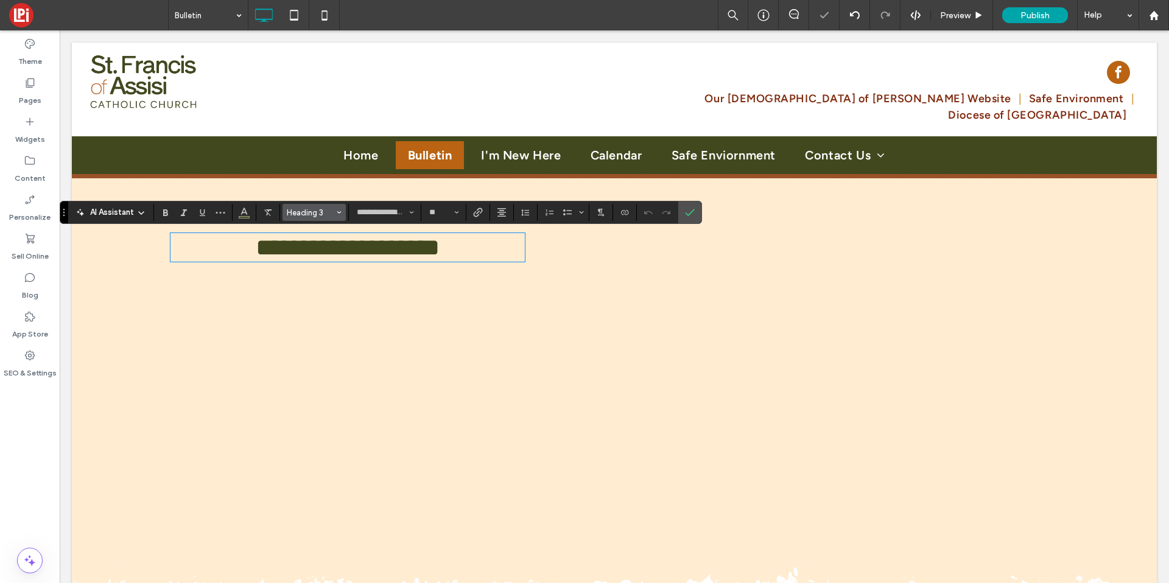
click at [300, 212] on span "Heading 3" at bounding box center [311, 212] width 48 height 9
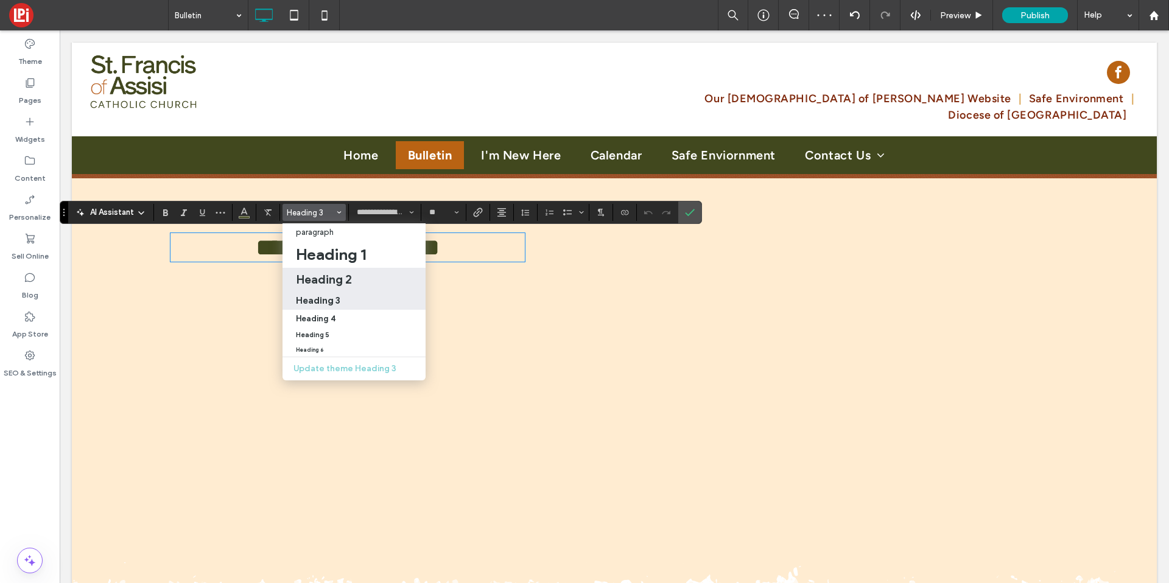
click at [315, 280] on h2 "Heading 2" at bounding box center [324, 279] width 56 height 15
type input "**"
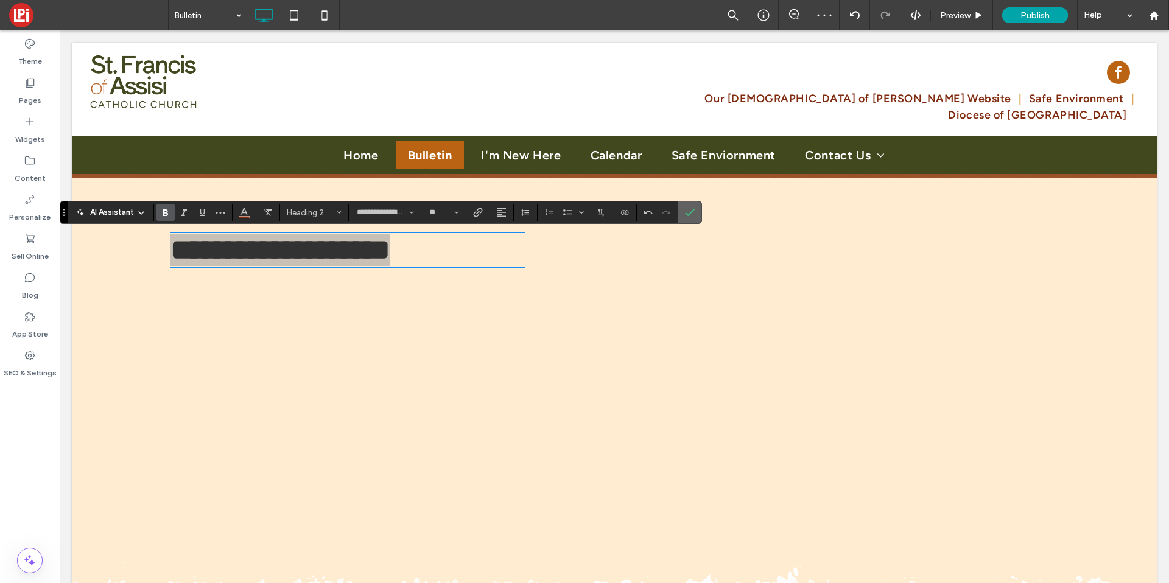
click at [690, 217] on span "Confirm" at bounding box center [687, 213] width 5 height 22
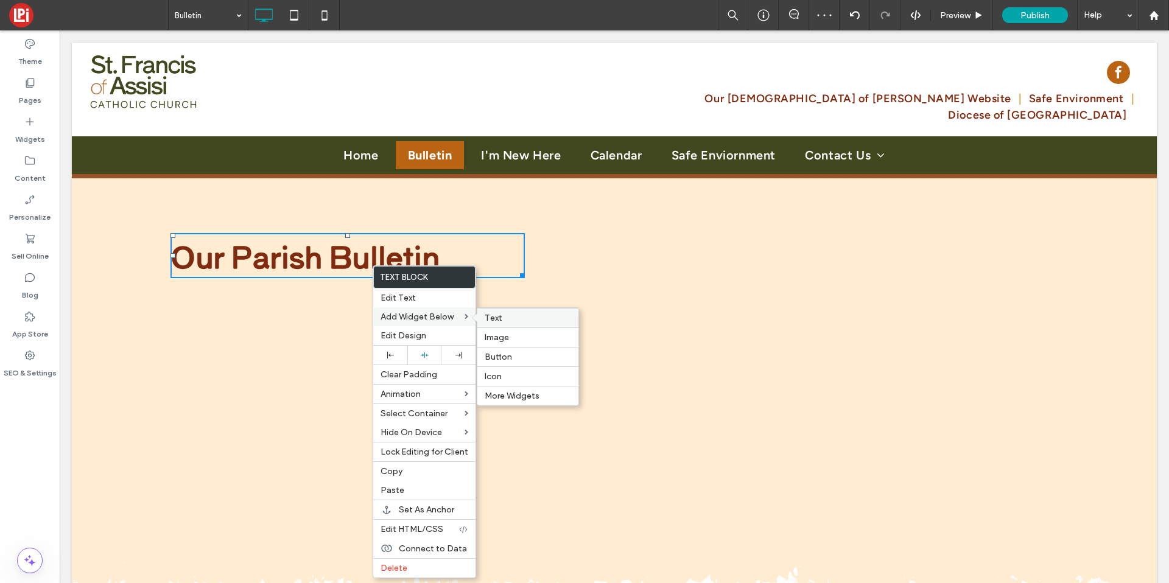
click at [495, 320] on span "Text" at bounding box center [494, 318] width 18 height 10
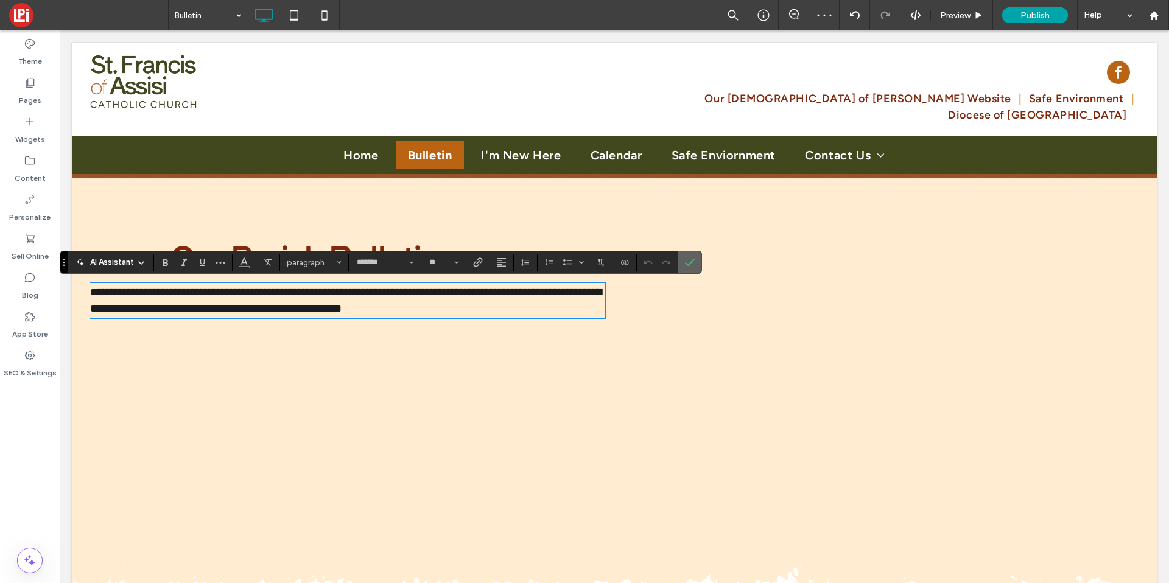
click at [685, 259] on icon "Confirm" at bounding box center [690, 263] width 10 height 10
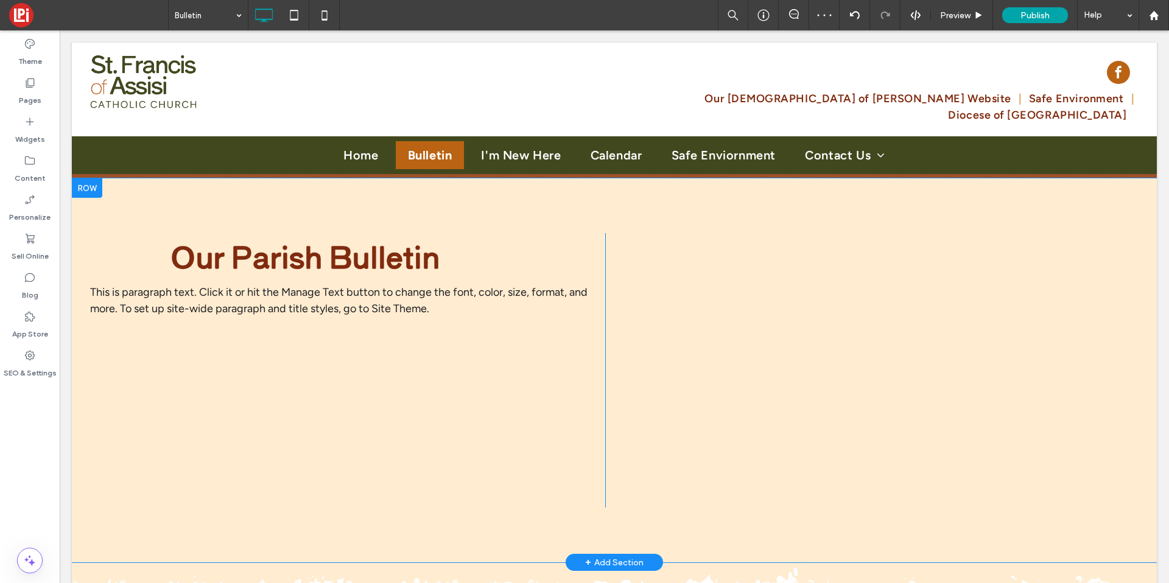
click at [529, 264] on div "Click To Paste Click To Paste Our Parish Bulletin This is paragraph text. Click…" at bounding box center [347, 370] width 515 height 275
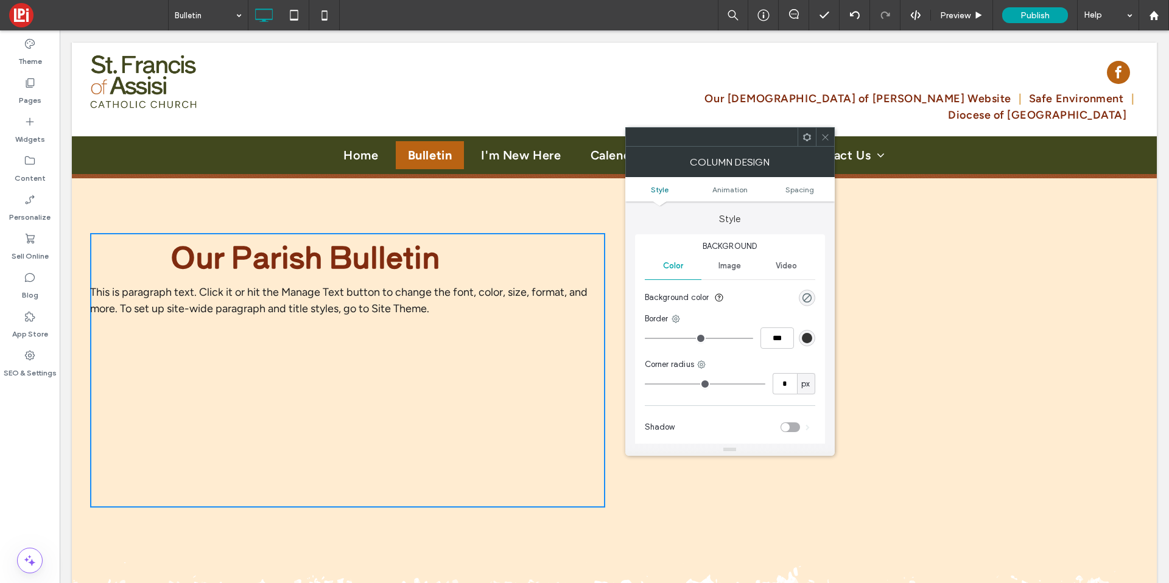
click at [800, 183] on ul "Style Animation Spacing" at bounding box center [730, 189] width 210 height 24
click at [795, 188] on span "Spacing" at bounding box center [800, 189] width 29 height 9
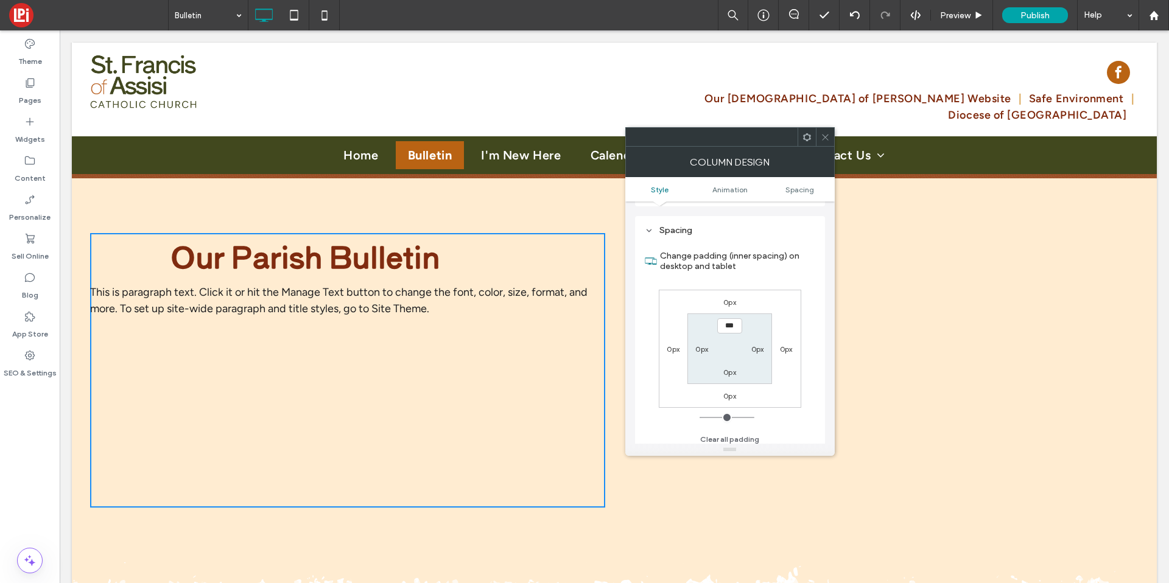
scroll to position [286, 0]
click at [697, 343] on label "0px" at bounding box center [701, 344] width 13 height 9
type input "**"
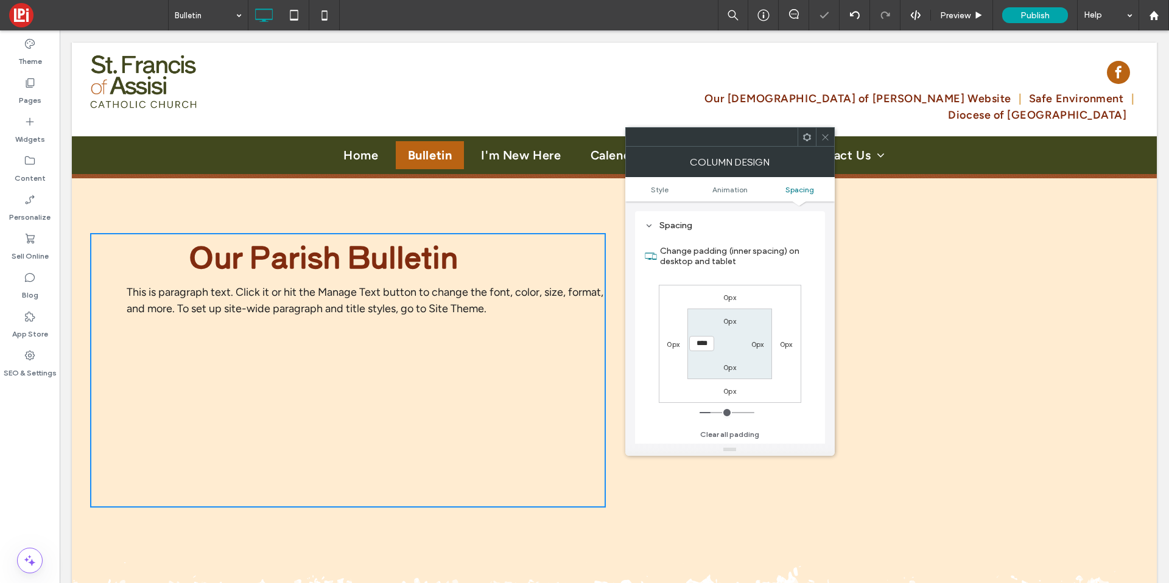
click at [697, 340] on input "****" at bounding box center [701, 343] width 25 height 15
type input "**"
type input "****"
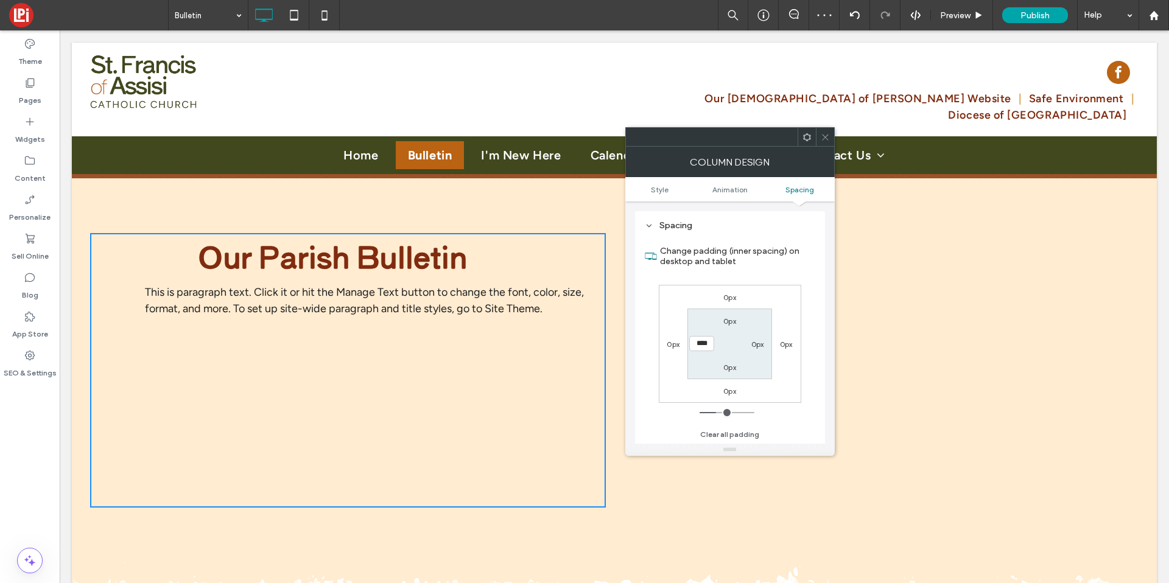
click at [722, 323] on div "0px" at bounding box center [730, 321] width 28 height 12
click at [733, 321] on label "0px" at bounding box center [730, 321] width 13 height 9
type input "*"
type input "**"
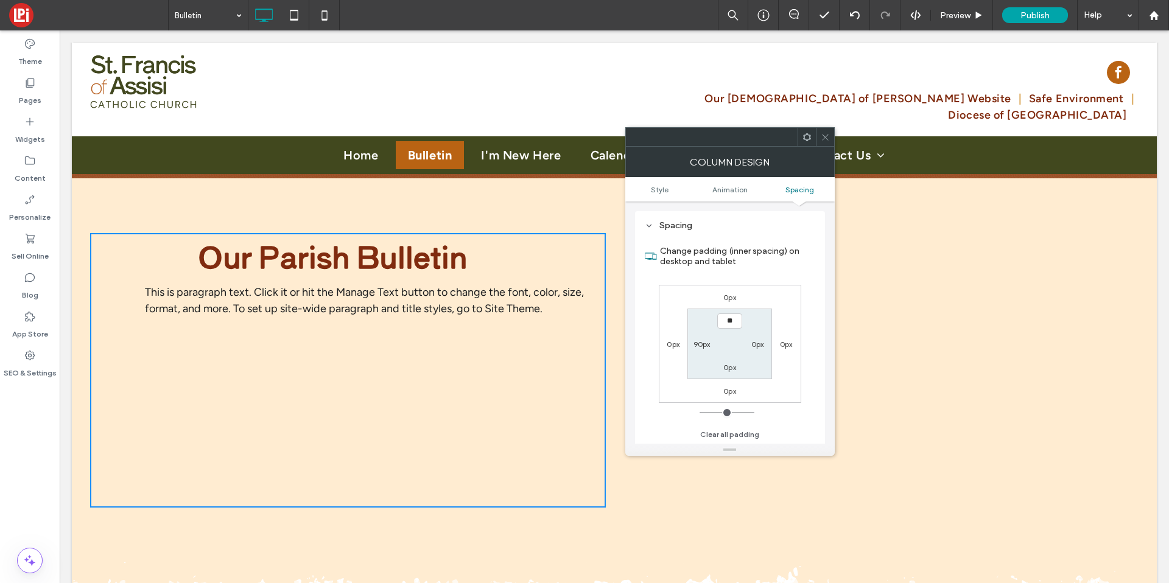
type input "****"
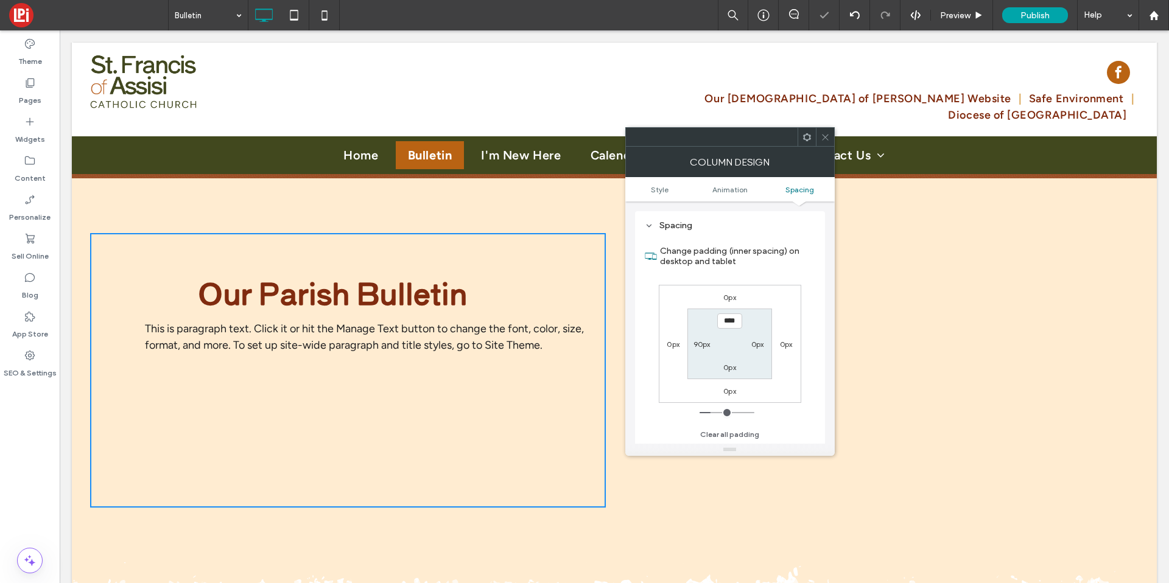
click at [829, 130] on span at bounding box center [825, 137] width 9 height 18
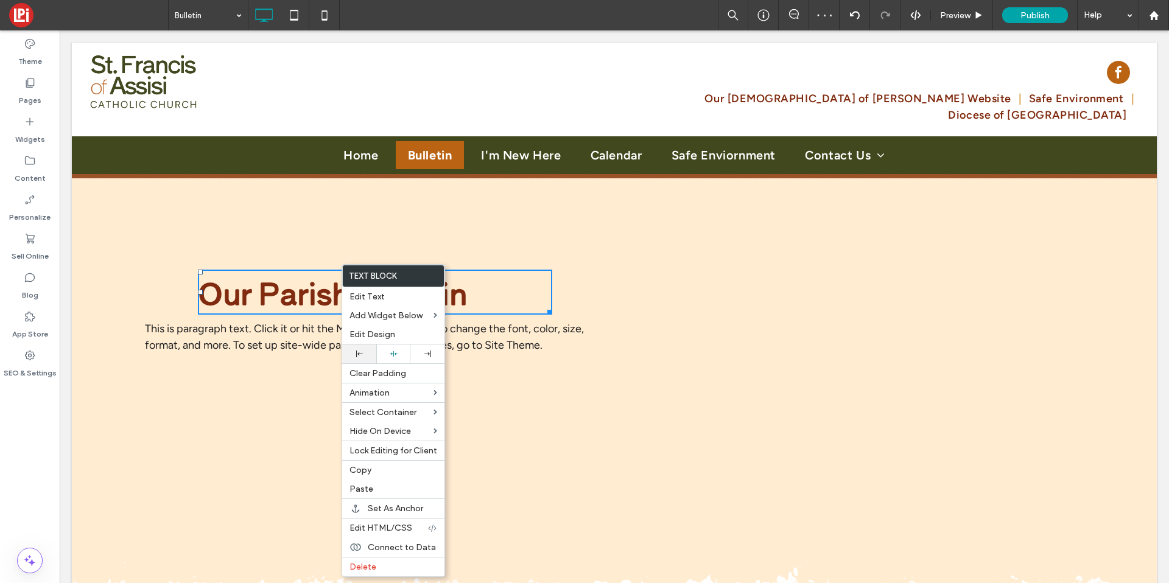
click at [357, 348] on div at bounding box center [359, 354] width 34 height 19
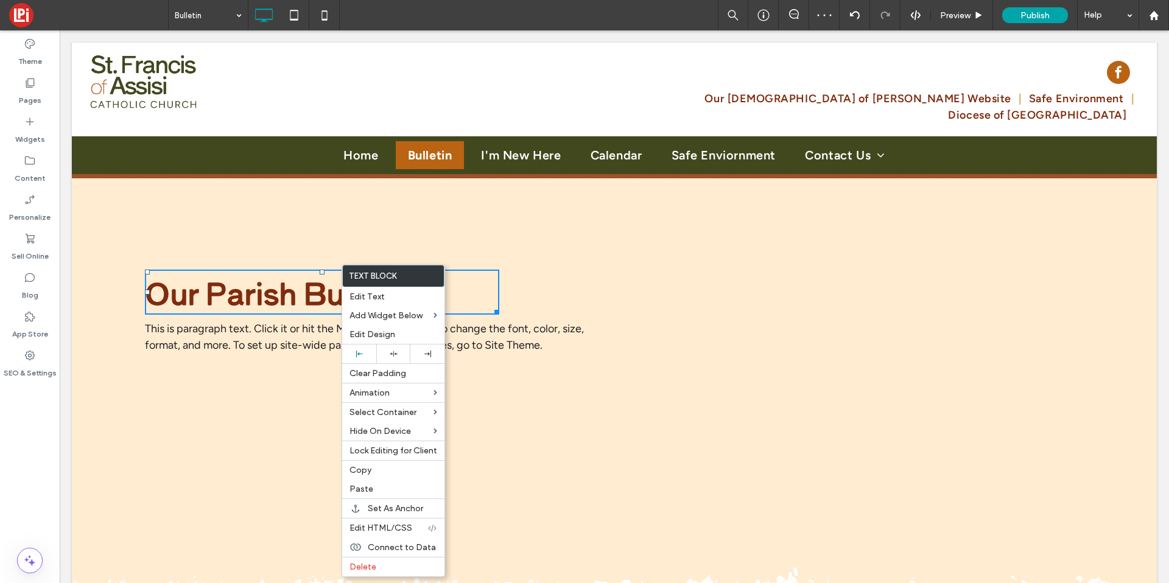
click at [453, 228] on div "Click To Paste Click To Paste Our Parish Bulletin This is paragraph text. Click…" at bounding box center [614, 370] width 1085 height 384
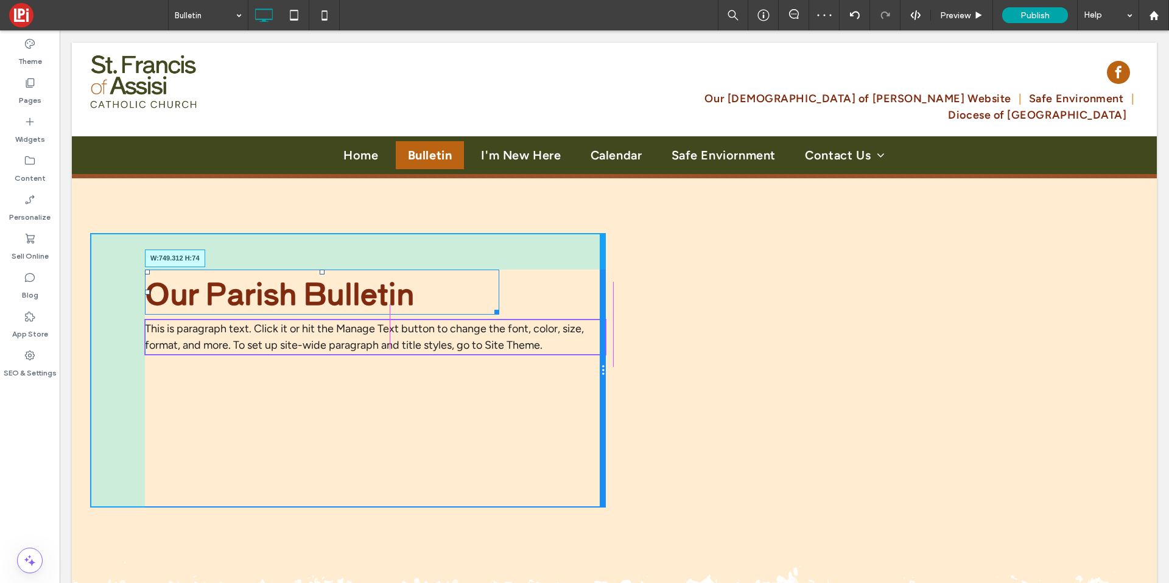
drag, startPoint x: 493, startPoint y: 314, endPoint x: 610, endPoint y: 308, distance: 117.1
click at [606, 308] on div "Click To Paste Click To Paste Our Parish Bulletin W:749.312 H:74 This is paragr…" at bounding box center [348, 370] width 516 height 275
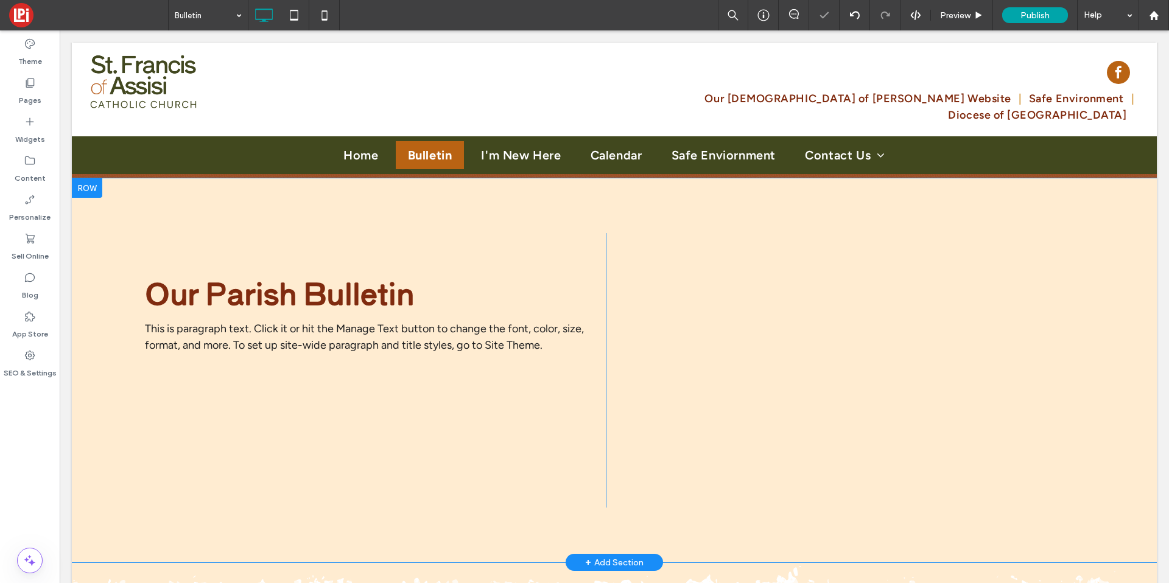
click at [552, 382] on div "Click To Paste Click To Paste Our Parish Bulletin This is paragraph text. Click…" at bounding box center [348, 370] width 516 height 275
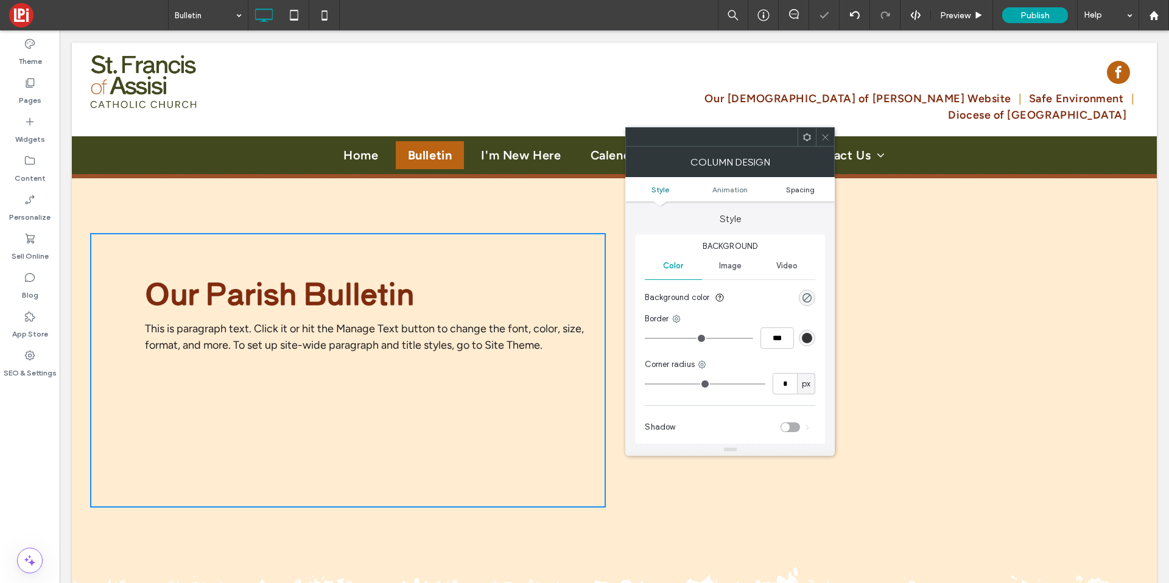
click at [798, 186] on span "Spacing" at bounding box center [800, 189] width 29 height 9
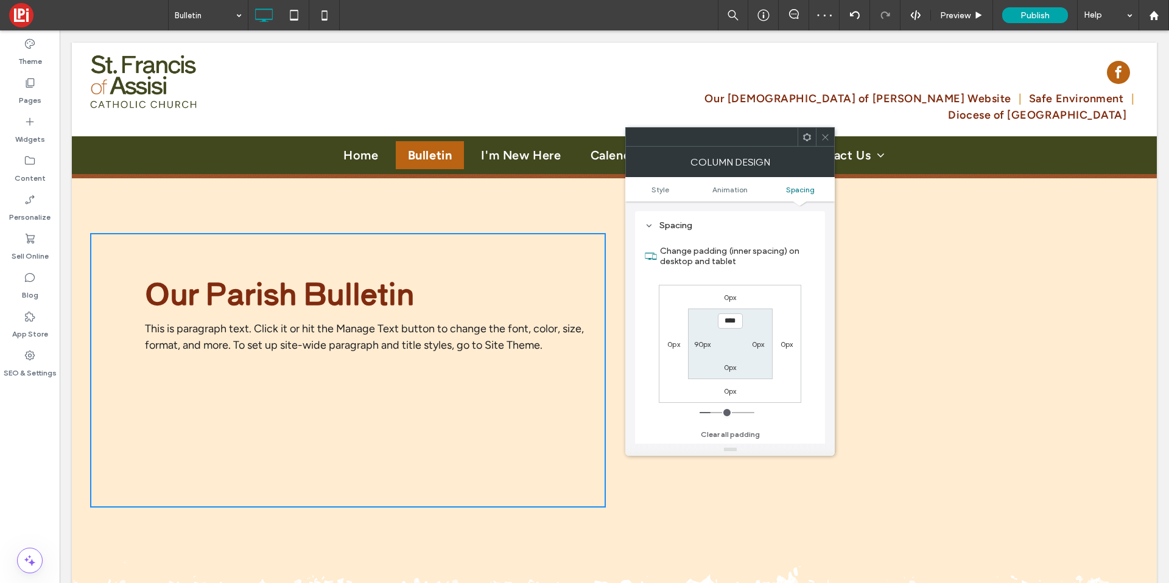
click at [759, 338] on div "0px" at bounding box center [758, 344] width 13 height 12
click at [758, 340] on label "0px" at bounding box center [758, 344] width 13 height 9
type input "*"
type input "**"
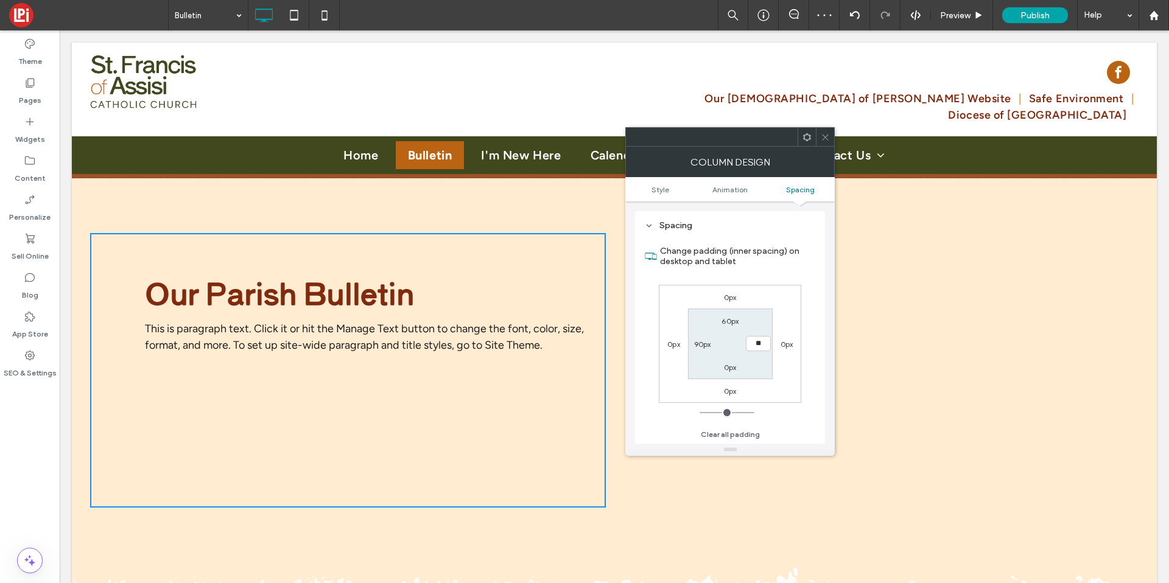
type input "****"
click at [827, 133] on icon at bounding box center [825, 137] width 9 height 9
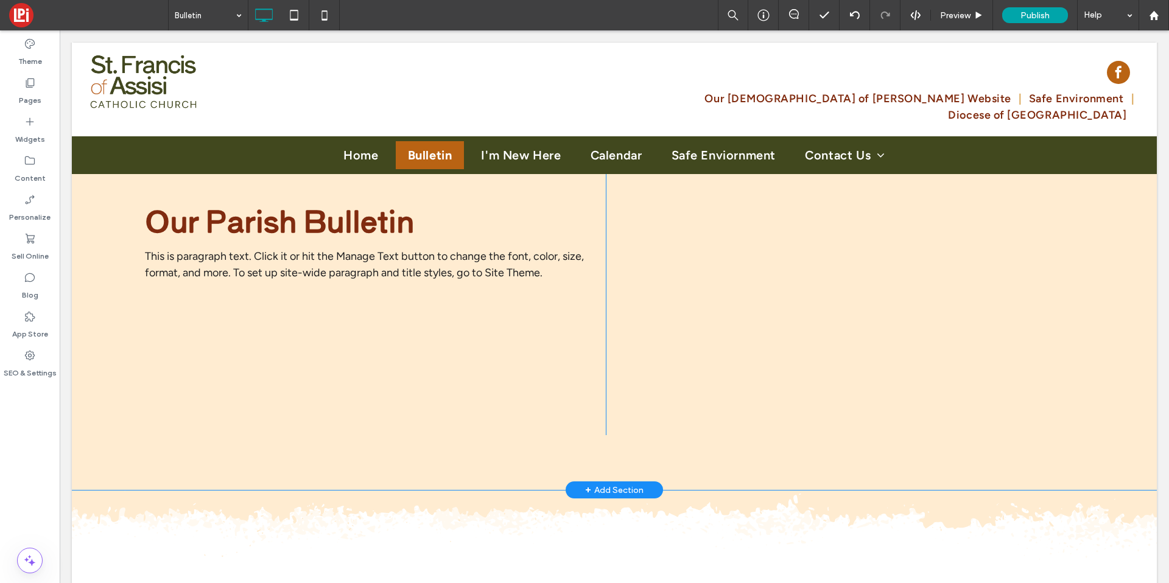
scroll to position [192, 0]
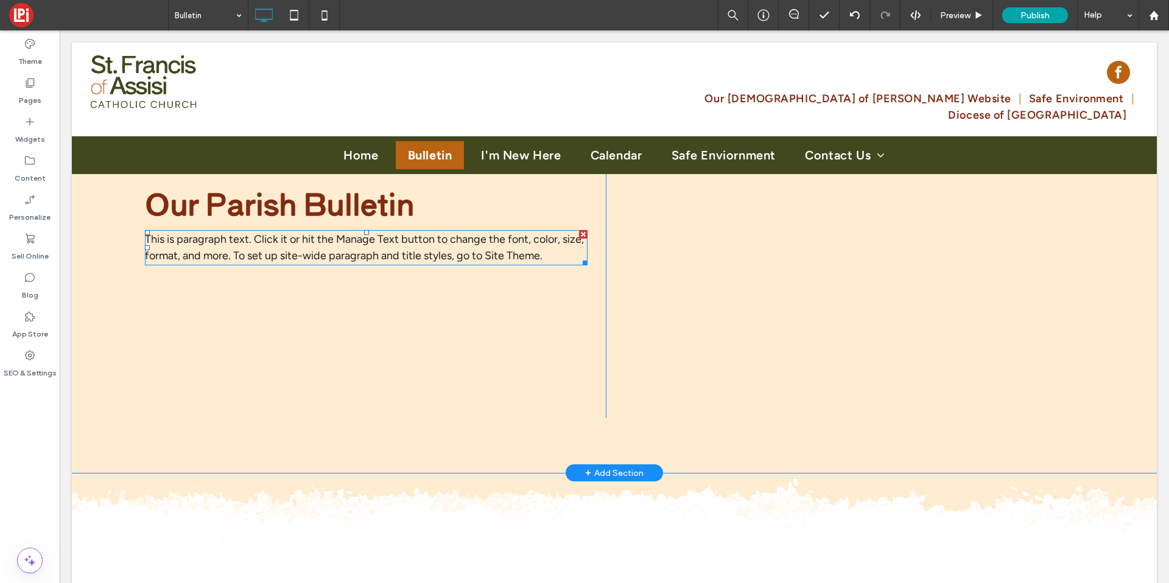
click at [390, 260] on span "This is paragraph text. Click it or hit the Manage Text button to change the fo…" at bounding box center [364, 248] width 439 height 30
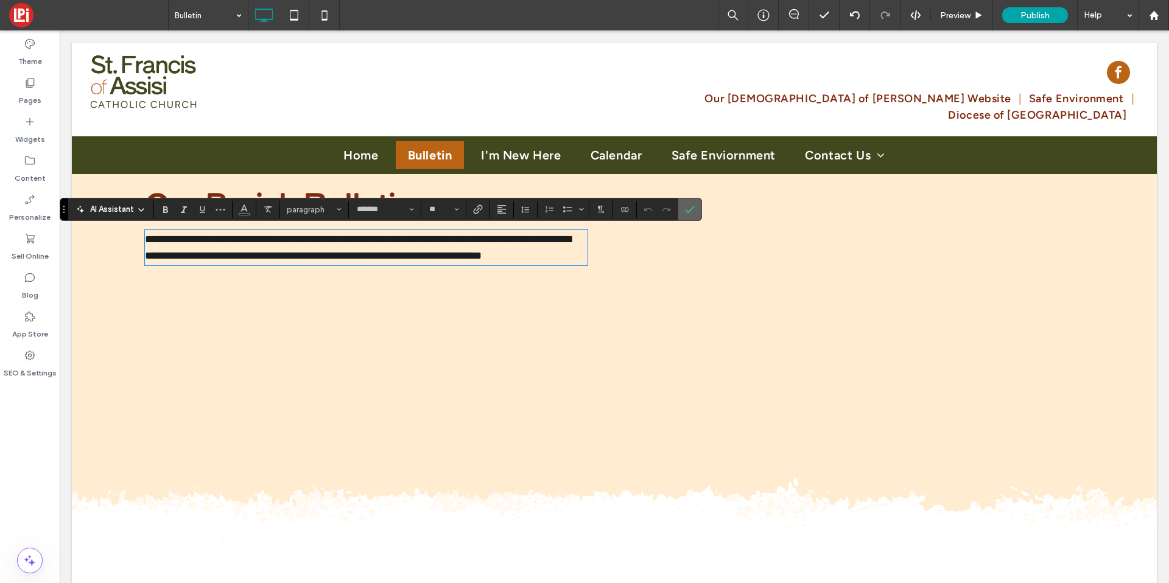
click at [694, 213] on icon "Confirm" at bounding box center [690, 210] width 10 height 10
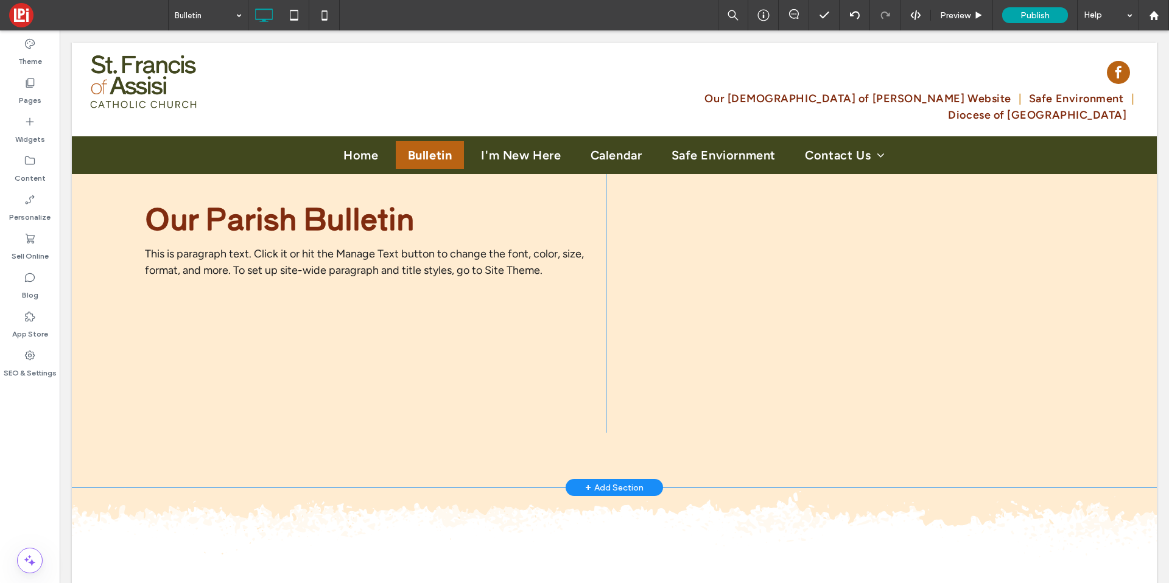
scroll to position [164, 0]
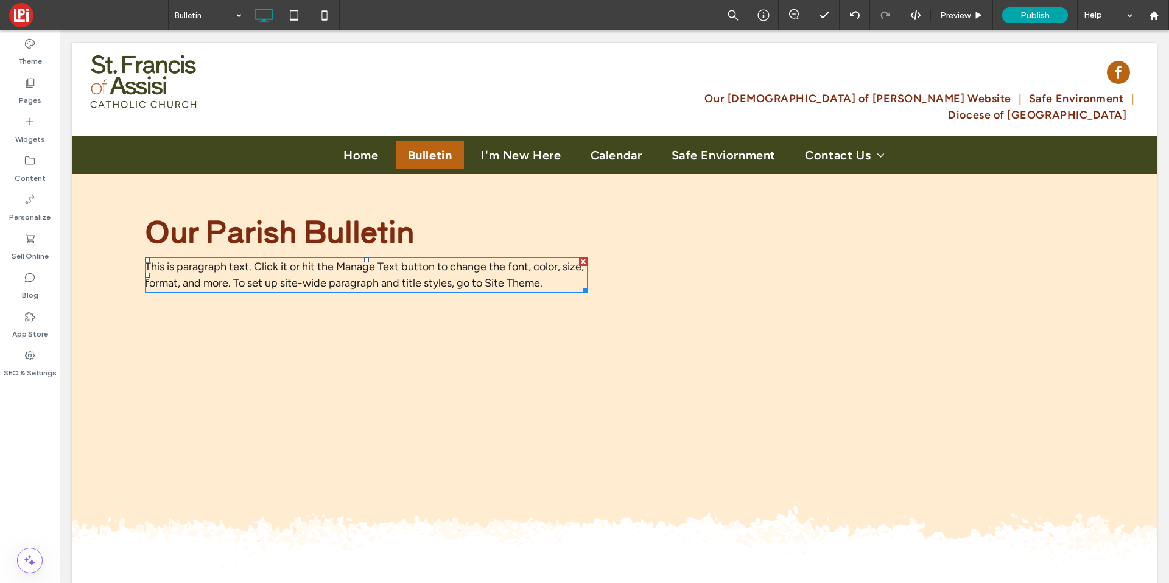
click at [327, 261] on span "This is paragraph text. Click it or hit the Manage Text button to change the fo…" at bounding box center [364, 275] width 439 height 30
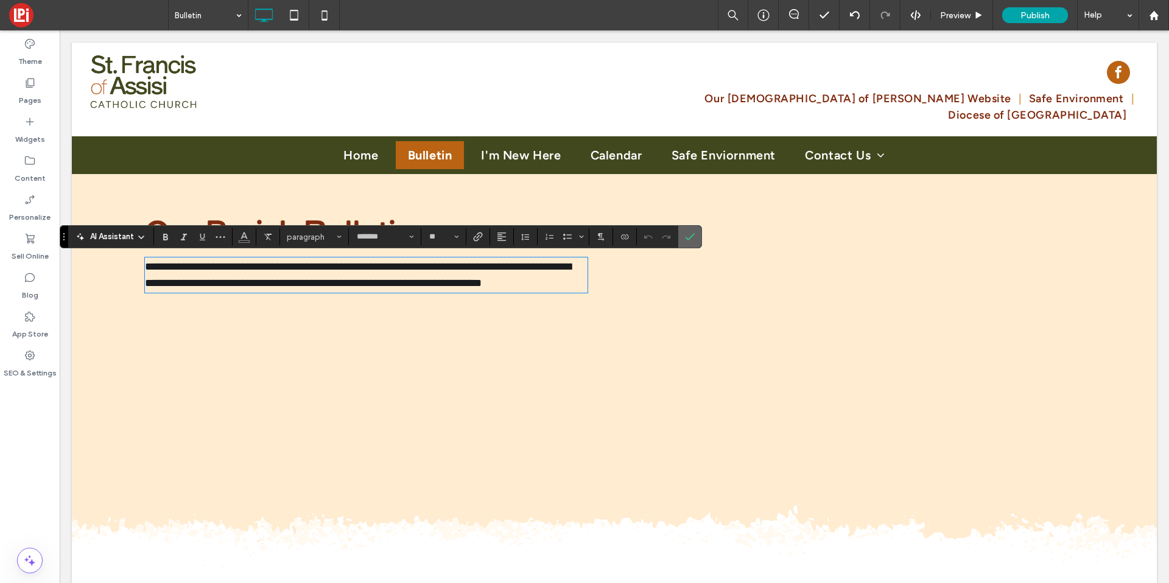
click at [693, 238] on icon "Confirm" at bounding box center [690, 237] width 10 height 10
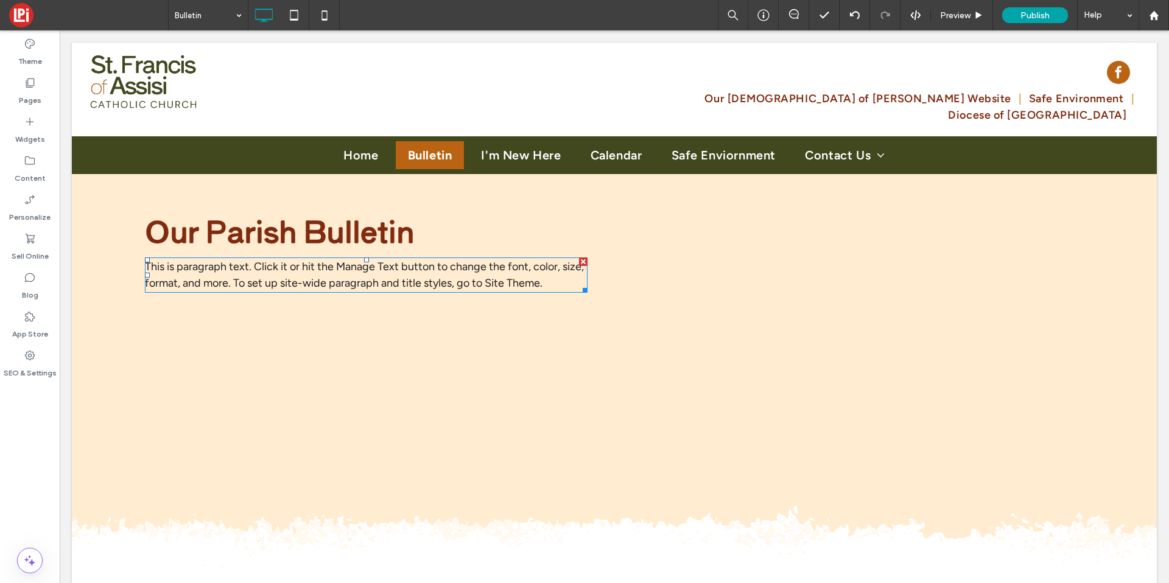
click at [256, 269] on span "This is paragraph text. Click it or hit the Manage Text button to change the fo…" at bounding box center [364, 275] width 439 height 30
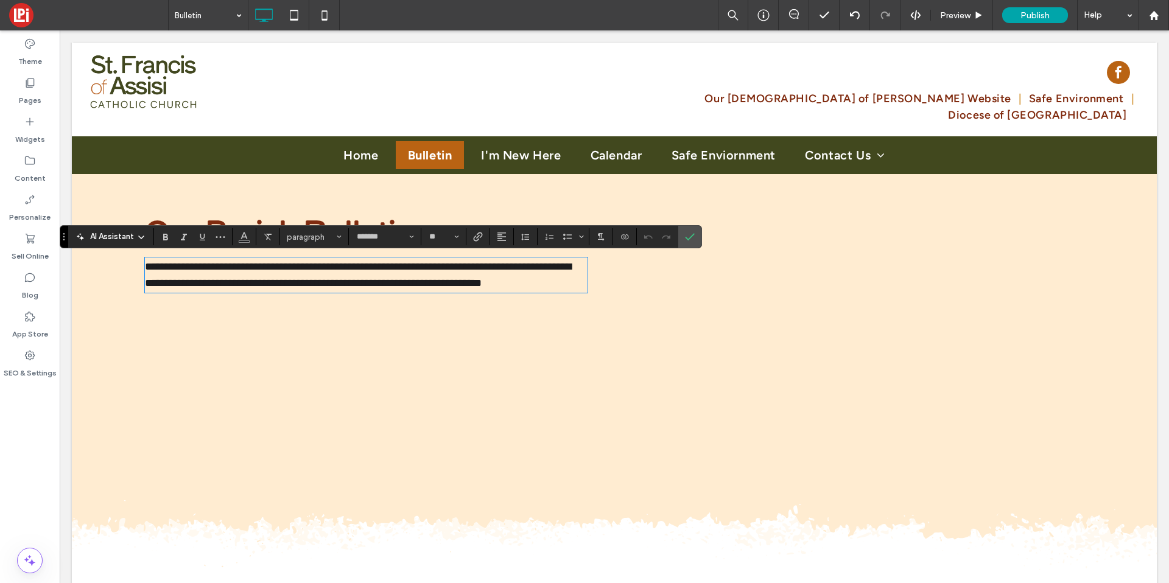
click at [114, 239] on span "AI Assistant" at bounding box center [112, 237] width 44 height 12
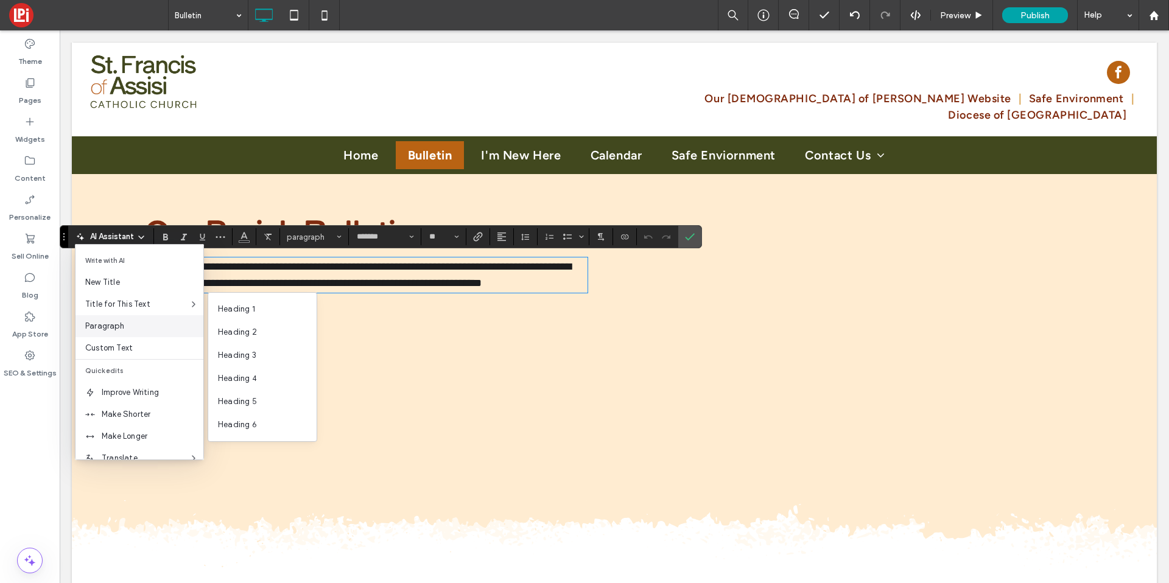
click at [128, 323] on span "Paragraph" at bounding box center [144, 326] width 118 height 12
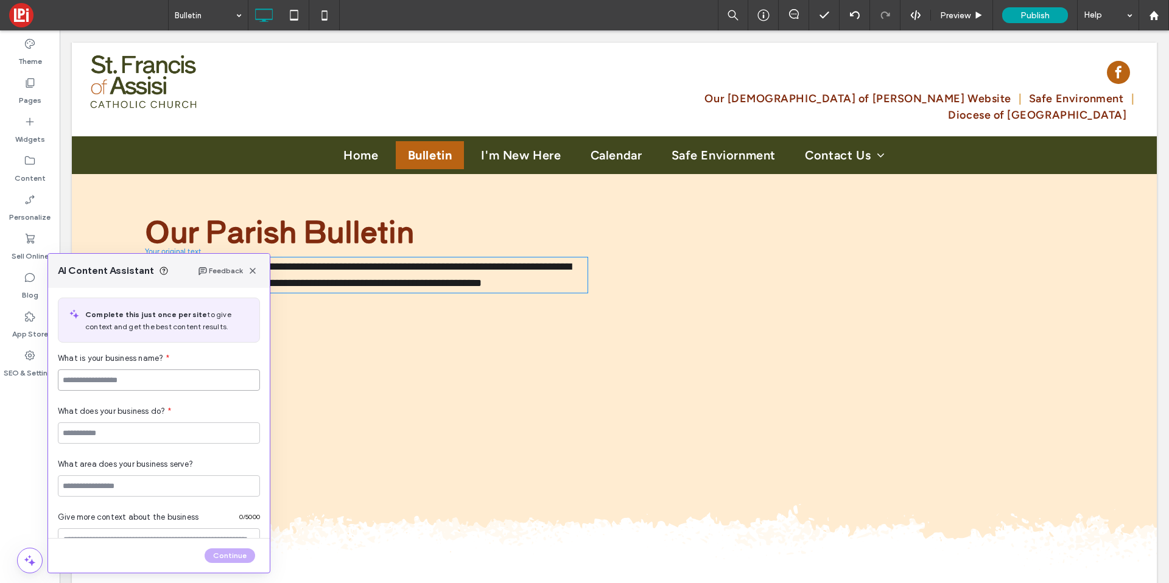
click at [117, 382] on input at bounding box center [159, 380] width 202 height 21
type input "**********"
click at [101, 444] on div "What area does your business serve?" at bounding box center [159, 470] width 202 height 53
click at [103, 436] on input at bounding box center [159, 433] width 202 height 21
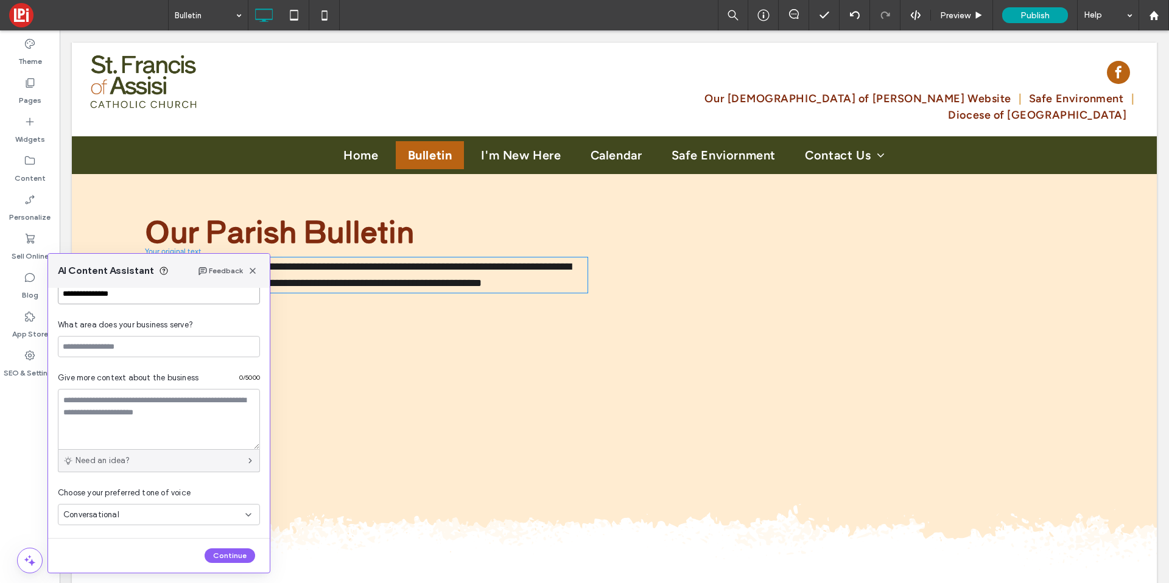
scroll to position [141, 0]
type input "**********"
click at [224, 517] on div "Conversational" at bounding box center [154, 513] width 182 height 12
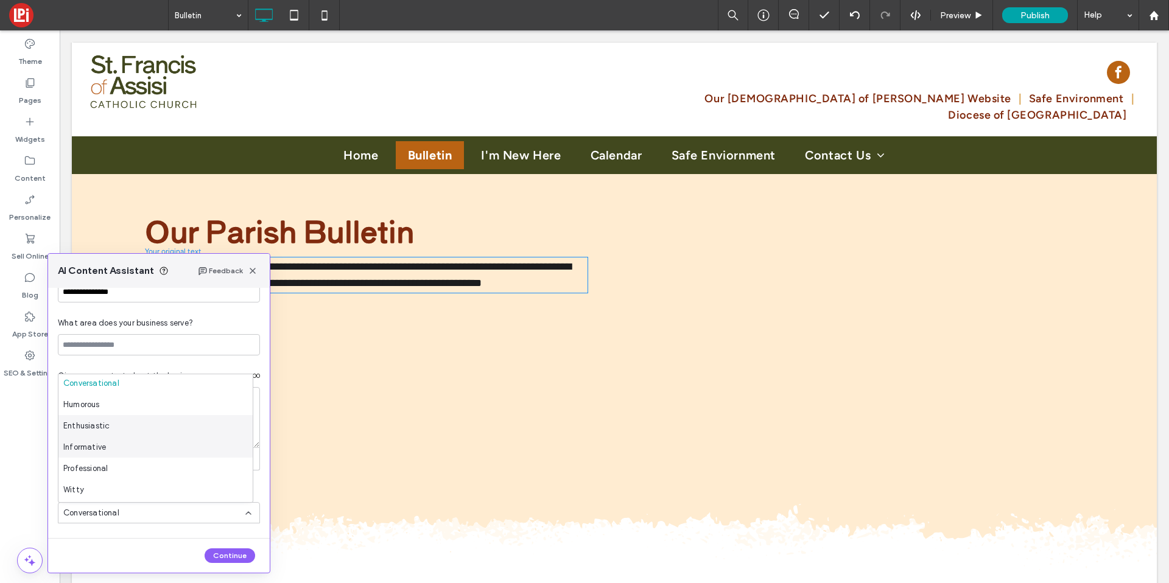
scroll to position [2, 0]
click at [111, 445] on div "Informative" at bounding box center [155, 446] width 194 height 21
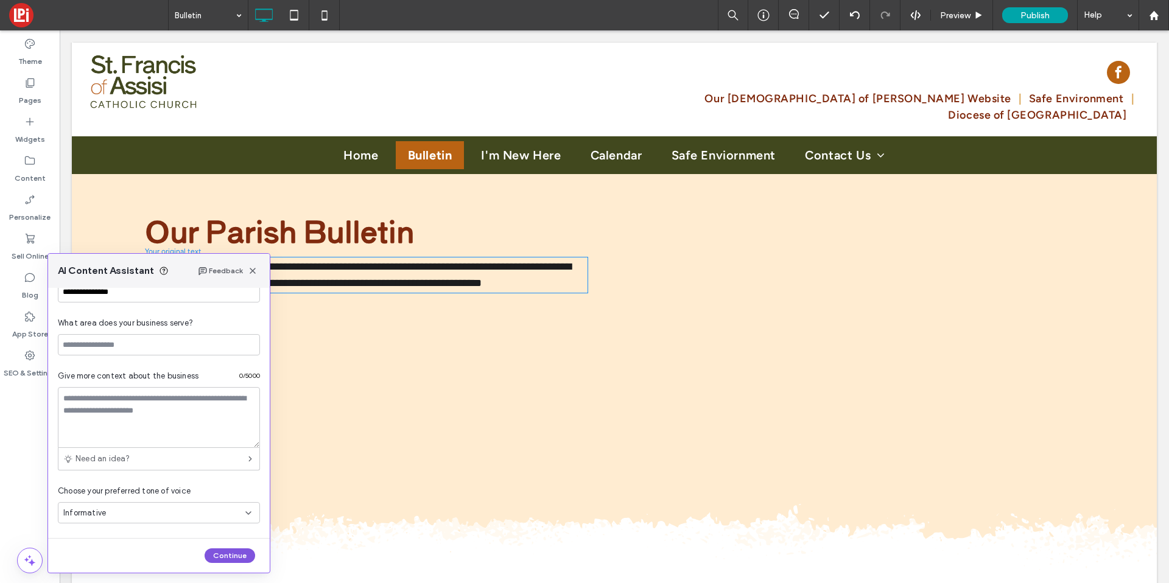
click at [224, 563] on button "Continue" at bounding box center [230, 556] width 51 height 15
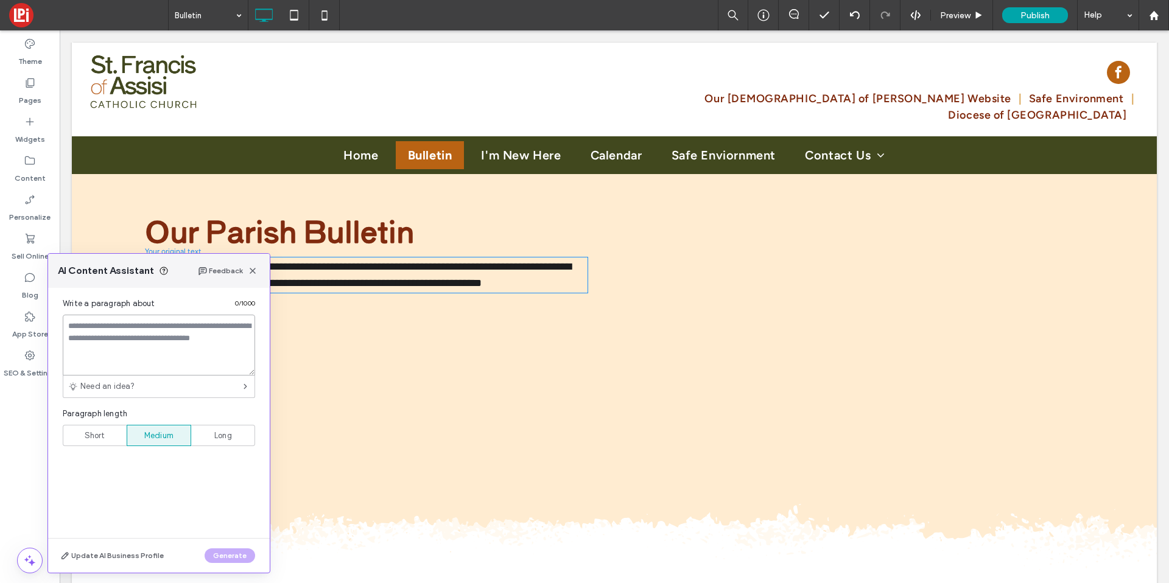
click at [102, 360] on textarea at bounding box center [159, 345] width 192 height 61
type textarea "*"
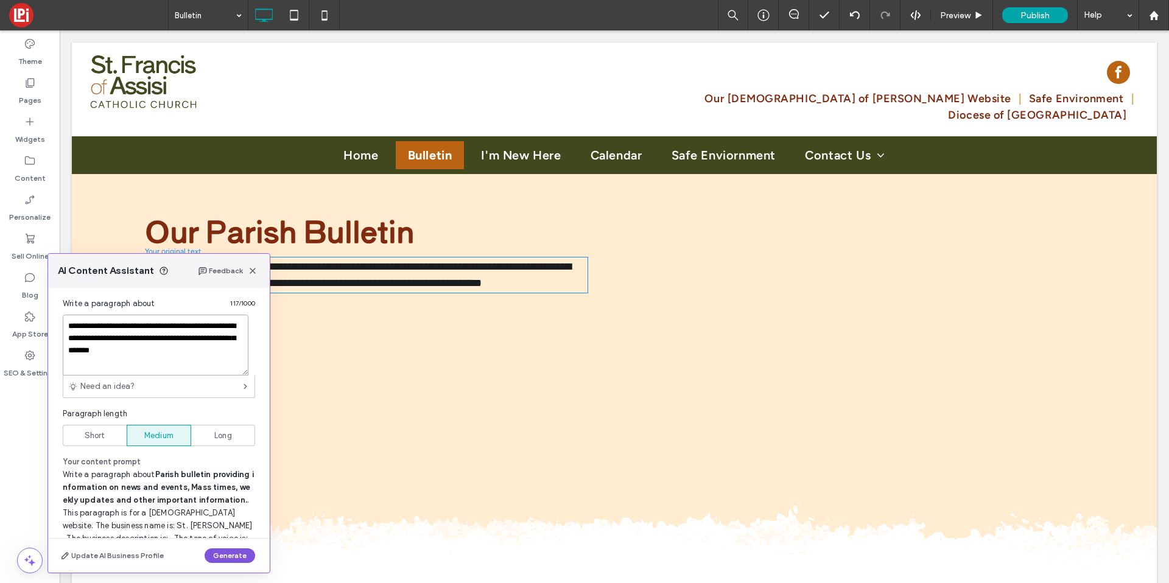
type textarea "**********"
click at [234, 560] on button "Generate" at bounding box center [230, 556] width 51 height 15
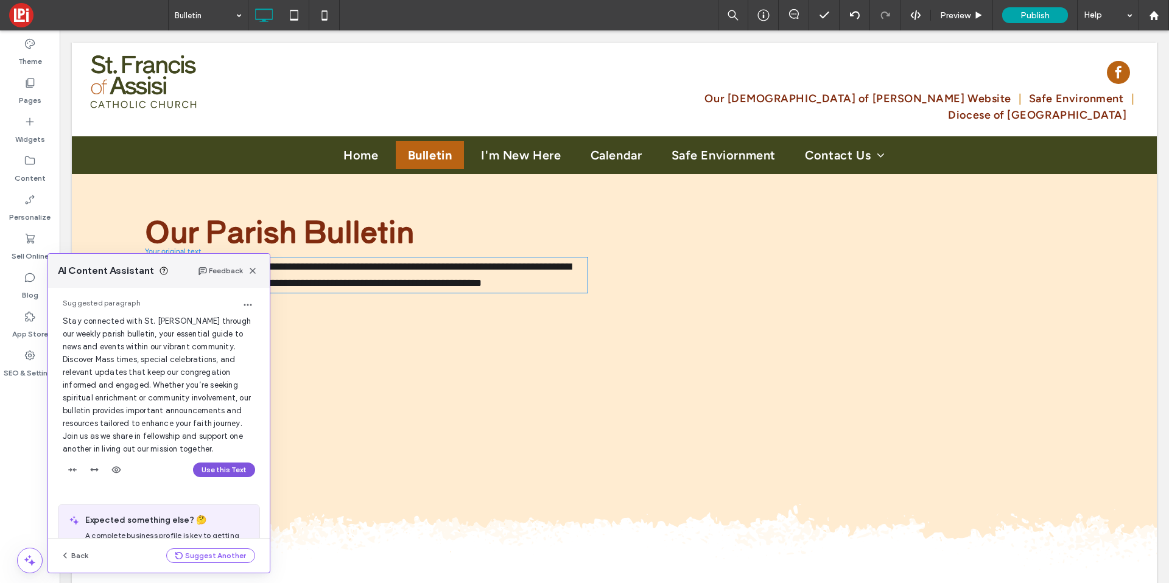
click at [231, 477] on button "Use this Text" at bounding box center [224, 470] width 62 height 15
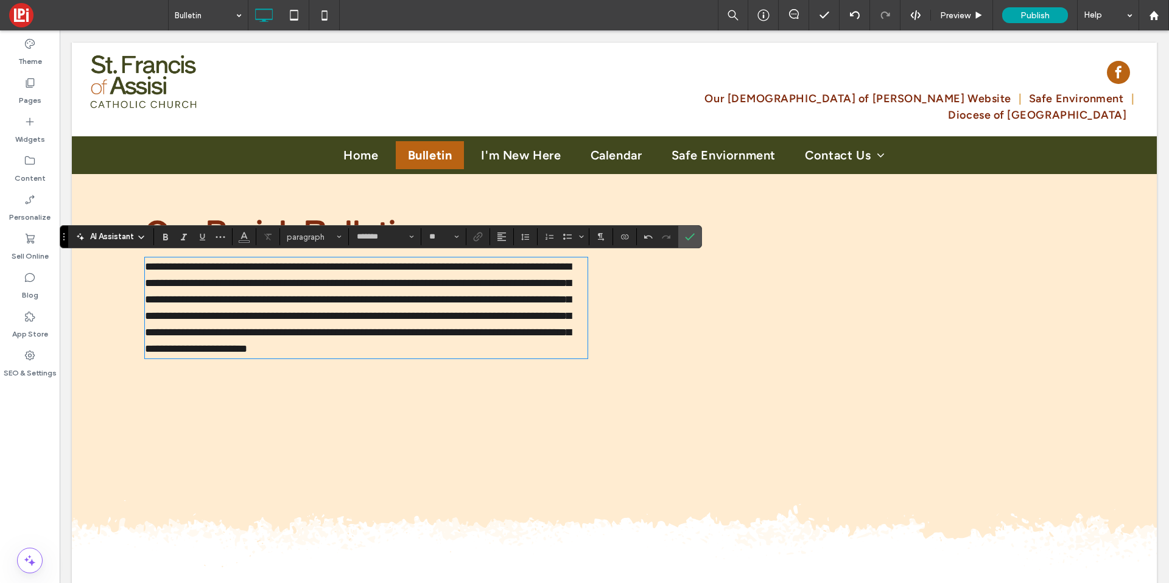
click at [273, 357] on p "**********" at bounding box center [366, 308] width 443 height 99
click at [248, 316] on span "**********" at bounding box center [358, 307] width 426 height 93
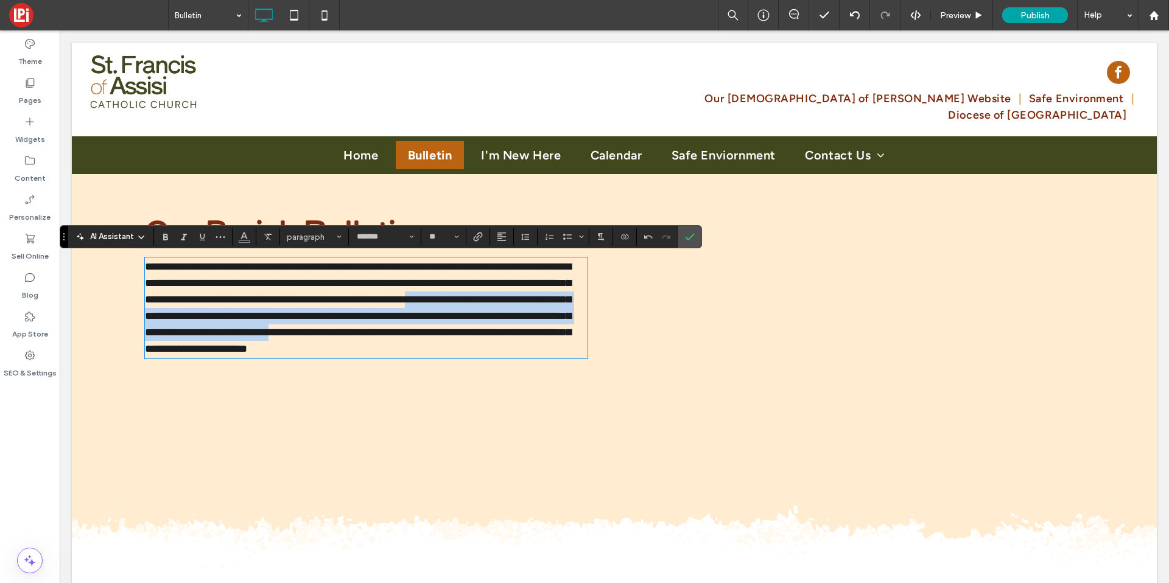
drag, startPoint x: 194, startPoint y: 314, endPoint x: 181, endPoint y: 344, distance: 32.5
click at [181, 344] on span "**********" at bounding box center [358, 307] width 426 height 93
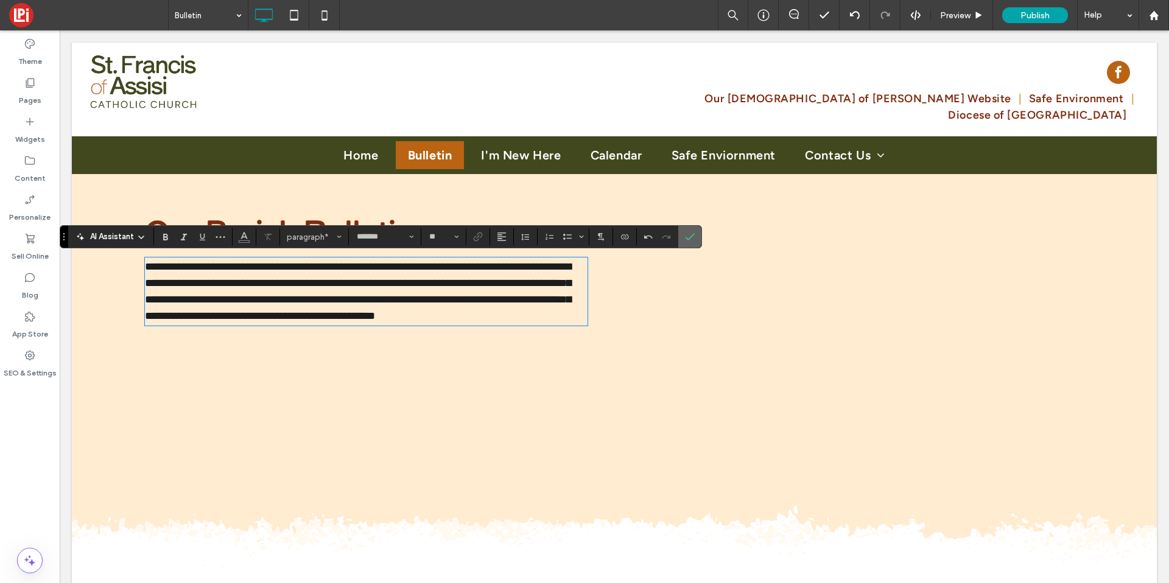
drag, startPoint x: 686, startPoint y: 230, endPoint x: 502, endPoint y: 219, distance: 184.2
click at [686, 230] on span "Confirm" at bounding box center [687, 237] width 5 height 22
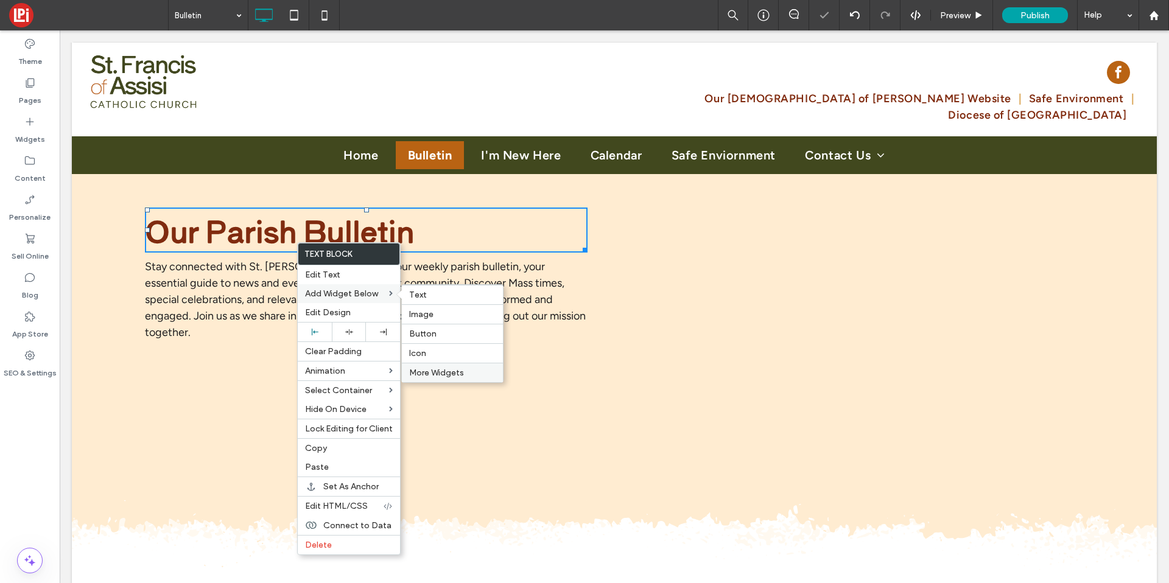
click at [431, 369] on span "More Widgets" at bounding box center [436, 373] width 55 height 10
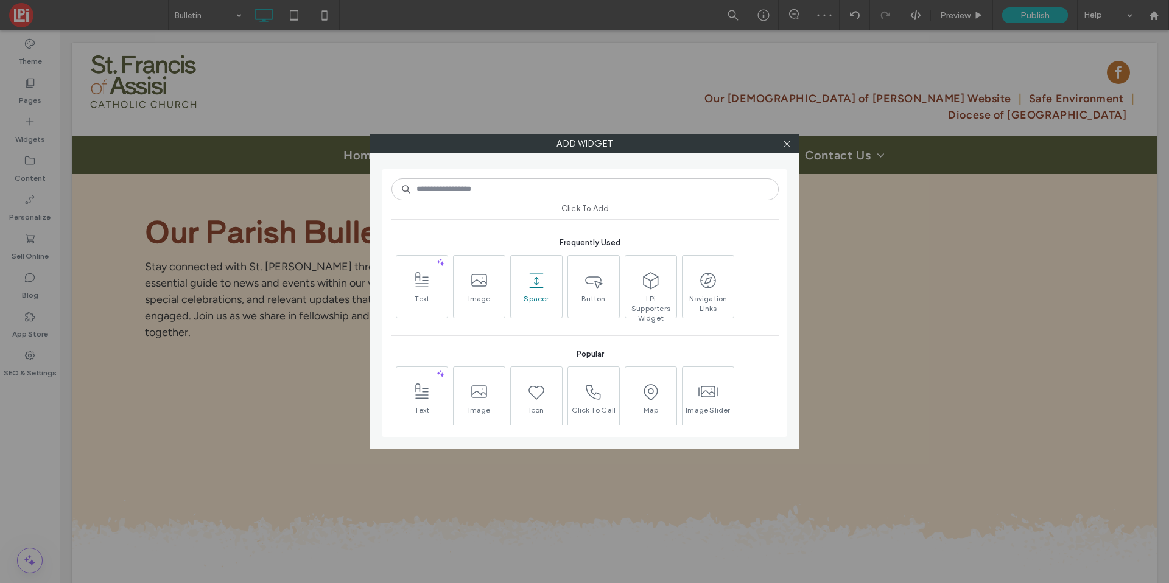
click at [540, 283] on icon at bounding box center [536, 280] width 19 height 19
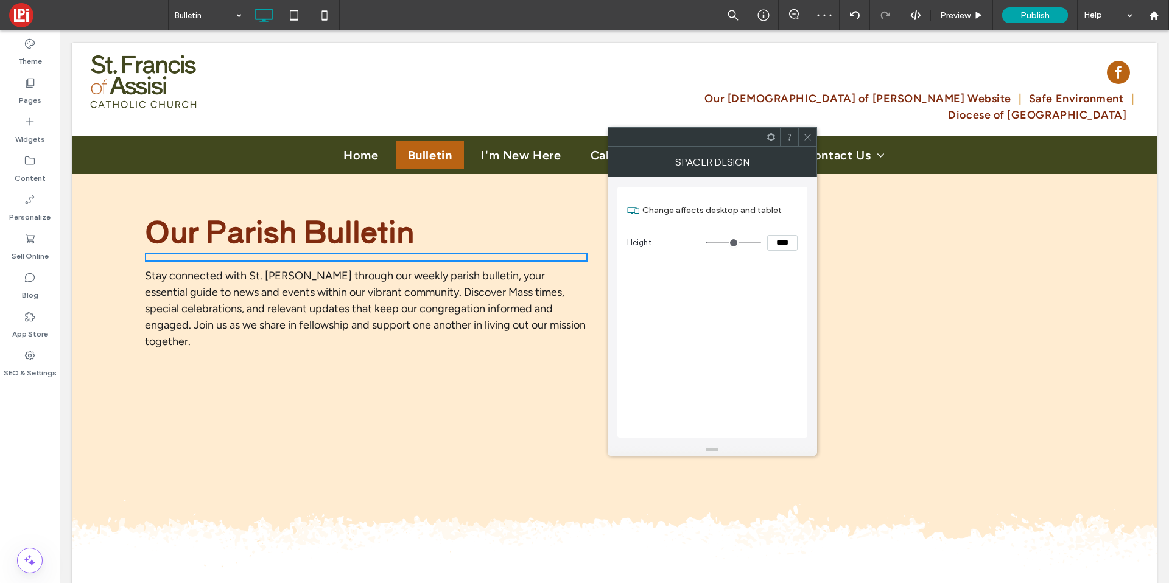
click at [767, 242] on input "****" at bounding box center [782, 243] width 30 height 16
click at [801, 137] on div at bounding box center [807, 137] width 18 height 18
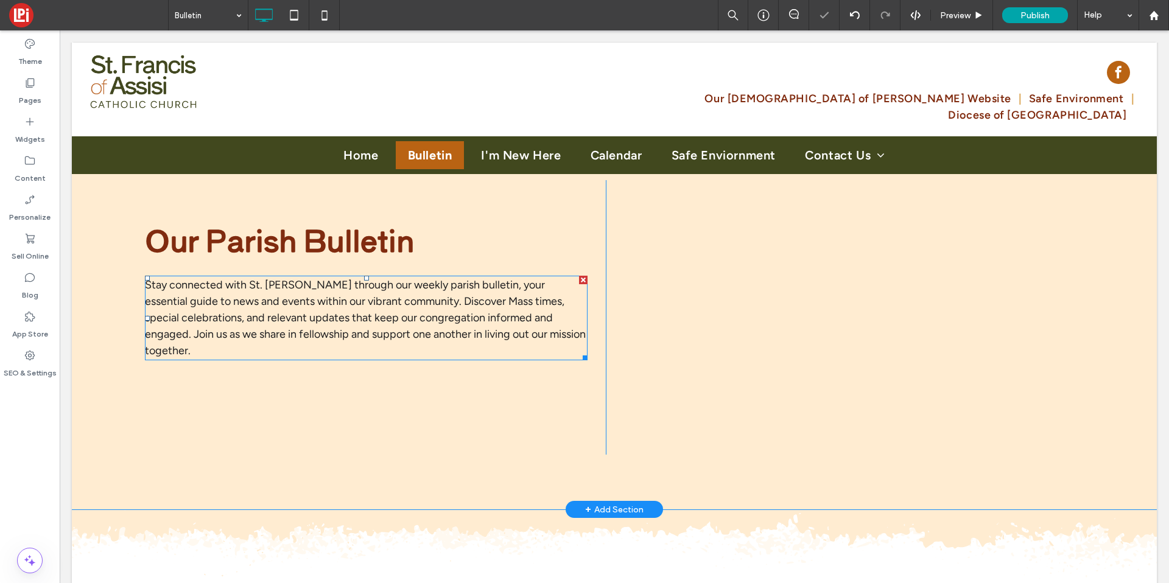
scroll to position [145, 0]
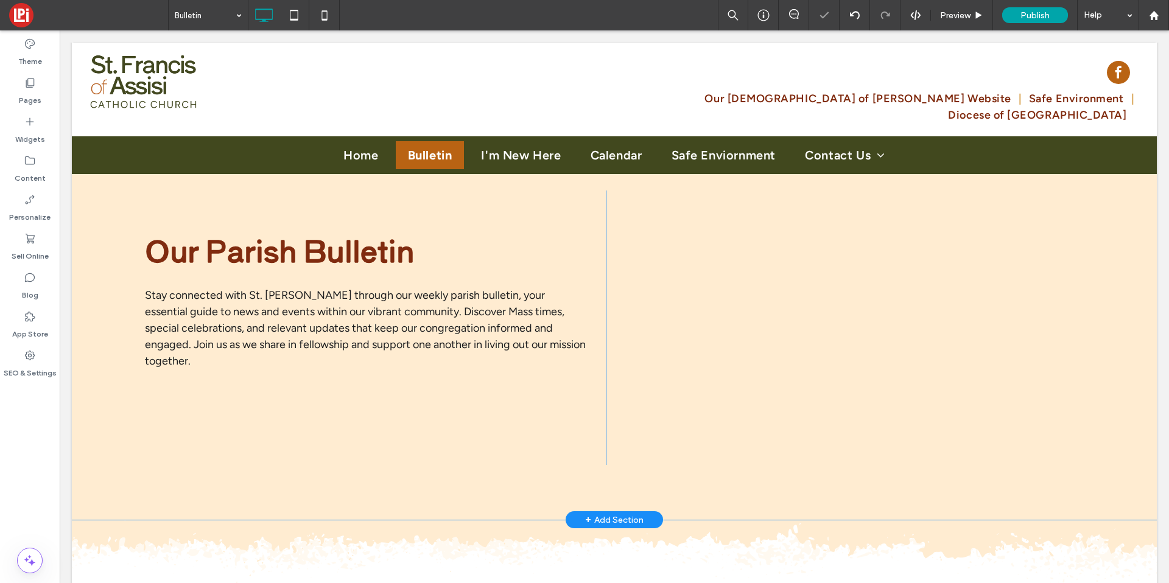
click at [446, 219] on div "Click To Paste Click To Paste Our Parish Bulletin Stay connected with St. Franc…" at bounding box center [348, 328] width 516 height 275
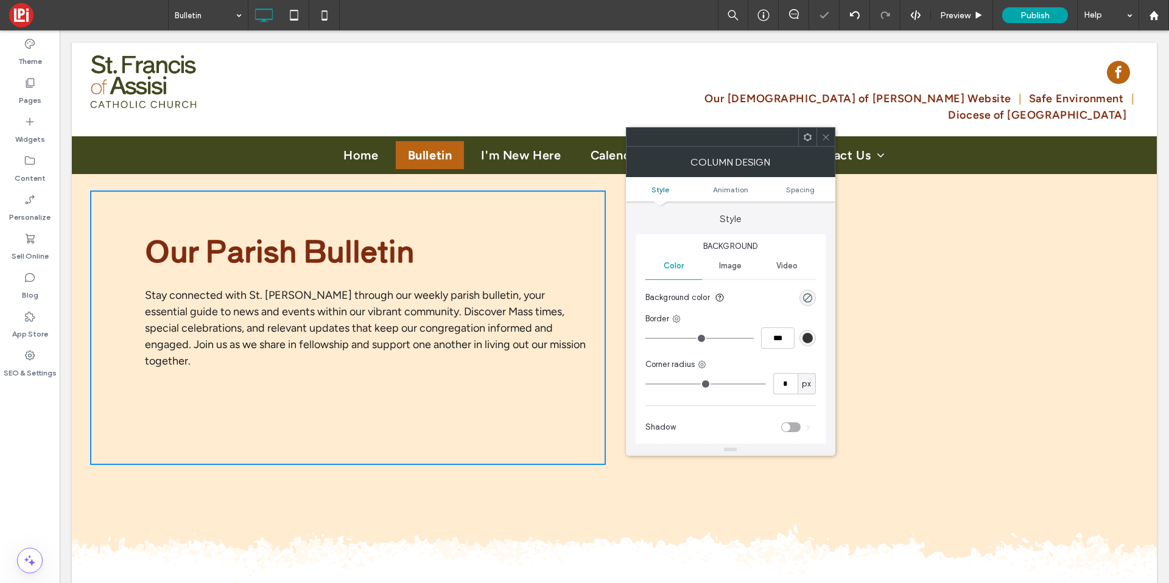
click at [797, 195] on ul "Style Animation Spacing" at bounding box center [731, 189] width 210 height 24
click at [797, 194] on ul "Style Animation Spacing" at bounding box center [731, 189] width 210 height 24
click at [794, 189] on span "Spacing" at bounding box center [800, 189] width 29 height 9
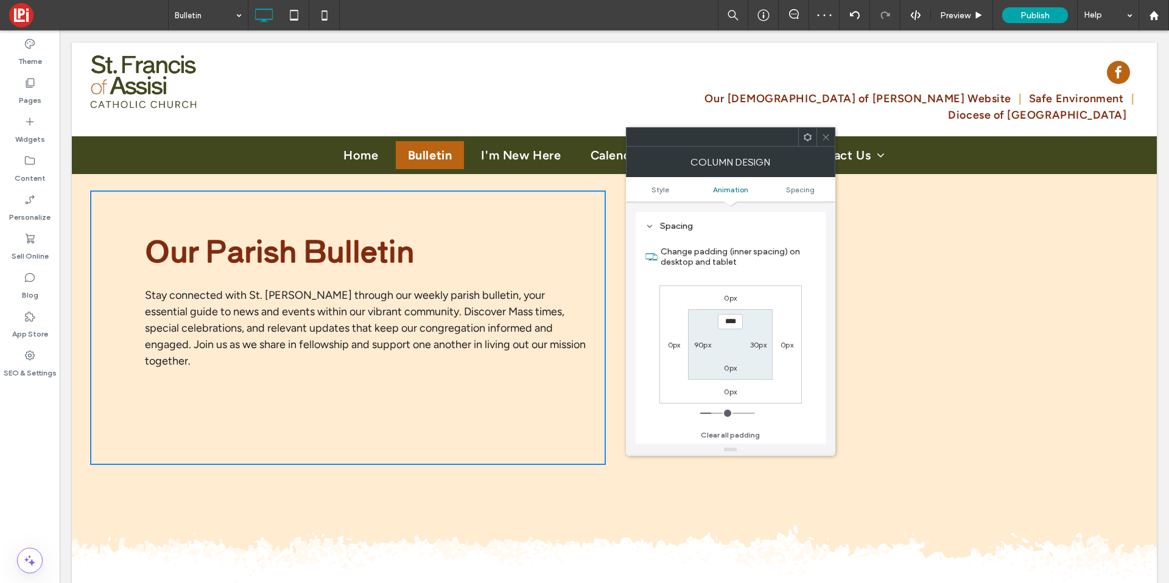
scroll to position [286, 0]
type input "****"
type input "**"
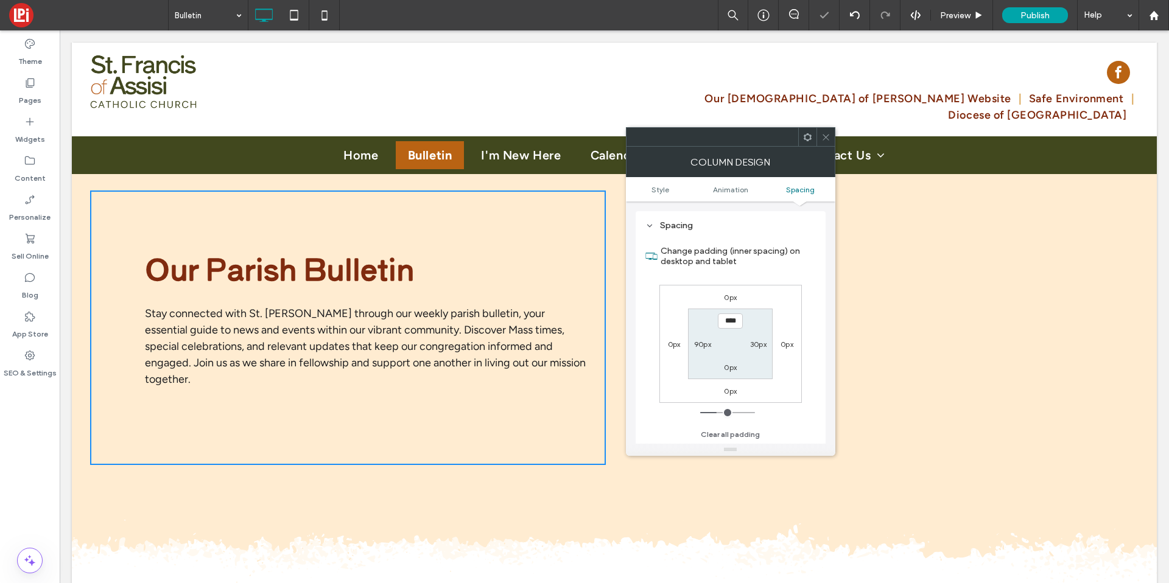
click at [826, 136] on icon at bounding box center [826, 137] width 9 height 9
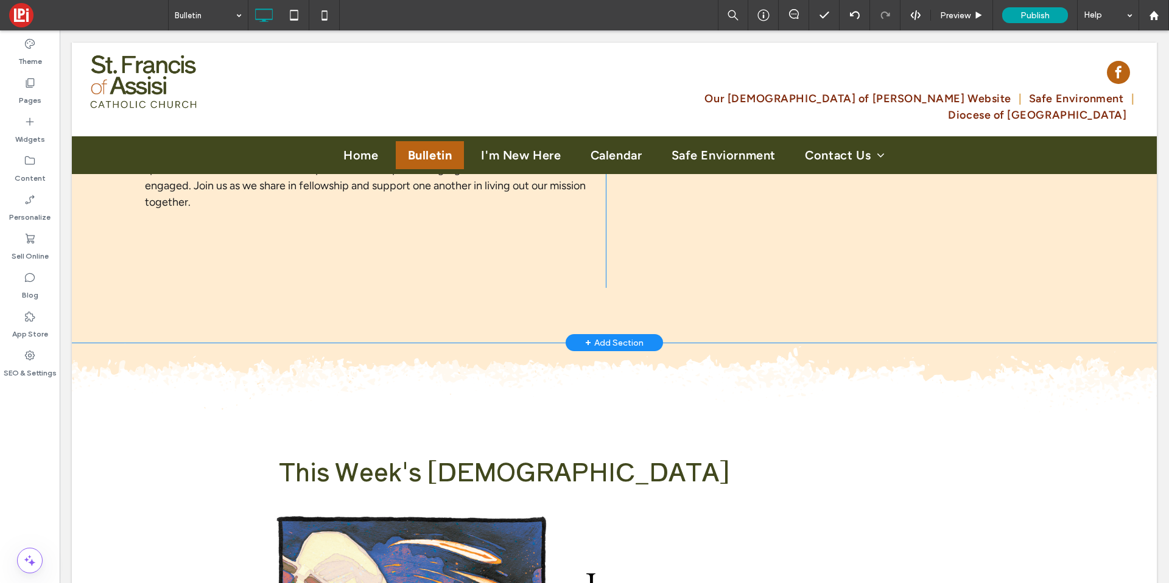
scroll to position [86, 0]
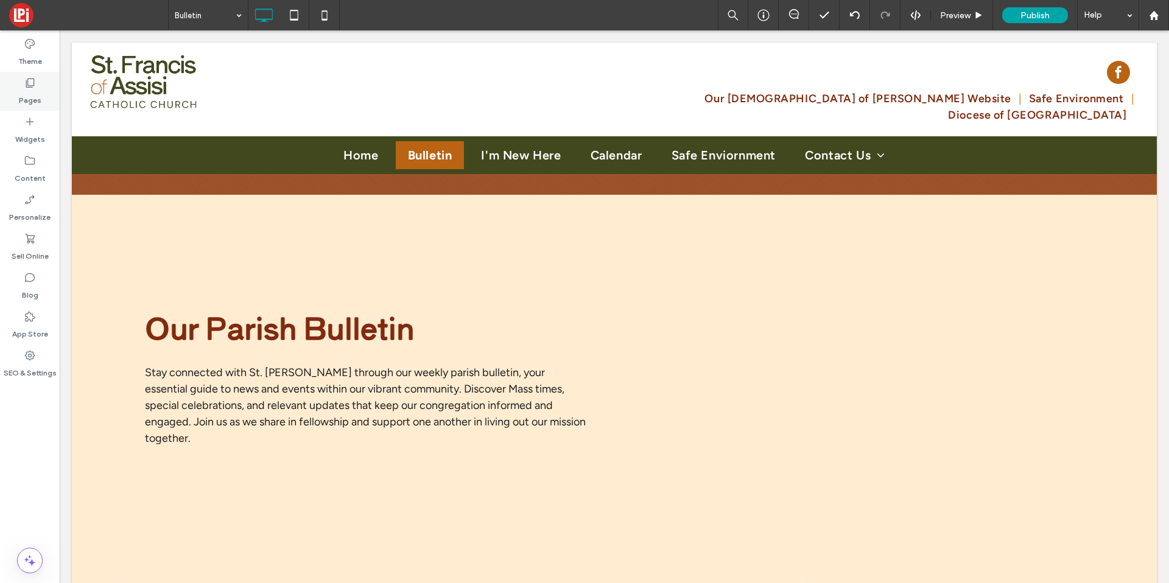
click at [29, 94] on label "Pages" at bounding box center [30, 97] width 23 height 17
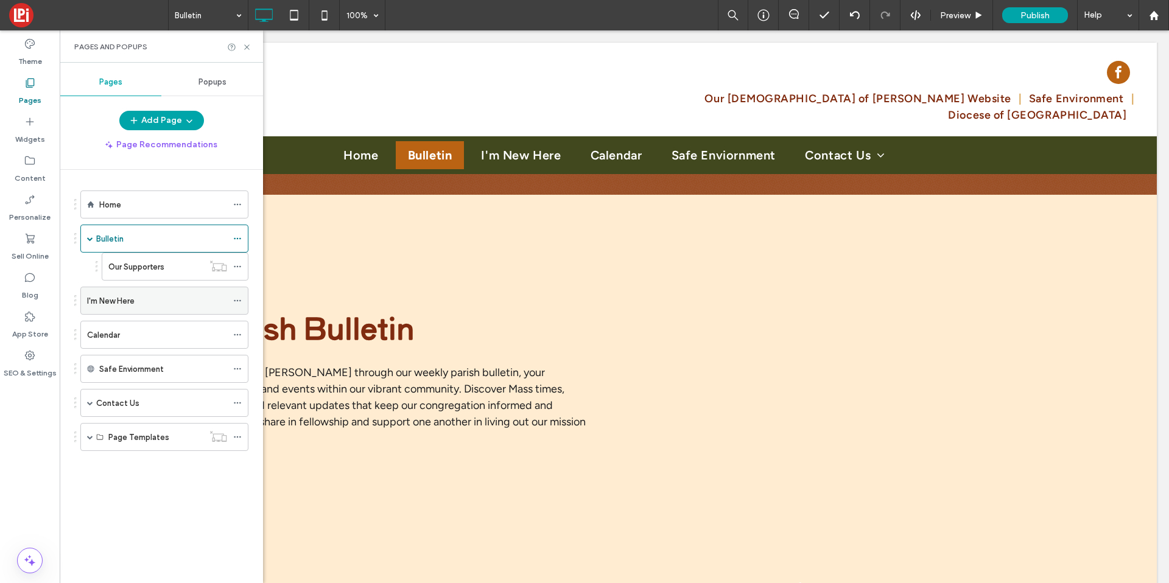
click at [104, 313] on div "I'm New Here" at bounding box center [157, 300] width 140 height 27
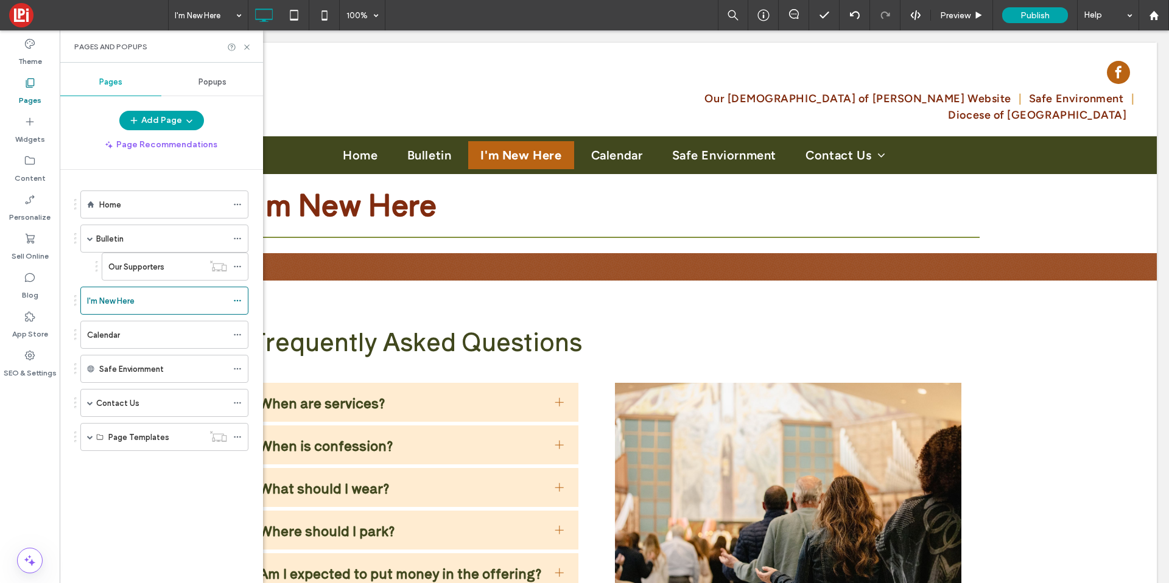
scroll to position [0, 0]
click at [247, 48] on icon at bounding box center [246, 47] width 9 height 9
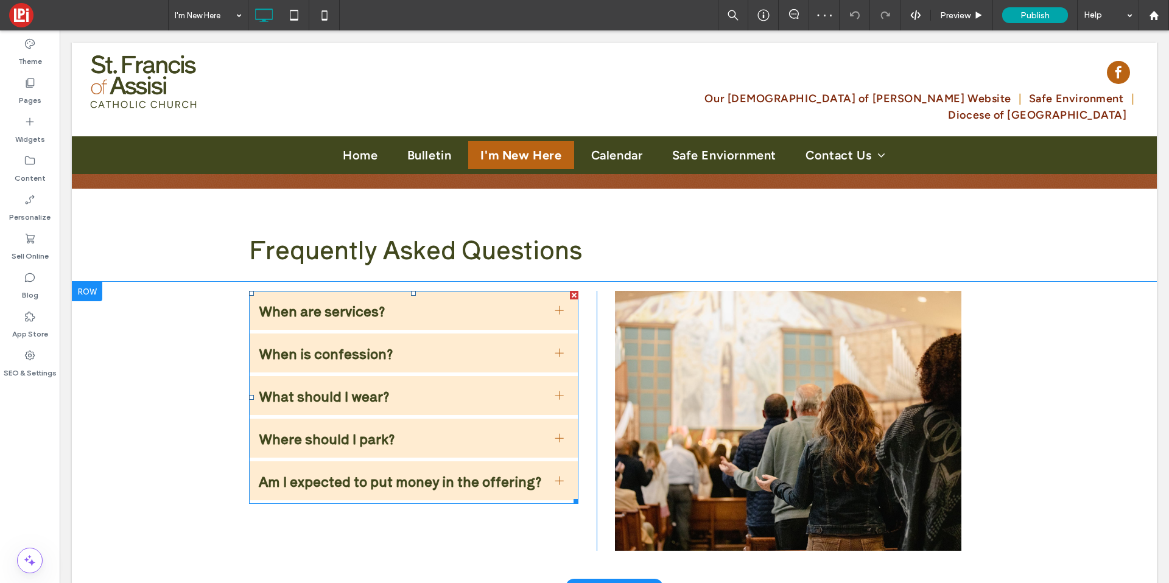
scroll to position [104, 0]
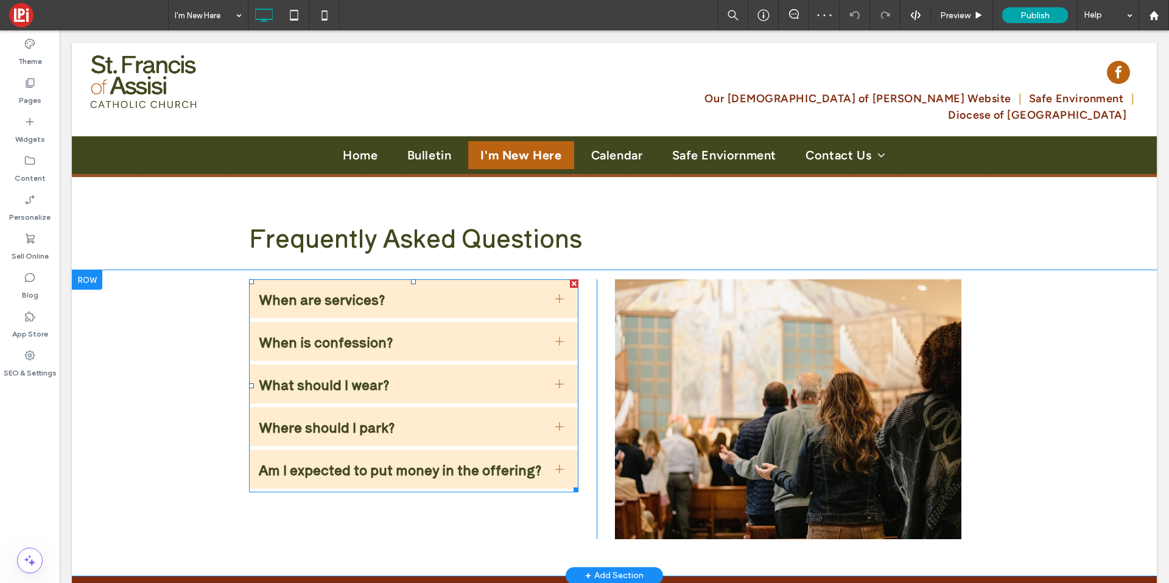
click at [319, 295] on span "When are services?" at bounding box center [402, 298] width 287 height 19
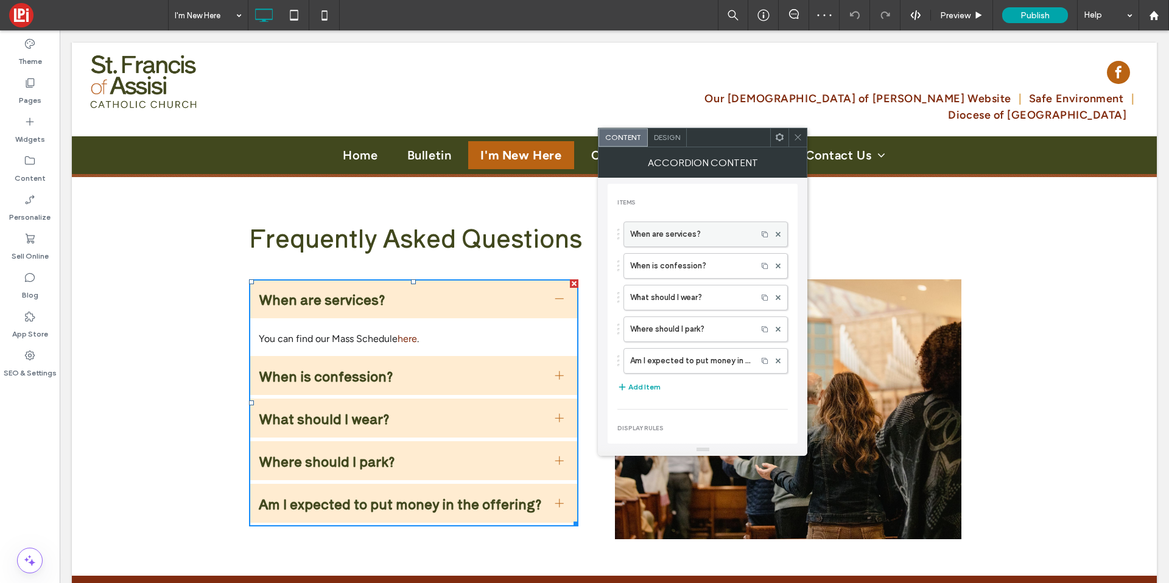
click at [680, 237] on label "When are services?" at bounding box center [690, 234] width 121 height 24
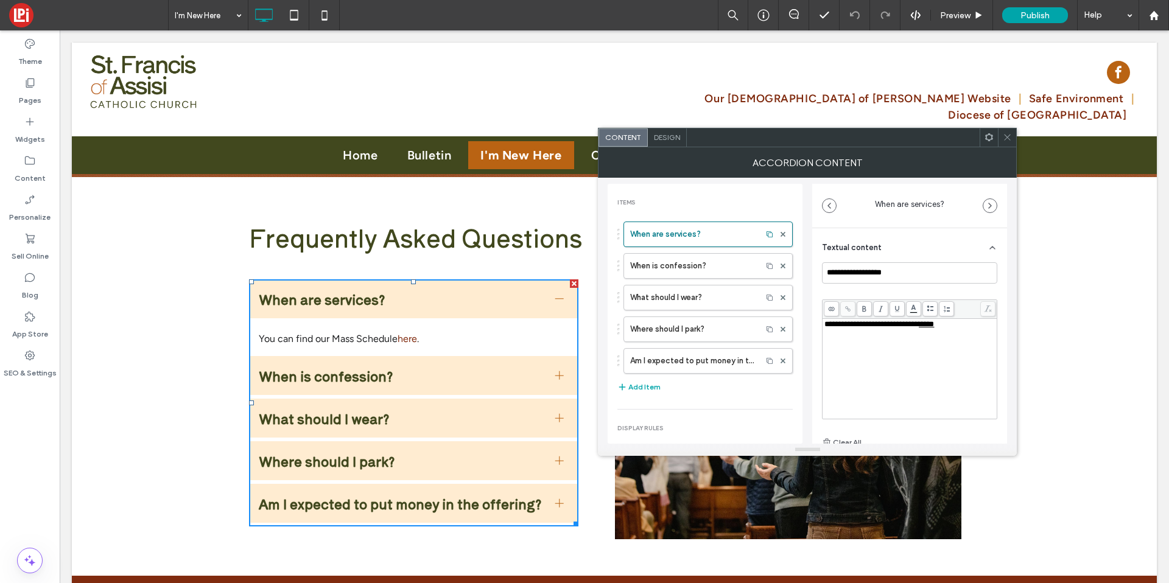
click at [857, 328] on span "**********" at bounding box center [872, 324] width 94 height 8
click at [674, 268] on label "When is confession?" at bounding box center [692, 266] width 125 height 24
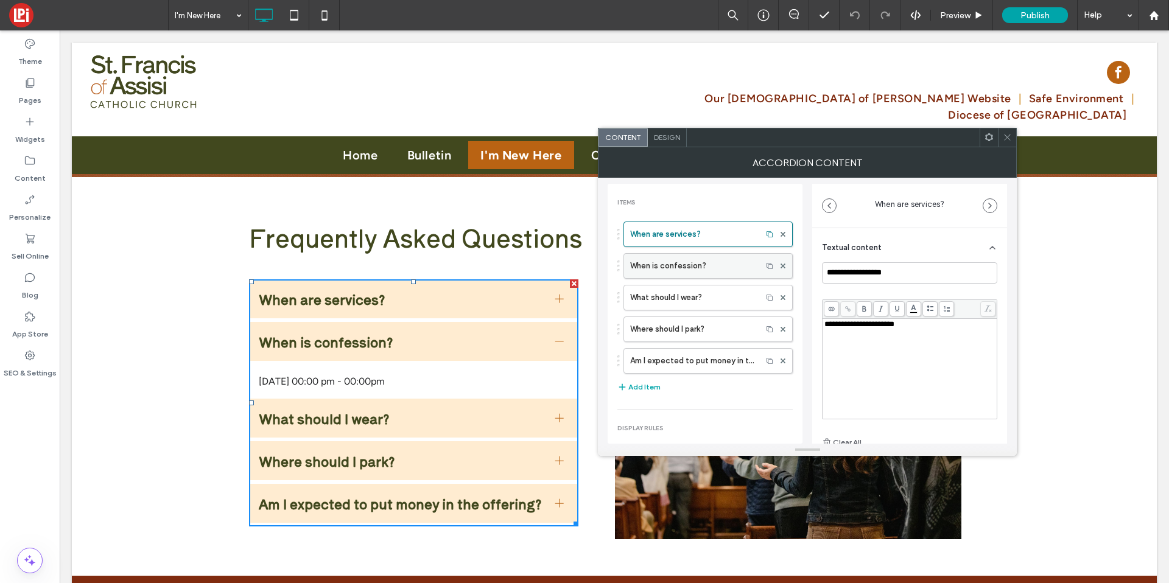
type input "**********"
click at [863, 323] on span "**********" at bounding box center [866, 324] width 82 height 8
click at [868, 325] on span "**********" at bounding box center [866, 324] width 82 height 8
drag, startPoint x: 889, startPoint y: 326, endPoint x: 966, endPoint y: 328, distance: 77.4
click at [966, 328] on div "**********" at bounding box center [910, 324] width 171 height 9
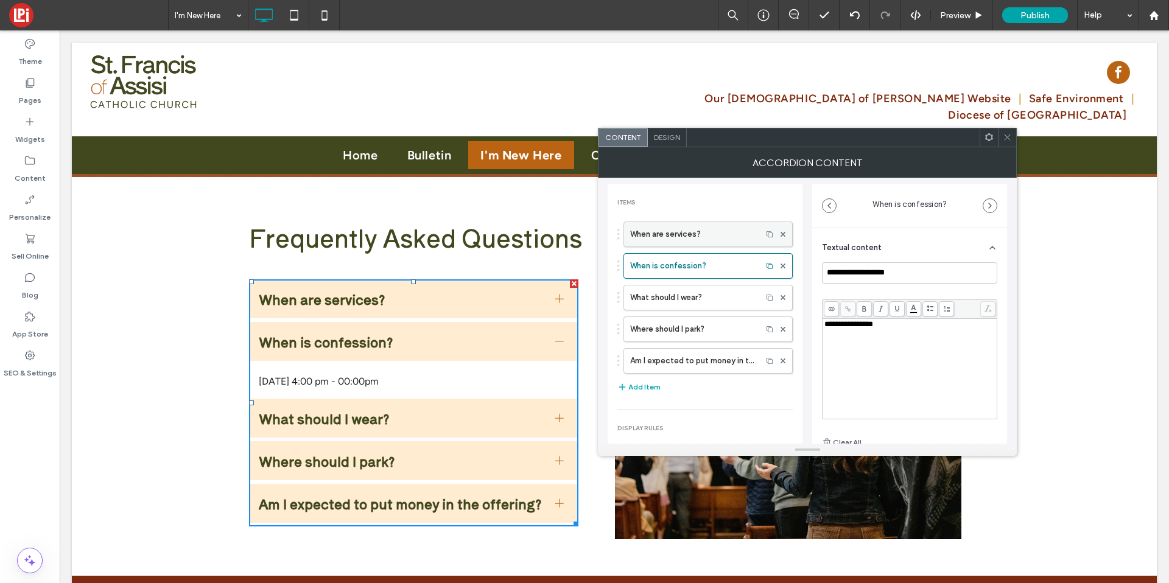
click at [716, 245] on label "When are services?" at bounding box center [692, 234] width 125 height 24
type input "**********"
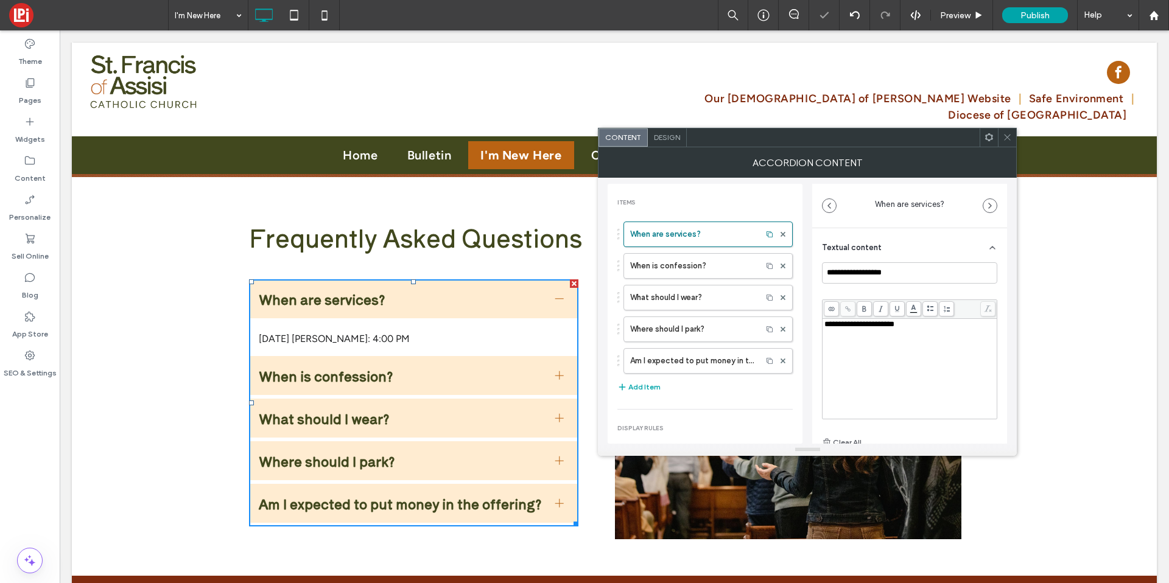
click at [890, 325] on span "**********" at bounding box center [860, 324] width 70 height 8
click at [1010, 136] on icon at bounding box center [1007, 137] width 9 height 9
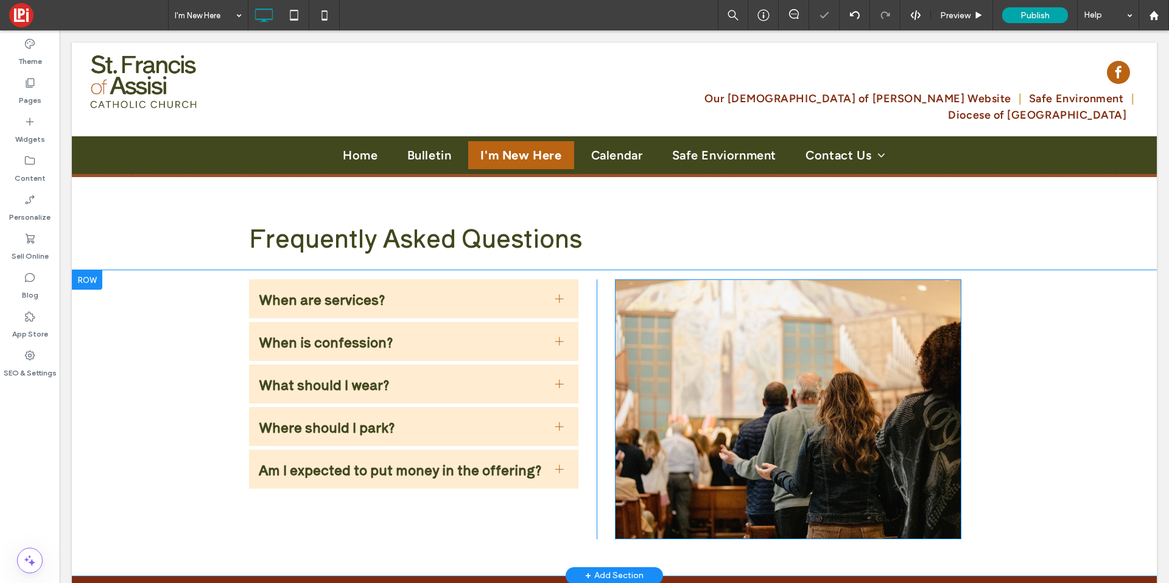
click at [748, 381] on img at bounding box center [788, 410] width 347 height 260
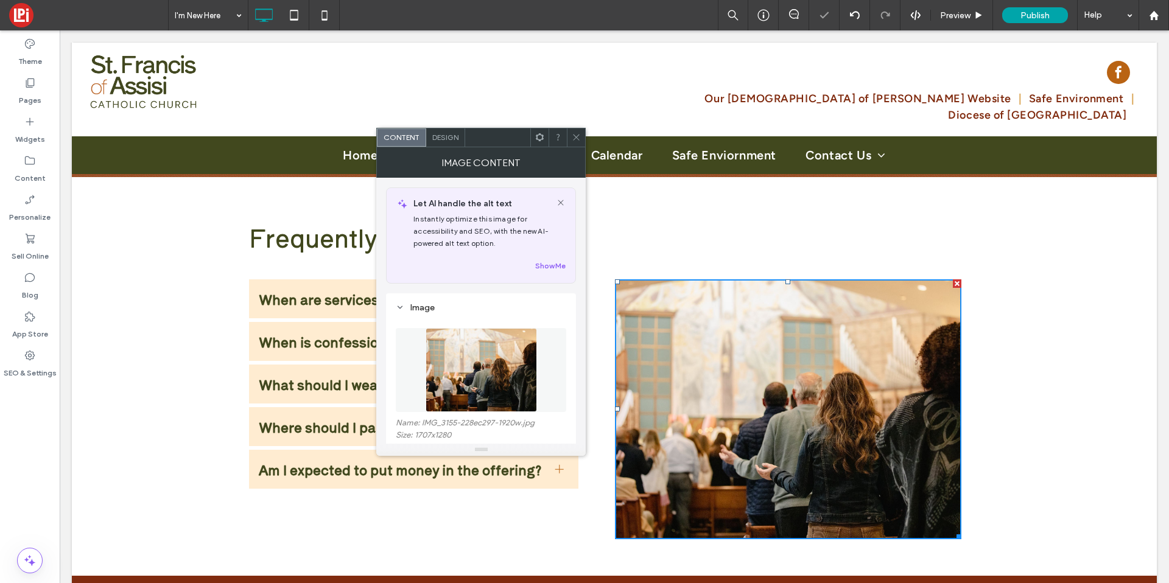
click at [477, 318] on div "Name: IMG_3155-228ec297-1920w.jpg Size: 1707x1280 Replace Edit" at bounding box center [481, 392] width 171 height 153
click at [485, 347] on figure at bounding box center [481, 370] width 171 height 84
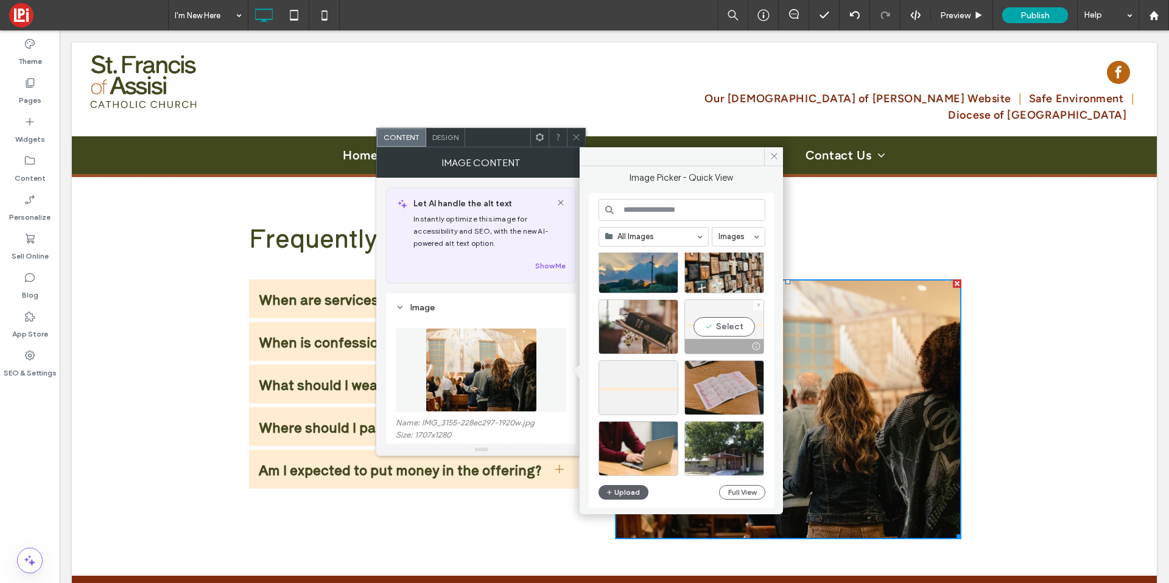
scroll to position [57, 0]
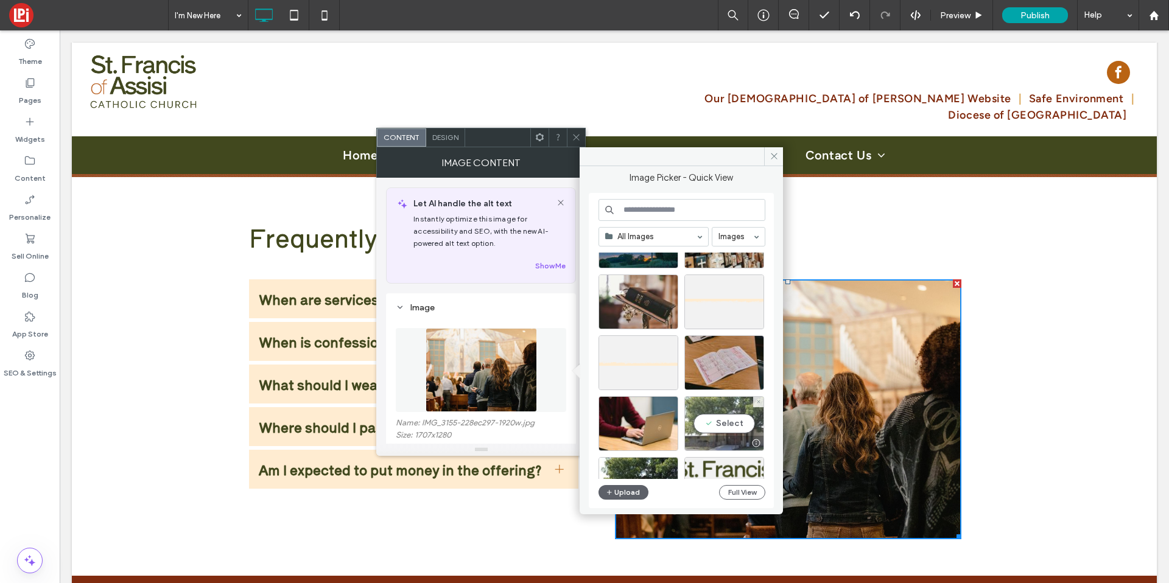
click at [722, 418] on div "Select" at bounding box center [725, 423] width 80 height 55
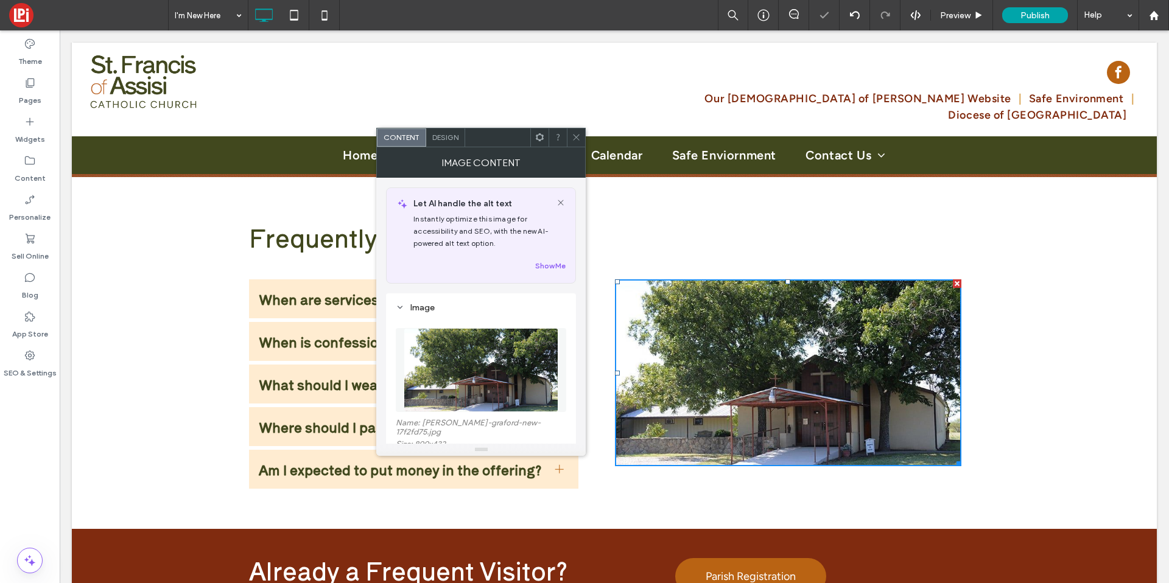
click at [573, 133] on icon at bounding box center [576, 137] width 9 height 9
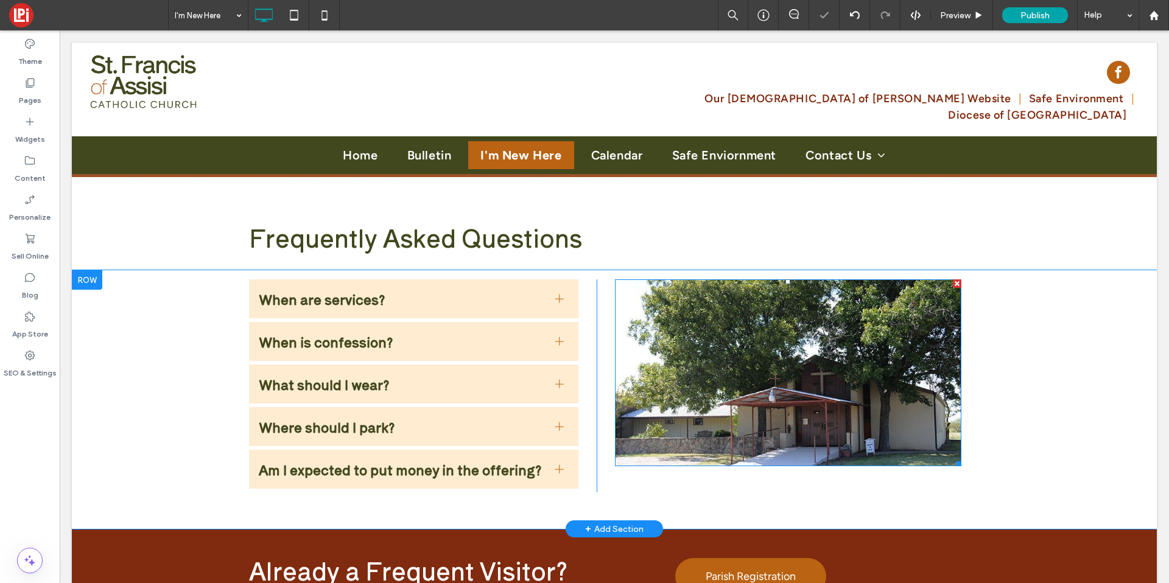
click at [698, 304] on img at bounding box center [788, 373] width 347 height 187
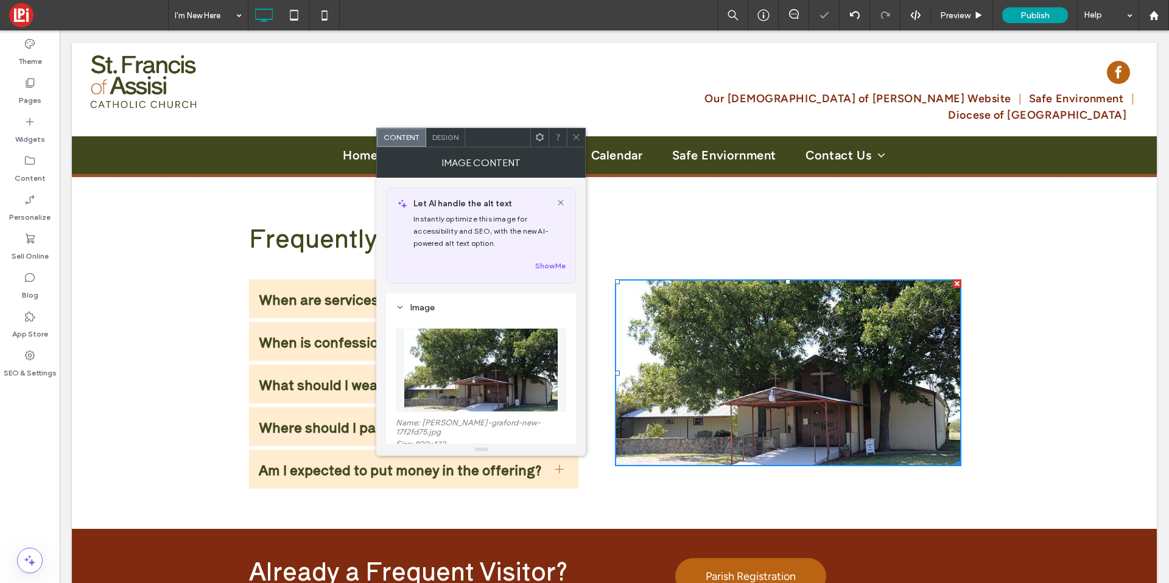
click at [556, 354] on img at bounding box center [481, 370] width 155 height 84
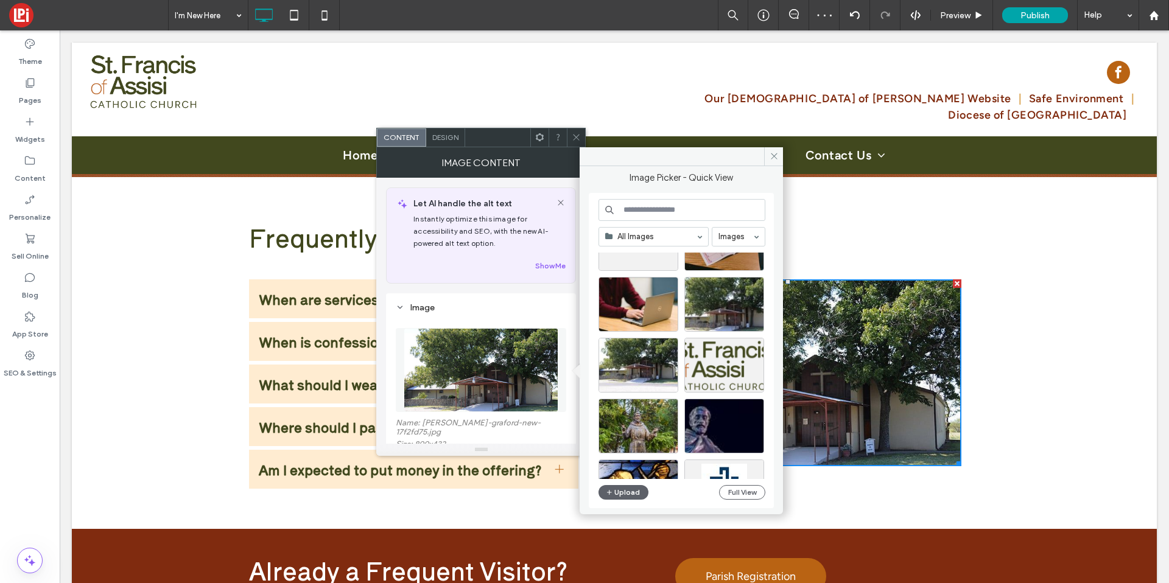
scroll to position [203, 0]
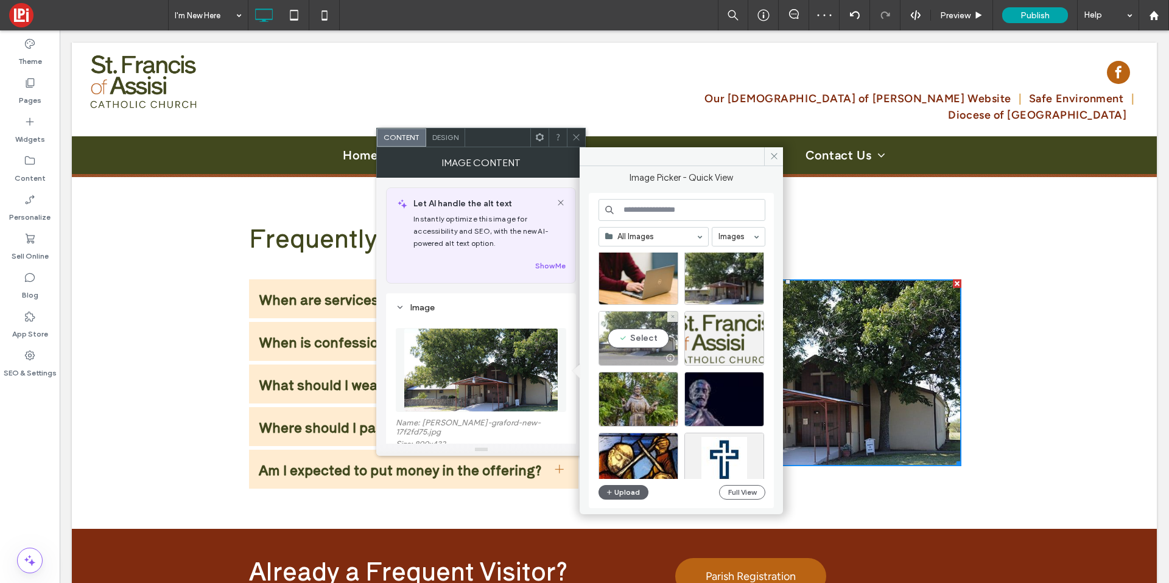
click at [649, 336] on div "Select" at bounding box center [639, 338] width 80 height 55
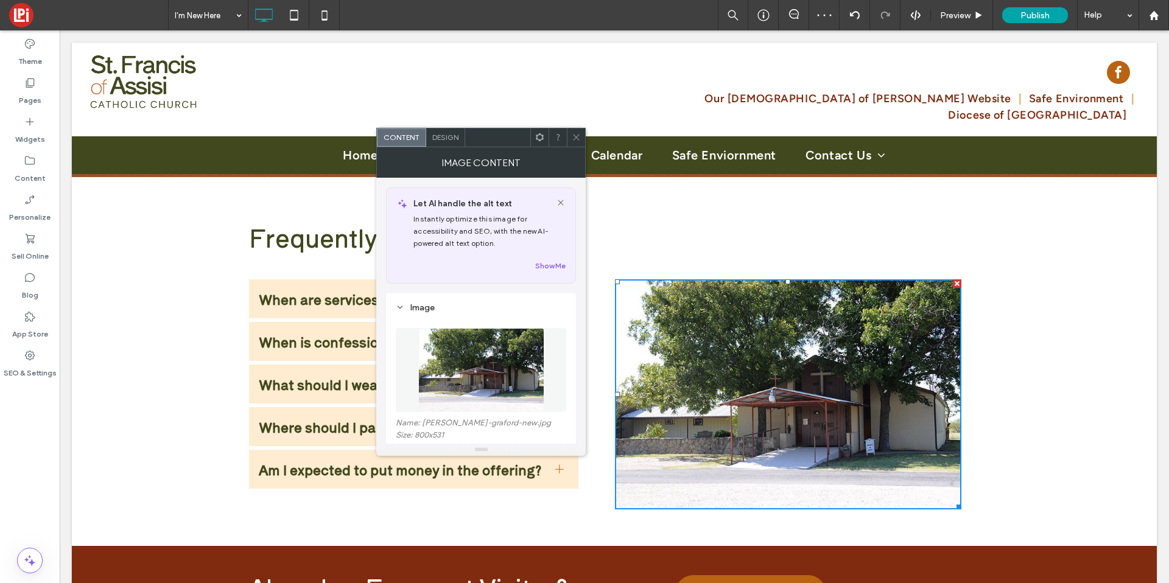
click at [573, 142] on span at bounding box center [576, 138] width 9 height 18
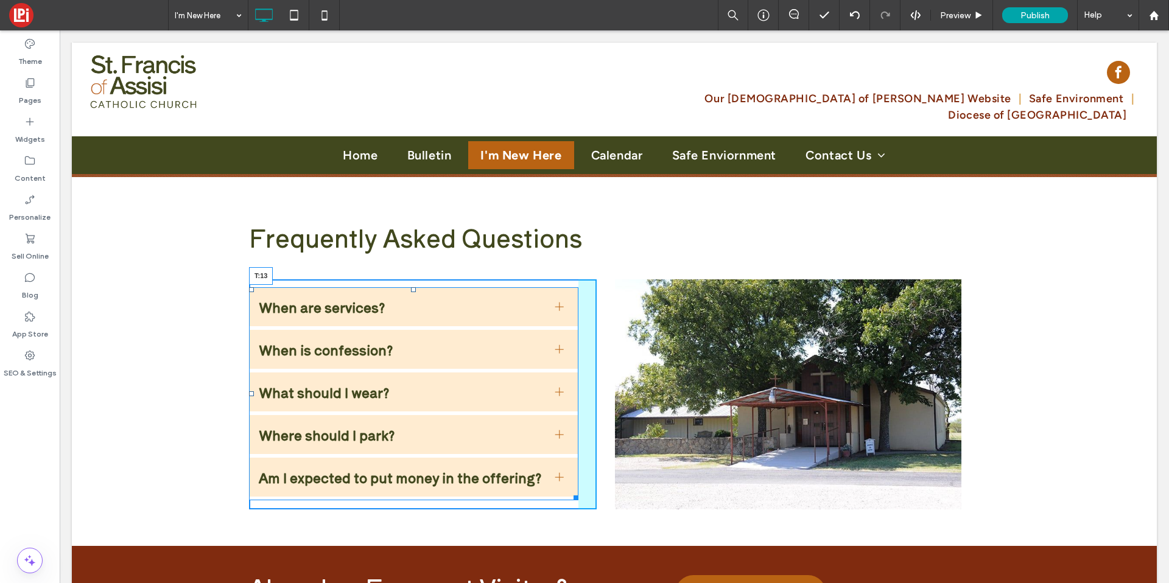
drag, startPoint x: 407, startPoint y: 279, endPoint x: 408, endPoint y: 287, distance: 8.0
click at [411, 287] on div at bounding box center [413, 289] width 5 height 5
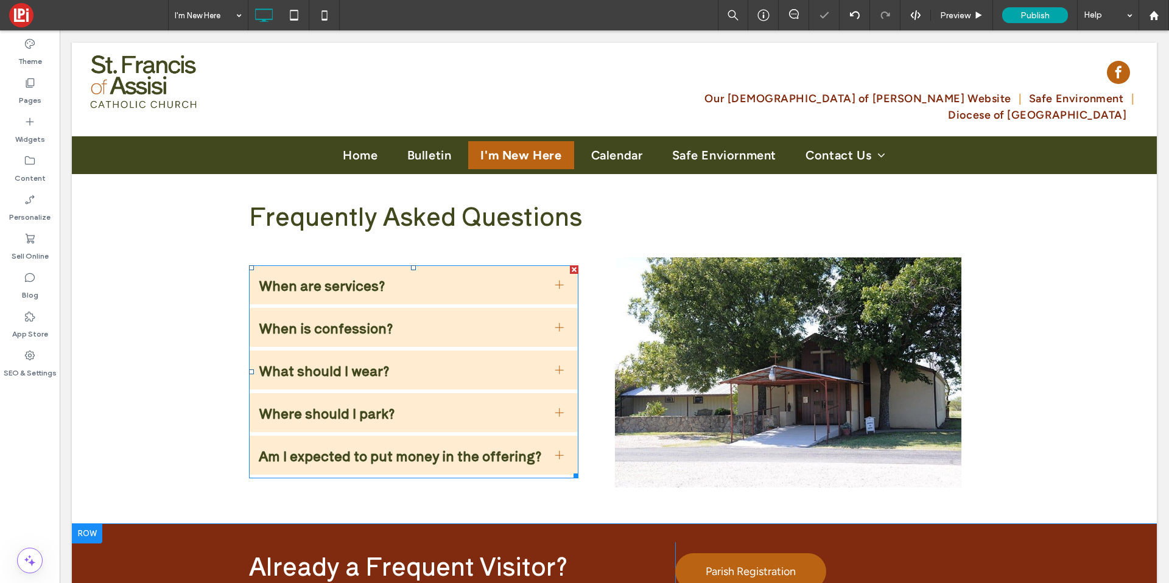
scroll to position [296, 0]
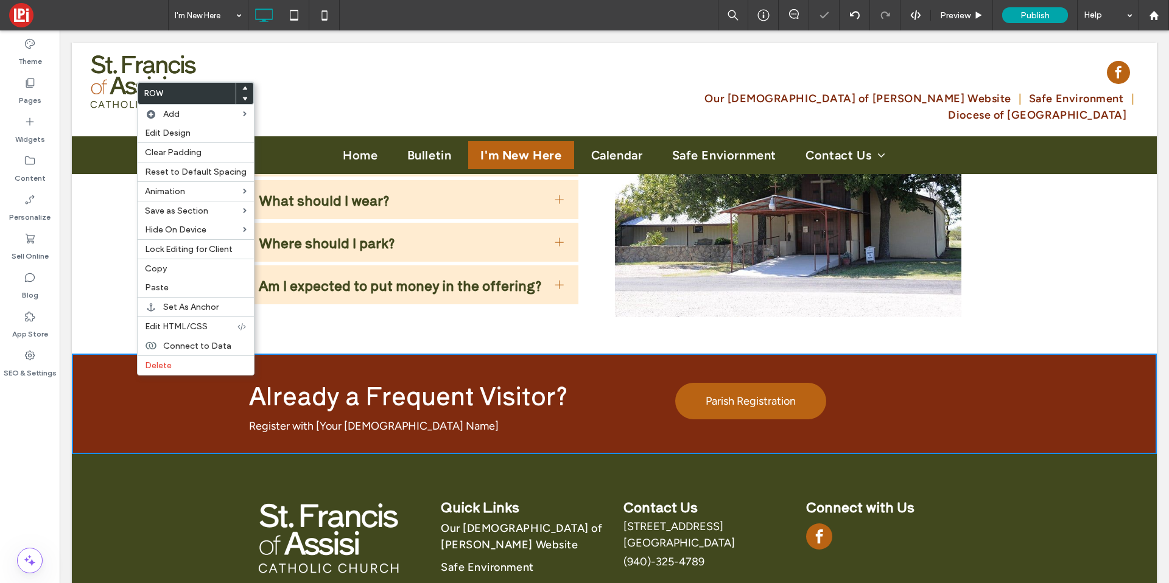
click at [173, 376] on div "Already a Frequent Visitor? Register with [Your Church Name] Click To Paste Par…" at bounding box center [614, 404] width 1085 height 100
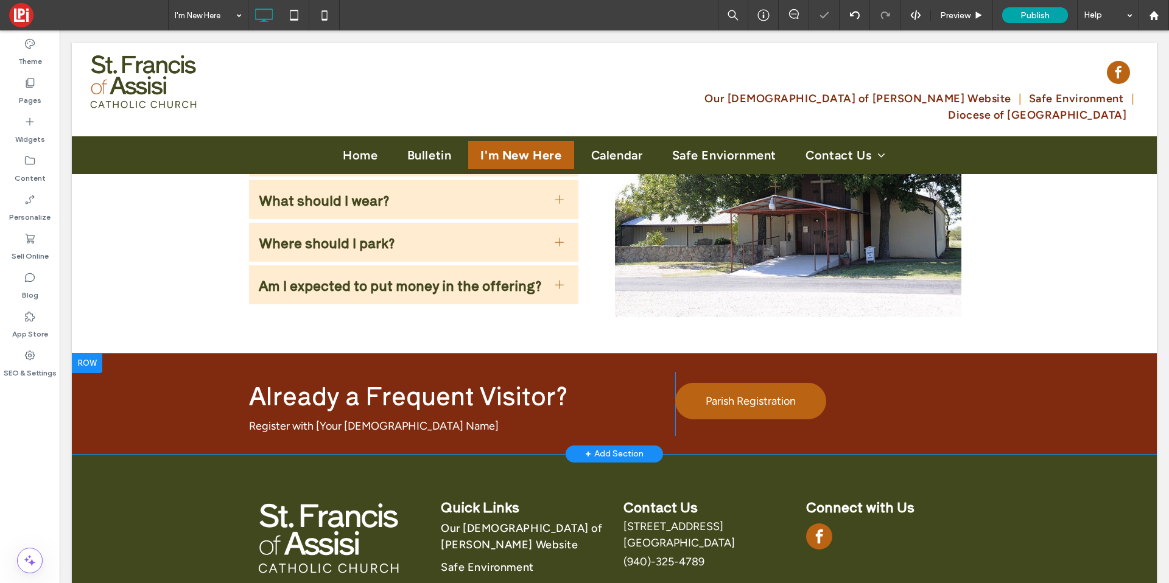
click at [177, 370] on div "Already a Frequent Visitor? Register with [Your Church Name] Click To Paste Par…" at bounding box center [614, 404] width 1085 height 100
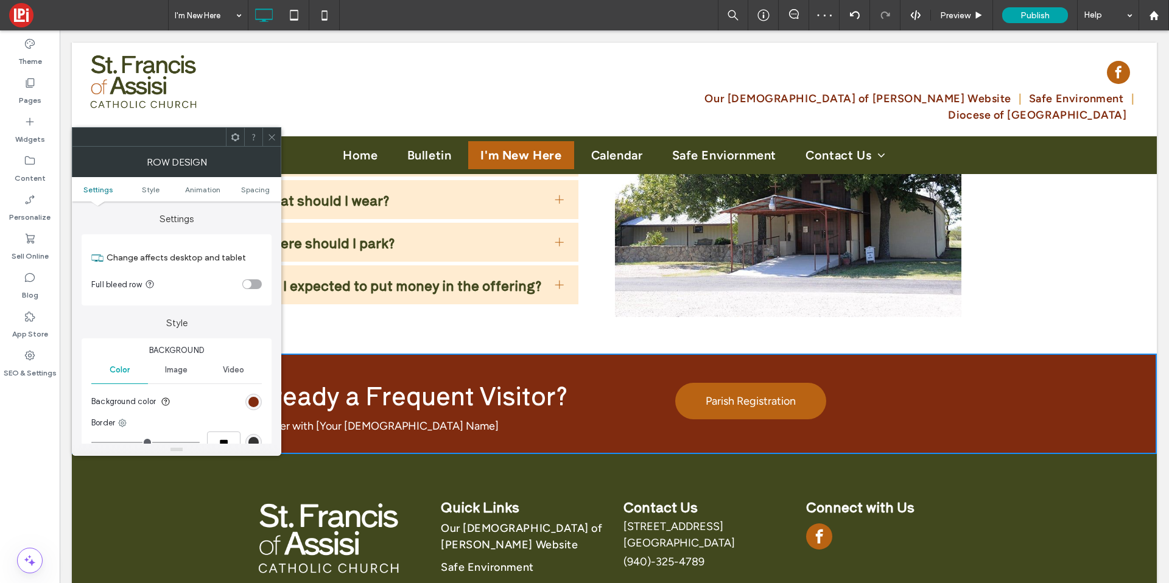
click at [272, 144] on span at bounding box center [271, 137] width 9 height 18
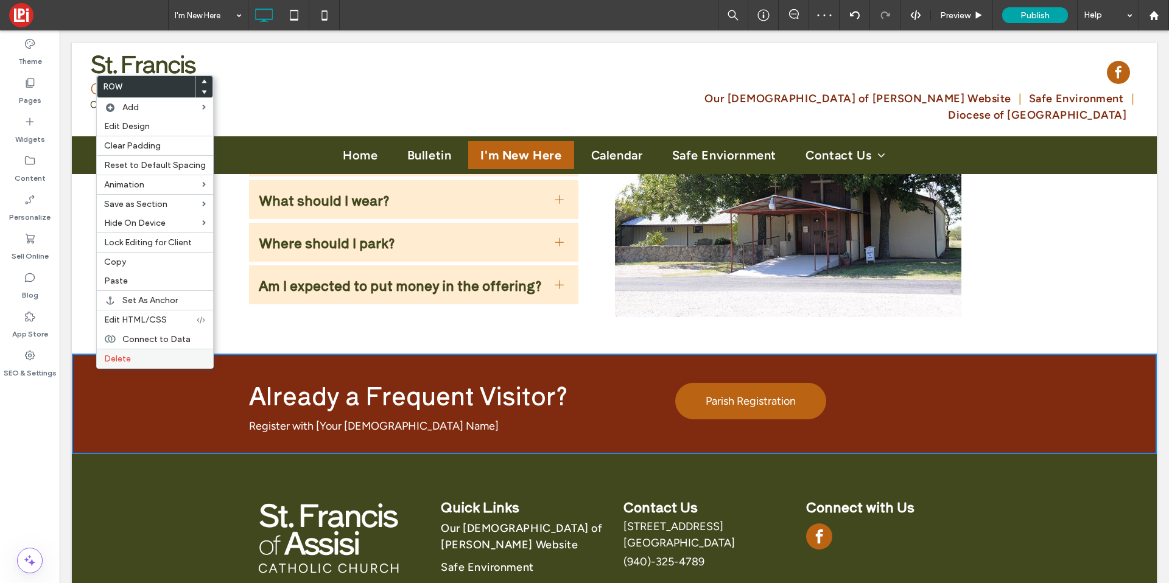
click at [124, 354] on span "Delete" at bounding box center [117, 359] width 27 height 10
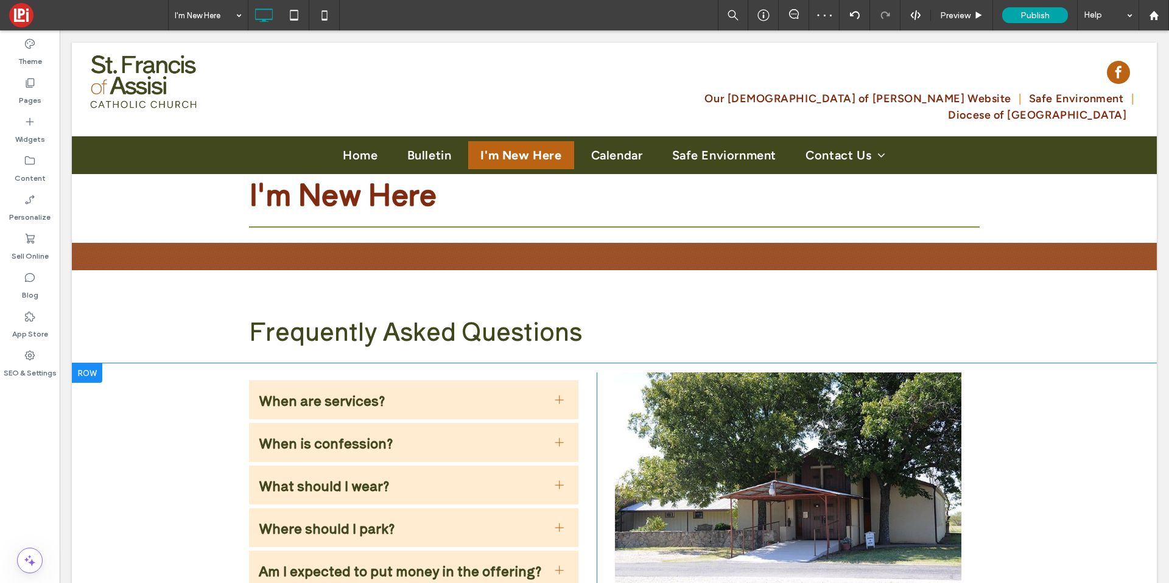
scroll to position [43, 0]
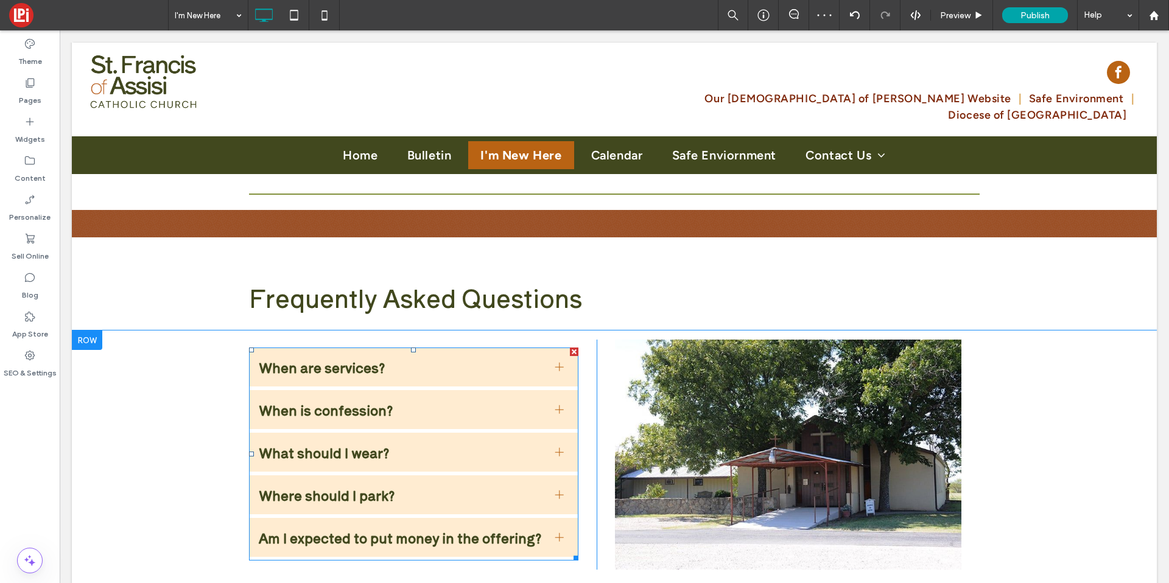
click at [265, 370] on span "When are services?" at bounding box center [402, 366] width 287 height 19
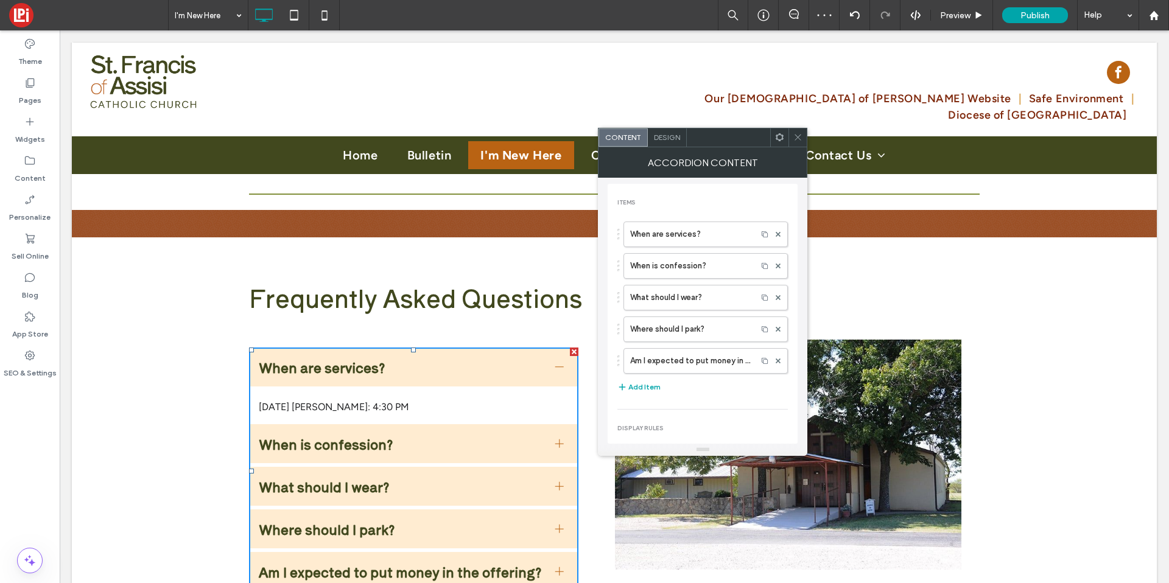
click at [654, 136] on span "Design" at bounding box center [667, 137] width 26 height 9
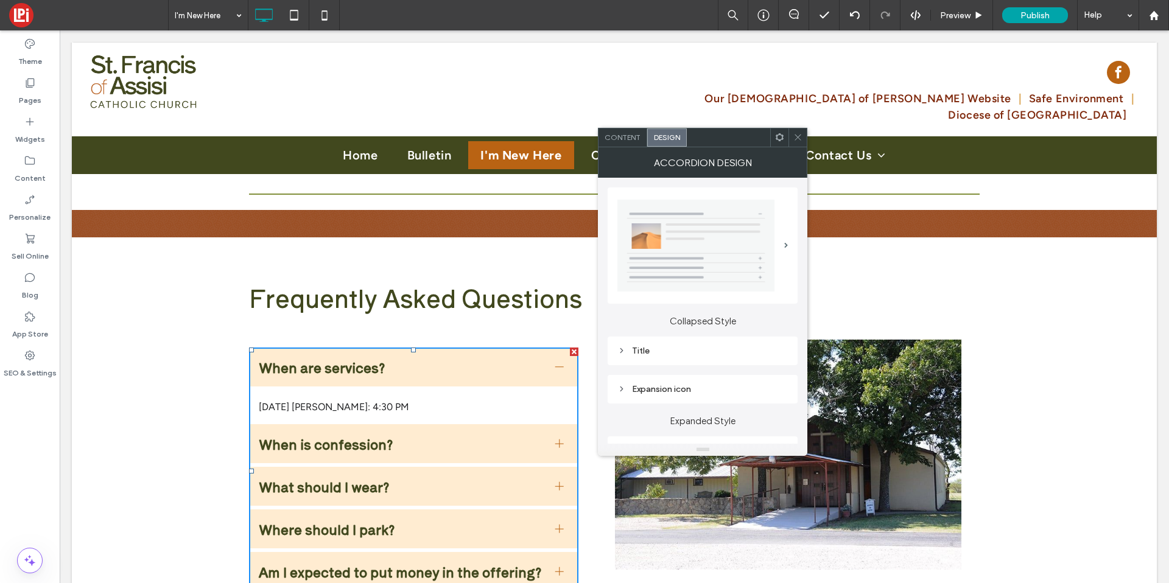
click at [679, 350] on div "Title" at bounding box center [703, 351] width 171 height 10
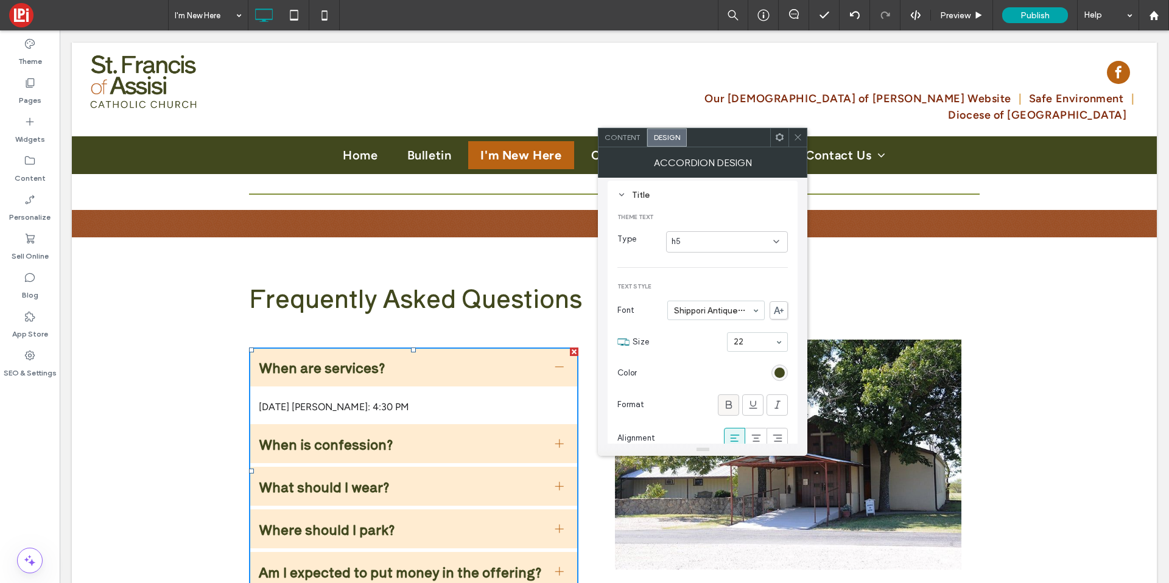
scroll to position [213, 0]
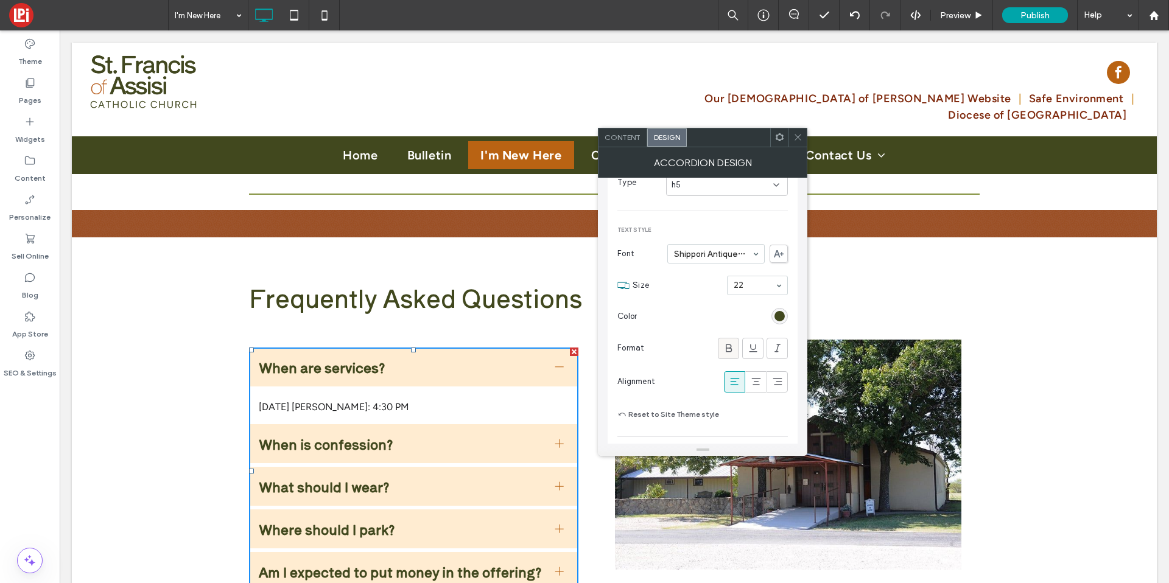
click at [728, 344] on icon at bounding box center [729, 348] width 12 height 12
click at [776, 318] on div "rgb(65, 72, 30)" at bounding box center [780, 316] width 10 height 10
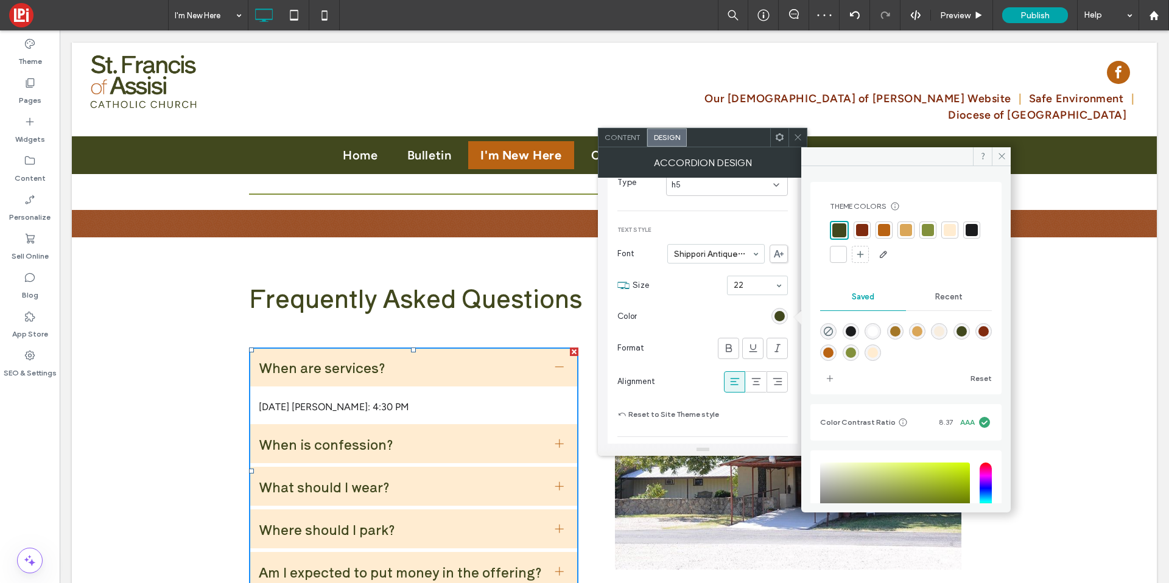
click at [865, 222] on div at bounding box center [862, 230] width 17 height 17
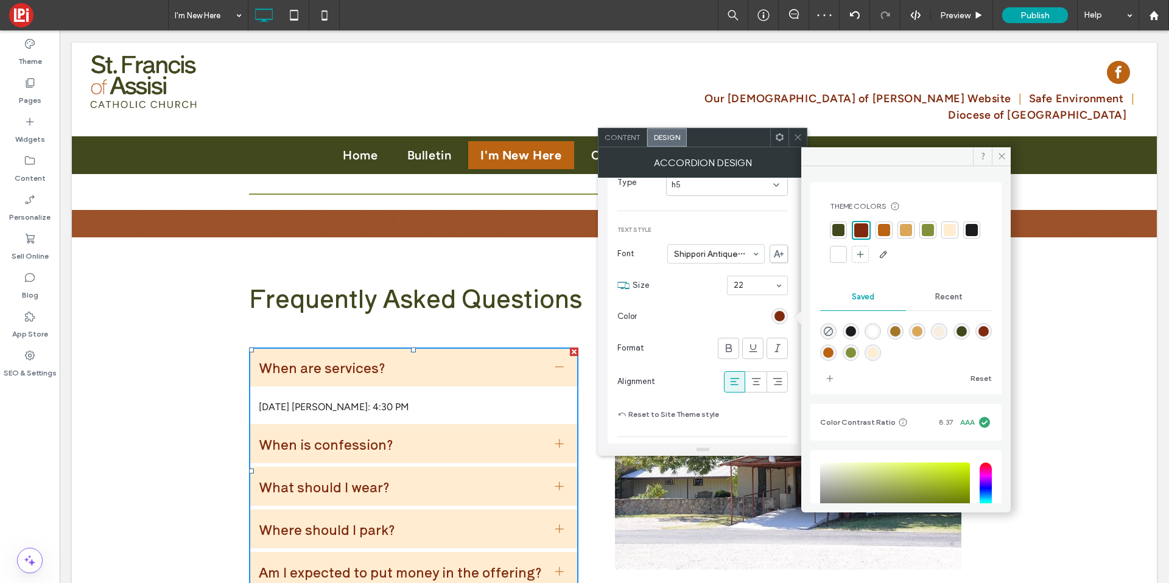
click at [790, 132] on div at bounding box center [798, 138] width 18 height 18
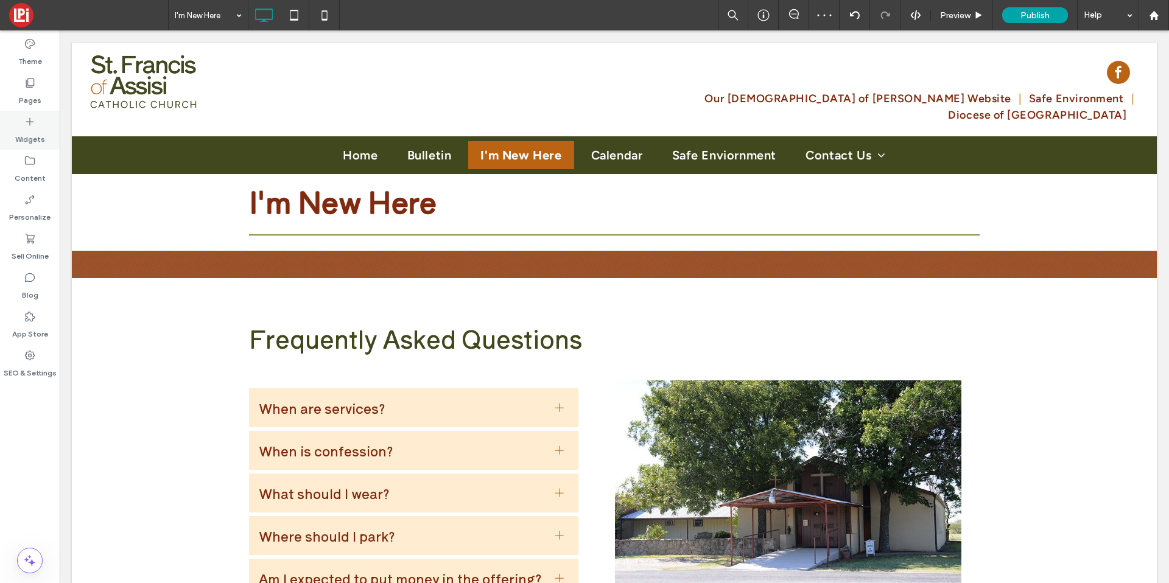
scroll to position [0, 0]
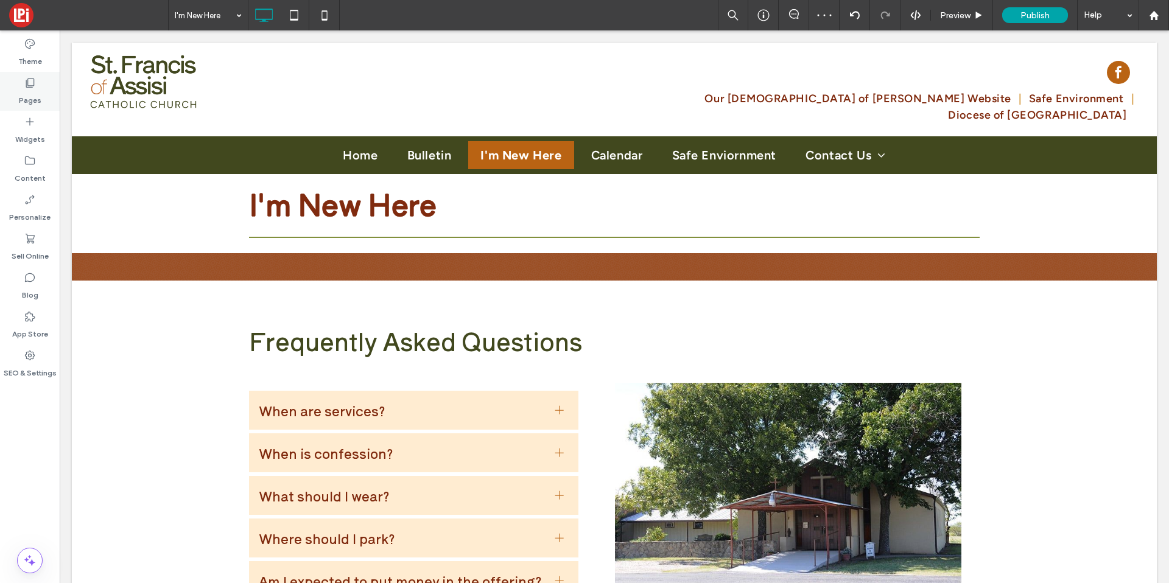
click at [28, 94] on label "Pages" at bounding box center [30, 97] width 23 height 17
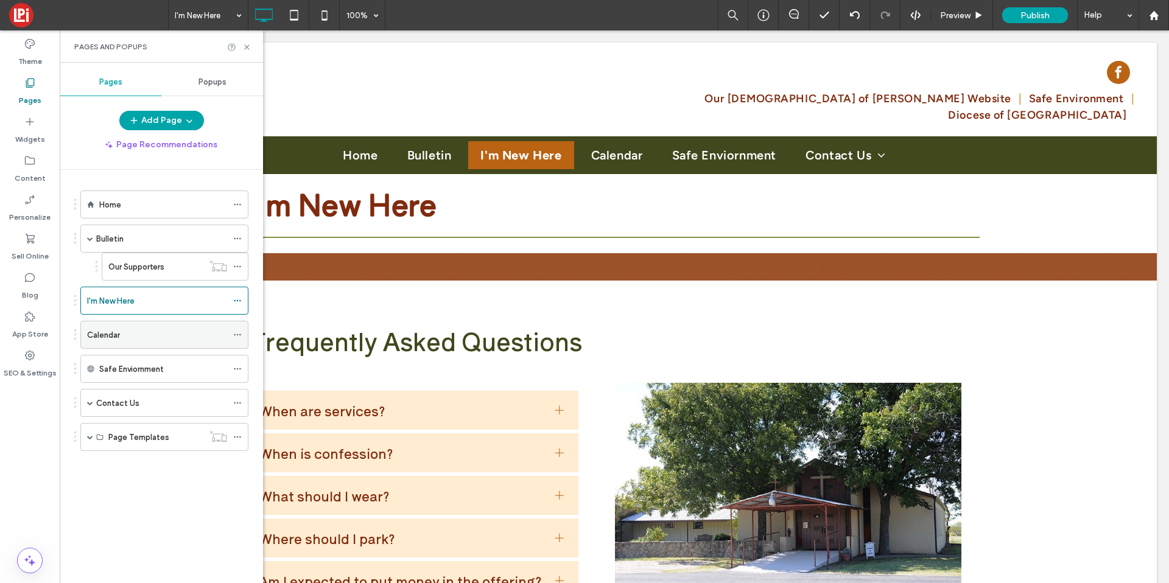
click at [132, 332] on div "Calendar" at bounding box center [157, 335] width 140 height 13
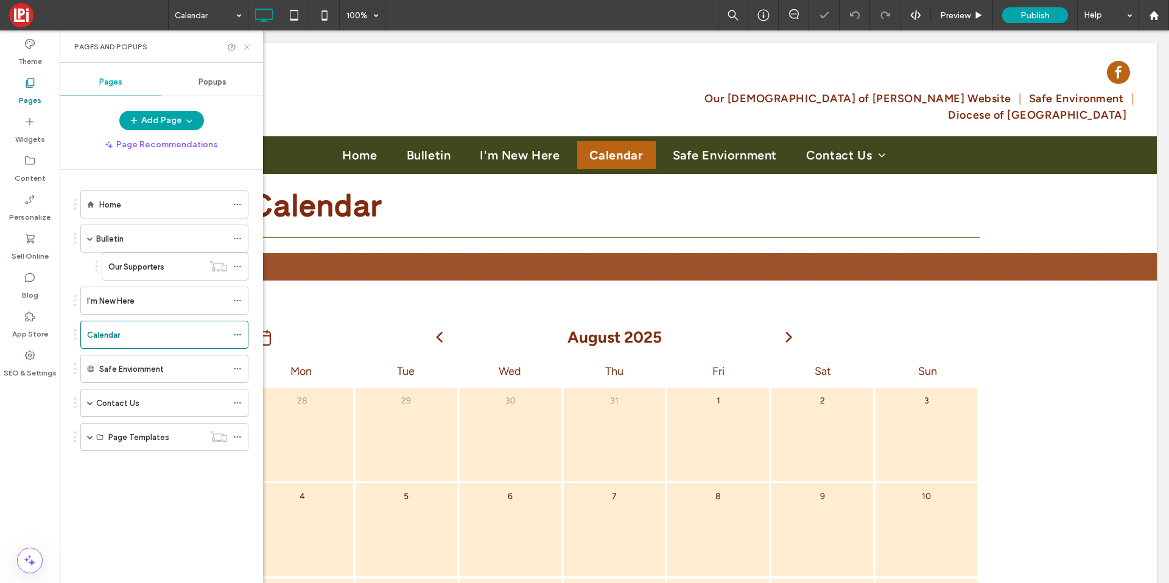
click at [245, 48] on use at bounding box center [246, 46] width 5 height 5
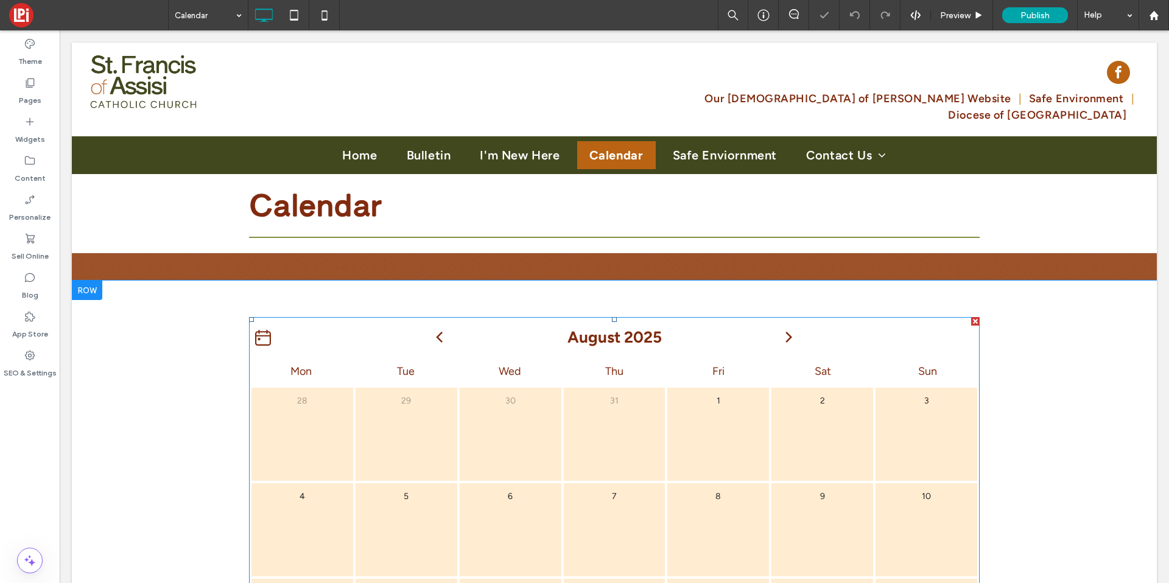
drag, startPoint x: 364, startPoint y: 338, endPoint x: 345, endPoint y: 312, distance: 32.2
click at [364, 338] on div at bounding box center [340, 338] width 183 height 16
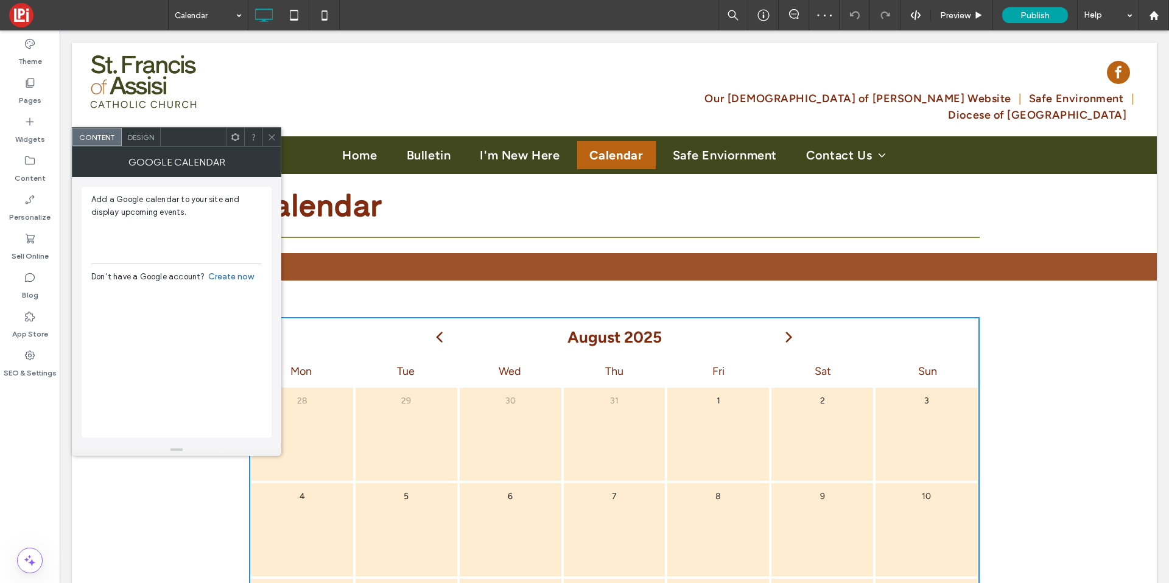
click at [151, 139] on span "Design" at bounding box center [141, 137] width 26 height 9
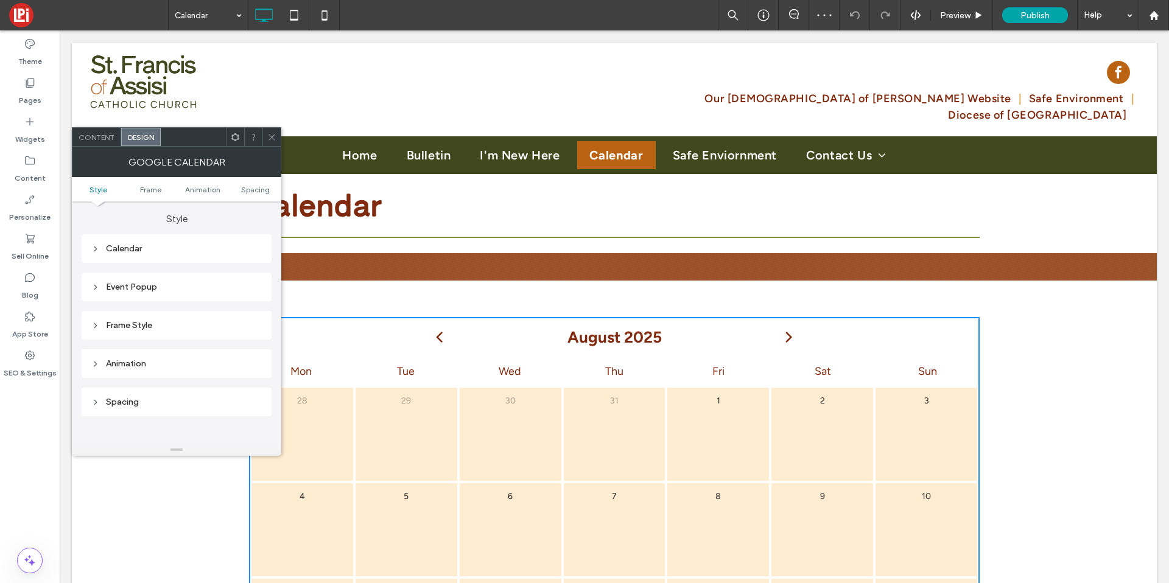
click at [152, 250] on div "Calendar" at bounding box center [176, 249] width 171 height 10
click at [191, 270] on label "Header - month & icon" at bounding box center [171, 272] width 161 height 24
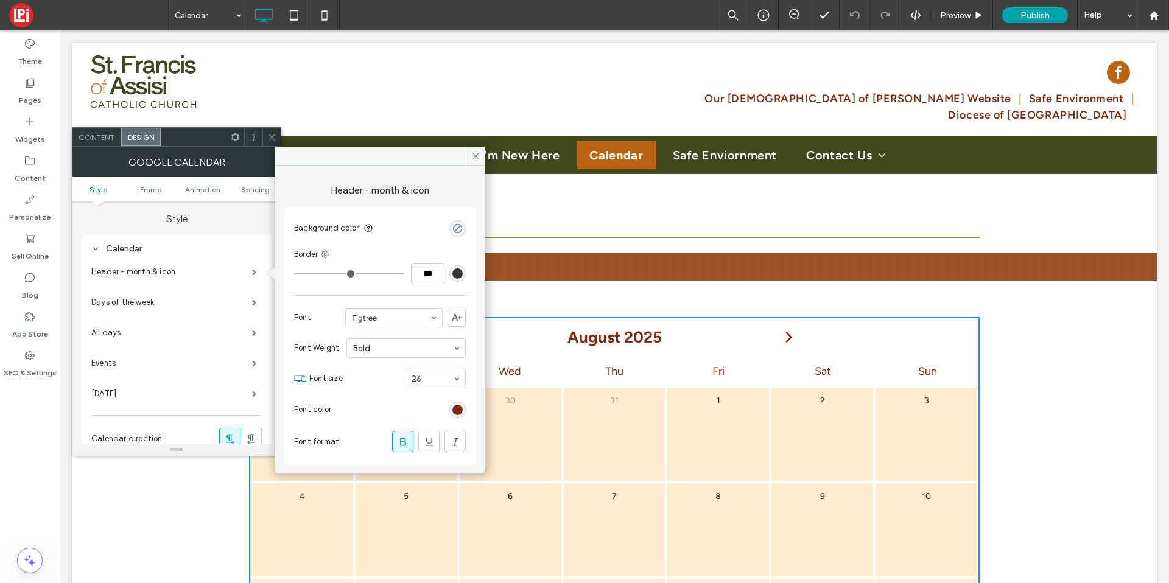
click at [457, 229] on div "rgba(0, 0, 0, 0)" at bounding box center [458, 229] width 10 height 10
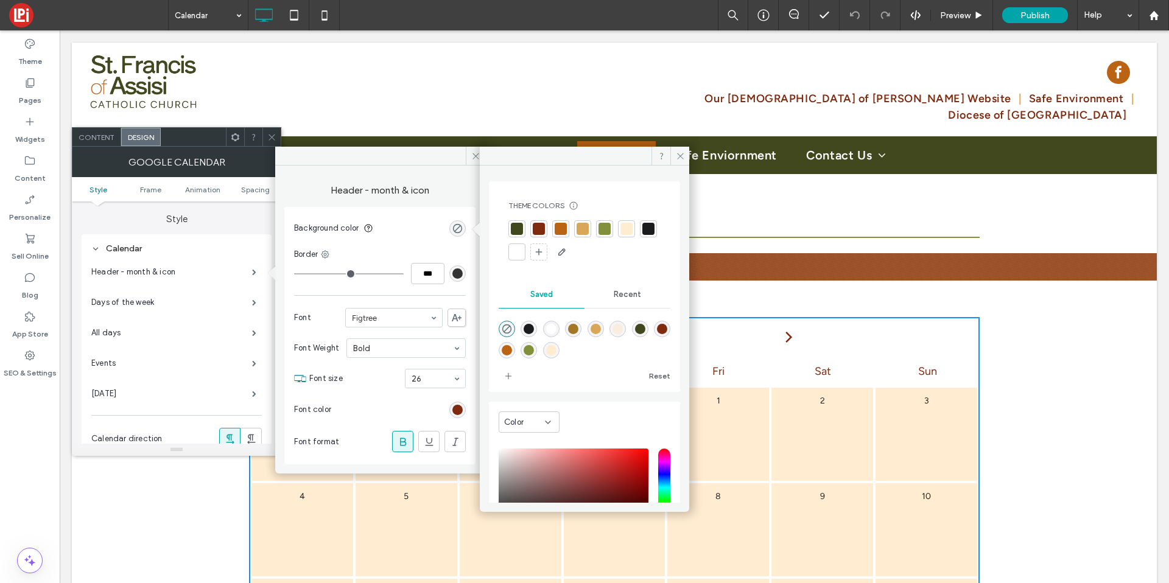
click at [516, 226] on div at bounding box center [517, 229] width 12 height 12
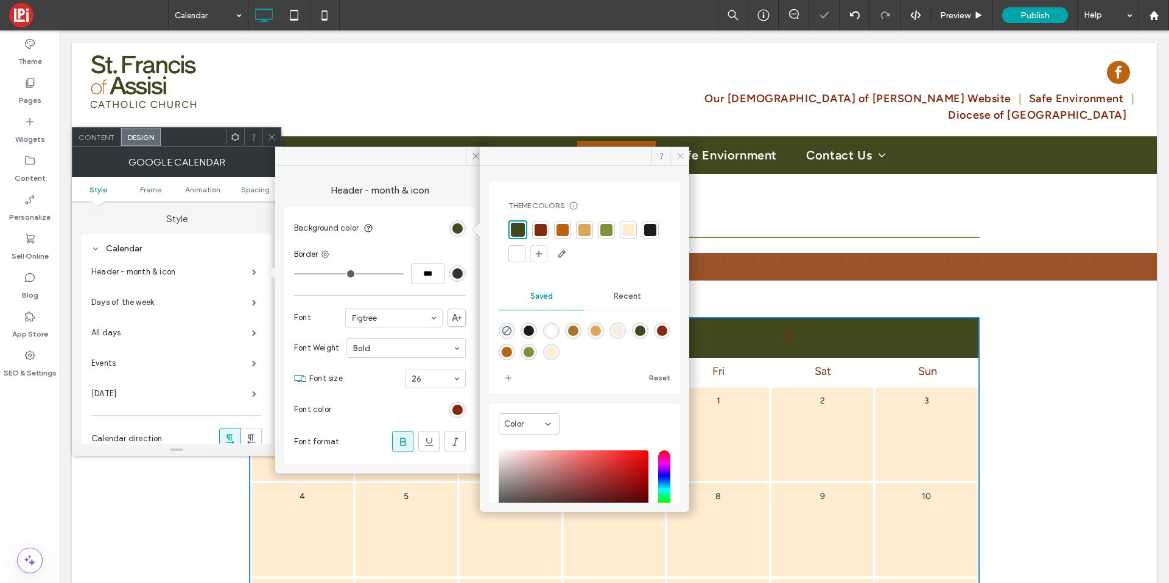
drag, startPoint x: 681, startPoint y: 158, endPoint x: 559, endPoint y: 186, distance: 125.1
click at [681, 158] on icon at bounding box center [680, 156] width 9 height 9
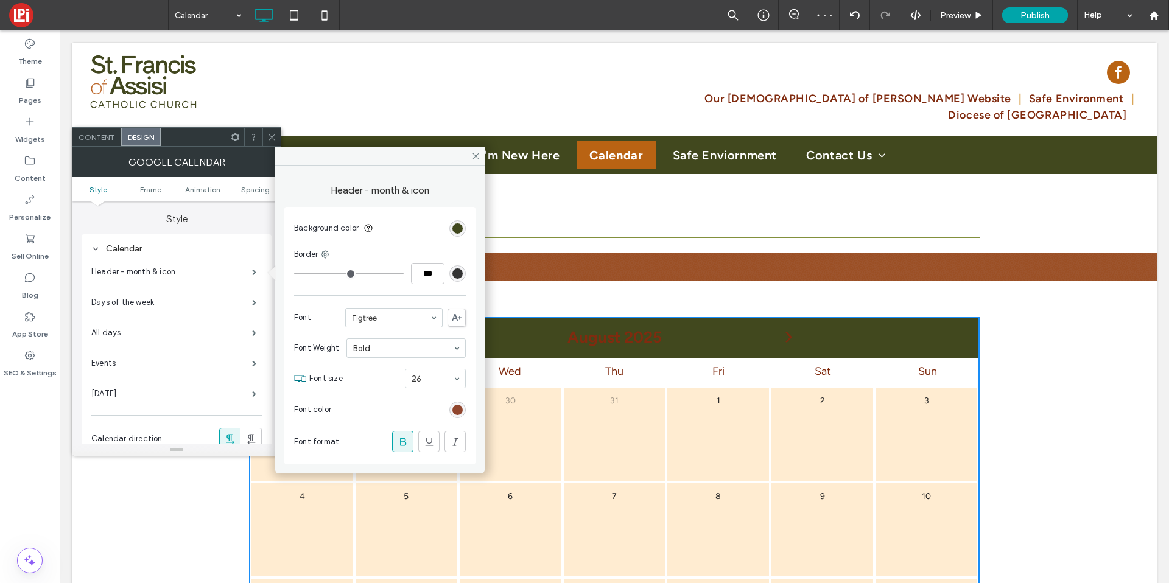
click at [452, 411] on div "rgb(128, 43, 15)" at bounding box center [457, 410] width 16 height 16
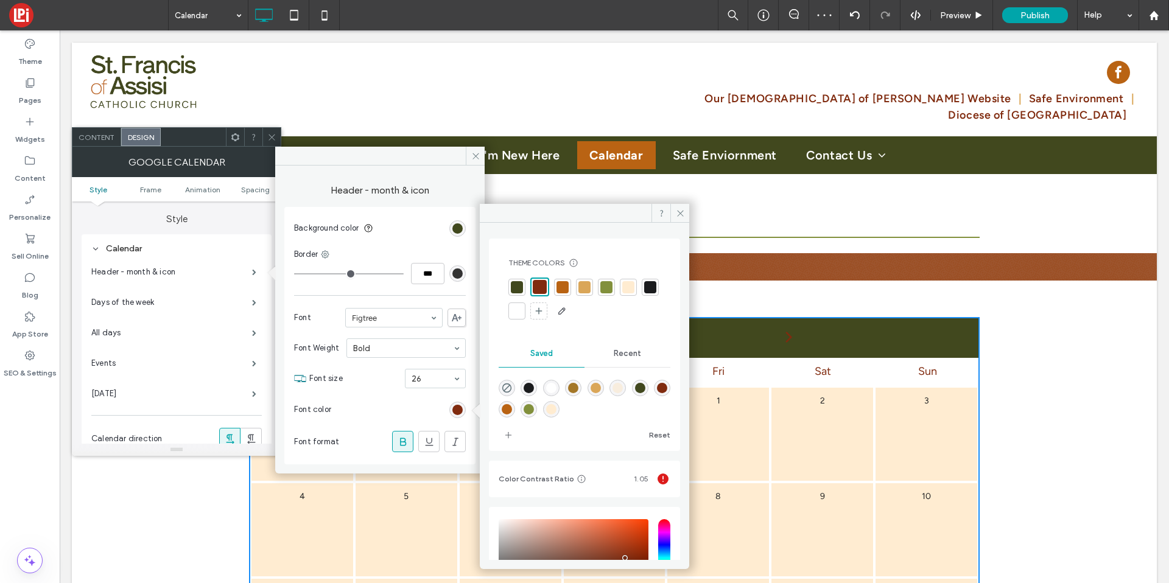
click at [523, 308] on div at bounding box center [517, 311] width 12 height 12
drag, startPoint x: 677, startPoint y: 208, endPoint x: 617, endPoint y: 178, distance: 67.3
click at [677, 209] on icon at bounding box center [680, 213] width 9 height 9
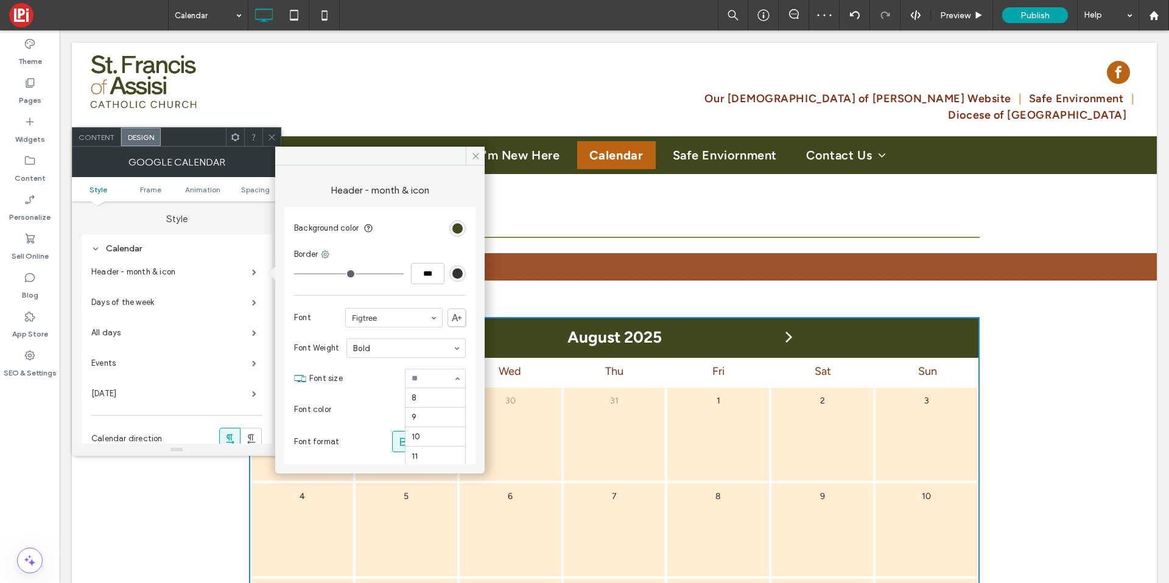
scroll to position [175, 0]
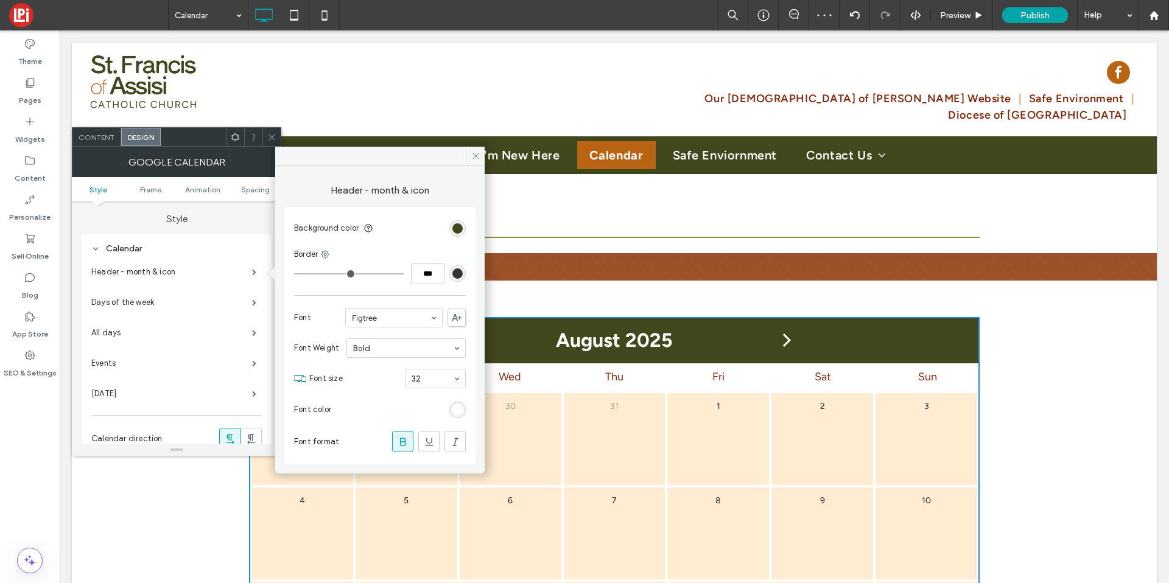
click at [407, 438] on icon at bounding box center [403, 442] width 12 height 12
click at [256, 305] on span at bounding box center [254, 303] width 4 height 6
click at [255, 363] on span at bounding box center [254, 364] width 4 height 6
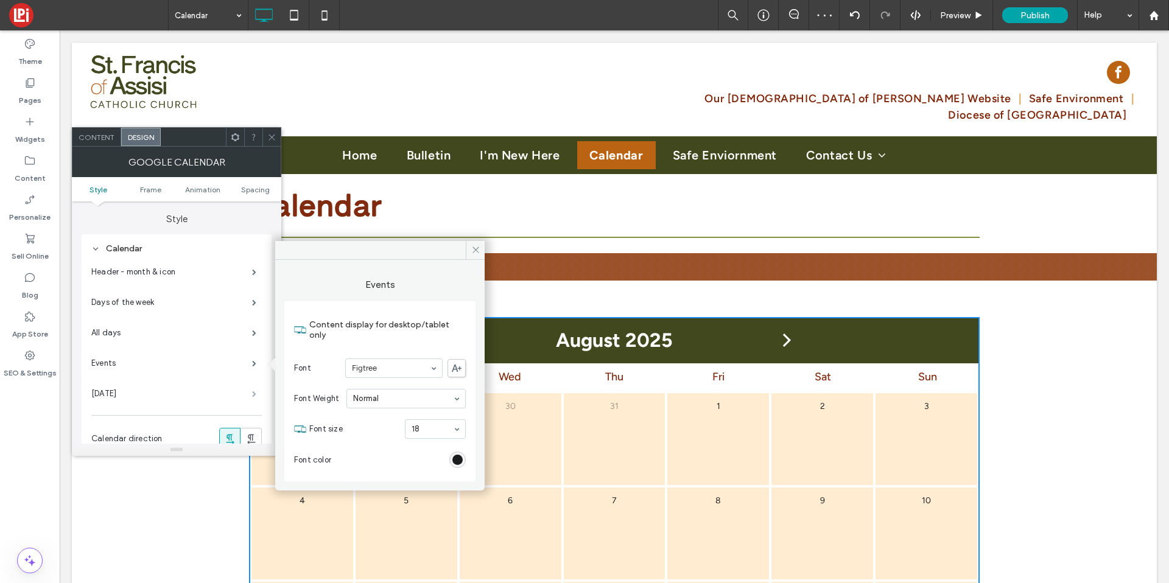
click at [256, 396] on span at bounding box center [254, 394] width 4 height 6
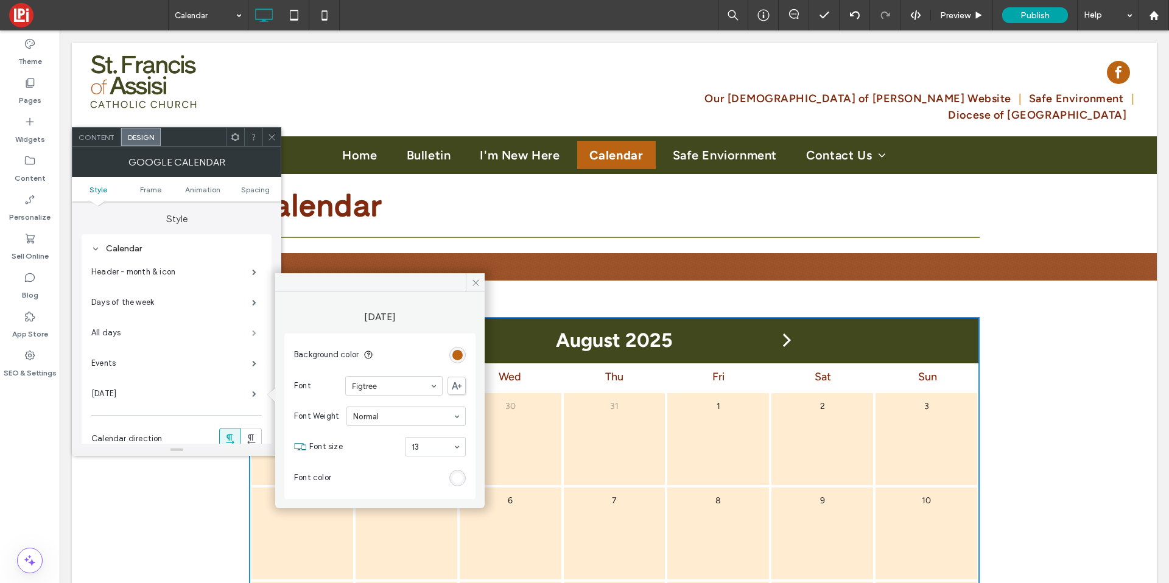
click at [256, 333] on span at bounding box center [254, 333] width 4 height 6
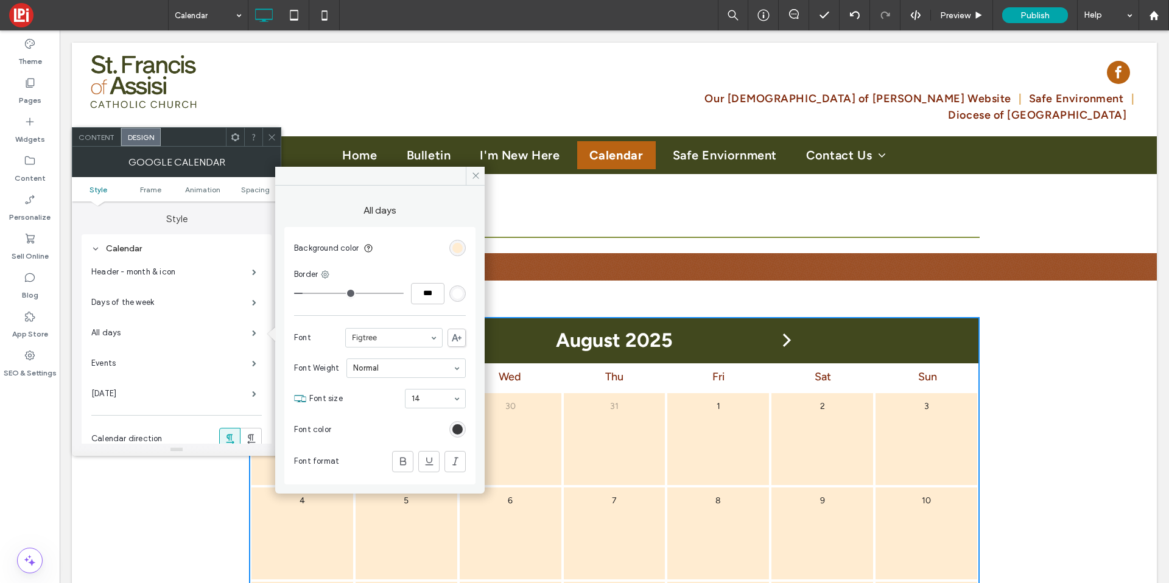
click at [454, 424] on div "rgb(27, 28, 30)" at bounding box center [458, 429] width 10 height 10
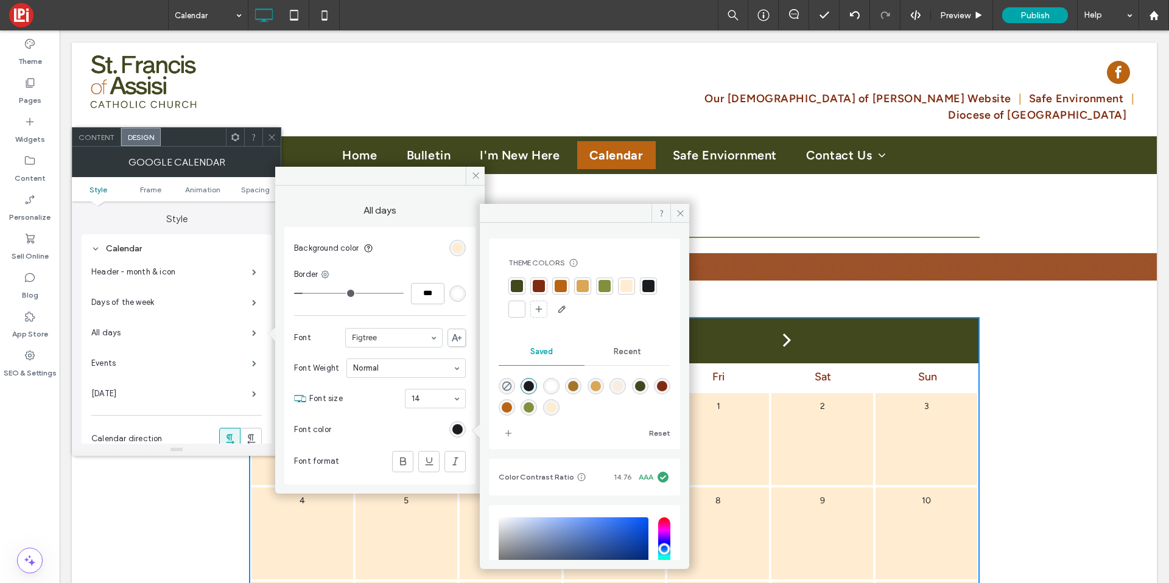
click at [513, 287] on div at bounding box center [517, 286] width 12 height 12
click at [683, 211] on icon at bounding box center [680, 213] width 9 height 9
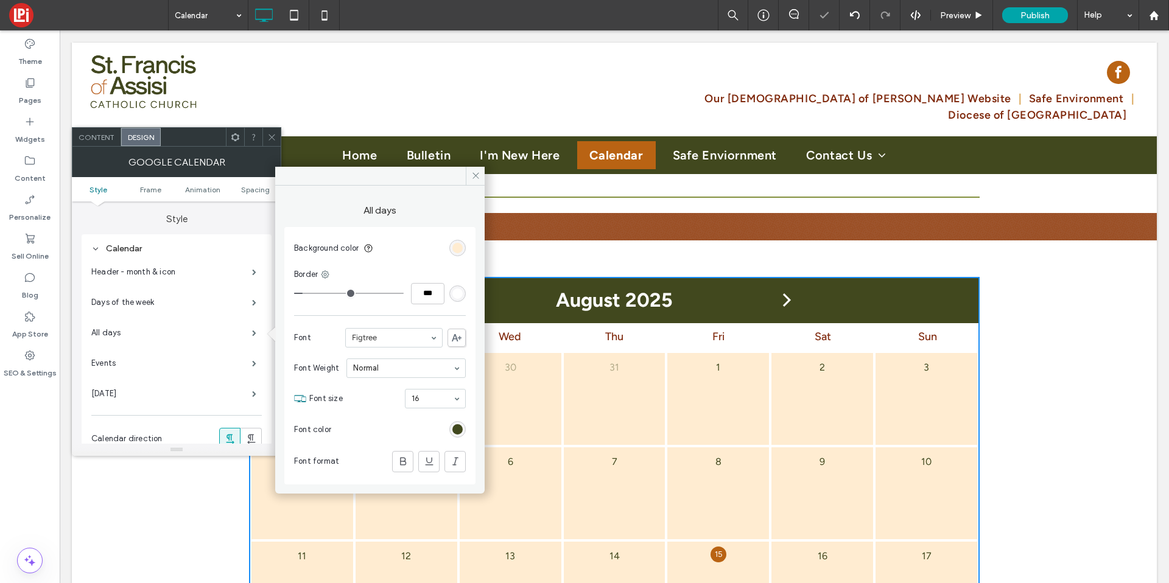
scroll to position [66, 0]
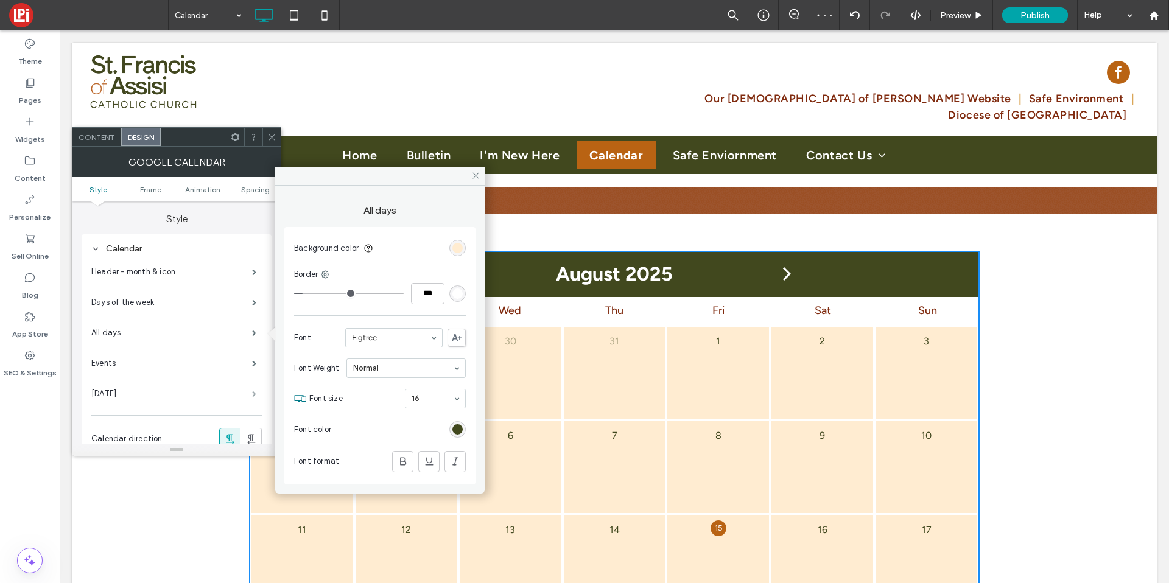
click at [253, 396] on span at bounding box center [254, 394] width 4 height 6
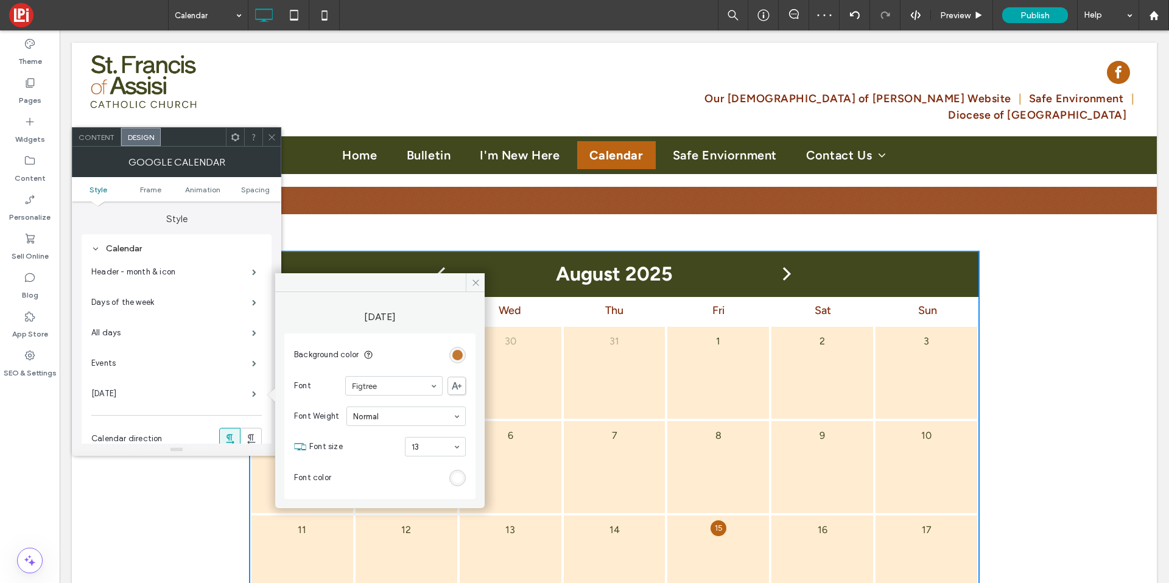
click at [453, 353] on div "rgb(185, 99, 19)" at bounding box center [458, 355] width 10 height 10
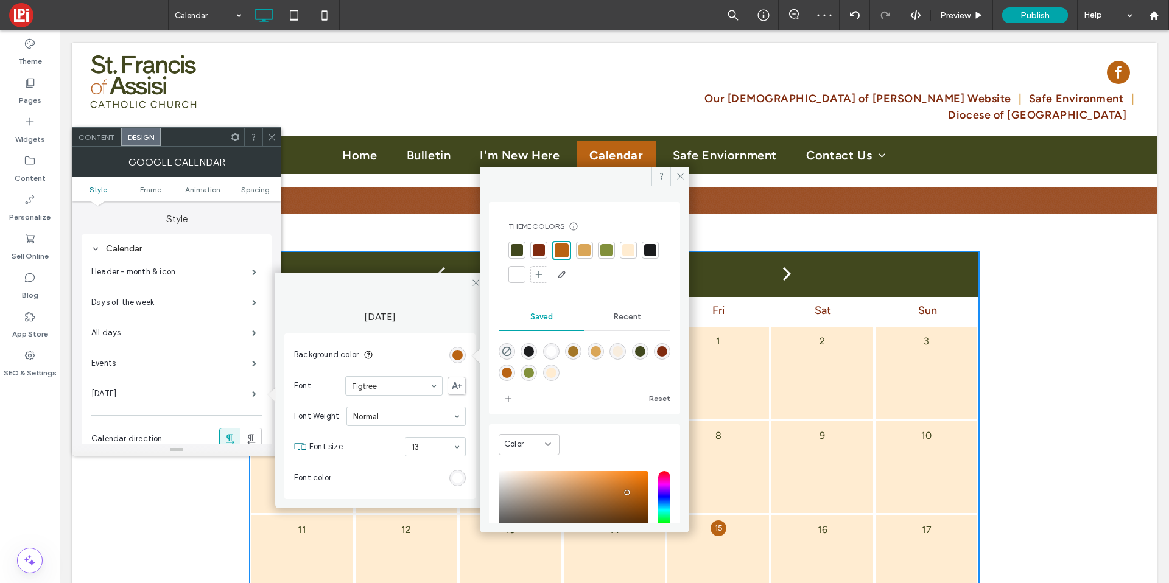
click at [582, 256] on div at bounding box center [585, 250] width 12 height 12
click at [530, 250] on div at bounding box center [538, 250] width 17 height 17
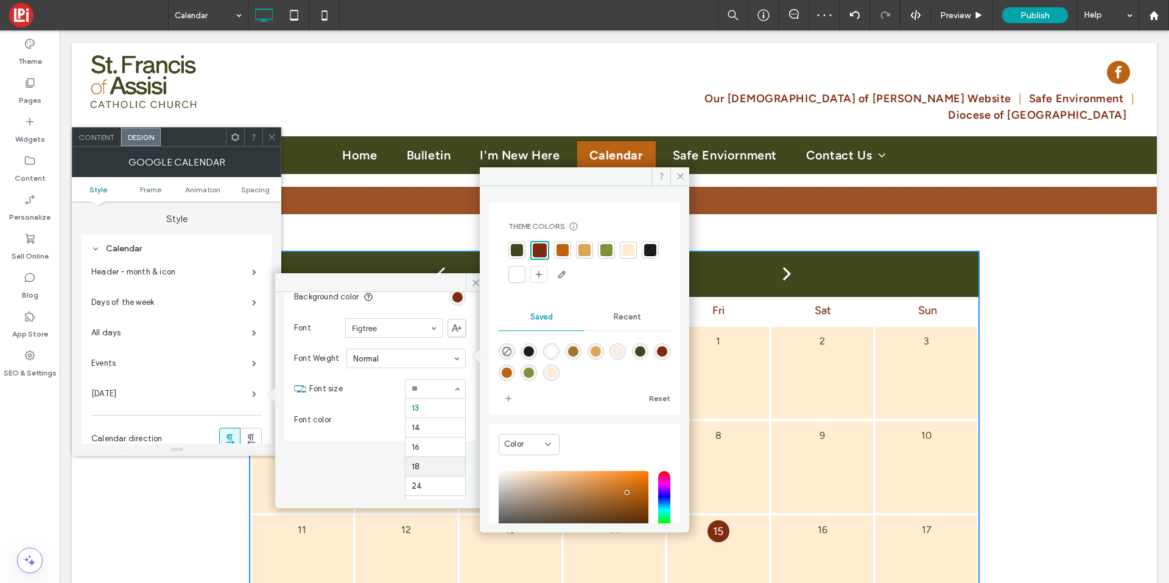
scroll to position [0, 0]
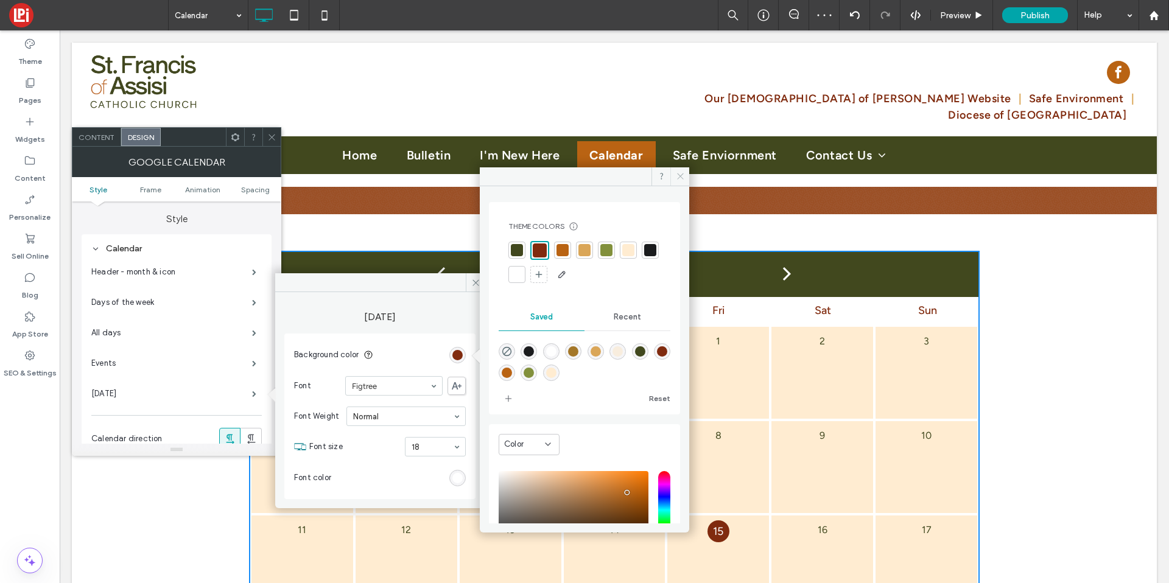
click at [678, 181] on span at bounding box center [680, 176] width 19 height 18
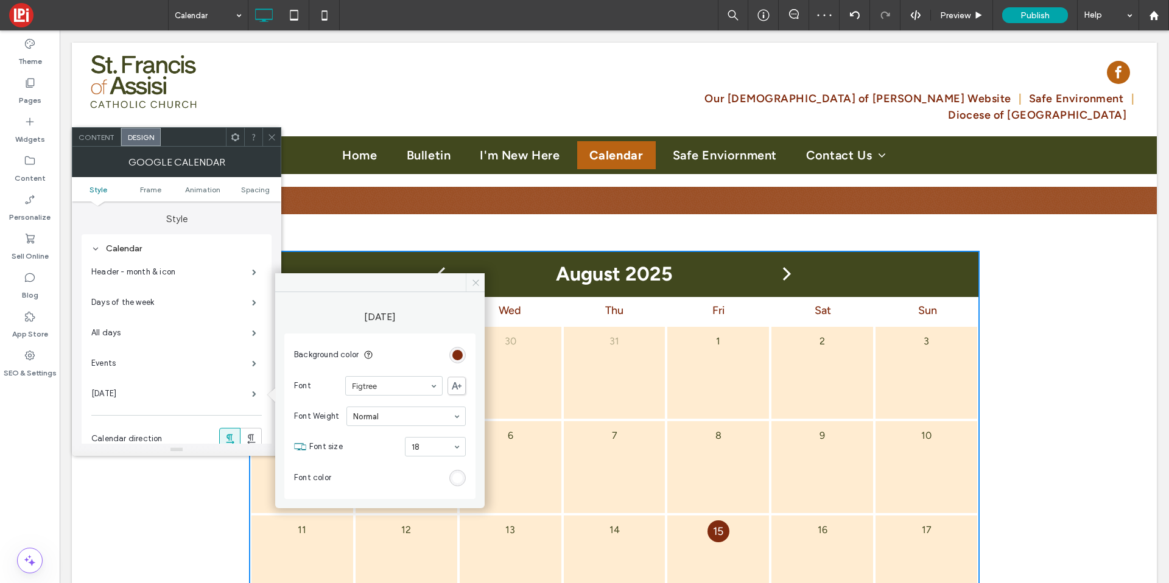
drag, startPoint x: 476, startPoint y: 287, endPoint x: 397, endPoint y: 244, distance: 90.2
click at [476, 287] on span at bounding box center [475, 282] width 19 height 18
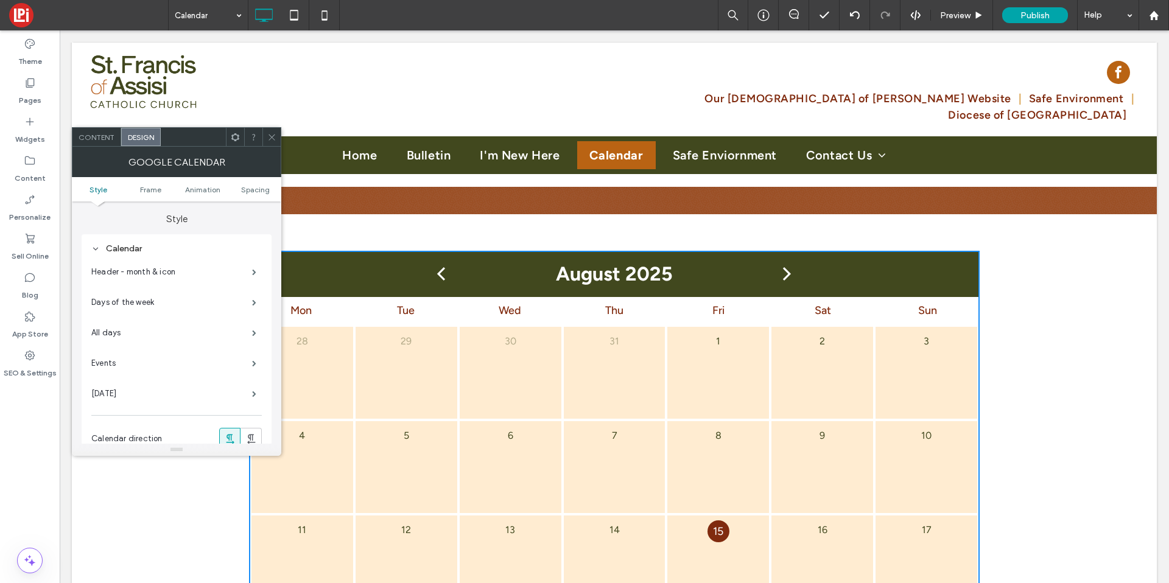
click at [254, 142] on span at bounding box center [253, 137] width 9 height 18
click at [267, 139] on icon at bounding box center [271, 137] width 9 height 9
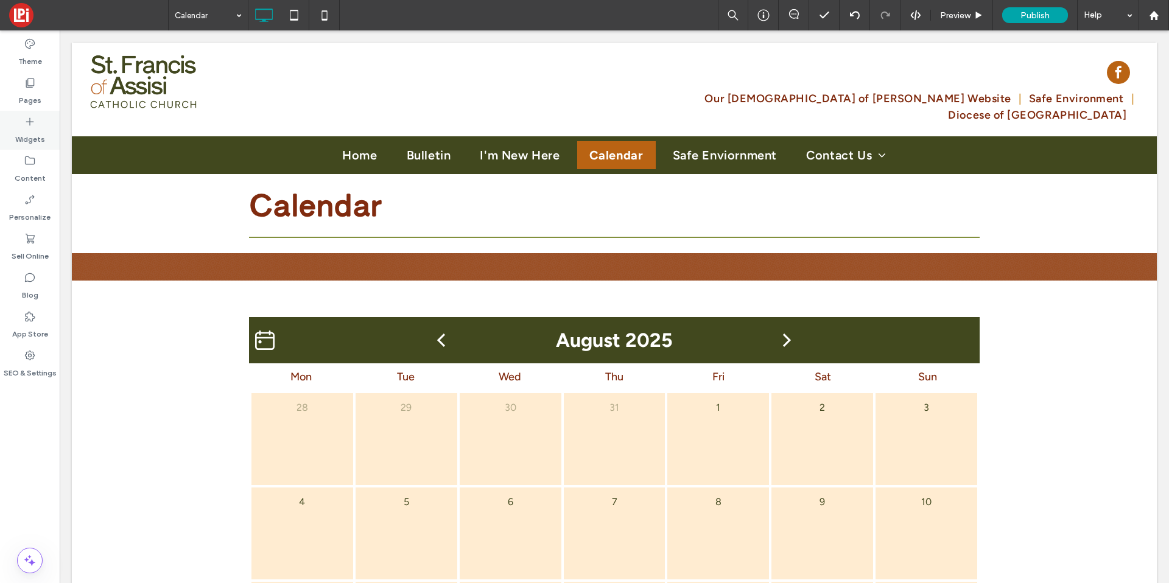
click at [47, 115] on div "Widgets" at bounding box center [30, 130] width 60 height 39
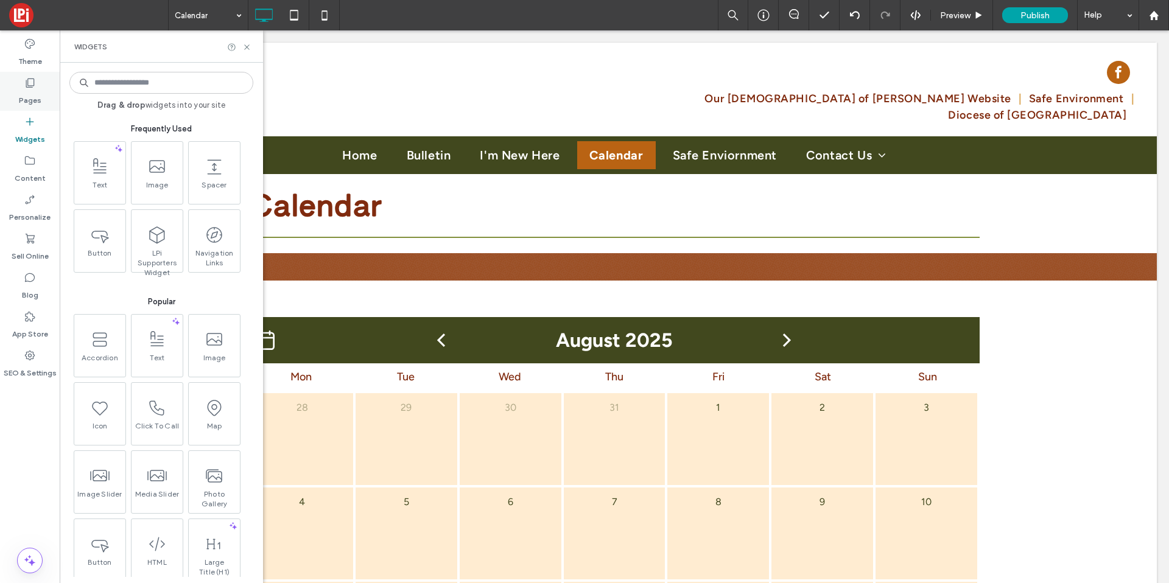
click at [40, 96] on label "Pages" at bounding box center [30, 97] width 23 height 17
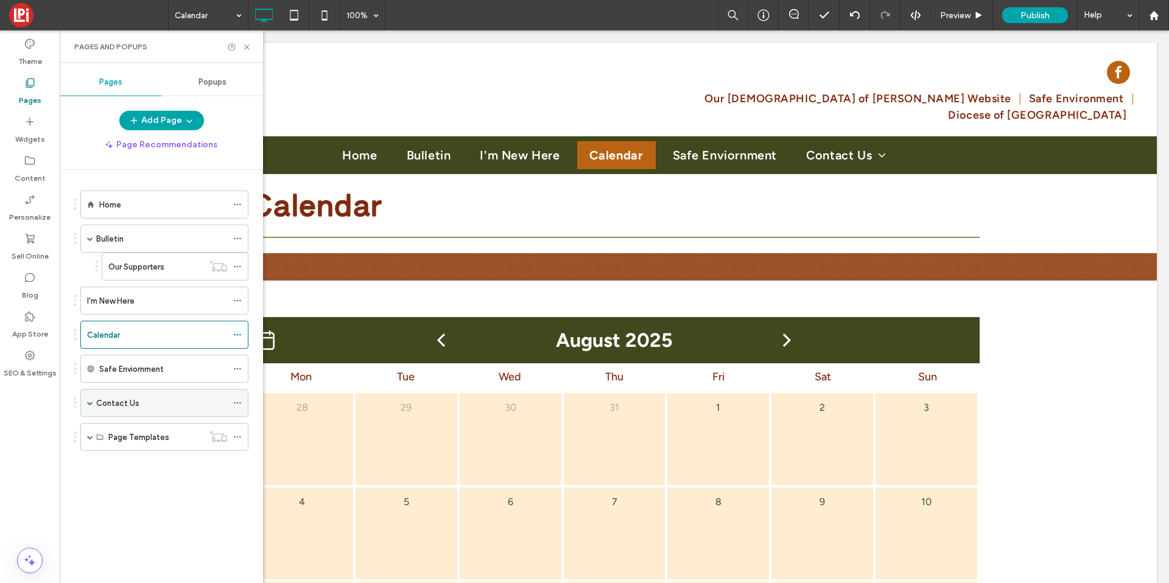
click at [110, 404] on label "Contact Us" at bounding box center [117, 403] width 43 height 21
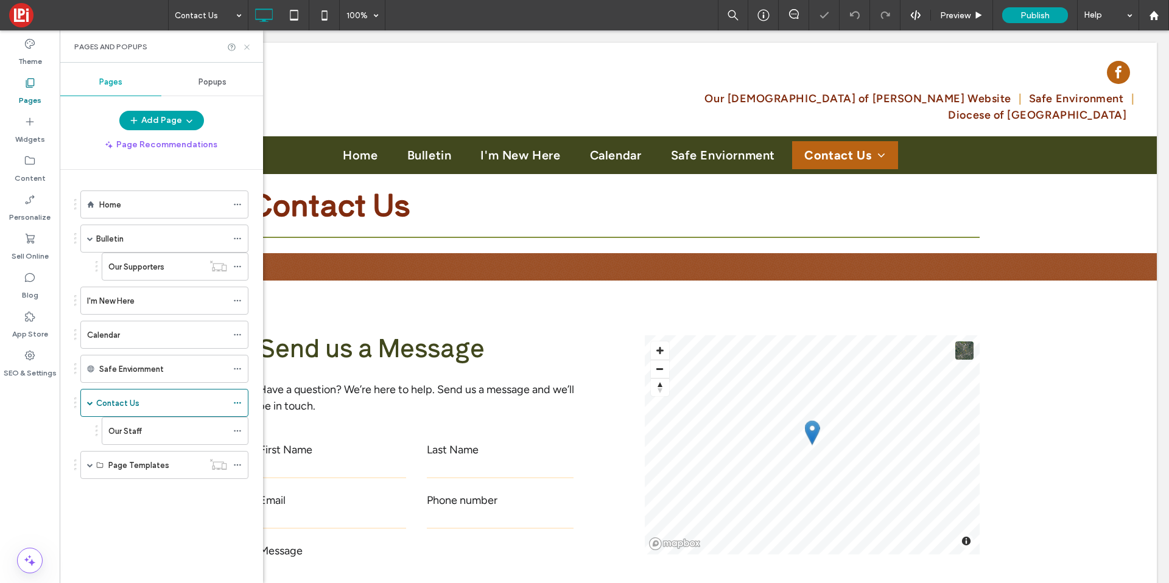
click at [246, 47] on icon at bounding box center [246, 47] width 9 height 9
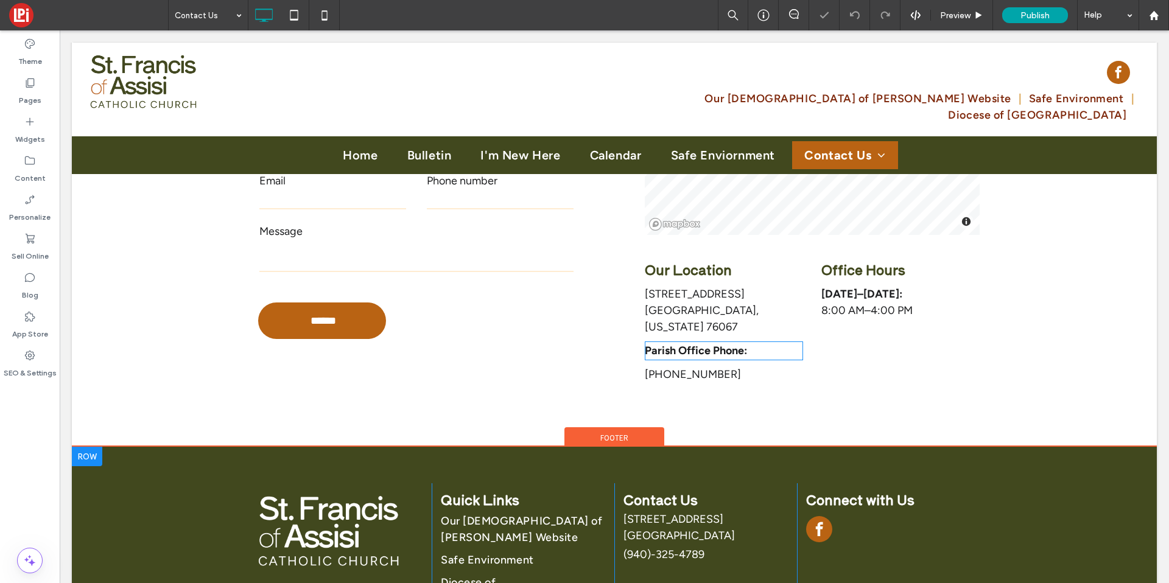
scroll to position [377, 0]
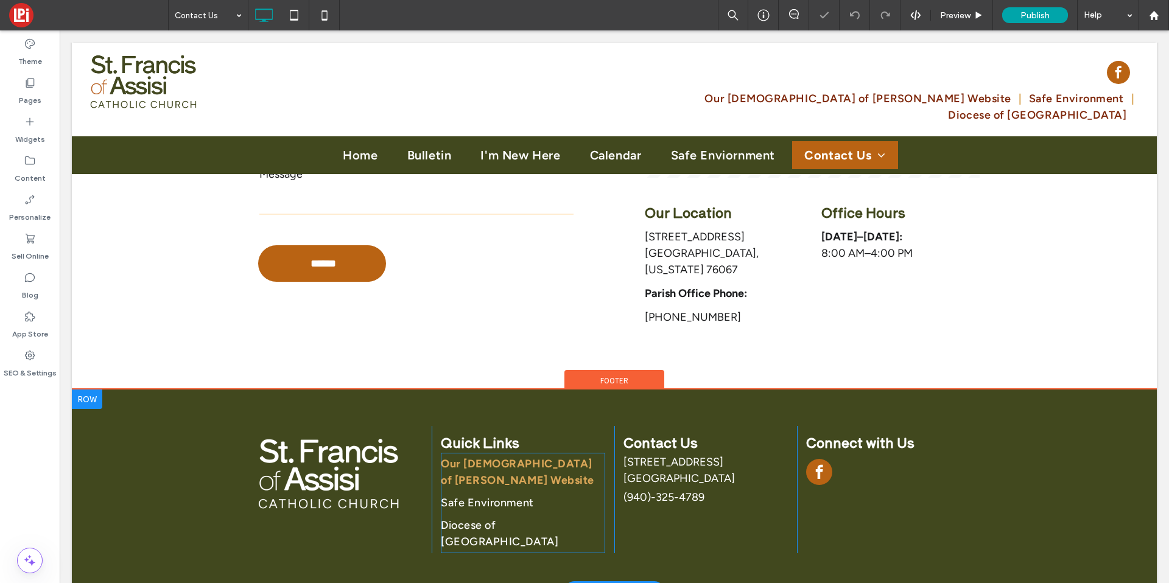
click at [527, 456] on span "Our Lady of Lourdes Website" at bounding box center [523, 472] width 164 height 33
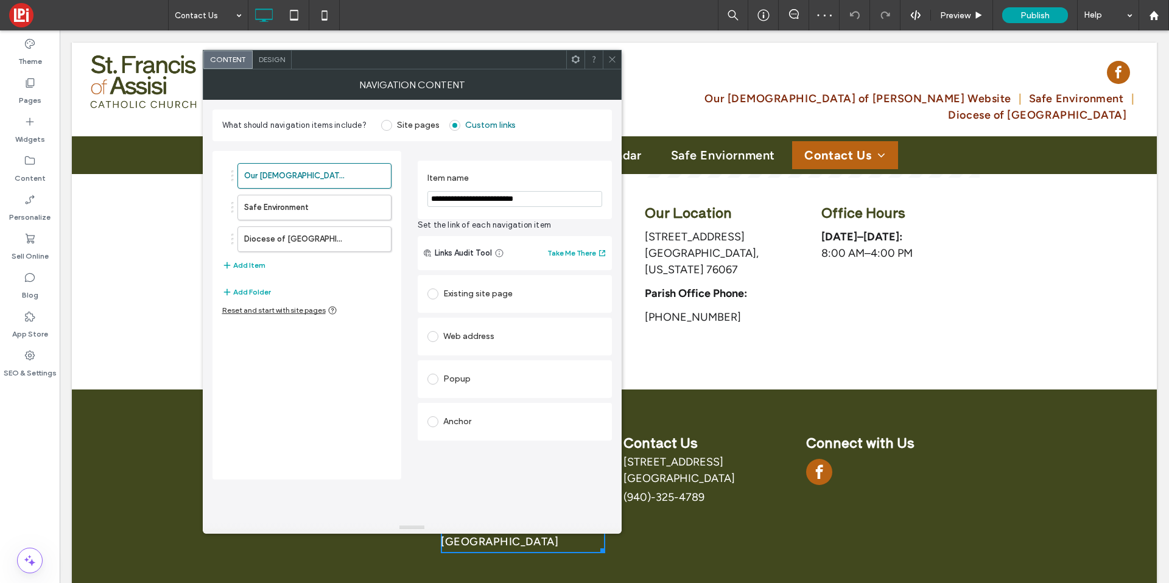
click at [618, 58] on div at bounding box center [612, 60] width 18 height 18
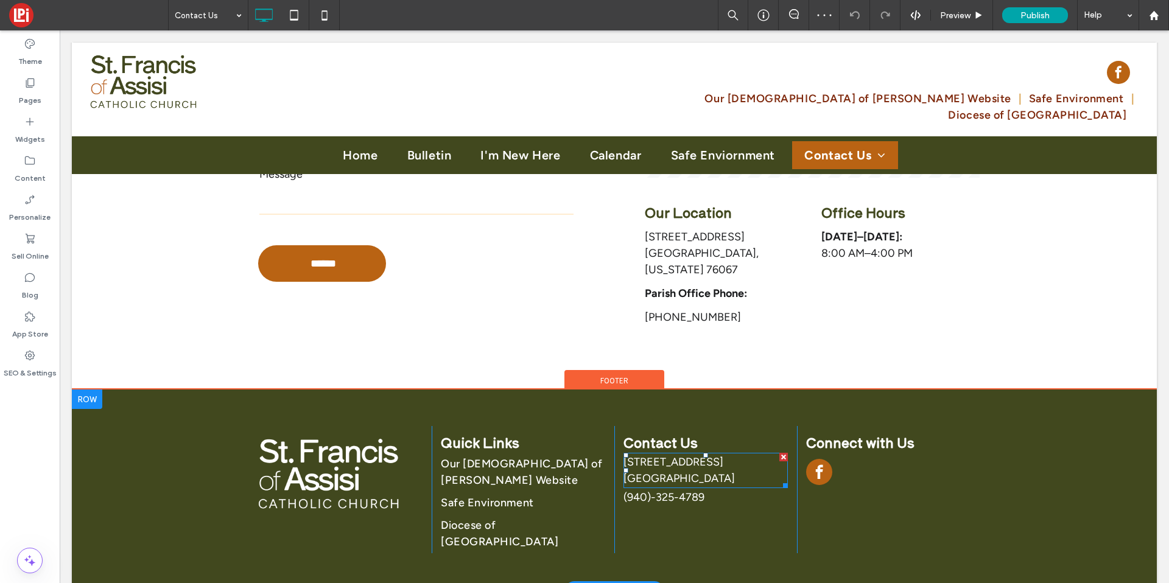
click at [624, 456] on span "14965 N. State Highway 16 Graford, TX 76449" at bounding box center [679, 471] width 111 height 30
type input "*******"
type input "**"
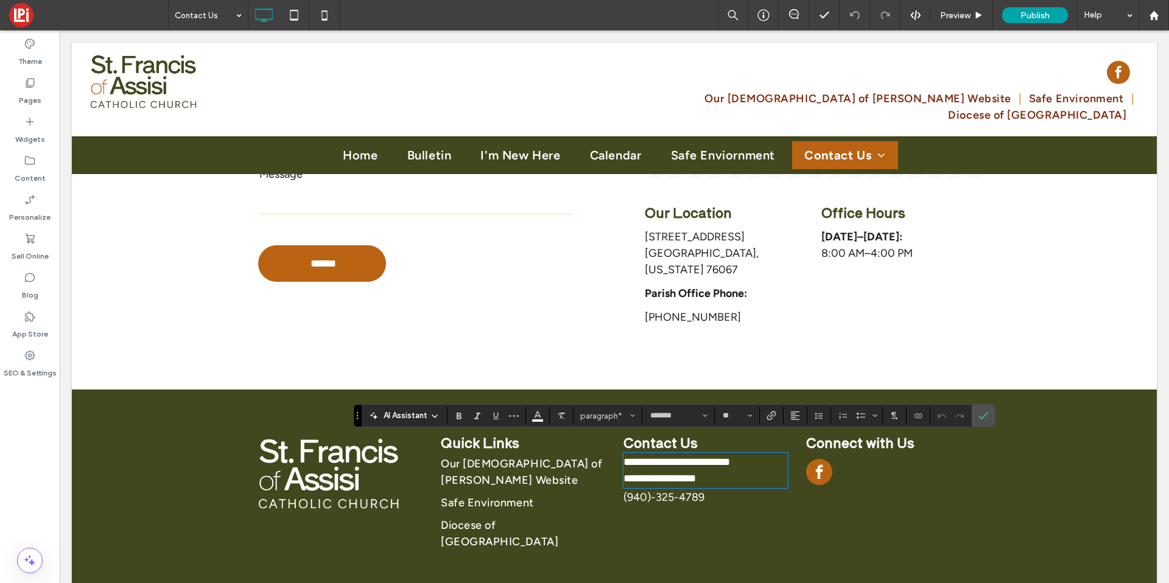
click at [692, 244] on p "108 NW 4th Avenue Mineral Wells, Texas 76067" at bounding box center [724, 253] width 158 height 49
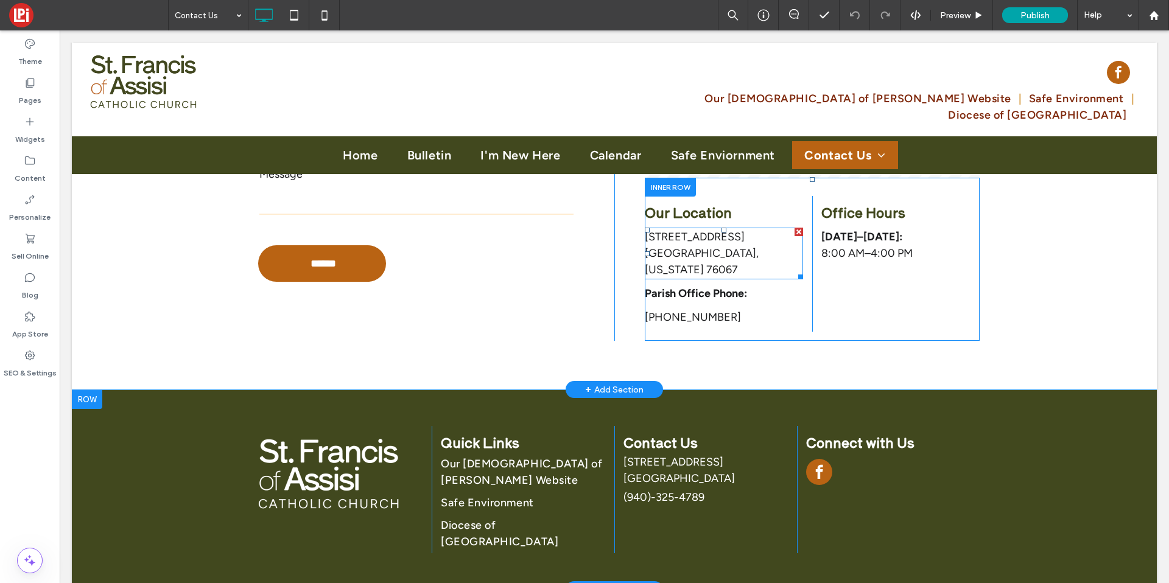
click at [692, 244] on p "108 NW 4th Avenue Mineral Wells, Texas 76067" at bounding box center [724, 253] width 158 height 49
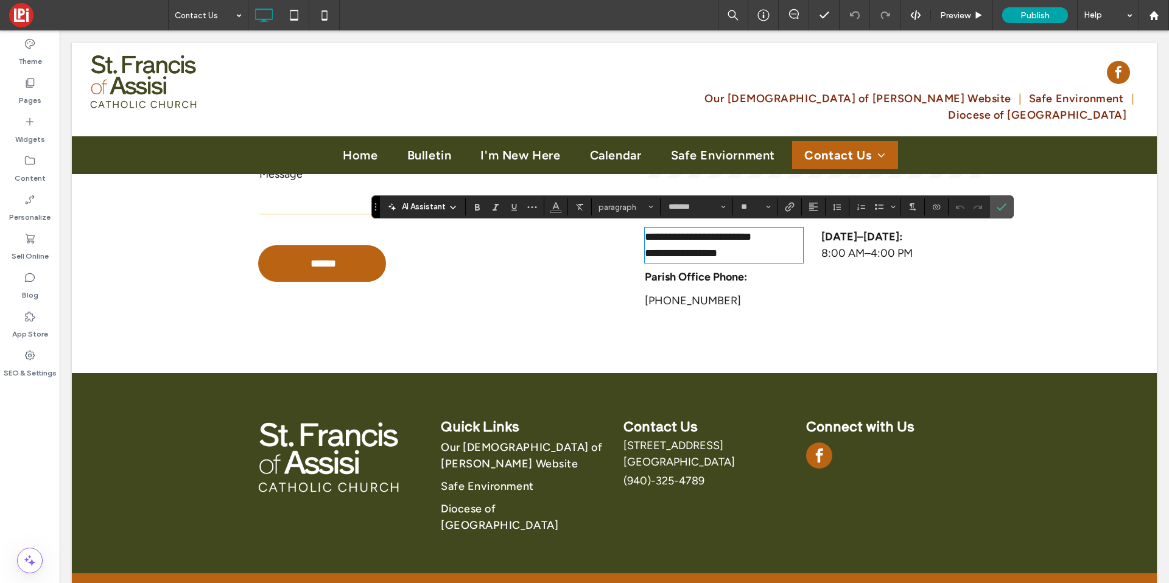
scroll to position [0, 0]
click at [657, 488] on p "( ﻿ 940)-325-4789" at bounding box center [706, 481] width 164 height 16
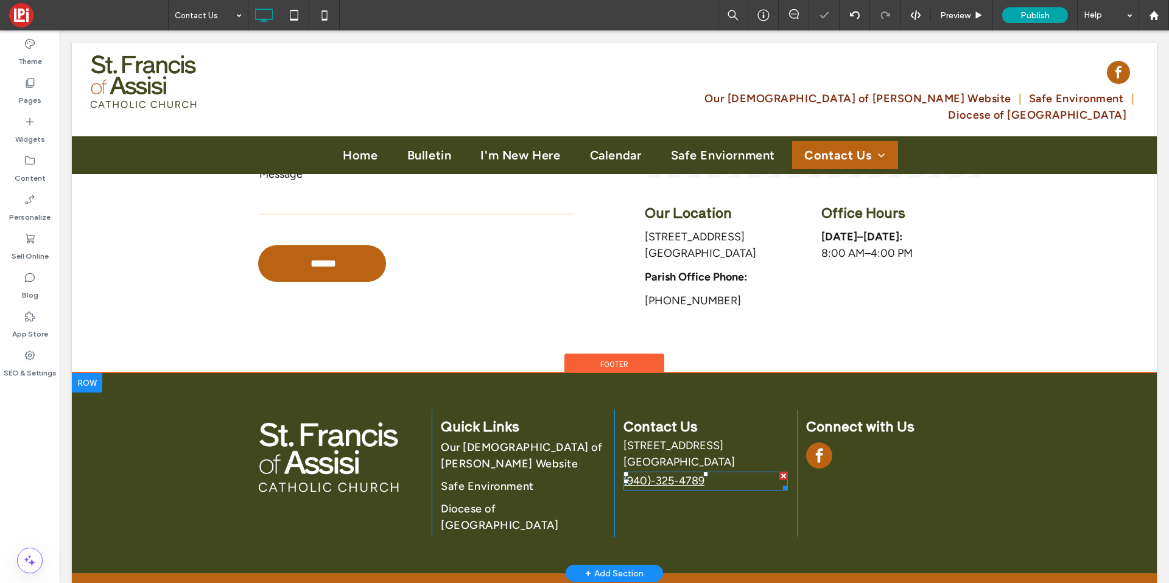
click at [659, 484] on link "( ﻿ 940)-325-4789" at bounding box center [664, 480] width 81 height 13
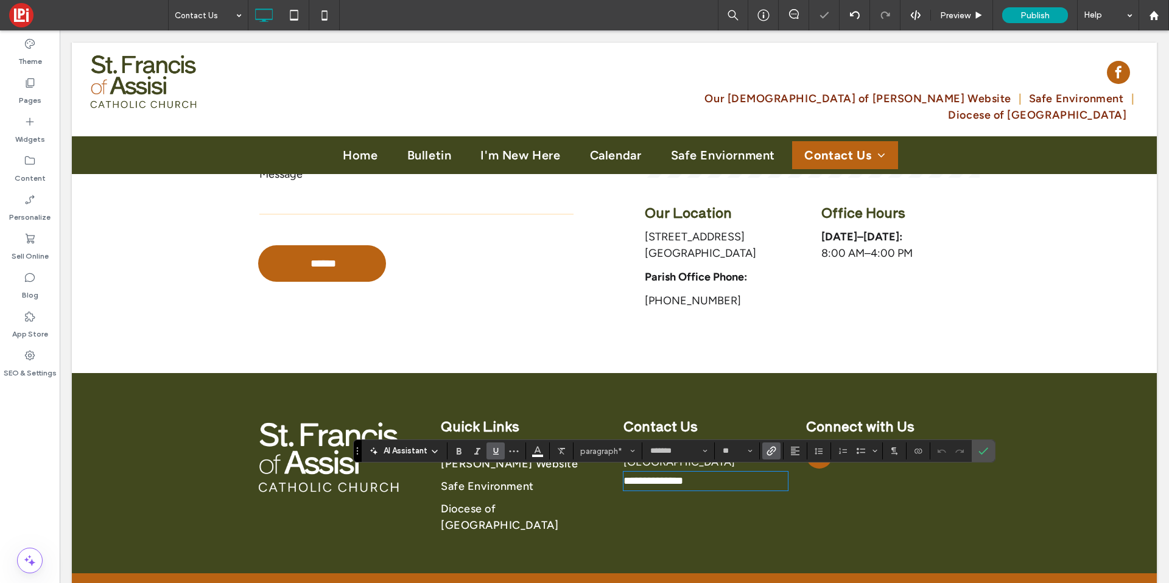
click at [675, 283] on span "Parish Office Phone:" at bounding box center [696, 276] width 102 height 13
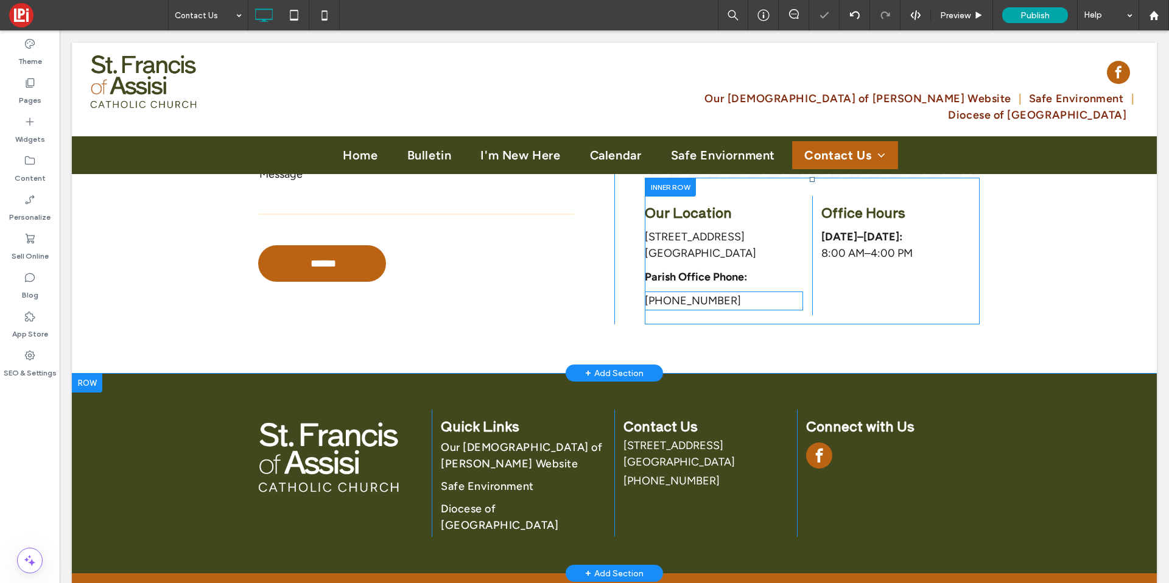
click at [676, 295] on span "(940) 325-4789" at bounding box center [693, 300] width 96 height 13
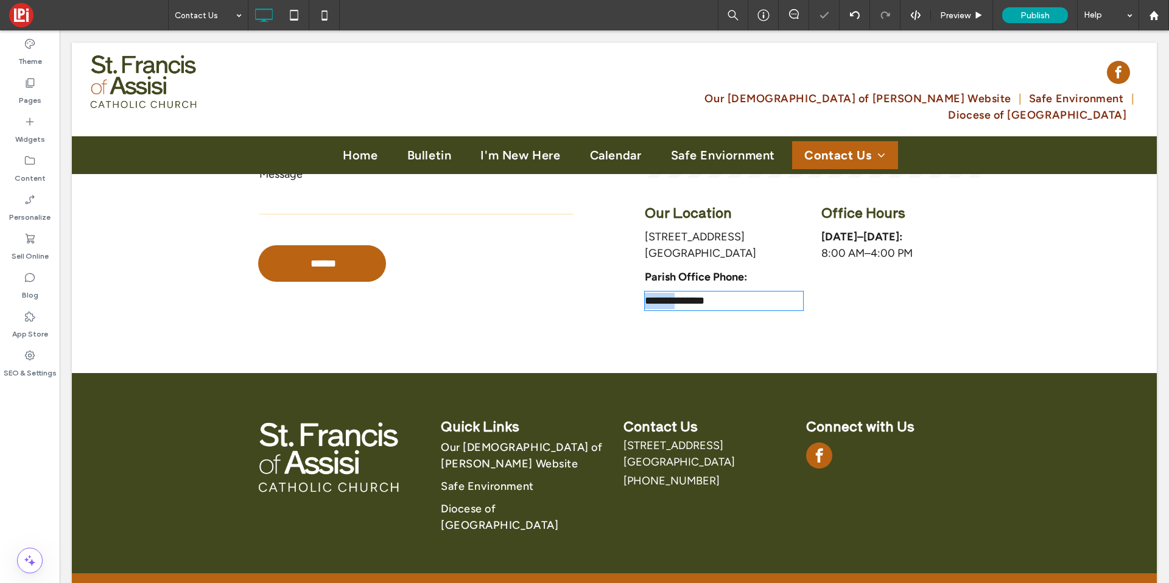
click at [676, 295] on span "**********" at bounding box center [675, 300] width 60 height 11
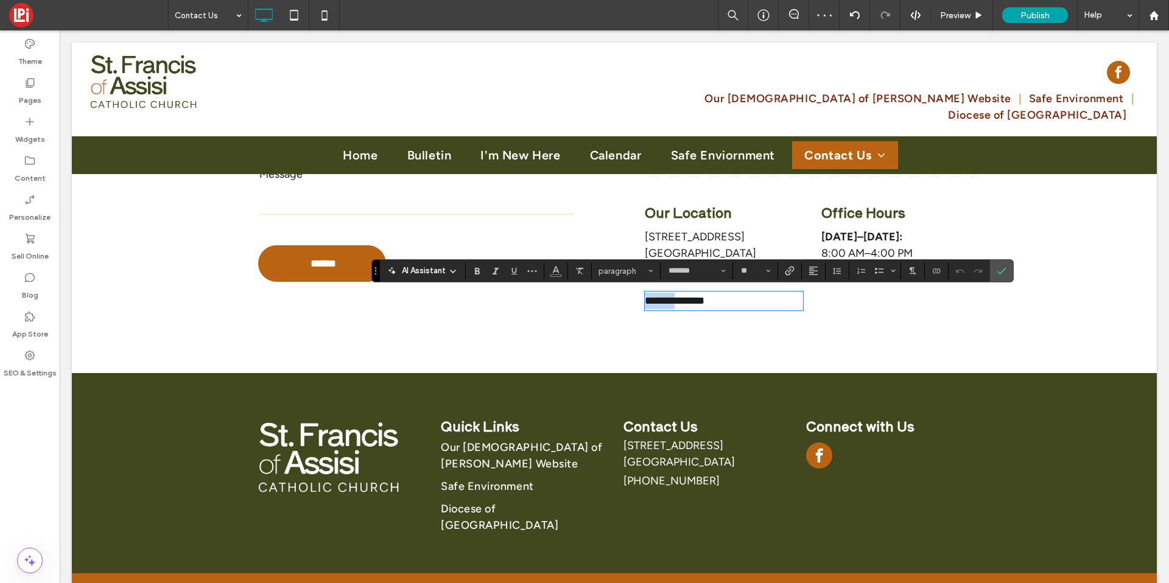
click at [676, 295] on span "**********" at bounding box center [675, 300] width 60 height 11
click at [695, 306] on link "**********" at bounding box center [675, 300] width 60 height 11
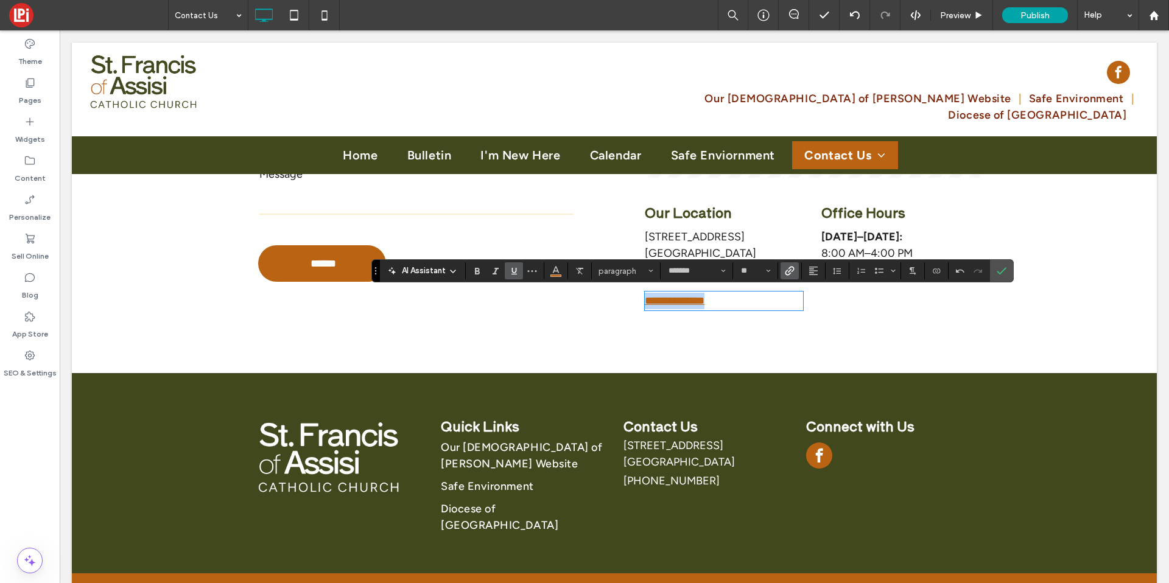
click at [695, 306] on link "**********" at bounding box center [675, 300] width 60 height 11
click at [520, 275] on label "Underline" at bounding box center [514, 270] width 18 height 17
click at [516, 273] on icon "Underline" at bounding box center [514, 271] width 10 height 10
drag, startPoint x: 1002, startPoint y: 274, endPoint x: 876, endPoint y: 276, distance: 126.1
click at [1002, 274] on icon "Confirm" at bounding box center [1002, 271] width 10 height 10
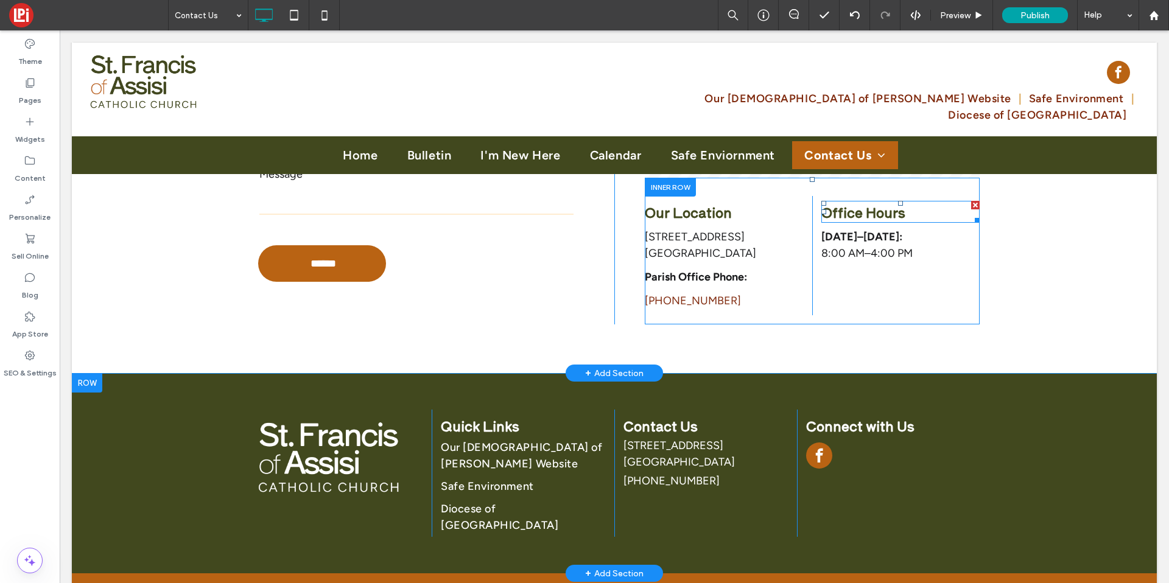
click at [972, 205] on div at bounding box center [975, 205] width 9 height 9
click at [971, 203] on div at bounding box center [975, 205] width 9 height 9
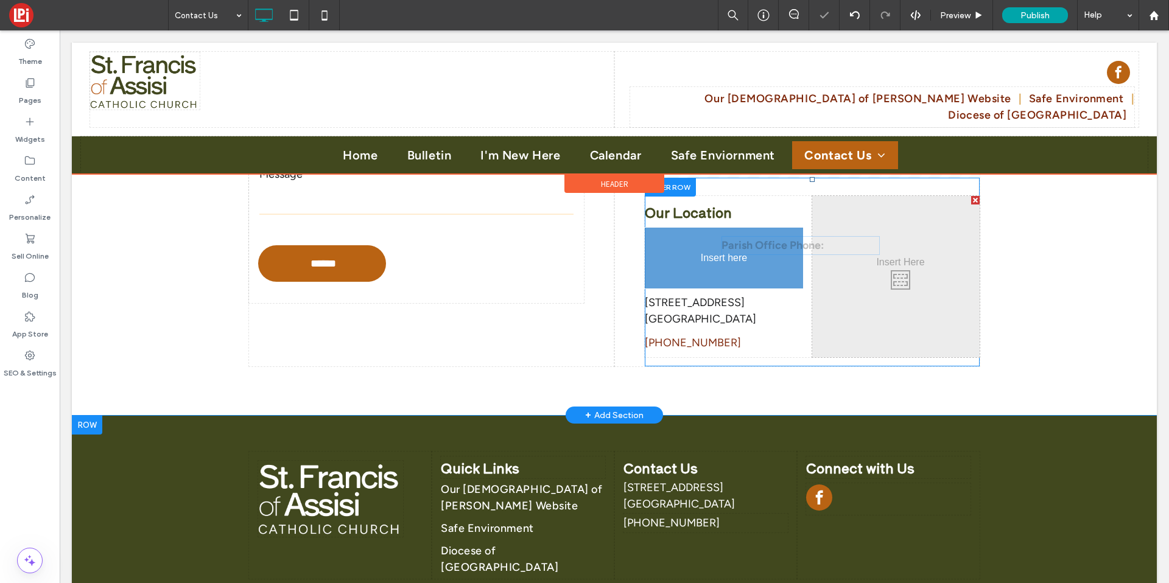
scroll to position [356, 0]
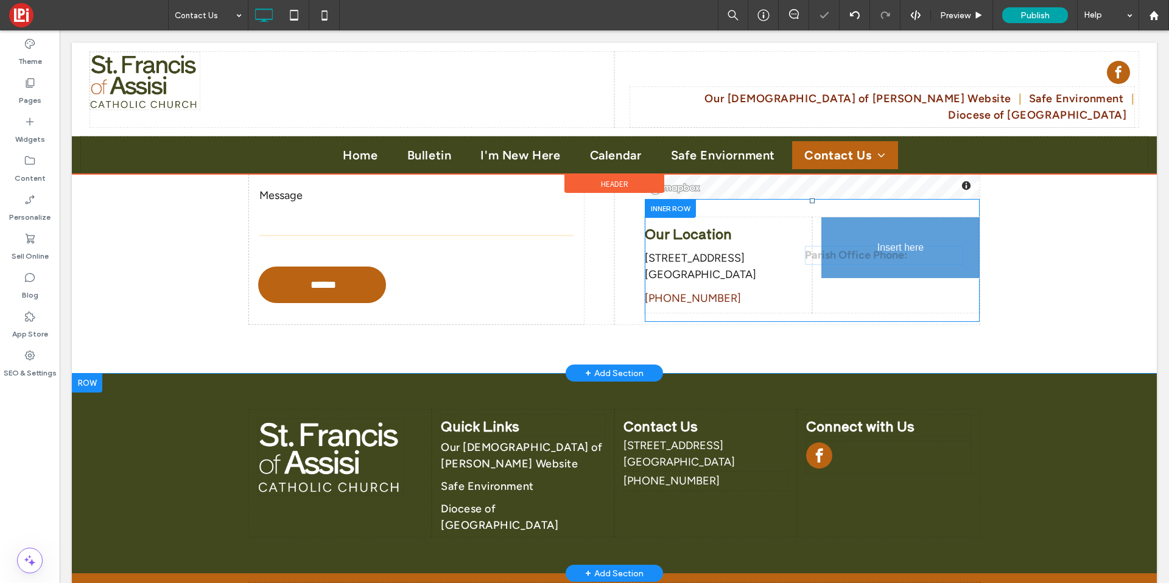
drag, startPoint x: 666, startPoint y: 282, endPoint x: 827, endPoint y: 260, distance: 162.3
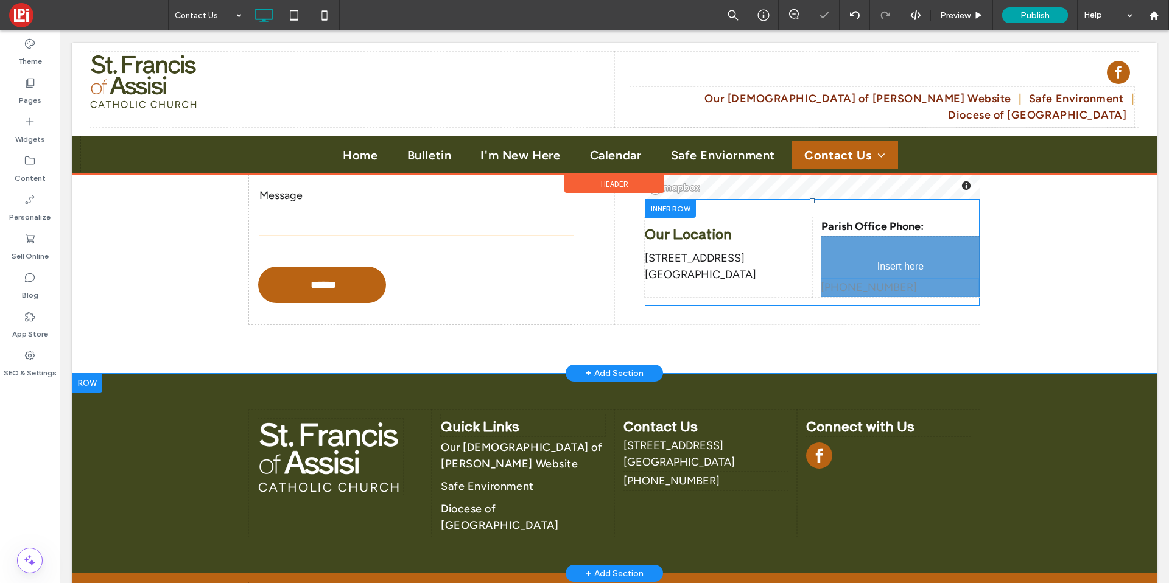
drag, startPoint x: 684, startPoint y: 301, endPoint x: 920, endPoint y: 319, distance: 236.4
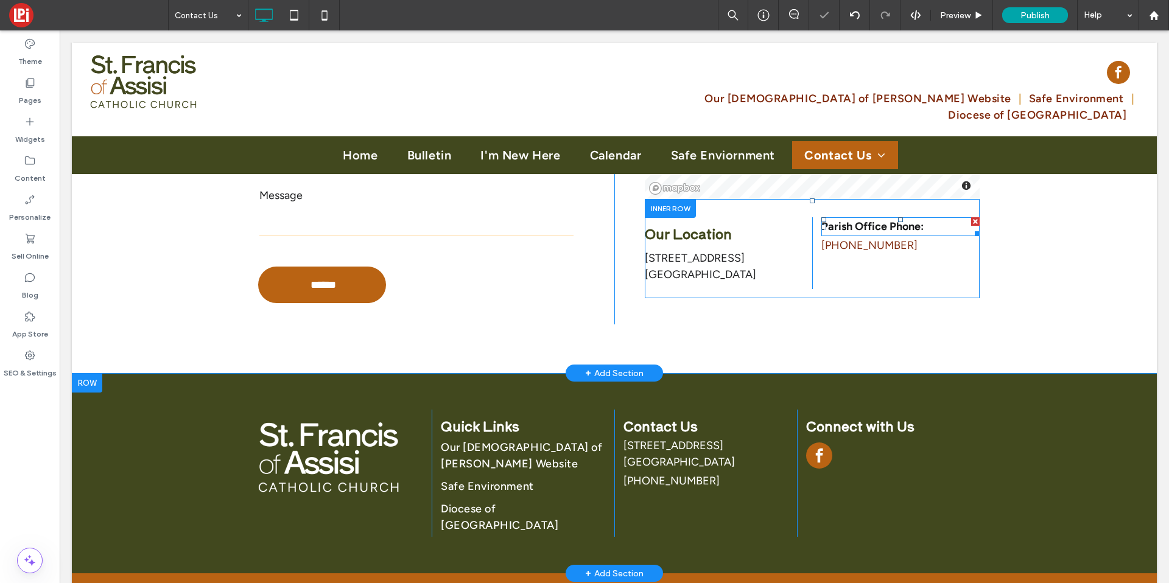
click at [861, 224] on span "Parish Office Phone:" at bounding box center [873, 226] width 102 height 13
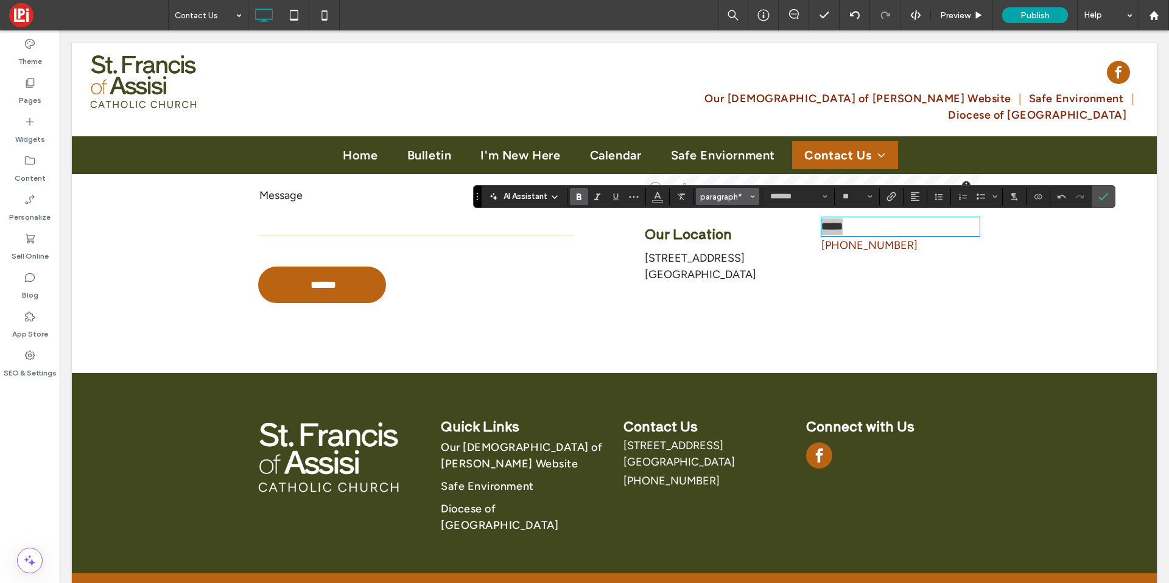
click at [736, 199] on span "paragraph*" at bounding box center [724, 196] width 48 height 9
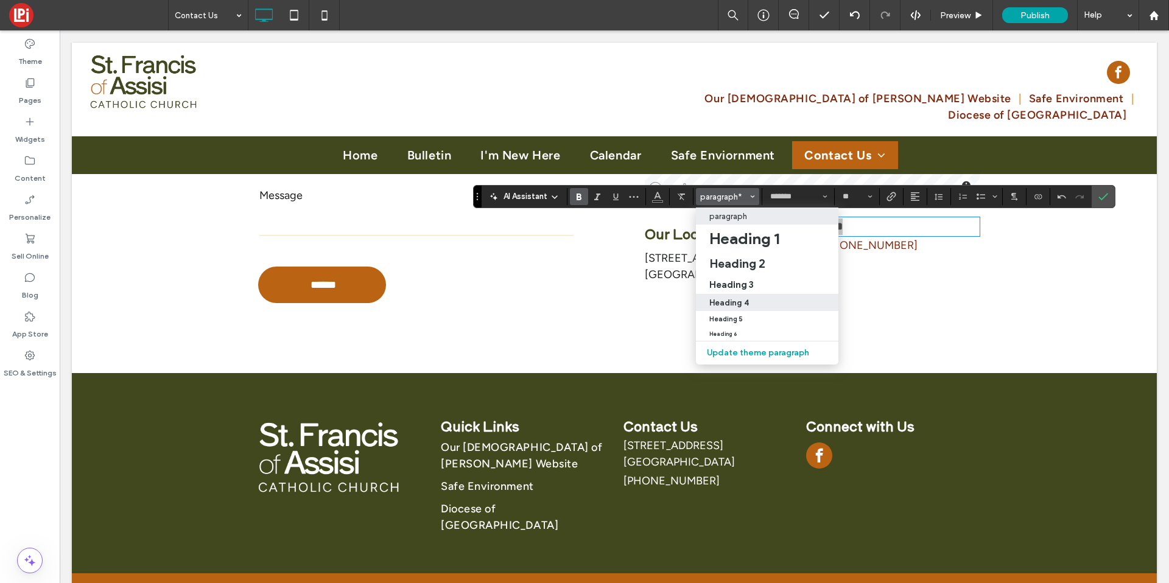
click at [725, 308] on label "Heading 4" at bounding box center [767, 302] width 143 height 17
type input "**********"
type input "**"
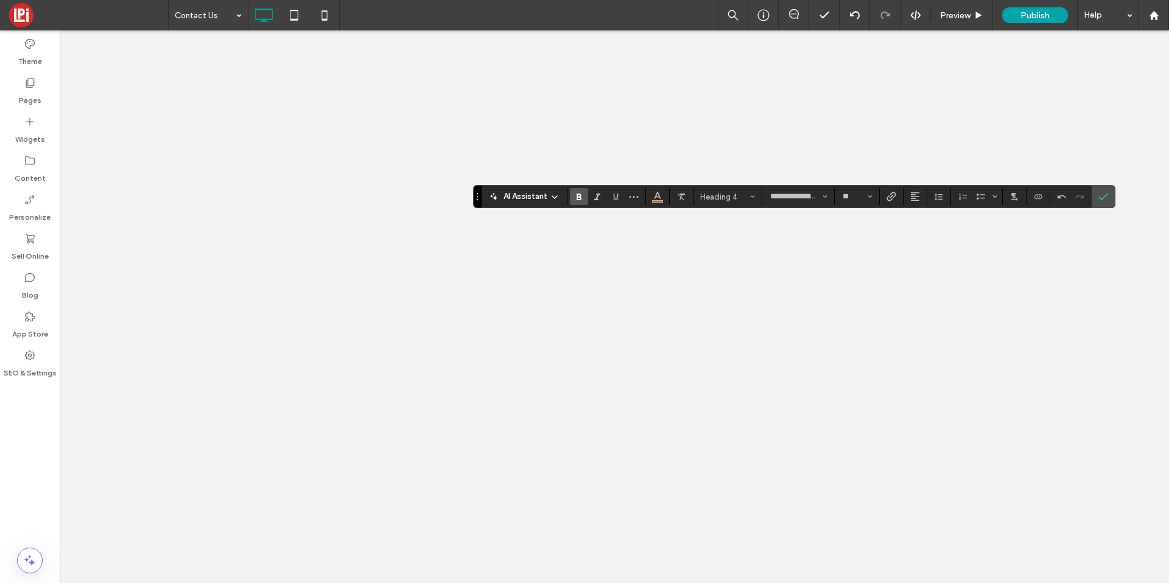
click at [723, 194] on span "Heading 4" at bounding box center [724, 196] width 48 height 9
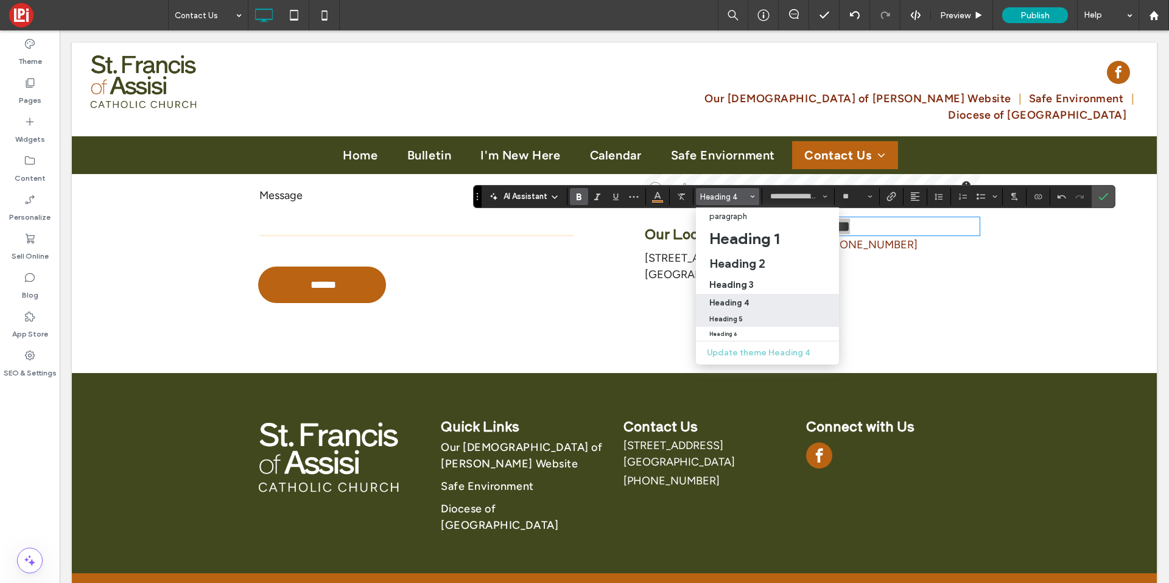
drag, startPoint x: 736, startPoint y: 319, endPoint x: 676, endPoint y: 287, distance: 67.6
click at [736, 319] on h5 "Heading 5" at bounding box center [726, 319] width 33 height 8
type input "**"
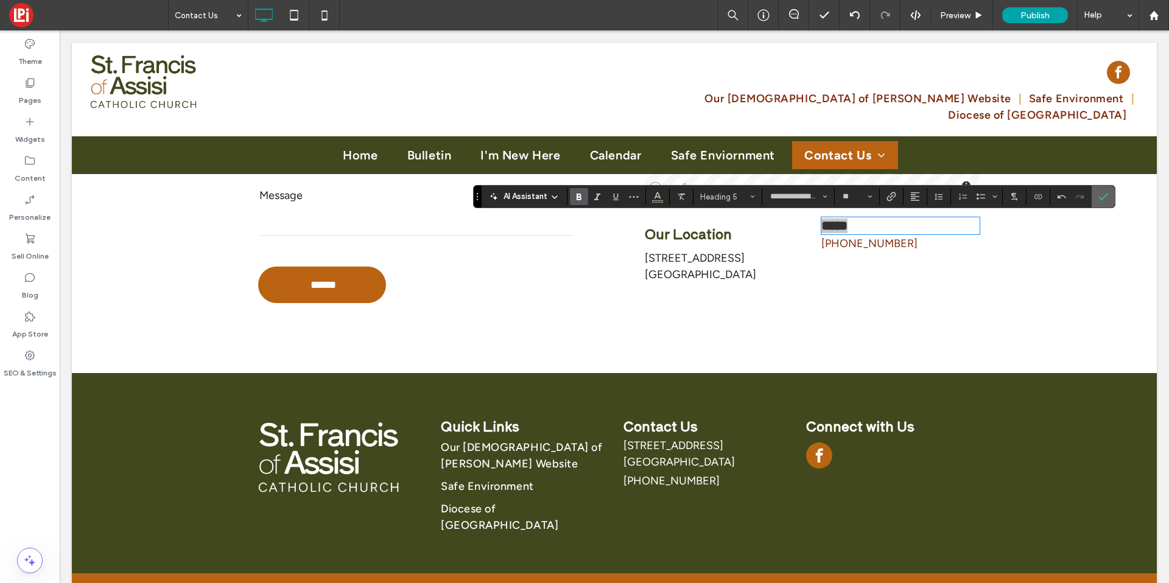
click at [1104, 199] on icon "Confirm" at bounding box center [1104, 197] width 10 height 10
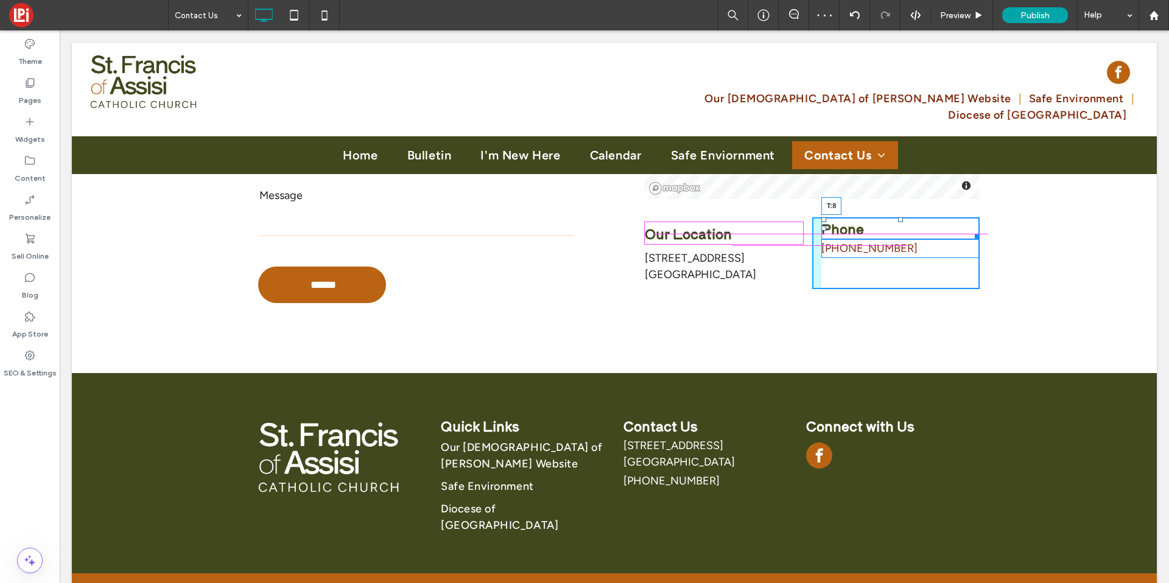
drag, startPoint x: 895, startPoint y: 220, endPoint x: 956, endPoint y: 261, distance: 72.8
click at [898, 222] on div at bounding box center [900, 219] width 5 height 5
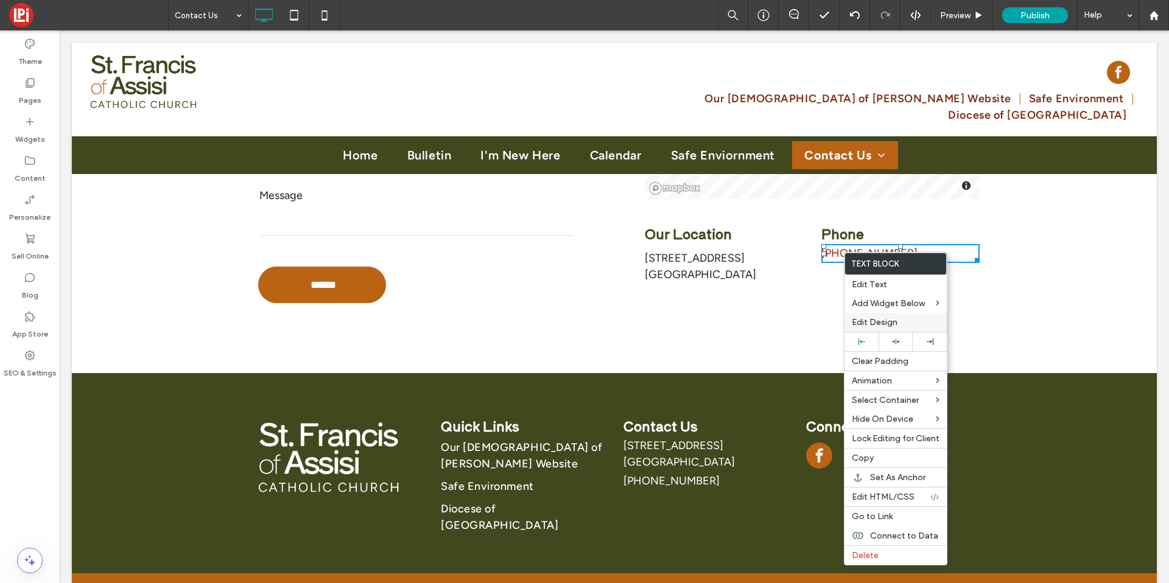
click at [873, 325] on span "Edit Design" at bounding box center [875, 322] width 46 height 10
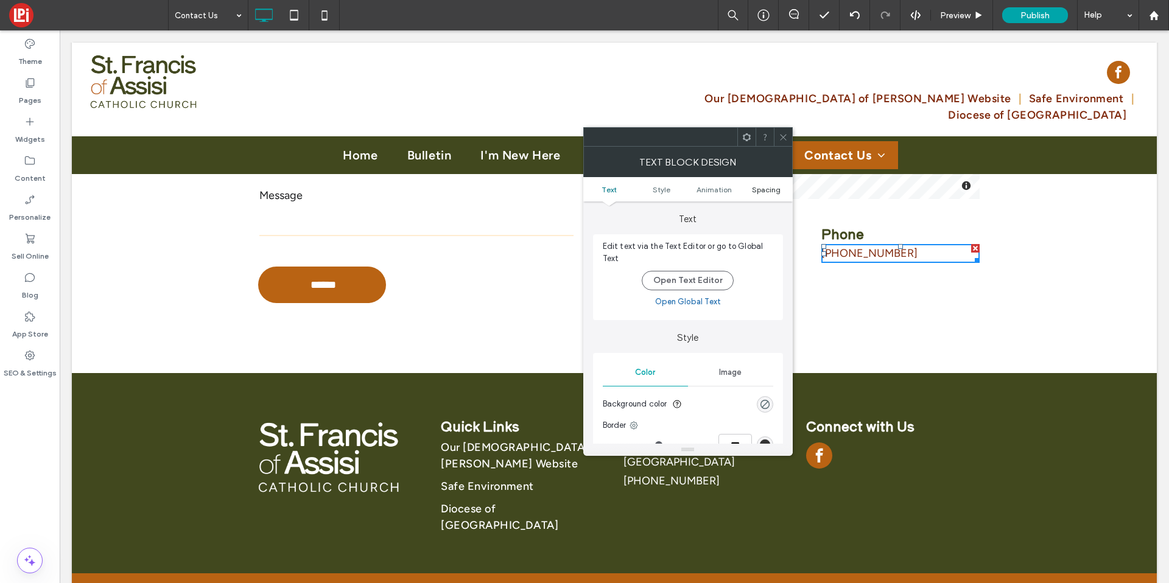
click at [772, 189] on span "Spacing" at bounding box center [766, 189] width 29 height 9
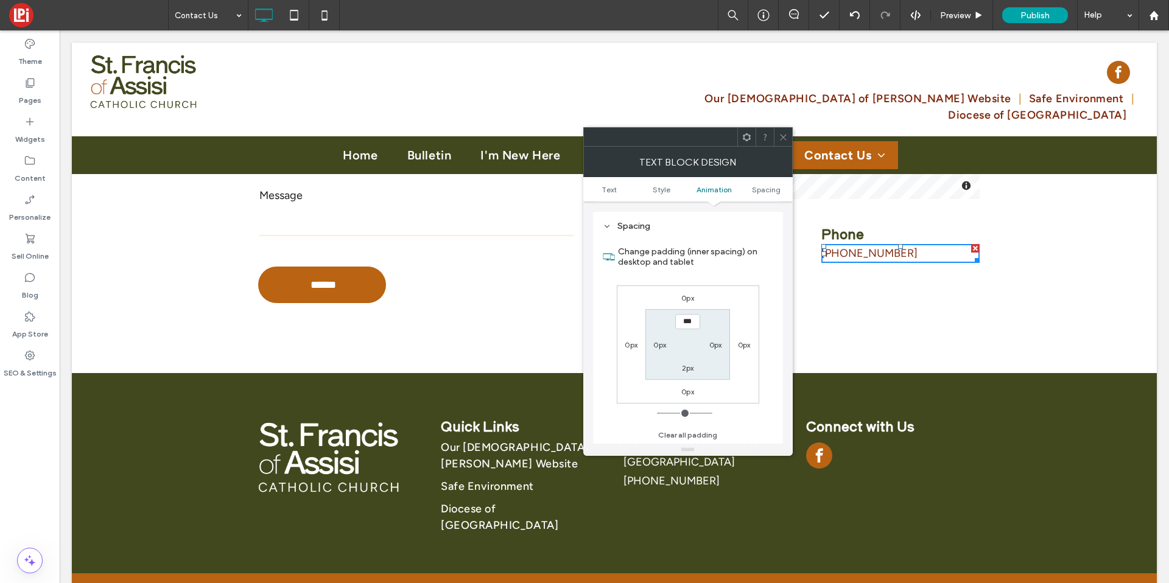
scroll to position [349, 0]
click at [691, 297] on label "0px" at bounding box center [687, 297] width 13 height 9
type input "*"
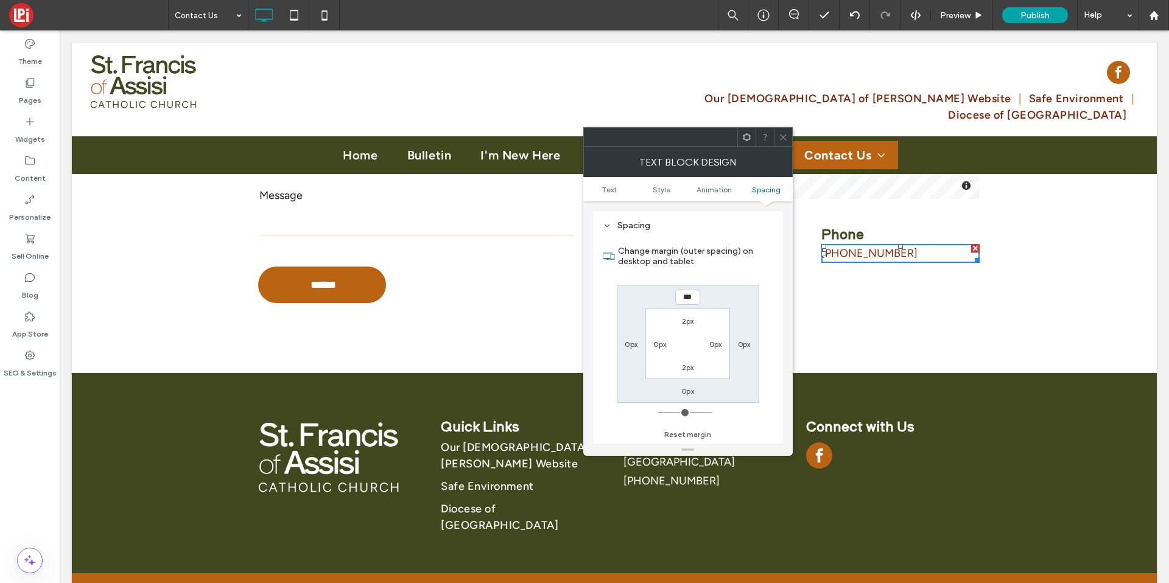
type input "*"
click at [790, 138] on div at bounding box center [783, 137] width 18 height 18
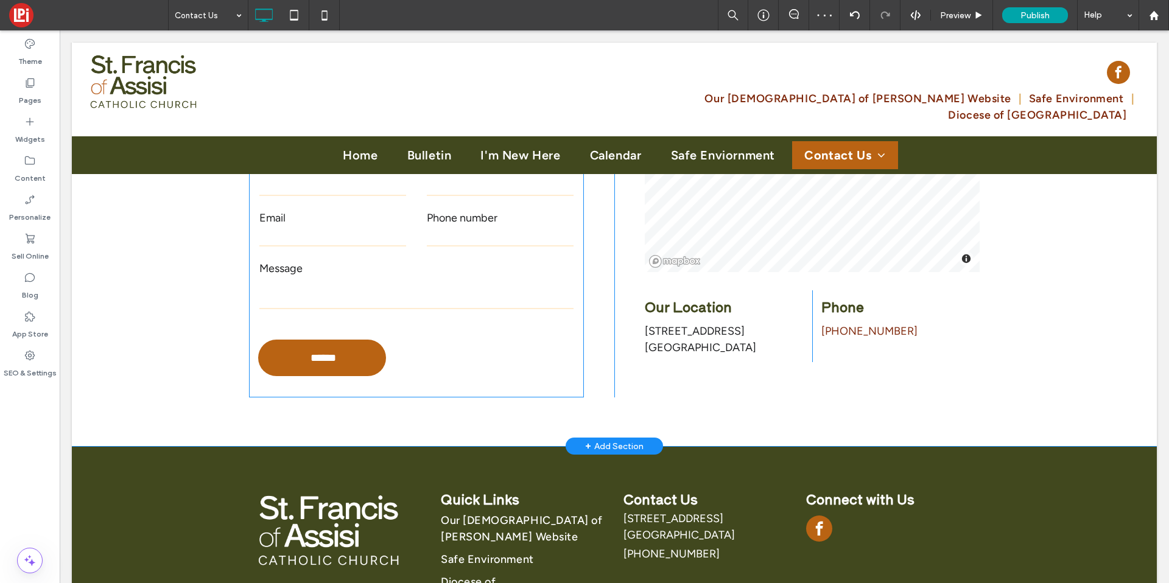
scroll to position [270, 0]
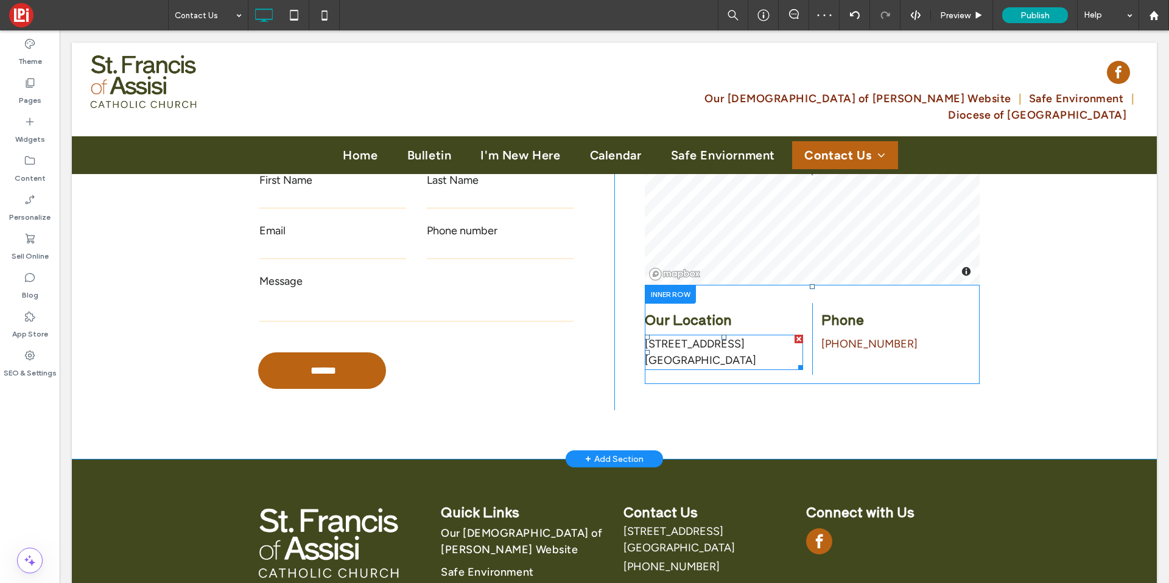
click at [675, 342] on span "14965 N. State Highway 16 Graford, TX 76449" at bounding box center [700, 352] width 111 height 30
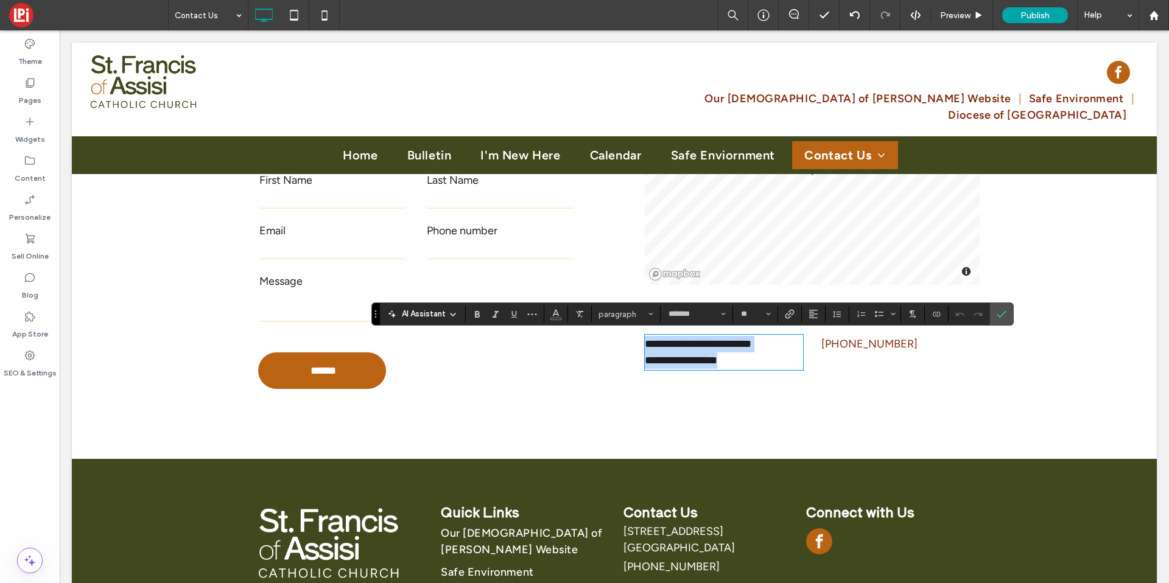
copy span "**********"
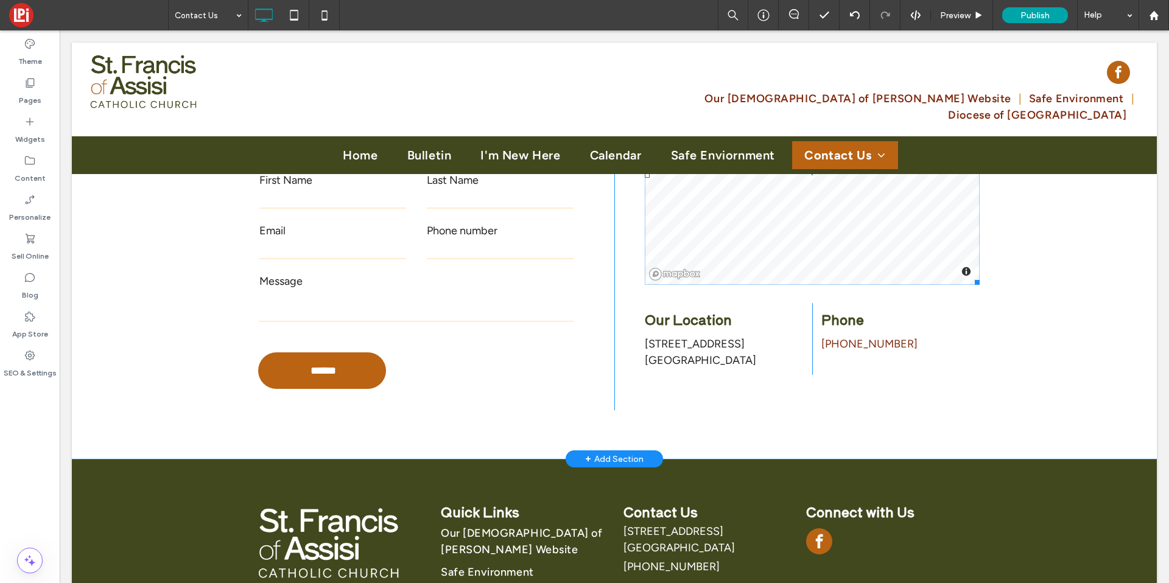
click at [750, 214] on span at bounding box center [812, 175] width 335 height 219
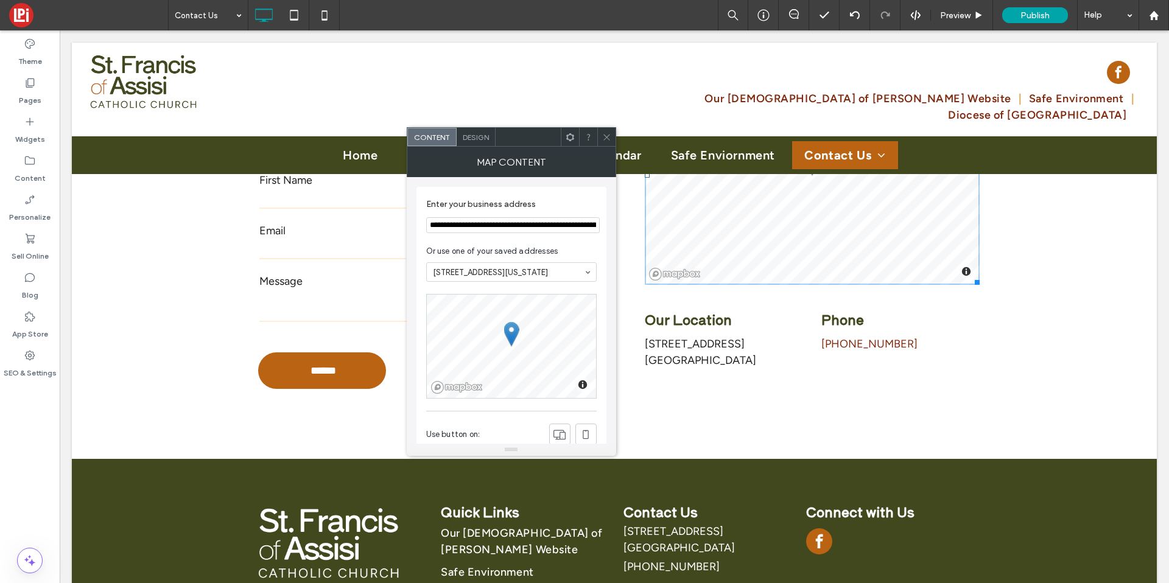
click at [515, 228] on input "**********" at bounding box center [513, 225] width 174 height 16
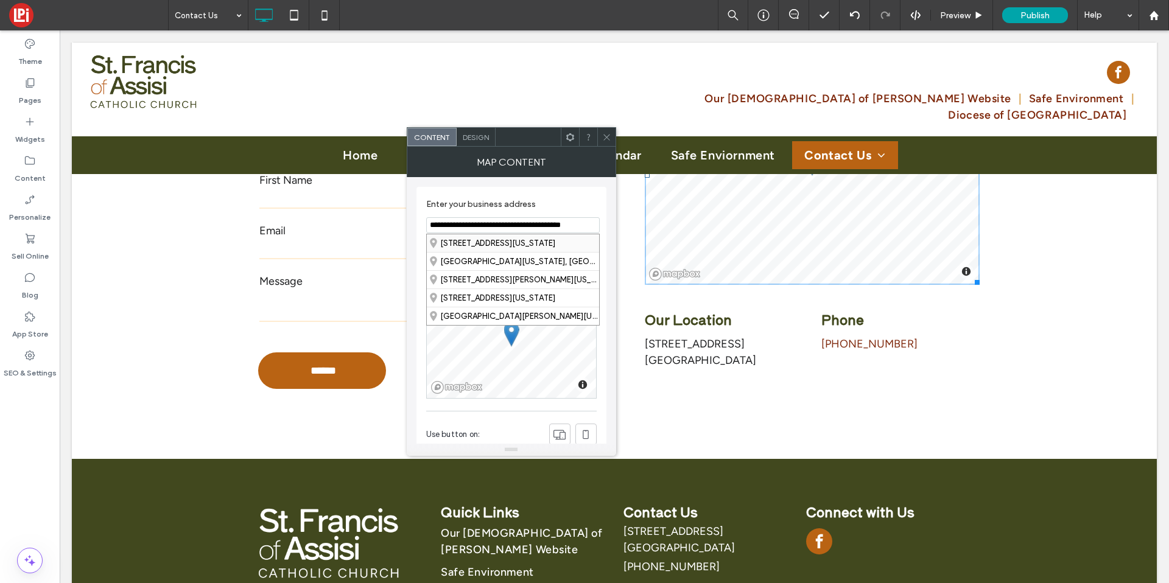
click at [470, 242] on div "14965 North State Highway 16, Graford, Texas 76449, United States" at bounding box center [513, 243] width 172 height 18
type input "**********"
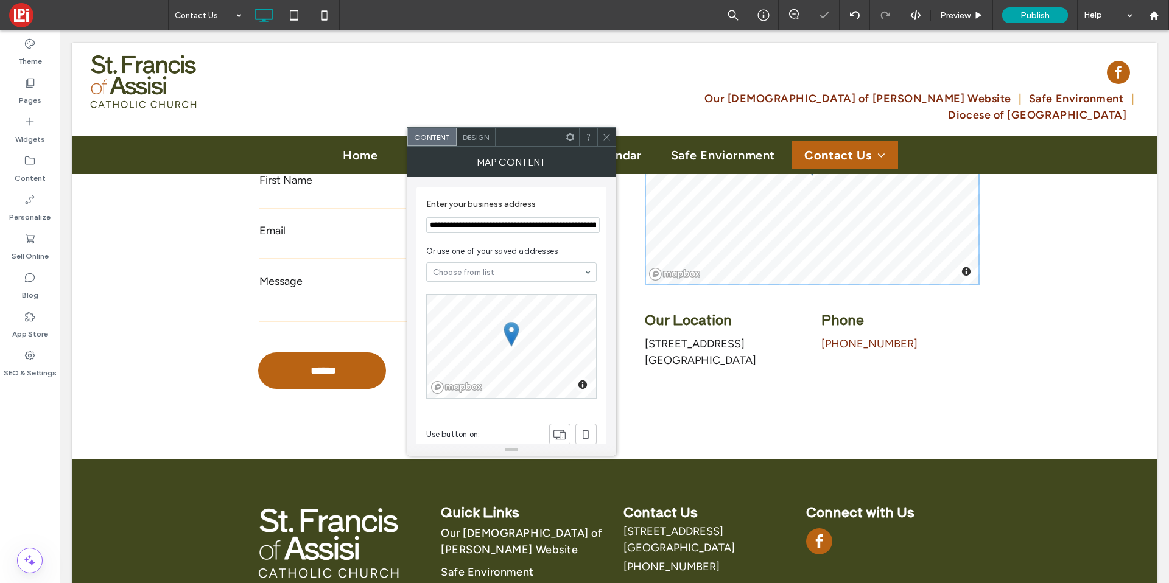
click at [485, 138] on span "Design" at bounding box center [476, 137] width 26 height 9
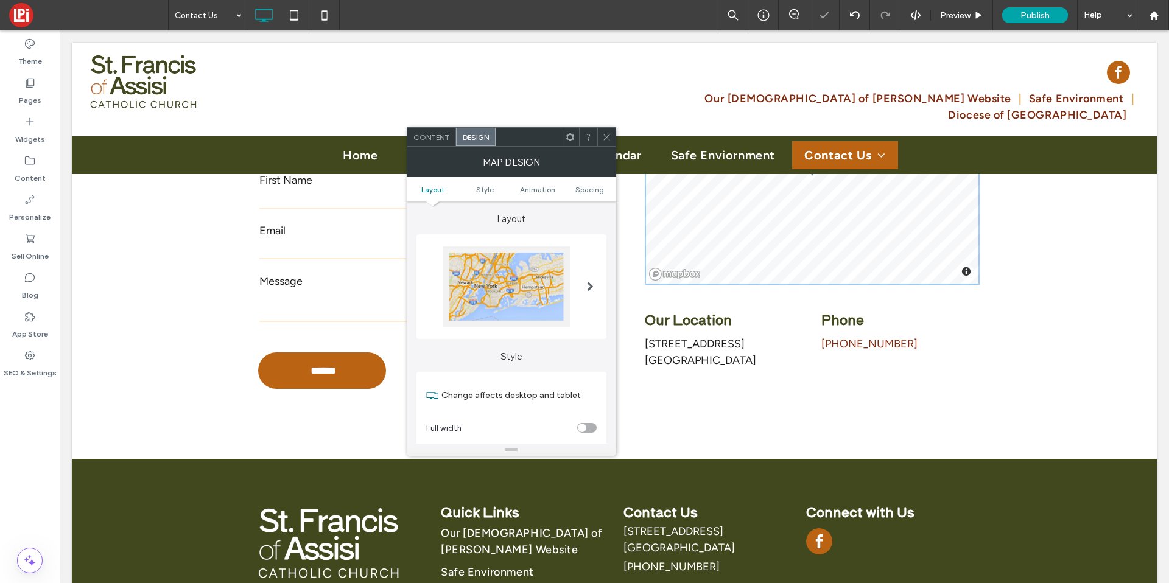
click at [571, 272] on div at bounding box center [511, 287] width 171 height 80
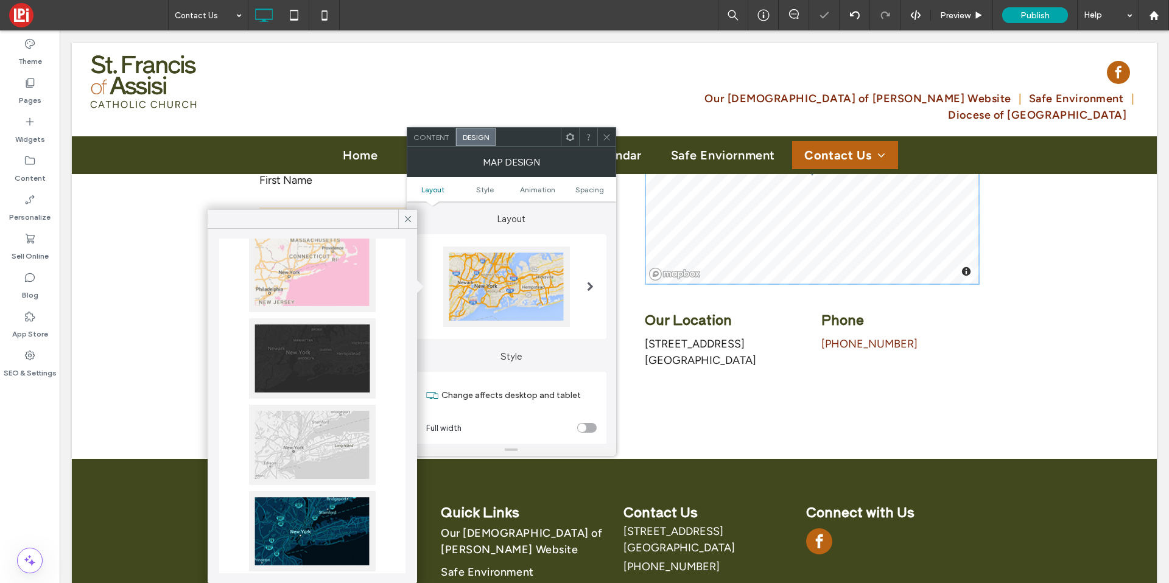
scroll to position [225, 0]
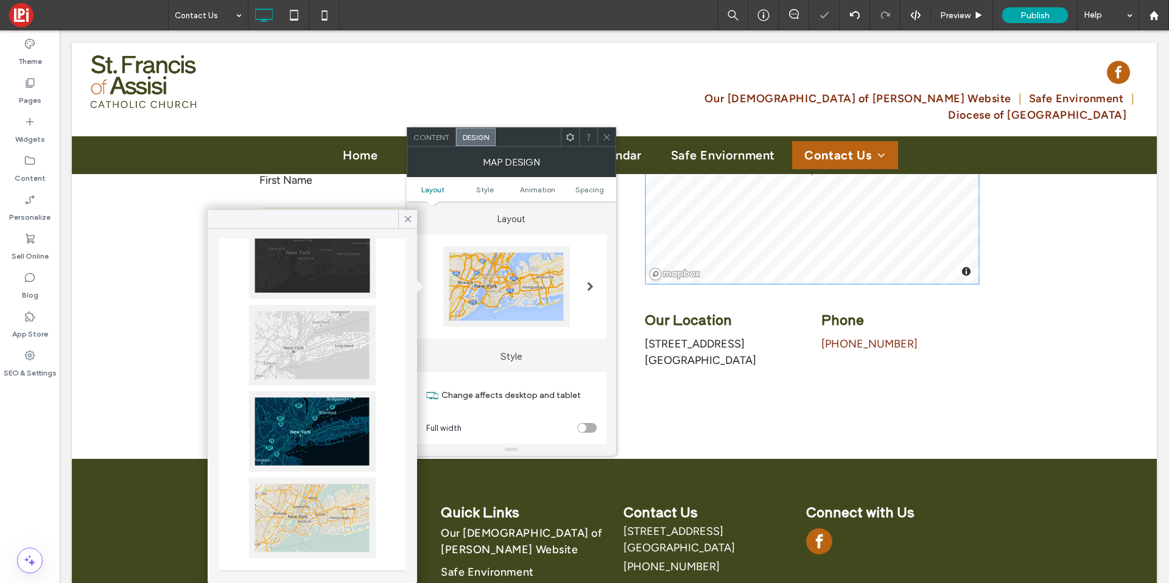
click at [345, 491] on div at bounding box center [312, 518] width 127 height 80
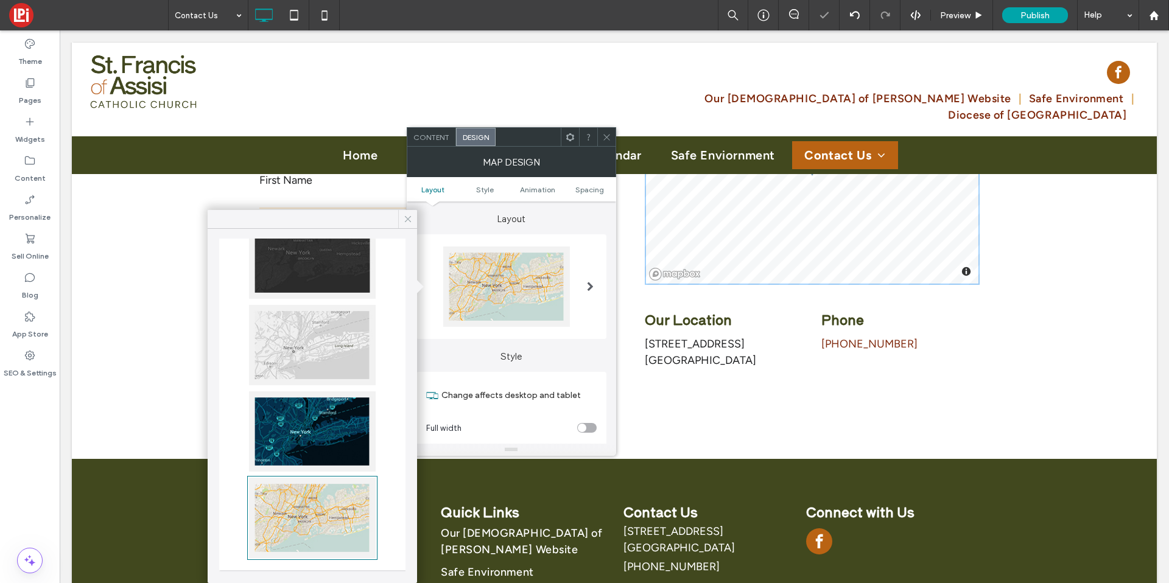
click at [409, 221] on icon at bounding box center [408, 219] width 11 height 11
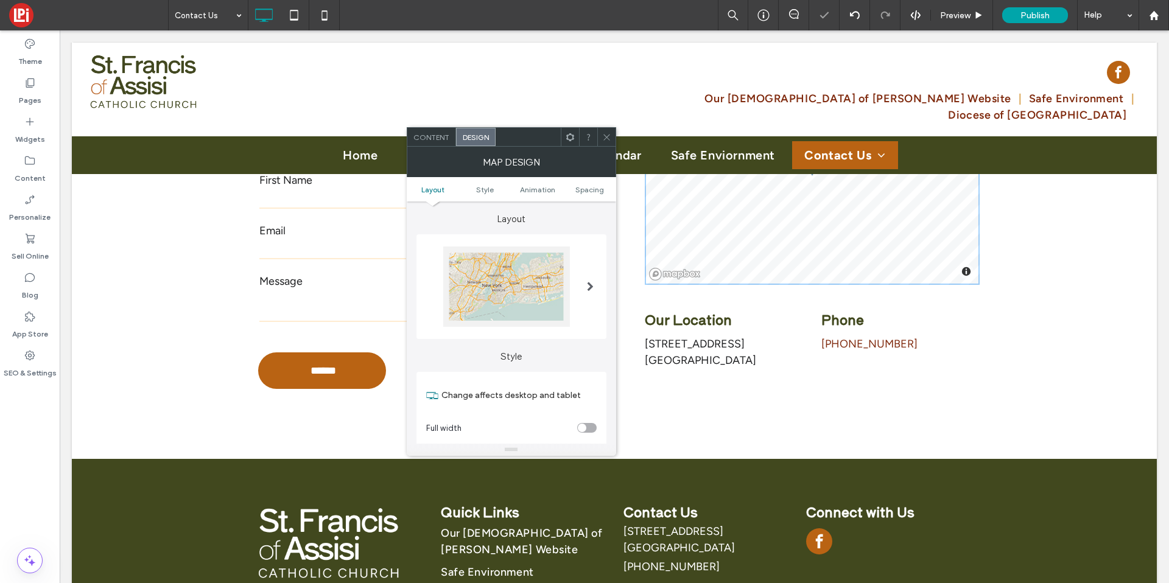
click at [608, 138] on icon at bounding box center [606, 137] width 9 height 9
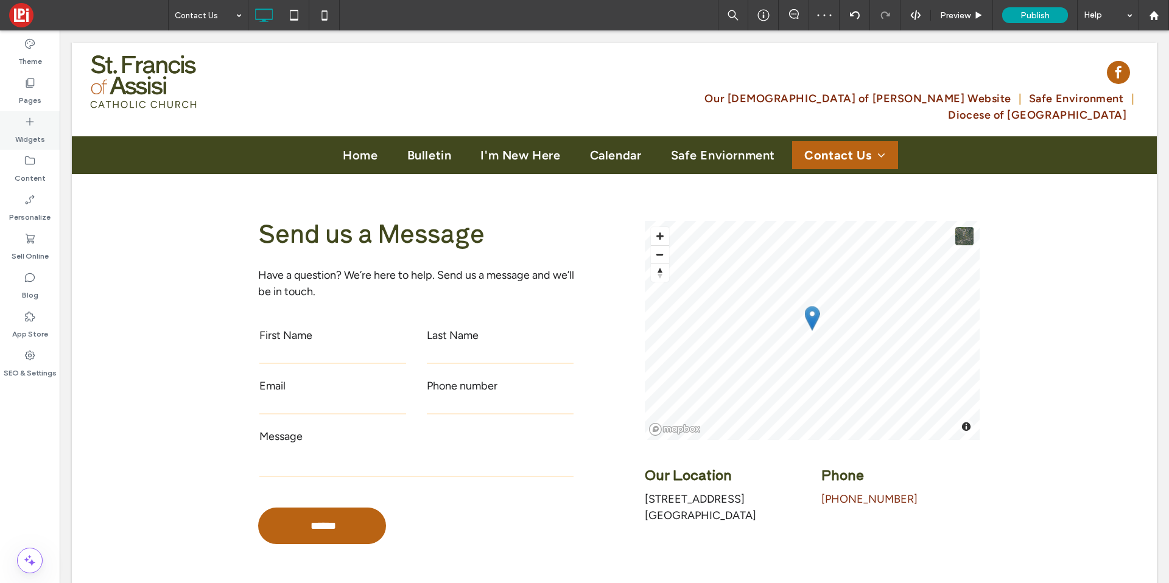
scroll to position [118, 0]
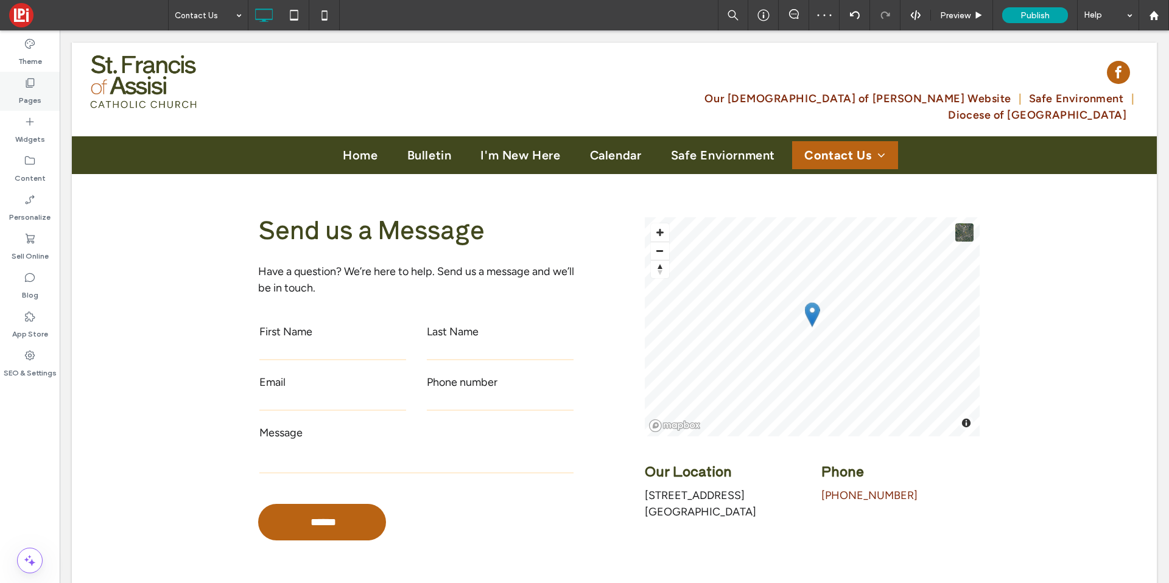
click at [32, 94] on label "Pages" at bounding box center [30, 97] width 23 height 17
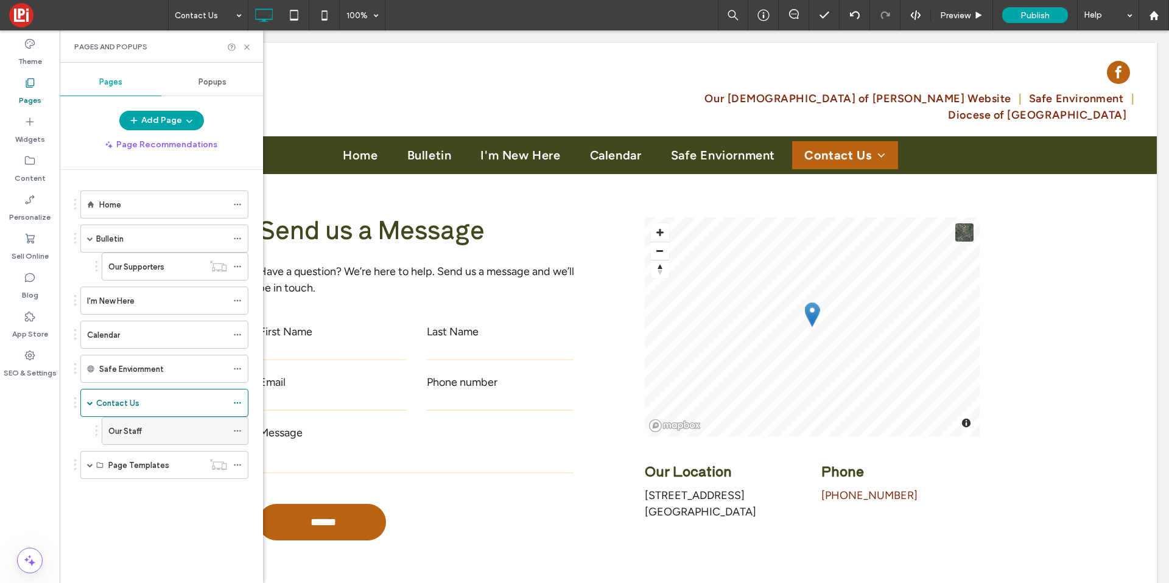
click at [241, 429] on icon at bounding box center [237, 431] width 9 height 9
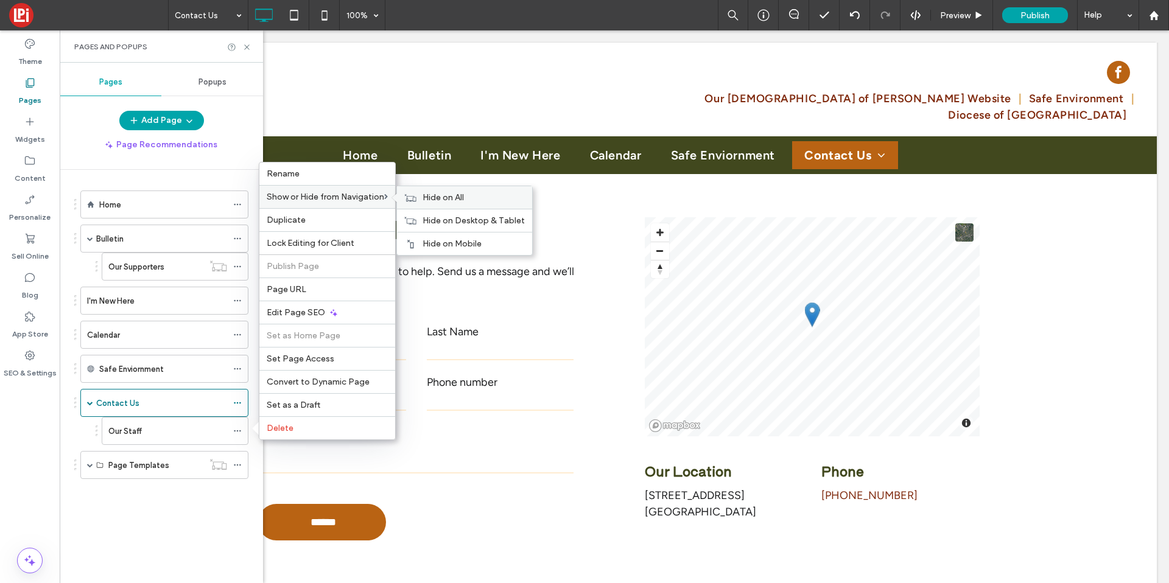
click at [423, 192] on div "Hide on All" at bounding box center [464, 197] width 135 height 23
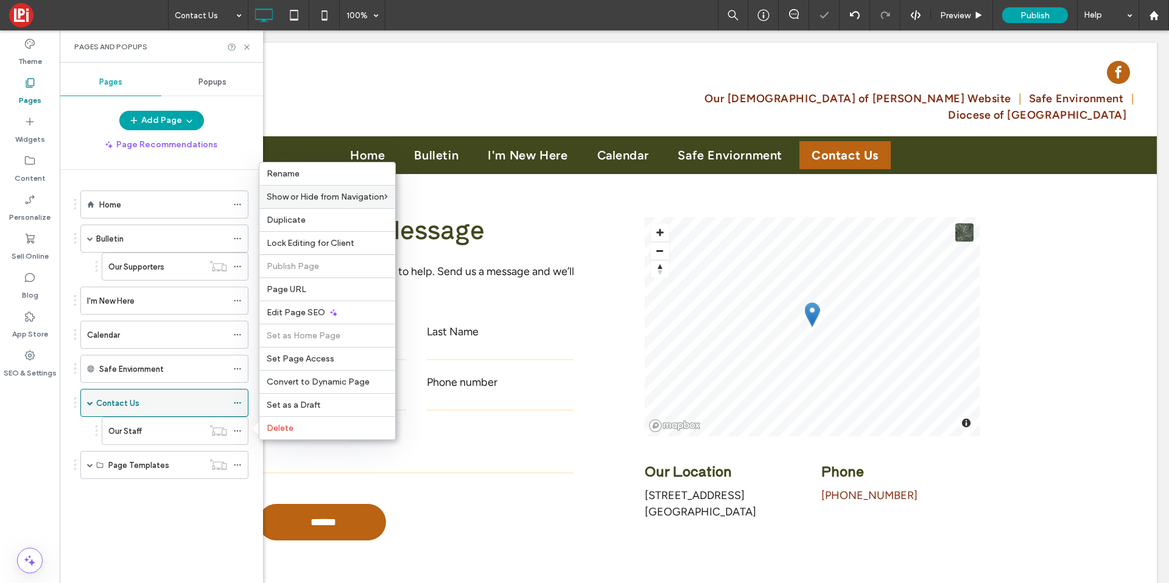
click at [88, 402] on span at bounding box center [90, 403] width 6 height 6
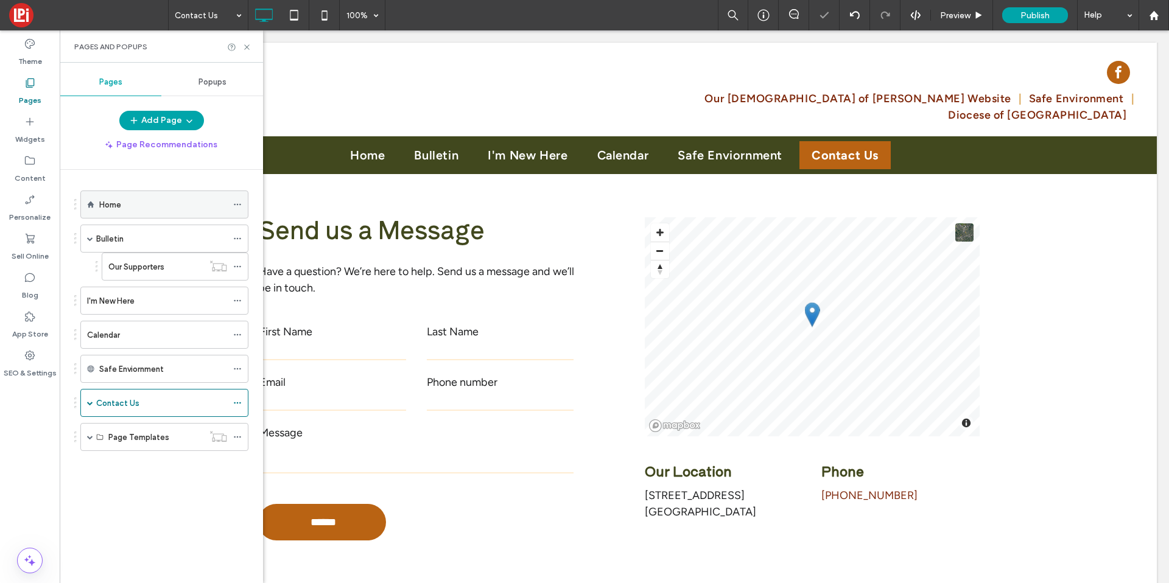
click at [134, 206] on div "Home" at bounding box center [163, 205] width 128 height 13
click at [118, 402] on label "Contact Us" at bounding box center [117, 403] width 43 height 21
click at [248, 43] on icon at bounding box center [246, 47] width 9 height 9
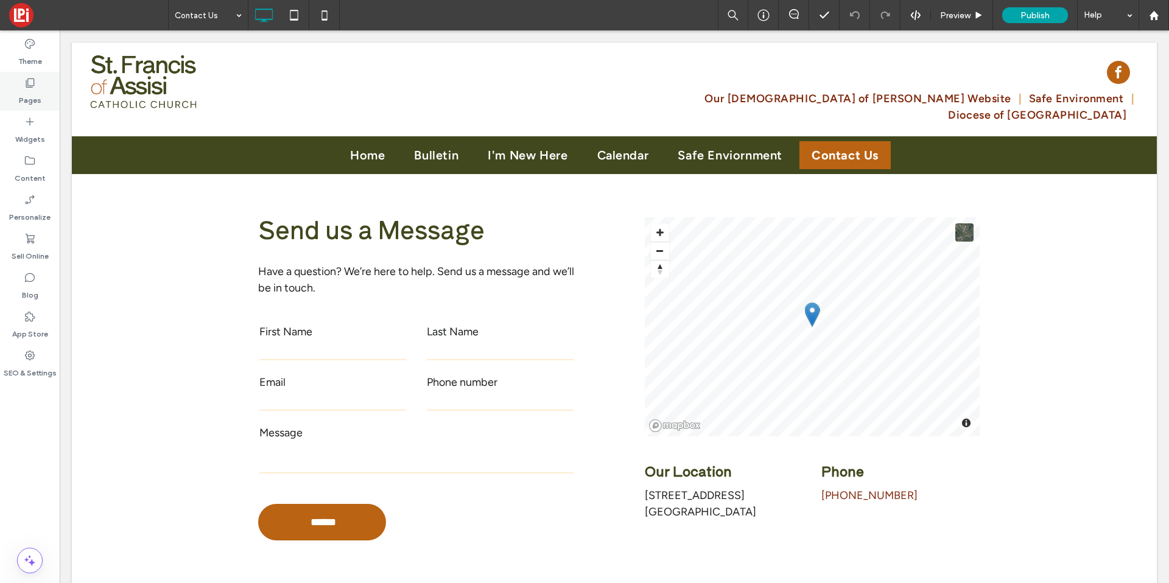
click at [33, 96] on label "Pages" at bounding box center [30, 97] width 23 height 17
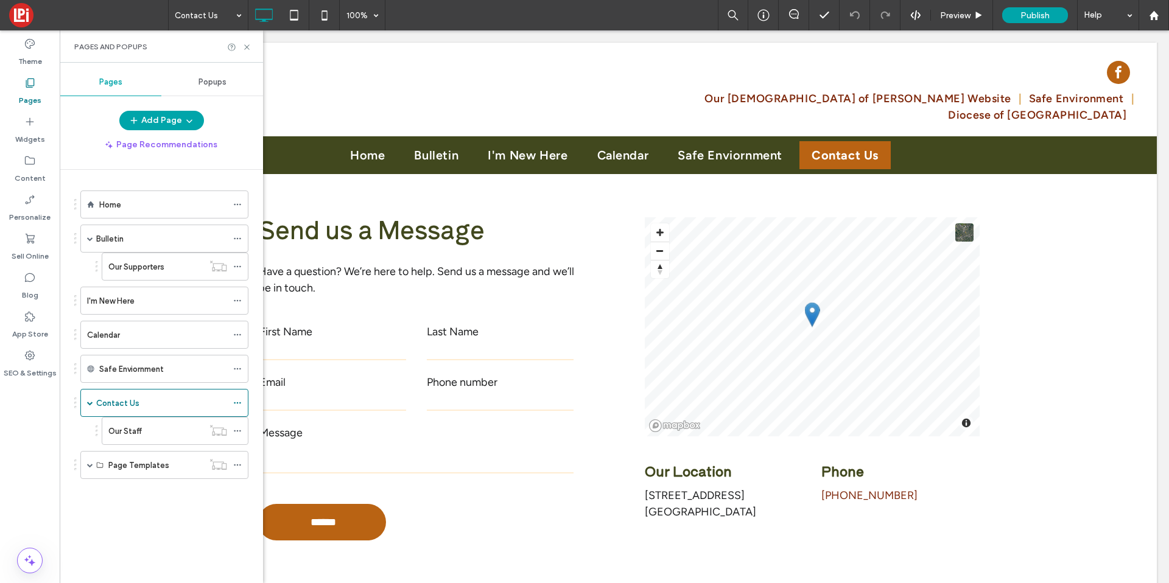
click at [132, 214] on div "Home" at bounding box center [163, 204] width 128 height 27
click at [247, 46] on use at bounding box center [246, 46] width 5 height 5
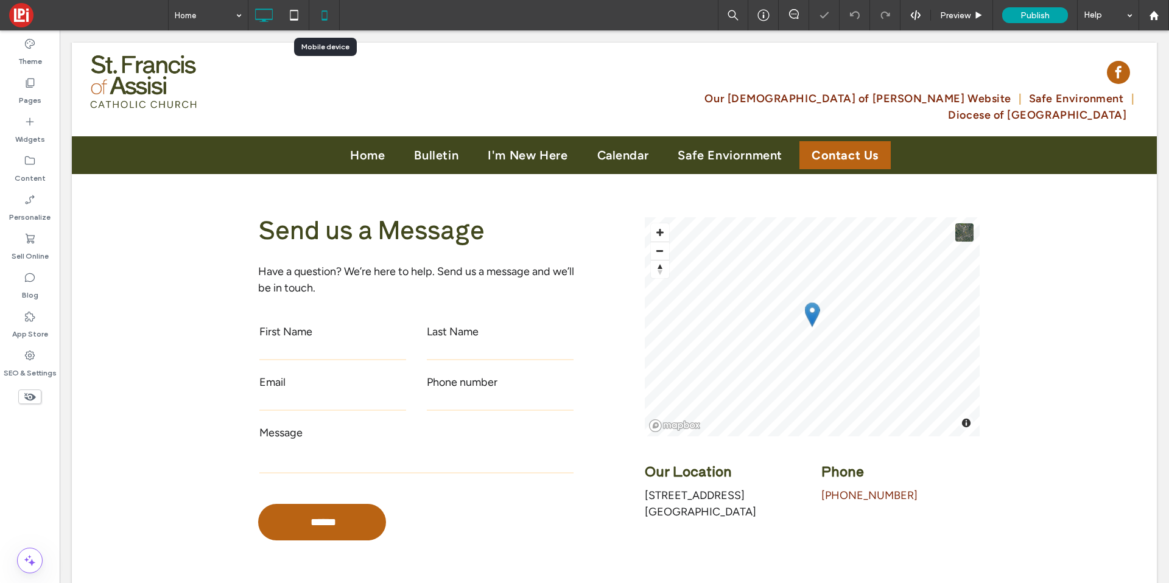
click at [317, 15] on icon at bounding box center [324, 15] width 24 height 24
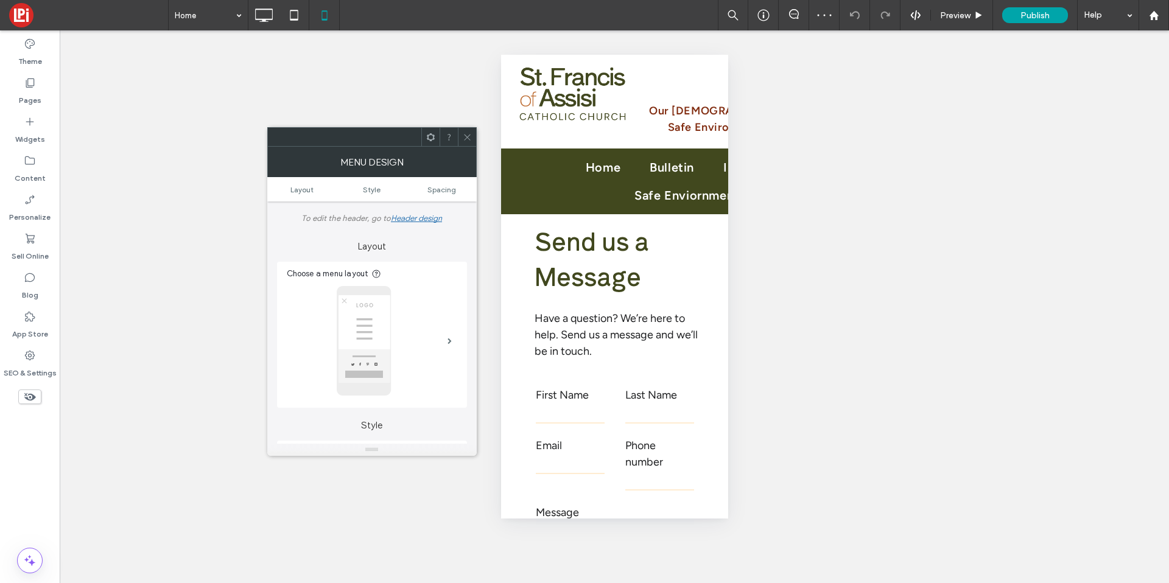
click at [462, 134] on div at bounding box center [467, 137] width 18 height 18
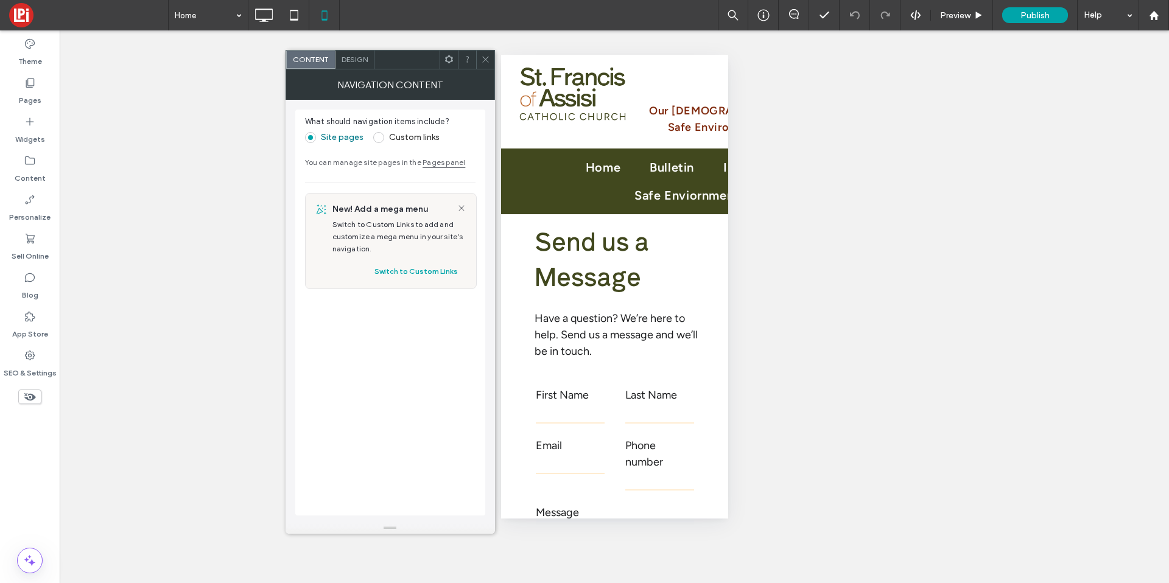
click at [346, 56] on span "Design" at bounding box center [355, 59] width 26 height 9
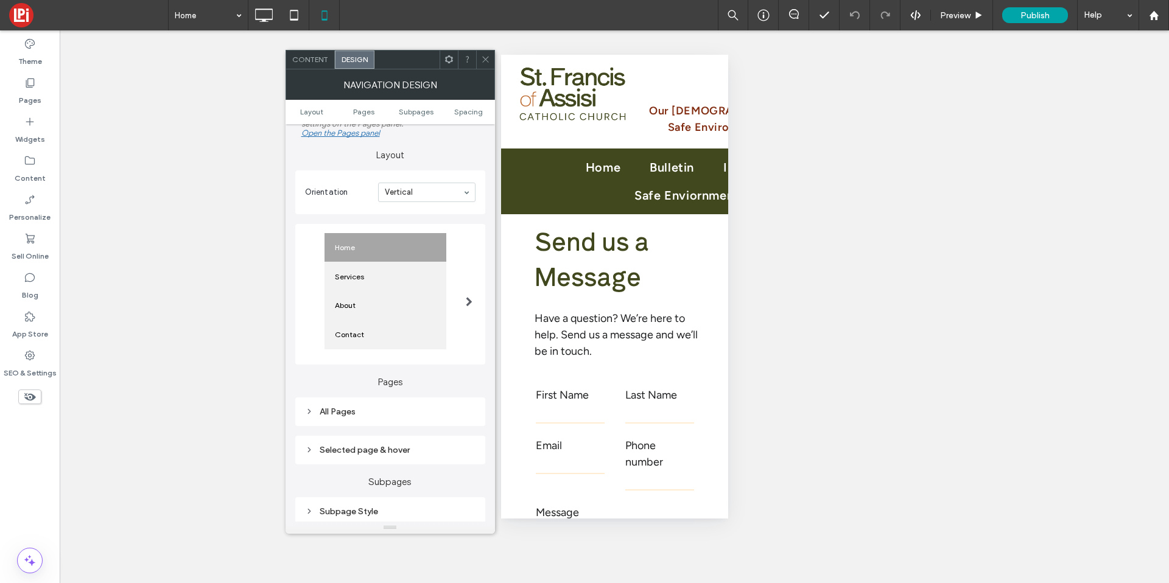
scroll to position [21, 0]
click at [418, 113] on span "Subpages" at bounding box center [416, 111] width 35 height 9
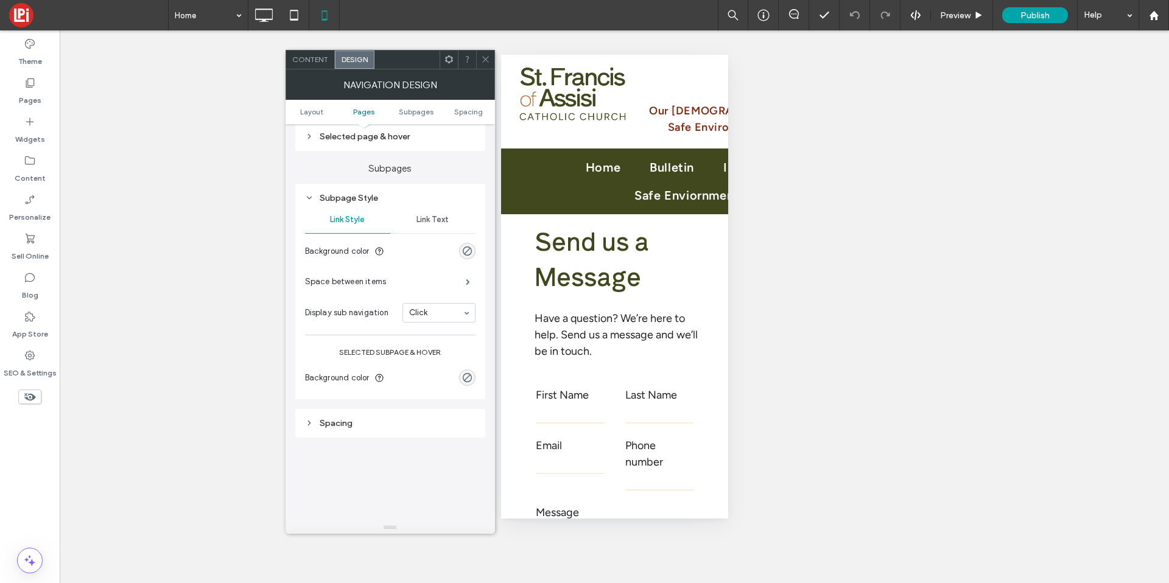
scroll to position [361, 0]
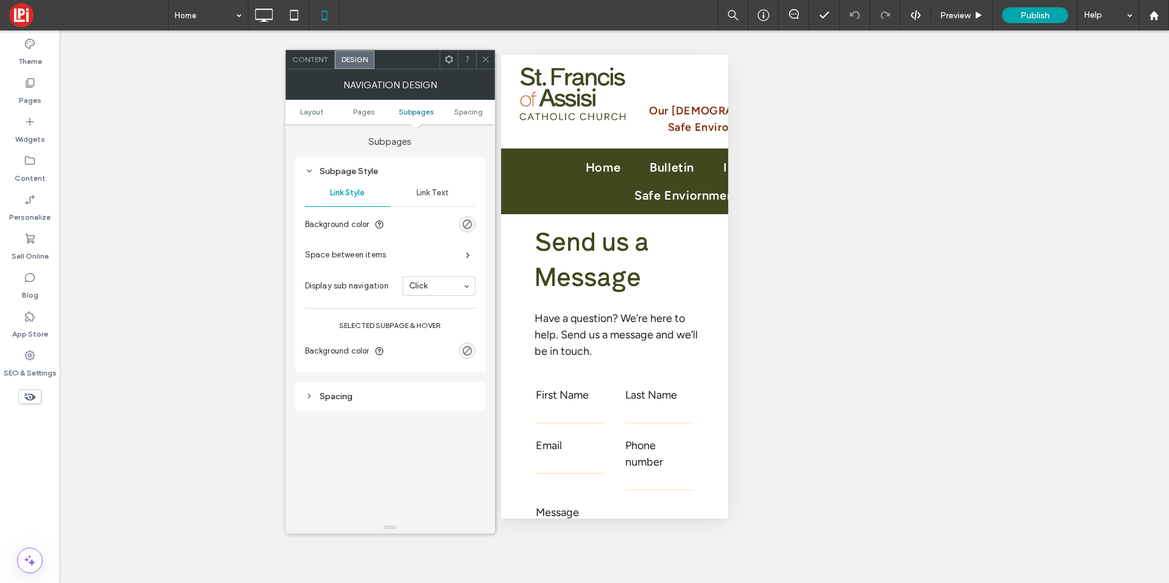
click at [430, 193] on span "Link Text" at bounding box center [433, 193] width 32 height 10
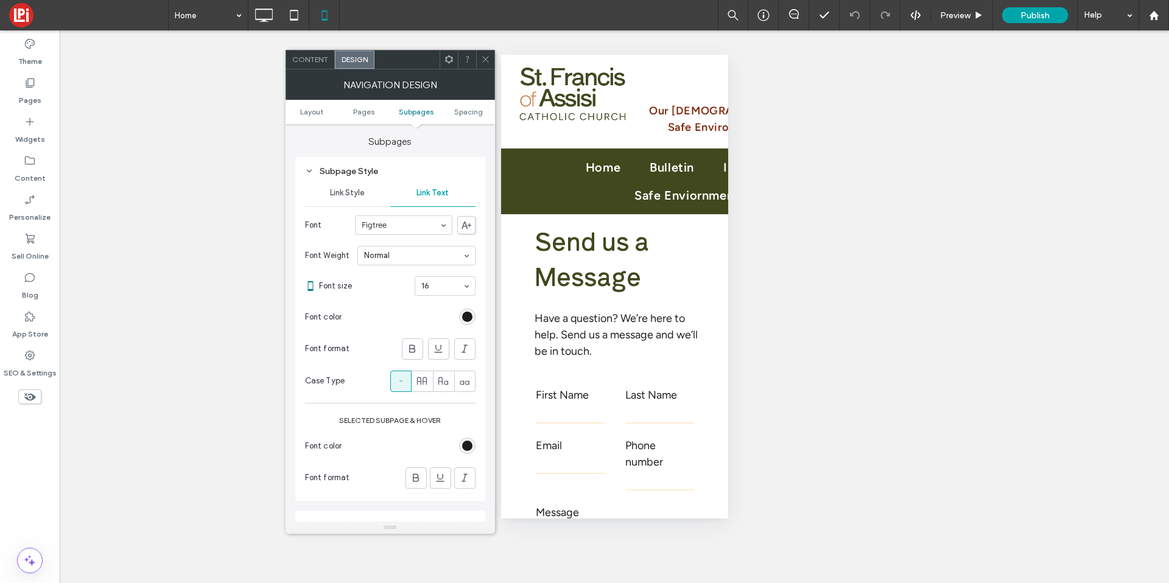
click at [462, 317] on div "rgb(27, 28, 30)" at bounding box center [467, 317] width 10 height 10
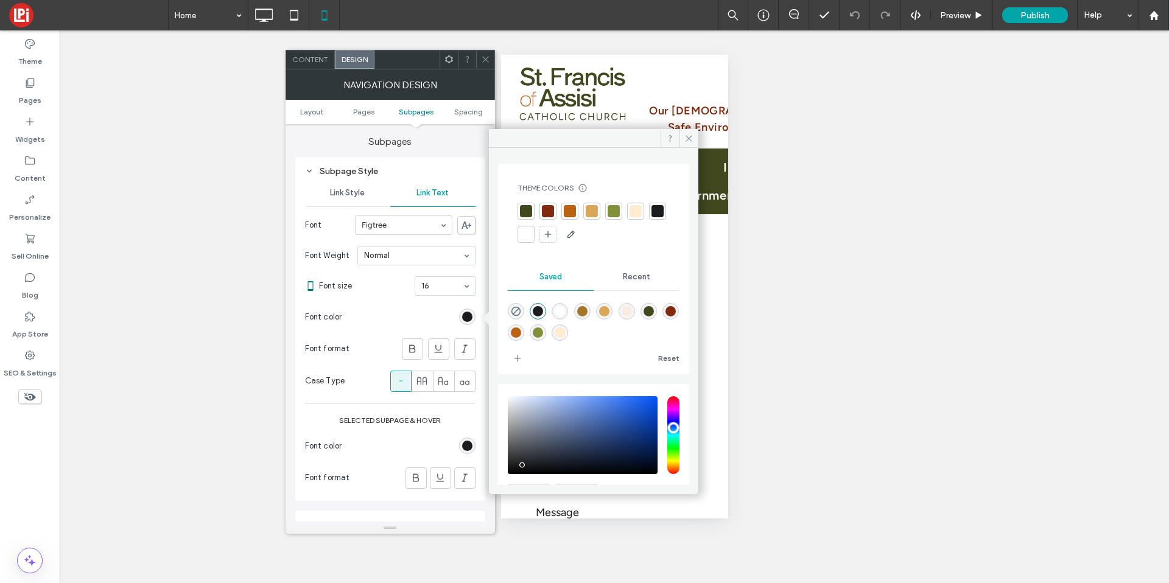
click at [532, 236] on div at bounding box center [526, 234] width 12 height 12
click at [683, 140] on span at bounding box center [689, 138] width 19 height 18
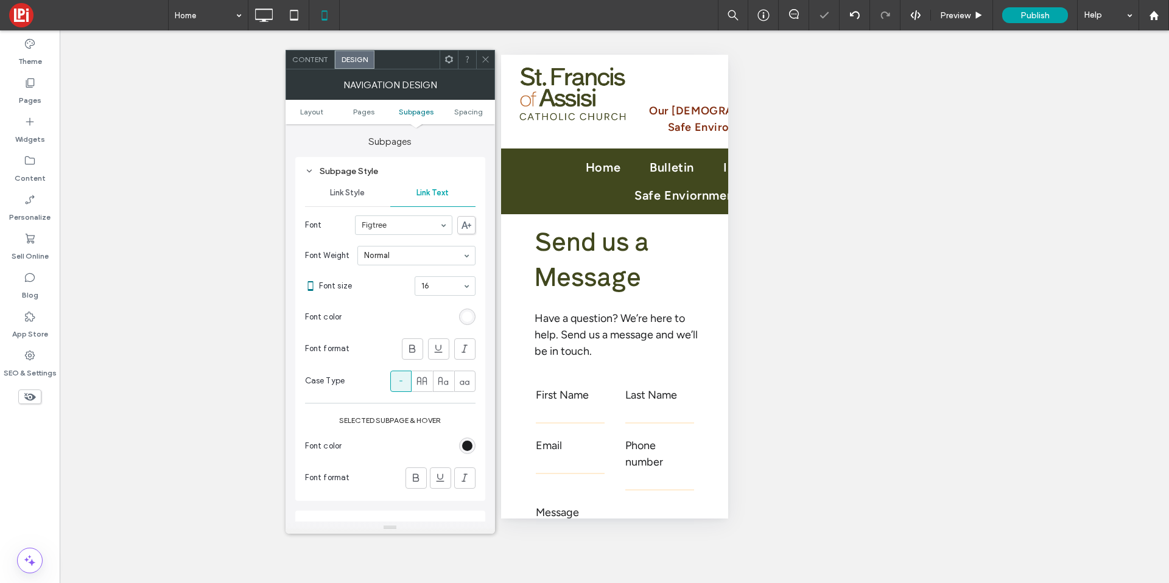
click at [470, 453] on div "rgb(27, 28, 30)" at bounding box center [467, 446] width 16 height 16
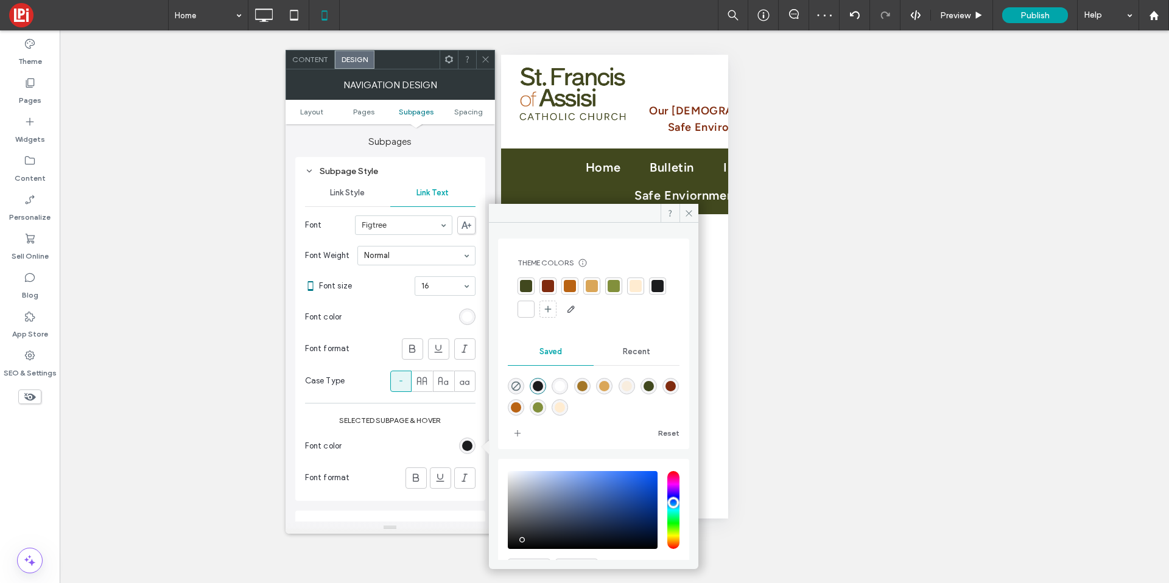
click at [532, 311] on div at bounding box center [526, 309] width 12 height 12
click at [689, 210] on icon at bounding box center [689, 213] width 9 height 9
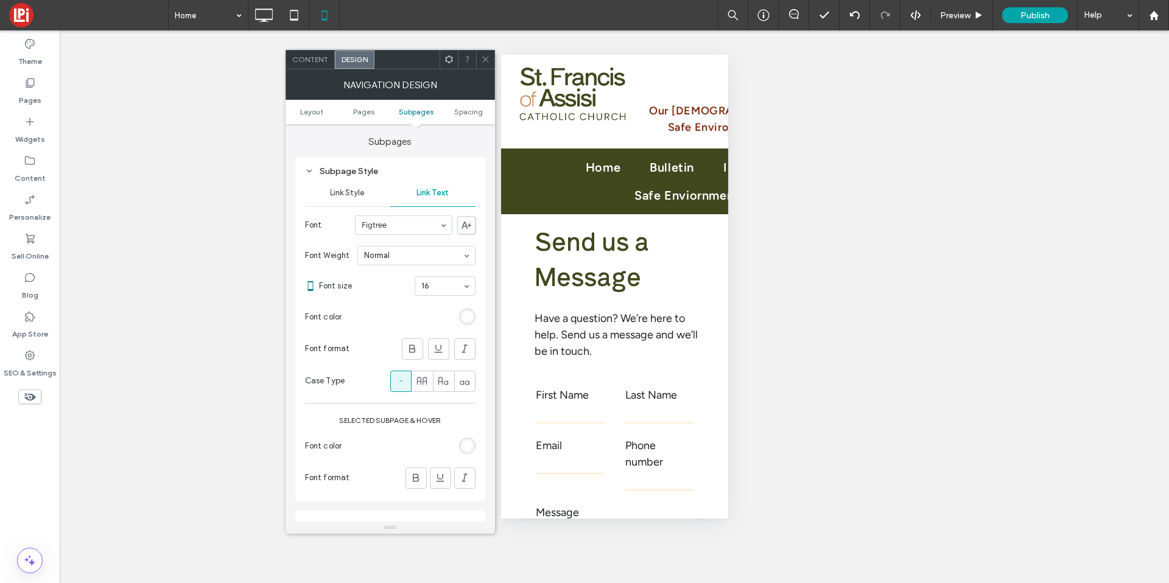
click at [343, 193] on span "Link Style" at bounding box center [347, 193] width 35 height 10
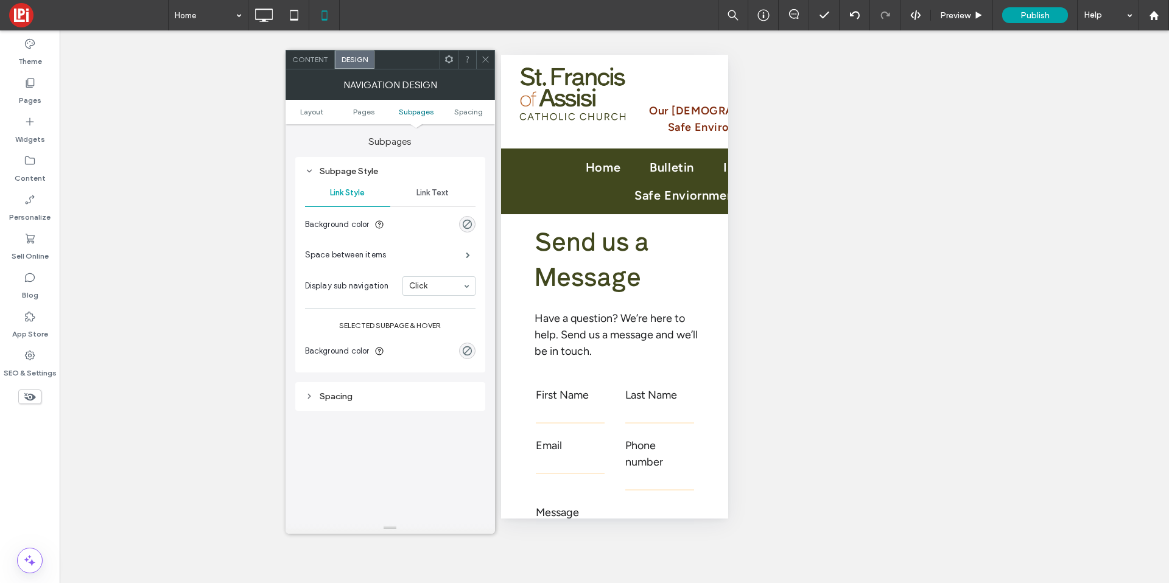
click at [490, 62] on div at bounding box center [485, 60] width 18 height 18
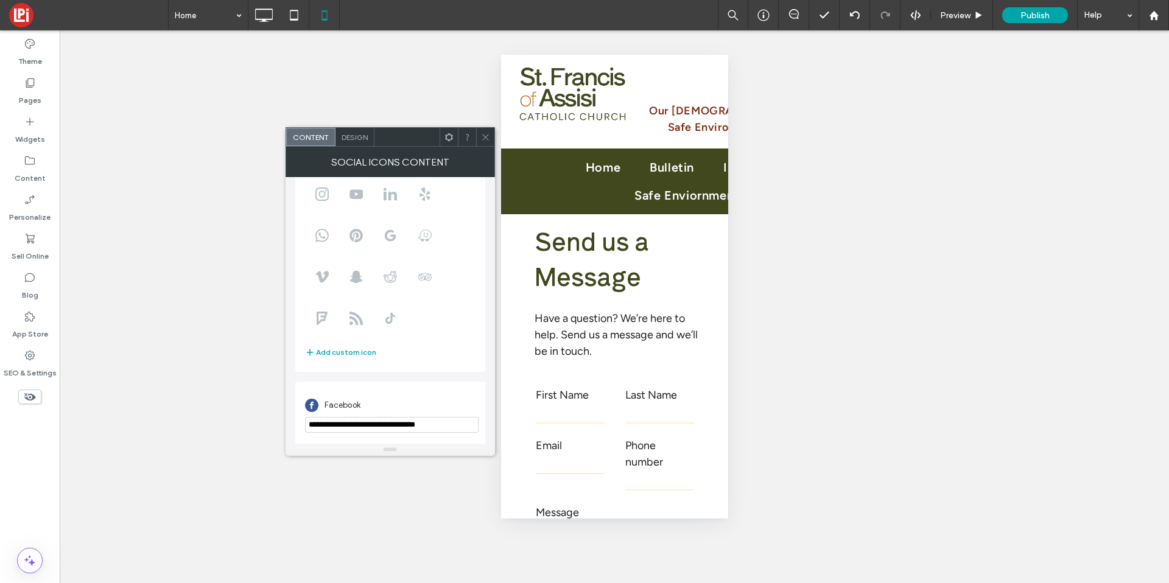
scroll to position [83, 0]
click at [404, 425] on input "**********" at bounding box center [392, 424] width 174 height 16
click at [412, 424] on input "**********" at bounding box center [392, 424] width 174 height 16
drag, startPoint x: 412, startPoint y: 424, endPoint x: 463, endPoint y: 421, distance: 51.8
click at [463, 421] on input "**********" at bounding box center [392, 424] width 174 height 16
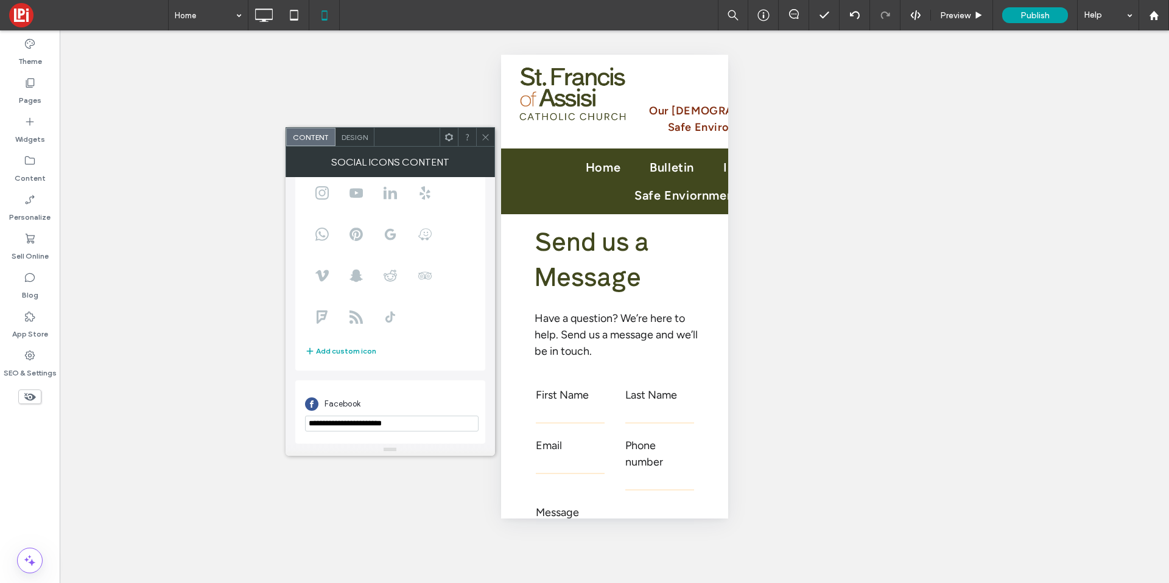
type input "**********"
click at [487, 138] on icon at bounding box center [485, 137] width 9 height 9
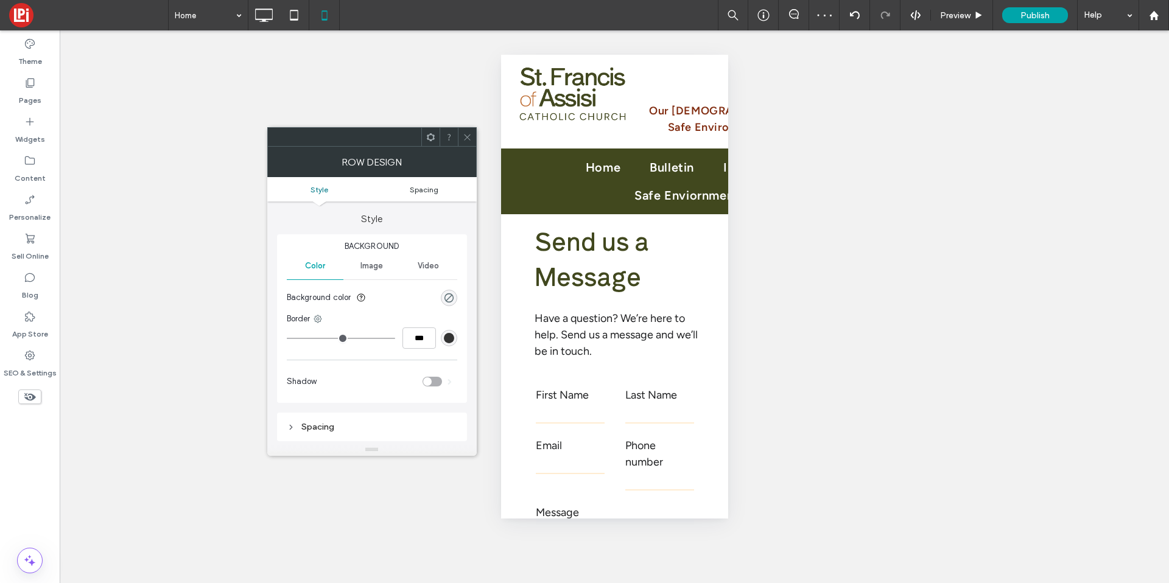
click at [438, 188] on link "Spacing" at bounding box center [424, 189] width 105 height 9
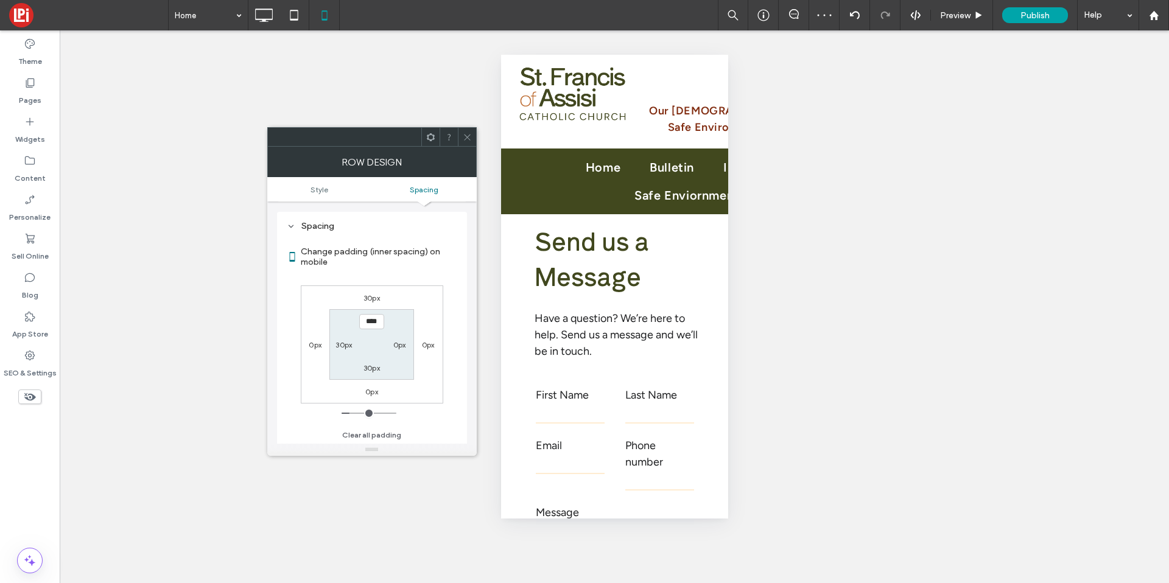
scroll to position [202, 0]
type input "****"
type input "**"
click at [466, 147] on div "Row Design" at bounding box center [372, 162] width 210 height 30
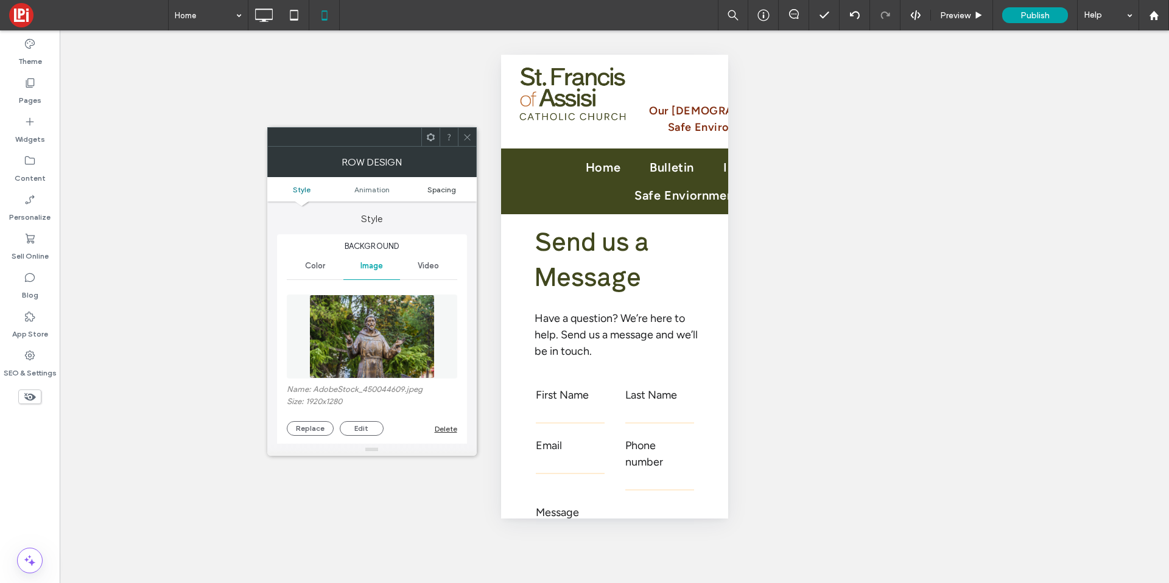
click at [438, 194] on ul "Style Animation Spacing" at bounding box center [372, 189] width 210 height 24
click at [441, 188] on span "Spacing" at bounding box center [442, 189] width 29 height 9
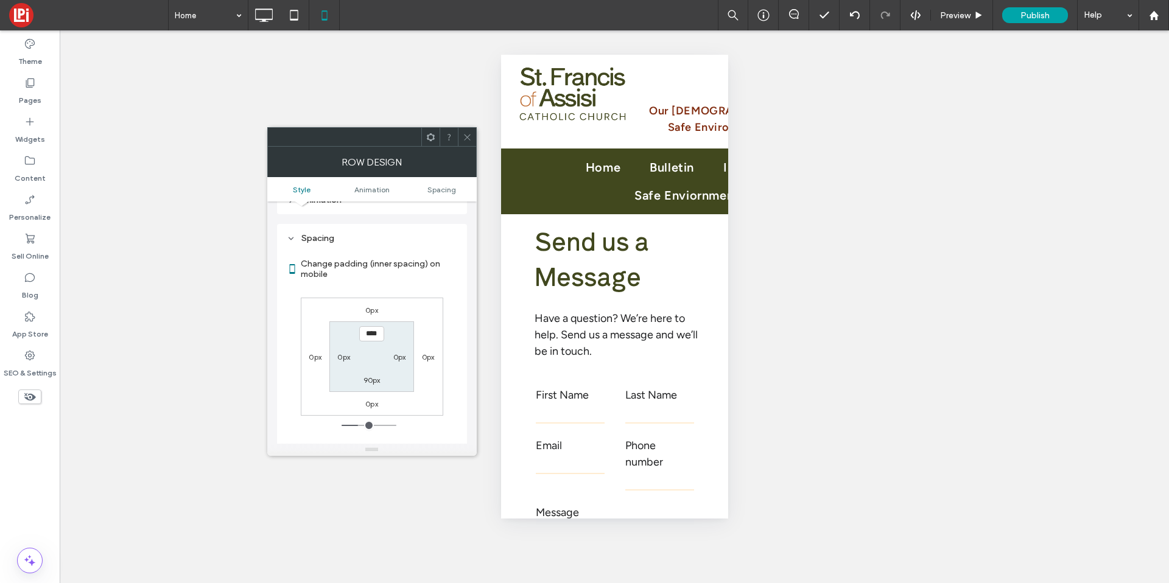
scroll to position [641, 0]
type input "*****"
click at [375, 374] on label "90px" at bounding box center [372, 378] width 17 height 9
type input "**"
type input "***"
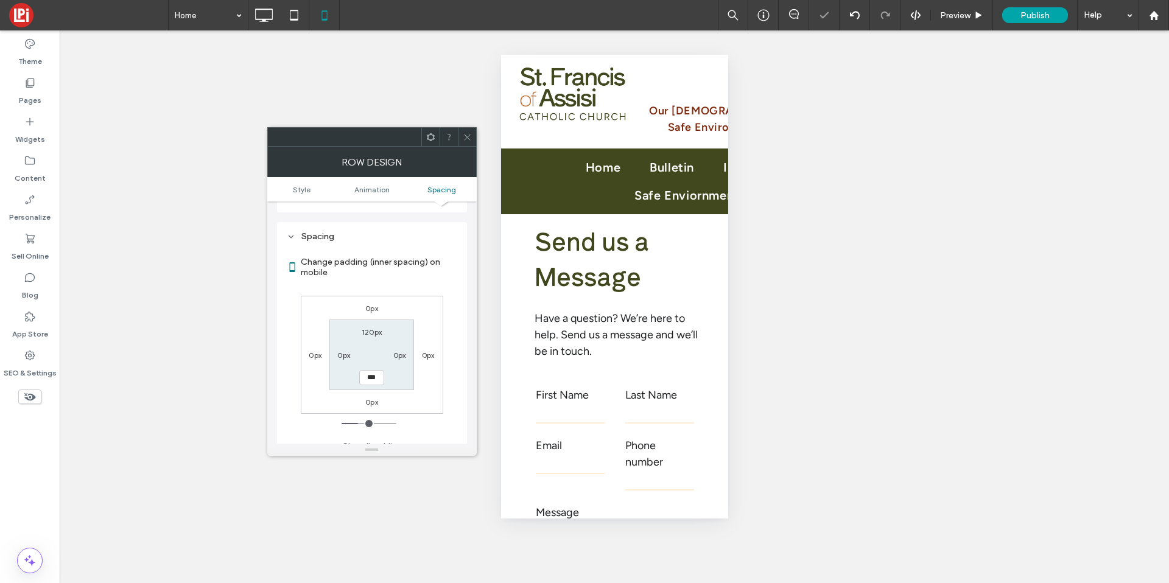
type input "***"
click at [375, 370] on input "*****" at bounding box center [371, 377] width 25 height 15
type input "**"
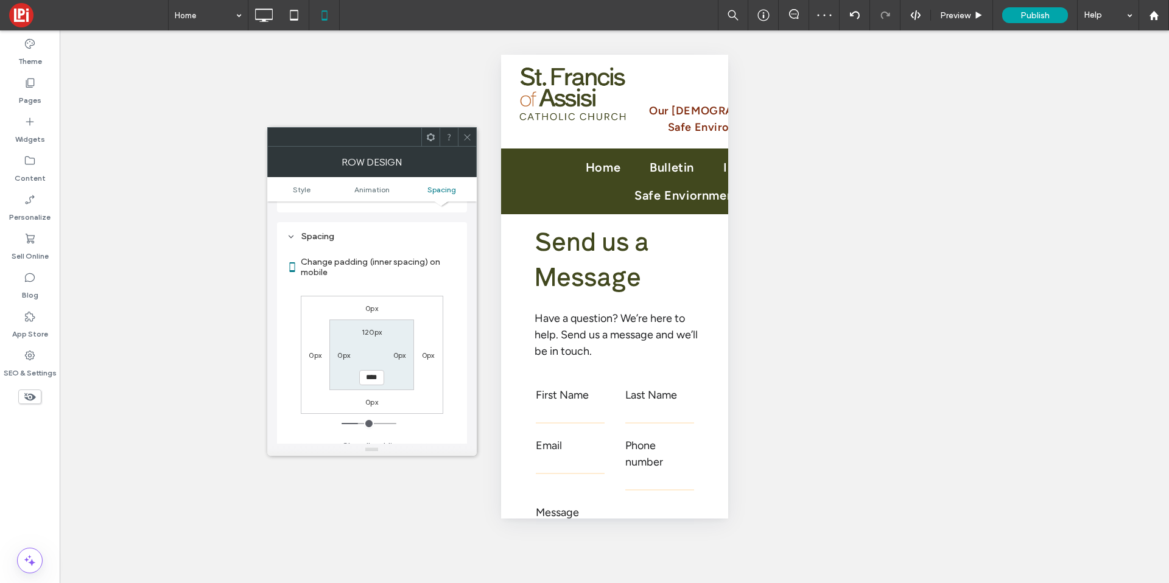
click at [375, 370] on input "****" at bounding box center [371, 377] width 25 height 15
type input "**"
type input "****"
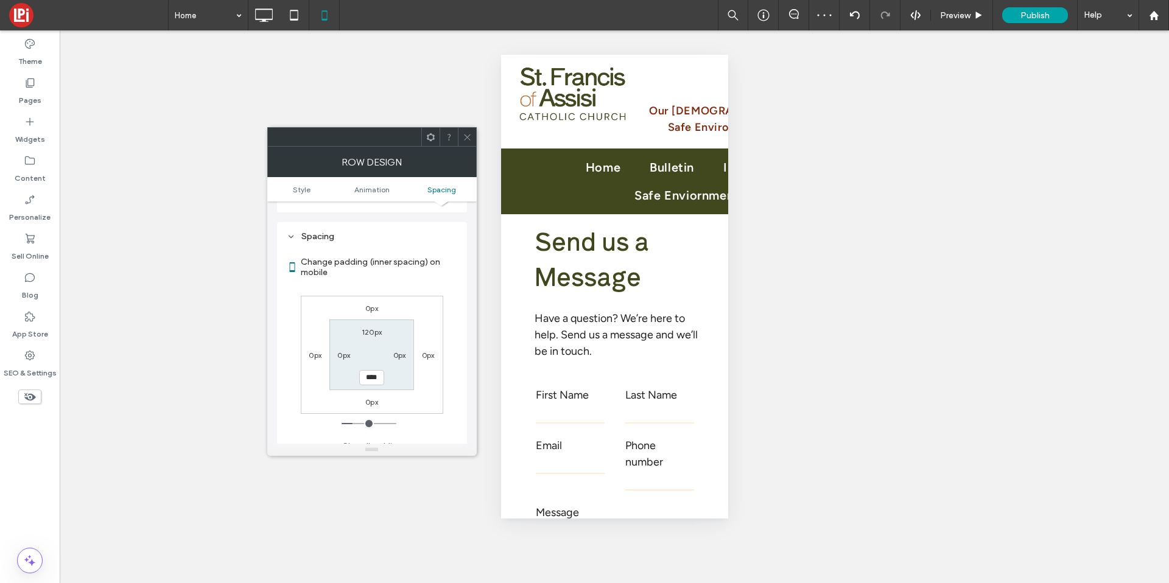
click at [368, 320] on section "120px 0px **** 0px" at bounding box center [371, 355] width 85 height 70
click at [368, 328] on label "120px" at bounding box center [372, 332] width 20 height 9
type input "***"
type input "**"
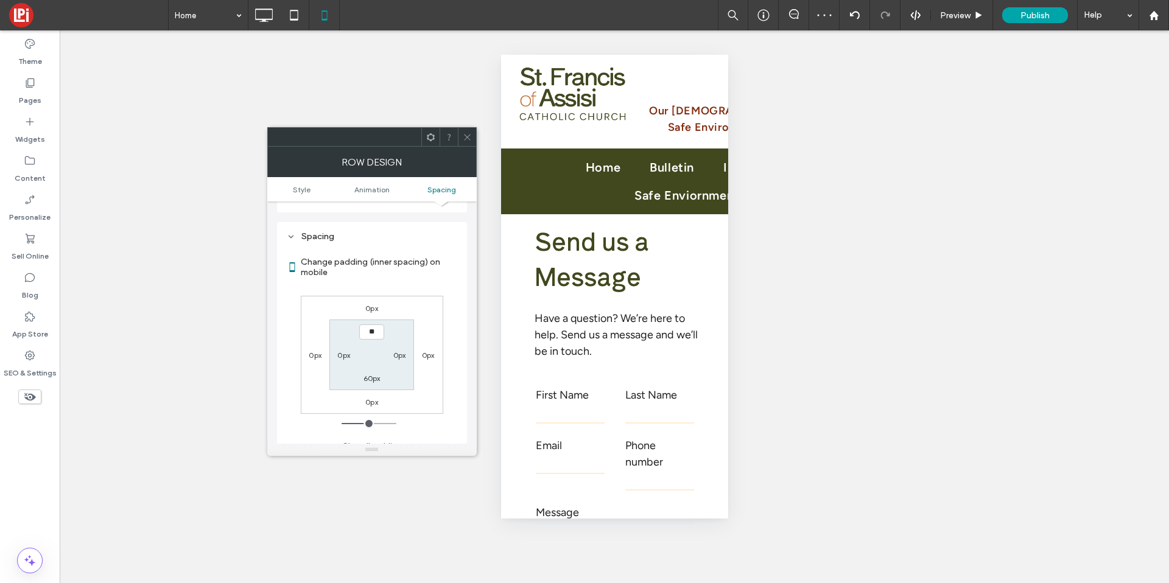
type input "****"
drag, startPoint x: 465, startPoint y: 143, endPoint x: 499, endPoint y: 131, distance: 35.6
click at [465, 143] on span at bounding box center [467, 137] width 9 height 18
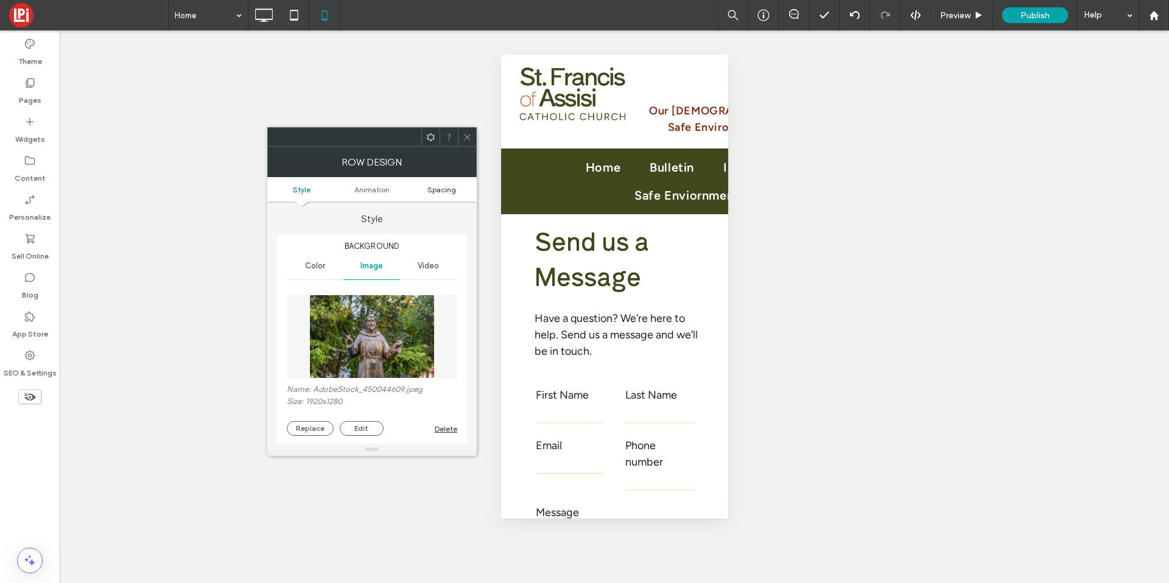
click at [440, 186] on span "Spacing" at bounding box center [442, 189] width 29 height 9
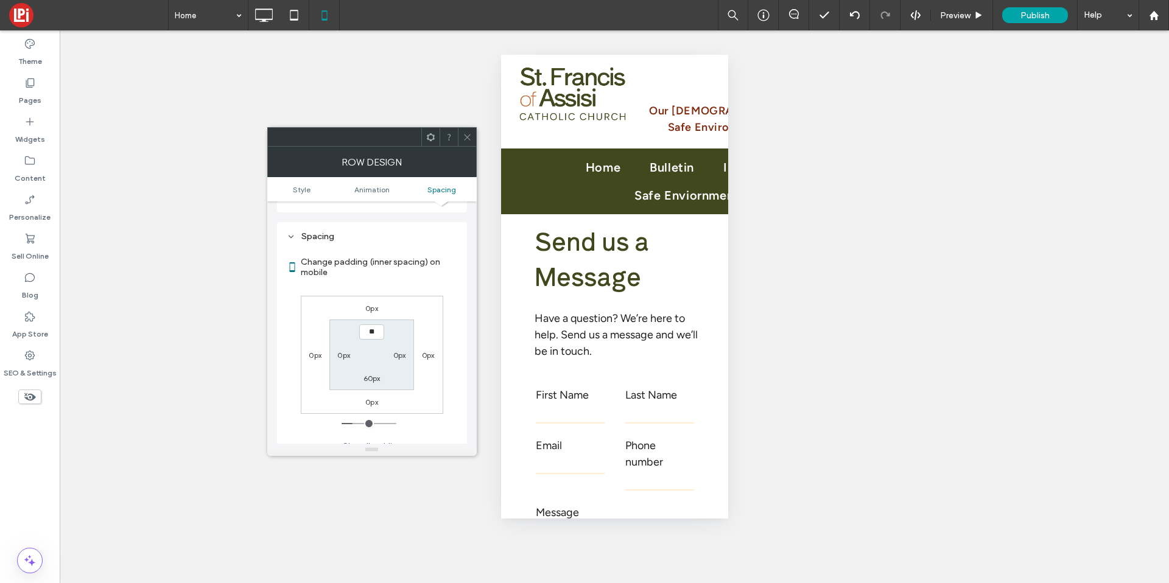
type input "****"
type input "**"
click at [382, 348] on section "**** 0px 60px 0px" at bounding box center [371, 355] width 85 height 70
click at [365, 325] on input "****" at bounding box center [371, 332] width 25 height 15
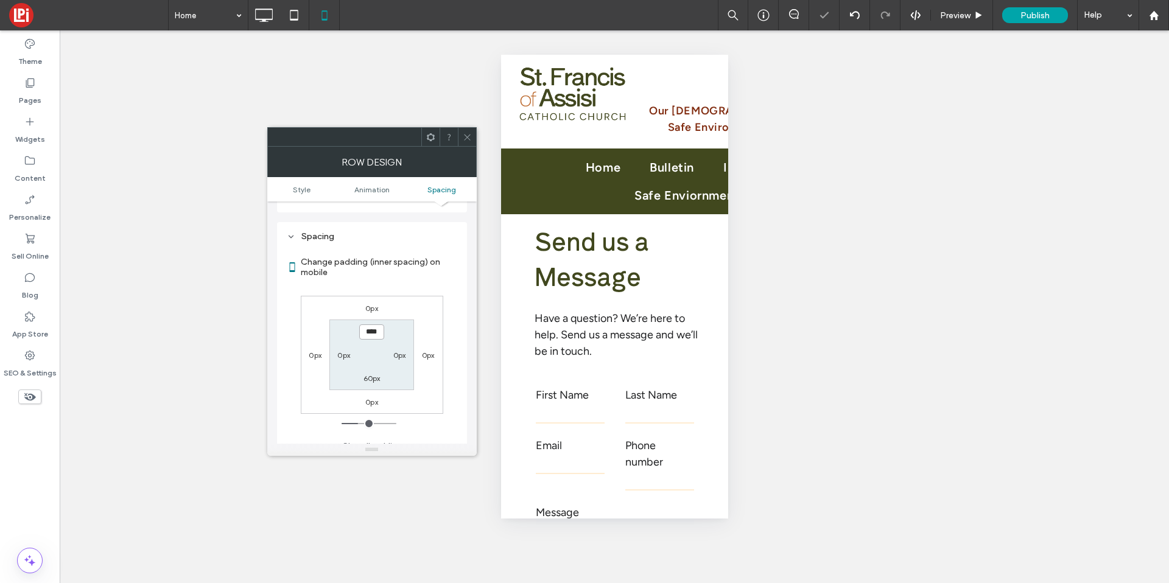
click at [365, 325] on input "****" at bounding box center [371, 332] width 25 height 15
type input "****"
type input "**"
click at [469, 139] on use at bounding box center [467, 137] width 6 height 6
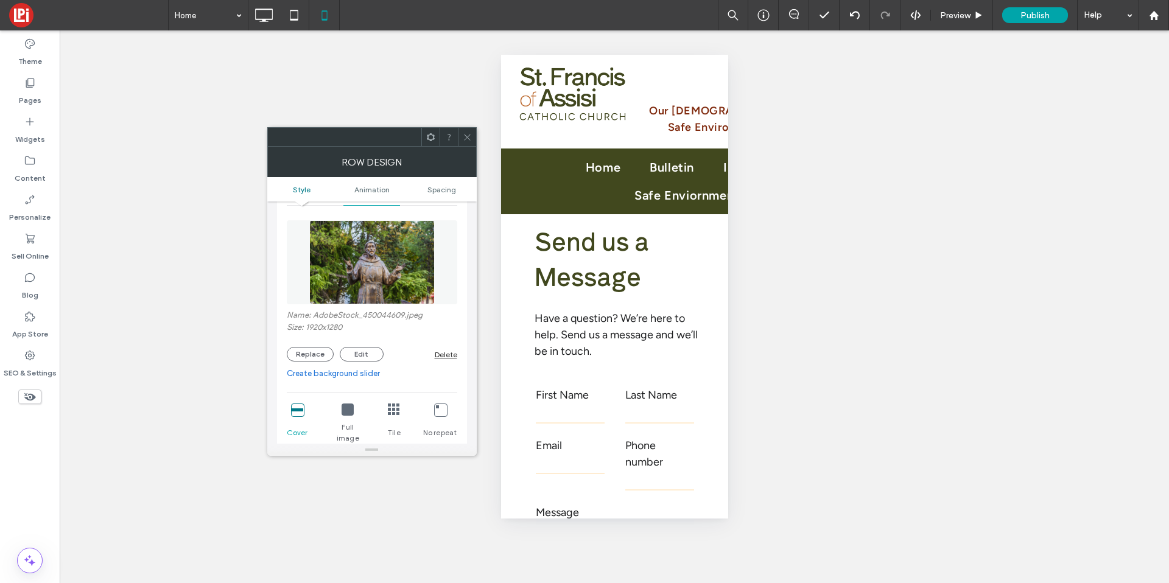
scroll to position [238, 0]
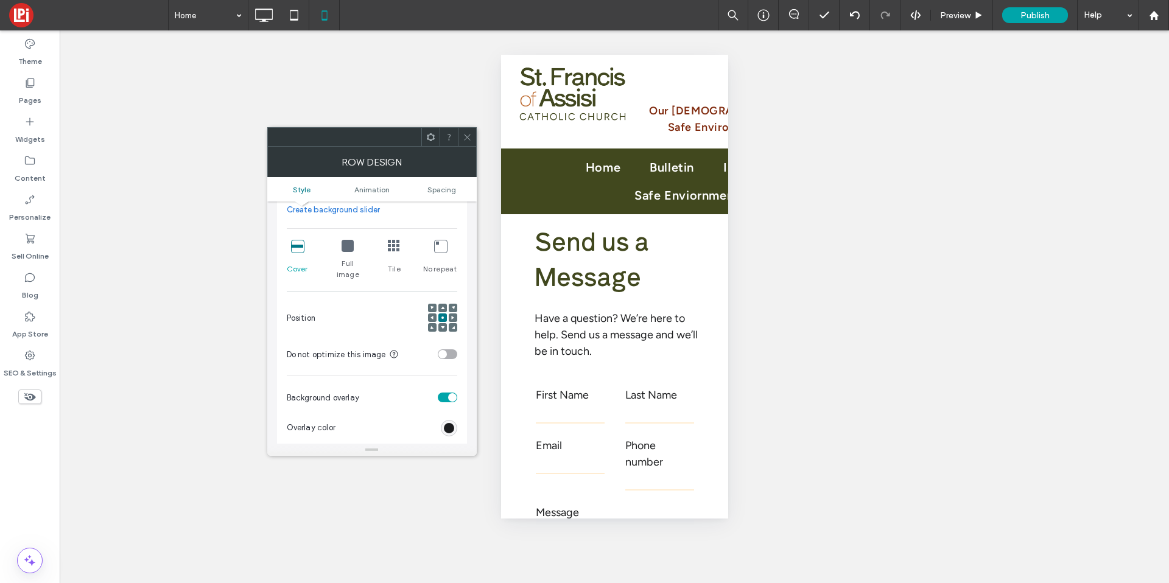
click at [348, 246] on icon at bounding box center [348, 246] width 12 height 12
click at [288, 248] on div "Cover" at bounding box center [297, 260] width 21 height 50
click at [294, 245] on icon at bounding box center [297, 246] width 12 height 12
click at [440, 304] on div at bounding box center [442, 308] width 9 height 9
click at [441, 306] on icon at bounding box center [443, 308] width 4 height 4
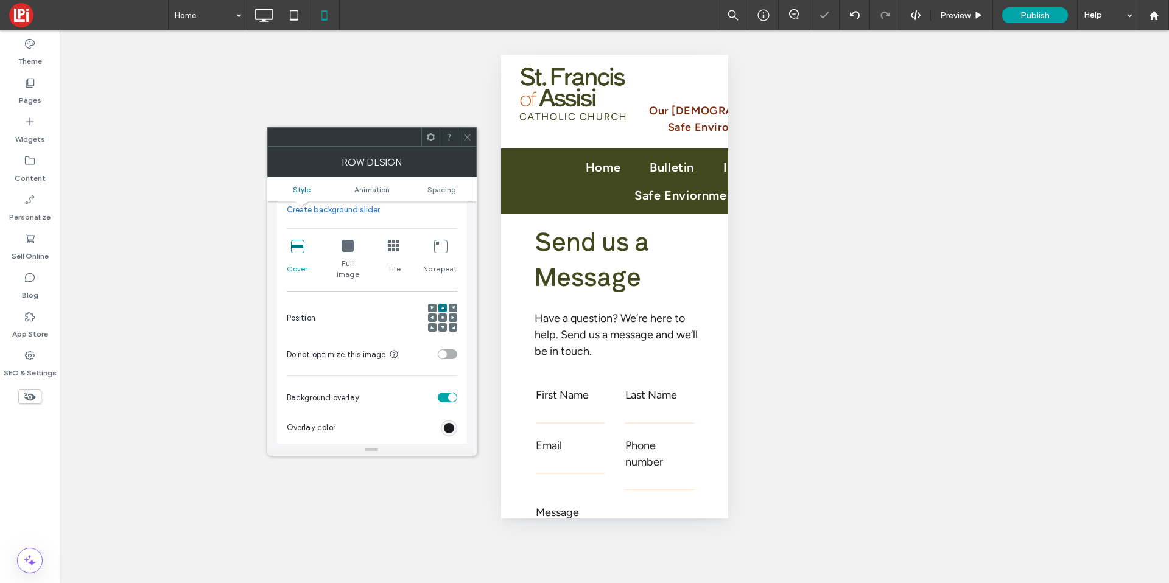
click at [442, 326] on icon at bounding box center [443, 328] width 4 height 4
click at [432, 316] on use at bounding box center [432, 318] width 3 height 4
click at [432, 304] on span at bounding box center [433, 308] width 4 height 9
click at [429, 314] on div at bounding box center [432, 318] width 9 height 9
click at [458, 305] on div "Background Color Image Video Name: AdobeStock_450044609.jpeg Size: 1920x1280 Re…" at bounding box center [372, 286] width 190 height 580
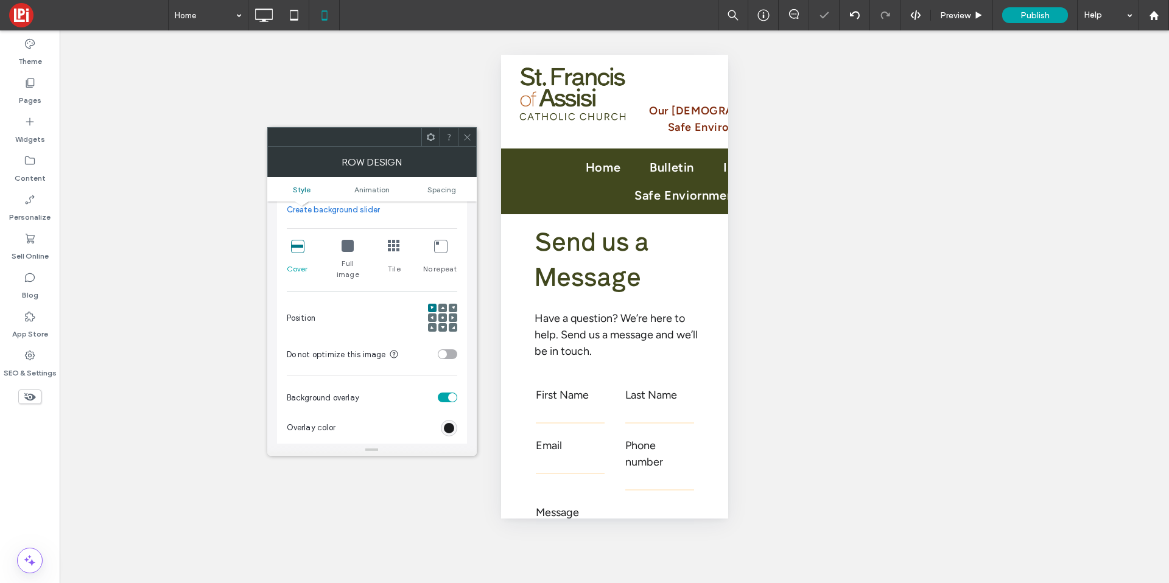
click at [455, 314] on div at bounding box center [453, 318] width 9 height 9
click at [457, 314] on div at bounding box center [453, 318] width 9 height 9
click at [456, 314] on div at bounding box center [453, 318] width 9 height 9
click at [454, 314] on div at bounding box center [453, 318] width 9 height 9
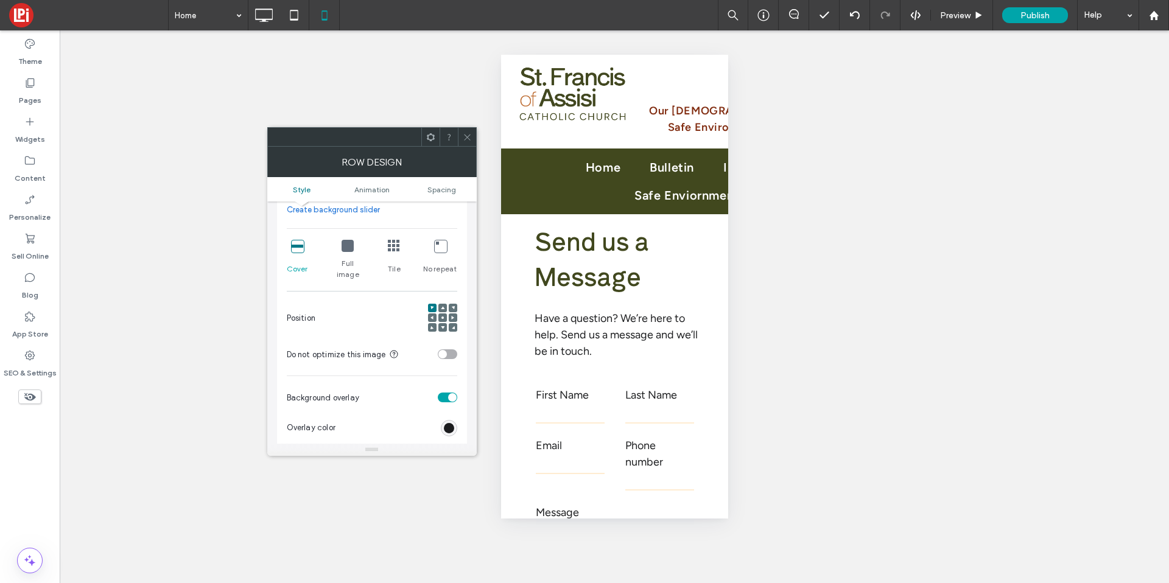
click at [454, 316] on icon at bounding box center [453, 318] width 4 height 4
click at [445, 314] on div at bounding box center [442, 318] width 9 height 9
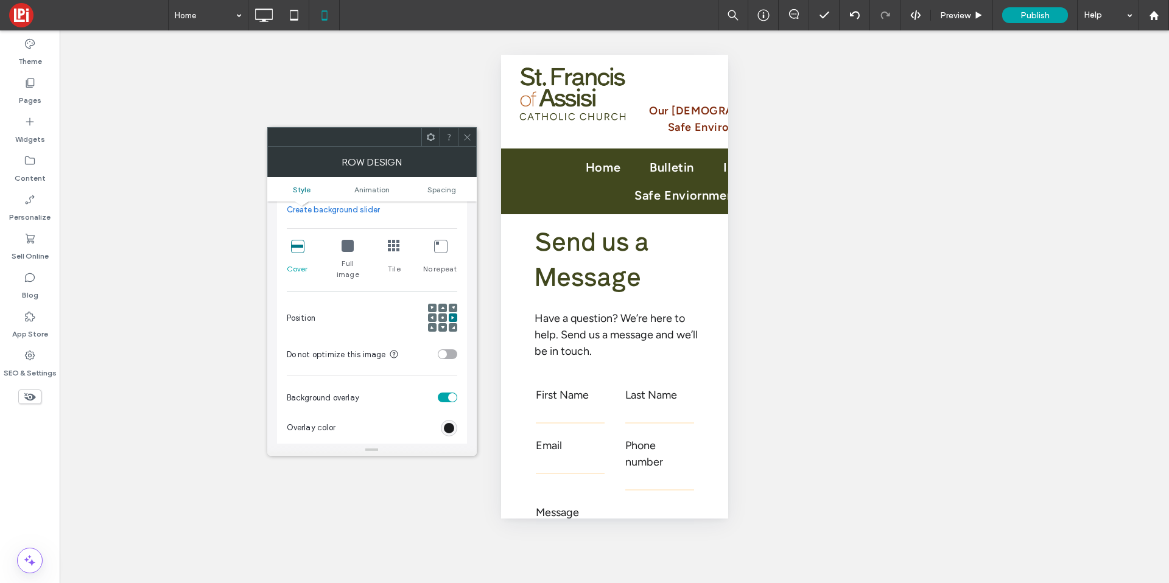
click at [445, 314] on div at bounding box center [442, 318] width 9 height 9
click at [443, 317] on use at bounding box center [443, 318] width 2 height 2
click at [470, 142] on span at bounding box center [467, 137] width 9 height 18
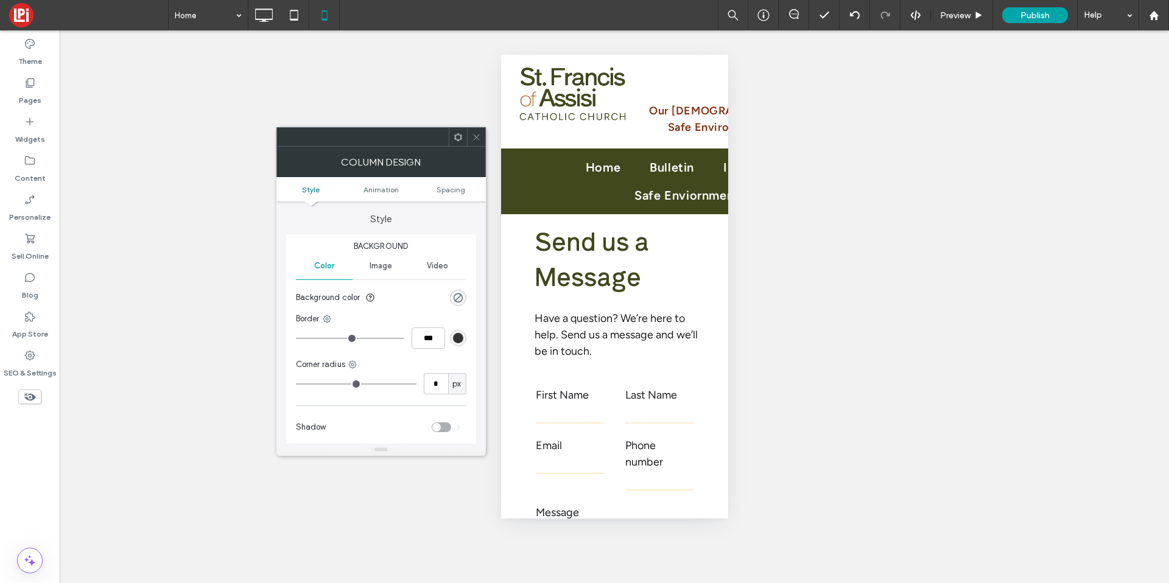
click at [480, 146] on div "Column Design Style Animation Spacing Style Background Color Image Video Backgr…" at bounding box center [381, 291] width 210 height 329
click at [477, 140] on icon at bounding box center [476, 137] width 9 height 9
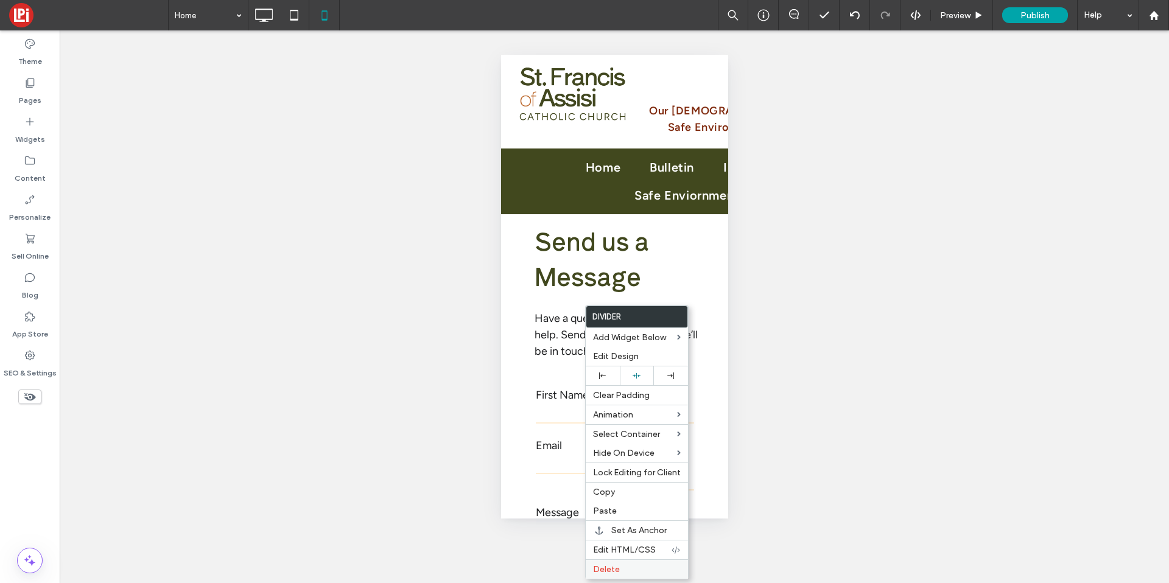
click at [608, 574] on span "Delete" at bounding box center [606, 570] width 27 height 10
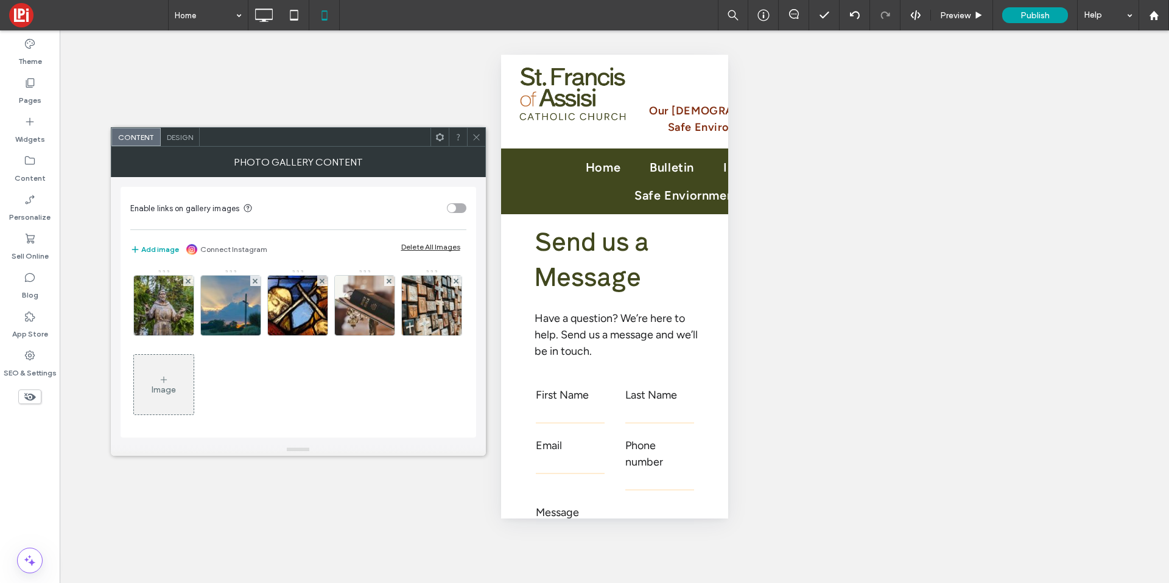
click at [172, 133] on span "Design" at bounding box center [180, 137] width 26 height 9
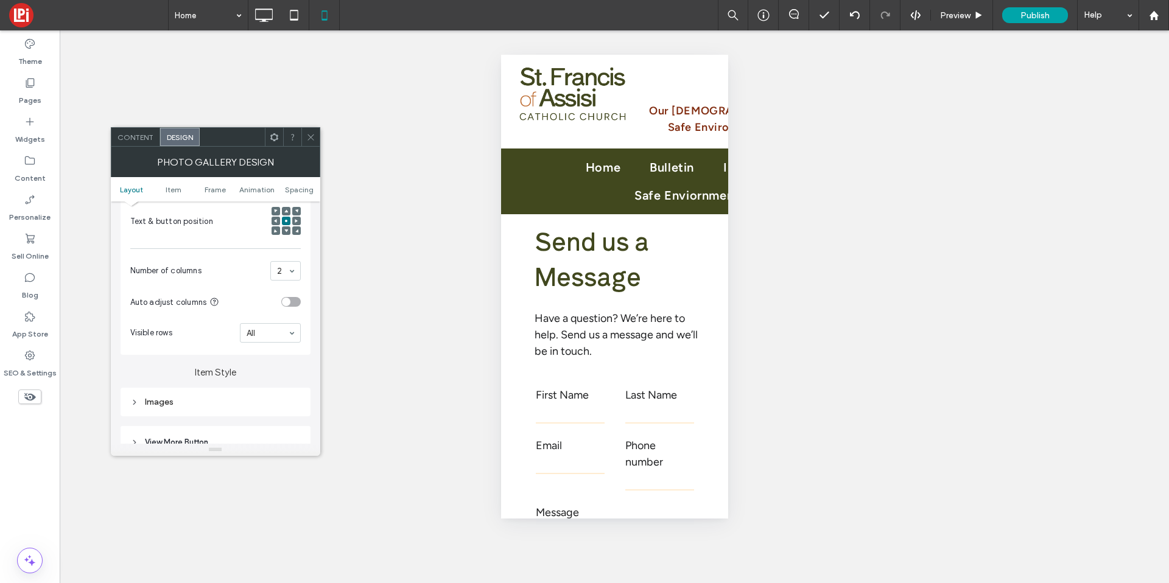
scroll to position [298, 0]
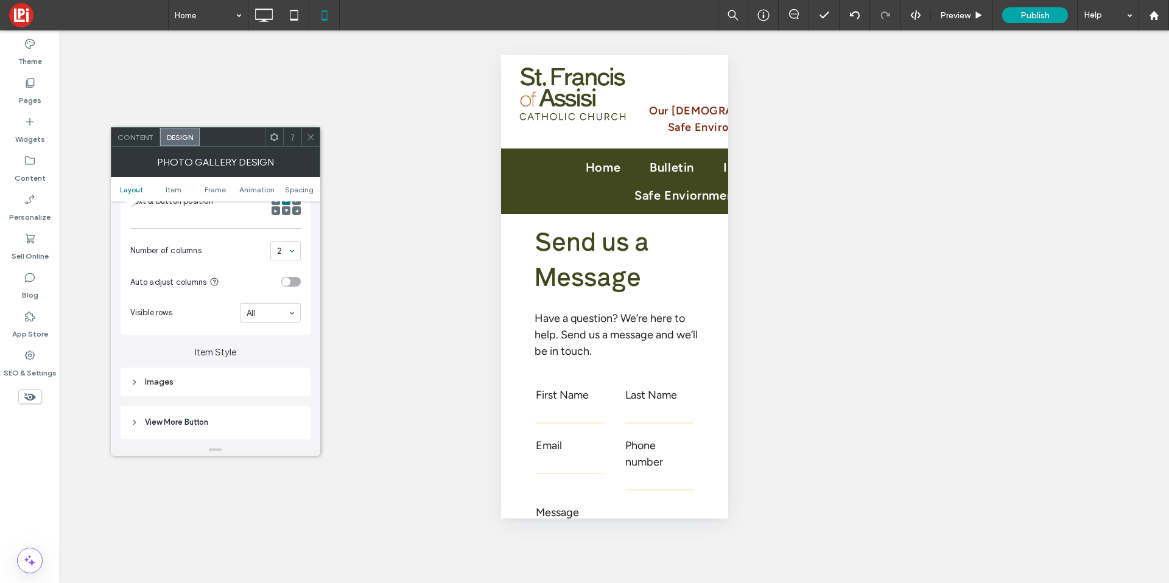
click at [267, 303] on div "All" at bounding box center [270, 312] width 61 height 19
click at [313, 137] on icon at bounding box center [310, 137] width 9 height 9
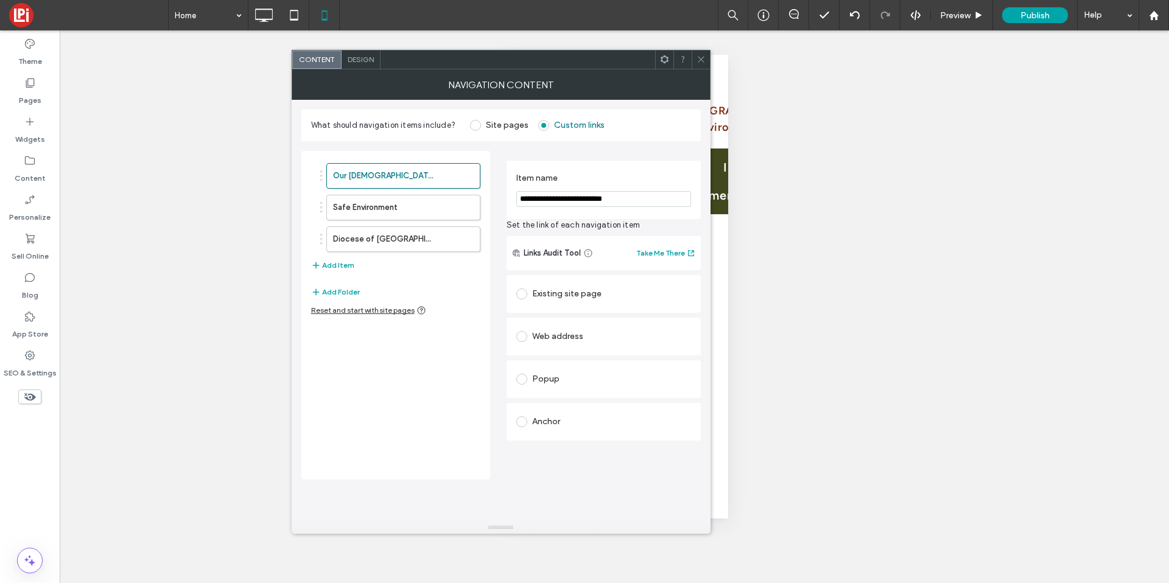
click at [382, 62] on div at bounding box center [518, 60] width 275 height 18
click at [360, 50] on div "Content Design" at bounding box center [501, 59] width 419 height 19
click at [363, 55] on span "Design" at bounding box center [361, 59] width 26 height 9
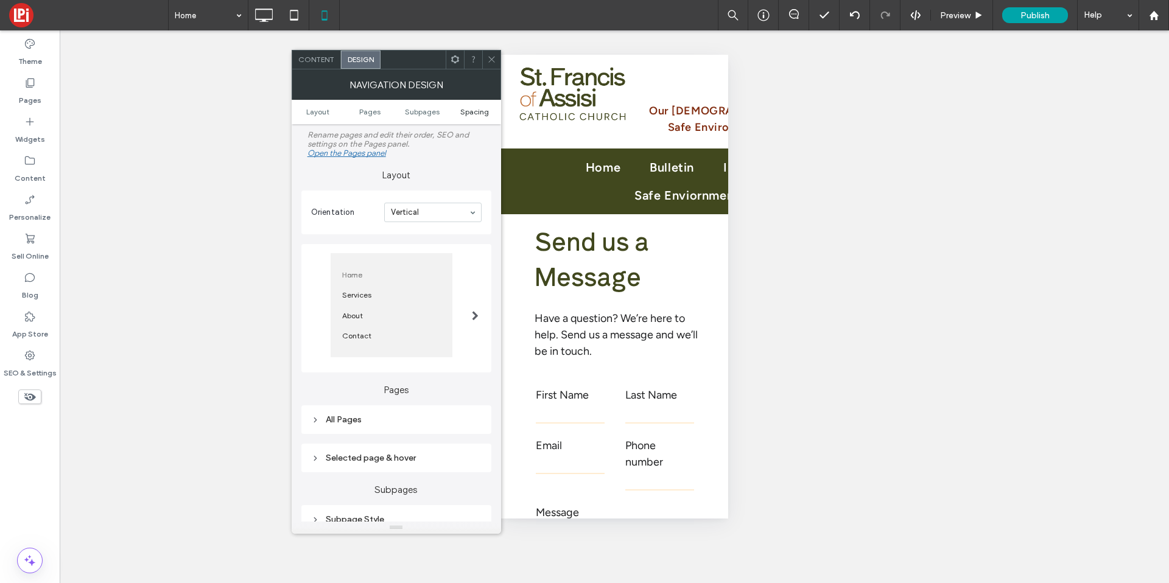
click at [473, 110] on span "Spacing" at bounding box center [474, 111] width 29 height 9
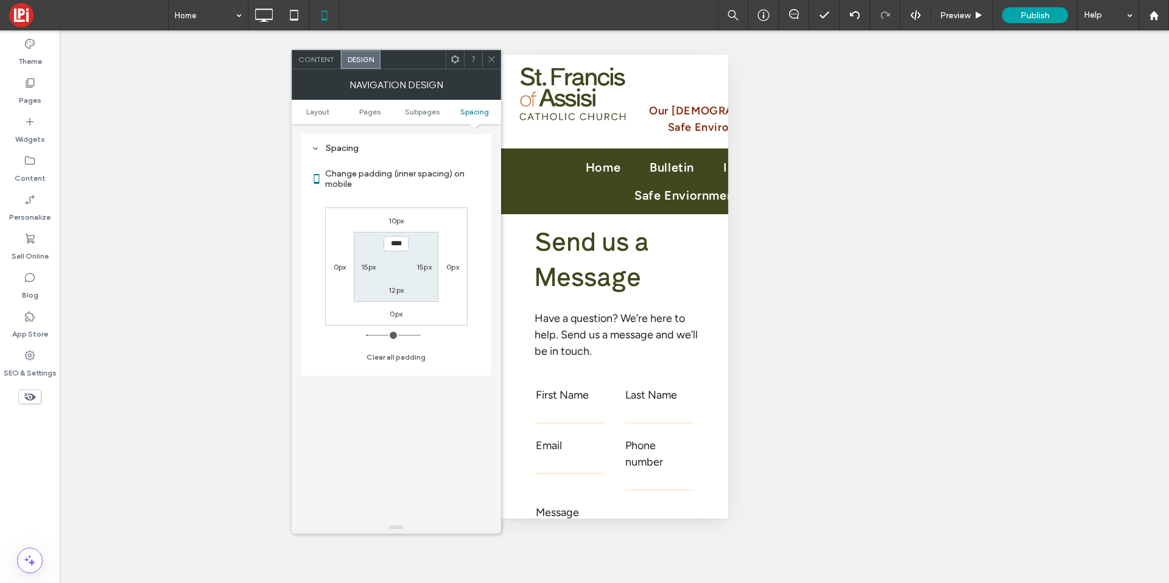
scroll to position [410, 0]
click at [372, 266] on label "15px" at bounding box center [368, 266] width 15 height 9
type input "**"
type input "*"
type input "**"
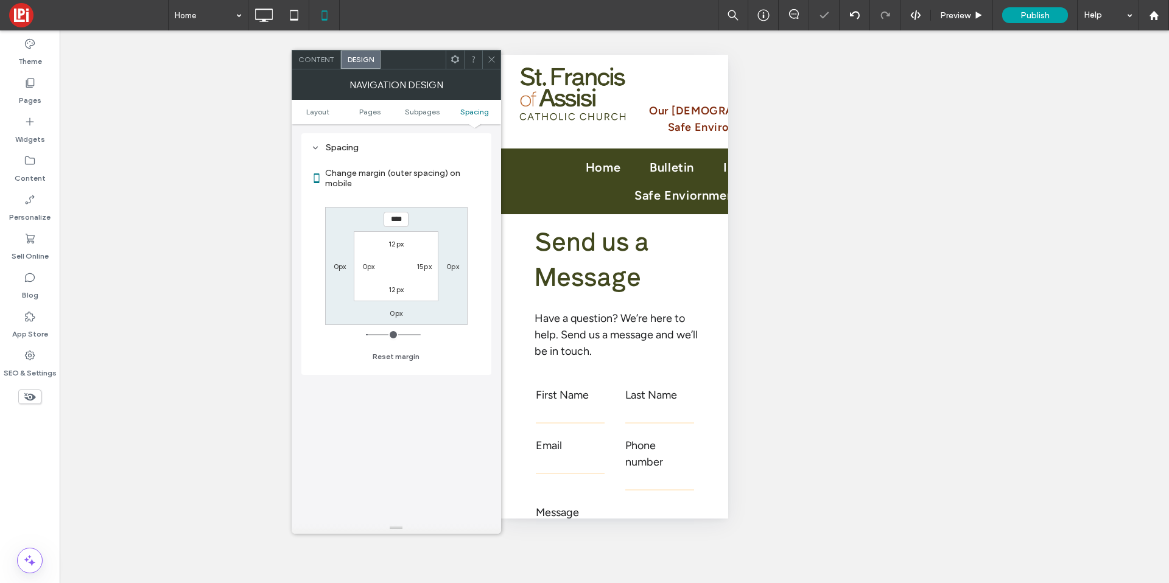
type input "*"
type input "**"
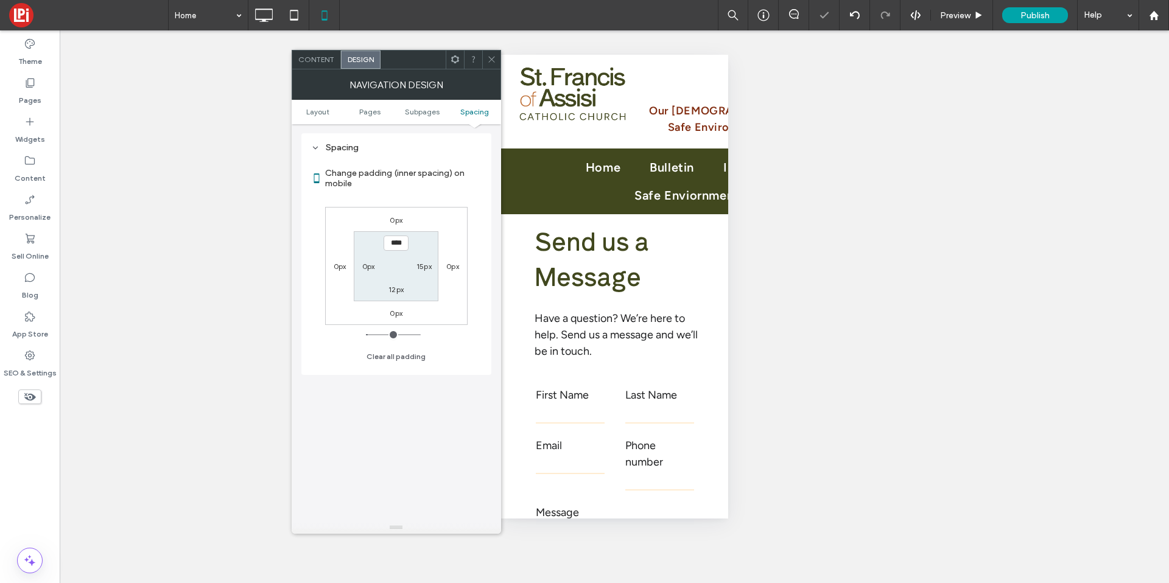
type input "*"
type input "**"
type input "*"
type input "**"
type input "*"
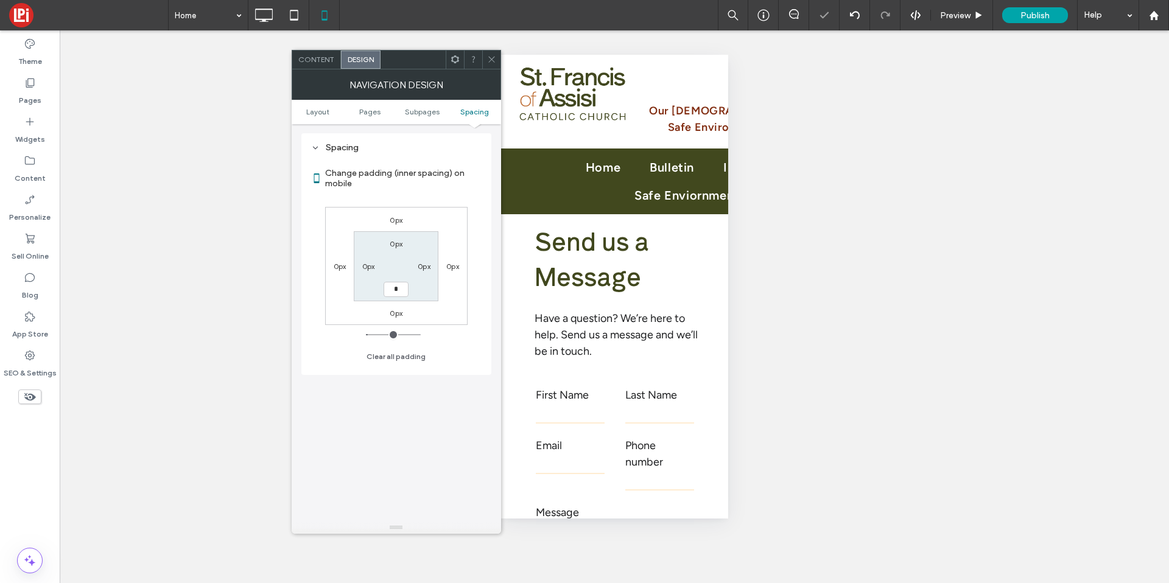
type input "*"
click at [492, 57] on icon at bounding box center [491, 59] width 9 height 9
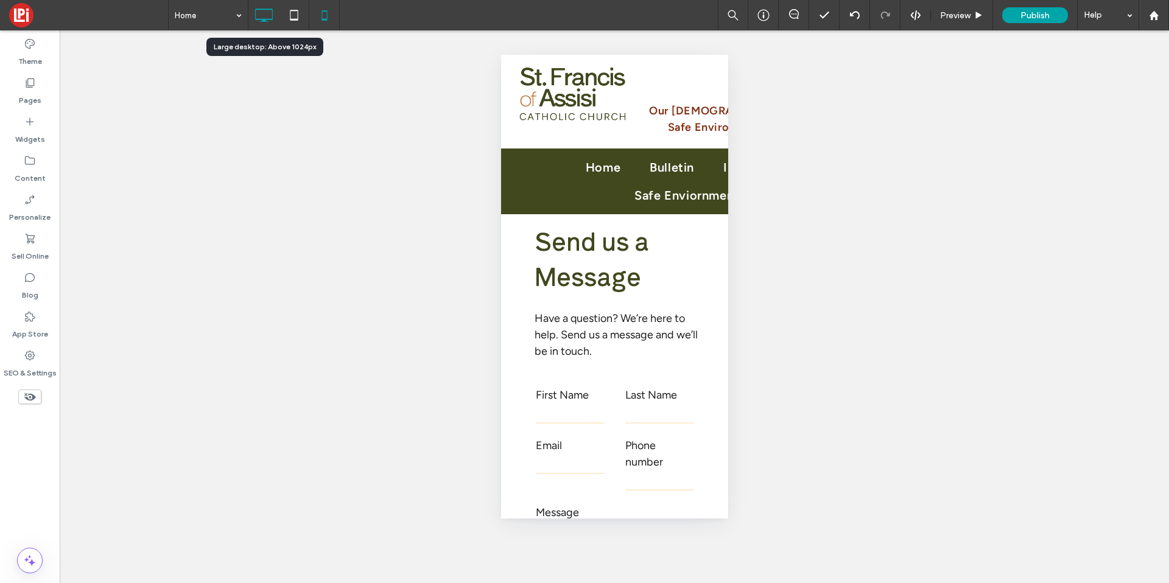
click at [264, 24] on icon at bounding box center [264, 15] width 24 height 24
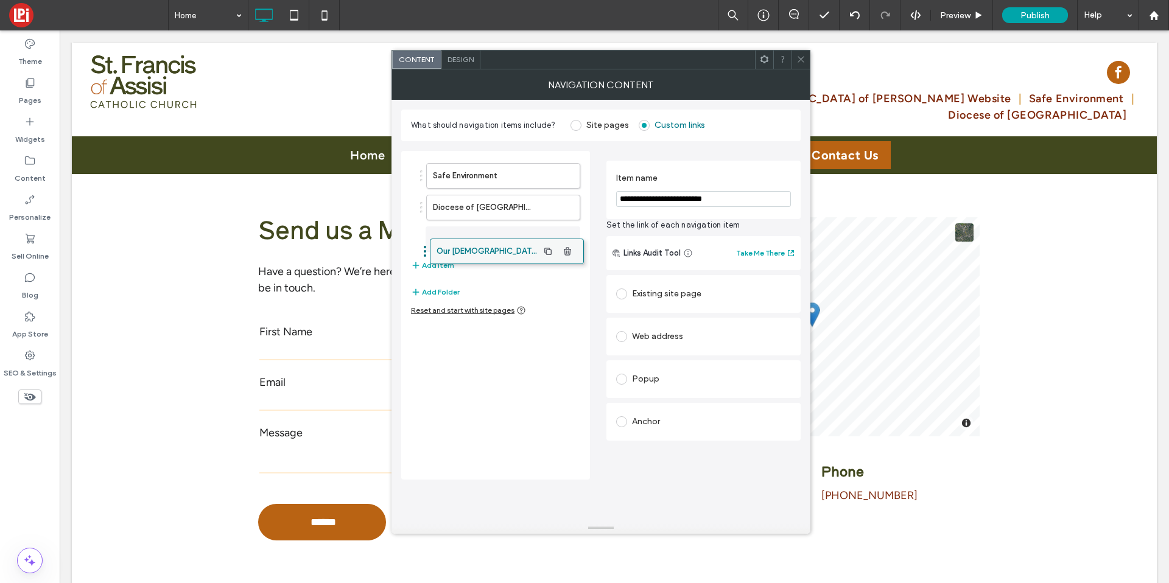
drag, startPoint x: 479, startPoint y: 177, endPoint x: 483, endPoint y: 252, distance: 75.6
click at [798, 62] on use at bounding box center [801, 60] width 6 height 6
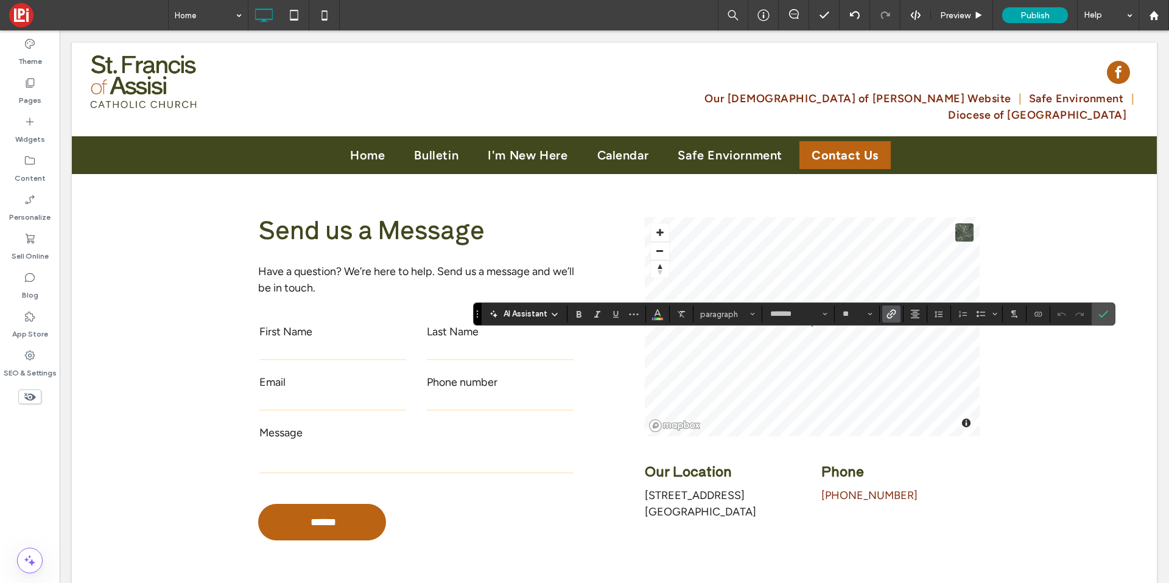
click at [889, 317] on icon "Link" at bounding box center [892, 314] width 10 height 10
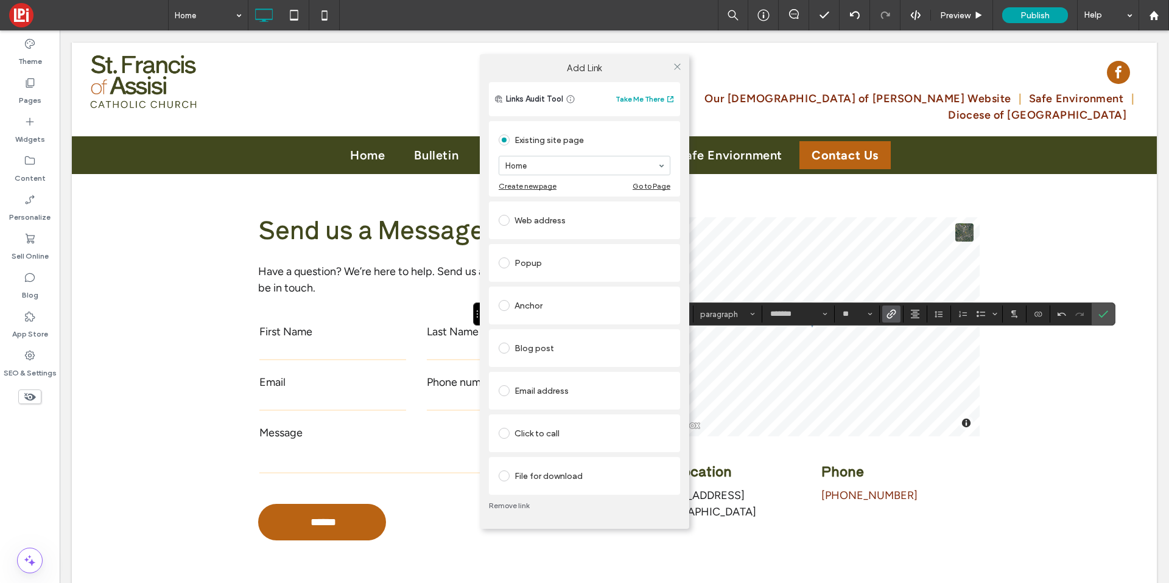
click at [513, 503] on link "Remove link" at bounding box center [584, 506] width 191 height 10
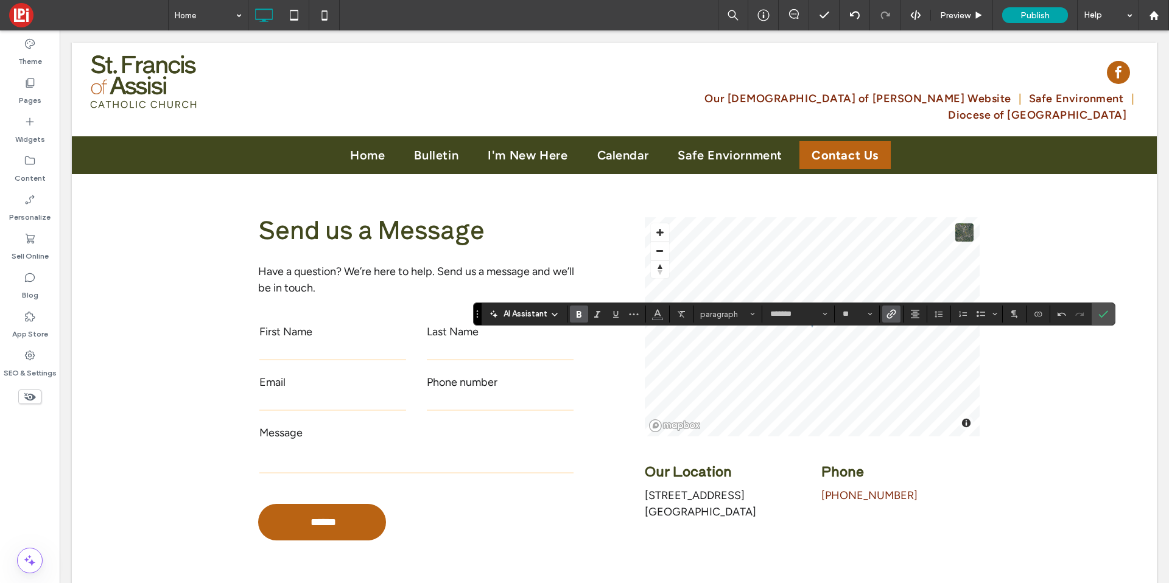
click at [887, 316] on use "Link" at bounding box center [891, 313] width 9 height 9
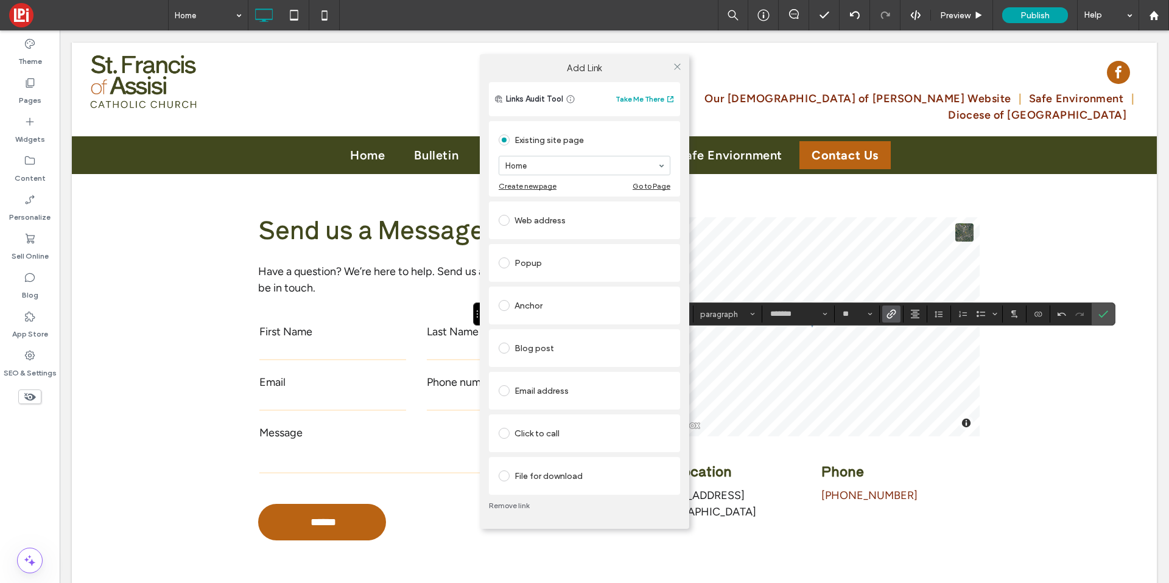
click at [516, 223] on div "Web address" at bounding box center [585, 220] width 172 height 19
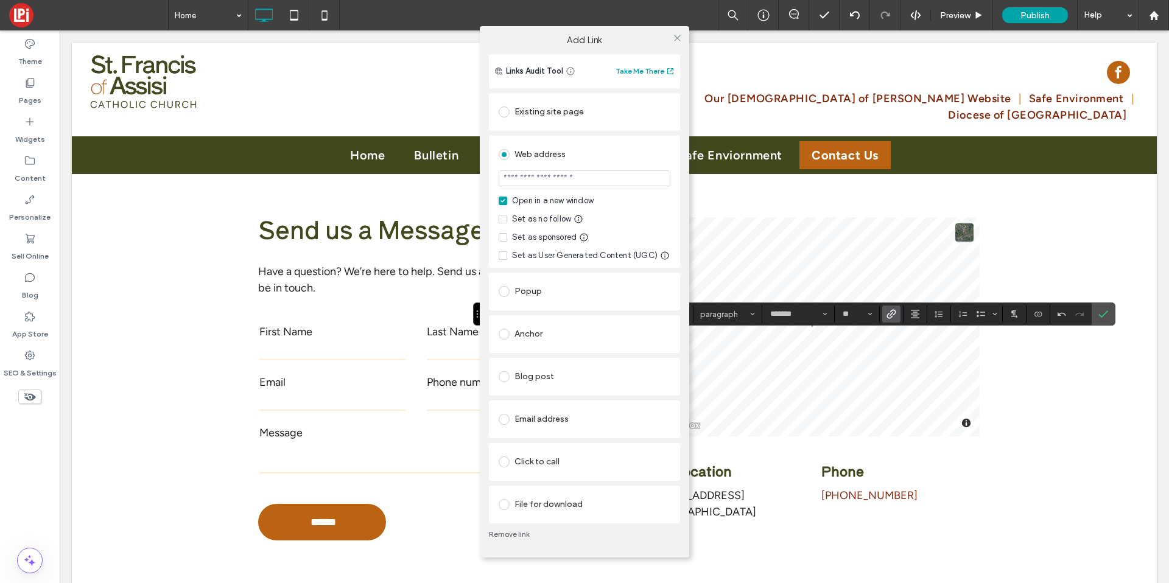
click at [546, 93] on div "Existing site page Home Create new page Go to Page" at bounding box center [584, 112] width 191 height 38
click at [545, 102] on div "Existing site page" at bounding box center [585, 111] width 172 height 19
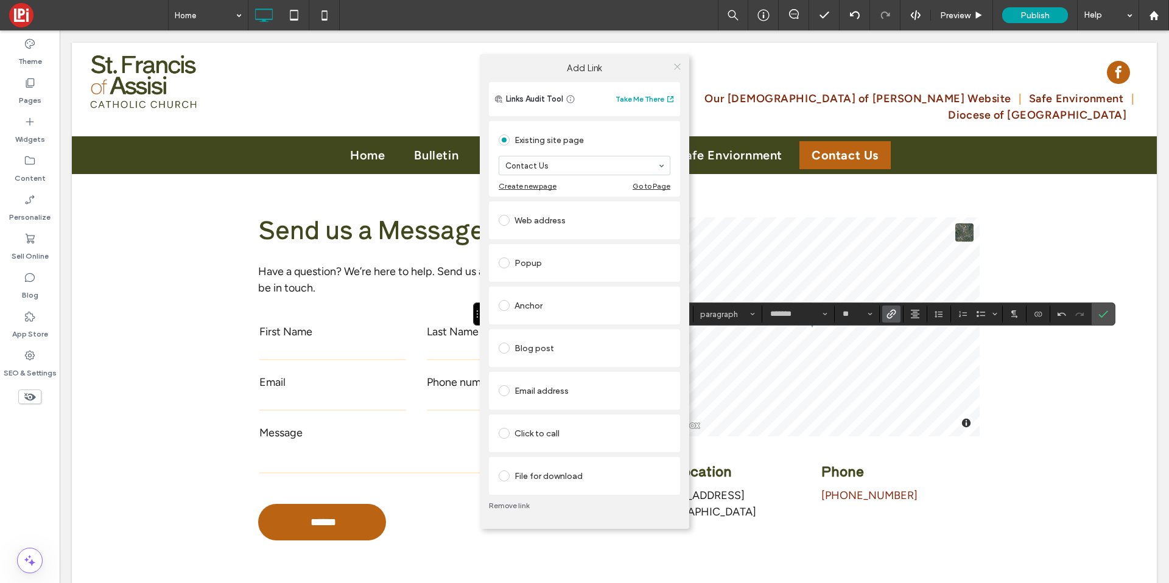
click at [673, 73] on span at bounding box center [677, 66] width 9 height 18
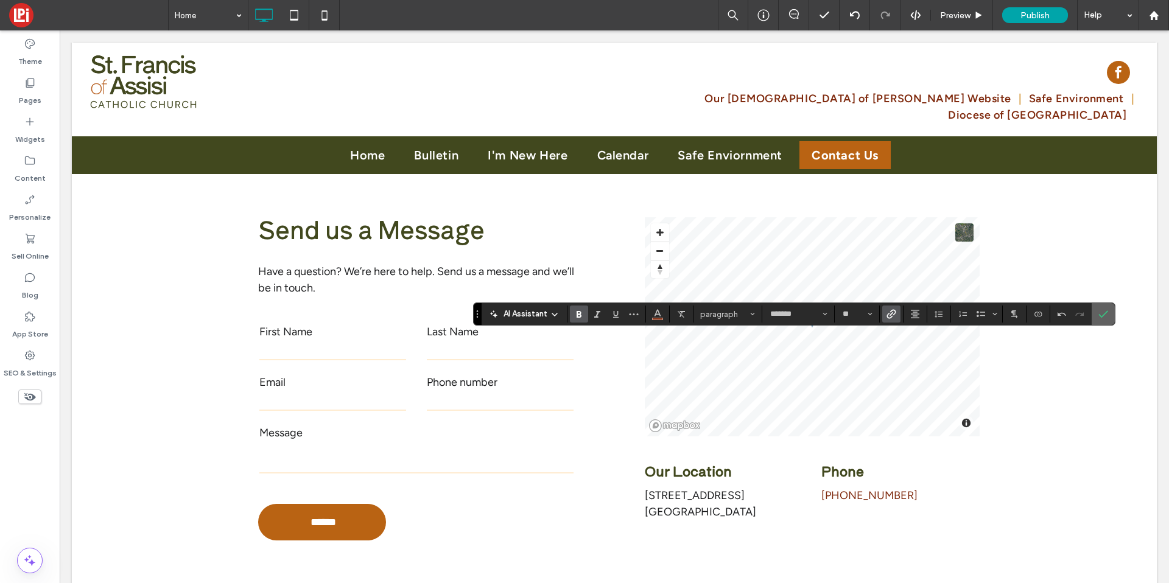
click at [1104, 315] on use "Confirm" at bounding box center [1104, 314] width 10 height 7
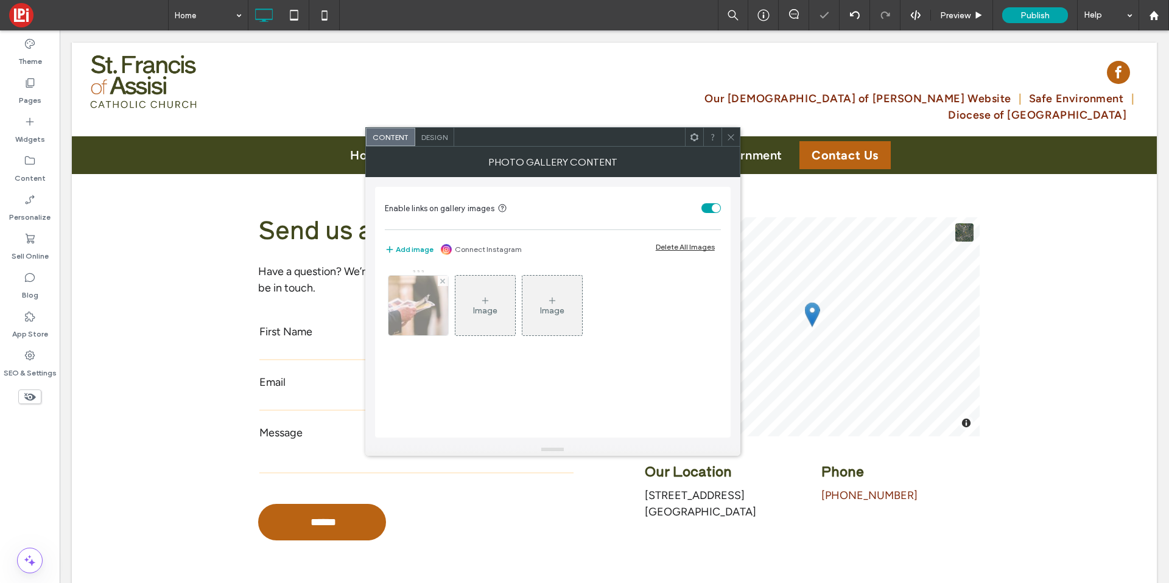
click at [402, 304] on img at bounding box center [418, 306] width 90 height 60
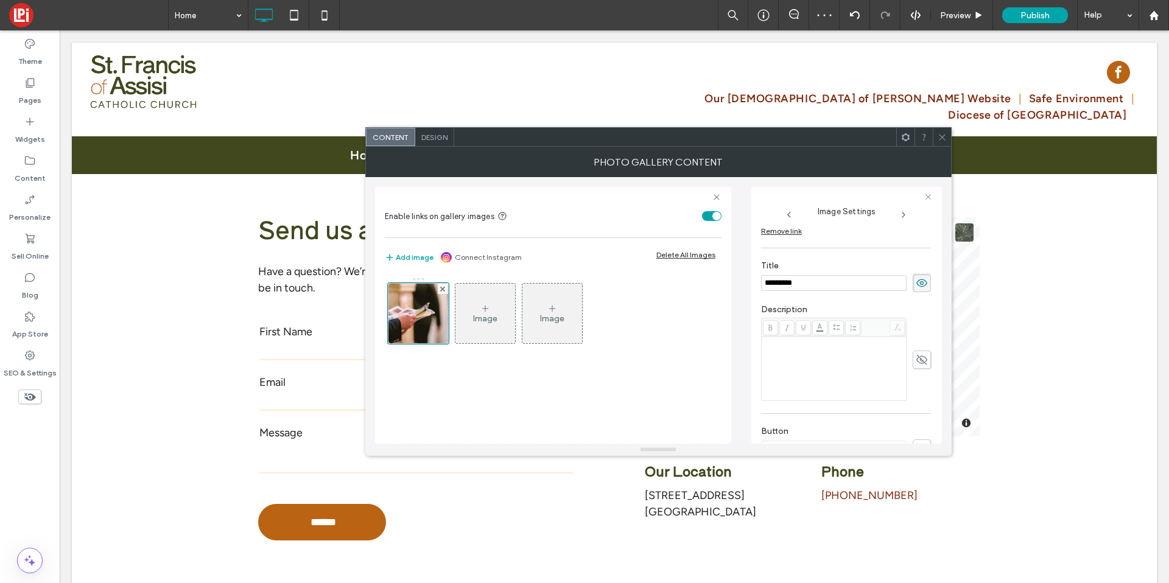
scroll to position [188, 0]
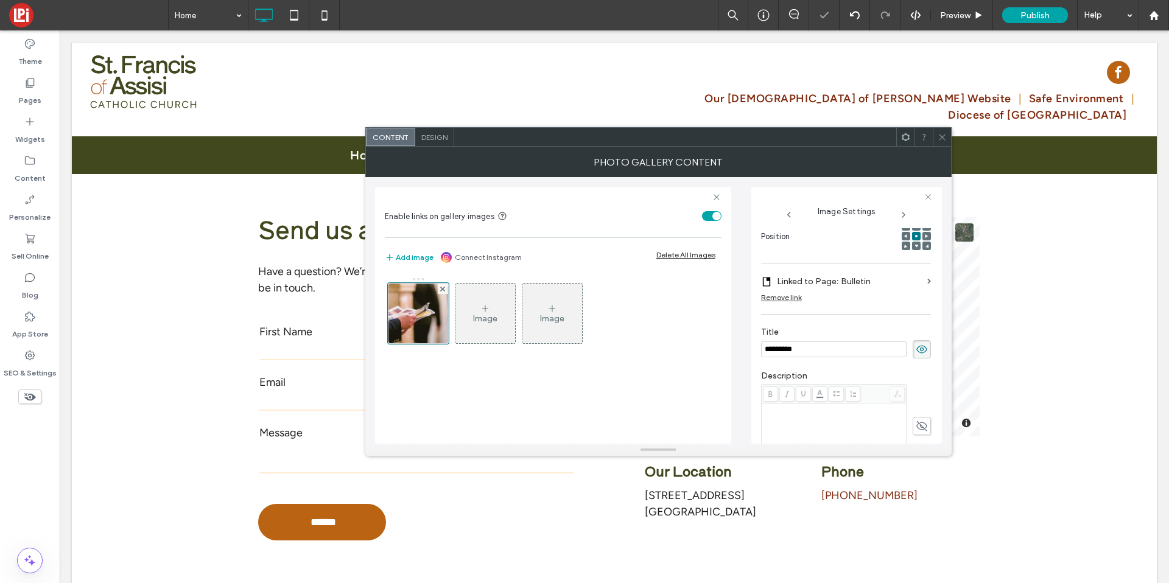
click at [938, 138] on icon at bounding box center [942, 137] width 9 height 9
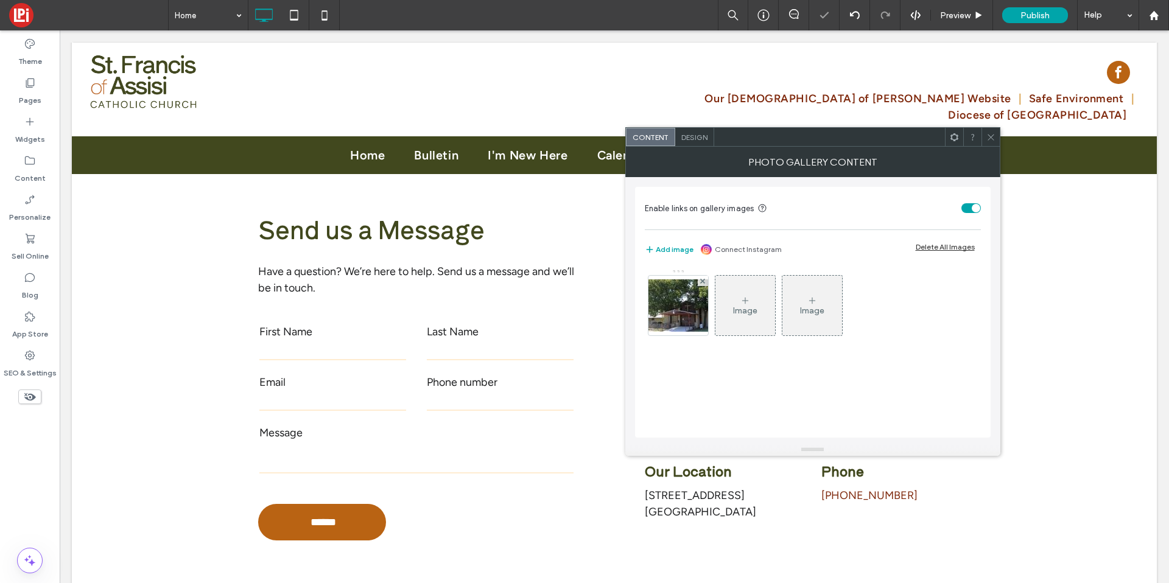
click at [686, 136] on span "Design" at bounding box center [694, 137] width 26 height 9
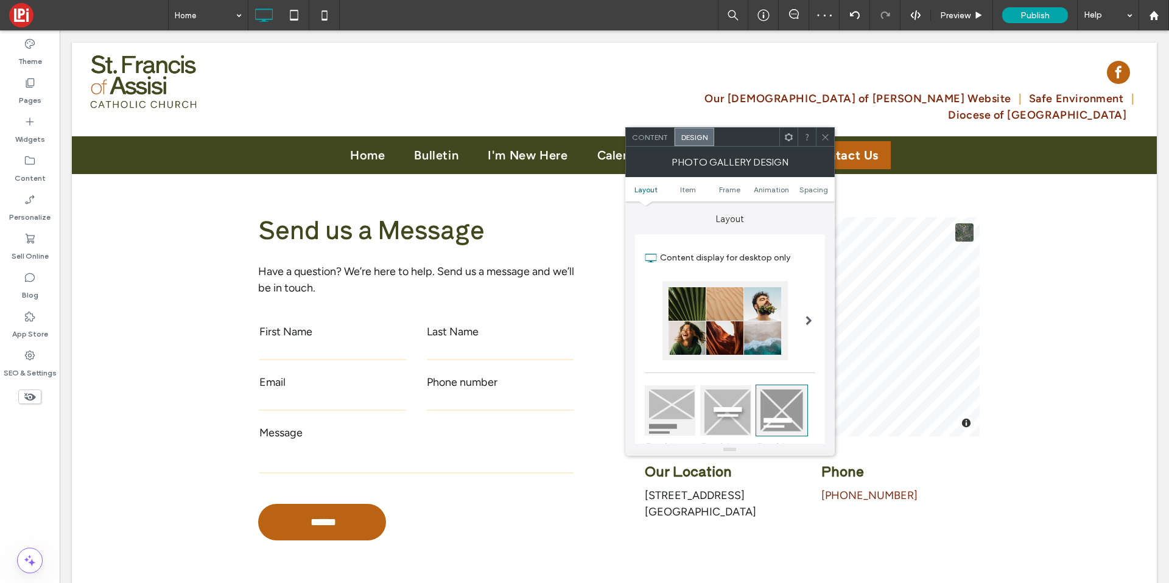
click at [653, 139] on span "Content" at bounding box center [650, 137] width 36 height 9
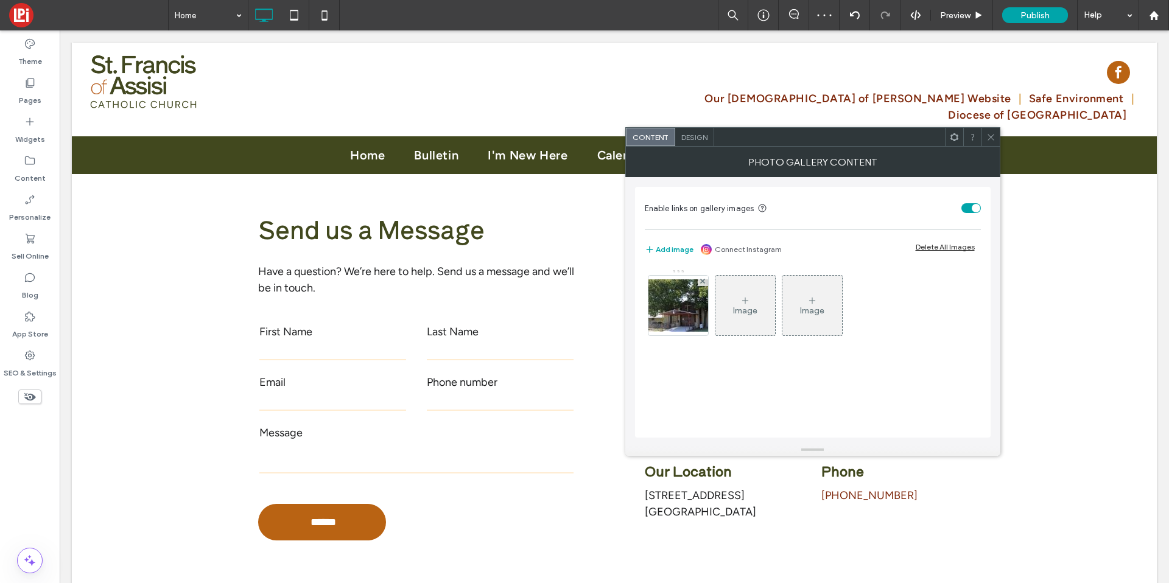
click at [672, 334] on div at bounding box center [679, 306] width 60 height 60
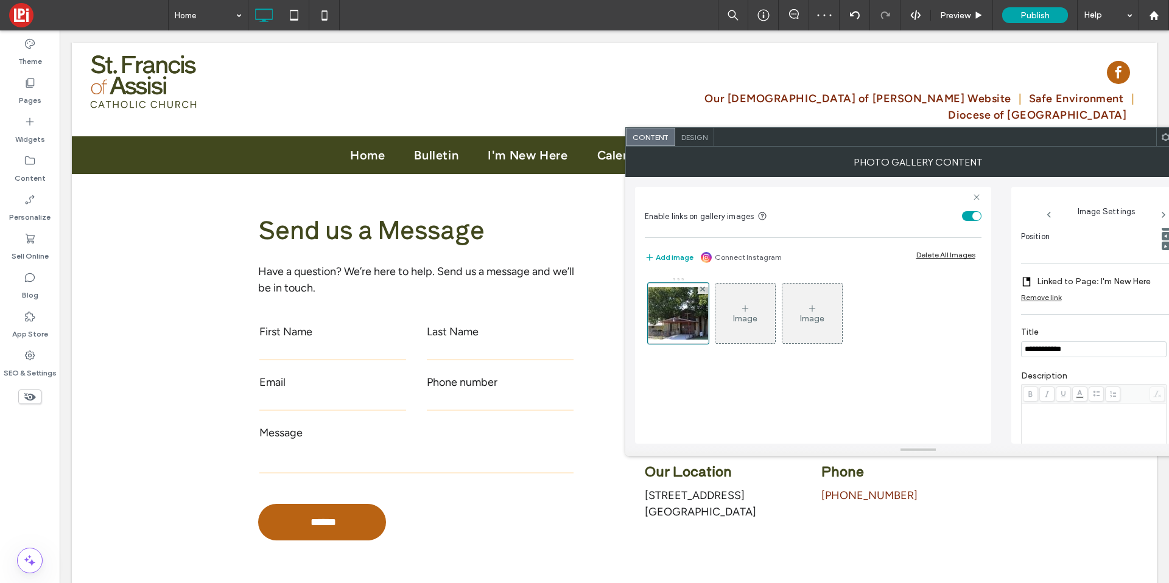
scroll to position [0, 0]
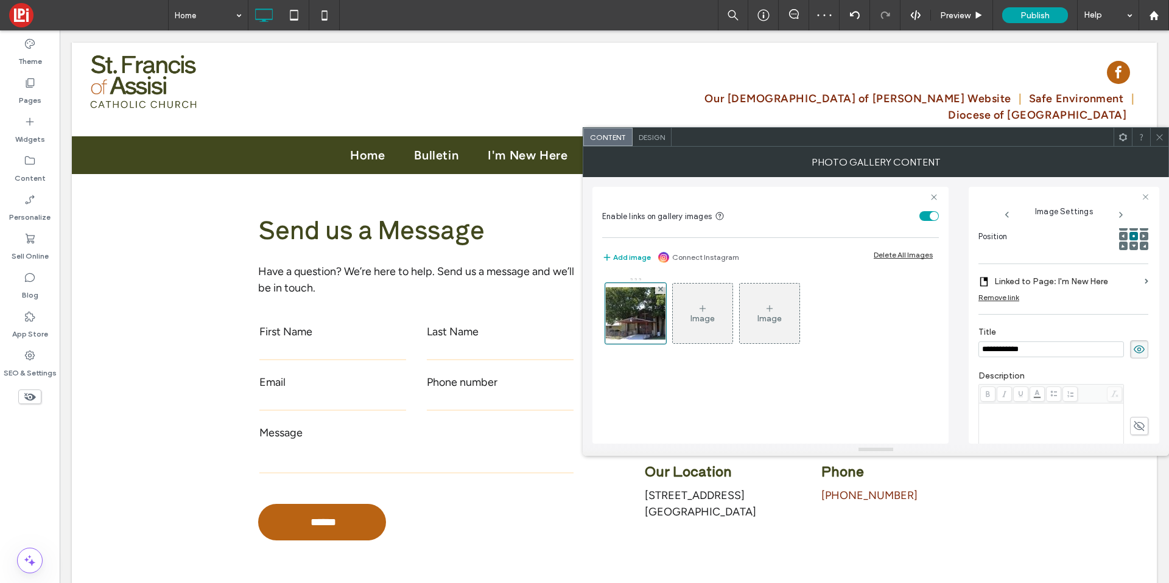
click at [1160, 136] on use at bounding box center [1160, 137] width 6 height 6
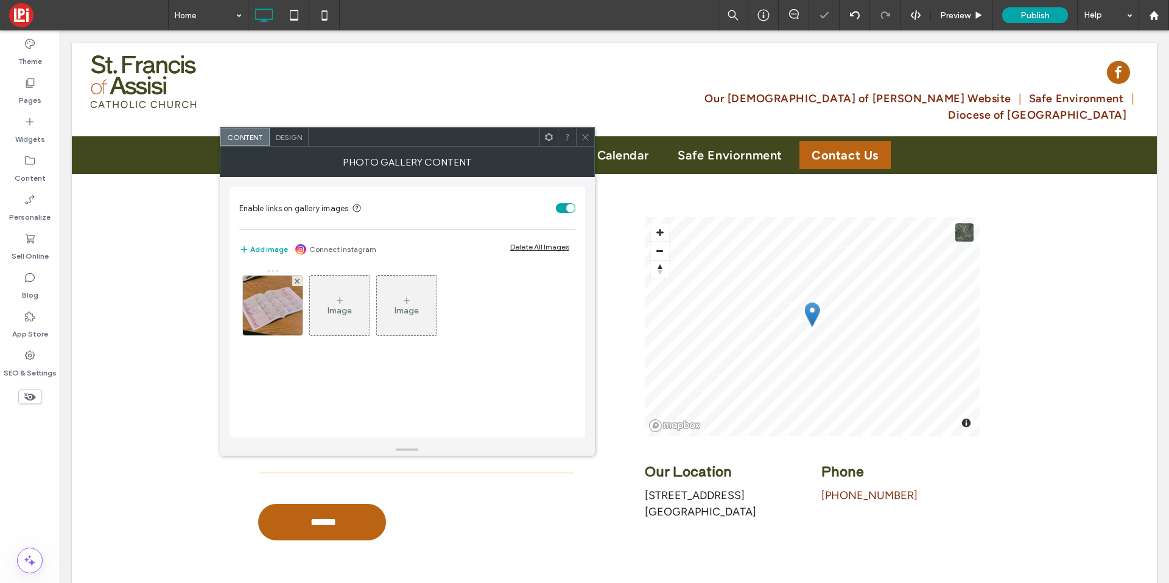
click at [230, 295] on div "Enable links on gallery images Add image Connect Instagram Delete All Images Im…" at bounding box center [408, 312] width 356 height 251
click at [284, 301] on img at bounding box center [273, 306] width 90 height 60
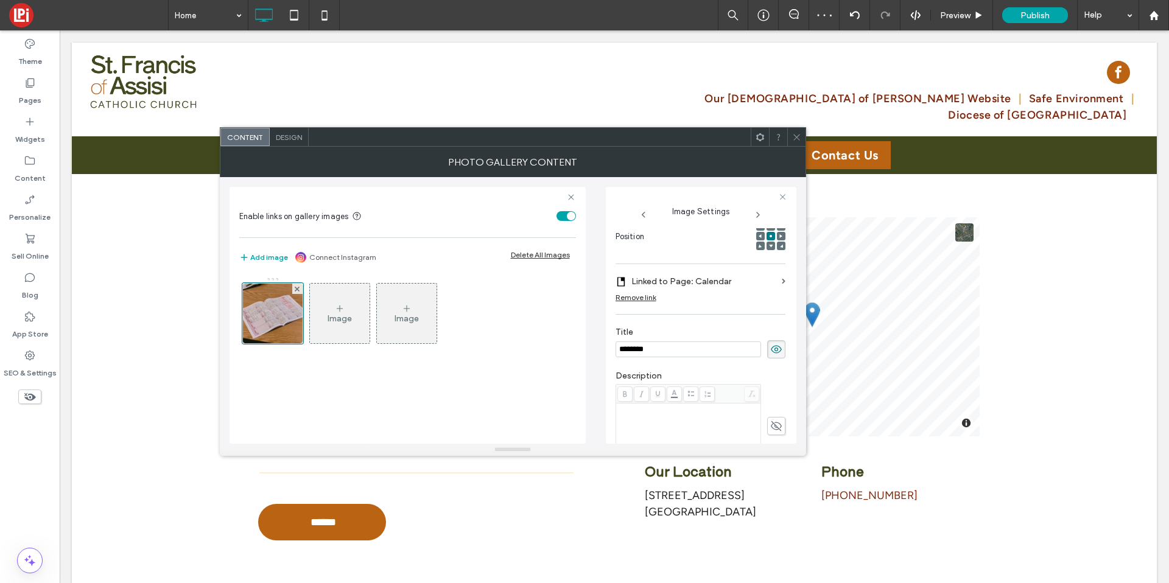
click at [798, 135] on use at bounding box center [797, 137] width 6 height 6
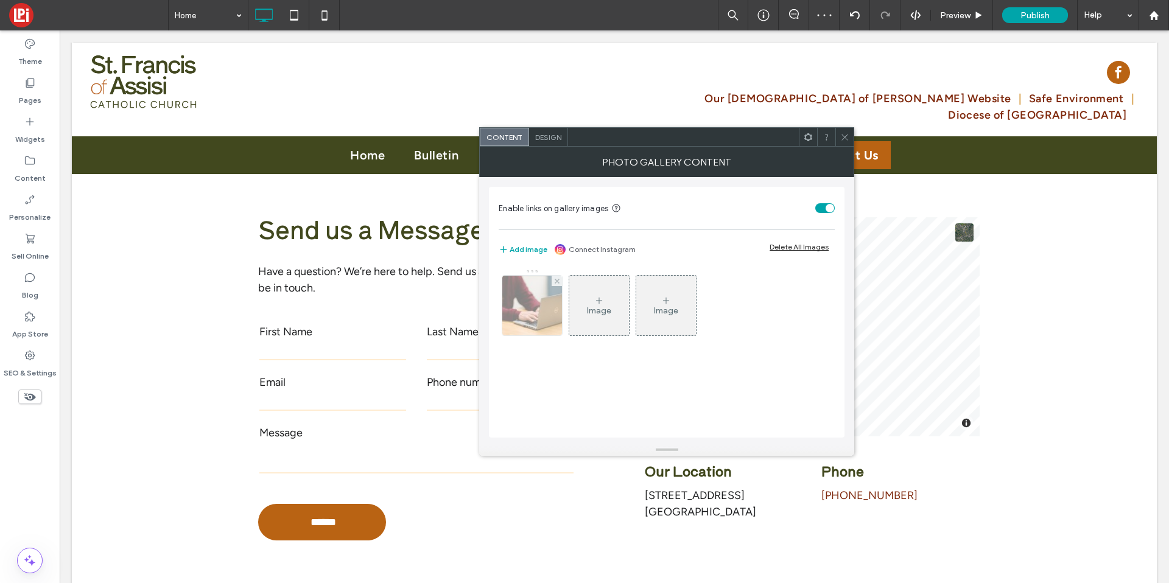
click at [545, 311] on img at bounding box center [533, 306] width 90 height 60
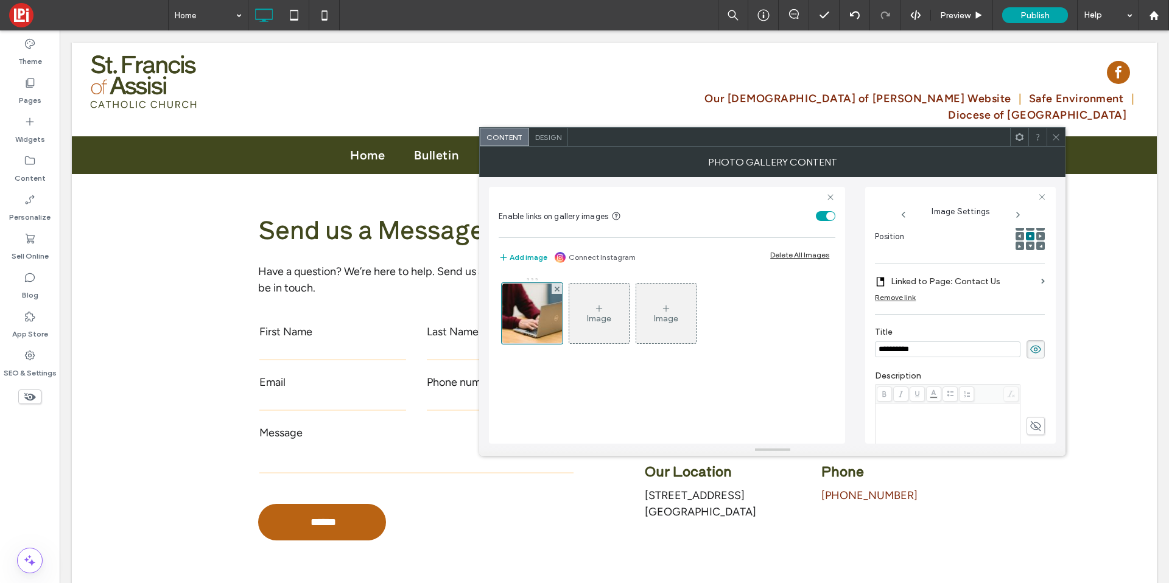
click at [1061, 144] on span at bounding box center [1056, 137] width 9 height 18
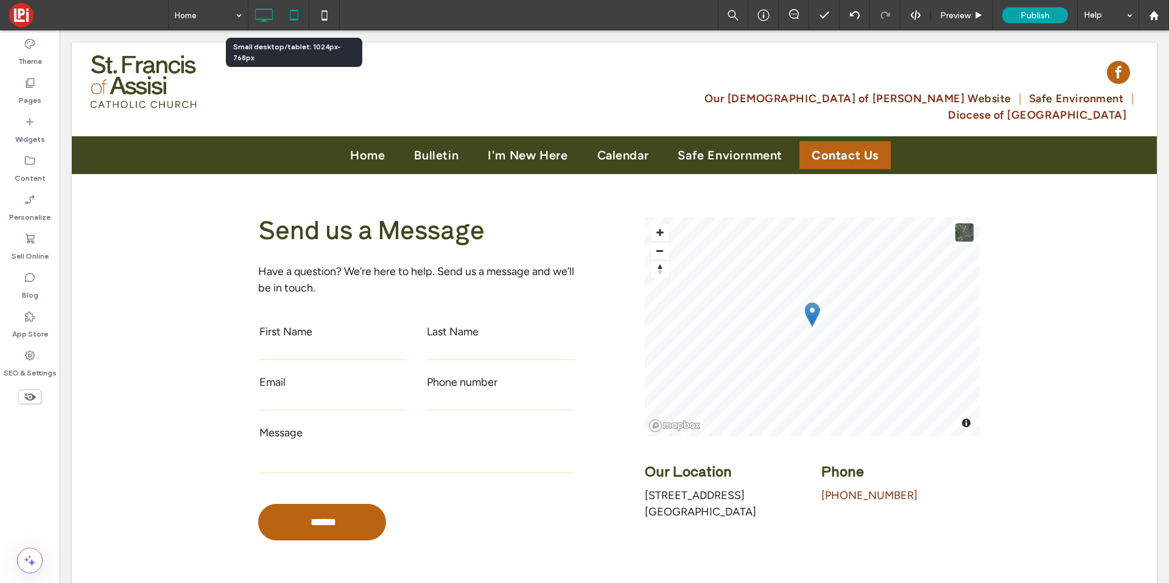
click at [300, 18] on icon at bounding box center [294, 15] width 24 height 24
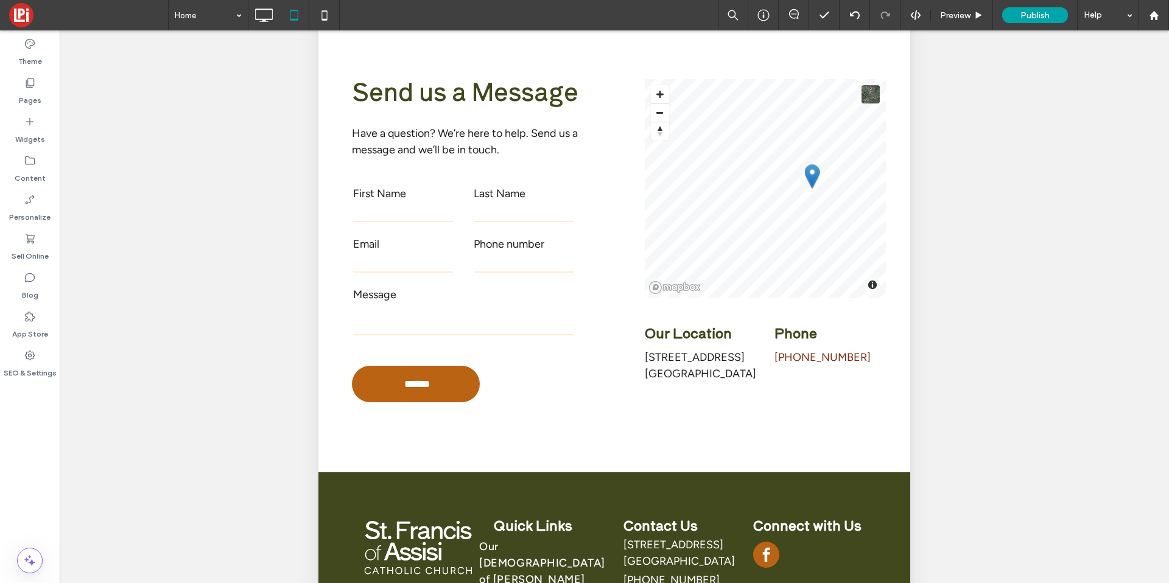
scroll to position [266, 0]
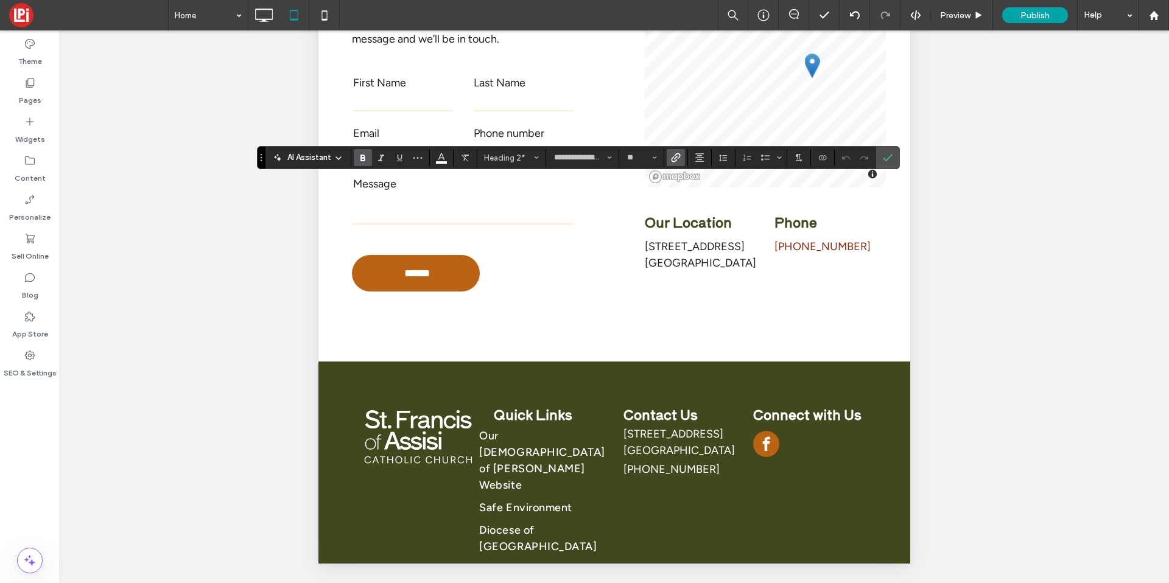
click at [681, 152] on label "Link" at bounding box center [676, 157] width 18 height 17
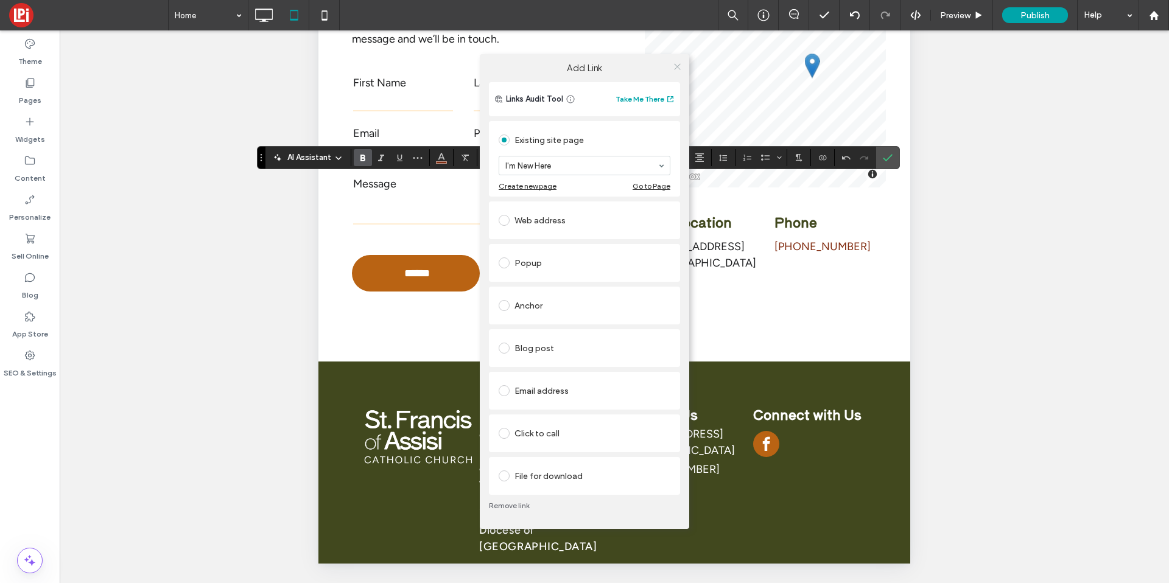
click at [674, 60] on span at bounding box center [677, 66] width 9 height 18
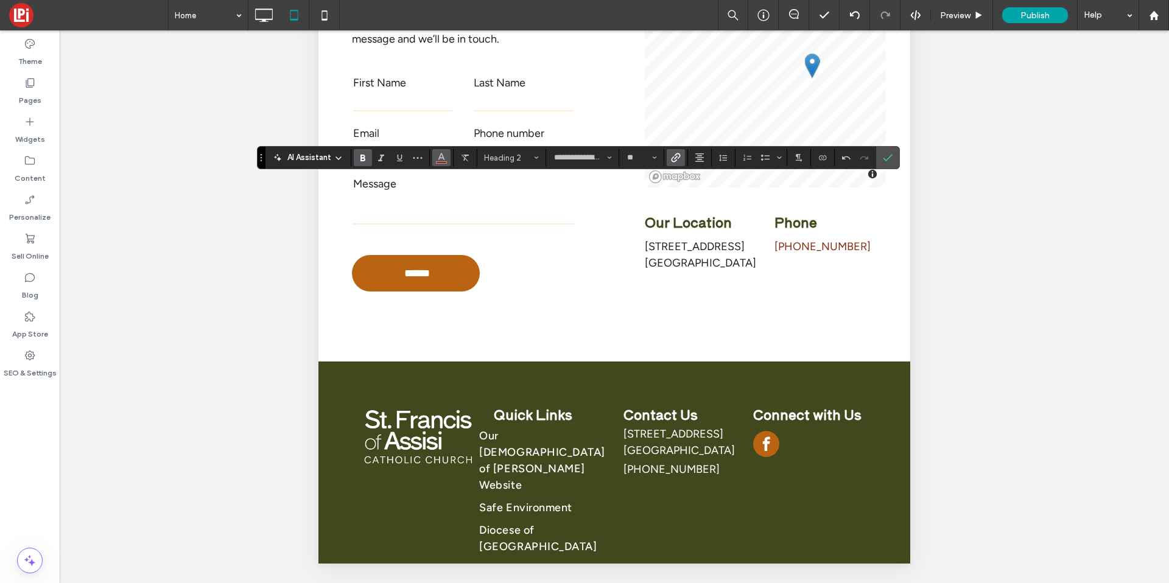
click at [441, 161] on icon "Color" at bounding box center [442, 157] width 10 height 10
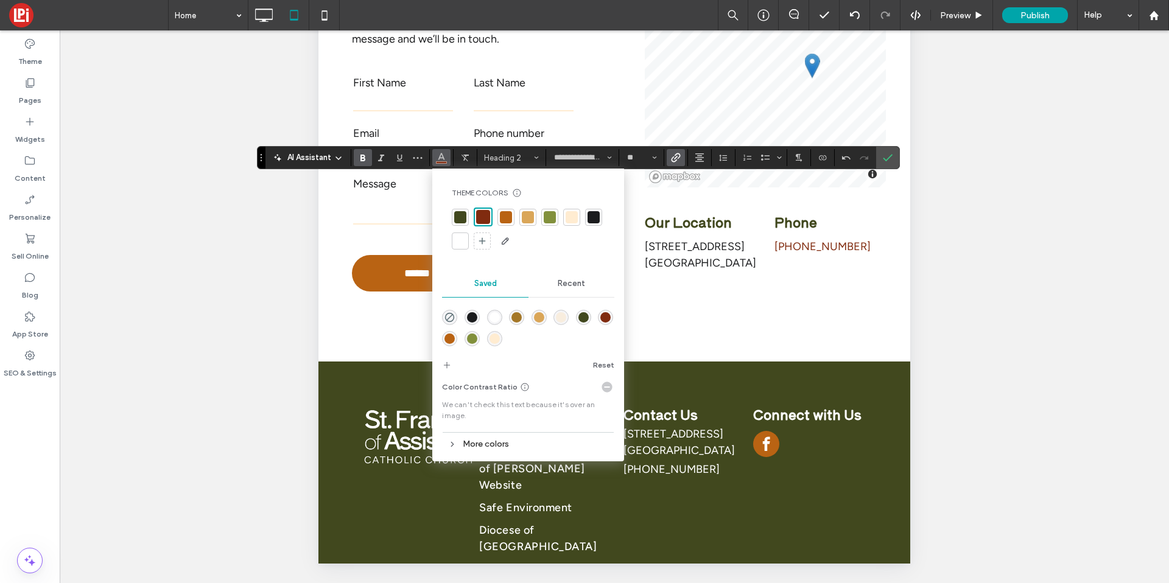
click at [464, 236] on div at bounding box center [460, 241] width 12 height 12
click at [896, 158] on label "Confirm" at bounding box center [888, 158] width 18 height 22
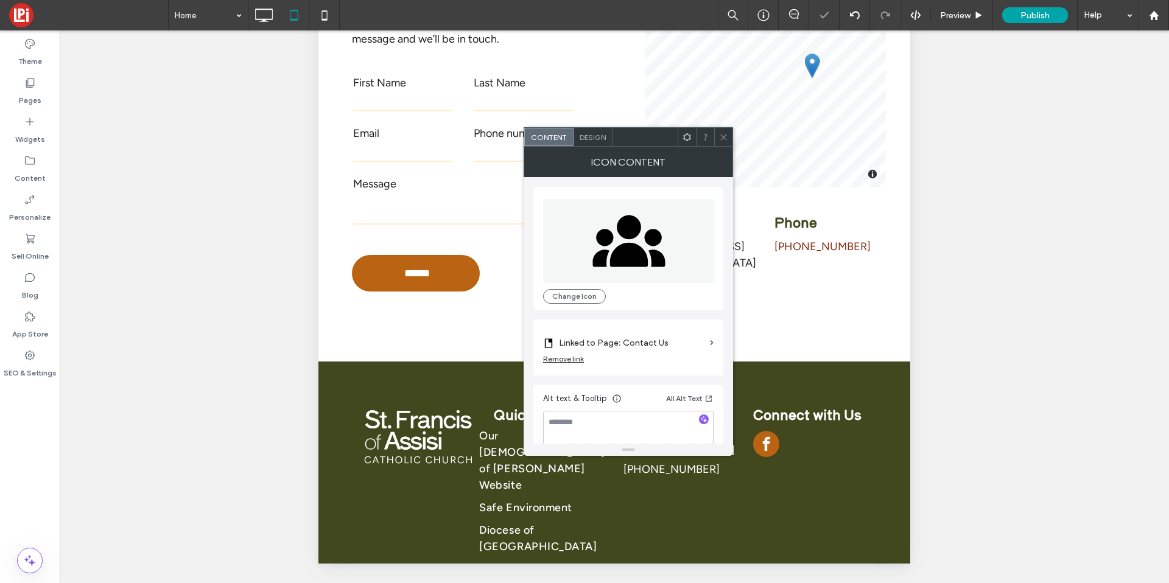
click at [725, 140] on icon at bounding box center [723, 137] width 9 height 9
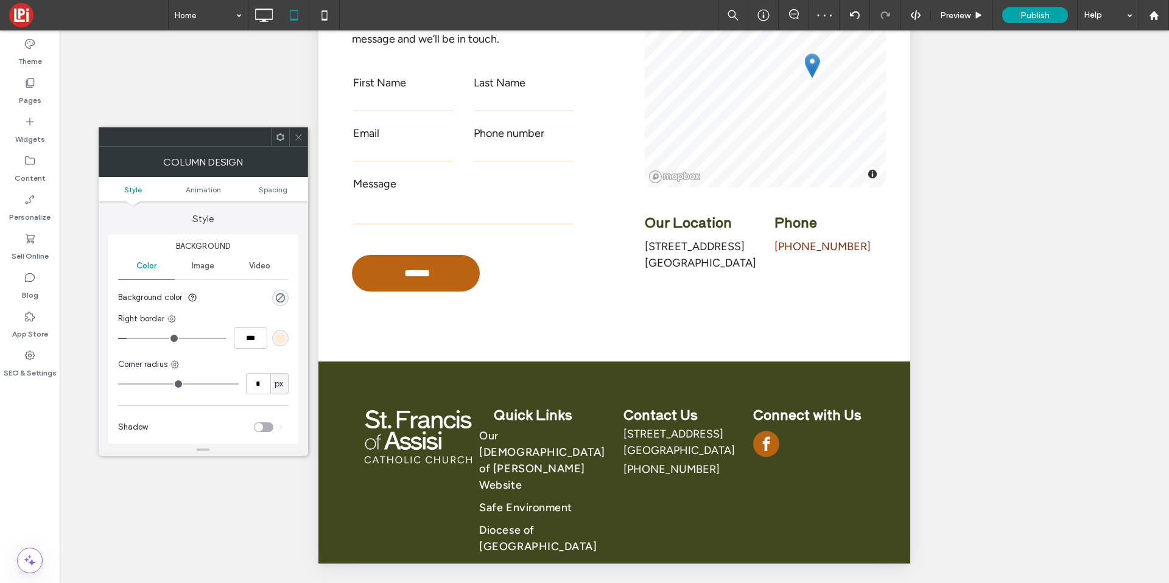
click at [302, 140] on icon at bounding box center [298, 137] width 9 height 9
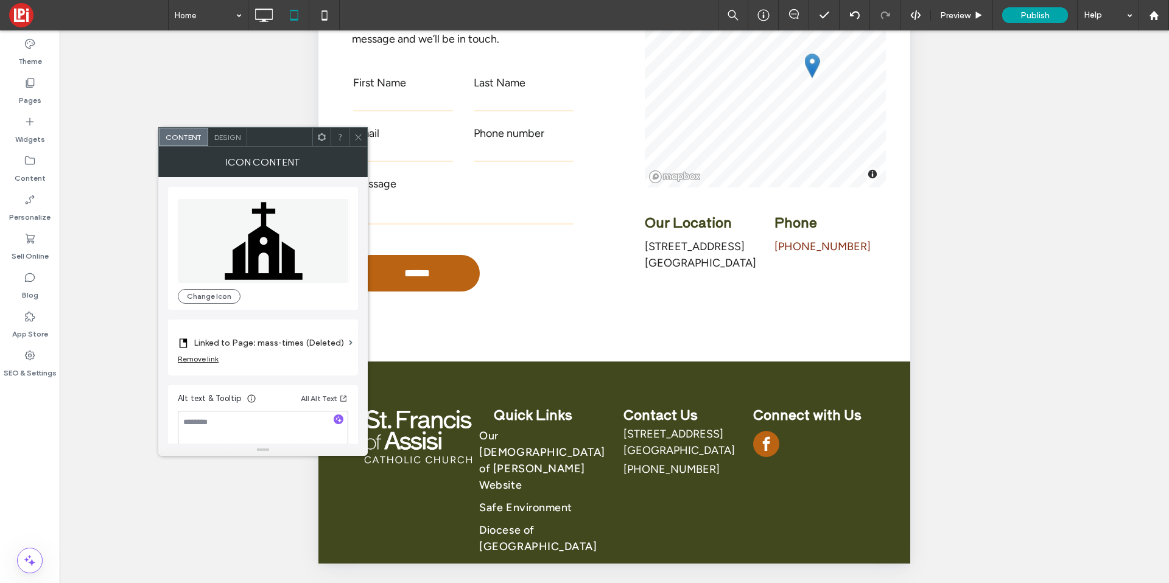
click at [300, 345] on label "Linked to Page: mass-times (Deleted)" at bounding box center [269, 343] width 150 height 23
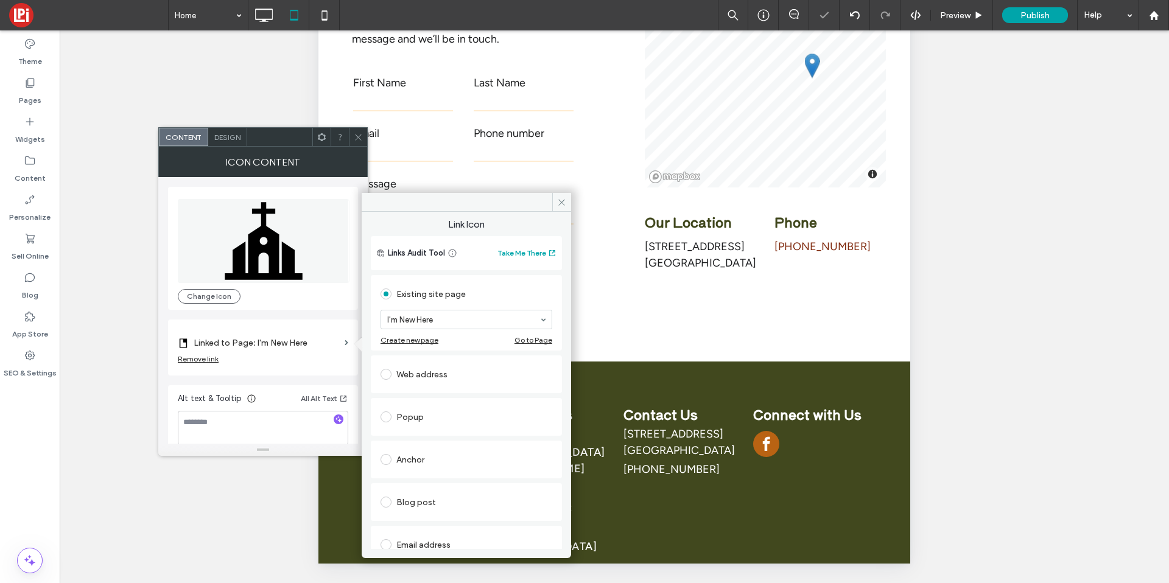
click at [361, 133] on icon at bounding box center [358, 137] width 9 height 9
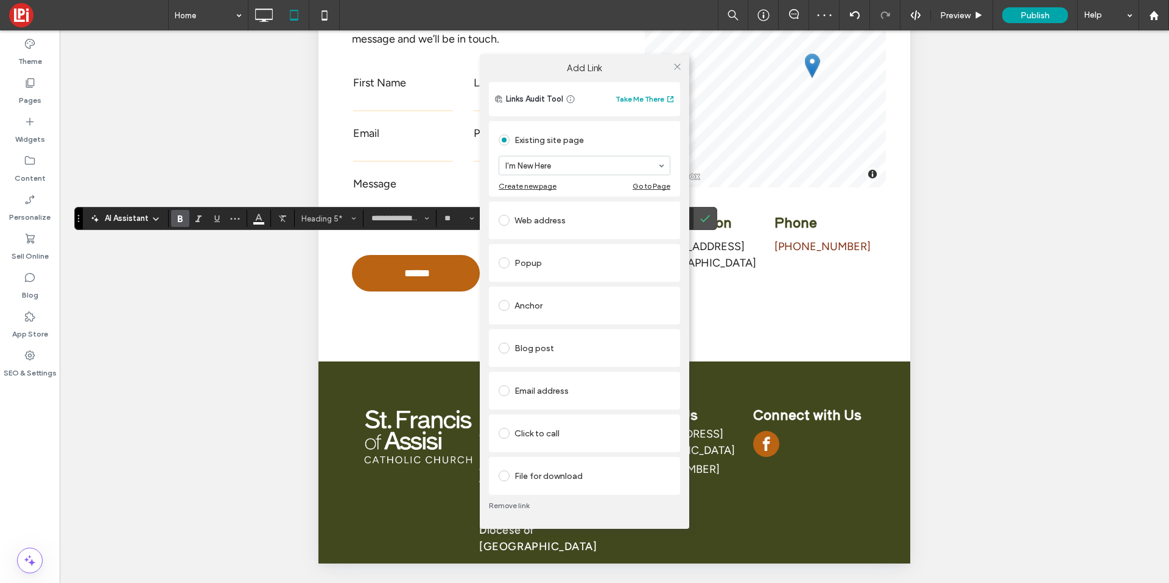
click at [672, 62] on div at bounding box center [677, 66] width 18 height 18
click at [685, 66] on div at bounding box center [677, 66] width 18 height 18
click at [681, 66] on icon at bounding box center [677, 66] width 9 height 9
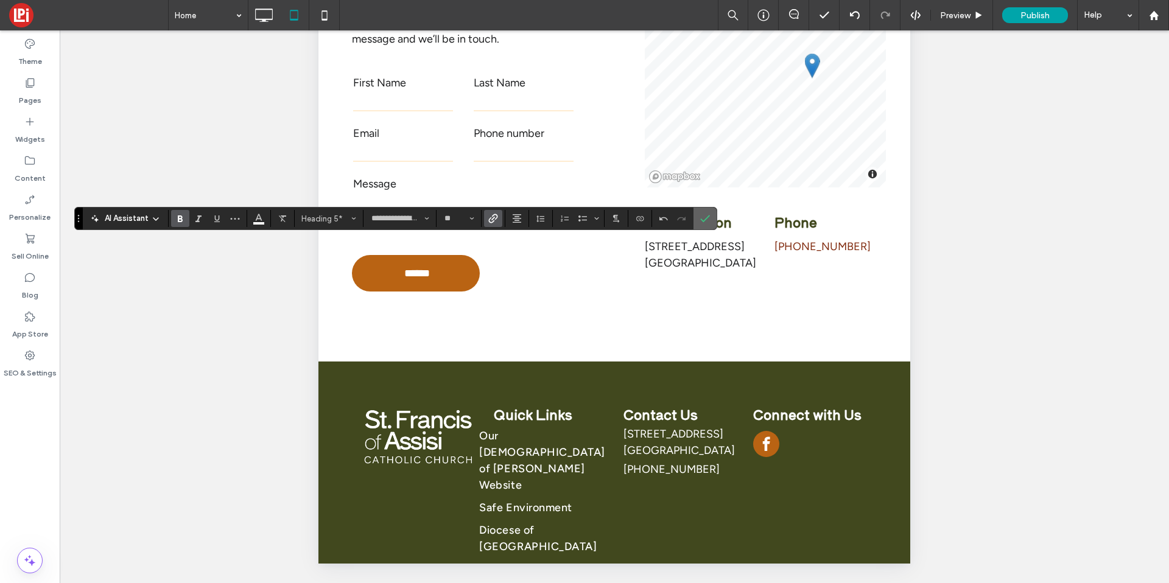
click at [708, 222] on icon "Confirm" at bounding box center [705, 219] width 10 height 10
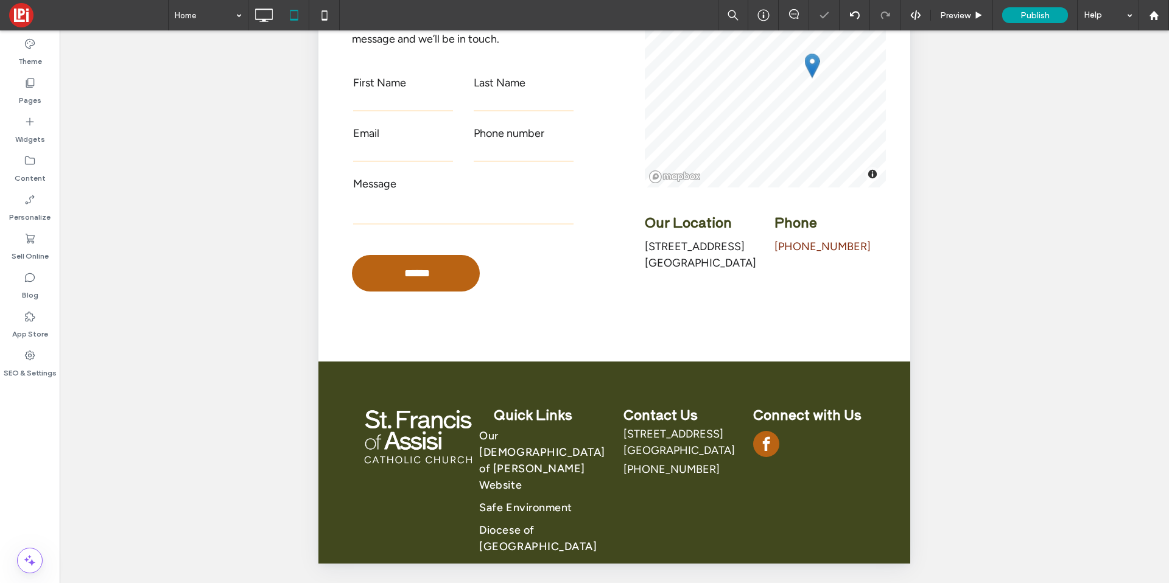
scroll to position [0, 0]
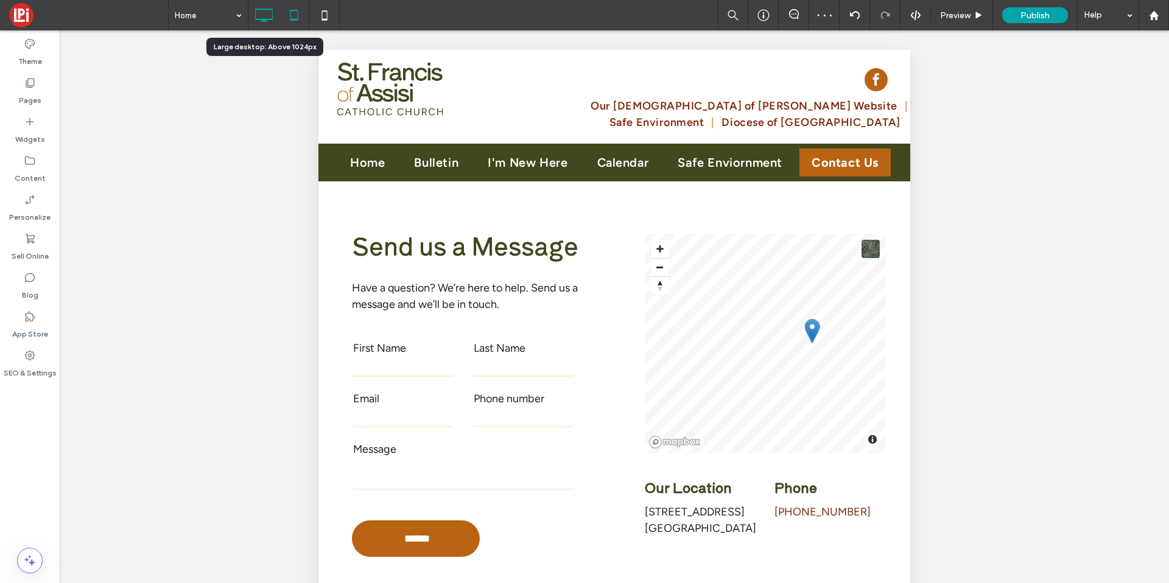
click at [267, 15] on icon at bounding box center [264, 15] width 24 height 24
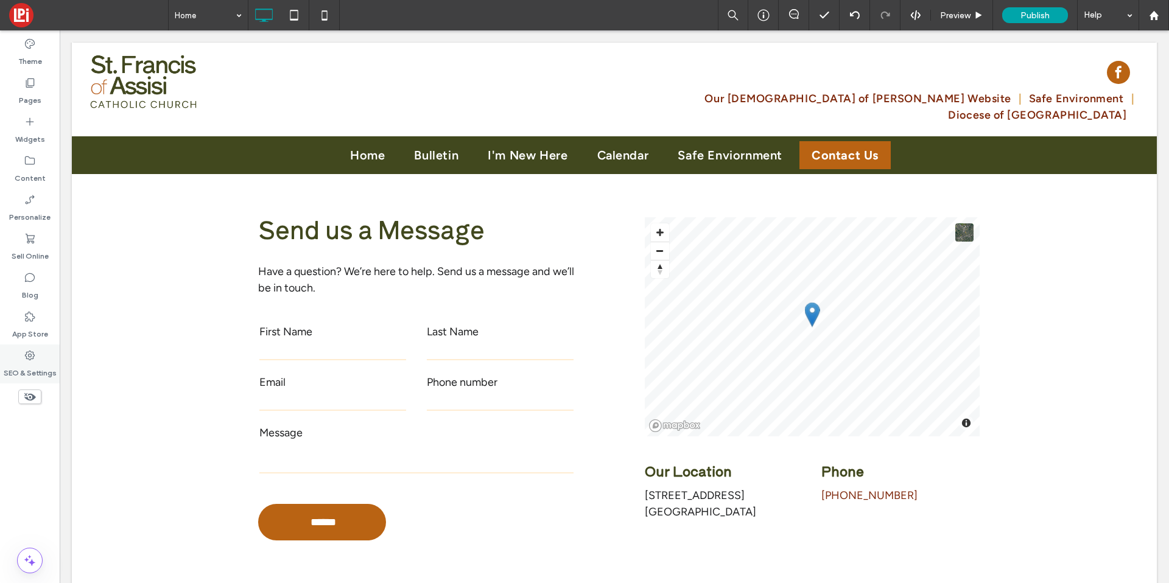
click at [24, 367] on label "SEO & Settings" at bounding box center [30, 370] width 53 height 17
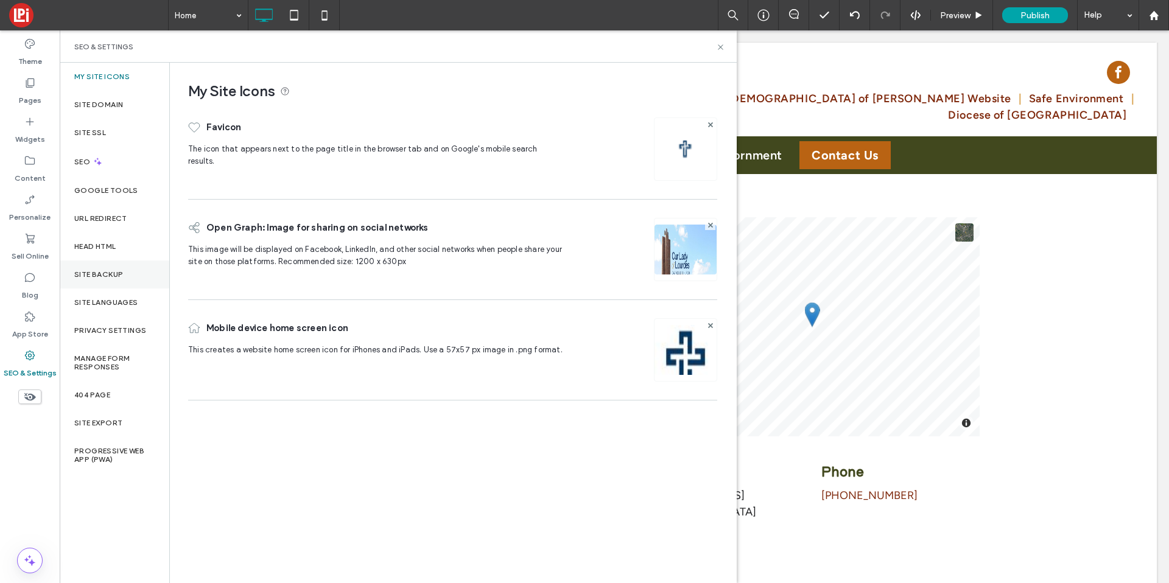
click at [91, 280] on div "Site Backup" at bounding box center [115, 275] width 110 height 28
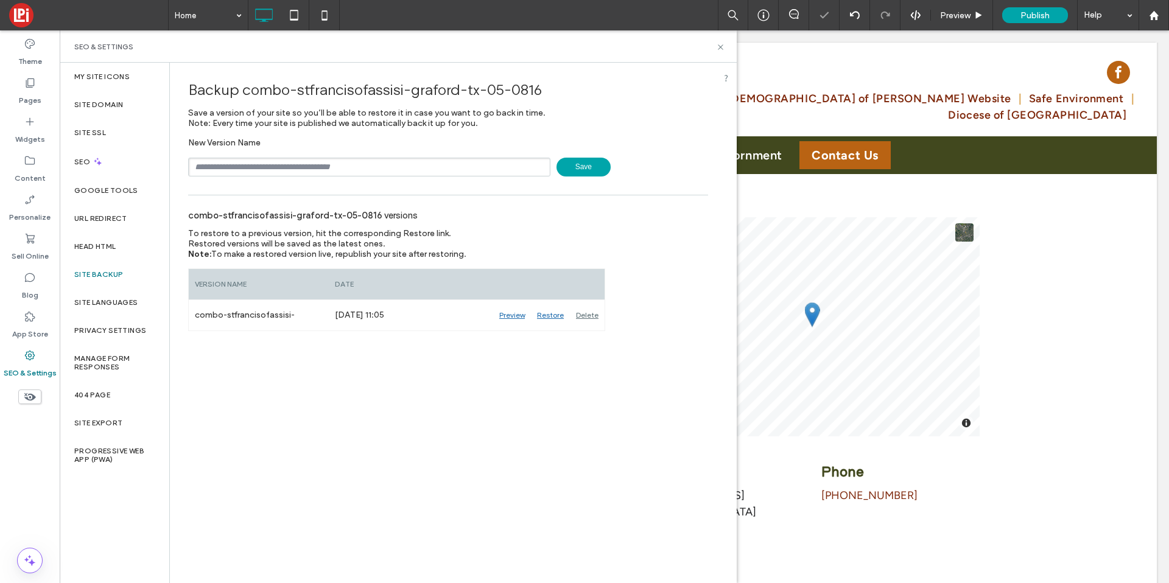
click at [564, 167] on span "Save" at bounding box center [584, 167] width 54 height 19
click at [721, 48] on use at bounding box center [720, 46] width 5 height 5
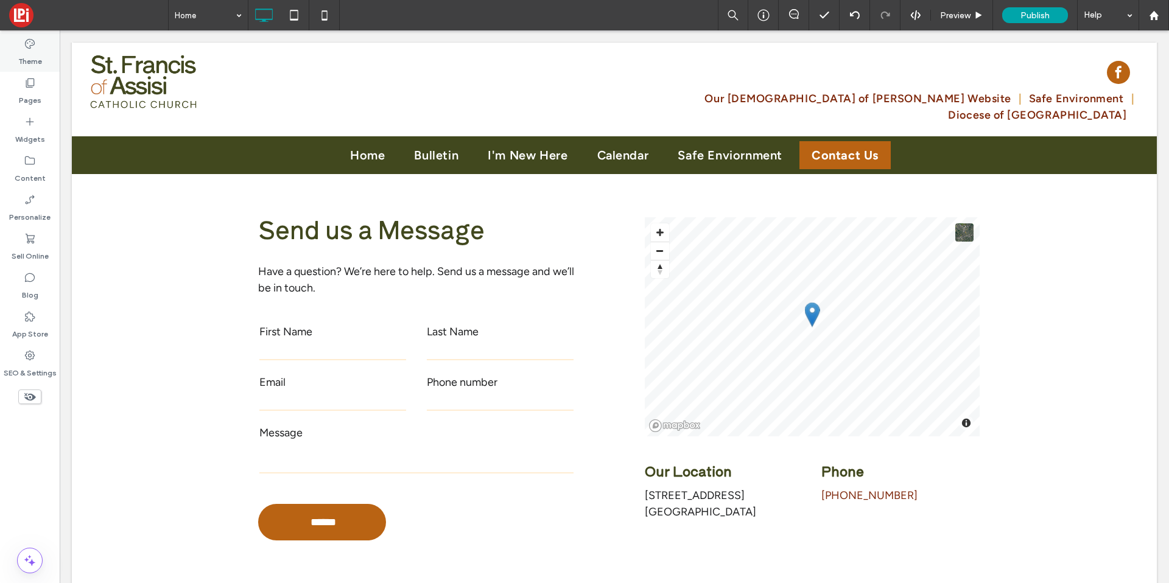
click at [32, 55] on label "Theme" at bounding box center [30, 58] width 24 height 17
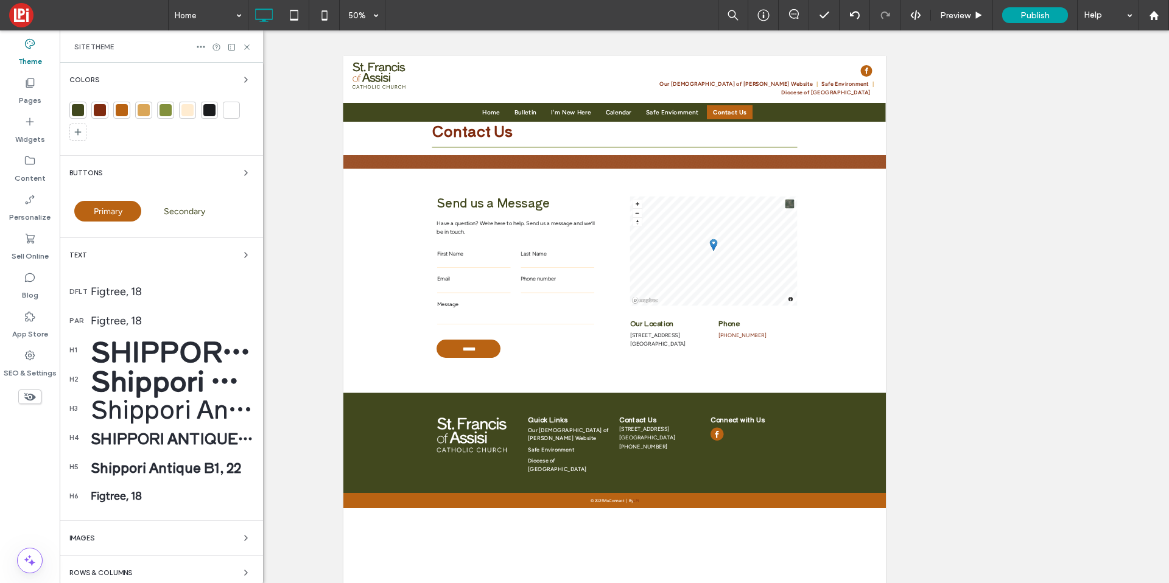
click at [81, 111] on div at bounding box center [78, 110] width 12 height 12
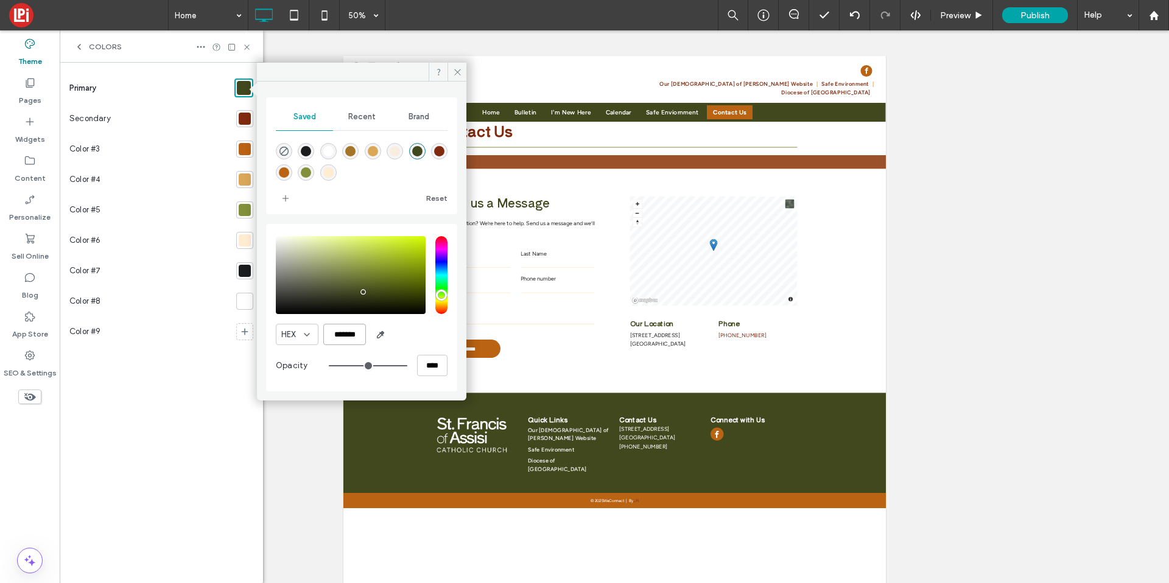
click at [337, 336] on input "*******" at bounding box center [344, 334] width 43 height 21
click at [458, 73] on icon at bounding box center [457, 72] width 9 height 9
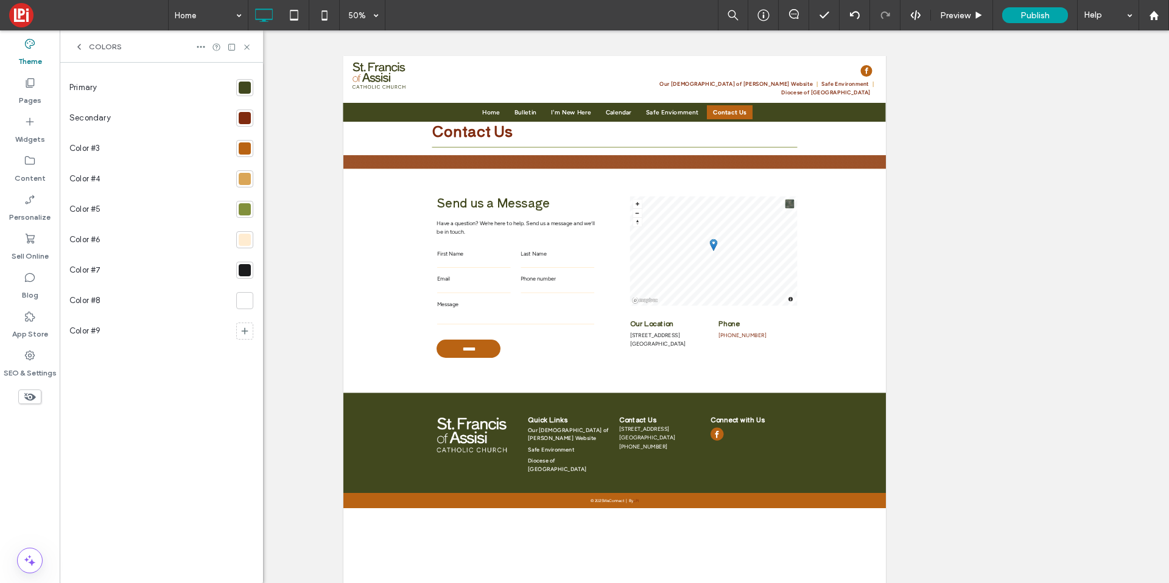
click at [248, 46] on icon at bounding box center [246, 47] width 9 height 9
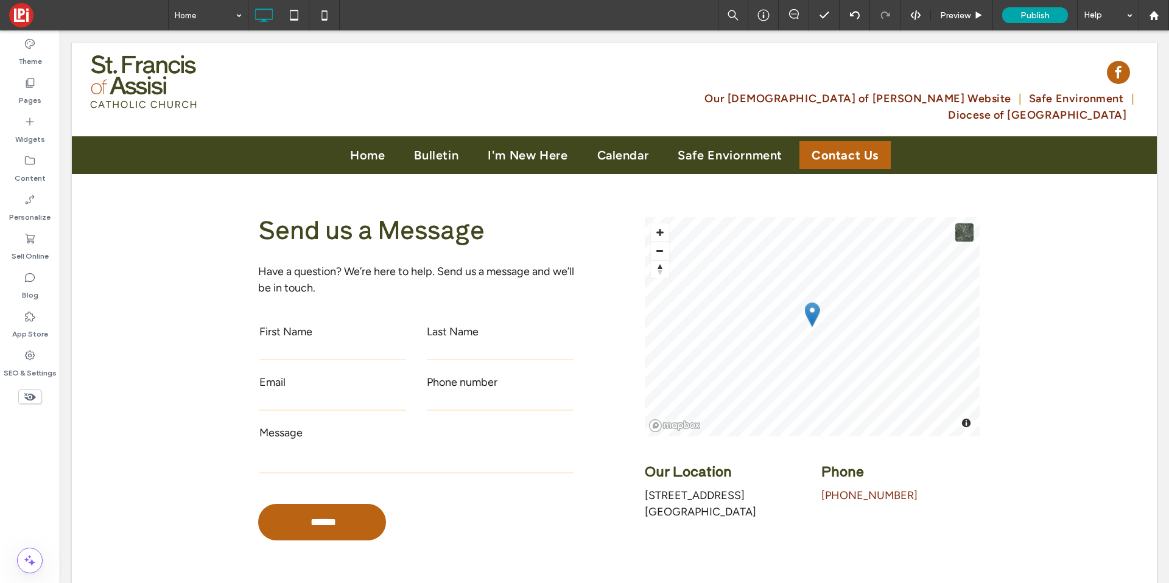
click at [27, 384] on div at bounding box center [30, 397] width 60 height 27
click at [34, 364] on label "SEO & Settings" at bounding box center [30, 370] width 53 height 17
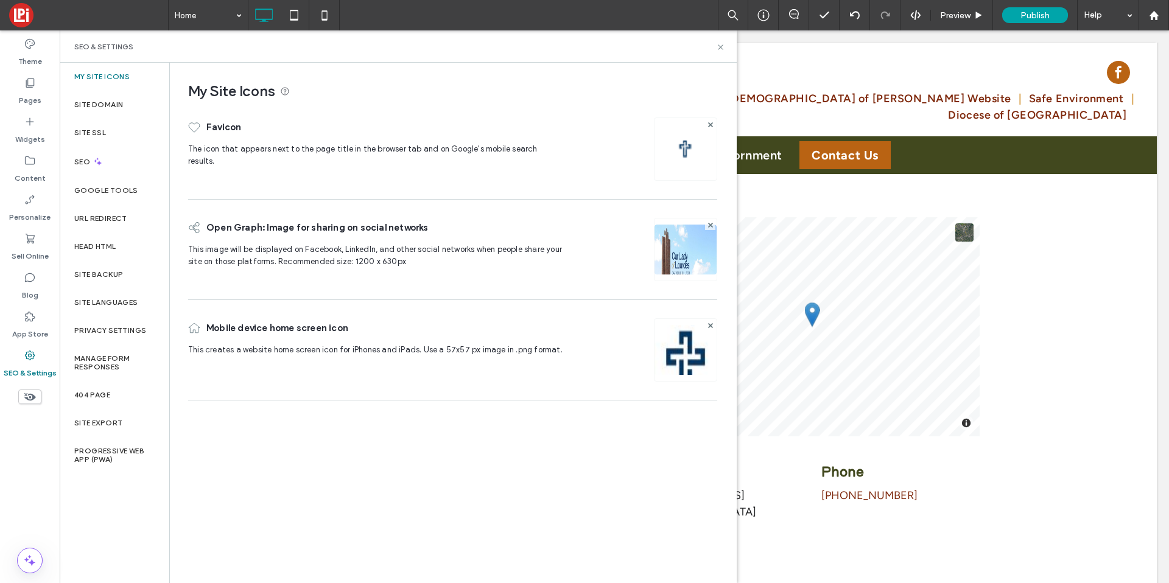
click at [680, 144] on img at bounding box center [685, 148] width 19 height 19
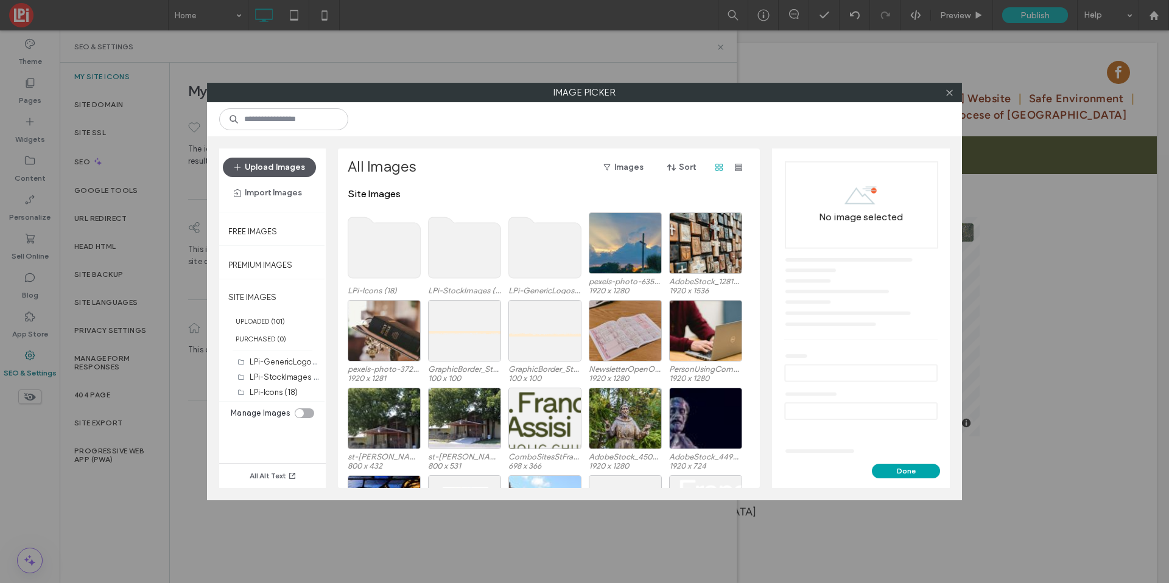
click at [273, 174] on button "Upload Images" at bounding box center [269, 167] width 93 height 19
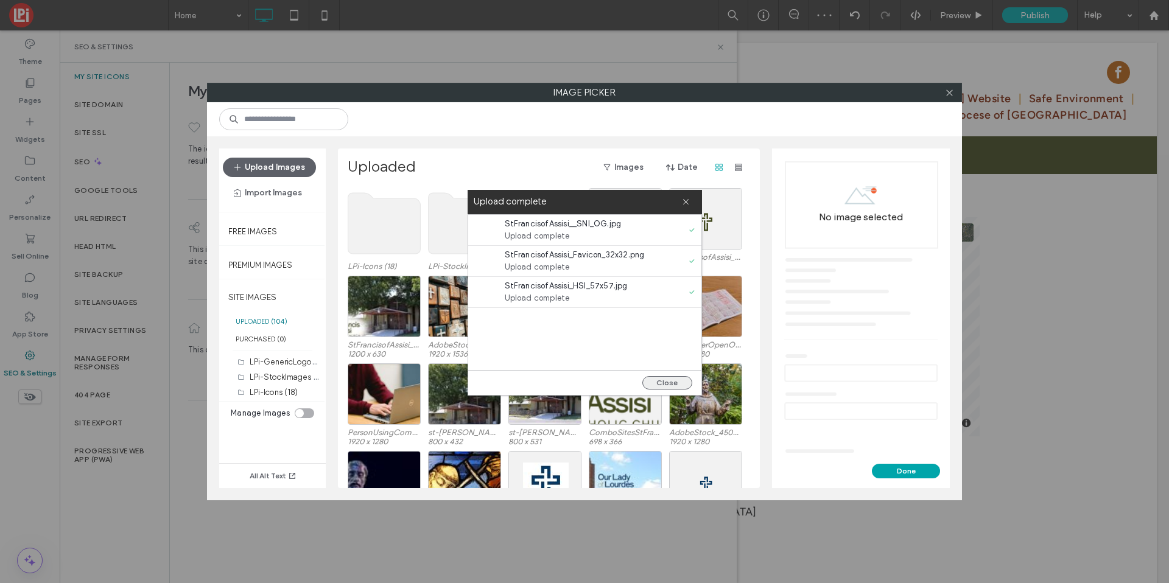
click at [678, 386] on button "Close" at bounding box center [668, 382] width 50 height 13
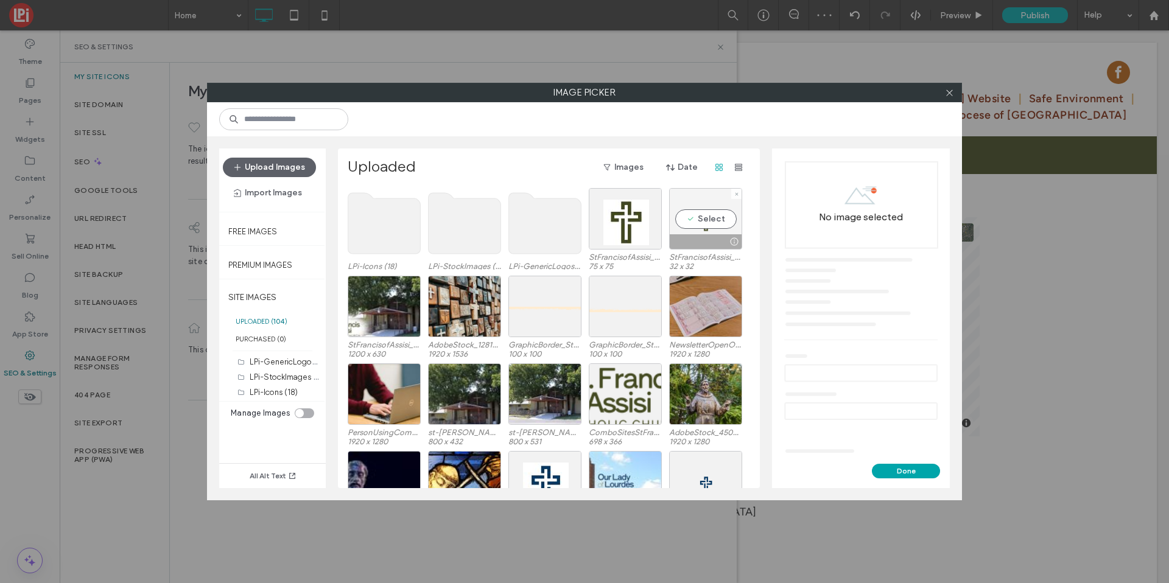
click at [692, 225] on div "Select" at bounding box center [705, 219] width 73 height 62
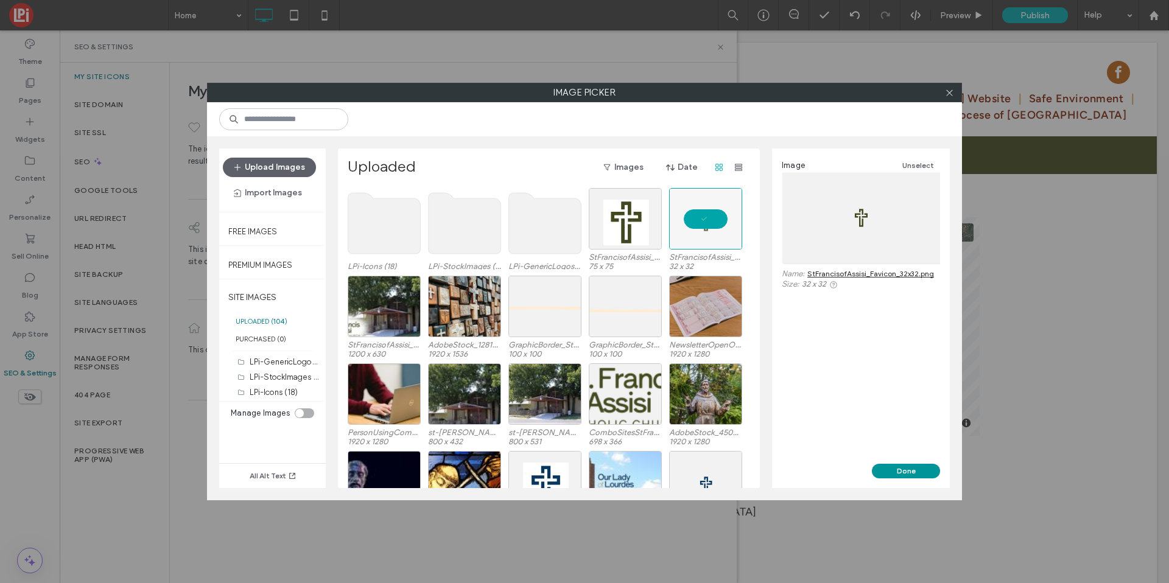
click at [909, 470] on button "Done" at bounding box center [906, 471] width 68 height 15
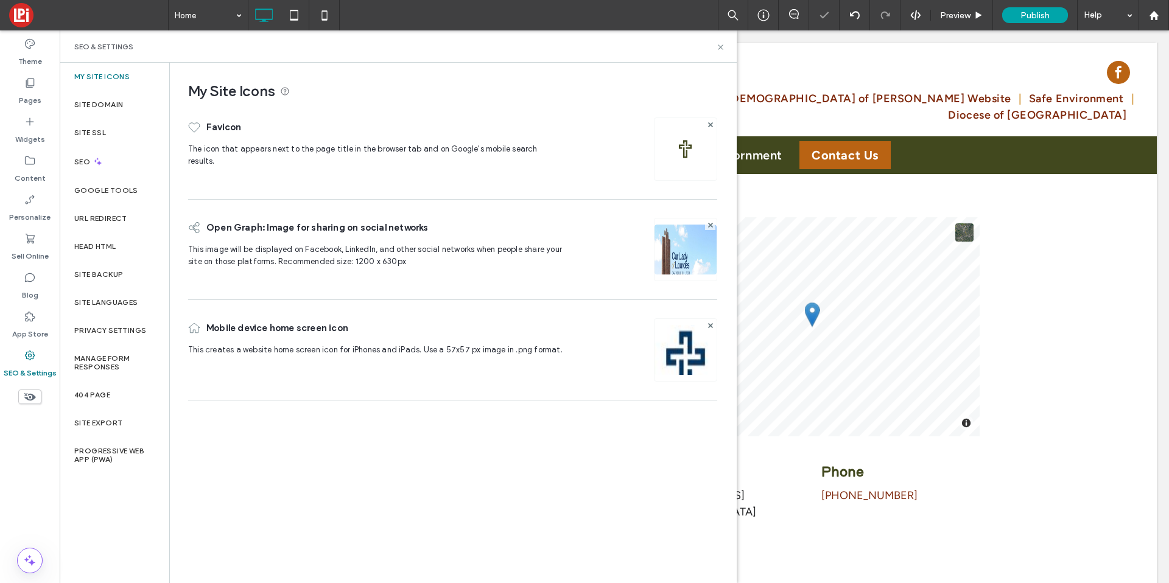
click at [694, 258] on img at bounding box center [686, 266] width 62 height 83
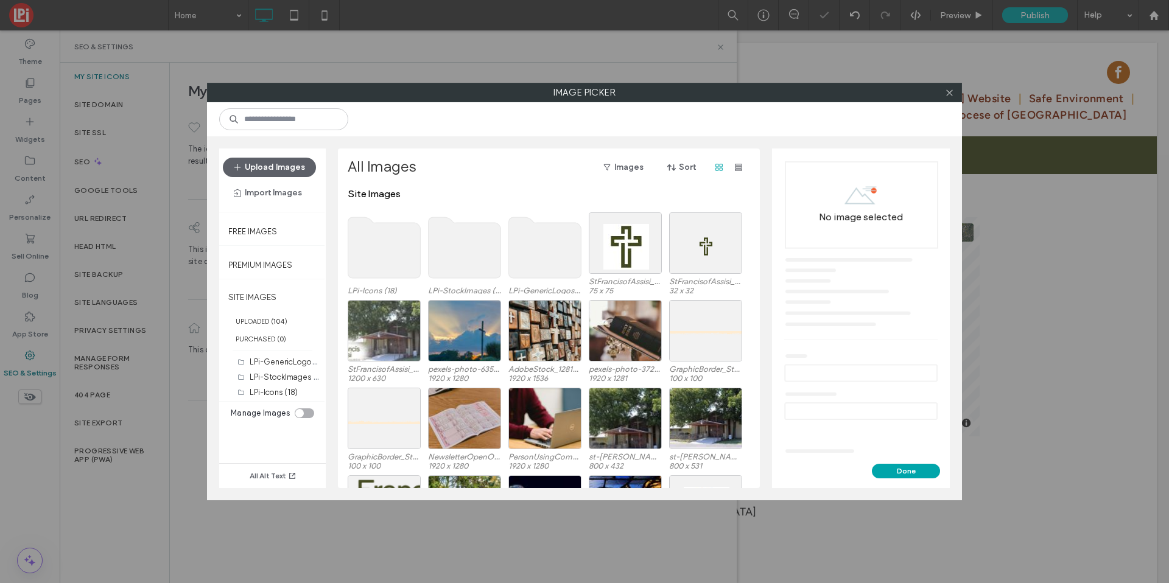
click at [348, 330] on div at bounding box center [384, 331] width 73 height 62
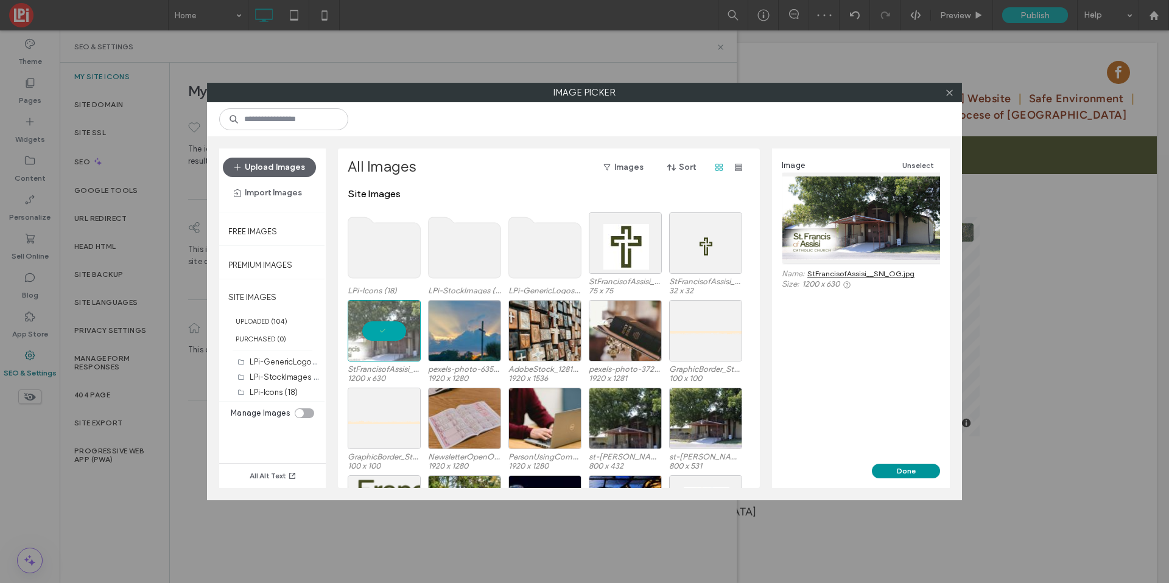
click at [917, 468] on button "Done" at bounding box center [906, 471] width 68 height 15
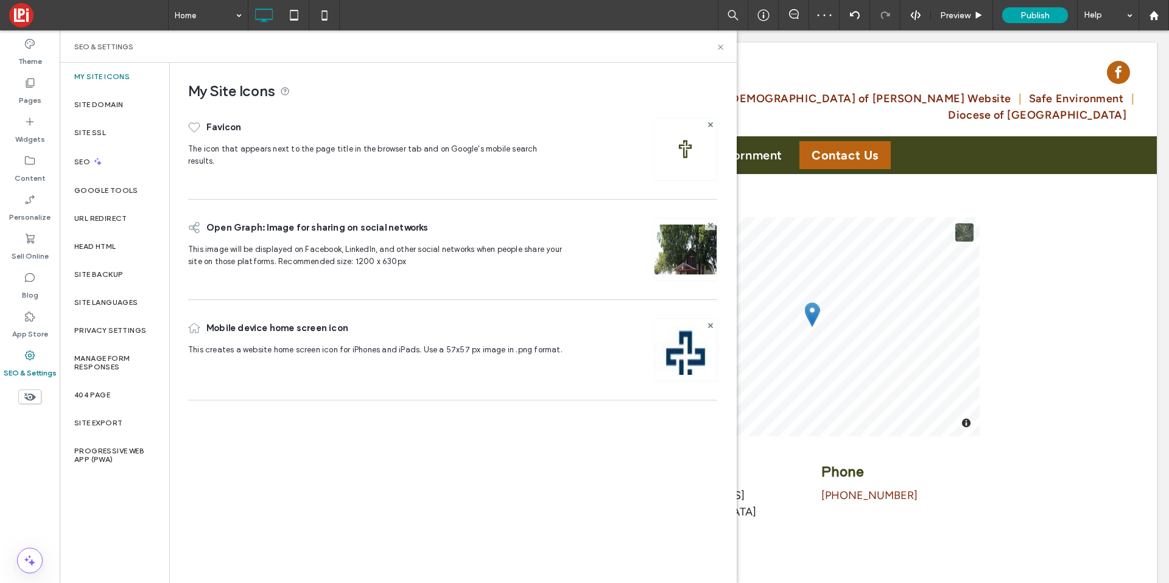
click at [696, 340] on img at bounding box center [686, 366] width 62 height 83
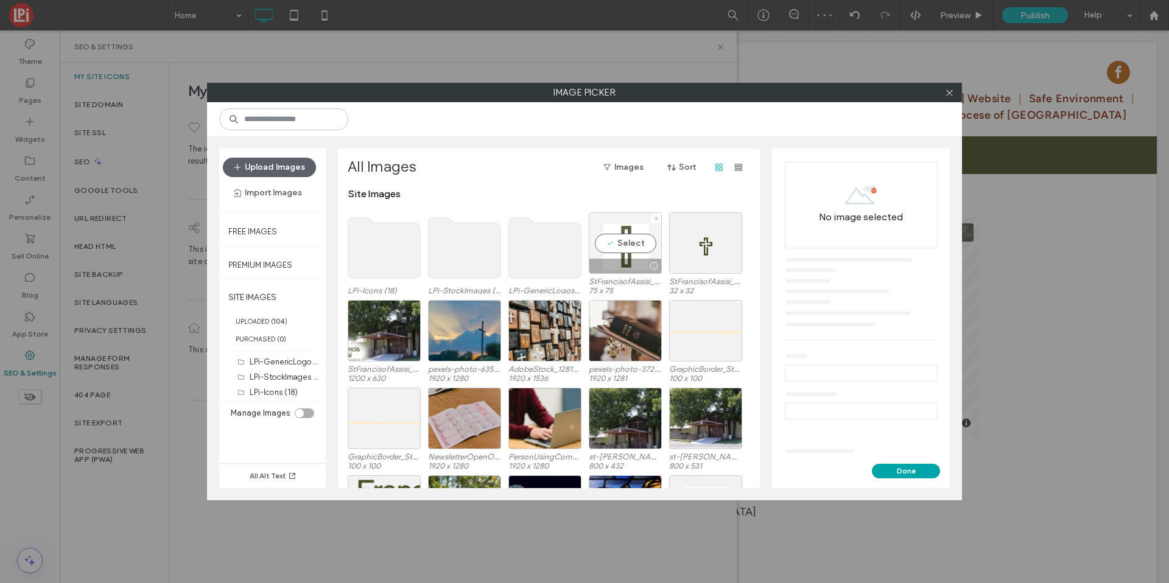
click at [632, 253] on div "Select" at bounding box center [625, 244] width 73 height 62
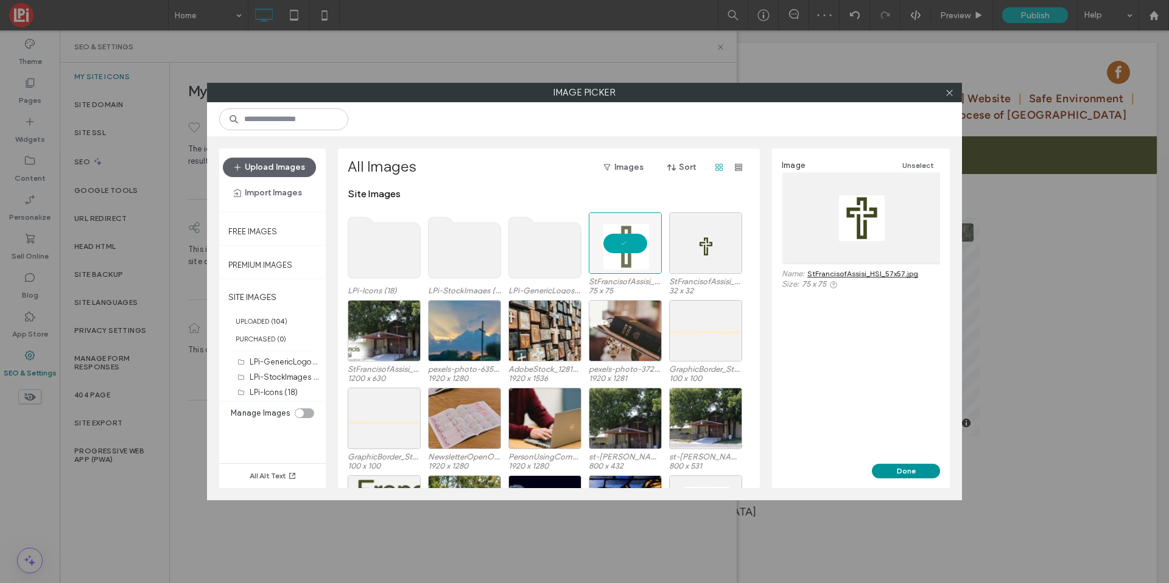
click at [876, 468] on button "Done" at bounding box center [906, 471] width 68 height 15
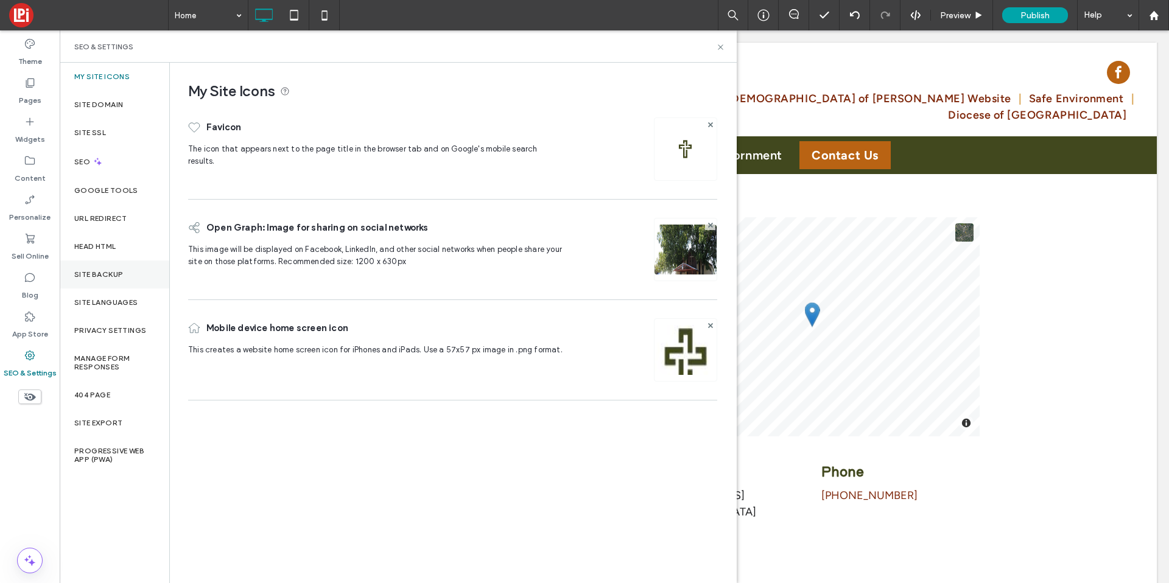
click at [85, 267] on div "Site Backup" at bounding box center [115, 275] width 110 height 28
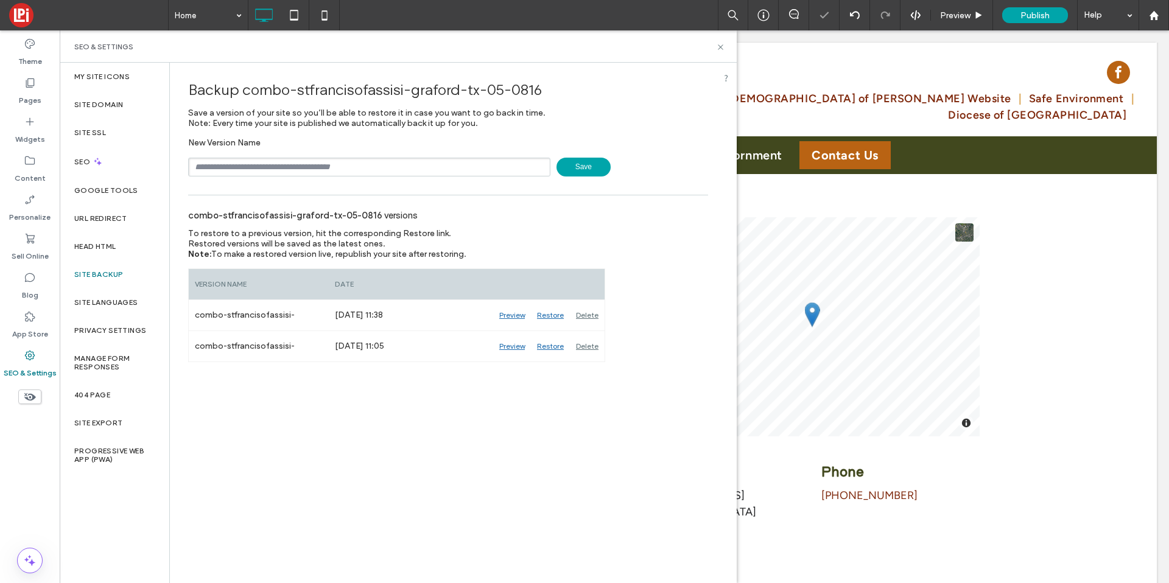
click at [580, 164] on span "Save" at bounding box center [584, 167] width 54 height 19
click at [720, 47] on use at bounding box center [720, 46] width 5 height 5
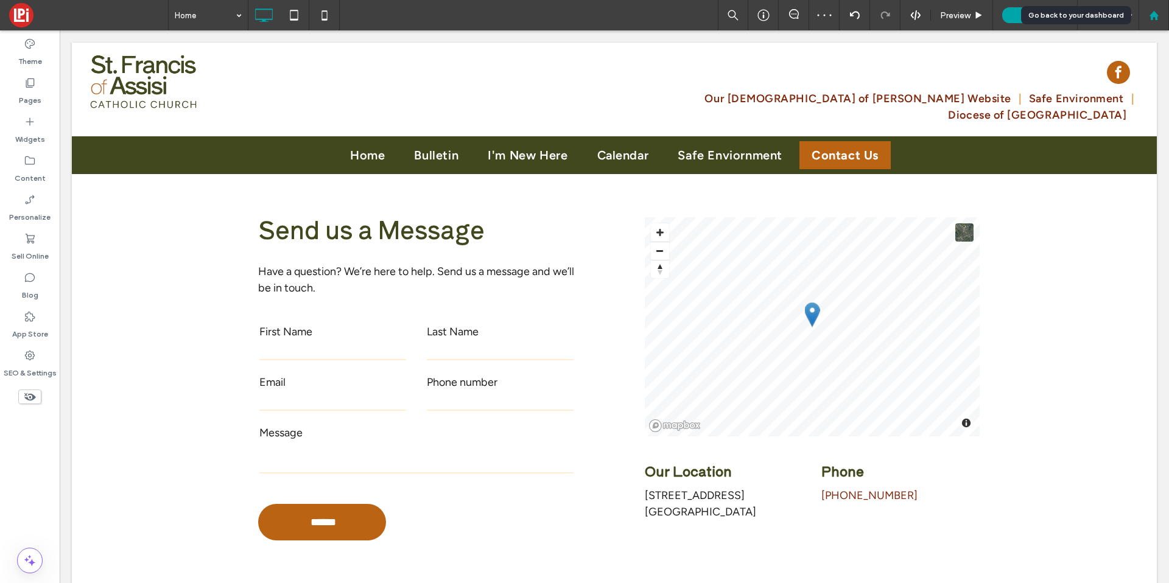
click at [1153, 10] on use at bounding box center [1153, 14] width 9 height 9
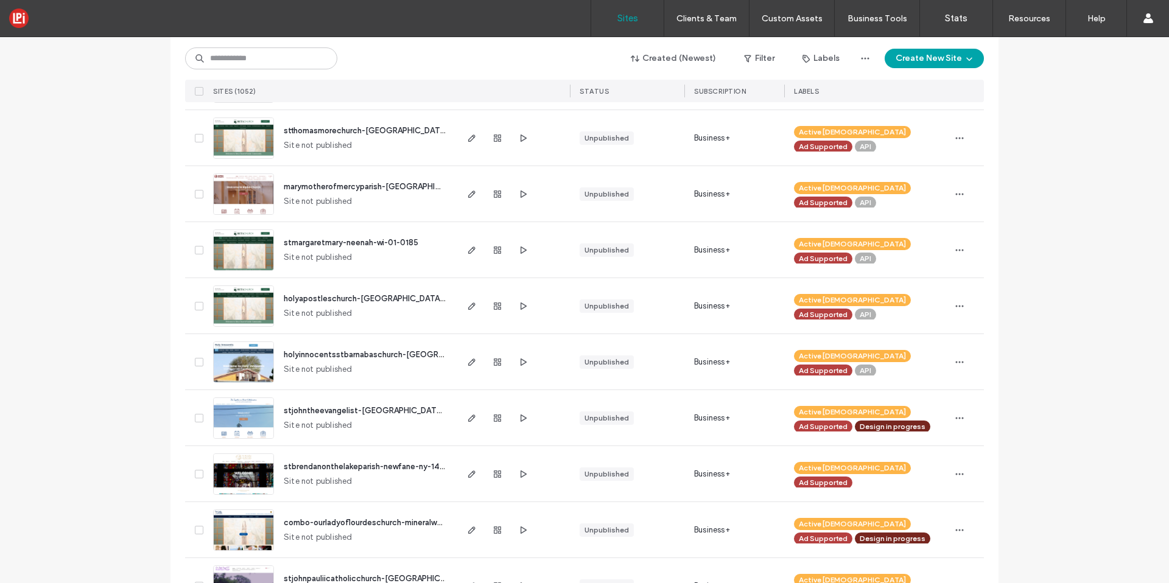
scroll to position [311, 0]
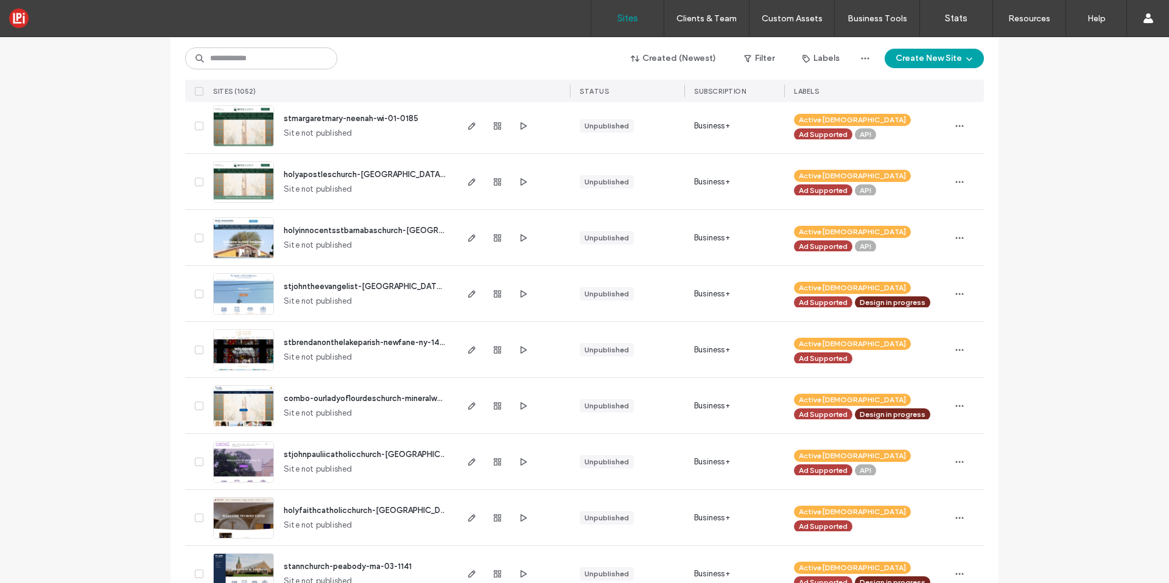
click at [322, 400] on span "combo-ourladyoflourdeschurch-mineralwells-tx-05-0816" at bounding box center [390, 398] width 213 height 9
